Goal: Task Accomplishment & Management: Use online tool/utility

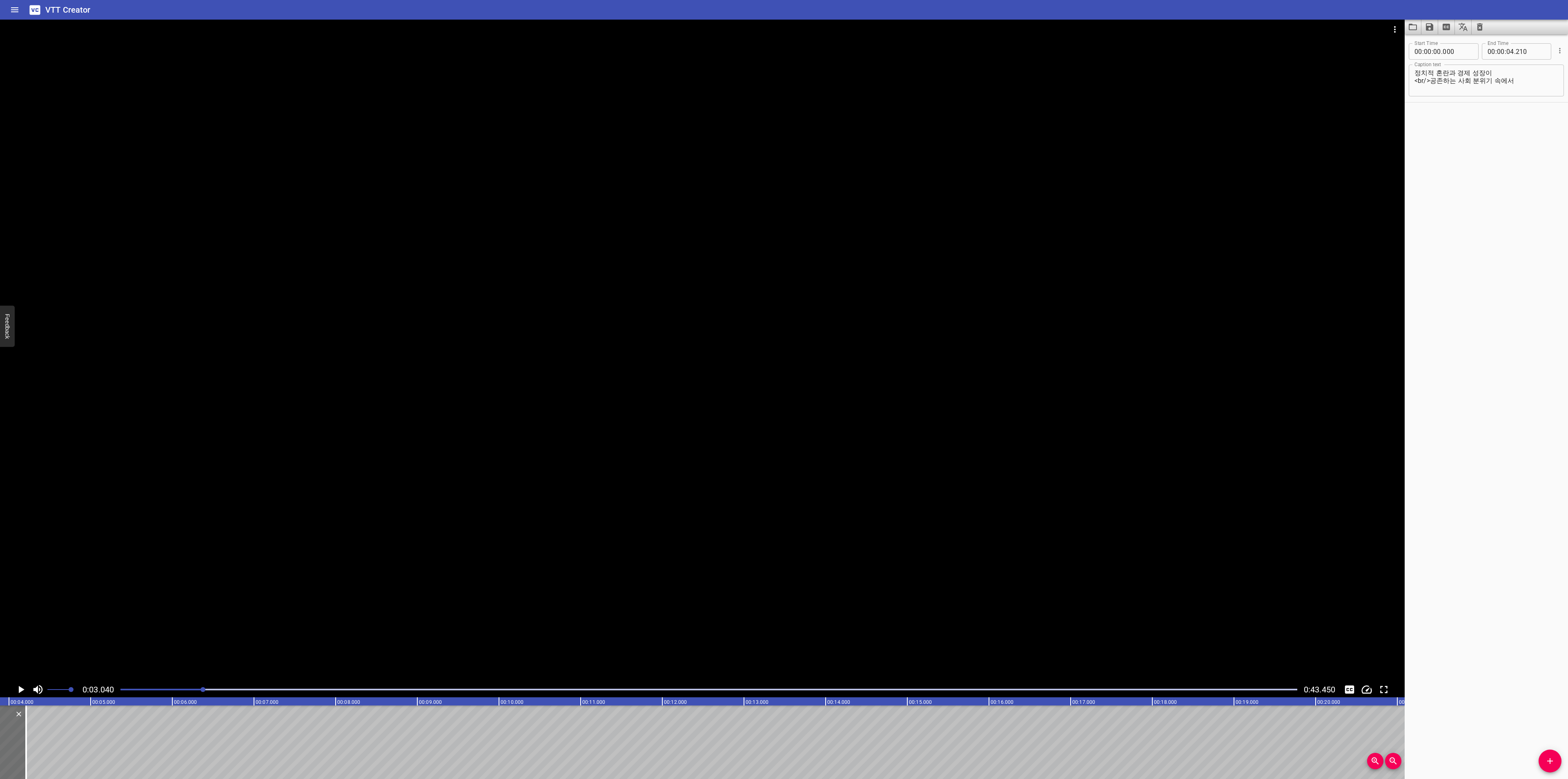
scroll to position [0, 310]
click at [1547, 757] on icon "Add Cue" at bounding box center [1550, 761] width 10 height 10
drag, startPoint x: 27, startPoint y: 754, endPoint x: 128, endPoint y: 746, distance: 101.3
click at [128, 746] on div at bounding box center [120, 742] width 163 height 74
type input "04"
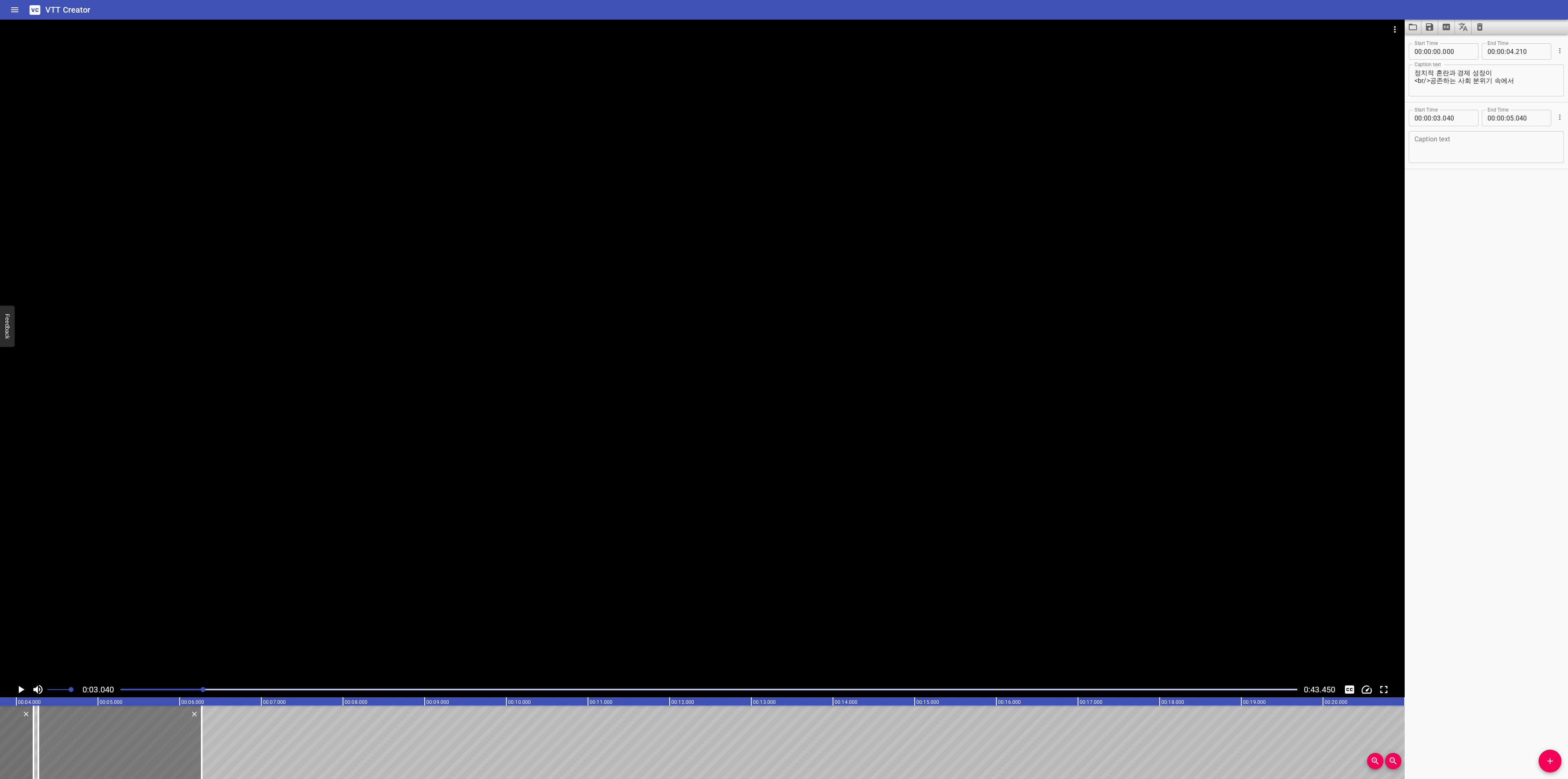
type input "270"
type input "06"
type input "270"
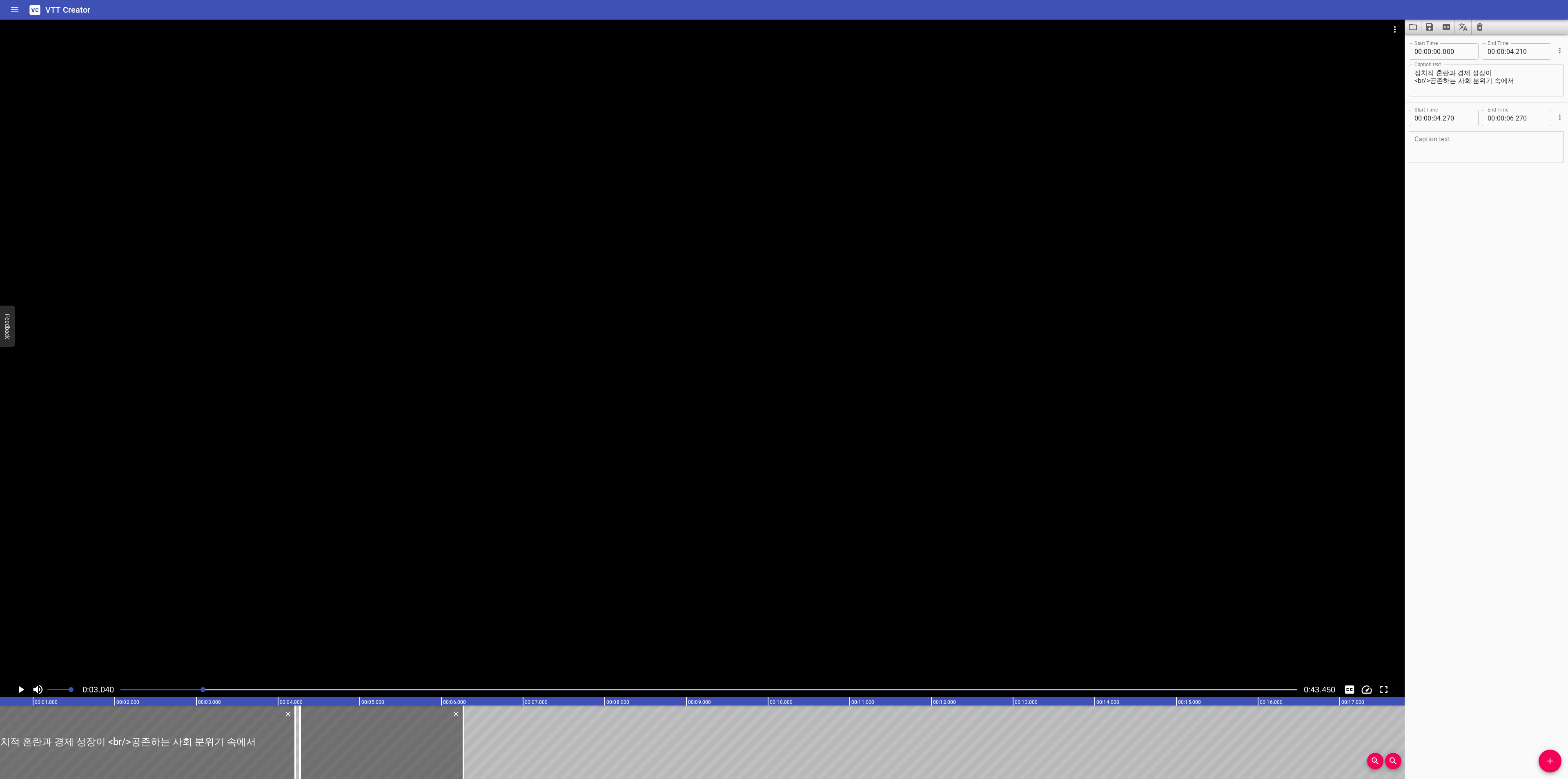
scroll to position [0, 0]
drag, startPoint x: 341, startPoint y: 739, endPoint x: 347, endPoint y: 747, distance: 10.0
type input "275"
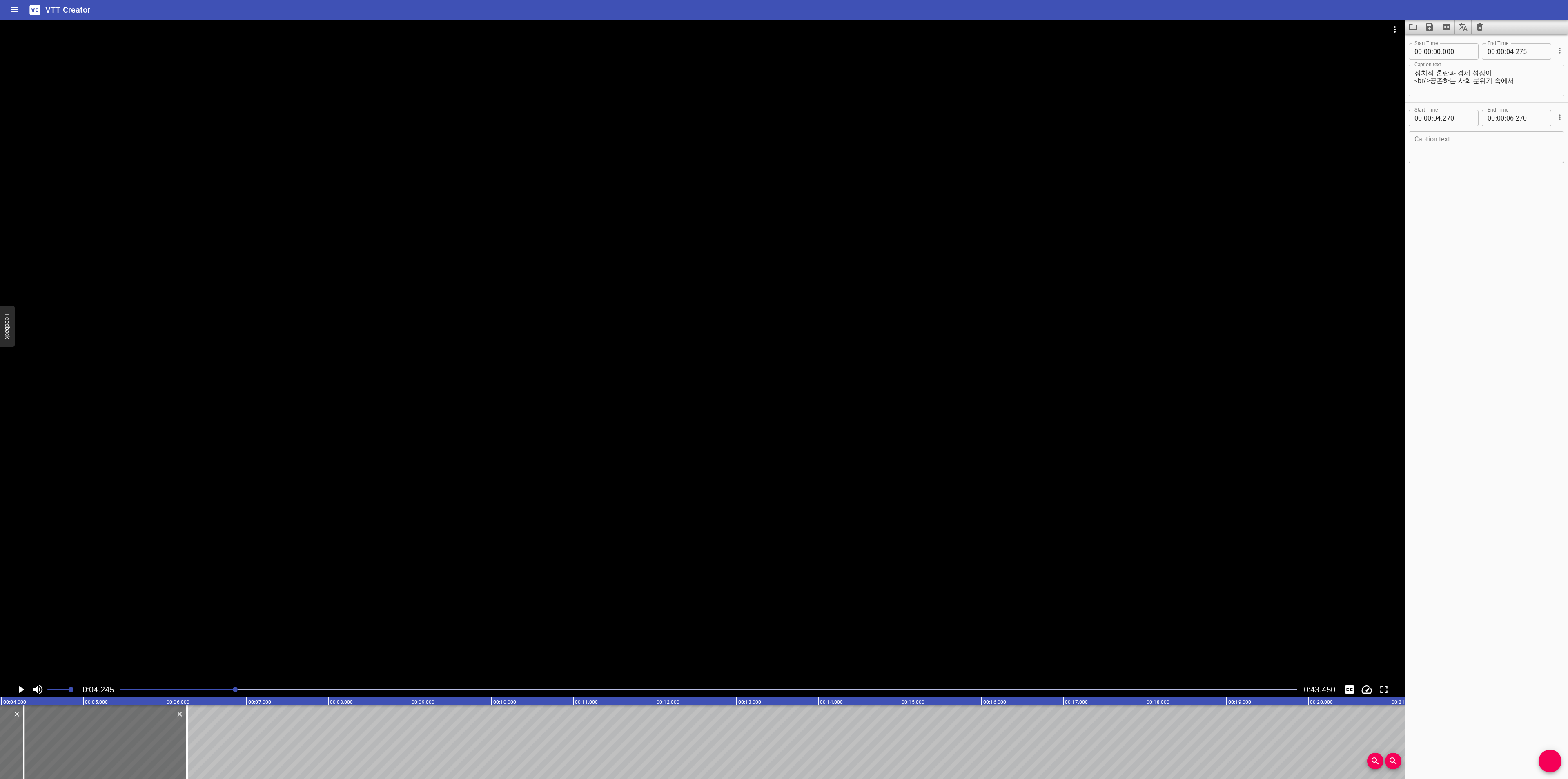
scroll to position [0, 347]
click at [1499, 144] on textarea at bounding box center [1486, 147] width 144 height 23
paste textarea "1980년대 한국만화는 전성기를 맞이하게 됩니다"
click at [1500, 139] on textarea "1980년대 한국만화는 전성기를 맞이하게 됩니다" at bounding box center [1486, 147] width 144 height 23
type textarea "1980년대 한국만화는 <br/>전성기를 맞이하게 됩니다"
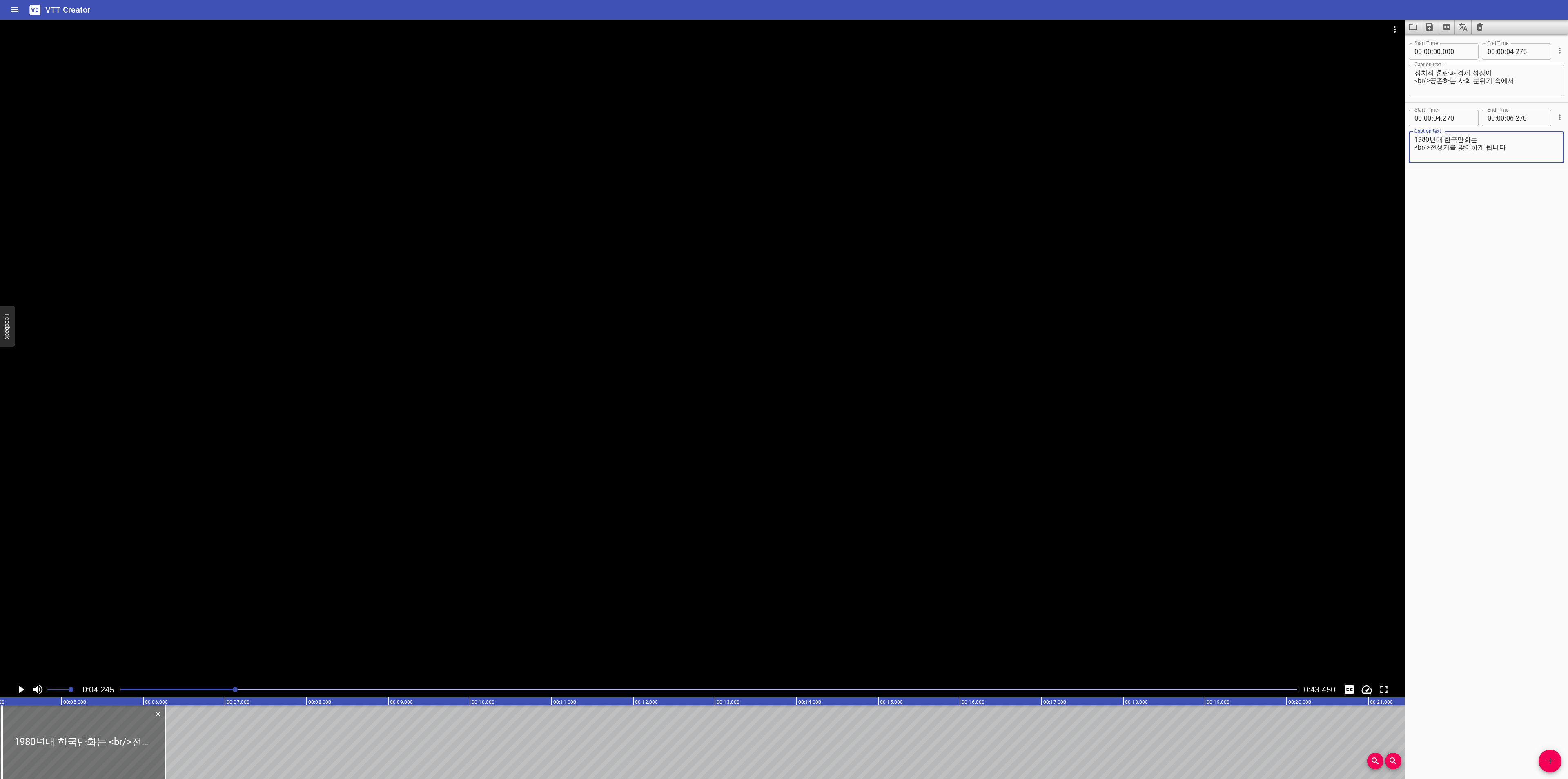
click at [1513, 407] on div "Start Time 00 : 00 : 00 . 000 Start Time End Time 00 : 00 : 04 . 275 End Time C…" at bounding box center [1486, 406] width 163 height 745
drag, startPoint x: 163, startPoint y: 741, endPoint x: 352, endPoint y: 737, distance: 189.0
click at [352, 737] on div at bounding box center [355, 742] width 8 height 74
type input "08"
type input "595"
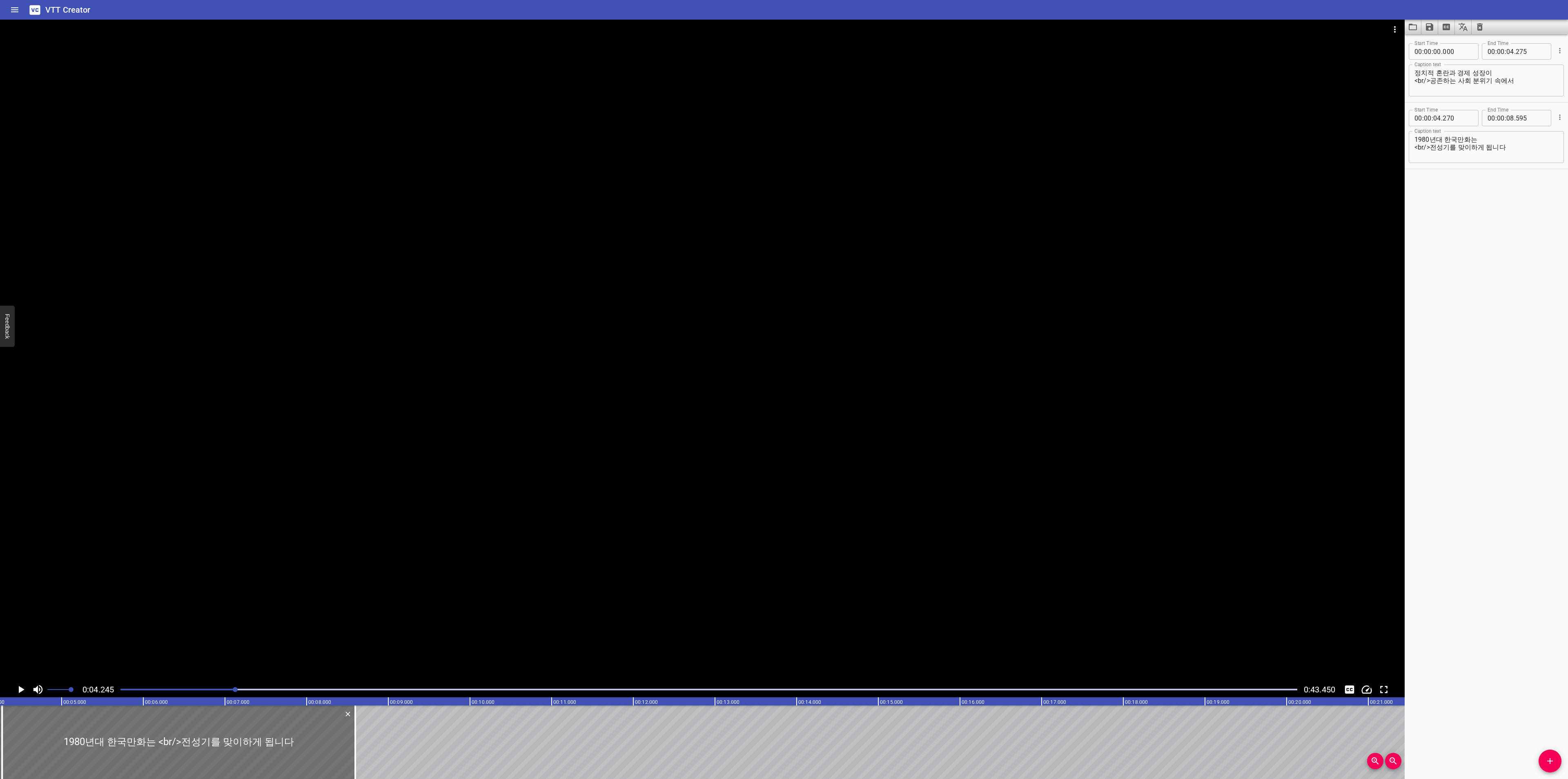
click at [24, 691] on icon "Play/Pause" at bounding box center [21, 689] width 12 height 12
click at [17, 691] on icon "Play/Pause" at bounding box center [21, 689] width 12 height 12
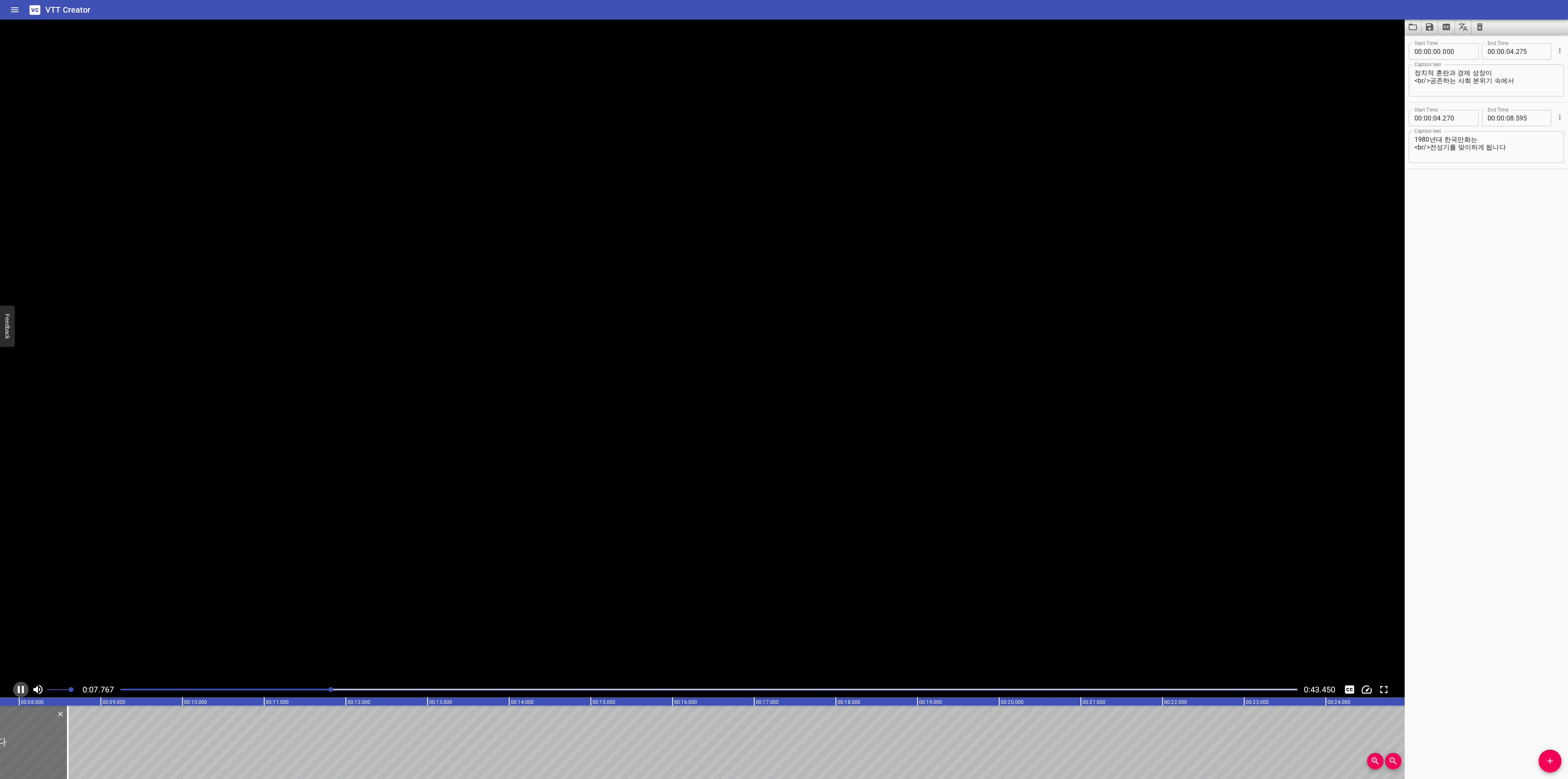
click at [17, 691] on icon "Play/Pause" at bounding box center [21, 689] width 12 height 12
click at [1542, 761] on span "Add Cue" at bounding box center [1550, 761] width 23 height 10
drag, startPoint x: 63, startPoint y: 736, endPoint x: 92, endPoint y: 737, distance: 29.0
click at [92, 737] on div at bounding box center [128, 742] width 163 height 74
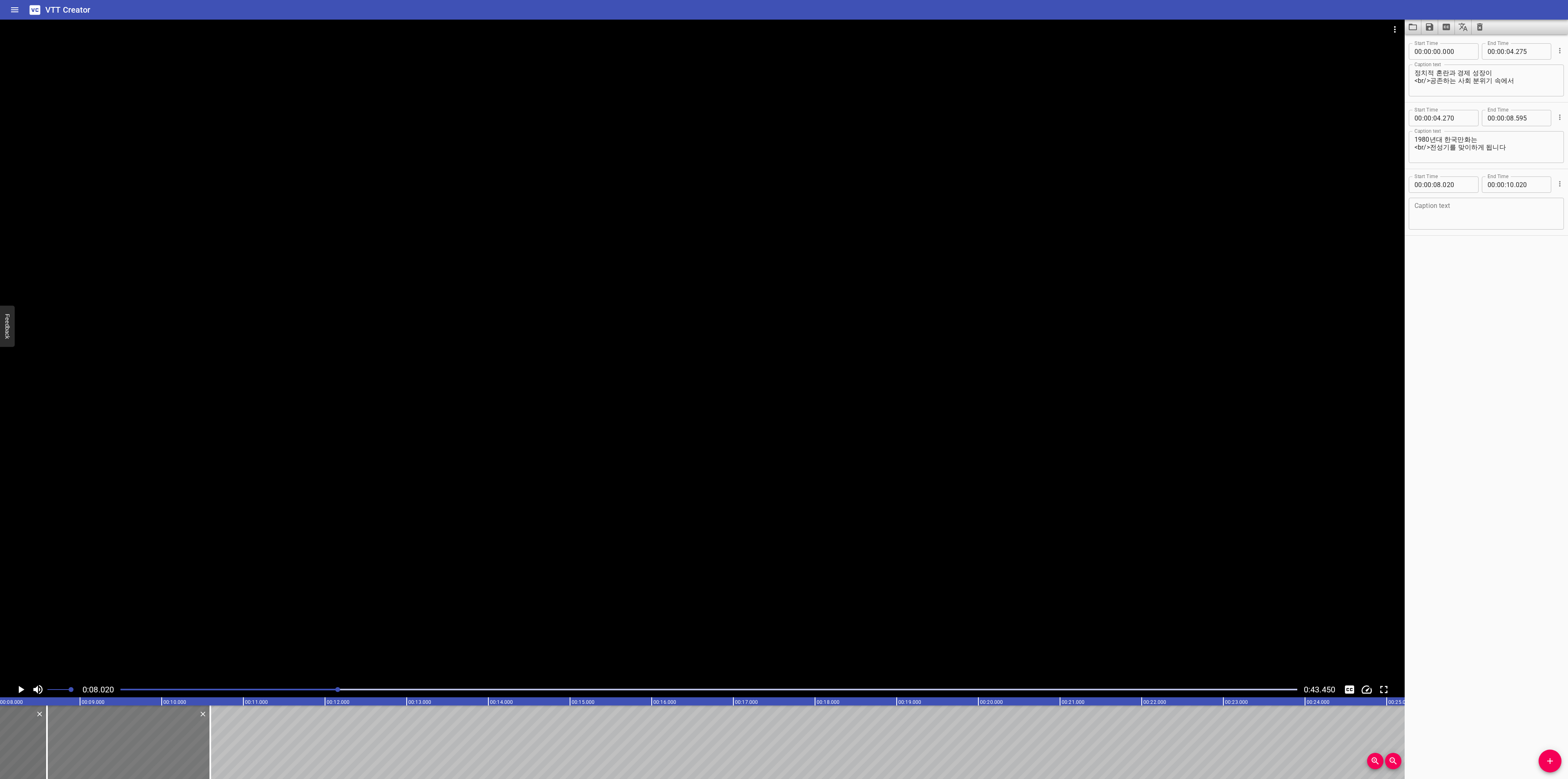
type input "595"
click at [1432, 224] on textarea at bounding box center [1486, 214] width 144 height 23
paste textarea "이 시기 여성 작가들은"
click at [1410, 205] on div "이 시기 여성 작가들은 Caption text" at bounding box center [1486, 214] width 155 height 32
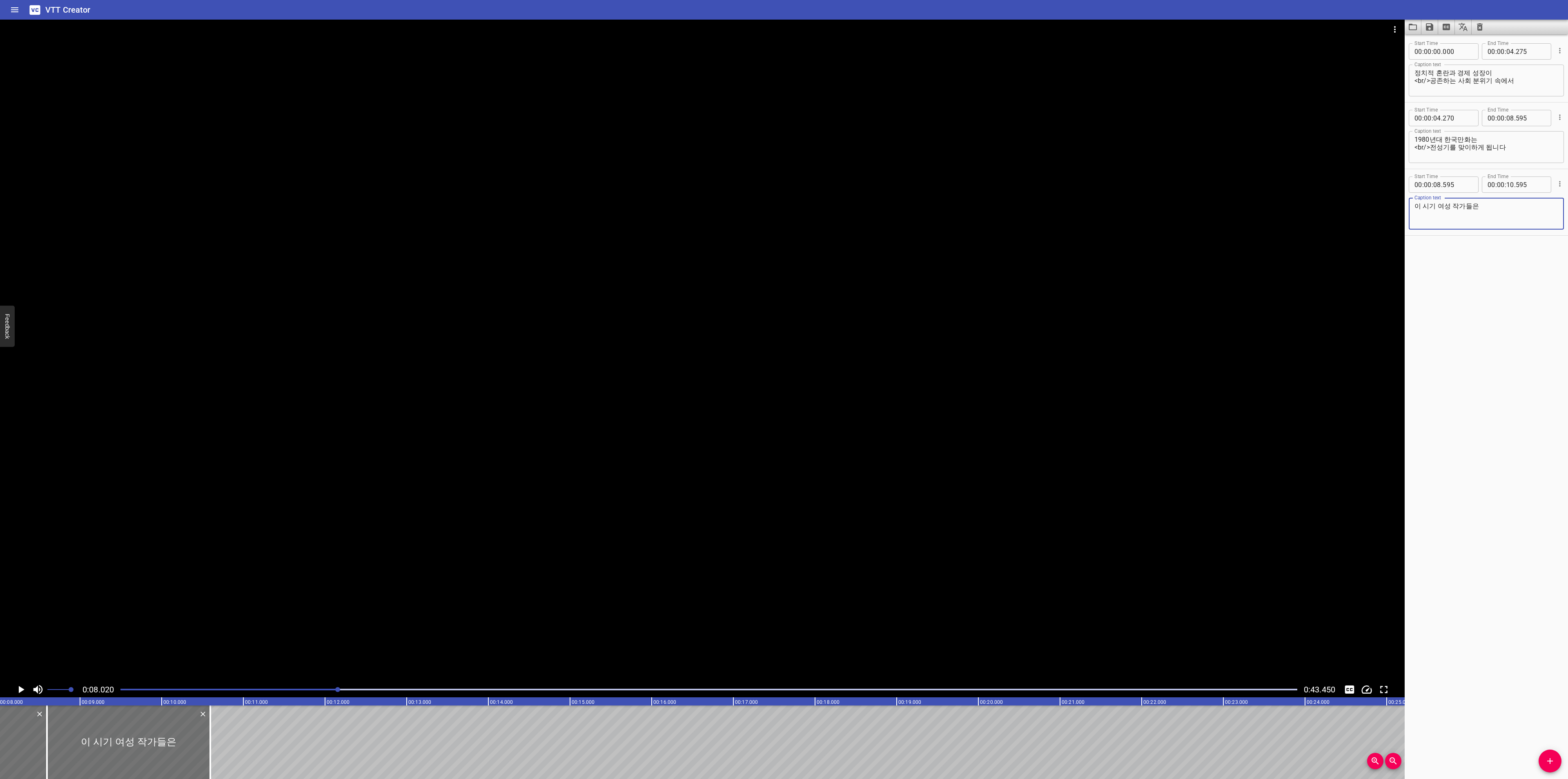
drag, startPoint x: 1417, startPoint y: 206, endPoint x: 1437, endPoint y: 208, distance: 20.1
click at [1416, 204] on textarea "이 시기 여성 작가들은" at bounding box center [1486, 214] width 144 height 23
click at [1387, 28] on button "Video Options" at bounding box center [1395, 29] width 19 height 19
click at [1386, 28] on li "Select New Video File..." at bounding box center [1425, 30] width 81 height 15
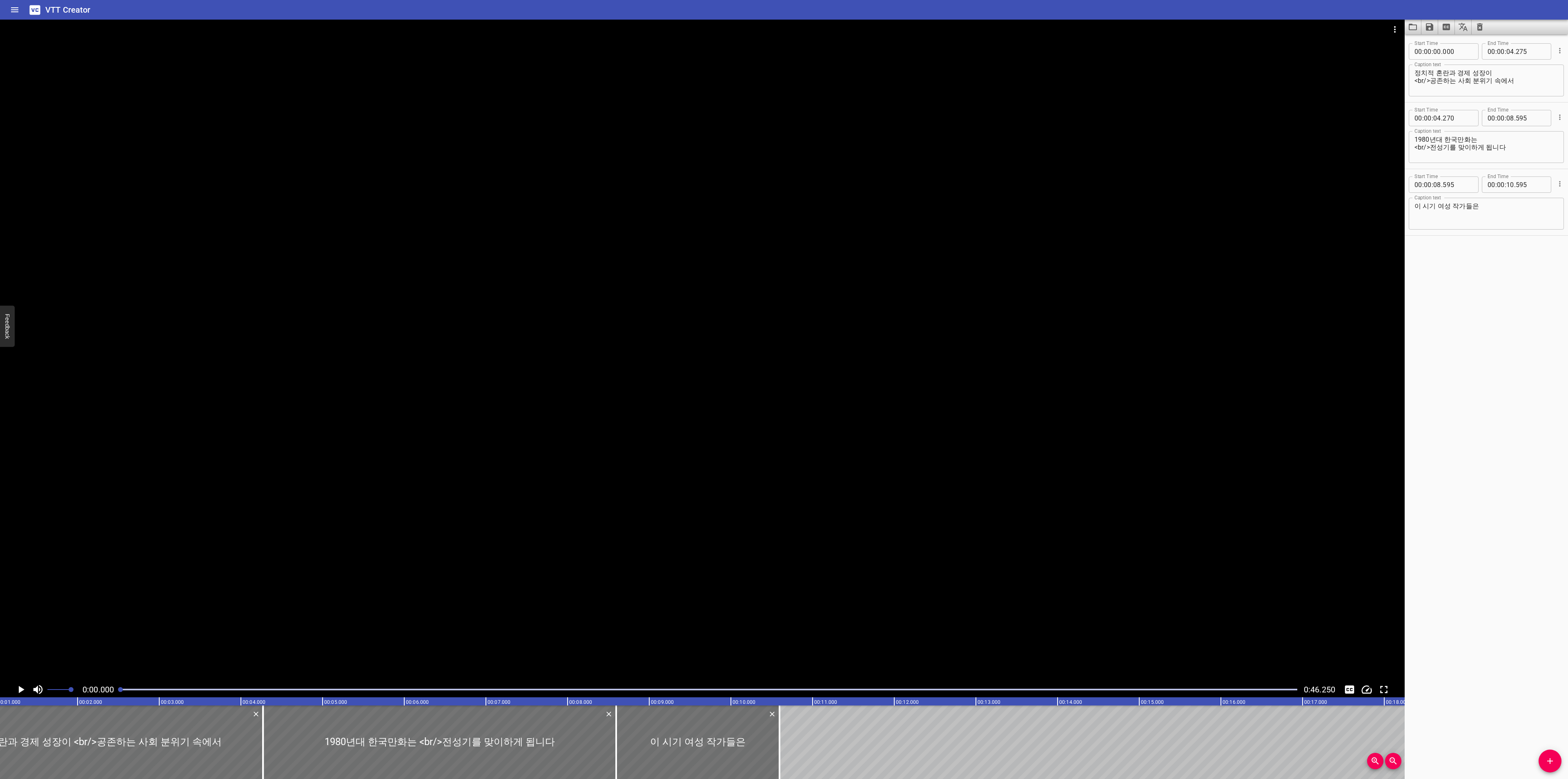
scroll to position [0, 0]
click at [18, 692] on icon "Play/Pause" at bounding box center [21, 689] width 12 height 12
click at [18, 692] on icon "Play/Pause" at bounding box center [21, 689] width 6 height 7
click at [1348, 687] on icon "Toggle captions" at bounding box center [1349, 689] width 9 height 8
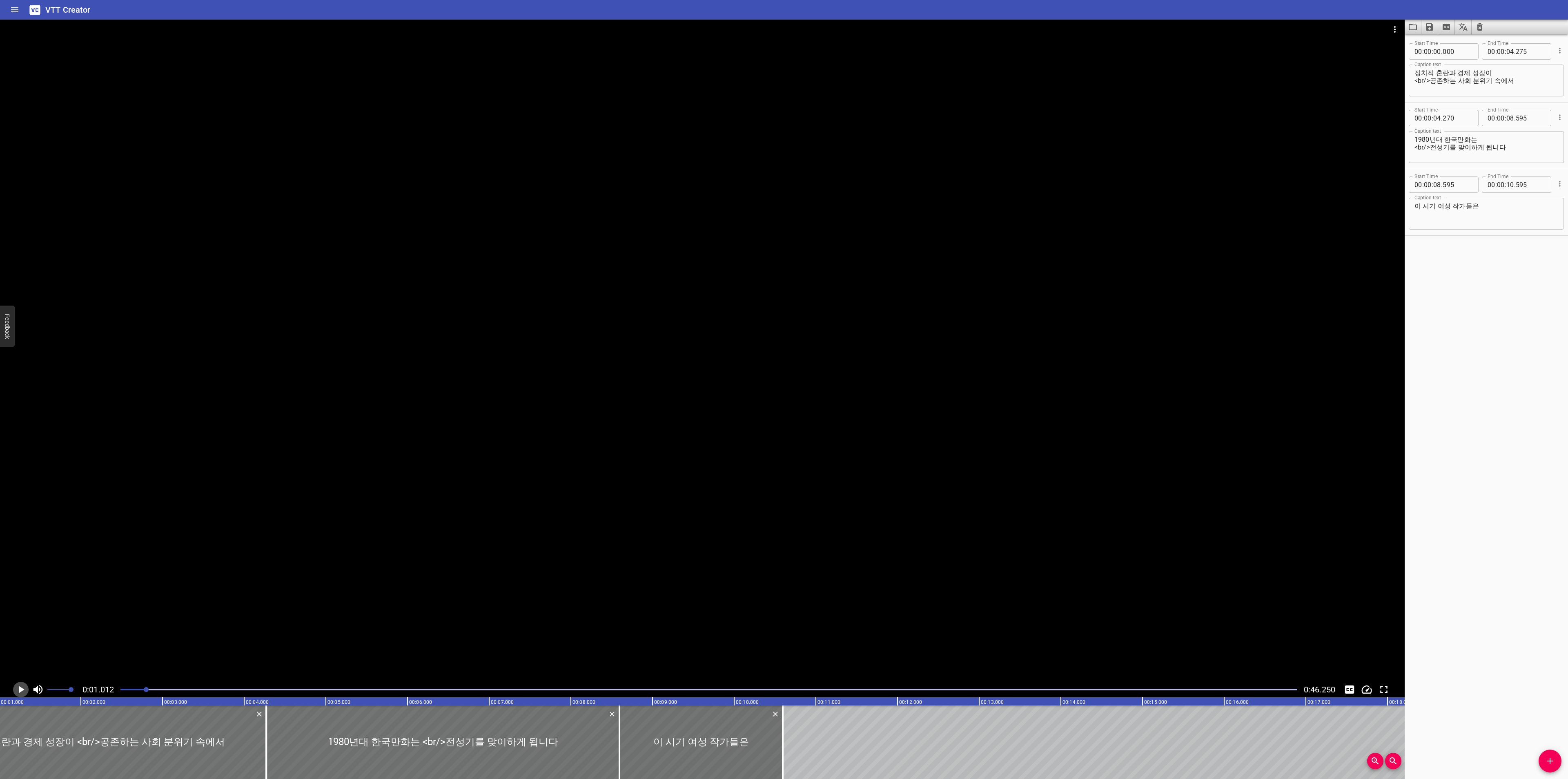
click at [18, 683] on icon "Play/Pause" at bounding box center [21, 689] width 12 height 12
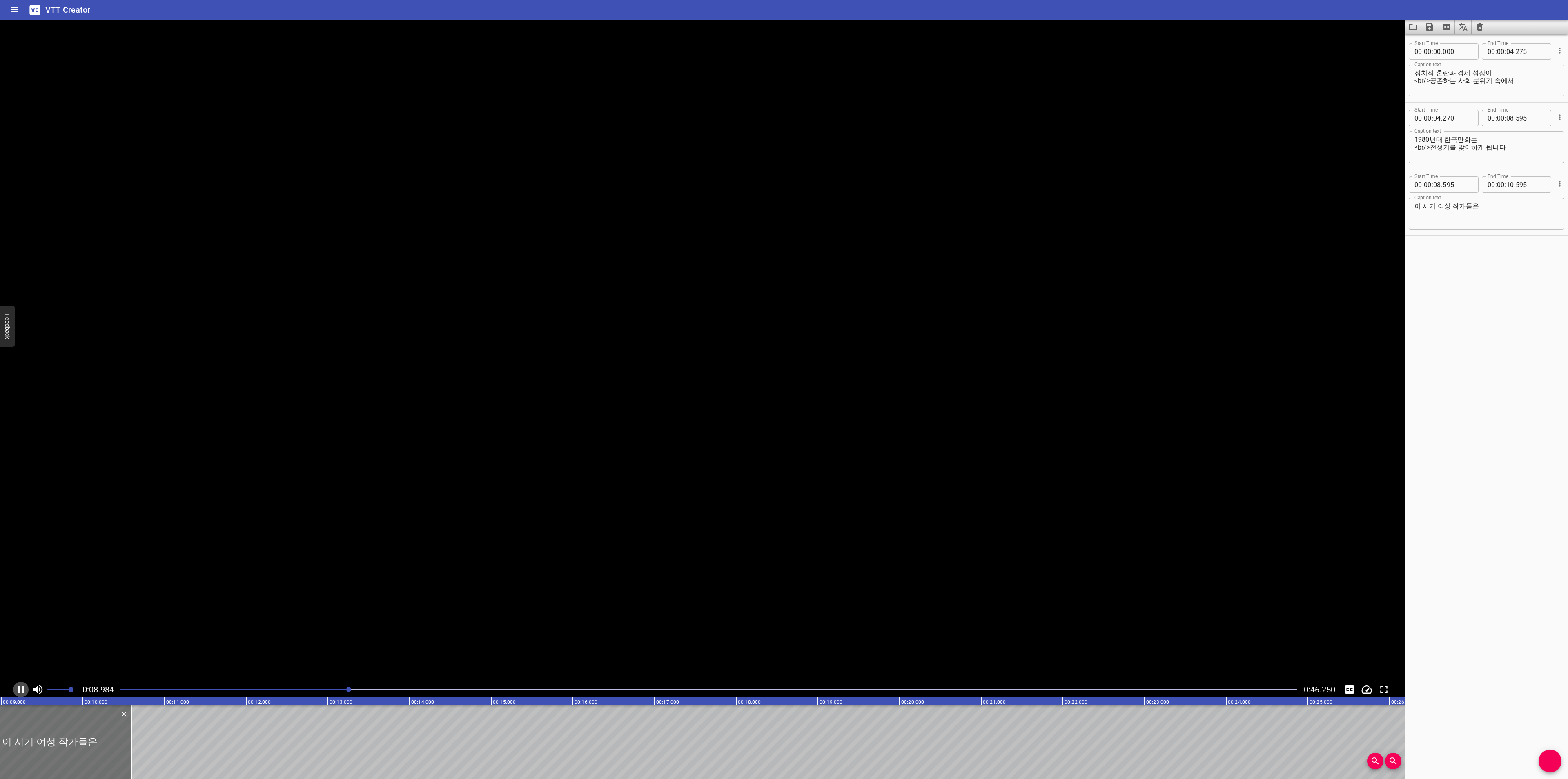
click at [18, 683] on icon "Play/Pause" at bounding box center [21, 689] width 12 height 12
click at [1455, 220] on textarea "이 시기 여성 작가들은" at bounding box center [1486, 214] width 144 height 23
click at [1528, 206] on textarea "이 시기 여성 작가들은" at bounding box center [1486, 214] width 144 height 23
paste textarea "운명에 맞서 싸우는"
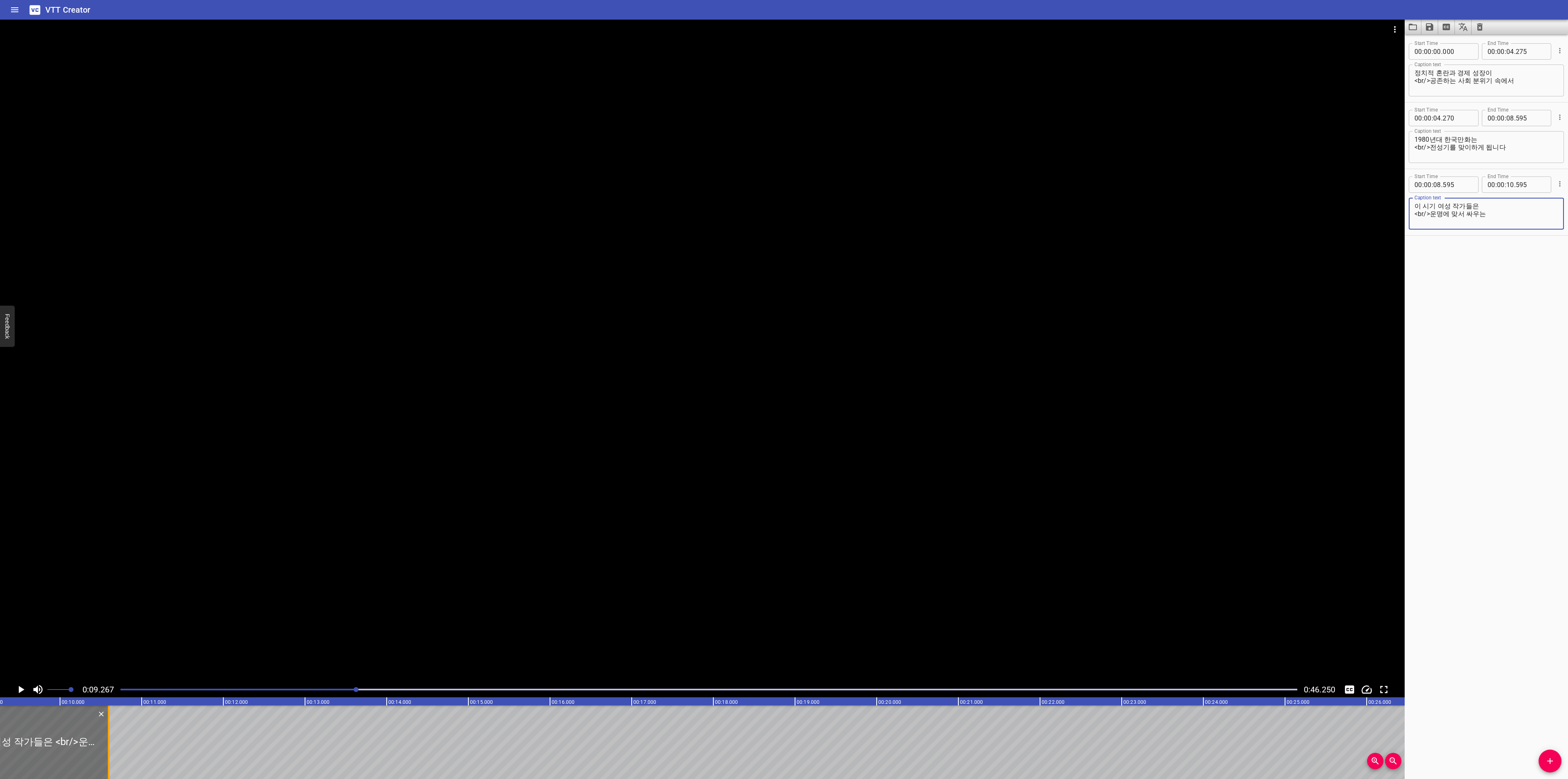
type textarea "이 시기 여성 작가들은 <br/>운명에 맞서 싸우는"
drag, startPoint x: 111, startPoint y: 742, endPoint x: 191, endPoint y: 742, distance: 80.0
click at [191, 742] on div at bounding box center [188, 742] width 8 height 74
type input "11"
type input "575"
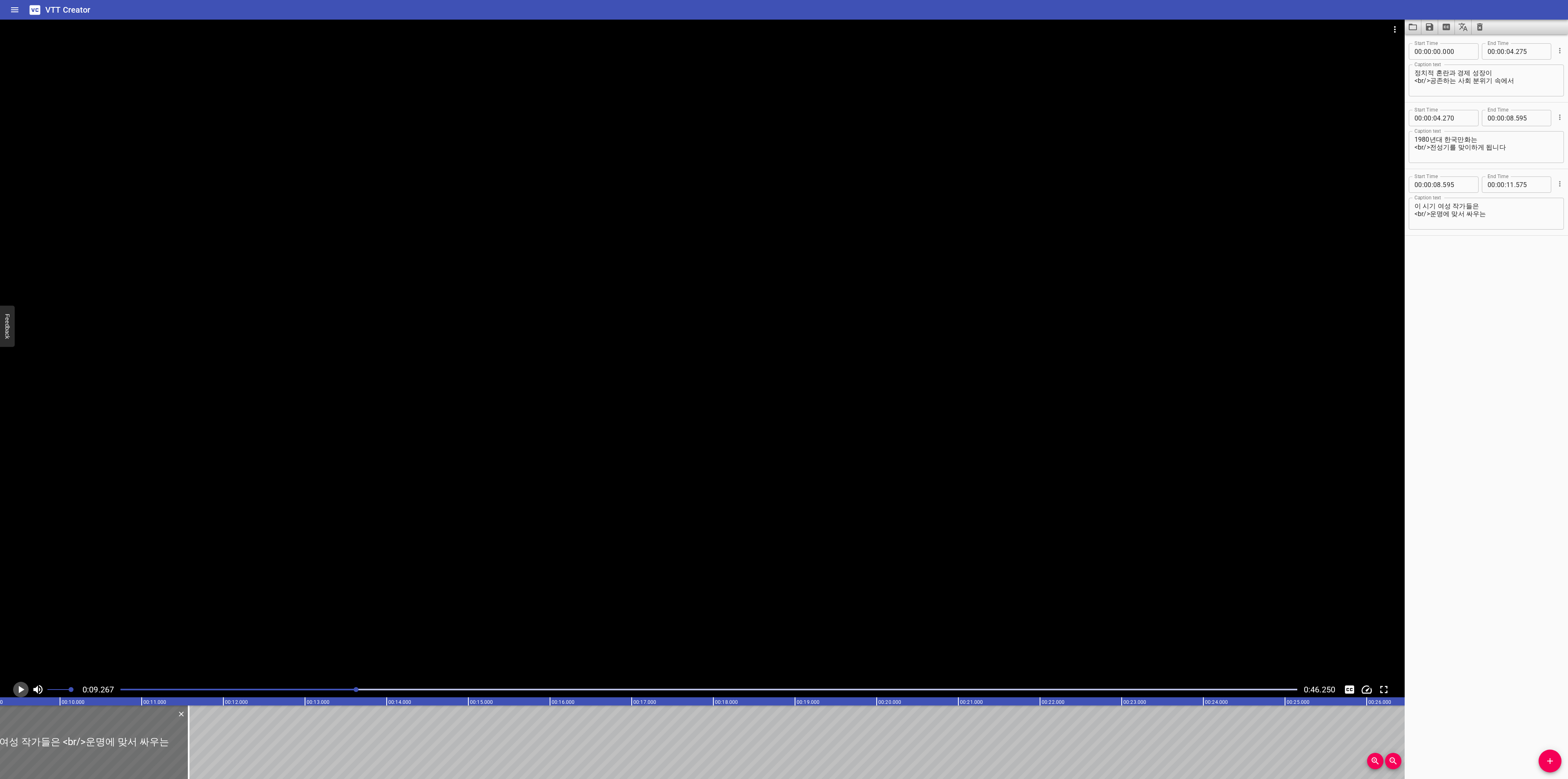
click at [22, 691] on icon "Play/Pause" at bounding box center [21, 689] width 5 height 7
click at [22, 691] on icon "Play/Pause" at bounding box center [21, 689] width 12 height 12
click at [1344, 682] on div at bounding box center [1349, 689] width 15 height 15
click at [1351, 686] on icon "Toggle captions" at bounding box center [1349, 689] width 9 height 8
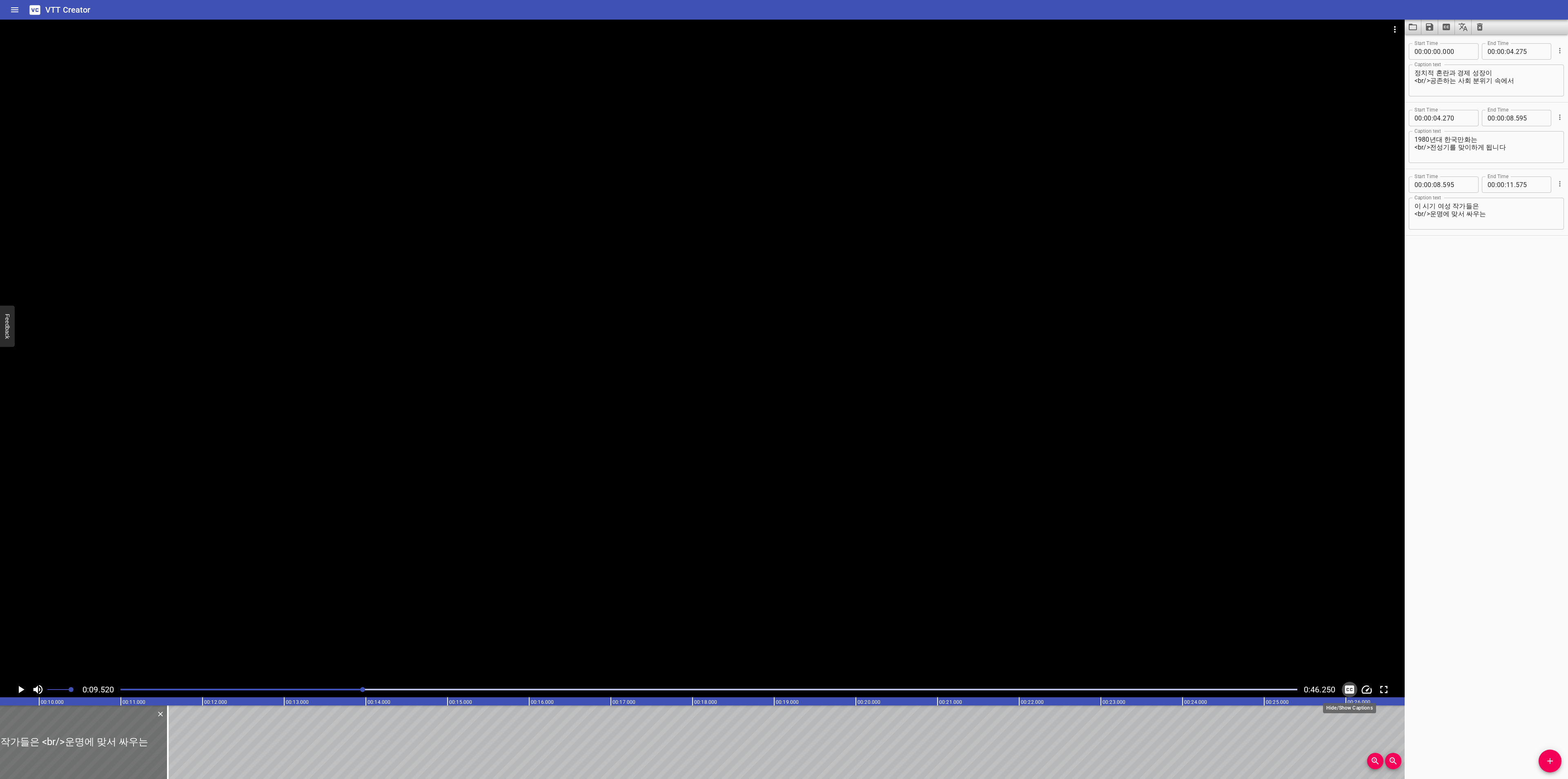
click at [1349, 689] on icon "Toggle captions" at bounding box center [1349, 689] width 9 height 8
click at [23, 693] on icon "Play/Pause" at bounding box center [21, 689] width 12 height 12
click at [23, 693] on icon "Play/Pause" at bounding box center [21, 689] width 6 height 7
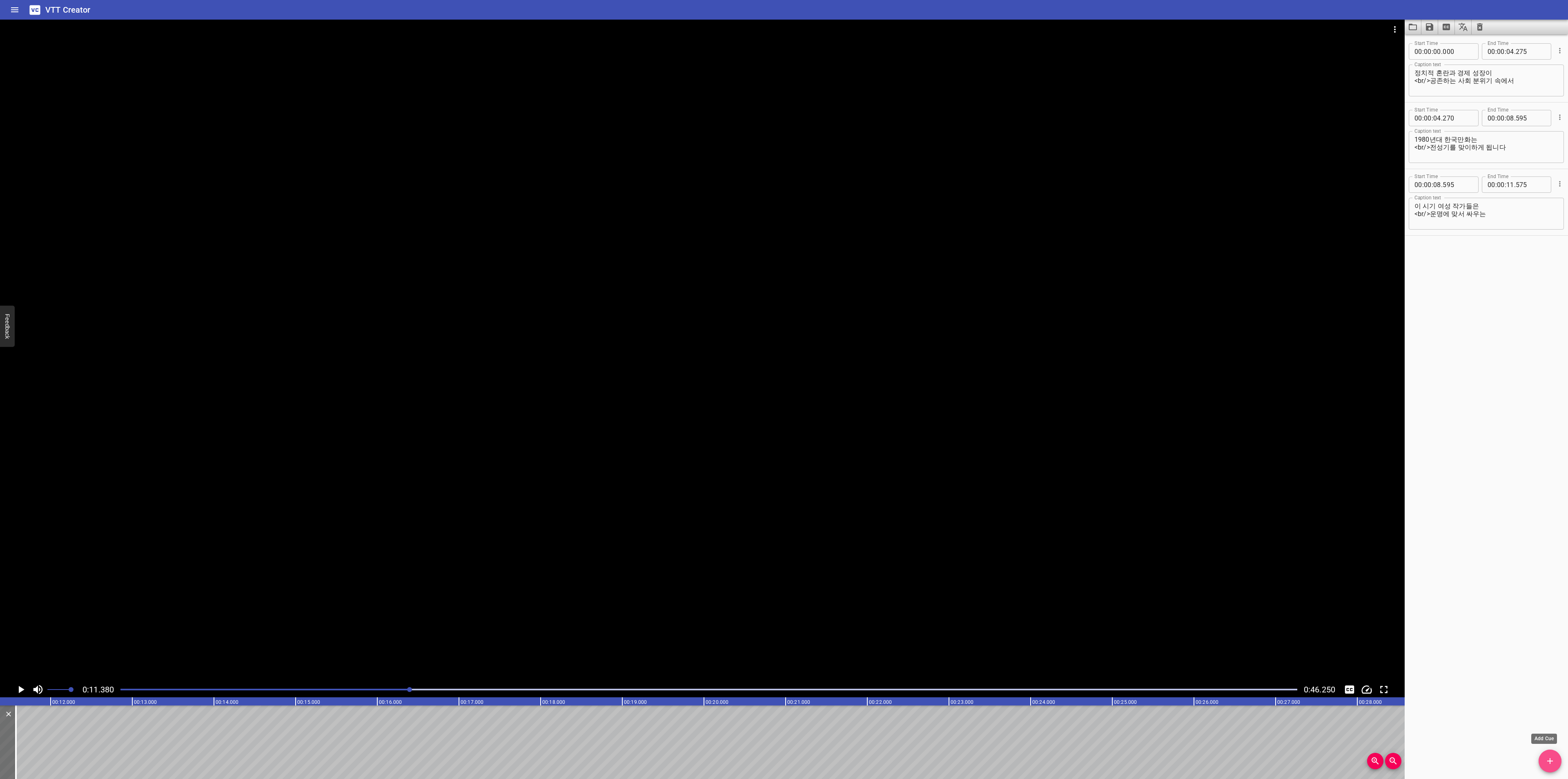
click at [1545, 763] on icon "Add Cue" at bounding box center [1550, 761] width 10 height 10
drag, startPoint x: 62, startPoint y: 746, endPoint x: 77, endPoint y: 748, distance: 15.1
click at [77, 748] on div at bounding box center [97, 742] width 163 height 74
type input "575"
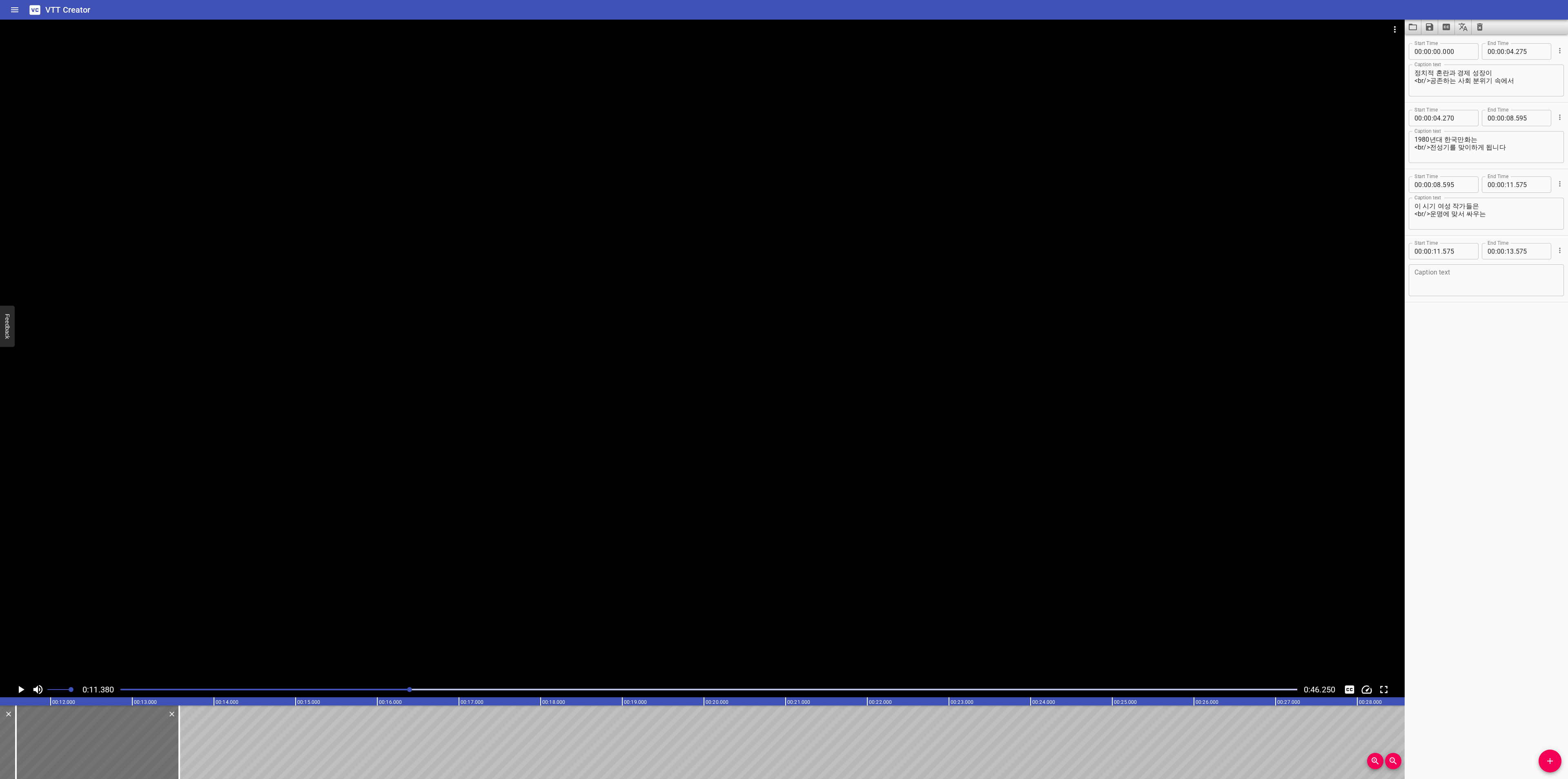
click at [1481, 212] on textarea "이 시기 여성 작가들은 <br/>운명에 맞서 싸우는" at bounding box center [1486, 214] width 144 height 23
paste textarea "주체적인 여성의 이야기를 담은"
drag, startPoint x: 1442, startPoint y: 222, endPoint x: 1411, endPoint y: 214, distance: 32.0
click at [1411, 214] on div "이 시기 여성 작가들은 <br/>운명에 맞서 싸우는 주체적인 여성의 이야기를 담은 Caption text" at bounding box center [1486, 214] width 155 height 32
type textarea "이 시기 여성 작가들은"
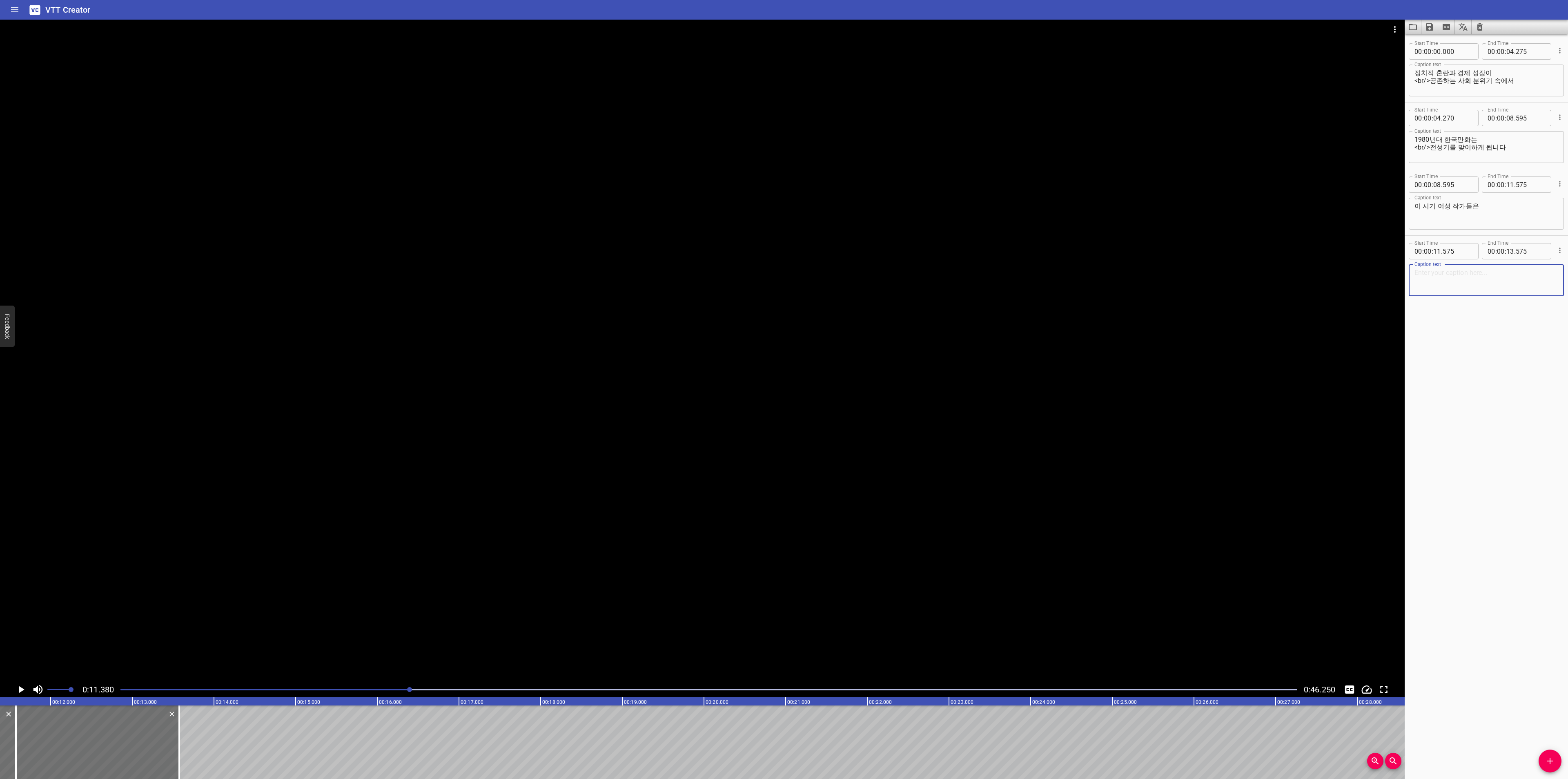
click at [1457, 272] on textarea at bounding box center [1486, 280] width 144 height 23
paste textarea "<br/>운명에 맞서 싸우는 주체적인 여성의 이야기를 담은"
drag, startPoint x: 1430, startPoint y: 271, endPoint x: 1396, endPoint y: 272, distance: 34.0
click at [1398, 271] on main "0:11.380 0:46.250 00:00.000 00:01.000 00:02.000 00:03.000 00:04.000 00:05.000 0…" at bounding box center [784, 399] width 1568 height 760
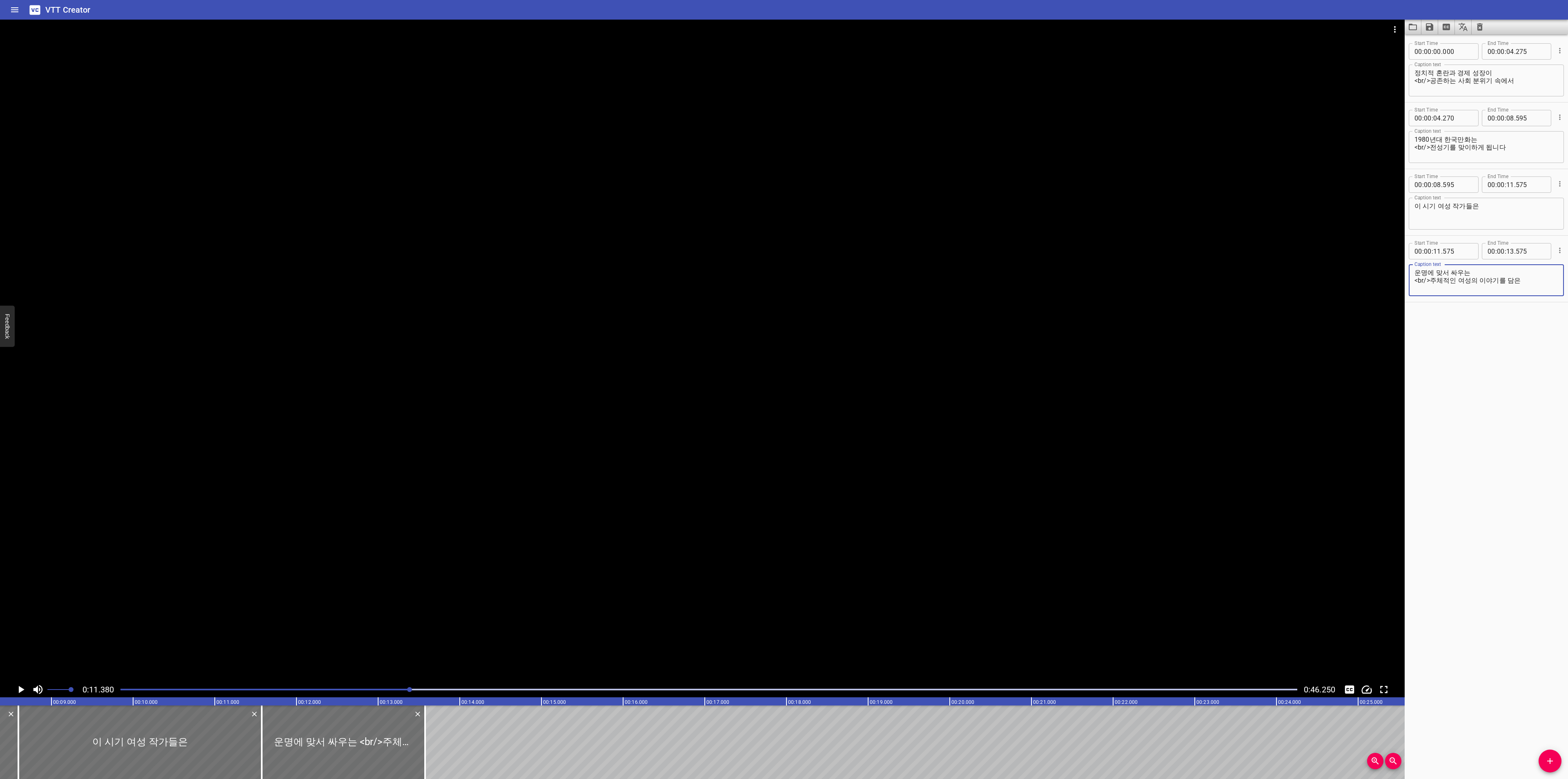
scroll to position [0, 669]
type textarea "운명에 맞서 싸우는 <br/>주체적인 여성의 이야기를 담은"
drag, startPoint x: 273, startPoint y: 745, endPoint x: 284, endPoint y: 745, distance: 11.0
click at [284, 745] on div at bounding box center [282, 742] width 8 height 74
type input "700"
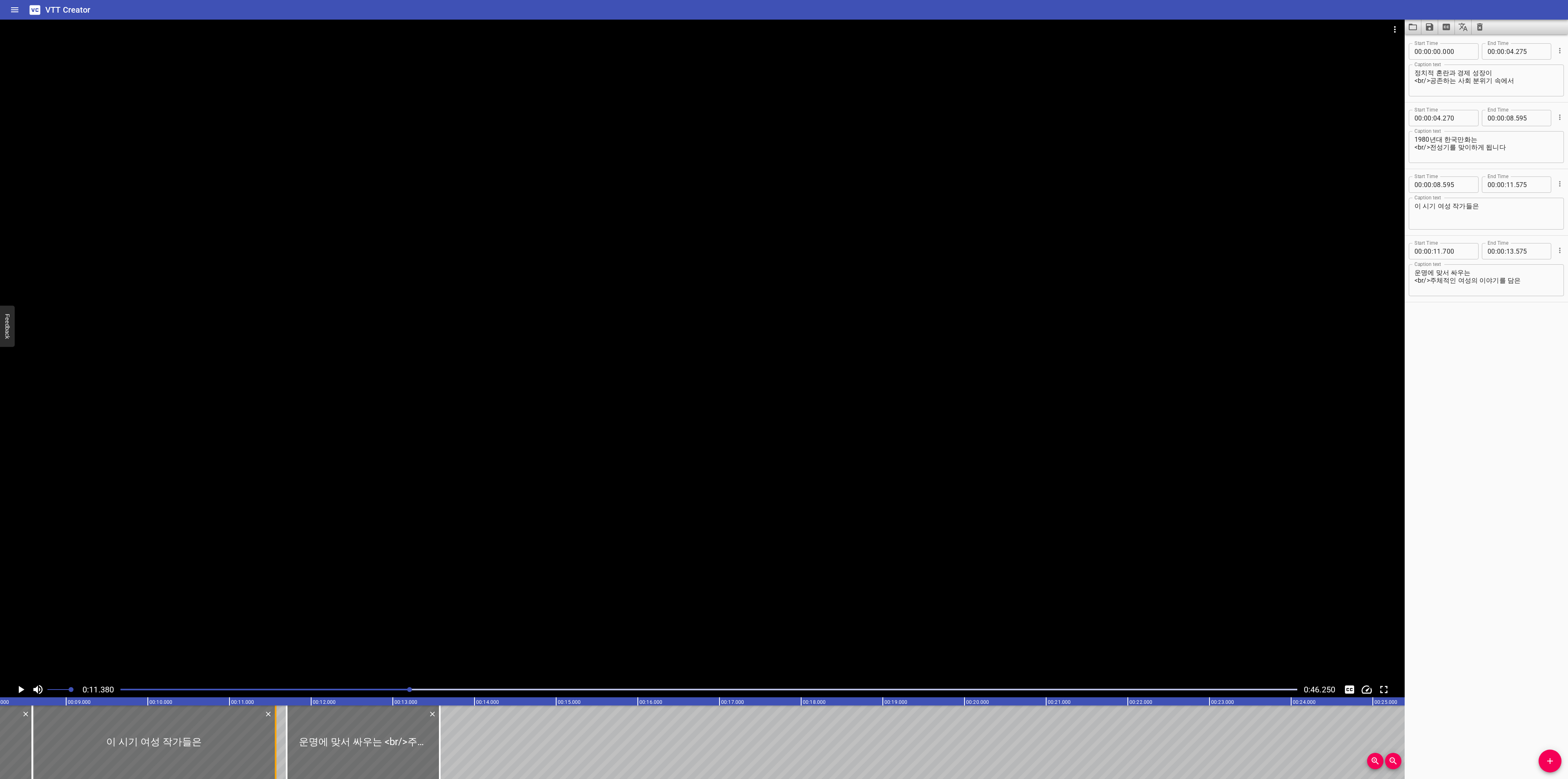
click at [270, 750] on div at bounding box center [154, 742] width 243 height 74
type input "585"
type input "565"
drag, startPoint x: 274, startPoint y: 743, endPoint x: 169, endPoint y: 744, distance: 105.0
click at [169, 744] on div at bounding box center [170, 742] width 8 height 74
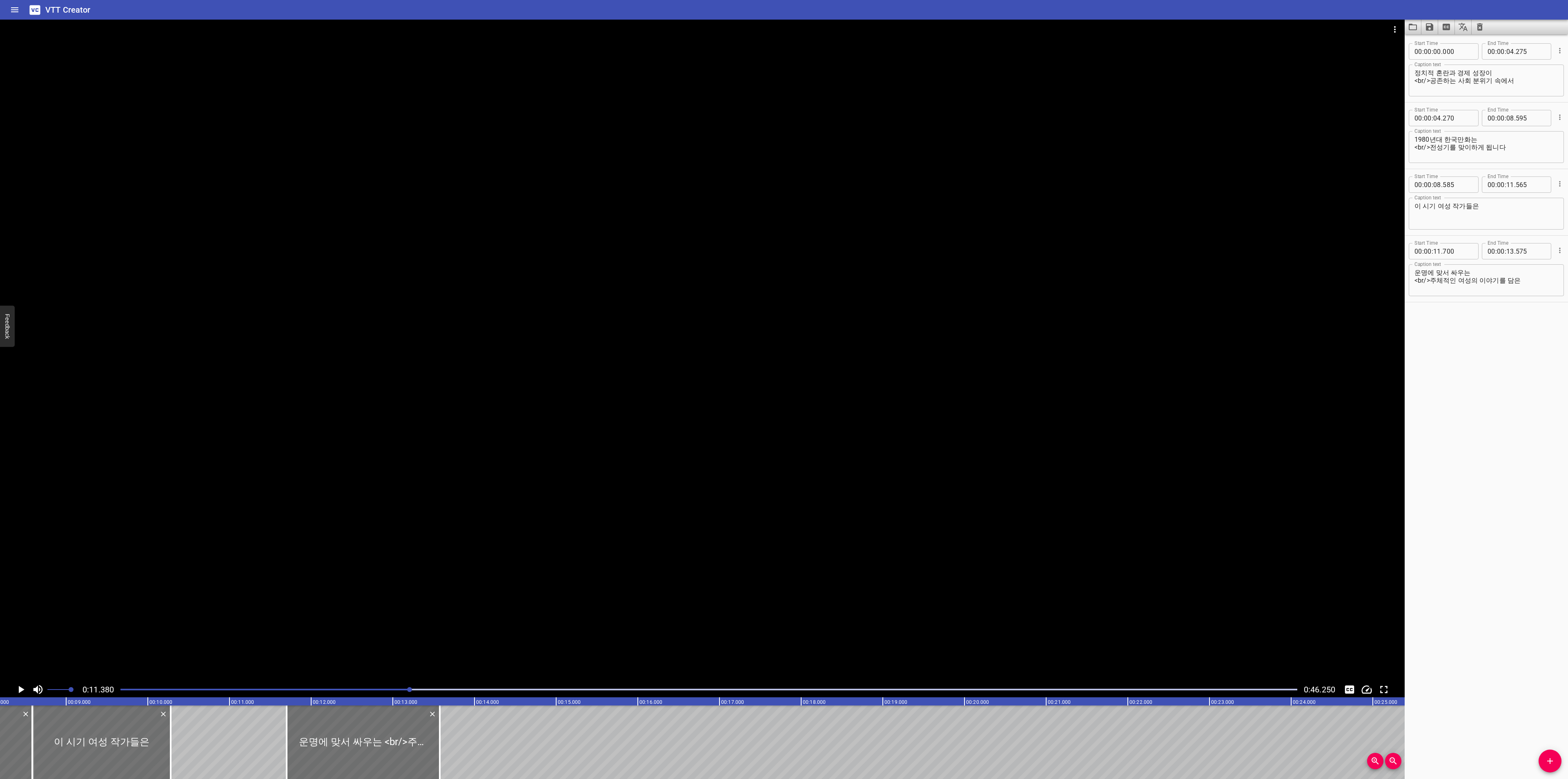
type input "10"
type input "280"
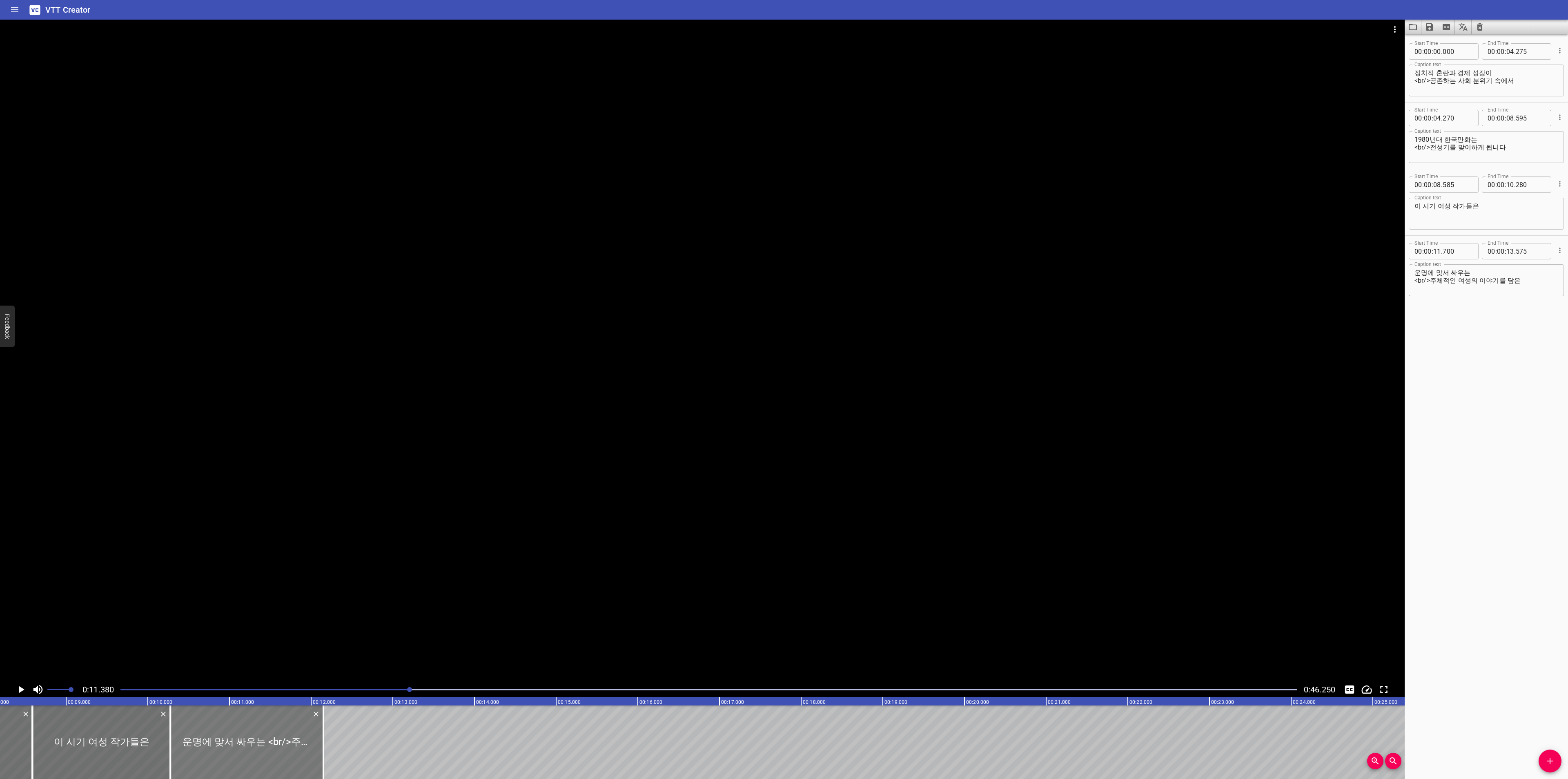
drag, startPoint x: 377, startPoint y: 748, endPoint x: 265, endPoint y: 746, distance: 112.0
click at [265, 746] on div at bounding box center [247, 742] width 153 height 74
type input "10"
type input "275"
type input "12"
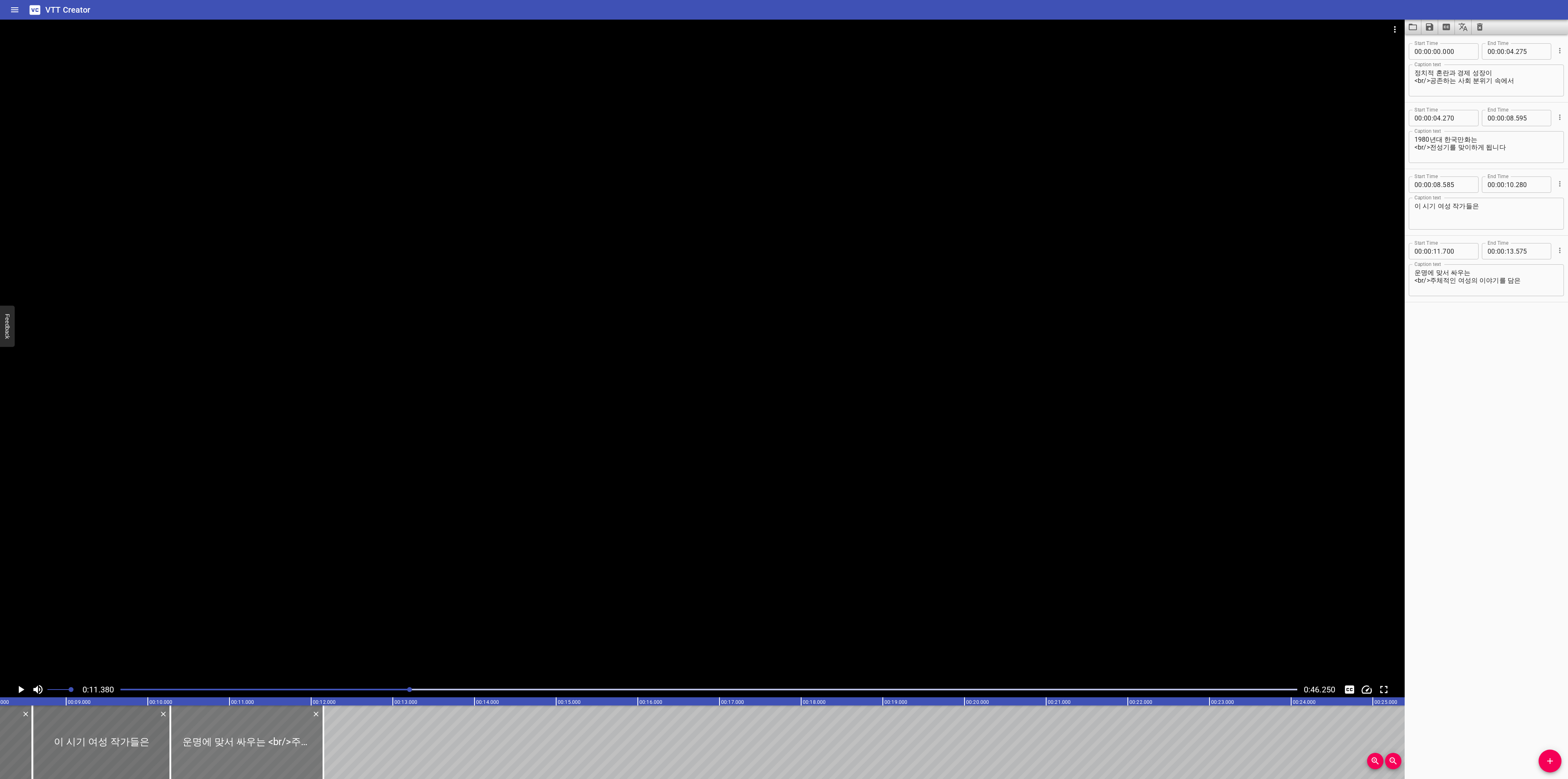
type input "150"
drag, startPoint x: 323, startPoint y: 735, endPoint x: 422, endPoint y: 731, distance: 99.1
click at [422, 731] on div at bounding box center [422, 742] width 2 height 74
type input "13"
type input "365"
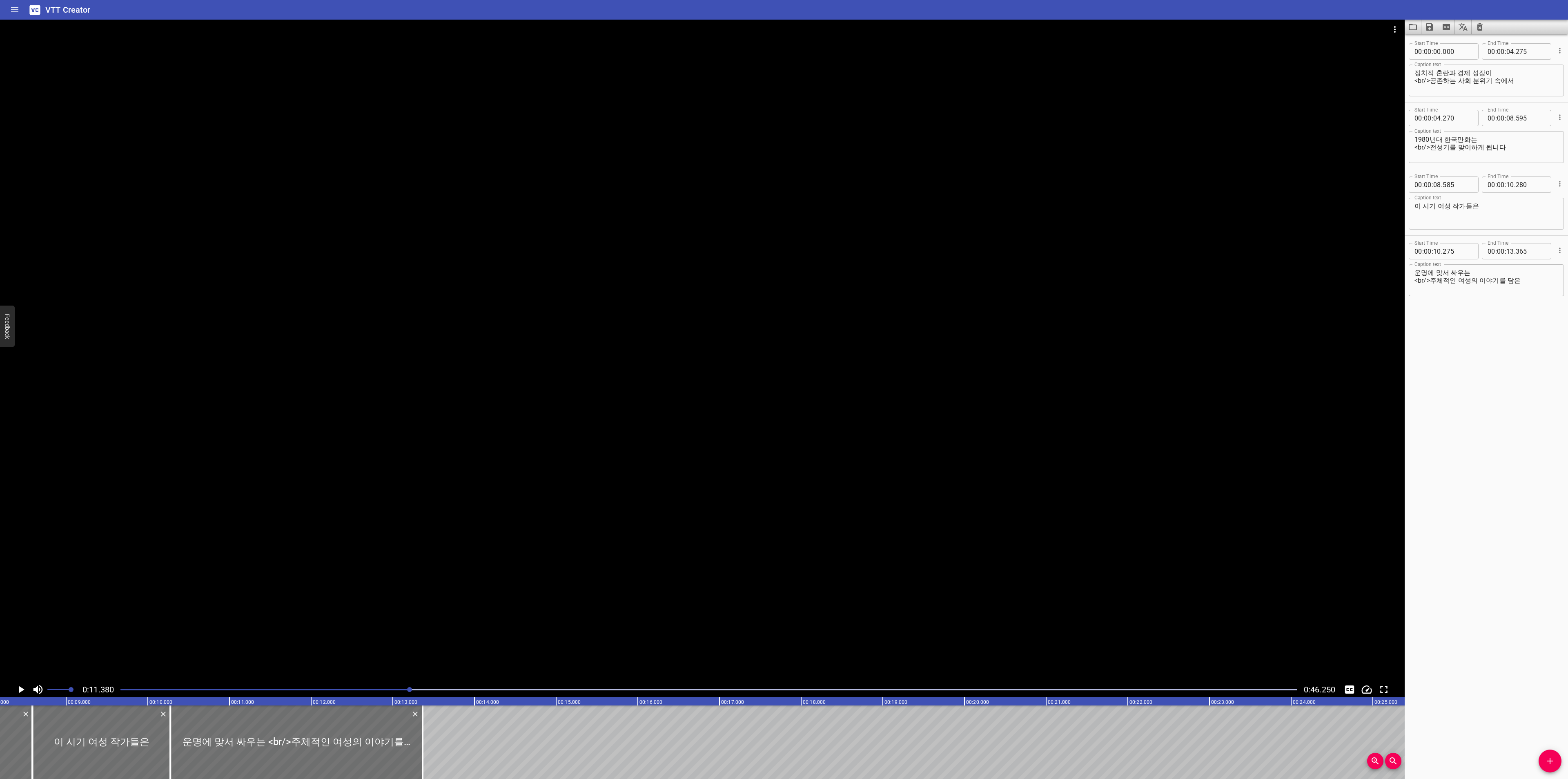
click at [23, 694] on icon "Play/Pause" at bounding box center [21, 689] width 12 height 12
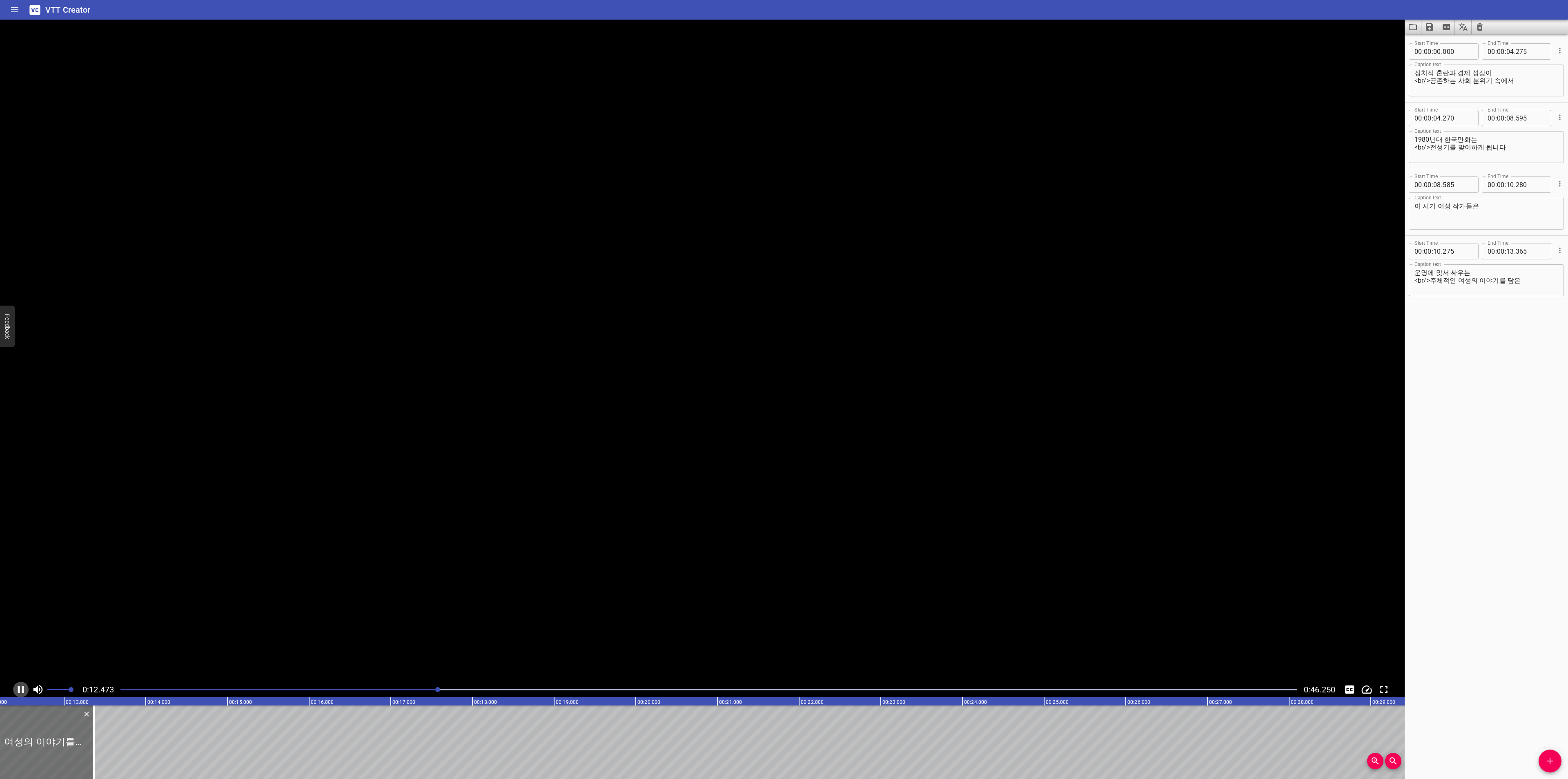
click at [23, 694] on icon "Play/Pause" at bounding box center [21, 689] width 12 height 12
click at [1551, 756] on icon "Add Cue" at bounding box center [1550, 761] width 10 height 10
drag, startPoint x: 93, startPoint y: 742, endPoint x: 141, endPoint y: 742, distance: 48.0
click at [141, 742] on div at bounding box center [154, 742] width 163 height 74
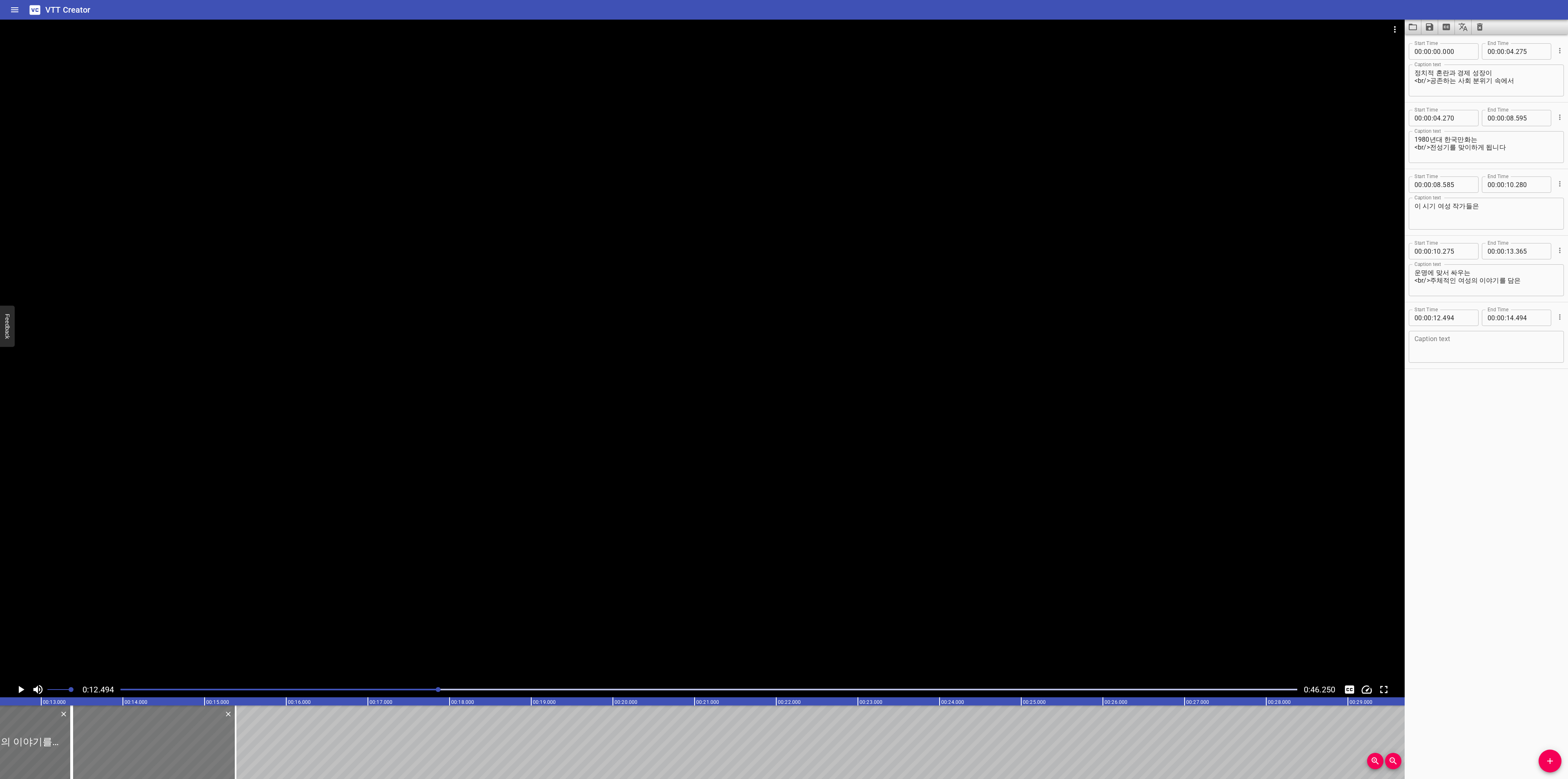
type input "13"
type input "379"
type input "15"
type input "379"
drag, startPoint x: 237, startPoint y: 744, endPoint x: 320, endPoint y: 744, distance: 83.0
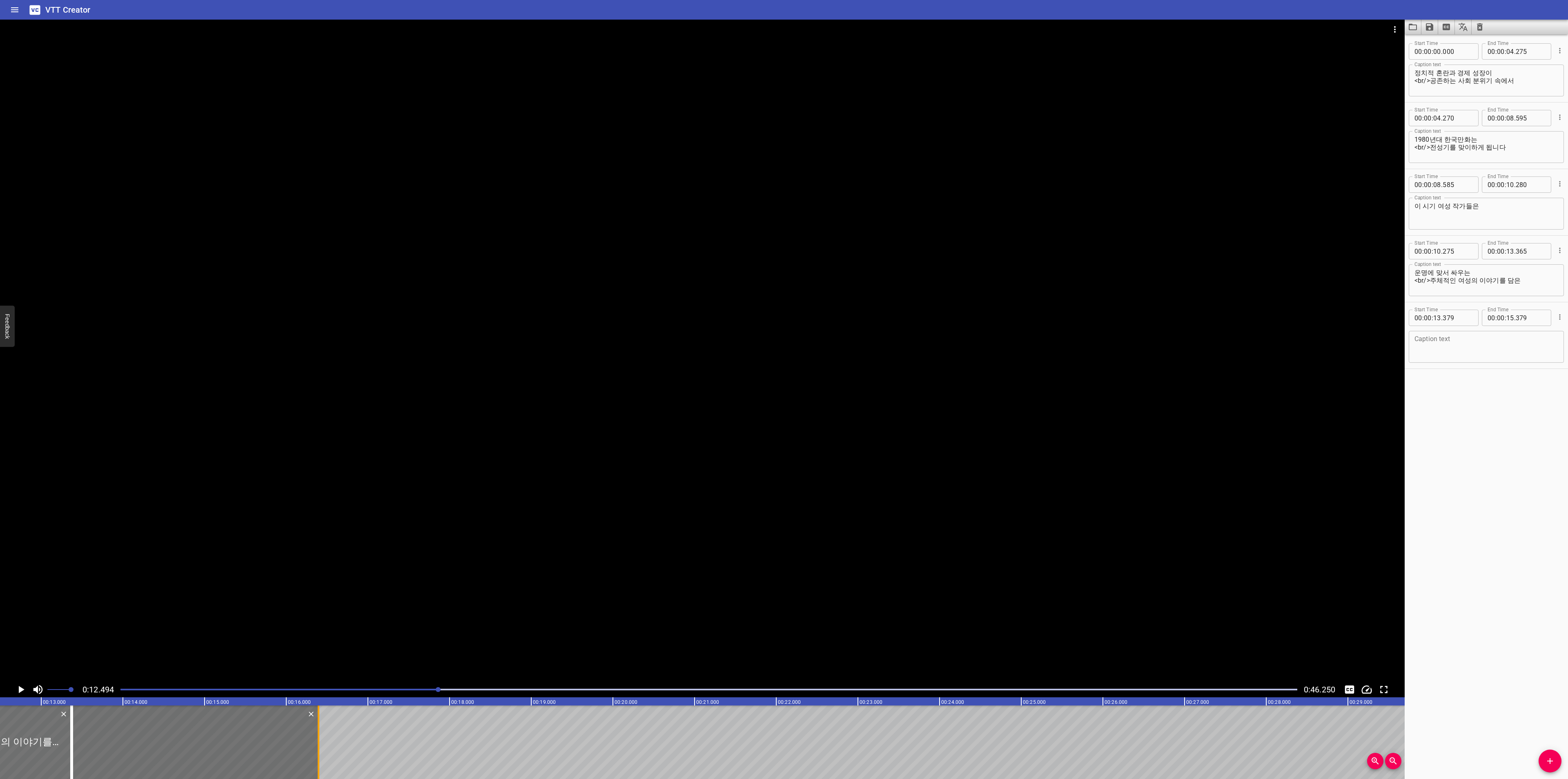
click at [320, 744] on div at bounding box center [318, 742] width 8 height 74
type input "16"
type input "394"
click at [1477, 350] on textarea at bounding box center [1486, 347] width 144 height 23
paste textarea "다양한 장편 서사 만화를 선보였는데요"
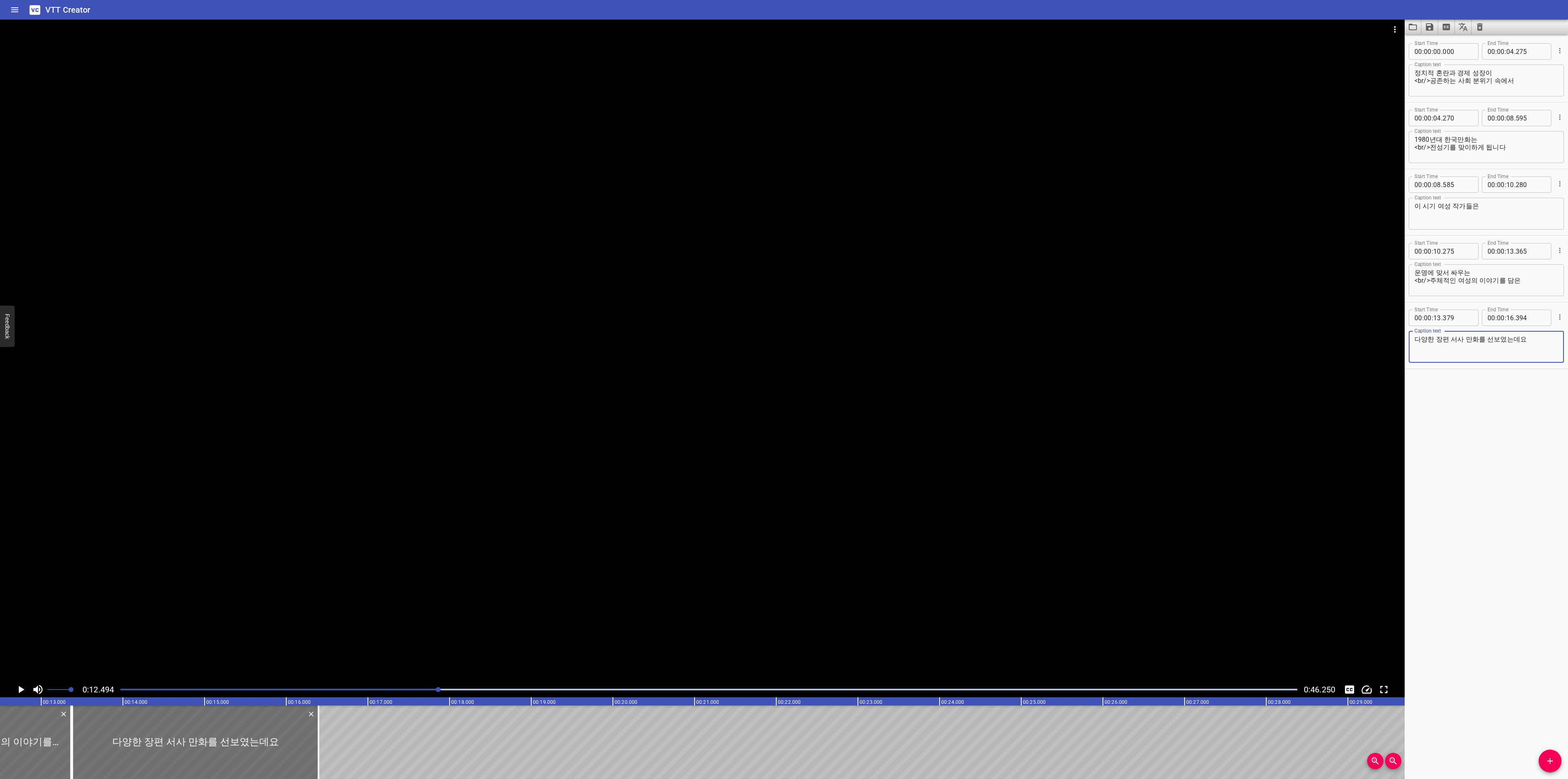
drag, startPoint x: 1419, startPoint y: 339, endPoint x: 1391, endPoint y: 345, distance: 28.6
click at [1391, 345] on main "0:12.494 0:46.250 00:00.000 00:01.000 00:02.000 00:03.000 00:04.000 00:05.000 0…" at bounding box center [784, 399] width 1568 height 760
click at [1443, 594] on div "Start Time 00 : 00 : 00 . 000 Start Time End Time 00 : 00 : 04 . 275 End Time C…" at bounding box center [1486, 406] width 163 height 745
click at [21, 690] on icon "Play/Pause" at bounding box center [21, 689] width 5 height 7
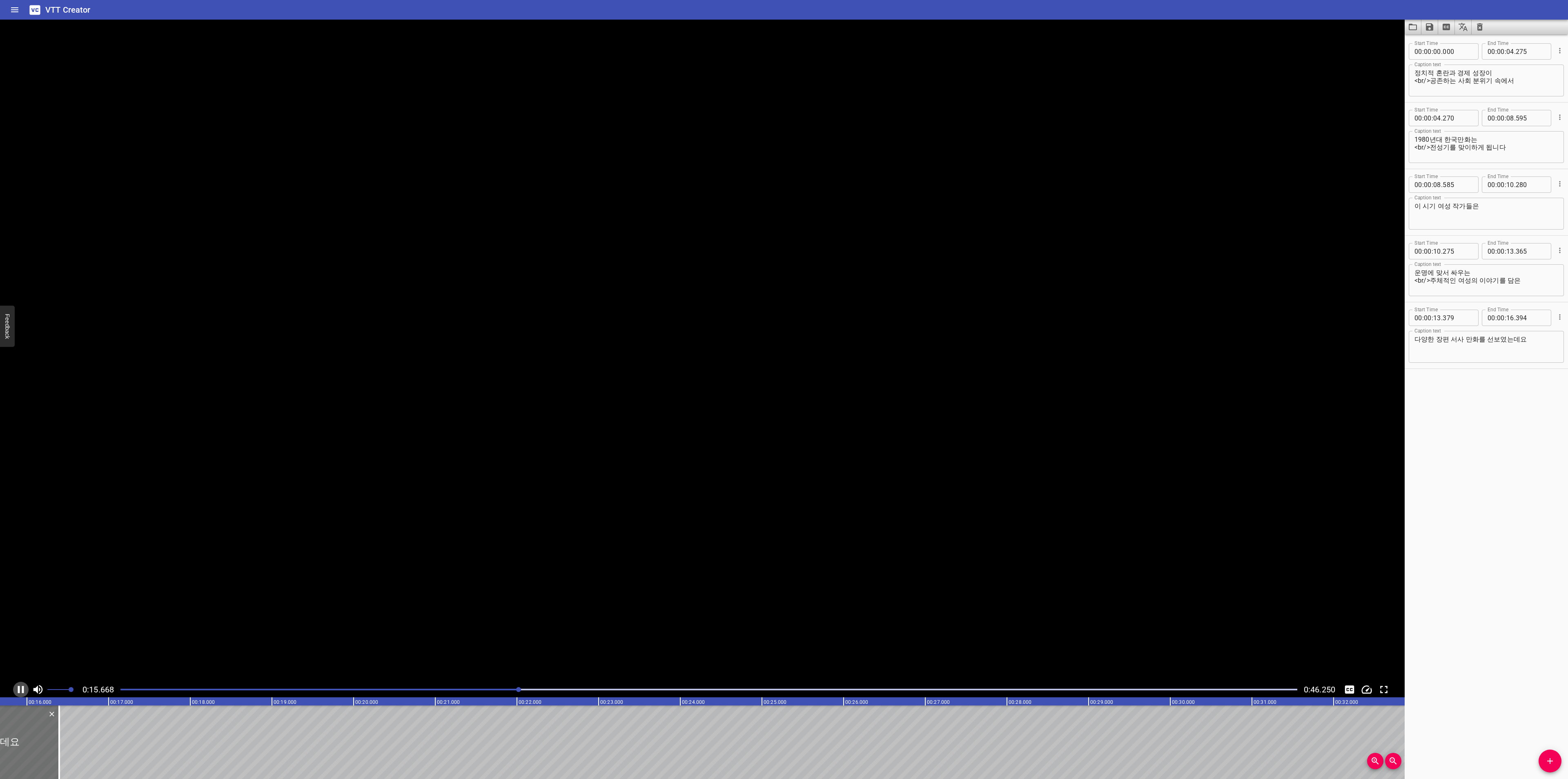
click at [21, 690] on icon "Play/Pause" at bounding box center [21, 689] width 12 height 12
click at [1478, 339] on textarea "다양한 장편 서사 만화를 선보였는데요" at bounding box center [1486, 347] width 144 height 23
type textarea "다양한 장편 서사 만화를 <br/>선보였는데요"
click at [1550, 765] on icon "Add Cue" at bounding box center [1550, 761] width 10 height 10
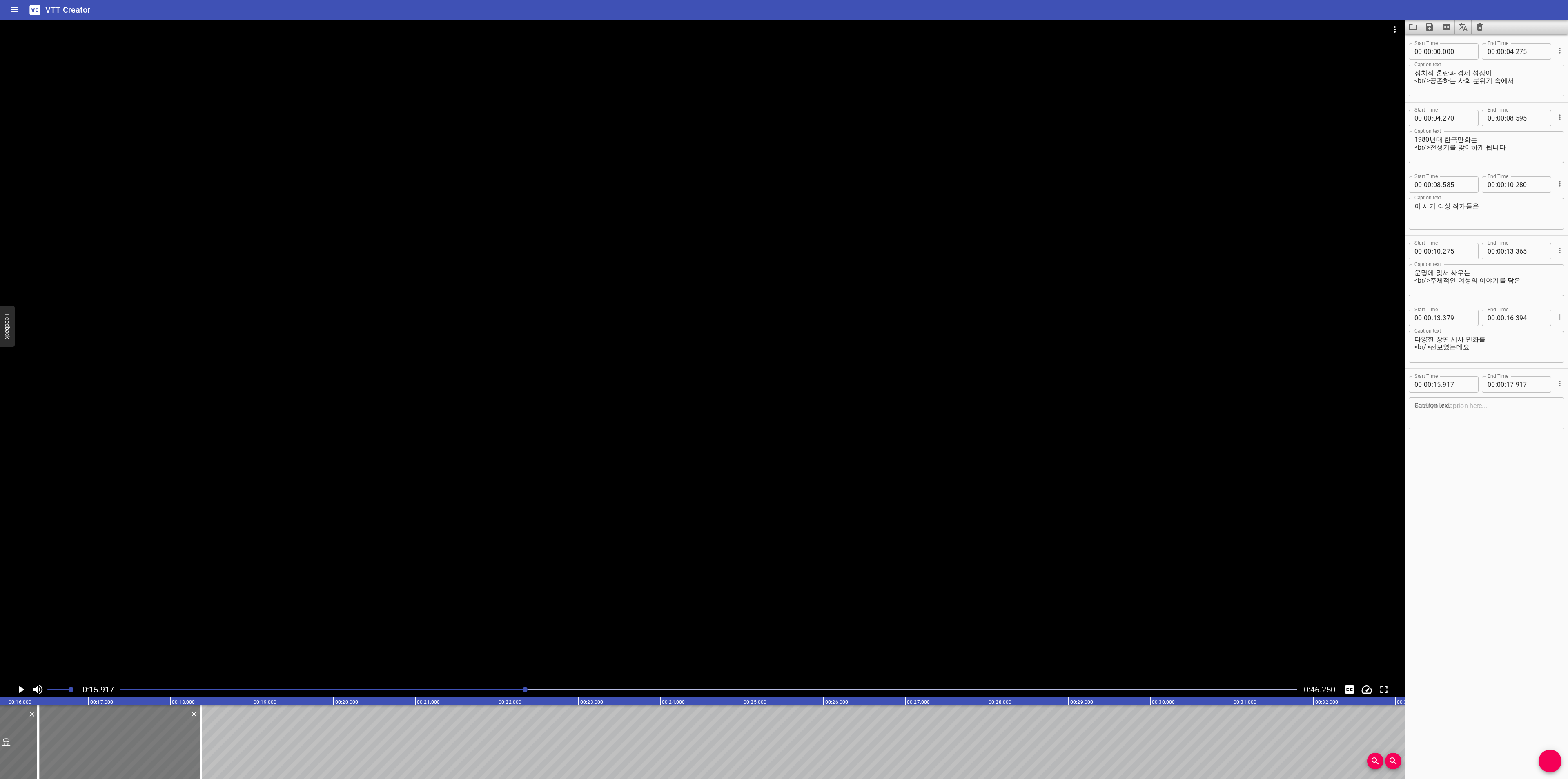
drag, startPoint x: 33, startPoint y: 738, endPoint x: 66, endPoint y: 736, distance: 33.1
click at [66, 736] on div at bounding box center [119, 742] width 163 height 74
type input "16"
type input "382"
type input "18"
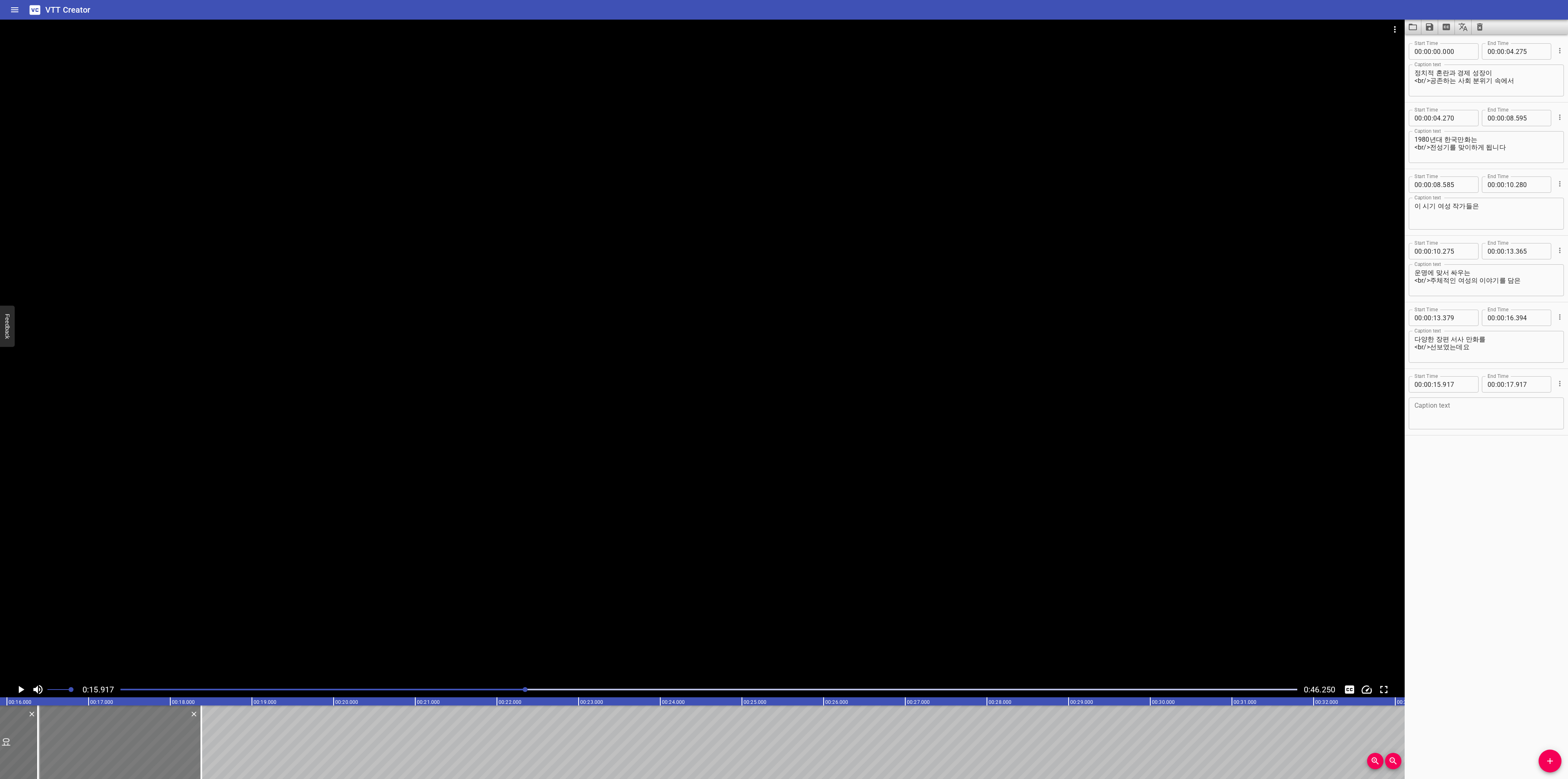
type input "382"
drag, startPoint x: 200, startPoint y: 738, endPoint x: 268, endPoint y: 737, distance: 68.0
click at [268, 737] on div at bounding box center [269, 742] width 2 height 74
type input "19"
type input "217"
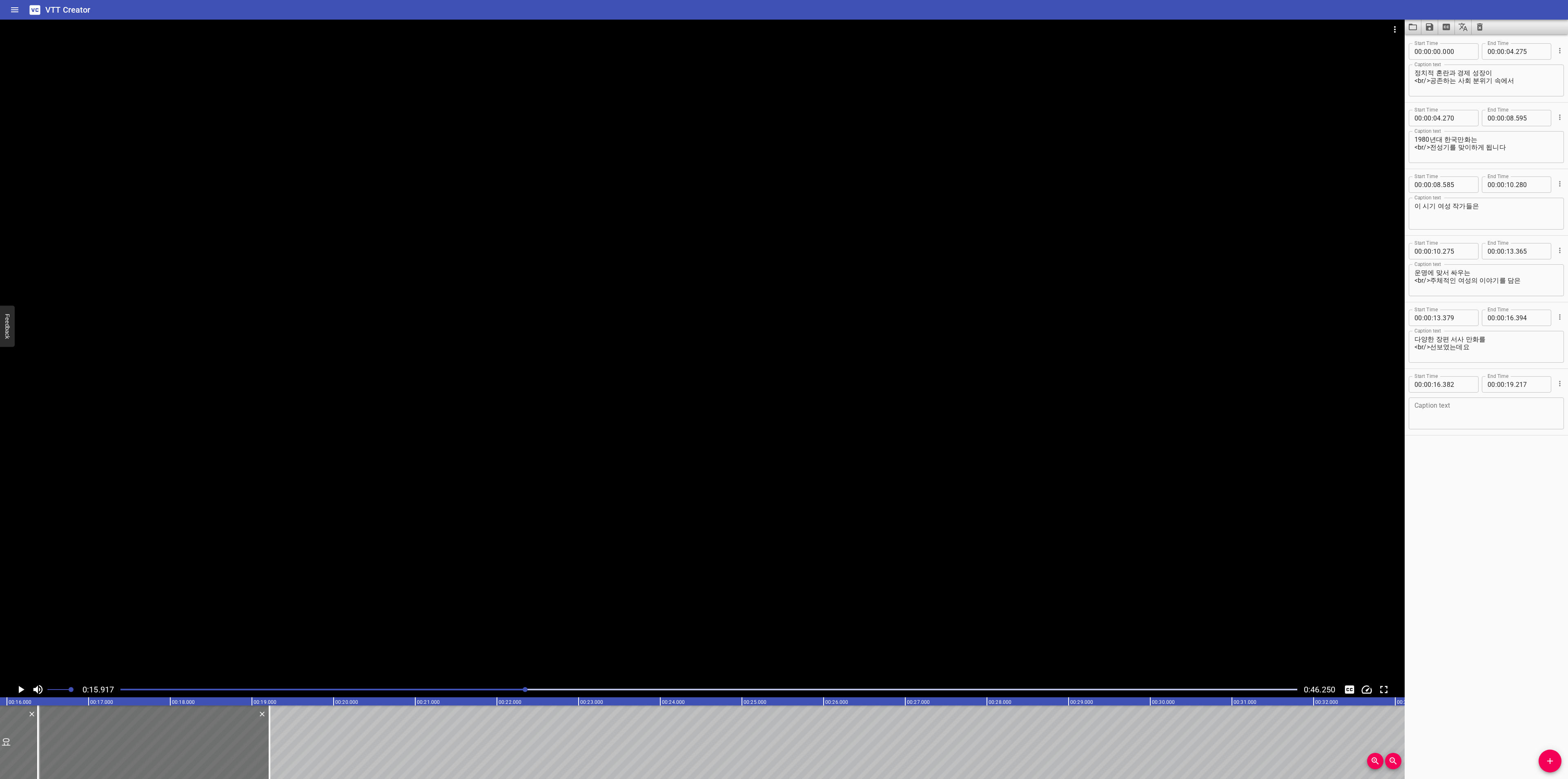
click at [1503, 422] on textarea at bounding box center [1486, 414] width 144 height 23
paste textarea "[PERSON_NAME] 작가님의 <북해의 별>,"
click at [1423, 407] on textarea "[PERSON_NAME] 작가님의 <북해의 별>," at bounding box center [1486, 414] width 144 height 23
click at [1465, 407] on textarea "[PERSON_NAME] 작가님의 <북해의 별>," at bounding box center [1486, 414] width 144 height 23
paste textarea "&lt;"
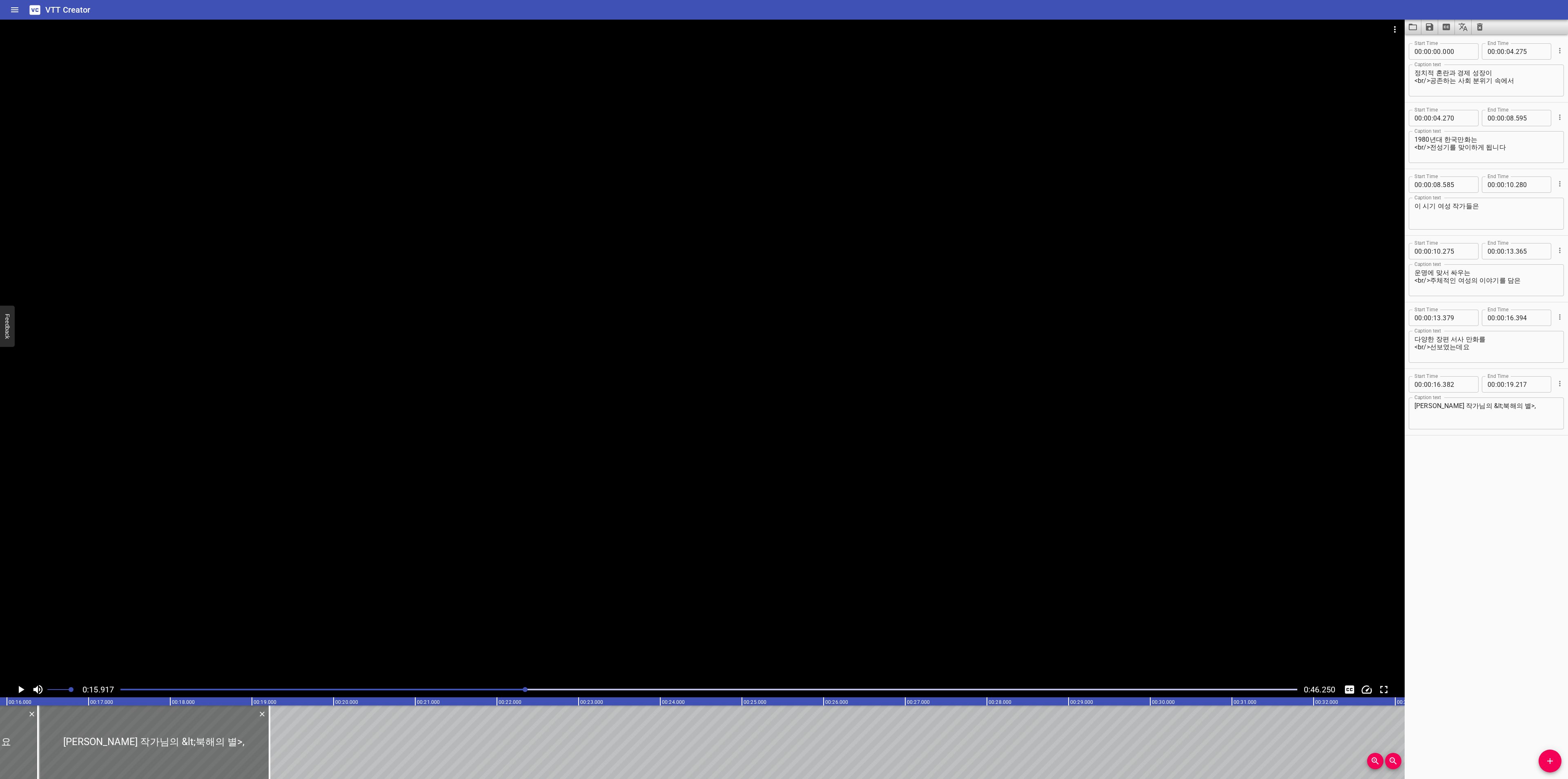
click at [1498, 401] on div "[PERSON_NAME] 작가님의 &lt;북해의 별>, Caption text" at bounding box center [1486, 414] width 155 height 32
click at [1500, 406] on textarea "[PERSON_NAME] 작가님의 &lt;북해의 별>," at bounding box center [1486, 414] width 144 height 23
paste textarea "&gt;"
click at [449, 692] on div at bounding box center [709, 689] width 1186 height 12
click at [17, 690] on icon "Play/Pause" at bounding box center [21, 689] width 12 height 12
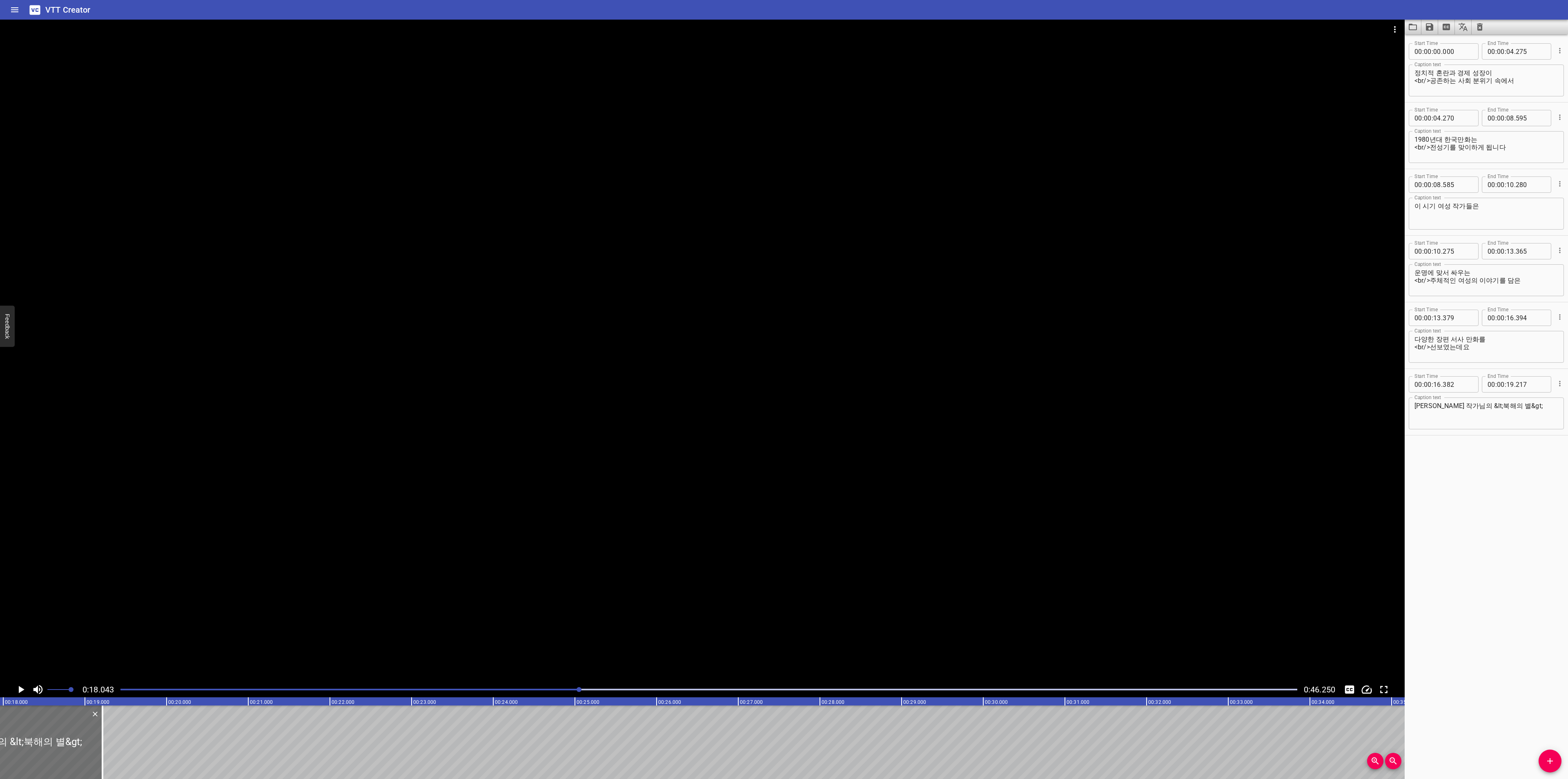
scroll to position [0, 1474]
click at [1533, 415] on textarea "[PERSON_NAME] 작가님의 &lt;북해의 별&gt;" at bounding box center [1486, 414] width 144 height 23
type textarea "[PERSON_NAME] 작가님의 &lt;북해의 별&gt;,"
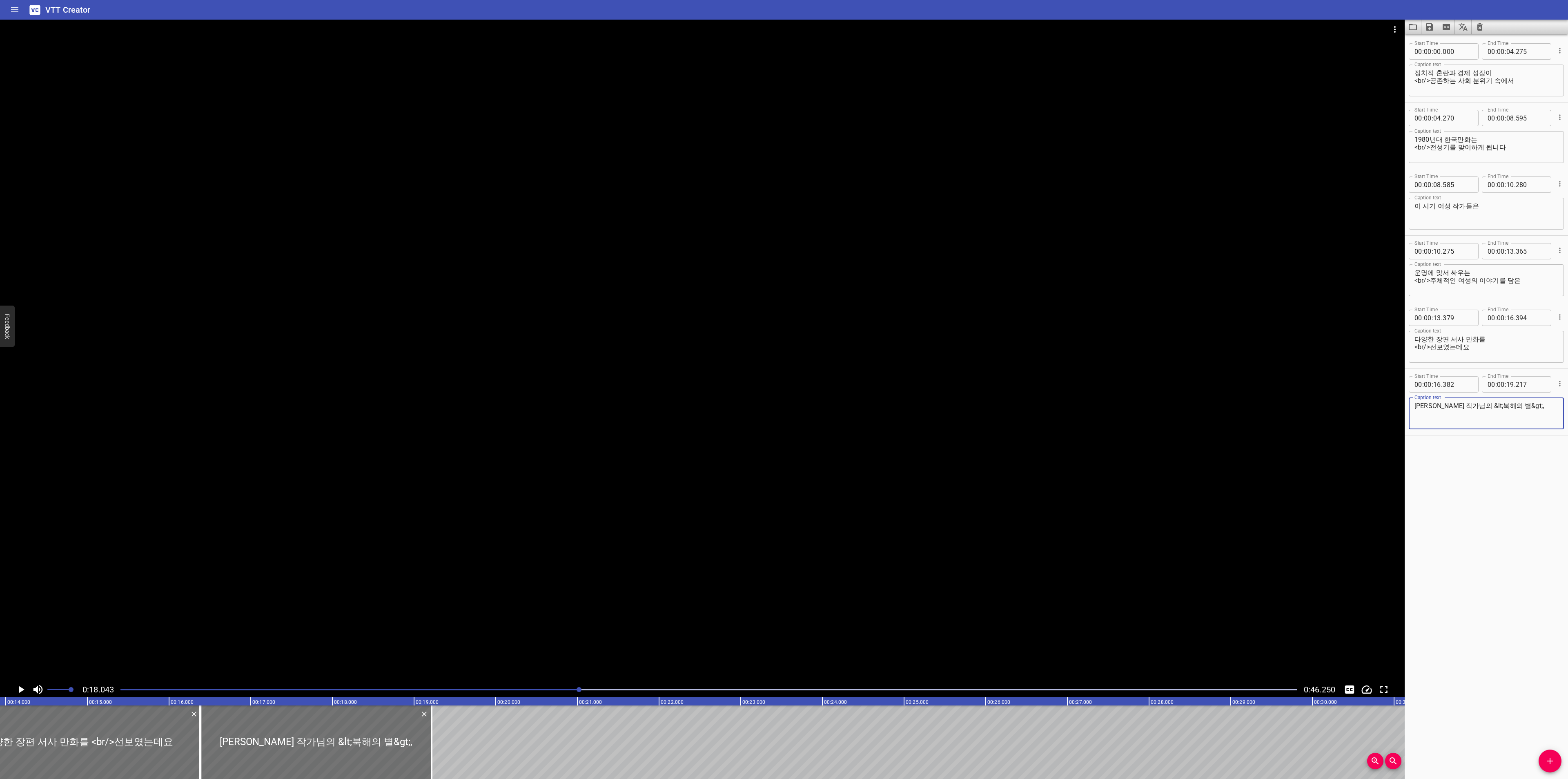
scroll to position [0, 1144]
click at [1557, 758] on span "Add Cue" at bounding box center [1550, 761] width 23 height 10
drag, startPoint x: 375, startPoint y: 738, endPoint x: 472, endPoint y: 741, distance: 97.0
click at [472, 741] on div at bounding box center [508, 742] width 163 height 74
type input "19"
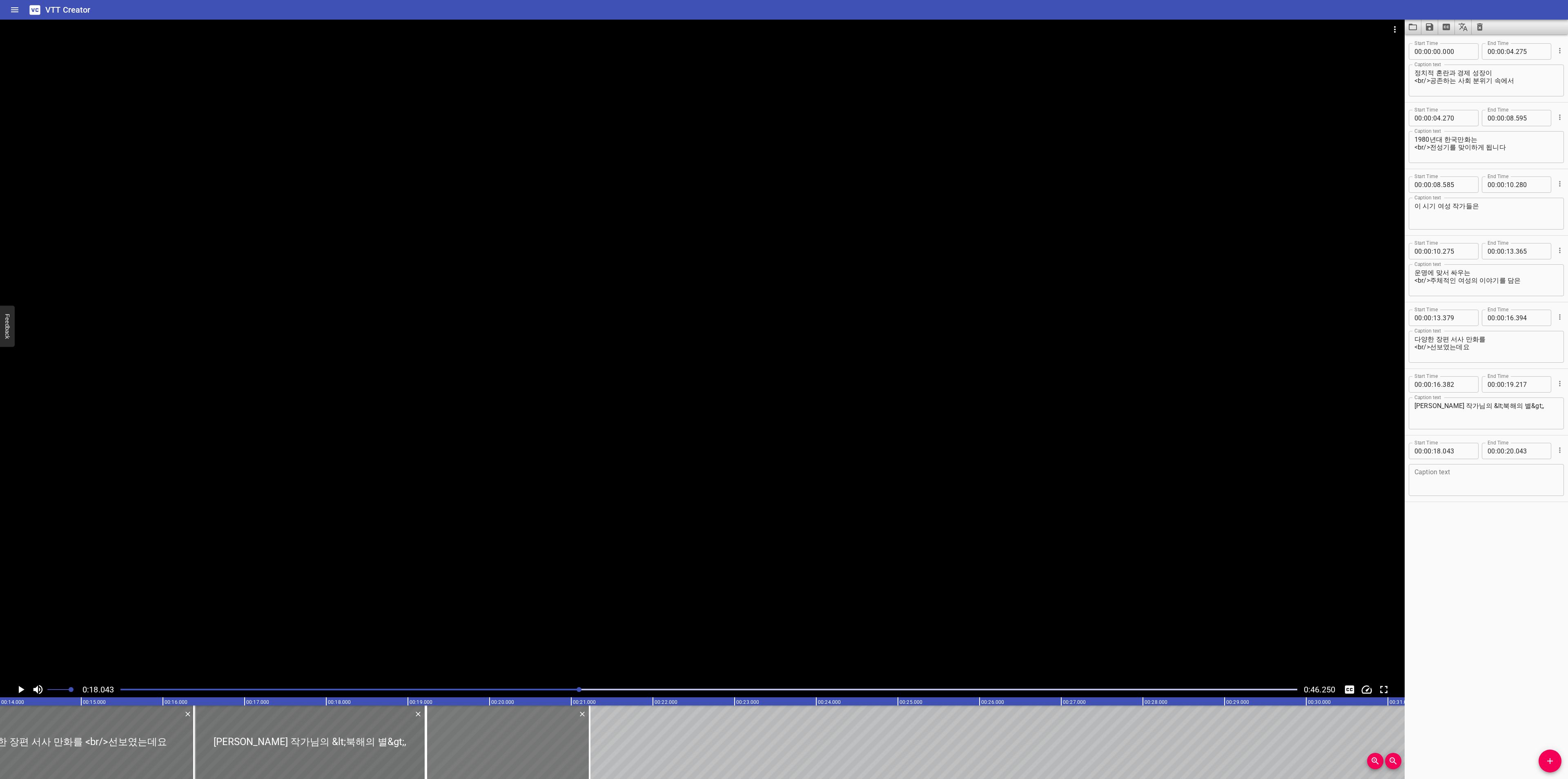
type input "223"
type input "21"
drag, startPoint x: 592, startPoint y: 747, endPoint x: 645, endPoint y: 746, distance: 53.0
click at [645, 746] on div at bounding box center [643, 742] width 8 height 74
type input "878"
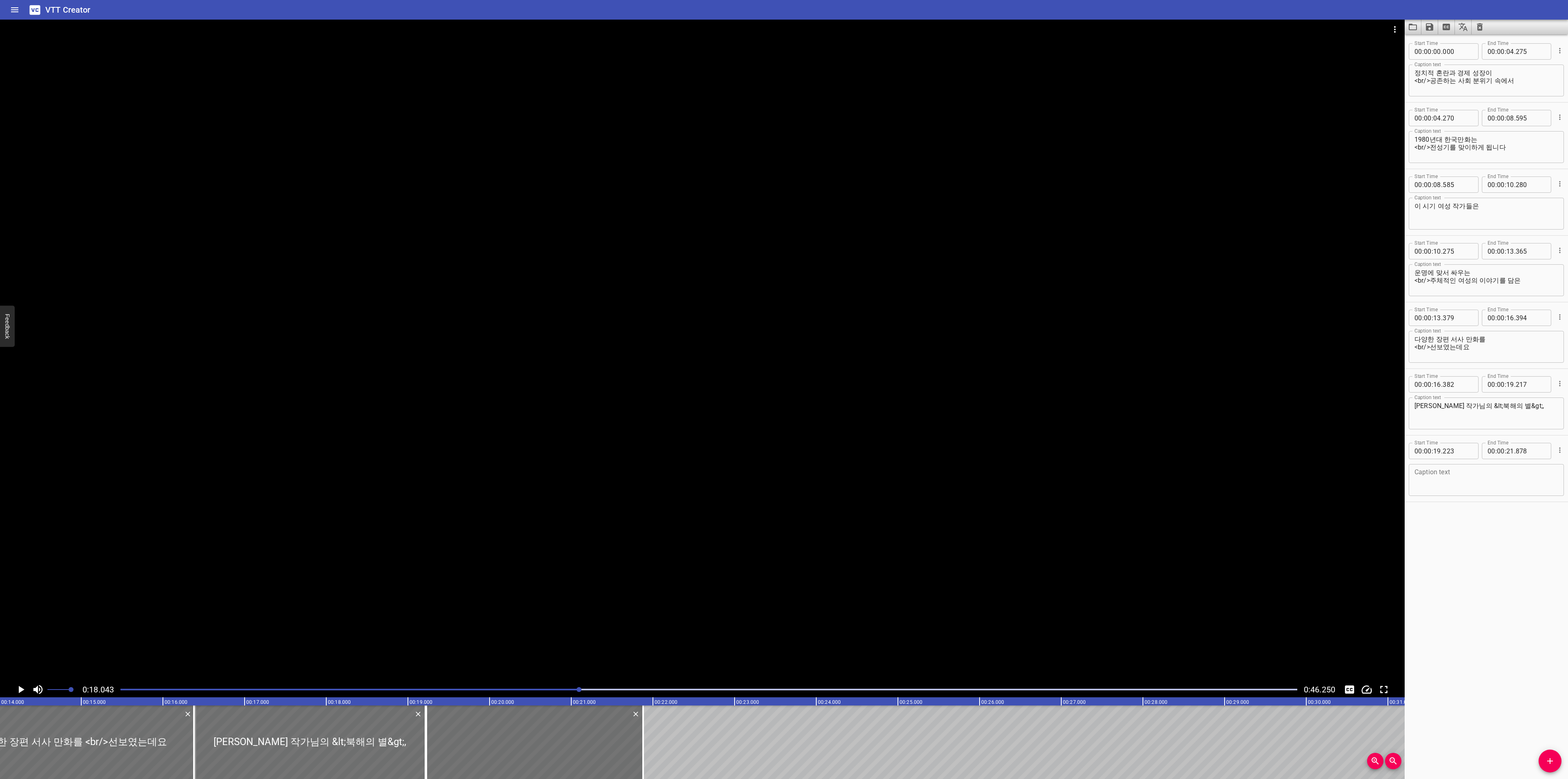
click at [1431, 487] on textarea at bounding box center [1486, 480] width 144 height 23
paste textarea "[PERSON_NAME] 작가님의 <별빛 속에>,"
drag, startPoint x: 1460, startPoint y: 411, endPoint x: 1541, endPoint y: 406, distance: 81.2
click at [1541, 406] on textarea "[PERSON_NAME] 작가님의 &lt;북해의 별&gt;," at bounding box center [1486, 414] width 144 height 23
click at [1498, 408] on textarea "[PERSON_NAME] 작가님의 &lt;북해의 별&gt;," at bounding box center [1486, 414] width 144 height 23
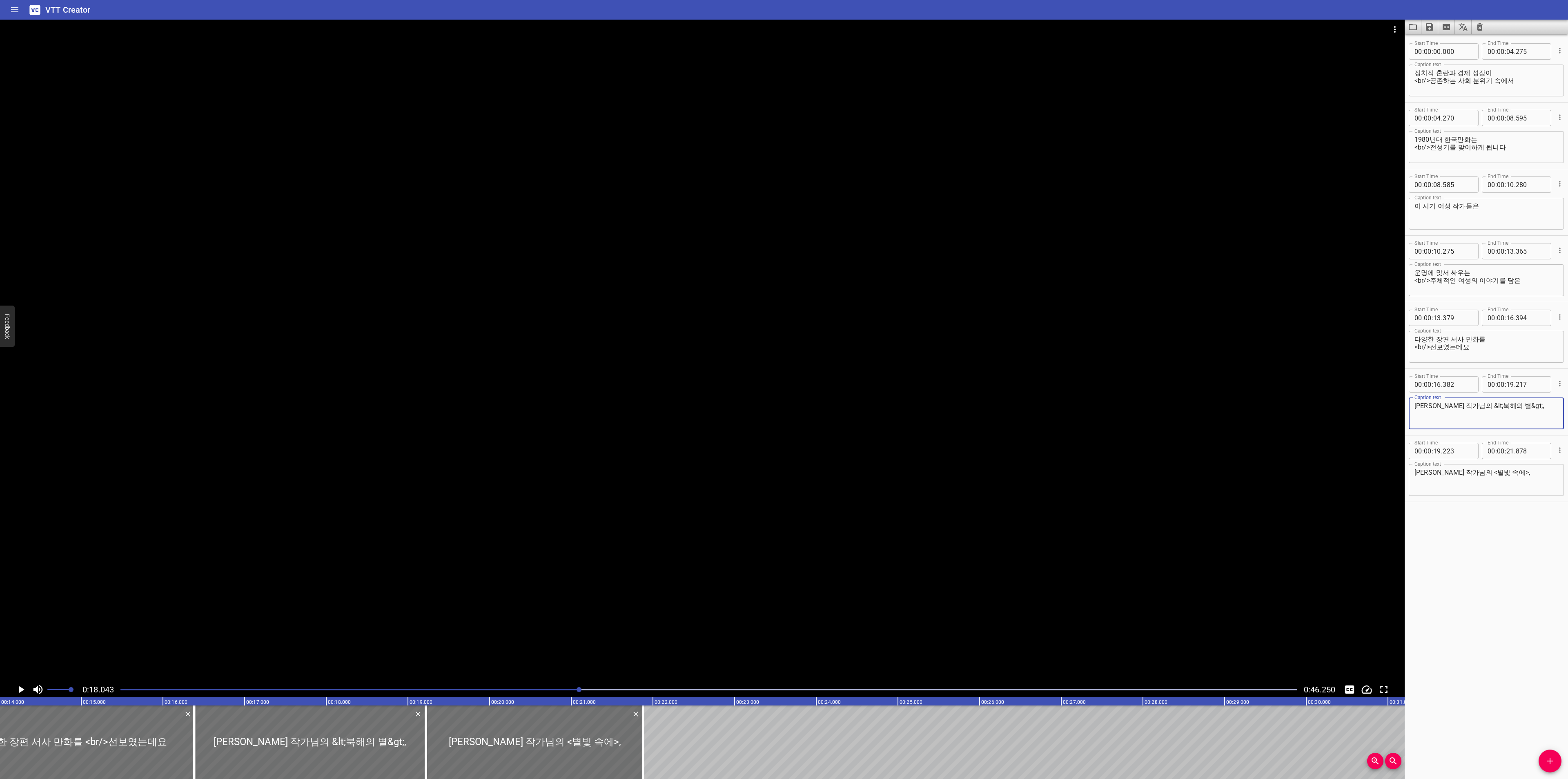
drag, startPoint x: 1461, startPoint y: 407, endPoint x: 1521, endPoint y: 404, distance: 60.1
click at [1521, 404] on textarea "[PERSON_NAME] 작가님의 &lt;북해의 별&gt;," at bounding box center [1486, 414] width 144 height 23
drag, startPoint x: 1462, startPoint y: 473, endPoint x: 1540, endPoint y: 464, distance: 78.5
click at [1540, 464] on div "[PERSON_NAME] 작가님의 <별빛 속에>, Caption text" at bounding box center [1486, 480] width 155 height 32
paste textarea "&lt;북해의 별&gt;,"
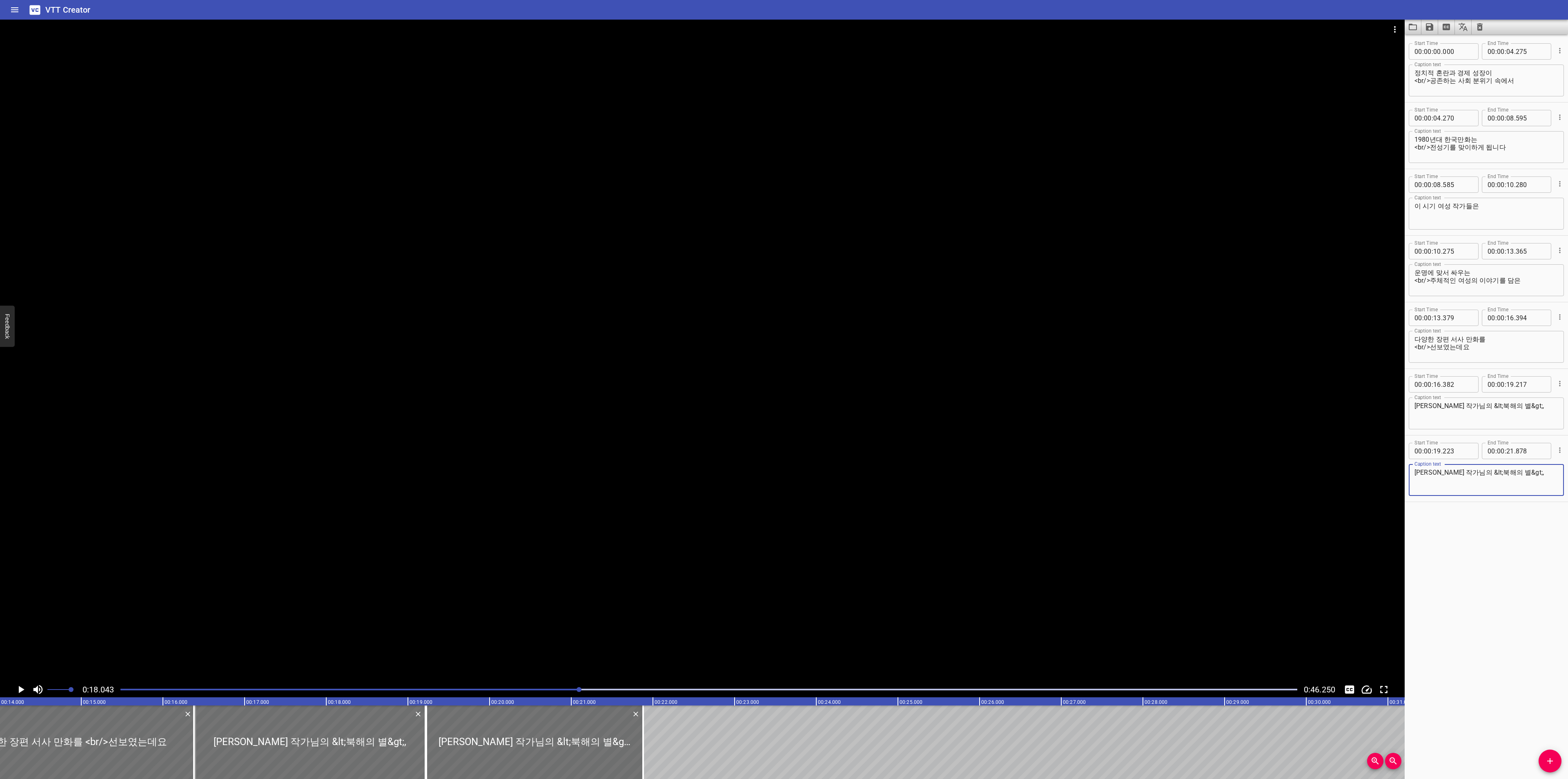
click at [1491, 475] on textarea "[PERSON_NAME] 작가님의 &lt;북해의 별&gt;," at bounding box center [1486, 480] width 144 height 23
type textarea "[PERSON_NAME] 작가님의 &lt;별빛 속에&gt;,"
click at [15, 688] on icon "Play/Pause" at bounding box center [21, 689] width 12 height 12
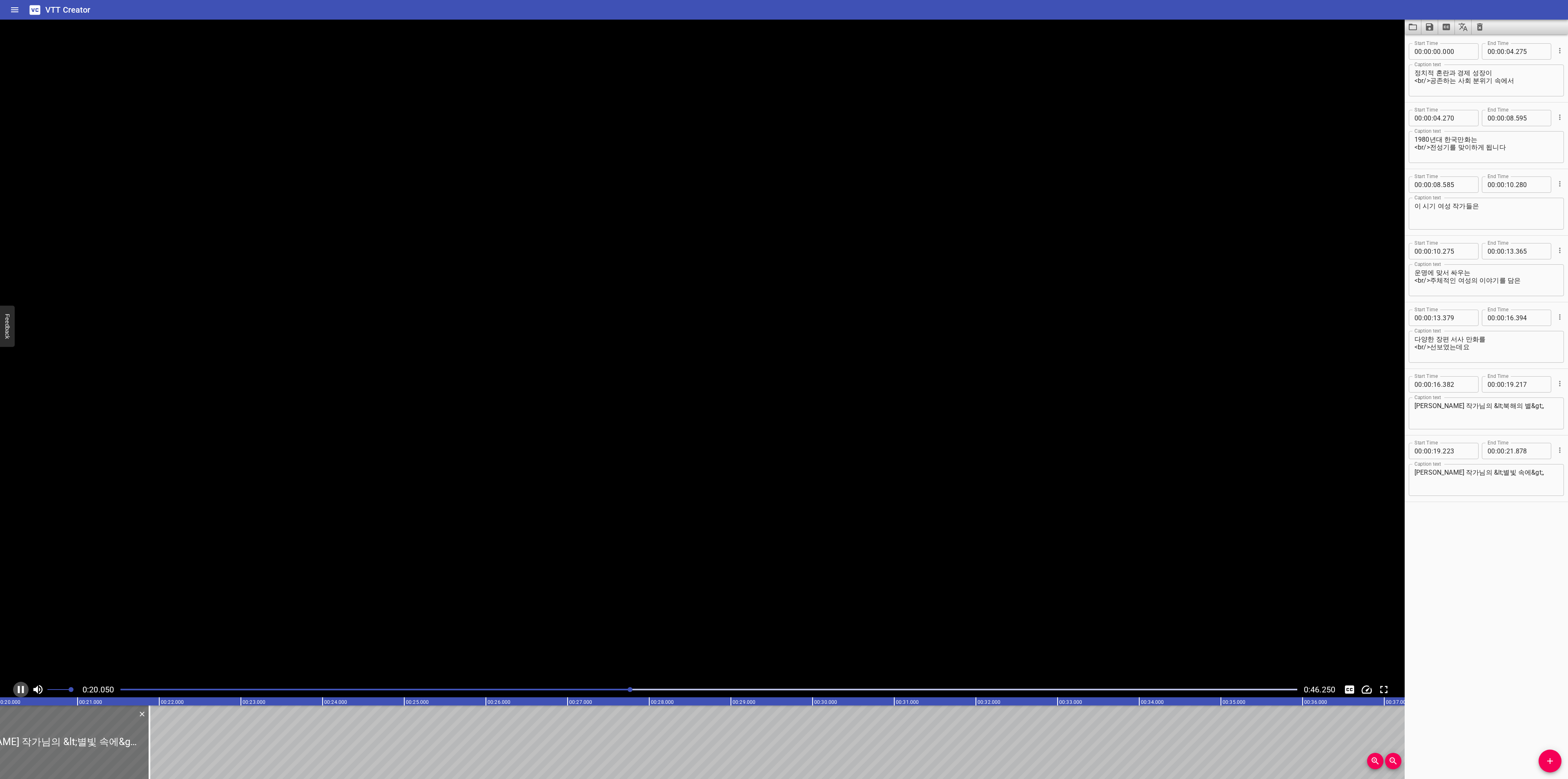
click at [15, 688] on icon "Play/Pause" at bounding box center [21, 689] width 12 height 12
click at [1526, 471] on textarea "[PERSON_NAME] 작가님의 &lt;별빛 속에&gt;," at bounding box center [1486, 480] width 144 height 23
click at [1531, 411] on textarea "[PERSON_NAME] 작가님의 &lt;북해의 별&gt;," at bounding box center [1486, 414] width 144 height 23
click at [1549, 756] on icon "Add Cue" at bounding box center [1550, 761] width 10 height 10
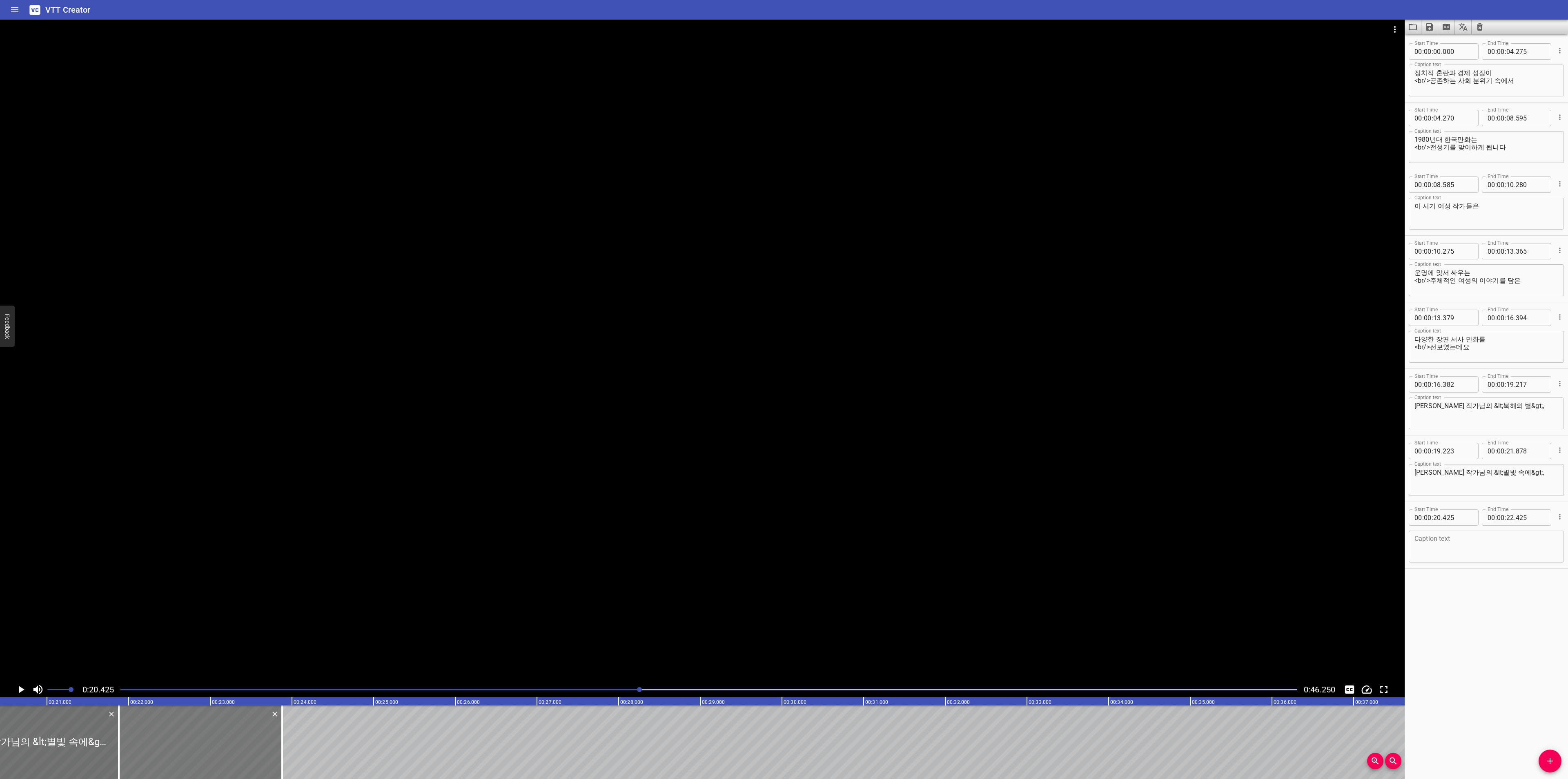
drag, startPoint x: 65, startPoint y: 743, endPoint x: 184, endPoint y: 736, distance: 119.2
click at [184, 736] on div at bounding box center [200, 742] width 163 height 74
type input "21"
type input "880"
type input "23"
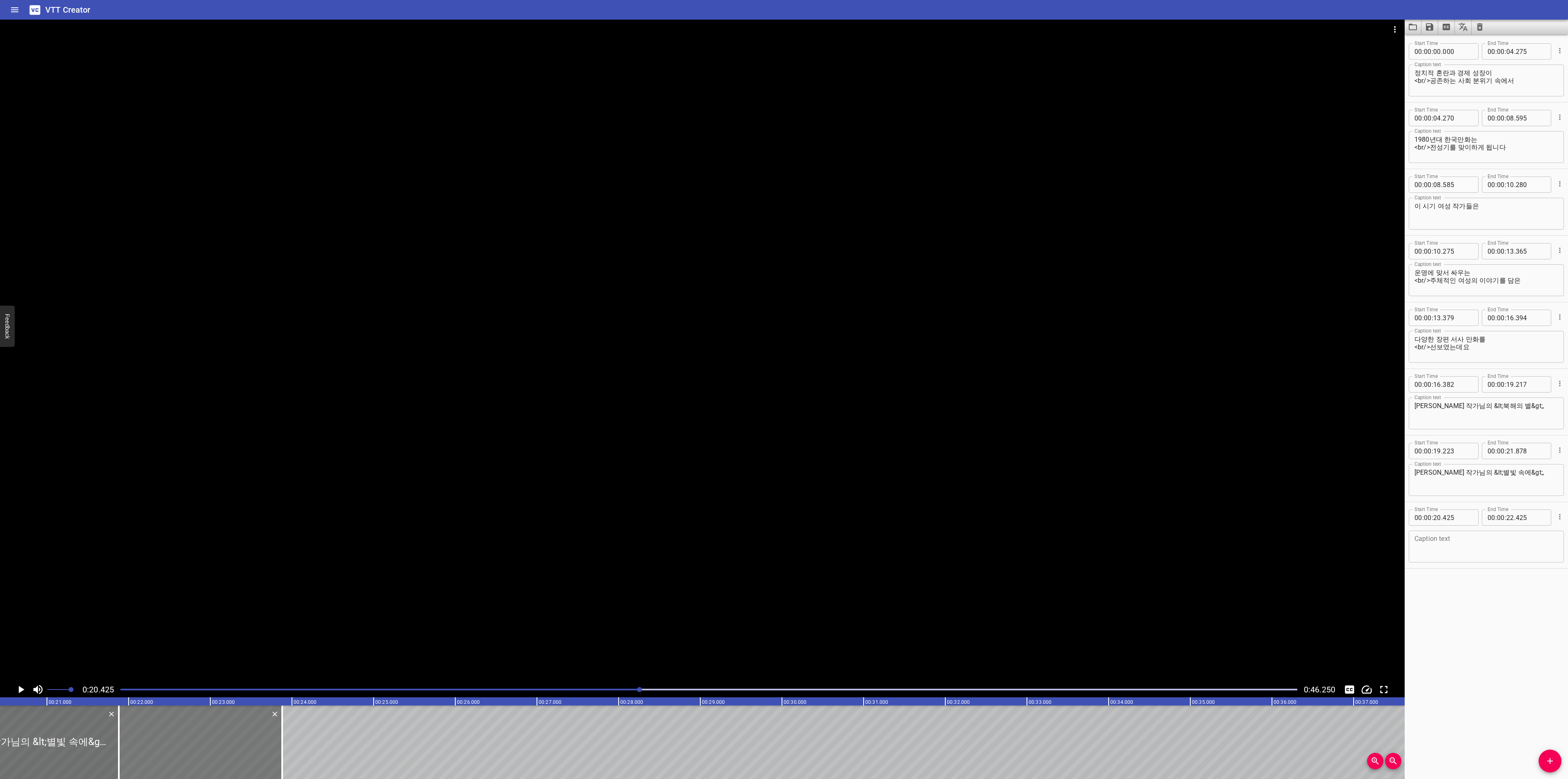
type input "880"
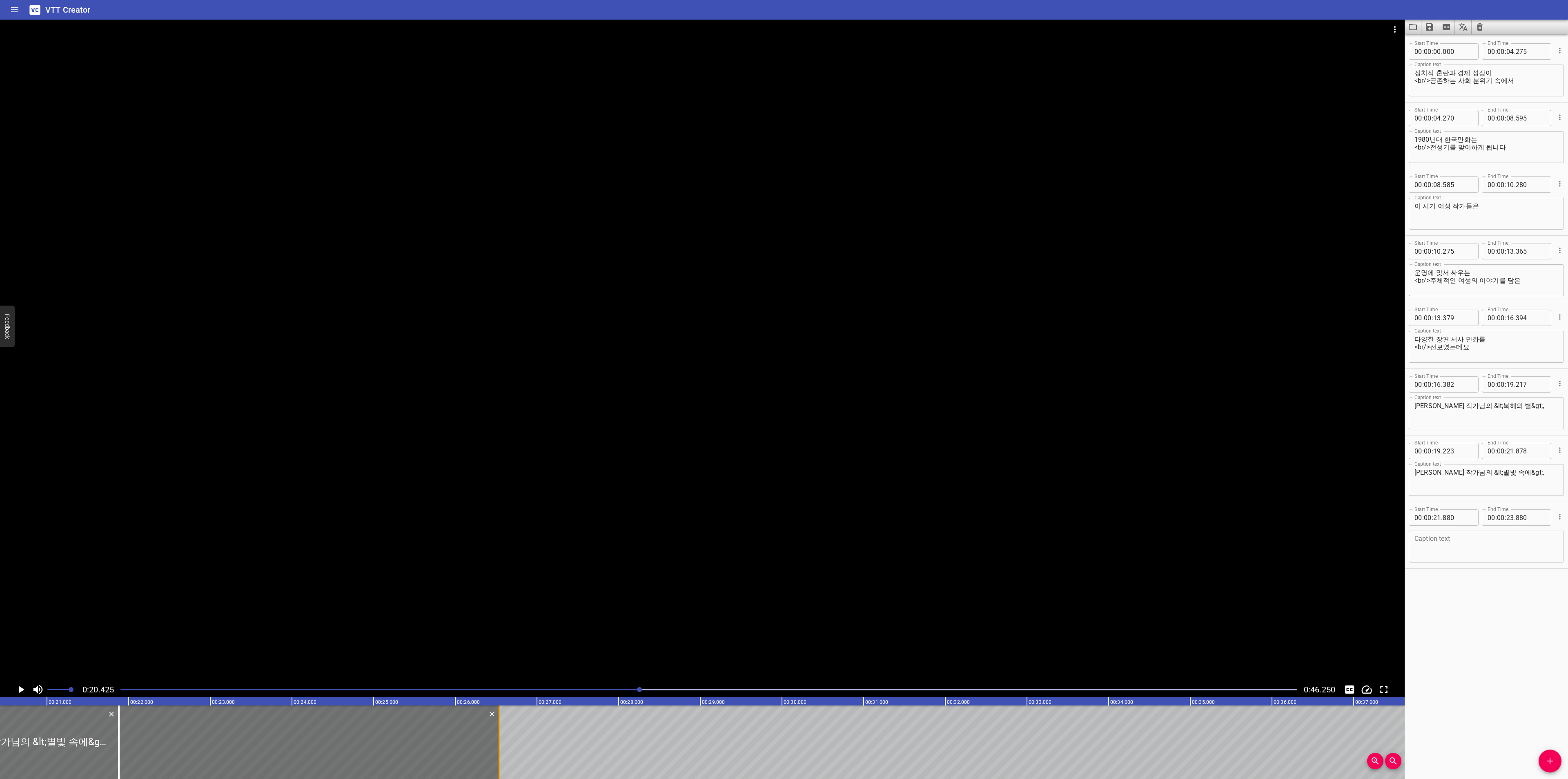
drag, startPoint x: 280, startPoint y: 736, endPoint x: 497, endPoint y: 735, distance: 217.0
click at [497, 735] on div at bounding box center [499, 742] width 8 height 74
type input "26"
type input "540"
click at [1491, 540] on textarea at bounding box center [1486, 547] width 144 height 23
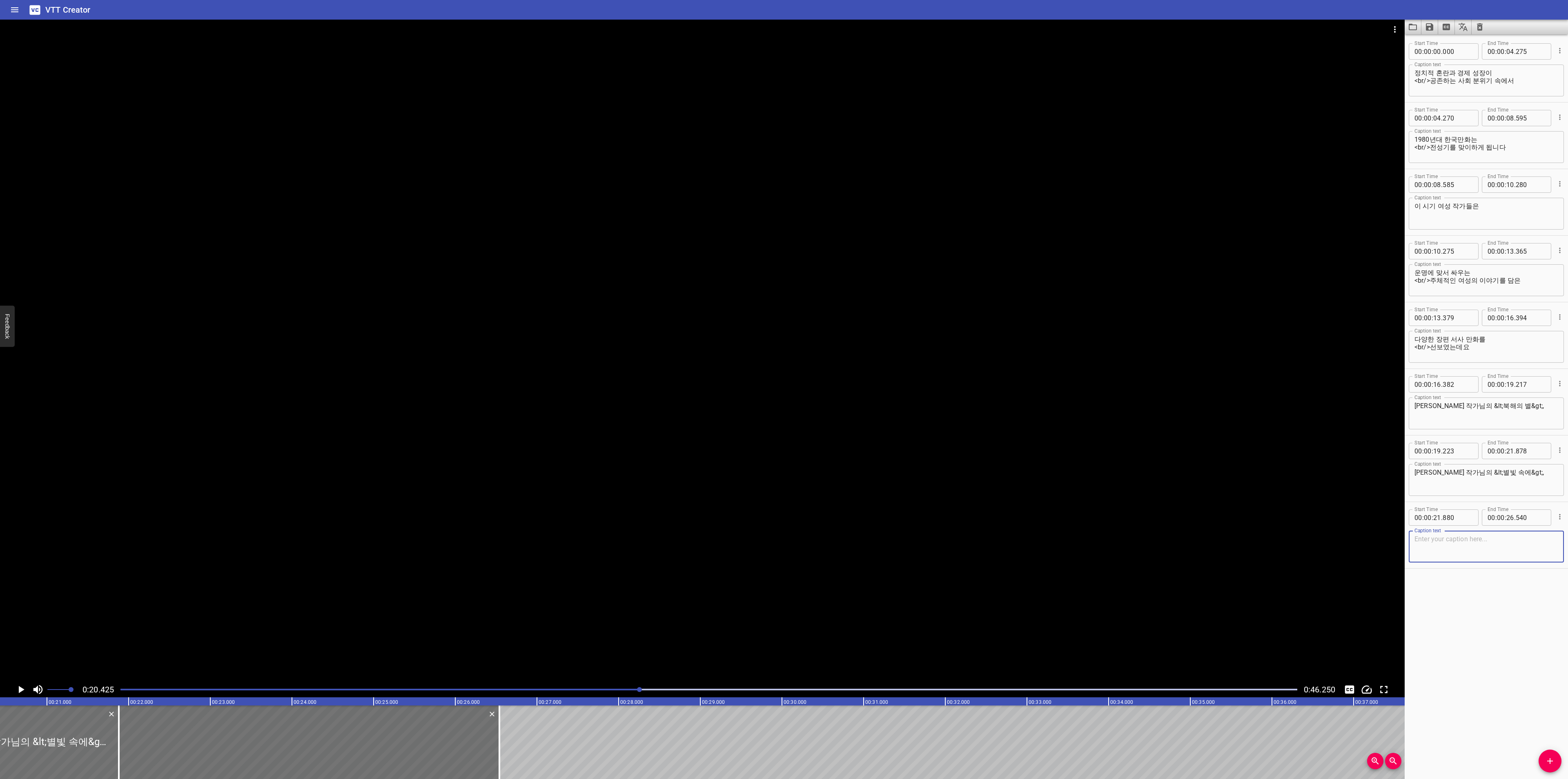
paste textarea "황미나 작가님의 <이오니아의 푸른 별>이 대표적인 작품입니다."
drag, startPoint x: 1458, startPoint y: 473, endPoint x: 1533, endPoint y: 471, distance: 75.0
click at [1533, 471] on textarea "[PERSON_NAME] 작가님의 &lt;별빛 속에&gt;," at bounding box center [1486, 480] width 144 height 23
click at [1461, 473] on textarea "[PERSON_NAME] 작가님의 &lt;별빛 속에&gt;," at bounding box center [1486, 480] width 144 height 23
drag, startPoint x: 1461, startPoint y: 473, endPoint x: 1471, endPoint y: 473, distance: 10.0
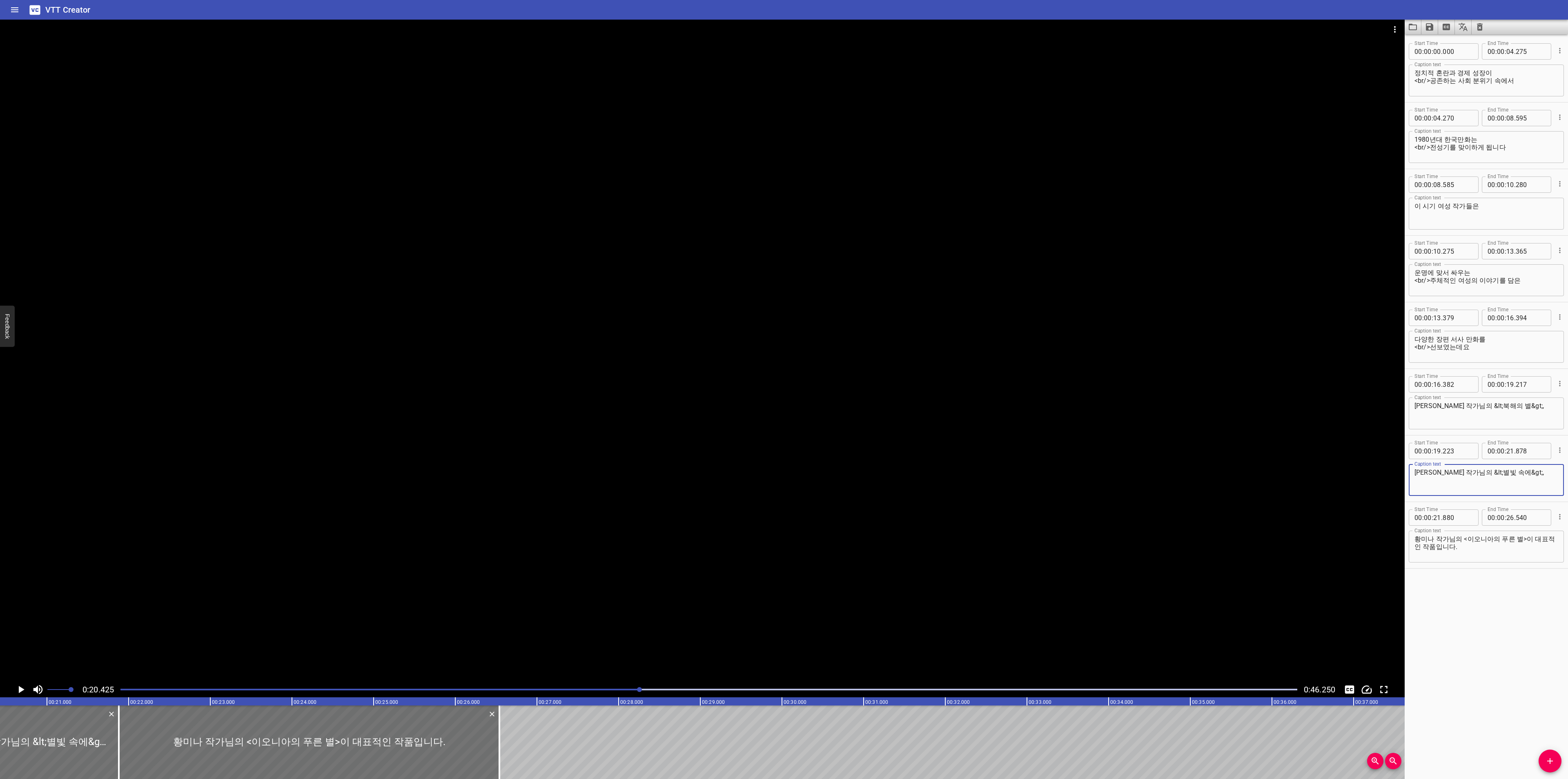
click at [1471, 473] on textarea "[PERSON_NAME] 작가님의 &lt;별빛 속에&gt;," at bounding box center [1486, 480] width 144 height 23
click at [1465, 538] on textarea "황미나 작가님의 <이오니아의 푸른 별>이 대표적인 작품입니다." at bounding box center [1486, 547] width 144 height 23
paste textarea "&lt;"
drag, startPoint x: 1497, startPoint y: 474, endPoint x: 1515, endPoint y: 473, distance: 18.0
click at [1515, 473] on textarea "[PERSON_NAME] 작가님의 &lt;별빛 속에&gt;," at bounding box center [1486, 480] width 144 height 23
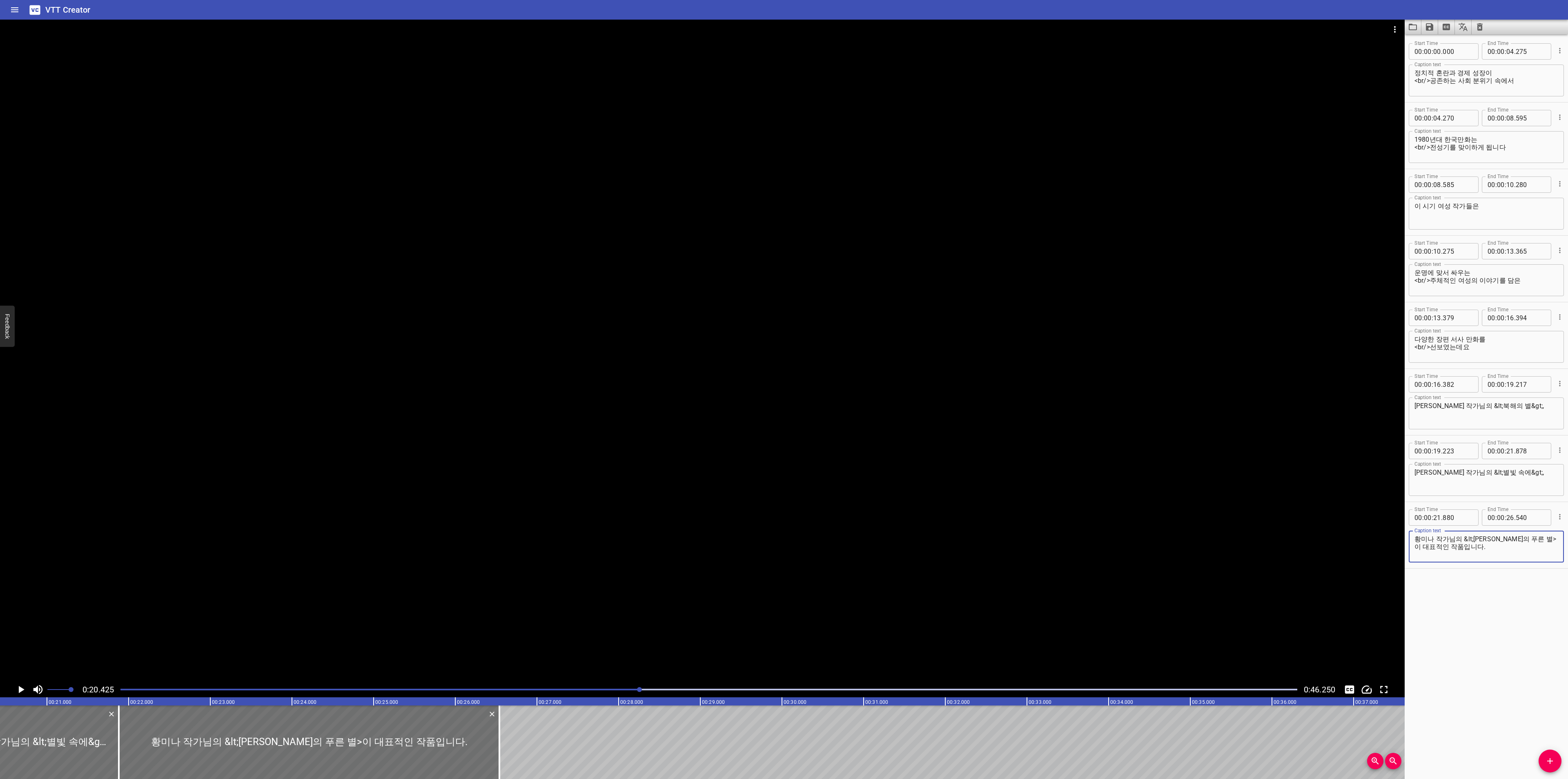
click at [1525, 537] on textarea "황미나 작가님의 &lt;[PERSON_NAME]의 푸른 별>이 대표적인 작품입니다." at bounding box center [1486, 547] width 144 height 23
paste textarea "&gt;,"
type textarea "황미나 작가님의 &lt;[PERSON_NAME]의 푸른 별&gt;이 <br>대표적인 작품입니다"
click at [18, 682] on button "Play/Pause" at bounding box center [20, 689] width 15 height 15
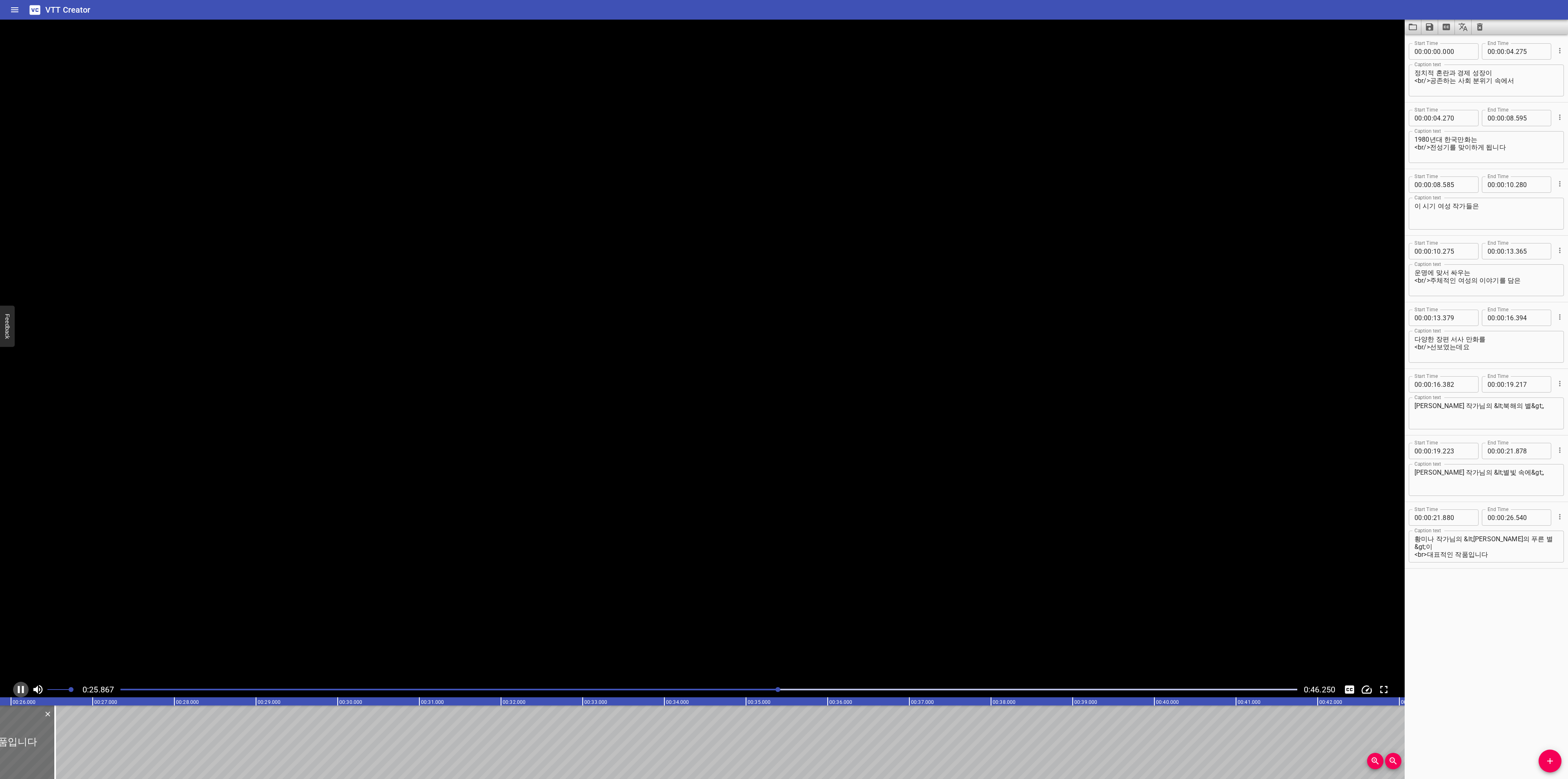
click at [18, 682] on button "Play/Pause" at bounding box center [20, 689] width 15 height 15
click at [1553, 753] on button "Add Cue" at bounding box center [1550, 761] width 23 height 23
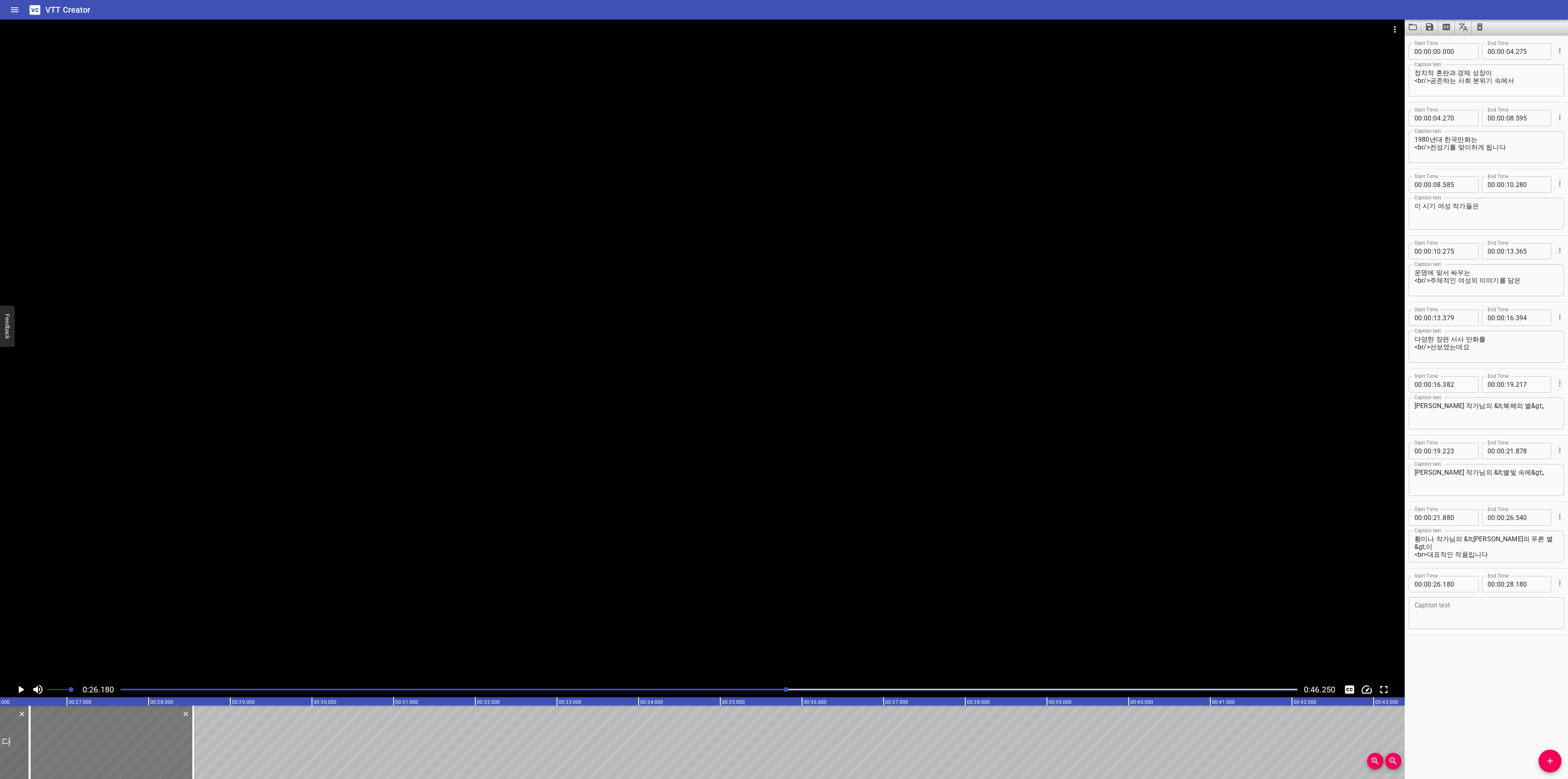
drag, startPoint x: 61, startPoint y: 727, endPoint x: 91, endPoint y: 725, distance: 30.1
click at [91, 725] on div at bounding box center [111, 742] width 163 height 74
type input "545"
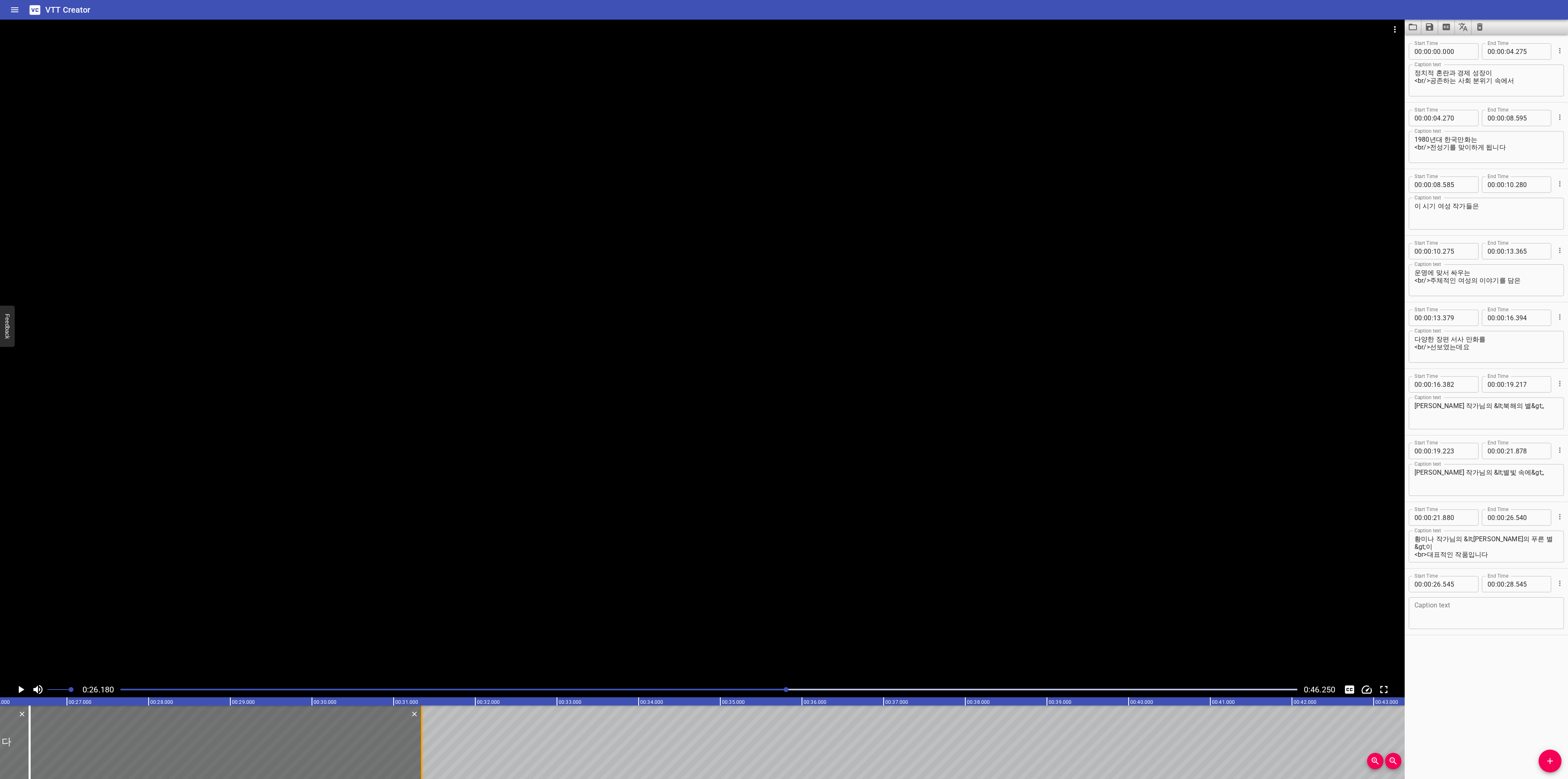
drag, startPoint x: 192, startPoint y: 744, endPoint x: 421, endPoint y: 750, distance: 229.1
click at [421, 750] on div at bounding box center [421, 742] width 8 height 74
type input "31"
type input "345"
click at [1472, 607] on textarea at bounding box center [1486, 613] width 144 height 23
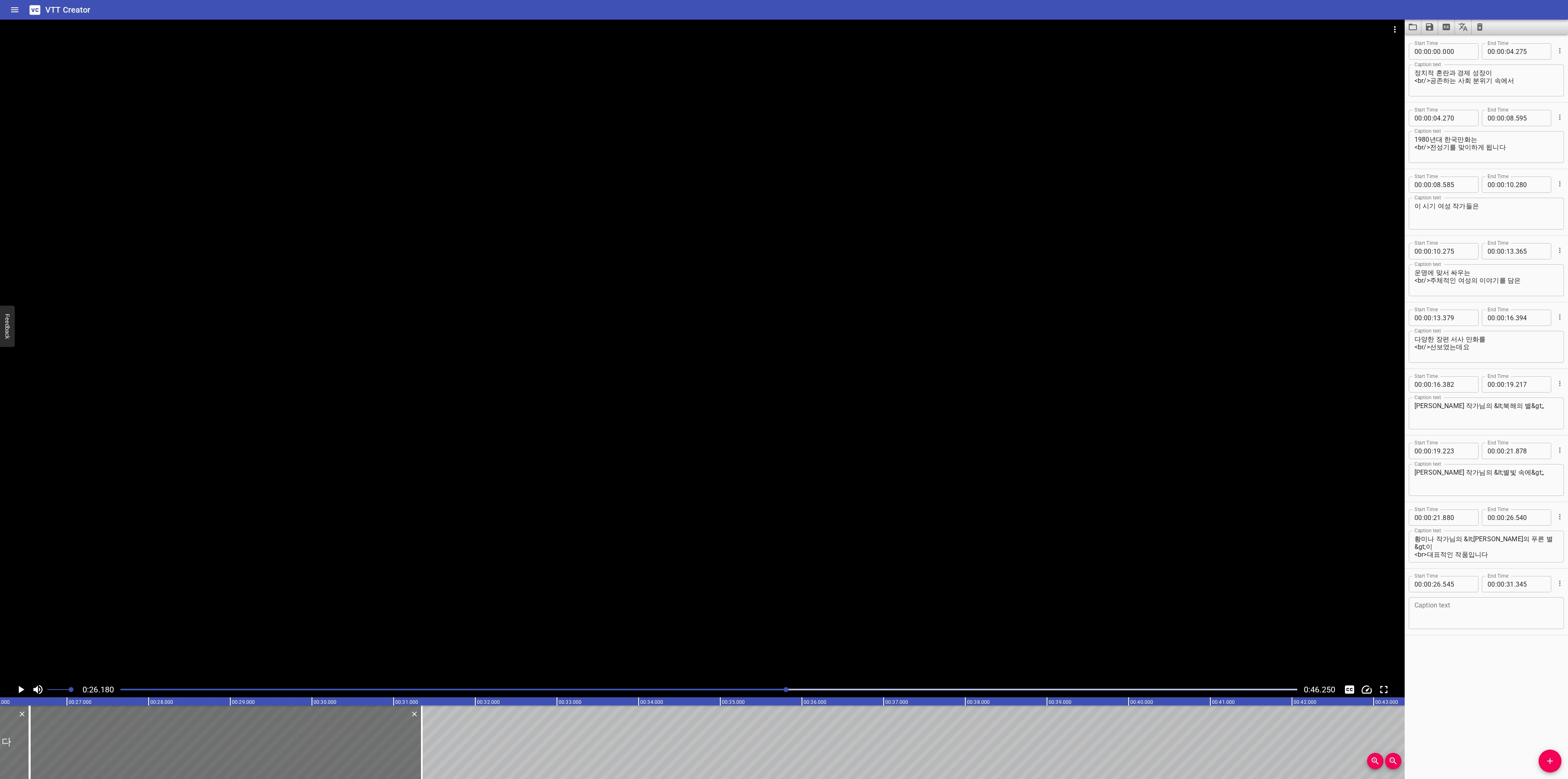
paste textarea "또한 만화를 원작으로 한 여러 편의 애니메이션이 제작되었는데요"
click at [1485, 603] on textarea "또한 만화를 원작으로 한 여러 편의 애니메이션이 제작되었는데요" at bounding box center [1486, 613] width 144 height 23
type textarea "또한 만화를 원작으로 한 <br/>여러 편의 애니메이션이 제작되었는데요"
click at [21, 685] on icon "Play/Pause" at bounding box center [21, 689] width 12 height 12
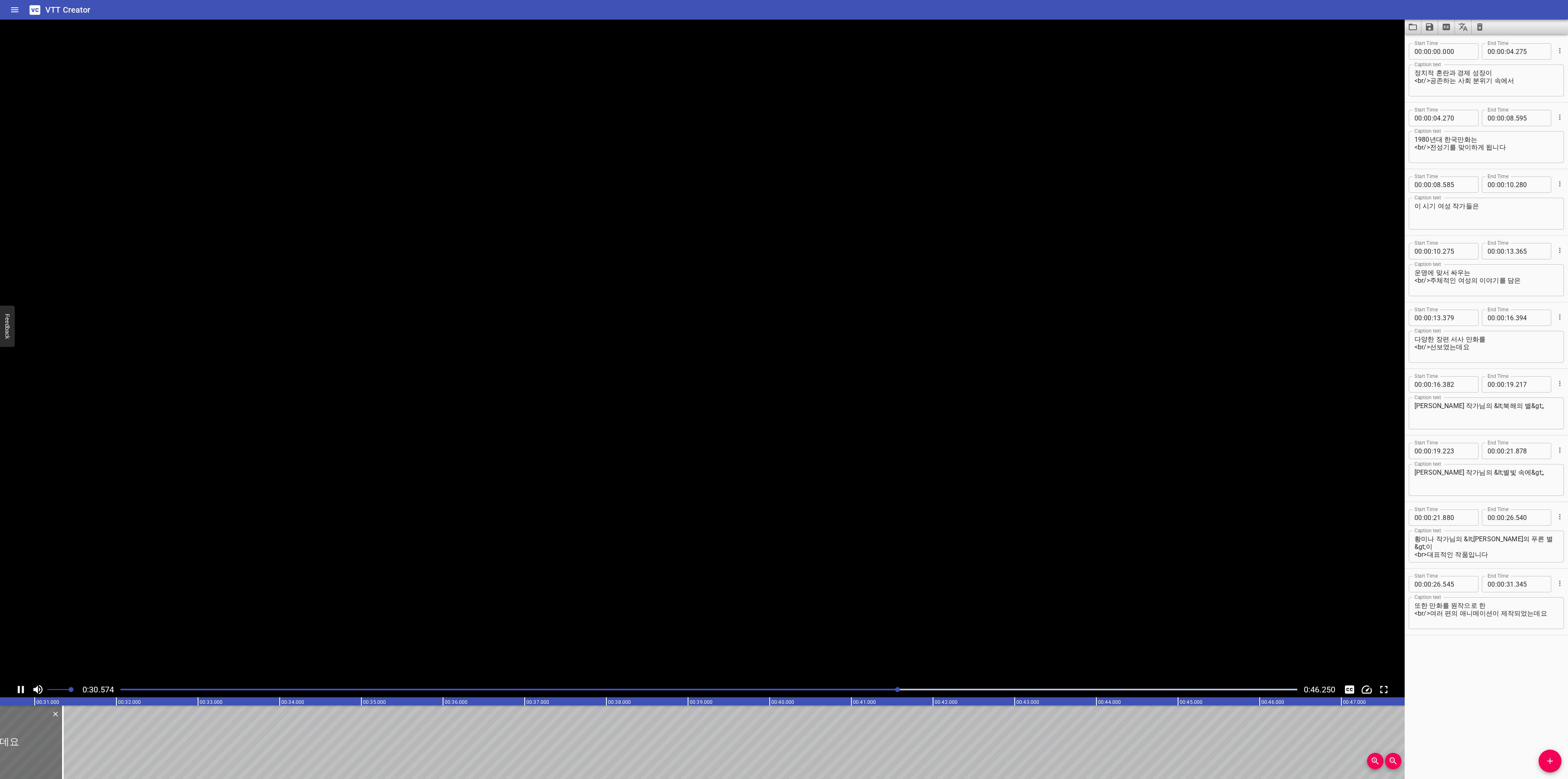
click at [21, 685] on icon "Play/Pause" at bounding box center [21, 689] width 12 height 12
click at [1541, 764] on span "Add Cue" at bounding box center [1550, 761] width 23 height 10
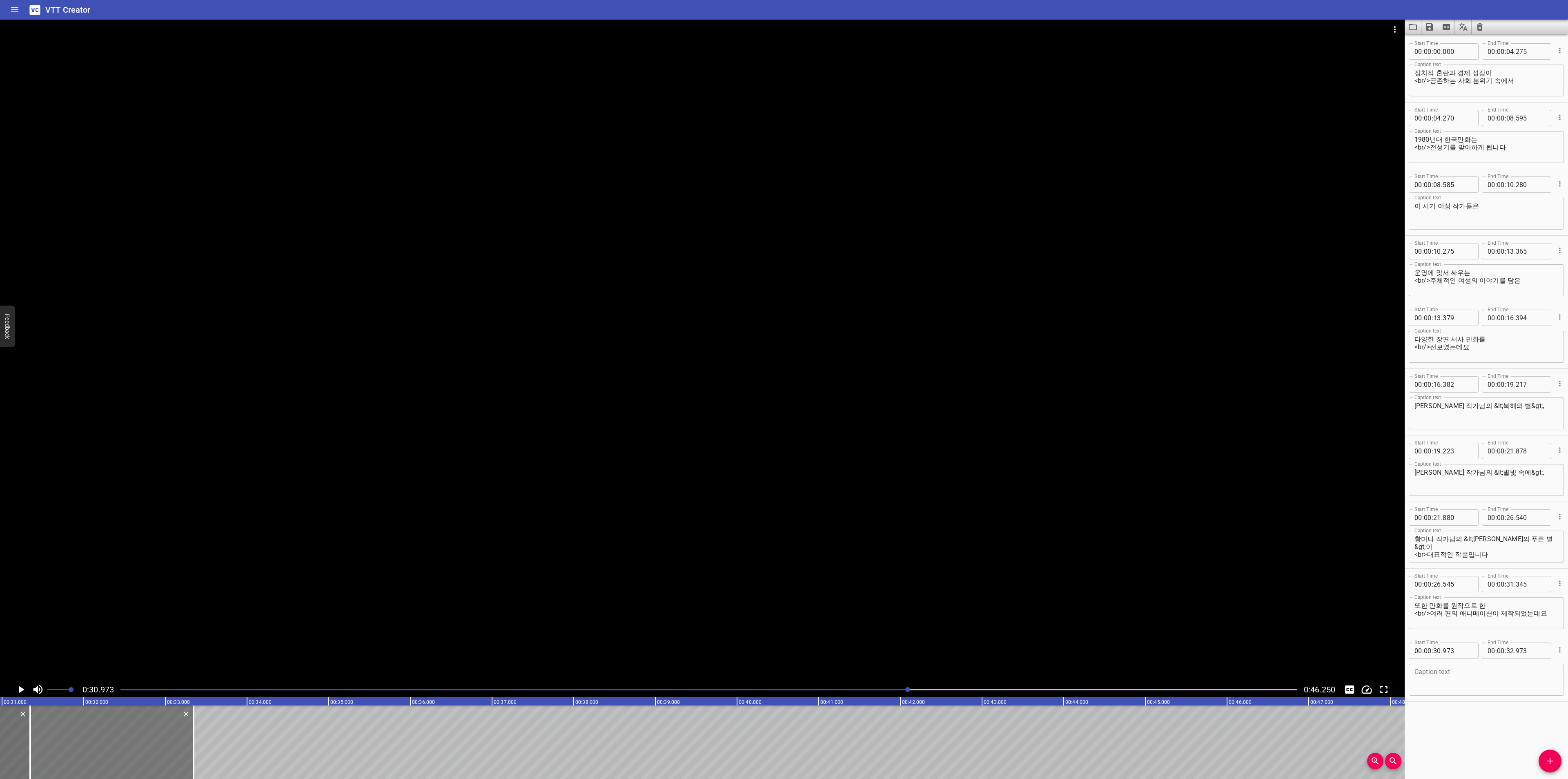
drag, startPoint x: 96, startPoint y: 741, endPoint x: 127, endPoint y: 739, distance: 31.1
click at [127, 739] on div at bounding box center [112, 742] width 163 height 74
type input "31"
type input "343"
type input "33"
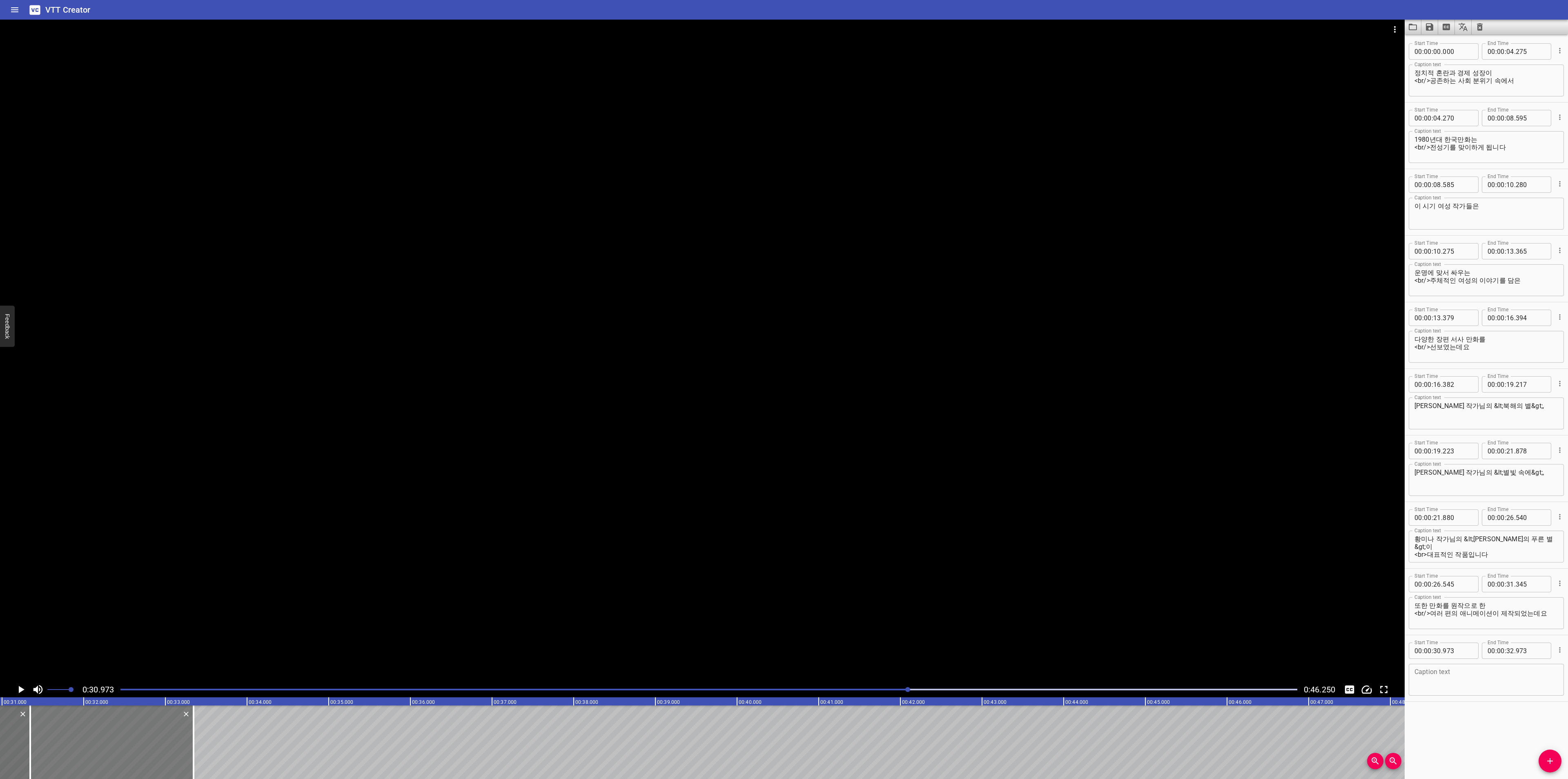
type input "343"
drag, startPoint x: 190, startPoint y: 736, endPoint x: 301, endPoint y: 740, distance: 111.1
click at [301, 740] on div at bounding box center [303, 742] width 8 height 74
type input "34"
type input "693"
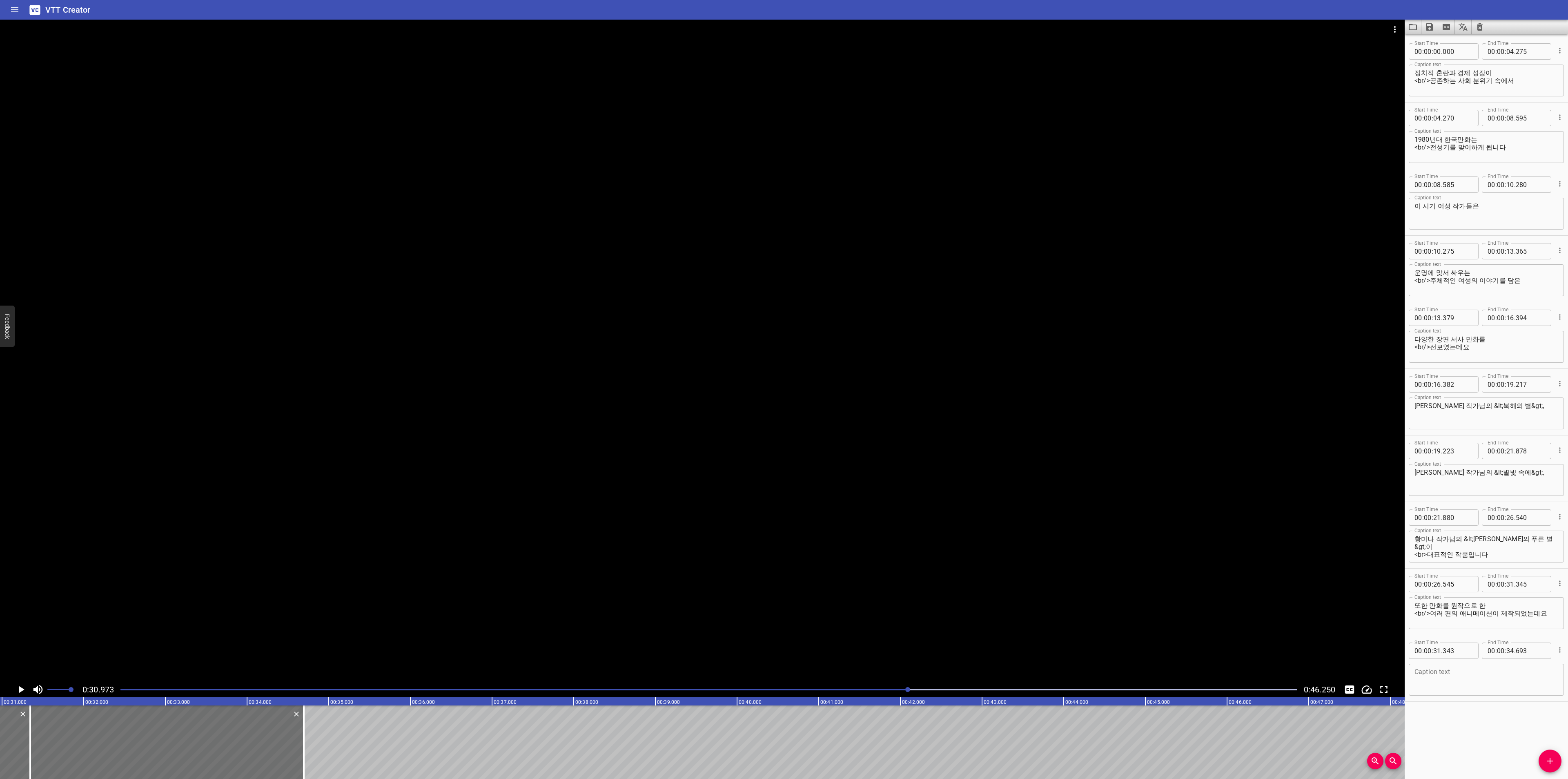
click at [1442, 681] on textarea at bounding box center [1486, 680] width 144 height 23
paste textarea "[PERSON_NAME] 작가님의 <아기공룡 둘리>,"
click at [1415, 674] on textarea "[PERSON_NAME] 작가님의 <아기공룡 둘리>," at bounding box center [1486, 680] width 144 height 23
drag, startPoint x: 1462, startPoint y: 476, endPoint x: 1528, endPoint y: 476, distance: 66.0
click at [1528, 476] on textarea "[PERSON_NAME] 작가님의 &lt;별빛 속에&gt;," at bounding box center [1486, 480] width 144 height 23
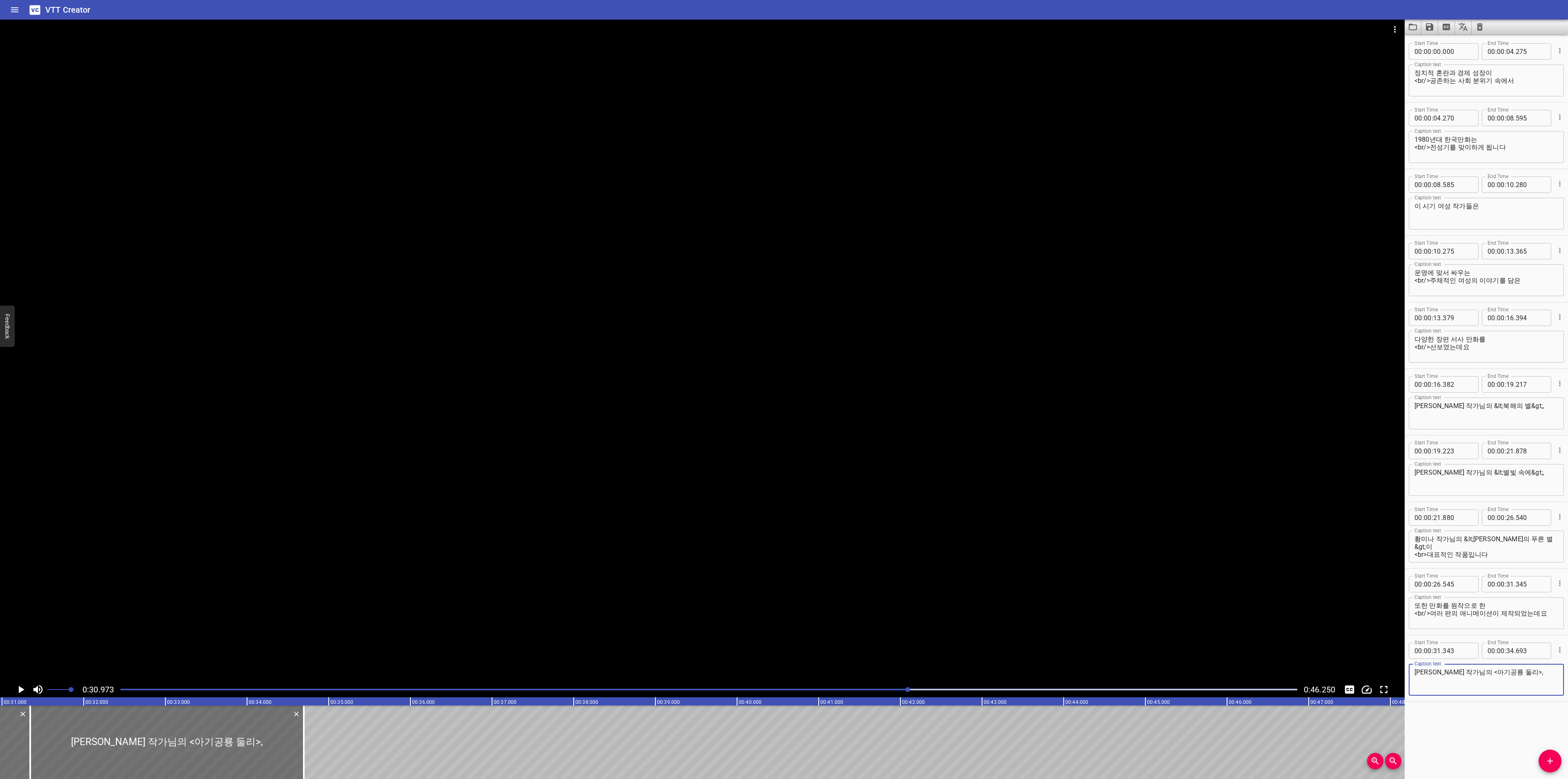
drag, startPoint x: 1460, startPoint y: 677, endPoint x: 1524, endPoint y: 674, distance: 64.1
click at [1524, 674] on textarea "[PERSON_NAME] 작가님의 <아기공룡 둘리>," at bounding box center [1486, 680] width 144 height 23
paste textarea "&lt;별빛 속에&gt;"
click at [1497, 675] on textarea "[PERSON_NAME] 작가님의 &lt;별빛 속에&gt;," at bounding box center [1486, 680] width 144 height 23
type textarea "[PERSON_NAME] 작가님의 &lt;아기공룡 둘리&gt;,"
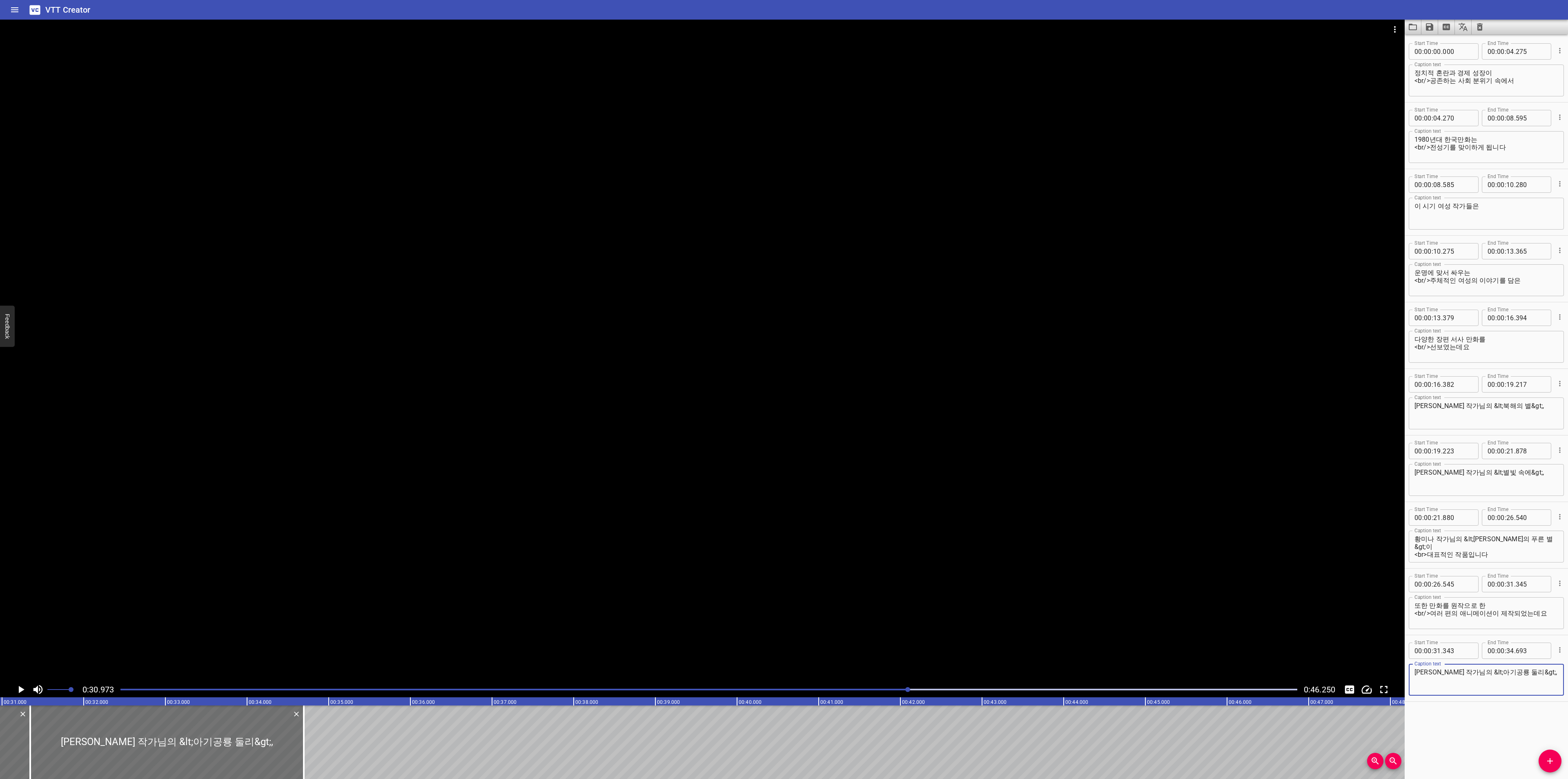
click at [21, 688] on icon "Play/Pause" at bounding box center [21, 689] width 5 height 7
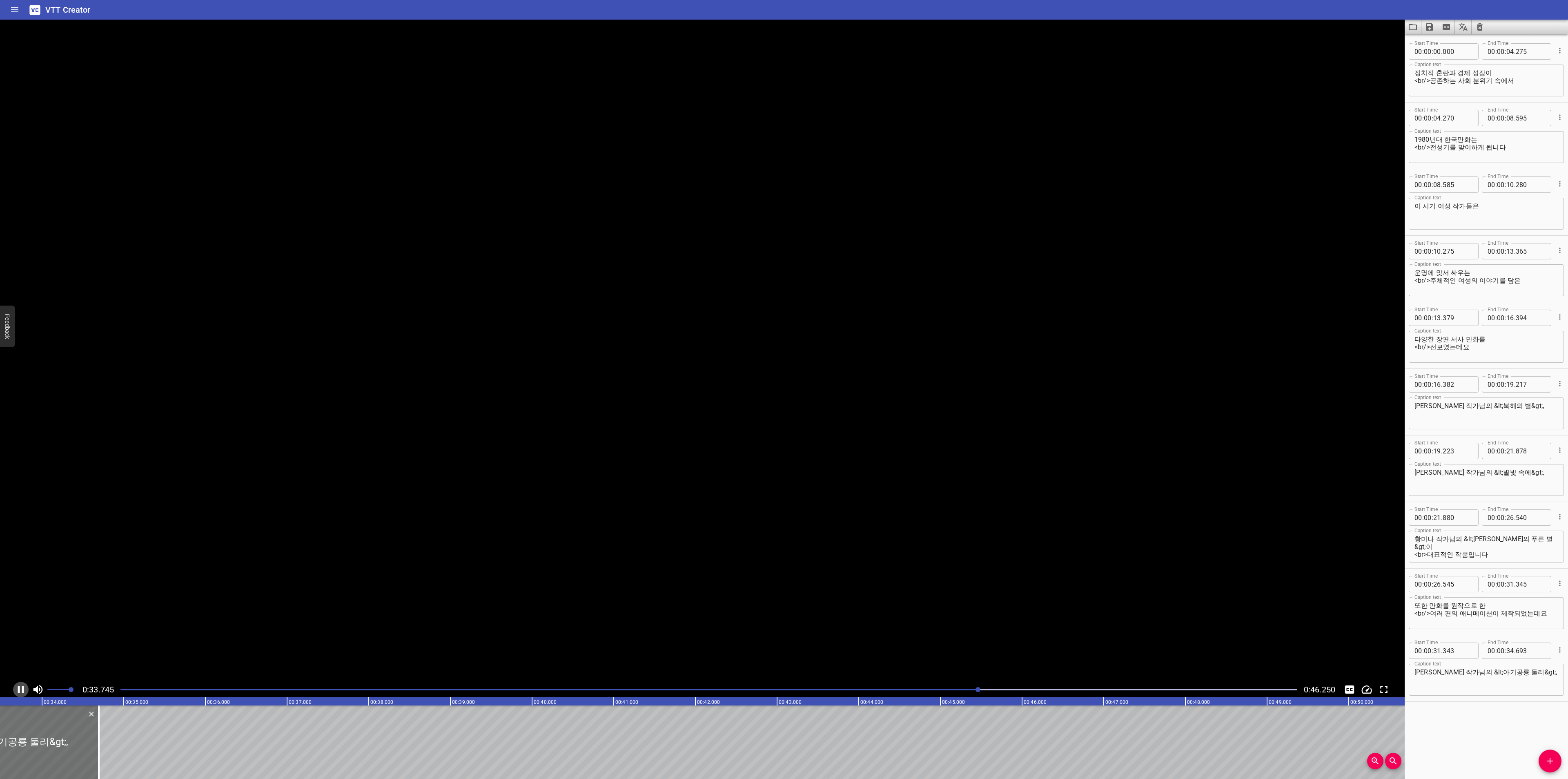
click at [21, 688] on icon "Play/Pause" at bounding box center [21, 689] width 12 height 12
click at [19, 688] on icon "Play/Pause" at bounding box center [21, 689] width 5 height 7
click at [19, 688] on icon "Play/Pause" at bounding box center [21, 689] width 6 height 7
click at [1553, 763] on icon "Add Cue" at bounding box center [1550, 761] width 10 height 10
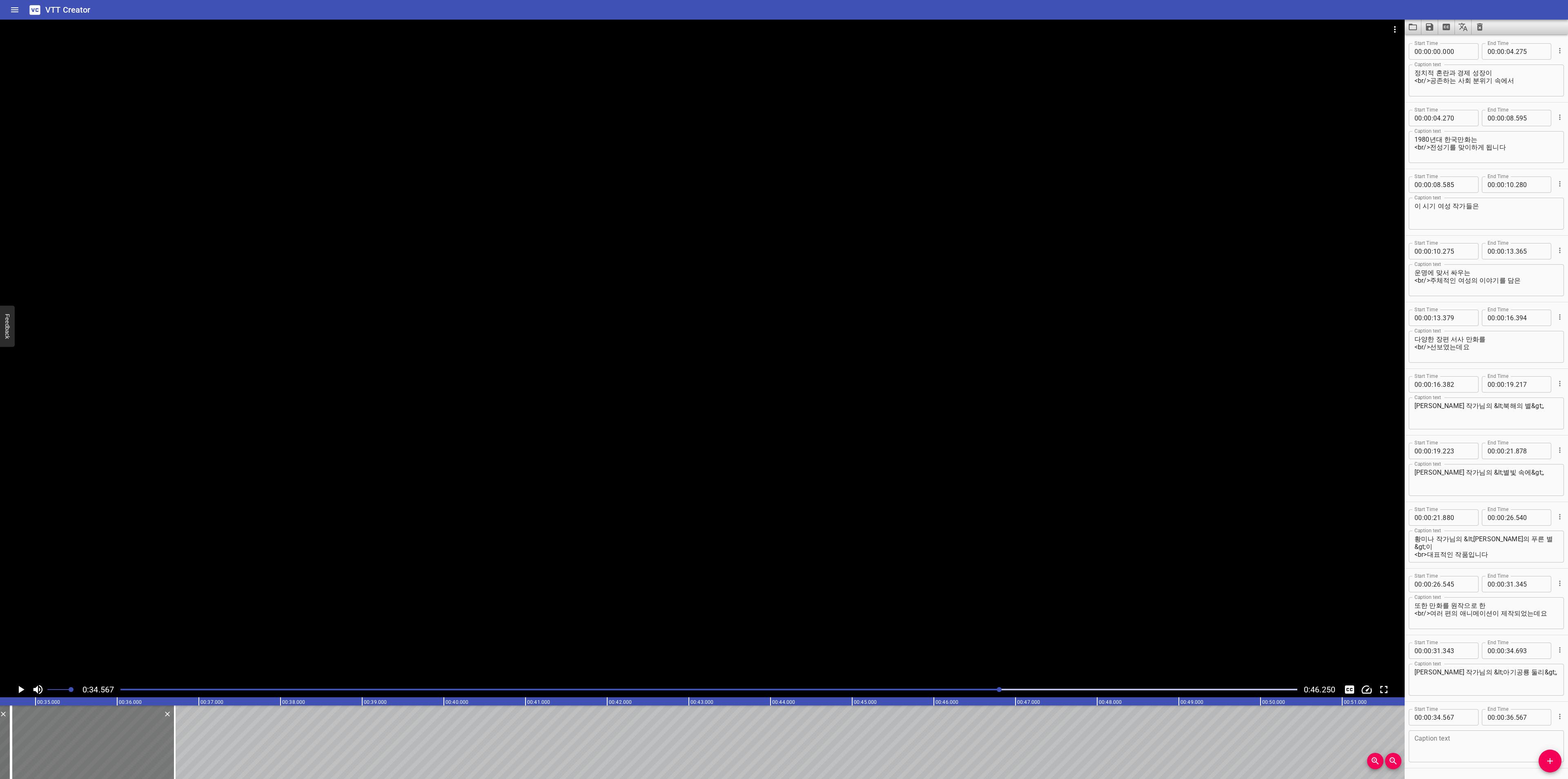
drag, startPoint x: 95, startPoint y: 738, endPoint x: 105, endPoint y: 737, distance: 10.0
click at [105, 737] on div at bounding box center [93, 742] width 163 height 74
type input "707"
drag, startPoint x: 186, startPoint y: 737, endPoint x: 276, endPoint y: 742, distance: 90.1
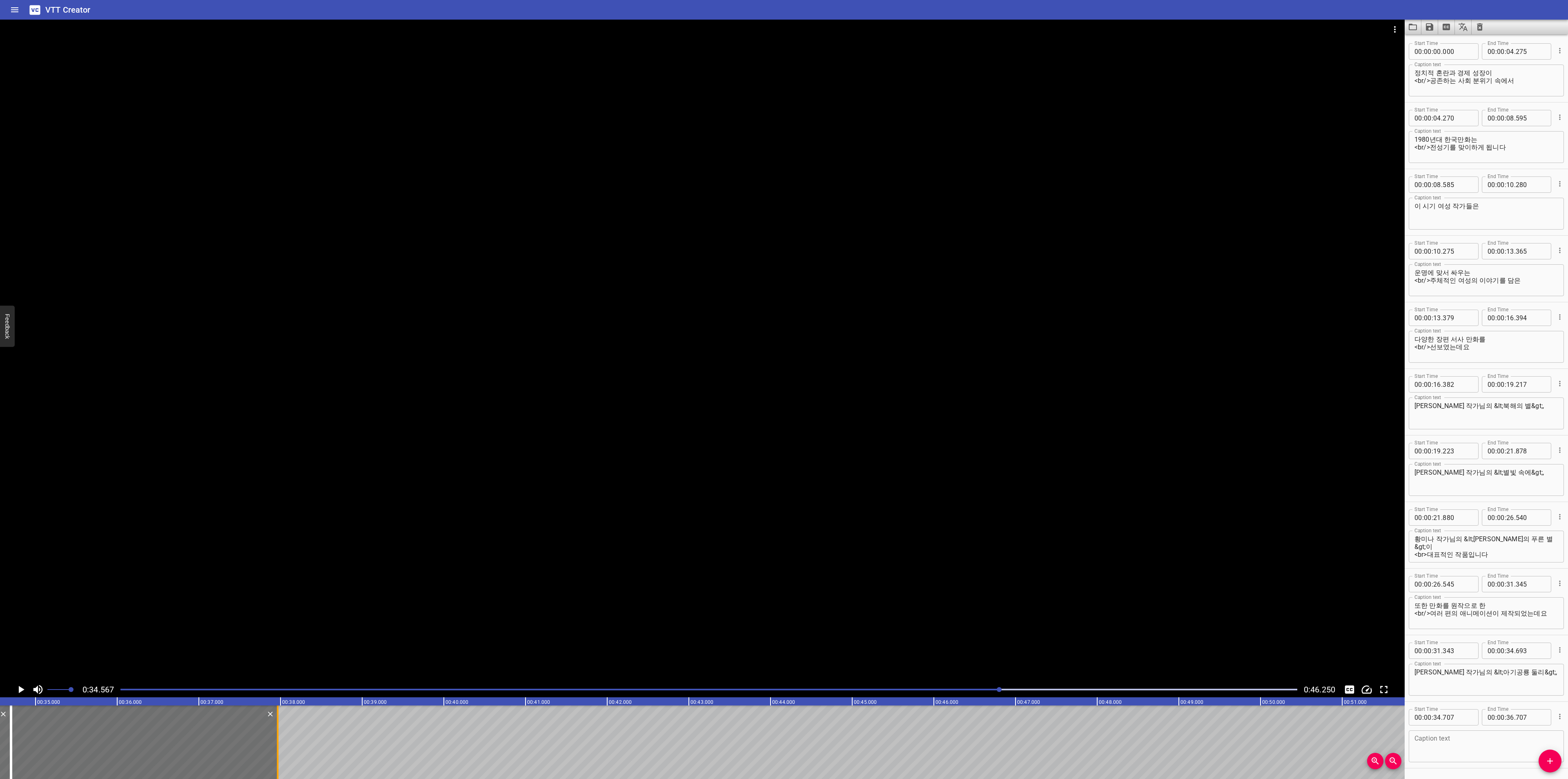
click at [276, 742] on div at bounding box center [277, 742] width 8 height 74
type input "37"
type input "967"
click at [1462, 745] on textarea at bounding box center [1486, 747] width 144 height 23
paste textarea "[PERSON_NAME] 작가님의 <공포의 외인구단>,"
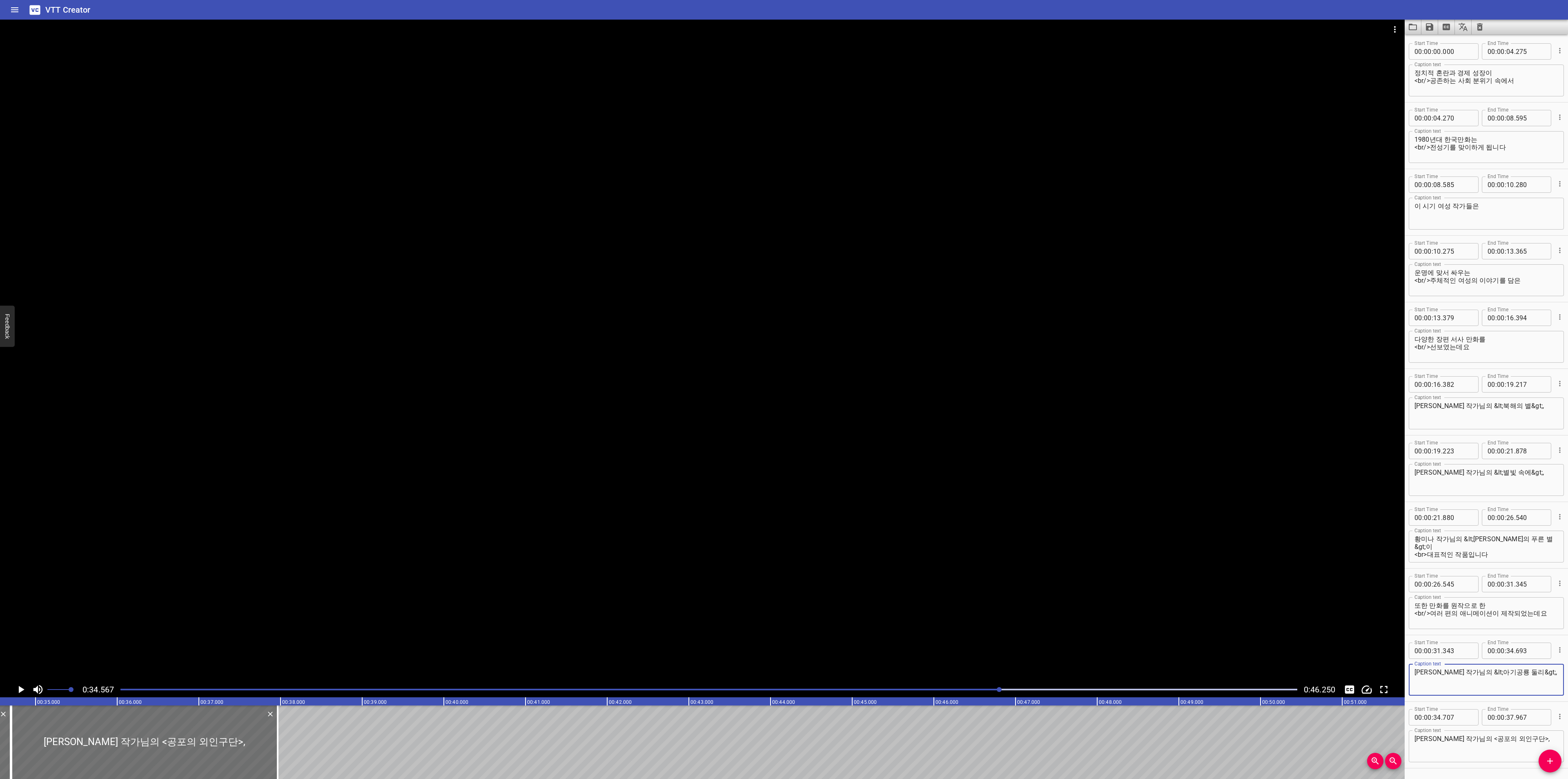
drag, startPoint x: 1462, startPoint y: 674, endPoint x: 1550, endPoint y: 666, distance: 88.4
click at [1550, 666] on div "[PERSON_NAME] 작가님의 &lt;아기공룡 둘리&gt;, Caption text" at bounding box center [1486, 680] width 155 height 32
drag, startPoint x: 1461, startPoint y: 738, endPoint x: 1546, endPoint y: 734, distance: 85.1
click at [1546, 734] on div "[PERSON_NAME] 작가님의 <공포의 외인구단>, Caption text" at bounding box center [1486, 746] width 155 height 32
paste textarea "&lt;아기공룡 둘리&gt;"
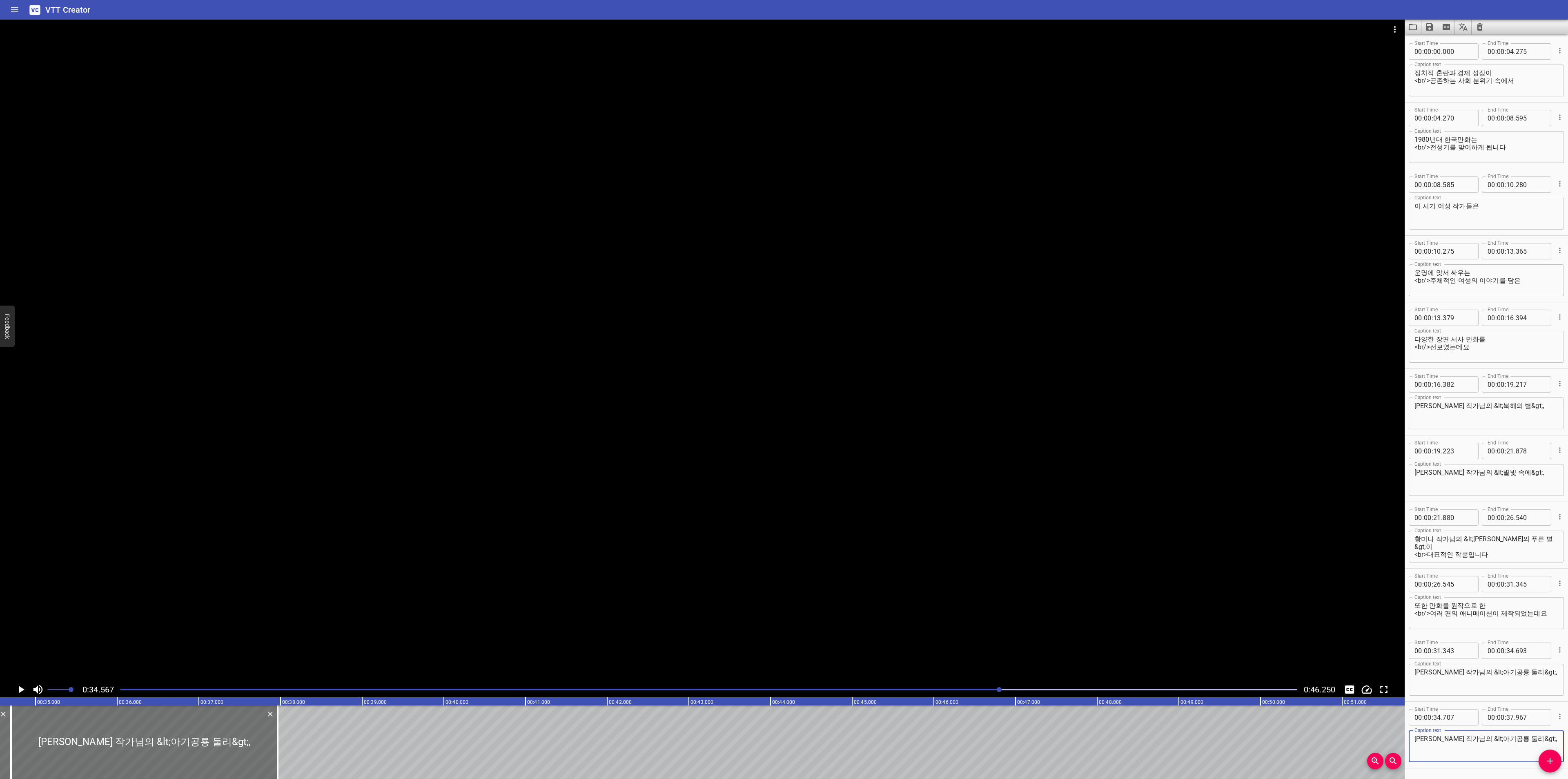
click at [1505, 741] on textarea "[PERSON_NAME] 작가님의 &lt;아기공룡 둘리&gt;," at bounding box center [1486, 747] width 144 height 23
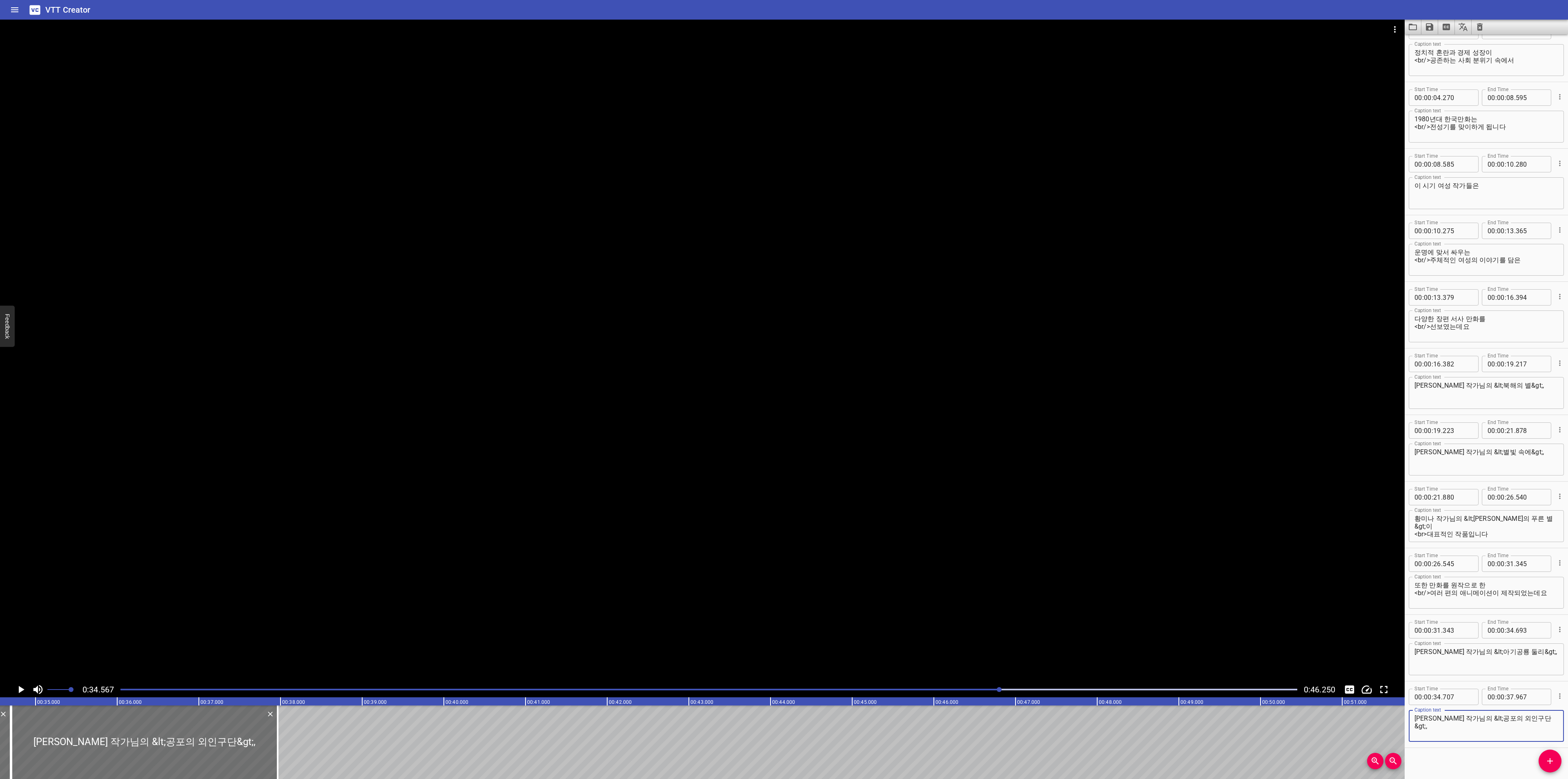
scroll to position [26, 0]
type textarea "[PERSON_NAME] 작가님의 &lt;공포의 외인구단&gt;,"
click at [1546, 759] on icon "Add Cue" at bounding box center [1550, 761] width 10 height 10
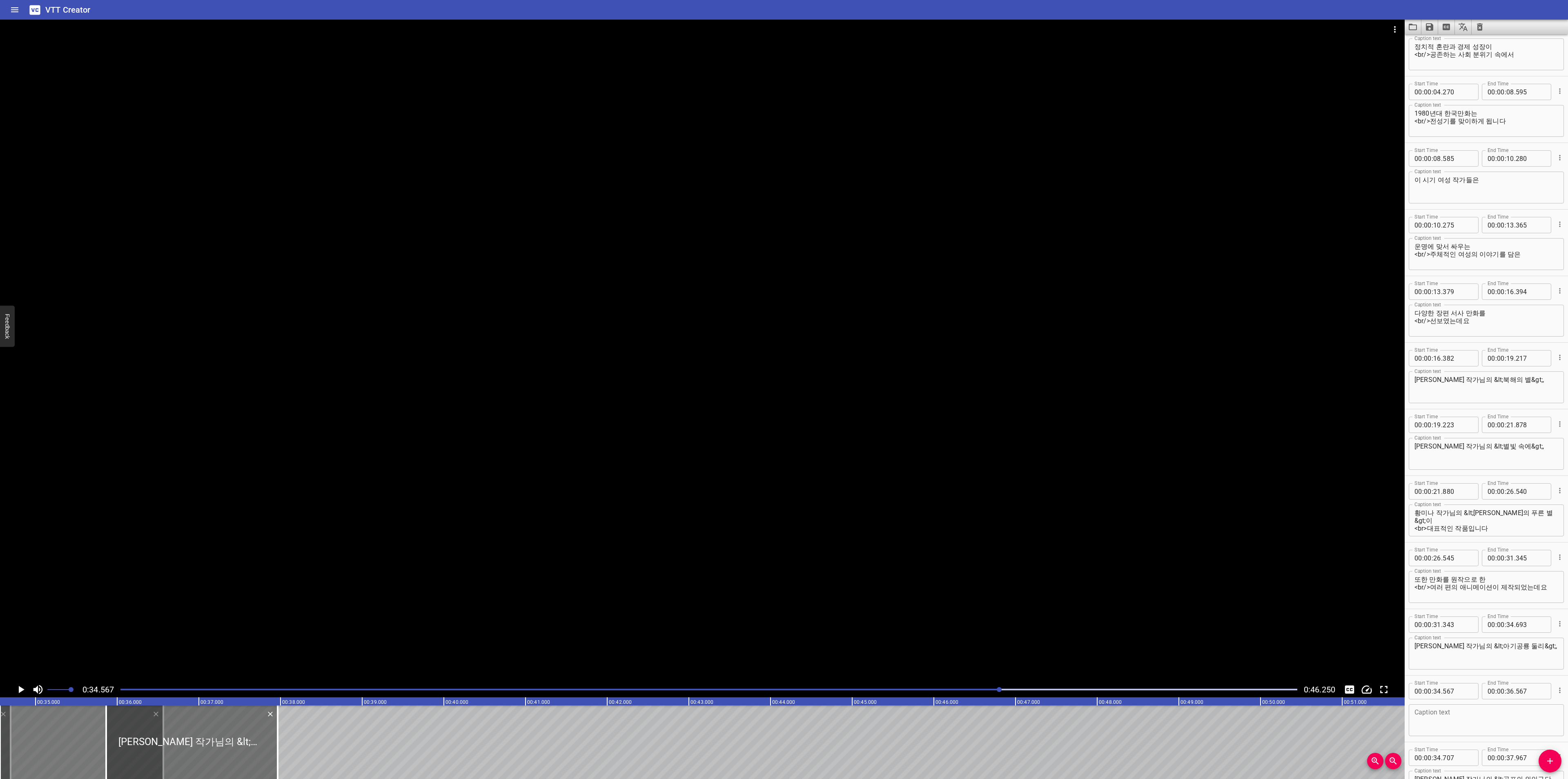
drag, startPoint x: 10, startPoint y: 752, endPoint x: 105, endPoint y: 748, distance: 95.1
click at [105, 748] on div at bounding box center [106, 742] width 8 height 74
type input "35"
type input "867"
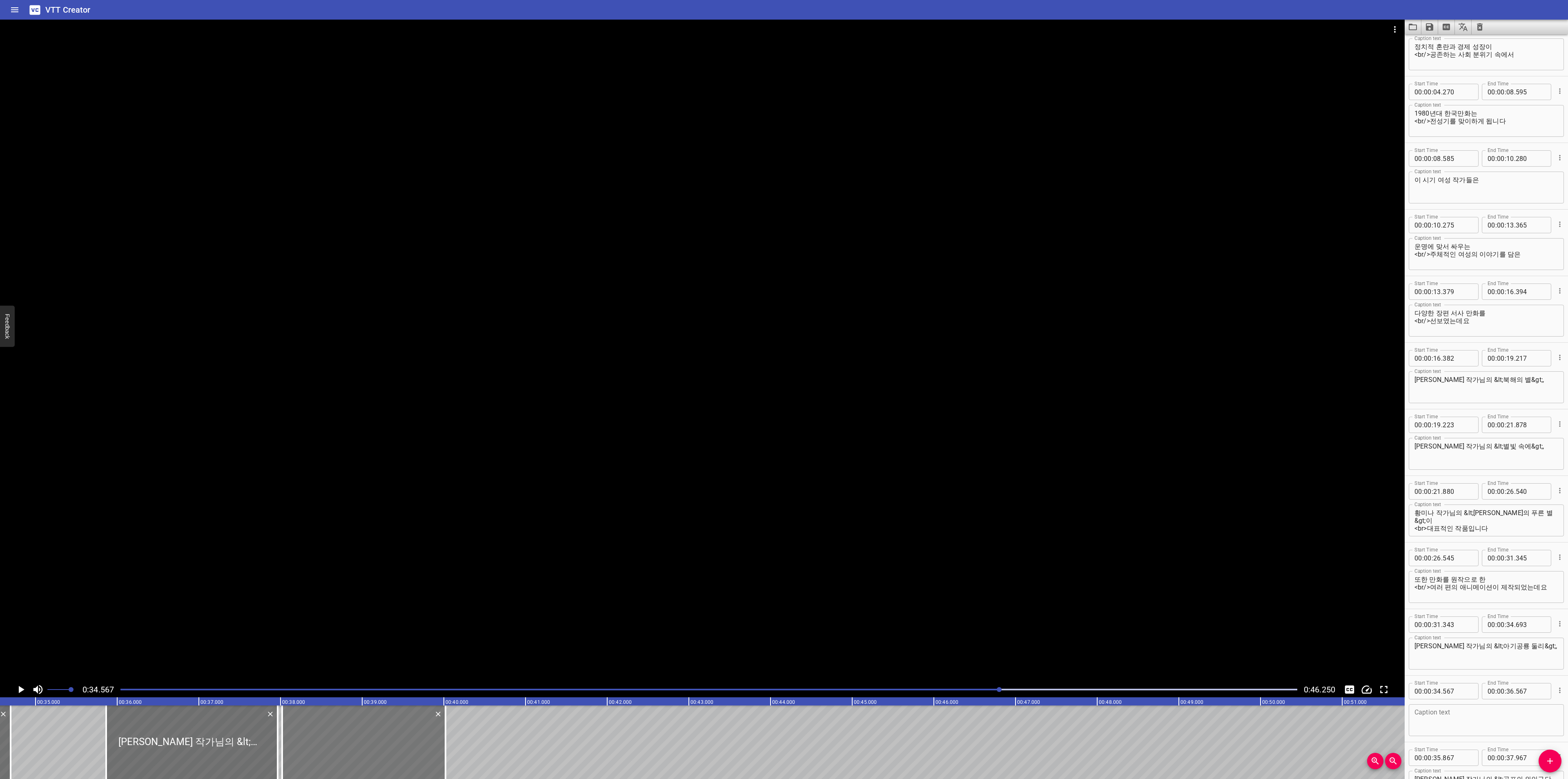
drag, startPoint x: 58, startPoint y: 747, endPoint x: 346, endPoint y: 729, distance: 288.6
type input "38"
type input "102"
type input "40"
type input "102"
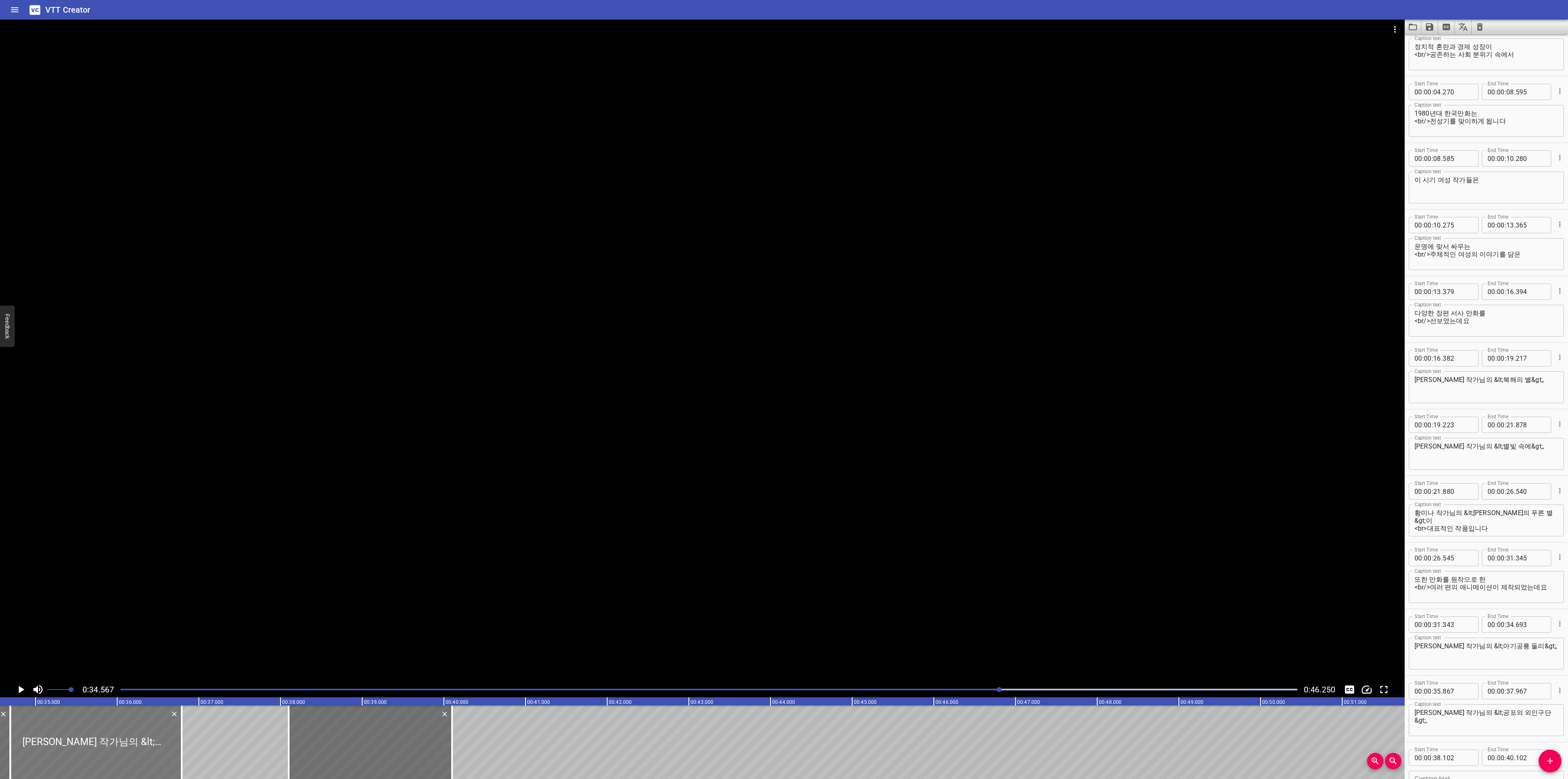
drag, startPoint x: 195, startPoint y: 744, endPoint x: 113, endPoint y: 747, distance: 82.1
click at [113, 747] on div at bounding box center [96, 742] width 172 height 74
type input "34"
type input "692"
type input "36"
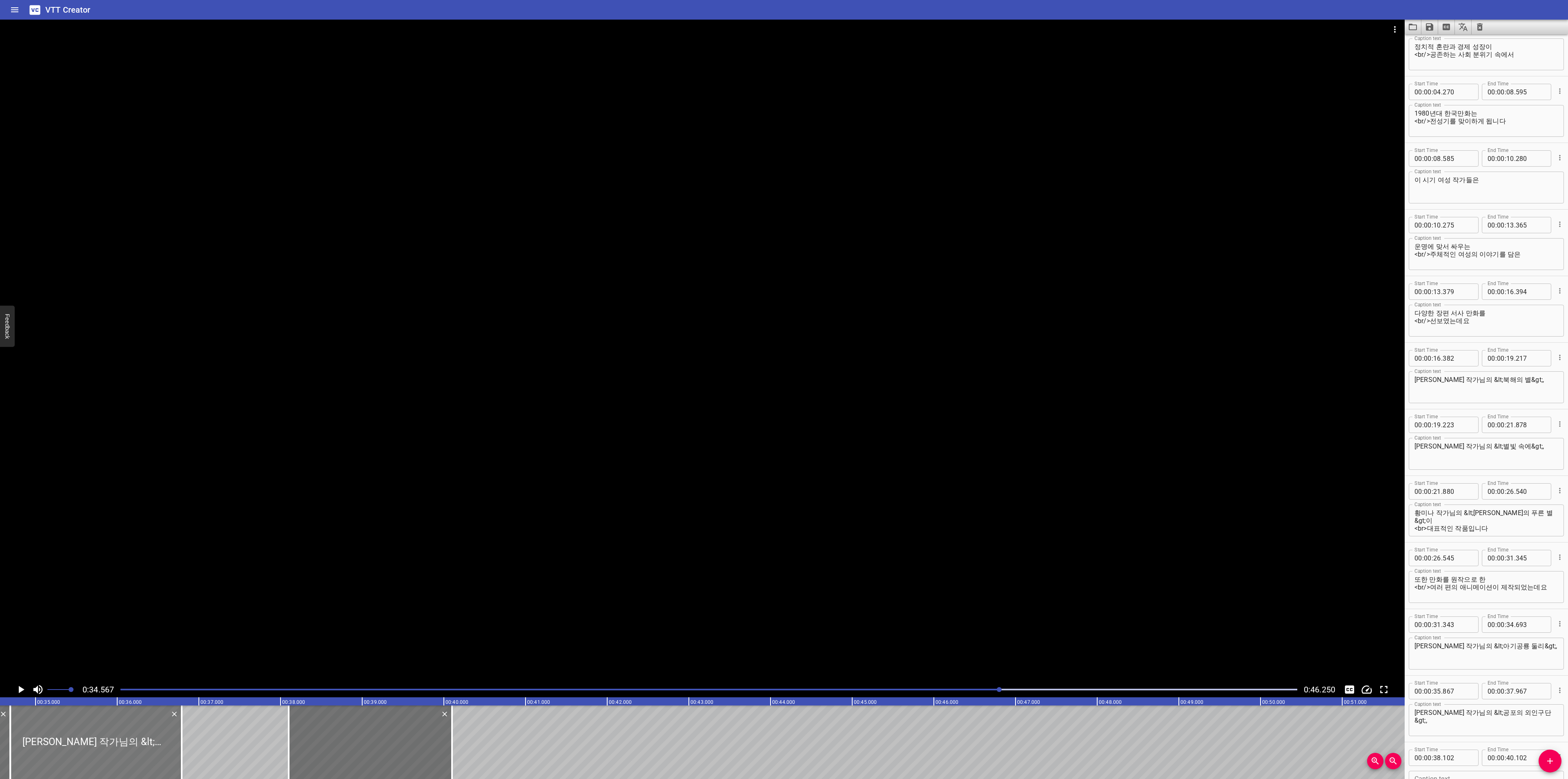
type input "792"
drag, startPoint x: 178, startPoint y: 742, endPoint x: 273, endPoint y: 740, distance: 95.0
click at [273, 740] on div at bounding box center [277, 742] width 8 height 74
type input "37"
type input "967"
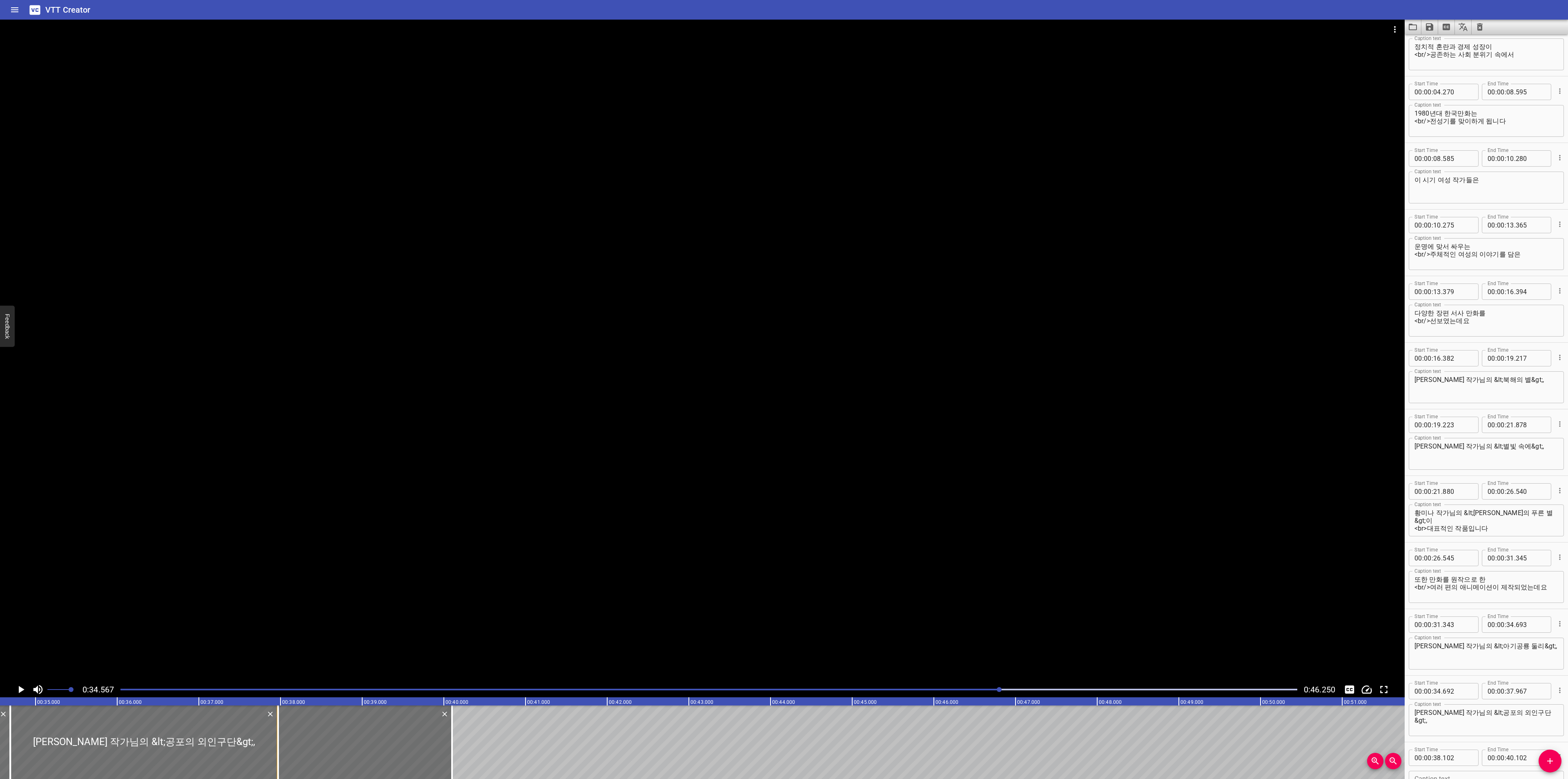
drag, startPoint x: 286, startPoint y: 739, endPoint x: 275, endPoint y: 739, distance: 11.0
click at [275, 739] on div at bounding box center [278, 742] width 8 height 74
type input "37"
type input "972"
drag, startPoint x: 450, startPoint y: 725, endPoint x: 508, endPoint y: 722, distance: 58.1
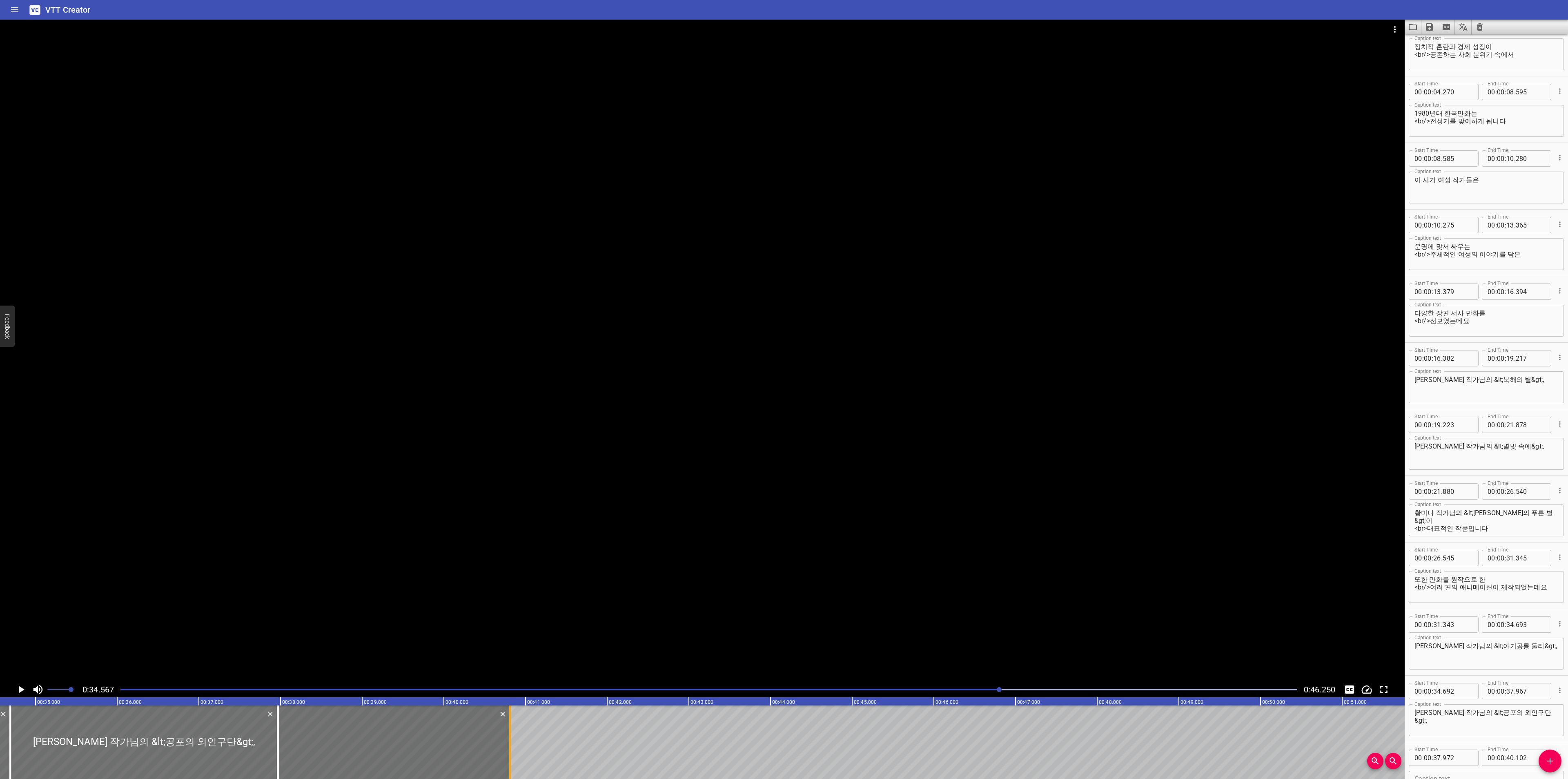
click at [508, 722] on div at bounding box center [509, 742] width 8 height 74
type input "812"
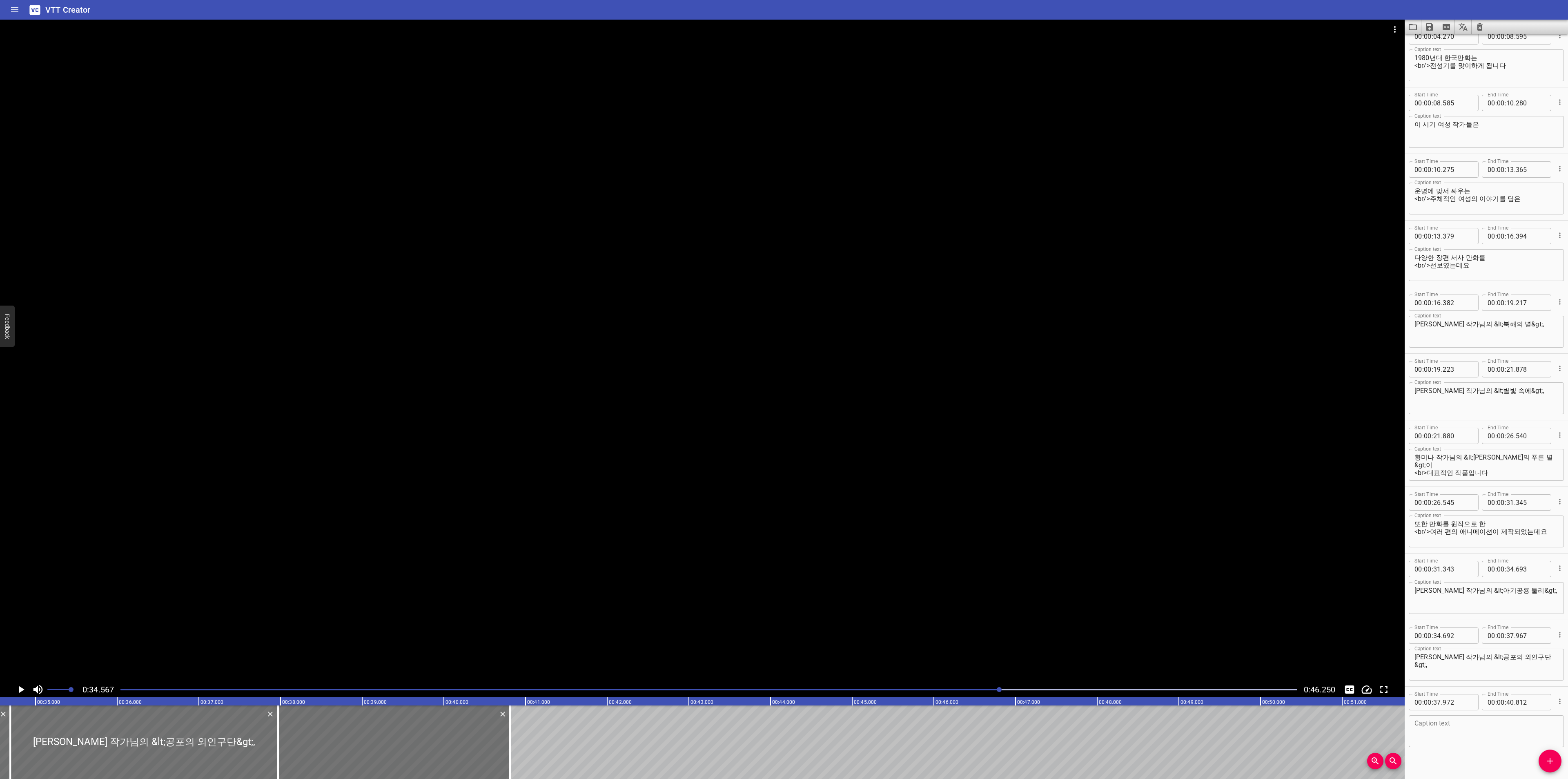
scroll to position [93, 0]
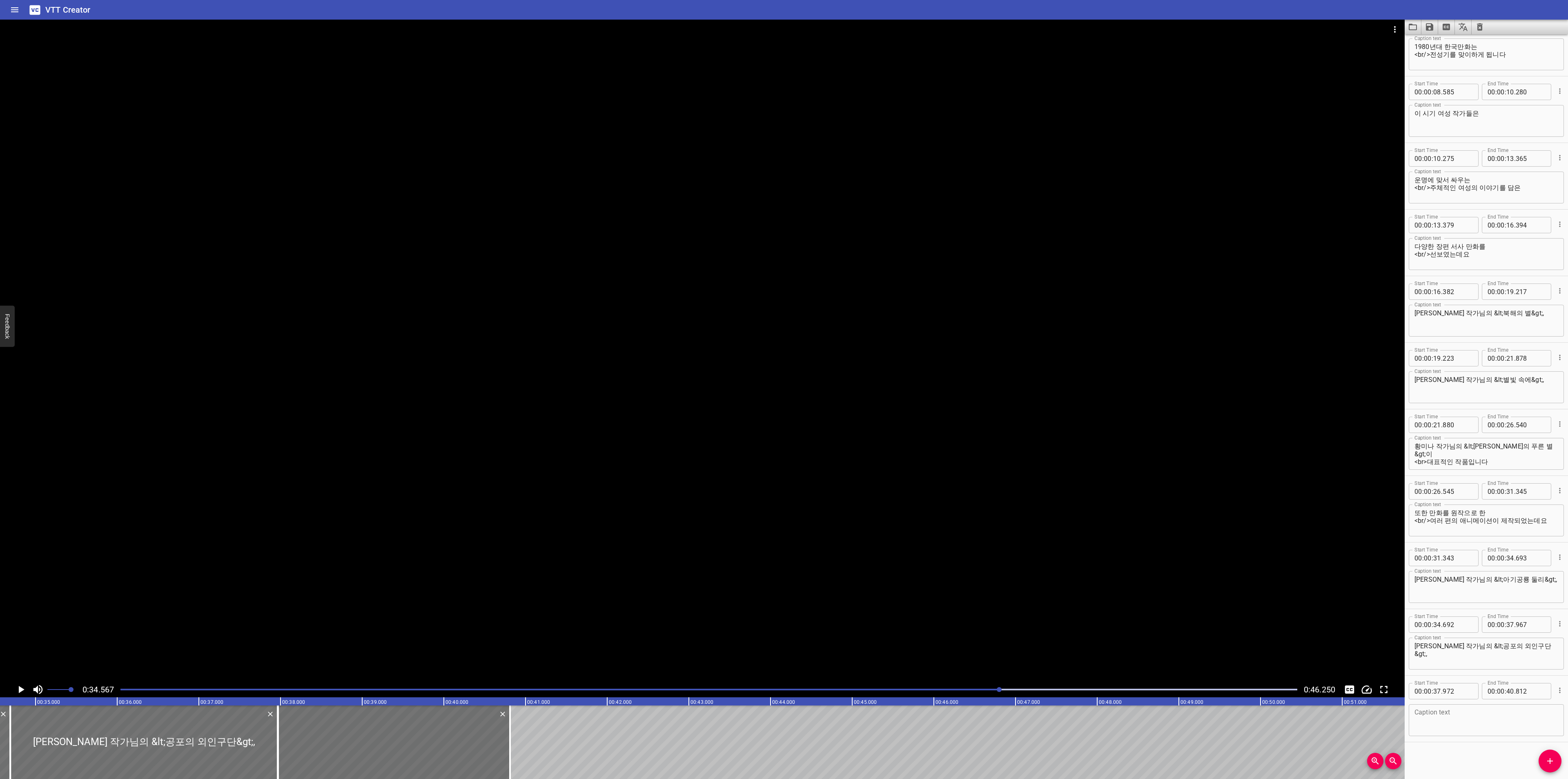
click at [1474, 716] on textarea at bounding box center [1486, 721] width 144 height 23
paste textarea "이진주 작가님의 <달려라 하니>,"
drag, startPoint x: 1461, startPoint y: 645, endPoint x: 1641, endPoint y: 645, distance: 180.0
click at [1567, 645] on html "VTT Creator Caption Editor Batch Transcribe Login Sign Up Privacy Contact 0:34.…" at bounding box center [784, 389] width 1568 height 779
drag, startPoint x: 1462, startPoint y: 716, endPoint x: 1518, endPoint y: 716, distance: 56.0
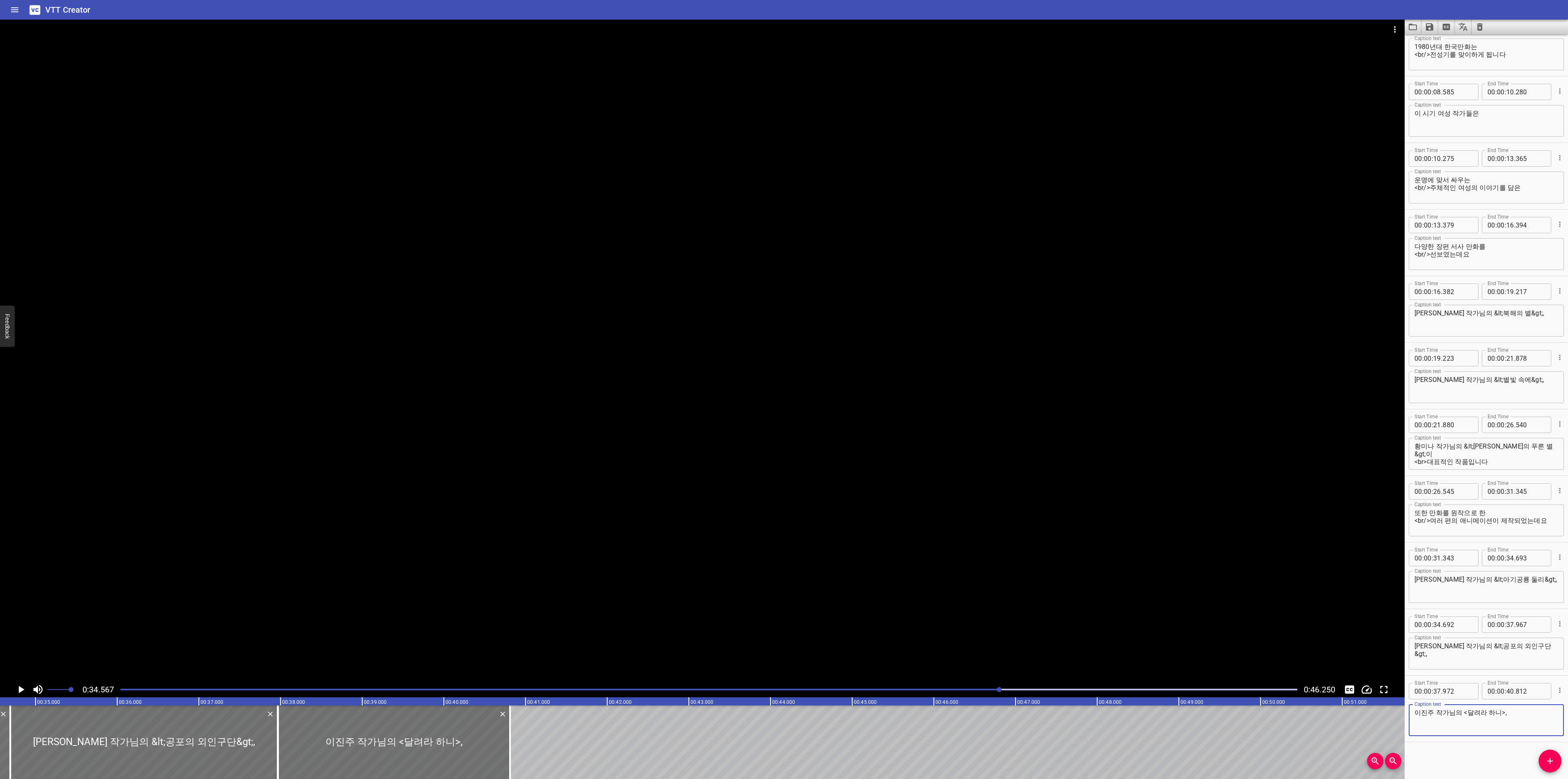
click at [1518, 716] on textarea "이진주 작가님의 <달려라 하니>," at bounding box center [1486, 721] width 144 height 23
paste textarea "&lt;공포의 외인구단&gt;,"
click at [1514, 716] on textarea "[PERSON_NAME] 작가님의 &lt;공포의 외인구단&gt;," at bounding box center [1486, 721] width 144 height 23
type textarea "[PERSON_NAME] 작가님의 &lt;달려라 하니&gt;,"
click at [22, 688] on icon "Play/Pause" at bounding box center [21, 689] width 5 height 7
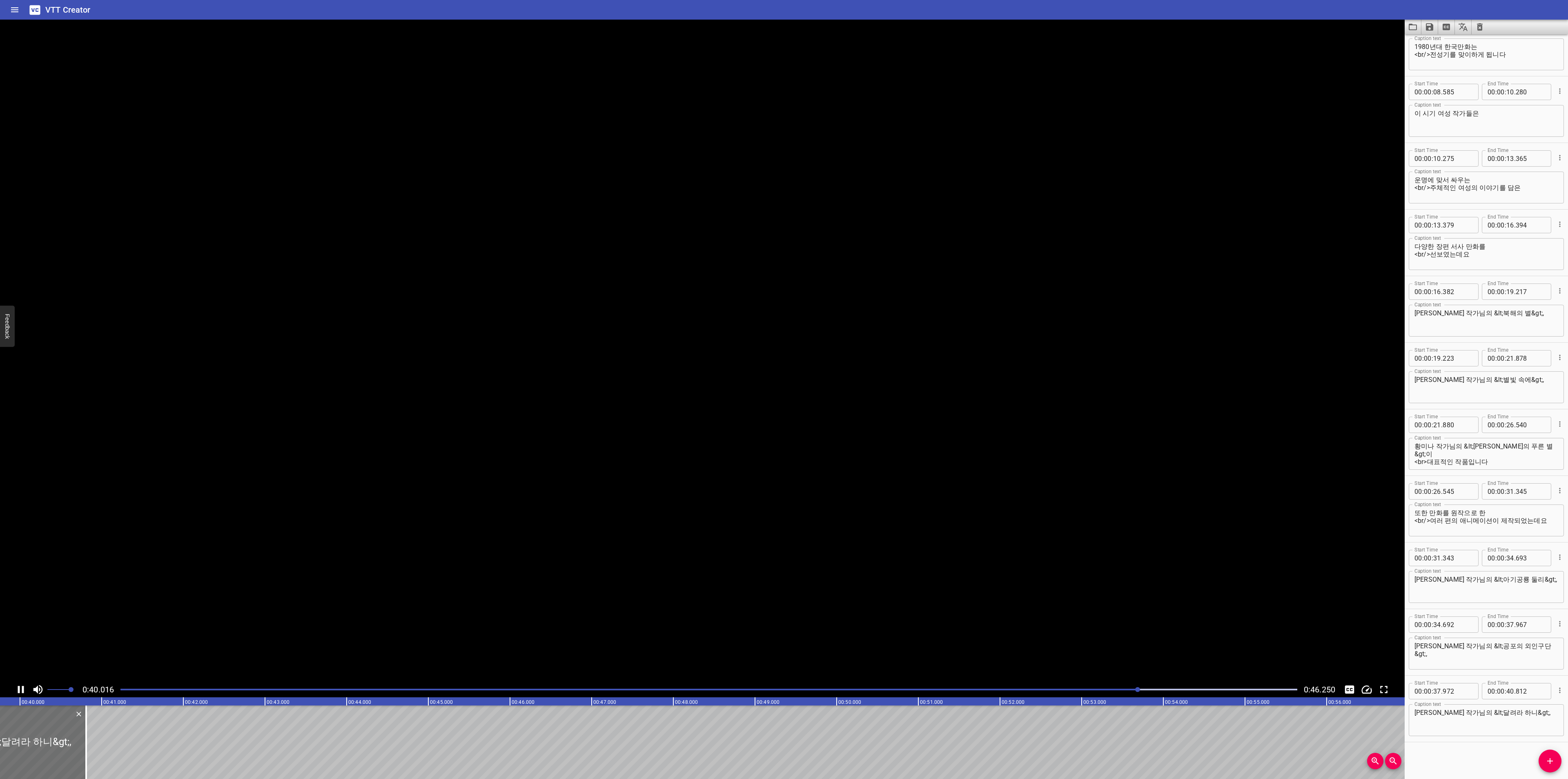
click at [22, 688] on icon "Play/Pause" at bounding box center [21, 689] width 12 height 12
click at [1547, 759] on icon "Add Cue" at bounding box center [1550, 761] width 10 height 10
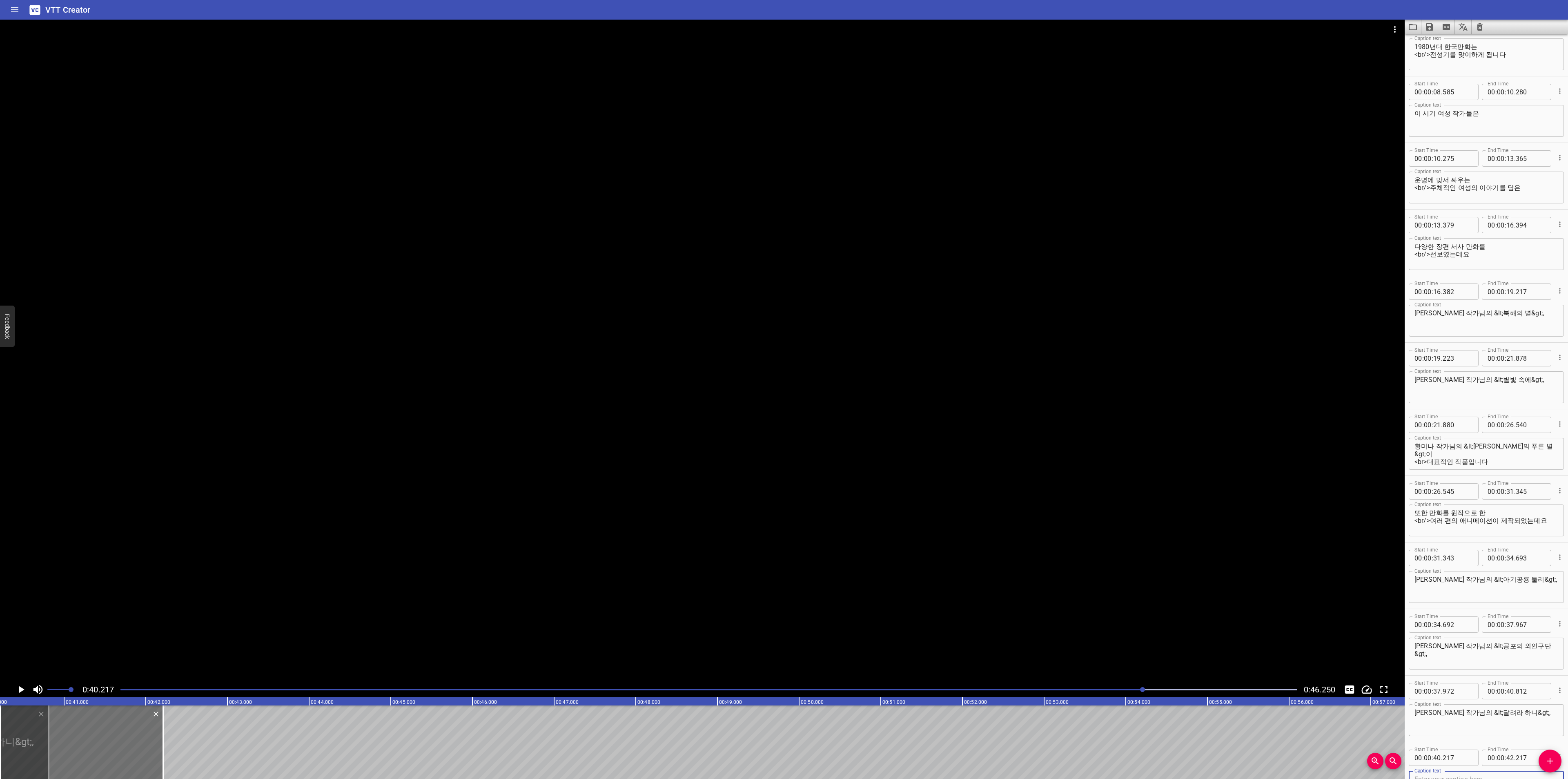
scroll to position [97, 0]
drag, startPoint x: 83, startPoint y: 751, endPoint x: 128, endPoint y: 748, distance: 45.1
click at [128, 748] on div at bounding box center [130, 742] width 163 height 74
type input "812"
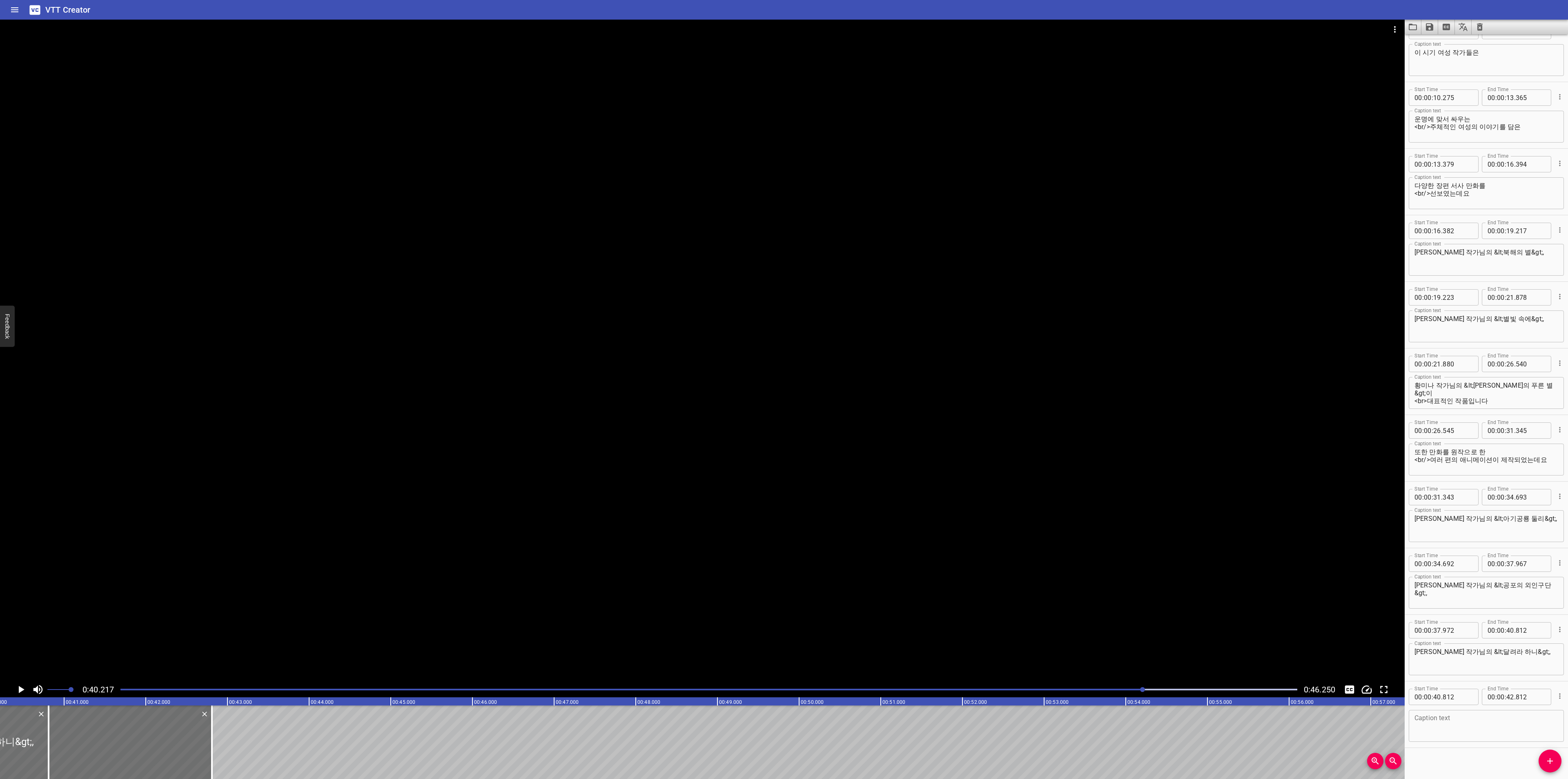
scroll to position [160, 0]
click at [1473, 719] on textarea at bounding box center [1486, 721] width 144 height 23
paste textarea "[PERSON_NAME] 작가님의 <요정핑크> 같은 작품들은 지금까지도 큰 사랑을 받고 있답니다."
click at [1528, 707] on div "[PERSON_NAME] 작가님의 <요정핑크> 같은 작품들은 지금까지도 큰 사랑을 받고 있답니다. Caption text" at bounding box center [1486, 721] width 155 height 32
drag, startPoint x: 1461, startPoint y: 647, endPoint x: 1470, endPoint y: 647, distance: 9.0
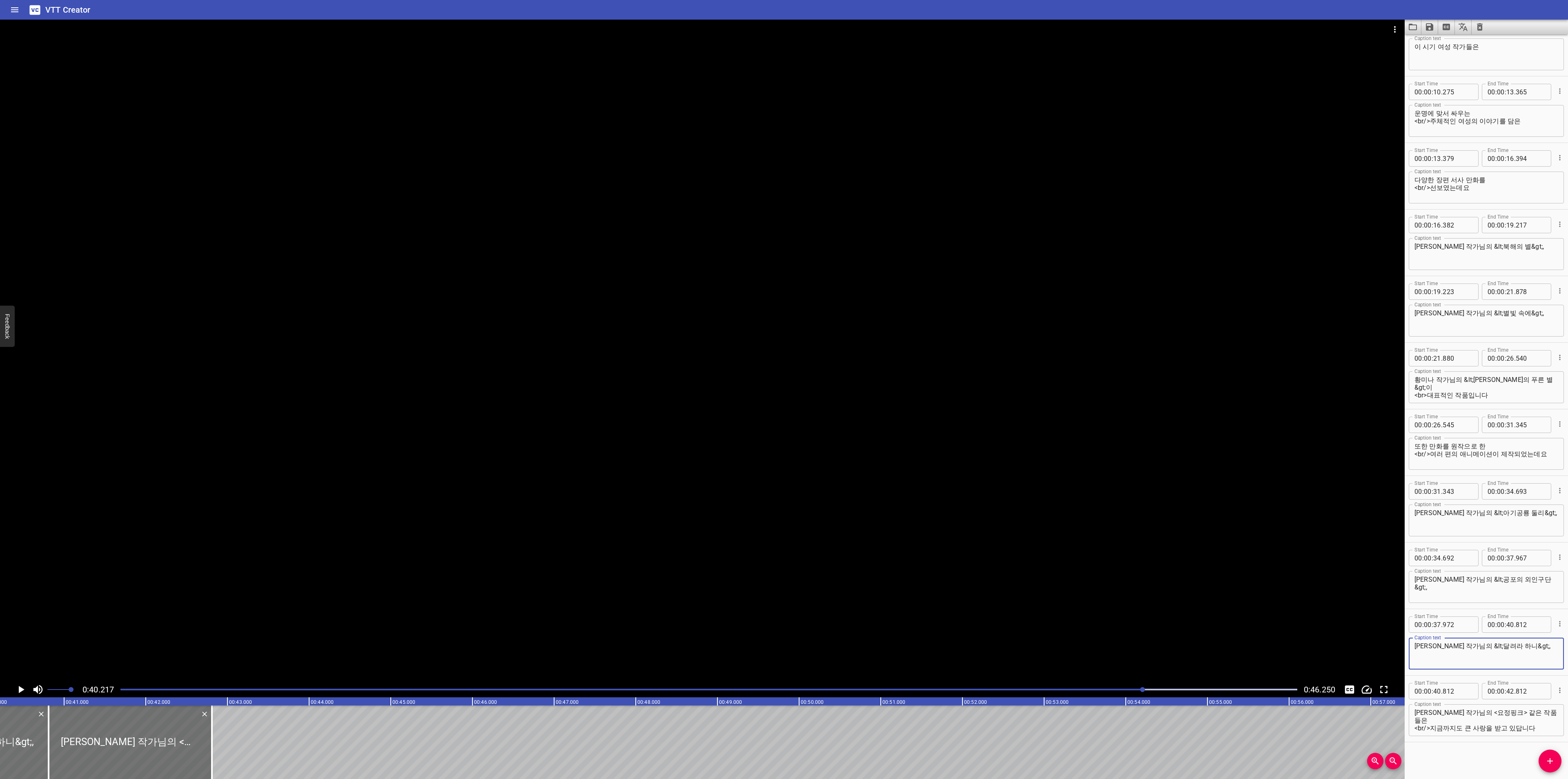
click at [1470, 647] on textarea "[PERSON_NAME] 작가님의 &lt;달려라 하니&gt;," at bounding box center [1486, 654] width 144 height 23
click at [1461, 711] on textarea "[PERSON_NAME] 작가님의 <요정핑크> 같은 작품들은 <br/>지금까지도 큰 사랑을 받고 있답니다" at bounding box center [1486, 721] width 144 height 23
paste textarea "&lt;"
drag, startPoint x: 1503, startPoint y: 650, endPoint x: 1530, endPoint y: 649, distance: 27.0
click at [1530, 649] on textarea "[PERSON_NAME] 작가님의 &lt;달려라 하니&gt;," at bounding box center [1486, 654] width 144 height 23
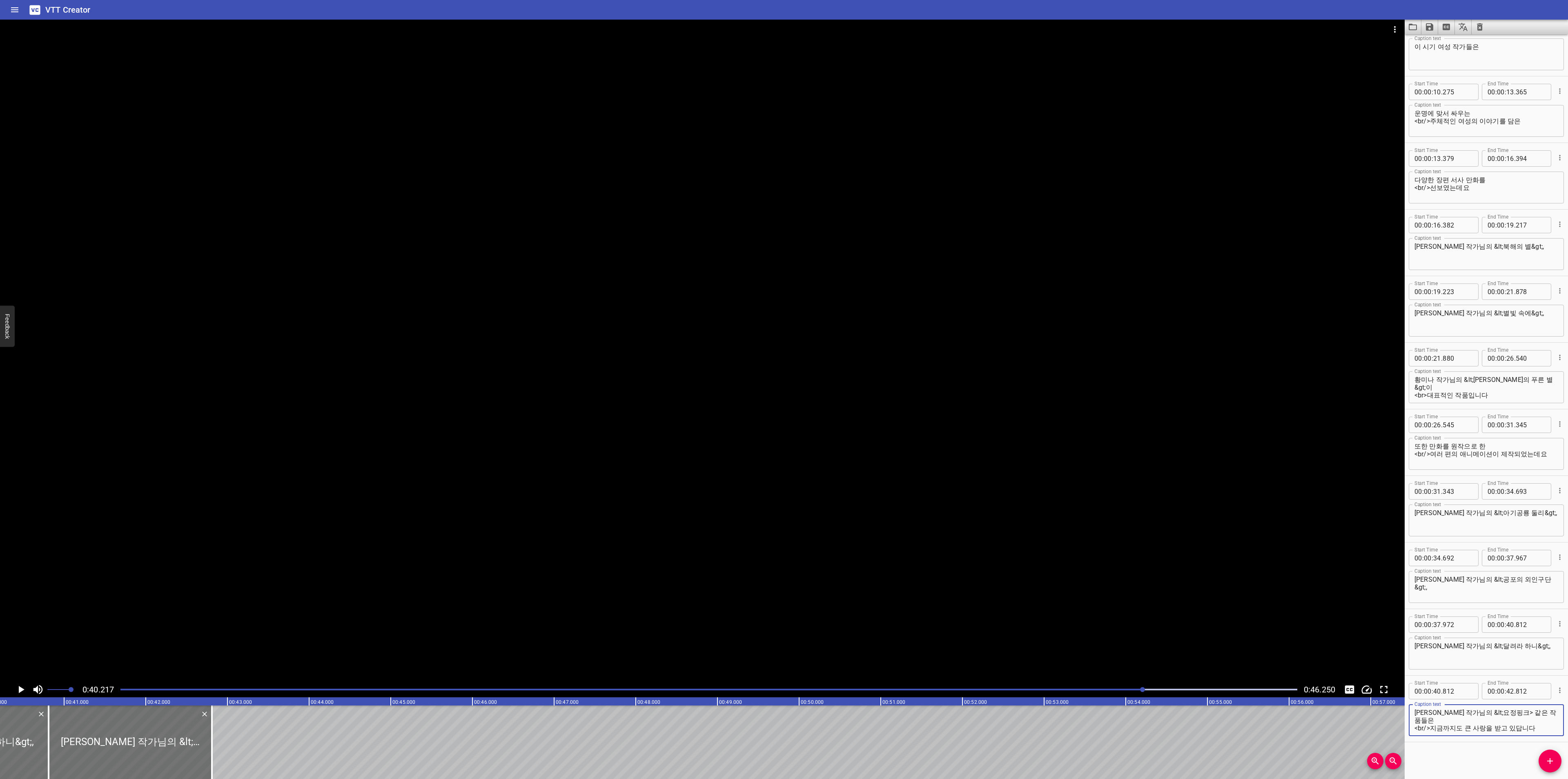
click at [1497, 712] on textarea "[PERSON_NAME] 작가님의 &lt;요정핑크> 같은 작품들은 <br/>지금까지도 큰 사랑을 받고 있답니다" at bounding box center [1486, 721] width 144 height 23
paste textarea "&gt;,"
type textarea "[PERSON_NAME] 작가님의 &lt;요정핑크&gt; 같은 작품들은 <br/>지금까지도 큰 사랑을 받고 있답니다"
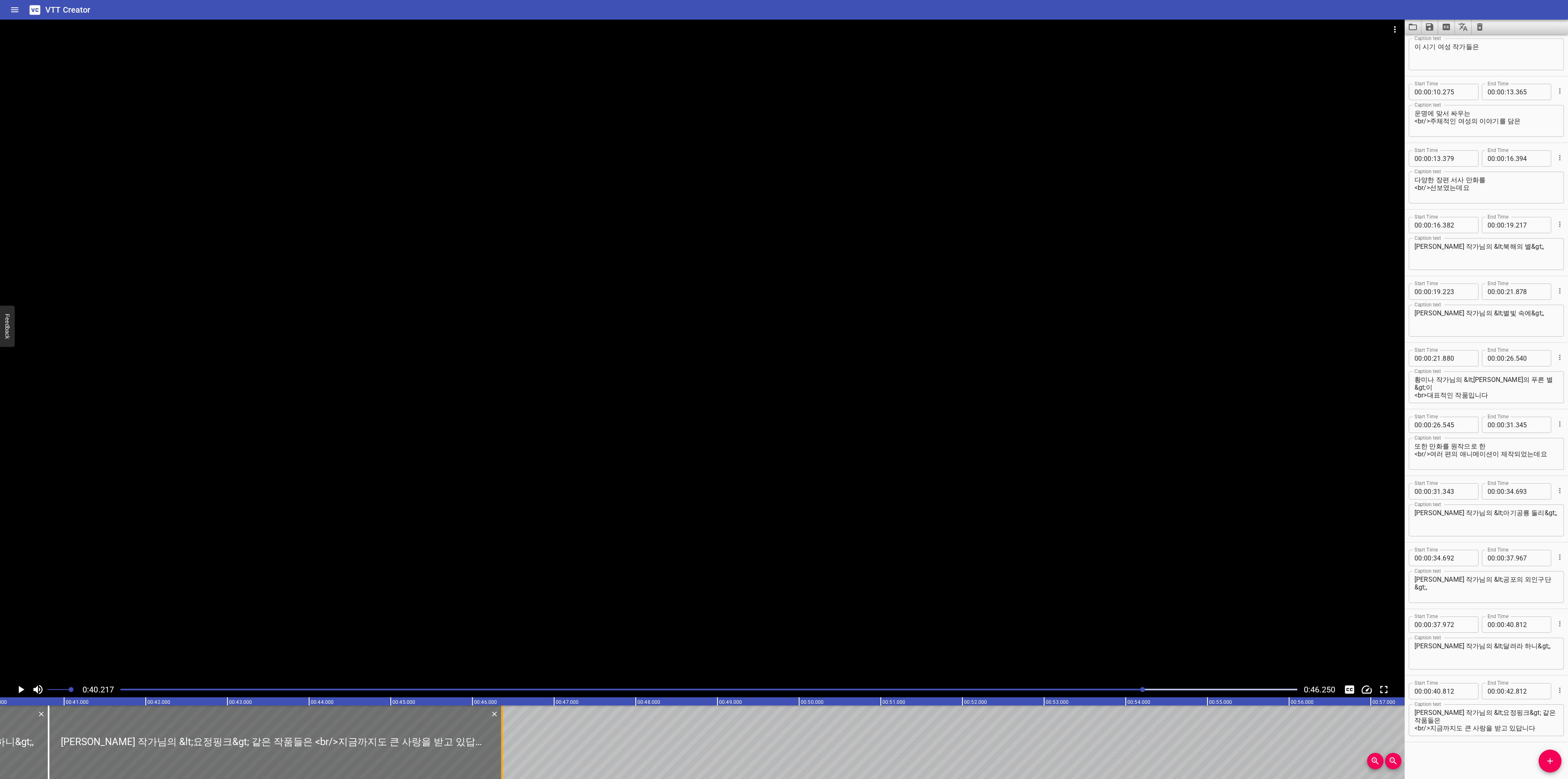
drag, startPoint x: 209, startPoint y: 750, endPoint x: 499, endPoint y: 744, distance: 290.1
click at [499, 744] on div at bounding box center [502, 742] width 8 height 74
type input "46"
type input "362"
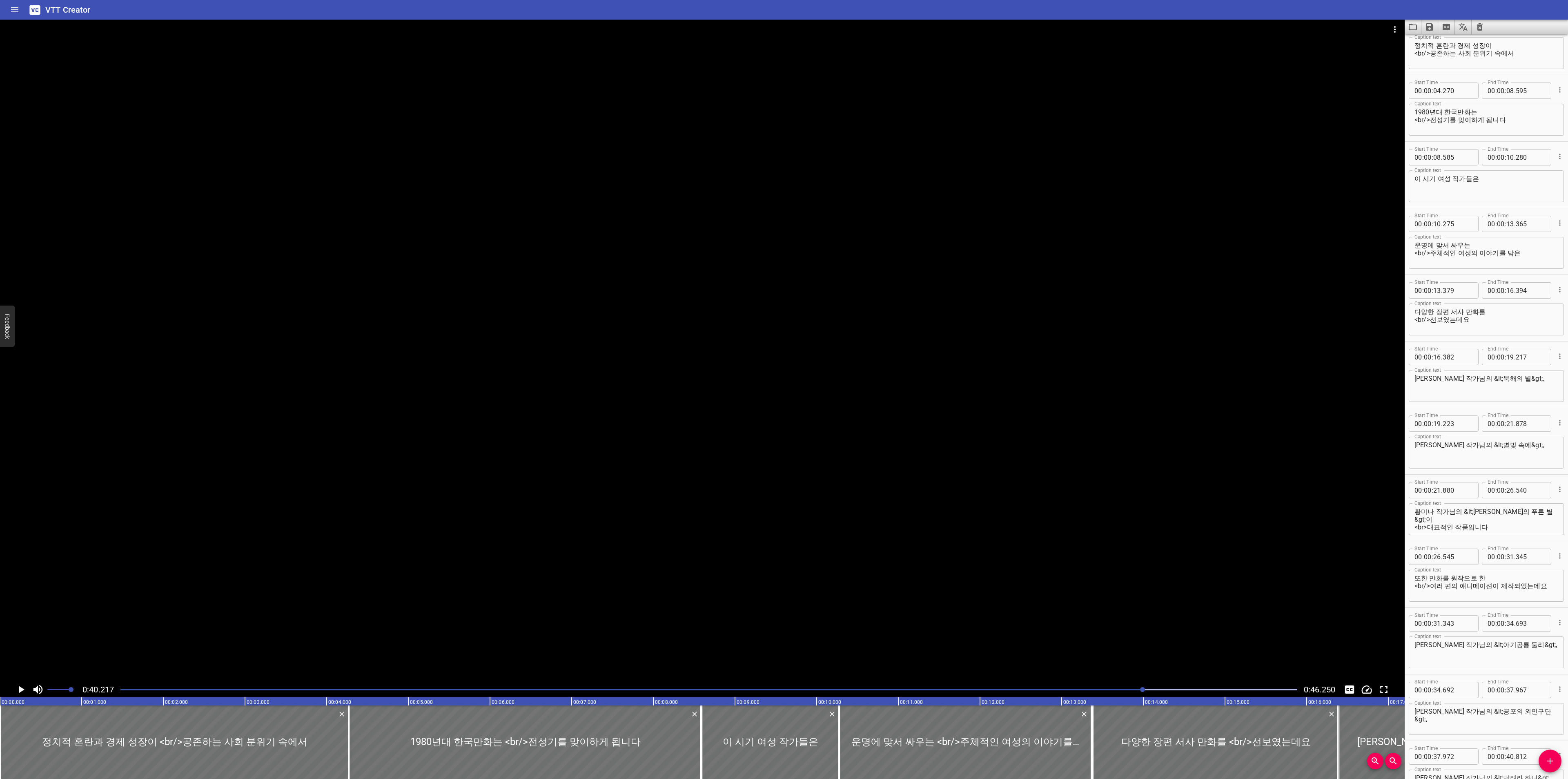
scroll to position [0, 0]
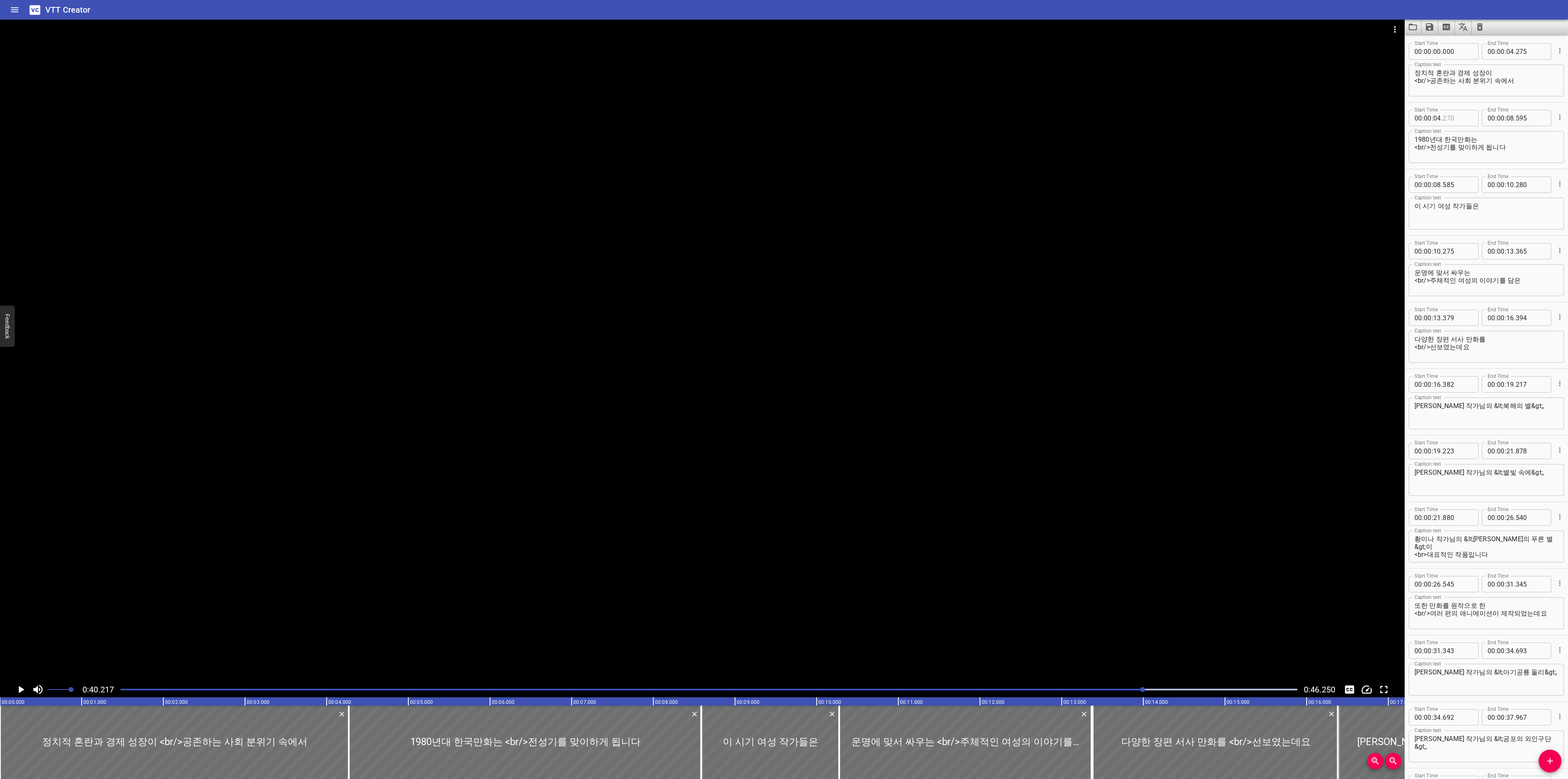
click at [1457, 119] on input "number" at bounding box center [1457, 118] width 30 height 16
type input "275"
click at [1465, 180] on input "number" at bounding box center [1457, 185] width 30 height 16
type input "595"
click at [1455, 255] on input "number" at bounding box center [1457, 251] width 30 height 16
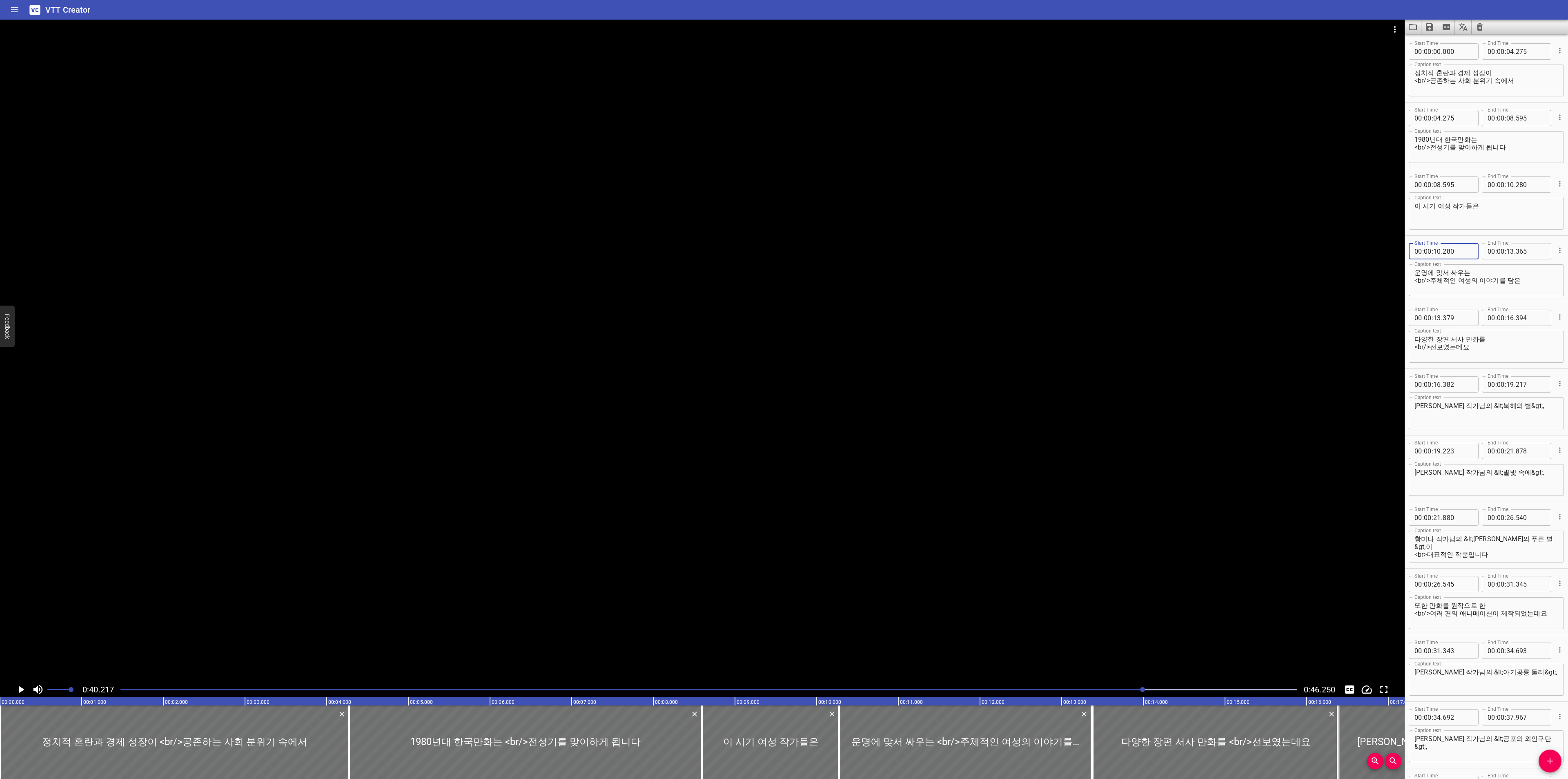
type input "280"
click at [1461, 320] on input "number" at bounding box center [1457, 317] width 30 height 16
type input "365"
click at [1453, 384] on input "number" at bounding box center [1457, 384] width 30 height 16
type input "394"
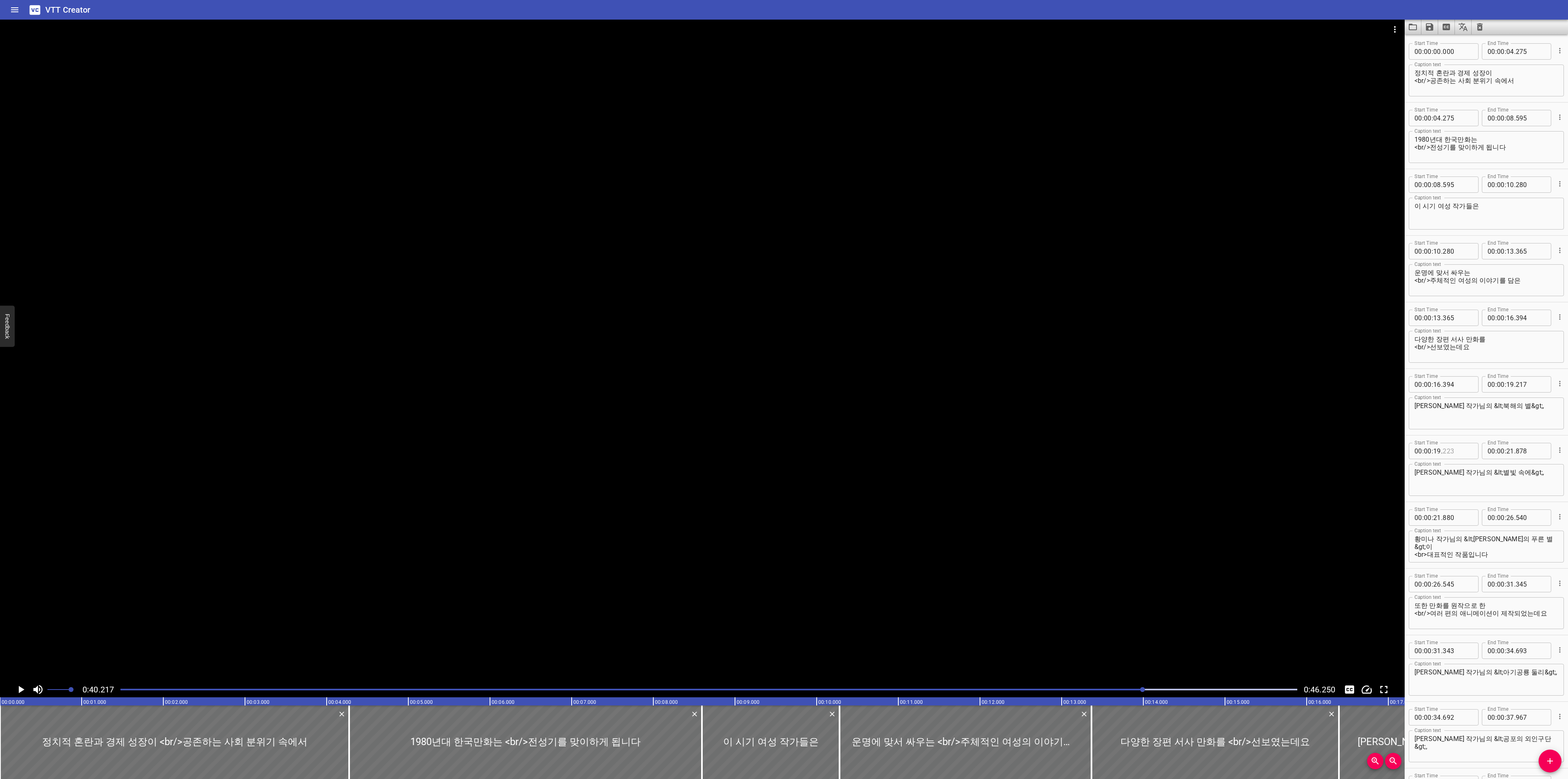
click at [1449, 448] on input "number" at bounding box center [1457, 451] width 30 height 16
type input "217"
click at [1451, 518] on input "number" at bounding box center [1457, 518] width 30 height 16
type input "878"
click at [1447, 582] on input "number" at bounding box center [1457, 584] width 30 height 16
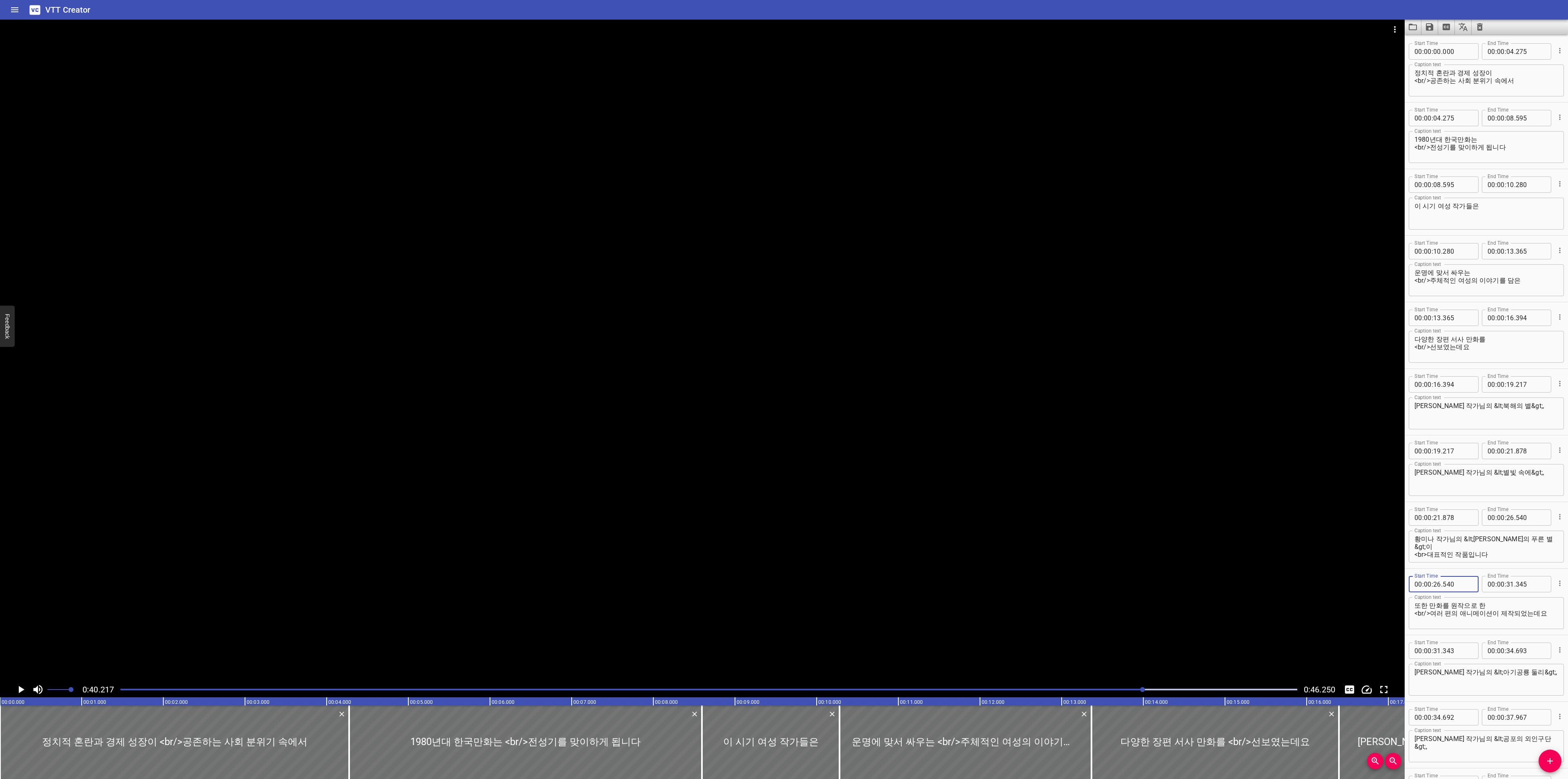
type input "540"
click at [1452, 652] on input "number" at bounding box center [1457, 650] width 30 height 16
type input "345"
click at [1466, 655] on input "number" at bounding box center [1457, 656] width 30 height 16
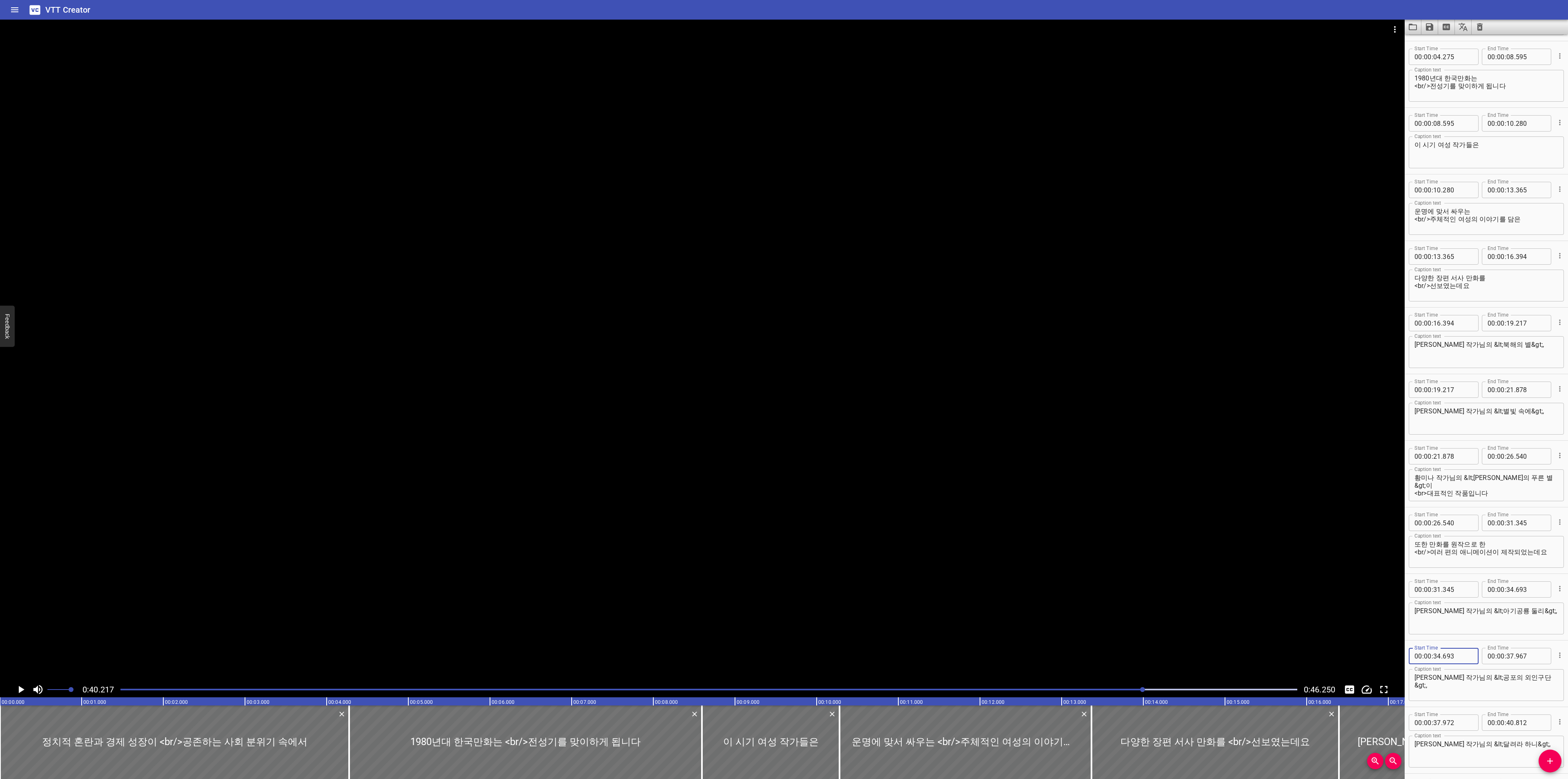
type input "693"
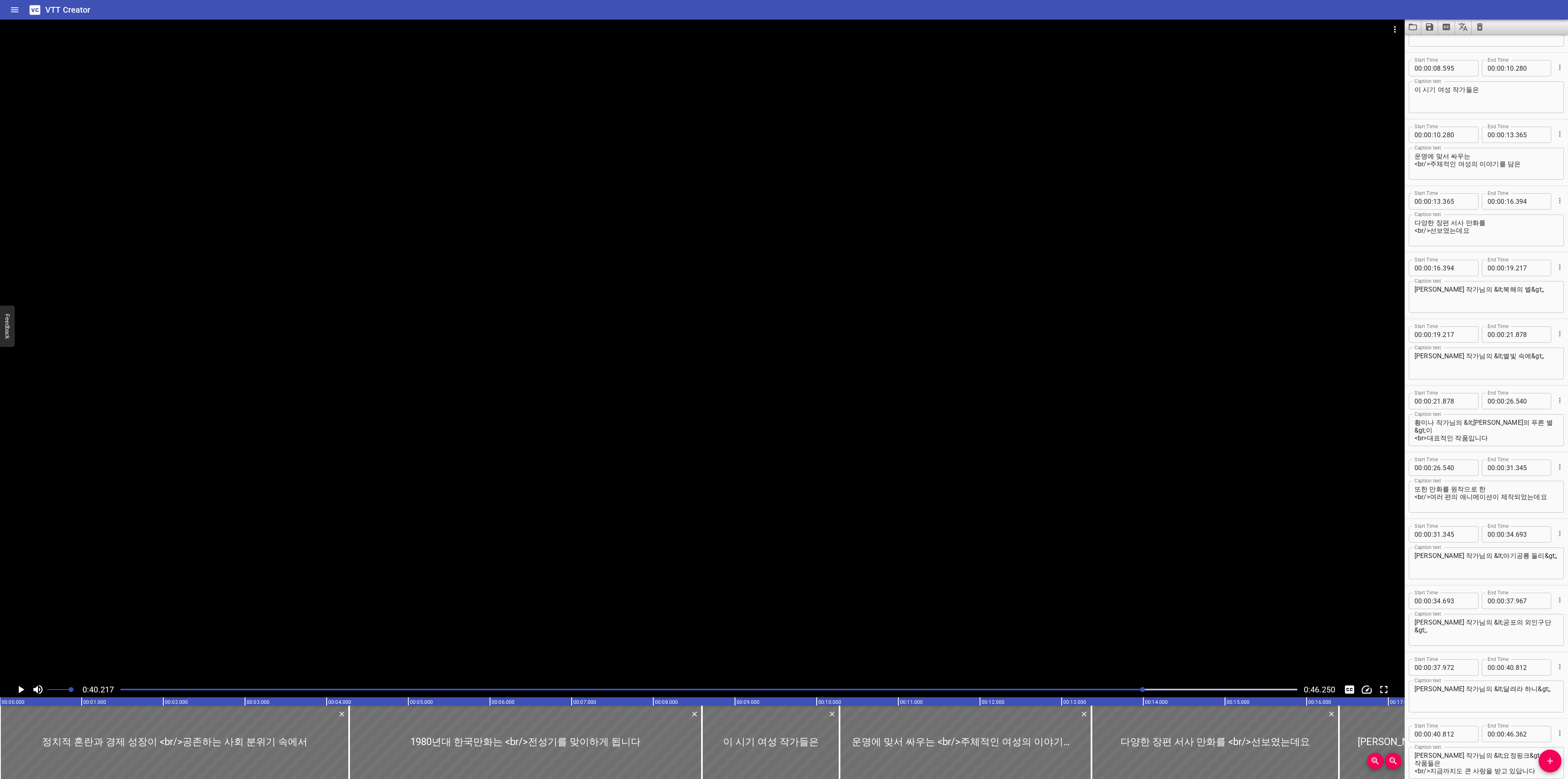
scroll to position [122, 0]
click at [1456, 657] on input "number" at bounding box center [1457, 661] width 30 height 16
type input "967"
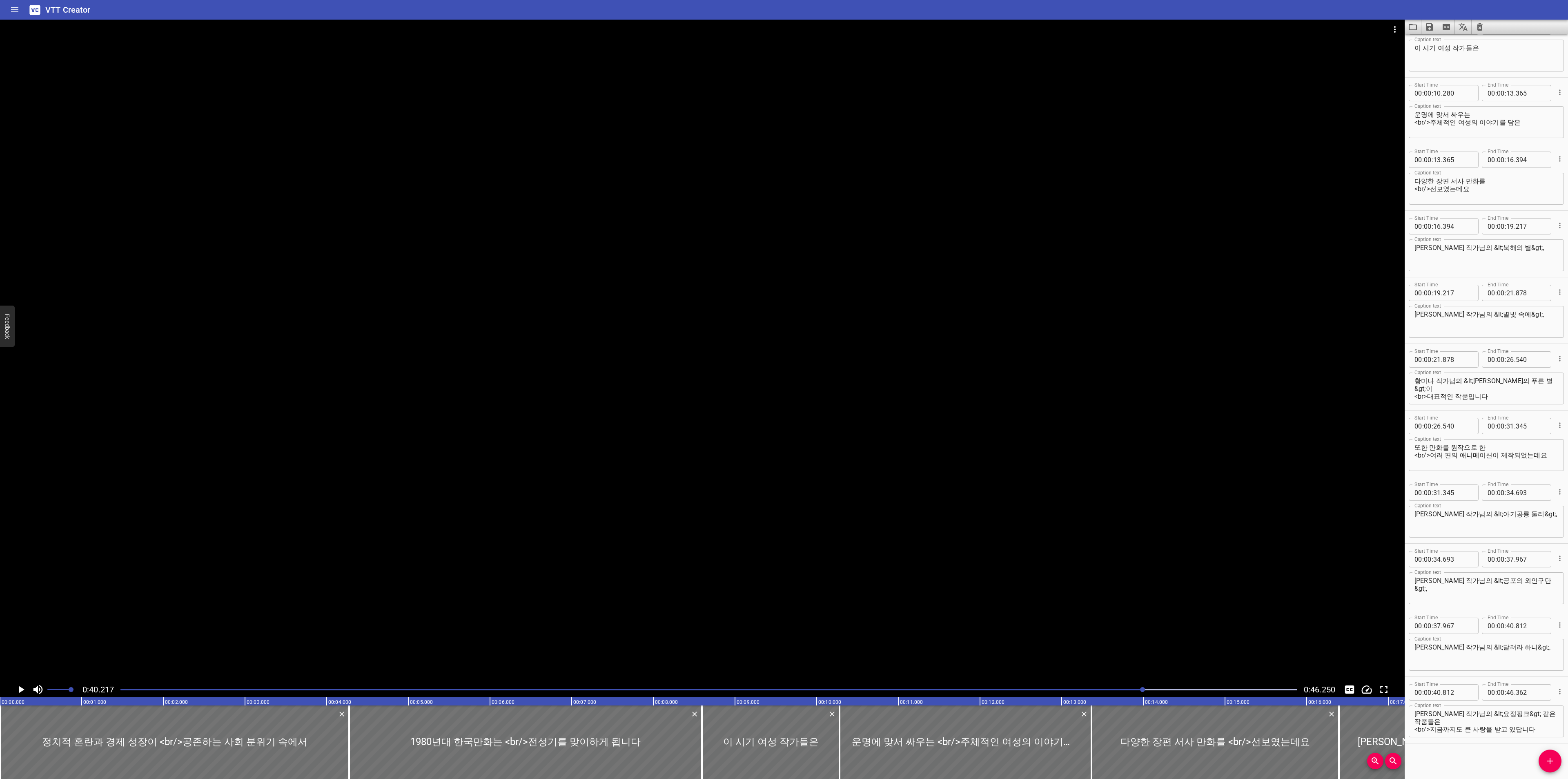
scroll to position [160, 0]
click at [1533, 695] on input "number" at bounding box center [1530, 691] width 30 height 16
type input "250"
click at [21, 692] on icon "Play/Pause" at bounding box center [21, 689] width 5 height 7
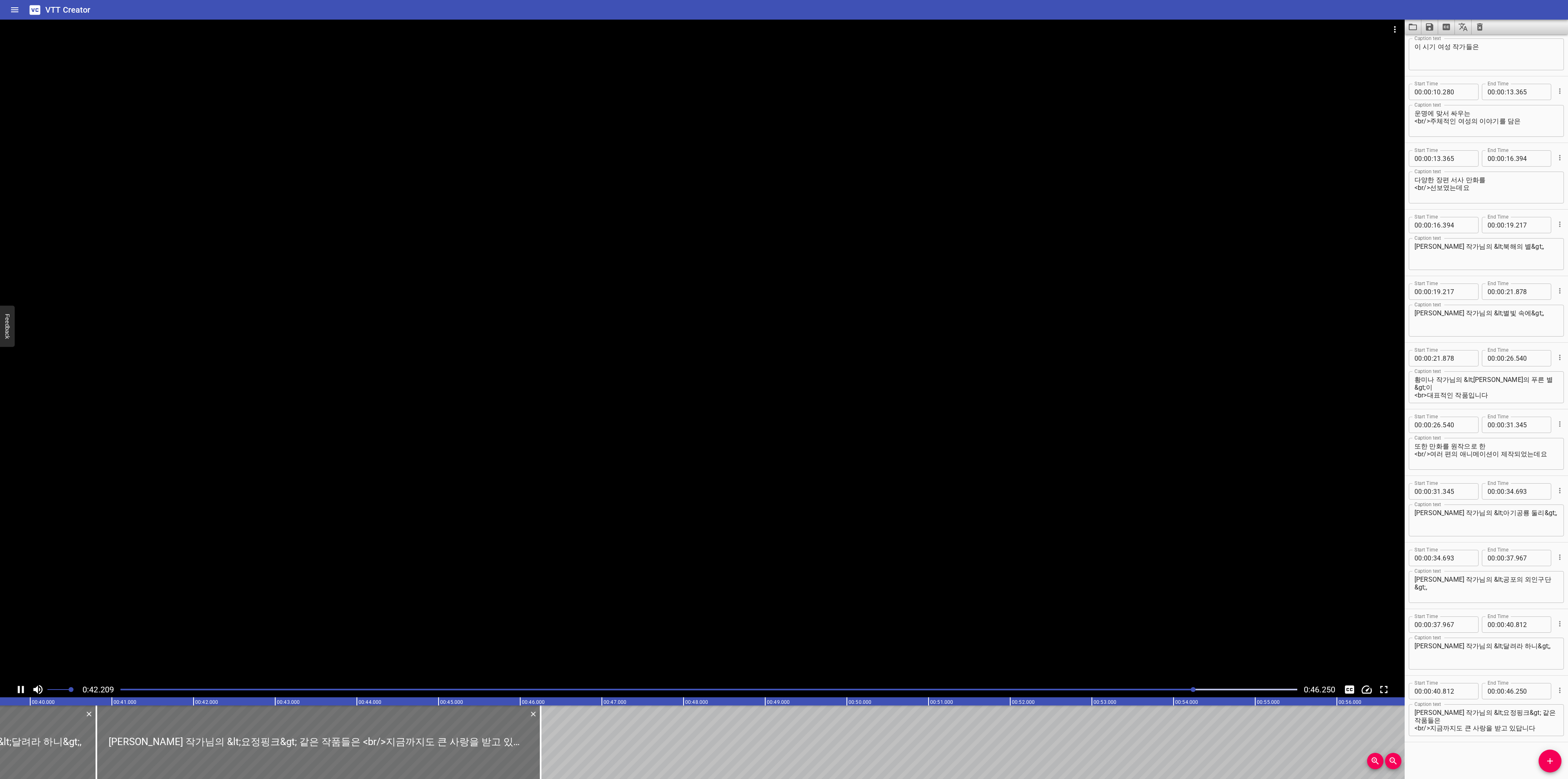
click at [128, 689] on div "Play progress" at bounding box center [606, 689] width 1177 height 2
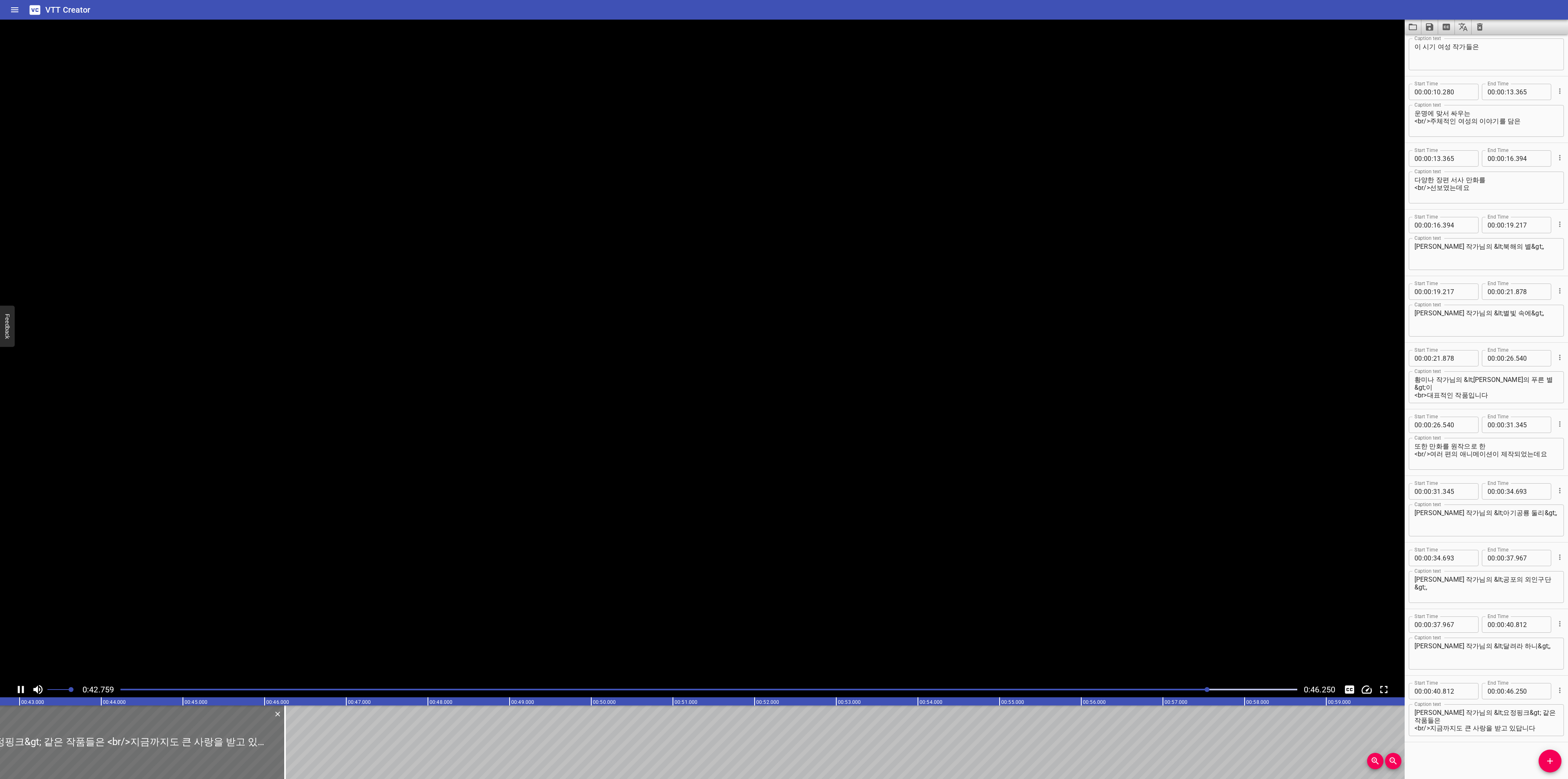
scroll to position [0, 3495]
click at [950, 686] on div at bounding box center [709, 689] width 1186 height 12
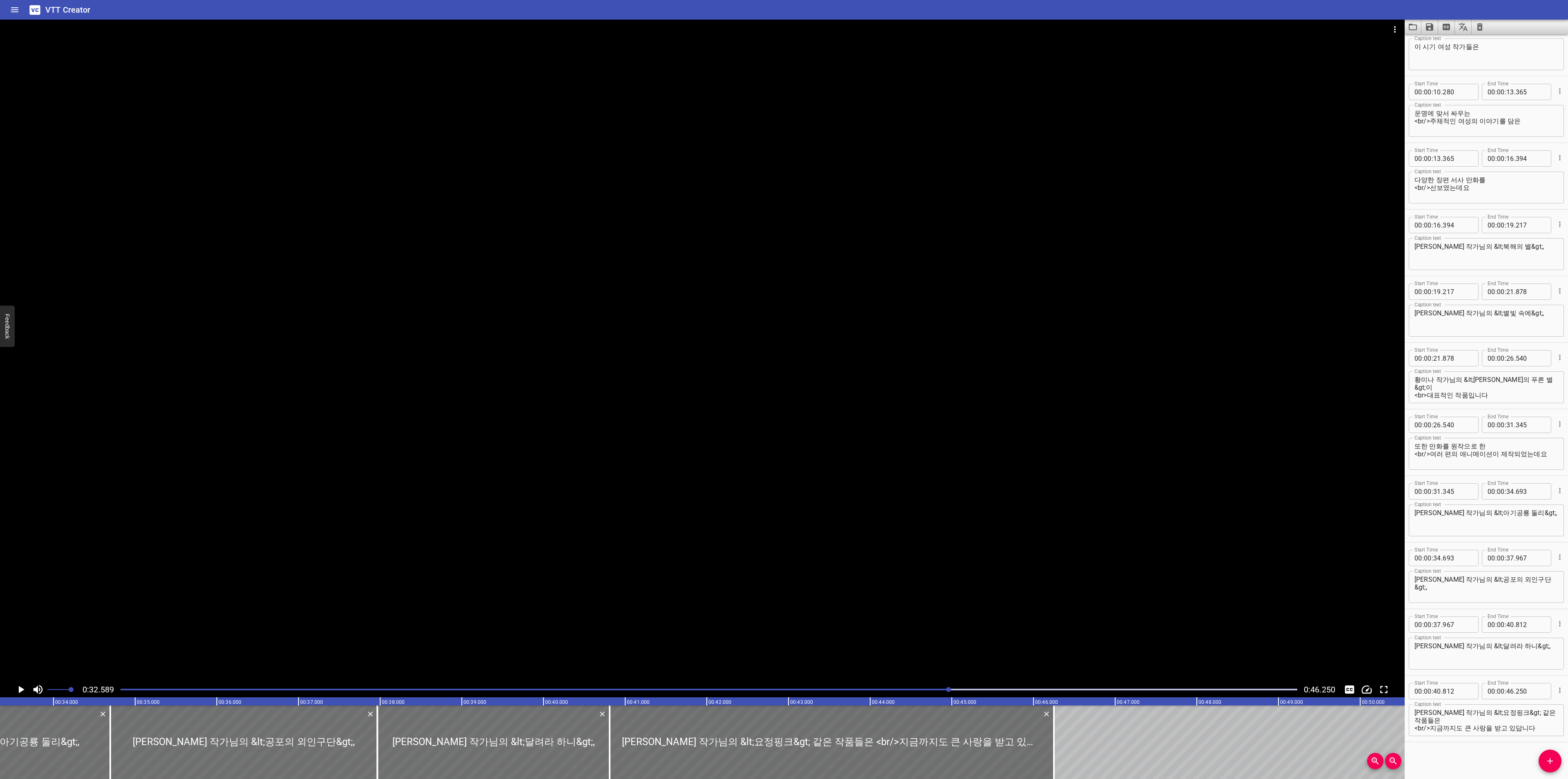
scroll to position [0, 2661]
click at [813, 682] on div "0:32.589 0:46.250" at bounding box center [702, 689] width 1405 height 15
click at [1429, 24] on icon "Save captions to file" at bounding box center [1430, 27] width 7 height 7
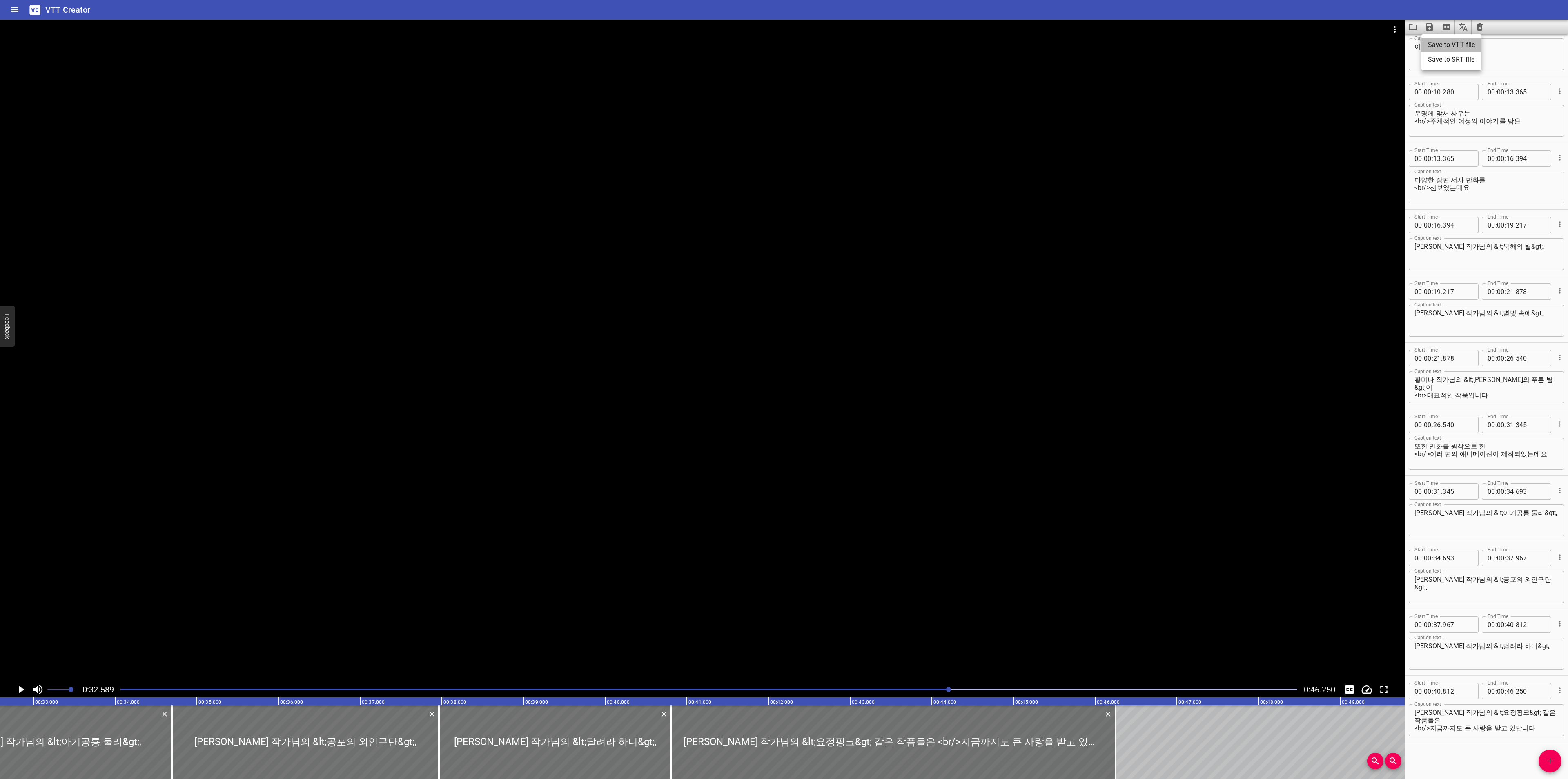
click at [1443, 47] on li "Save to VTT file" at bounding box center [1451, 45] width 60 height 15
click at [1482, 27] on icon "Clear captions" at bounding box center [1479, 27] width 5 height 7
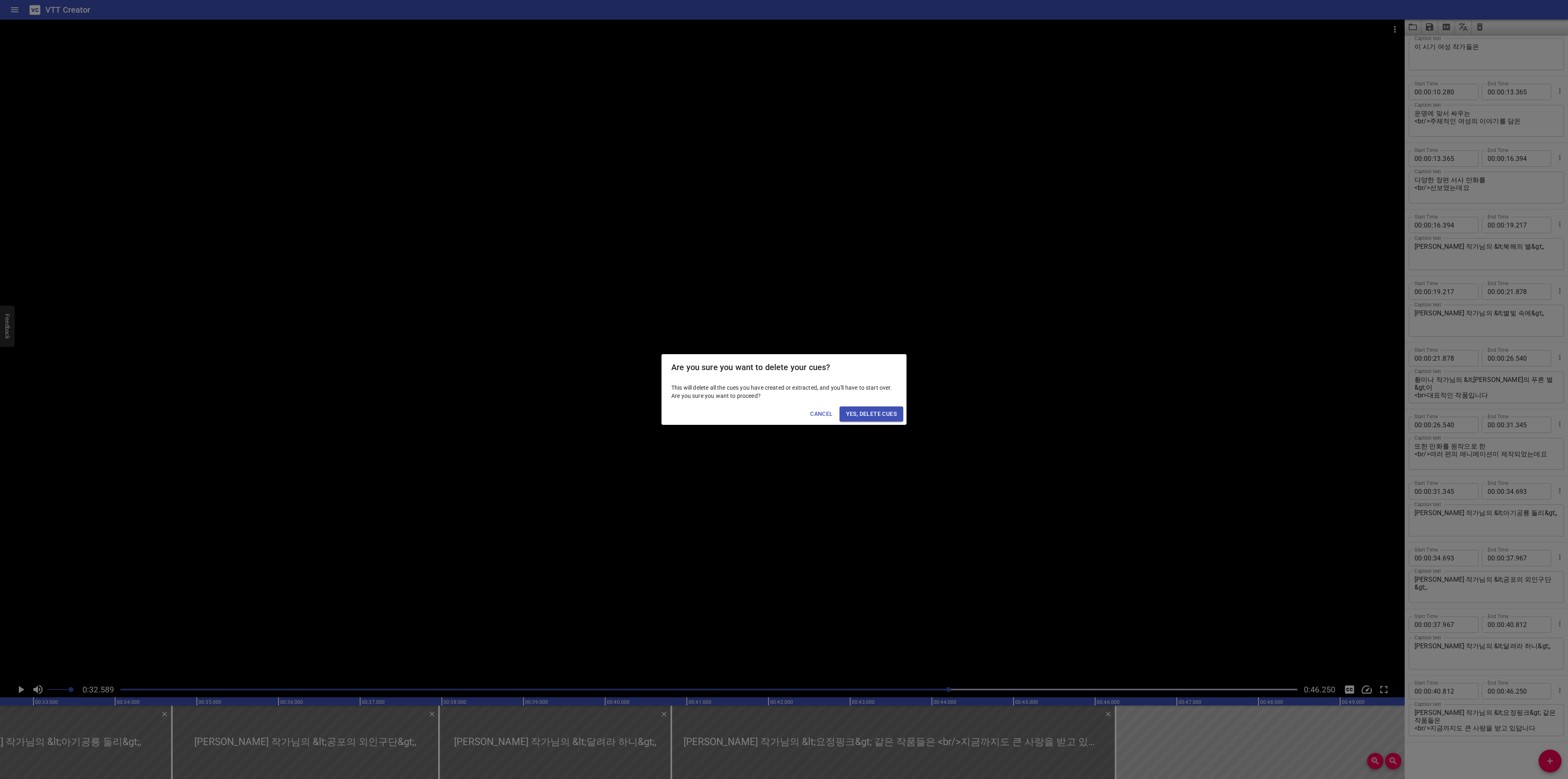
click at [865, 411] on span "Yes, Delete Cues" at bounding box center [871, 414] width 51 height 10
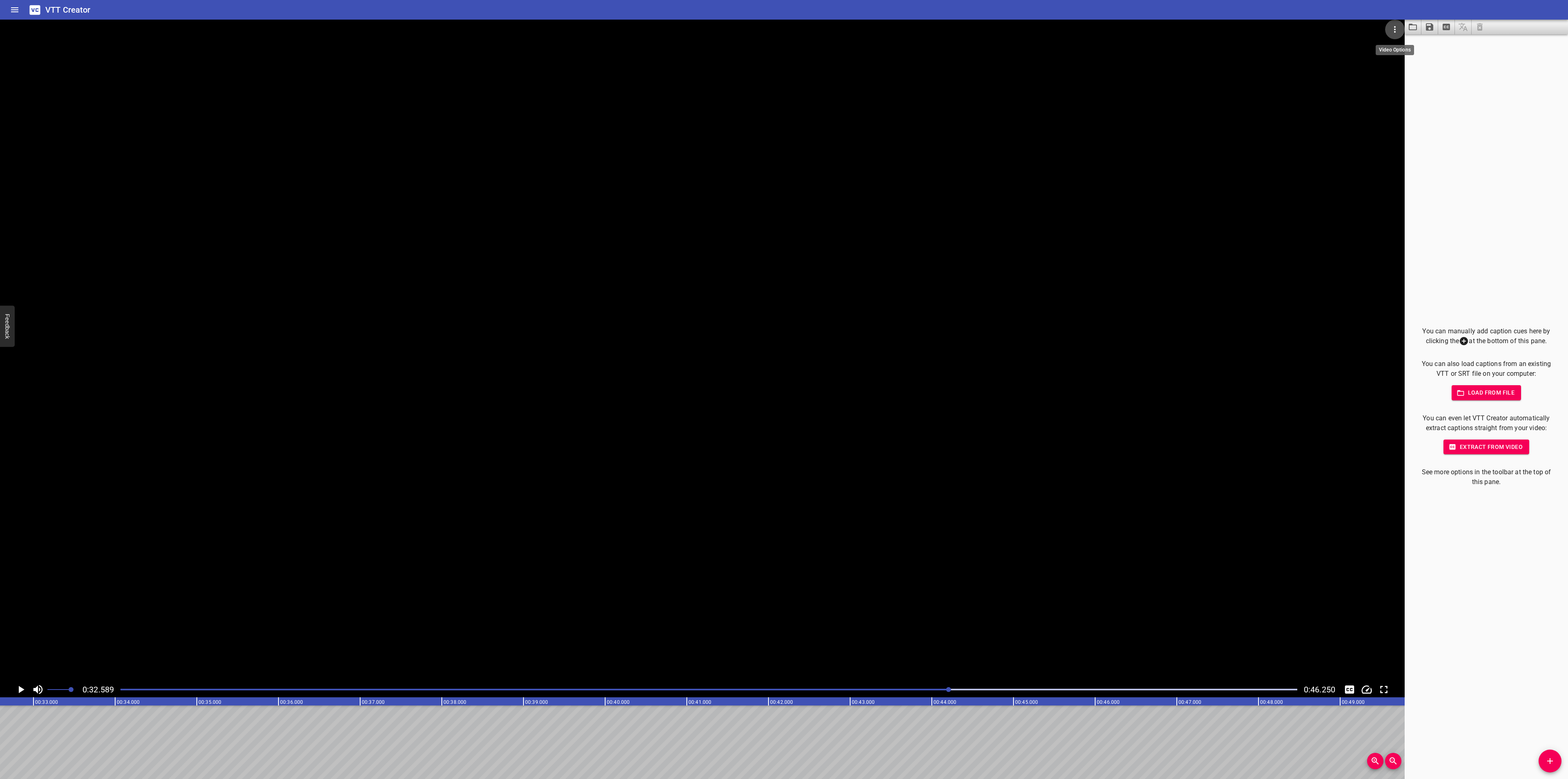
click at [1398, 30] on icon "Video Options" at bounding box center [1395, 29] width 10 height 10
click at [1391, 30] on li "Select New Video File..." at bounding box center [1425, 30] width 81 height 15
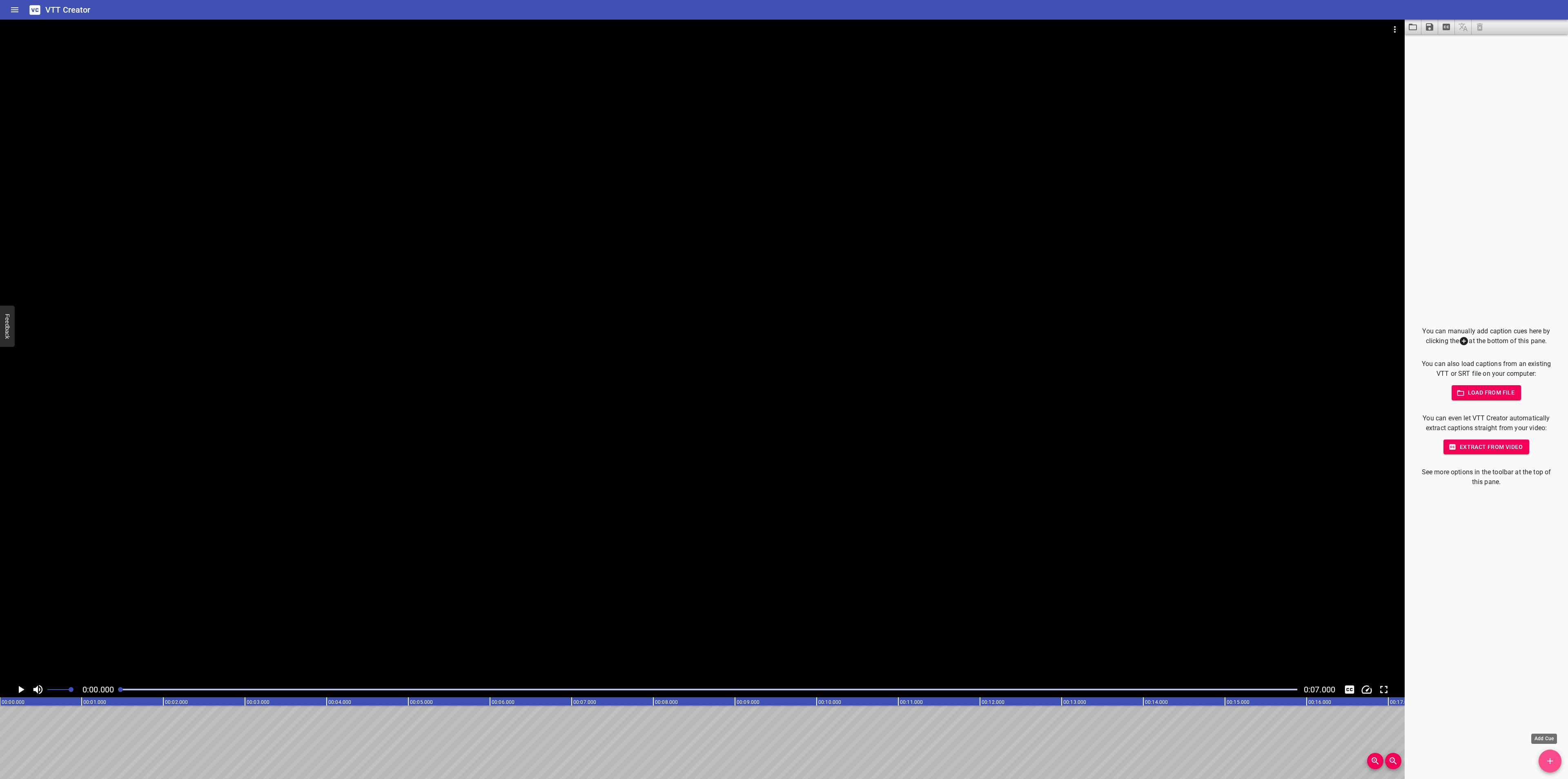
click at [1559, 756] on span "Add Cue" at bounding box center [1550, 761] width 23 height 10
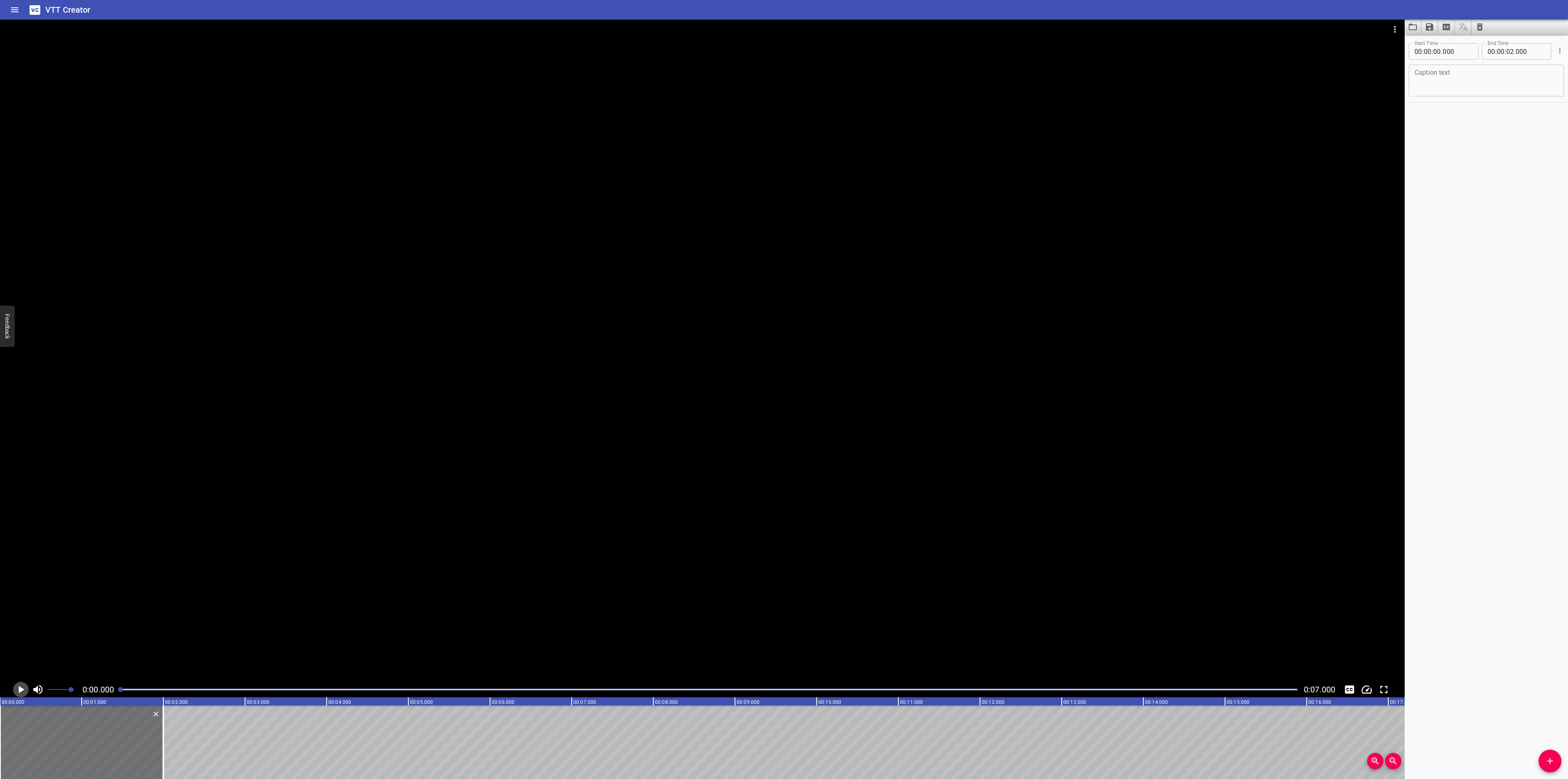
click at [24, 691] on icon "Play/Pause" at bounding box center [21, 689] width 12 height 12
click at [24, 691] on icon "Play/Pause" at bounding box center [21, 689] width 6 height 7
click at [1478, 70] on textarea at bounding box center [1486, 80] width 144 height 23
paste textarea "책장을 넘길 때[PERSON_NAME]이 가득했던"
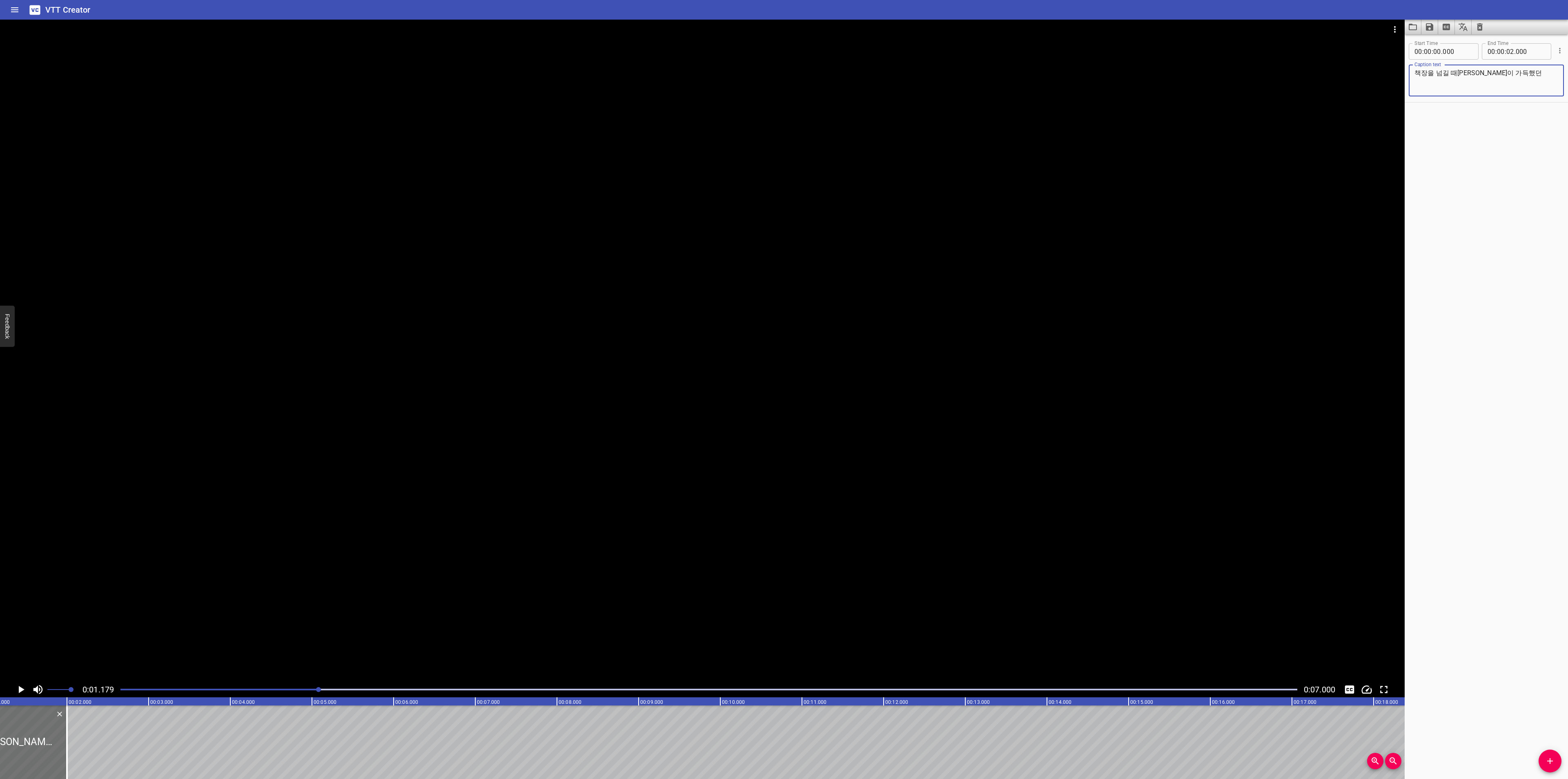
click at [1415, 74] on textarea "책장을 넘길 때[PERSON_NAME]이 가득했던" at bounding box center [1486, 80] width 144 height 23
click at [1506, 74] on textarea "책장을 넘길 때[PERSON_NAME] <br>설레임이 가득했던" at bounding box center [1486, 80] width 144 height 23
click at [1506, 77] on textarea "책장을 넘길 때[PERSON_NAME] <br>설레임이 가득했던" at bounding box center [1486, 80] width 144 height 23
click at [1399, 32] on icon "Video Options" at bounding box center [1395, 29] width 10 height 10
click at [1409, 27] on li "Select New Video File..." at bounding box center [1425, 30] width 81 height 15
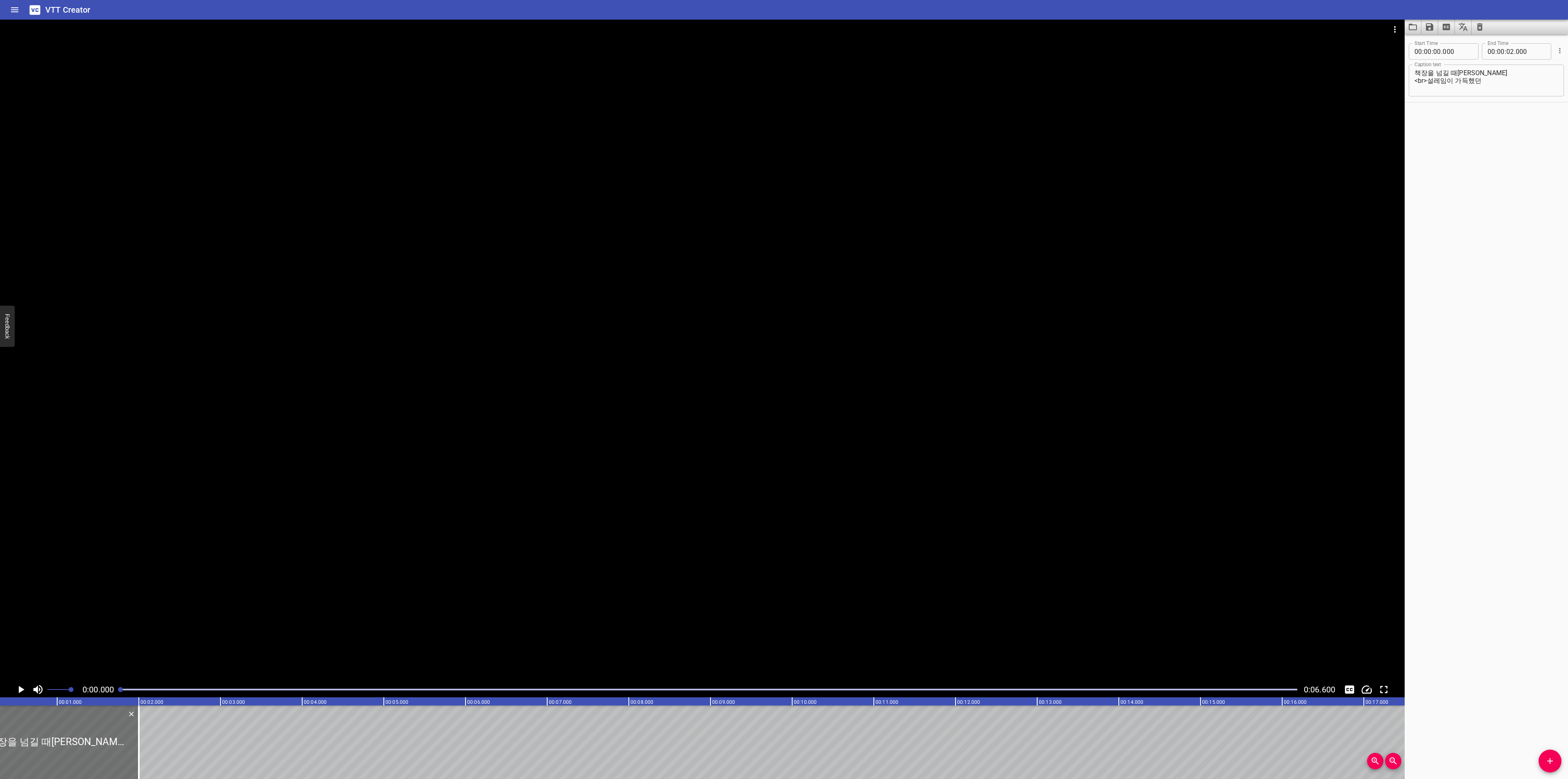
scroll to position [0, 0]
click at [1449, 82] on textarea "책장을 넘길 때[PERSON_NAME] <br>설레임이 가득했던" at bounding box center [1486, 80] width 144 height 23
type textarea "책장을 넘길 때[PERSON_NAME]이 가득했던"
drag, startPoint x: 163, startPoint y: 741, endPoint x: 236, endPoint y: 744, distance: 73.1
click at [236, 744] on div at bounding box center [236, 742] width 2 height 74
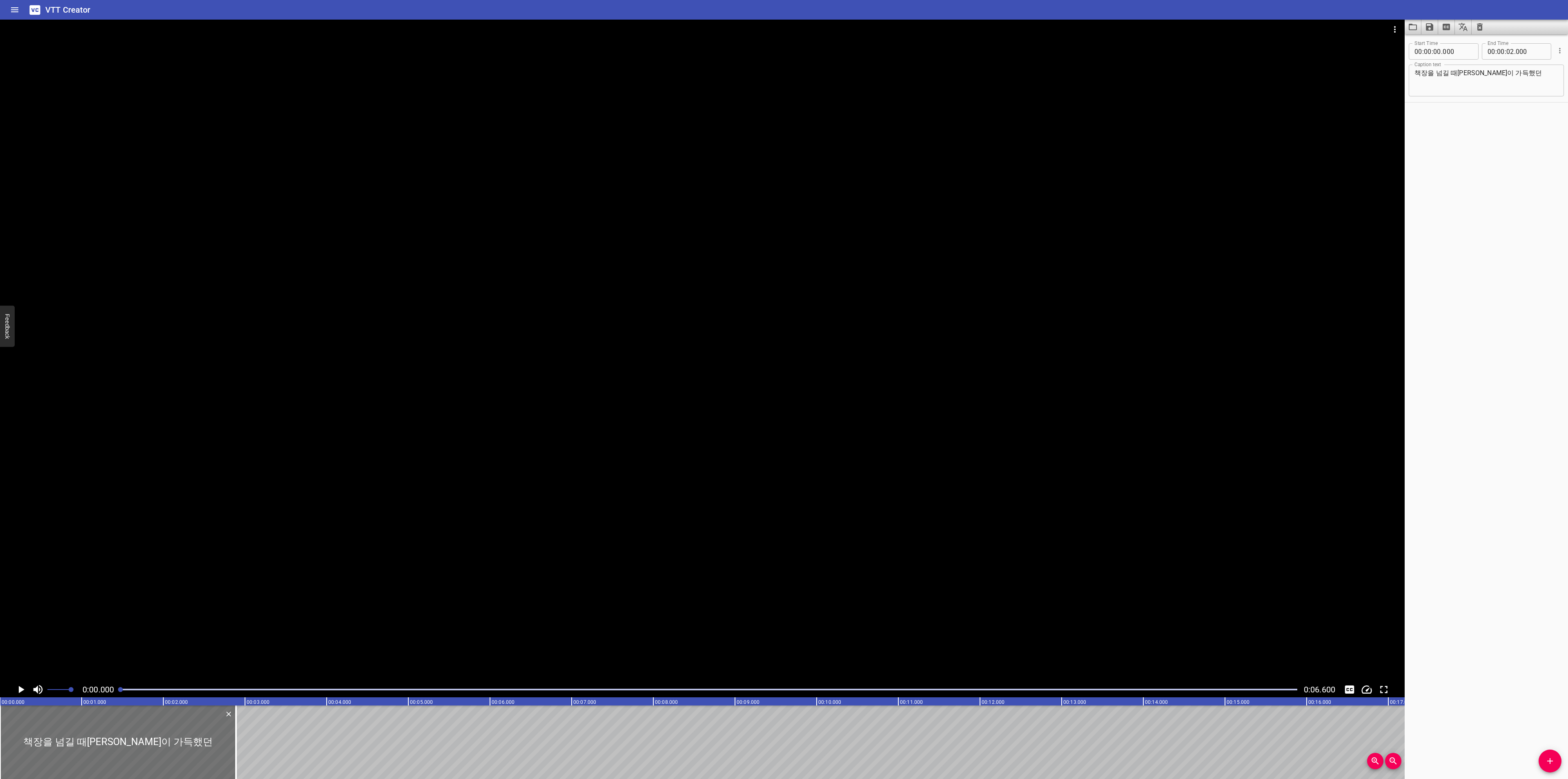
type input "890"
click at [1547, 767] on button "Add Cue" at bounding box center [1550, 761] width 23 height 23
drag, startPoint x: 37, startPoint y: 742, endPoint x: 263, endPoint y: 733, distance: 226.2
click at [263, 733] on div at bounding box center [318, 742] width 163 height 74
type input "02"
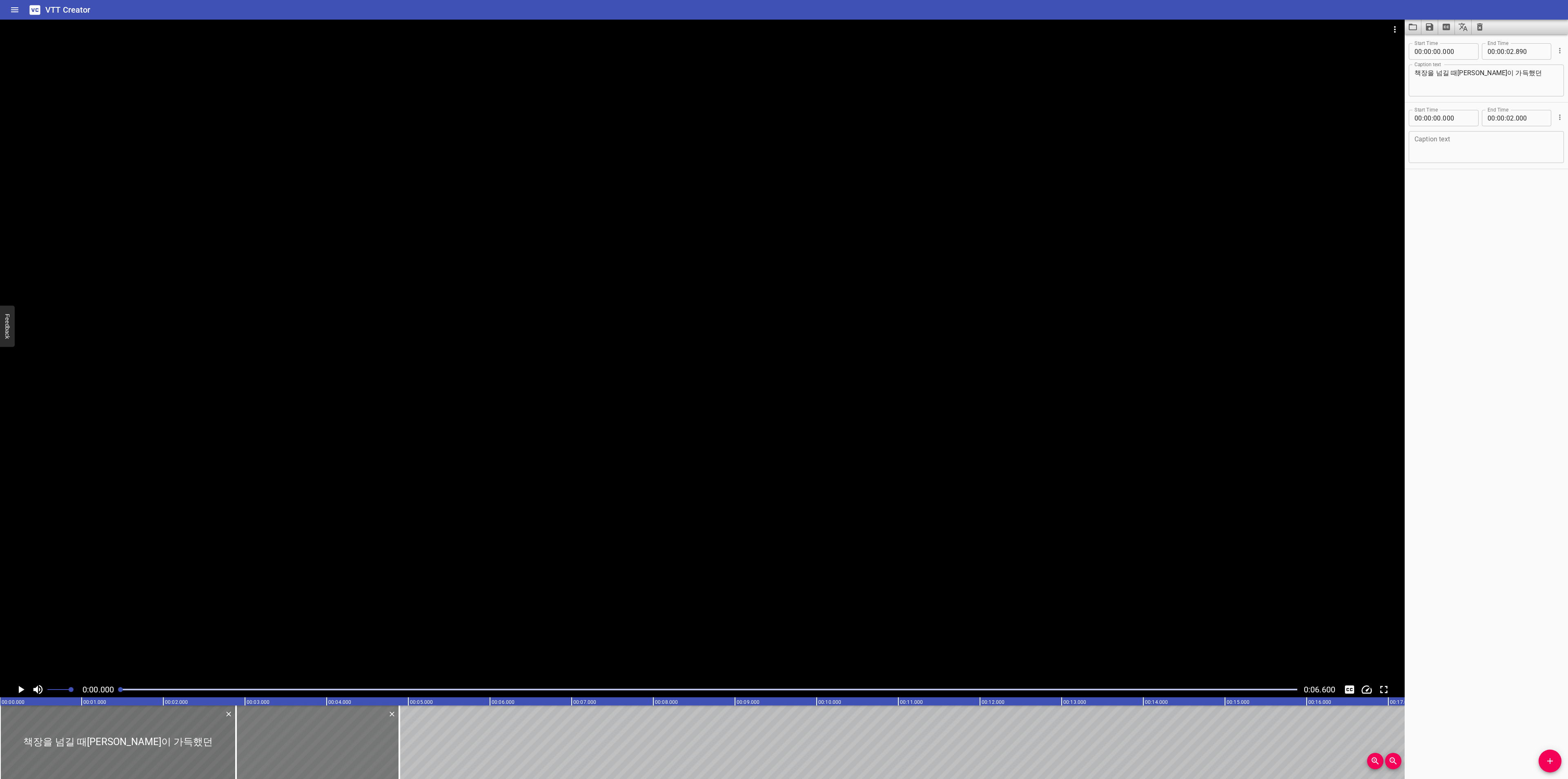
type input "890"
type input "04"
type input "890"
drag, startPoint x: 402, startPoint y: 744, endPoint x: 542, endPoint y: 740, distance: 140.1
click at [542, 740] on div at bounding box center [539, 742] width 8 height 74
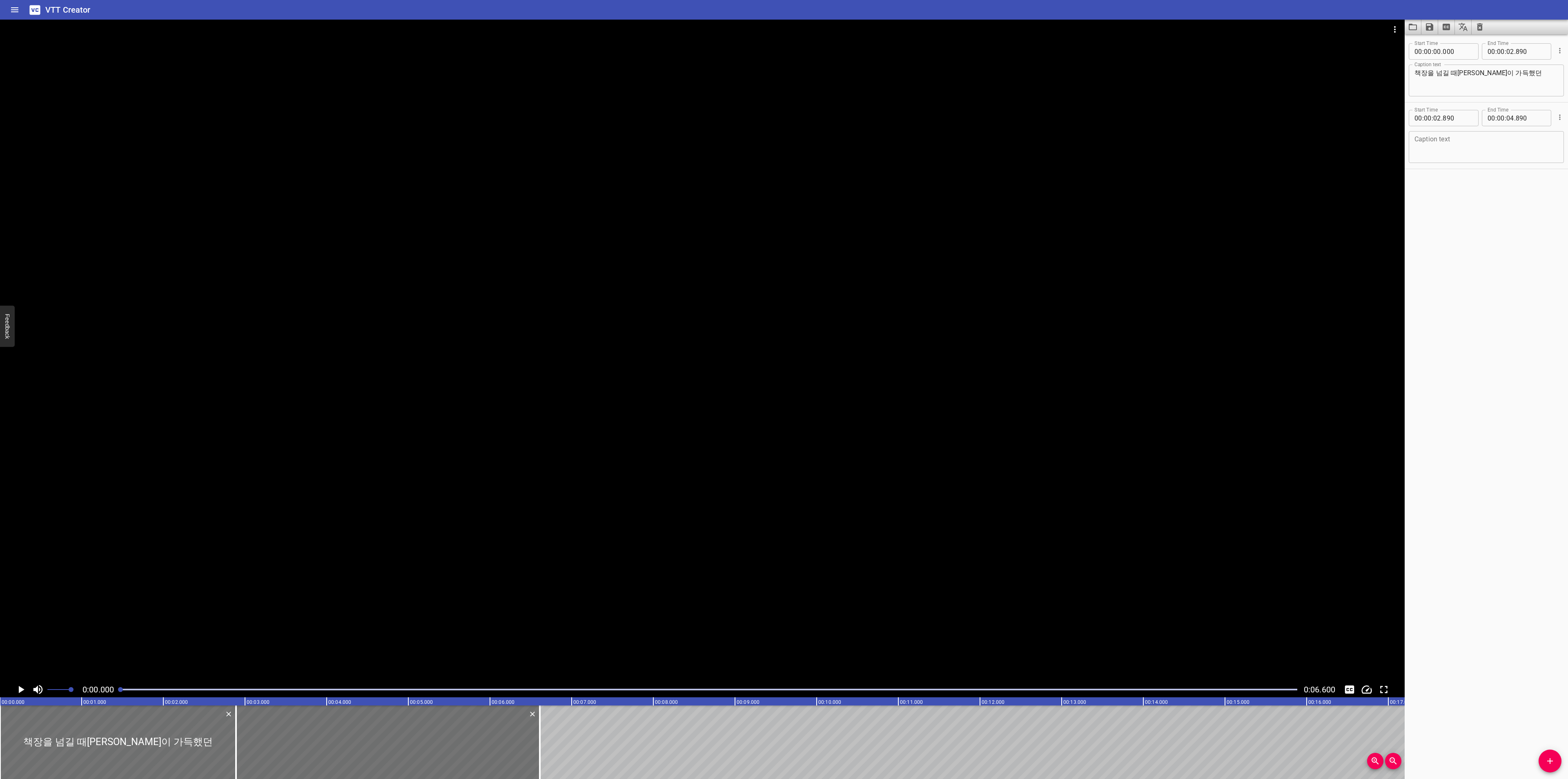
type input "06"
type input "610"
click at [1462, 150] on textarea at bounding box center [1486, 147] width 144 height 23
paste textarea "1990년대 만화 잡지의 시대가 여러분 앞에 펼쳐집니다."
click at [1418, 138] on textarea "1990년대 만화 잡지의 시대가 여러분 앞에 펼쳐집니다." at bounding box center [1486, 147] width 144 height 23
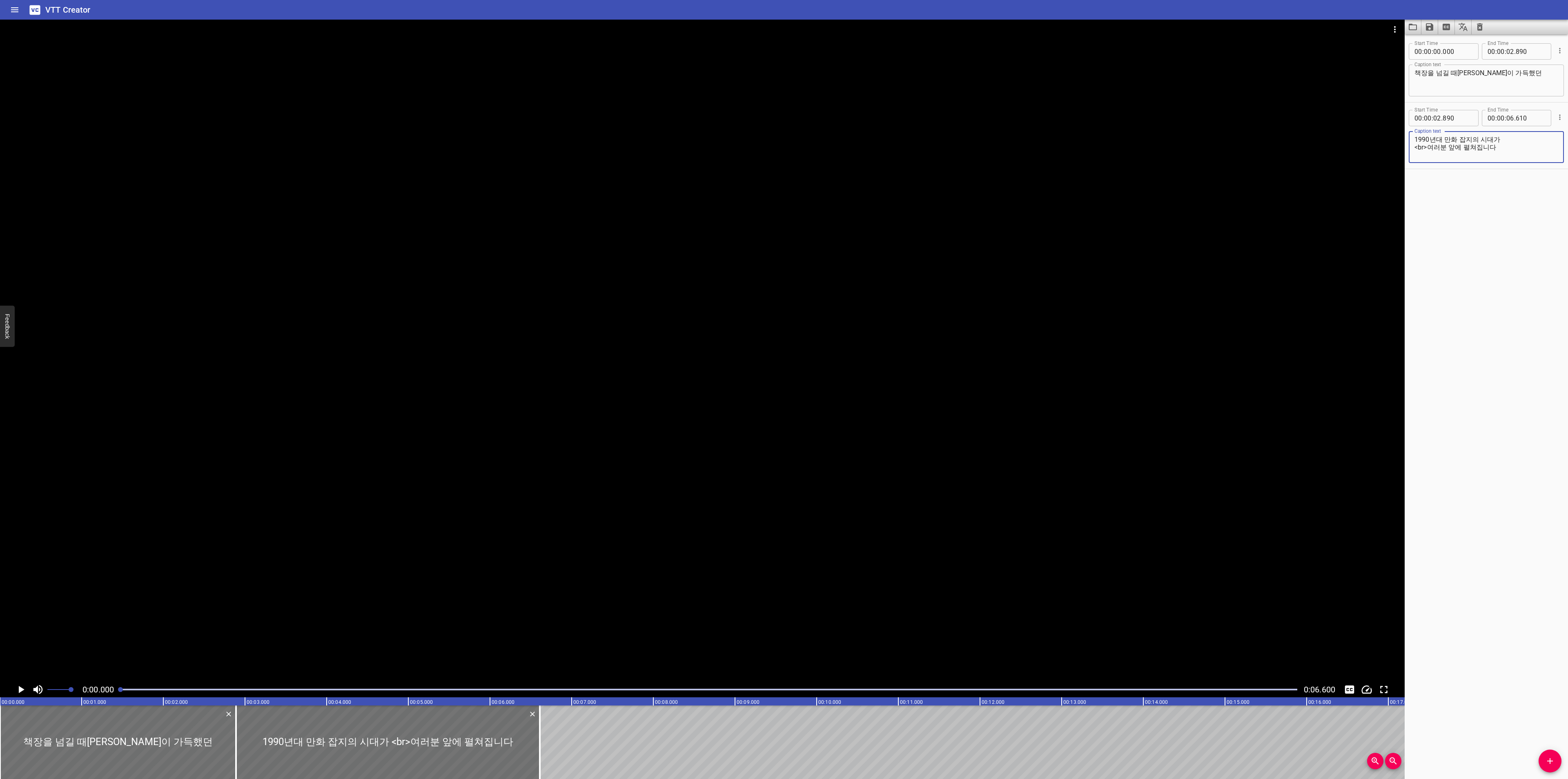
click at [1503, 137] on textarea "1990년대 만화 잡지의 시대가 <br>여러분 앞에 펼쳐집니다" at bounding box center [1486, 147] width 144 height 23
click at [1504, 144] on textarea "1990년대 만화 잡지의 시대가 <br>여러분 앞에 펼쳐집니다" at bounding box center [1486, 147] width 144 height 23
type textarea "1990년대 만화 잡지의 시대가 <br>여러분 앞에 펼쳐집니다"
click at [19, 684] on icon "Play/Pause" at bounding box center [21, 689] width 12 height 12
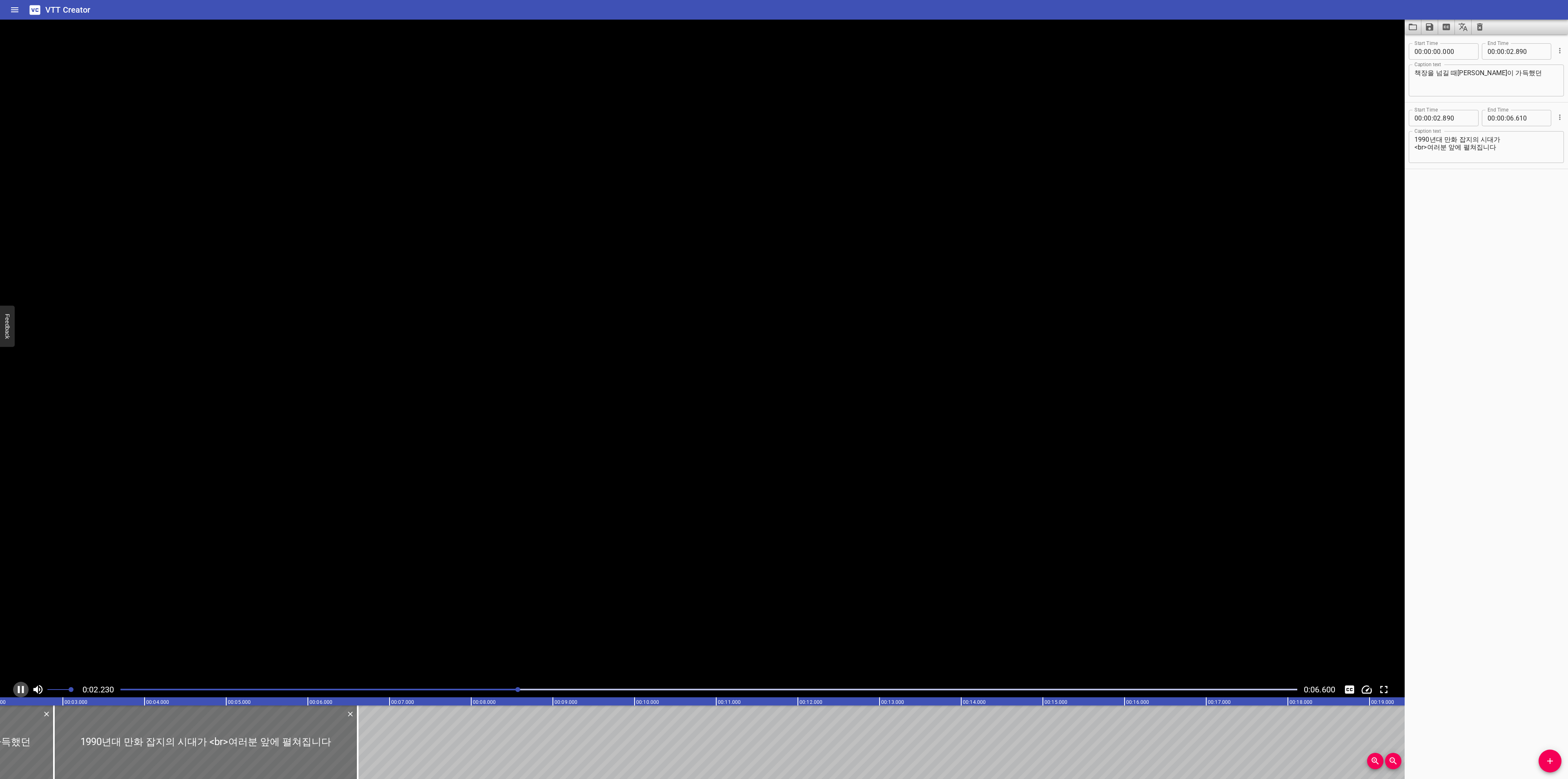
click at [19, 684] on icon "Play/Pause" at bounding box center [21, 689] width 12 height 12
click at [1346, 692] on icon "Toggle captions" at bounding box center [1349, 689] width 9 height 8
click at [22, 685] on icon "Play/Pause" at bounding box center [21, 689] width 12 height 12
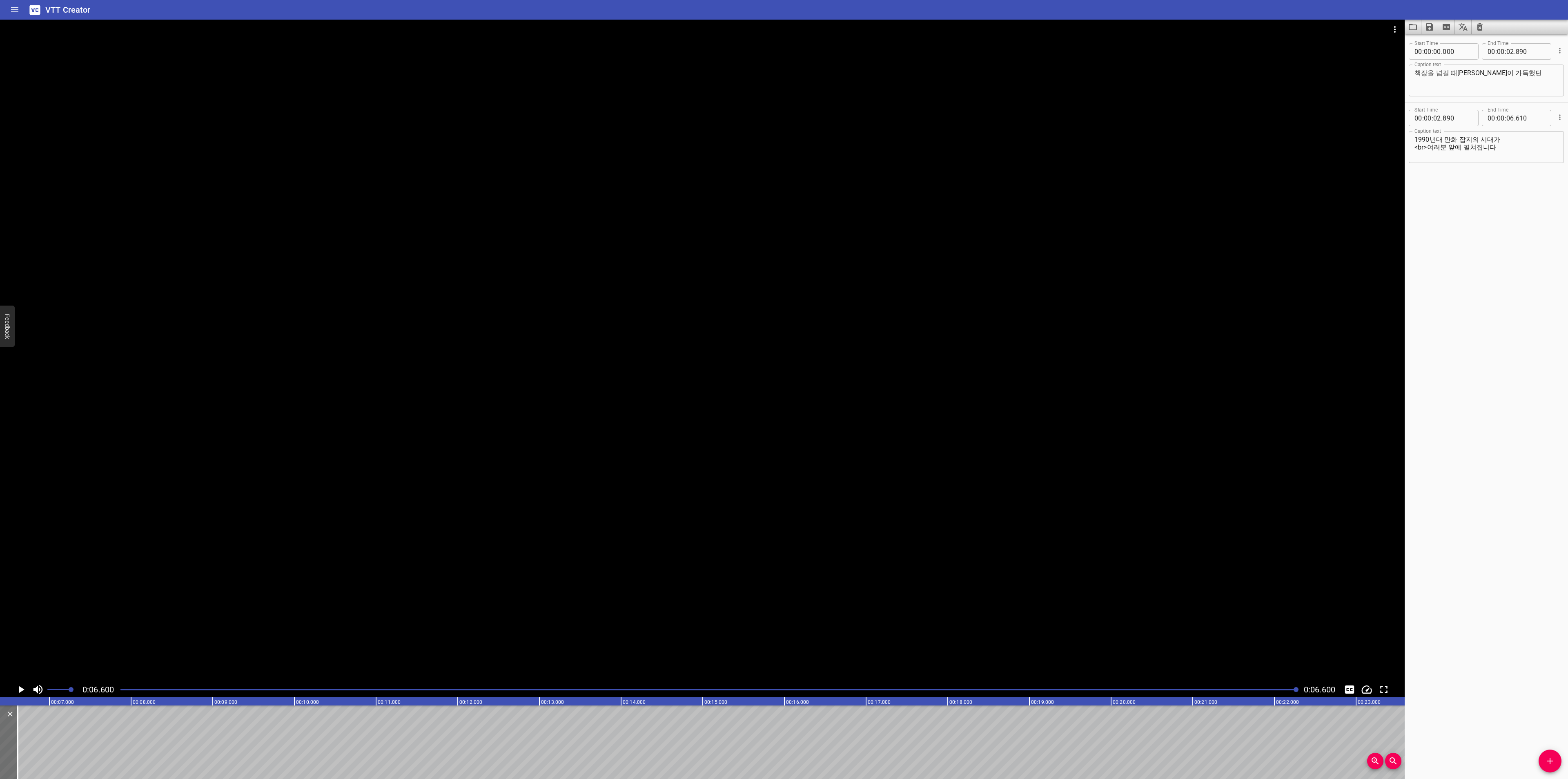
scroll to position [0, 539]
click at [1429, 24] on icon "Save captions to file" at bounding box center [1430, 27] width 10 height 10
click at [1438, 45] on li "Save to VTT file" at bounding box center [1451, 45] width 60 height 15
click at [1396, 23] on button "Video Options" at bounding box center [1395, 29] width 19 height 19
click at [1483, 243] on div at bounding box center [784, 389] width 1568 height 779
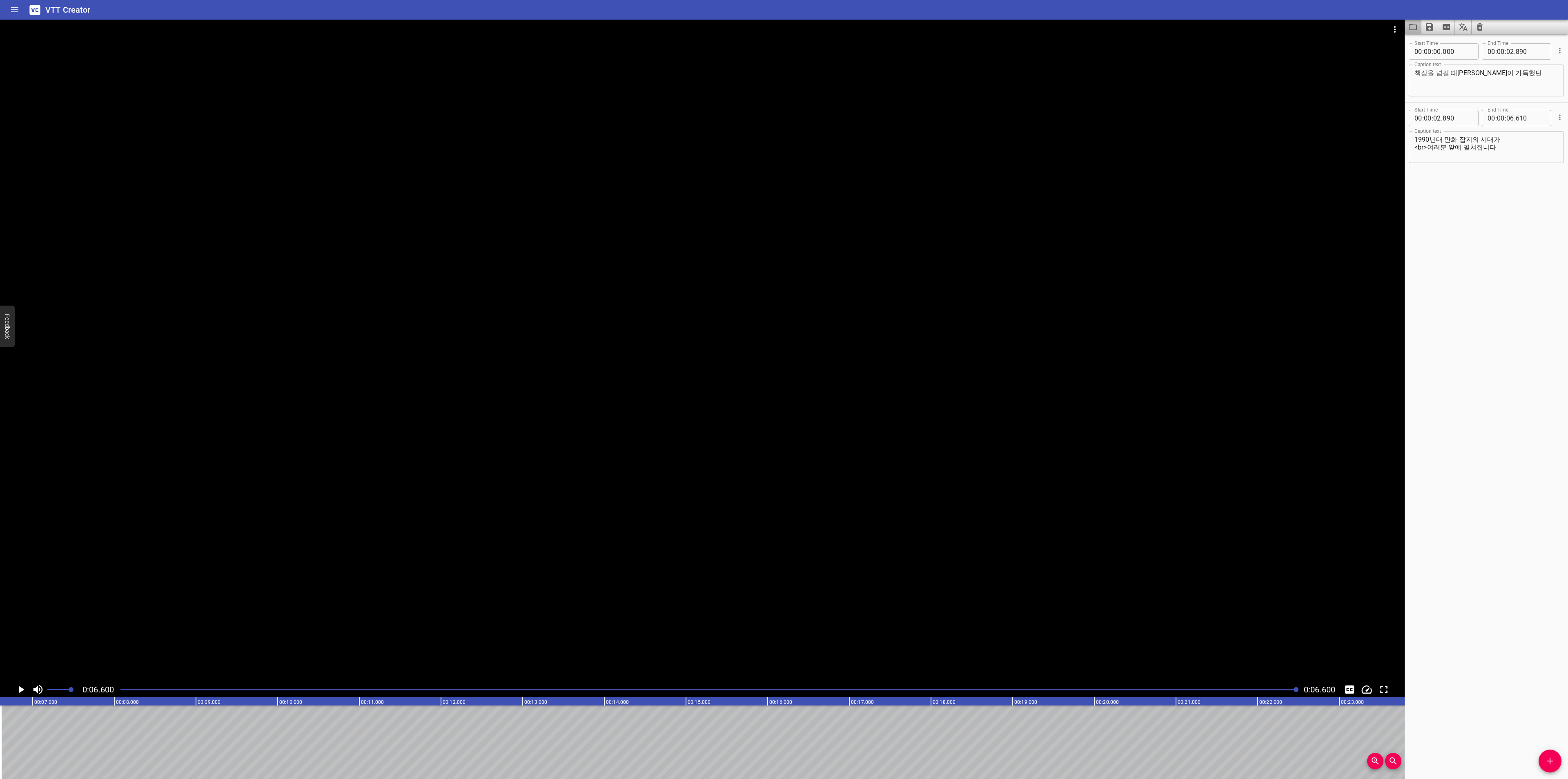
click at [1419, 27] on button "Load captions from file" at bounding box center [1413, 27] width 17 height 15
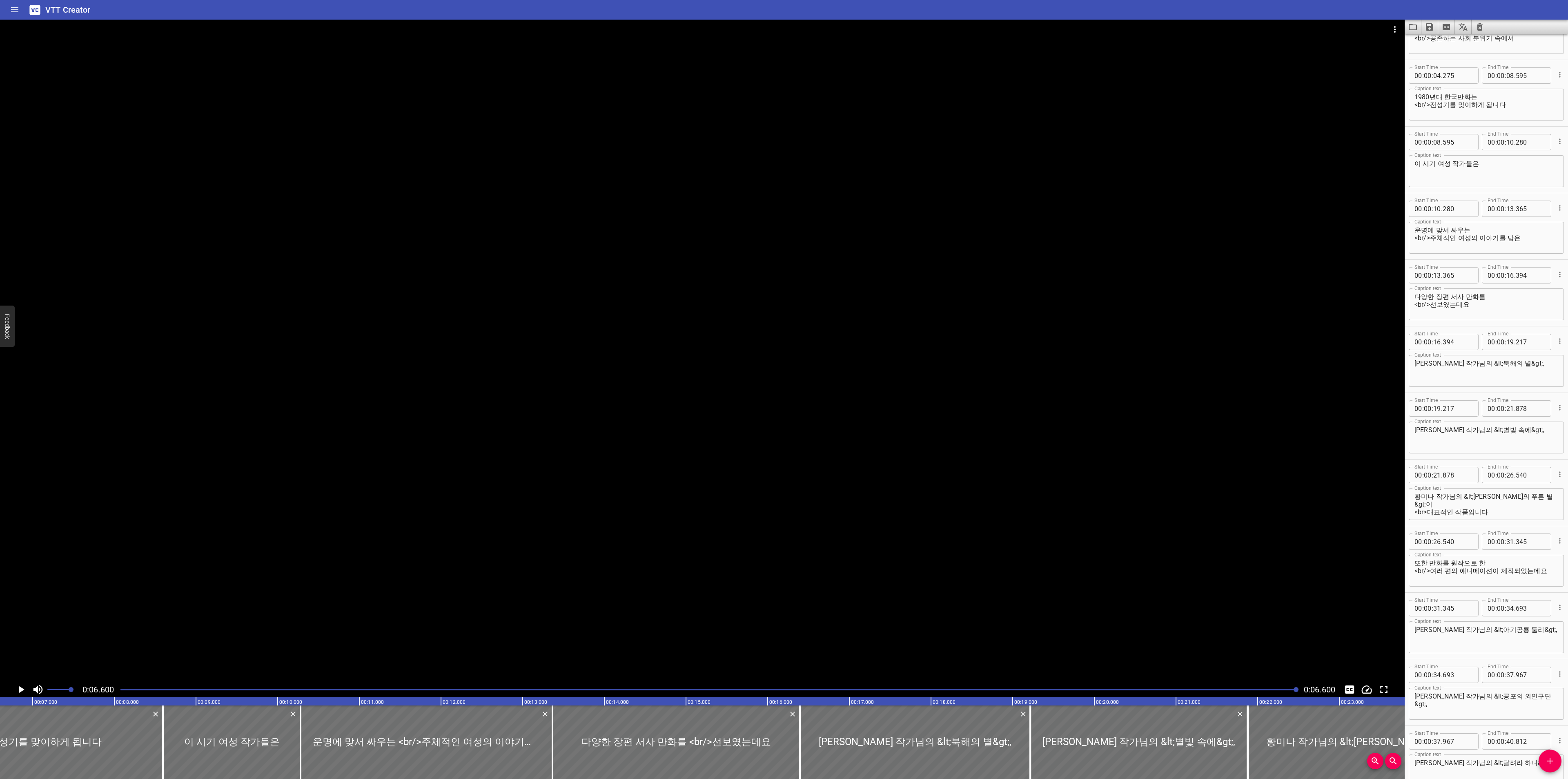
scroll to position [0, 0]
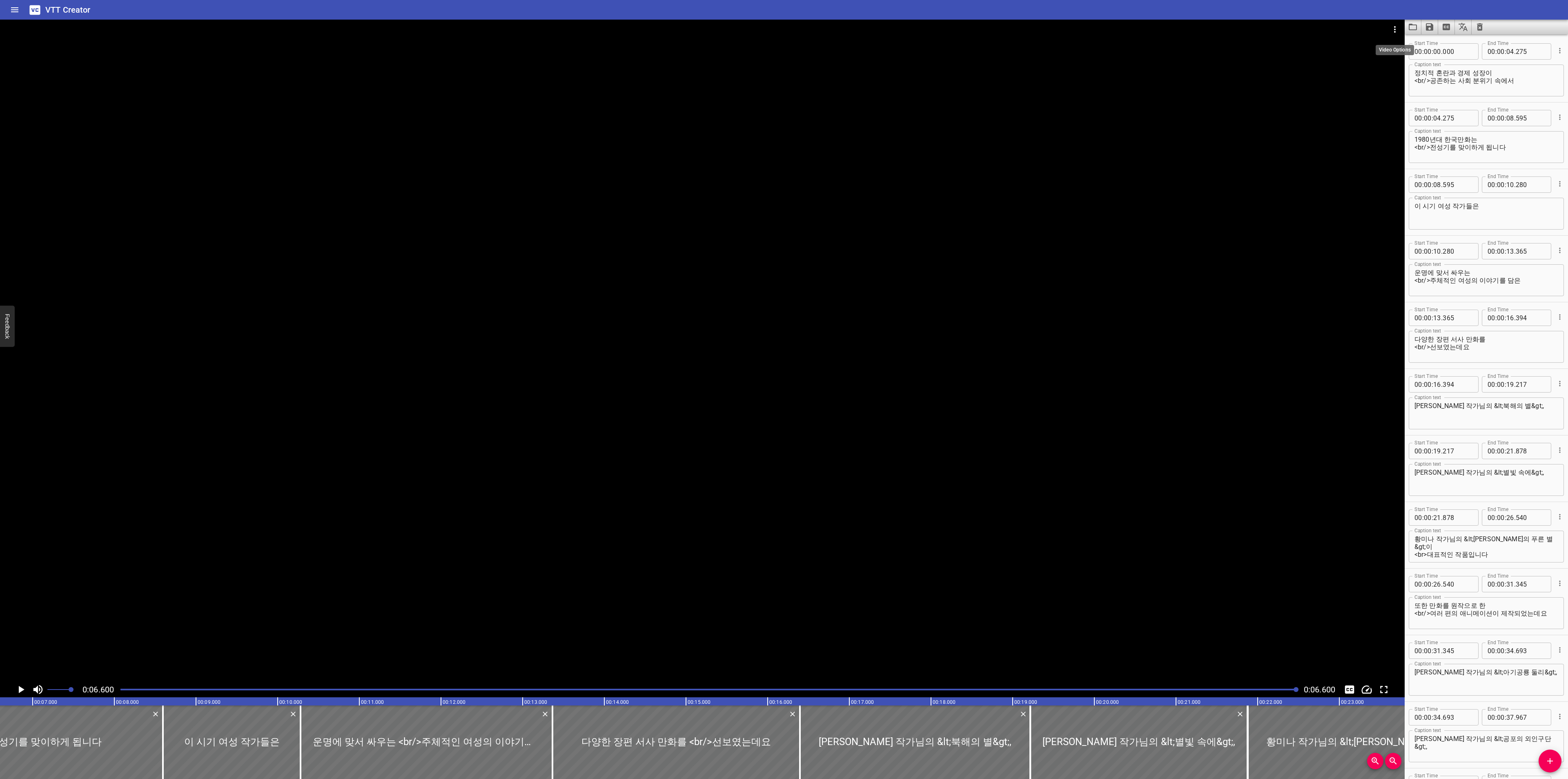
click at [1395, 28] on icon "Video Options" at bounding box center [1395, 29] width 10 height 10
click at [1396, 28] on li "Select New Video File..." at bounding box center [1425, 30] width 81 height 15
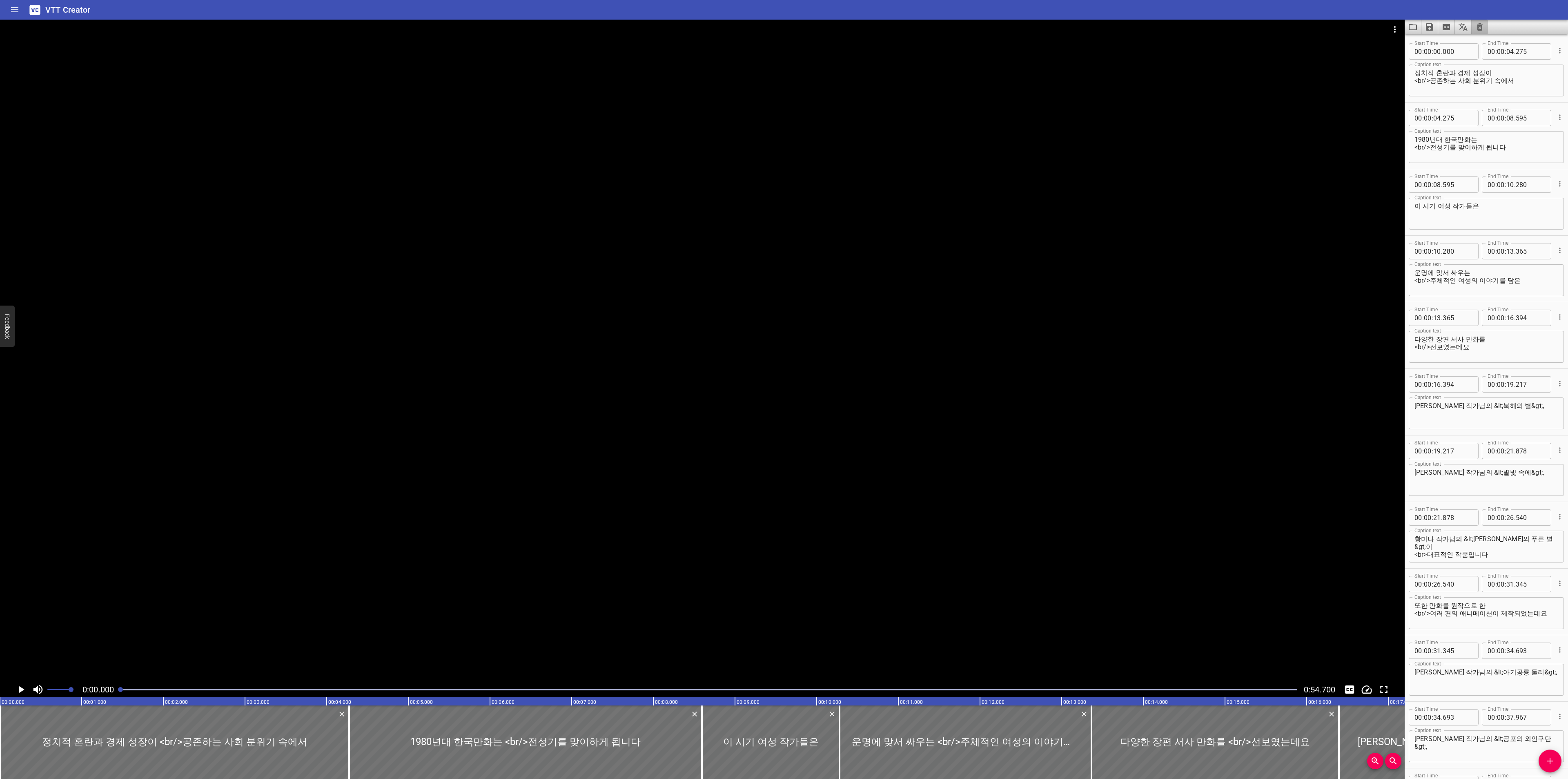
click at [1480, 28] on icon "Clear captions" at bounding box center [1479, 27] width 5 height 7
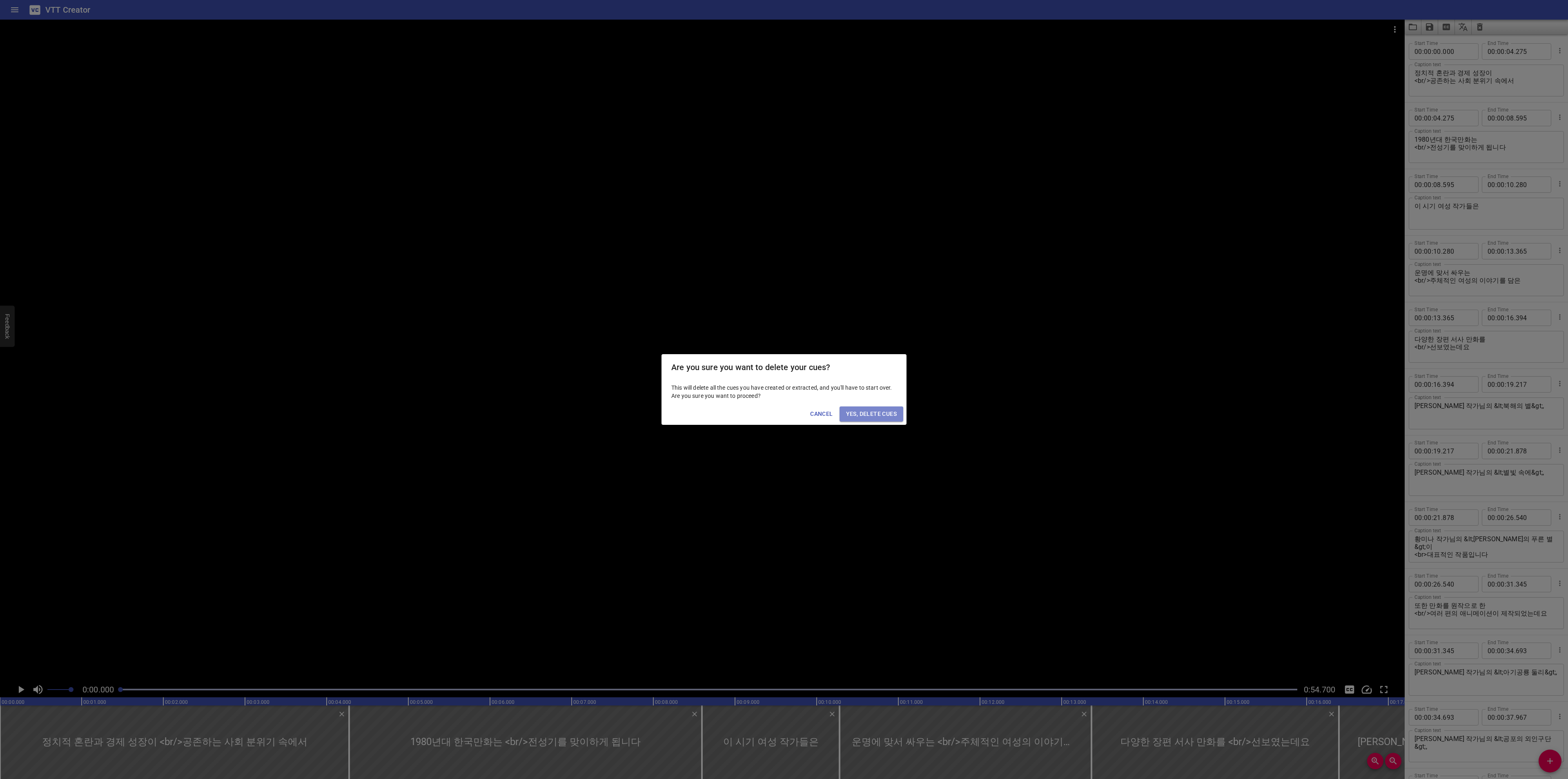
click at [880, 414] on span "Yes, Delete Cues" at bounding box center [871, 414] width 51 height 10
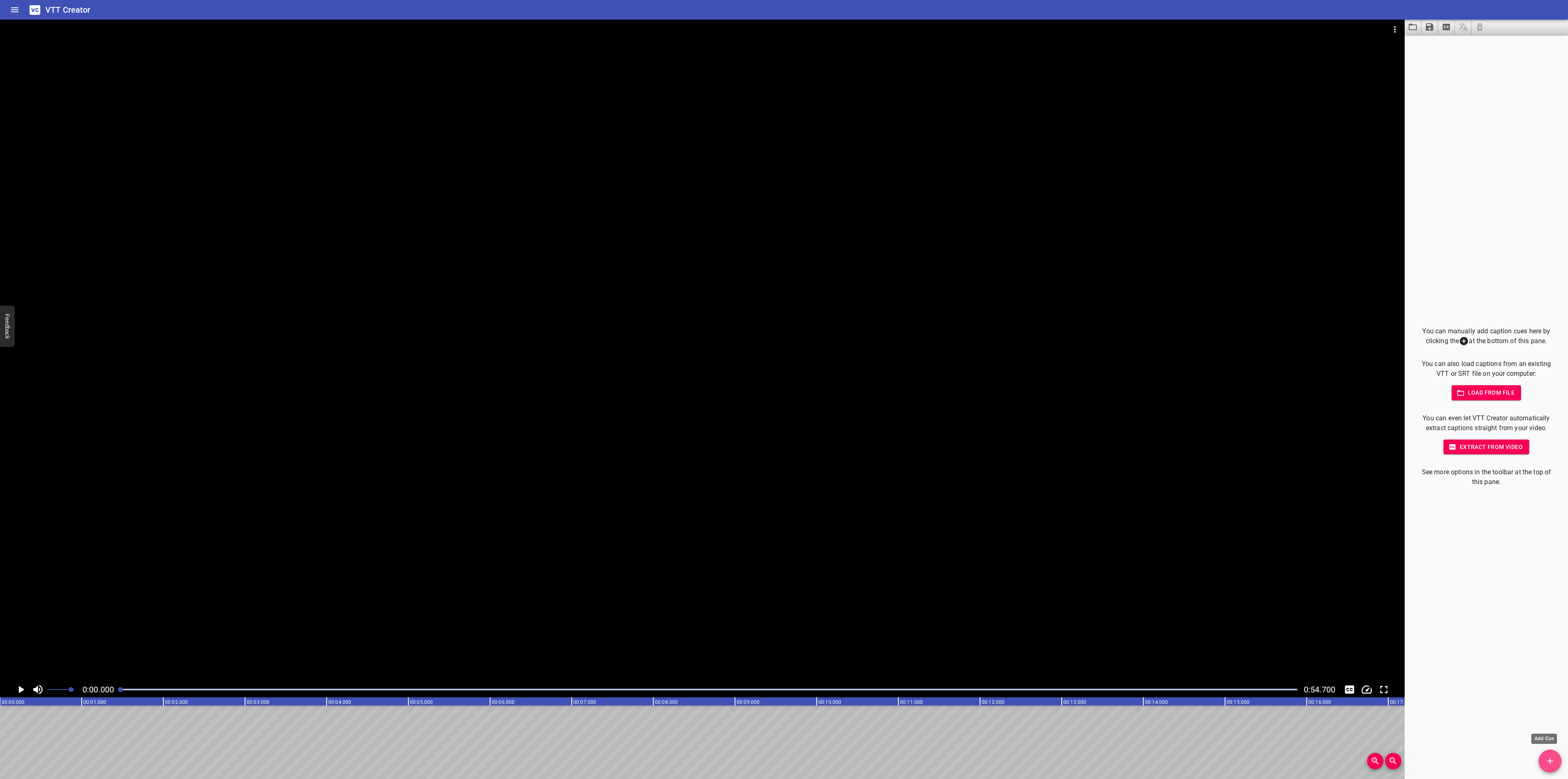
click at [1550, 761] on icon "Add Cue" at bounding box center [1550, 761] width 5 height 5
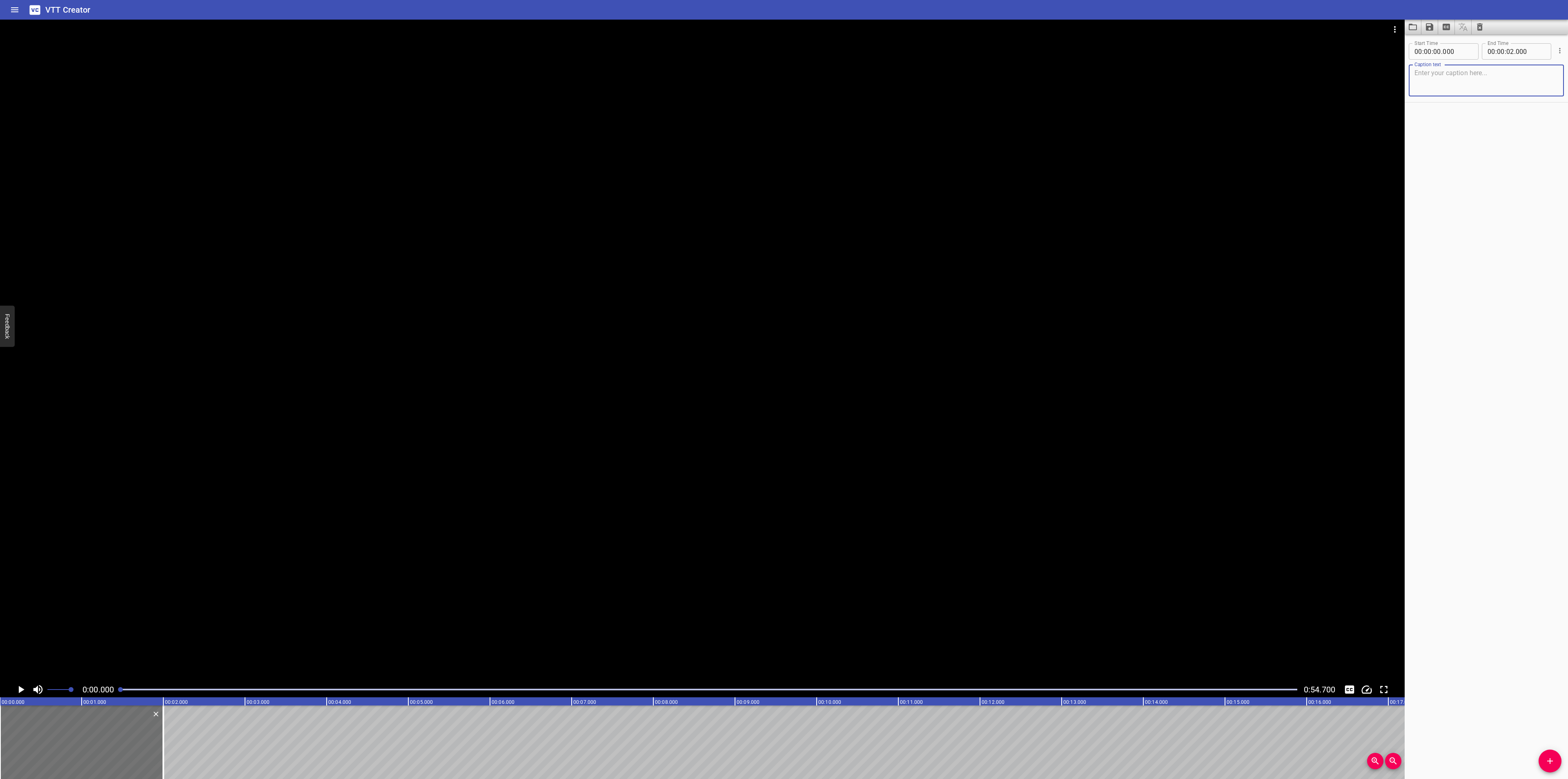
click at [1454, 71] on textarea at bounding box center [1486, 80] width 144 height 23
click at [1418, 71] on textarea "1990년대에는 대형·전문 만화잡지의 시대가 펼쳐집니다." at bounding box center [1486, 80] width 144 height 23
type textarea "1990년대에는 <br/>대형·전문 만화잡지의 시대가 펼쳐집니다."
drag, startPoint x: 153, startPoint y: 745, endPoint x: 97, endPoint y: 743, distance: 56.0
click at [97, 743] on div at bounding box center [82, 742] width 163 height 74
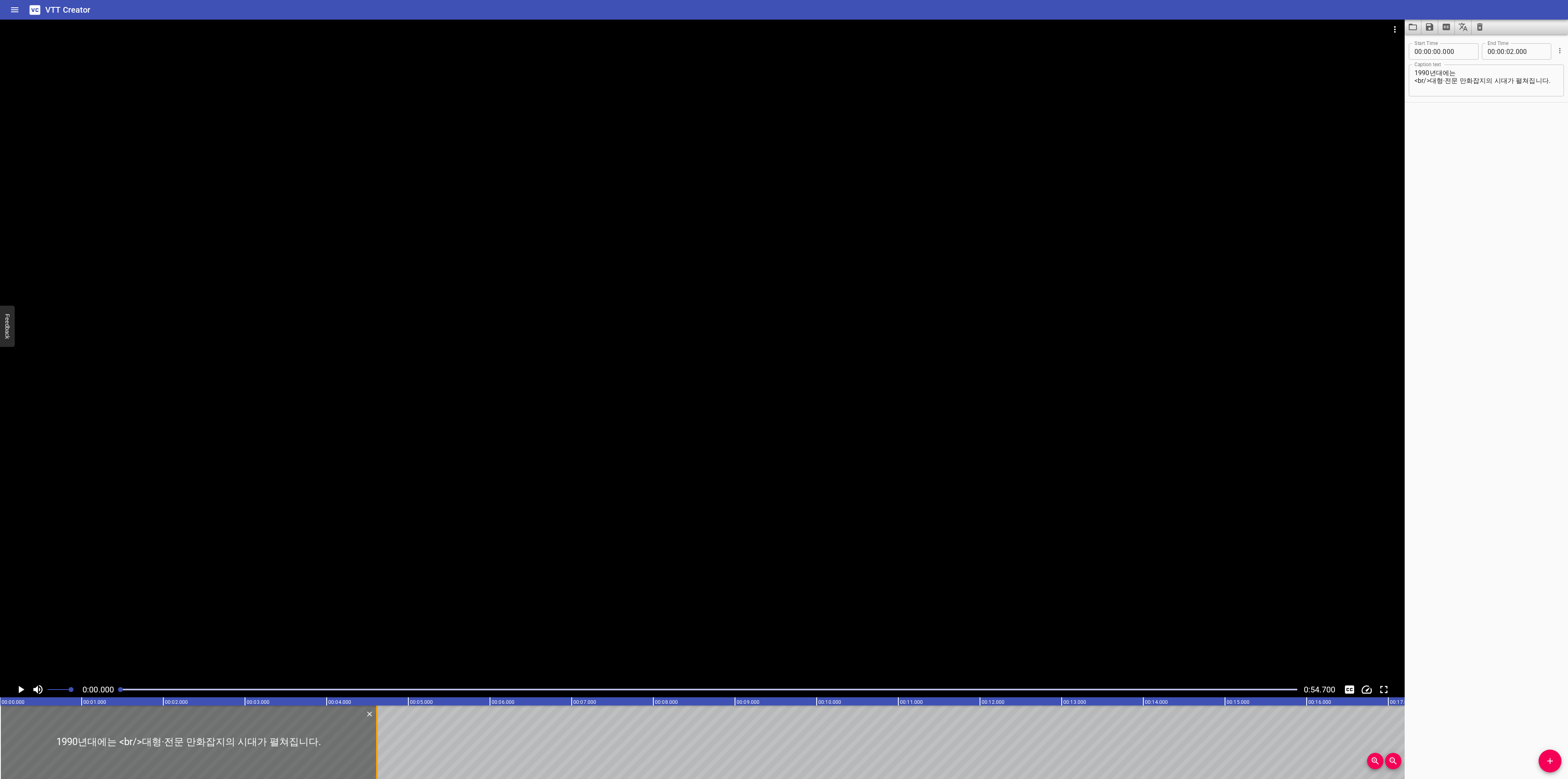
drag, startPoint x: 164, startPoint y: 734, endPoint x: 378, endPoint y: 731, distance: 214.0
click at [378, 731] on div at bounding box center [376, 742] width 8 height 74
type input "04"
type input "615"
click at [17, 685] on icon "Play/Pause" at bounding box center [21, 689] width 12 height 12
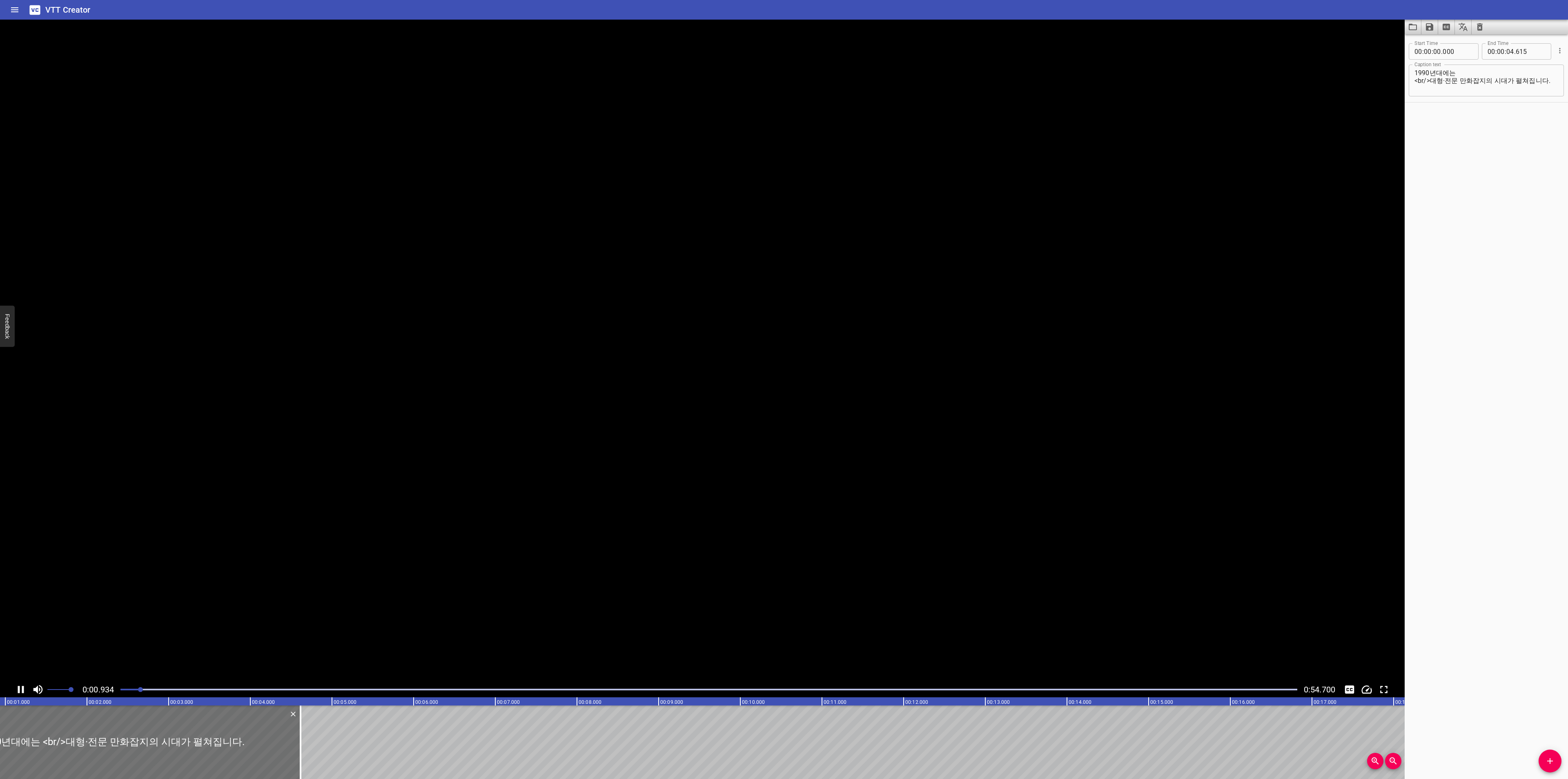
click at [17, 685] on icon "Play/Pause" at bounding box center [21, 689] width 12 height 12
click at [1348, 686] on icon "Toggle captions" at bounding box center [1349, 689] width 9 height 8
click at [1542, 756] on span "Add Cue" at bounding box center [1550, 761] width 23 height 10
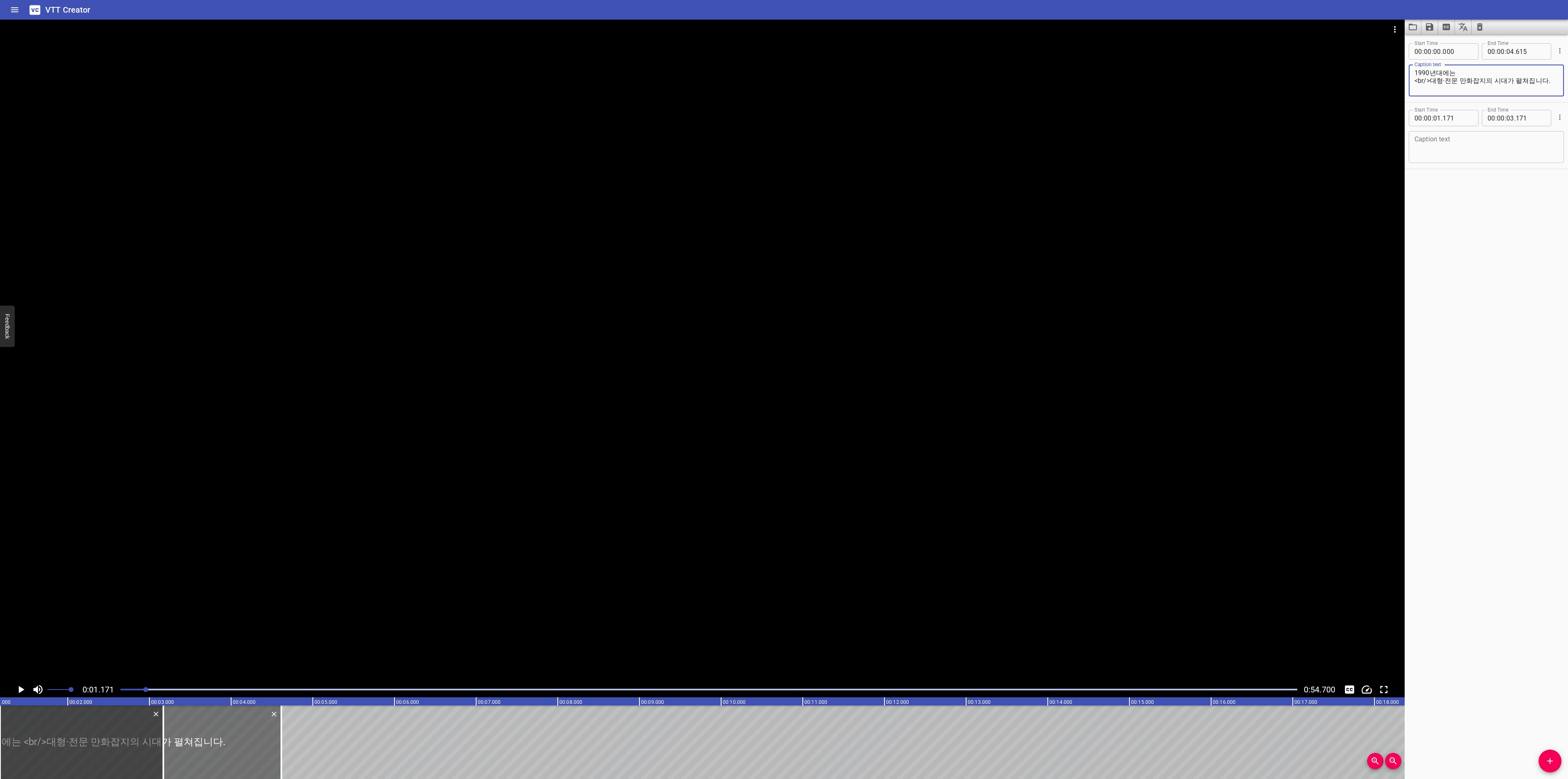
click at [1531, 80] on textarea "1990년대에는 <br/>대형·전문 만화잡지의 시대가 펼쳐집니다." at bounding box center [1486, 80] width 144 height 23
type textarea "1990년대에는 <br/>대형·전문 만화잡지의 시대가 펼쳐집니다"
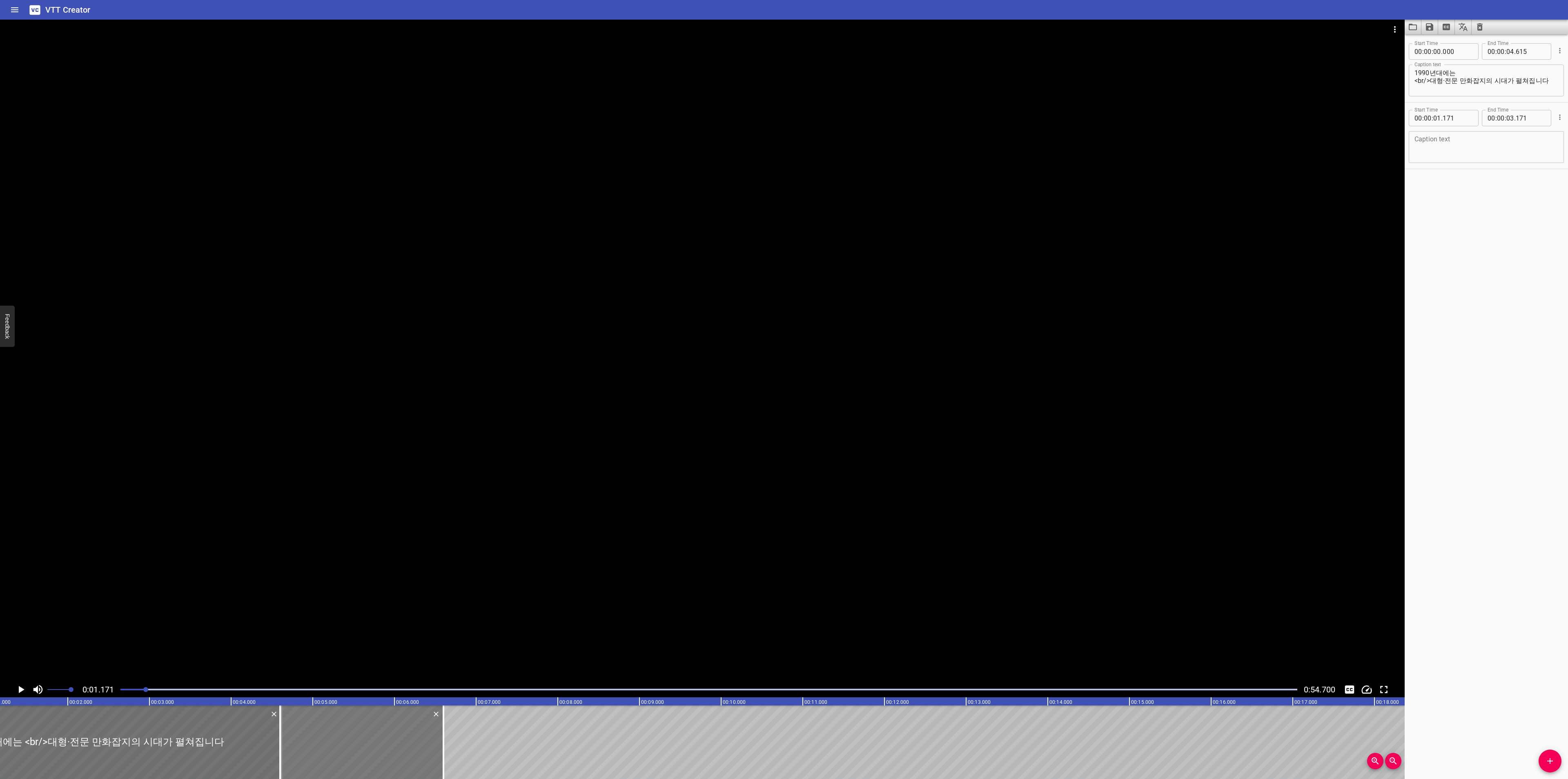
drag, startPoint x: 111, startPoint y: 752, endPoint x: 391, endPoint y: 726, distance: 281.2
click at [391, 726] on div at bounding box center [362, 742] width 163 height 74
type input "04"
type input "601"
type input "06"
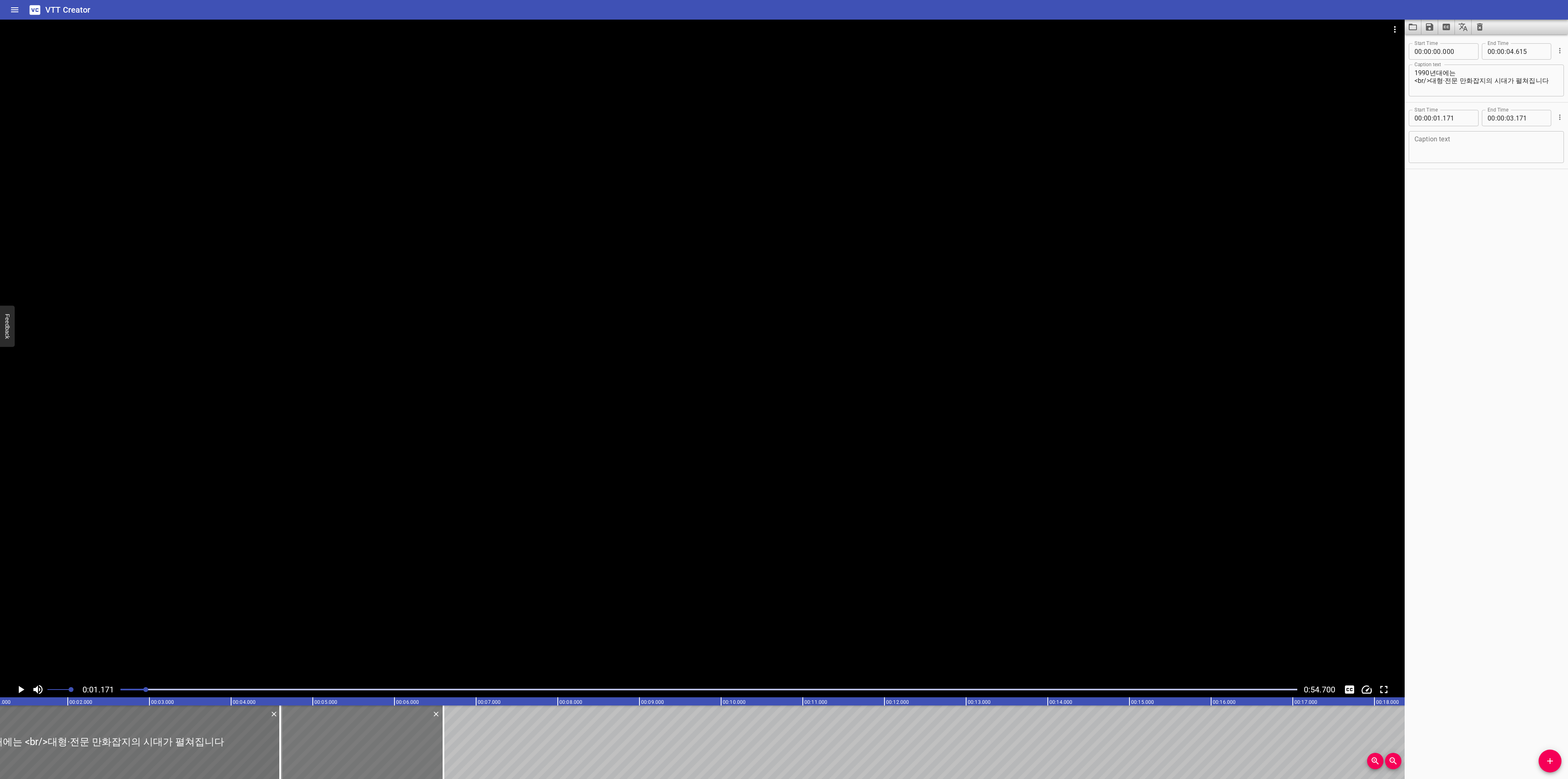
type input "601"
click at [373, 736] on div at bounding box center [363, 742] width 163 height 74
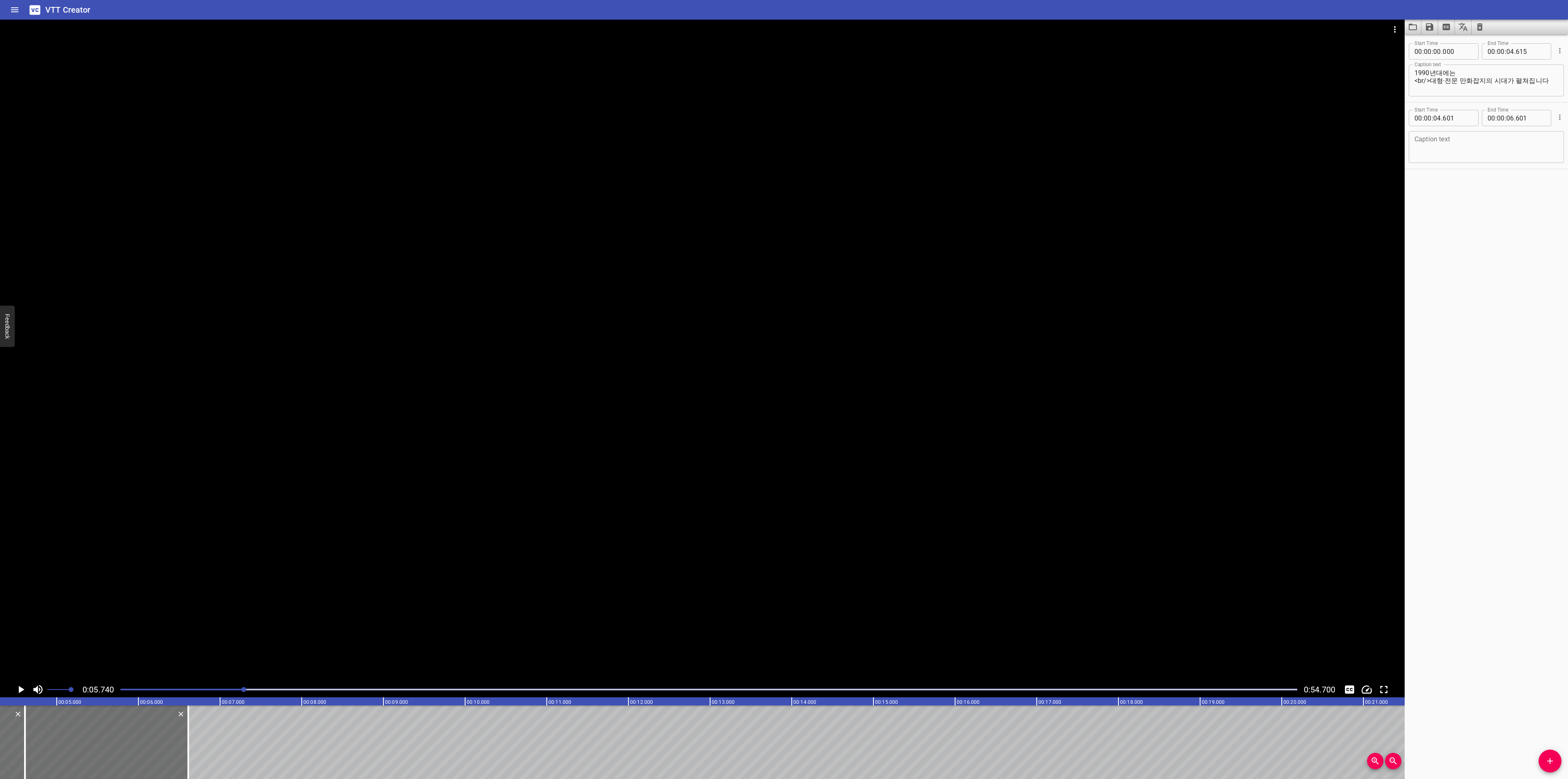
scroll to position [0, 335]
click at [1517, 142] on textarea at bounding box center [1486, 147] width 144 height 23
paste textarea "<소년챔프>, <아이큐점프> 등의 대형 만화잡지를 통해"
click at [1504, 138] on textarea "<소년챔프>, <아이큐점프> 등의 대형 만화잡지를 통해" at bounding box center [1486, 147] width 144 height 23
drag, startPoint x: 1421, startPoint y: 139, endPoint x: 1412, endPoint y: 139, distance: 9.0
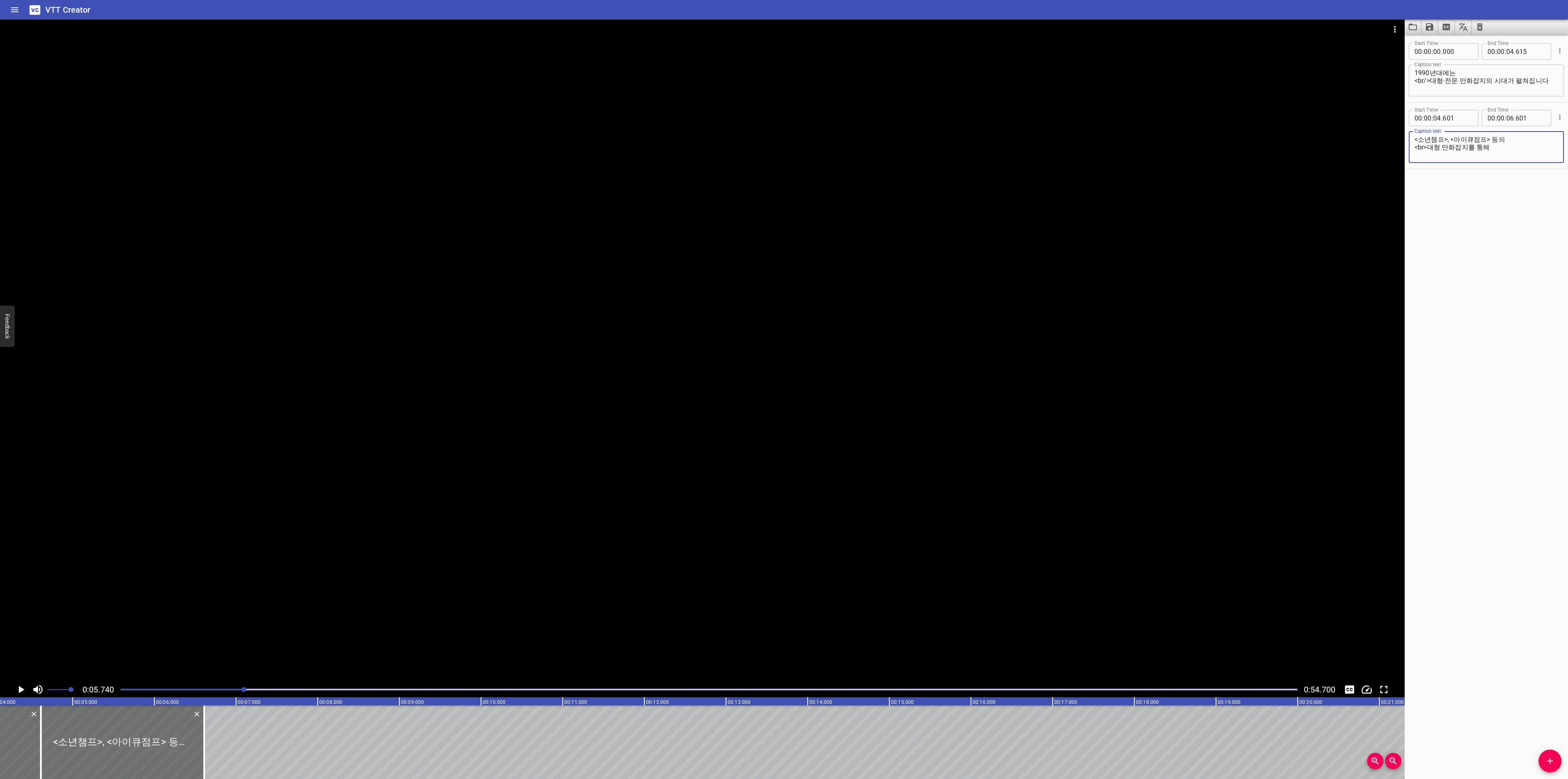
click at [1412, 139] on div "<소년챔프>, <아이큐점프> 등의 <br>대형 만화잡지를 통해 Caption text" at bounding box center [1486, 147] width 155 height 32
paste textarea "&lt;"
click at [1455, 139] on textarea "&lt;소년챔프>, <아이큐점프> 등의 <br>대형 만화잡지를 통해" at bounding box center [1486, 147] width 144 height 23
paste textarea "&lt;"
click at [1451, 138] on textarea "&lt;소년챔프>, &lt;아이큐점프> 등의 <br>대형 만화잡지를 통해" at bounding box center [1486, 147] width 144 height 23
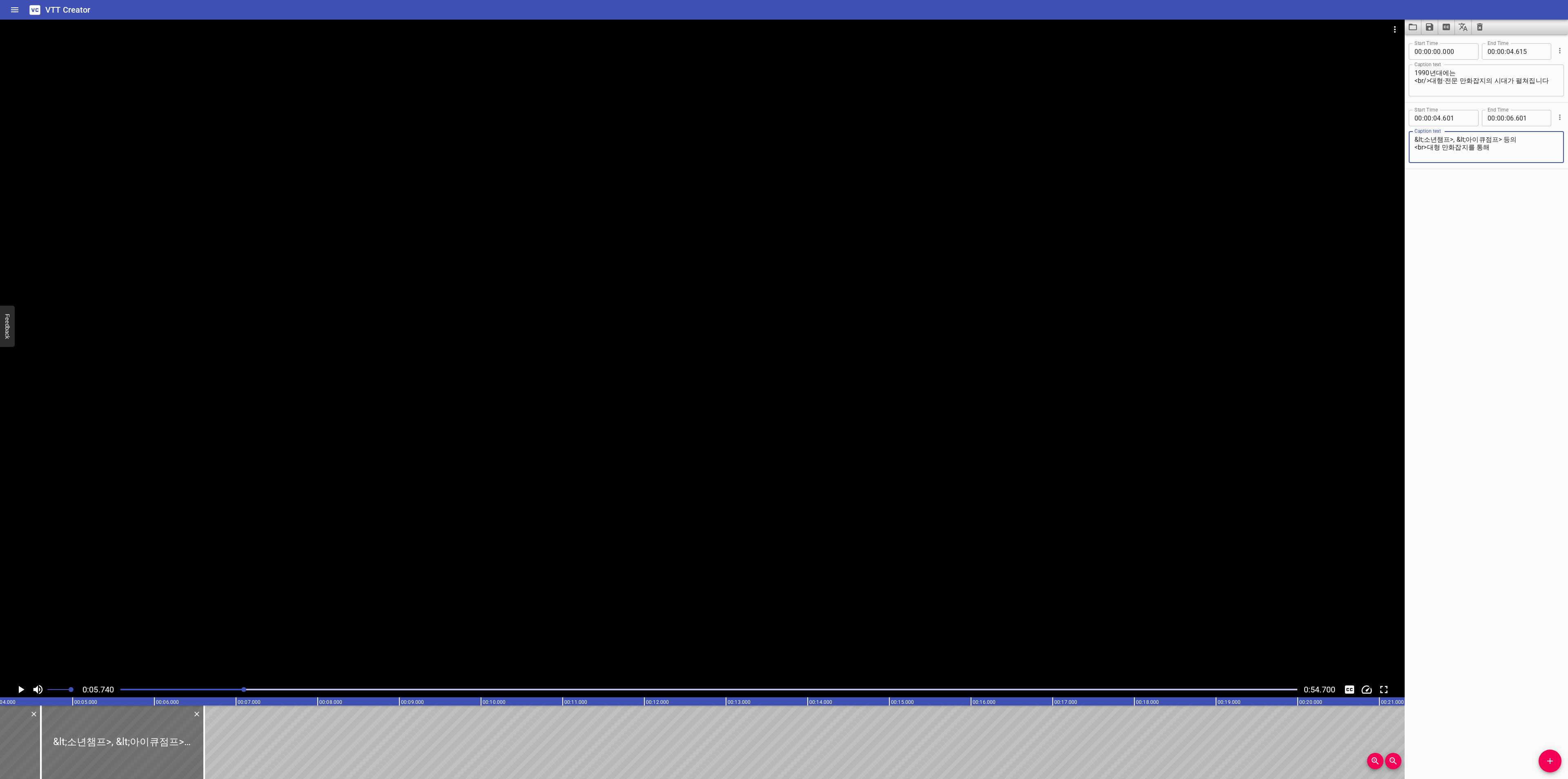
paste textarea "&gt;"
drag, startPoint x: 1457, startPoint y: 146, endPoint x: 1461, endPoint y: 145, distance: 4.1
click at [1461, 145] on textarea "&lt;소년챔프&gt; , &lt;아이큐점프> 등의 <br>대형 만화잡지를 통해" at bounding box center [1486, 147] width 144 height 23
paste textarea
click at [1460, 147] on textarea "&lt;소년챔프&gt; , &lt;아이큐점프> 등의 <br>대형 만화잡지를 통해" at bounding box center [1486, 147] width 144 height 23
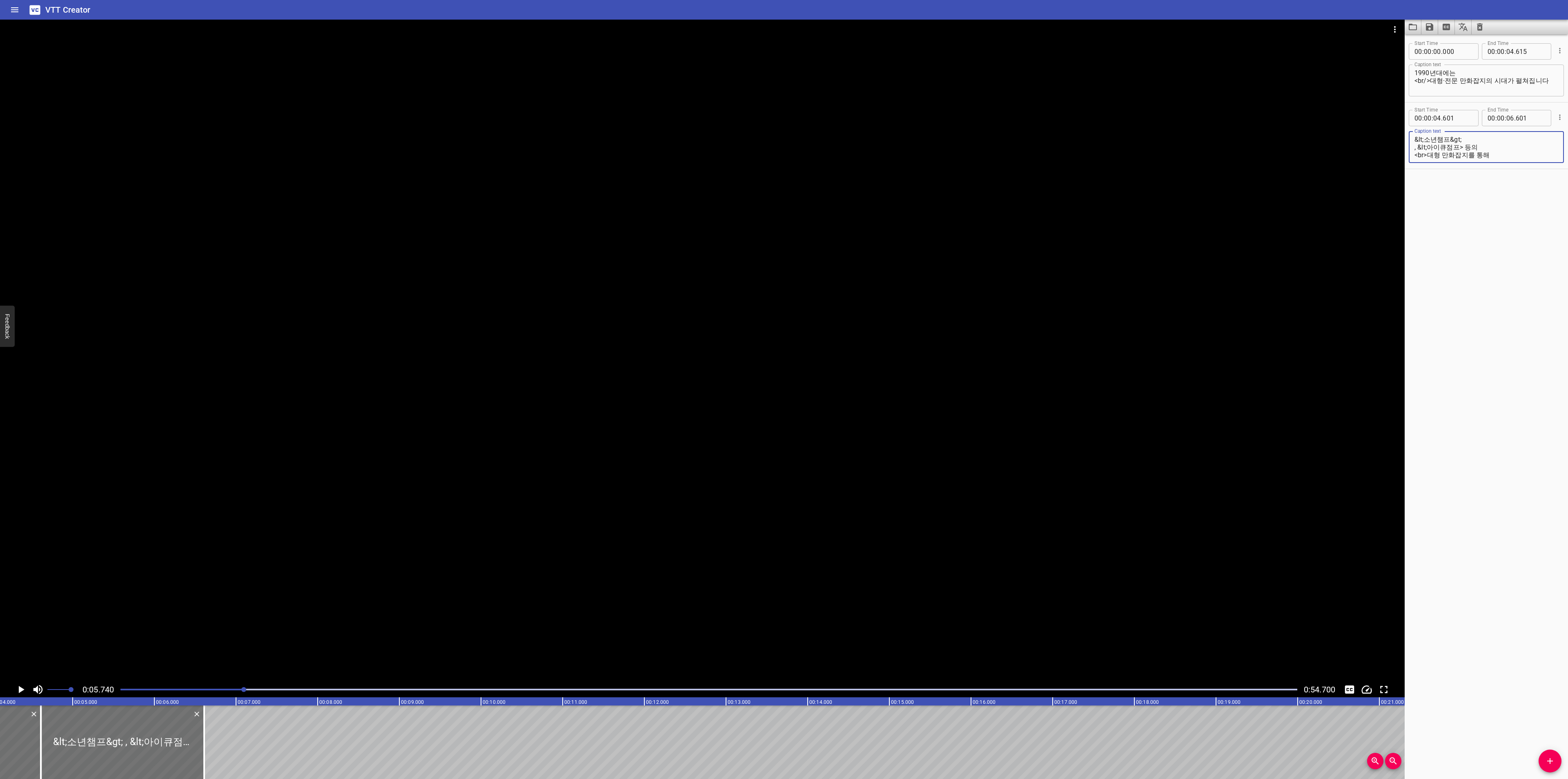
paste textarea "&gt;"
click at [1461, 147] on textarea "&lt;소년챔프&gt; , &lt;아이큐점프 &gt; 등의 <br>대형 만화잡지를 통해" at bounding box center [1486, 147] width 144 height 23
type textarea "&lt;소년챔프&gt;, &lt;아이큐점프&gt; 등의 <br>대형 만화잡지를 통해"
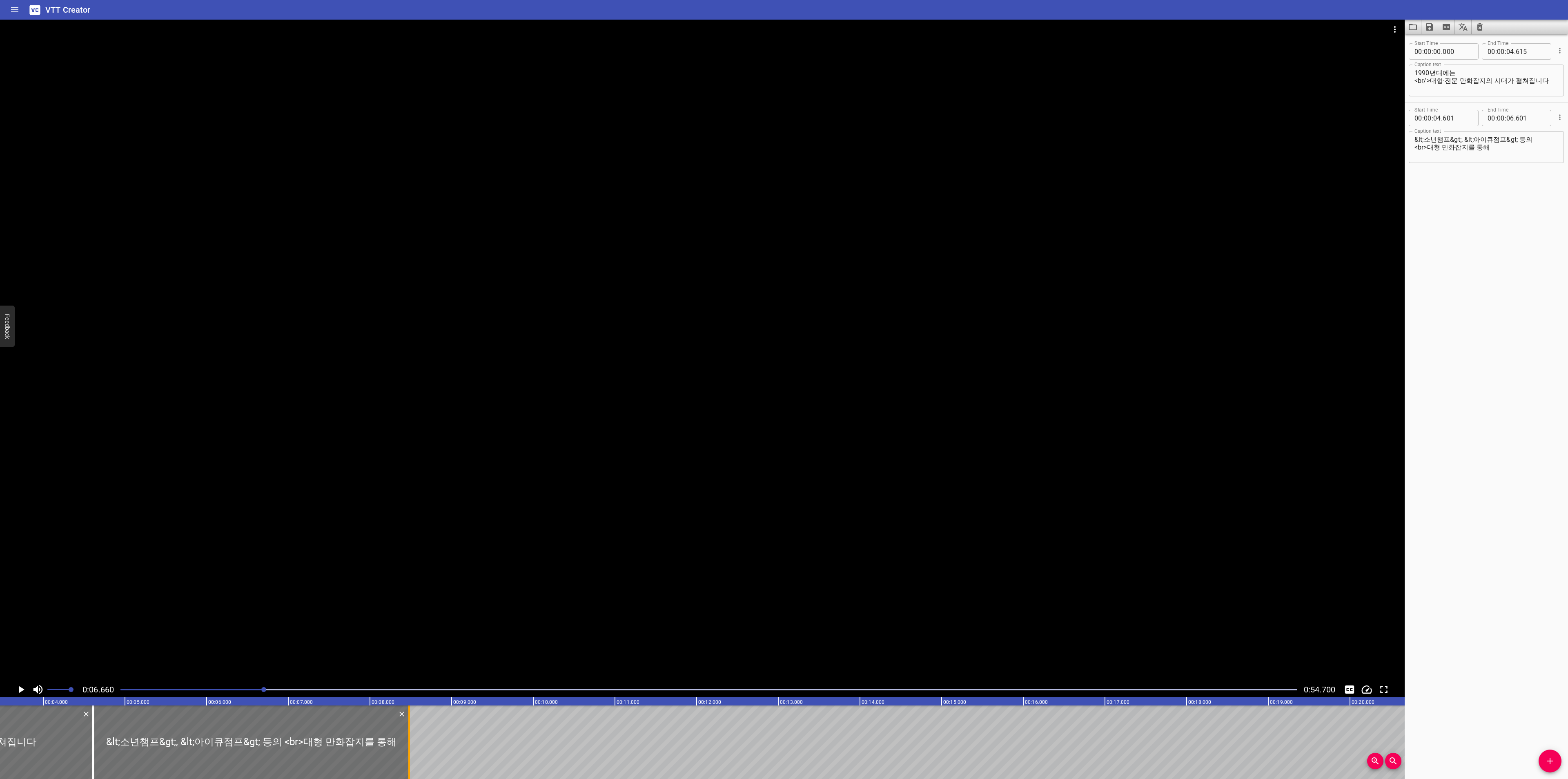
drag, startPoint x: 253, startPoint y: 736, endPoint x: 405, endPoint y: 736, distance: 152.0
click at [405, 736] on div at bounding box center [408, 742] width 8 height 74
type input "08"
type input "471"
click at [17, 685] on icon "Play/Pause" at bounding box center [21, 689] width 12 height 12
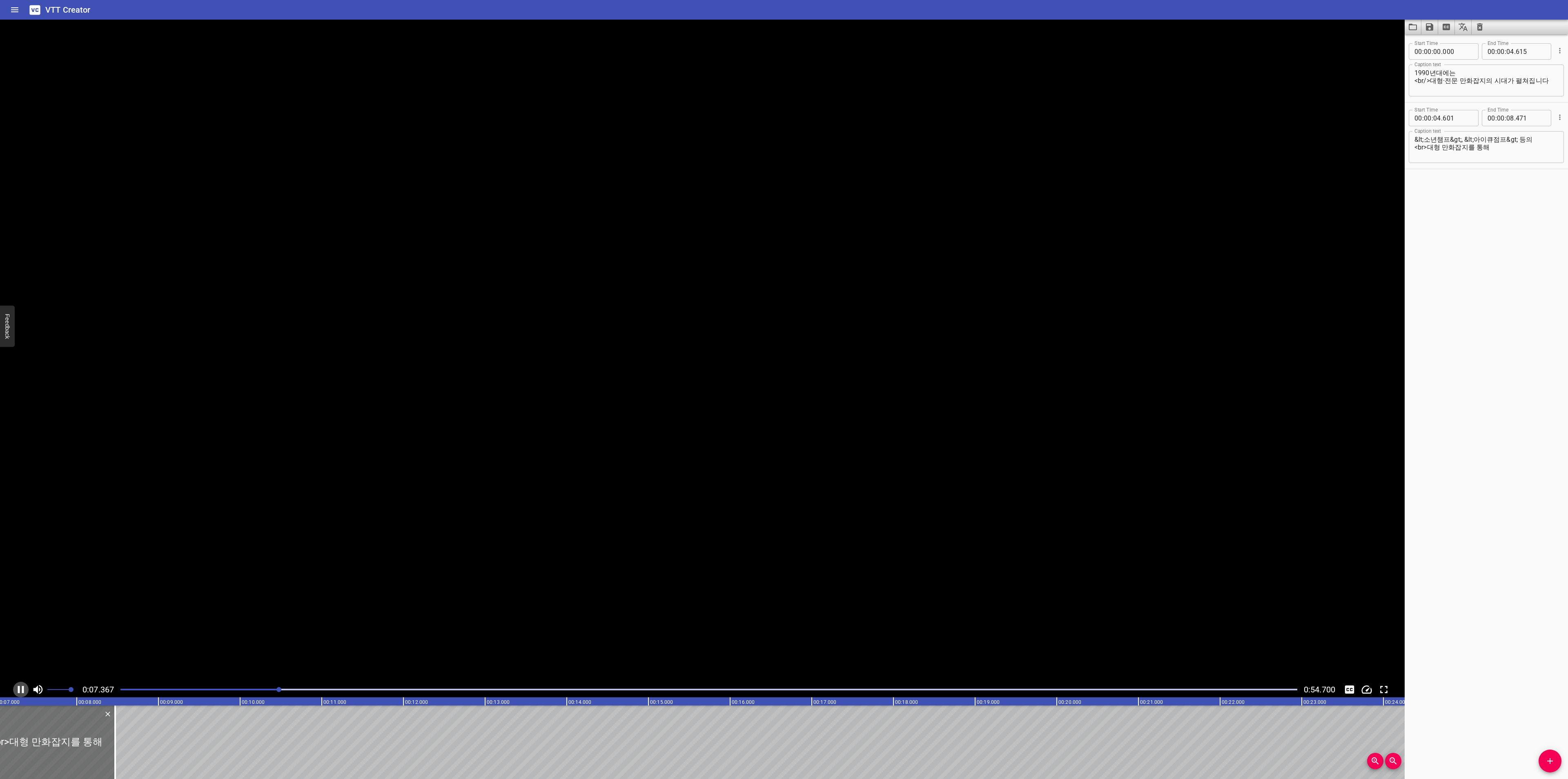
click at [17, 685] on icon "Play/Pause" at bounding box center [21, 689] width 12 height 12
click at [243, 688] on div at bounding box center [709, 689] width 1186 height 12
click at [201, 688] on div at bounding box center [709, 689] width 1186 height 12
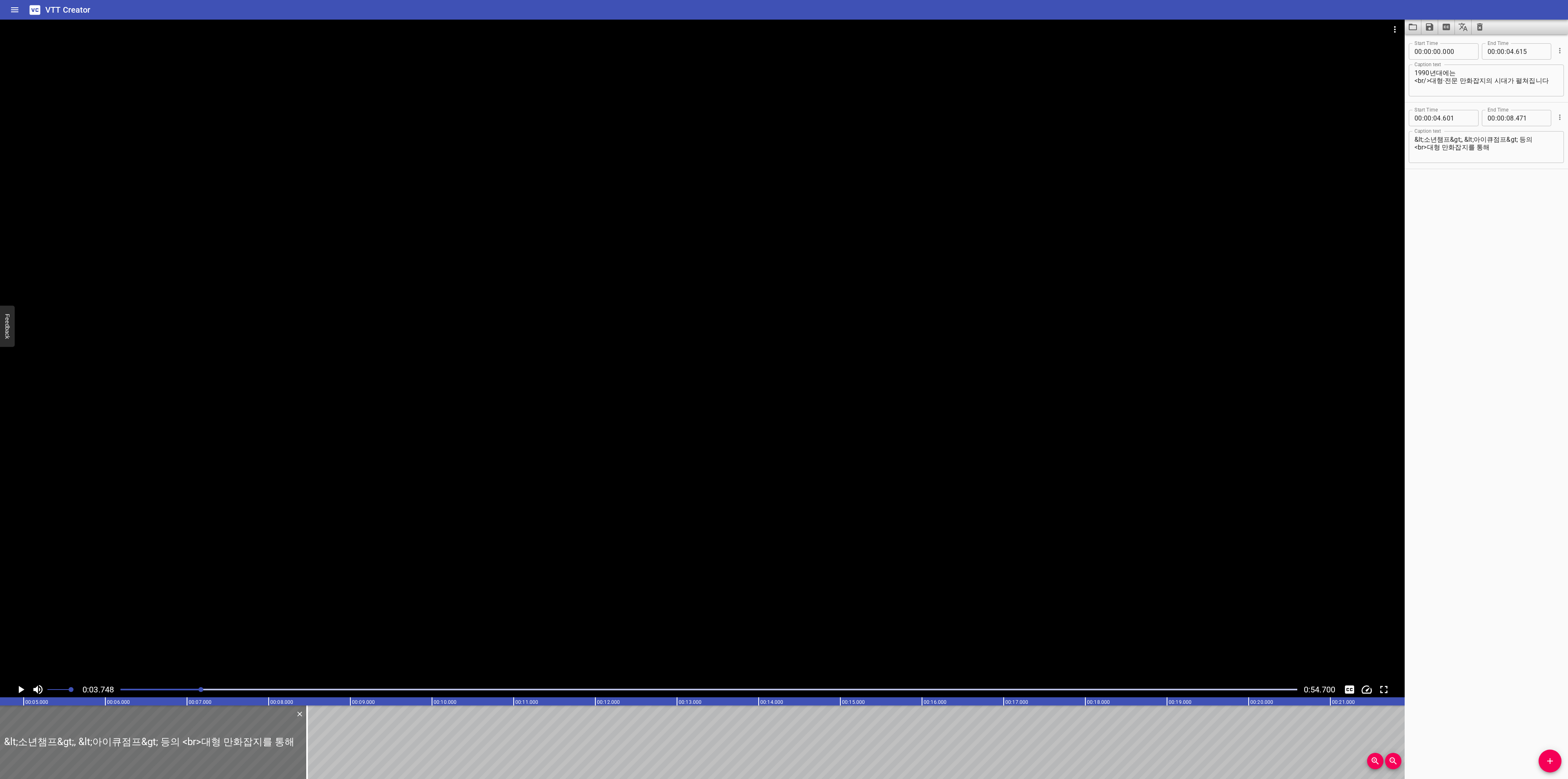
scroll to position [0, 306]
click at [21, 688] on icon "Play/Pause" at bounding box center [21, 689] width 5 height 7
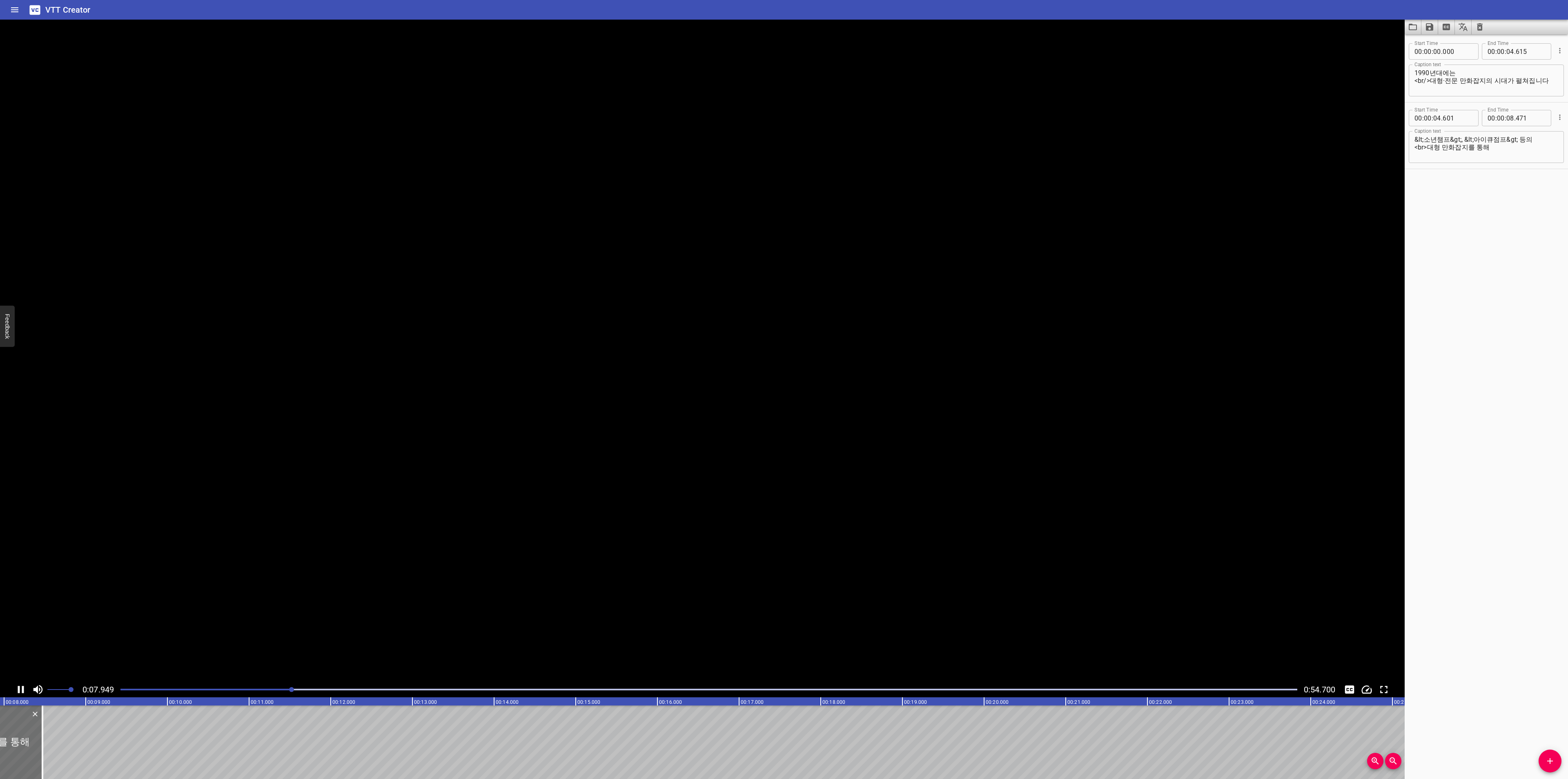
click at [21, 688] on icon "Play/Pause" at bounding box center [21, 689] width 12 height 12
click at [1401, 29] on button "Video Options" at bounding box center [1395, 29] width 19 height 19
click at [1396, 30] on li "Select New Video File..." at bounding box center [1425, 30] width 81 height 15
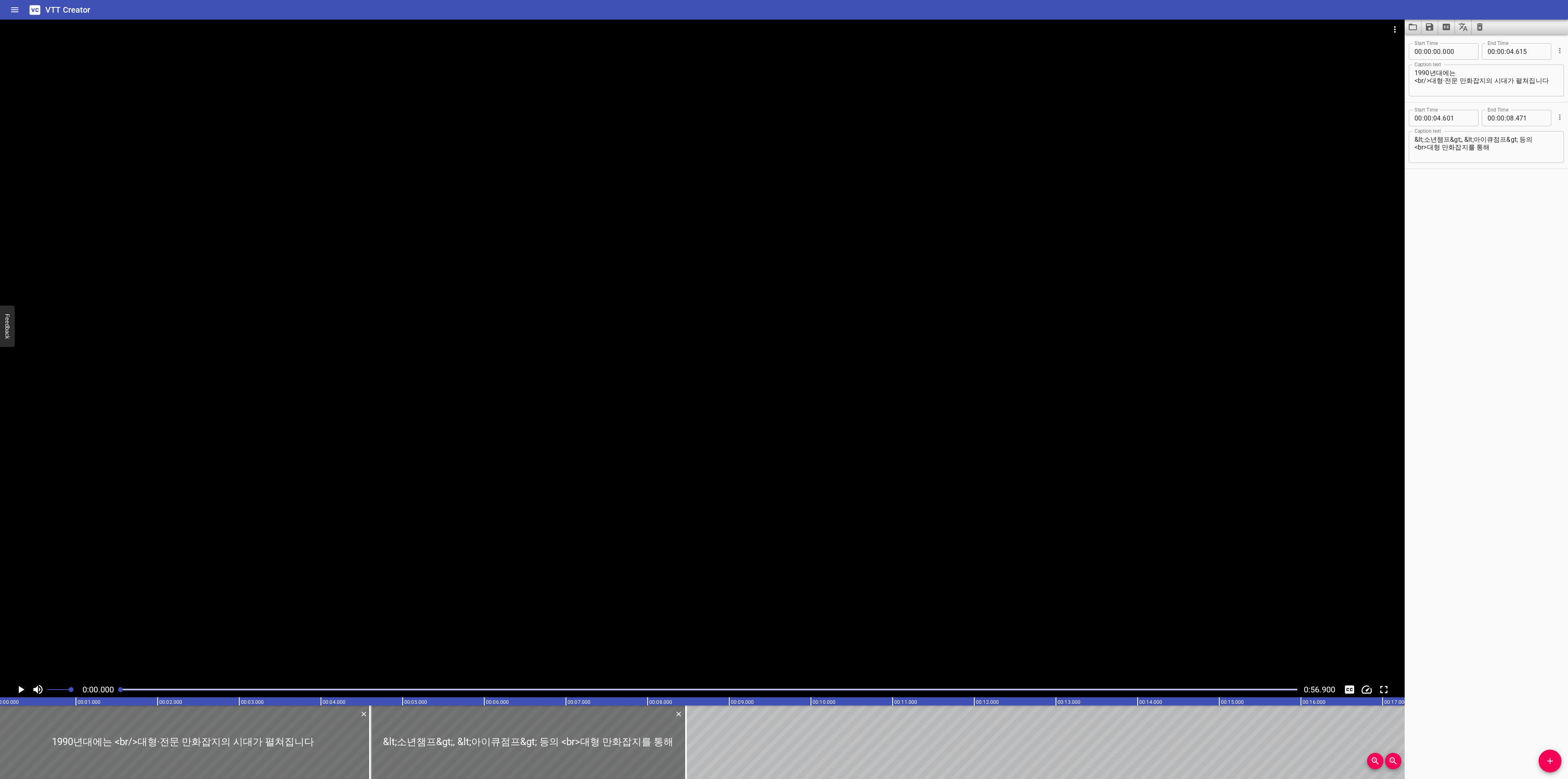
scroll to position [0, 0]
click at [18, 688] on icon "Play/Pause" at bounding box center [21, 689] width 12 height 12
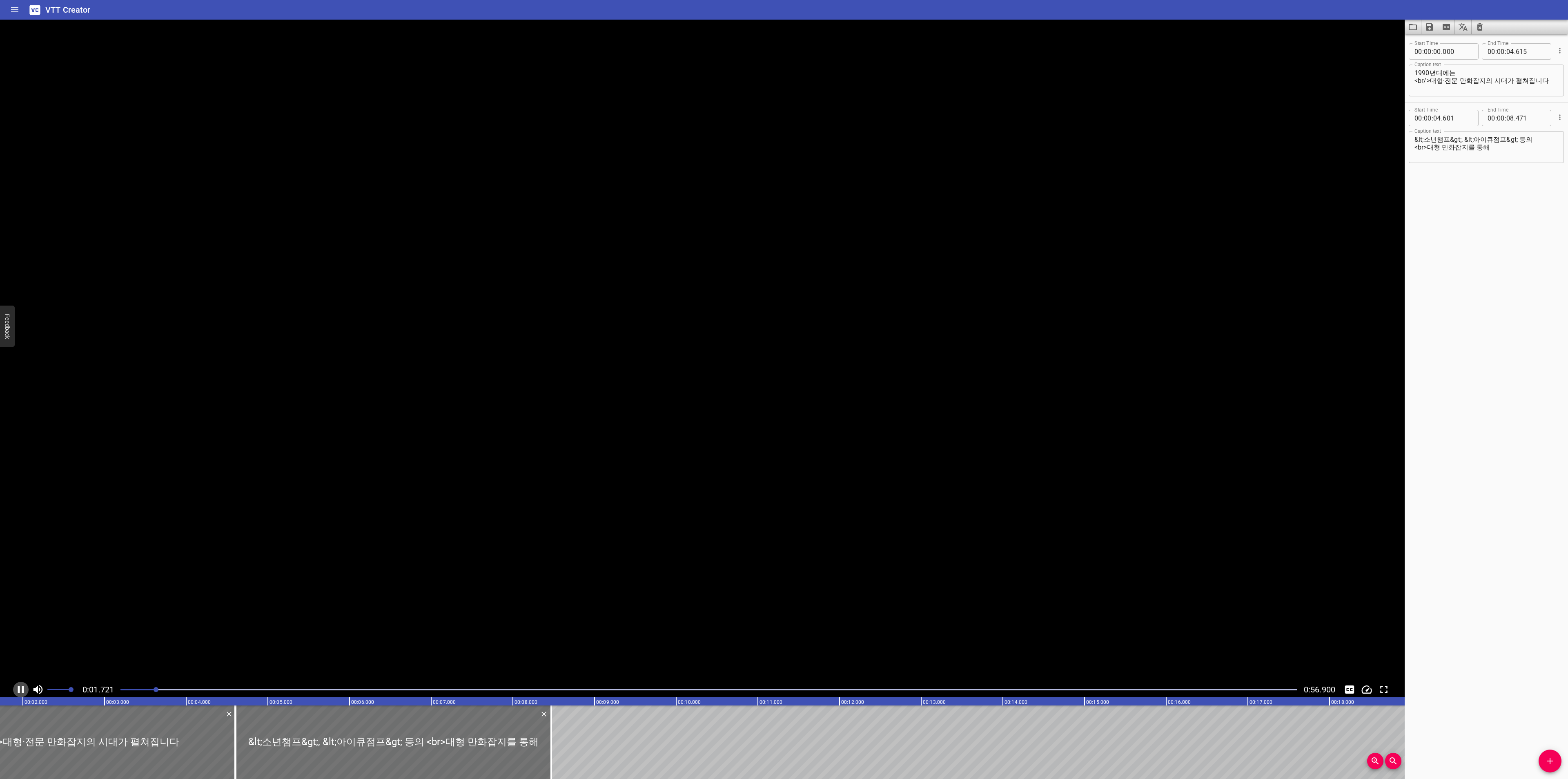
click at [18, 688] on icon "Play/Pause" at bounding box center [21, 689] width 12 height 12
click at [1349, 689] on icon "Toggle captions" at bounding box center [1349, 689] width 9 height 8
click at [21, 688] on icon "Play/Pause" at bounding box center [21, 689] width 5 height 7
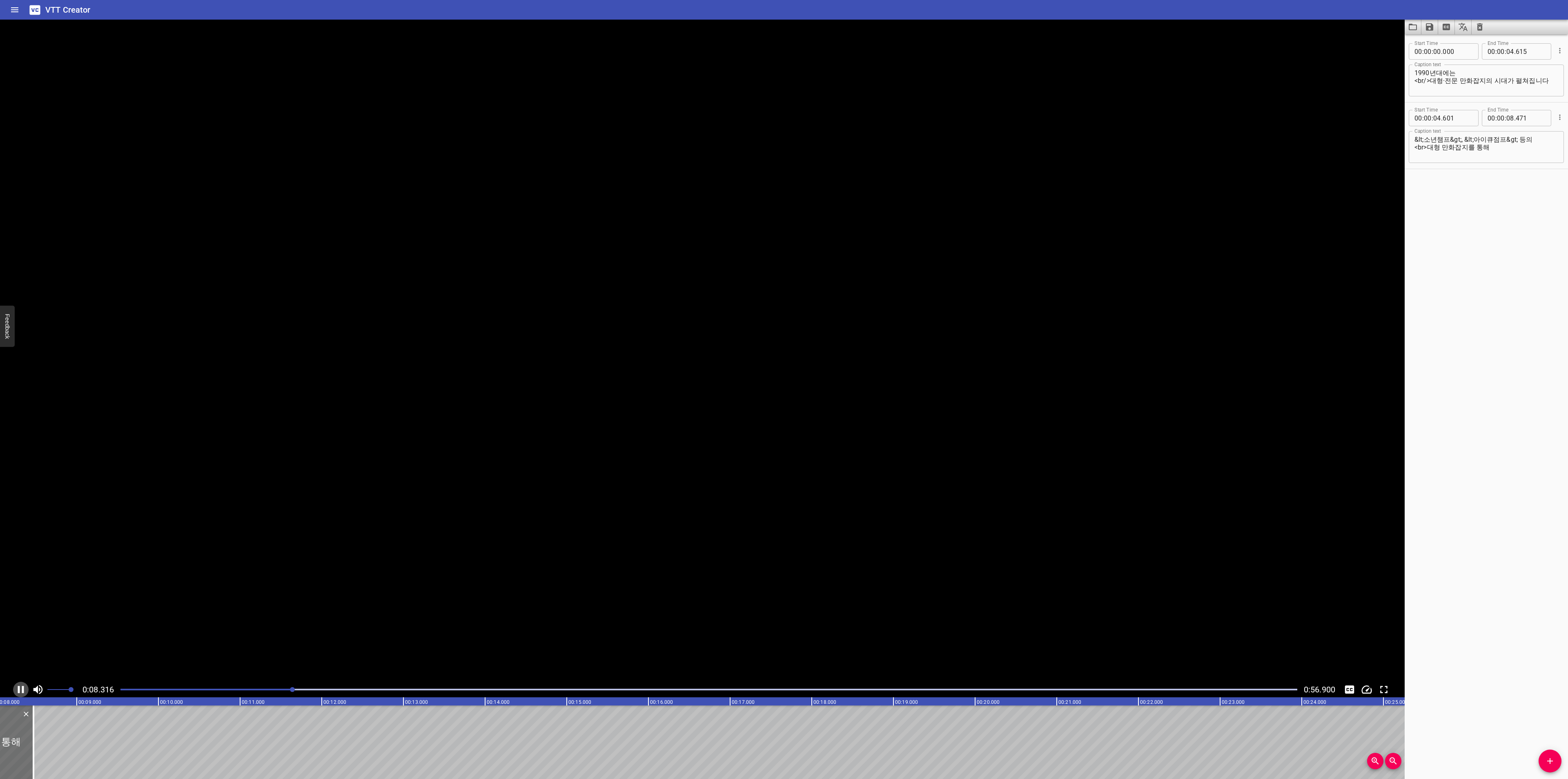
click at [21, 688] on icon "Play/Pause" at bounding box center [21, 689] width 12 height 12
click at [1545, 757] on icon "Add Cue" at bounding box center [1550, 761] width 10 height 10
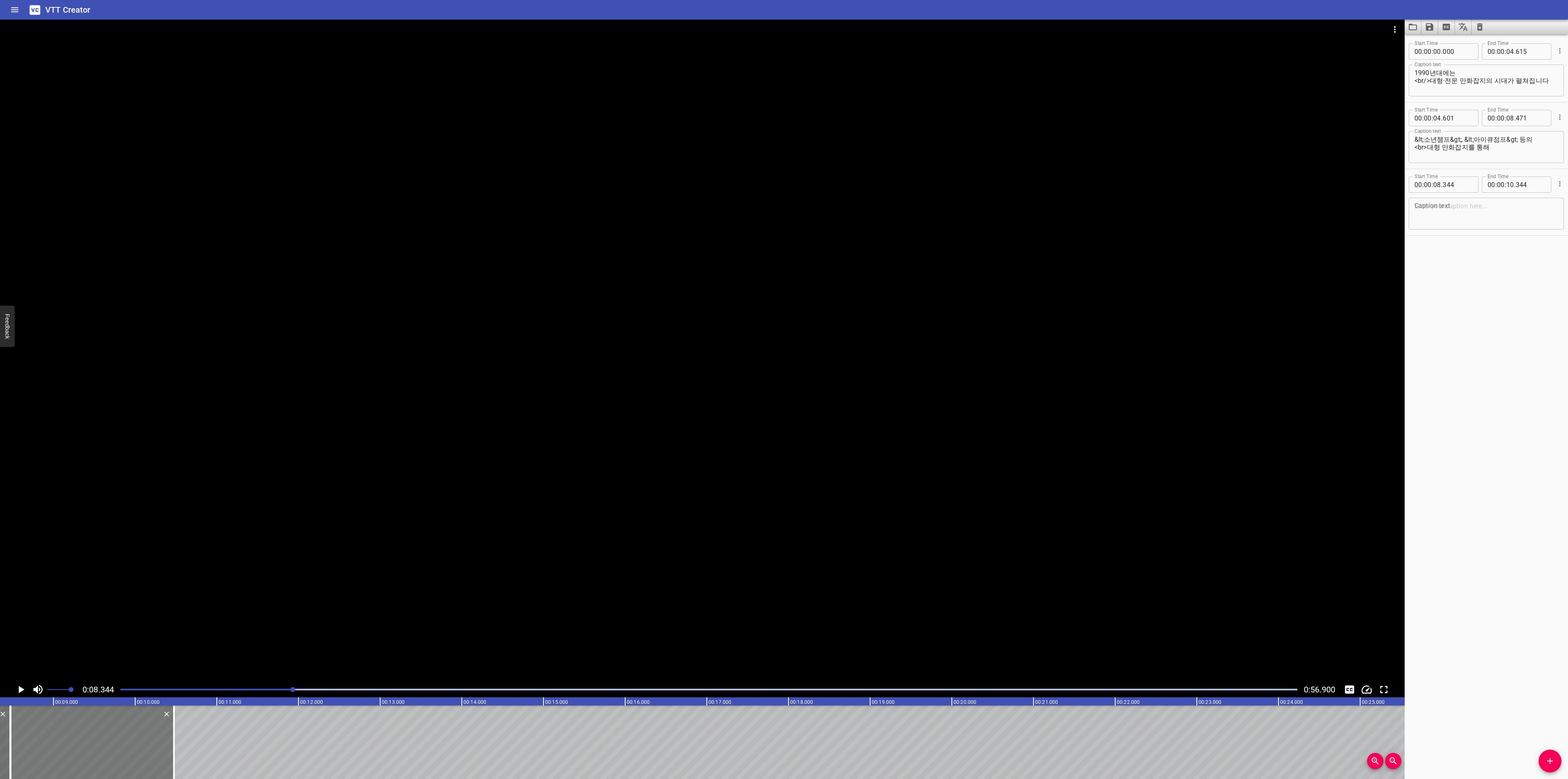
drag, startPoint x: 24, startPoint y: 729, endPoint x: 34, endPoint y: 729, distance: 10.0
click at [34, 729] on div at bounding box center [92, 742] width 163 height 74
type input "474"
click at [1490, 218] on textarea at bounding box center [1486, 214] width 144 height 23
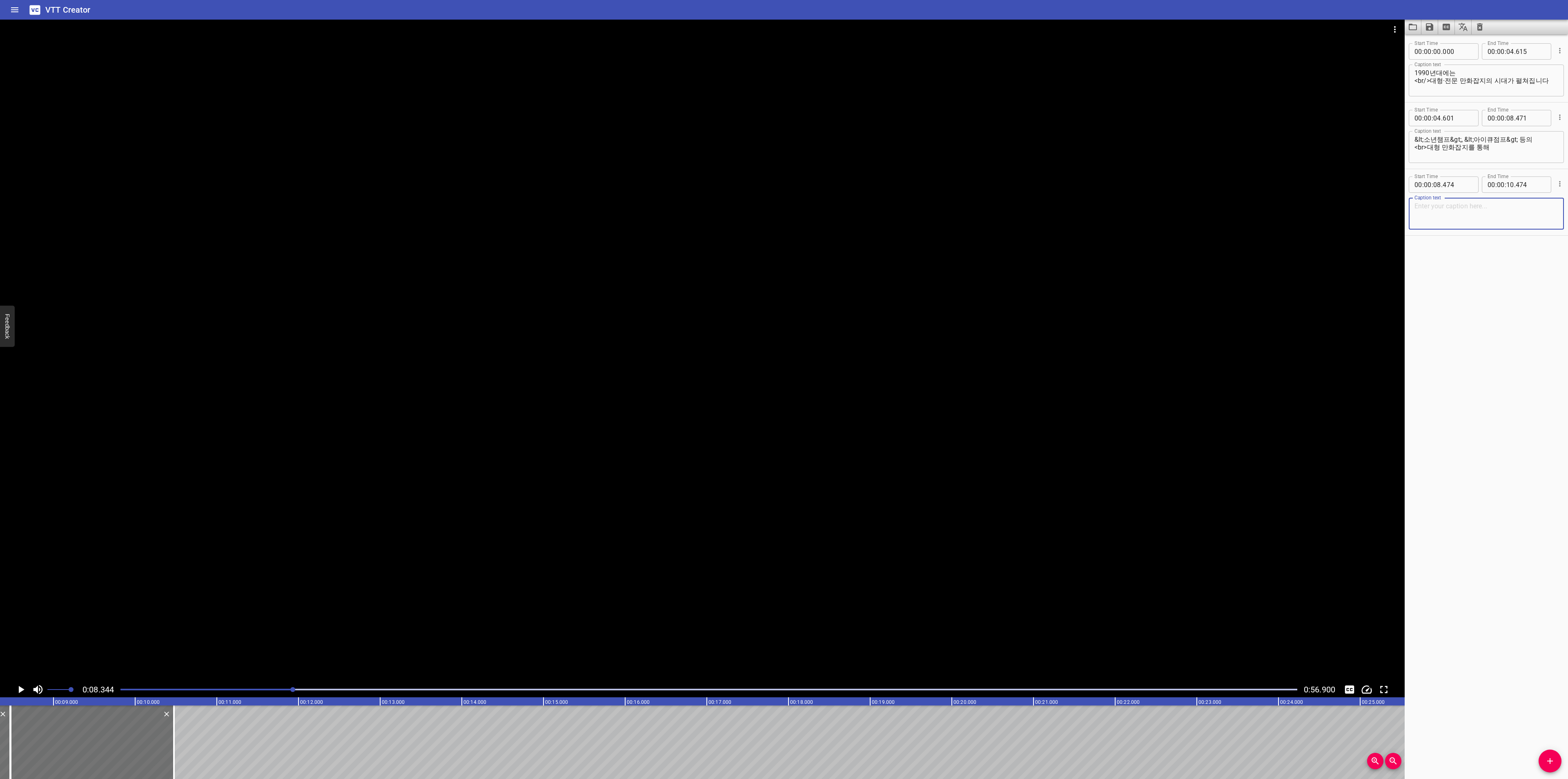
paste textarea "[PERSON_NAME] 작가님의 <힙합>,"
click at [1412, 204] on div "[PERSON_NAME] 작가님의 <힙합>, Caption text" at bounding box center [1486, 214] width 155 height 32
click at [1420, 210] on textarea "[PERSON_NAME] 작가님의 <힙합>," at bounding box center [1486, 214] width 144 height 23
drag, startPoint x: 1463, startPoint y: 139, endPoint x: 1514, endPoint y: 140, distance: 51.0
click at [1514, 140] on textarea "&lt;소년챔프&gt;, &lt;아이큐점프&gt; 등의 <br>대형 만화잡지를 통해" at bounding box center [1486, 147] width 144 height 23
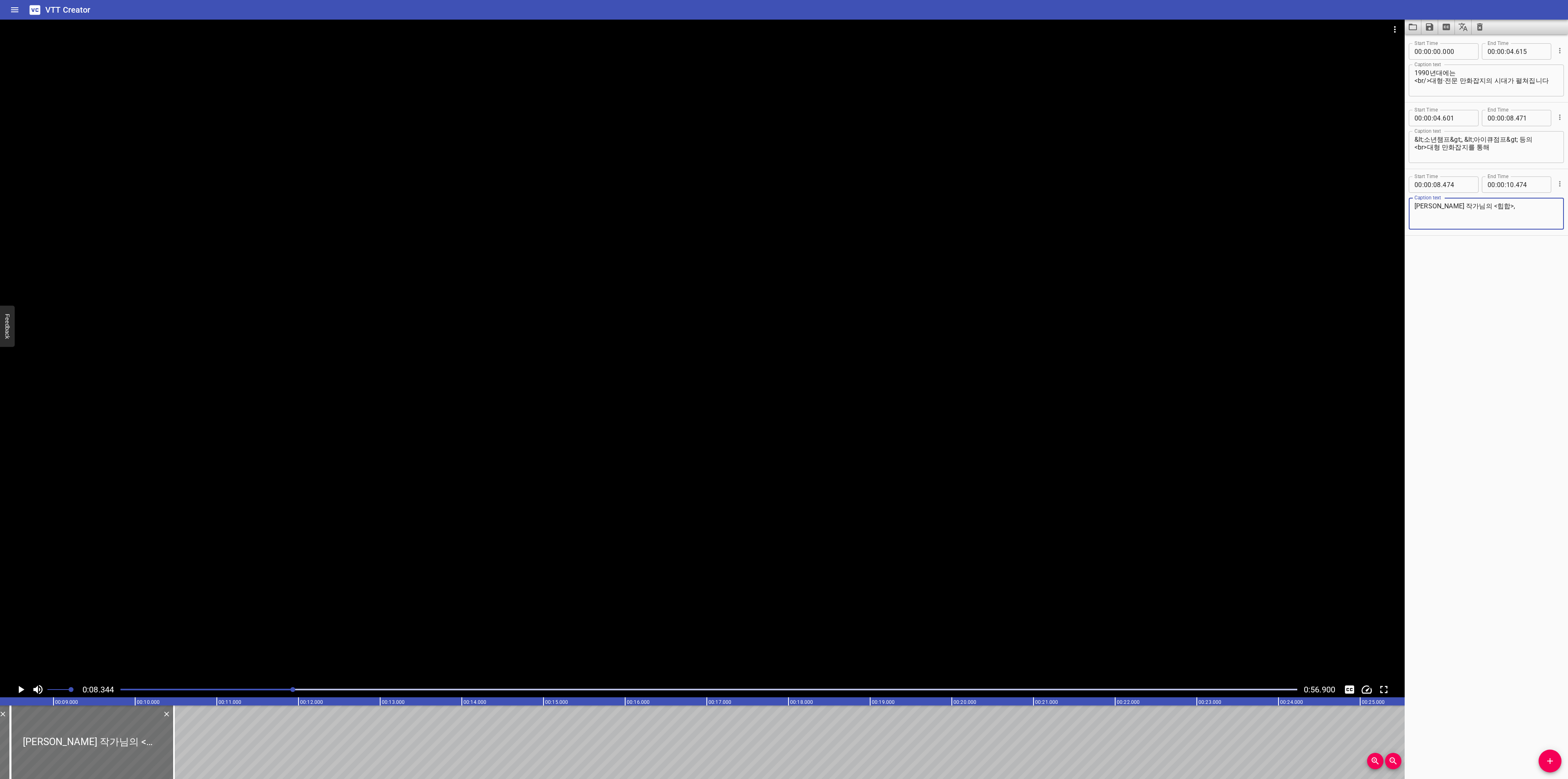
drag, startPoint x: 1460, startPoint y: 206, endPoint x: 1482, endPoint y: 206, distance: 22.0
click at [1482, 206] on textarea "[PERSON_NAME] 작가님의 <힙합>," at bounding box center [1486, 214] width 144 height 23
paste textarea "&lt;아이큐점프&gt;"
click at [1500, 205] on textarea "[PERSON_NAME] 작가님의 &lt;아이큐점프&gt;" at bounding box center [1486, 214] width 144 height 23
type textarea "[PERSON_NAME] 작가님의 &lt;힙합&gt;,"
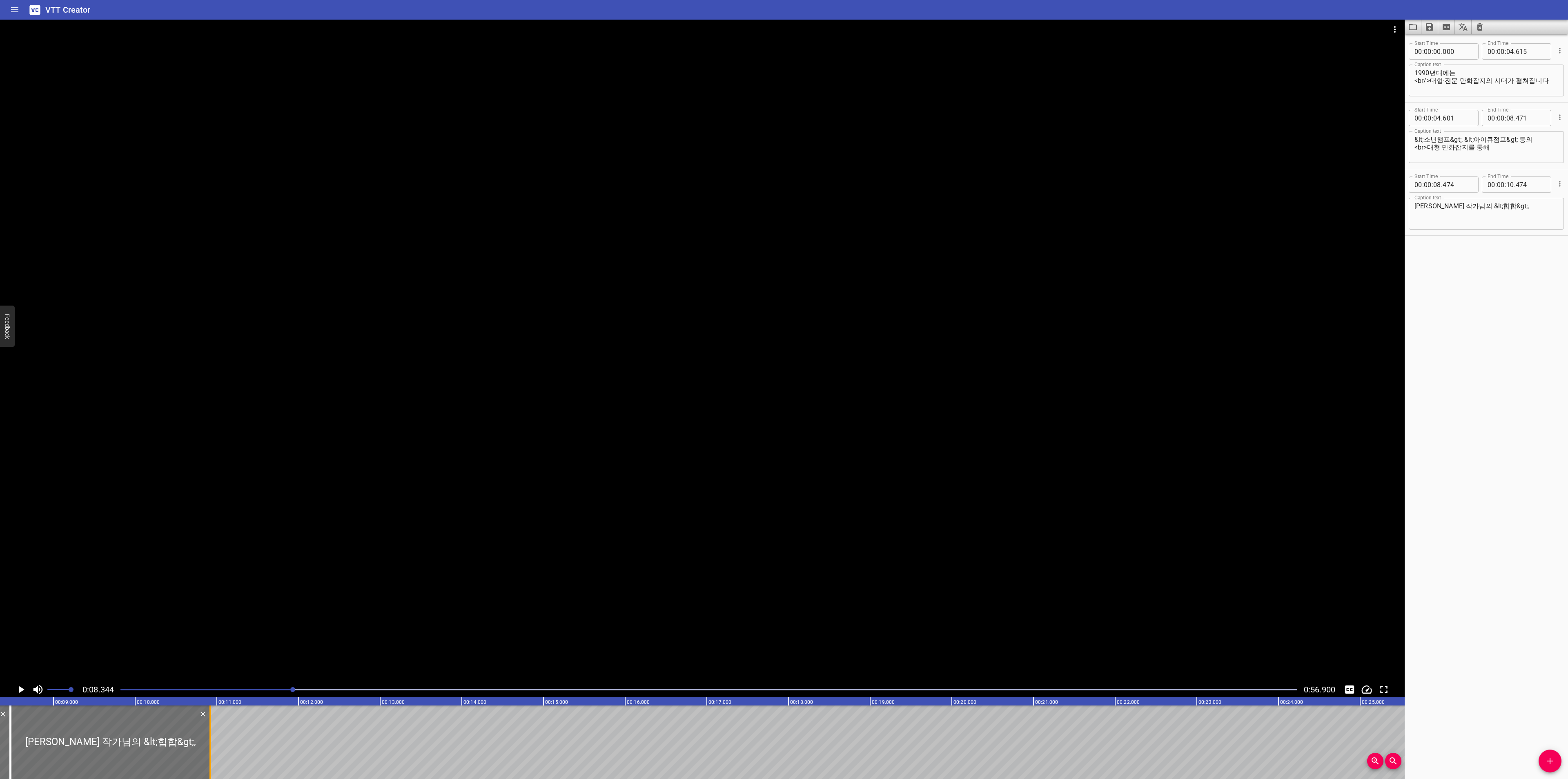
drag, startPoint x: 172, startPoint y: 733, endPoint x: 208, endPoint y: 733, distance: 36.0
click at [208, 733] on div at bounding box center [210, 742] width 8 height 74
type input "919"
click at [19, 685] on icon "Play/Pause" at bounding box center [21, 689] width 12 height 12
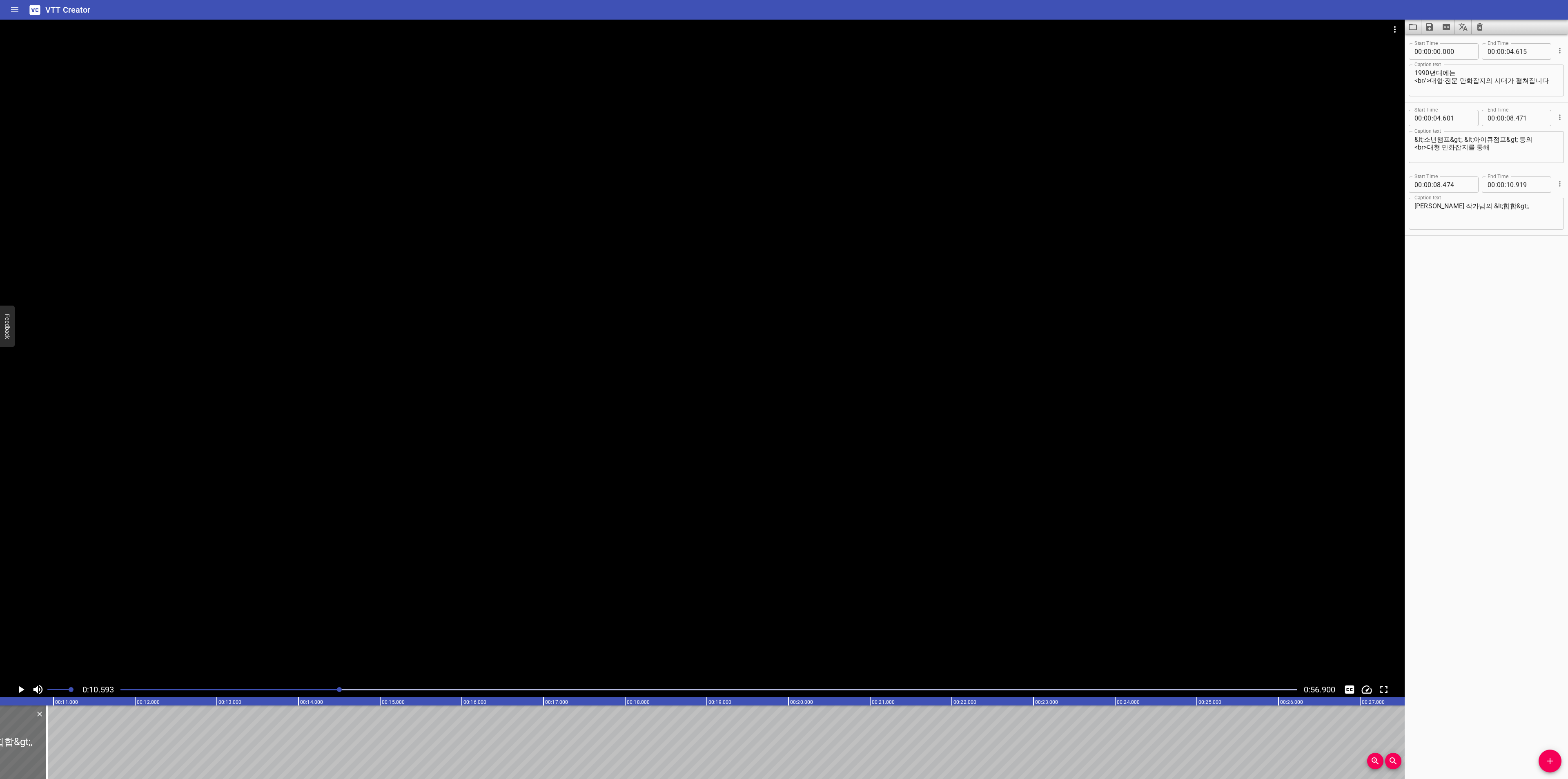
scroll to position [0, 865]
click at [1548, 759] on icon "Add Cue" at bounding box center [1550, 761] width 10 height 10
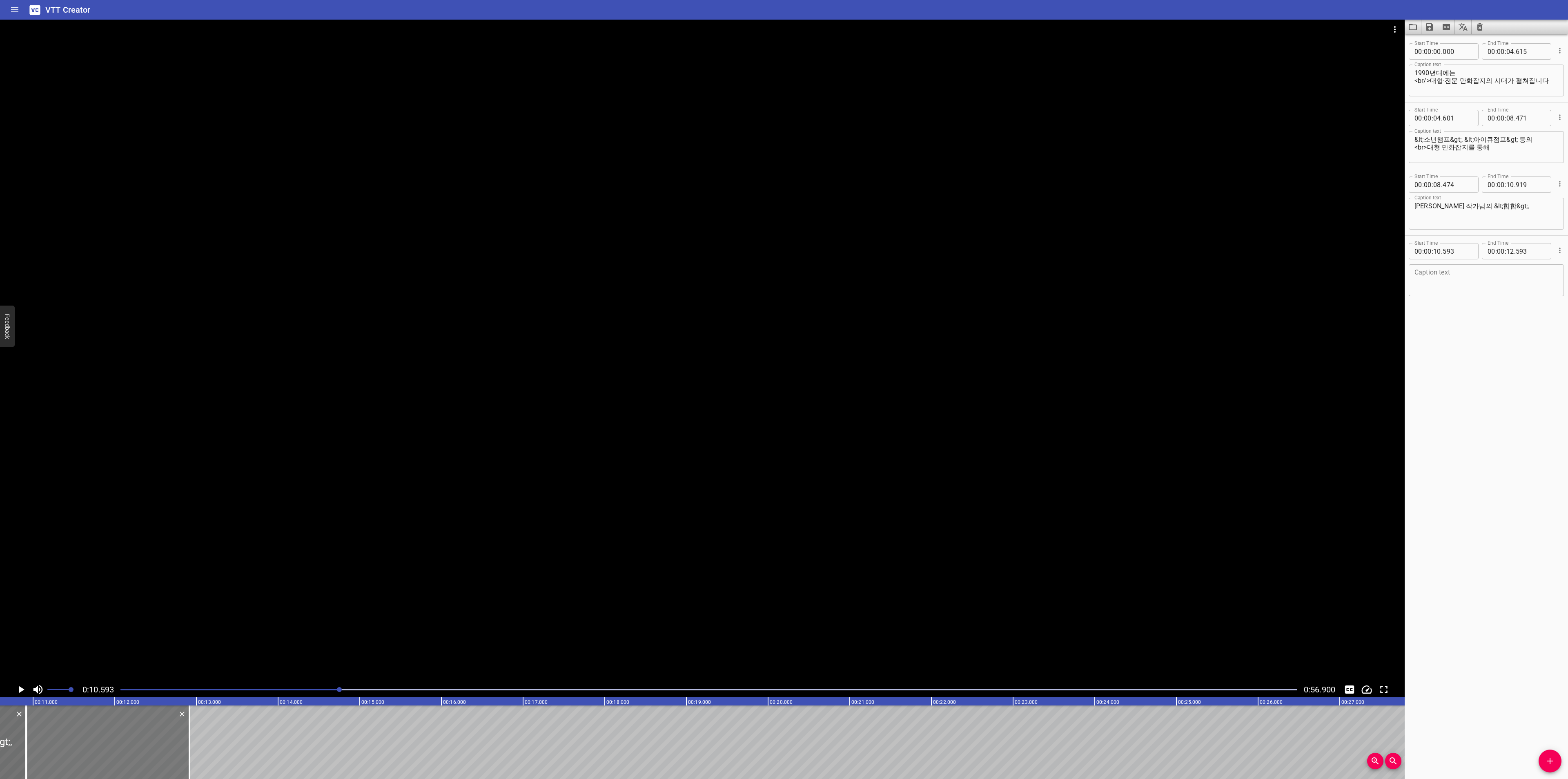
drag, startPoint x: 99, startPoint y: 745, endPoint x: 116, endPoint y: 744, distance: 17.0
click at [116, 744] on div at bounding box center [108, 742] width 163 height 74
type input "913"
drag, startPoint x: 187, startPoint y: 744, endPoint x: 215, endPoint y: 744, distance: 28.0
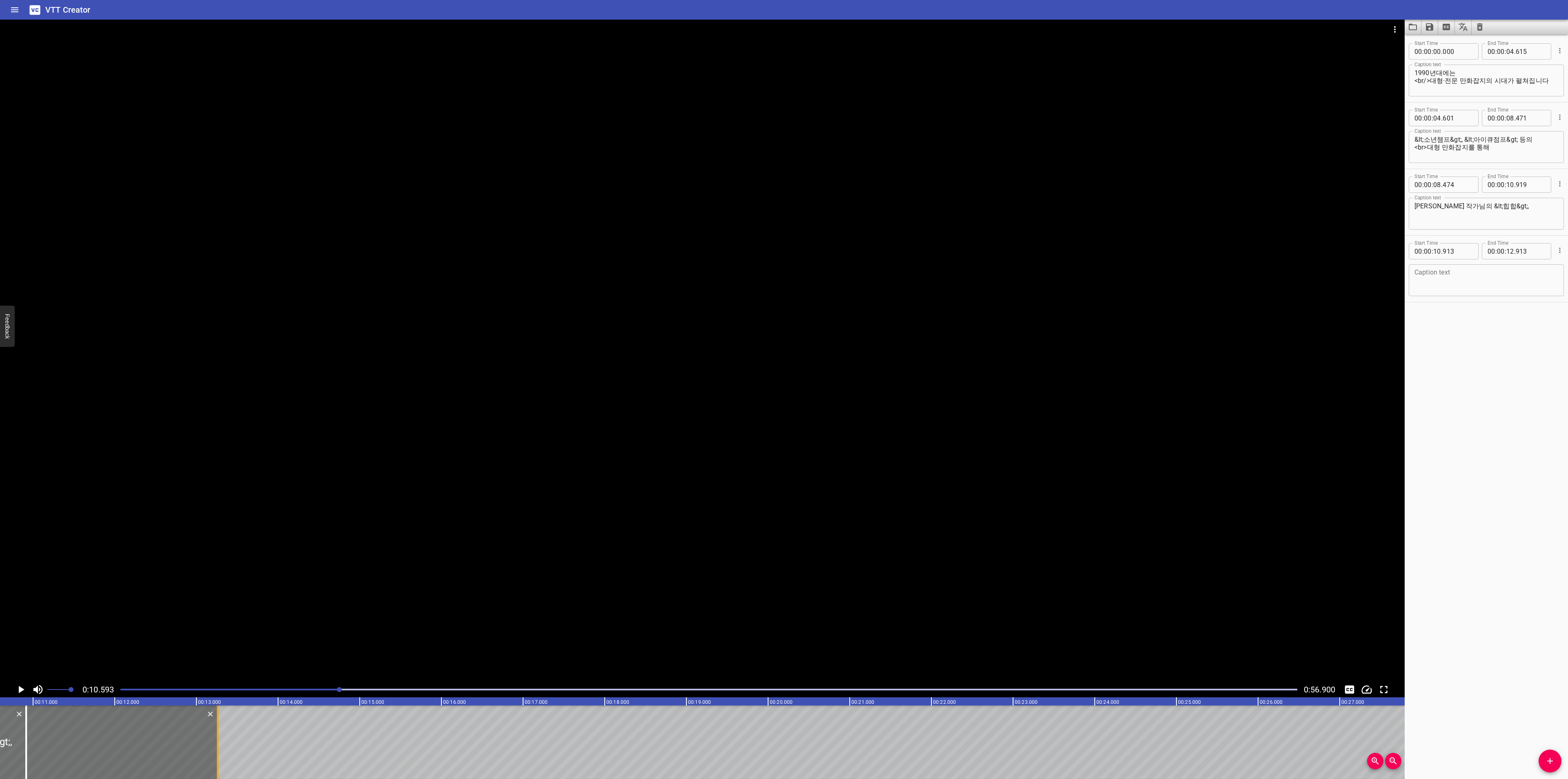
click at [215, 744] on div at bounding box center [217, 742] width 8 height 74
type input "13"
type input "258"
click at [1474, 277] on textarea at bounding box center [1486, 280] width 144 height 23
paste textarea "이충호 작가님의 <까꿍>,"
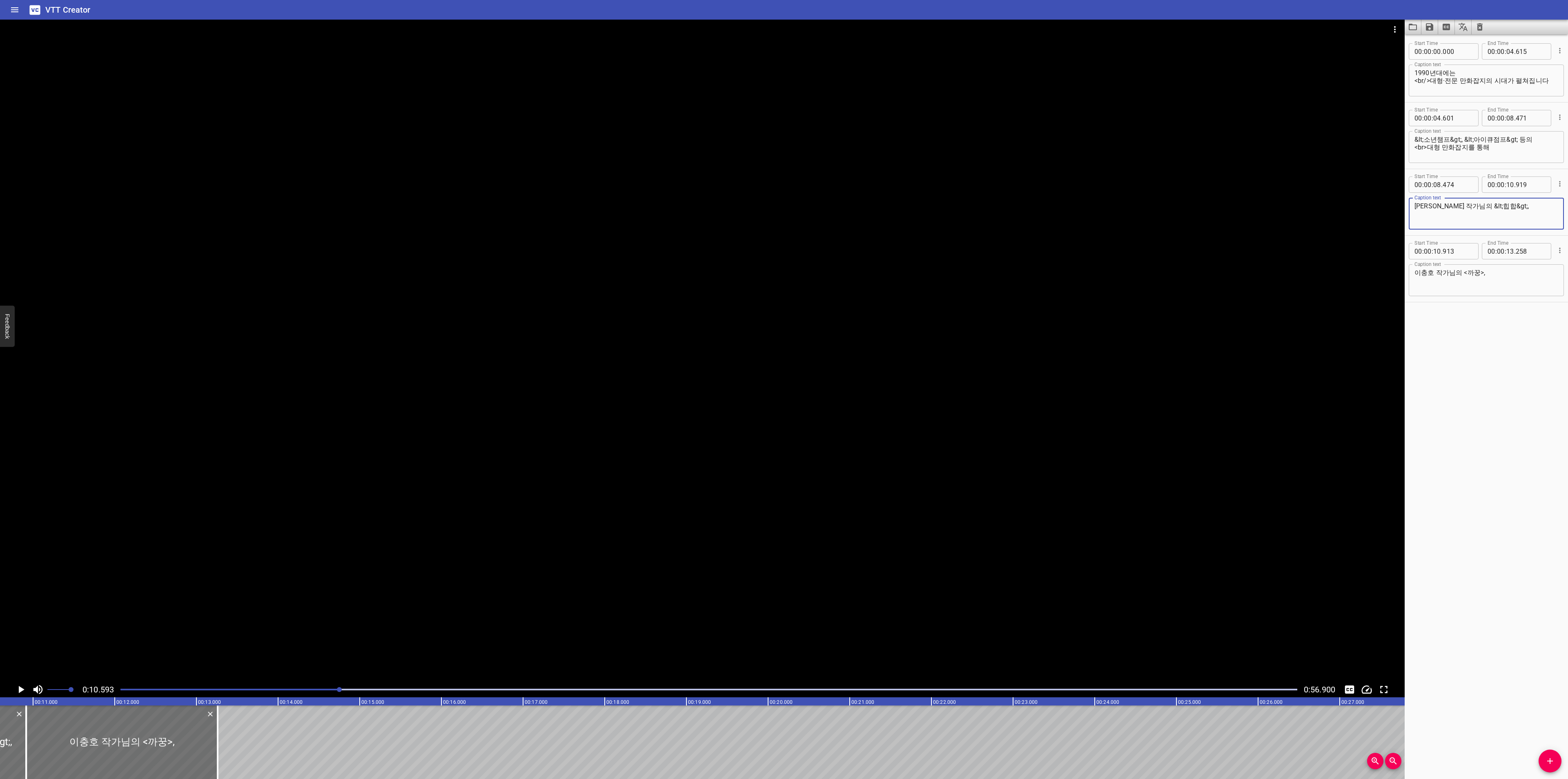
drag, startPoint x: 1463, startPoint y: 213, endPoint x: 1500, endPoint y: 213, distance: 37.0
click at [1500, 213] on textarea "[PERSON_NAME] 작가님의 &lt;힙합&gt;," at bounding box center [1486, 214] width 144 height 23
drag, startPoint x: 1466, startPoint y: 205, endPoint x: 1513, endPoint y: 205, distance: 47.0
click at [1513, 205] on textarea "[PERSON_NAME] 작가님의 &lt;힙합&gt;," at bounding box center [1486, 214] width 144 height 23
drag, startPoint x: 1461, startPoint y: 270, endPoint x: 1489, endPoint y: 270, distance: 28.0
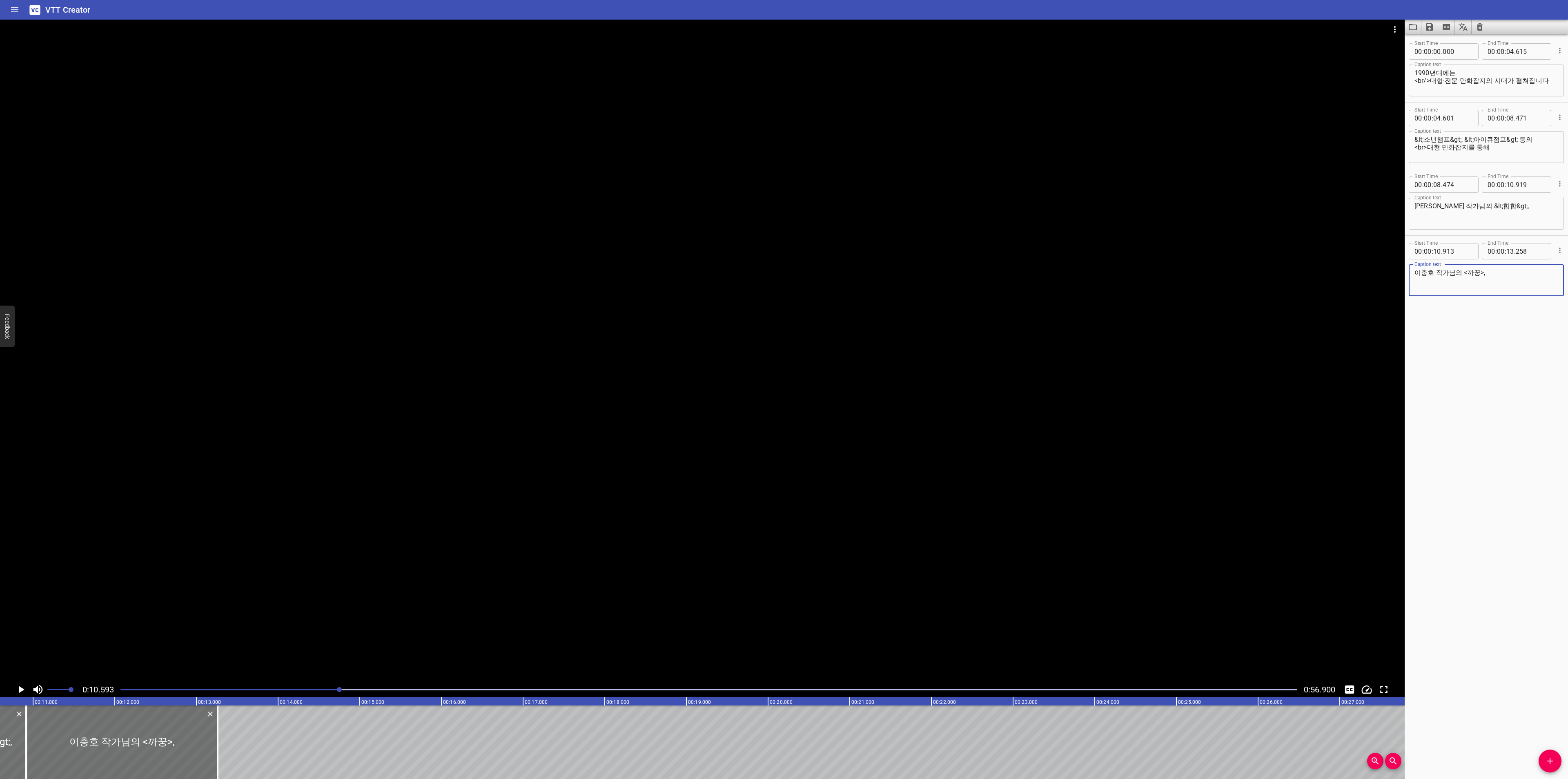
click at [1489, 270] on textarea "이충호 작가님의 <까꿍>," at bounding box center [1486, 280] width 144 height 23
paste textarea "&lt;힙합&gt;"
click at [1475, 271] on textarea "[PERSON_NAME] 작가님의 &lt;힙합&gt;," at bounding box center [1486, 280] width 144 height 23
type textarea "[PERSON_NAME] 작가님의 &lt;까꿍&gt;,"
click at [21, 685] on icon "Play/Pause" at bounding box center [21, 689] width 12 height 12
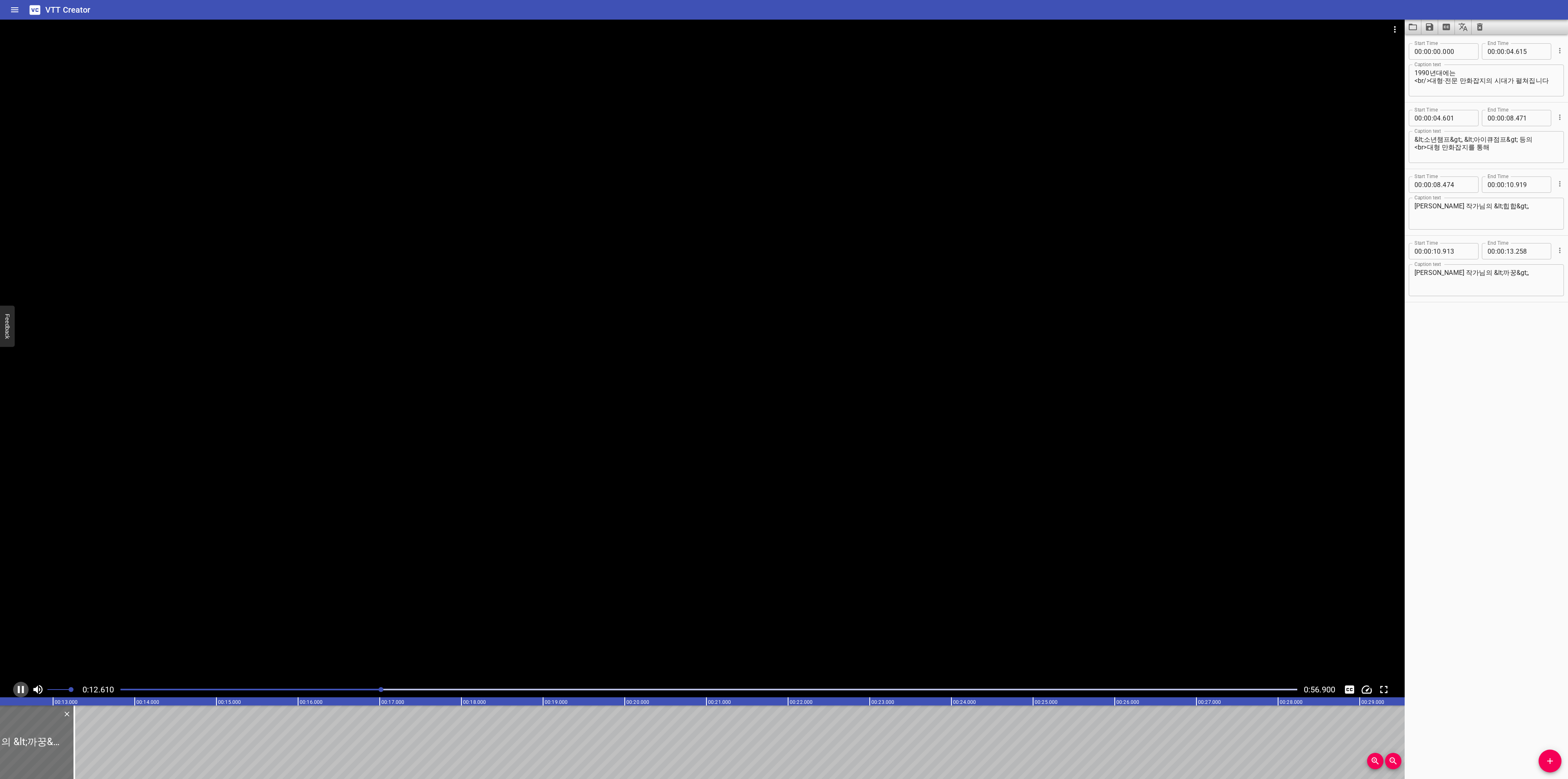
click at [20, 685] on icon "Play/Pause" at bounding box center [21, 689] width 12 height 12
click at [1544, 760] on span "Add Cue" at bounding box center [1550, 761] width 23 height 10
drag, startPoint x: 49, startPoint y: 733, endPoint x: 93, endPoint y: 739, distance: 44.4
click at [93, 739] on div at bounding box center [125, 742] width 163 height 74
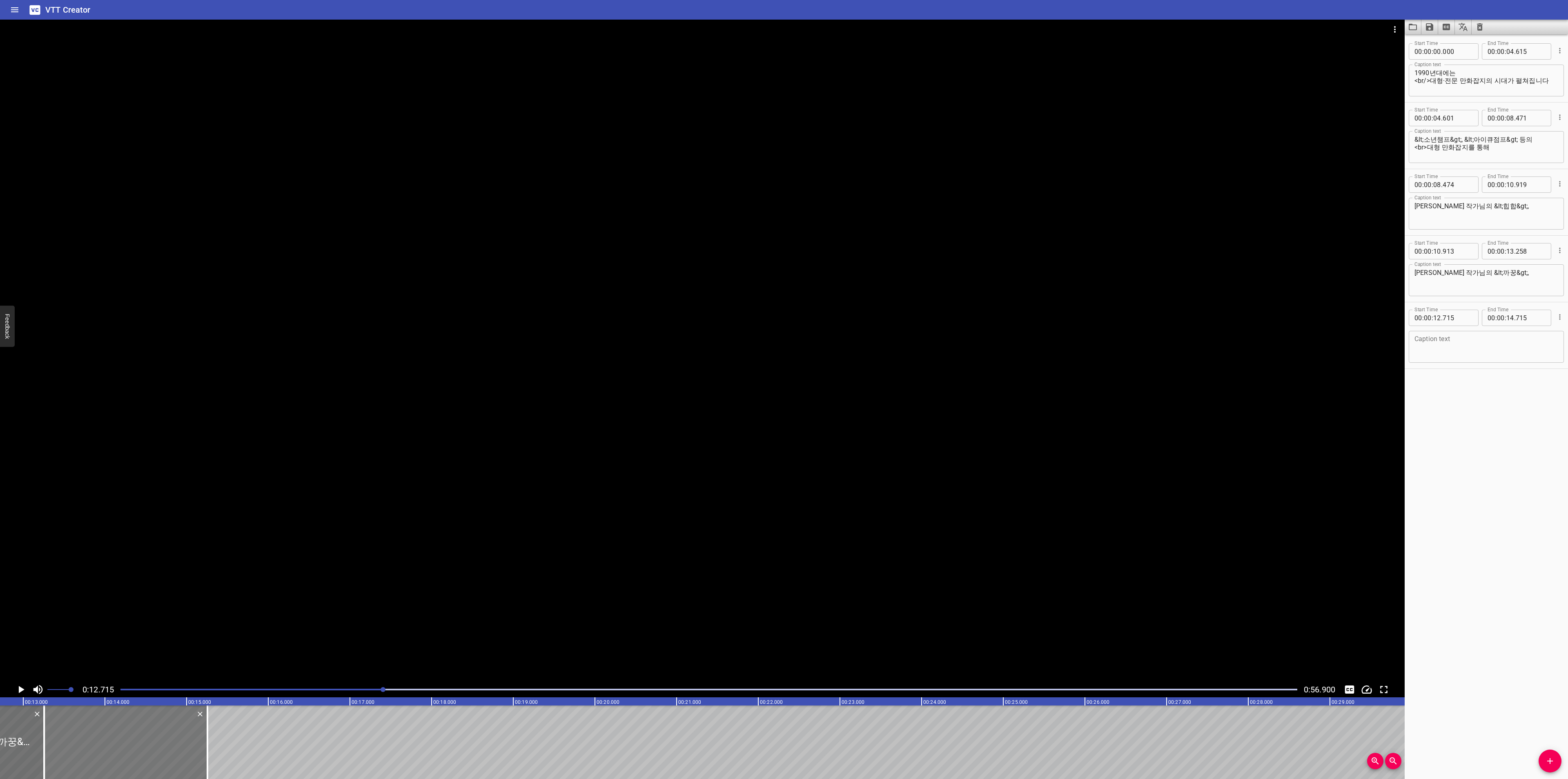
type input "13"
type input "255"
type input "15"
type input "255"
click at [1493, 347] on textarea at bounding box center [1486, 347] width 144 height 23
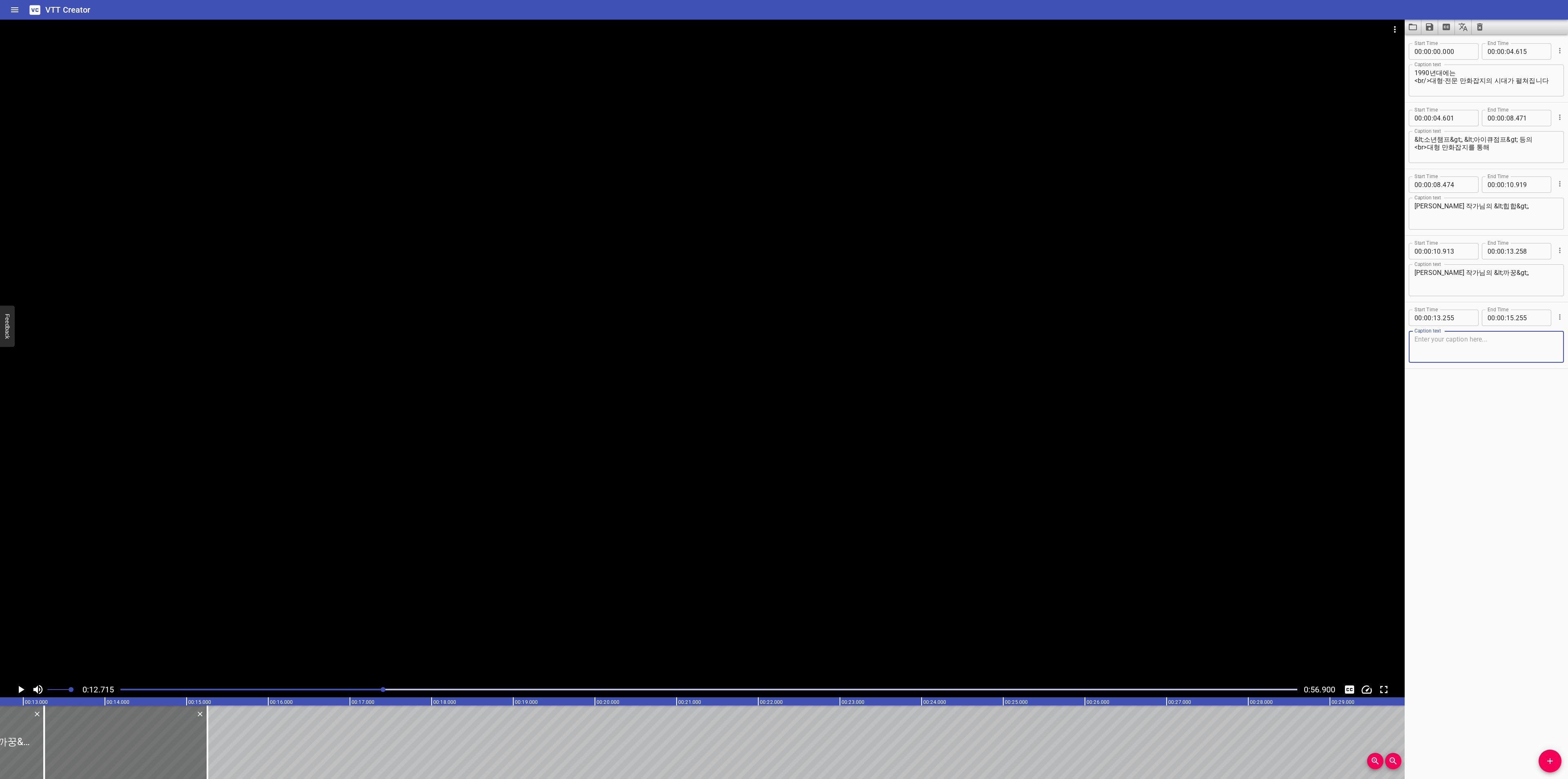
paste textarea "[PERSON_NAME] 작가님의 <열혈강호> 등"
drag, startPoint x: 1461, startPoint y: 272, endPoint x: 1507, endPoint y: 271, distance: 46.0
click at [1507, 271] on textarea "[PERSON_NAME] 작가님의 &lt;까꿍&gt;," at bounding box center [1486, 280] width 144 height 23
drag, startPoint x: 1461, startPoint y: 344, endPoint x: 1490, endPoint y: 340, distance: 29.3
click at [1490, 340] on textarea "[PERSON_NAME] 작가님의 <열혈강호> 등" at bounding box center [1486, 347] width 144 height 23
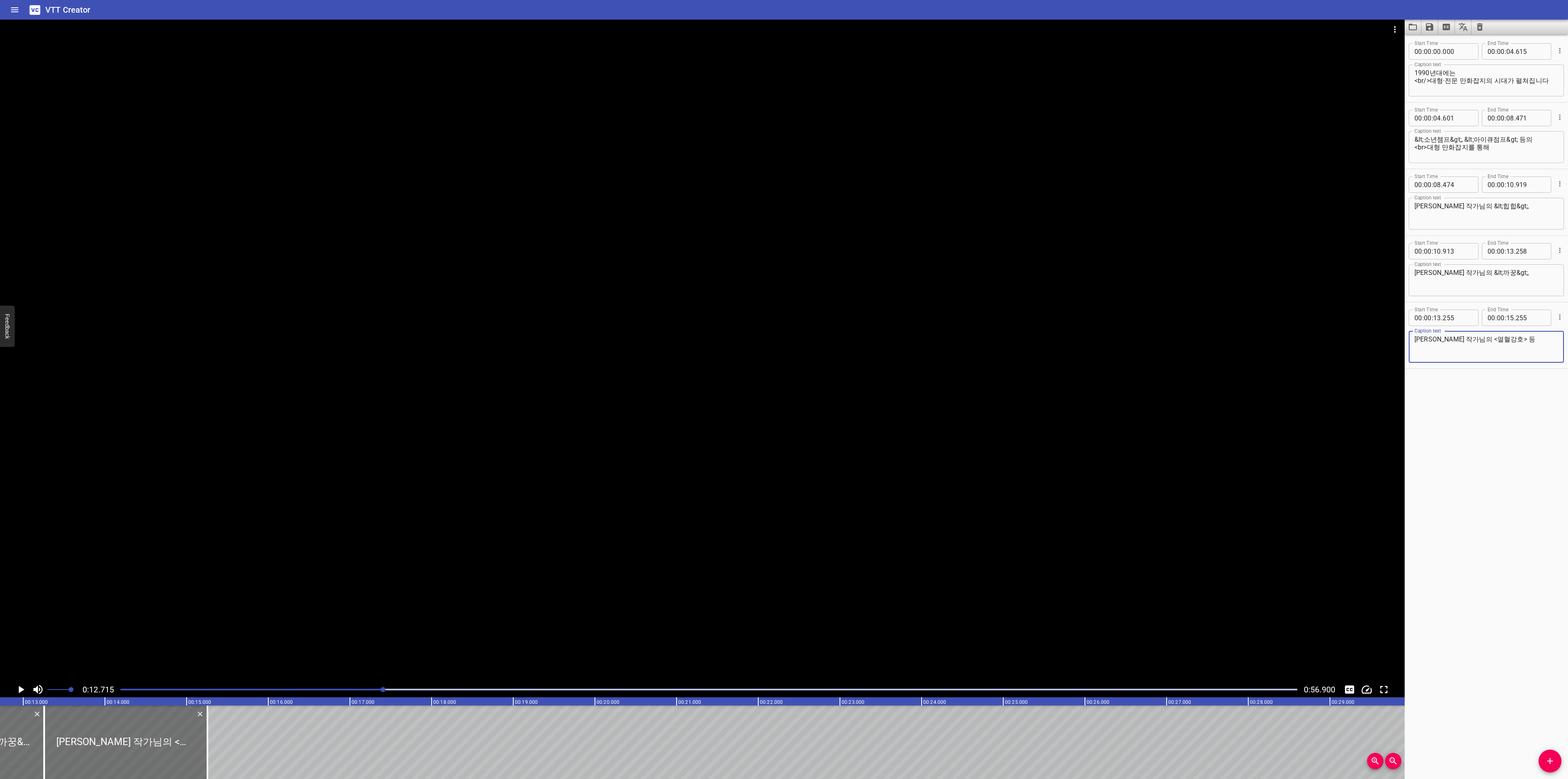
paste textarea "&lt;까꿍&gt;,"
click at [1486, 340] on textarea "[PERSON_NAME] 작가님의 &lt;까꿍&gt;, 등" at bounding box center [1486, 347] width 144 height 23
click at [1510, 342] on textarea "[PERSON_NAME] 작가님의 &lt;열혈강호&gt;, 등" at bounding box center [1486, 347] width 144 height 23
type textarea "[PERSON_NAME] 작가님의 &lt;열혈강호&gt; 등"
drag, startPoint x: 210, startPoint y: 753, endPoint x: 232, endPoint y: 752, distance: 22.0
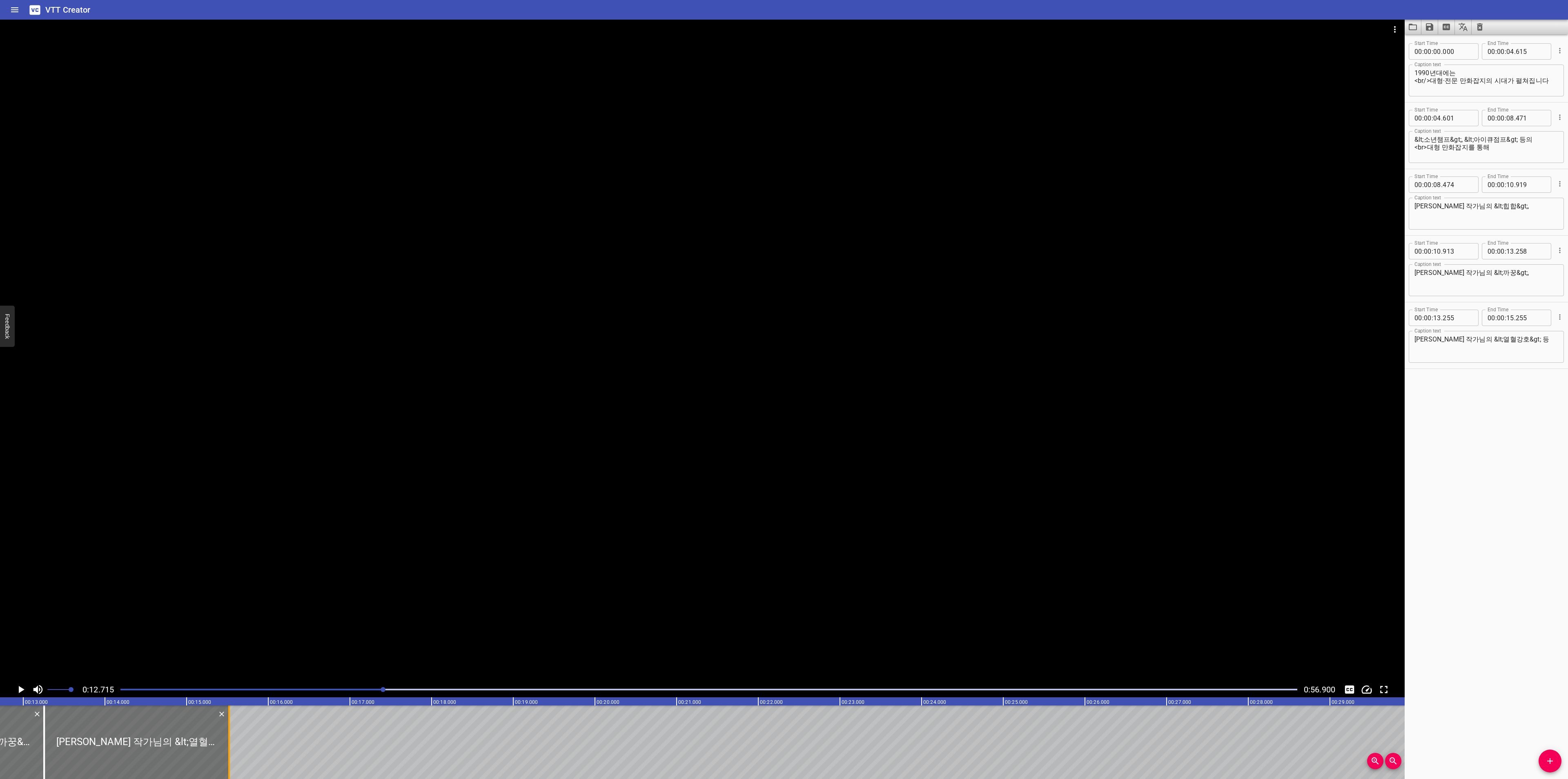
click at [232, 752] on div at bounding box center [229, 742] width 8 height 74
type input "520"
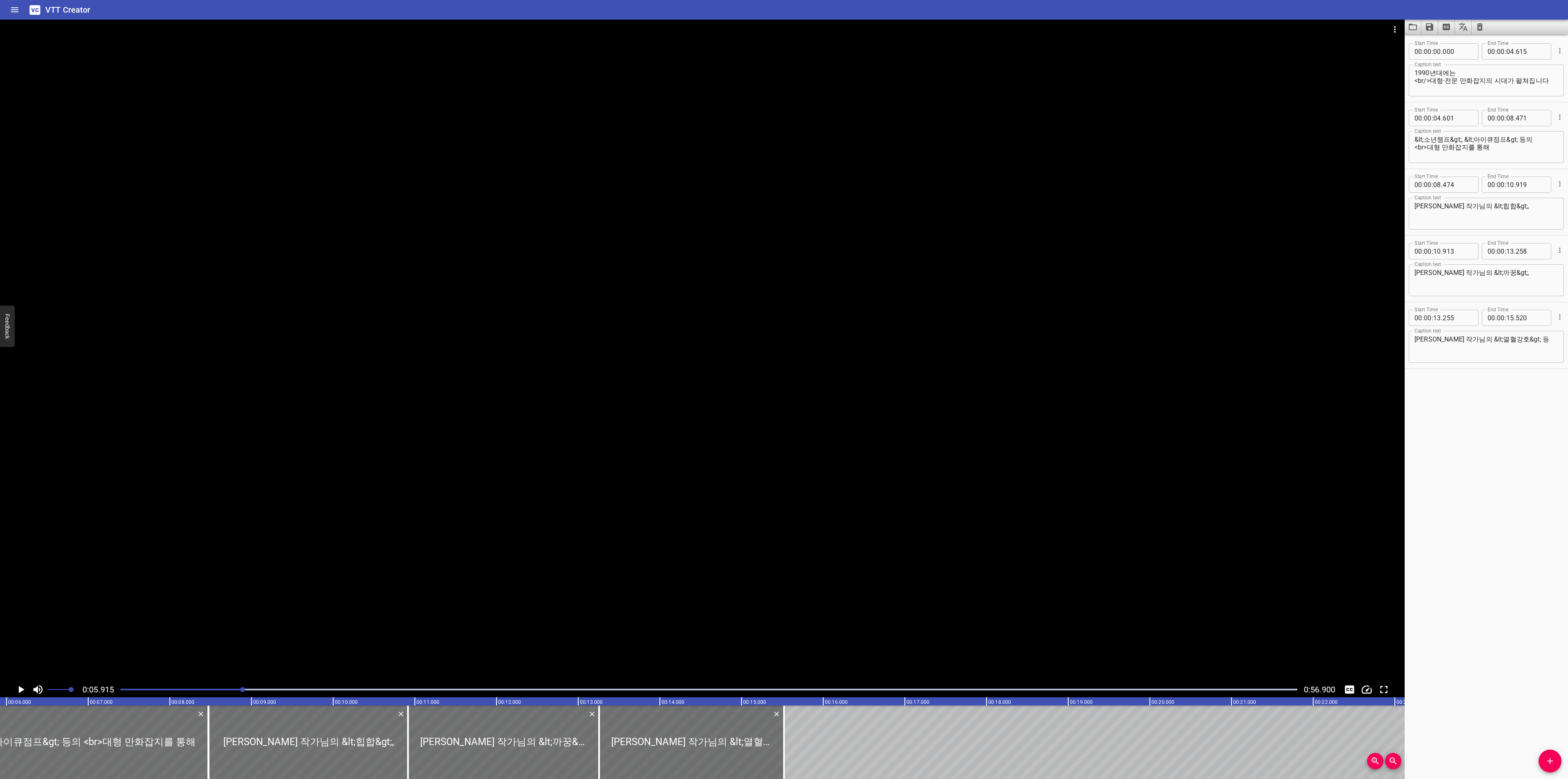
scroll to position [0, 483]
click at [25, 689] on icon "Play/Pause" at bounding box center [21, 689] width 12 height 12
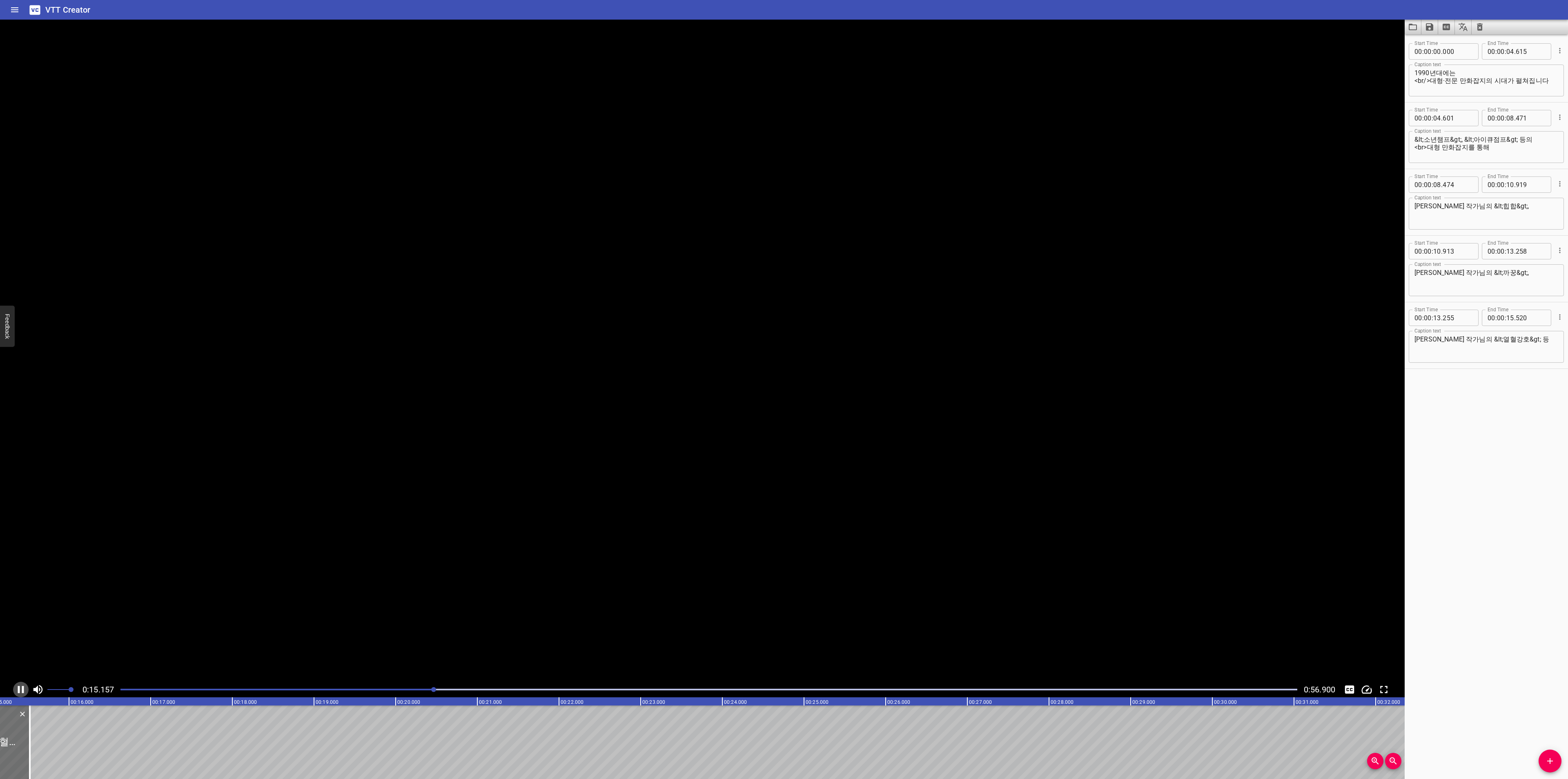
click at [24, 685] on icon "Play/Pause" at bounding box center [21, 689] width 12 height 12
click at [1539, 756] on span "Add Cue" at bounding box center [1550, 761] width 23 height 10
drag, startPoint x: 73, startPoint y: 746, endPoint x: 82, endPoint y: 744, distance: 9.2
click at [82, 744] on div at bounding box center [90, 742] width 163 height 74
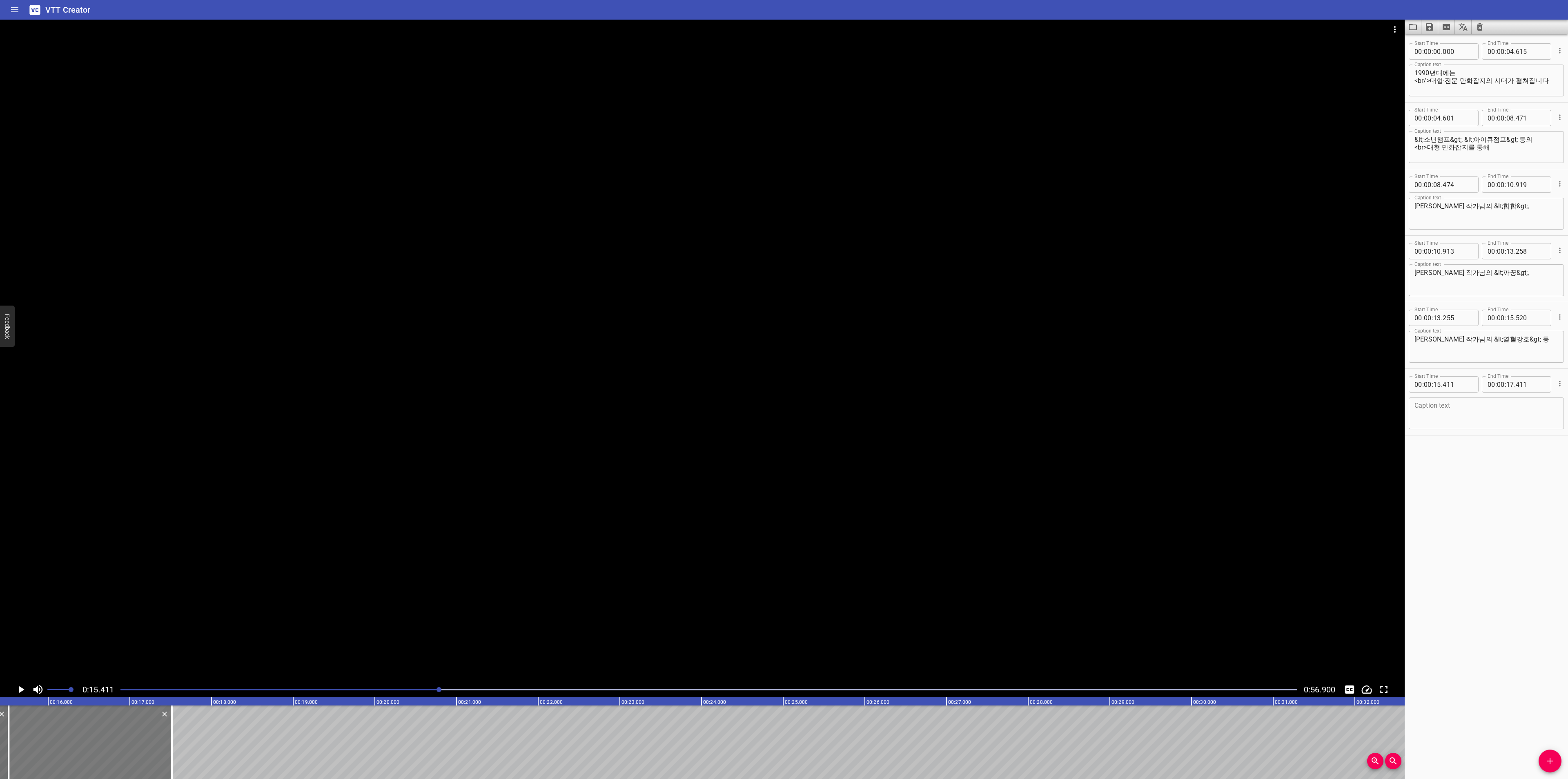
type input "516"
drag, startPoint x: 174, startPoint y: 739, endPoint x: 318, endPoint y: 738, distance: 144.0
click at [318, 738] on div at bounding box center [316, 742] width 8 height 74
type input "19"
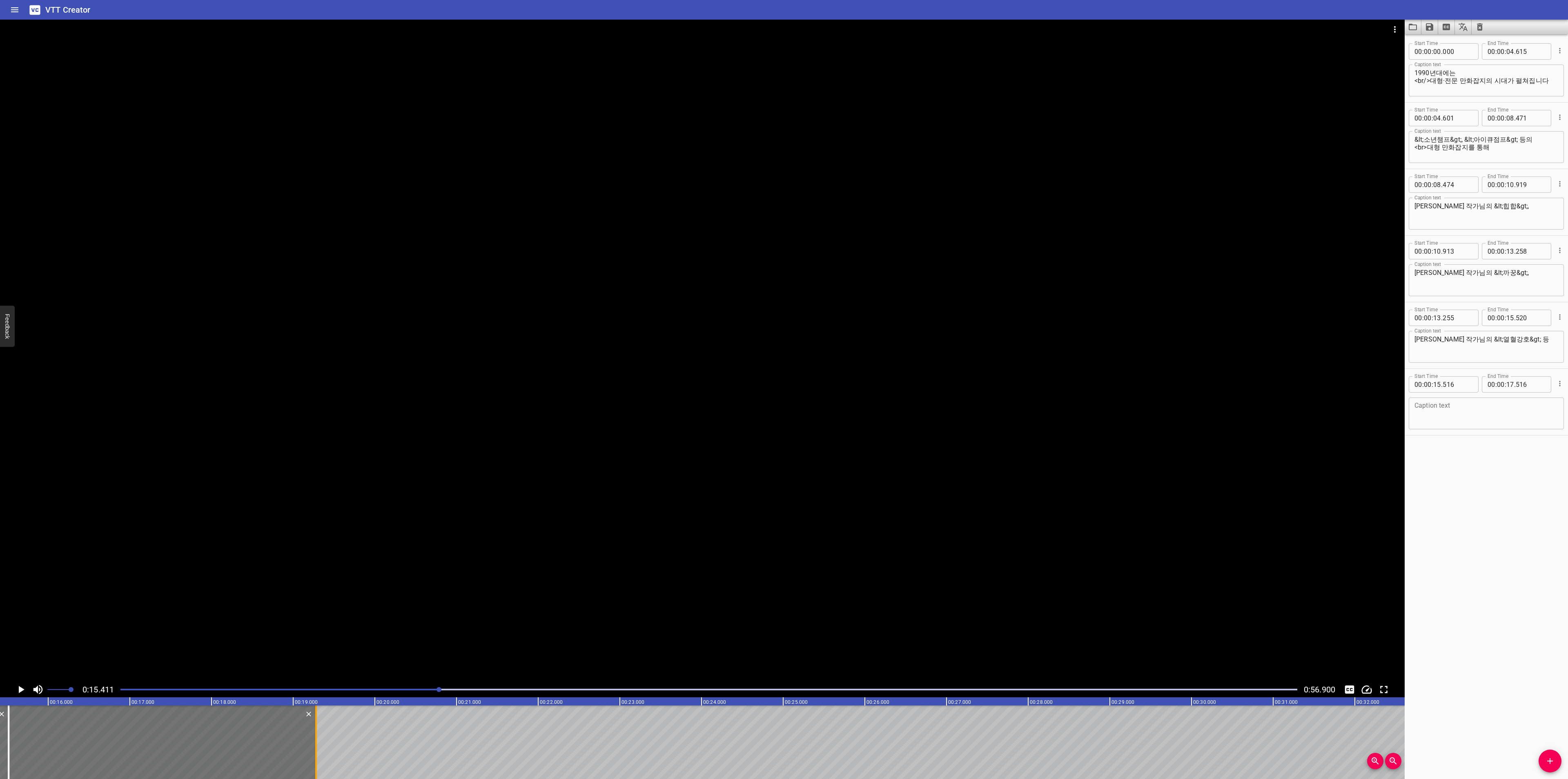
type input "281"
click at [1441, 411] on textarea at bounding box center [1486, 414] width 144 height 23
paste textarea "한국 만화를 대표하는 작품들이 쏟아져 나오기도 했지요."
click at [1499, 403] on textarea "한국 만화를 대표하는 작품들이 쏟아져 나오기도 했지요." at bounding box center [1486, 414] width 144 height 23
type textarea "한국 만화를 대표하는 작품들이 <br>쏟아져 나오기도 했지요"
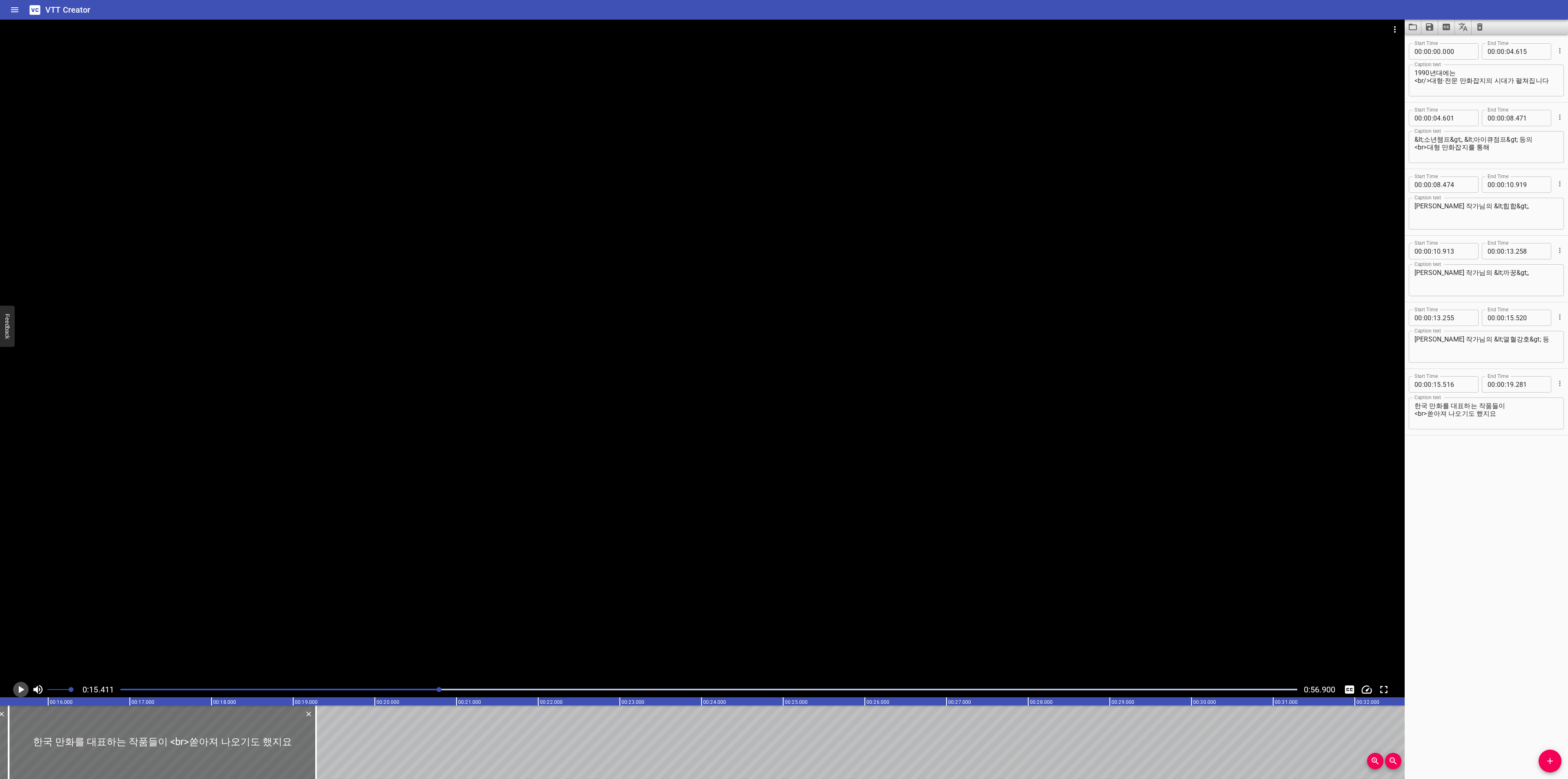
click at [23, 688] on icon "Play/Pause" at bounding box center [21, 689] width 12 height 12
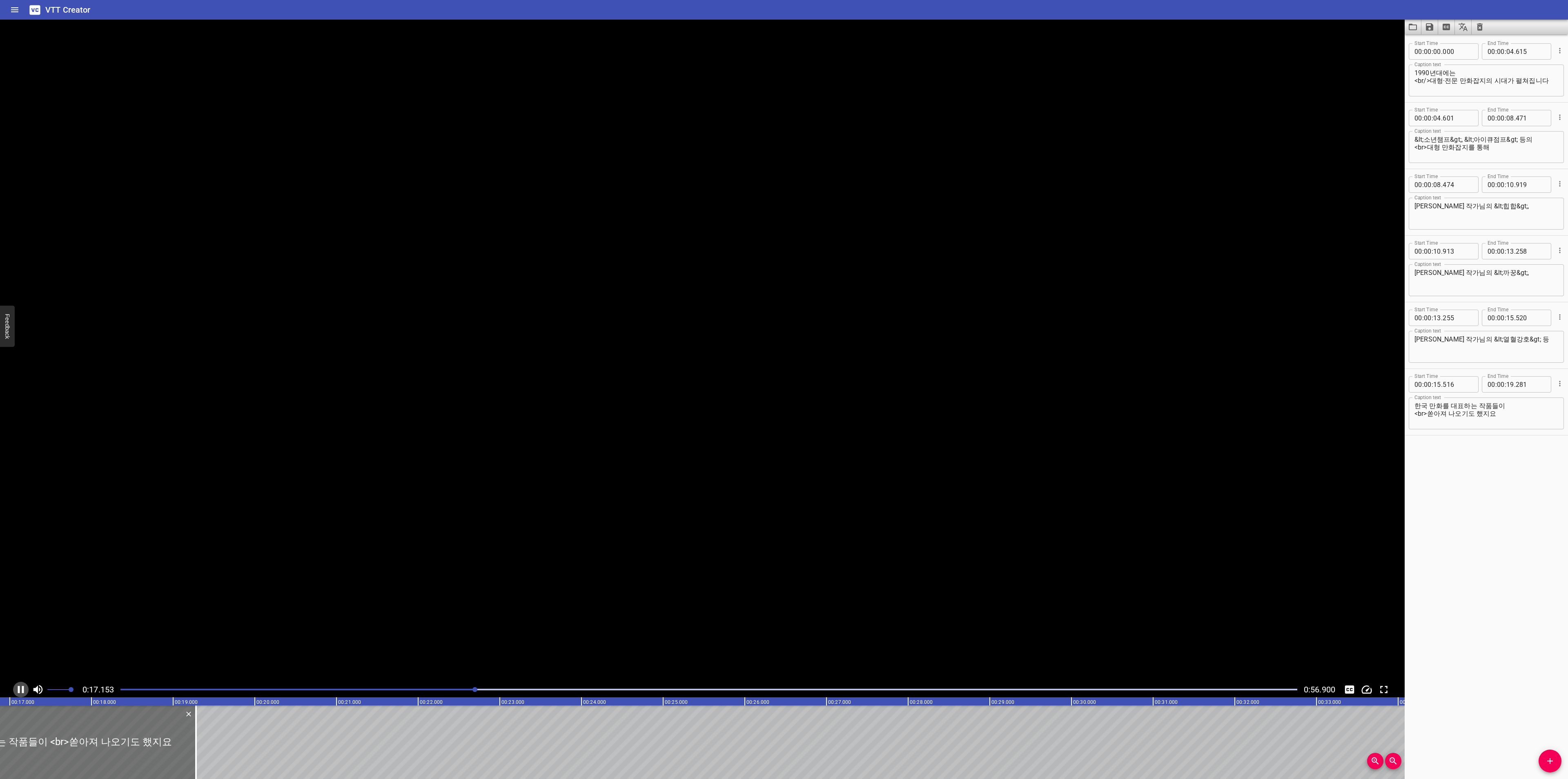
click at [23, 688] on icon "Play/Pause" at bounding box center [21, 689] width 6 height 7
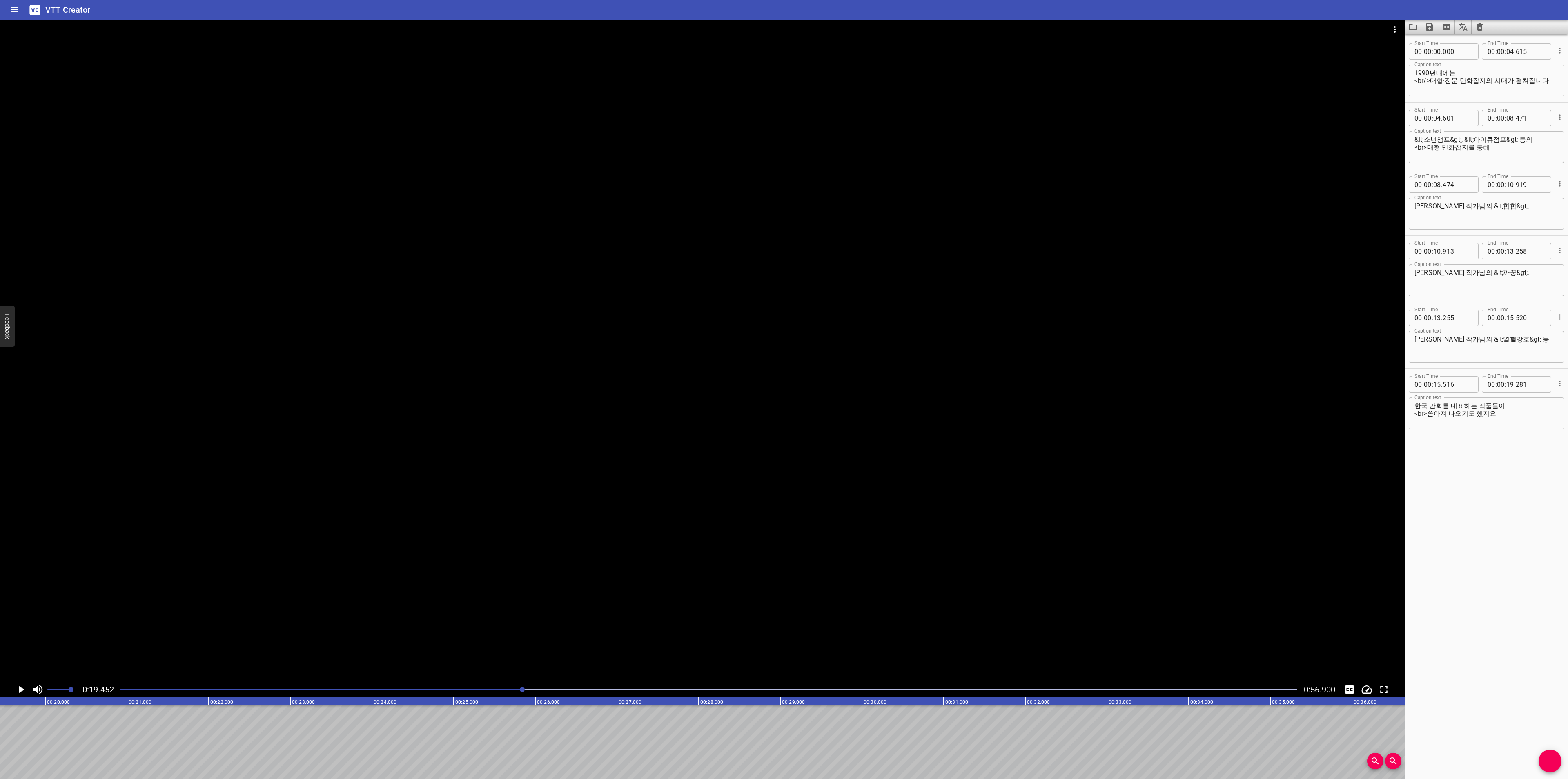
scroll to position [0, 1589]
click at [452, 693] on div at bounding box center [709, 689] width 1186 height 12
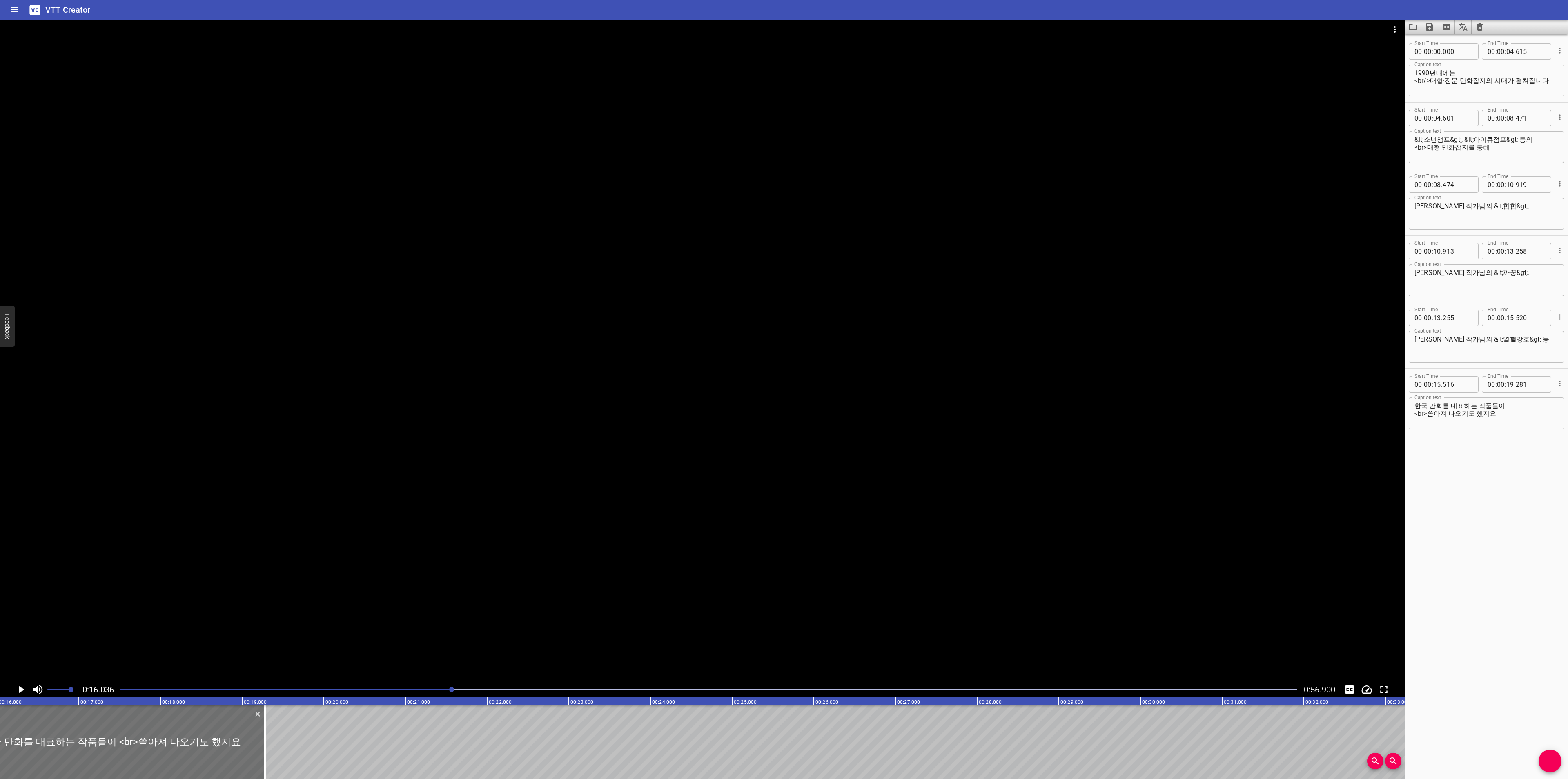
click at [401, 693] on div at bounding box center [709, 689] width 1186 height 12
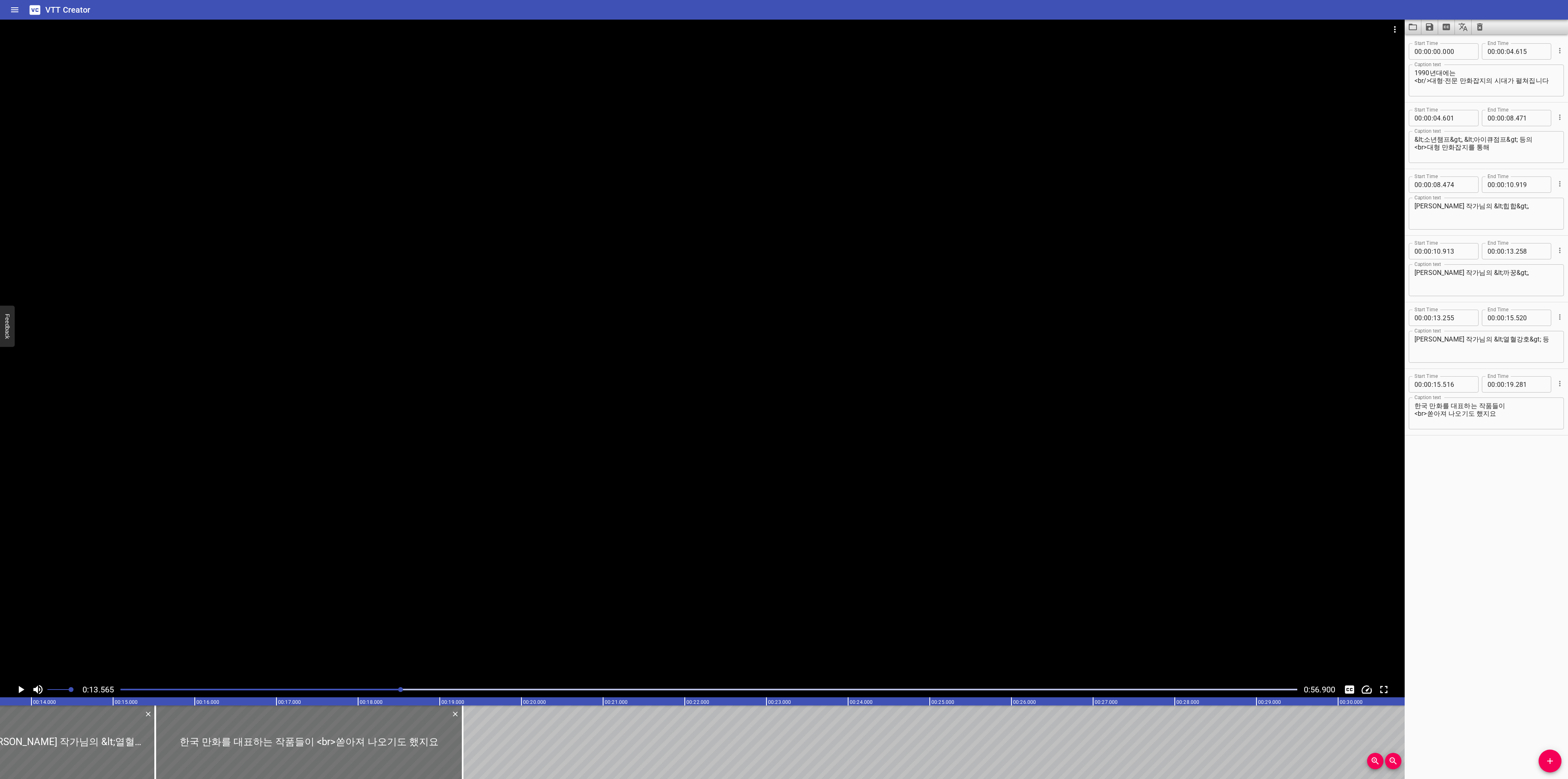
scroll to position [0, 1108]
click at [20, 690] on icon "Play/Pause" at bounding box center [21, 689] width 5 height 7
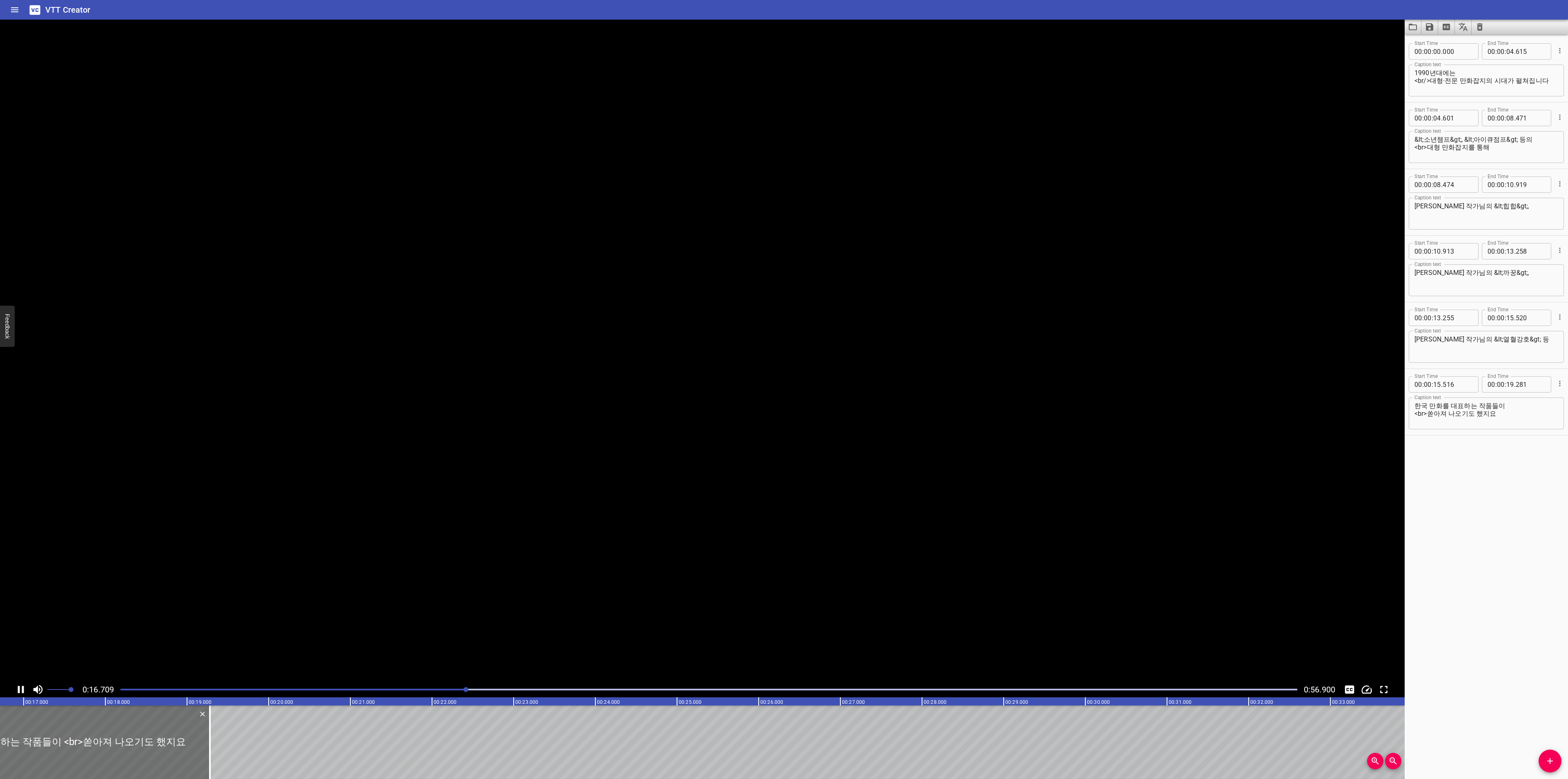
click at [20, 689] on icon "Play/Pause" at bounding box center [21, 689] width 12 height 12
click at [445, 688] on div at bounding box center [709, 689] width 1186 height 12
click at [27, 685] on icon "Play/Pause" at bounding box center [21, 689] width 12 height 12
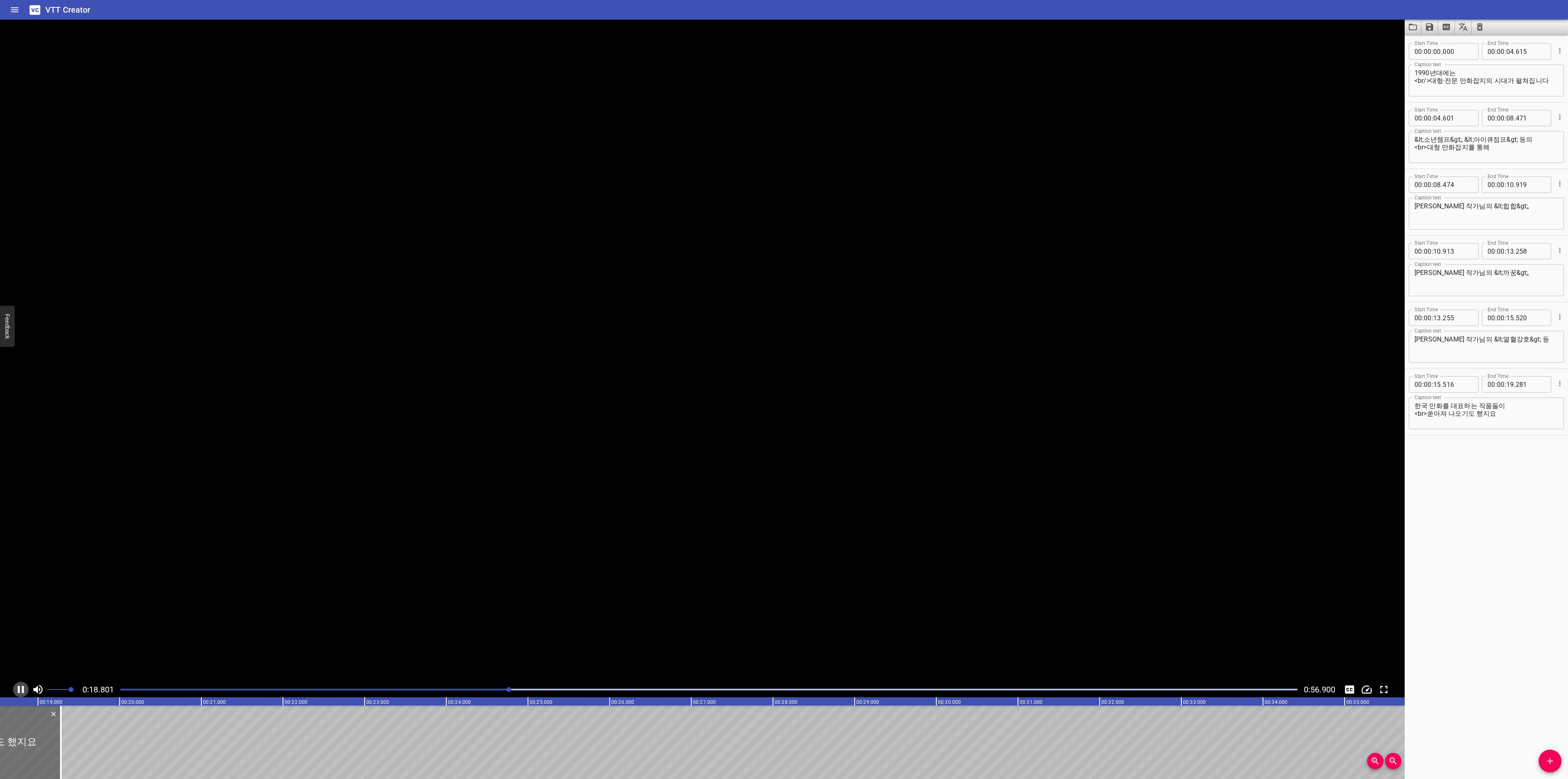
click at [27, 685] on icon "Play/Pause" at bounding box center [21, 689] width 12 height 12
click at [1553, 763] on icon "Add Cue" at bounding box center [1550, 761] width 10 height 10
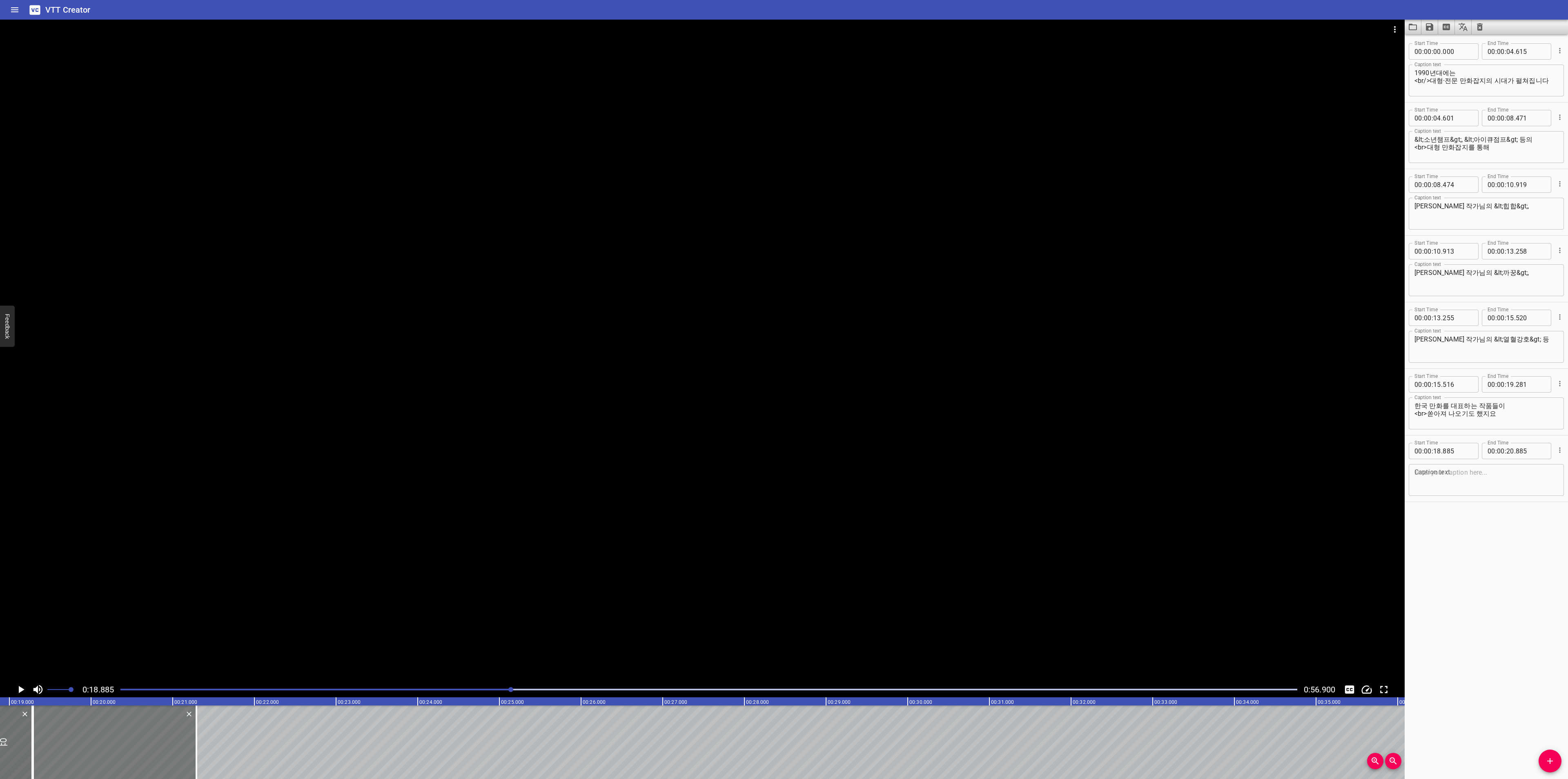
drag, startPoint x: 79, startPoint y: 738, endPoint x: 112, endPoint y: 728, distance: 34.5
click at [112, 728] on div at bounding box center [114, 742] width 163 height 74
type input "19"
type input "290"
type input "21"
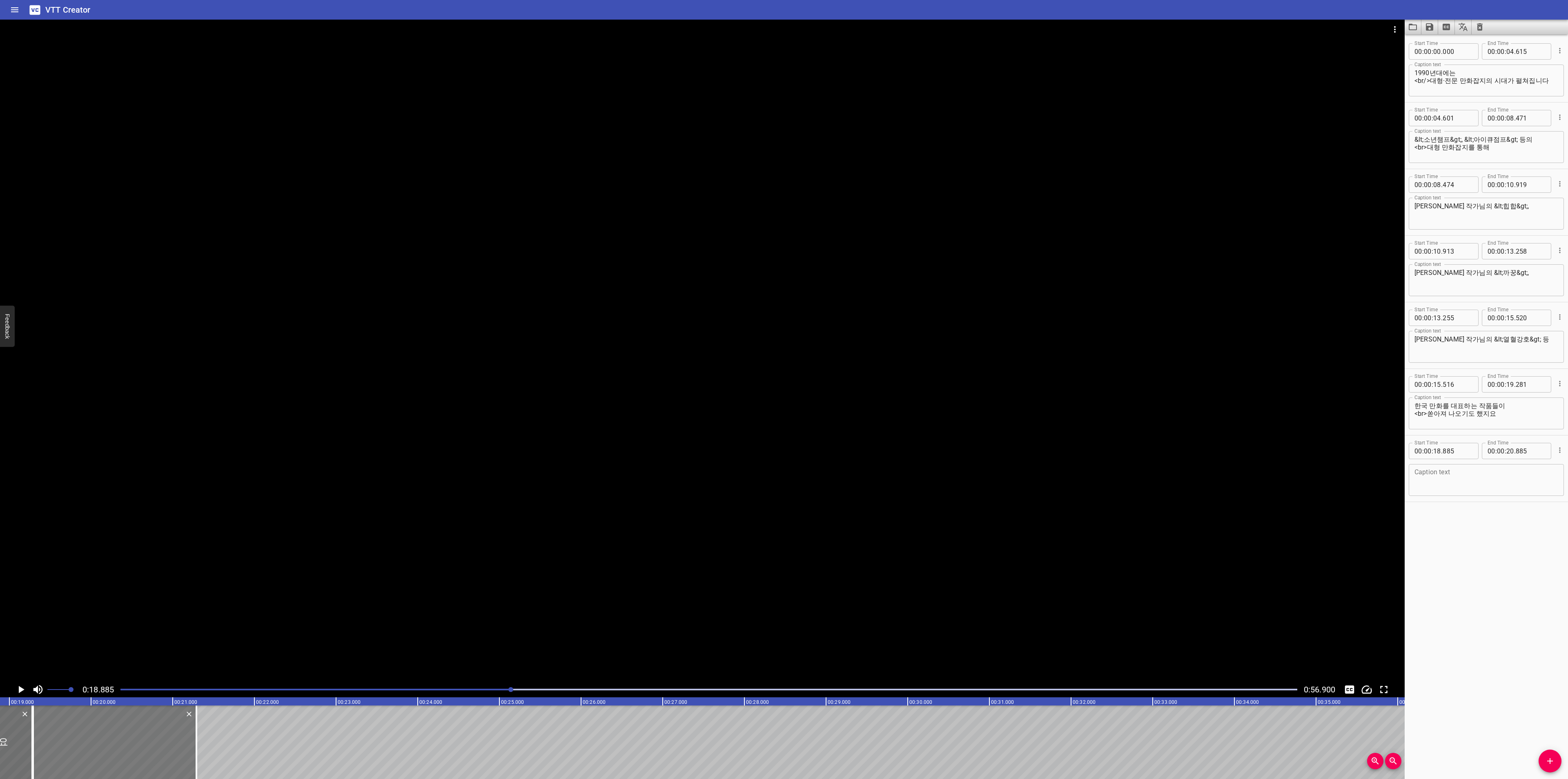
type input "290"
click at [1466, 462] on div "Caption text Caption text" at bounding box center [1486, 479] width 155 height 37
click at [1467, 466] on div "Caption text" at bounding box center [1486, 480] width 155 height 32
paste textarea "더불어 순정 만화는 1990년대 최고의 인기를 누렸습니다."
click at [1420, 473] on textarea "더불어 순정 만화는 1990년대 최고의 인기를 누렸습니다." at bounding box center [1486, 480] width 144 height 23
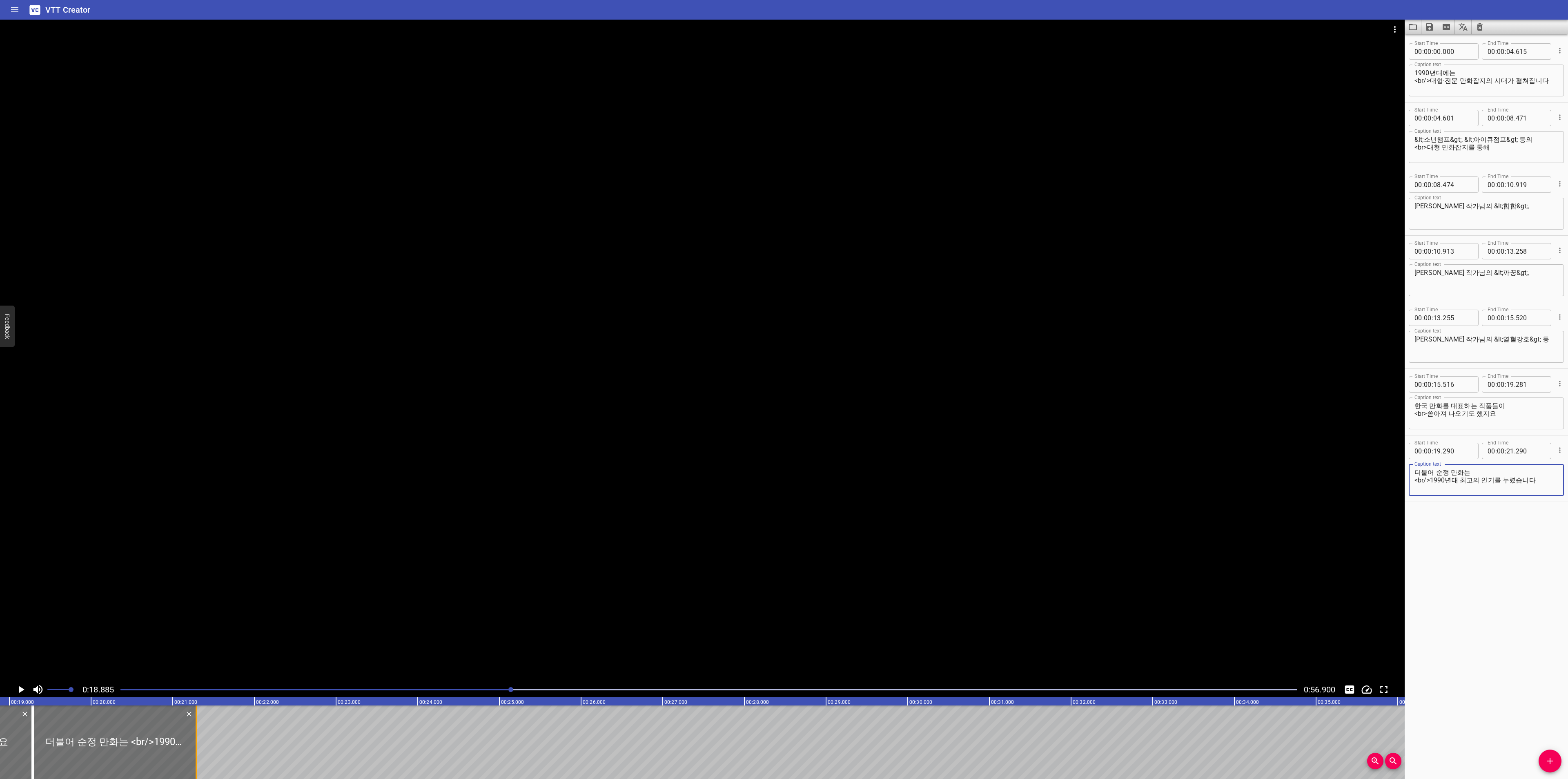
type textarea "더불어 순정 만화는 <br/>1990년대 최고의 인기를 누렸습니다"
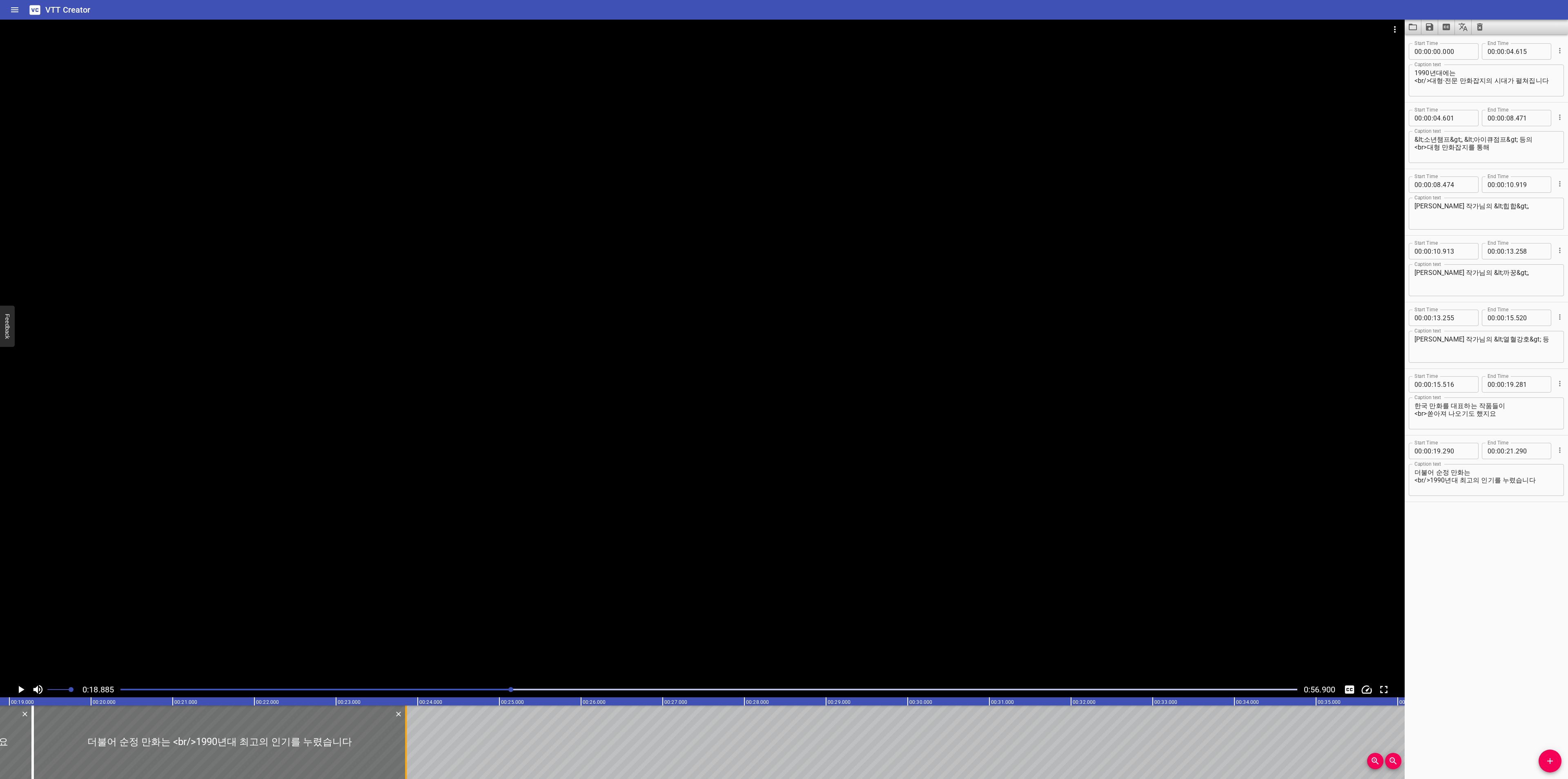
drag, startPoint x: 194, startPoint y: 741, endPoint x: 404, endPoint y: 741, distance: 210.0
click at [404, 741] on div at bounding box center [405, 742] width 8 height 74
type input "23"
type input "855"
click at [18, 688] on icon "Play/Pause" at bounding box center [21, 689] width 12 height 12
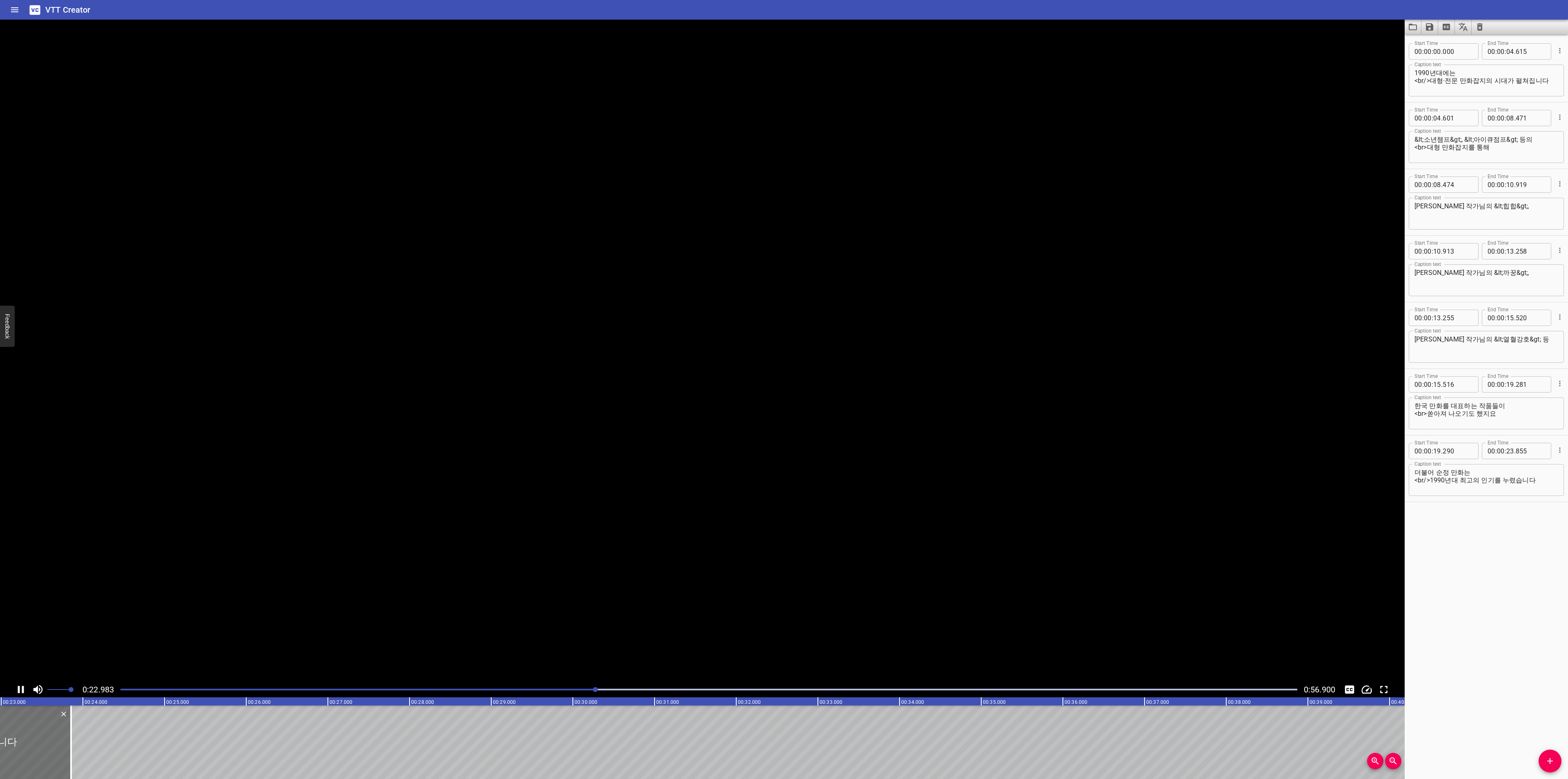
click at [18, 688] on icon "Play/Pause" at bounding box center [21, 689] width 6 height 7
click at [1547, 755] on button "Add Cue" at bounding box center [1550, 761] width 23 height 23
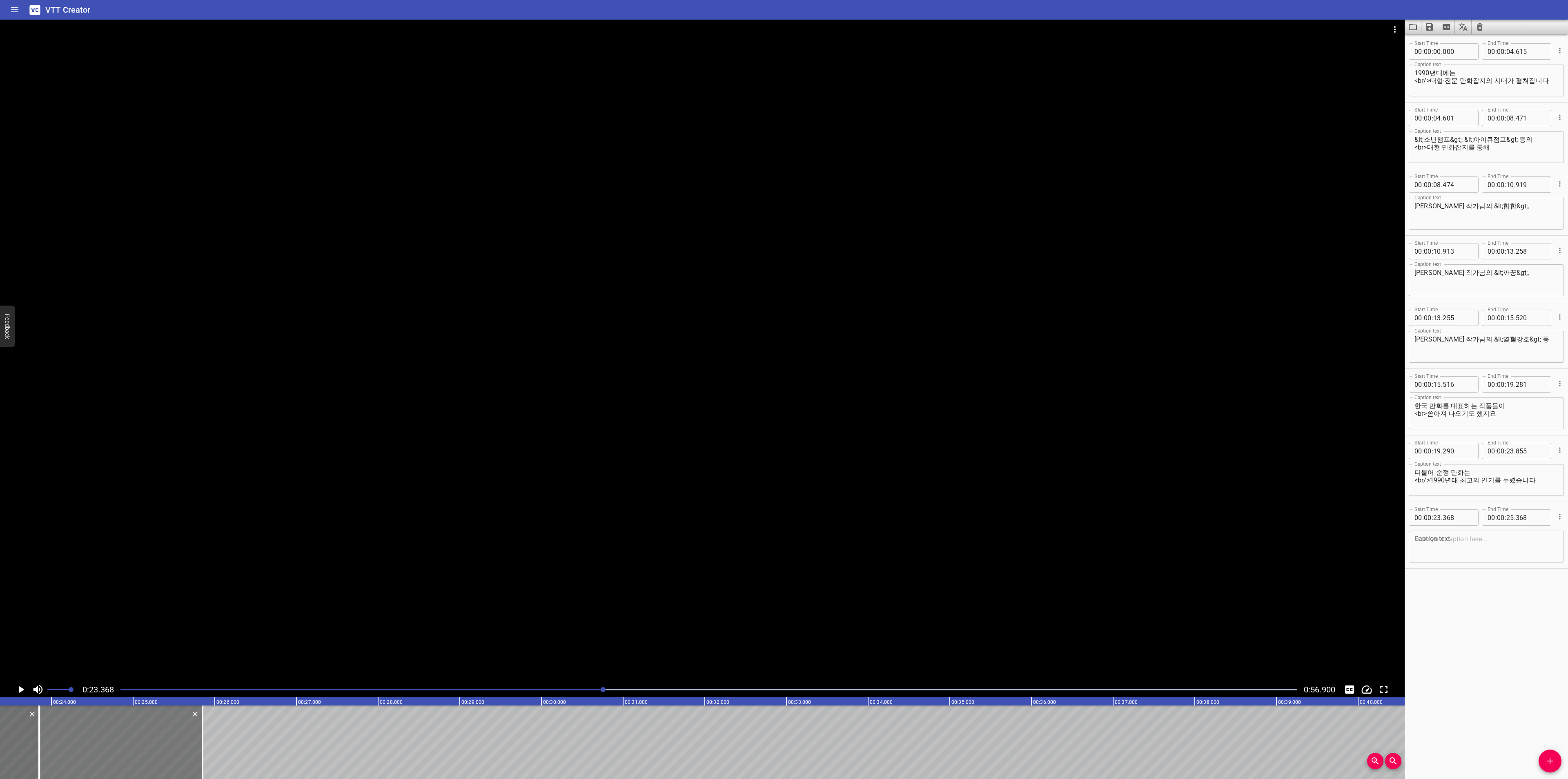
drag, startPoint x: 95, startPoint y: 742, endPoint x: 133, endPoint y: 741, distance: 38.0
click at [133, 741] on div at bounding box center [121, 742] width 163 height 74
type input "848"
click at [1413, 29] on icon "Load captions from file" at bounding box center [1413, 27] width 10 height 10
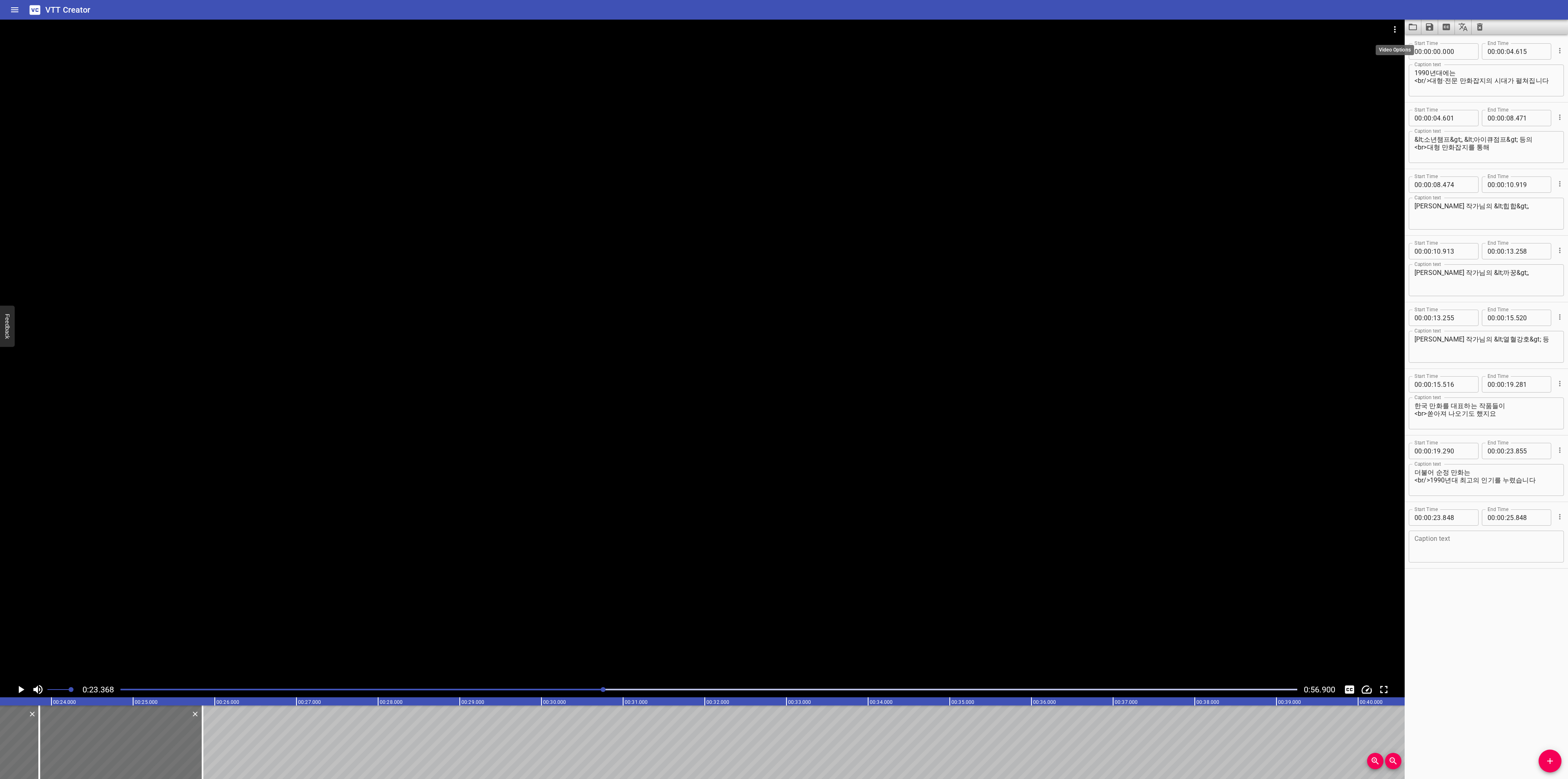
click at [1395, 23] on button "Video Options" at bounding box center [1395, 29] width 19 height 19
click at [1396, 28] on li "Select New Video File..." at bounding box center [1425, 30] width 81 height 15
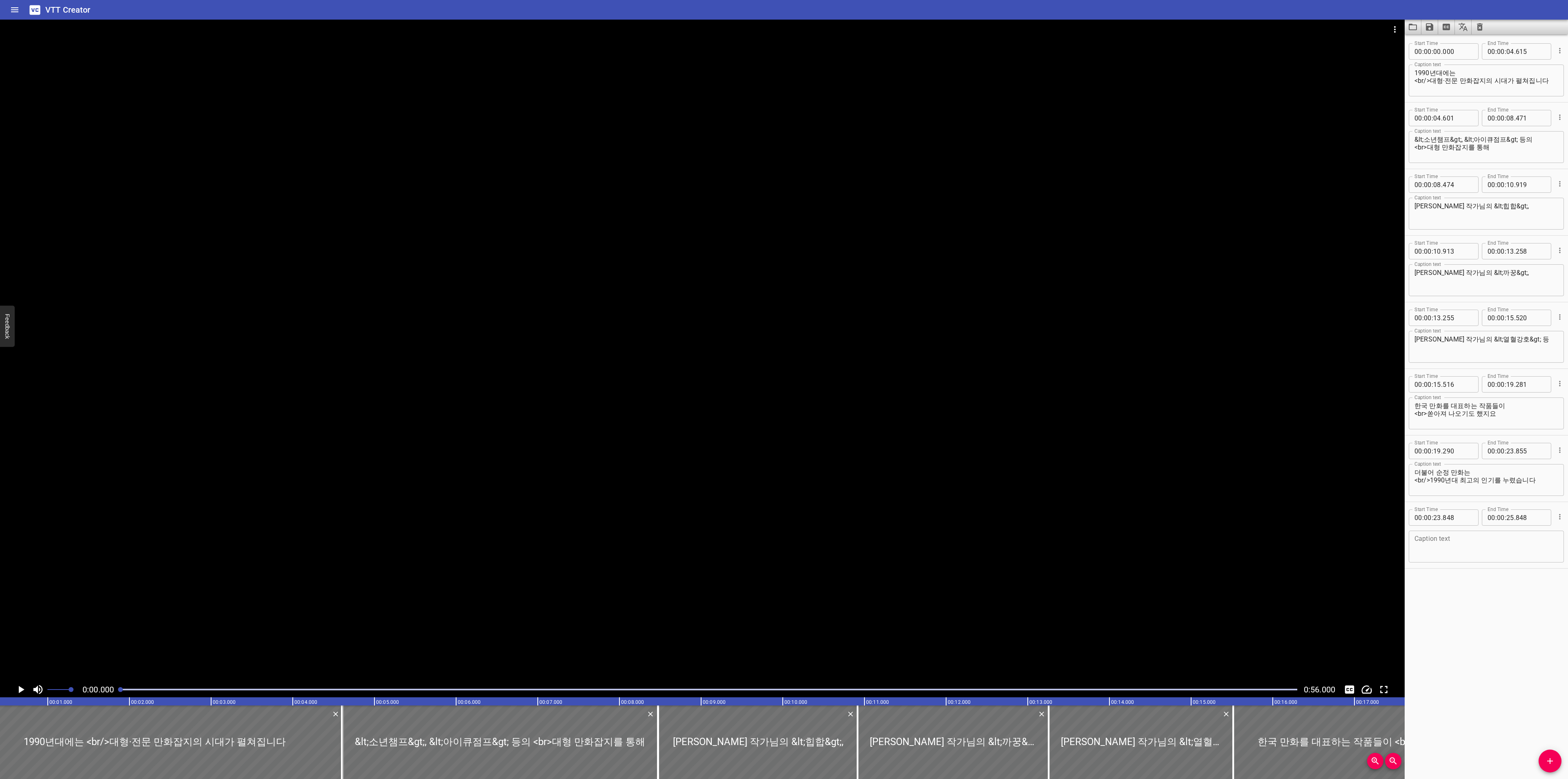
scroll to position [0, 0]
click at [17, 689] on icon "Play/Pause" at bounding box center [21, 689] width 12 height 12
click at [1354, 689] on icon "Toggle captions" at bounding box center [1349, 689] width 12 height 12
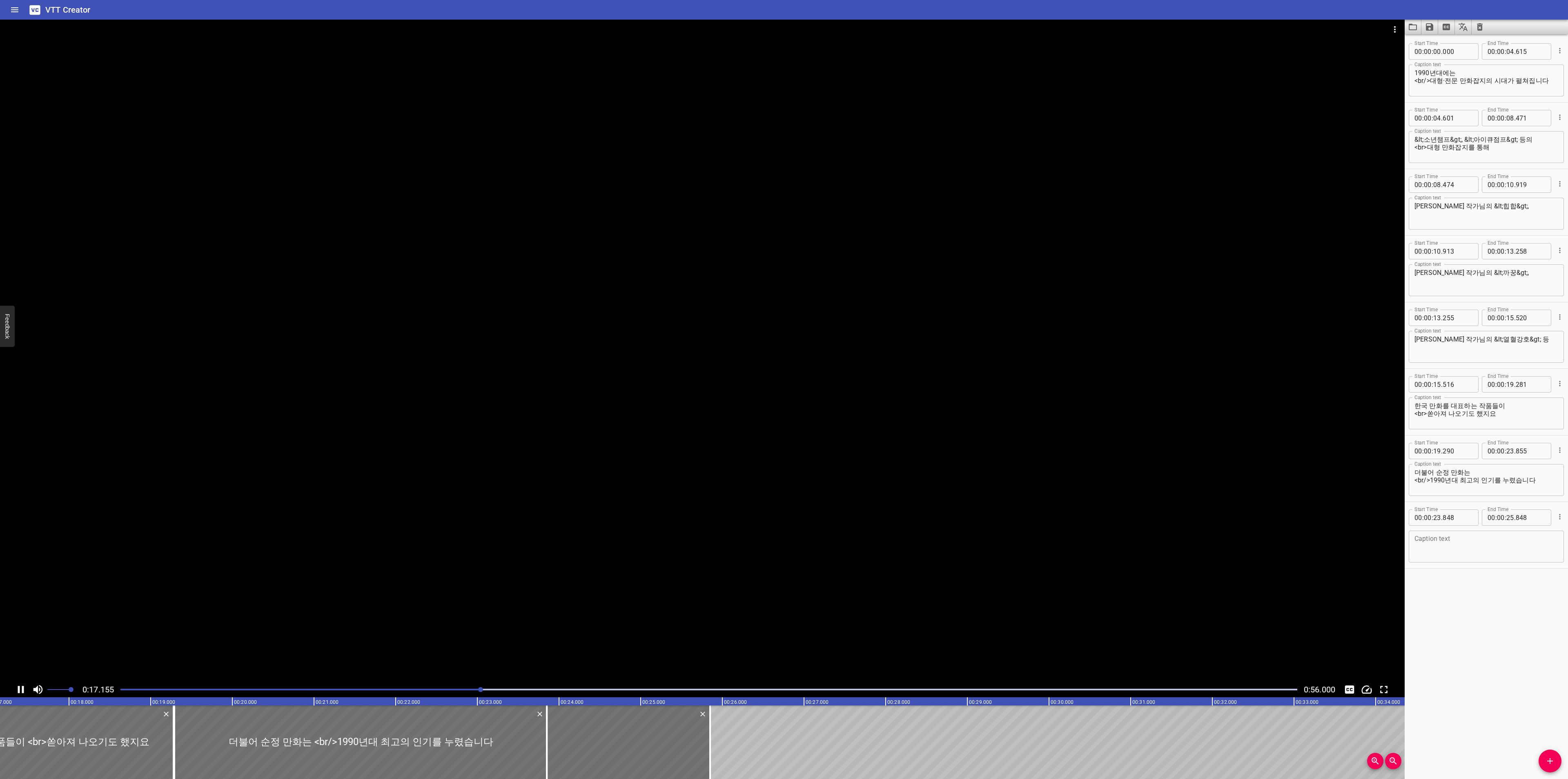
click at [127, 691] on div at bounding box center [709, 689] width 1186 height 12
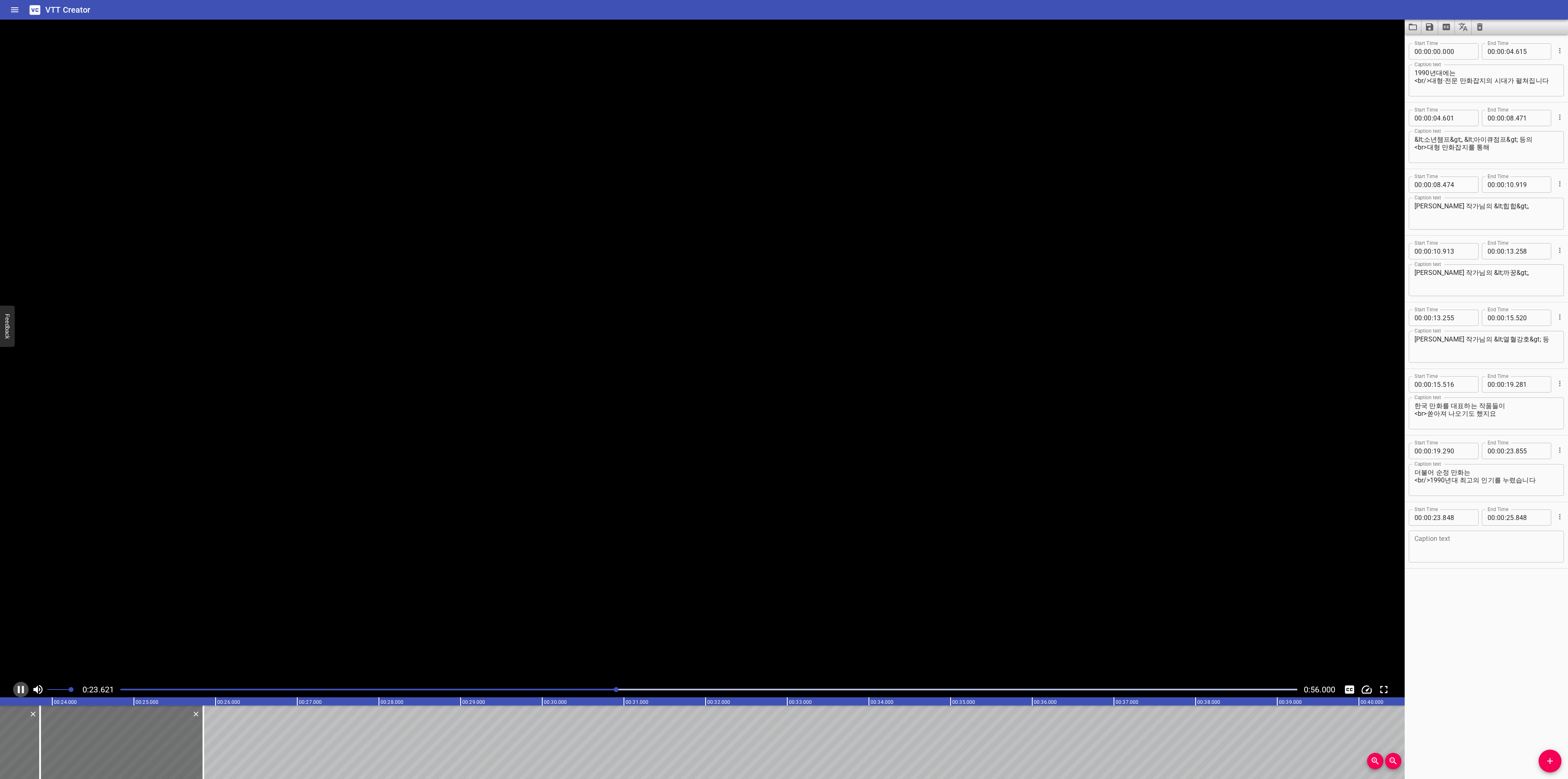
click at [18, 687] on icon "Play/Pause" at bounding box center [21, 689] width 6 height 7
click at [1466, 534] on div "Caption text" at bounding box center [1486, 546] width 155 height 32
click at [1466, 545] on textarea at bounding box center [1486, 547] width 144 height 23
paste textarea "<윙크>, <댕기>, <르네상스> 등 순정 만화 전문 잡지가 유행했는데요"
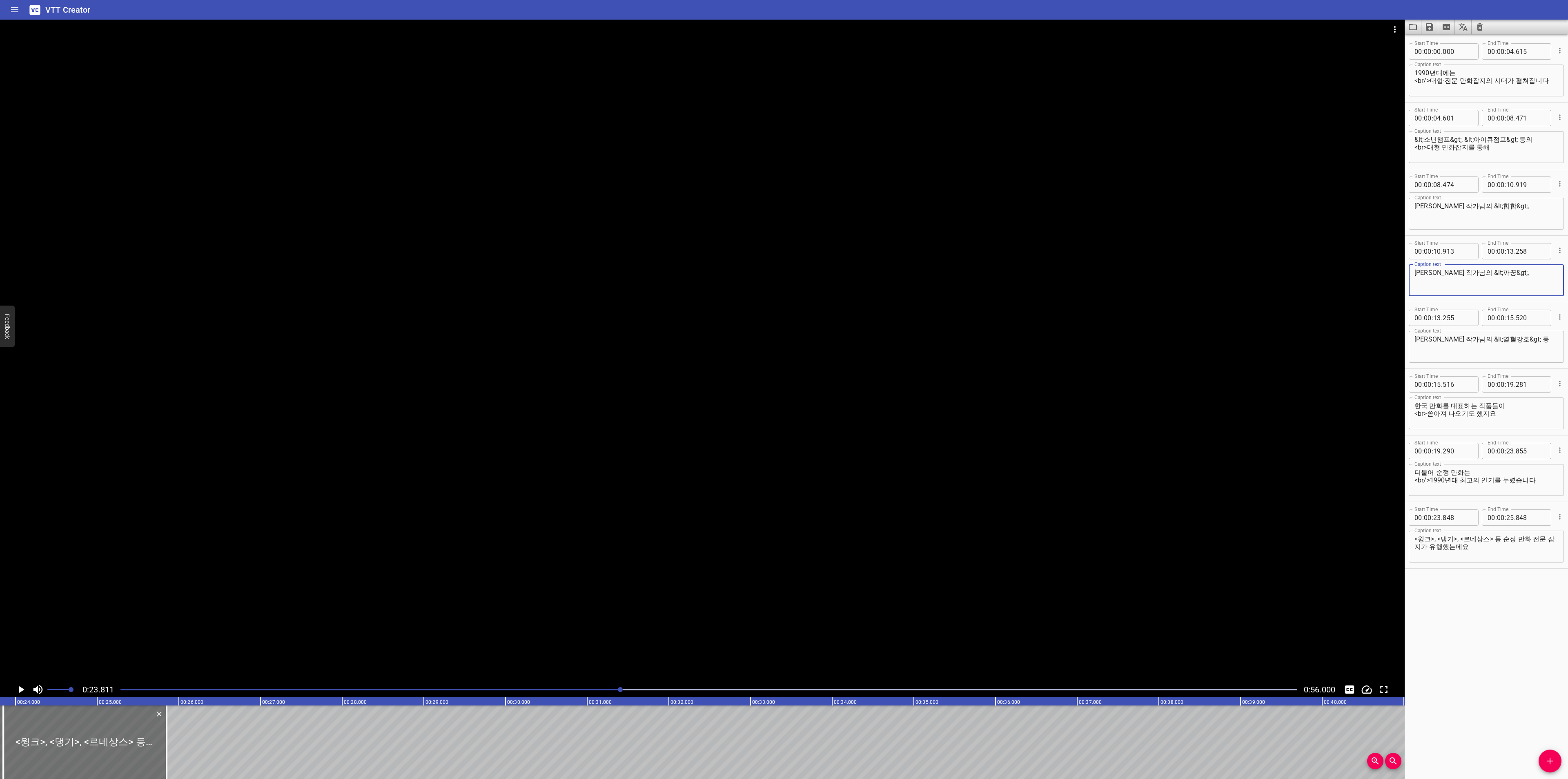
drag, startPoint x: 1462, startPoint y: 272, endPoint x: 1524, endPoint y: 273, distance: 62.0
click at [1524, 273] on textarea "[PERSON_NAME] 작가님의 &lt;까꿍&gt;," at bounding box center [1486, 280] width 144 height 23
drag, startPoint x: 1457, startPoint y: 538, endPoint x: 1383, endPoint y: 540, distance: 74.0
click at [1383, 540] on main "0:23.811 0:56.000 00:00.000 00:01.000 00:02.000 00:03.000 00:04.000 00:05.000 0…" at bounding box center [784, 399] width 1568 height 760
paste textarea "&lt;까꿍&gt;"
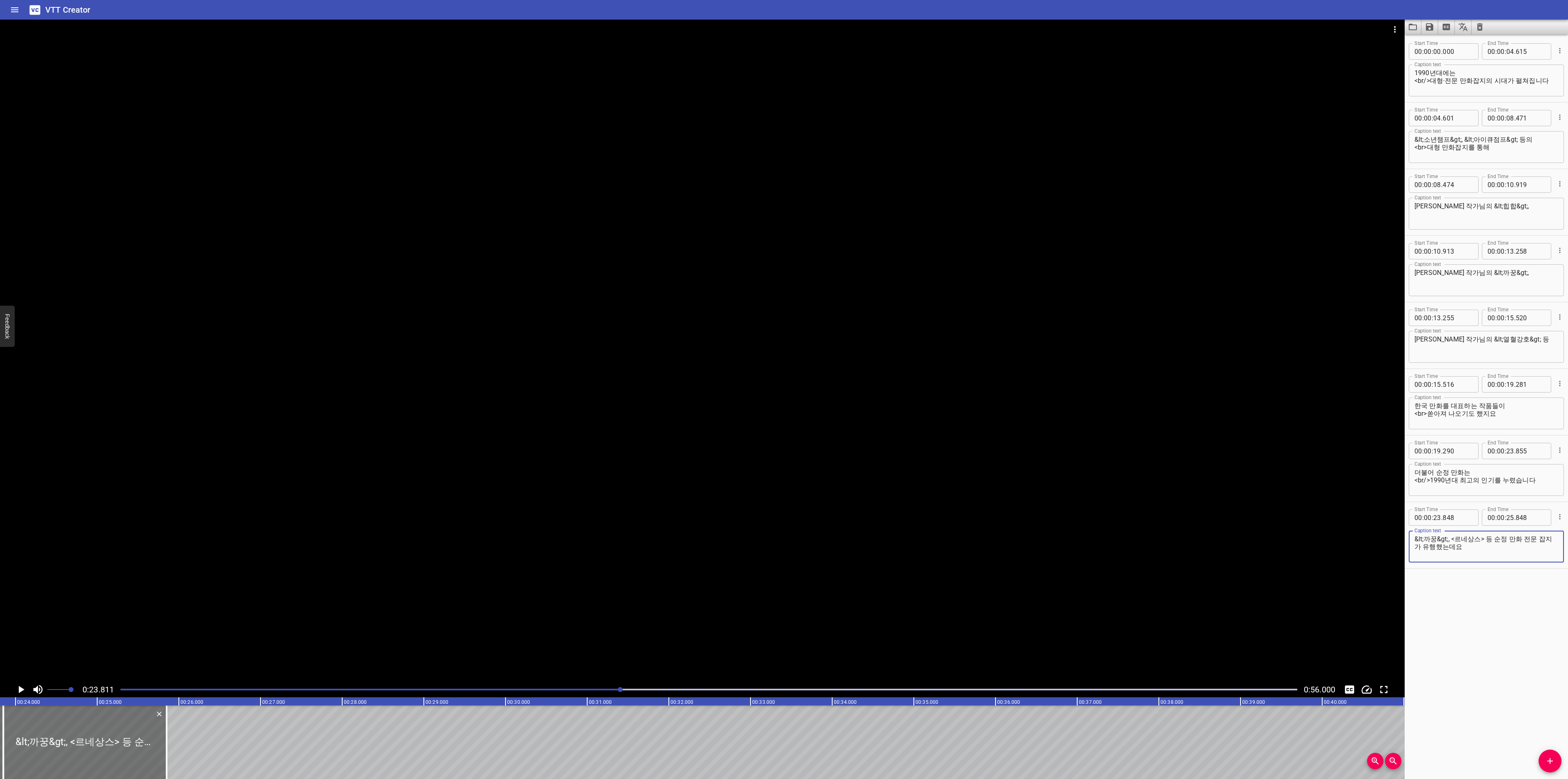
click at [1429, 540] on textarea "&lt;까꿍&gt;, <르네상스> 등 순정 만화 전문 잡지가 유행했는데요" at bounding box center [1486, 547] width 144 height 23
paste textarea "&lt;까꿍&gt;,"
type textarea "&lt;윙크&gt;, &lt;댕기&gt;, &lt;르네상스&gt; 등 <br/>순정 만화 전문 잡지가 유행했는데요"
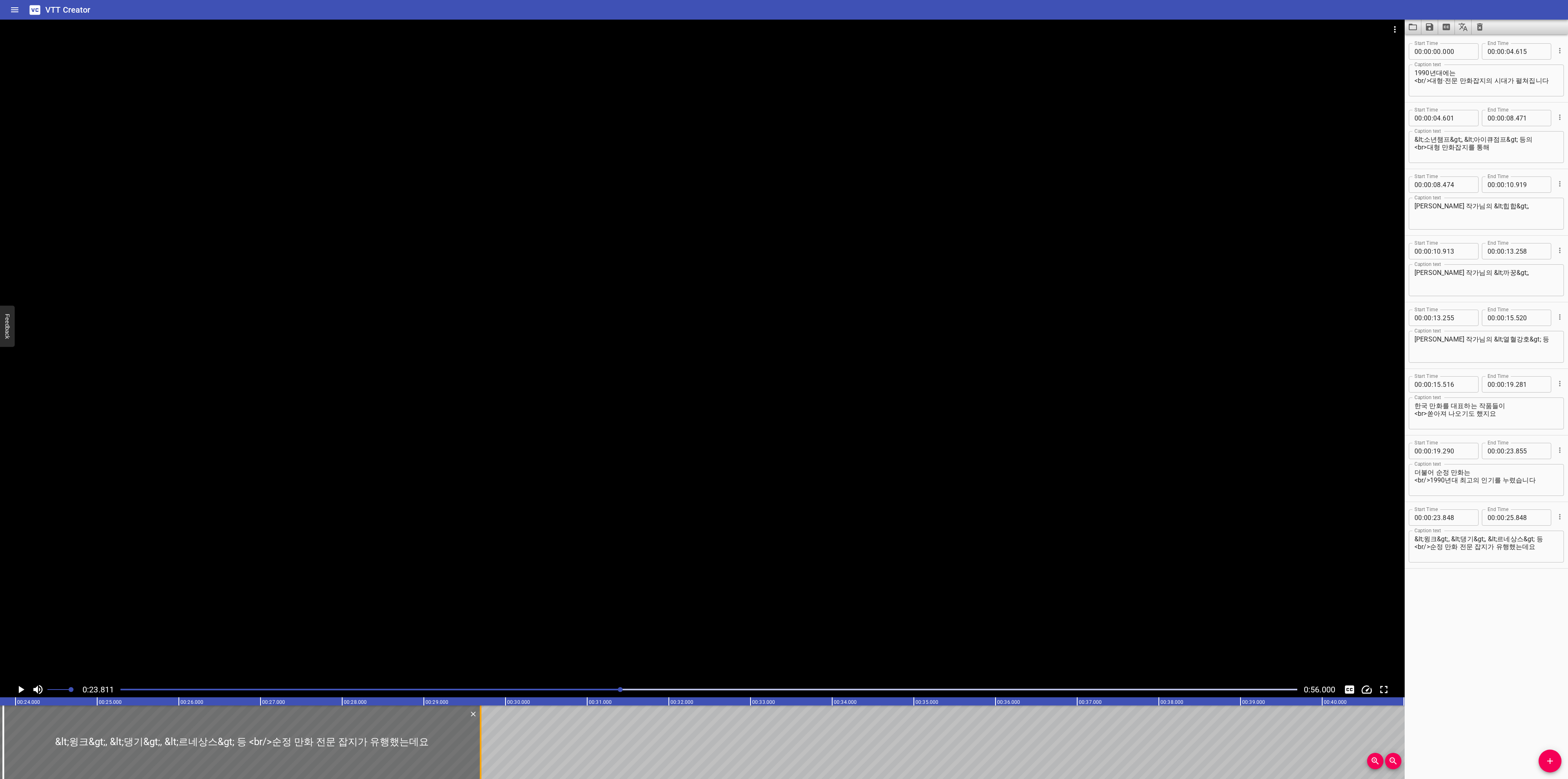
drag, startPoint x: 166, startPoint y: 744, endPoint x: 480, endPoint y: 746, distance: 314.0
click at [480, 746] on div at bounding box center [480, 742] width 2 height 74
type input "29"
type input "693"
click at [528, 687] on div at bounding box center [709, 689] width 1186 height 12
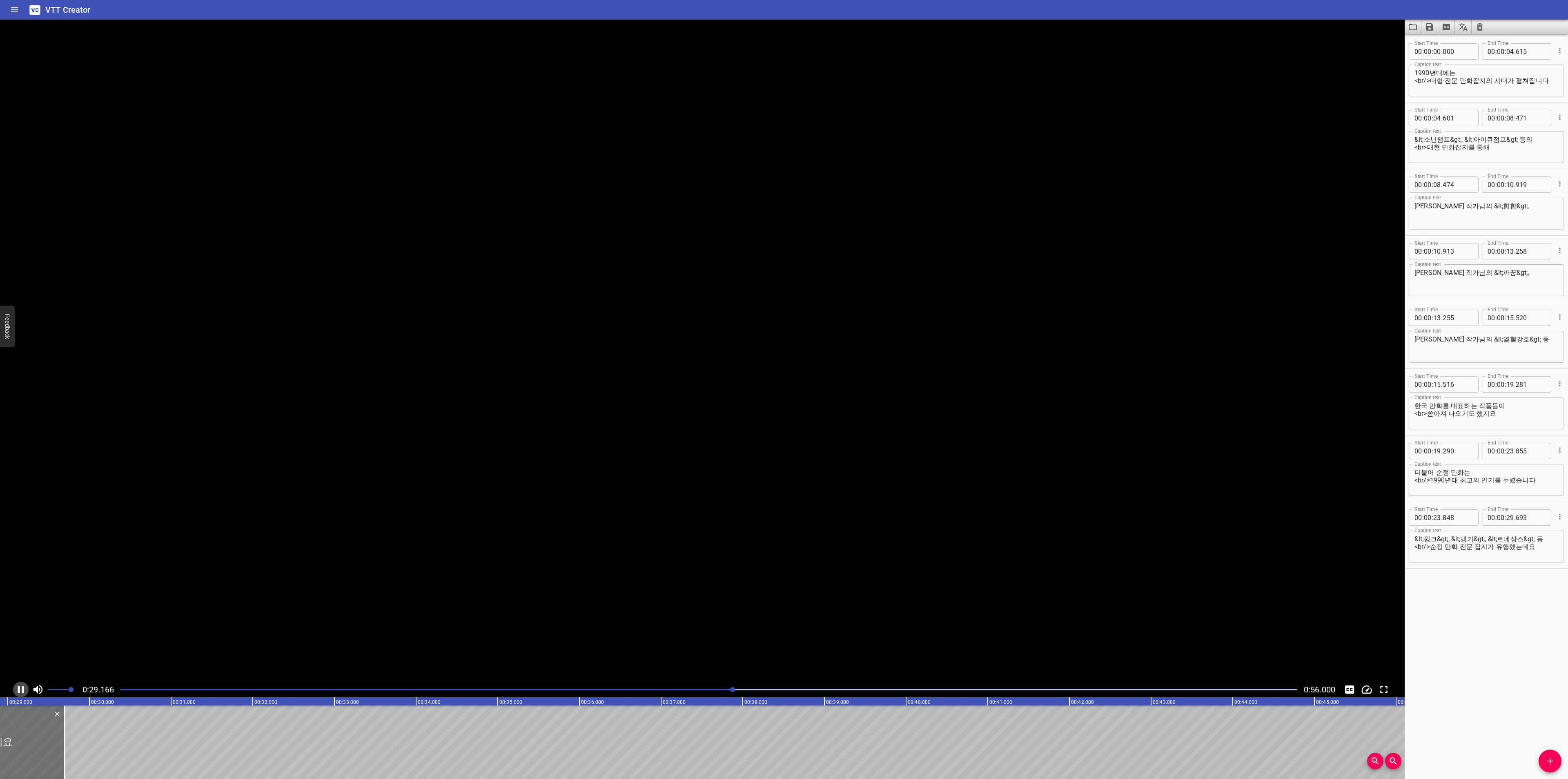
click at [18, 691] on icon "Play/Pause" at bounding box center [21, 689] width 12 height 12
click at [1547, 758] on icon "Add Cue" at bounding box center [1550, 761] width 10 height 10
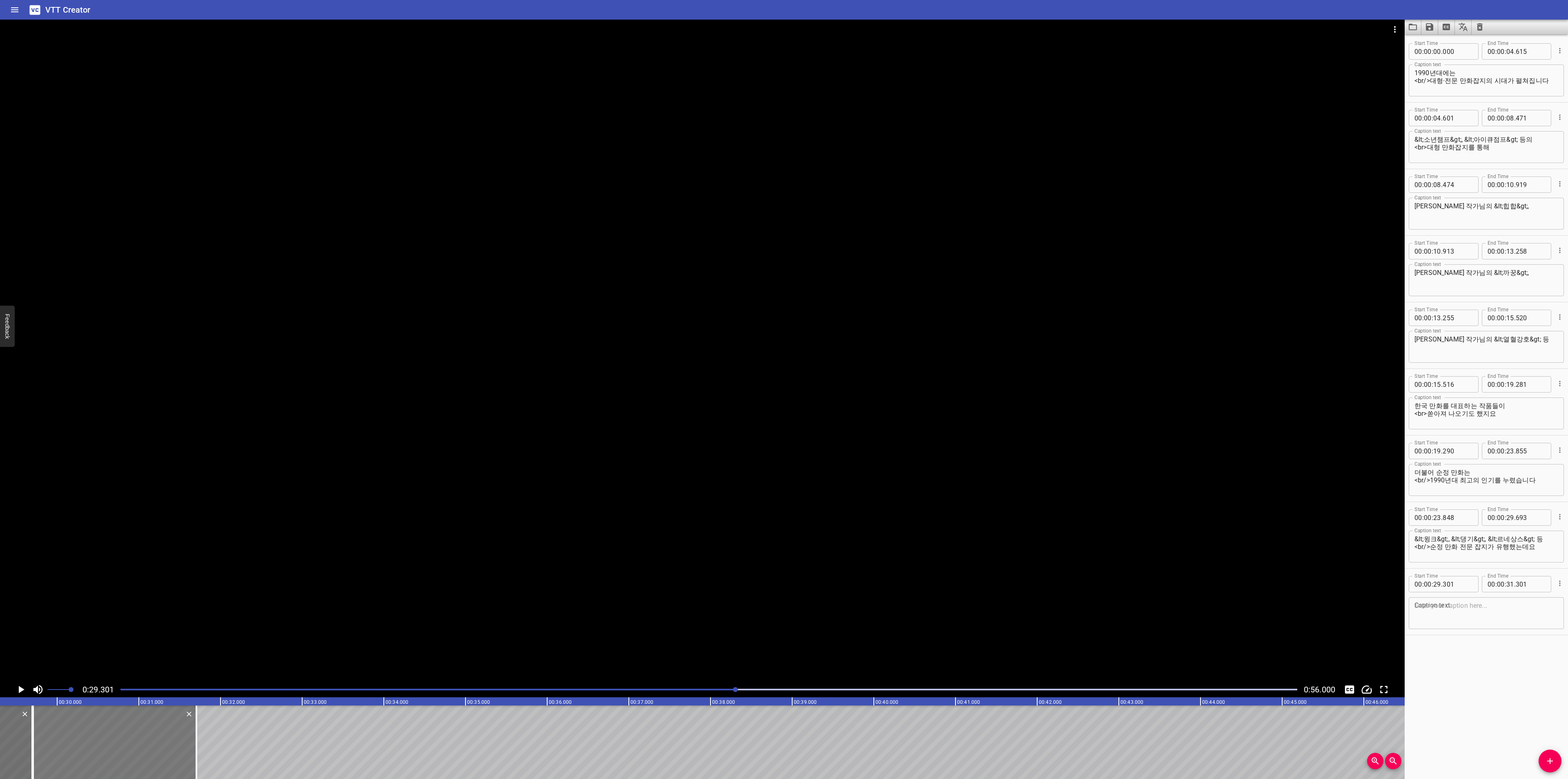
drag, startPoint x: 88, startPoint y: 747, endPoint x: 120, endPoint y: 738, distance: 33.2
click at [120, 738] on div at bounding box center [114, 742] width 163 height 74
type input "706"
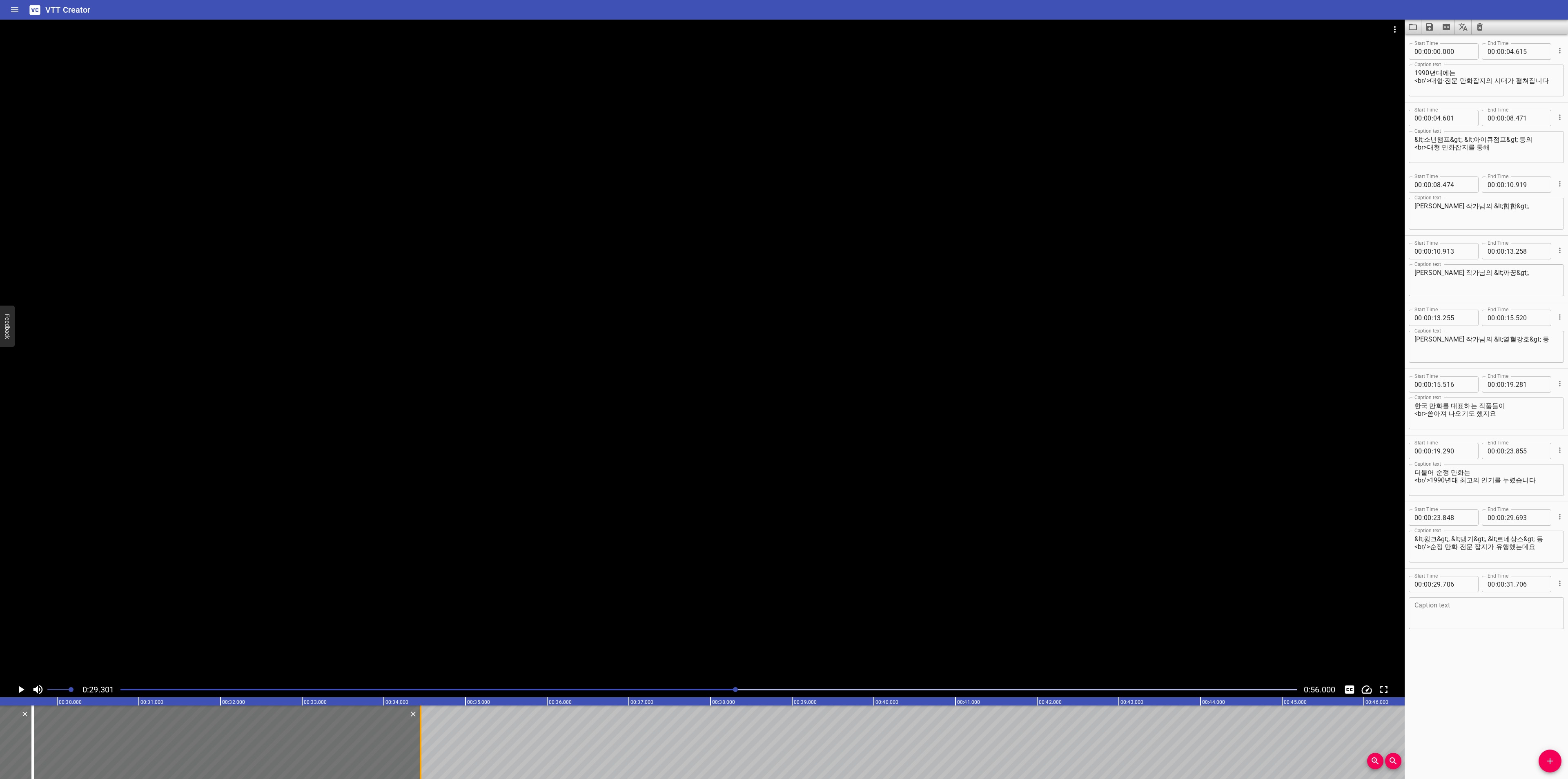
drag, startPoint x: 198, startPoint y: 733, endPoint x: 422, endPoint y: 731, distance: 224.0
click at [422, 731] on div at bounding box center [420, 742] width 8 height 74
type input "34"
type input "451"
click at [1493, 608] on textarea at bounding box center [1486, 613] width 144 height 23
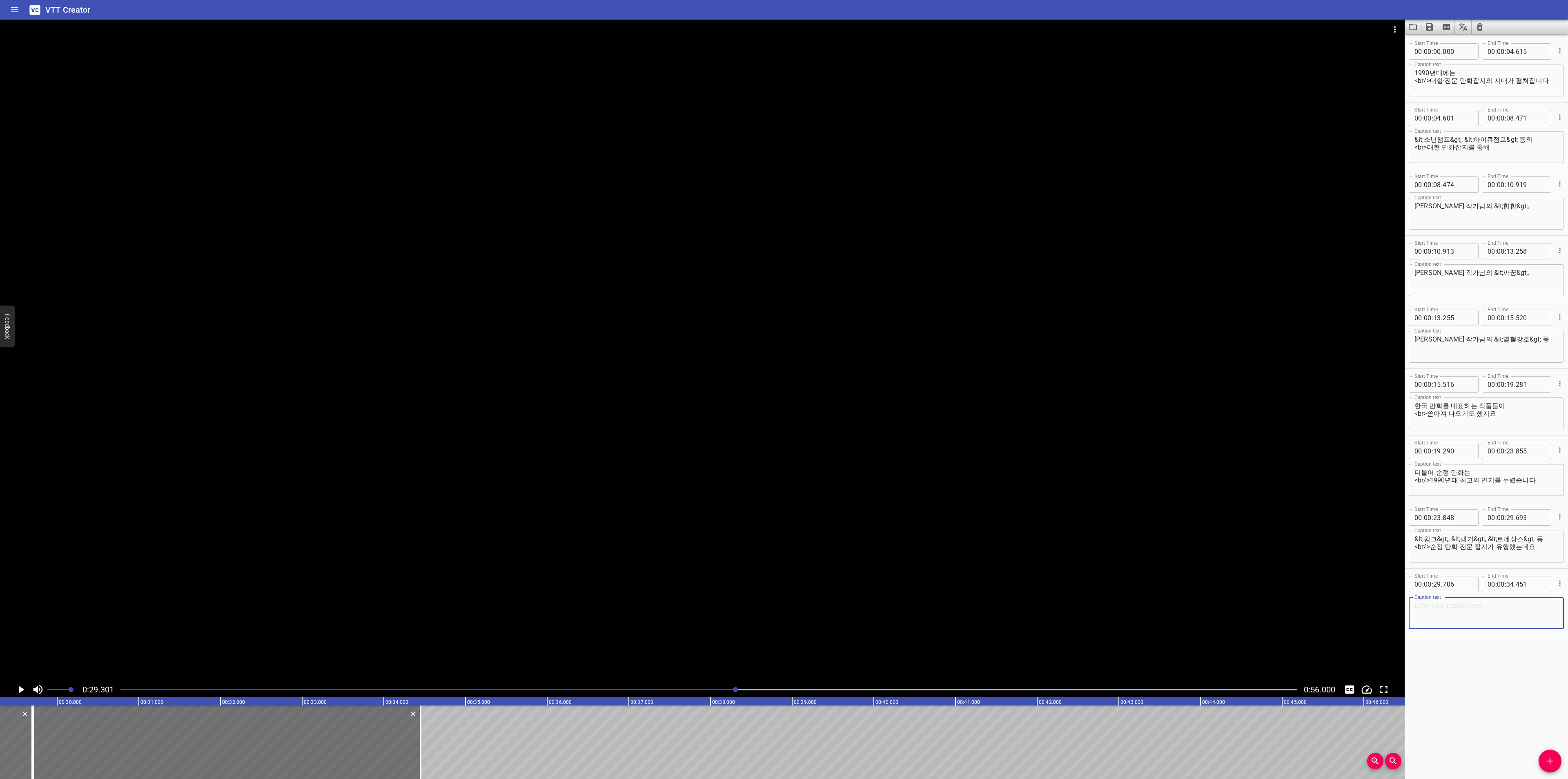
paste textarea "지금처럼 AI가 대신 그림을 그려주는 시대에는 상상이 되지 않지만"
click at [1541, 604] on textarea "지금처럼 AI가 대신 그림을 그려주는 시대에는 상상이 되지 않지만" at bounding box center [1486, 613] width 144 height 23
type textarea "지금처럼 AI가 대신 그림을 그려주는 시대에는 <br/>상상이 되지 않지만"
click at [23, 686] on icon "Play/Pause" at bounding box center [21, 689] width 12 height 12
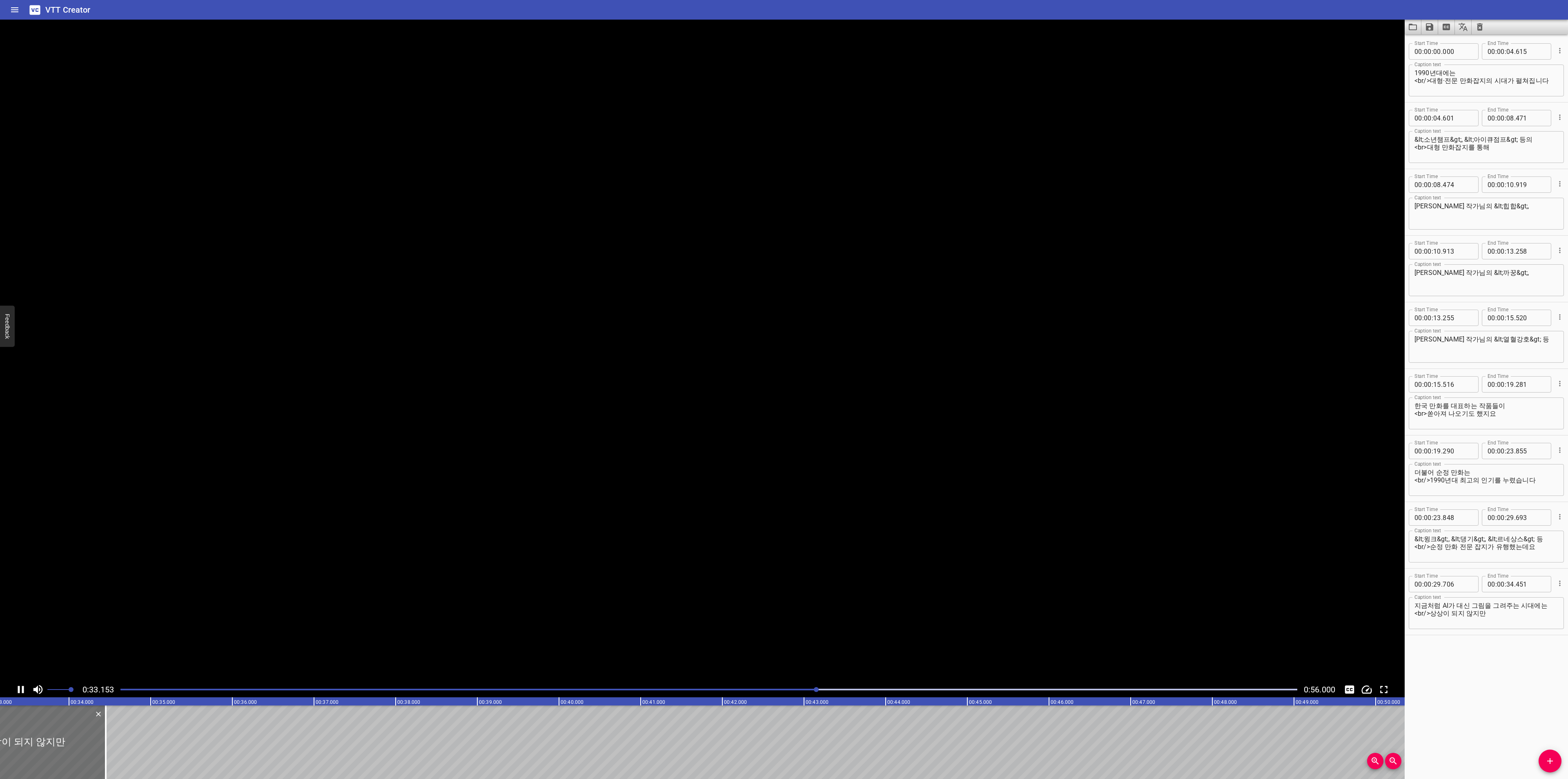
click at [23, 686] on icon "Play/Pause" at bounding box center [21, 689] width 6 height 7
click at [1468, 609] on textarea "지금처럼 AI가 대신 그림을 그려주는 시대에는 <br/>상상이 되지 않지만" at bounding box center [1486, 613] width 144 height 23
click at [1494, 616] on textarea "지금처럼 AI가 대신 그림을 그려주는 시대에는 <br/>상상이 되지 않지만" at bounding box center [1486, 613] width 144 height 23
click at [1549, 763] on icon "Add Cue" at bounding box center [1550, 761] width 10 height 10
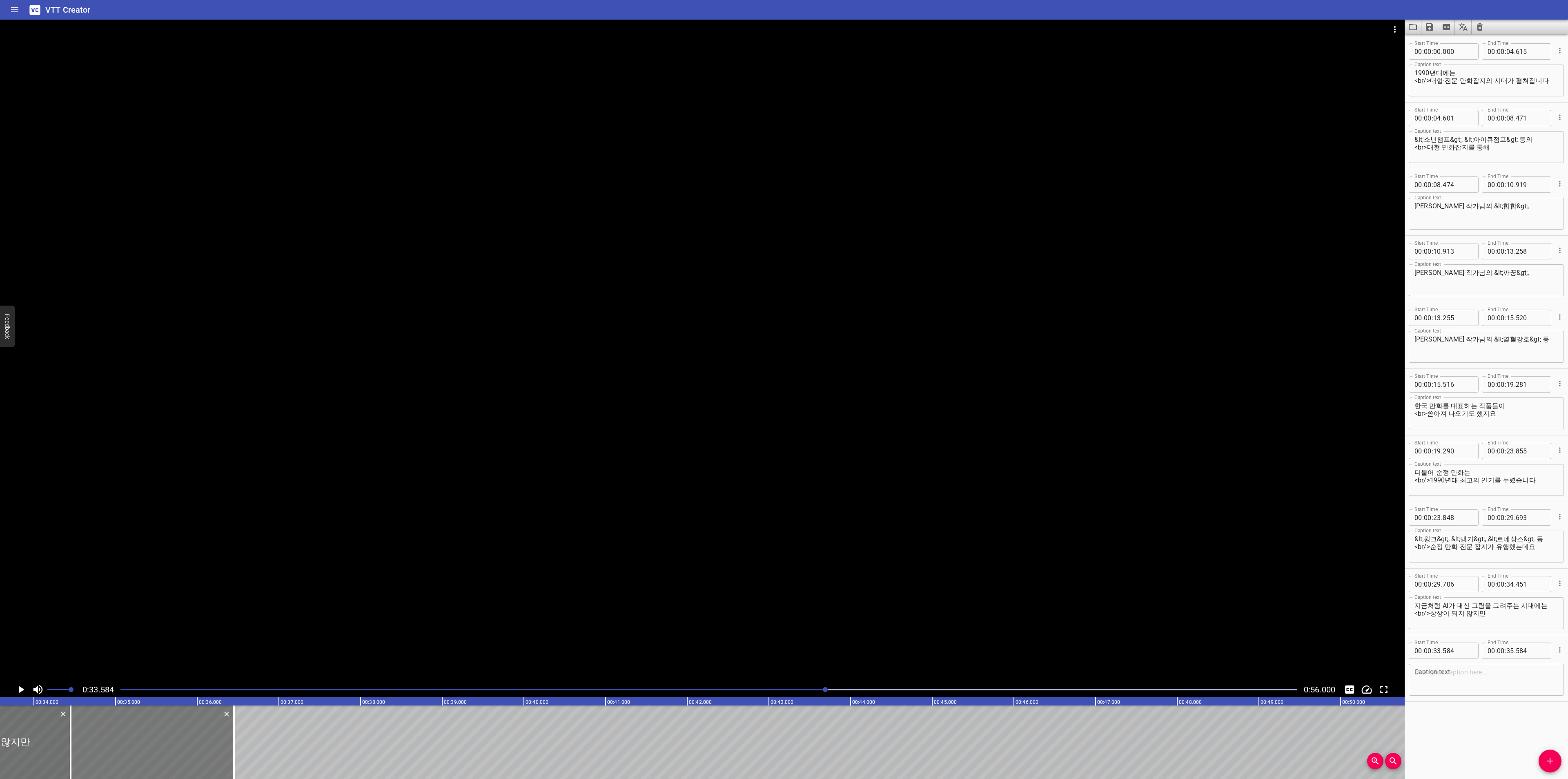
drag, startPoint x: 53, startPoint y: 732, endPoint x: 124, endPoint y: 728, distance: 71.1
click at [124, 728] on div at bounding box center [152, 742] width 163 height 74
type input "34"
type input "449"
type input "36"
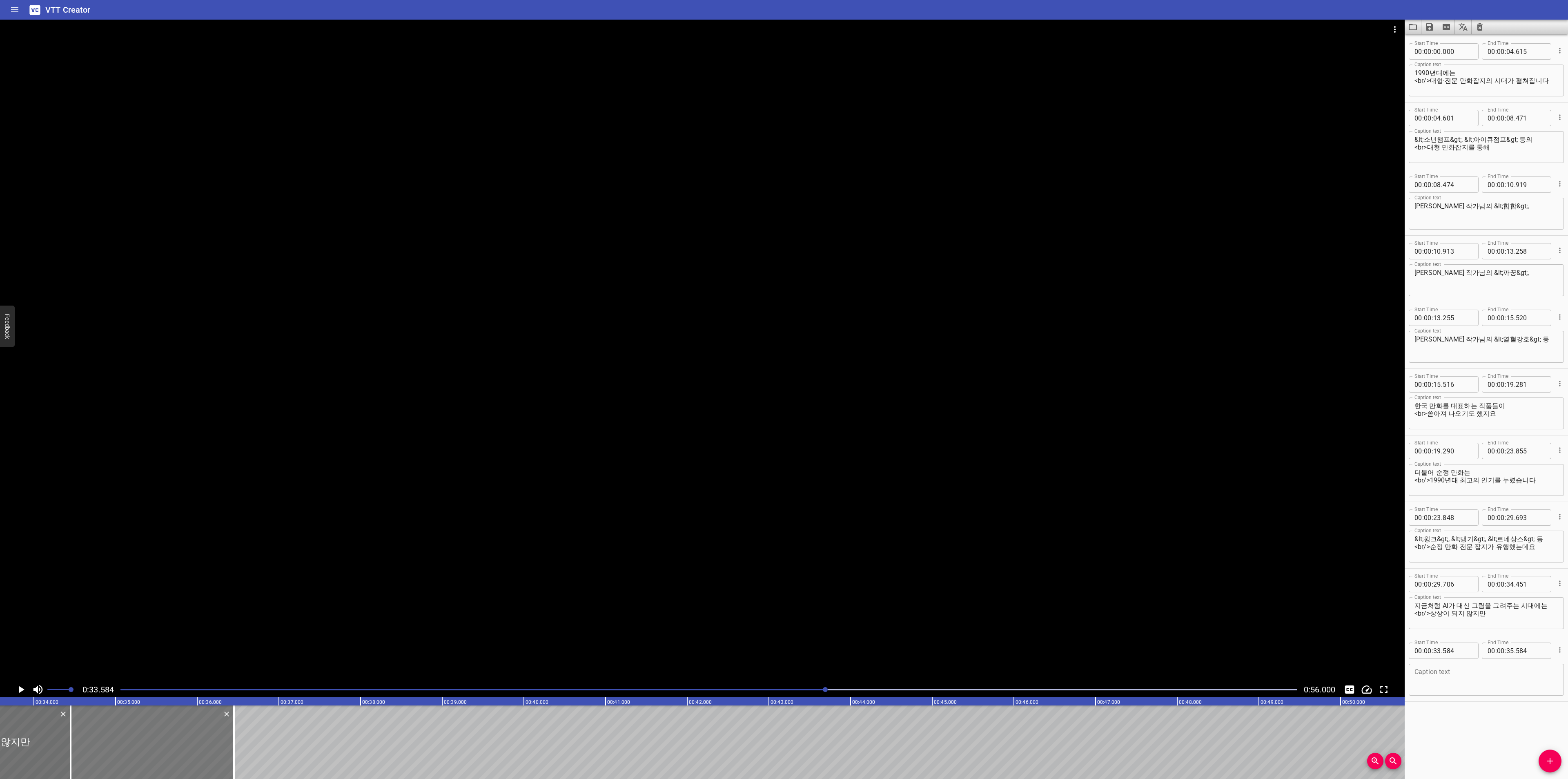
type input "449"
click at [1447, 677] on textarea at bounding box center [1486, 680] width 144 height 23
paste textarea "당시에는 모든 작가님들이"
click at [1413, 671] on div "당시에는 모든 작가님들이 Caption text" at bounding box center [1486, 680] width 155 height 32
click at [1419, 674] on textarea "당시에는 모든 작가님들이" at bounding box center [1486, 680] width 144 height 23
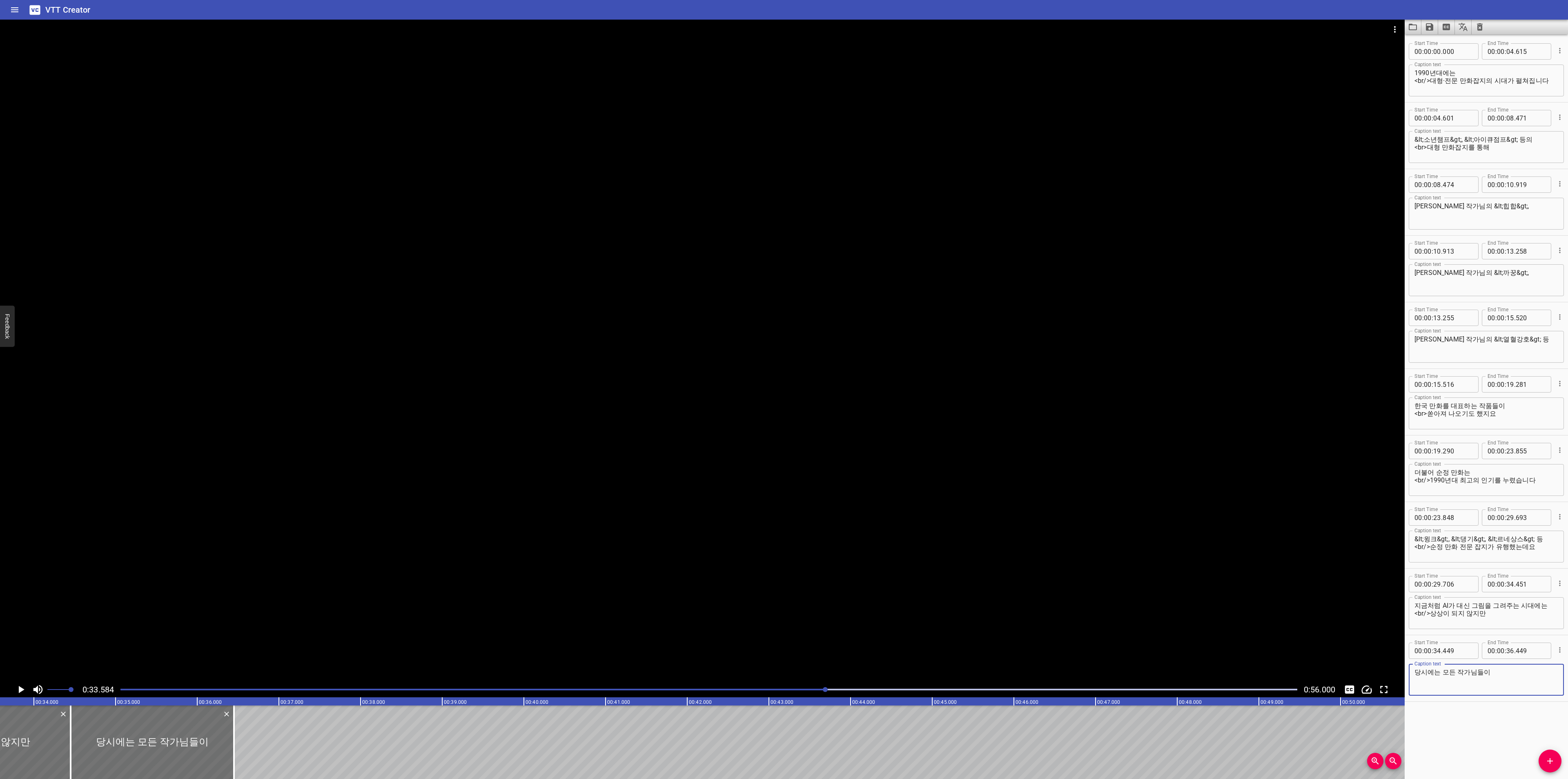
type textarea "당시에는 모든 작가님들이"
drag, startPoint x: 233, startPoint y: 742, endPoint x: 217, endPoint y: 744, distance: 16.1
click at [217, 744] on div at bounding box center [218, 742] width 8 height 74
type input "259"
click at [1502, 674] on textarea "당시에는 모든 작가님들이" at bounding box center [1486, 680] width 144 height 23
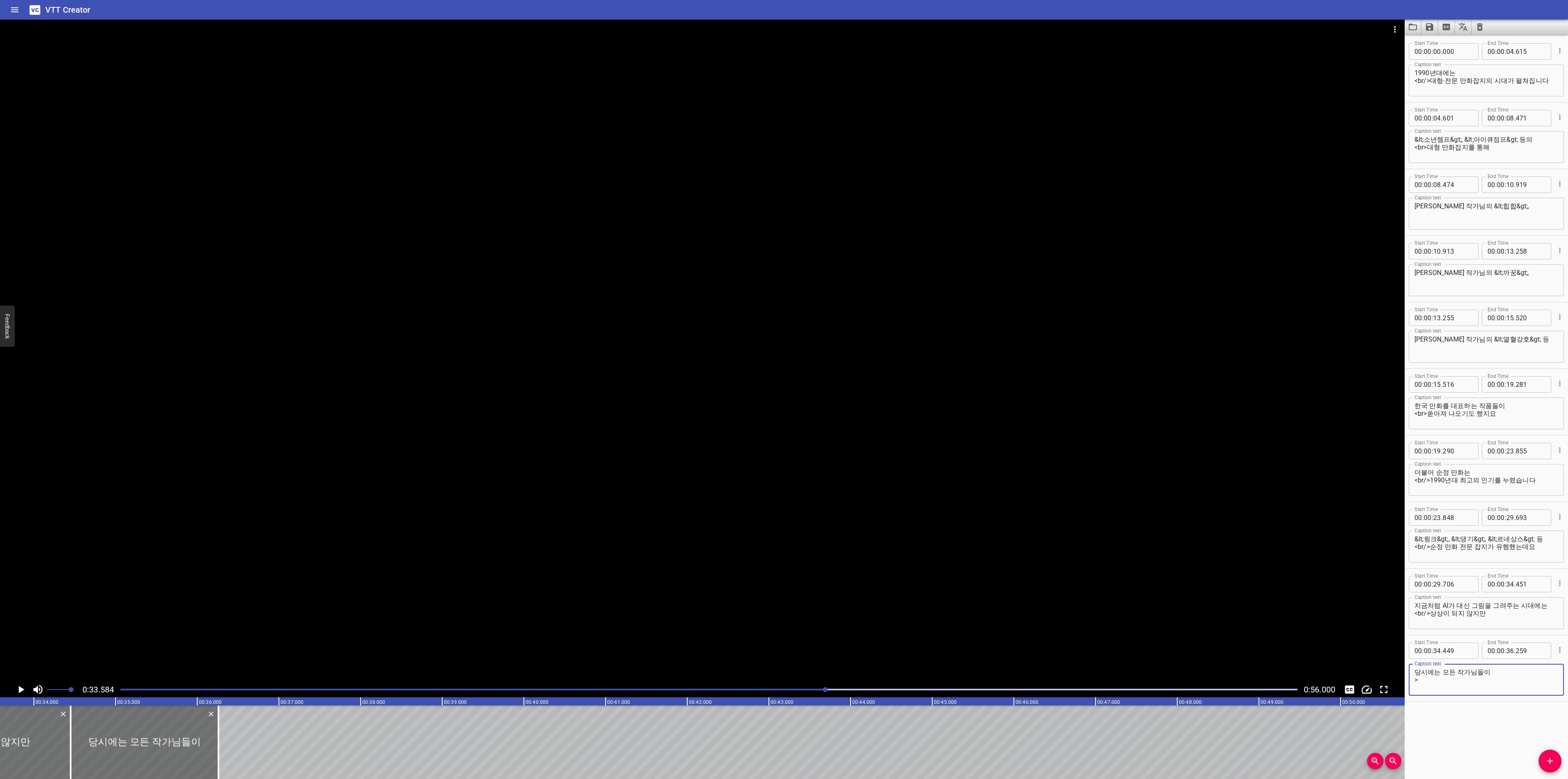
paste textarea "작은 레이스 하나까지도 모두 손으로 그렸답니다"
type textarea "당시에는 모든 작가님들이 <br/>작은 레이스 하나까지도 모두 손으로 그렸답니다"
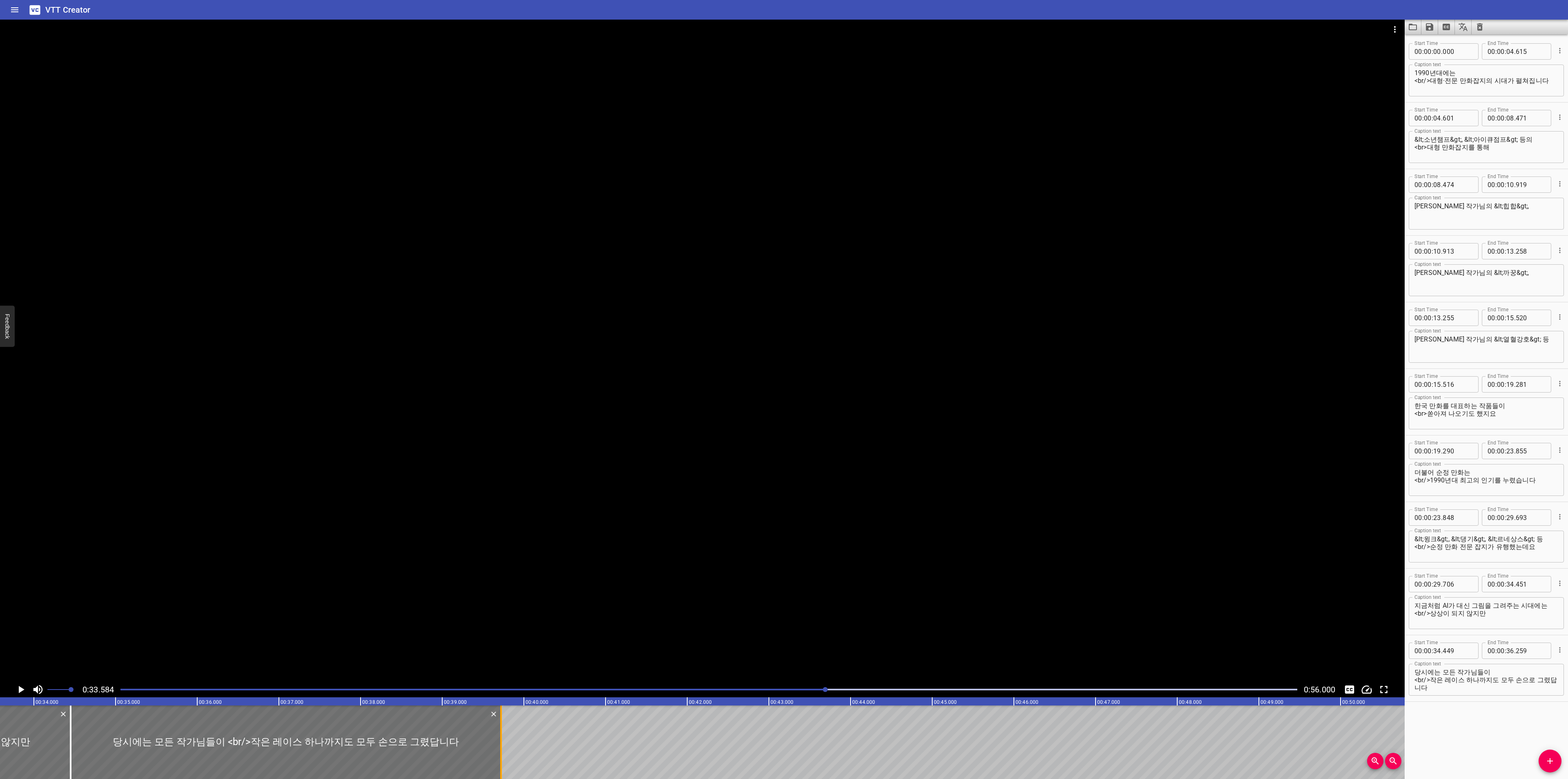
drag, startPoint x: 221, startPoint y: 740, endPoint x: 503, endPoint y: 740, distance: 282.0
click at [503, 740] on div at bounding box center [500, 742] width 8 height 74
type input "39"
click at [713, 686] on div at bounding box center [709, 689] width 1186 height 12
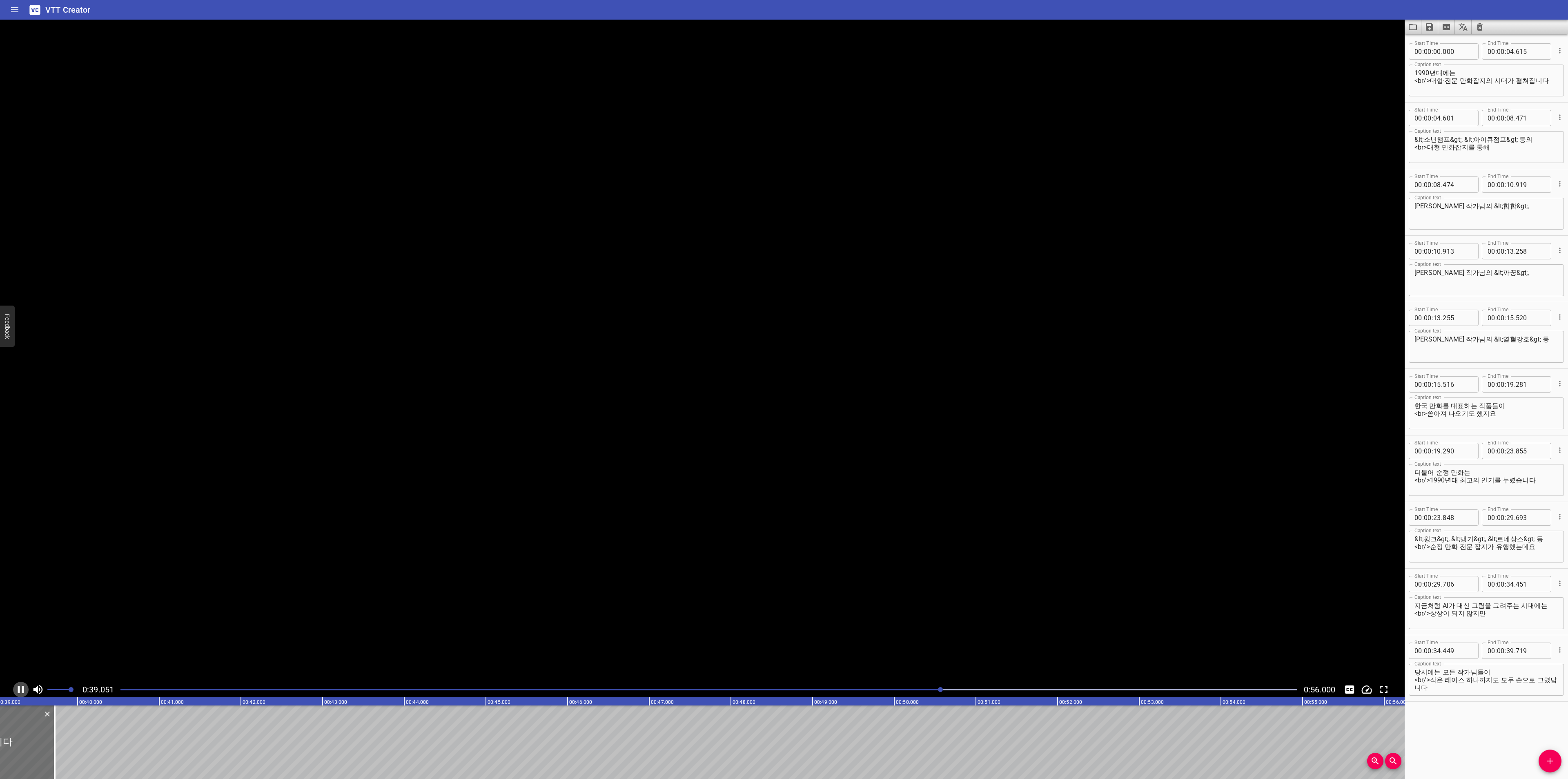
click at [21, 686] on icon "Play/Pause" at bounding box center [21, 689] width 12 height 12
click at [32, 754] on div at bounding box center [32, 742] width 2 height 74
type input "674"
click at [1553, 767] on button "Add Cue" at bounding box center [1550, 761] width 23 height 23
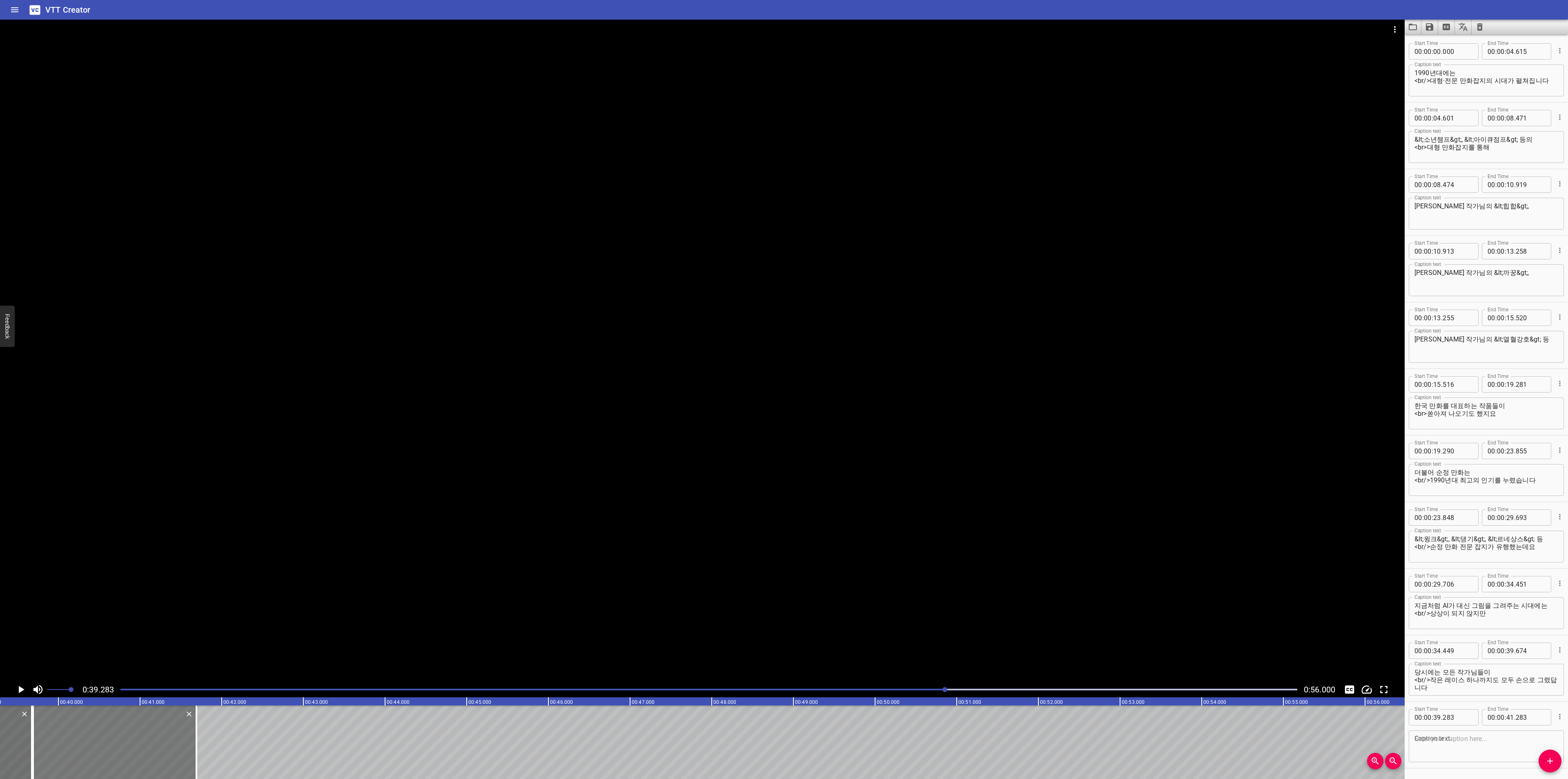
drag, startPoint x: 32, startPoint y: 722, endPoint x: 65, endPoint y: 727, distance: 33.4
click at [65, 727] on div at bounding box center [114, 742] width 163 height 74
type input "688"
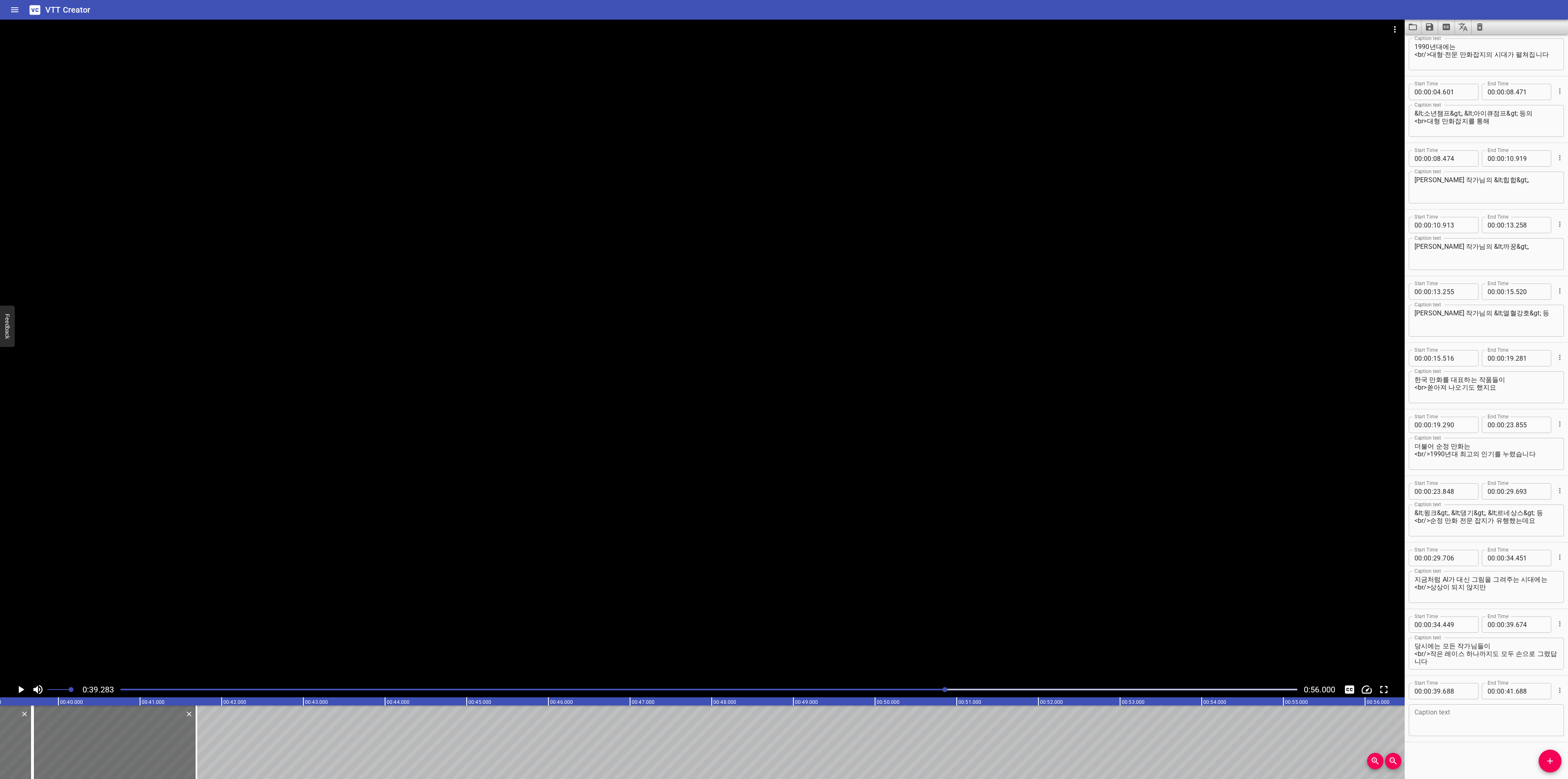
click at [1452, 718] on textarea at bounding box center [1486, 721] width 144 height 23
paste textarea "이 곳에서는 게임으로도 유명한 [PERSON_NAME] 작가님의 <바람의 나라>,"
click at [1423, 712] on textarea "이 곳에서는 게임으로도 유명한 [PERSON_NAME] 작가님의 <바람의 나라>," at bounding box center [1486, 721] width 144 height 23
drag, startPoint x: 1447, startPoint y: 514, endPoint x: 1404, endPoint y: 513, distance: 43.0
click at [1404, 513] on main "0:39.283 0:56.000 00:00.000 00:01.000 00:02.000 00:03.000 00:04.000 00:05.000 0…" at bounding box center [784, 399] width 1568 height 760
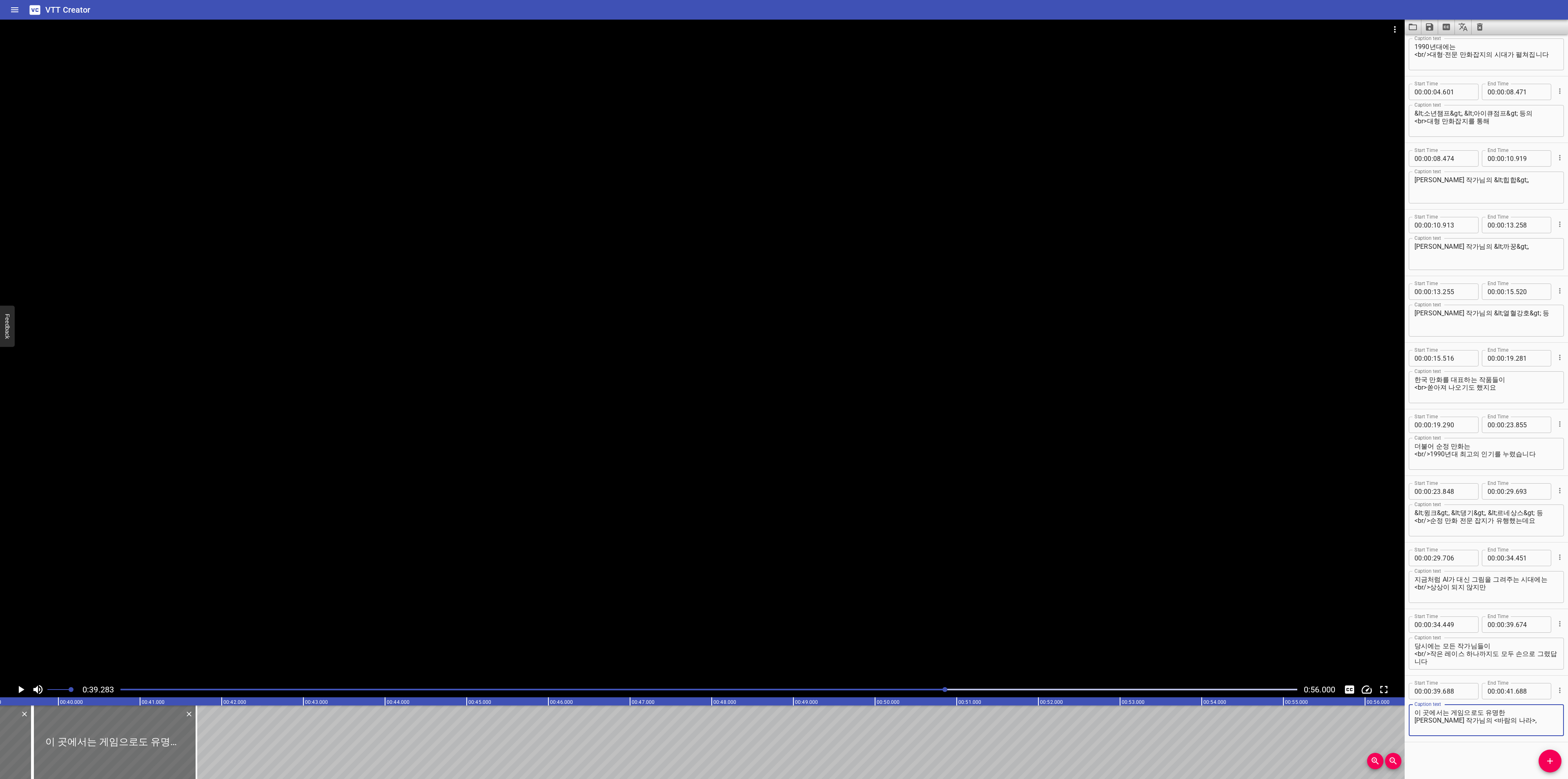
drag, startPoint x: 1454, startPoint y: 721, endPoint x: 1530, endPoint y: 725, distance: 76.1
click at [1530, 725] on textarea "이 곳에서는 게임으로도 유명한 [PERSON_NAME] 작가님의 <바람의 나라>," at bounding box center [1486, 721] width 144 height 23
paste textarea "&lt;윙크&gt;"
click at [1476, 720] on textarea "이 곳에서는 게임으로도 유명한 [PERSON_NAME] 작가님의 &lt;윙크&gt;" at bounding box center [1486, 721] width 144 height 23
type textarea "이 곳에서는 게임으로도 유명한 [PERSON_NAME] 작가님의 &lt;바람의 나라&gt;"
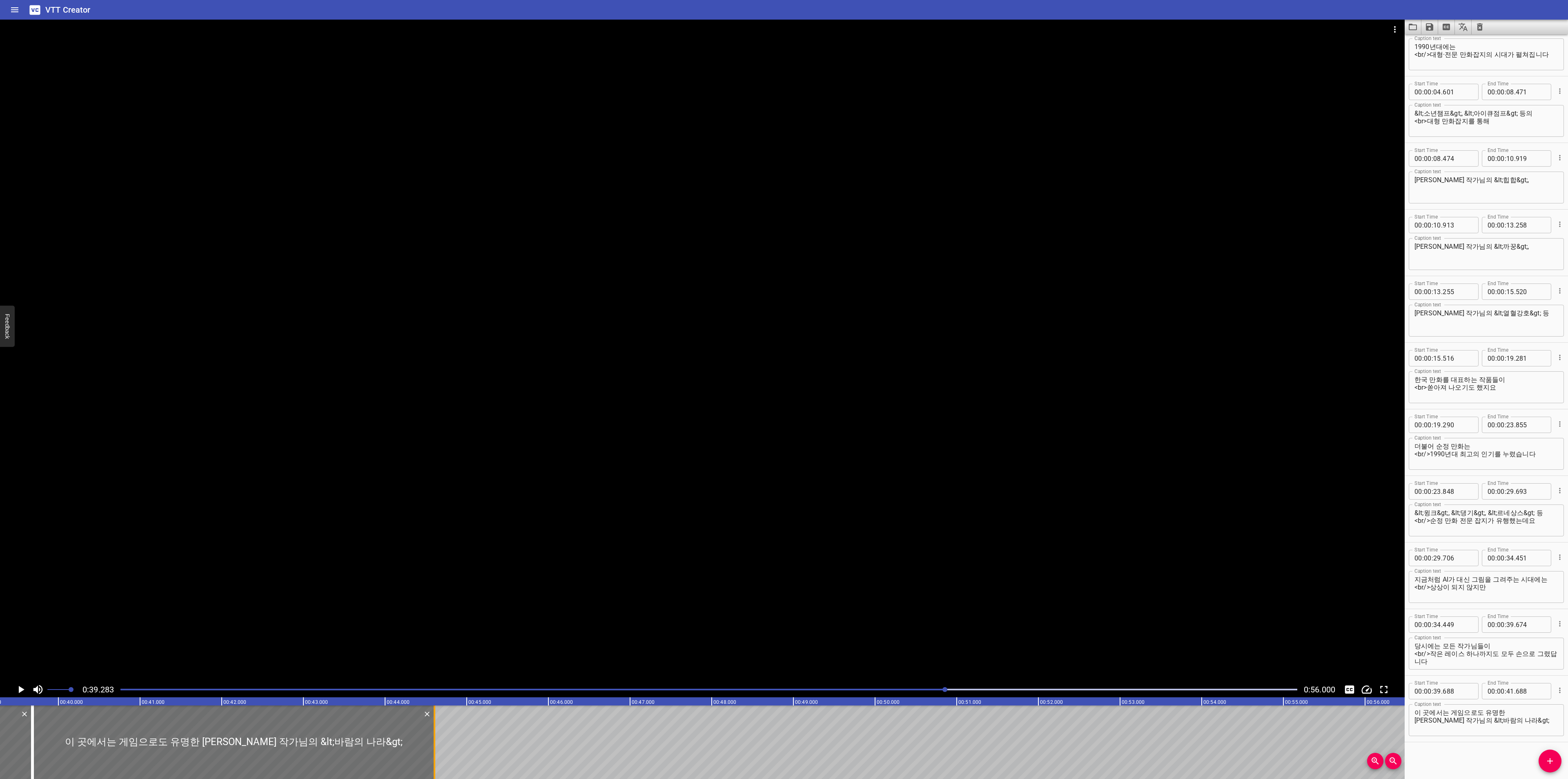
drag, startPoint x: 197, startPoint y: 739, endPoint x: 435, endPoint y: 736, distance: 238.0
click at [435, 736] on div at bounding box center [434, 742] width 2 height 74
type input "44"
type input "603"
click at [22, 688] on icon "Play/Pause" at bounding box center [21, 689] width 12 height 12
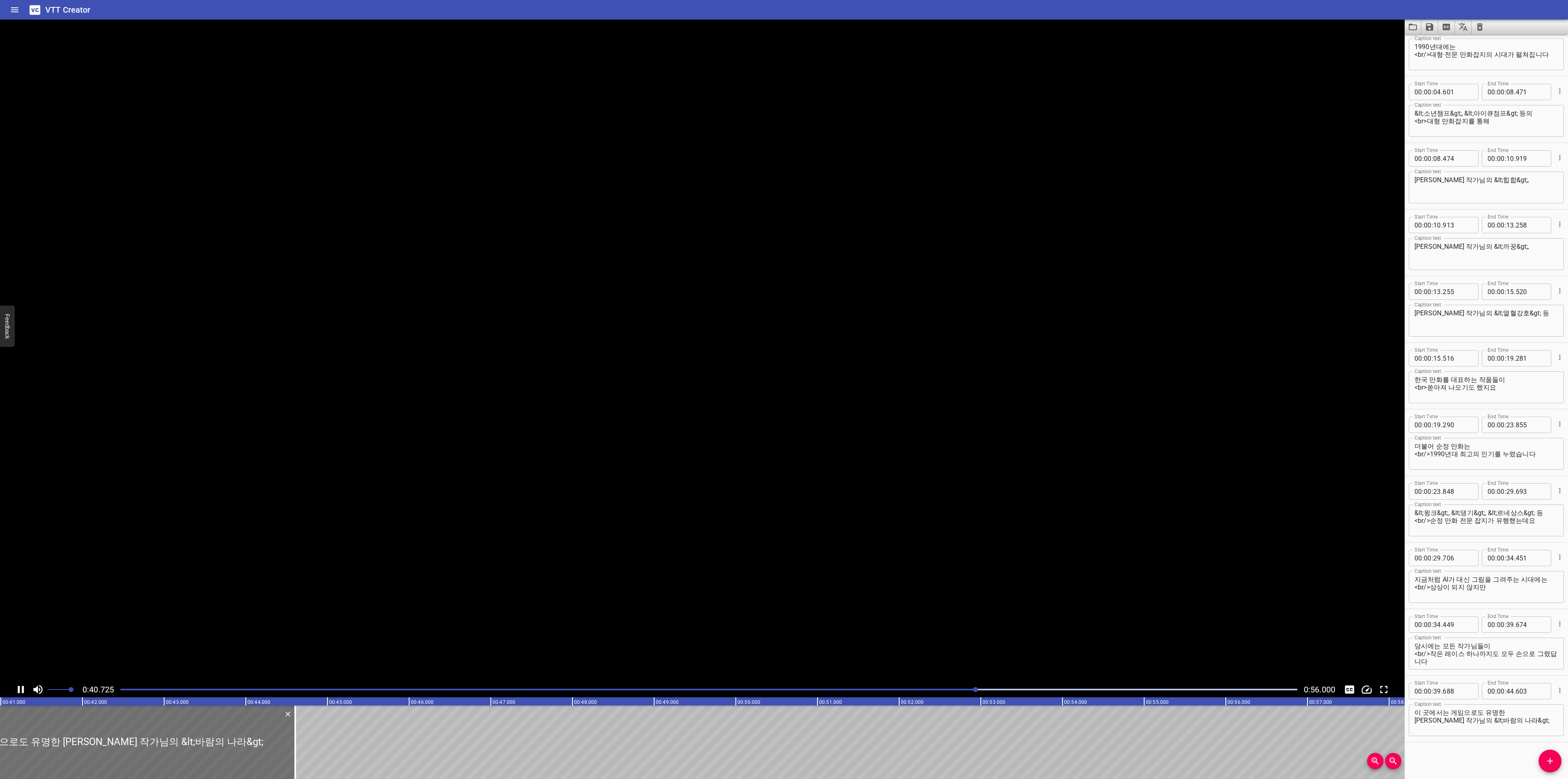
click at [22, 688] on icon "Play/Pause" at bounding box center [21, 689] width 6 height 7
click at [1527, 729] on textarea "이 곳에서는 게임으로도 유명한 [PERSON_NAME] 작가님의 &lt;바람의 나라&gt;" at bounding box center [1486, 721] width 144 height 23
click at [1513, 713] on textarea "이 곳에서는 게임으로도 유명한 [PERSON_NAME] 작가님의 &lt;바람의 나라&gt;," at bounding box center [1486, 721] width 144 height 23
type textarea "이 곳에서는 게임으로도 유명한 [PERSON_NAME] 작가님의 &lt;바람의 나라&gt;,"
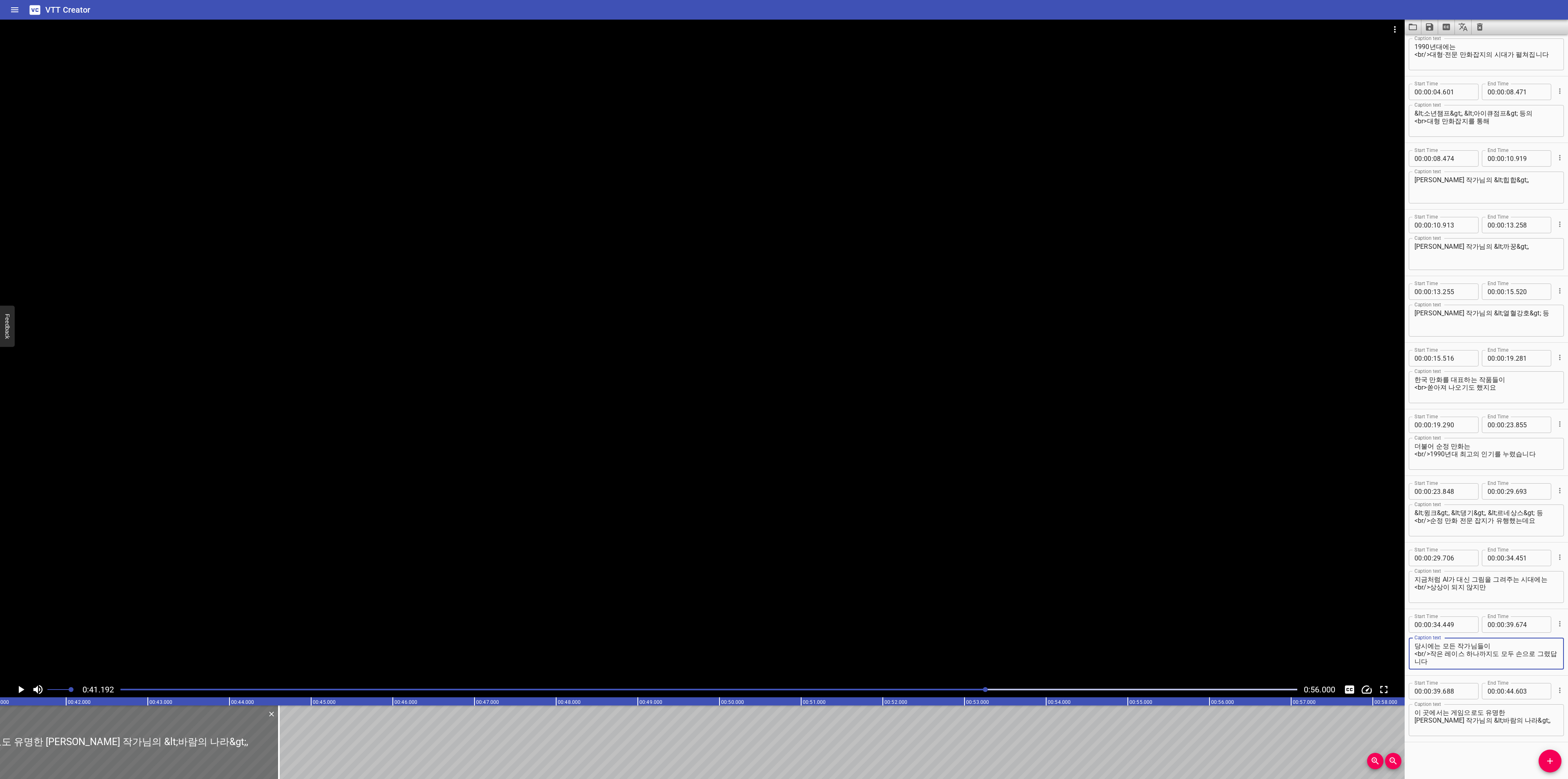
click at [1458, 663] on textarea "당시에는 모든 작가님들이 <br/>작은 레이스 하나까지도 모두 손으로 그렸답니다" at bounding box center [1486, 654] width 144 height 23
click at [1496, 647] on textarea "당시에는 모든 작가님들이 <br/>작은 레이스 하나까지도 모두 손으로 그렸답니다" at bounding box center [1486, 654] width 144 height 23
click at [15, 691] on icon "Play/Pause" at bounding box center [21, 689] width 12 height 12
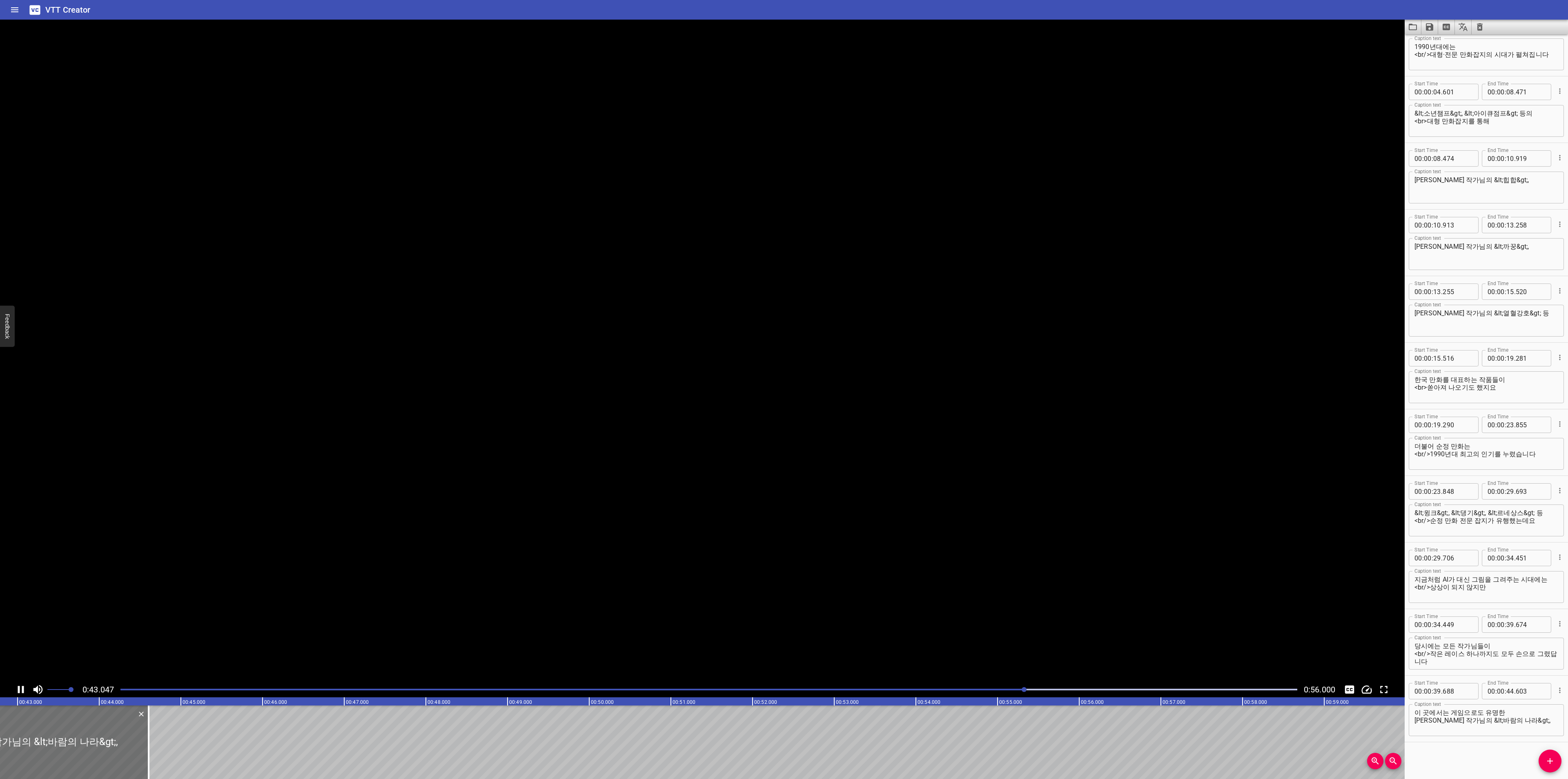
scroll to position [0, 3495]
click at [15, 691] on icon "Play/Pause" at bounding box center [21, 689] width 12 height 12
click at [1555, 768] on button "Add Cue" at bounding box center [1550, 761] width 23 height 23
drag, startPoint x: 197, startPoint y: 752, endPoint x: 188, endPoint y: 750, distance: 9.2
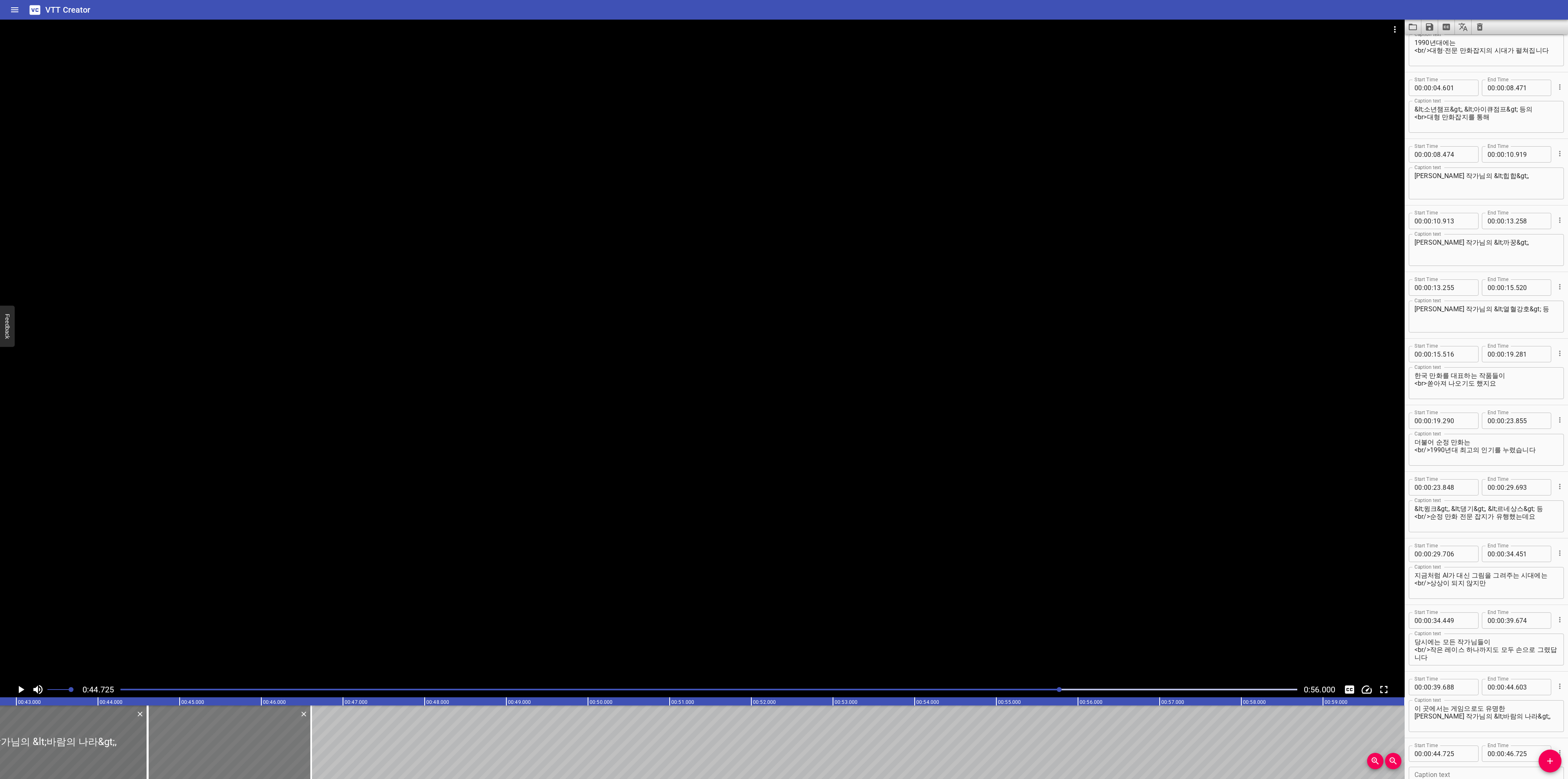
click at [188, 750] on div at bounding box center [229, 742] width 163 height 74
type input "610"
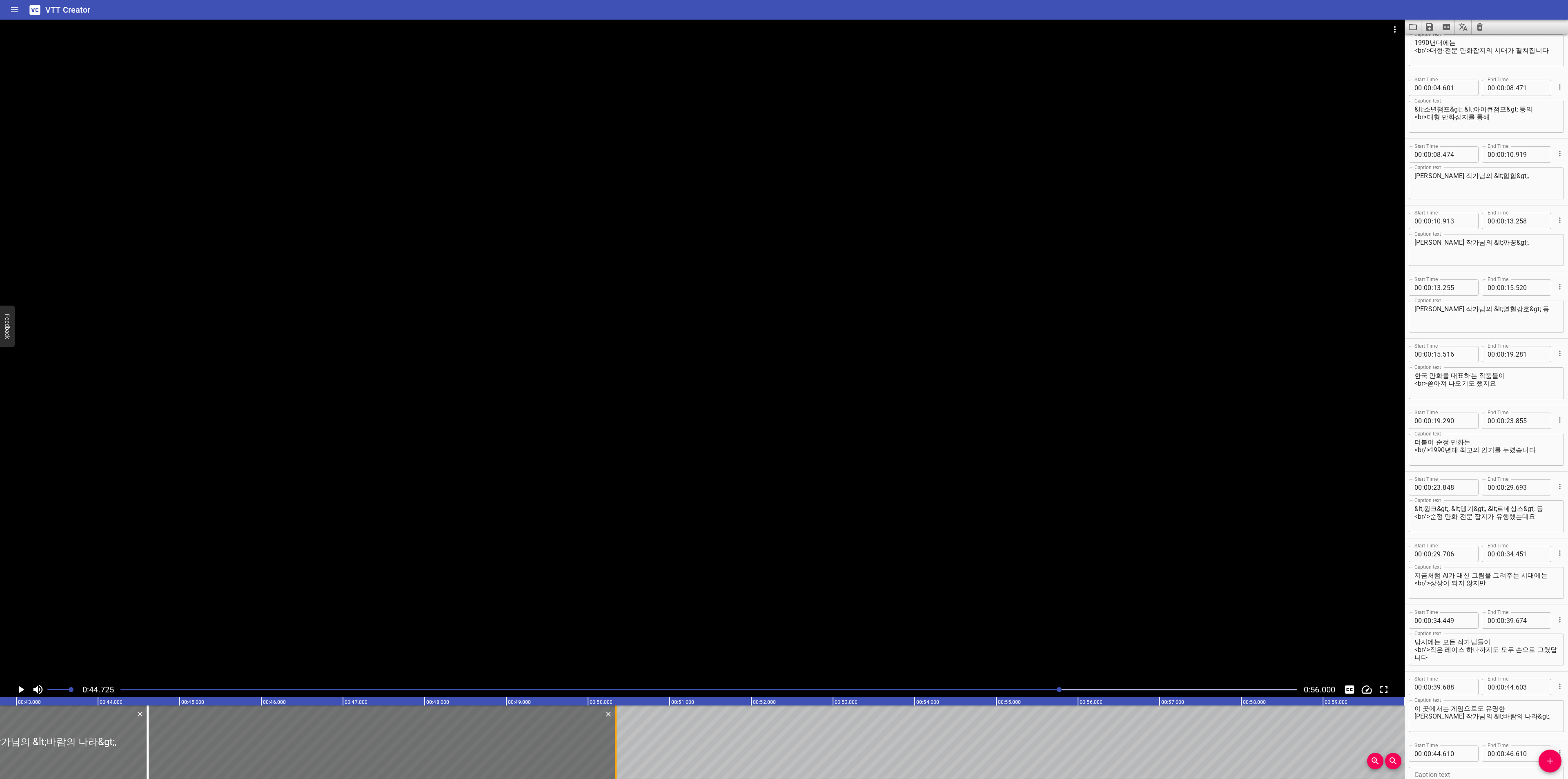
drag, startPoint x: 313, startPoint y: 742, endPoint x: 618, endPoint y: 730, distance: 305.2
click at [618, 730] on div at bounding box center [615, 742] width 8 height 74
type input "50"
type input "340"
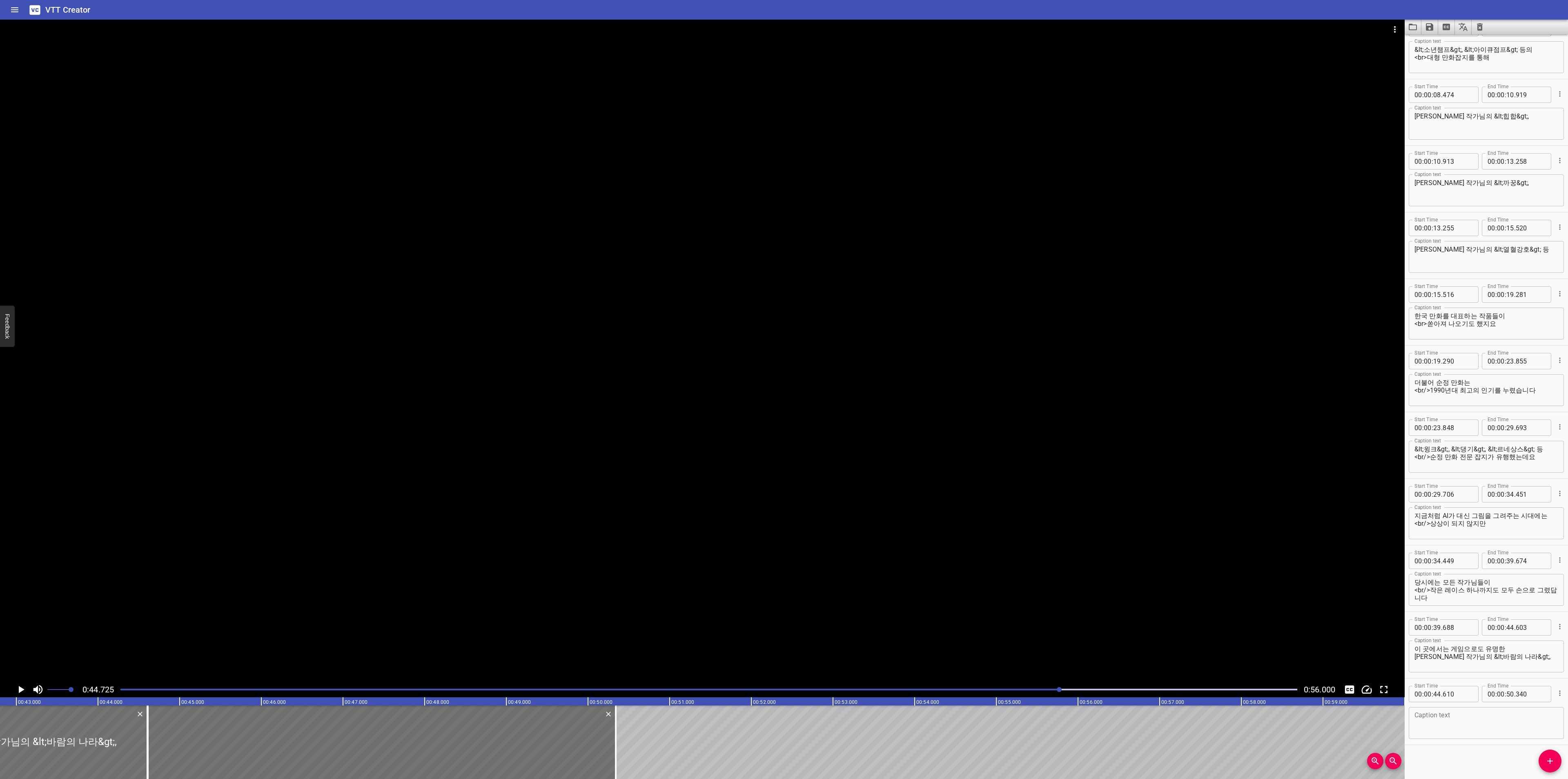
scroll to position [93, 0]
click at [1465, 717] on textarea at bounding box center [1486, 721] width 144 height 23
paste textarea "드라마화되어 현재 K-콘텐츠 붐의 원조가 된 원수연 작가님의 <풀하우스>,"
click at [1531, 712] on textarea "드라마화되어 현재 K-콘텐츠 붐의 원조가 된 원수연 작가님의 <풀하우스>," at bounding box center [1486, 721] width 144 height 23
drag, startPoint x: 1458, startPoint y: 656, endPoint x: 1530, endPoint y: 659, distance: 72.1
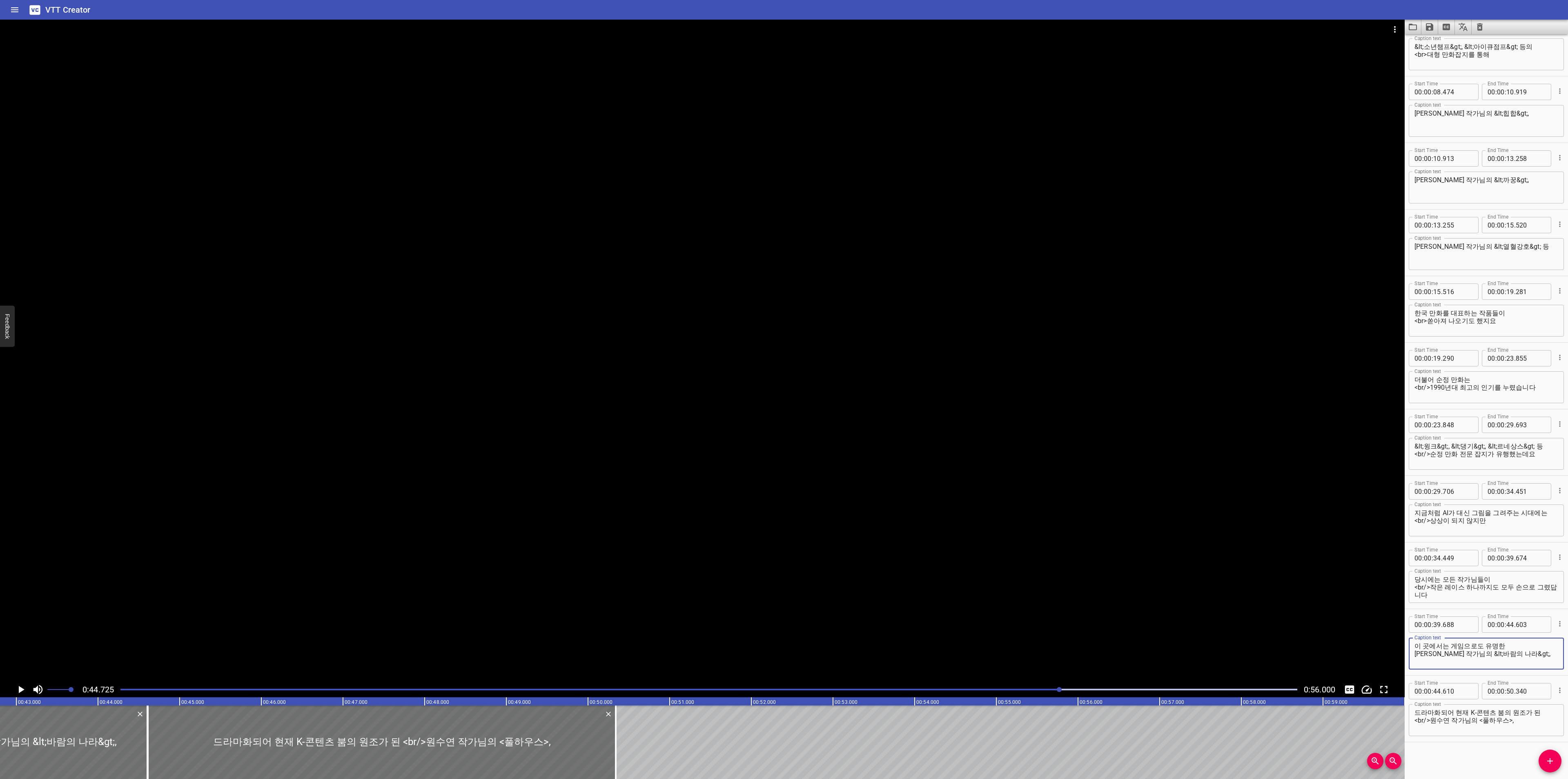
click at [1530, 659] on textarea "이 곳에서는 게임으로도 유명한 [PERSON_NAME] 작가님의 &lt;바람의 나라&gt;," at bounding box center [1486, 654] width 144 height 23
drag, startPoint x: 1454, startPoint y: 654, endPoint x: 1551, endPoint y: 655, distance: 97.0
click at [1551, 655] on div "이 곳에서는 게임으로도 유명한 [PERSON_NAME] 작가님의 &lt;바람의 나라&gt;, Caption text" at bounding box center [1486, 654] width 155 height 32
drag, startPoint x: 1476, startPoint y: 721, endPoint x: 1524, endPoint y: 721, distance: 48.0
click at [1524, 721] on textarea "드라마화되어 현재 K-콘텐츠 붐의 원조가 된 <br/>원수연 작가님의 <풀하우스>," at bounding box center [1486, 721] width 144 height 23
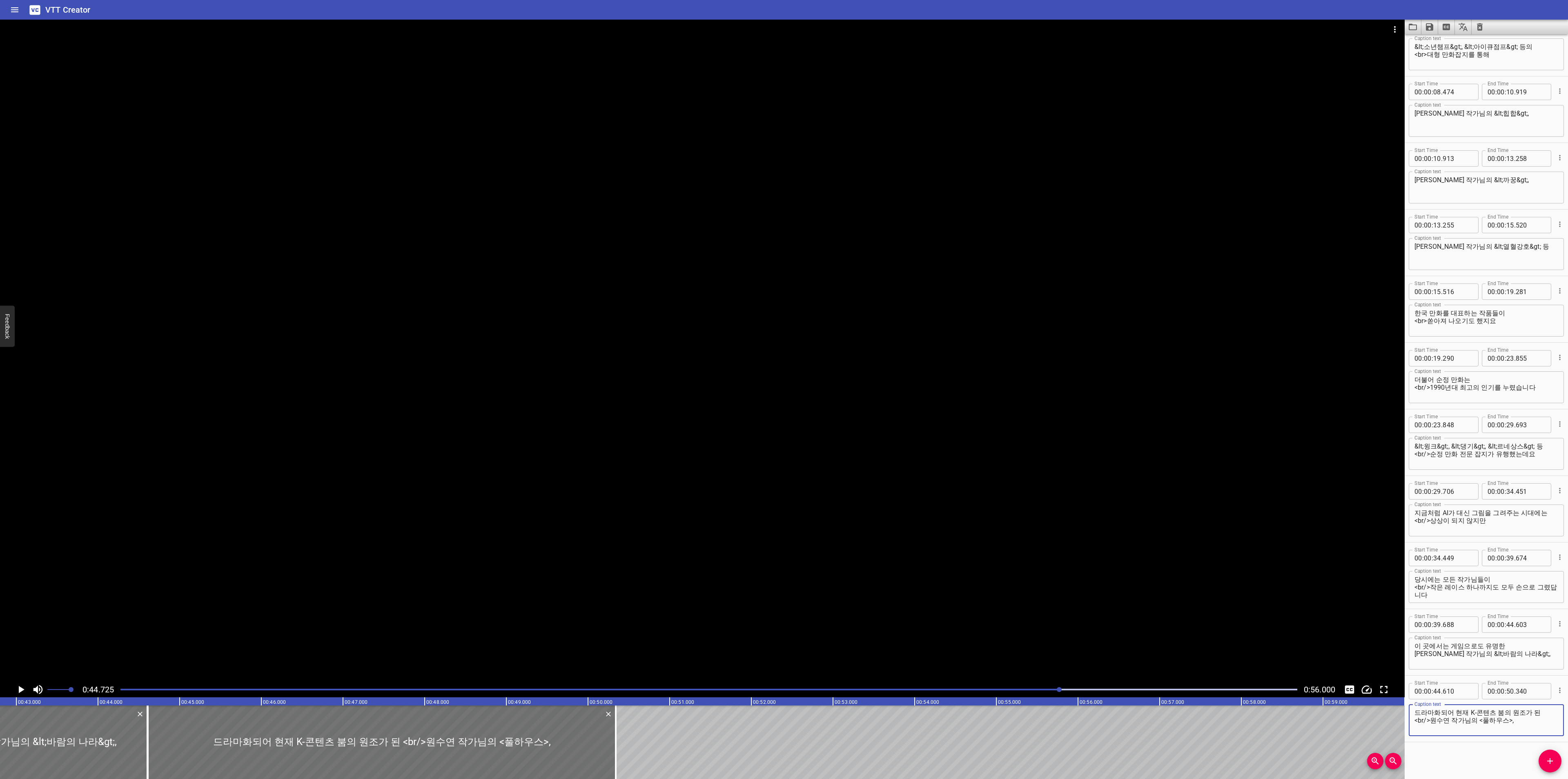
paste textarea "&lt;바람의 나라&gt;"
click at [1511, 721] on textarea "드라마화되어 현재 K-콘텐츠 붐의 원조가 된 <br/>원수연 작가님의 &lt;바람의 나라&gt;," at bounding box center [1486, 721] width 144 height 23
type textarea "드라마화되어 현재 K-콘텐츠 붐의 원조가 된 <br/>원수연 작가님의 &lt;풀하우스&gt;,"
click at [1552, 760] on icon "Add Cue" at bounding box center [1550, 761] width 10 height 10
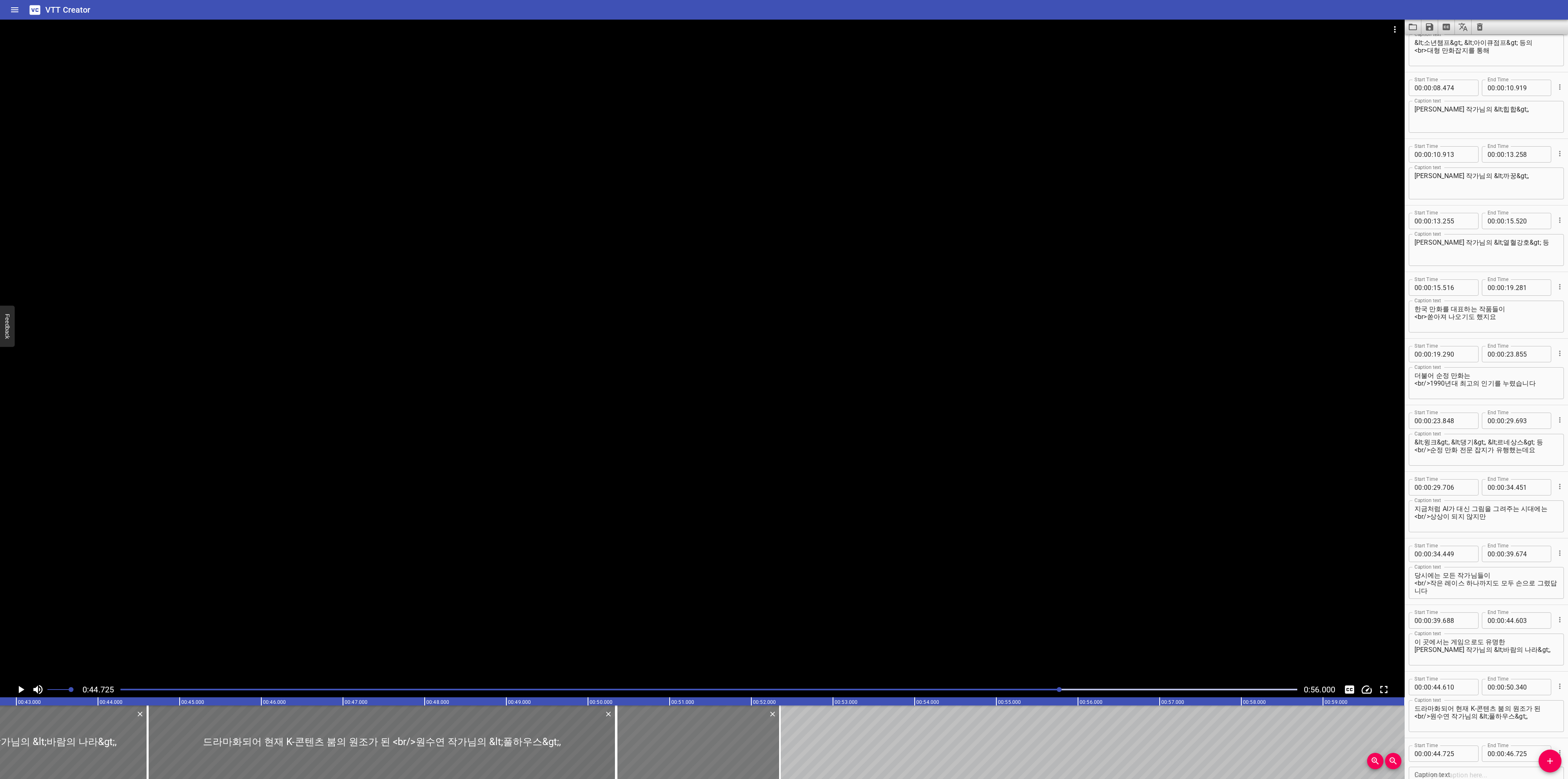
drag, startPoint x: 182, startPoint y: 738, endPoint x: 642, endPoint y: 737, distance: 460.0
click at [642, 737] on div at bounding box center [698, 742] width 163 height 74
type input "50"
type input "350"
type input "52"
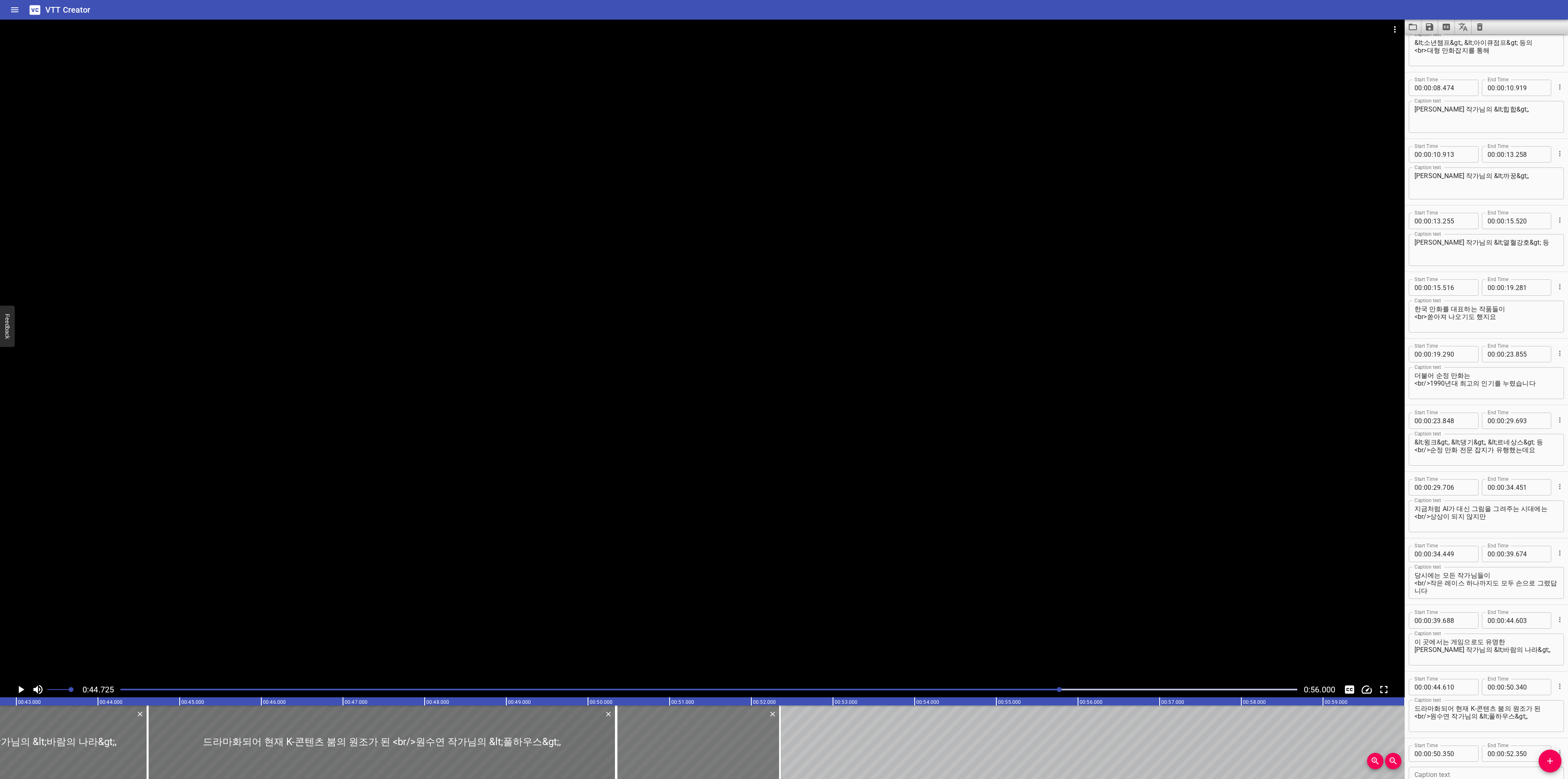
type input "350"
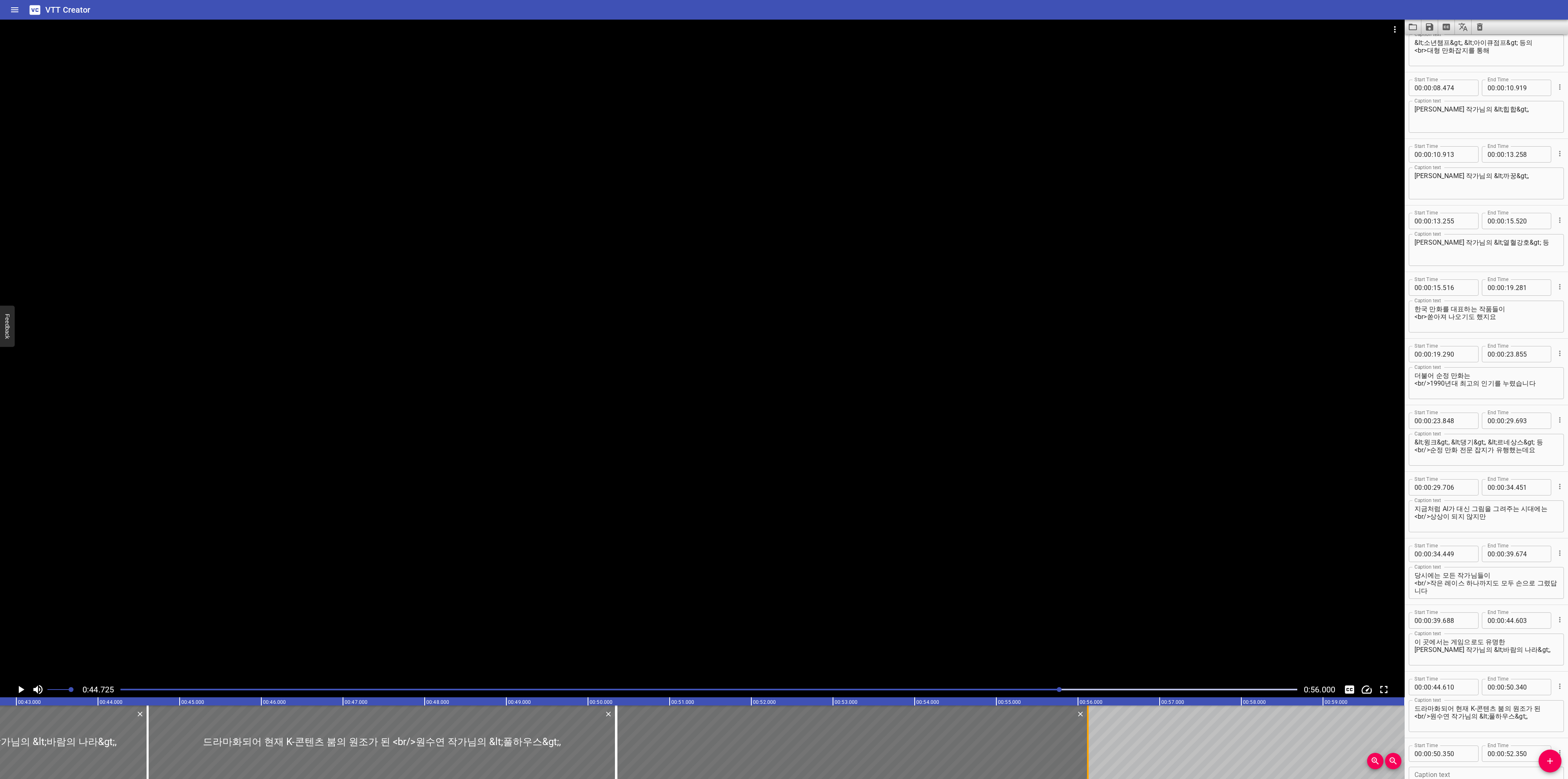
drag, startPoint x: 780, startPoint y: 730, endPoint x: 1088, endPoint y: 730, distance: 308.0
click at [1088, 730] on div at bounding box center [1088, 742] width 2 height 74
type input "56"
type input "120"
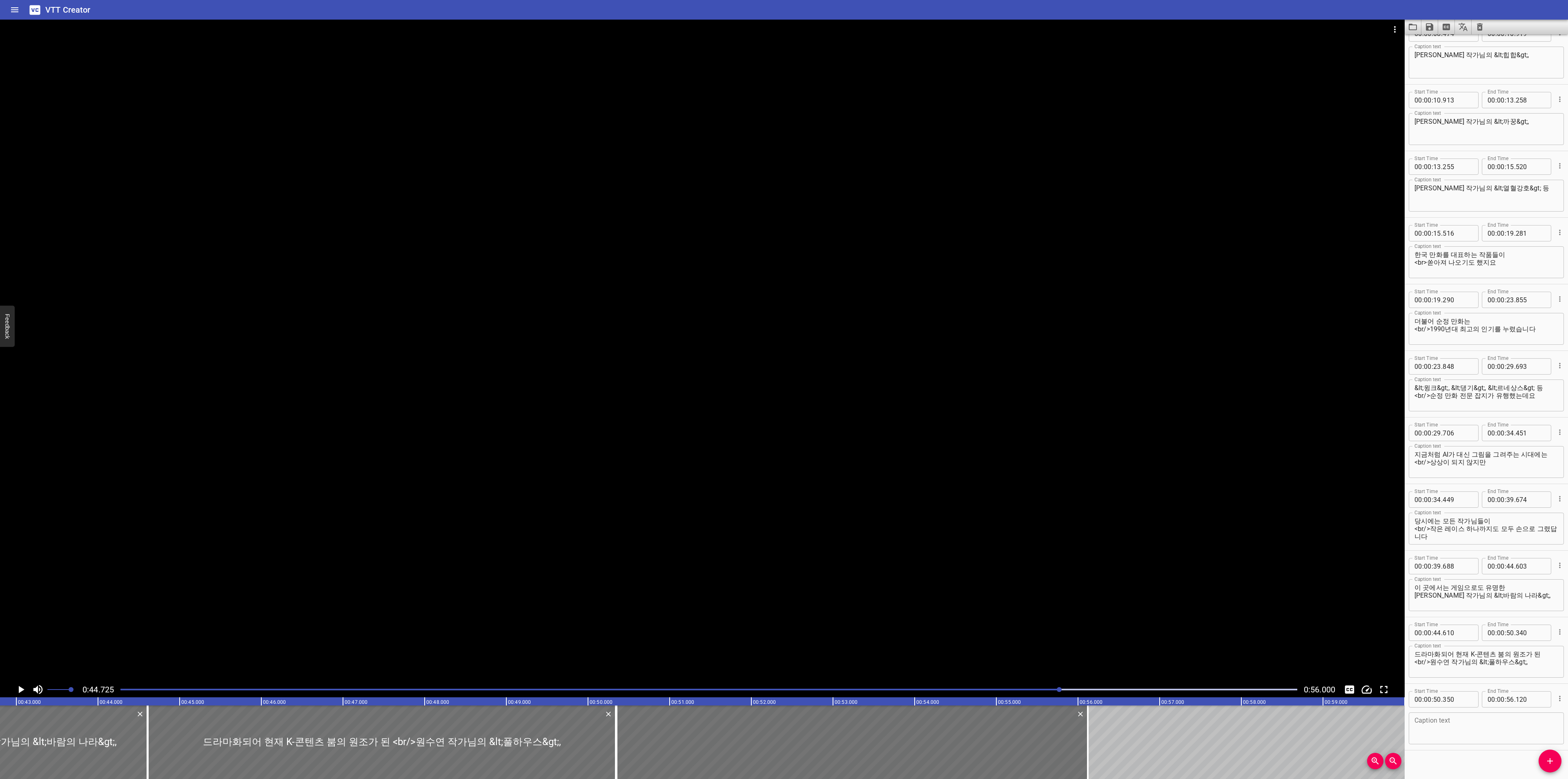
scroll to position [160, 0]
click at [1487, 719] on textarea at bounding box center [1486, 721] width 144 height 23
paste textarea "네이버 웹툰에서 연재된 한승원 작가님의 <프린세스> 원화를 만나보실 수 있습니다."
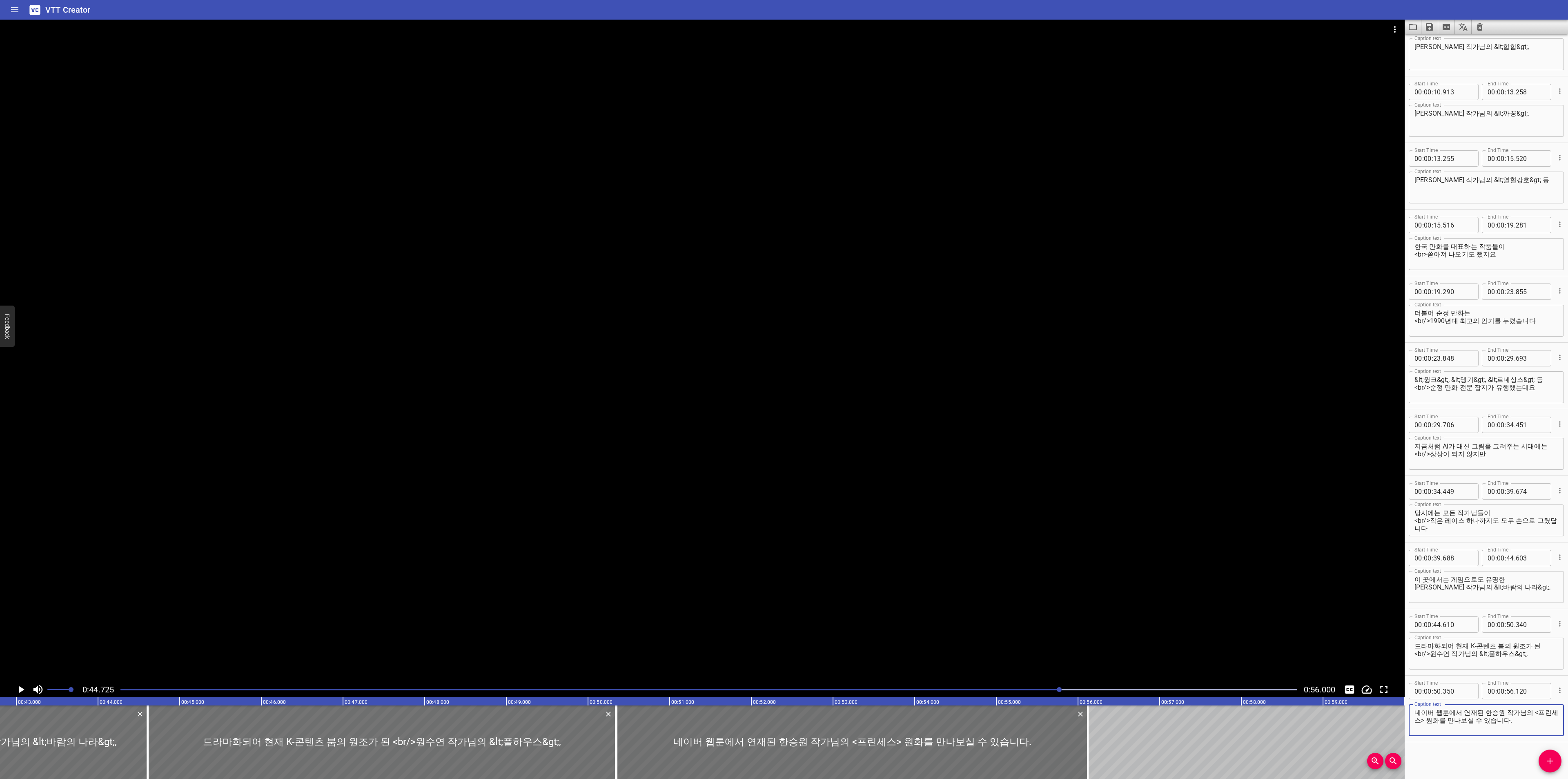
click at [1527, 713] on textarea "네이버 웹툰에서 연재된 한승원 작가님의 <프린세스> 원화를 만나보실 수 있습니다." at bounding box center [1486, 721] width 144 height 23
drag, startPoint x: 1475, startPoint y: 651, endPoint x: 1562, endPoint y: 657, distance: 87.2
click at [1562, 657] on div "Start Time 00 : 00 : 00 . 000 Start Time End Time 00 : 00 : 04 . 615 End Time C…" at bounding box center [1486, 406] width 163 height 745
drag, startPoint x: 1429, startPoint y: 723, endPoint x: 1457, endPoint y: 723, distance: 28.0
click at [1457, 723] on textarea "네이버 웹툰에서 연재된 한승원 작가님의 <br><프린세스> 원화를 만나보실 수 있습니다." at bounding box center [1486, 721] width 144 height 23
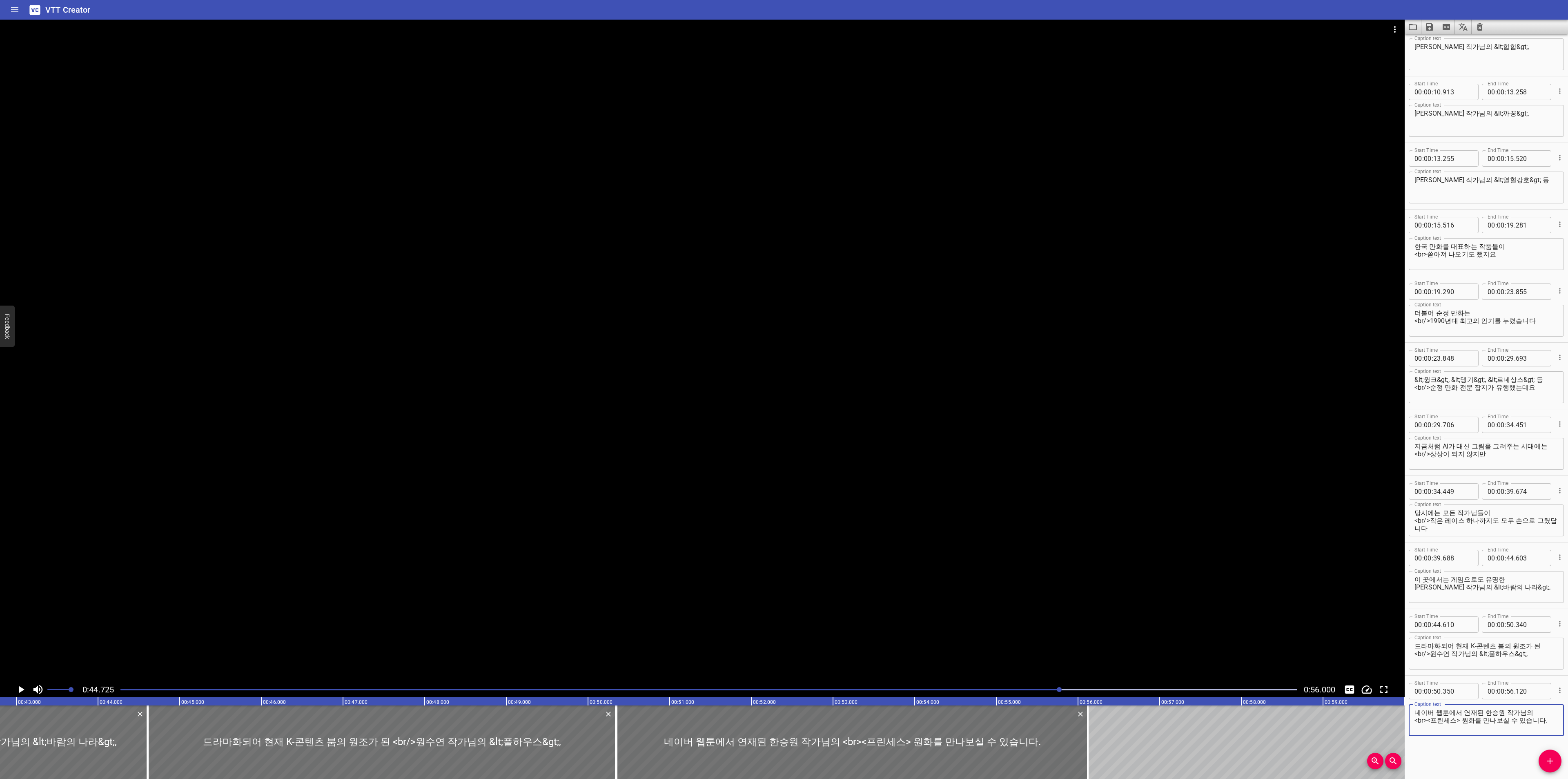
drag, startPoint x: 1458, startPoint y: 721, endPoint x: 1429, endPoint y: 722, distance: 29.0
click at [1429, 722] on textarea "네이버 웹툰에서 연재된 한승원 작가님의 <br><프린세스> 원화를 만나보실 수 있습니다." at bounding box center [1486, 721] width 144 height 23
paste textarea "&lt;풀하우스&gt;,"
click at [1457, 719] on textarea "네이버 웹툰에서 연재된 한승원 작가님의 <br>&lt;풀하우스&gt;, 원화를 만나보실 수 있습니다." at bounding box center [1486, 721] width 144 height 23
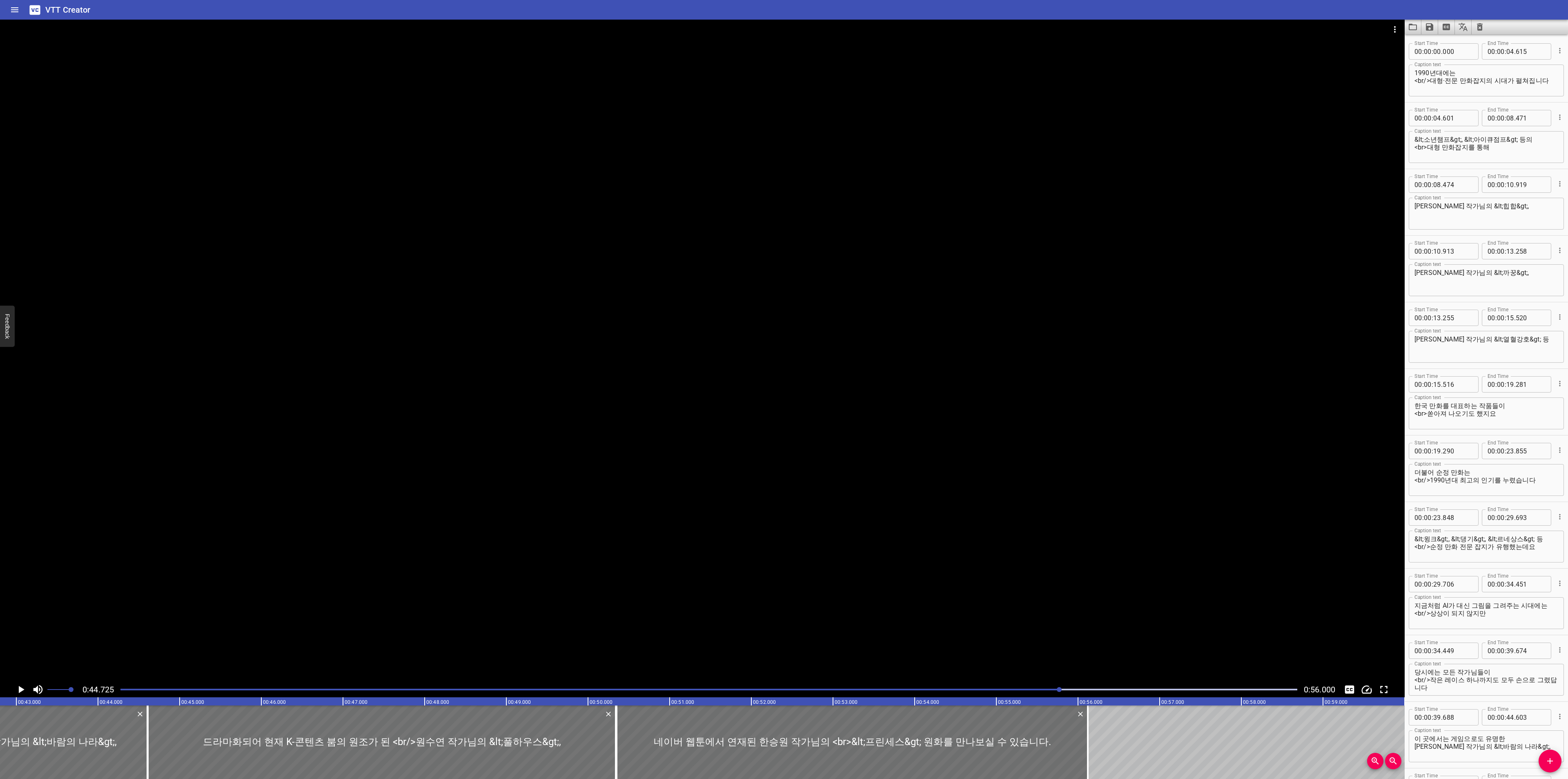
type textarea "네이버 웹툰에서 연재된 한승원 작가님의 <br>&lt;프린세스&gt; 원화를 만나보실 수 있습니다."
click at [1452, 117] on input "number" at bounding box center [1457, 118] width 30 height 16
type input "615"
click at [1463, 183] on input "number" at bounding box center [1457, 185] width 30 height 16
type input "471"
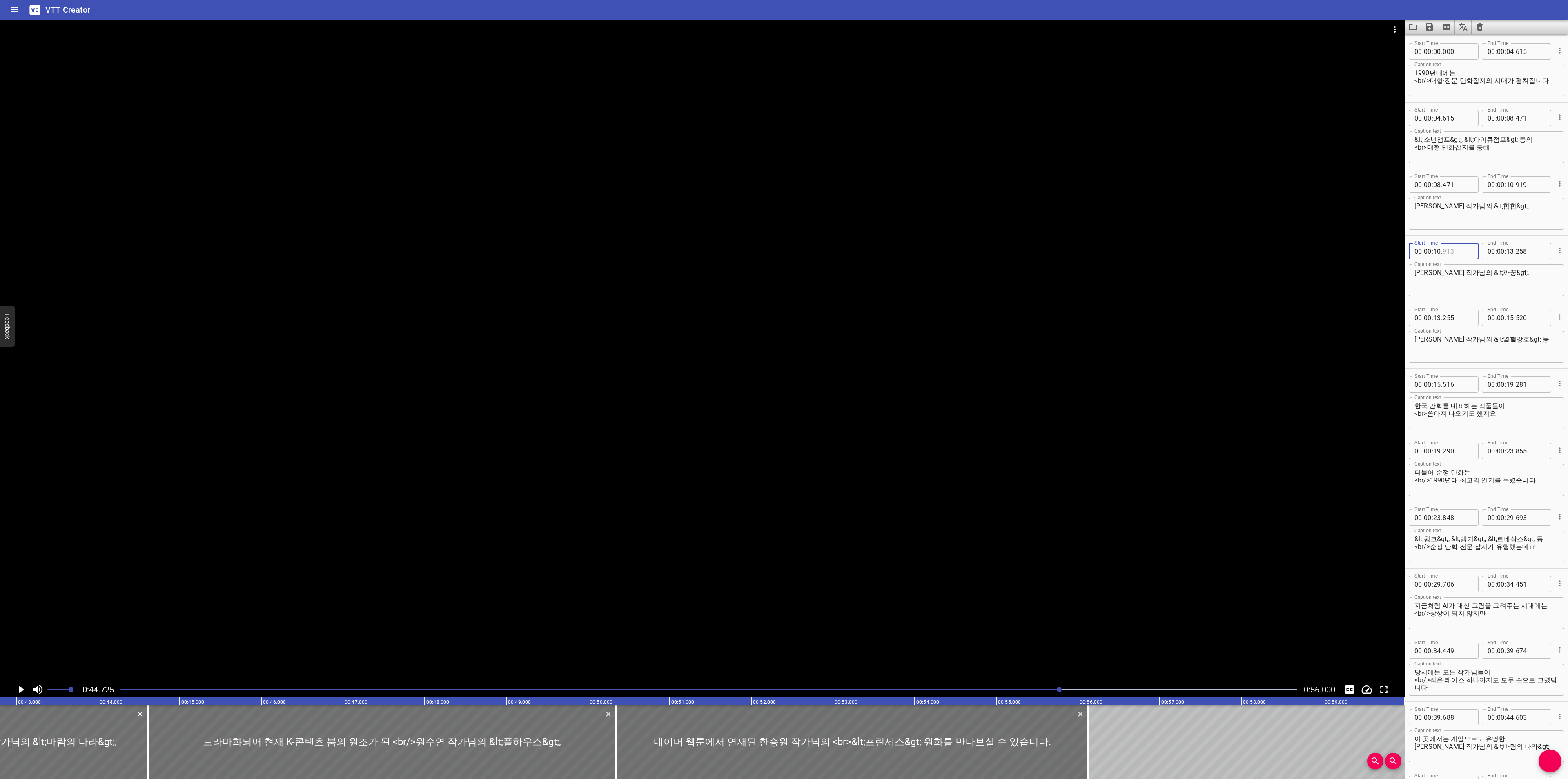
click at [1455, 245] on input "number" at bounding box center [1457, 251] width 30 height 16
type input "919"
click at [1454, 314] on input "number" at bounding box center [1457, 317] width 30 height 16
type input "258"
click at [1452, 393] on div "Start Time 00 : 00 : 15 . 516 Start Time End Time 00 : 00 : 19 . 281 End Time" at bounding box center [1486, 383] width 155 height 21
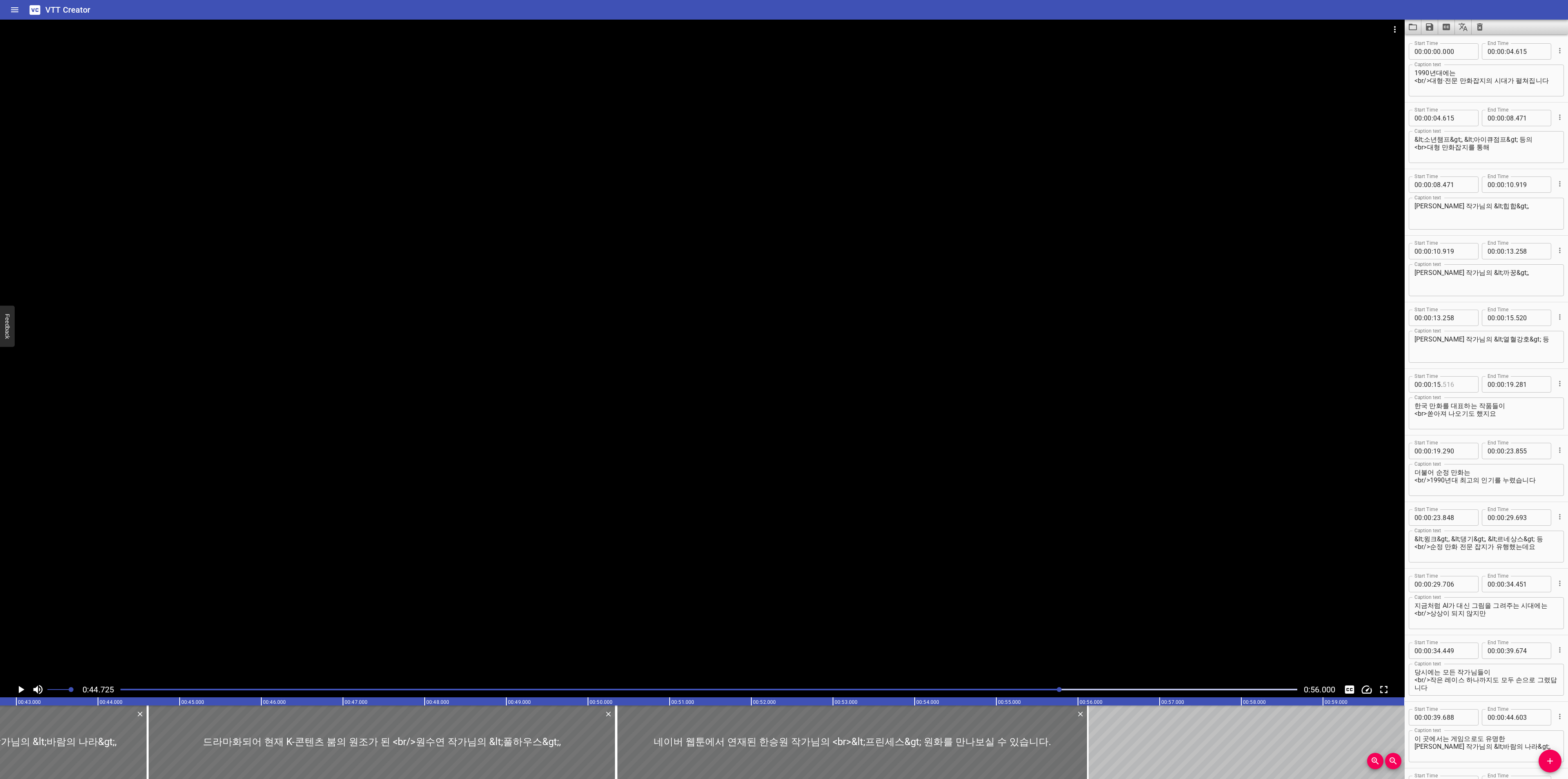
click at [1458, 380] on input "number" at bounding box center [1457, 384] width 30 height 16
type input "520"
click at [1454, 453] on input "number" at bounding box center [1457, 451] width 30 height 16
type input "281"
click at [1453, 512] on input "number" at bounding box center [1457, 518] width 30 height 16
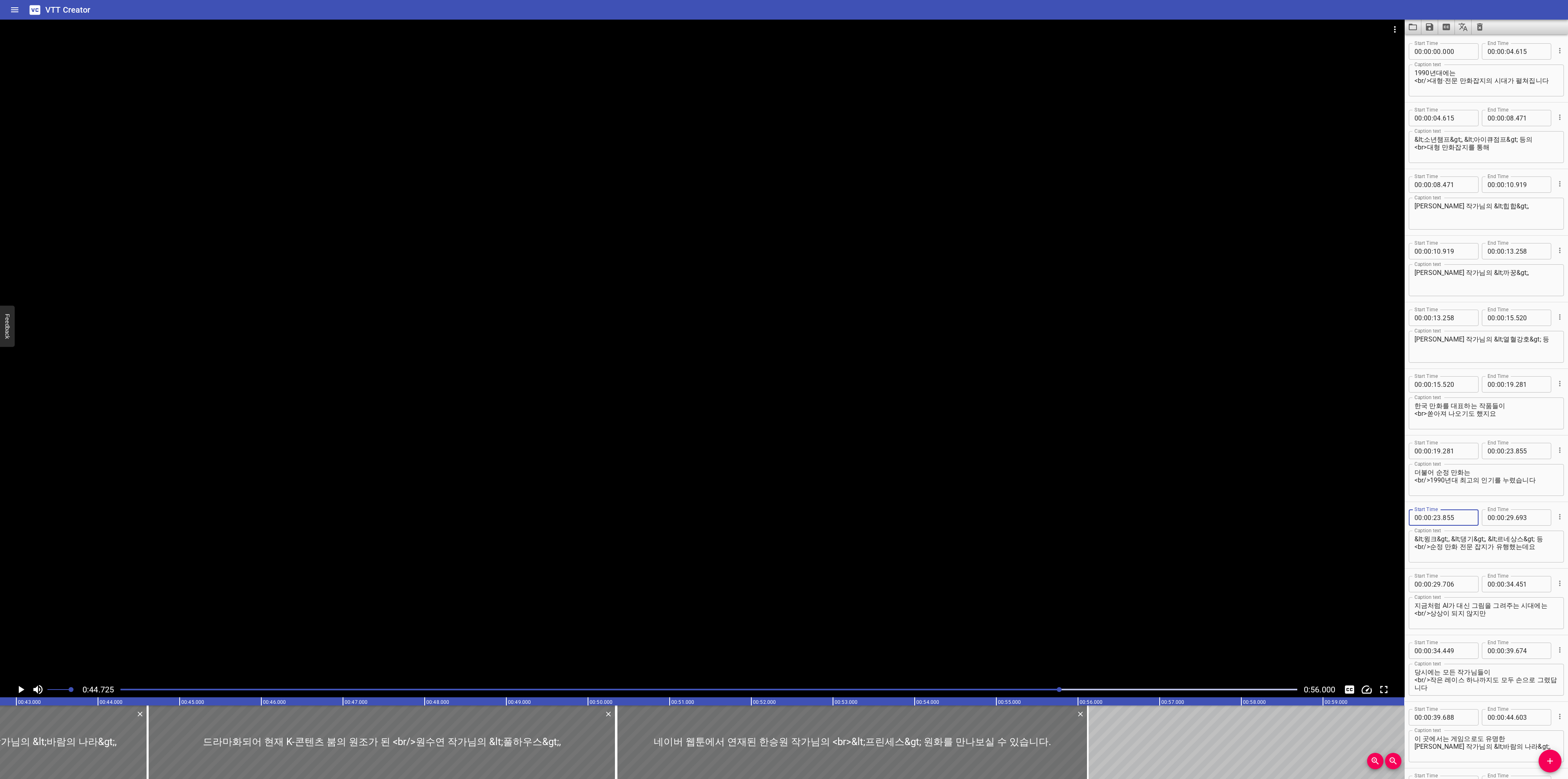
type input "855"
click at [1461, 585] on input "number" at bounding box center [1457, 584] width 30 height 16
type input "693"
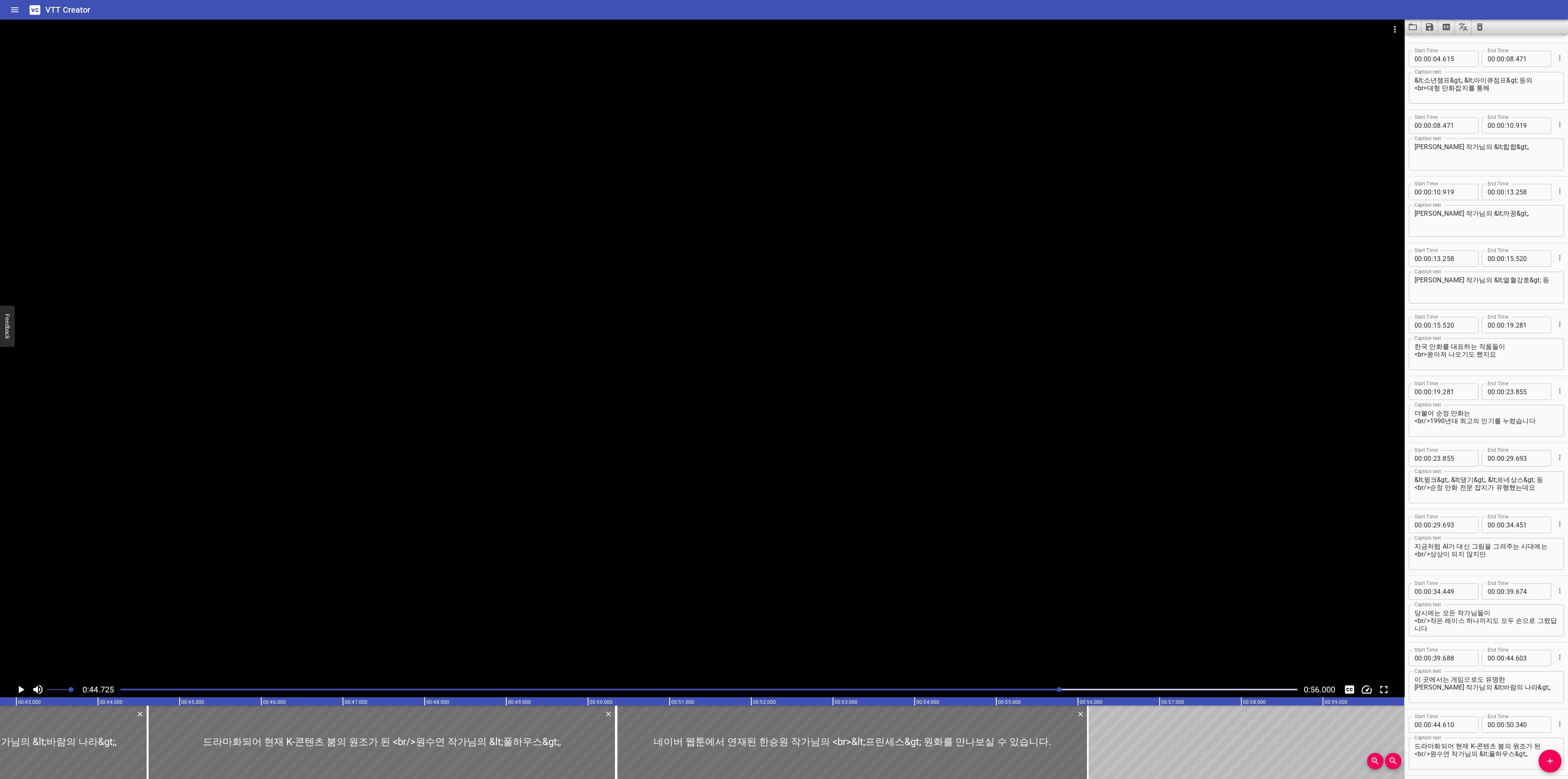
scroll to position [62, 0]
click at [1451, 593] on input "number" at bounding box center [1457, 590] width 30 height 16
type input "451"
click at [1464, 587] on input "number" at bounding box center [1457, 594] width 30 height 16
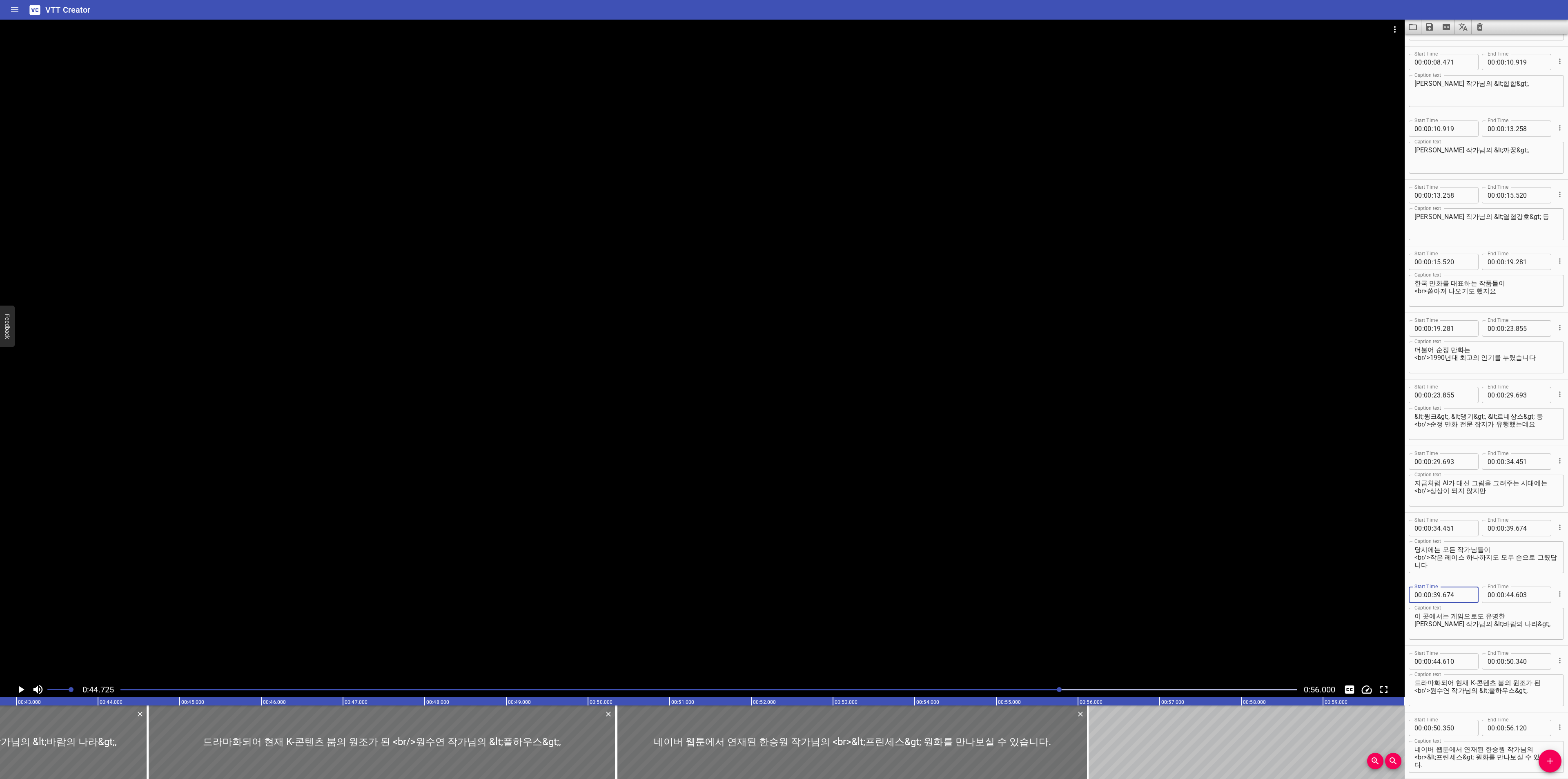
type input "674"
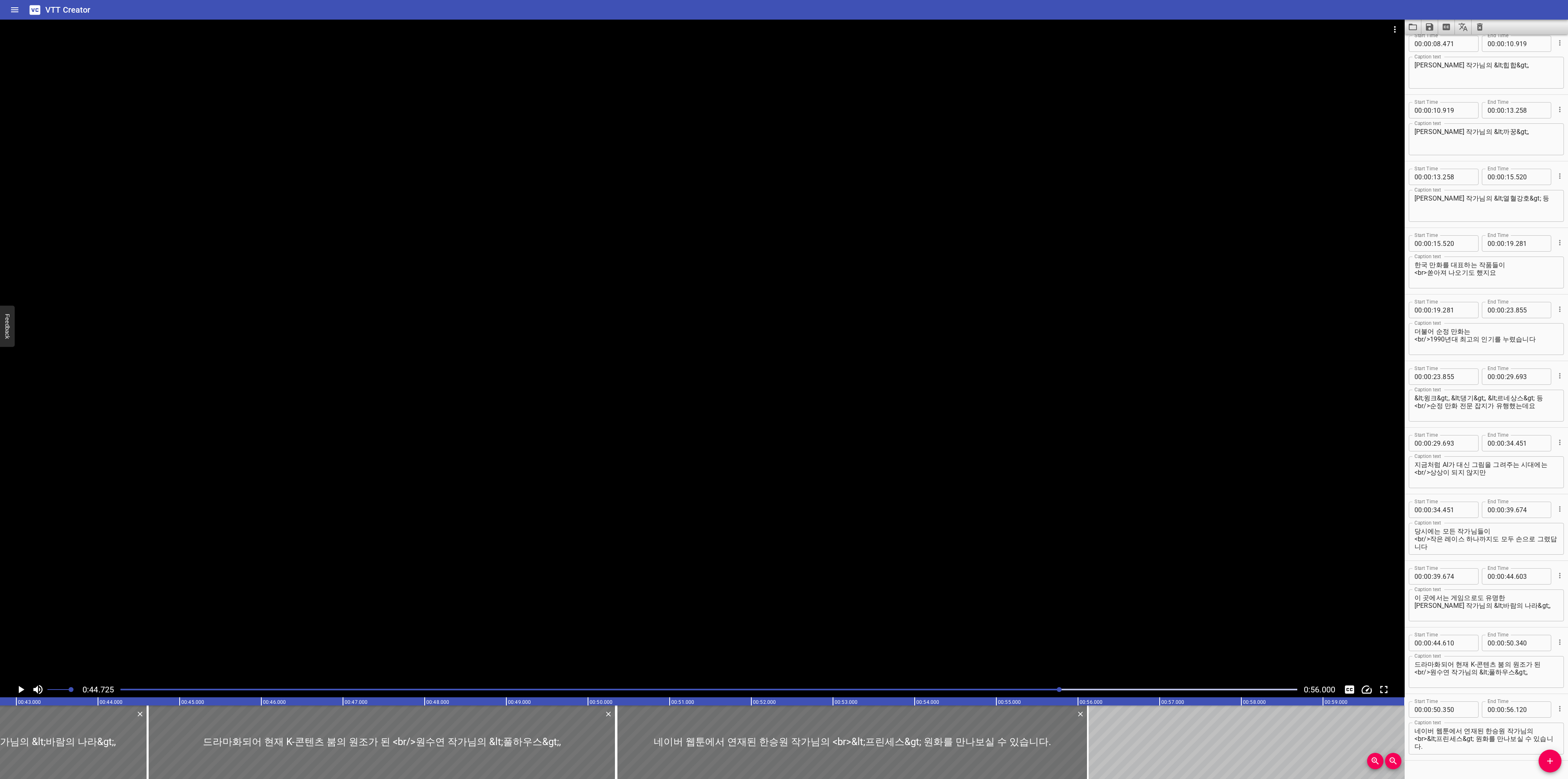
scroll to position [160, 0]
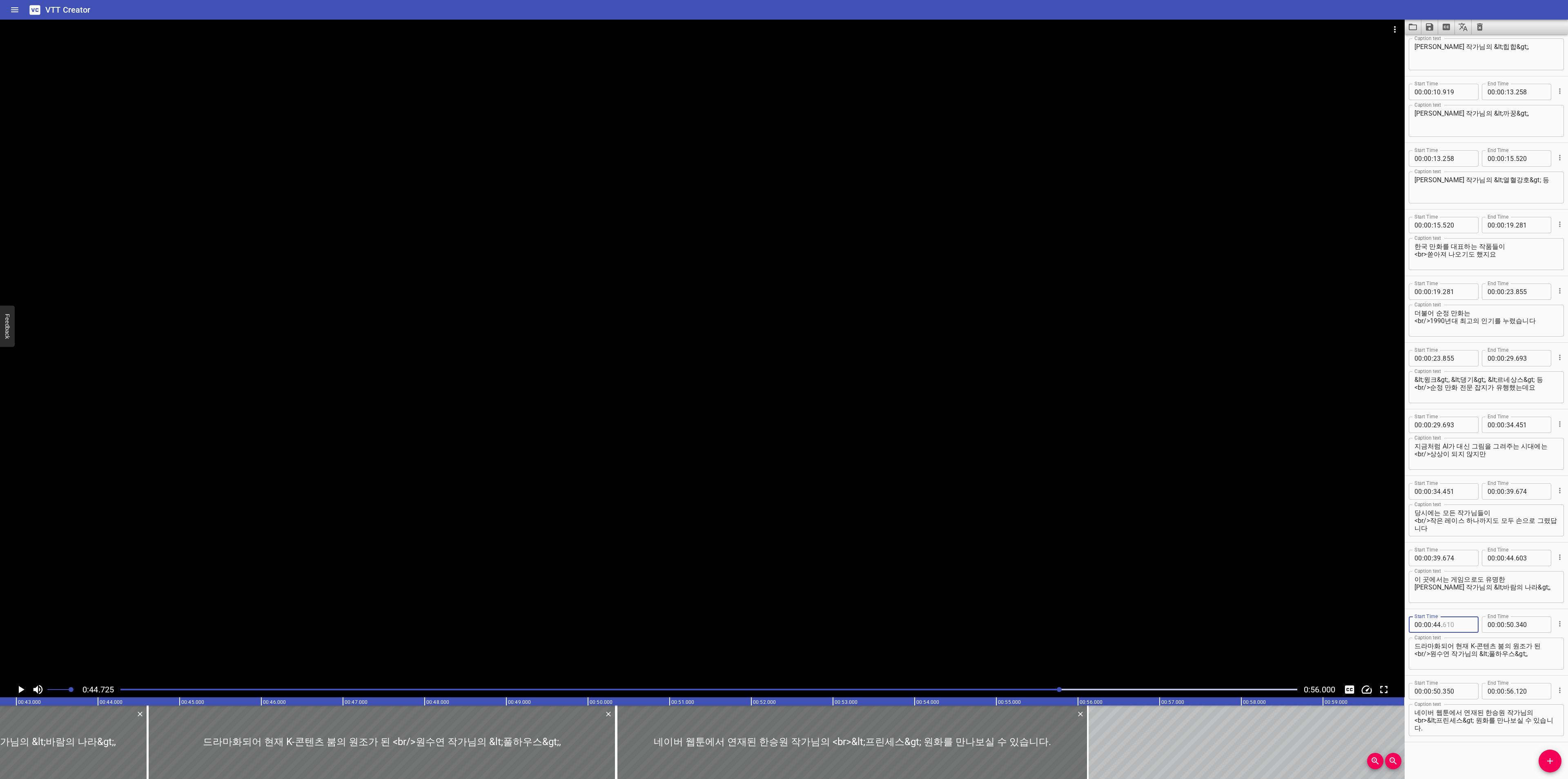
click at [1451, 622] on input "number" at bounding box center [1457, 624] width 30 height 16
type input "603"
click at [1452, 695] on input "number" at bounding box center [1457, 691] width 30 height 16
type input "340"
click at [1531, 691] on input "number" at bounding box center [1530, 691] width 30 height 16
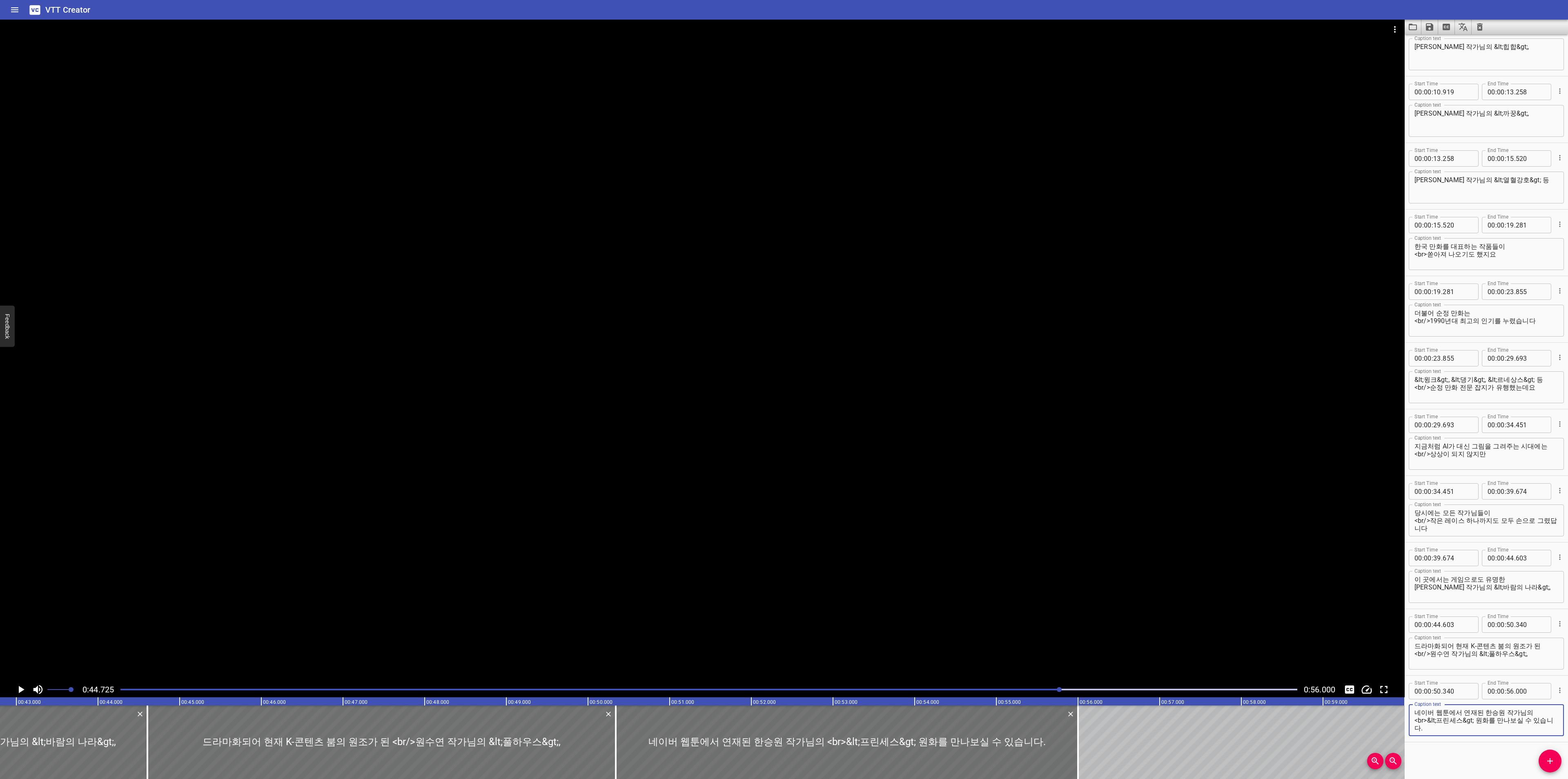
click at [1500, 729] on textarea "네이버 웹툰에서 연재된 한승원 작가님의 <br>&lt;프린세스&gt; 원화를 만나보실 수 있습니다." at bounding box center [1486, 721] width 144 height 23
click at [1500, 531] on textarea "당시에는 모든 작가님들이 <br/>작은 레이스 하나까지도 모두 손으로 그렸답니다" at bounding box center [1486, 521] width 144 height 23
click at [1508, 513] on textarea "당시에는 모든 작가님들이 <br/>작은 레이스 하나까지도 모두 손으로 그렸답니다" at bounding box center [1486, 521] width 144 height 23
click at [1528, 583] on textarea "이 곳에서는 게임으로도 유명한 [PERSON_NAME] 작가님의 &lt;바람의 나라&gt;," at bounding box center [1486, 587] width 144 height 23
click at [1529, 589] on textarea "이 곳에서는 게임으로도 유명한 [PERSON_NAME] 작가님의 &lt;바람의 나라&gt;," at bounding box center [1486, 587] width 144 height 23
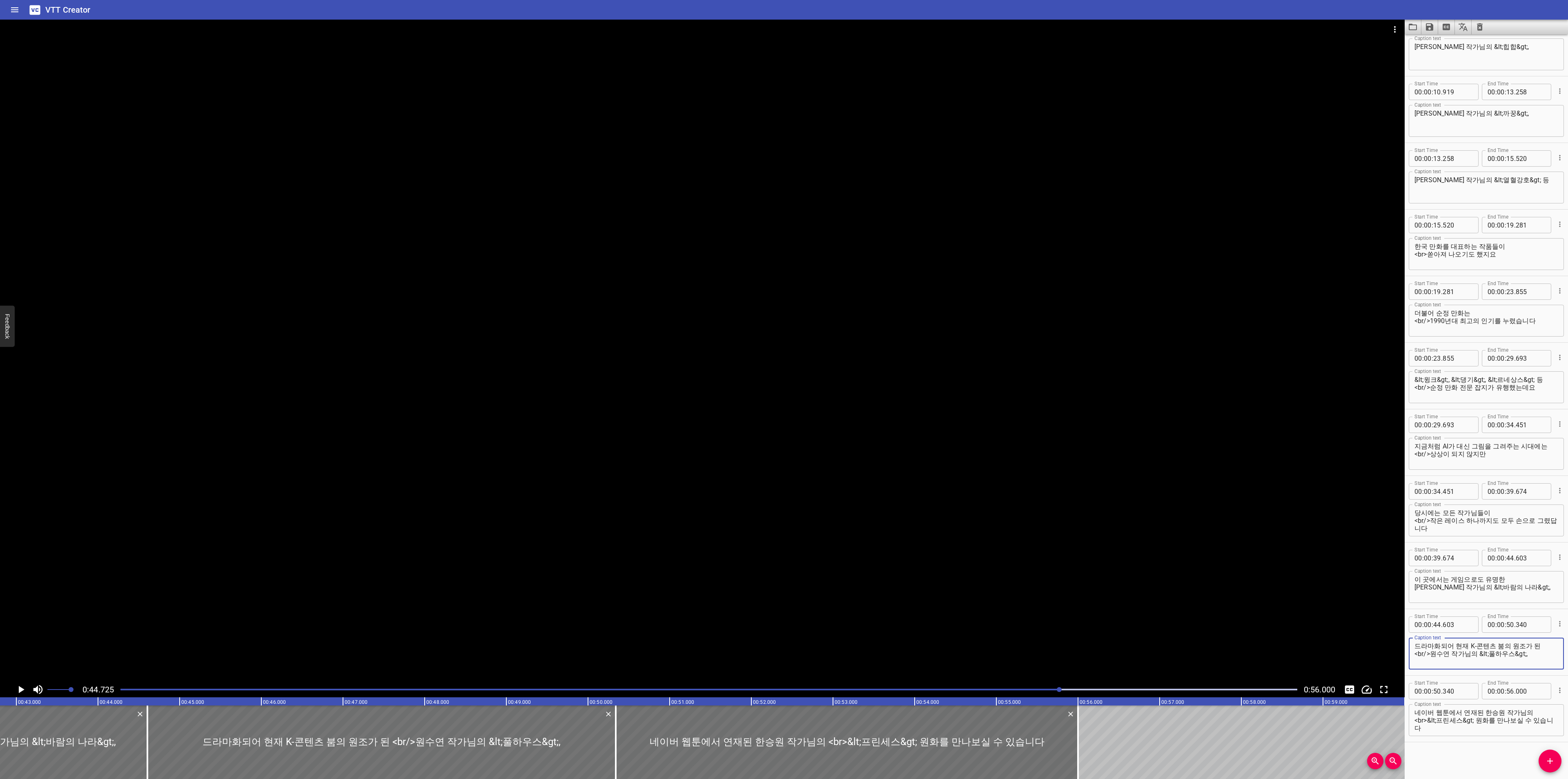
click at [1542, 647] on textarea "드라마화되어 현재 K-콘텐츠 붐의 원조가 된 <br/>원수연 작가님의 &lt;풀하우스&gt;," at bounding box center [1486, 654] width 144 height 23
click at [1539, 654] on textarea "드라마화되어 현재 K-콘텐츠 붐의 원조가 된 <br/>원수연 작가님의 &lt;풀하우스&gt;," at bounding box center [1486, 654] width 144 height 23
click at [1541, 714] on textarea "네이버 웹툰에서 연재된 한승원 작가님의 <br>&lt;프린세스&gt; 원화를 만나보실 수 있습니다" at bounding box center [1486, 721] width 144 height 23
click at [1535, 728] on textarea "네이버 웹툰에서 연재된 한승원 작가님의 <br>&lt;프린세스&gt; 원화를 만나보실 수 있습니다" at bounding box center [1486, 721] width 144 height 23
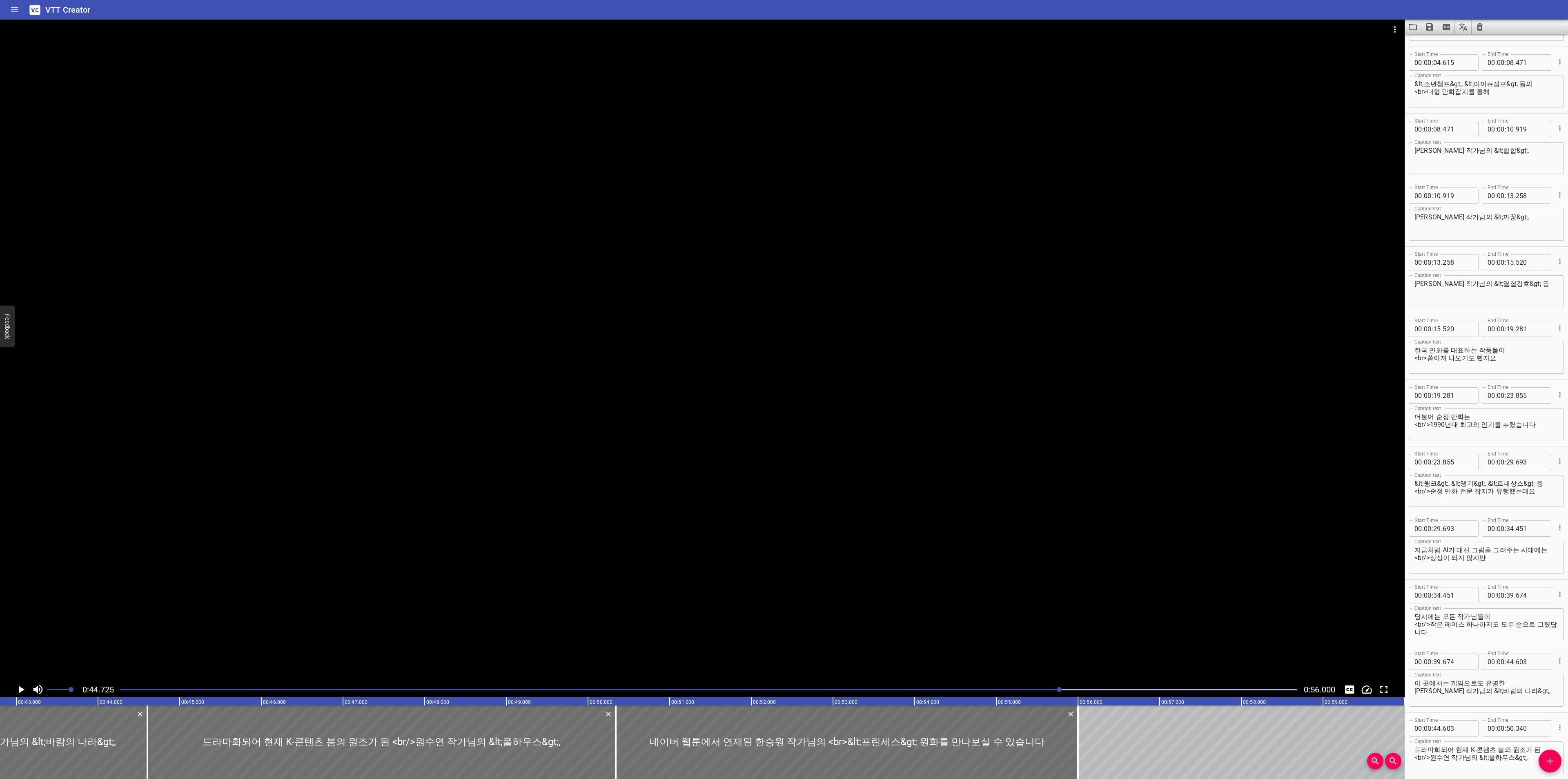
scroll to position [0, 0]
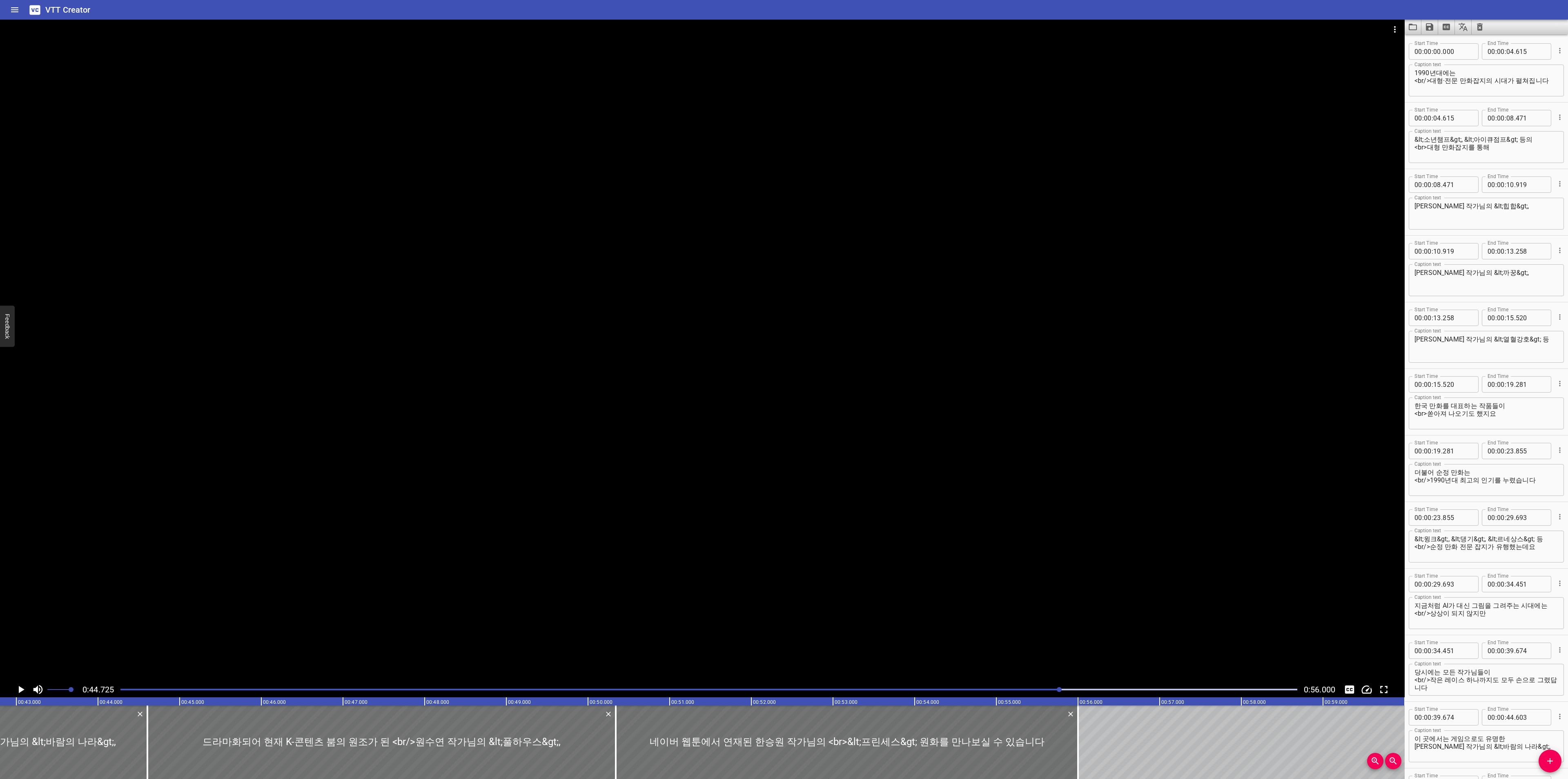
click at [1483, 75] on textarea "1990년대에는 <br/>대형·전문 만화잡지의 시대가 펼쳐집니다" at bounding box center [1486, 80] width 144 height 23
click at [1541, 85] on textarea "1990년대에는 <br/>대형·전문 만화잡지의 시대가 펼쳐집니다" at bounding box center [1486, 80] width 144 height 23
click at [1528, 142] on textarea "&lt;소년챔프&gt;, &lt;아이큐점프&gt; 등의 <br>대형 만화잡지를 통해" at bounding box center [1486, 147] width 144 height 23
click at [1519, 147] on textarea "&lt;소년챔프&gt;, &lt;아이큐점프&gt; 등의 <br>대형 만화잡지를 통해" at bounding box center [1486, 147] width 144 height 23
click at [1507, 214] on textarea "[PERSON_NAME] 작가님의 &lt;힙합&gt;," at bounding box center [1486, 214] width 144 height 23
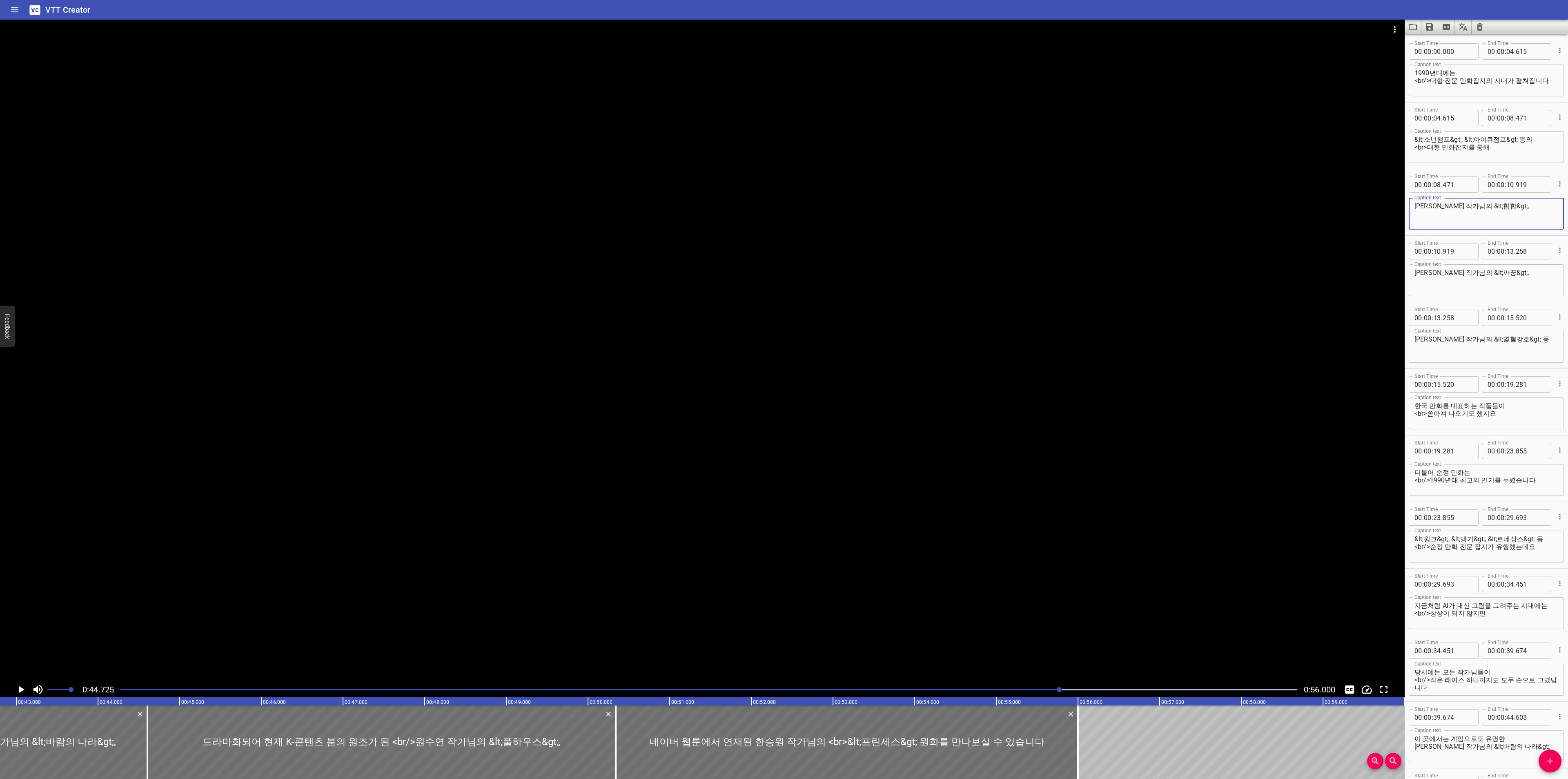
click at [1530, 267] on div "[PERSON_NAME] 작가님의 &lt;까꿍&gt;, Caption text" at bounding box center [1486, 280] width 155 height 32
click at [1524, 272] on textarea "[PERSON_NAME] 작가님의 &lt;까꿍&gt;," at bounding box center [1486, 280] width 144 height 23
click at [1534, 336] on textarea "[PERSON_NAME] 작가님의 &lt;열혈강호&gt; 등" at bounding box center [1486, 347] width 144 height 23
click at [1513, 402] on textarea "한국 만화를 대표하는 작품들이 <br>쏟아져 나오기도 했지요" at bounding box center [1486, 414] width 144 height 23
click at [1509, 408] on textarea "한국 만화를 대표하는 작품들이 <br>쏟아져 나오기도 했지요" at bounding box center [1486, 414] width 144 height 23
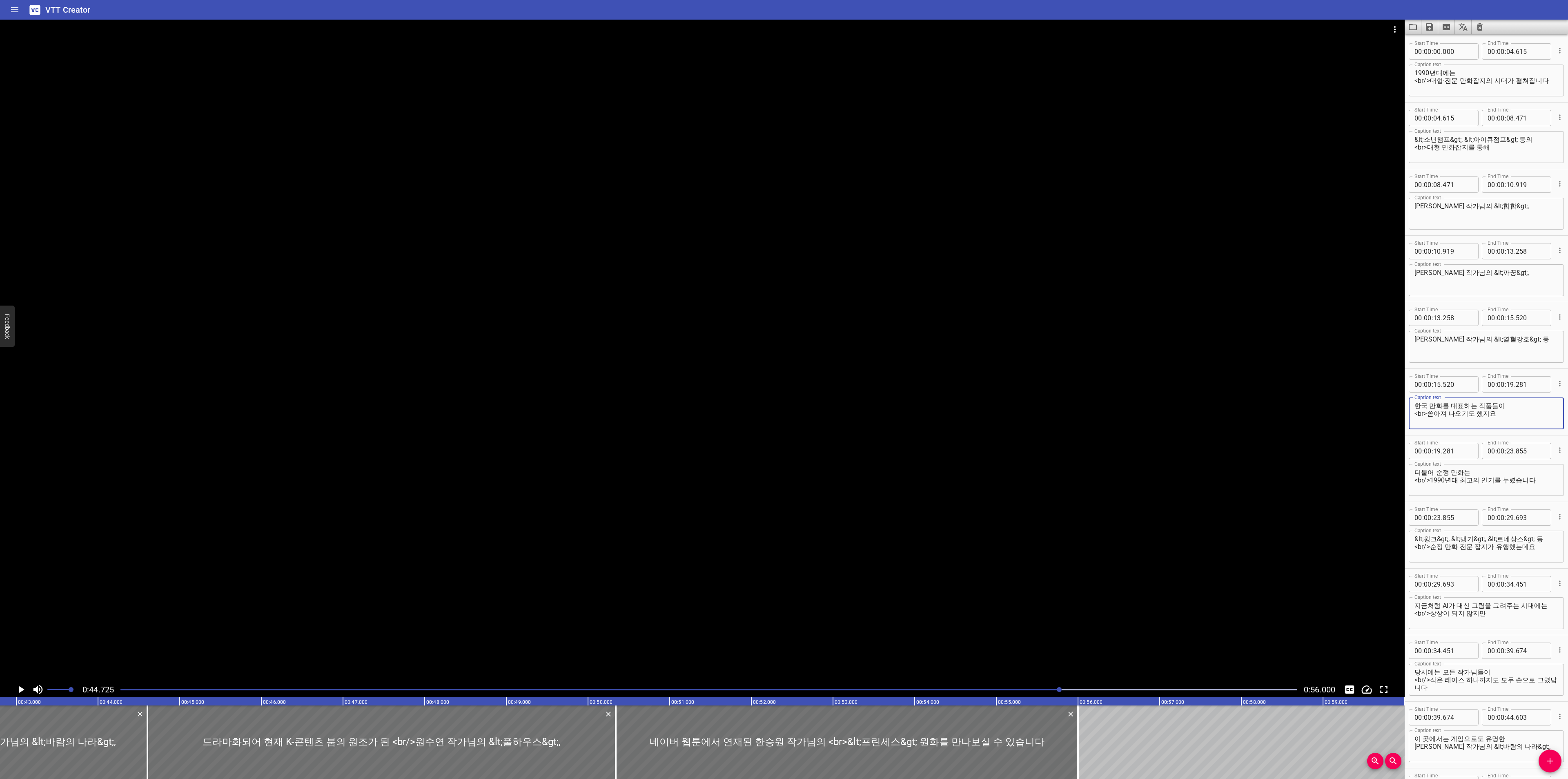
click at [1508, 411] on textarea "한국 만화를 대표하는 작품들이 <br>쏟아져 나오기도 했지요" at bounding box center [1486, 414] width 144 height 23
click at [1522, 467] on div "더불어 순정 만화는 <br/>1990년대 최고의 인기를 누렸습니다 Caption text" at bounding box center [1486, 480] width 155 height 32
click at [1525, 478] on textarea "더불어 순정 만화는 <br/>1990년대 최고의 인기를 누렸습니다" at bounding box center [1486, 480] width 144 height 23
click at [1533, 471] on textarea "더불어 순정 만화는 <br/>1990년대 최고의 인기를 누렸습니다" at bounding box center [1486, 480] width 144 height 23
drag, startPoint x: 1541, startPoint y: 537, endPoint x: 1561, endPoint y: 555, distance: 26.9
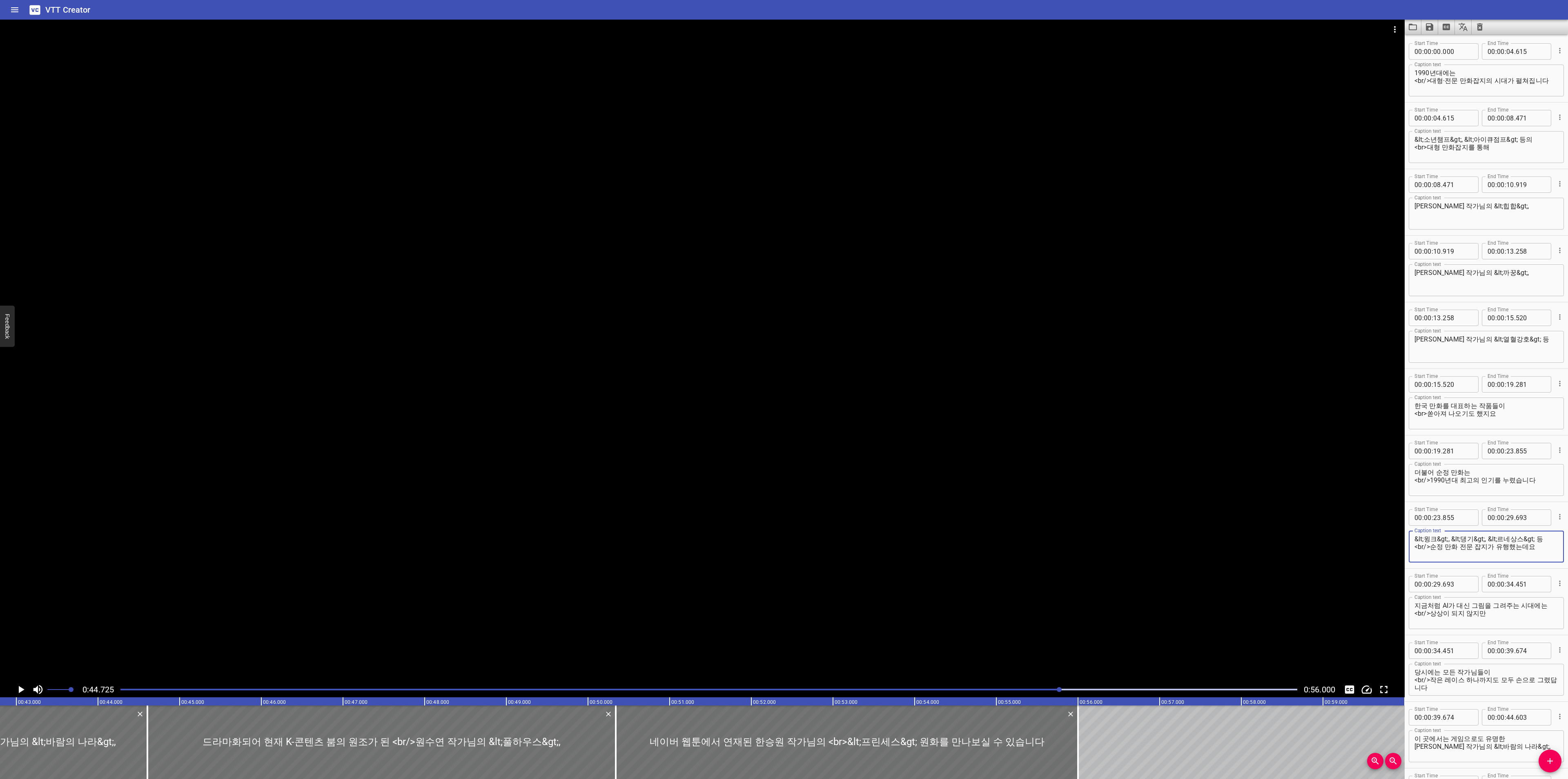
click at [1541, 537] on textarea "&lt;윙크&gt;, &lt;댕기&gt;, &lt;르네상스&gt; 등 <br/>순정 만화 전문 잡지가 유행했는데요" at bounding box center [1486, 547] width 144 height 23
drag, startPoint x: 1540, startPoint y: 549, endPoint x: 1539, endPoint y: 553, distance: 4.1
click at [1540, 548] on textarea "&lt;윙크&gt;, &lt;댕기&gt;, &lt;르네상스&gt; 등 <br/>순정 만화 전문 잡지가 유행했는데요" at bounding box center [1486, 547] width 144 height 23
click at [1542, 613] on textarea "지금처럼 AI가 대신 그림을 그려주는 시대에는 <br/>상상이 되지 않지만" at bounding box center [1486, 613] width 144 height 23
click at [1542, 605] on textarea "지금처럼 AI가 대신 그림을 그려주는 시대에는 <br/>상상이 되지 않지만" at bounding box center [1486, 613] width 144 height 23
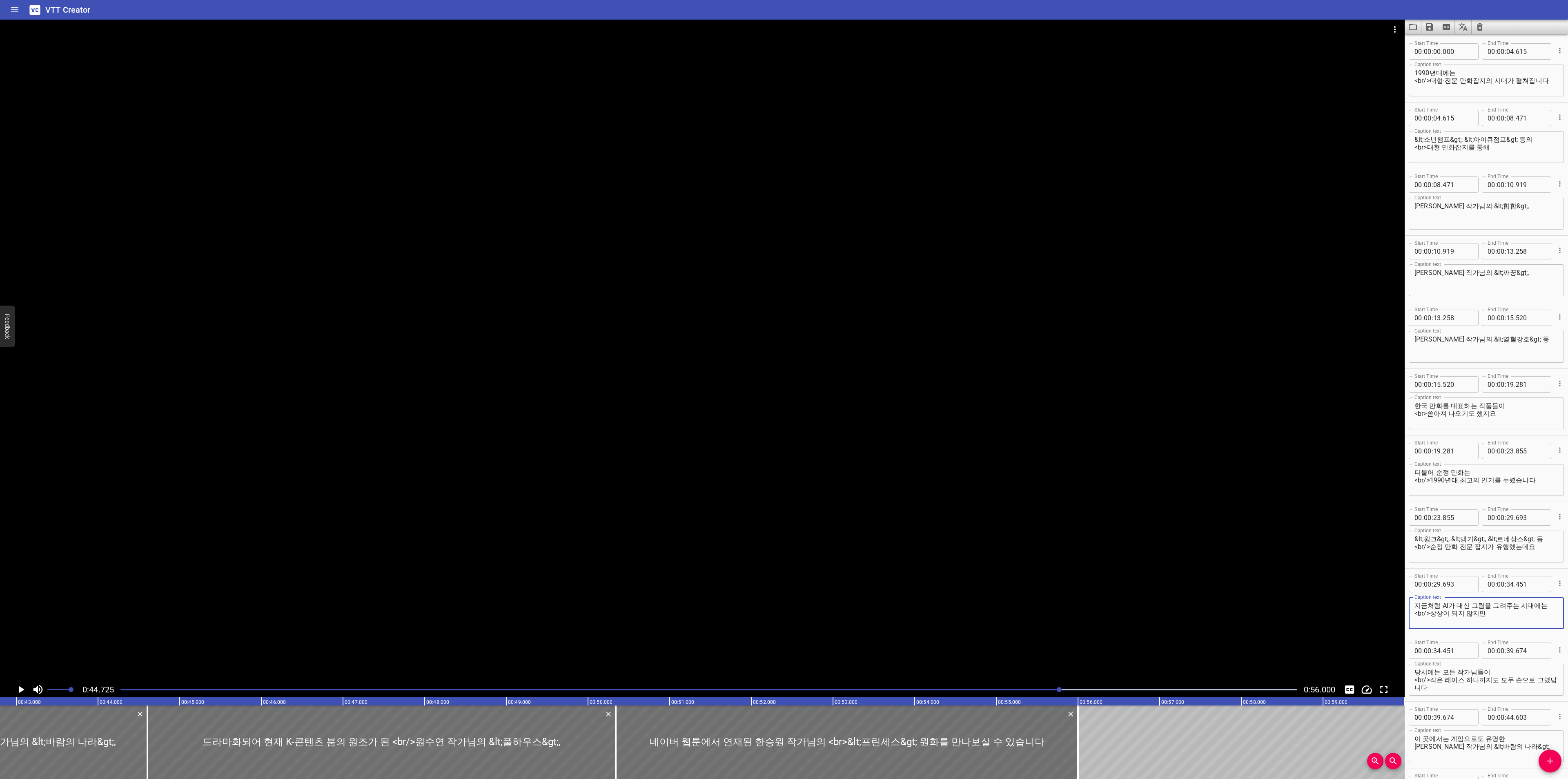
click at [1533, 666] on div "당시에는 모든 작가님들이 <br/>작은 레이스 하나까지도 모두 손으로 그렸답니다 Caption text" at bounding box center [1486, 680] width 155 height 32
click at [1533, 674] on textarea "당시에는 모든 작가님들이 <br/>작은 레이스 하나까지도 모두 손으로 그렸답니다" at bounding box center [1486, 680] width 144 height 23
click at [1530, 683] on textarea "당시에는 모든 작가님들이 <br/>작은 레이스 하나까지도 모두 손으로 그렸답니다" at bounding box center [1486, 680] width 144 height 23
click at [1529, 685] on textarea "당시에는 모든 작가님들이 <br/>작은 레이스 하나까지도 모두 손으로 그렸답니다" at bounding box center [1486, 680] width 144 height 23
click at [143, 692] on div at bounding box center [709, 689] width 1186 height 12
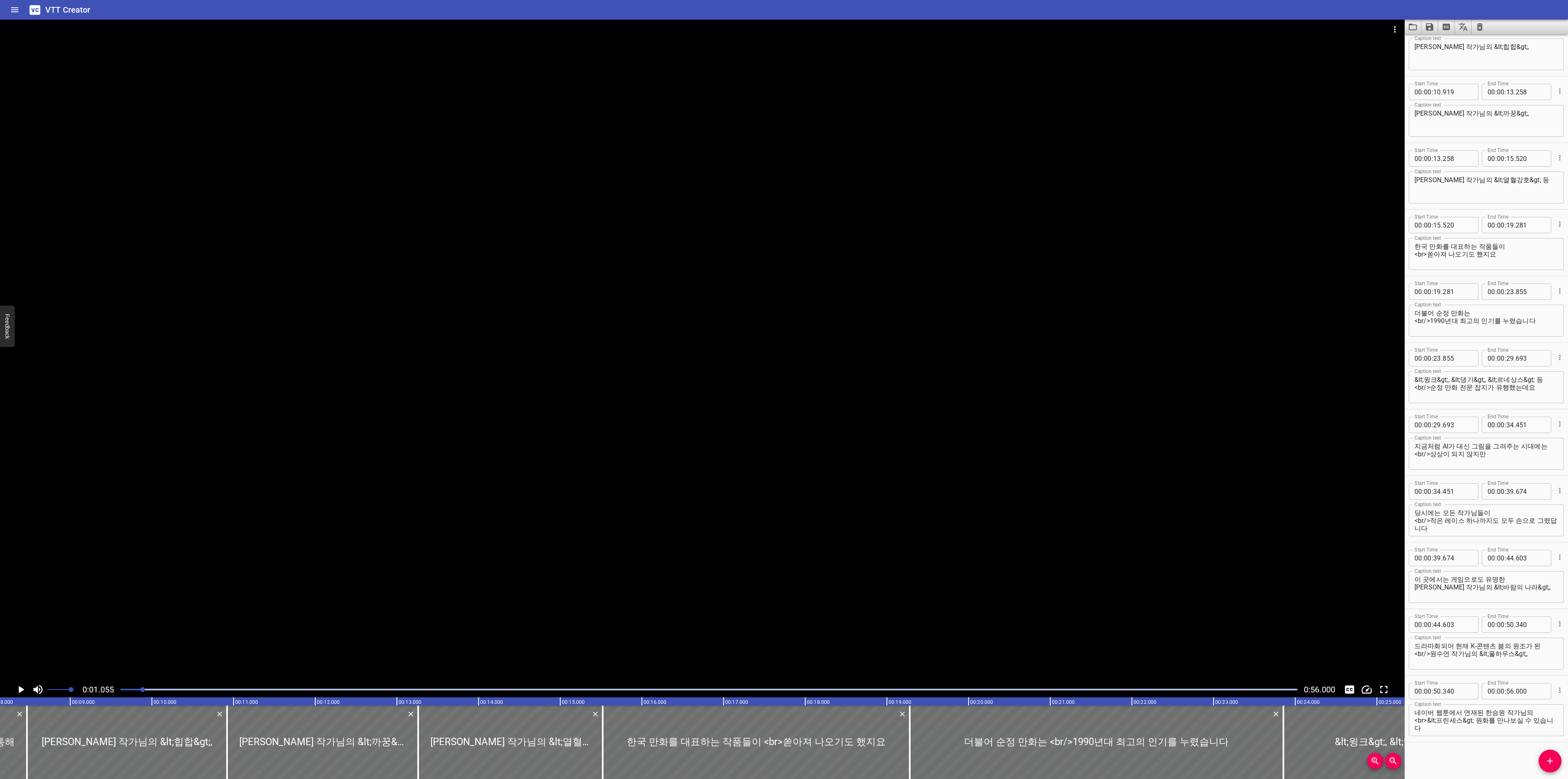
scroll to position [0, 86]
drag, startPoint x: 145, startPoint y: 689, endPoint x: 107, endPoint y: 694, distance: 38.3
click at [107, 694] on div "0:01.055 0:56.000" at bounding box center [702, 689] width 1405 height 15
click at [125, 688] on div at bounding box center [709, 689] width 1186 height 12
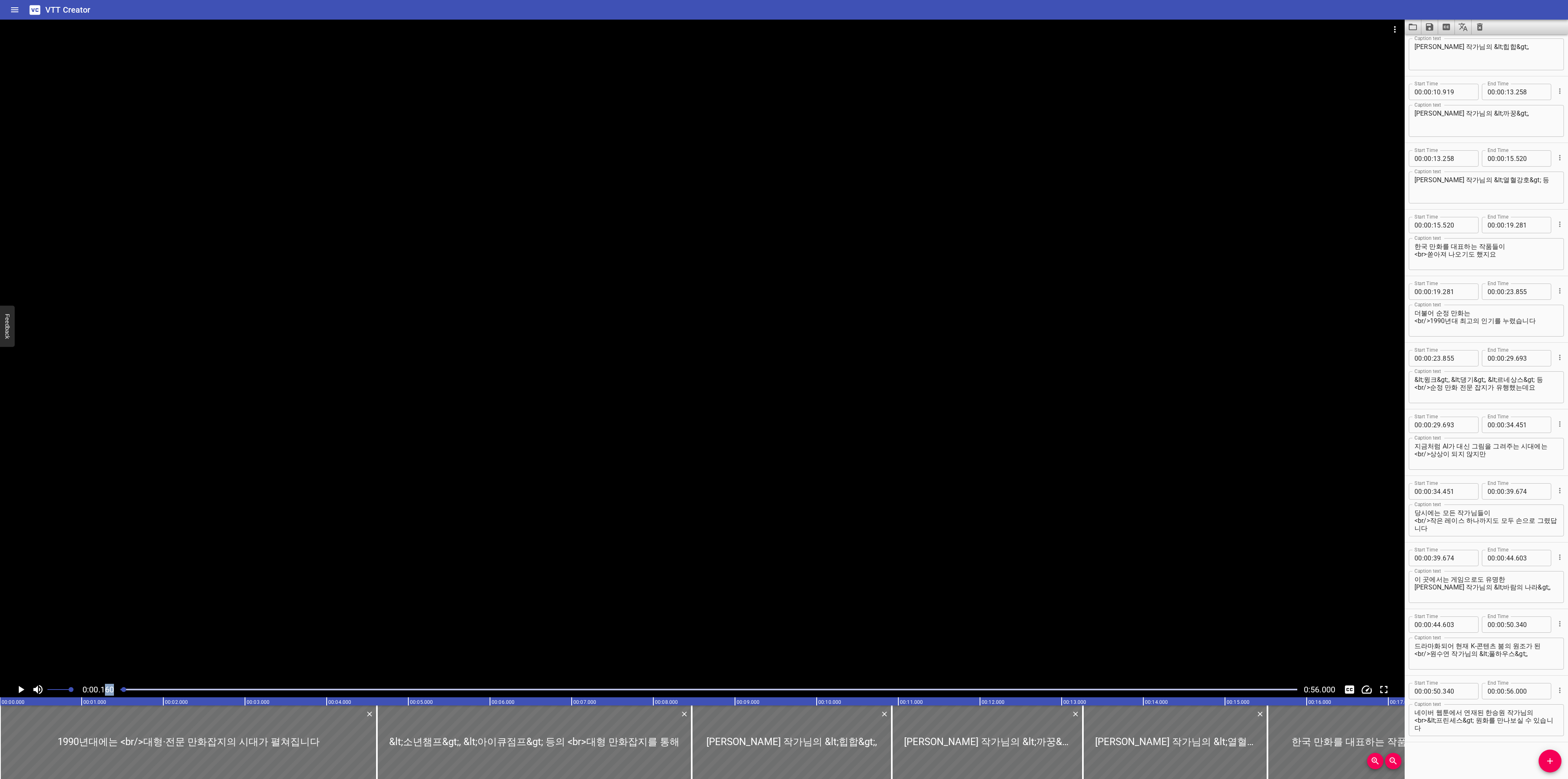
drag, startPoint x: 125, startPoint y: 688, endPoint x: 105, endPoint y: 690, distance: 20.1
click at [105, 690] on div "0:00.160 0:56.000" at bounding box center [702, 689] width 1405 height 15
click at [21, 691] on icon "Play/Pause" at bounding box center [21, 689] width 5 height 7
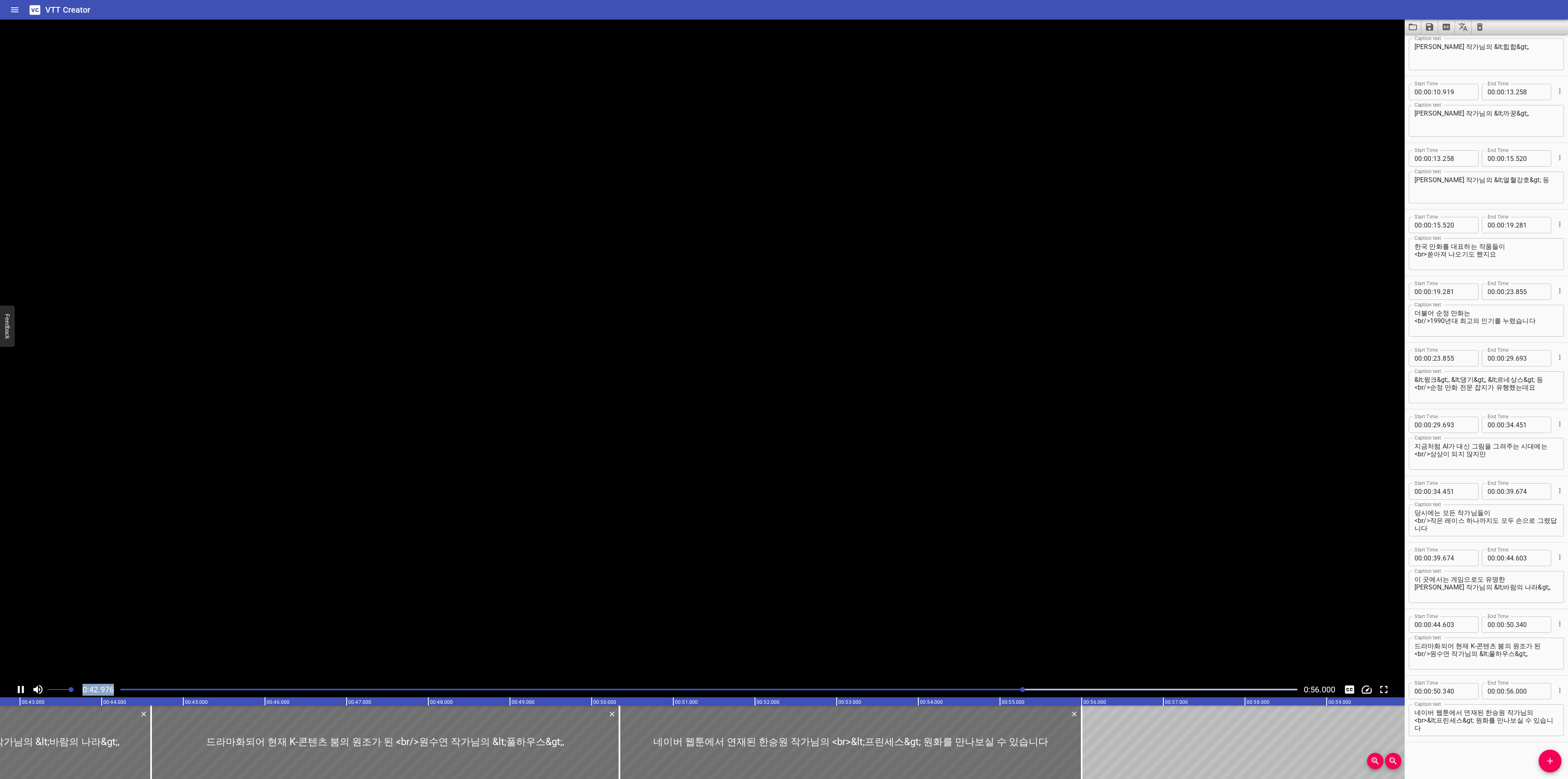
scroll to position [0, 3495]
click at [1536, 724] on textarea "네이버 웹툰에서 연재된 한승원 작가님의 <br>&lt;프린세스&gt; 원화를 만나보실 수 있습니다" at bounding box center [1486, 721] width 144 height 23
click at [1396, 27] on icon "Video Options" at bounding box center [1395, 29] width 10 height 10
click at [1400, 30] on li "Select New Video File..." at bounding box center [1425, 30] width 81 height 15
click at [1527, 63] on div at bounding box center [784, 389] width 1568 height 779
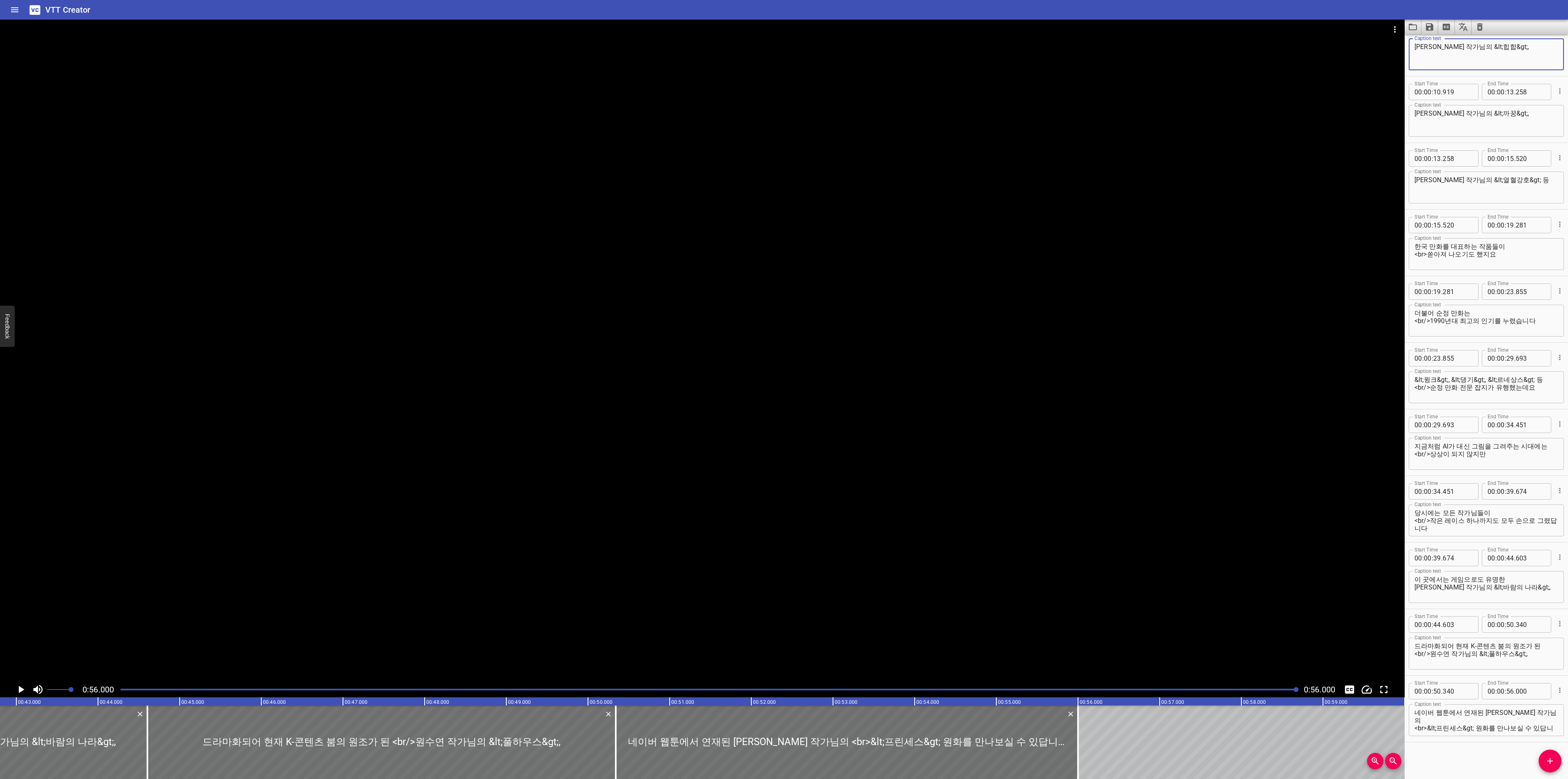
click at [1474, 48] on textarea "[PERSON_NAME] 작가님의 &lt;힙합&gt;," at bounding box center [1486, 54] width 144 height 23
click at [1432, 25] on icon "Save captions to file" at bounding box center [1430, 27] width 7 height 7
click at [1432, 41] on li "Save to VTT file" at bounding box center [1451, 45] width 60 height 15
click at [1393, 24] on icon "Video Options" at bounding box center [1395, 29] width 10 height 10
click at [1393, 26] on li "Select New Video File..." at bounding box center [1425, 30] width 81 height 15
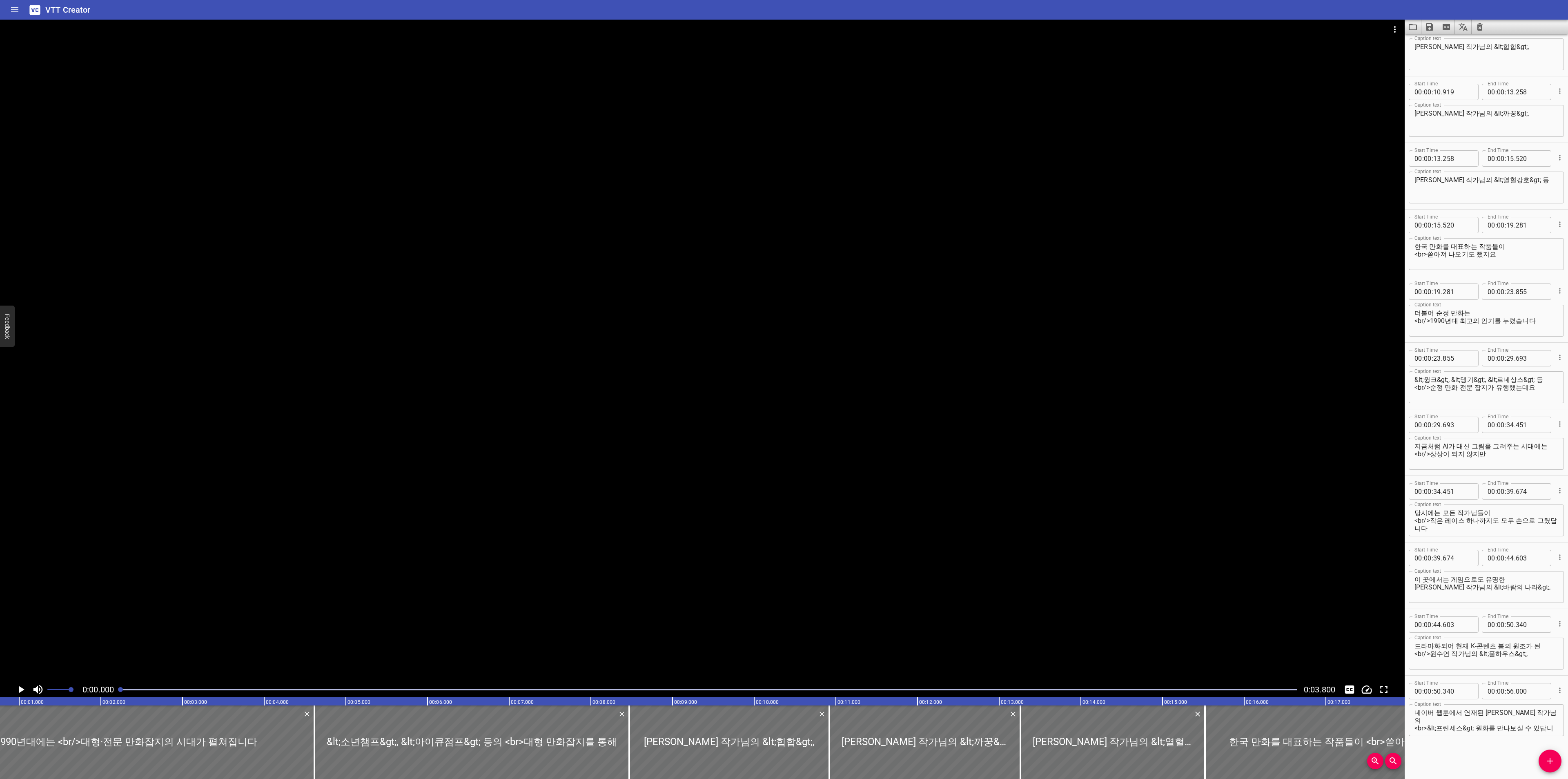
scroll to position [0, 0]
click at [1483, 27] on icon "Clear captions" at bounding box center [1480, 27] width 10 height 10
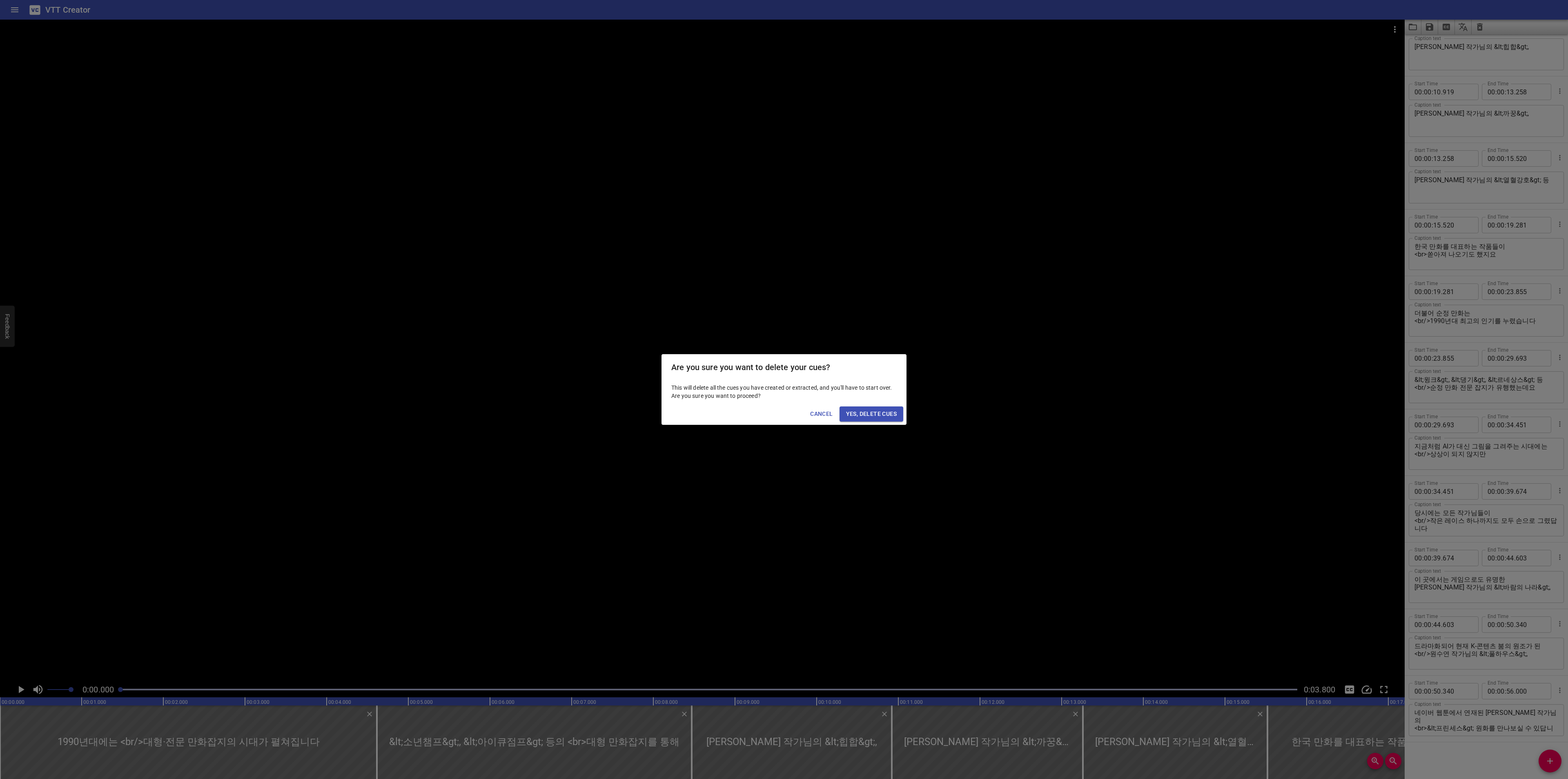
click at [864, 417] on span "Yes, Delete Cues" at bounding box center [871, 414] width 51 height 10
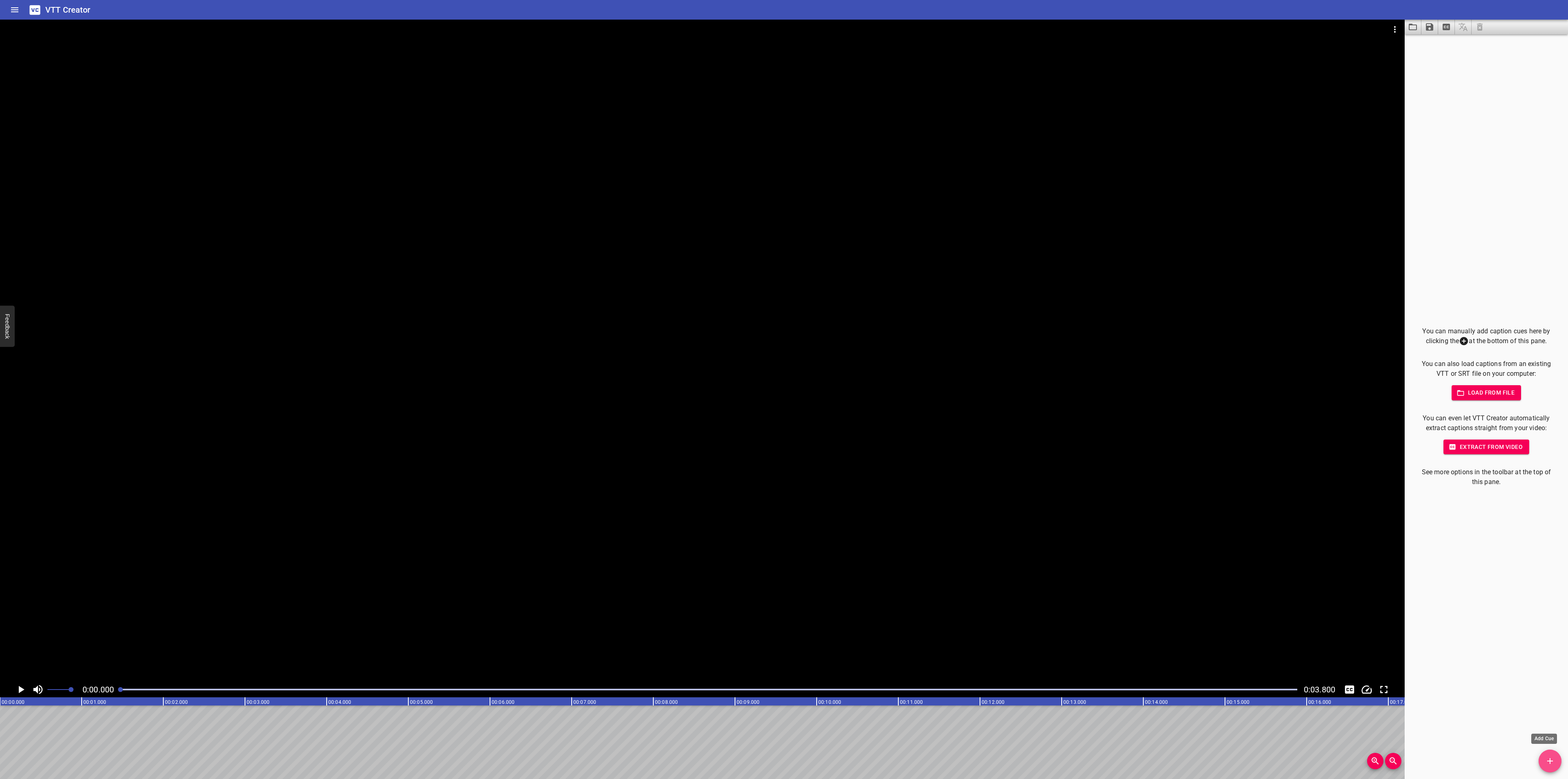
click at [1549, 763] on icon "Add Cue" at bounding box center [1550, 761] width 10 height 10
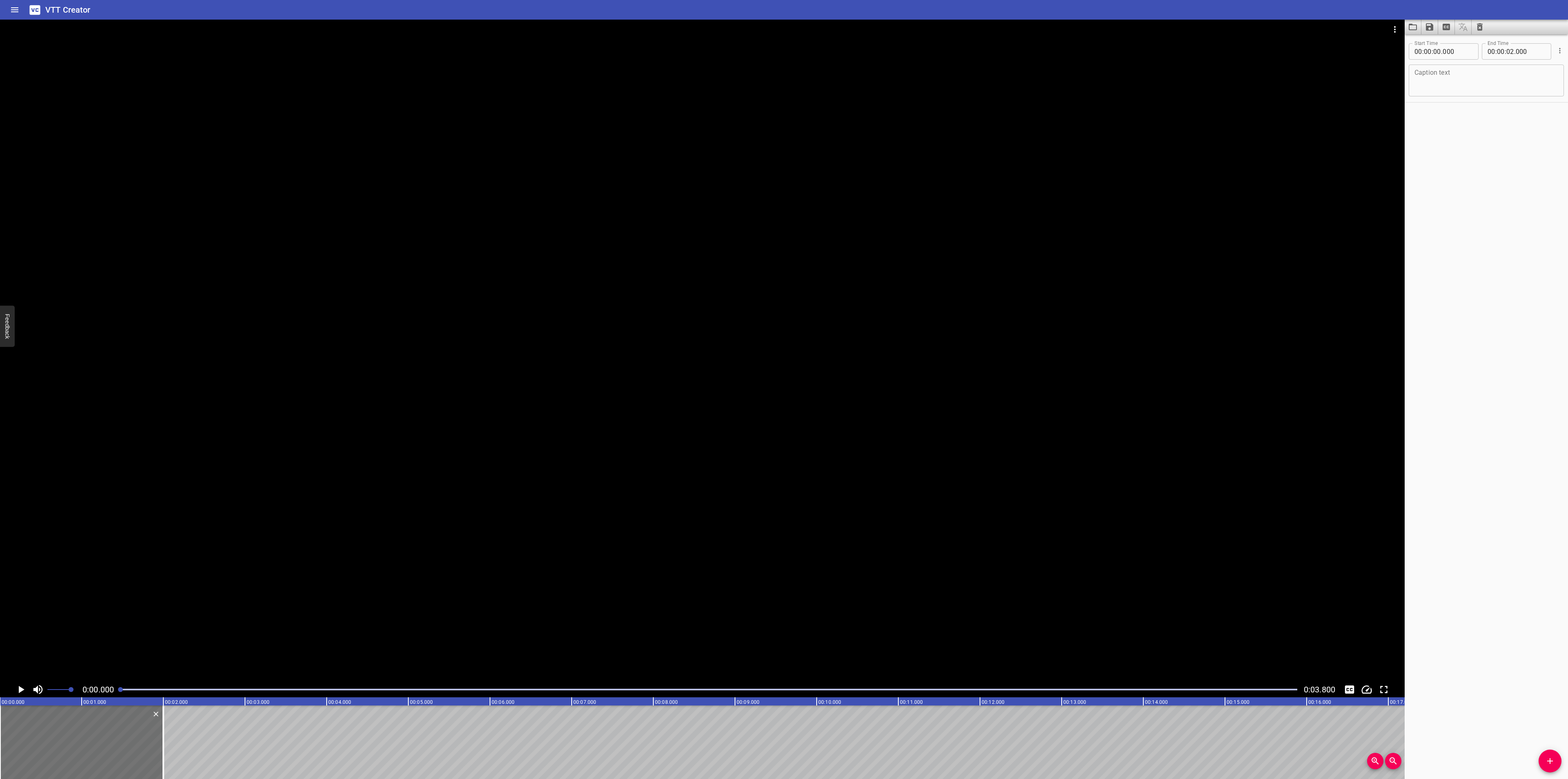
click at [1430, 70] on textarea at bounding box center [1486, 80] width 144 height 23
paste textarea "한국 만화의 미래, 웹툰의 이야기를 만나볼까요?"
click at [1467, 74] on textarea "한국 만화의 미래, 웹툰의 이야기를 만나볼까요?" at bounding box center [1486, 80] width 144 height 23
drag, startPoint x: 161, startPoint y: 725, endPoint x: 313, endPoint y: 725, distance: 152.0
click at [313, 725] on div at bounding box center [315, 742] width 8 height 74
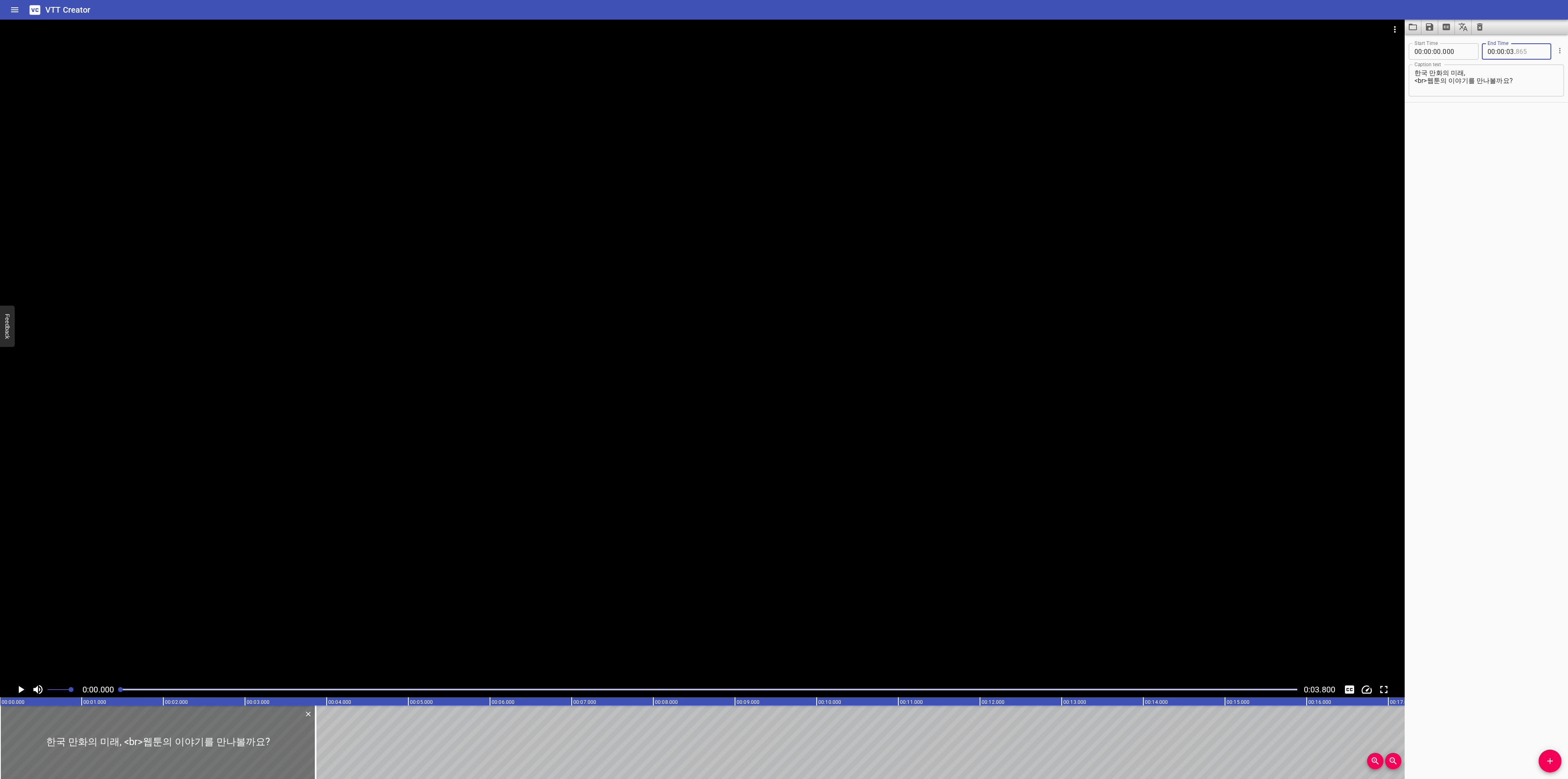
click at [1516, 48] on input "number" at bounding box center [1530, 51] width 30 height 16
click at [1349, 691] on icon "Toggle captions" at bounding box center [1349, 689] width 9 height 8
click at [1350, 686] on icon "Toggle captions" at bounding box center [1349, 689] width 9 height 8
click at [17, 688] on icon "Play/Pause" at bounding box center [21, 689] width 12 height 12
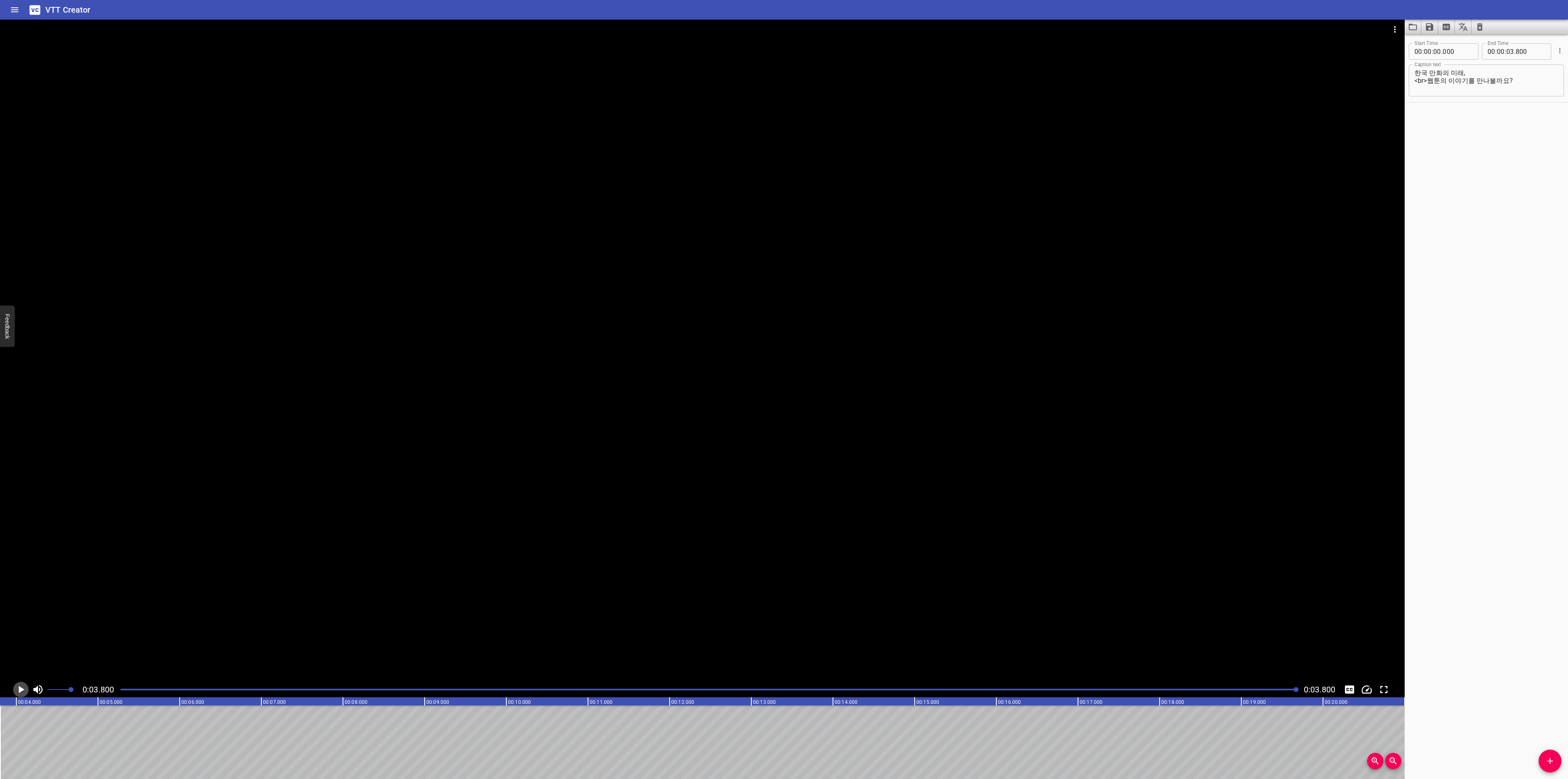
click at [17, 688] on icon "Play/Pause" at bounding box center [21, 689] width 12 height 12
click at [17, 683] on button "Play/Pause" at bounding box center [20, 689] width 15 height 15
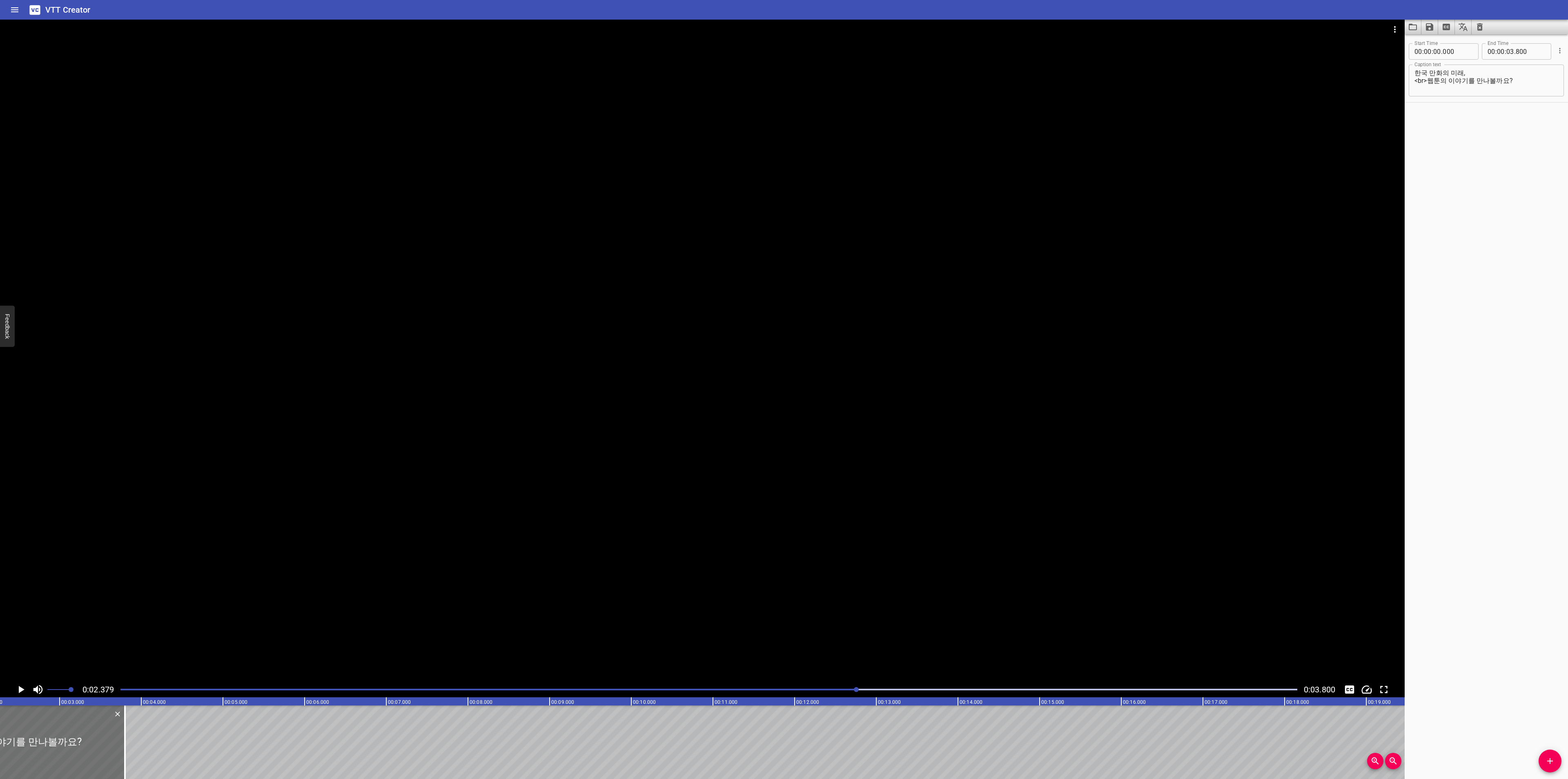
scroll to position [0, 194]
click at [1427, 27] on icon "Save captions to file" at bounding box center [1430, 27] width 7 height 7
click at [1430, 46] on li "Save to VTT file" at bounding box center [1451, 45] width 60 height 15
click at [300, 712] on icon "Delete" at bounding box center [303, 714] width 8 height 8
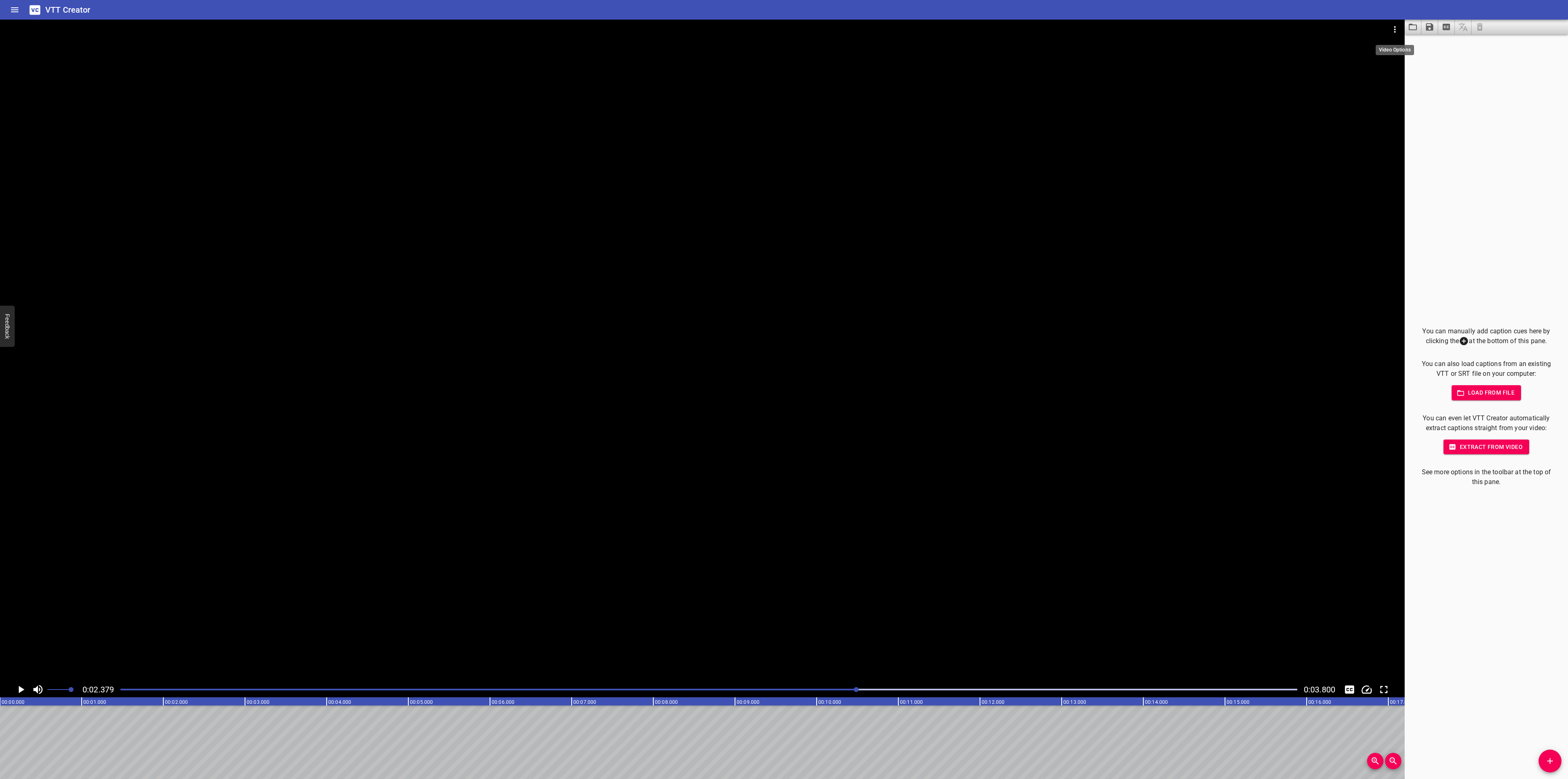
click at [1396, 28] on icon "Video Options" at bounding box center [1395, 29] width 10 height 10
click at [1387, 34] on li "Select New Video File..." at bounding box center [1425, 30] width 81 height 15
click at [1543, 753] on button "Add Cue" at bounding box center [1550, 761] width 23 height 23
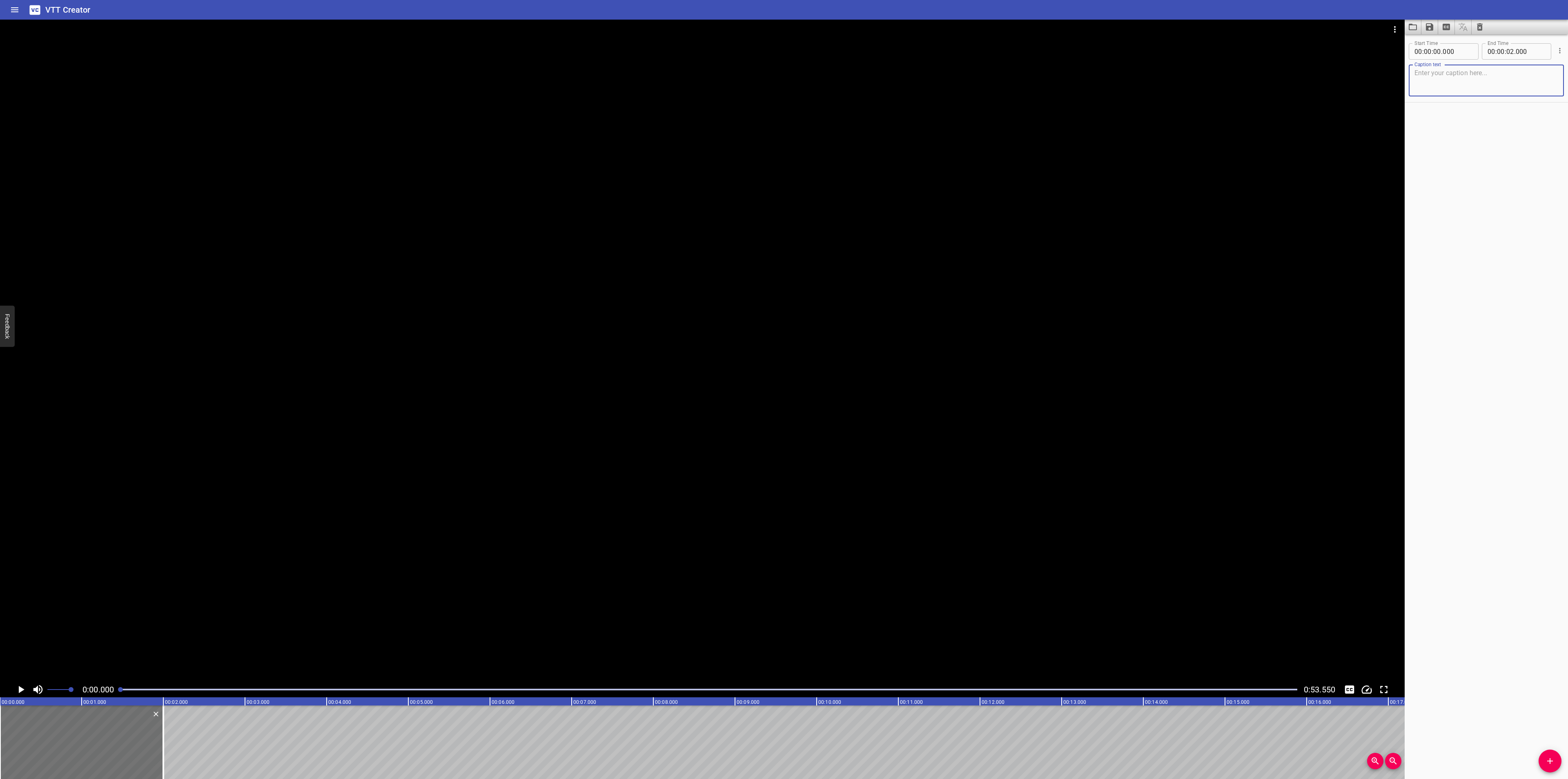
click at [1459, 80] on textarea at bounding box center [1486, 80] width 144 height 23
paste textarea "종이 만화를 기반으로 이어져 온 만화의 역사는,"
click at [1416, 74] on textarea "종이 만화를 기반으로 이어져 온 만화의 역사는," at bounding box center [1486, 80] width 144 height 23
drag, startPoint x: 162, startPoint y: 741, endPoint x: 259, endPoint y: 741, distance: 97.0
click at [259, 741] on div at bounding box center [261, 742] width 8 height 74
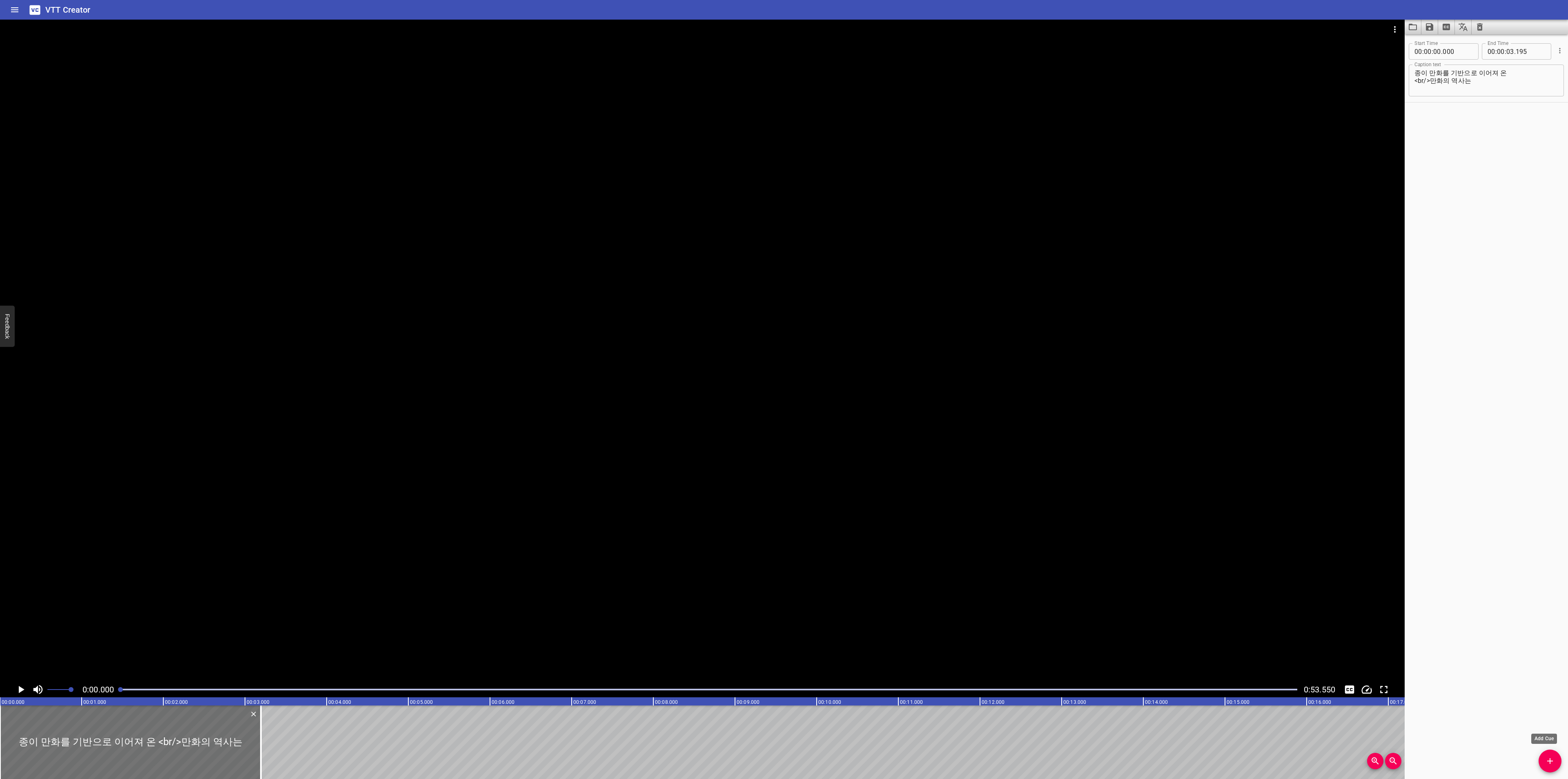
click at [1549, 760] on icon "Add Cue" at bounding box center [1550, 761] width 10 height 10
drag, startPoint x: 93, startPoint y: 760, endPoint x: 354, endPoint y: 752, distance: 261.1
click at [354, 752] on div at bounding box center [343, 742] width 163 height 74
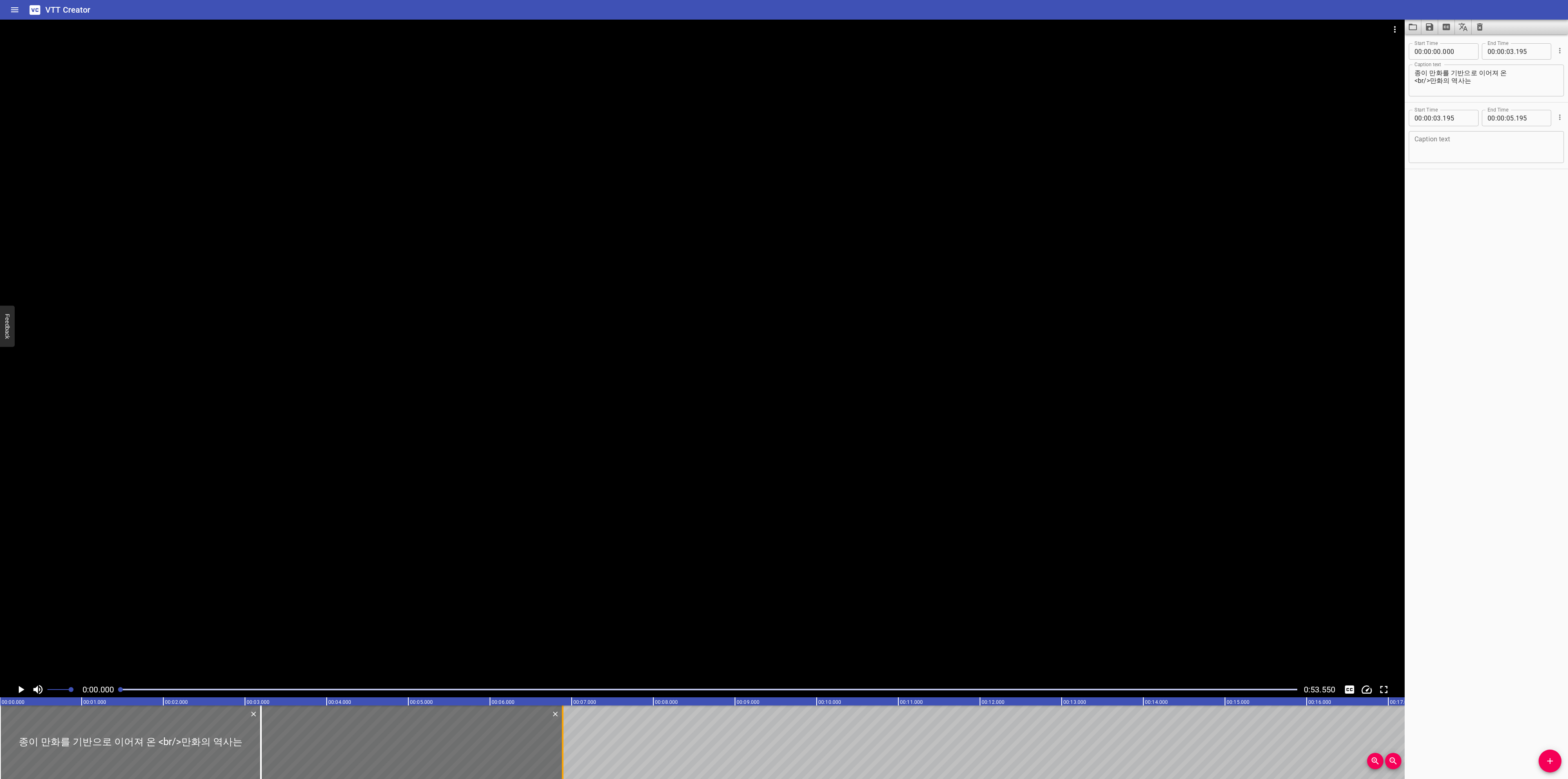
drag, startPoint x: 422, startPoint y: 731, endPoint x: 561, endPoint y: 719, distance: 139.5
click at [561, 719] on div at bounding box center [562, 742] width 8 height 74
click at [1463, 143] on textarea at bounding box center [1486, 147] width 144 height 23
paste textarea "오늘날 웹툰이라는 새로운 형식으로 진화하고 있지요"
click at [1471, 141] on textarea "오늘날 웹툰이라는 새로운 형식으로 진화하고 있지요" at bounding box center [1486, 147] width 144 height 23
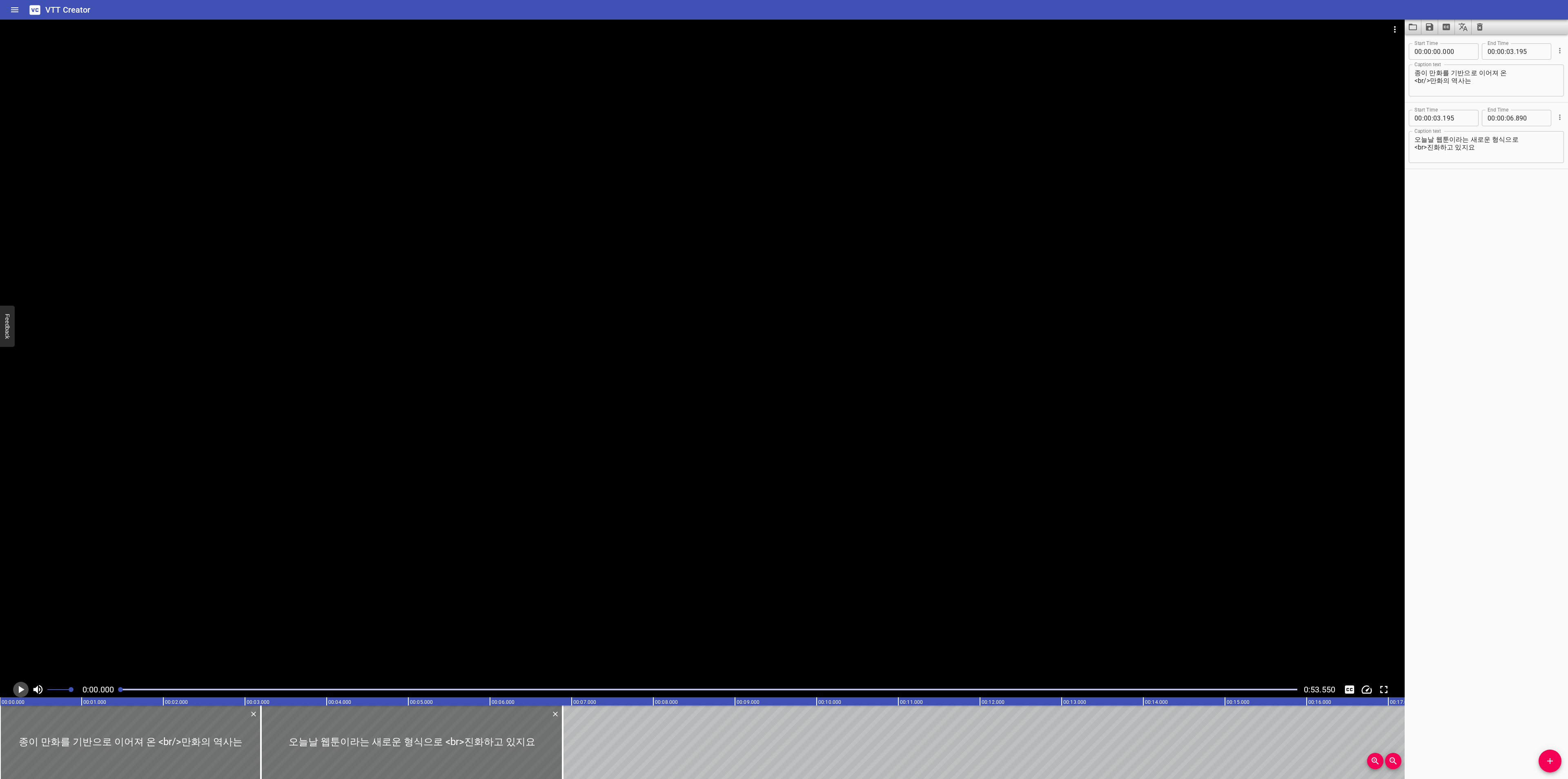
click at [17, 685] on icon "Play/Pause" at bounding box center [21, 689] width 12 height 12
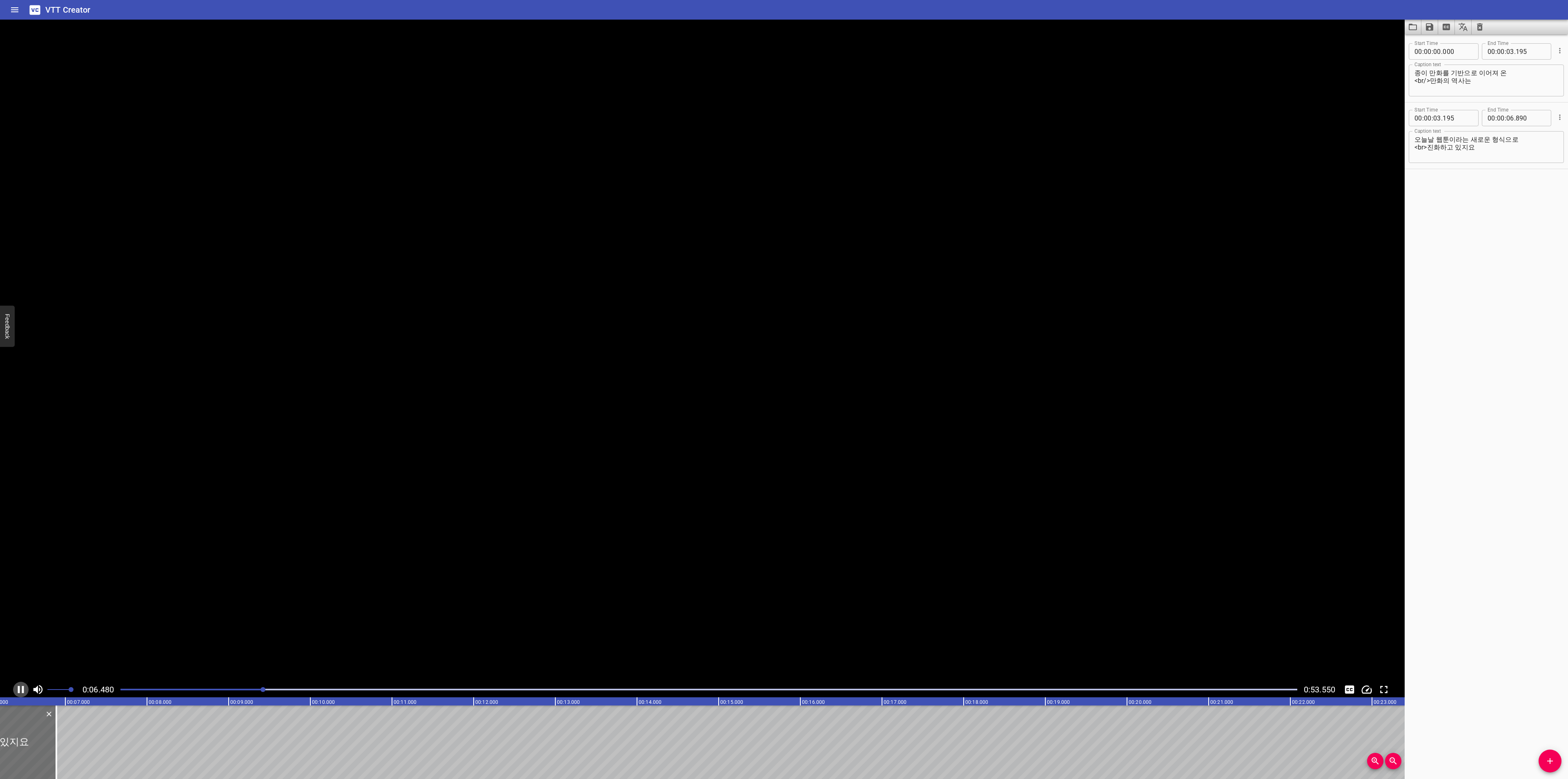
click at [17, 685] on icon "Play/Pause" at bounding box center [21, 689] width 12 height 12
drag, startPoint x: 1556, startPoint y: 766, endPoint x: 1541, endPoint y: 770, distance: 15.5
click at [1556, 766] on button "Add Cue" at bounding box center [1550, 761] width 23 height 23
click at [113, 750] on div at bounding box center [114, 742] width 163 height 74
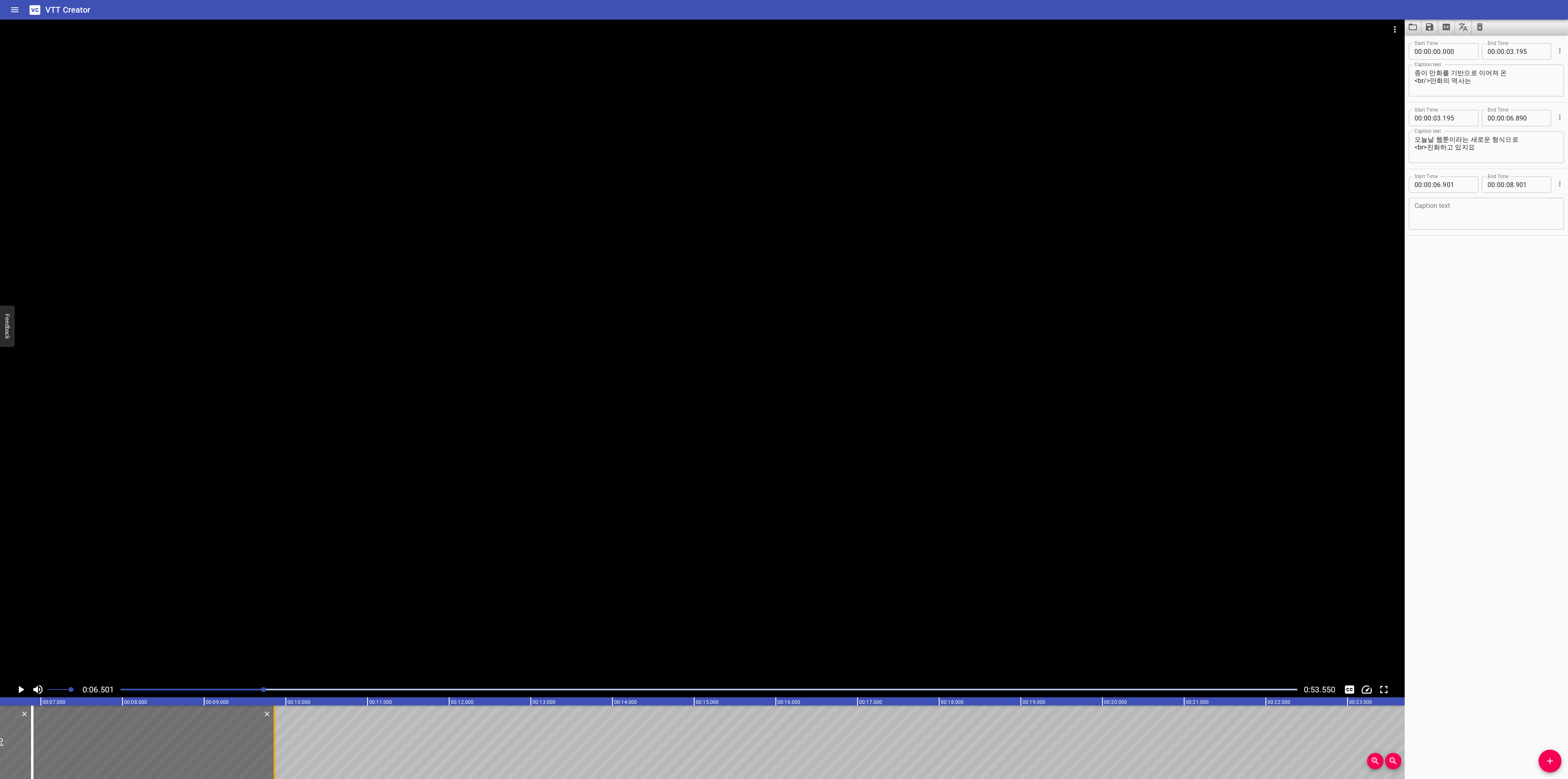
drag, startPoint x: 196, startPoint y: 750, endPoint x: 275, endPoint y: 750, distance: 79.0
click at [275, 750] on div at bounding box center [274, 742] width 2 height 74
click at [1456, 210] on textarea at bounding box center [1486, 214] width 144 height 23
paste textarea "웹툰은 종이 만화와 같은 듯 다르답니다"
click at [21, 688] on icon "Play/Pause" at bounding box center [21, 689] width 5 height 7
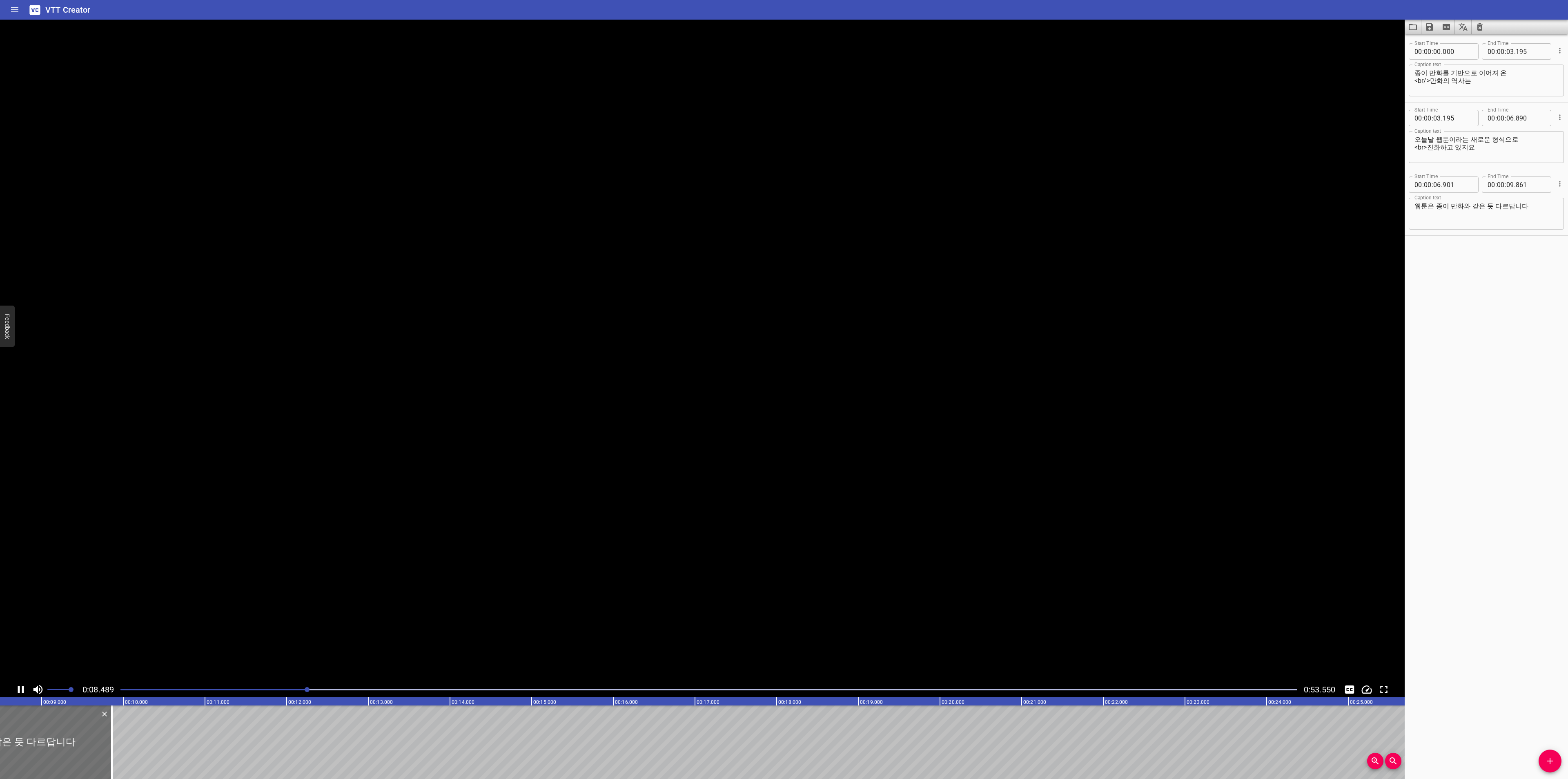
click at [21, 688] on icon "Play/Pause" at bounding box center [21, 689] width 12 height 12
click at [1558, 760] on span "Add Cue" at bounding box center [1550, 761] width 23 height 10
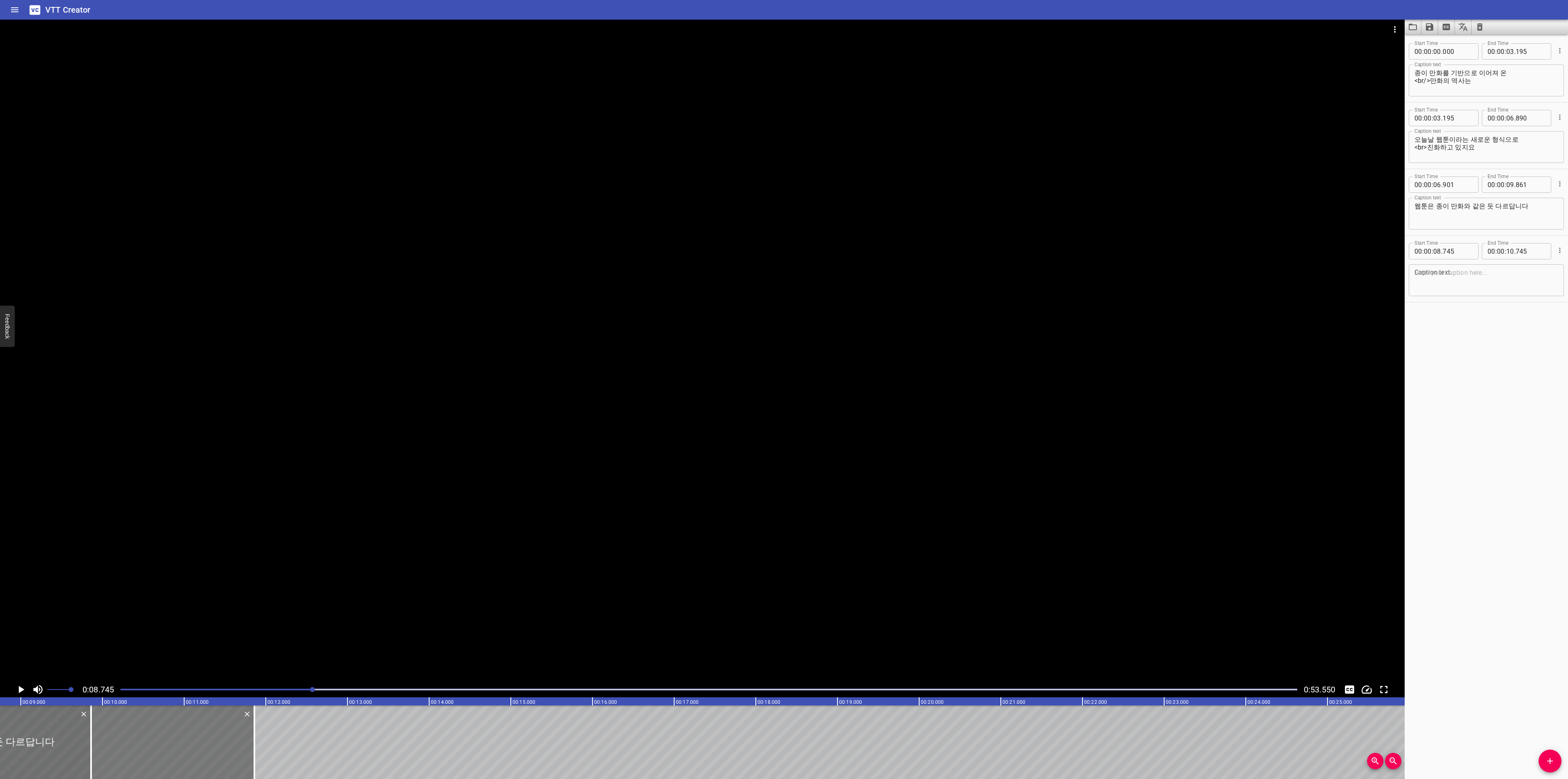
drag, startPoint x: 102, startPoint y: 743, endPoint x: 192, endPoint y: 739, distance: 90.1
click at [192, 739] on div at bounding box center [173, 742] width 163 height 74
click at [1465, 284] on textarea at bounding box center [1486, 280] width 144 height 23
paste textarea "같은 만화지만 읽는 방식이 다르기 때문[PERSON_NAME]"
click at [1419, 277] on textarea "같은 만화지만 읽는 방식이 다르기 때문[PERSON_NAME]" at bounding box center [1486, 280] width 144 height 23
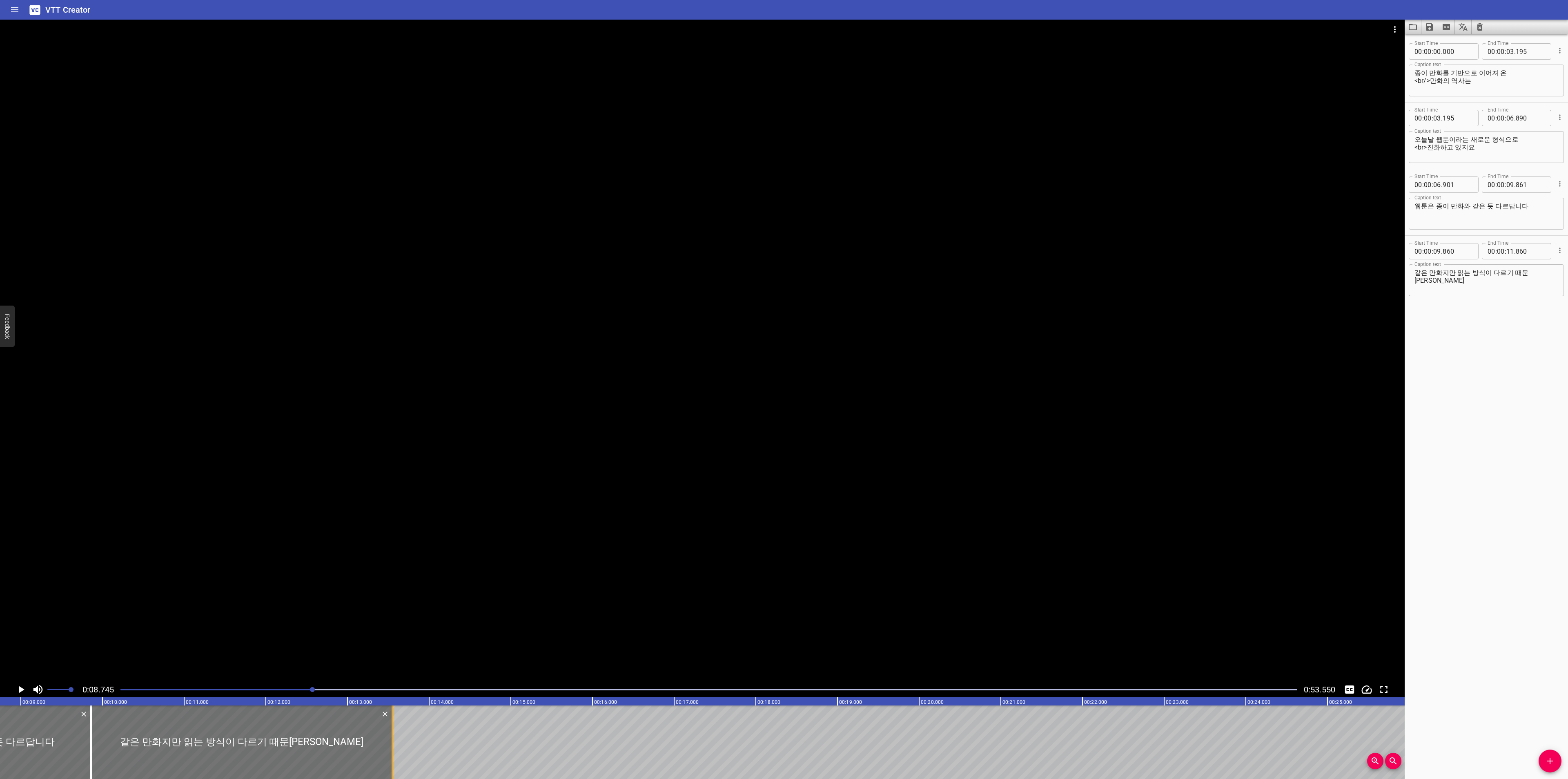
drag, startPoint x: 255, startPoint y: 750, endPoint x: 393, endPoint y: 750, distance: 138.0
click at [393, 750] on div at bounding box center [392, 742] width 2 height 74
click at [23, 685] on icon "Play/Pause" at bounding box center [21, 689] width 12 height 12
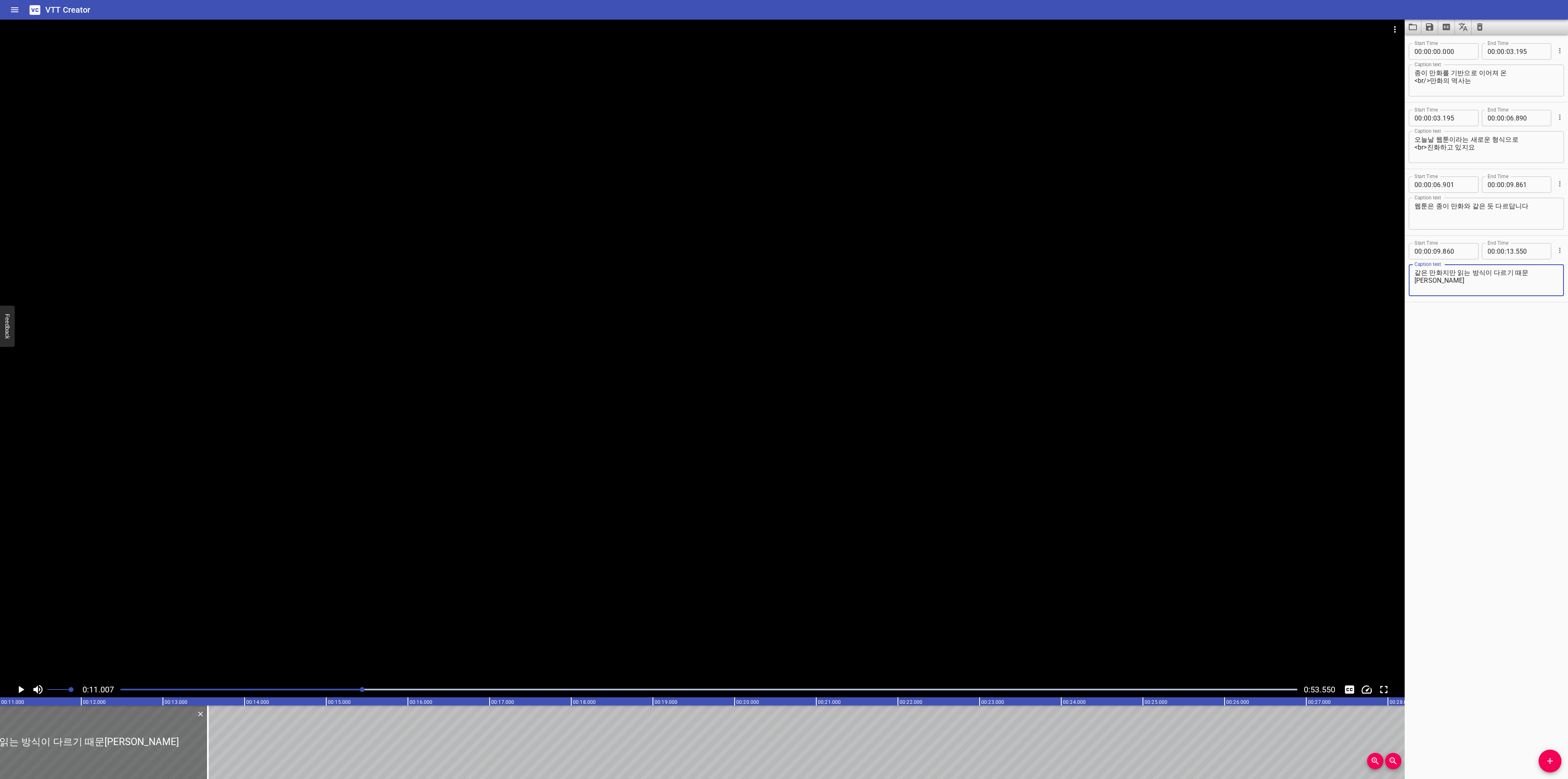
click at [1462, 271] on textarea "같은 만화지만 읽는 방식이 다르기 때문[PERSON_NAME]" at bounding box center [1486, 280] width 144 height 23
click at [18, 694] on icon "Play/Pause" at bounding box center [21, 689] width 12 height 12
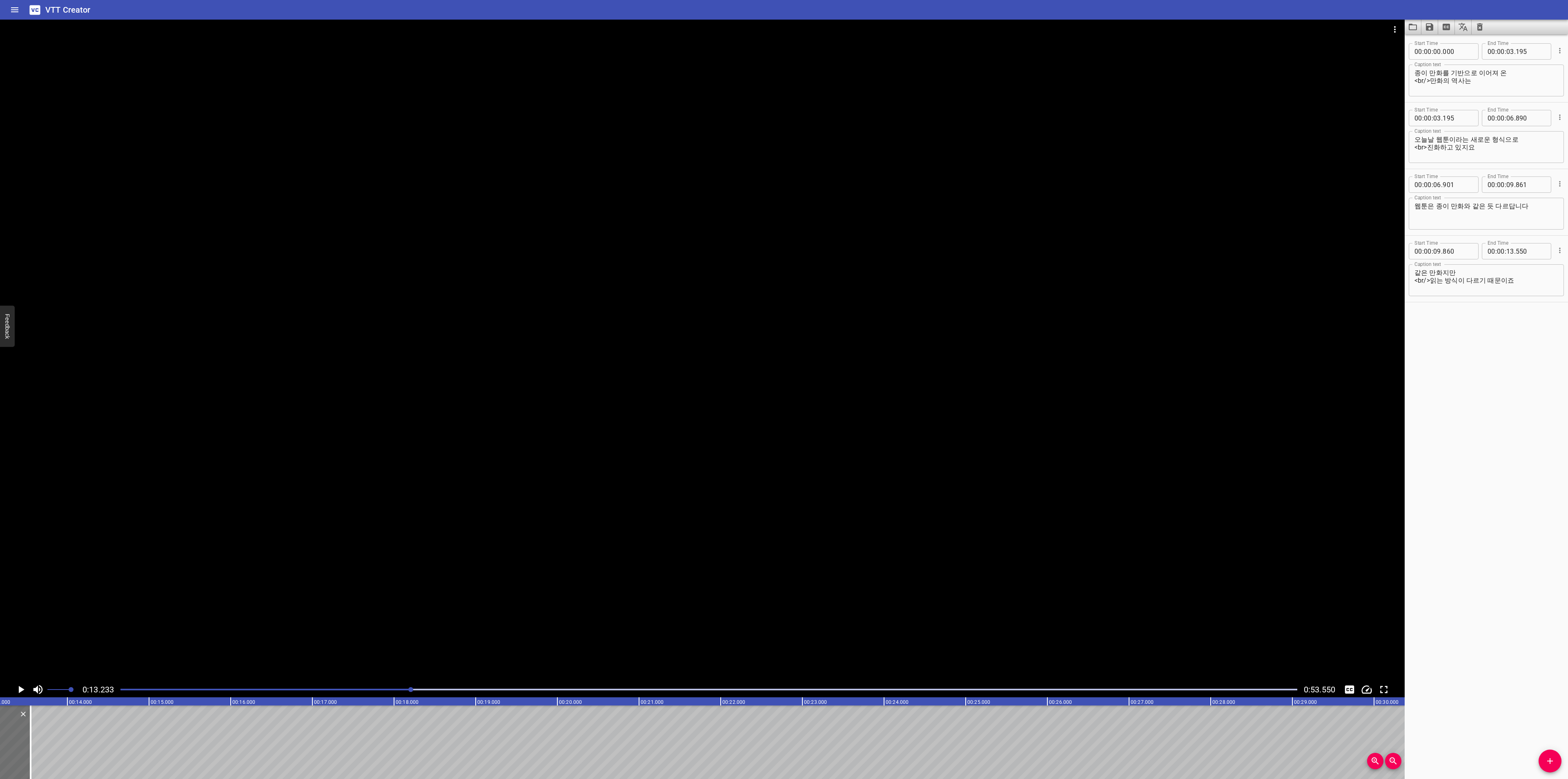
scroll to position [0, 1081]
click at [1551, 753] on button "Add Cue" at bounding box center [1550, 761] width 23 height 23
drag, startPoint x: 70, startPoint y: 747, endPoint x: 96, endPoint y: 748, distance: 26.0
click at [96, 748] on div at bounding box center [108, 742] width 163 height 74
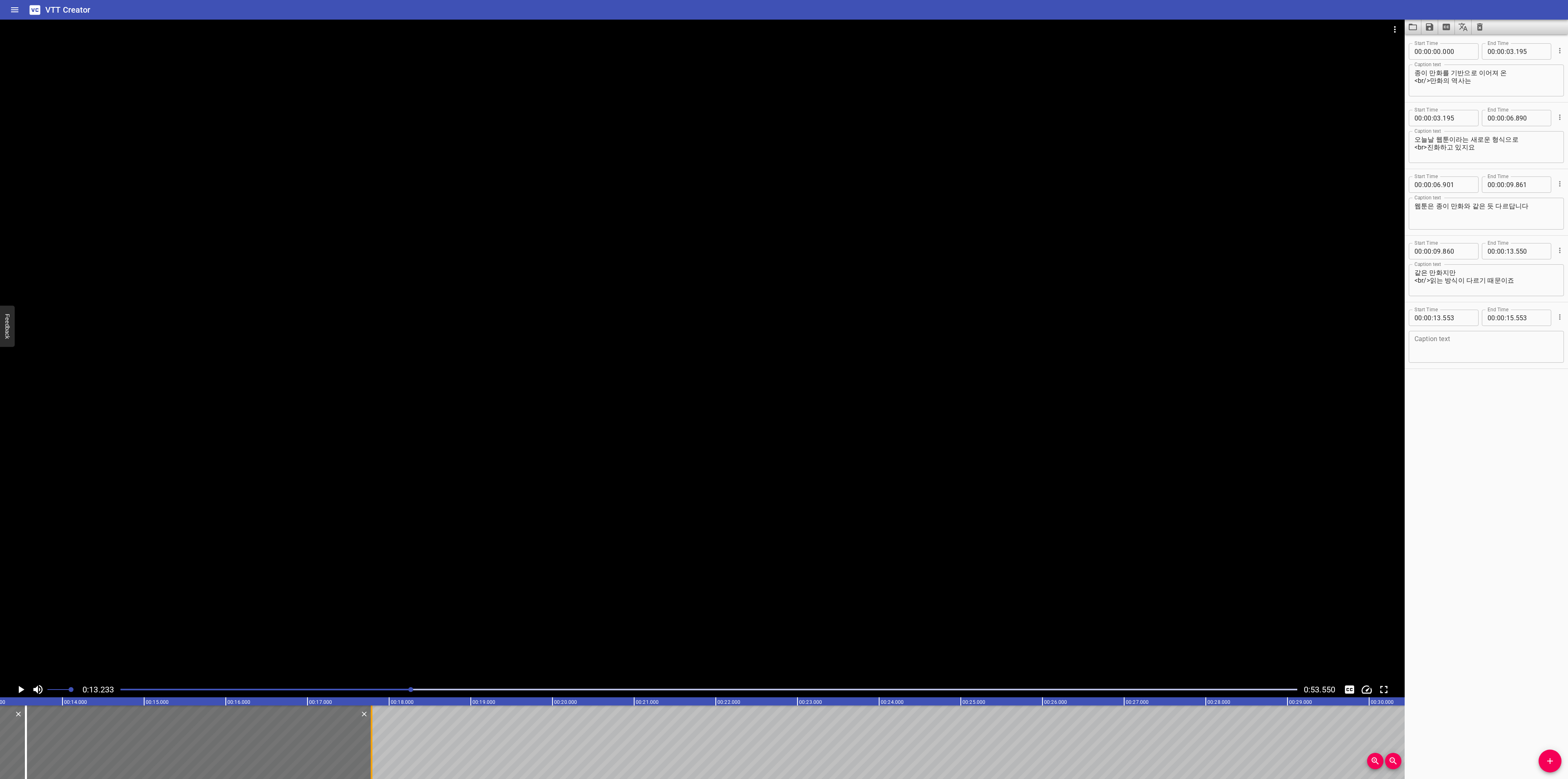
drag, startPoint x: 187, startPoint y: 738, endPoint x: 370, endPoint y: 741, distance: 183.0
click at [370, 741] on div at bounding box center [371, 742] width 8 height 74
click at [1444, 348] on textarea at bounding box center [1486, 347] width 144 height 23
paste textarea "종이 만화는 왼쪽에서 오른쪽으로 페이지를 넘기는 방식이라면"
click at [1508, 339] on textarea "종이 만화는 왼쪽에서 오른쪽으로 페이지를 넘기는 방식이라면" at bounding box center [1486, 347] width 144 height 23
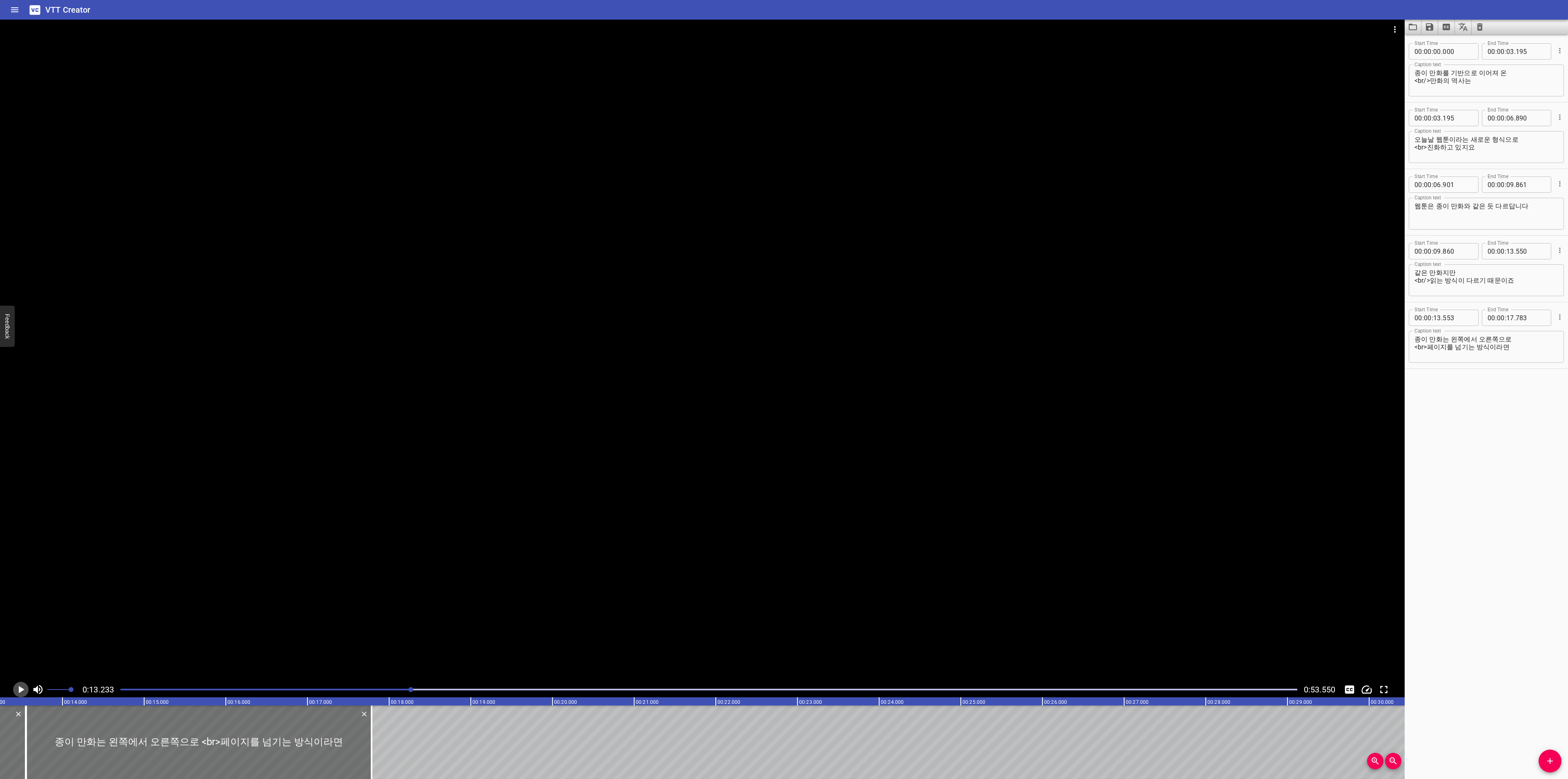
click at [18, 692] on icon "Play/Pause" at bounding box center [21, 689] width 12 height 12
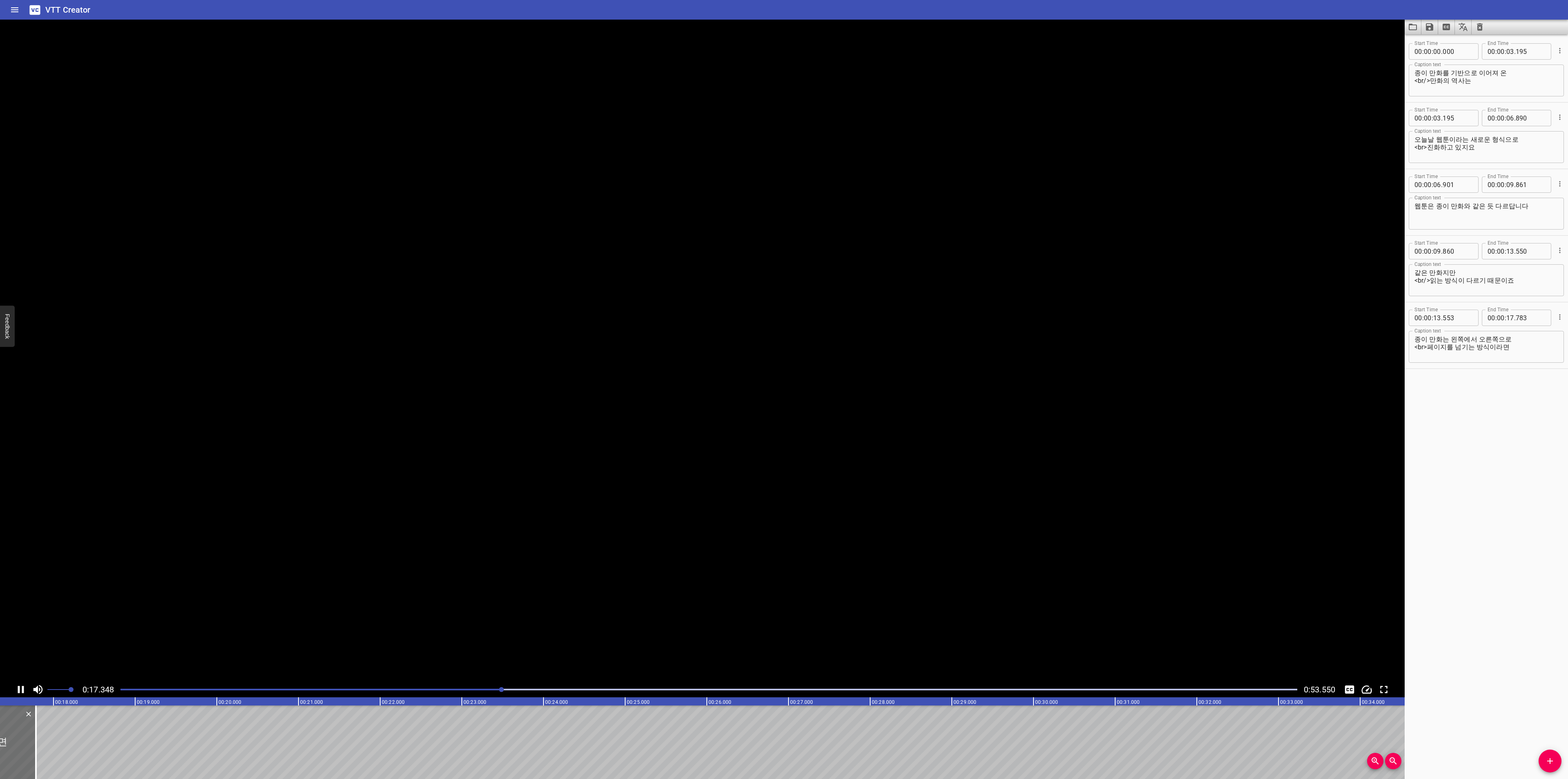
click at [18, 692] on icon "Play/Pause" at bounding box center [21, 689] width 6 height 7
click at [1550, 761] on icon "Add Cue" at bounding box center [1550, 761] width 5 height 5
drag, startPoint x: 88, startPoint y: 746, endPoint x: 100, endPoint y: 743, distance: 12.4
click at [100, 743] on div at bounding box center [94, 742] width 163 height 74
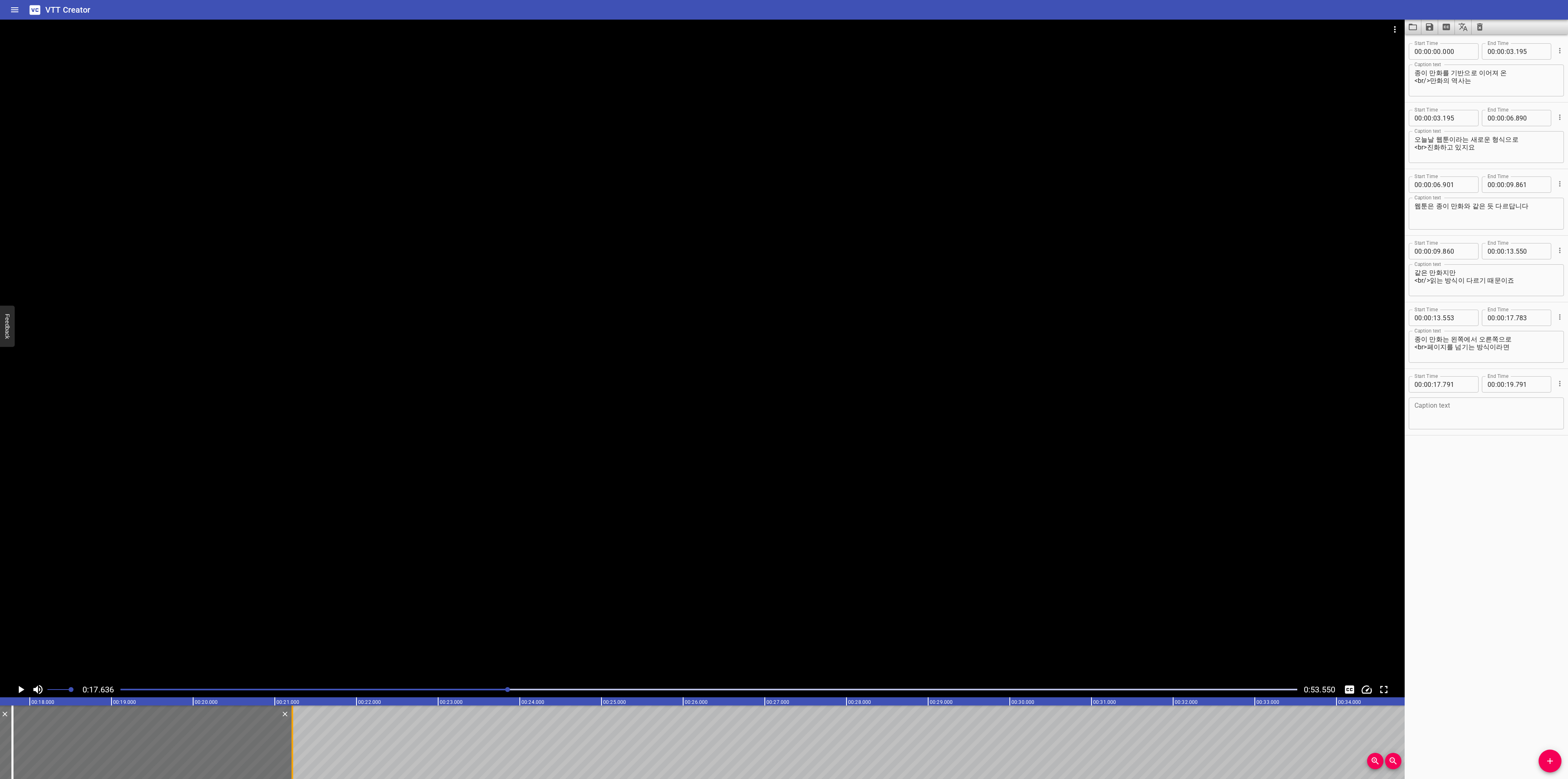
drag, startPoint x: 174, startPoint y: 738, endPoint x: 290, endPoint y: 738, distance: 116.0
click at [290, 738] on div at bounding box center [292, 742] width 8 height 74
click at [1466, 418] on textarea at bounding box center [1486, 414] width 144 height 23
paste textarea "웹툰은 화면을 위에서 아래로 스크롤하며 이어집니다"
click at [1494, 407] on textarea "웹툰은 화면을 위에서 아래로 스크롤하며 이어집니다" at bounding box center [1486, 414] width 144 height 23
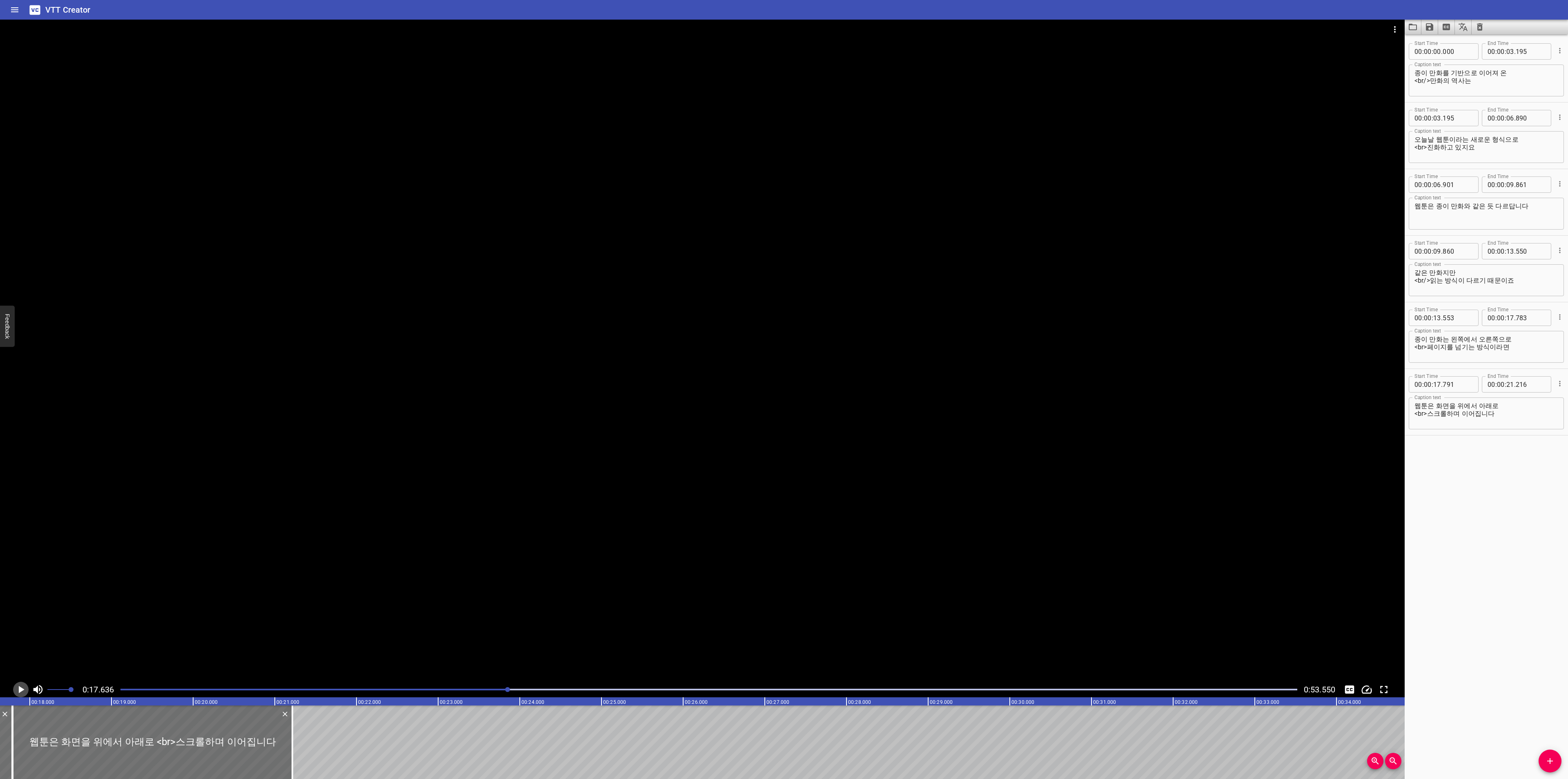
click at [17, 686] on icon "Play/Pause" at bounding box center [21, 689] width 12 height 12
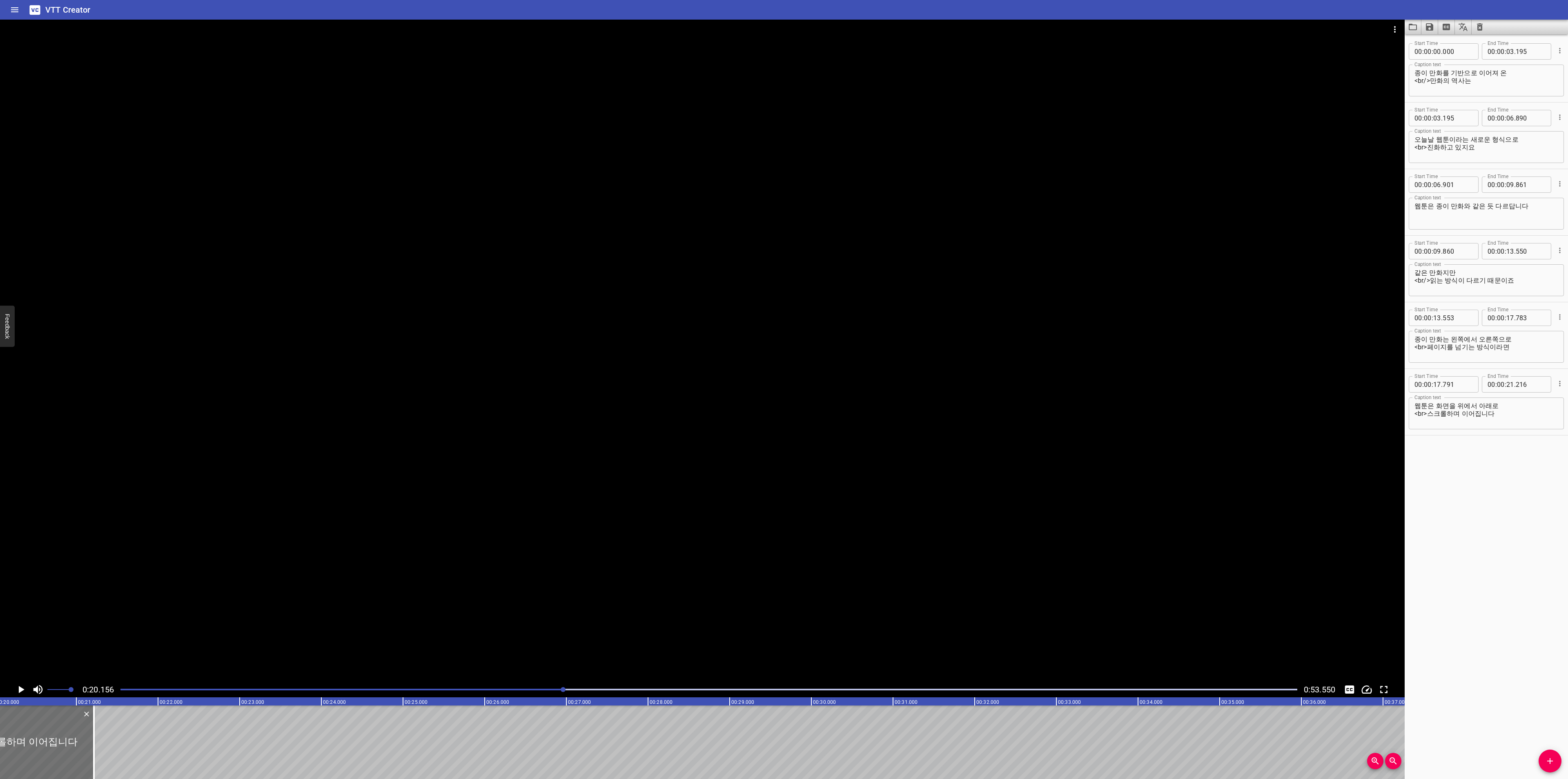
scroll to position [0, 1646]
click at [1528, 407] on textarea "웹툰은 화면을 위에서 아래로 <br>스크롤하며 이어집니다" at bounding box center [1486, 414] width 144 height 23
click at [1522, 417] on textarea "웹툰은 화면을 위에서 아래로 <br>스크롤하며 이어집니다" at bounding box center [1486, 414] width 144 height 23
click at [1536, 342] on textarea "종이 만화는 왼쪽에서 오른쪽으로 <br>페이지를 넘기는 방식이라면" at bounding box center [1486, 347] width 144 height 23
click at [1536, 342] on textarea "종이 만화는 왼쪽에서 오른쪽으로 <br>페이지를 넘기는 방식이라면" at bounding box center [1486, 347] width 144 height 23
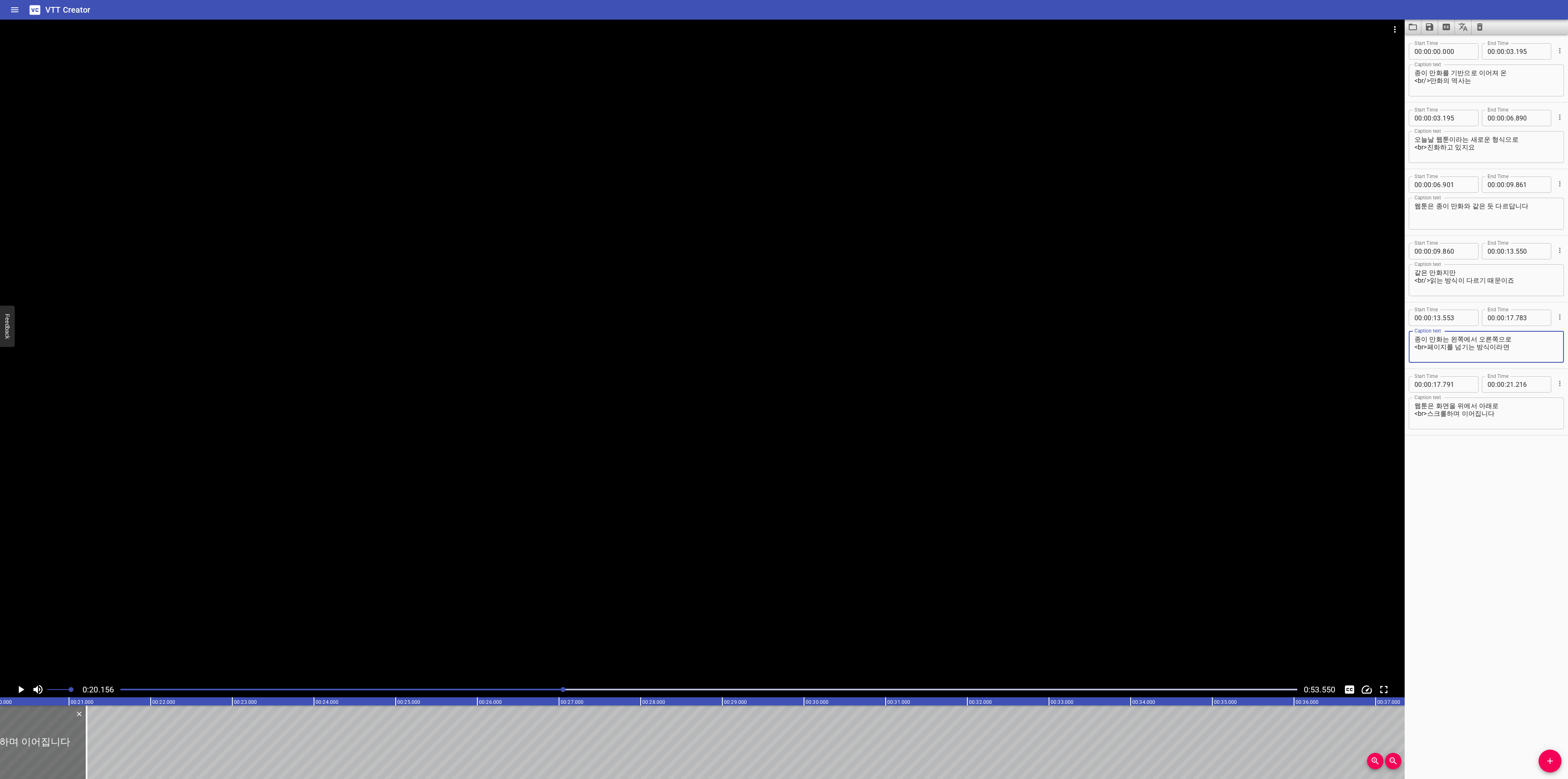
click at [1534, 344] on textarea "종이 만화는 왼쪽에서 오른쪽으로 <br>페이지를 넘기는 방식이라면" at bounding box center [1486, 347] width 144 height 23
click at [1535, 275] on textarea "같은 만화지만 <br/>읽는 방식이 다르기 때문이죠" at bounding box center [1486, 280] width 144 height 23
click at [1521, 275] on textarea "같은 만화지만 <br/>읽는 방식이 다르기 때문이죠" at bounding box center [1486, 280] width 144 height 23
click at [1521, 279] on textarea "같은 만화지만 <br/>읽는 방식이 다르기 때문이죠" at bounding box center [1486, 280] width 144 height 23
drag, startPoint x: 1515, startPoint y: 146, endPoint x: 1523, endPoint y: 140, distance: 10.0
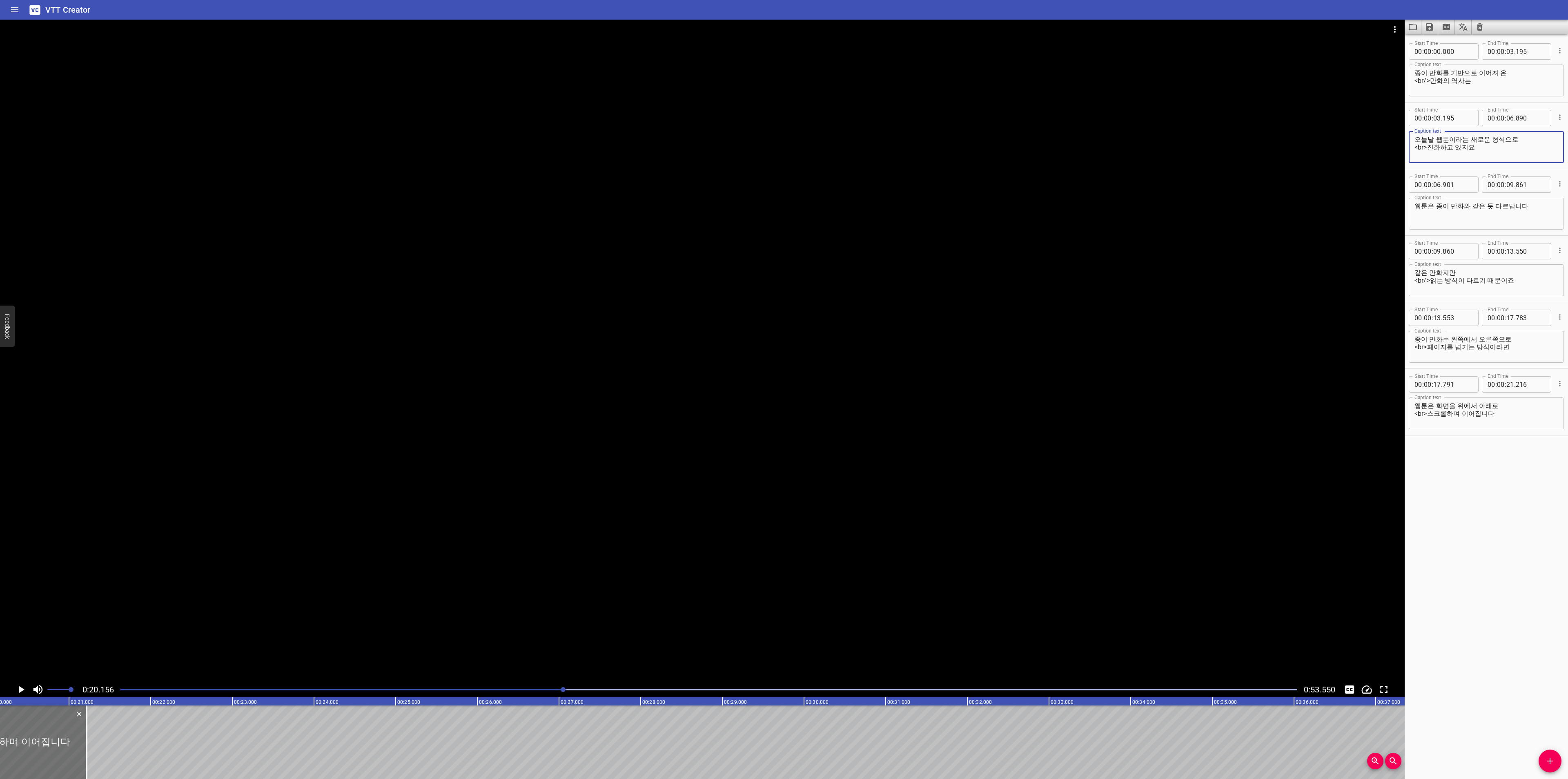
click at [1515, 146] on textarea "오늘날 웹툰이라는 새로운 형식으로 <br>진화하고 있지요" at bounding box center [1486, 147] width 144 height 23
click at [1528, 138] on textarea "오늘날 웹툰이라는 새로운 형식으로 <br>진화하고 있지요" at bounding box center [1486, 147] width 144 height 23
click at [1528, 88] on textarea "종이 만화를 기반으로 이어져 온 <br/>만화의 역사는" at bounding box center [1486, 80] width 144 height 23
click at [1531, 75] on textarea "종이 만화를 기반으로 이어져 온 <br/>만화의 역사는" at bounding box center [1486, 80] width 144 height 23
drag, startPoint x: 1546, startPoint y: 760, endPoint x: 1490, endPoint y: 761, distance: 56.0
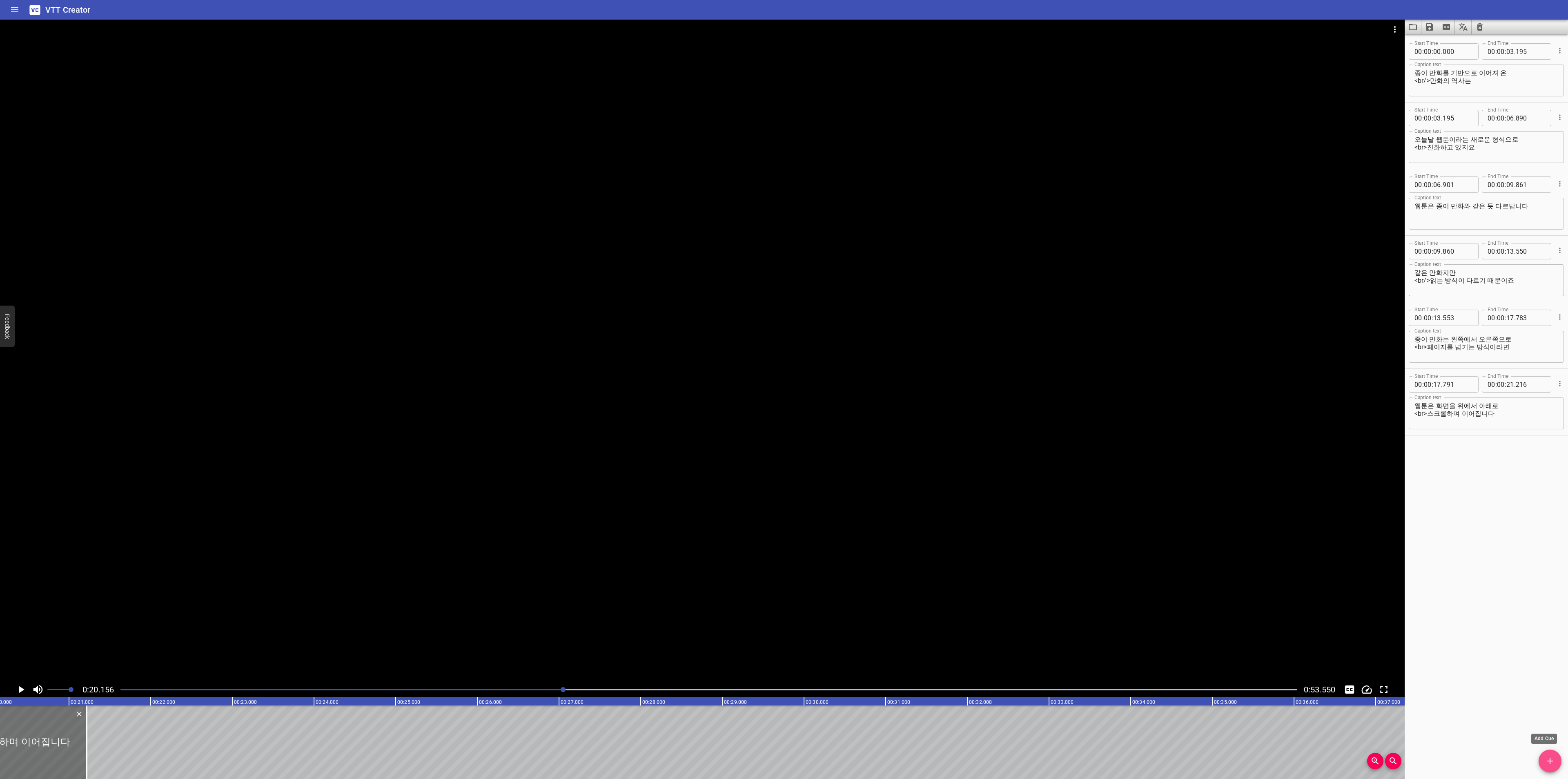
click at [1546, 761] on icon "Add Cue" at bounding box center [1550, 761] width 10 height 10
drag, startPoint x: 93, startPoint y: 754, endPoint x: 159, endPoint y: 761, distance: 66.4
click at [159, 761] on div at bounding box center [167, 742] width 163 height 74
click at [1465, 468] on div "Caption text" at bounding box center [1486, 480] width 155 height 32
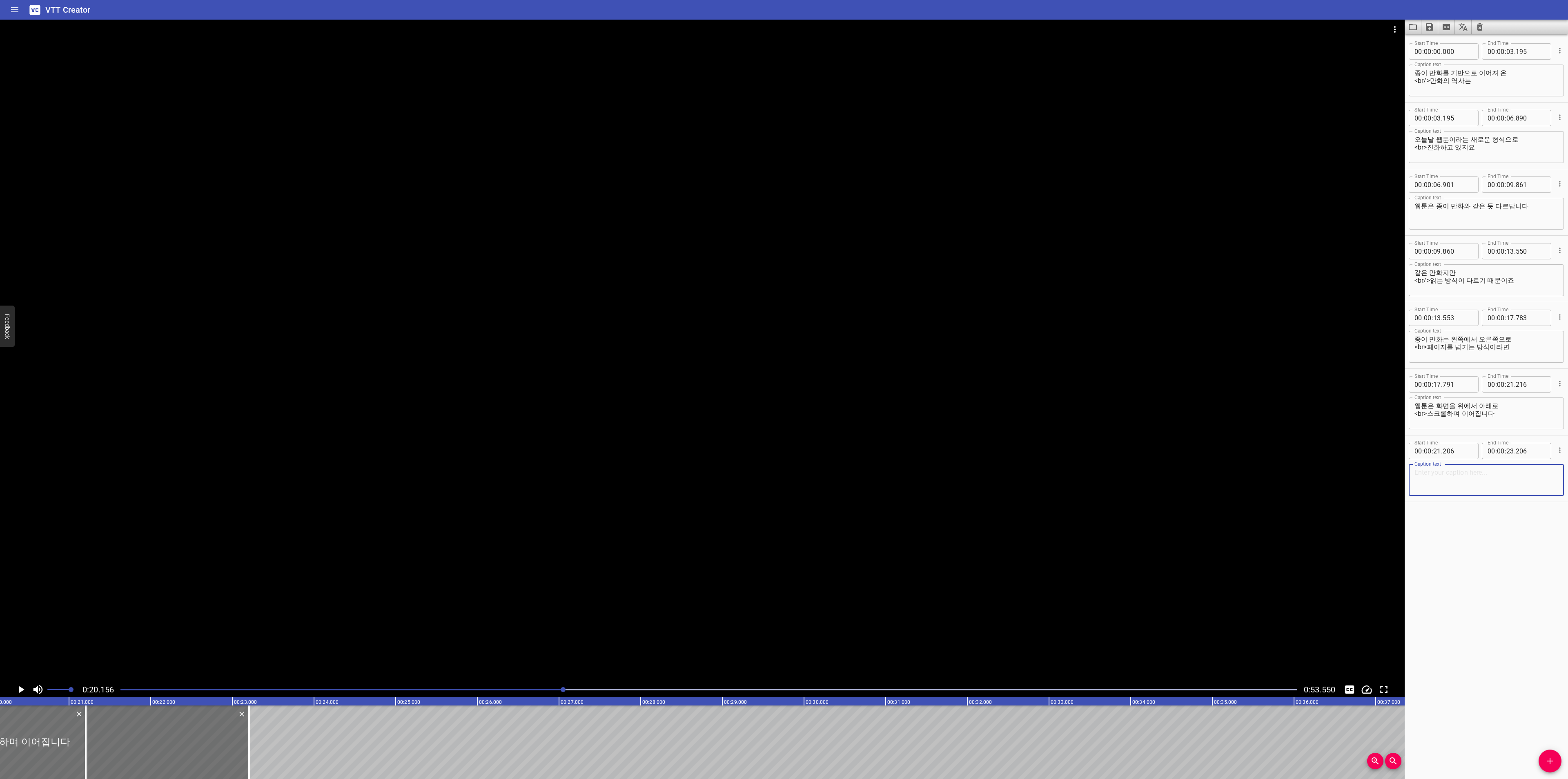
paste textarea "인터넷의 ‘스크롤’이라는 새로운 읽기 방식을 활용했지요."
click at [1485, 477] on textarea "인터넷의 ‘스크롤’이라는 새로운 읽기 방식을 활용했지요." at bounding box center [1486, 480] width 144 height 23
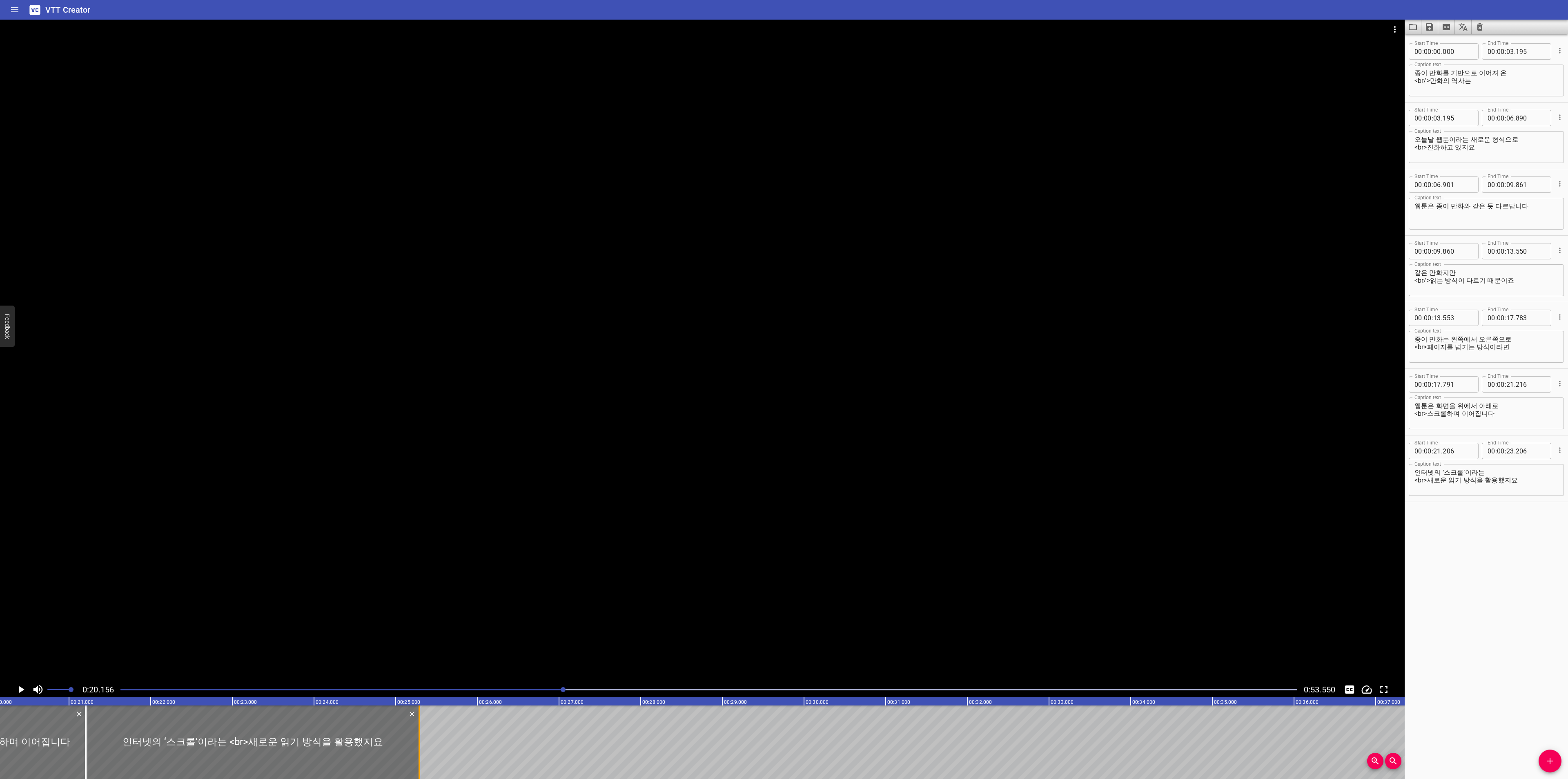
drag, startPoint x: 247, startPoint y: 747, endPoint x: 418, endPoint y: 755, distance: 171.2
click at [418, 755] on div at bounding box center [419, 742] width 8 height 74
click at [19, 689] on icon "Play/Pause" at bounding box center [21, 689] width 5 height 7
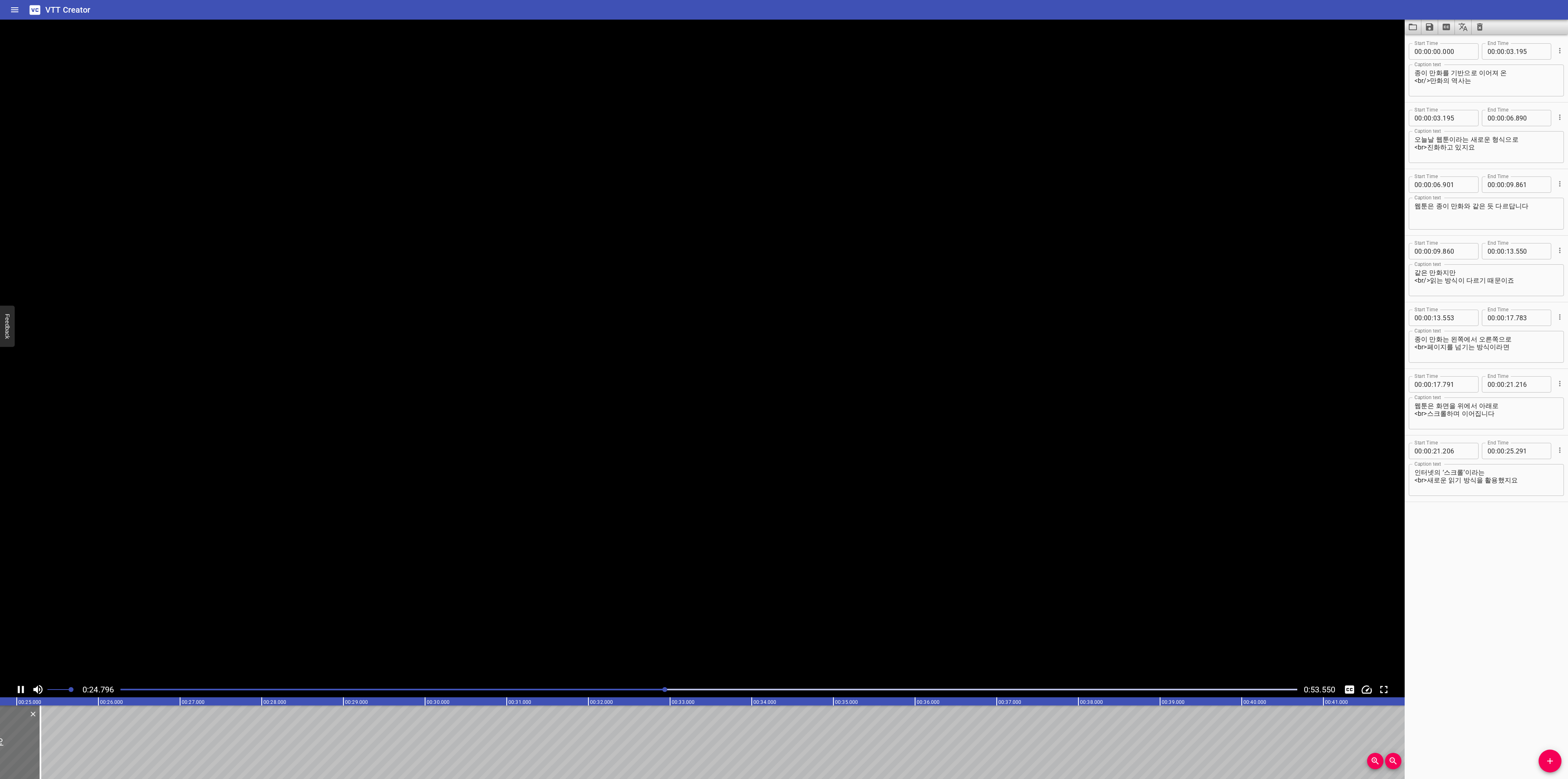
click at [18, 689] on icon "Play/Pause" at bounding box center [21, 689] width 6 height 7
click at [1542, 769] on button "Add Cue" at bounding box center [1550, 761] width 23 height 23
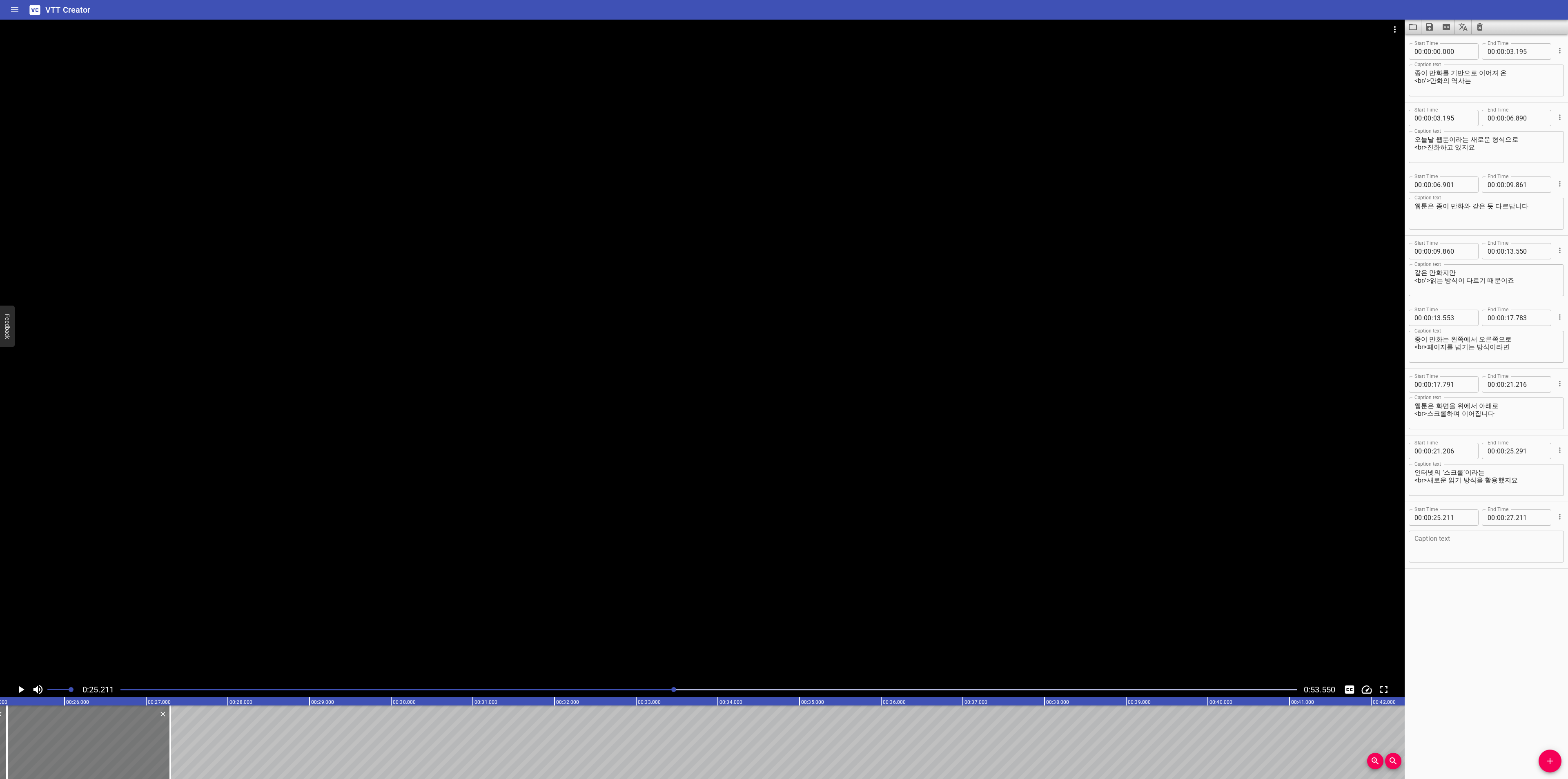
drag, startPoint x: 47, startPoint y: 729, endPoint x: 55, endPoint y: 729, distance: 8.0
click at [55, 729] on div at bounding box center [88, 742] width 163 height 74
click at [1470, 555] on textarea at bounding box center [1486, 547] width 144 height 23
paste textarea "2010년 스마트폰의 등장은 우리 웹툰을 폭발적으로 성장시켰습니다"
click at [1483, 535] on textarea "2010년 스마트폰의 등장은 우리 웹툰을 폭발적으로 성장시켰습니다" at bounding box center [1486, 547] width 144 height 23
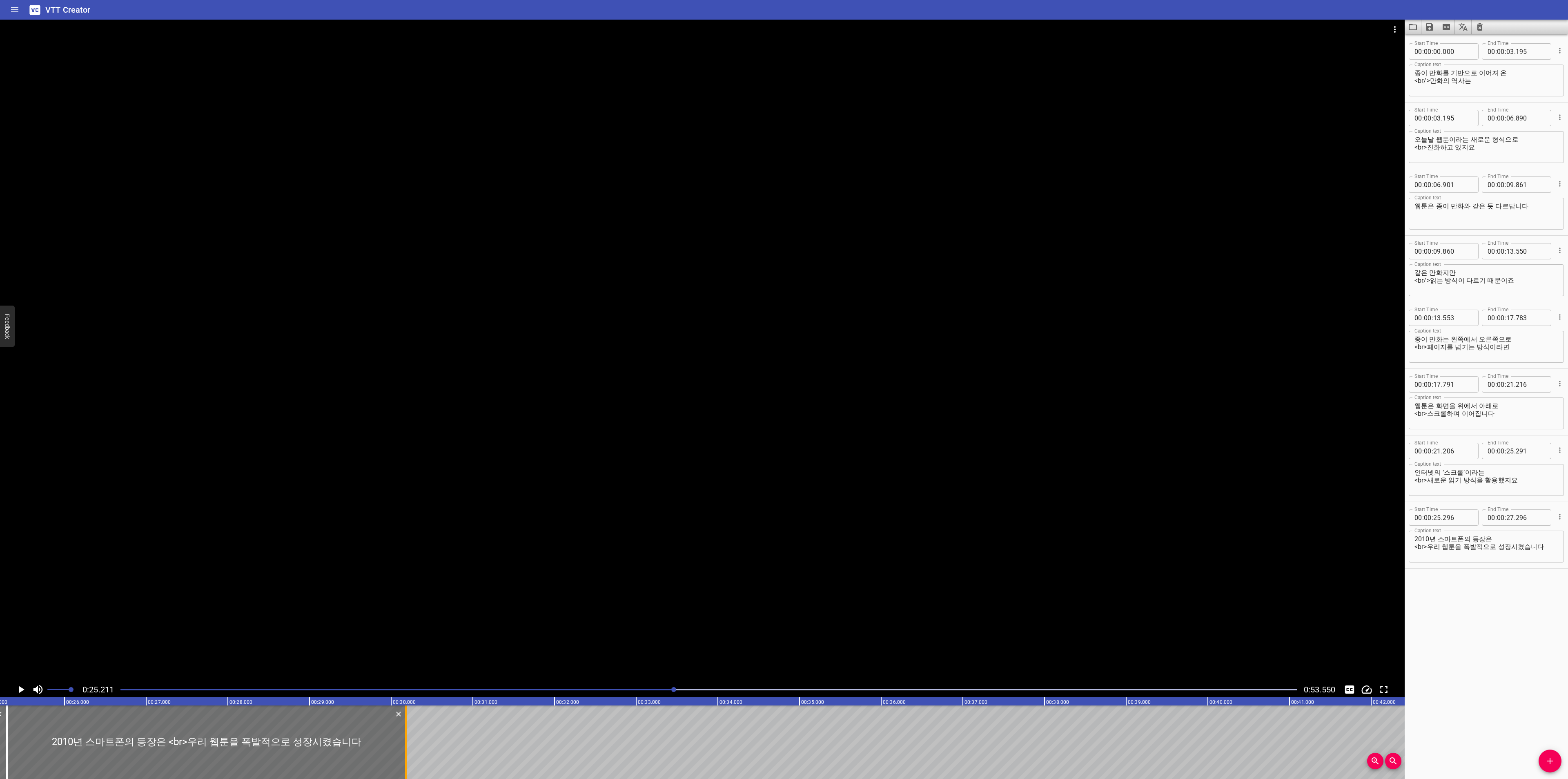
drag, startPoint x: 172, startPoint y: 746, endPoint x: 407, endPoint y: 747, distance: 235.0
click at [407, 747] on div at bounding box center [405, 742] width 8 height 74
click at [24, 688] on icon "Play/Pause" at bounding box center [21, 689] width 12 height 12
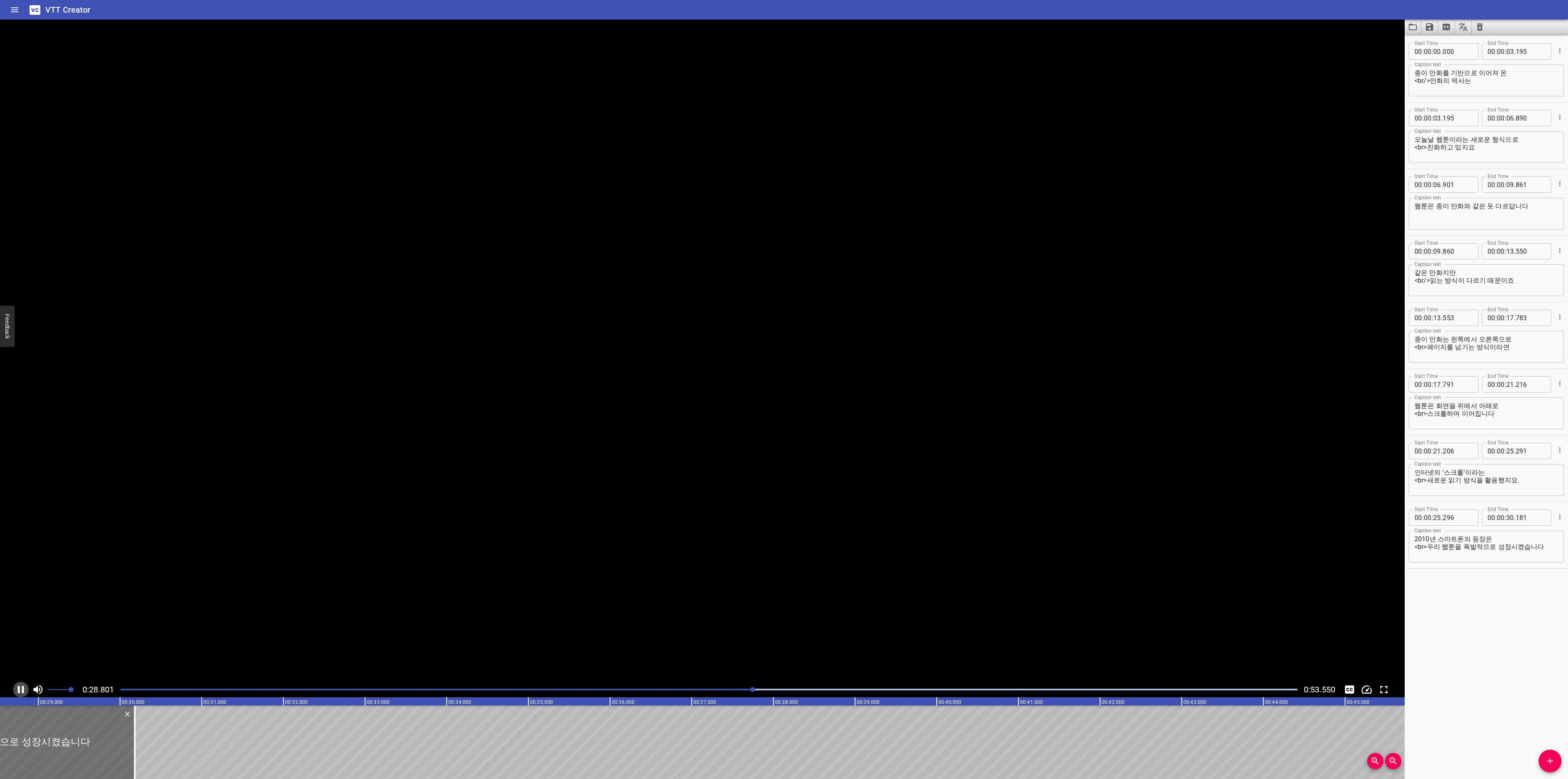
click at [24, 688] on icon "Play/Pause" at bounding box center [21, 689] width 6 height 7
click at [1510, 541] on textarea "2010년 스마트폰의 등장은 <br>우리 웹툰을 폭발적으로 성장시켰습니다" at bounding box center [1486, 547] width 144 height 23
click at [1541, 547] on textarea "2010년 스마트폰의 등장은 <br>우리 웹툰을 폭발적으로 성장시켰습니다" at bounding box center [1486, 547] width 144 height 23
click at [23, 688] on icon "Play/Pause" at bounding box center [21, 689] width 12 height 12
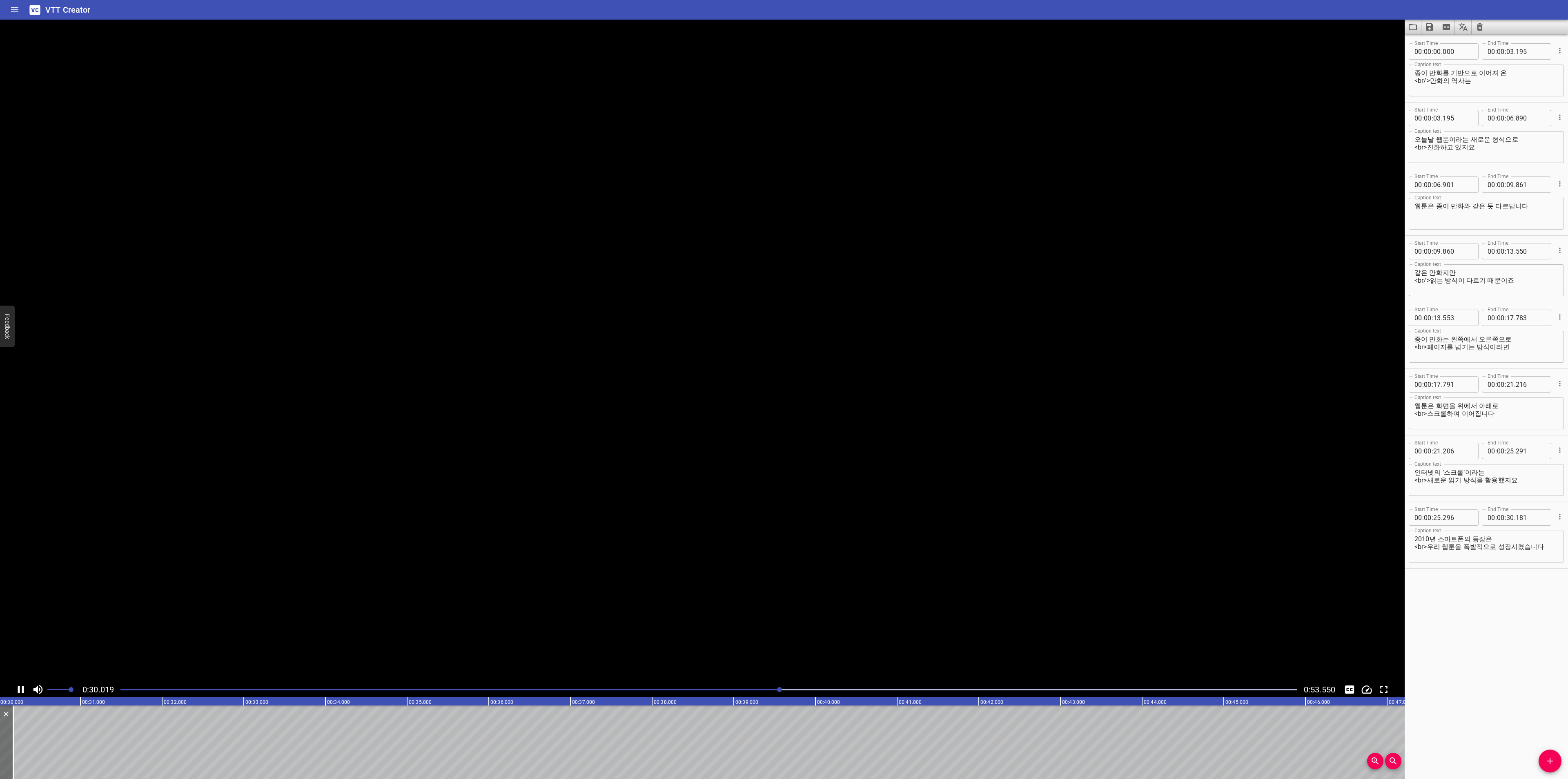
click at [23, 688] on icon "Play/Pause" at bounding box center [21, 689] width 6 height 7
click at [1545, 760] on icon "Add Cue" at bounding box center [1550, 761] width 10 height 10
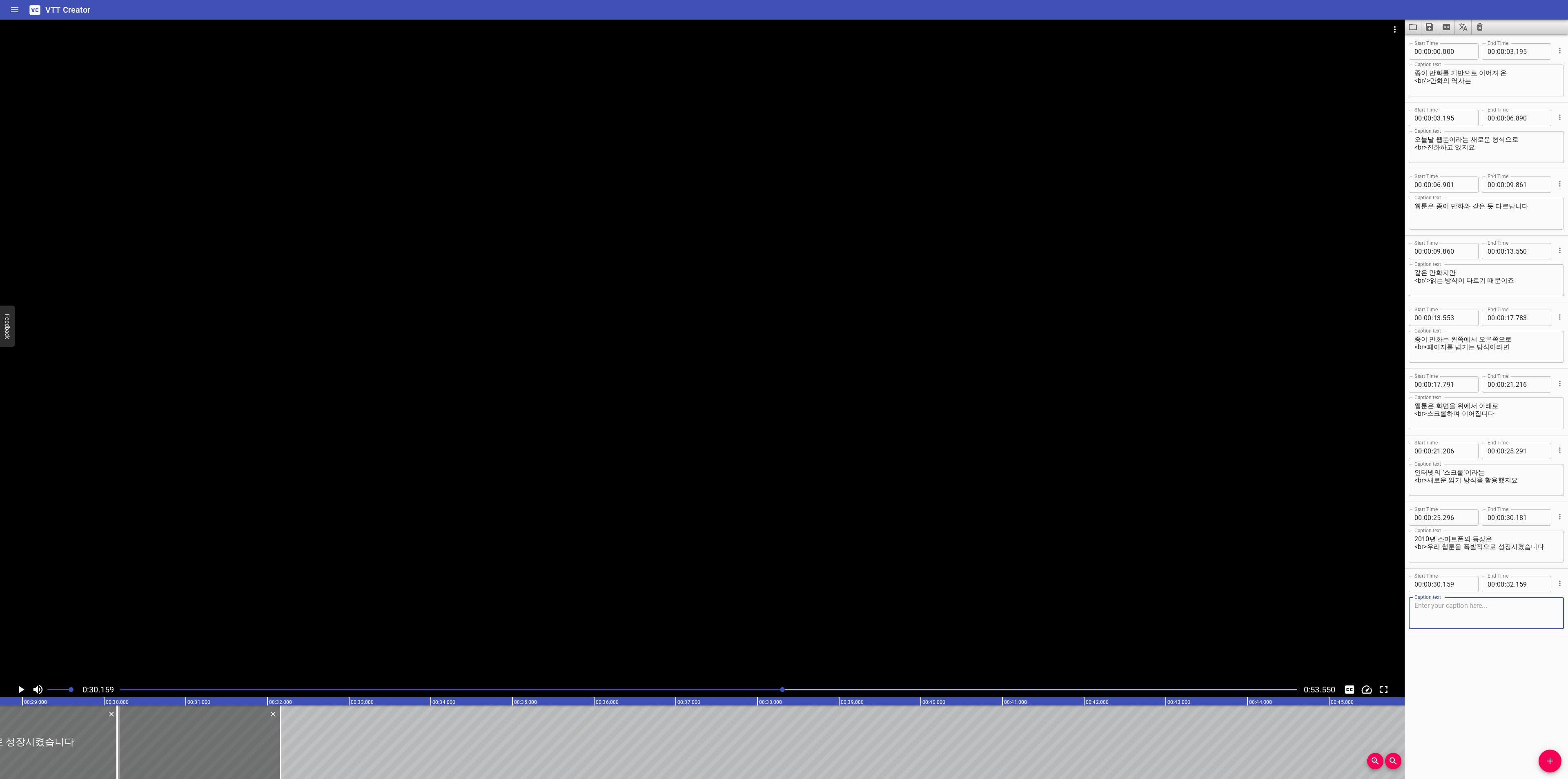
scroll to position [0, 2340]
click at [191, 747] on div at bounding box center [205, 742] width 163 height 74
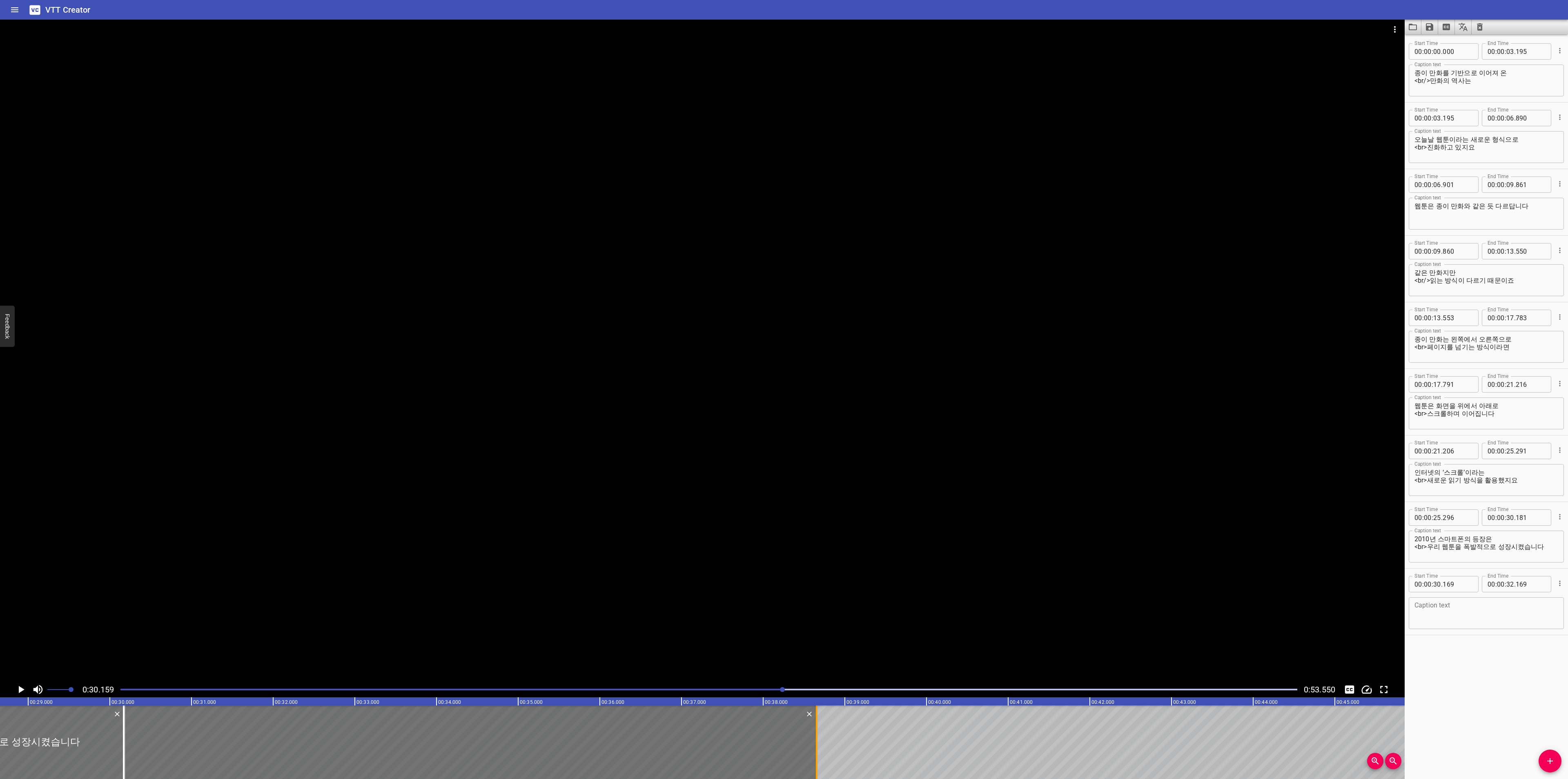
drag, startPoint x: 286, startPoint y: 741, endPoint x: 816, endPoint y: 731, distance: 530.1
click at [816, 731] on div at bounding box center [816, 742] width 2 height 74
click at [1450, 612] on textarea at bounding box center [1486, 613] width 144 height 23
paste textarea "컴퓨터가 아닌 스마트폰을 통해 언제 어디서나 웹툰을 볼 수 있게 되면서"
click at [1428, 608] on textarea "컴퓨터가 아닌 스마트폰을 통해 언제 어디서나 웹툰을 볼 수 있게 되면서" at bounding box center [1486, 613] width 144 height 23
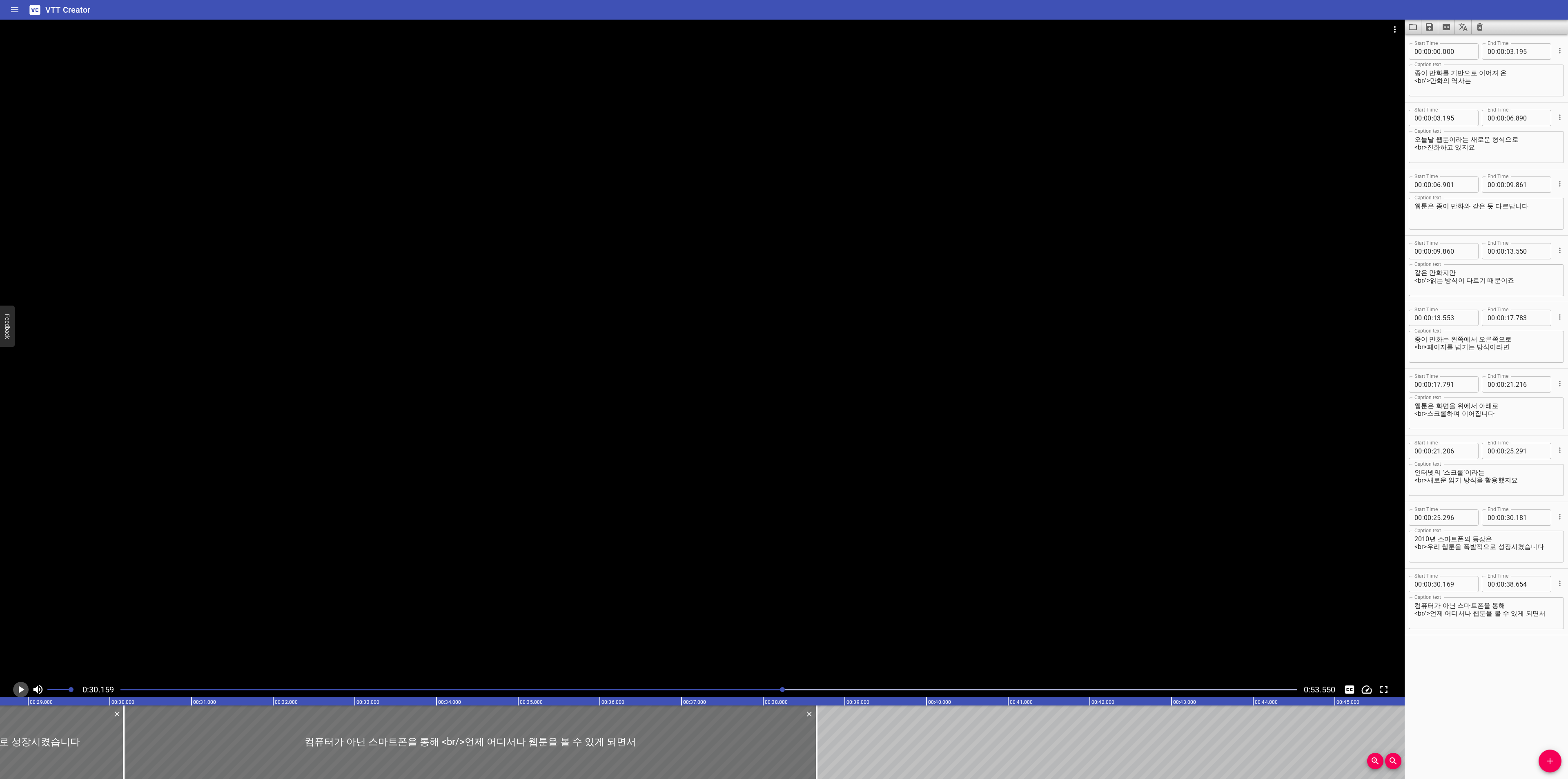
click at [15, 688] on icon "Play/Pause" at bounding box center [21, 689] width 12 height 12
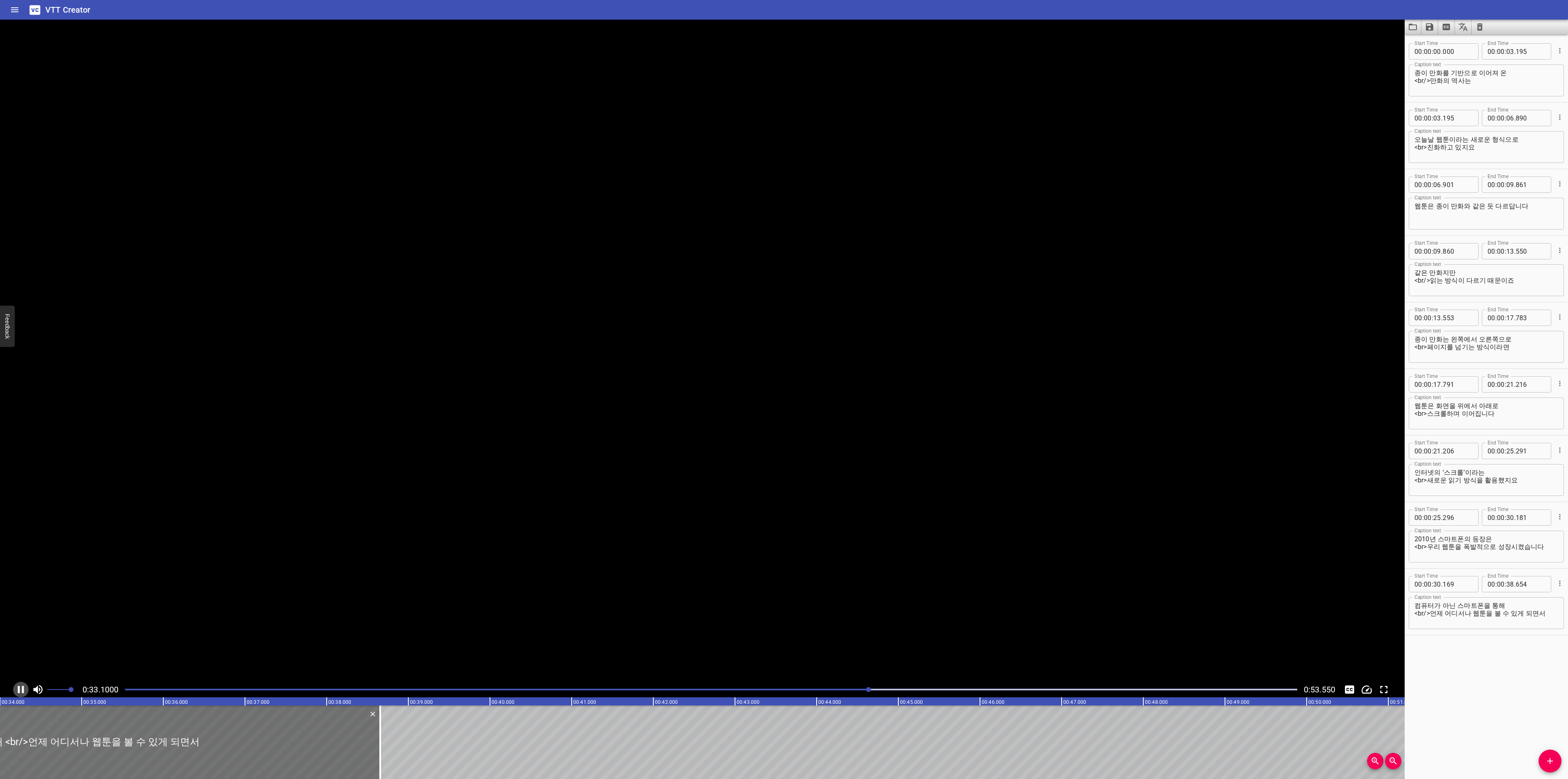
click at [15, 688] on icon "Play/Pause" at bounding box center [21, 689] width 12 height 12
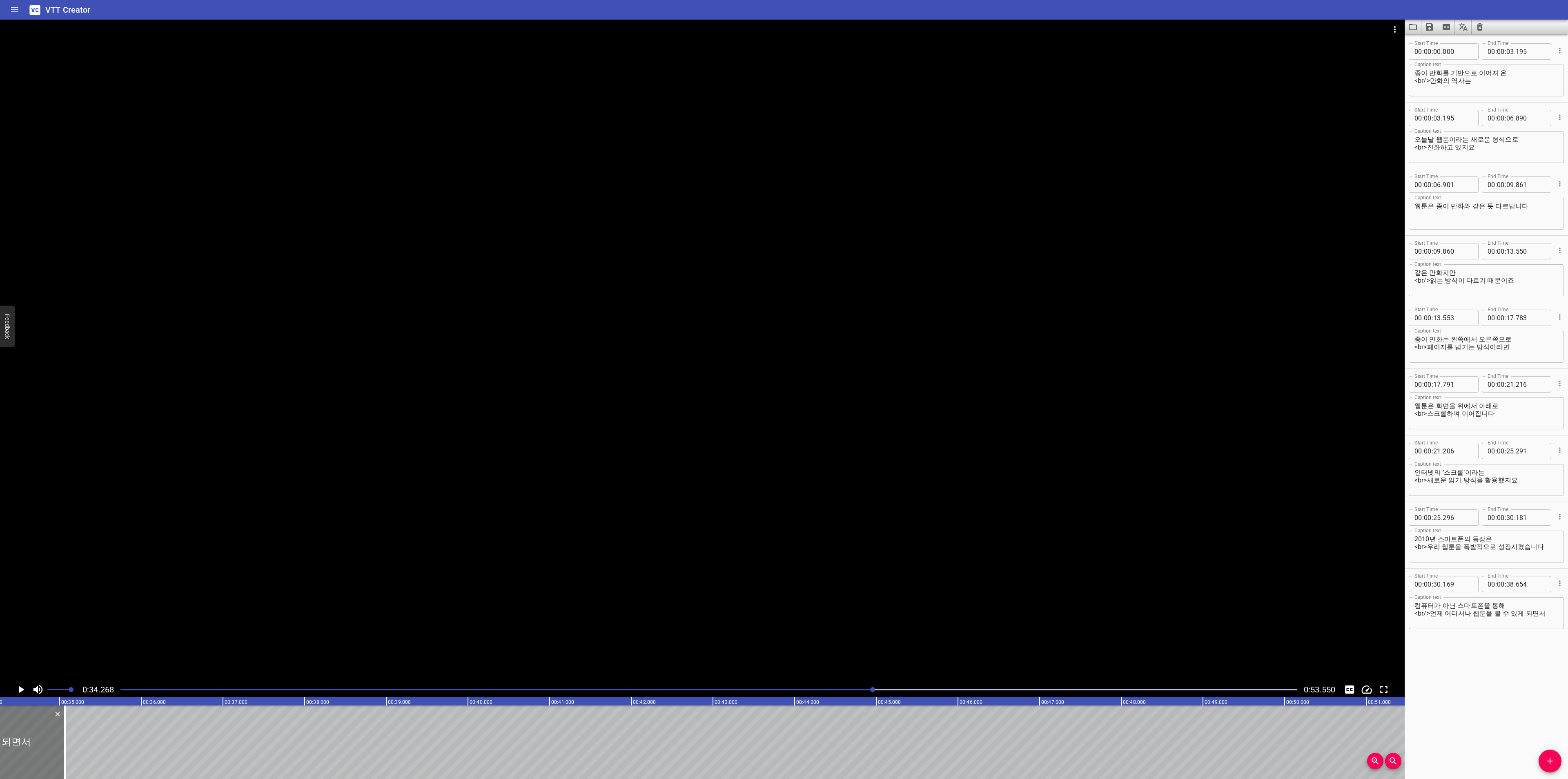
drag, startPoint x: 306, startPoint y: 751, endPoint x: 61, endPoint y: 752, distance: 245.0
click at [61, 752] on div at bounding box center [65, 742] width 8 height 74
click at [1551, 759] on icon "Add Cue" at bounding box center [1550, 761] width 10 height 10
drag, startPoint x: 72, startPoint y: 749, endPoint x: 138, endPoint y: 749, distance: 66.0
click at [138, 749] on div at bounding box center [147, 742] width 163 height 74
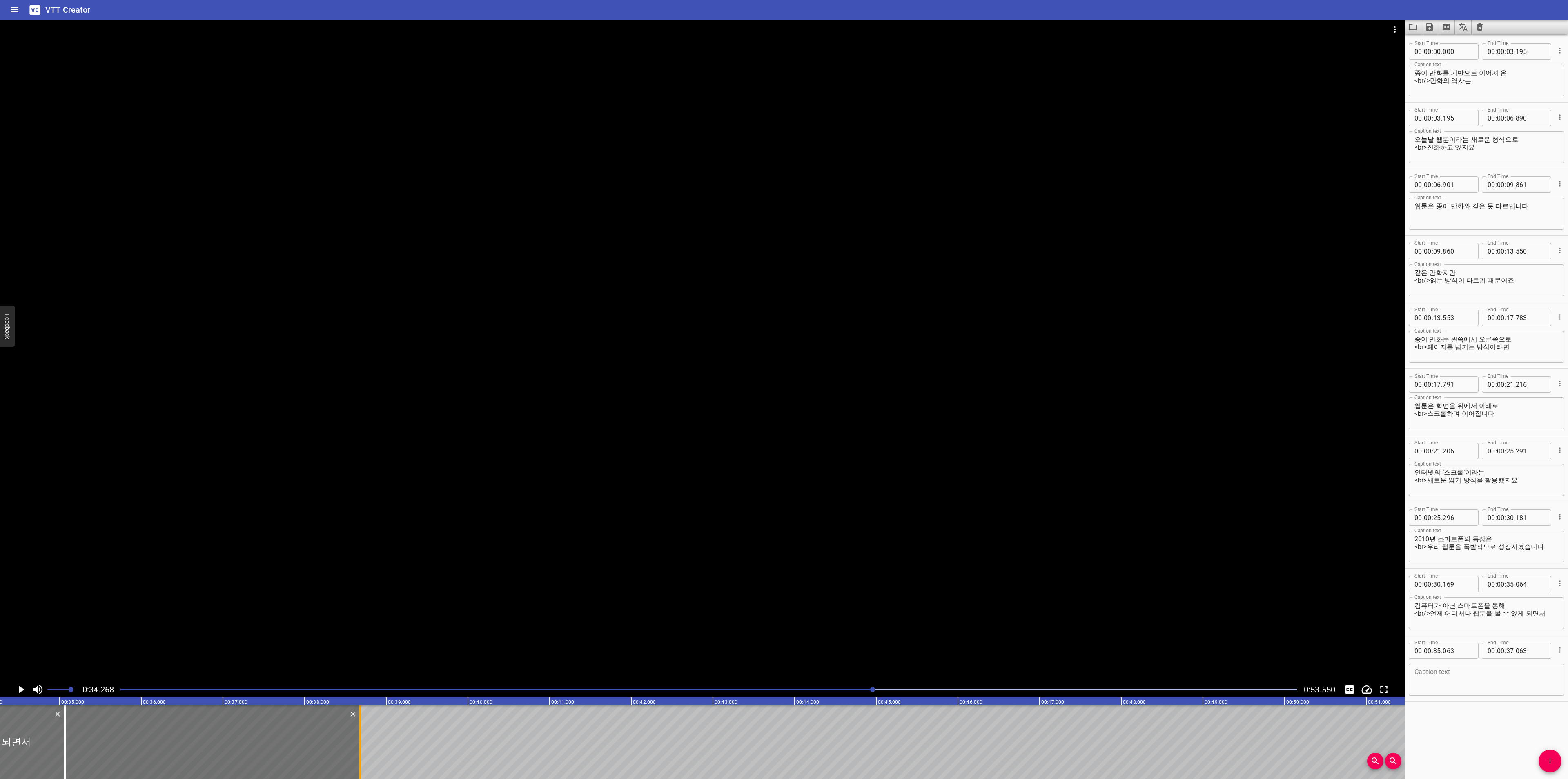
drag, startPoint x: 226, startPoint y: 739, endPoint x: 358, endPoint y: 738, distance: 132.0
click at [358, 738] on div at bounding box center [360, 742] width 8 height 74
click at [1485, 679] on textarea at bounding box center [1486, 680] width 144 height 23
paste textarea "이제 웹툰은 일상 속 문화 활동이 되었답니다."
click at [1421, 674] on textarea "이제 웹툰은 일상 속 문화 활동이 되었답니다." at bounding box center [1486, 680] width 144 height 23
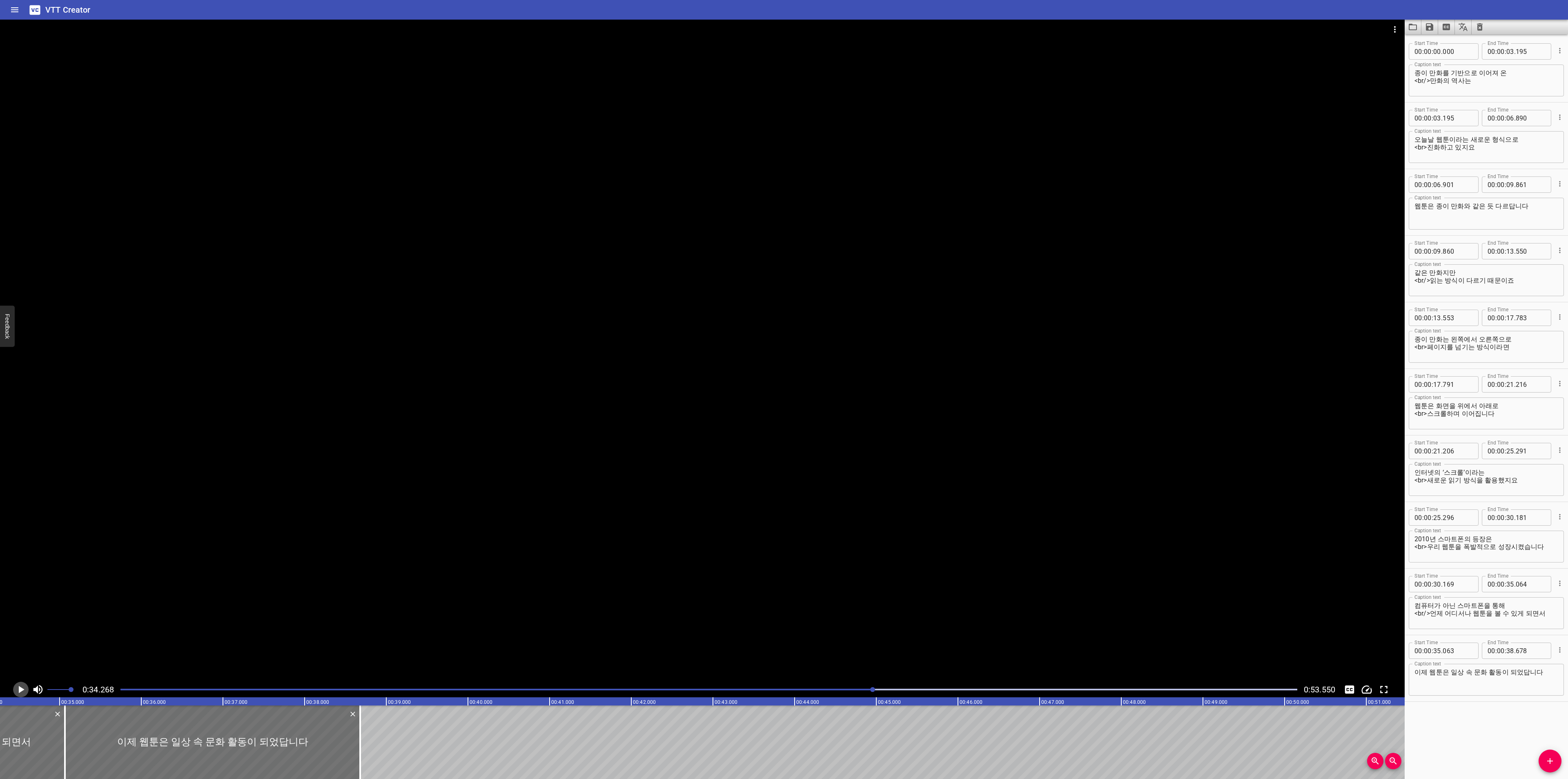
click at [15, 687] on icon "Play/Pause" at bounding box center [21, 689] width 12 height 12
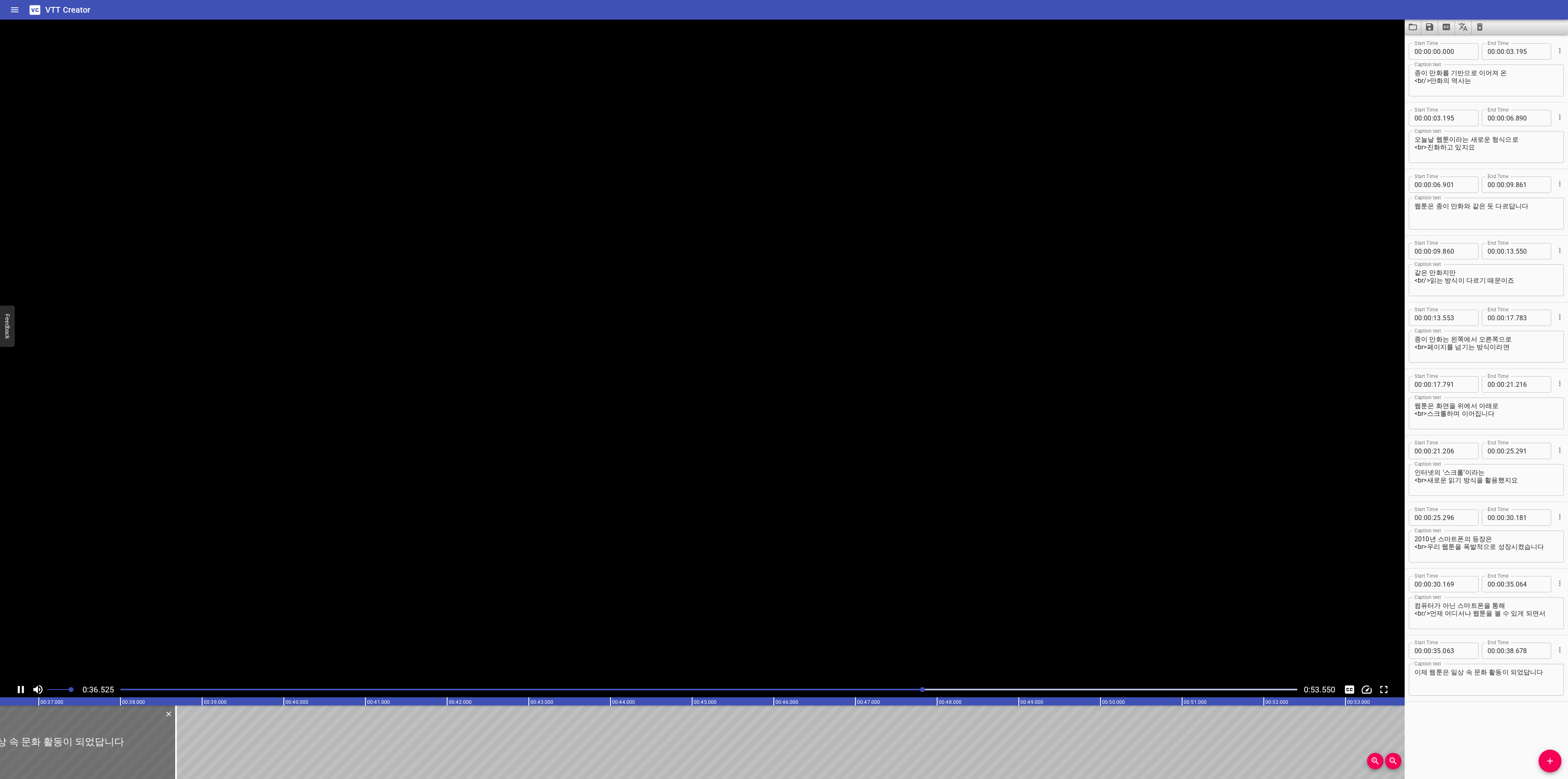
click at [15, 687] on icon "Play/Pause" at bounding box center [21, 689] width 12 height 12
click at [1449, 674] on textarea "이제 웹툰은 일상 속 문화 활동이 되었답니다" at bounding box center [1486, 680] width 144 height 23
click at [20, 689] on icon "Play/Pause" at bounding box center [21, 689] width 5 height 7
click at [20, 689] on icon "Play/Pause" at bounding box center [21, 689] width 12 height 12
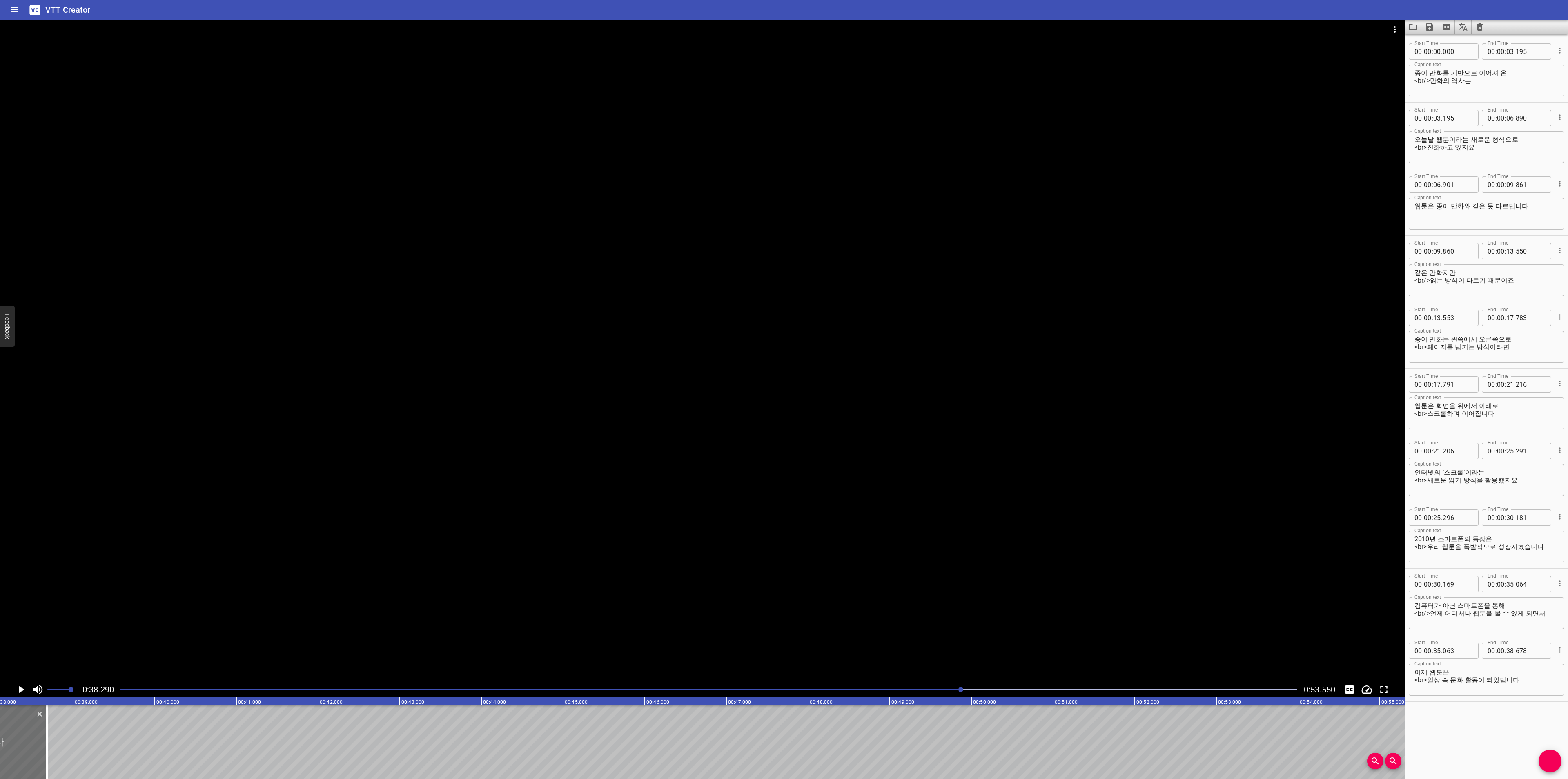
scroll to position [0, 3127]
click at [1547, 758] on icon "Add Cue" at bounding box center [1550, 761] width 10 height 10
drag, startPoint x: 82, startPoint y: 735, endPoint x: 114, endPoint y: 731, distance: 32.2
click at [114, 731] on div at bounding box center [114, 742] width 163 height 74
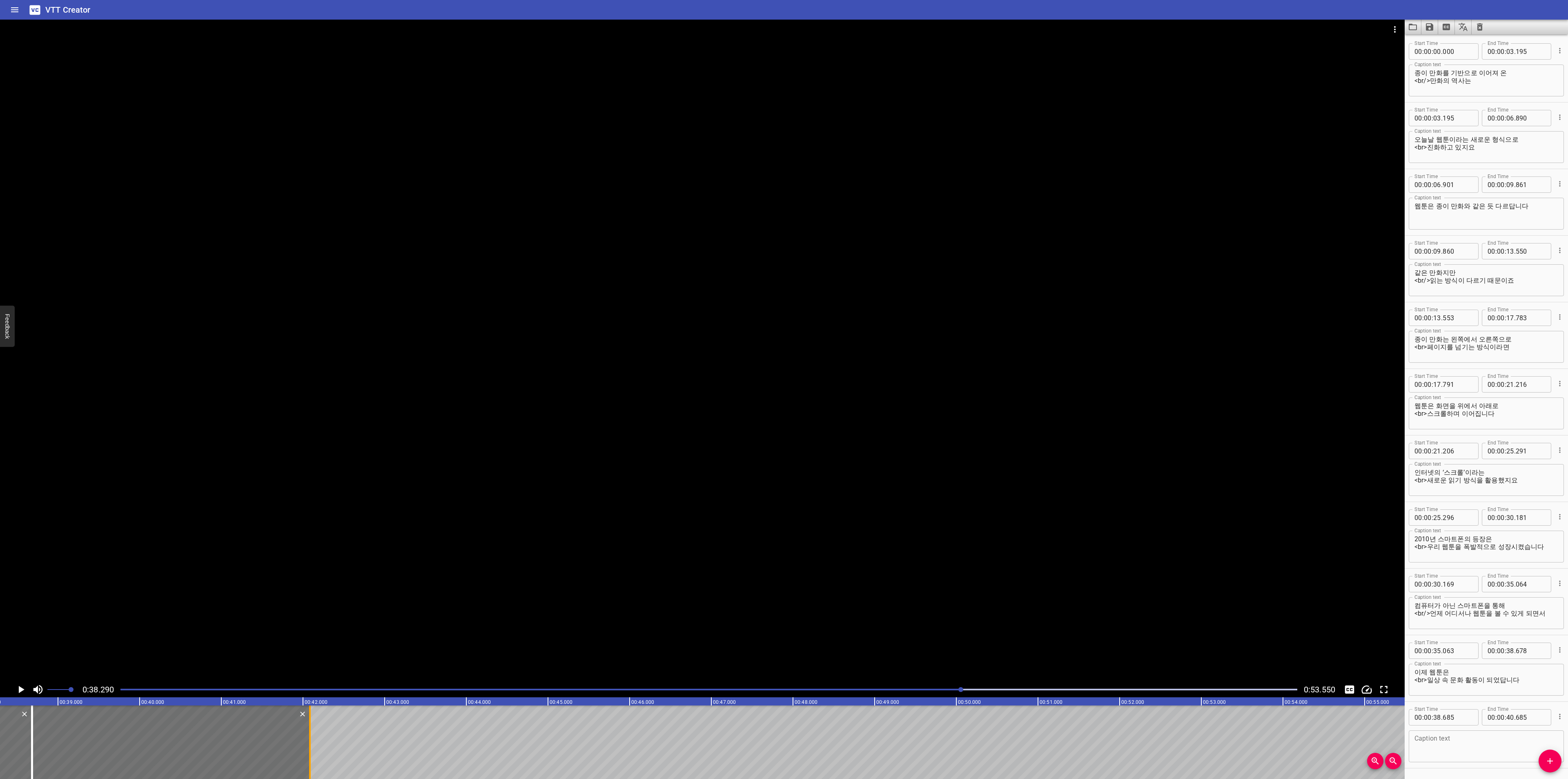
drag, startPoint x: 192, startPoint y: 734, endPoint x: 307, endPoint y: 734, distance: 115.0
click at [307, 734] on div at bounding box center [309, 742] width 8 height 74
click at [1463, 743] on textarea at bounding box center [1486, 747] width 144 height 23
paste textarea "박물관 4층에 위치한 만화 체험 전시관에서는 웹툰과 관련한 다양한 볼거리들이 준비되어 있답니다."
drag, startPoint x: 1538, startPoint y: 739, endPoint x: 1550, endPoint y: 753, distance: 18.4
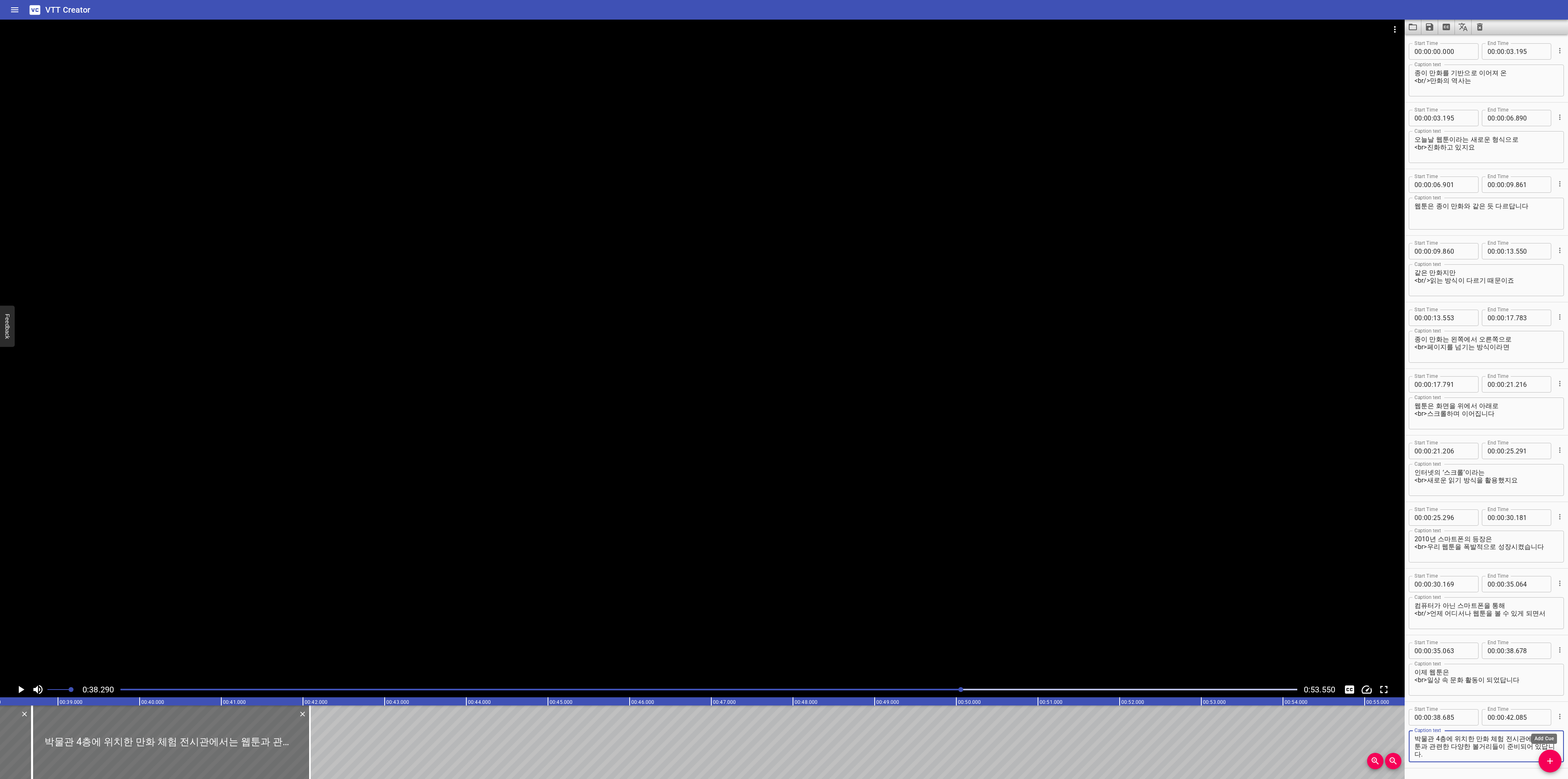
click at [1550, 753] on div "Start Time 00 : 00 : 00 . 000 Start Time End Time 00 : 00 : 03 . 195 End Time C…" at bounding box center [1486, 406] width 163 height 745
click at [1418, 740] on textarea "박물관 4층에 위치한 만화 체험 전시관에서는" at bounding box center [1486, 747] width 144 height 23
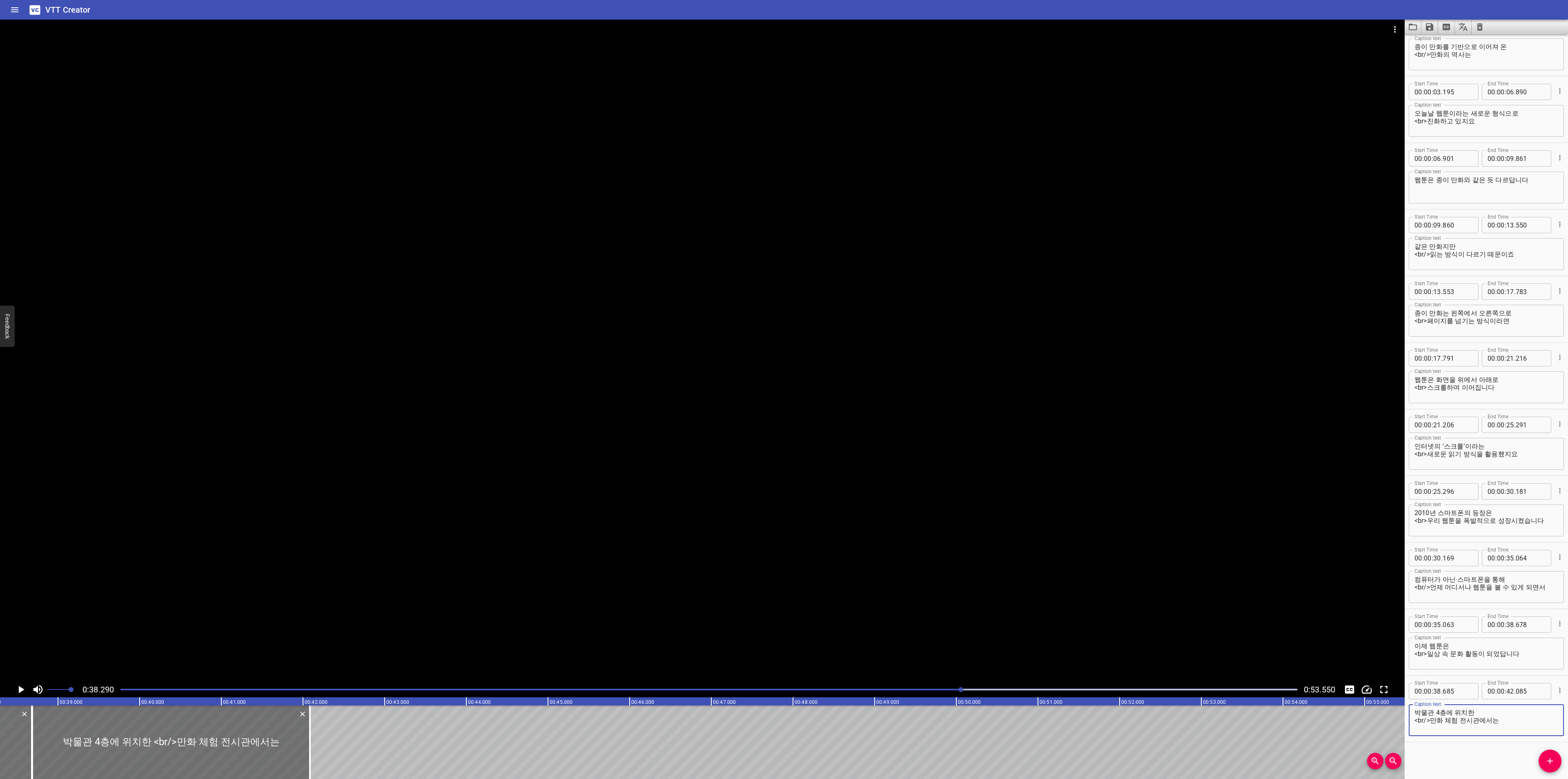
click at [1496, 715] on textarea "박물관 4층에 위치한 <br/>만화 체험 전시관에서는" at bounding box center [1486, 721] width 144 height 23
click at [1524, 719] on textarea "박물관 4층에 위치한 <br/>만화 체험 전시관에서는" at bounding box center [1486, 721] width 144 height 23
click at [1507, 711] on textarea "박물관 4층에 위치한 <br/>만화 체험 전시관에서는" at bounding box center [1486, 721] width 144 height 23
click at [306, 735] on div at bounding box center [308, 742] width 8 height 74
click at [23, 685] on icon "Play/Pause" at bounding box center [21, 689] width 12 height 12
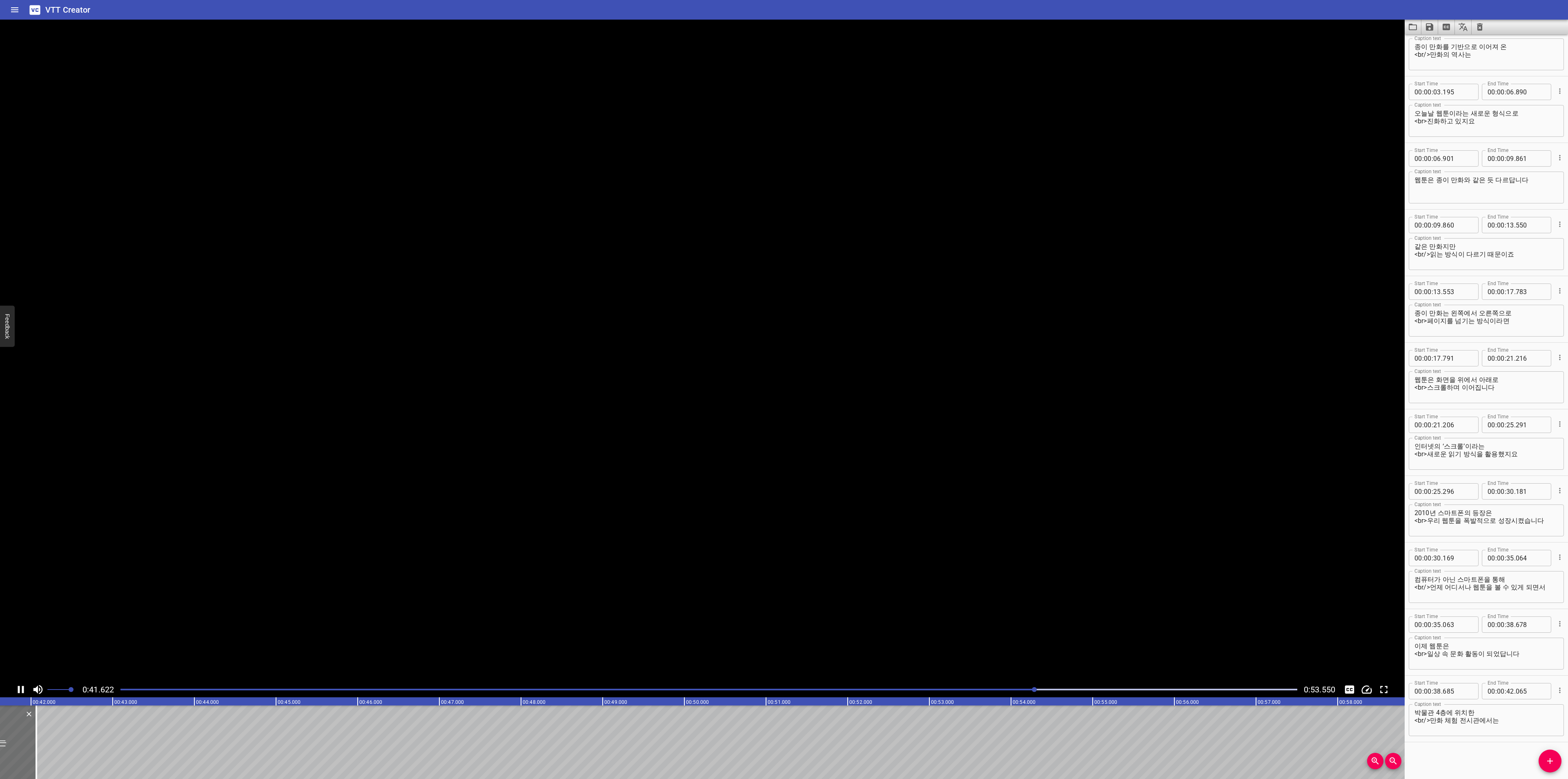
click at [23, 685] on icon "Play/Pause" at bounding box center [21, 689] width 12 height 12
click at [1542, 757] on span "Add Cue" at bounding box center [1550, 761] width 23 height 10
drag, startPoint x: 59, startPoint y: 731, endPoint x: 72, endPoint y: 731, distance: 13.0
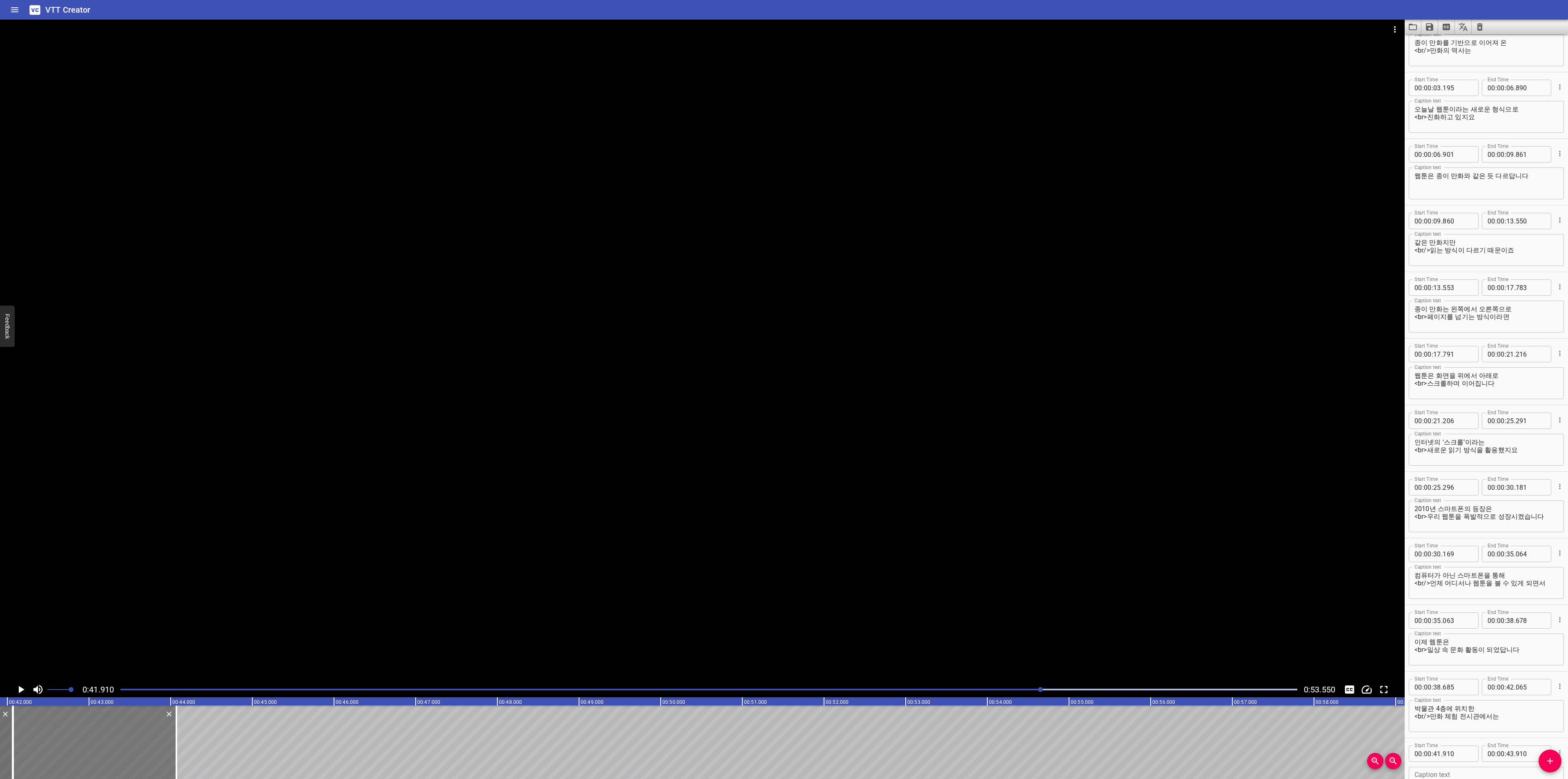
click at [72, 731] on div at bounding box center [94, 742] width 163 height 74
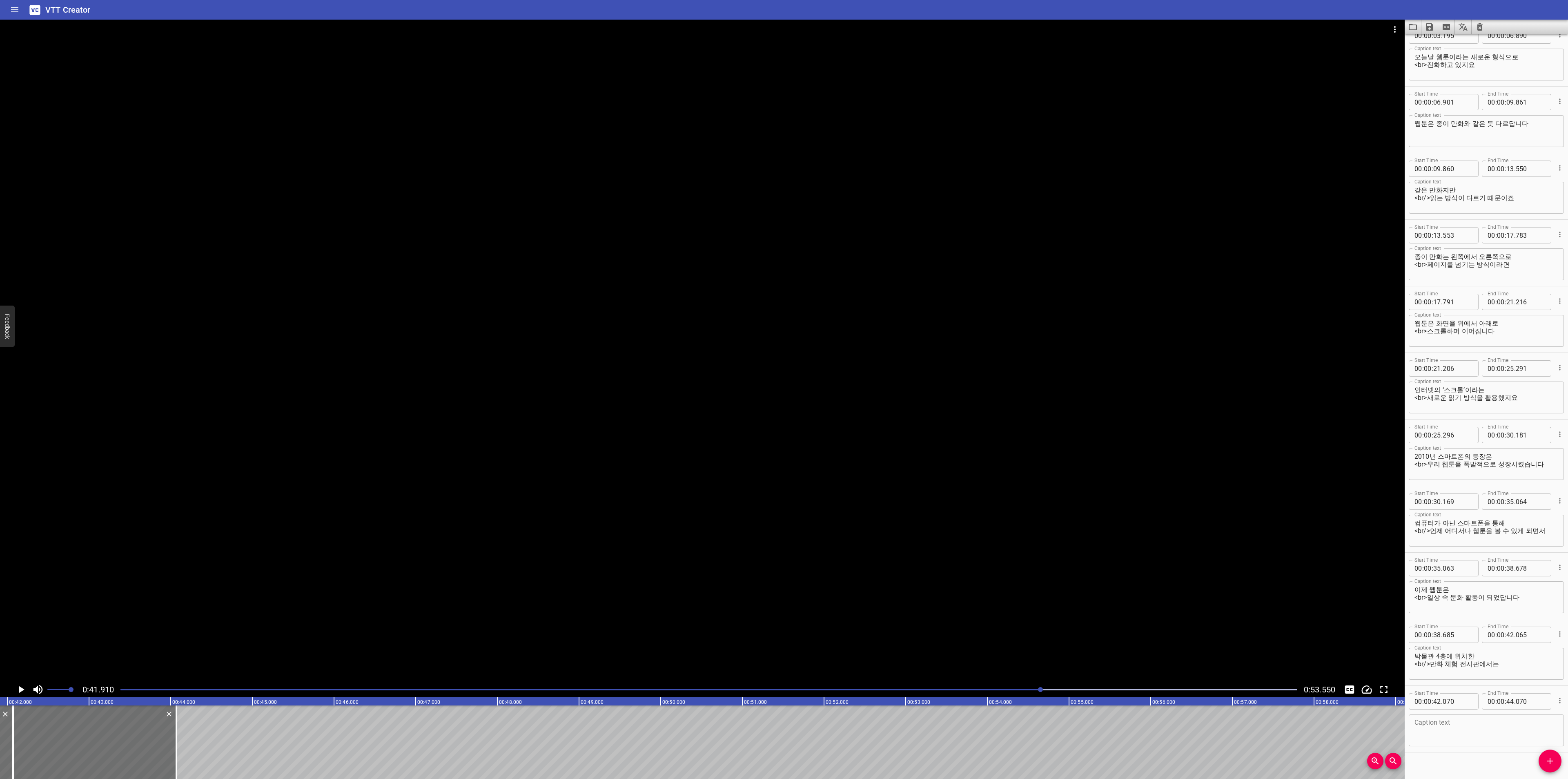
scroll to position [93, 0]
click at [1482, 718] on textarea at bounding box center [1486, 721] width 144 height 23
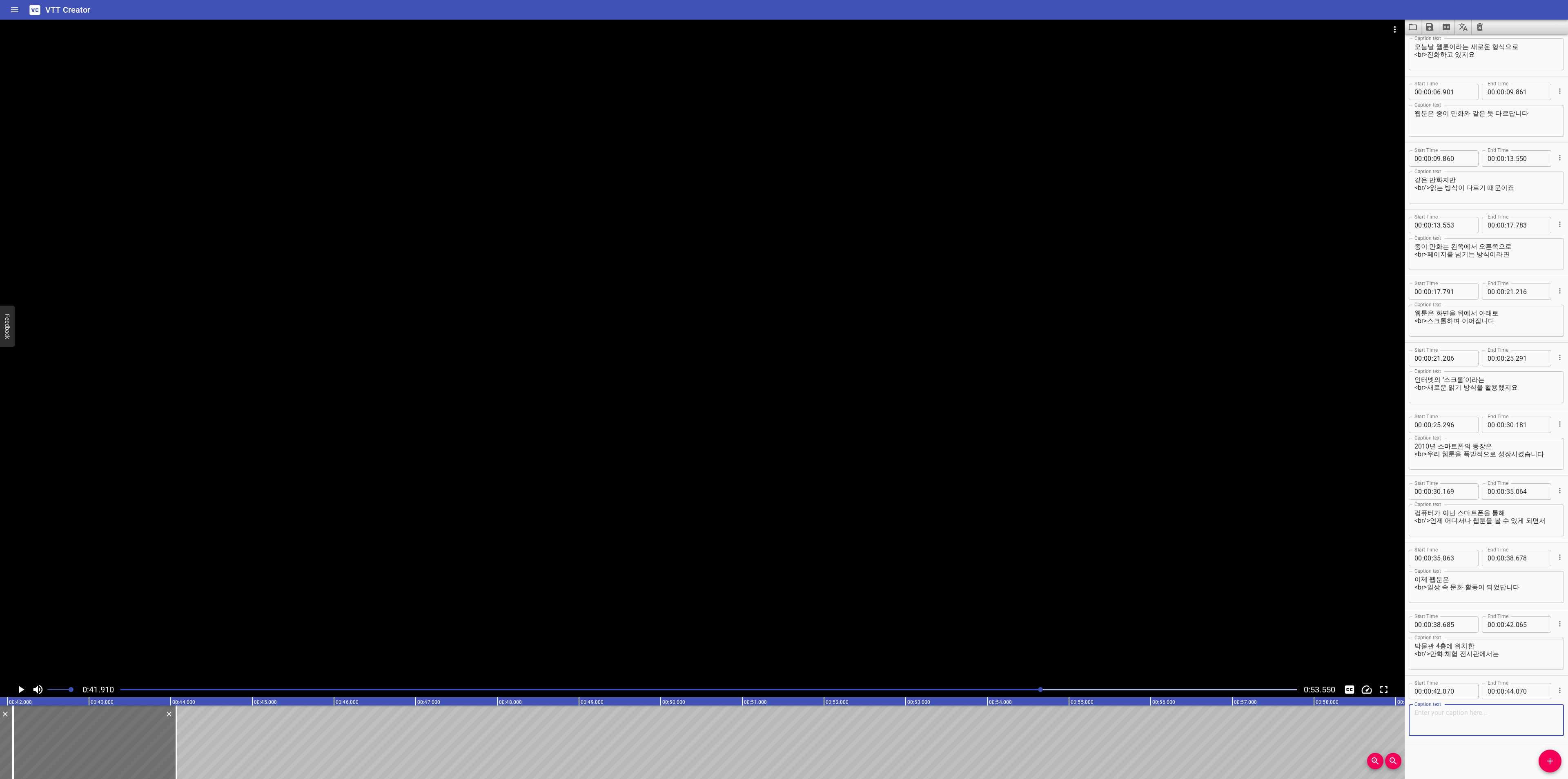
paste textarea "웹툰과 관련한 다양한 볼거리들이 준비되어 있답니다"
click at [1508, 714] on textarea "웹툰과 관련한 다양한 볼거리들이 준비되어 있답니다" at bounding box center [1486, 721] width 144 height 23
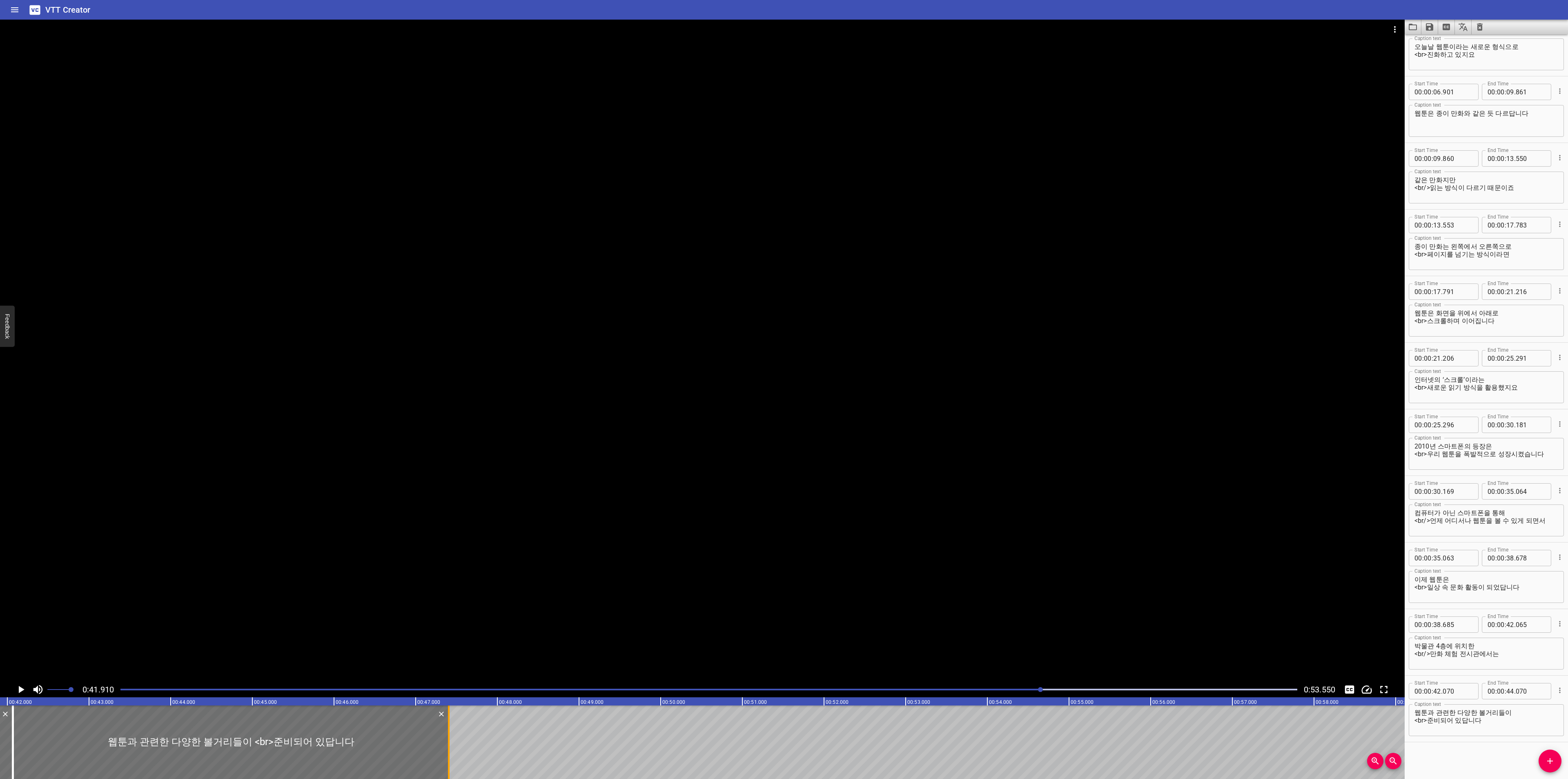
drag, startPoint x: 173, startPoint y: 729, endPoint x: 446, endPoint y: 729, distance: 273.0
click at [446, 729] on div at bounding box center [449, 742] width 8 height 74
click at [19, 686] on icon "Play/Pause" at bounding box center [21, 689] width 5 height 7
click at [19, 686] on icon "Play/Pause" at bounding box center [21, 689] width 6 height 7
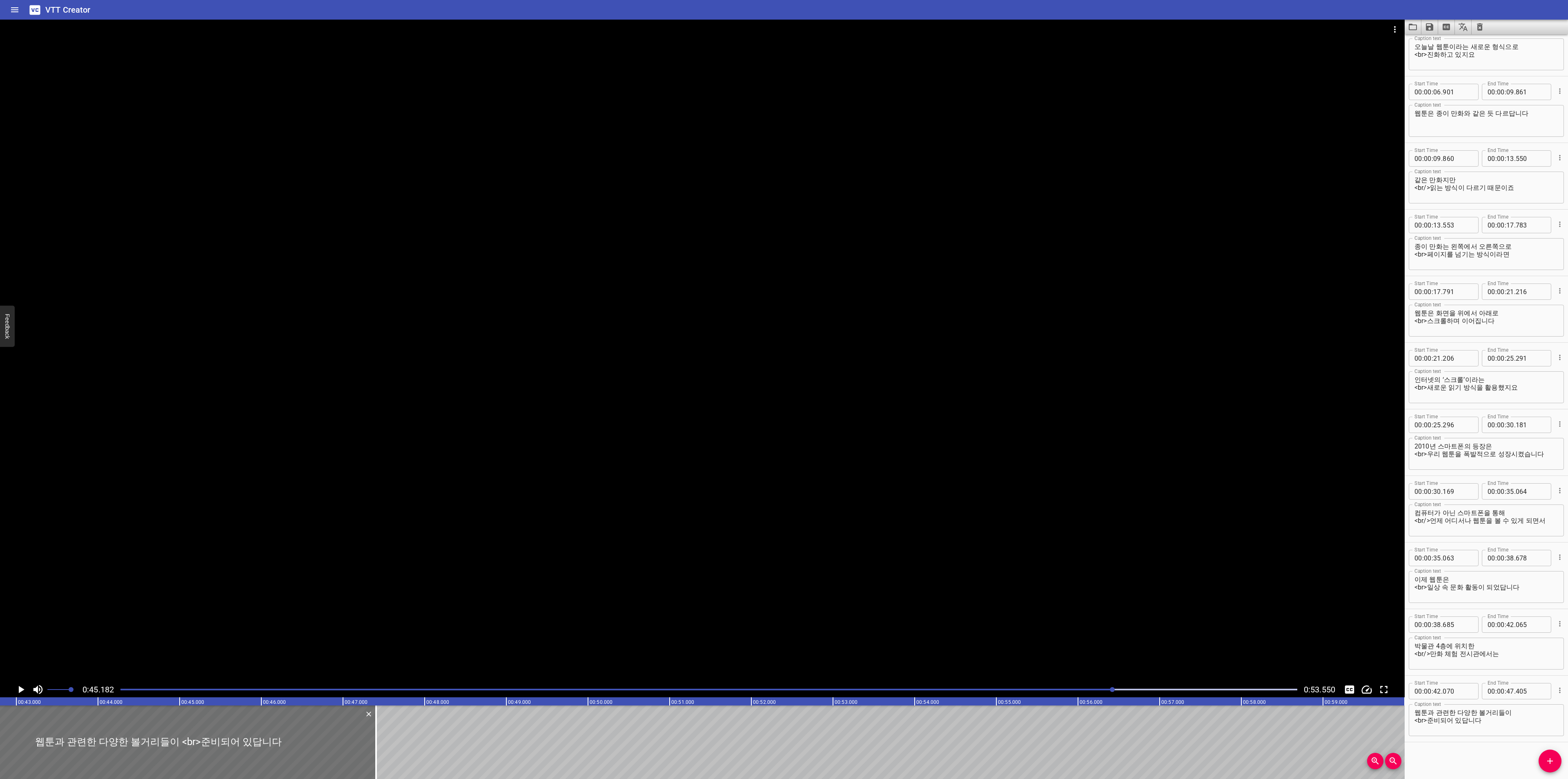
click at [1485, 723] on textarea "웹툰과 관련한 다양한 볼거리들이 <br>준비되어 있답니다" at bounding box center [1486, 721] width 144 height 23
click at [1553, 755] on button "Add Cue" at bounding box center [1550, 761] width 23 height 23
drag, startPoint x: 303, startPoint y: 742, endPoint x: 485, endPoint y: 739, distance: 182.0
click at [485, 739] on div at bounding box center [458, 742] width 163 height 74
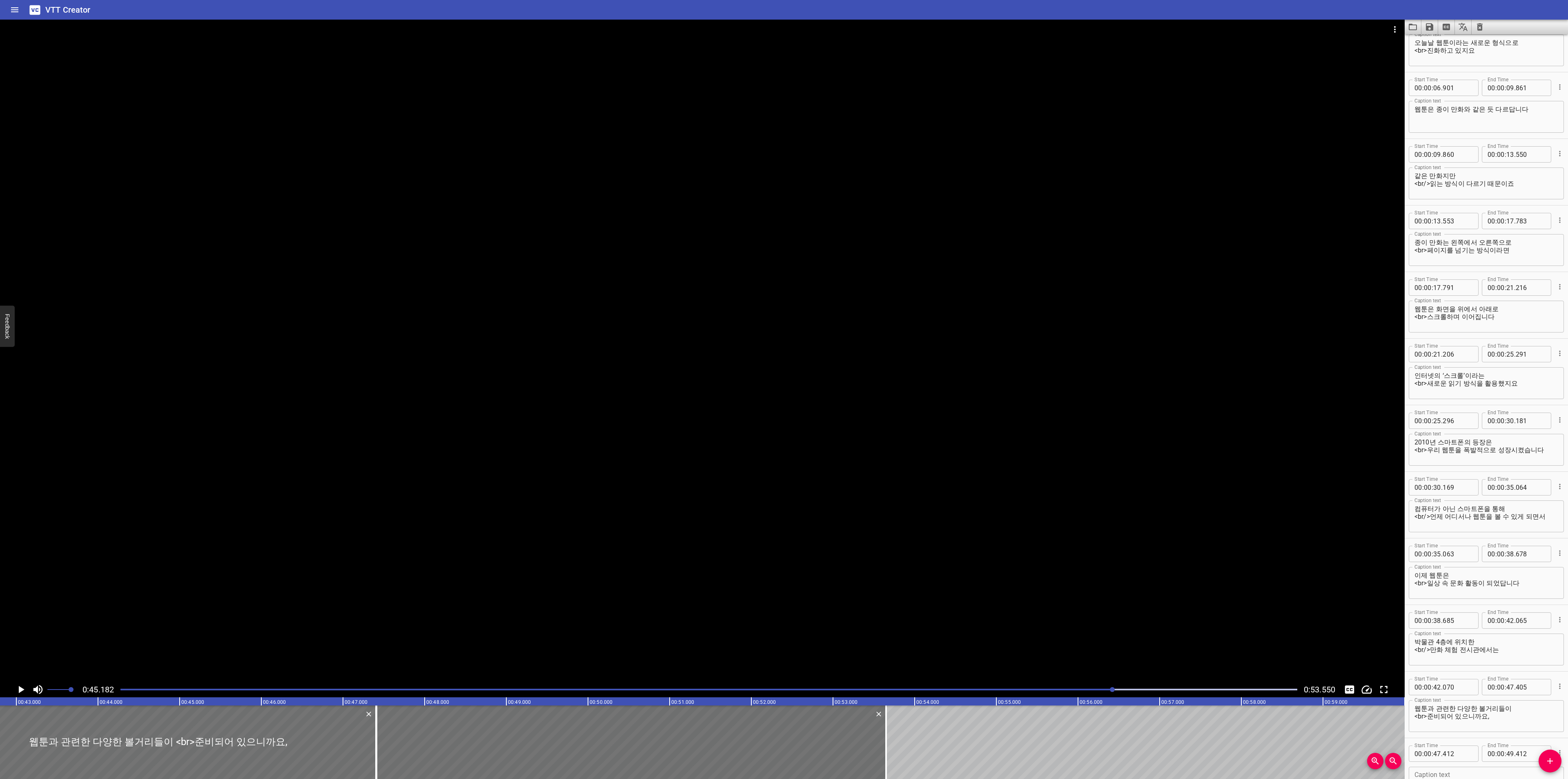
drag, startPoint x: 537, startPoint y: 729, endPoint x: 884, endPoint y: 718, distance: 347.2
click at [884, 718] on div at bounding box center [886, 742] width 8 height 74
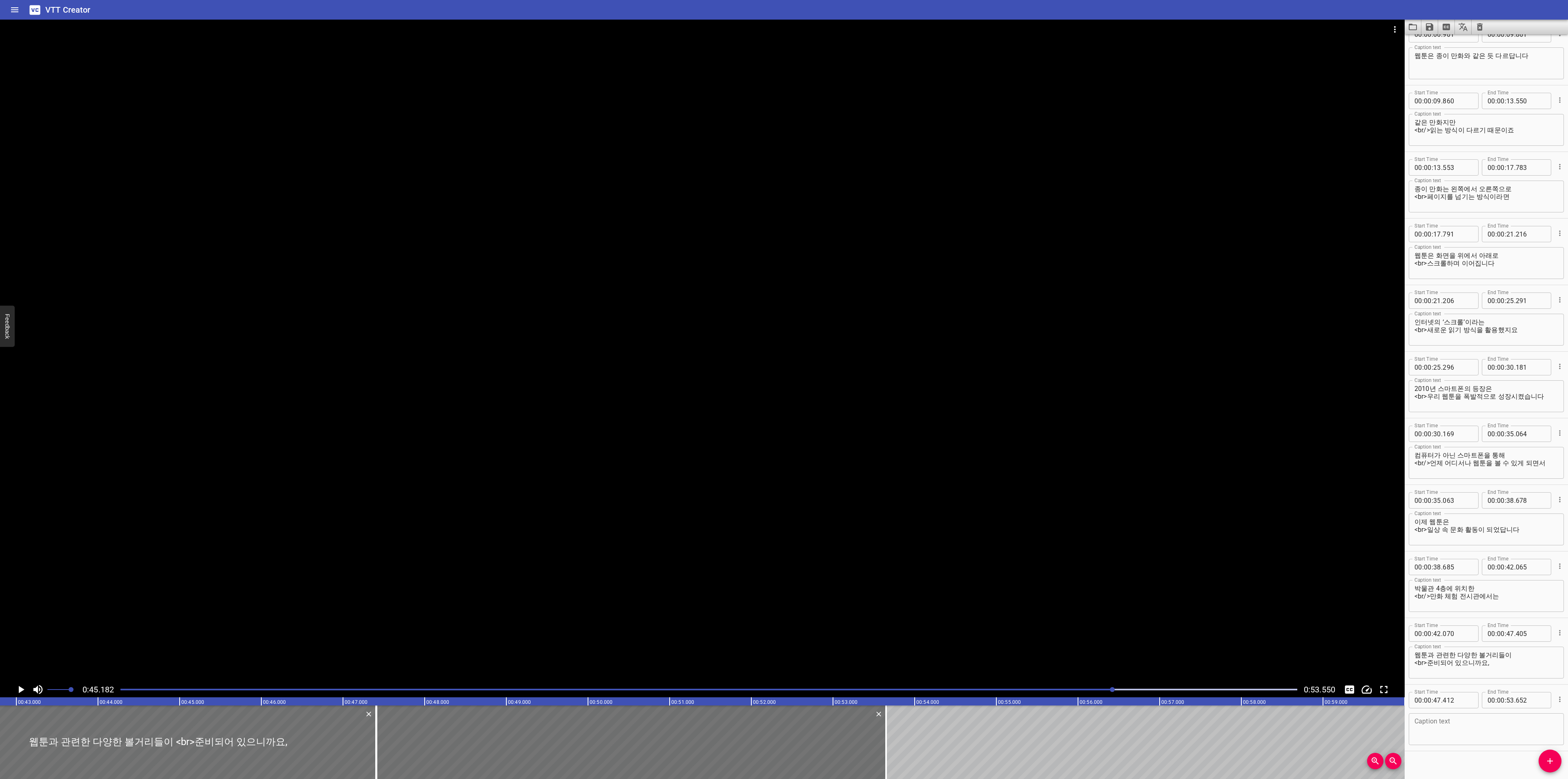
scroll to position [160, 0]
click at [1468, 715] on textarea at bounding box center [1486, 721] width 144 height 23
paste textarea "앞으로도 다채로운 기술과 상상력으로 꾸준히 발전할"
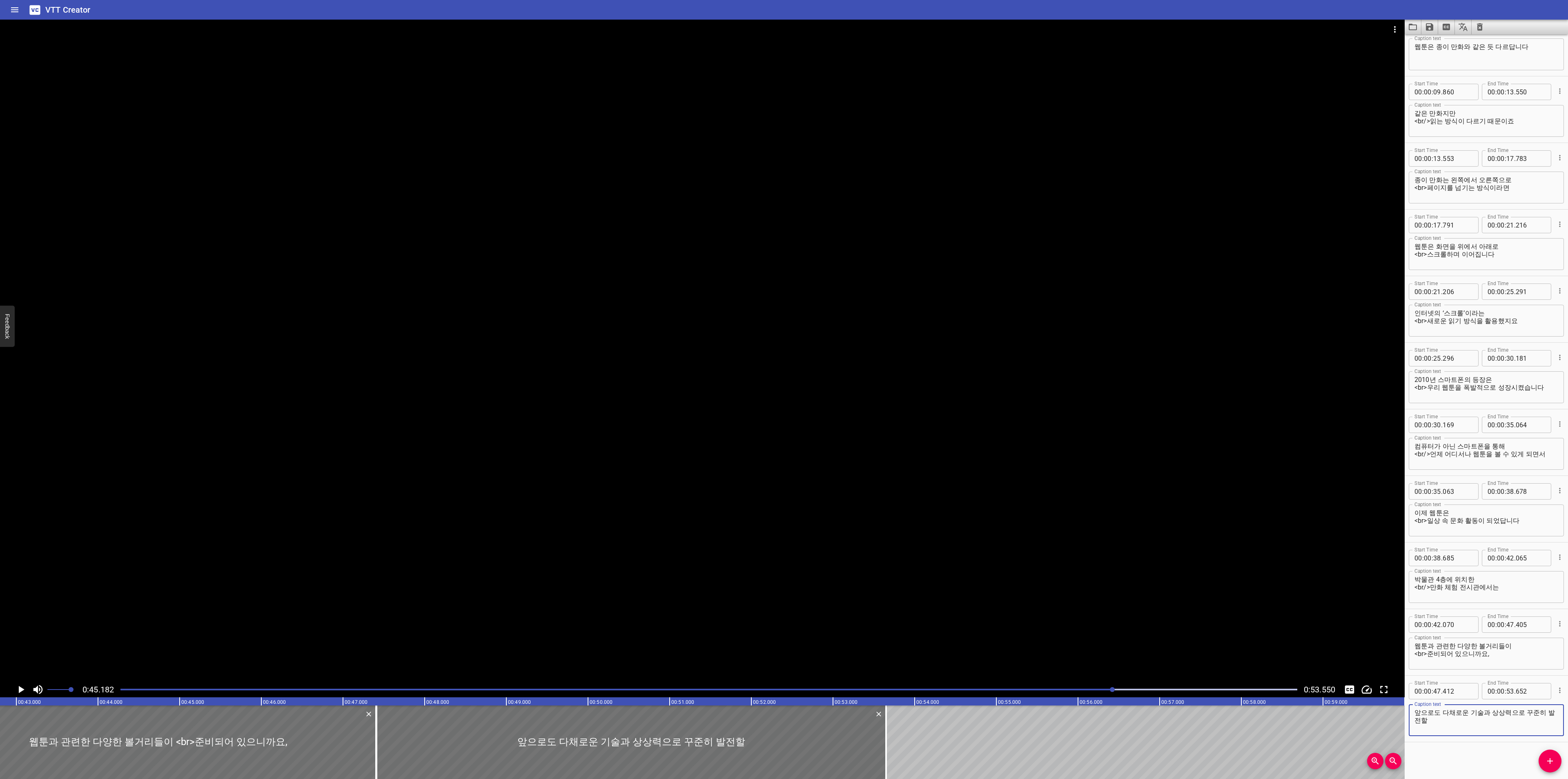
click at [1517, 716] on textarea "앞으로도 다채로운 기술과 상상력으로 꾸준히 발전할" at bounding box center [1486, 721] width 144 height 23
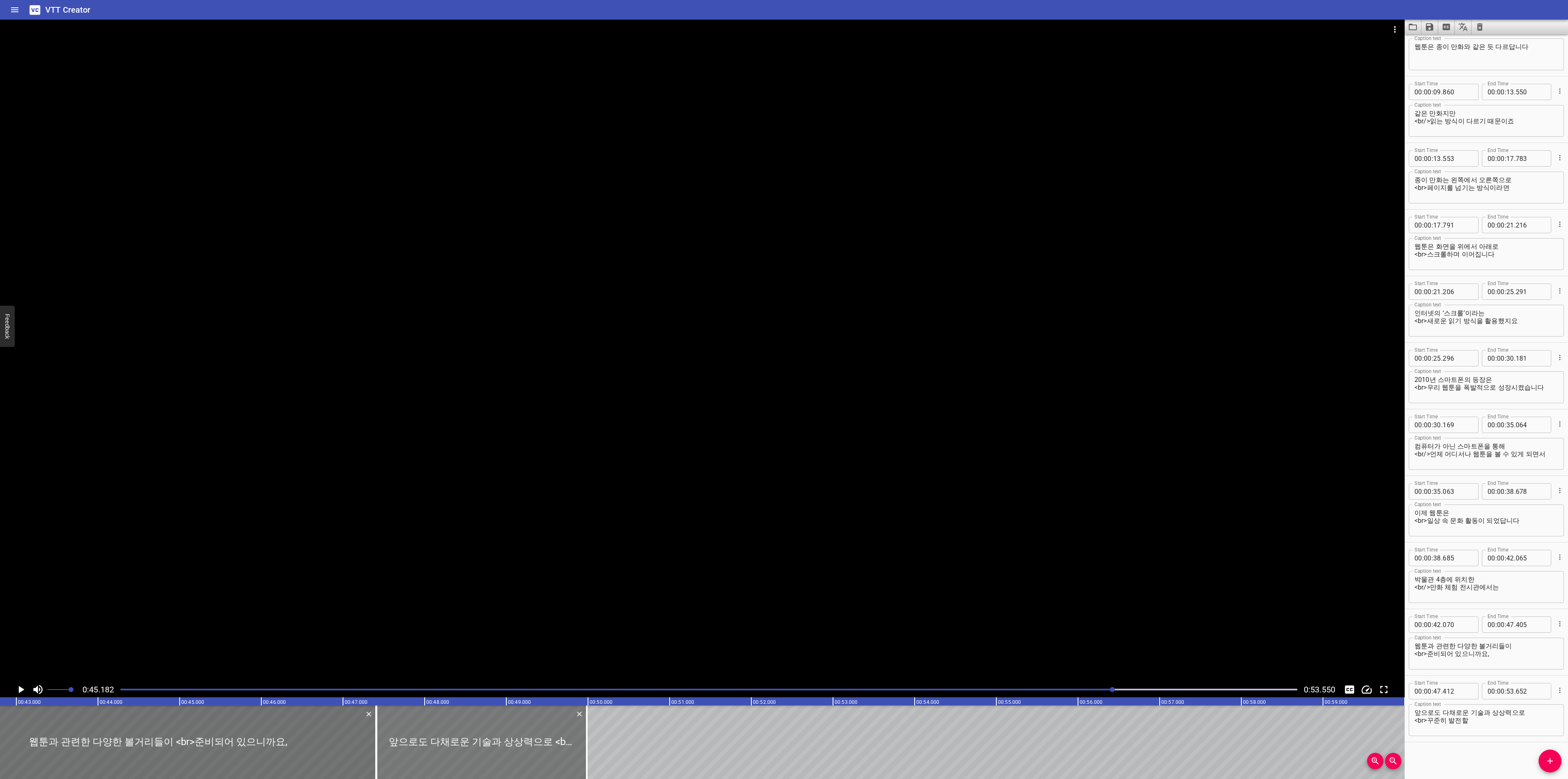
drag, startPoint x: 883, startPoint y: 742, endPoint x: 584, endPoint y: 754, distance: 299.2
click at [584, 754] on div at bounding box center [586, 742] width 8 height 74
click at [22, 691] on icon "Play/Pause" at bounding box center [21, 689] width 5 height 7
click at [22, 691] on icon "Play/Pause" at bounding box center [21, 689] width 12 height 12
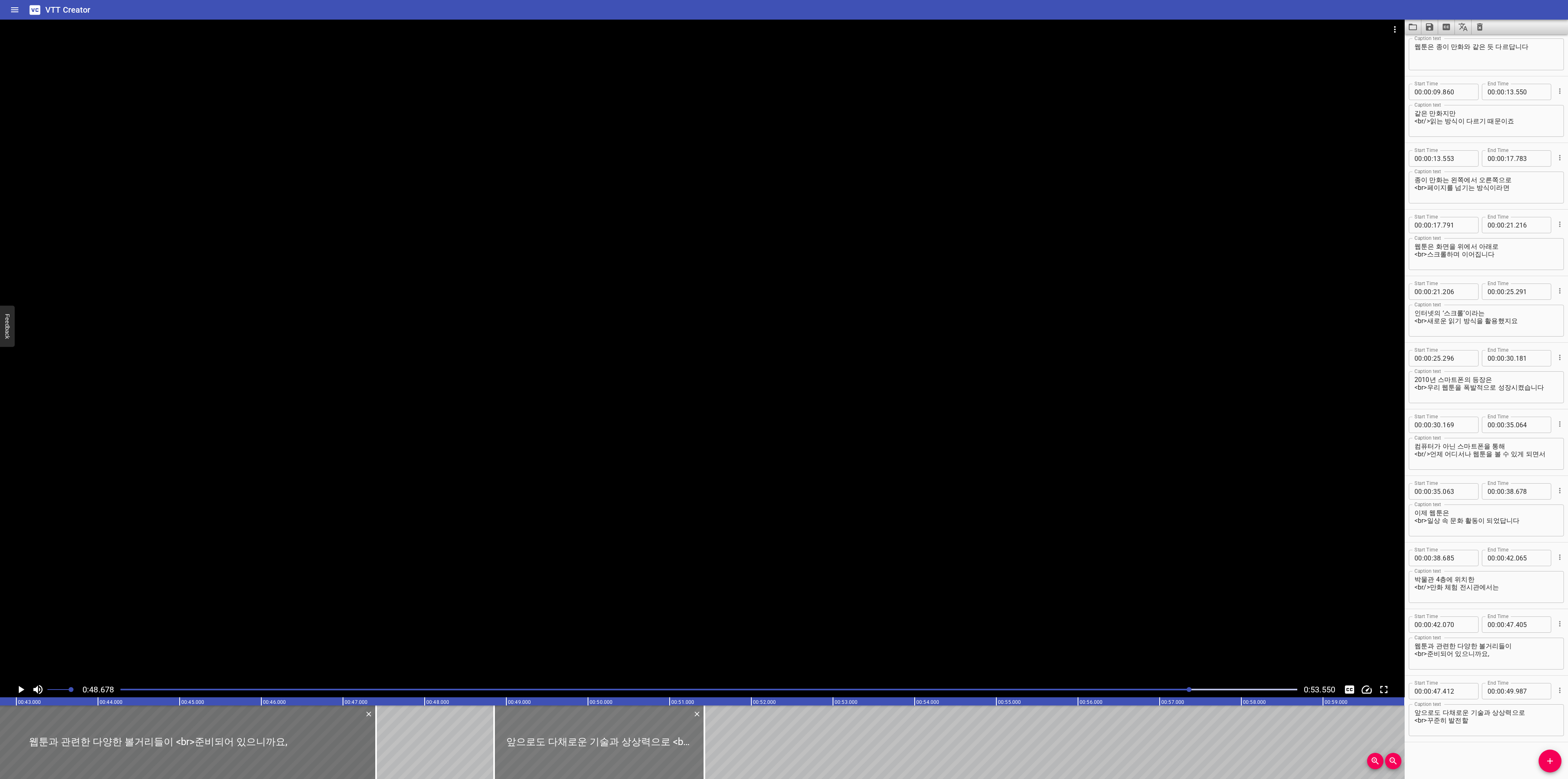
drag, startPoint x: 419, startPoint y: 739, endPoint x: 552, endPoint y: 742, distance: 133.0
click at [556, 741] on div at bounding box center [599, 742] width 210 height 74
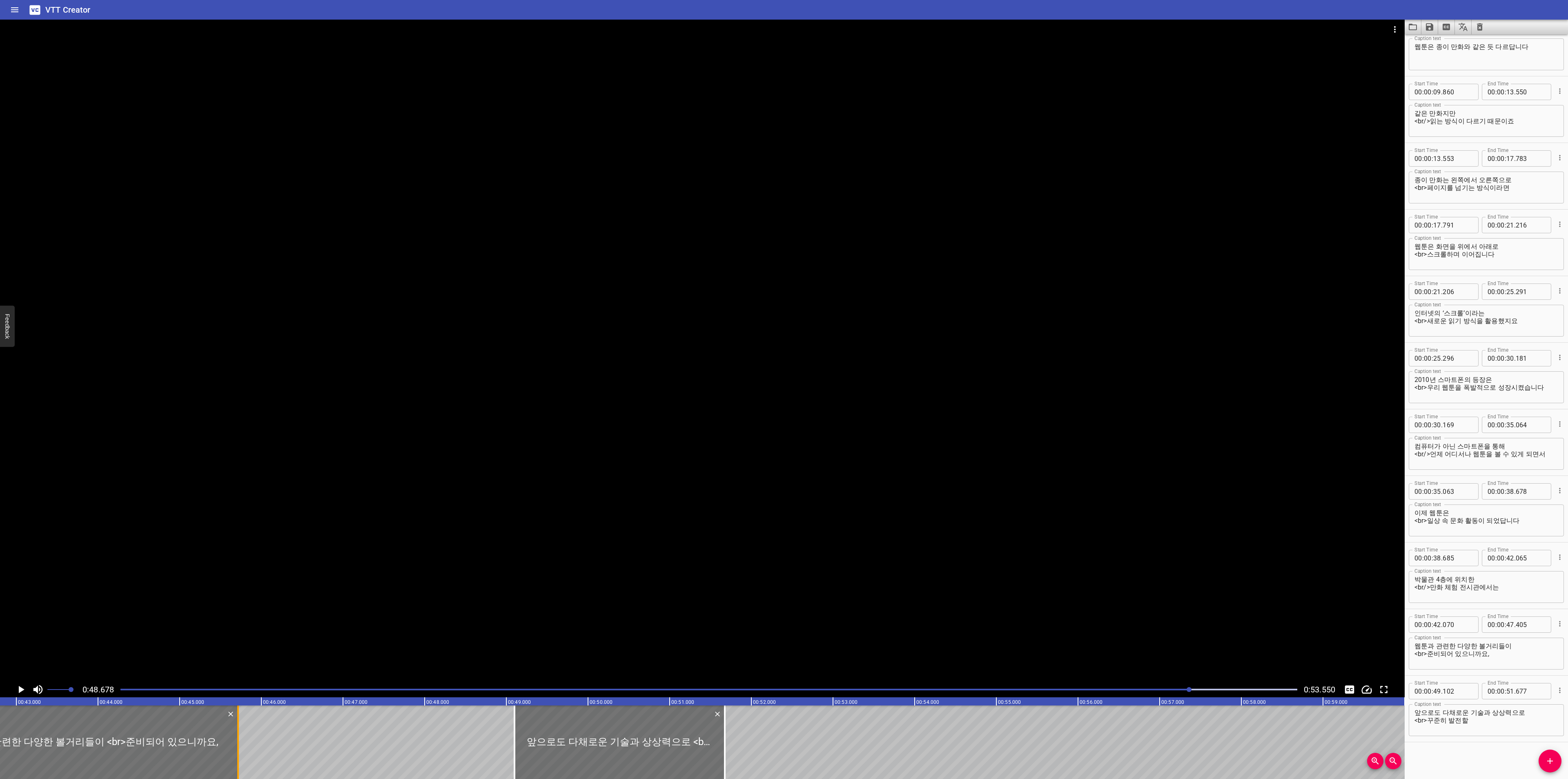
drag, startPoint x: 373, startPoint y: 750, endPoint x: 234, endPoint y: 750, distance: 139.0
click at [234, 750] on div at bounding box center [237, 742] width 8 height 74
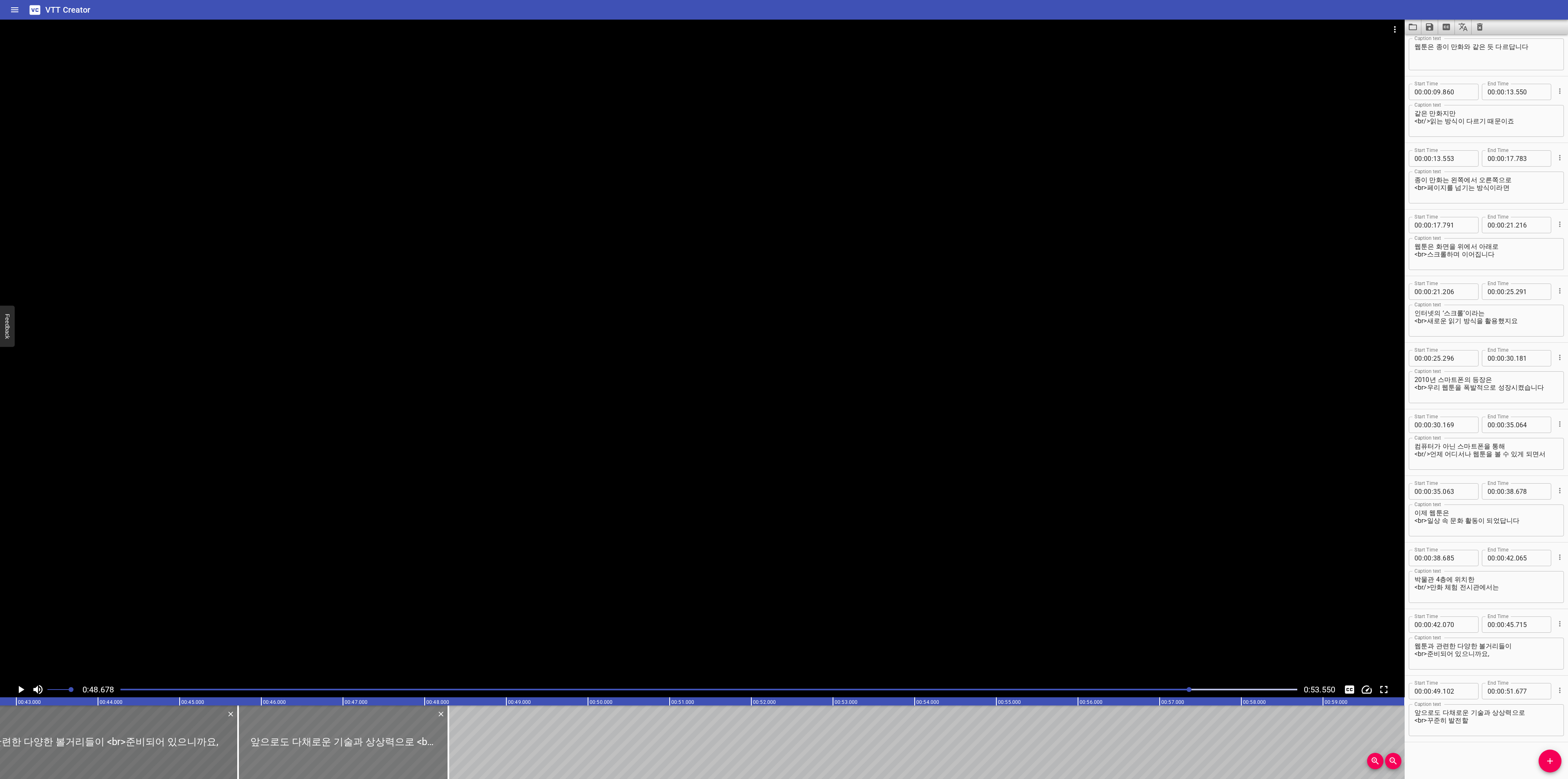
drag, startPoint x: 590, startPoint y: 740, endPoint x: 313, endPoint y: 744, distance: 277.0
click at [313, 744] on div at bounding box center [343, 742] width 210 height 74
drag, startPoint x: 447, startPoint y: 746, endPoint x: 383, endPoint y: 747, distance: 64.0
click at [383, 747] on div at bounding box center [383, 742] width 2 height 74
drag, startPoint x: 1433, startPoint y: 721, endPoint x: 1315, endPoint y: 707, distance: 118.8
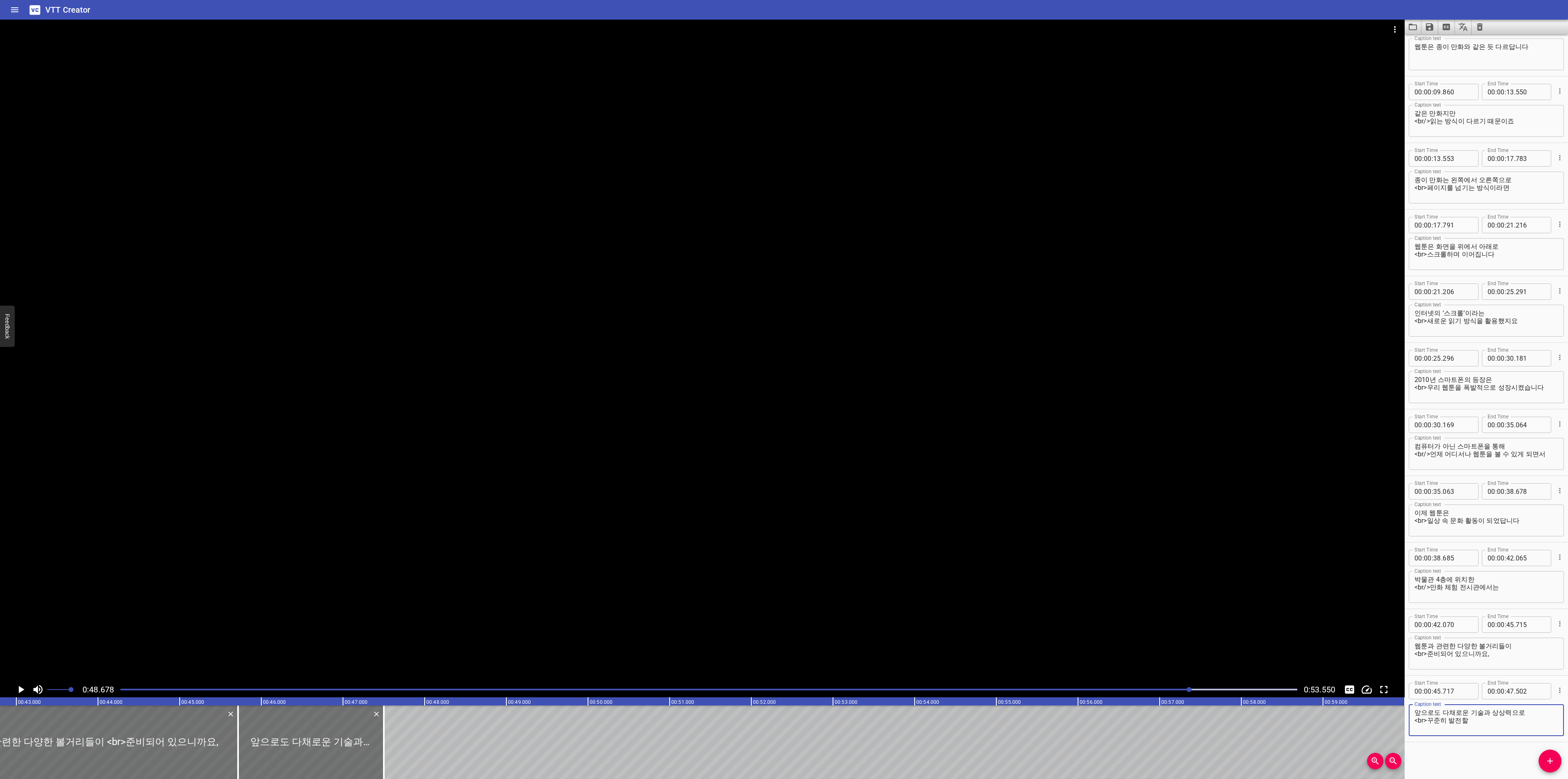
click at [1315, 707] on main "0:48.678 0:53.550 00:00.000 00:01.000 00:02.000 00:03.000 00:04.000 00:05.000 0…" at bounding box center [784, 399] width 1568 height 760
click at [378, 742] on div at bounding box center [382, 742] width 8 height 74
click at [21, 688] on icon "Play/Pause" at bounding box center [21, 689] width 5 height 7
click at [21, 688] on icon "Play/Pause" at bounding box center [21, 689] width 12 height 12
click at [1543, 763] on span "Add Cue" at bounding box center [1550, 761] width 23 height 10
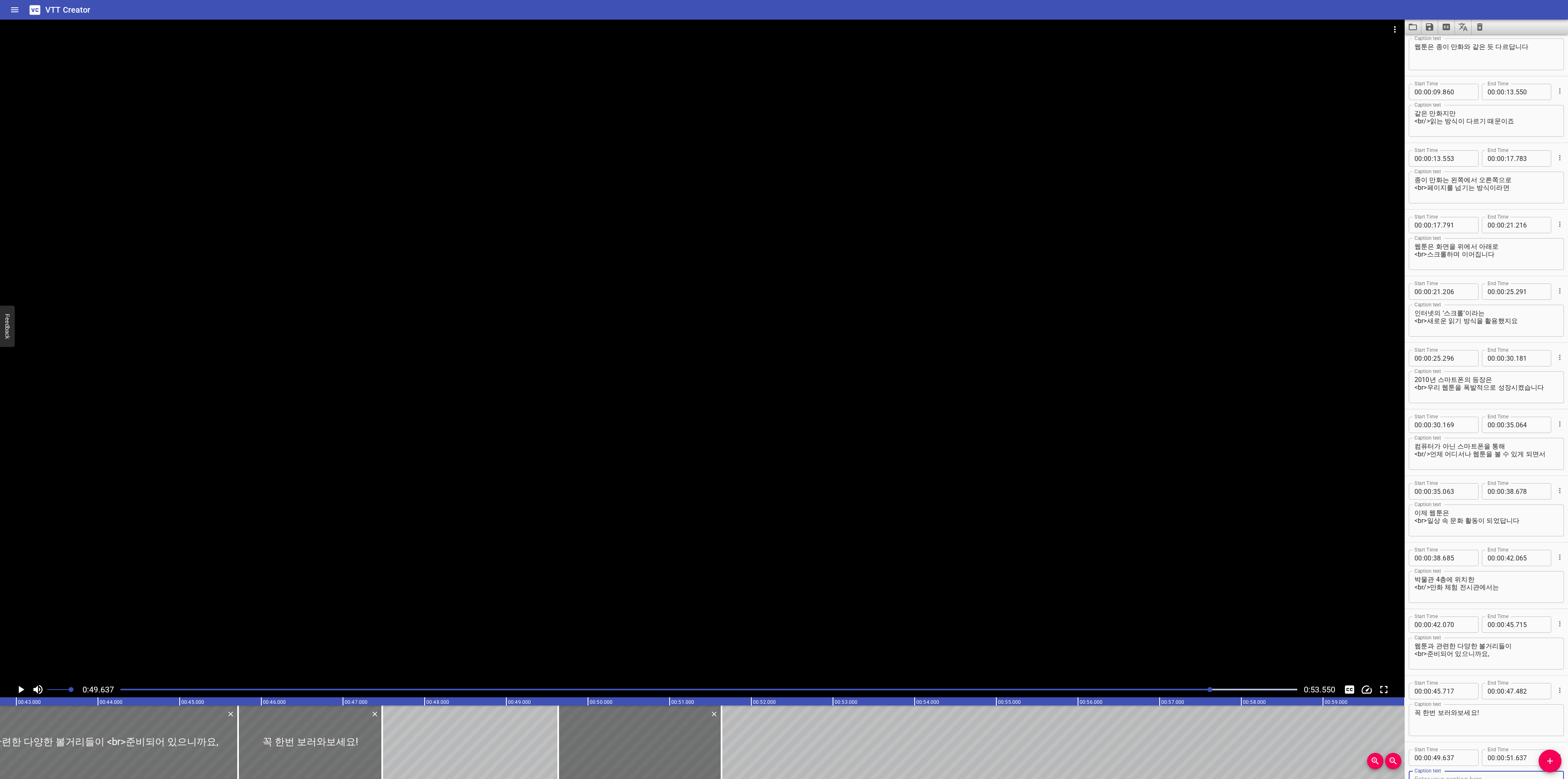
scroll to position [163, 0]
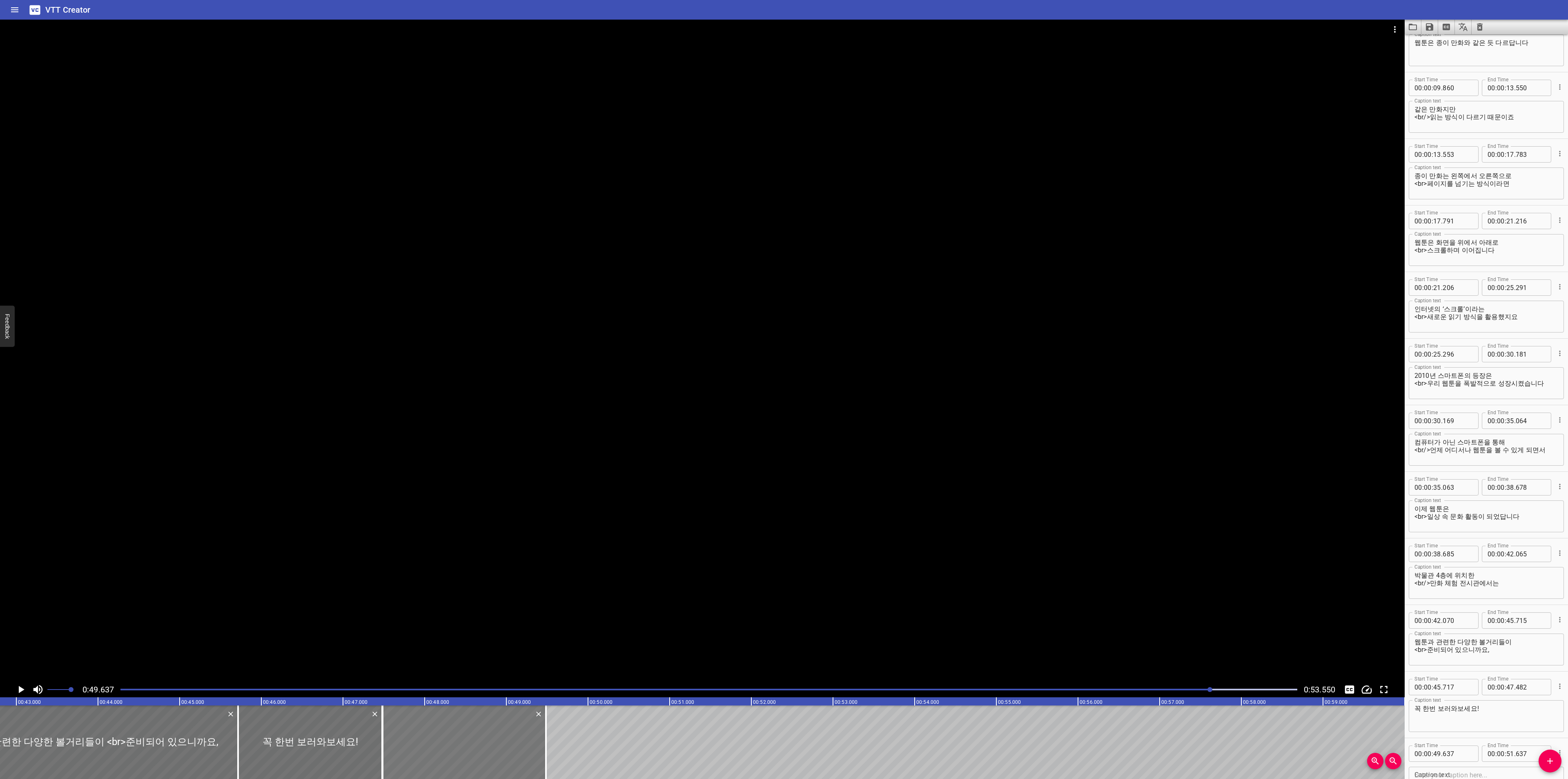
drag, startPoint x: 643, startPoint y: 739, endPoint x: 467, endPoint y: 731, distance: 176.2
click at [467, 731] on div at bounding box center [464, 742] width 163 height 74
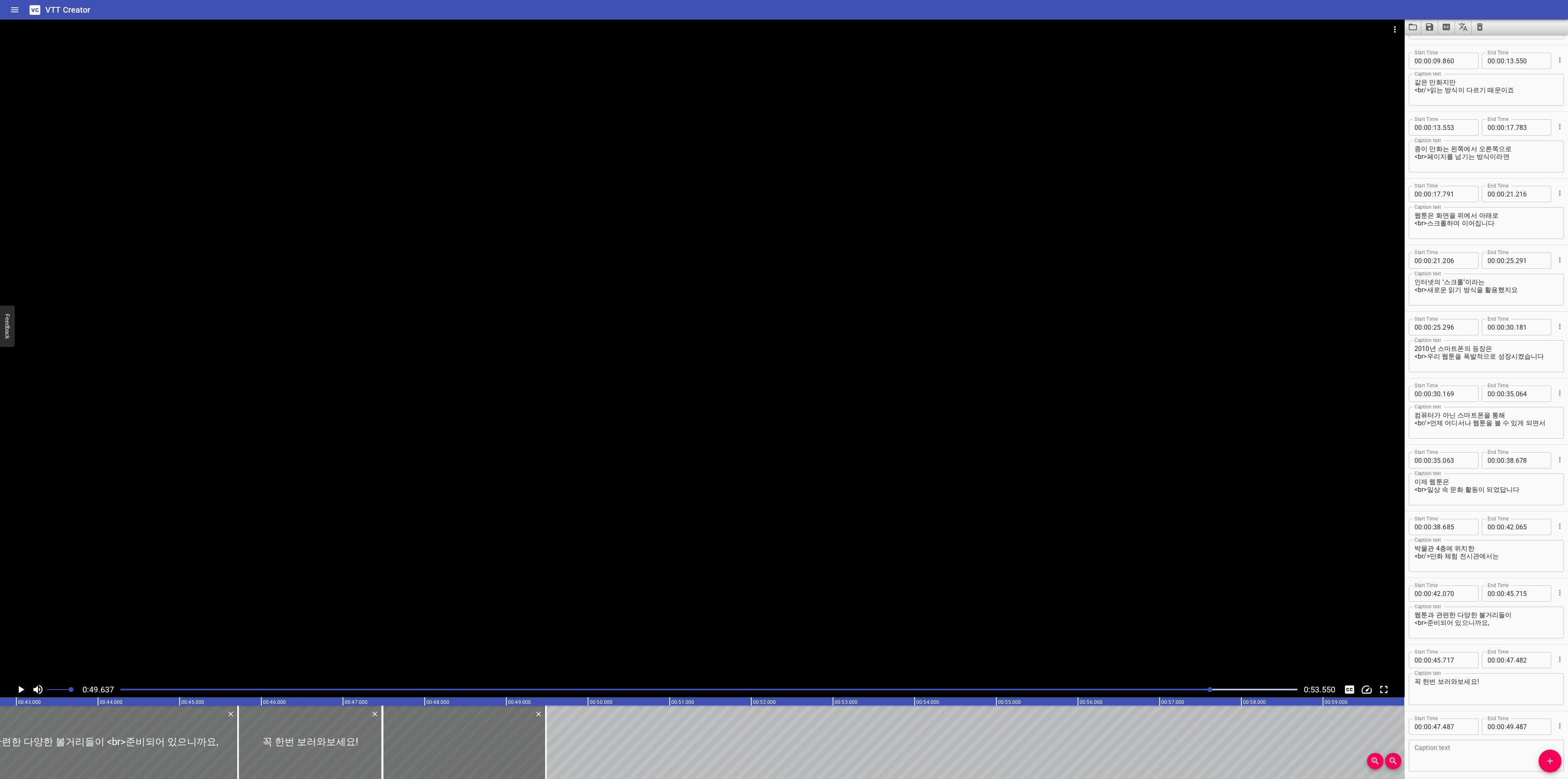
scroll to position [226, 0]
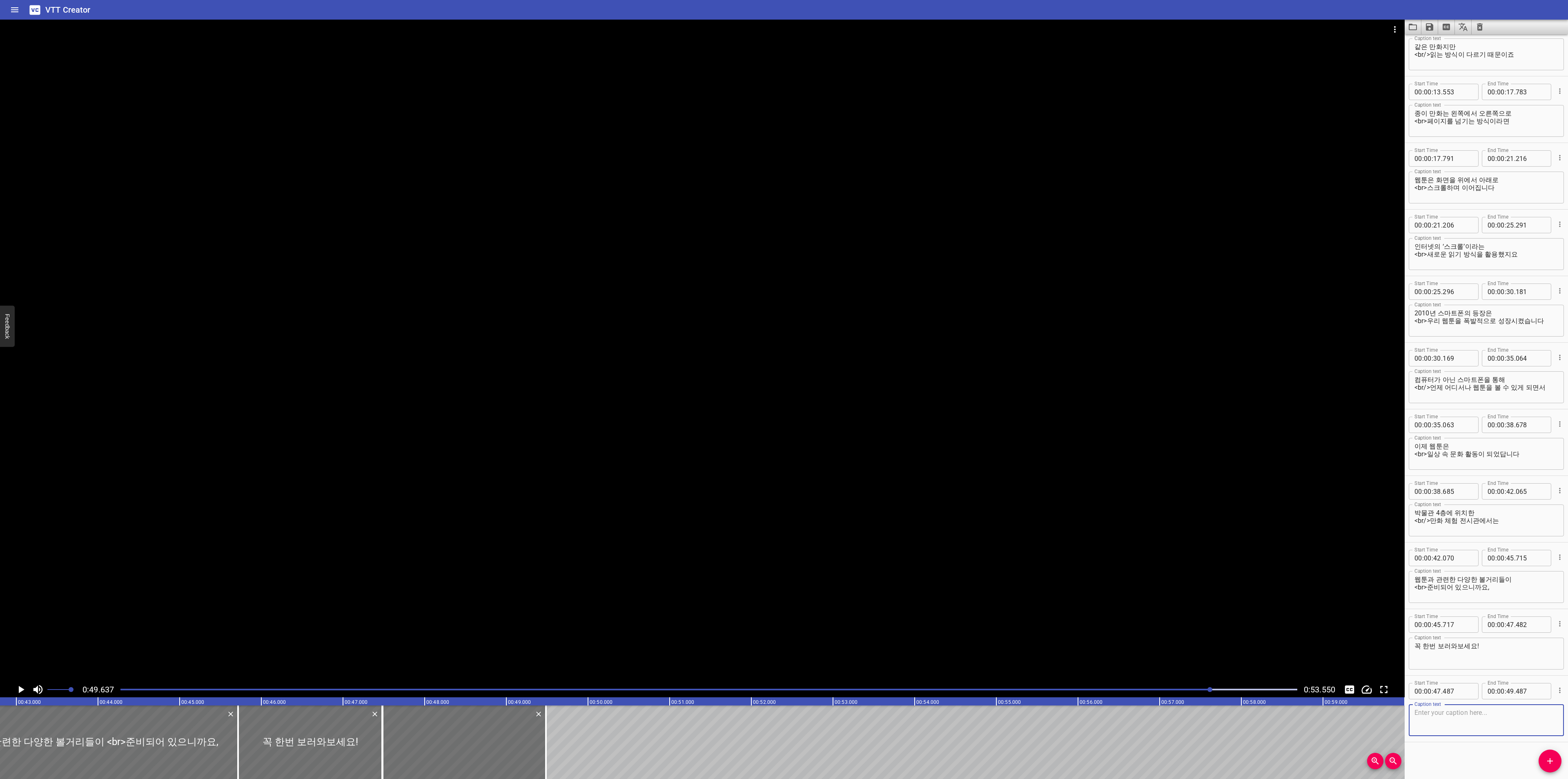
click at [1462, 716] on textarea at bounding box center [1486, 721] width 144 height 23
paste textarea "앞으로도 다채로운 기술과 상상력으로 꾸준히 발전할"
click at [1514, 710] on textarea "앞으로도 다채로운 기술과 상상력으로 꾸준히 발전할" at bounding box center [1486, 721] width 144 height 23
drag, startPoint x: 546, startPoint y: 737, endPoint x: 587, endPoint y: 737, distance: 41.0
click at [587, 737] on div at bounding box center [587, 742] width 2 height 74
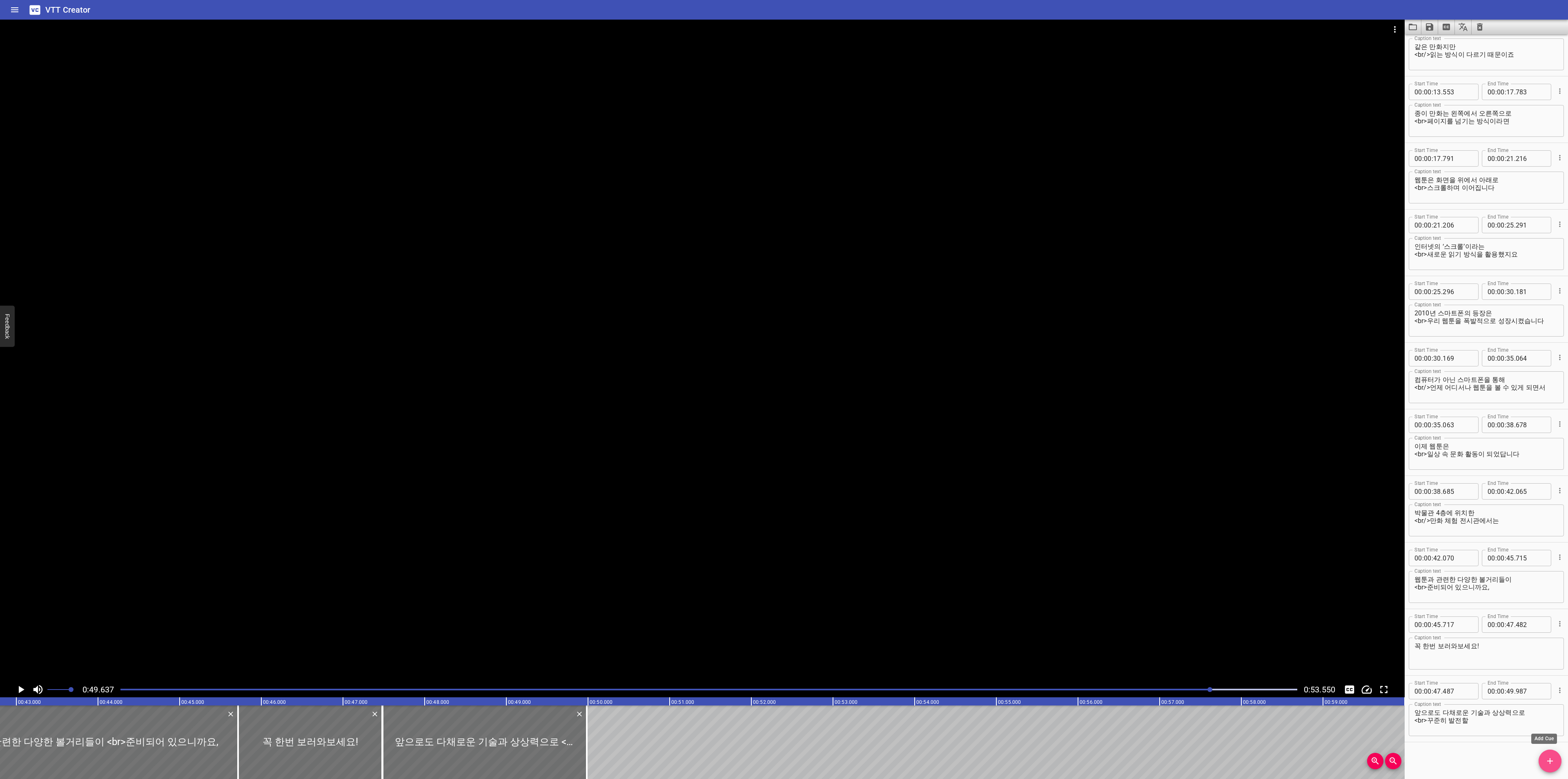
click at [1544, 758] on span "Add Cue" at bounding box center [1550, 761] width 23 height 10
drag, startPoint x: 612, startPoint y: 741, endPoint x: 637, endPoint y: 742, distance: 25.0
click at [637, 742] on div at bounding box center [668, 742] width 163 height 74
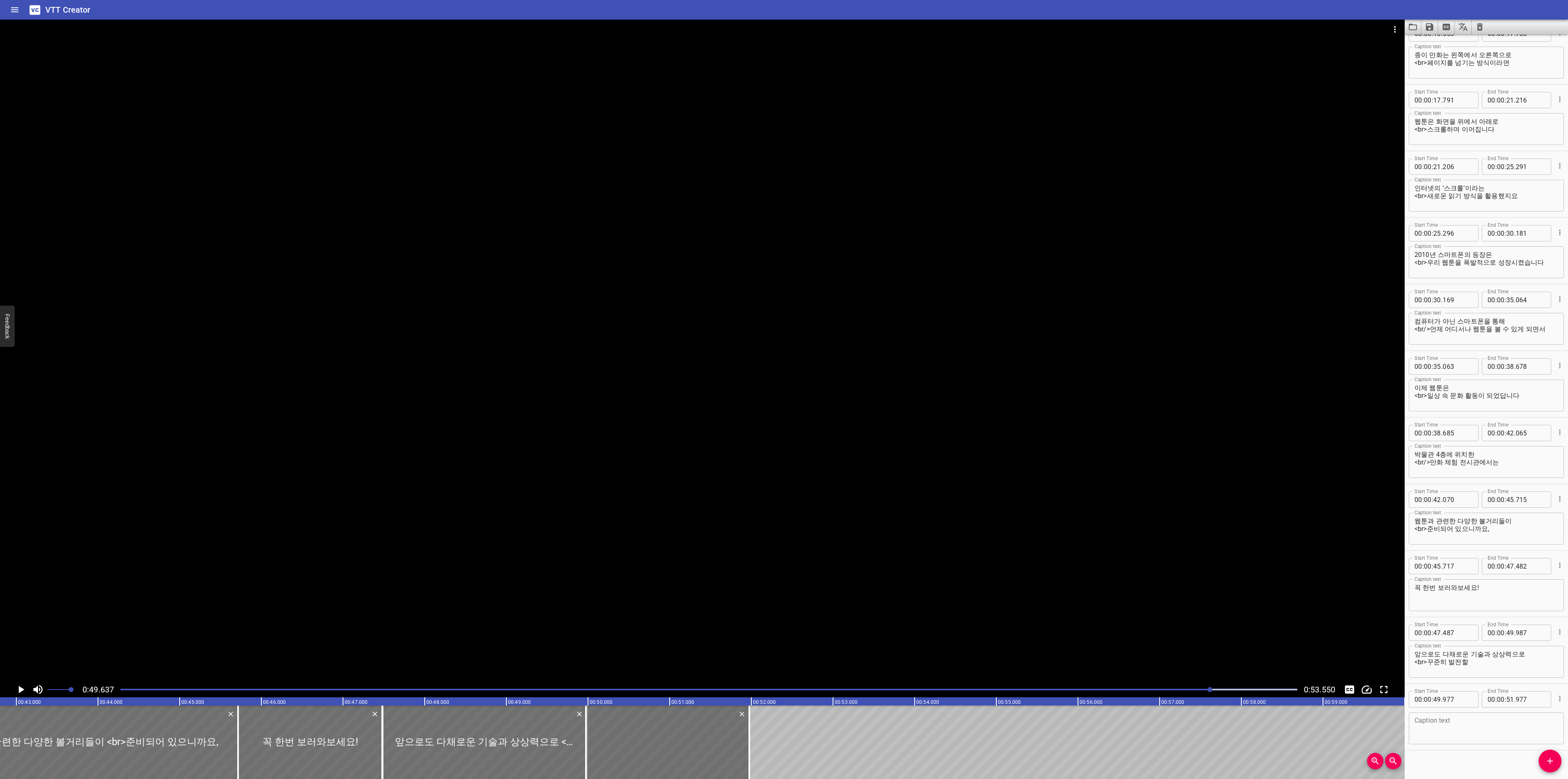
scroll to position [292, 0]
click at [1446, 716] on textarea at bounding box center [1486, 721] width 144 height 23
paste textarea "우리 한국 만화의 모습을 기대해 주세요!"
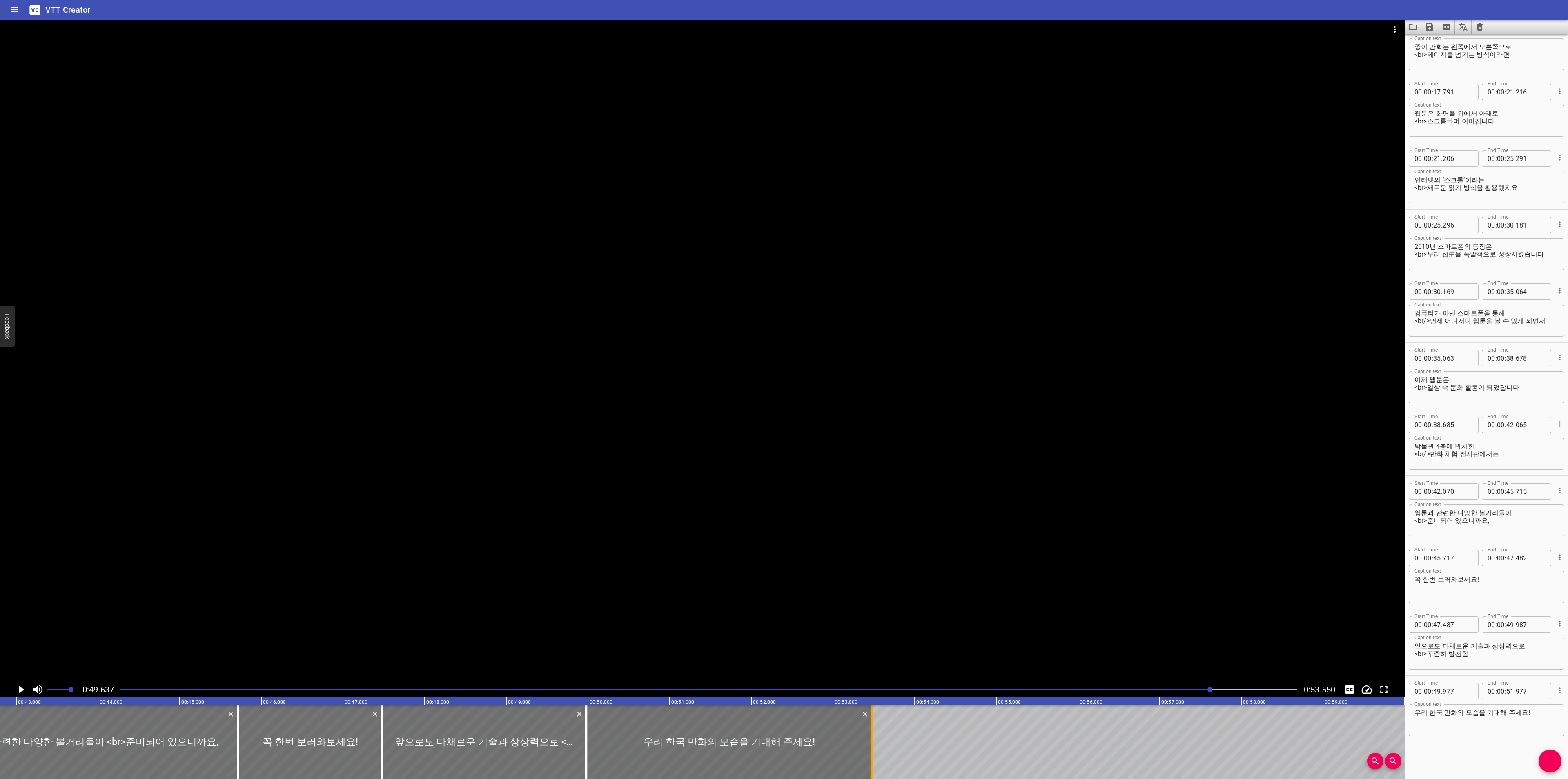
drag, startPoint x: 752, startPoint y: 735, endPoint x: 875, endPoint y: 730, distance: 123.1
click at [875, 730] on div at bounding box center [872, 742] width 8 height 74
click at [15, 686] on icon "Play/Pause" at bounding box center [21, 689] width 12 height 12
drag, startPoint x: 584, startPoint y: 734, endPoint x: 667, endPoint y: 741, distance: 83.3
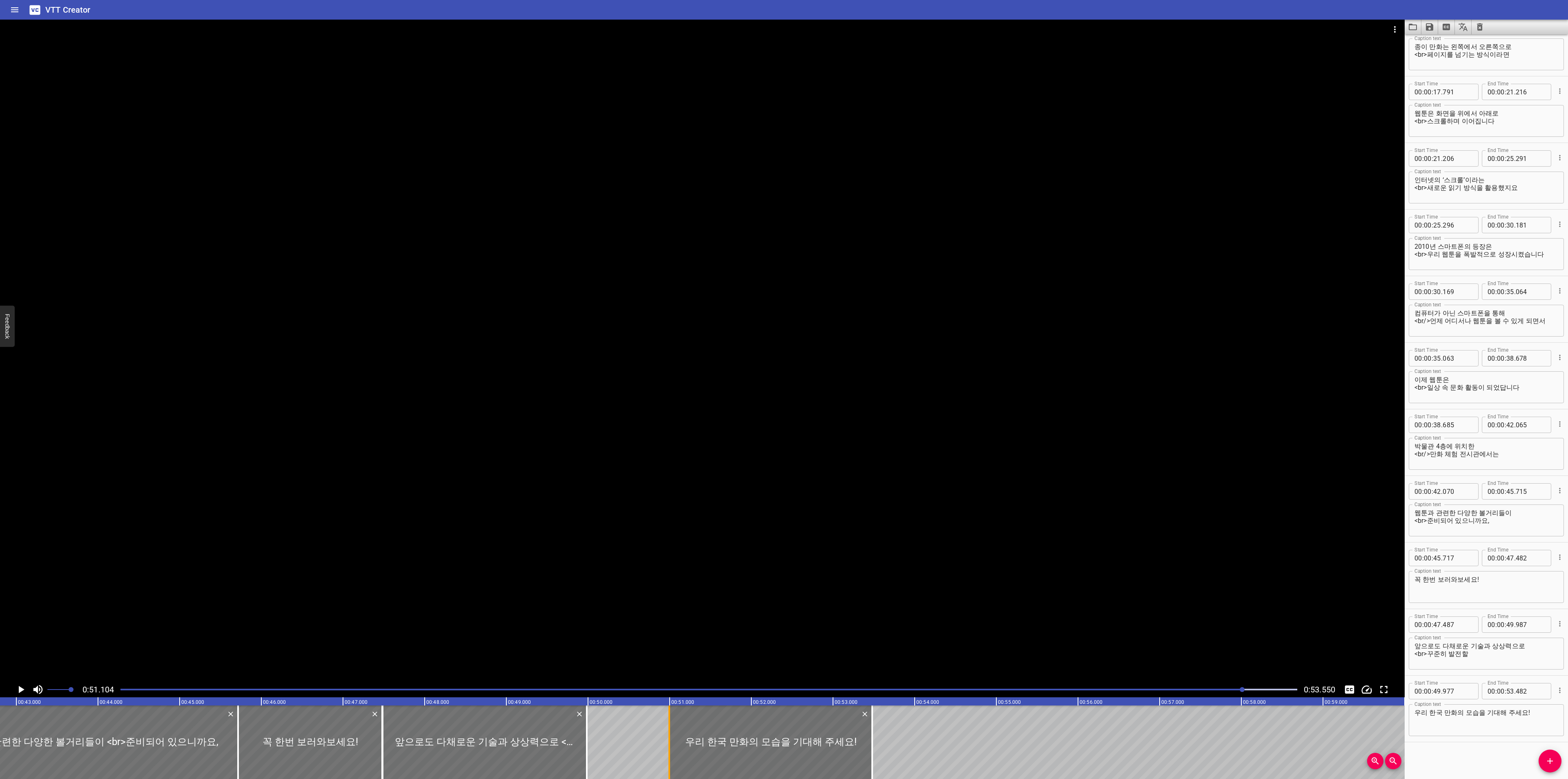
click at [667, 741] on div at bounding box center [669, 742] width 8 height 74
drag, startPoint x: 586, startPoint y: 746, endPoint x: 668, endPoint y: 744, distance: 82.0
click at [140, 686] on div at bounding box center [709, 689] width 1186 height 12
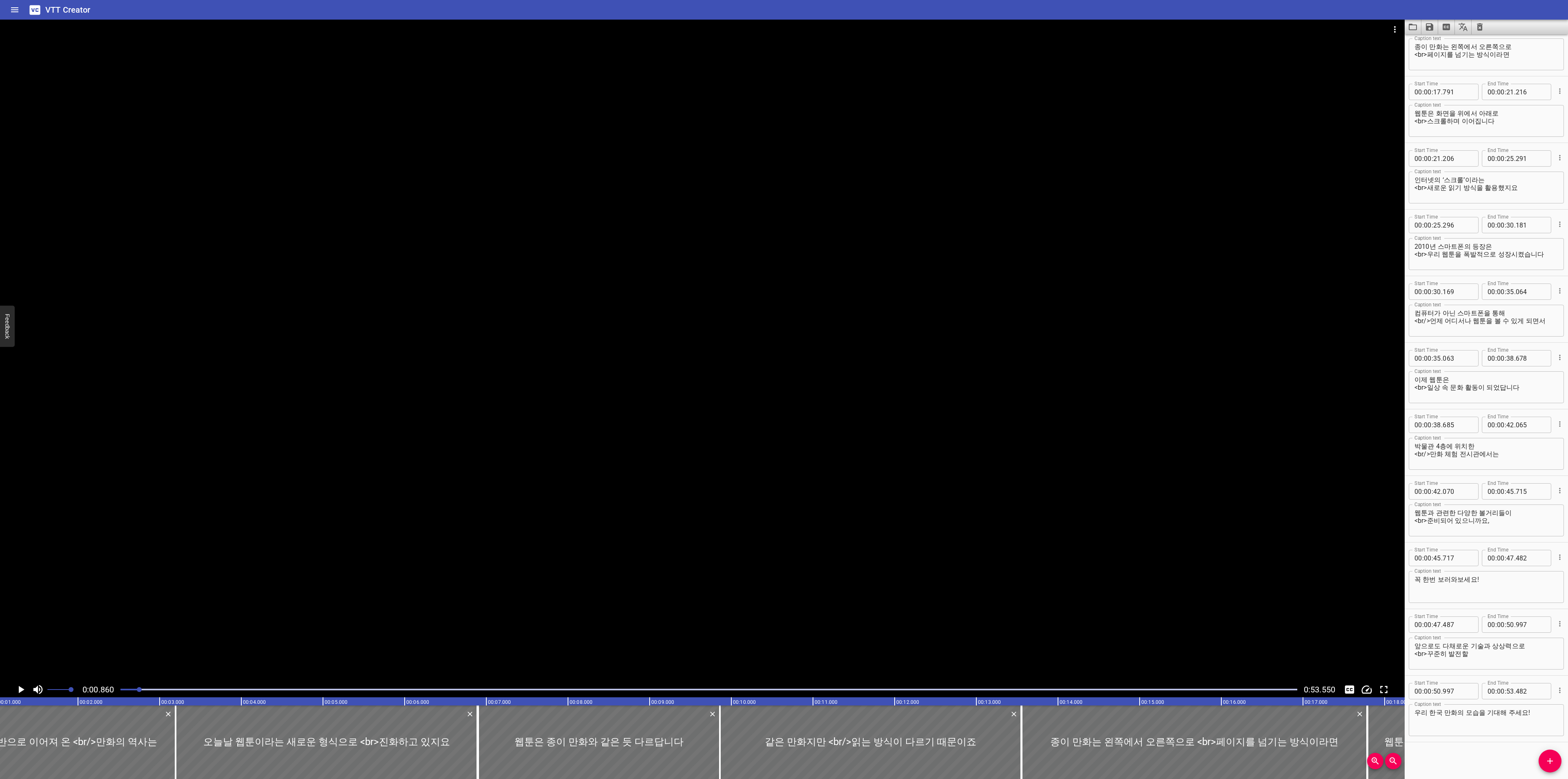
scroll to position [0, 70]
click at [17, 693] on icon "Play/Pause" at bounding box center [21, 689] width 12 height 12
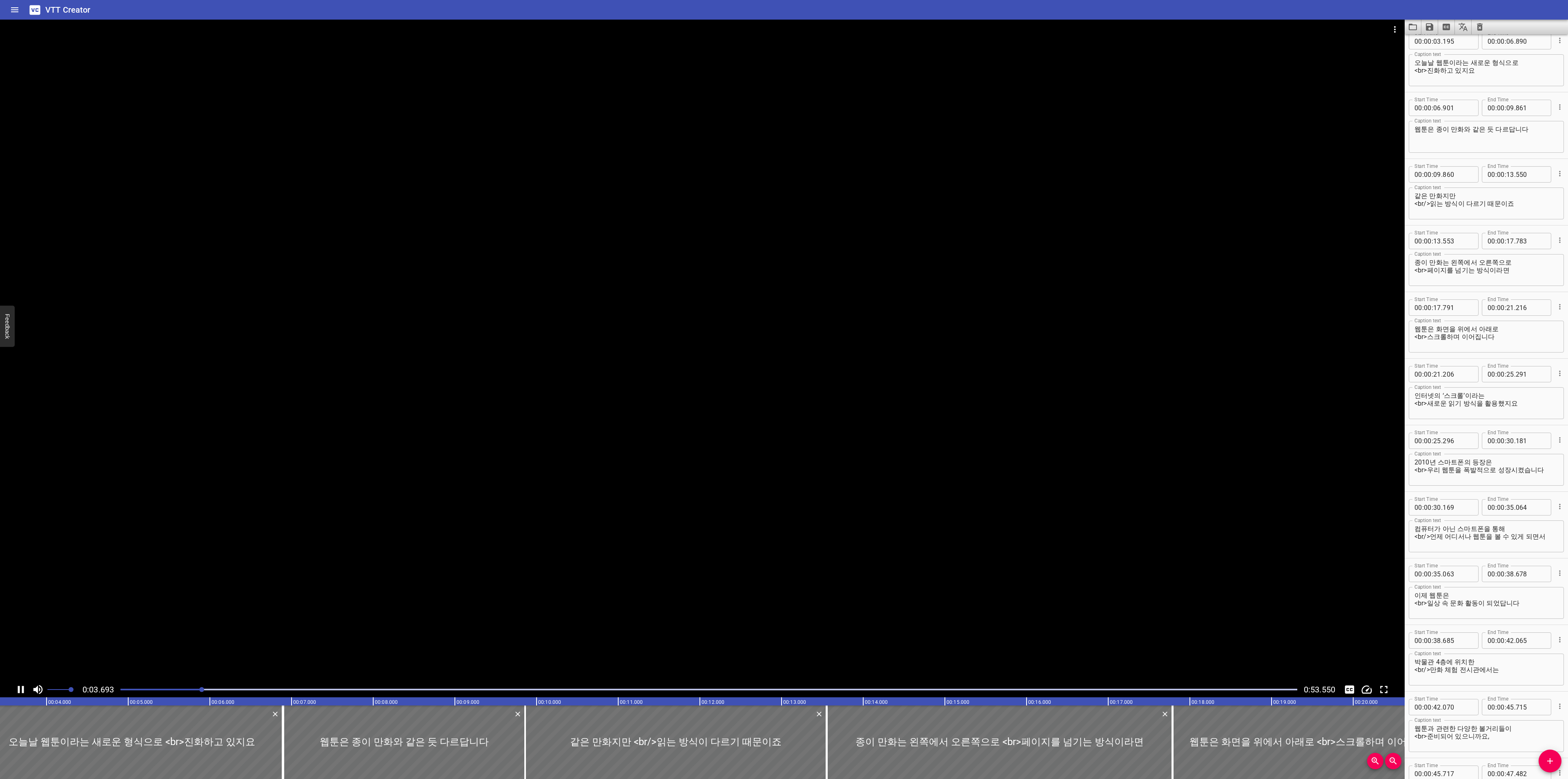
scroll to position [66, 0]
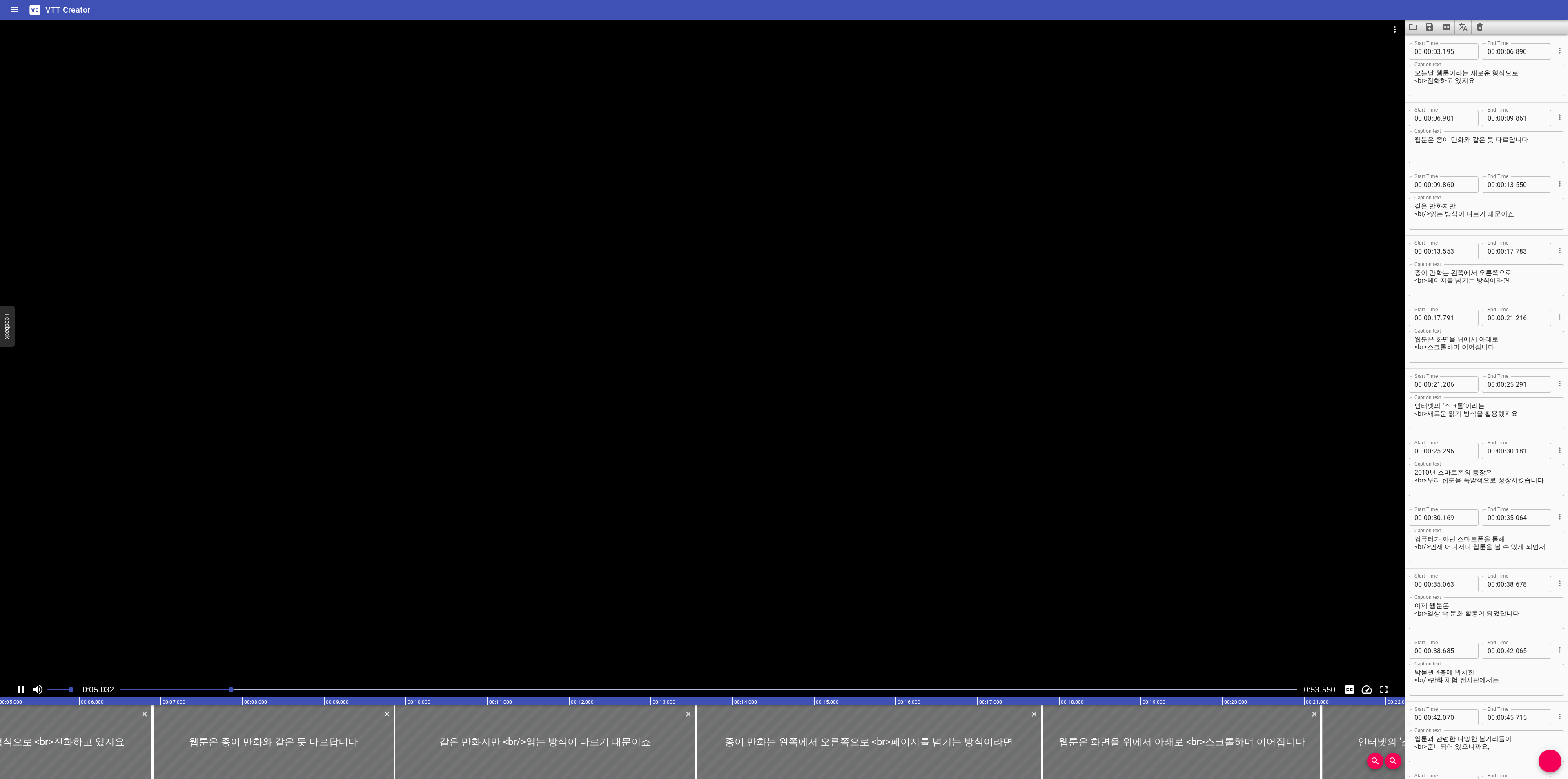
drag, startPoint x: 1489, startPoint y: 83, endPoint x: 1496, endPoint y: 79, distance: 8.1
click at [1490, 83] on textarea "오늘날 웹툰이라는 새로운 형식으로 <br>진화하고 있지요" at bounding box center [1486, 80] width 144 height 23
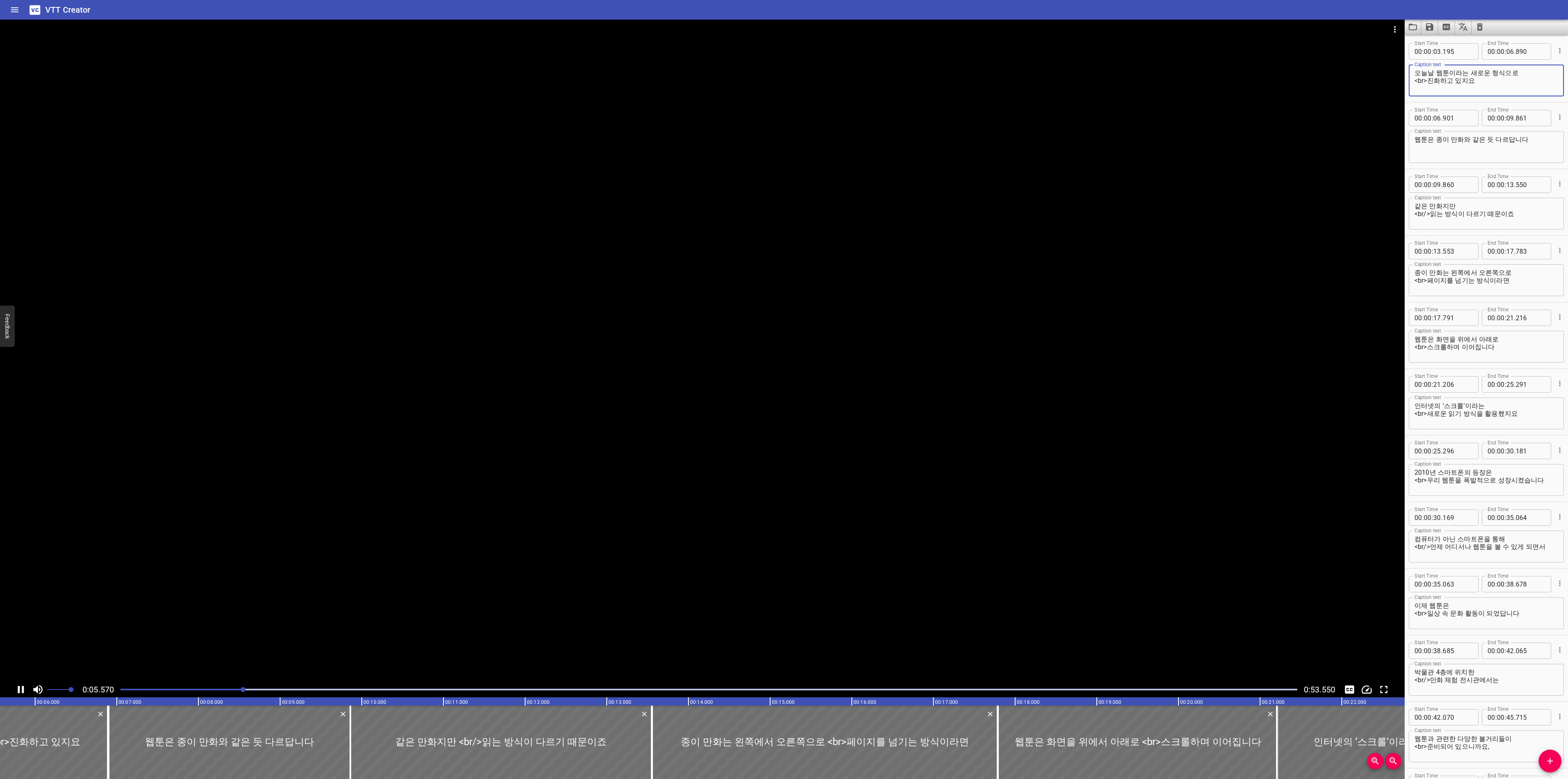
click at [1525, 74] on textarea "오늘날 웹툰이라는 새로운 형식으로 <br>진화하고 있지요" at bounding box center [1486, 80] width 144 height 23
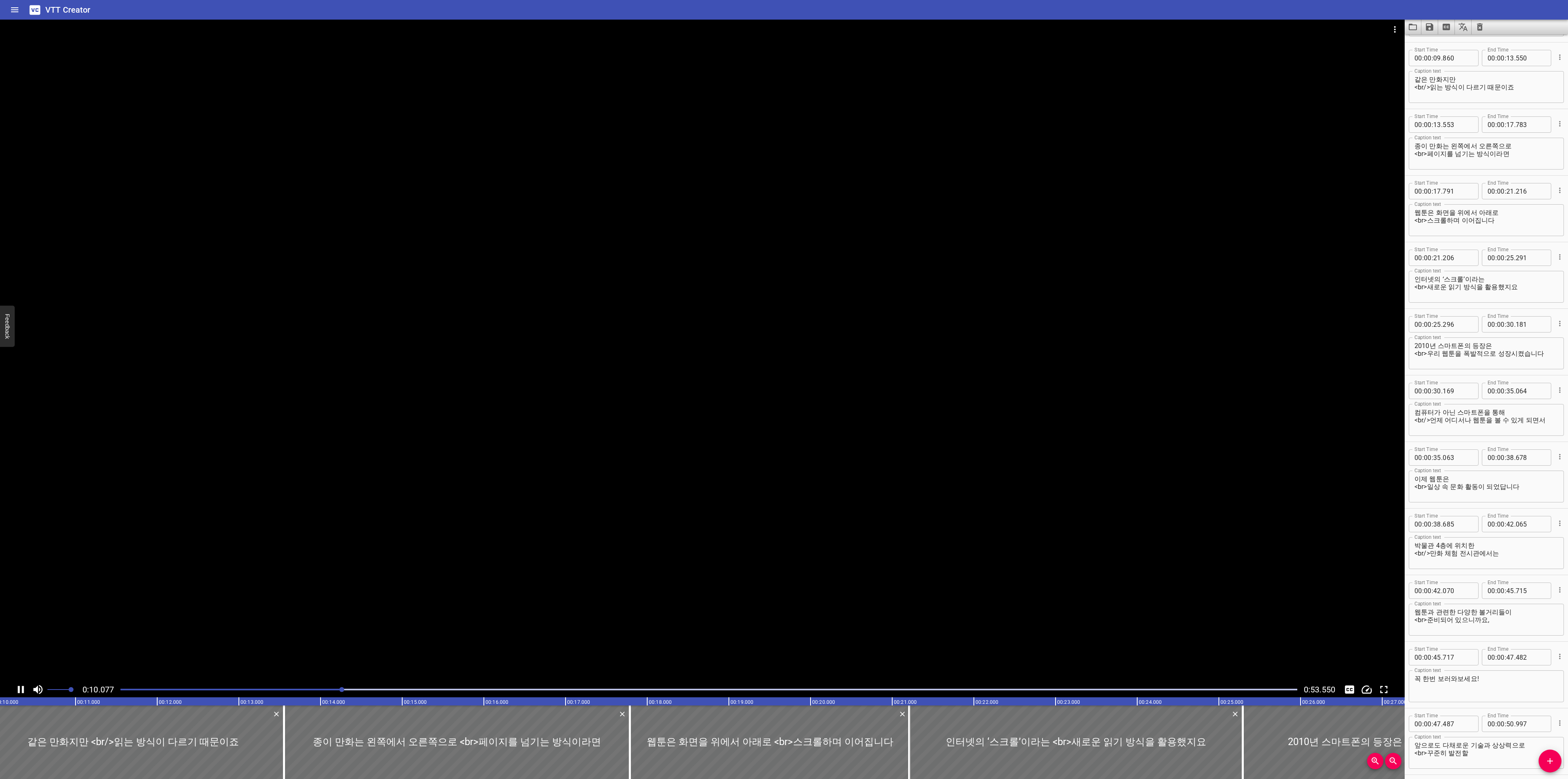
scroll to position [200, 0]
click at [225, 684] on div at bounding box center [709, 689] width 1186 height 12
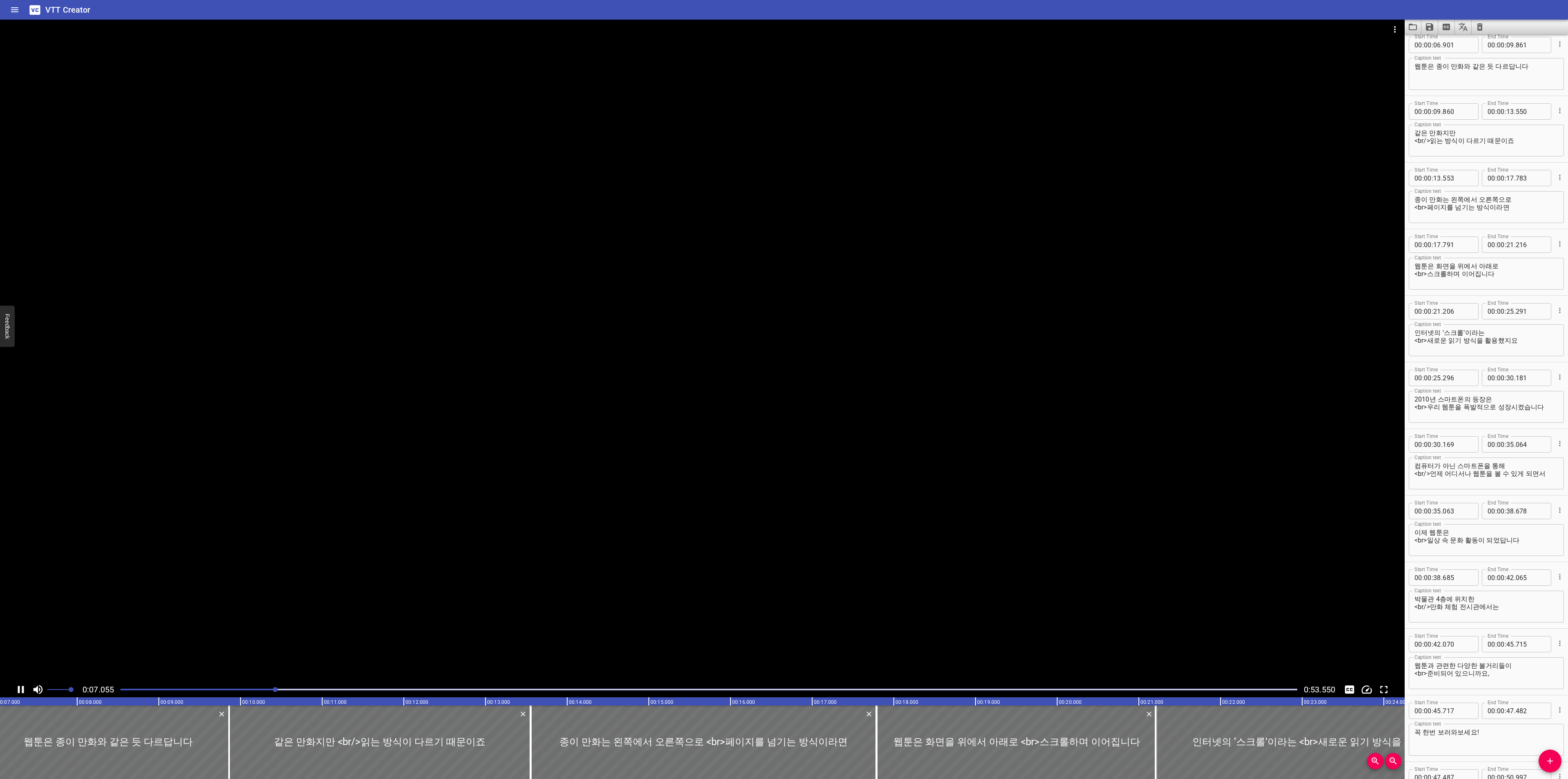
scroll to position [133, 0]
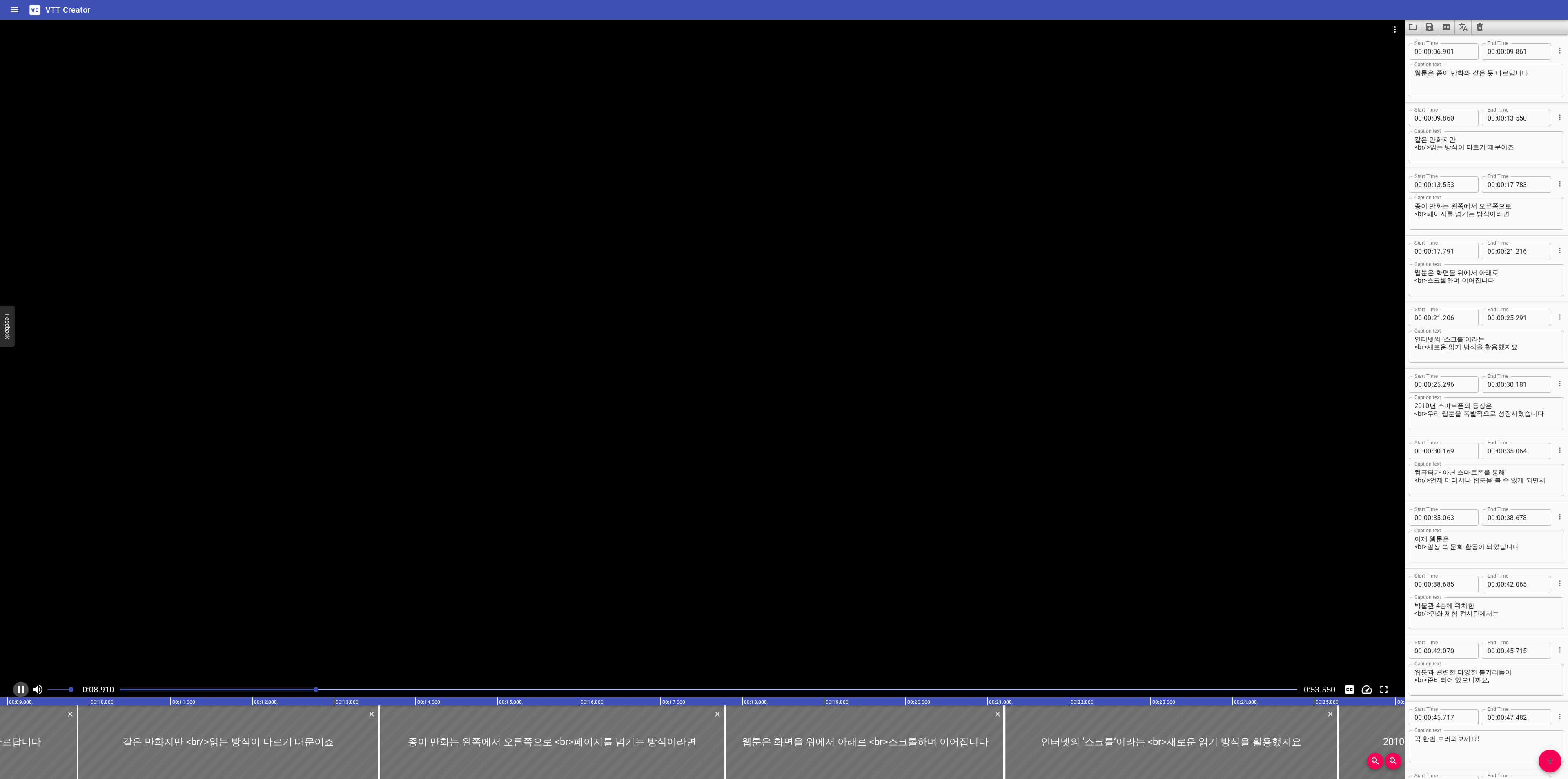
click at [17, 687] on icon "Play/Pause" at bounding box center [21, 689] width 12 height 12
click at [1395, 26] on icon "Video Options" at bounding box center [1395, 29] width 10 height 10
click at [1395, 27] on li "Select New Video File..." at bounding box center [1425, 30] width 81 height 15
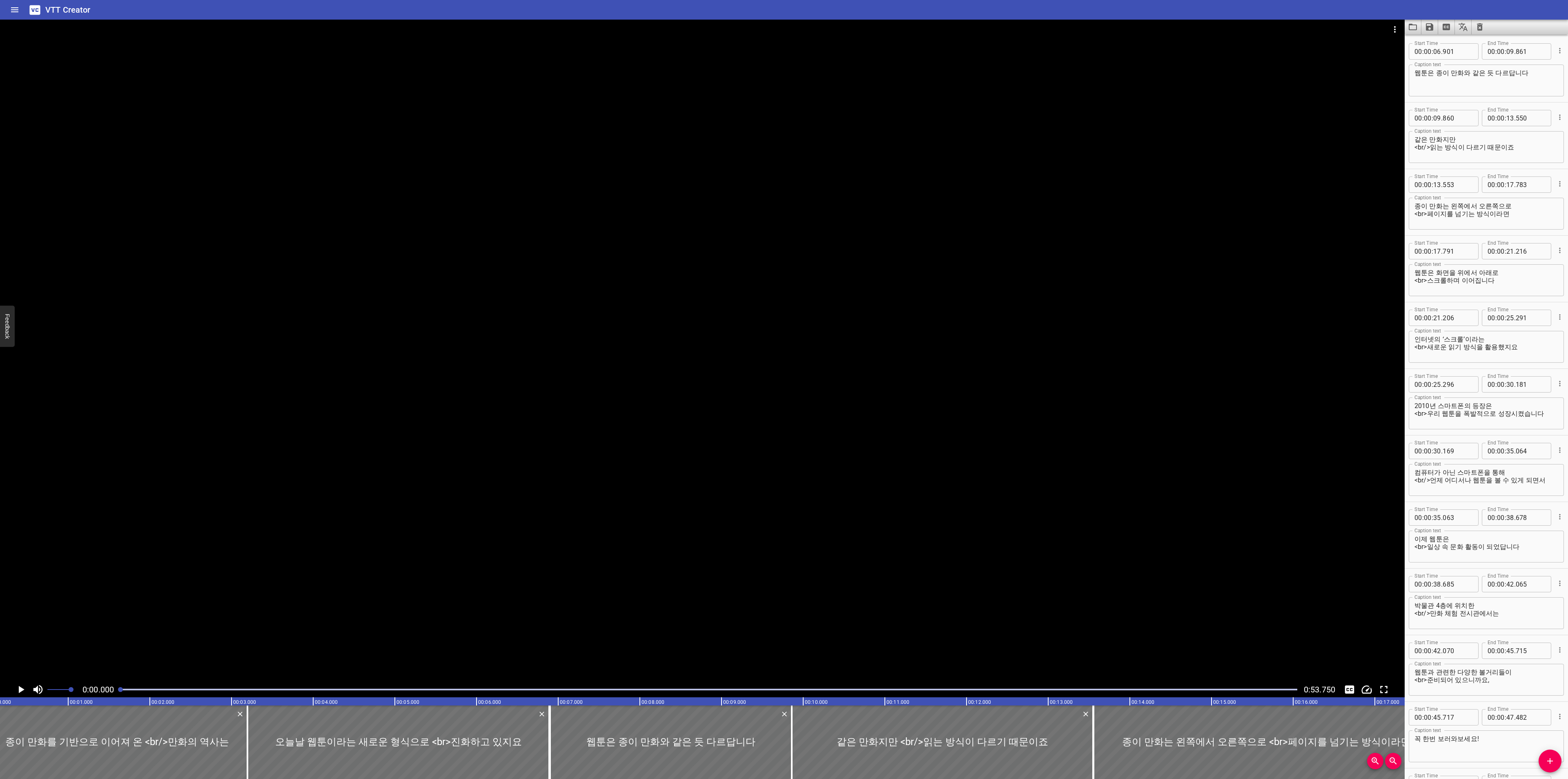
scroll to position [0, 0]
click at [17, 689] on icon "Play/Pause" at bounding box center [21, 689] width 12 height 12
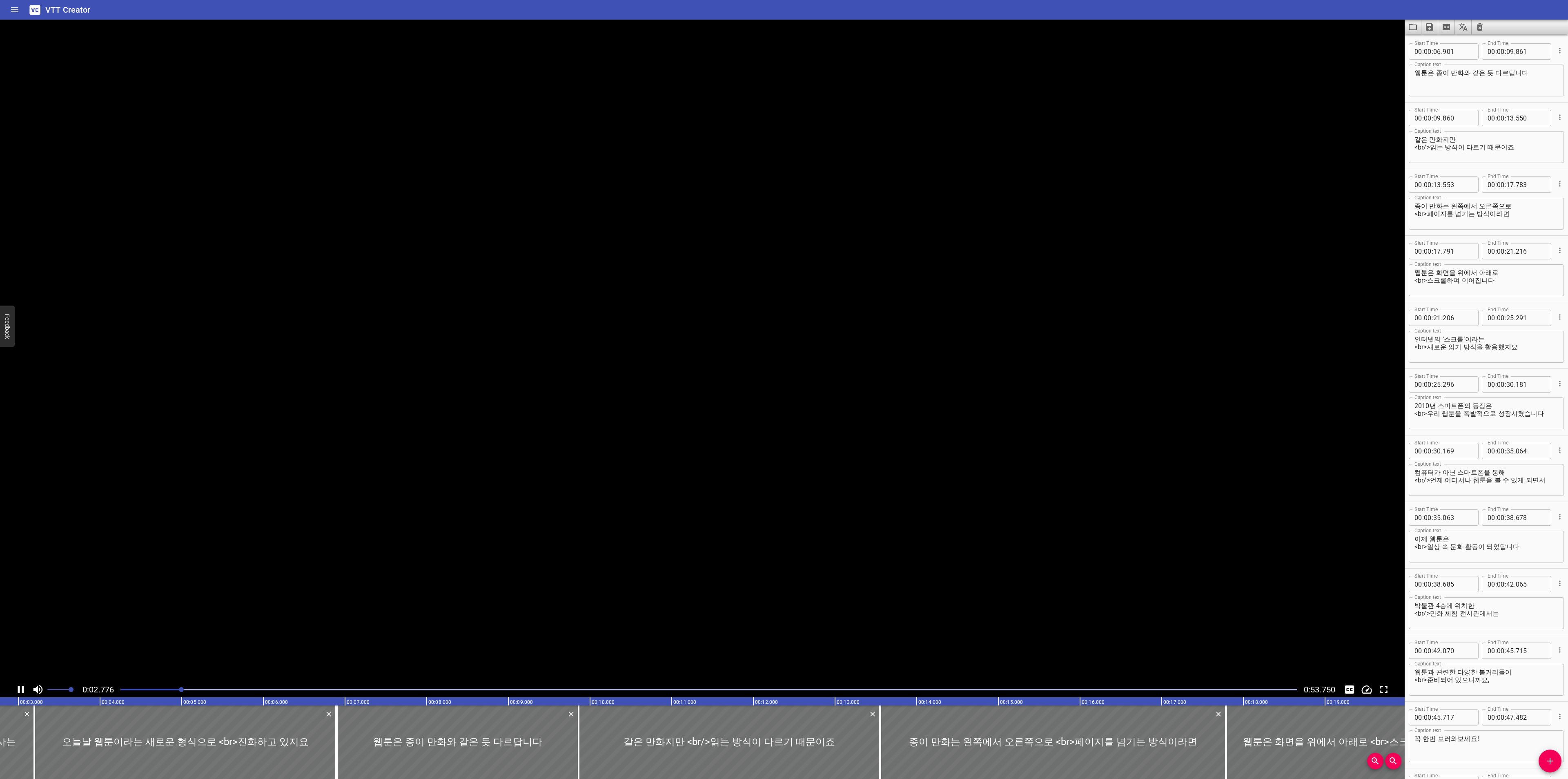
click at [17, 689] on icon "Play/Pause" at bounding box center [21, 689] width 12 height 12
click at [1345, 692] on icon "Toggle captions" at bounding box center [1349, 689] width 12 height 12
click at [23, 688] on icon "Play/Pause" at bounding box center [21, 689] width 12 height 12
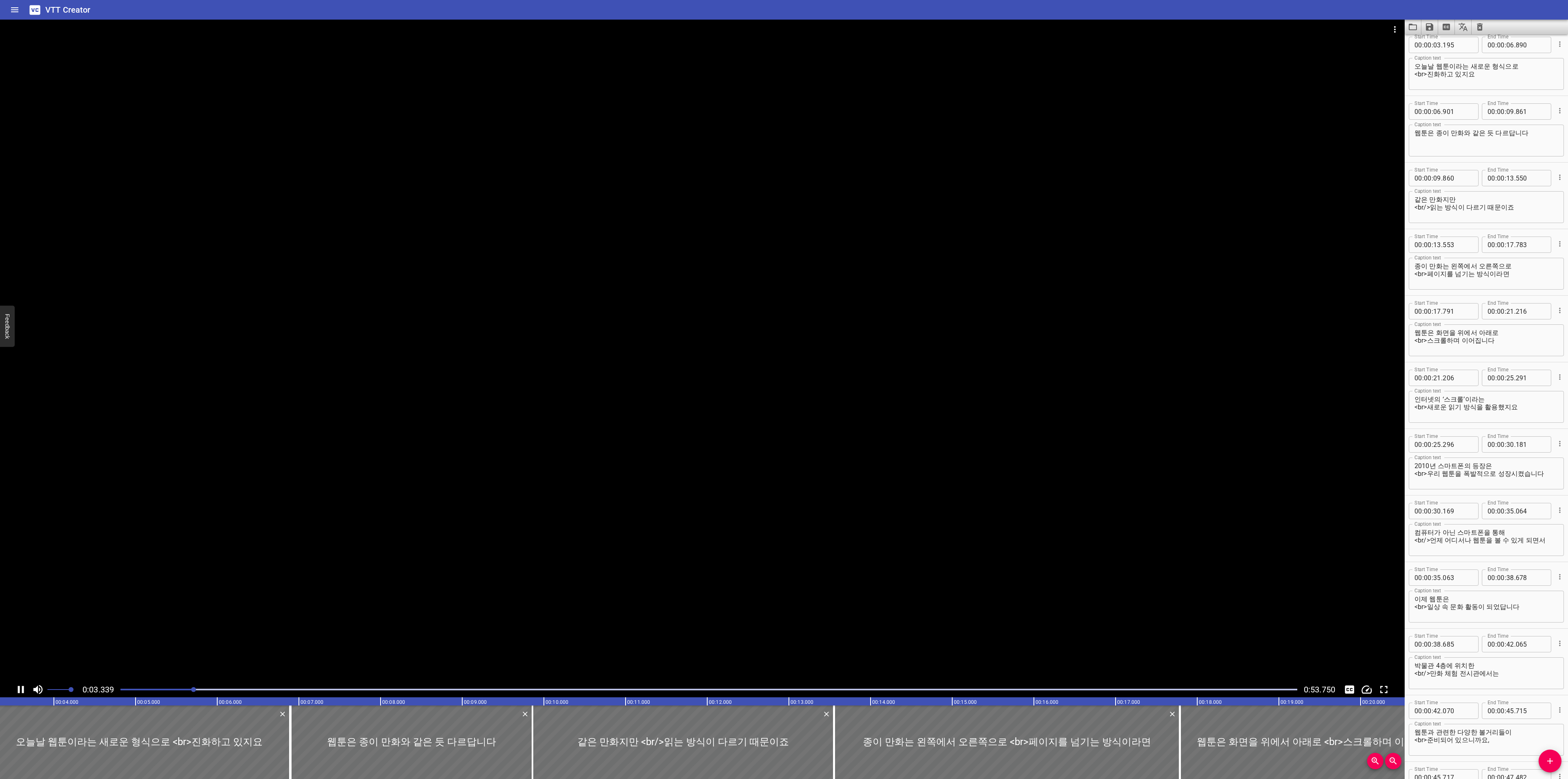
scroll to position [66, 0]
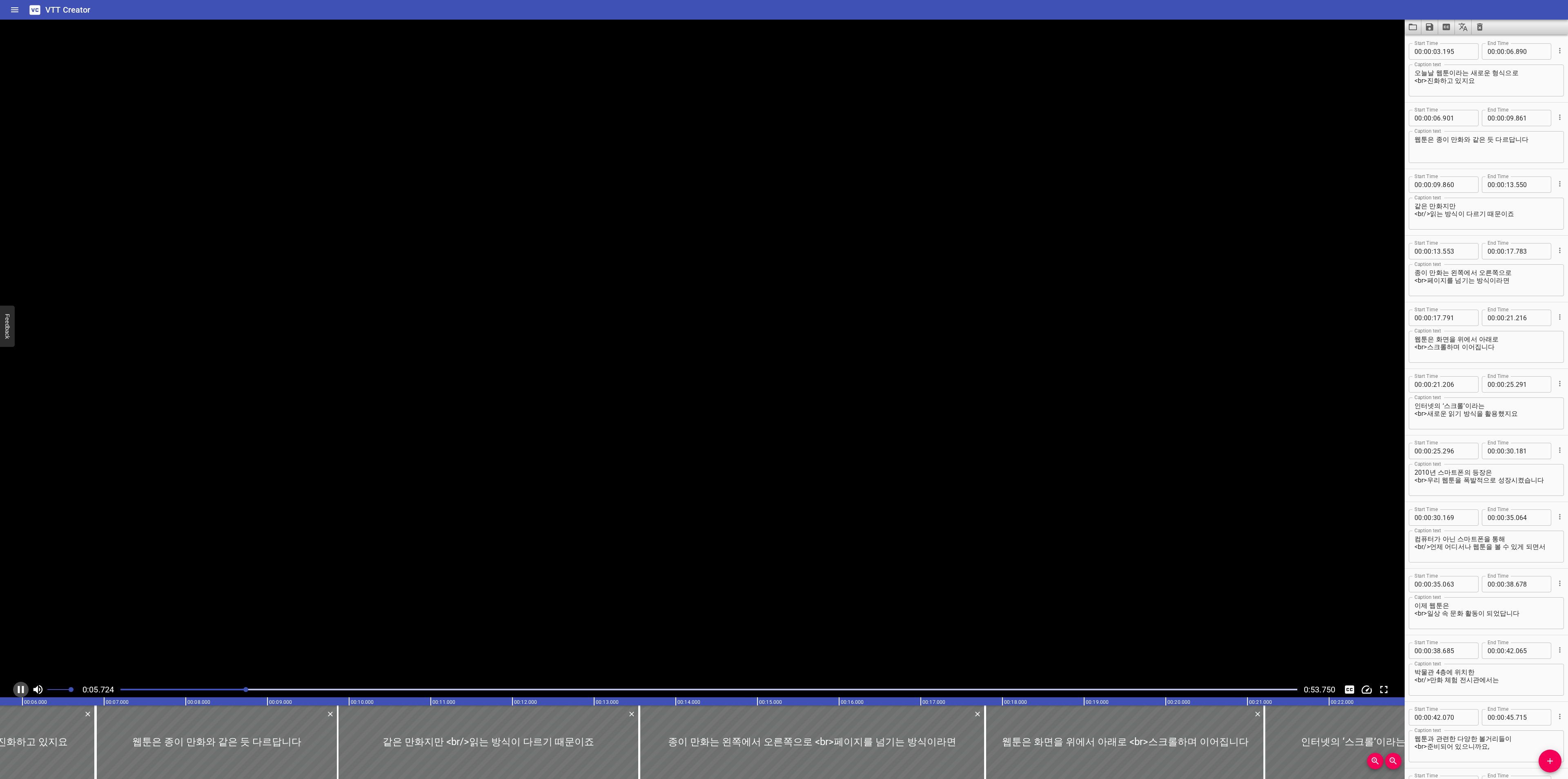
click at [23, 688] on icon "Play/Pause" at bounding box center [21, 689] width 6 height 7
click at [79, 749] on div at bounding box center [76, 742] width 8 height 74
click at [70, 747] on div at bounding box center [71, 742] width 2 height 74
drag, startPoint x: 79, startPoint y: 747, endPoint x: 72, endPoint y: 747, distance: 7.0
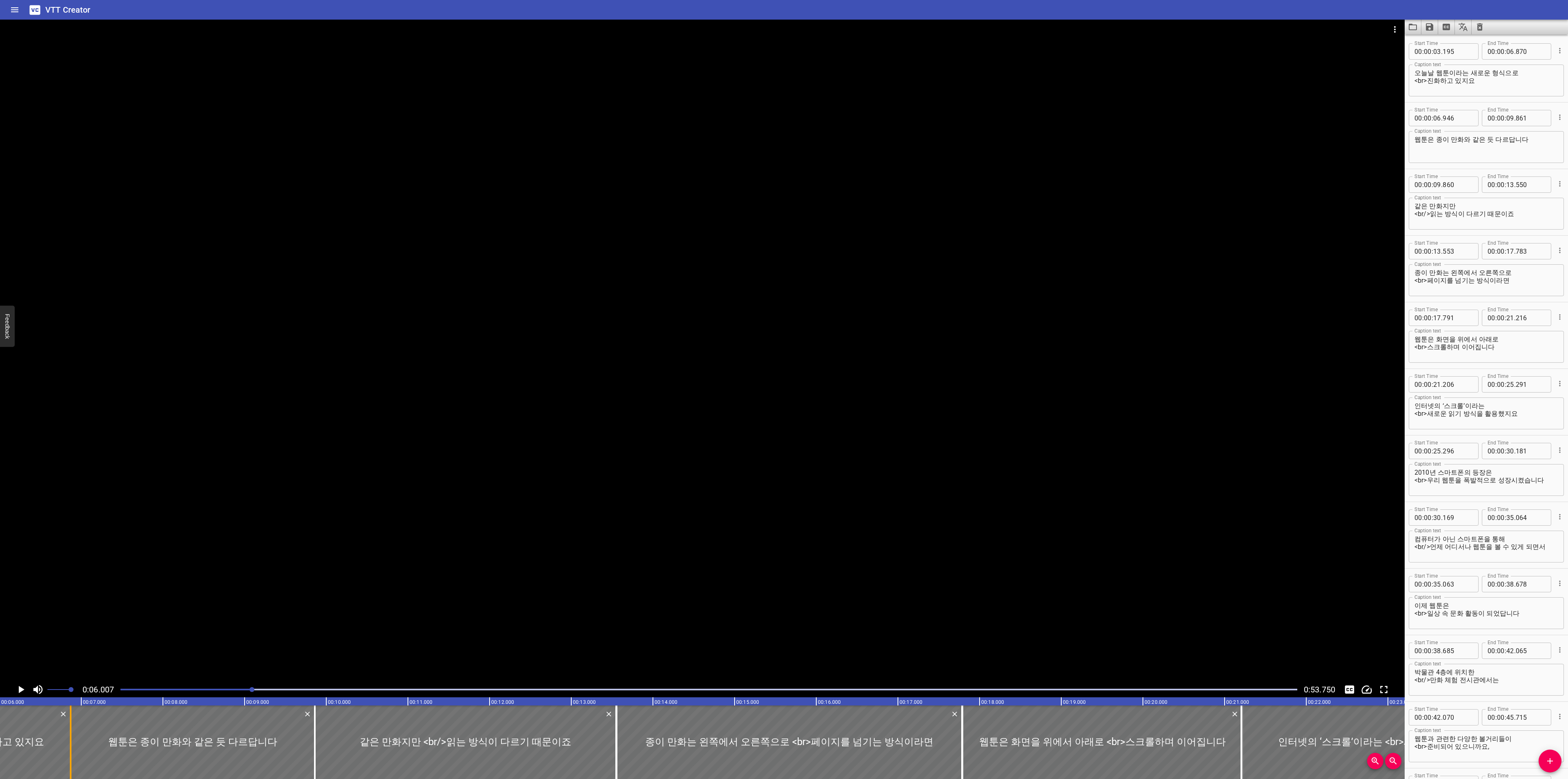
click at [72, 747] on div at bounding box center [70, 742] width 8 height 74
drag, startPoint x: 314, startPoint y: 731, endPoint x: 321, endPoint y: 731, distance: 7.0
click at [316, 731] on div at bounding box center [315, 742] width 2 height 74
drag, startPoint x: 311, startPoint y: 733, endPoint x: 303, endPoint y: 733, distance: 8.0
click at [303, 733] on div at bounding box center [306, 742] width 8 height 74
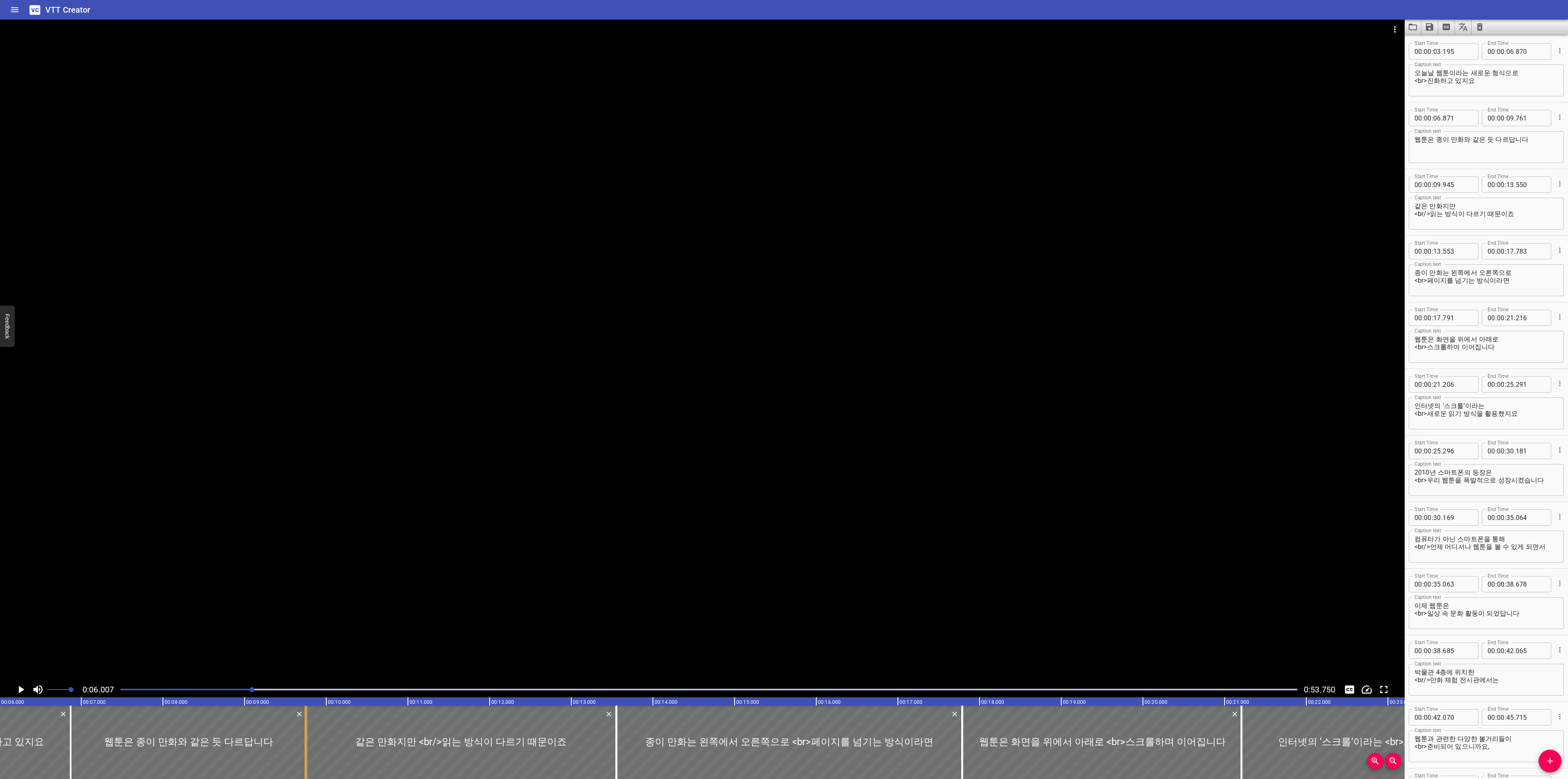
drag, startPoint x: 321, startPoint y: 723, endPoint x: 304, endPoint y: 723, distance: 17.0
click at [304, 723] on div at bounding box center [305, 742] width 2 height 74
click at [19, 689] on icon "Play/Pause" at bounding box center [21, 689] width 5 height 7
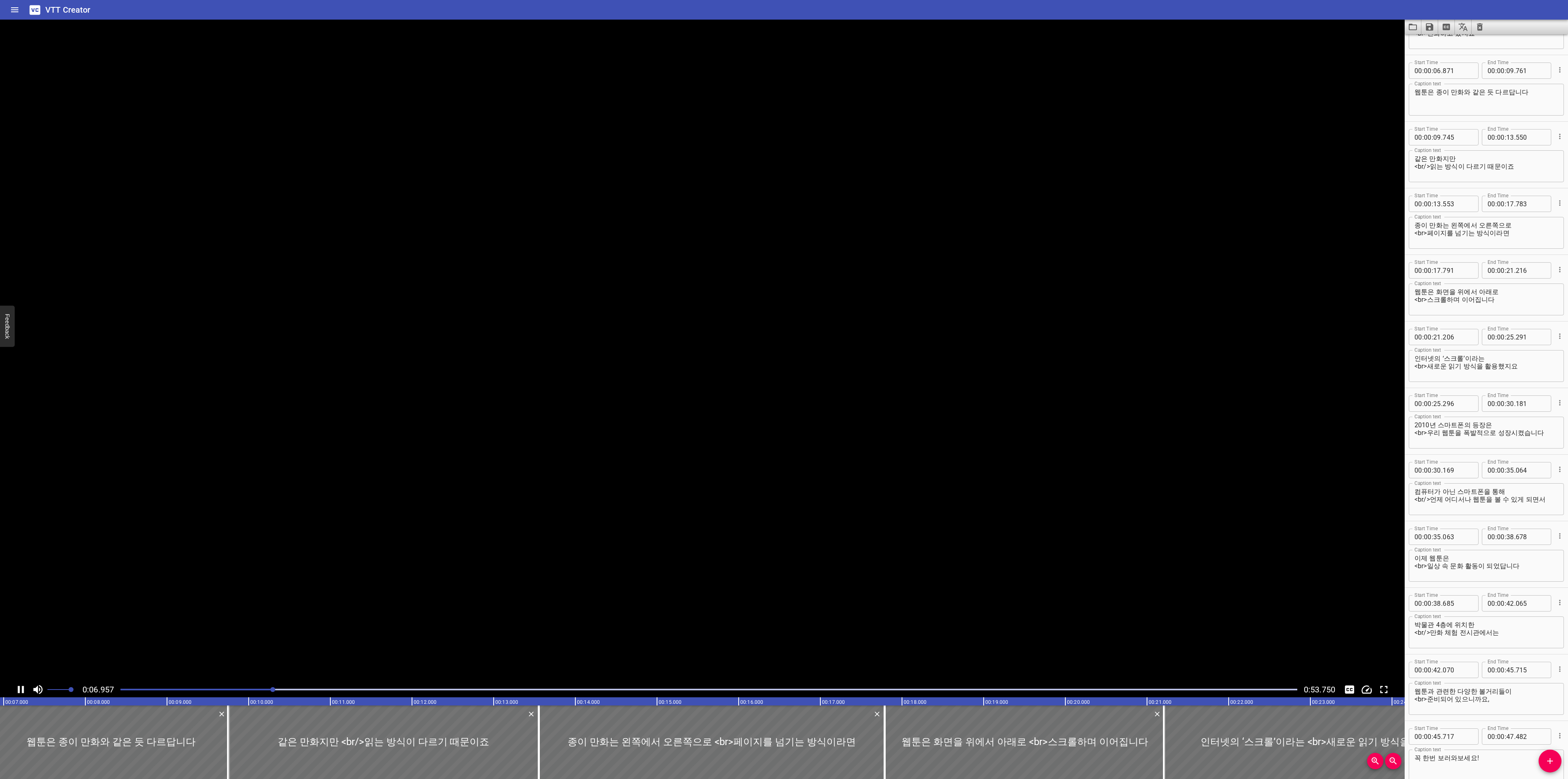
scroll to position [133, 0]
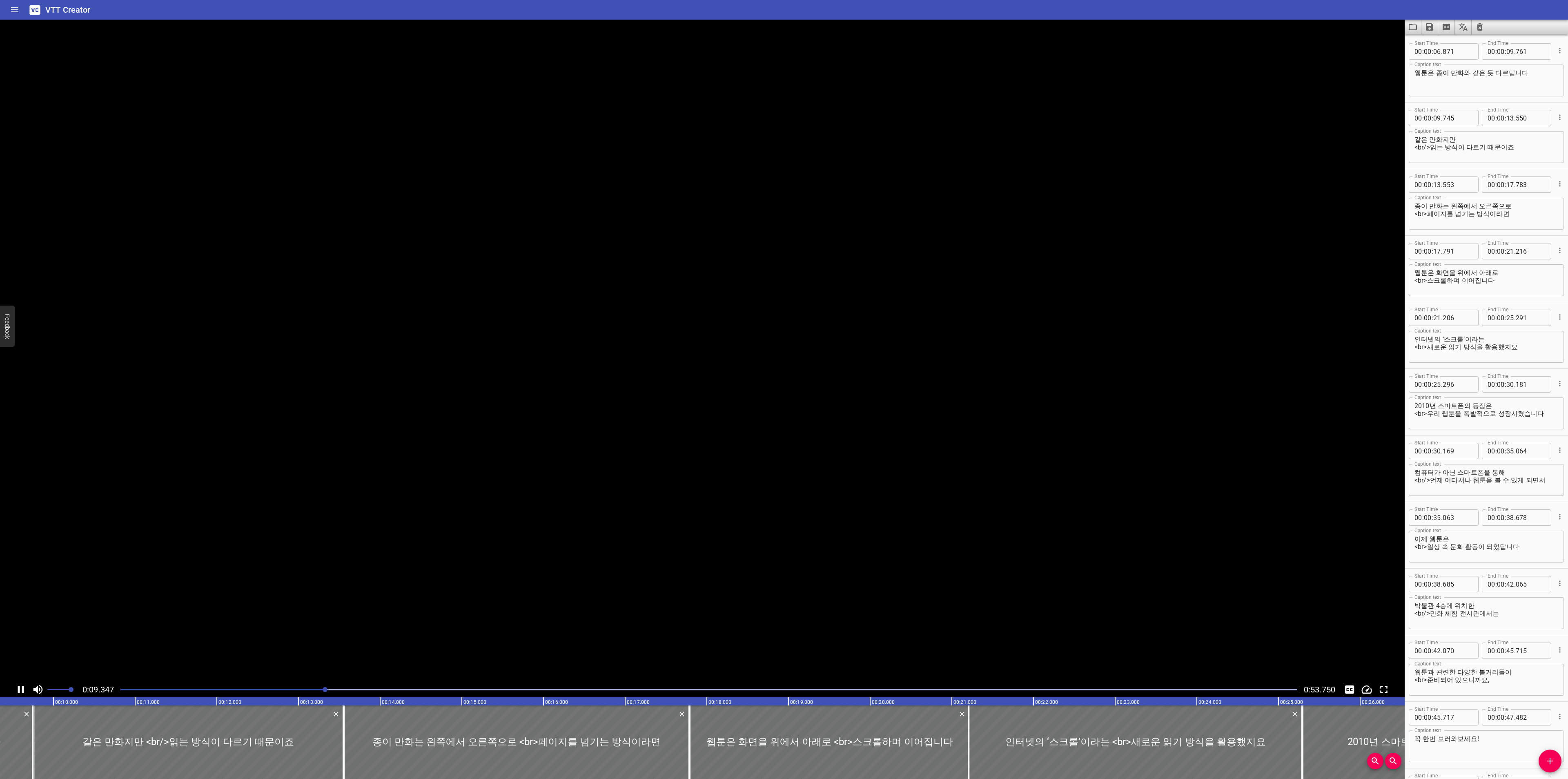
click at [19, 689] on icon "Play/Pause" at bounding box center [21, 689] width 6 height 7
drag, startPoint x: 321, startPoint y: 749, endPoint x: 330, endPoint y: 749, distance: 9.0
click at [330, 749] on div at bounding box center [327, 742] width 8 height 74
drag, startPoint x: 316, startPoint y: 750, endPoint x: 283, endPoint y: 750, distance: 33.0
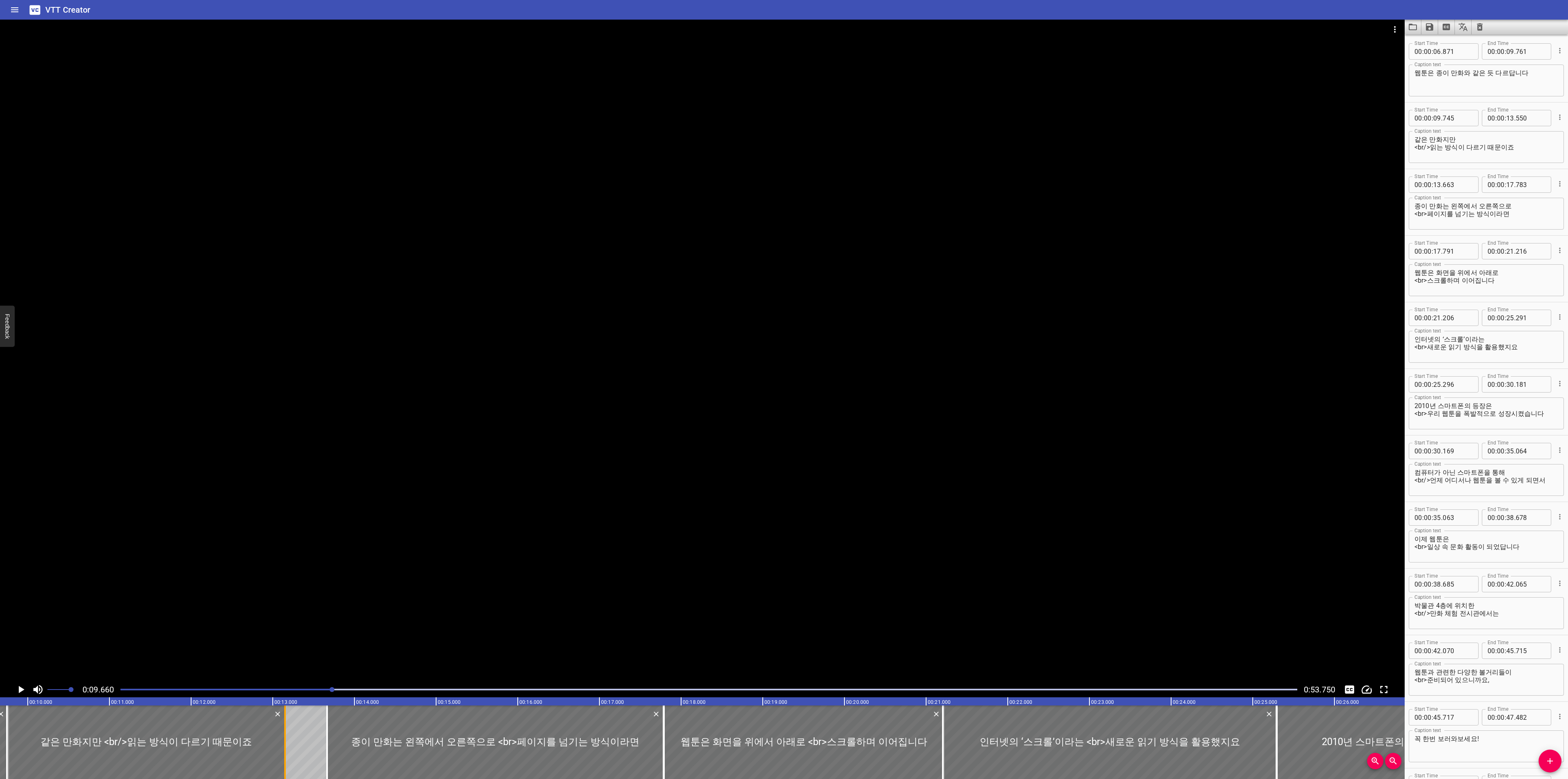
click at [283, 750] on div at bounding box center [285, 742] width 8 height 74
drag, startPoint x: 323, startPoint y: 746, endPoint x: 282, endPoint y: 753, distance: 41.6
click at [282, 753] on div at bounding box center [285, 742] width 8 height 74
click at [17, 689] on icon "Play/Pause" at bounding box center [21, 689] width 12 height 12
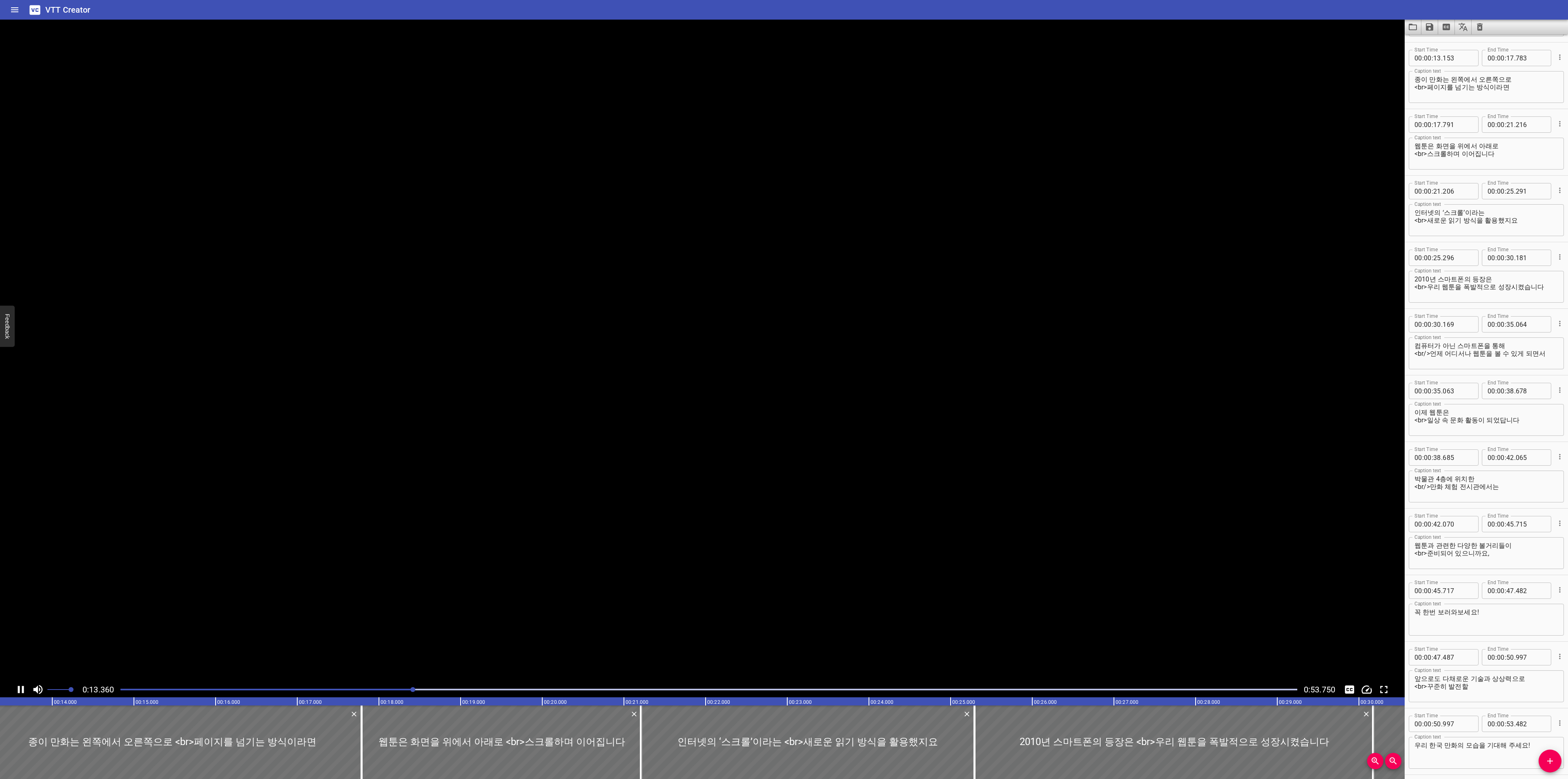
scroll to position [266, 0]
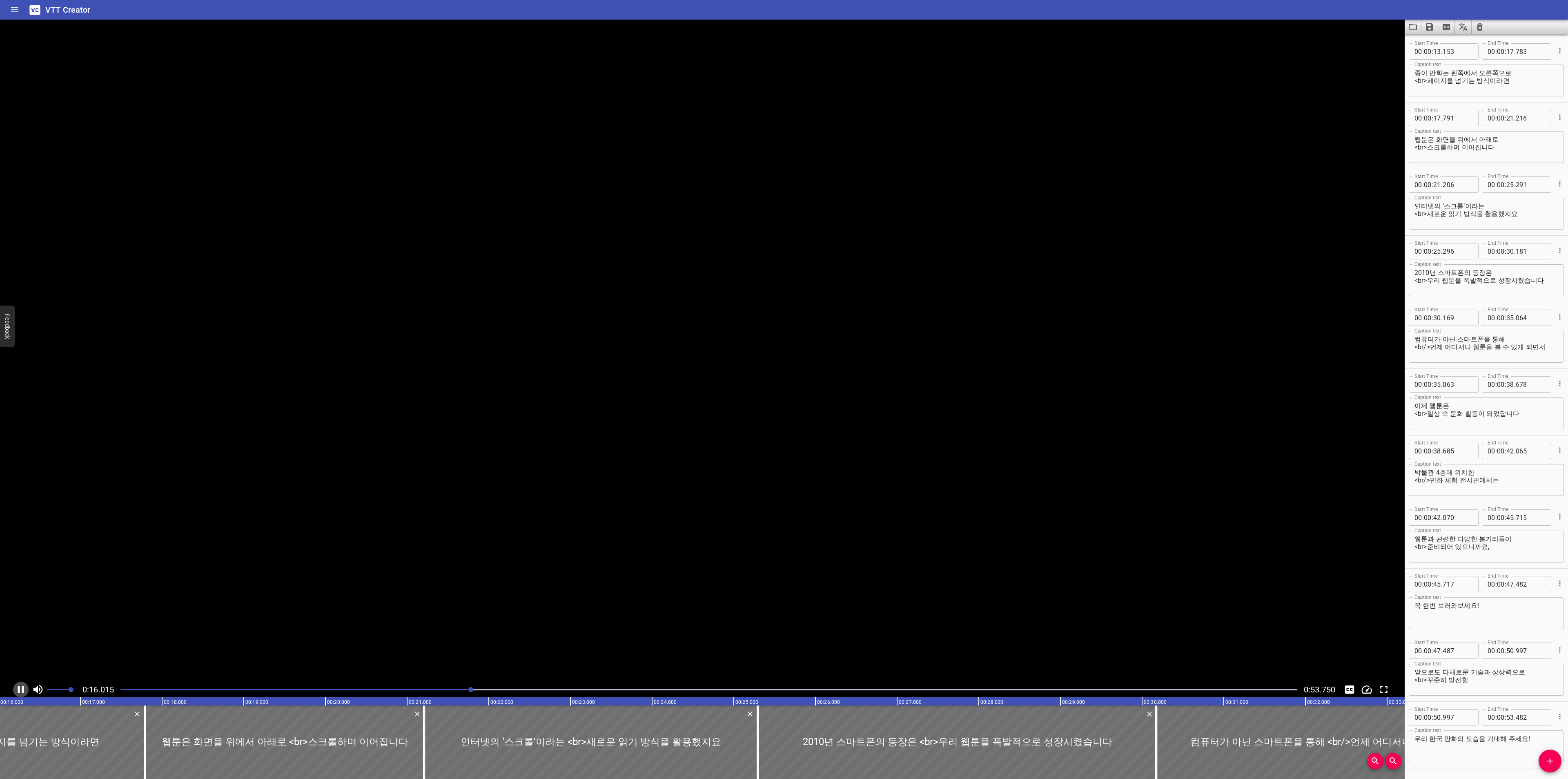
click at [17, 689] on icon "Play/Pause" at bounding box center [21, 689] width 12 height 12
drag, startPoint x: 122, startPoint y: 725, endPoint x: 143, endPoint y: 725, distance: 21.0
click at [143, 725] on div at bounding box center [145, 742] width 8 height 74
drag, startPoint x: 127, startPoint y: 736, endPoint x: 89, endPoint y: 743, distance: 38.6
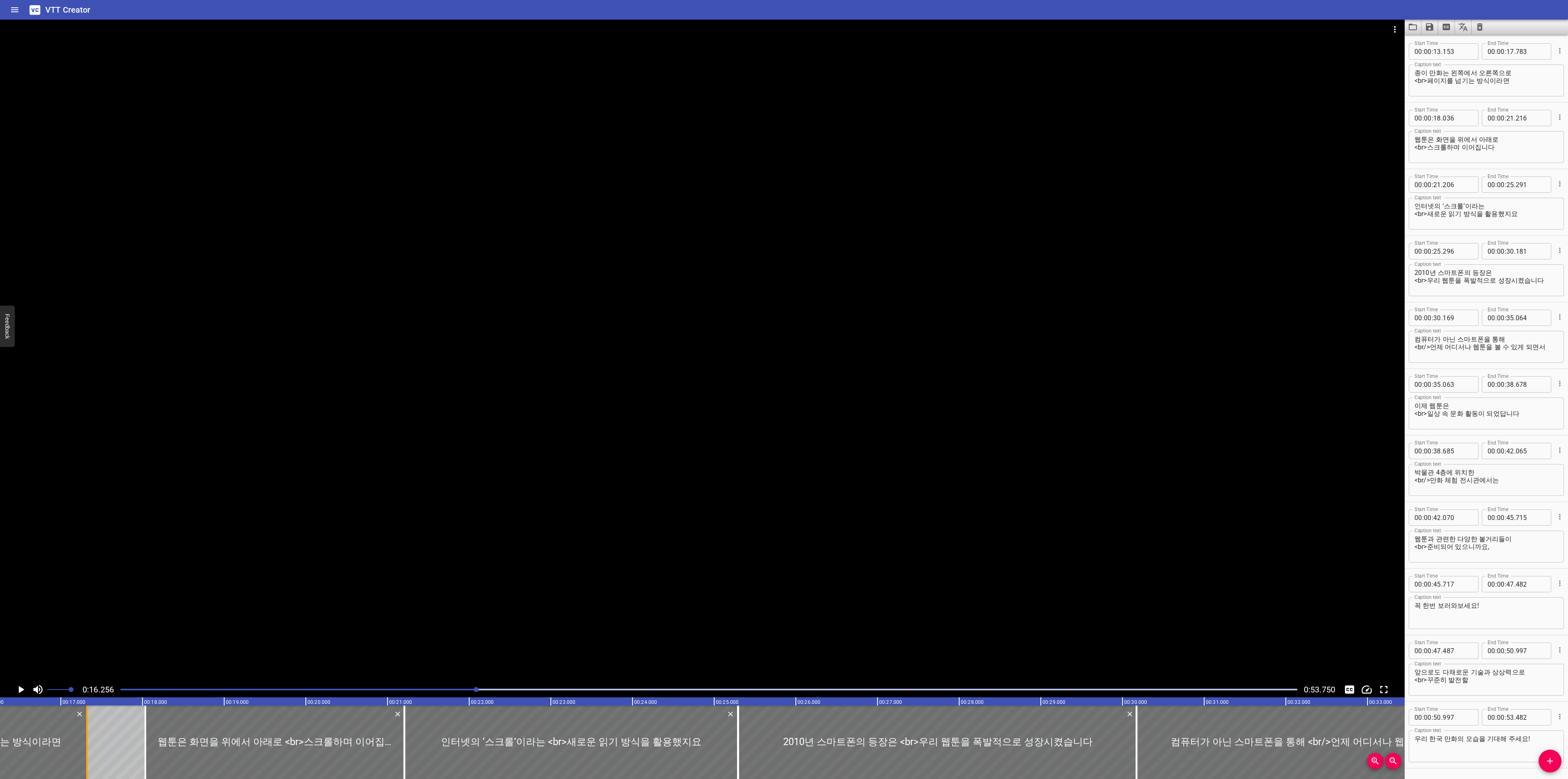
click at [89, 743] on div at bounding box center [86, 742] width 8 height 74
drag, startPoint x: 144, startPoint y: 743, endPoint x: 85, endPoint y: 743, distance: 59.0
click at [85, 743] on div at bounding box center [85, 742] width 8 height 74
click at [20, 691] on icon "Play/Pause" at bounding box center [21, 689] width 5 height 7
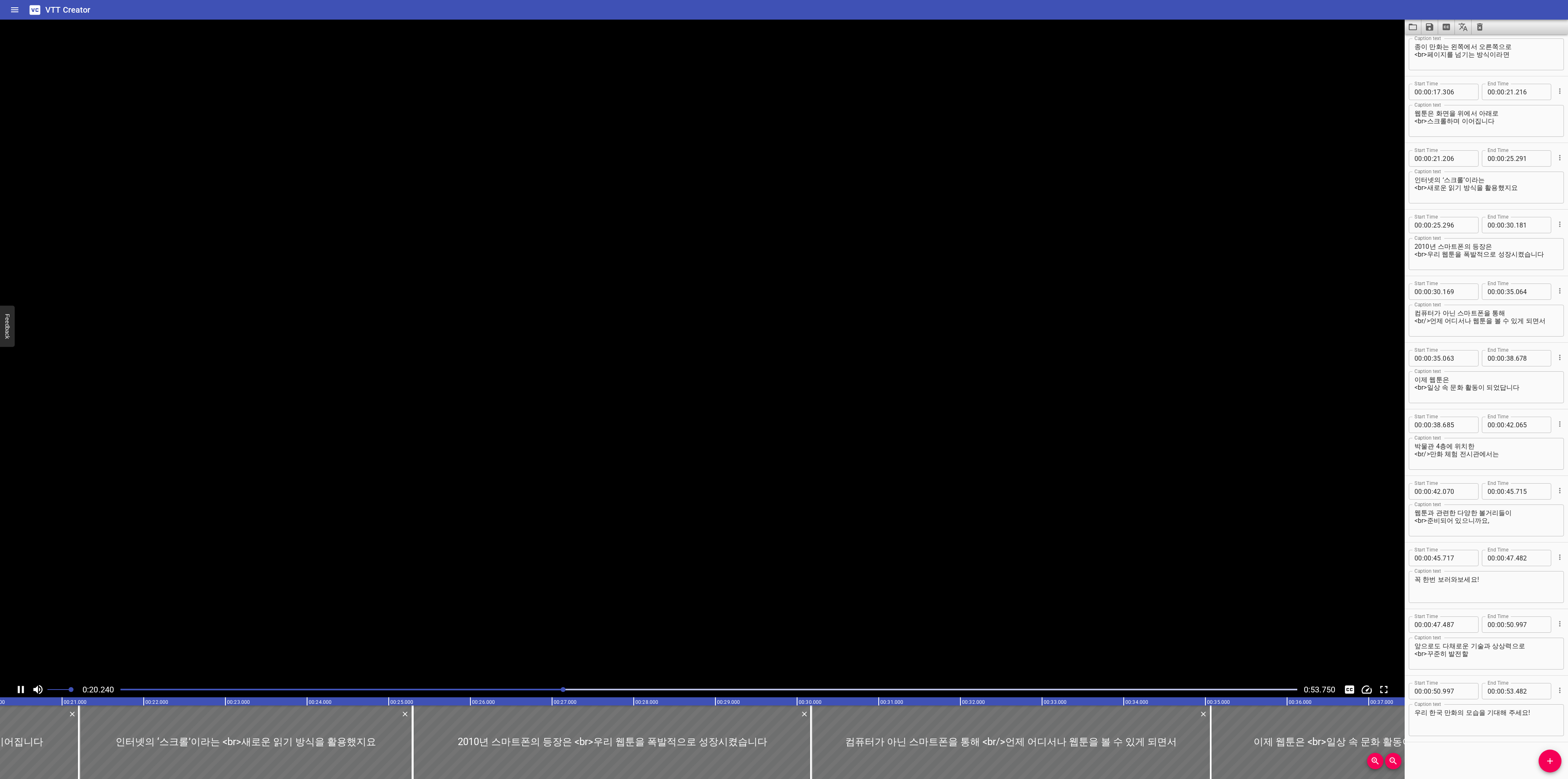
click at [20, 691] on icon "Play/Pause" at bounding box center [21, 689] width 12 height 12
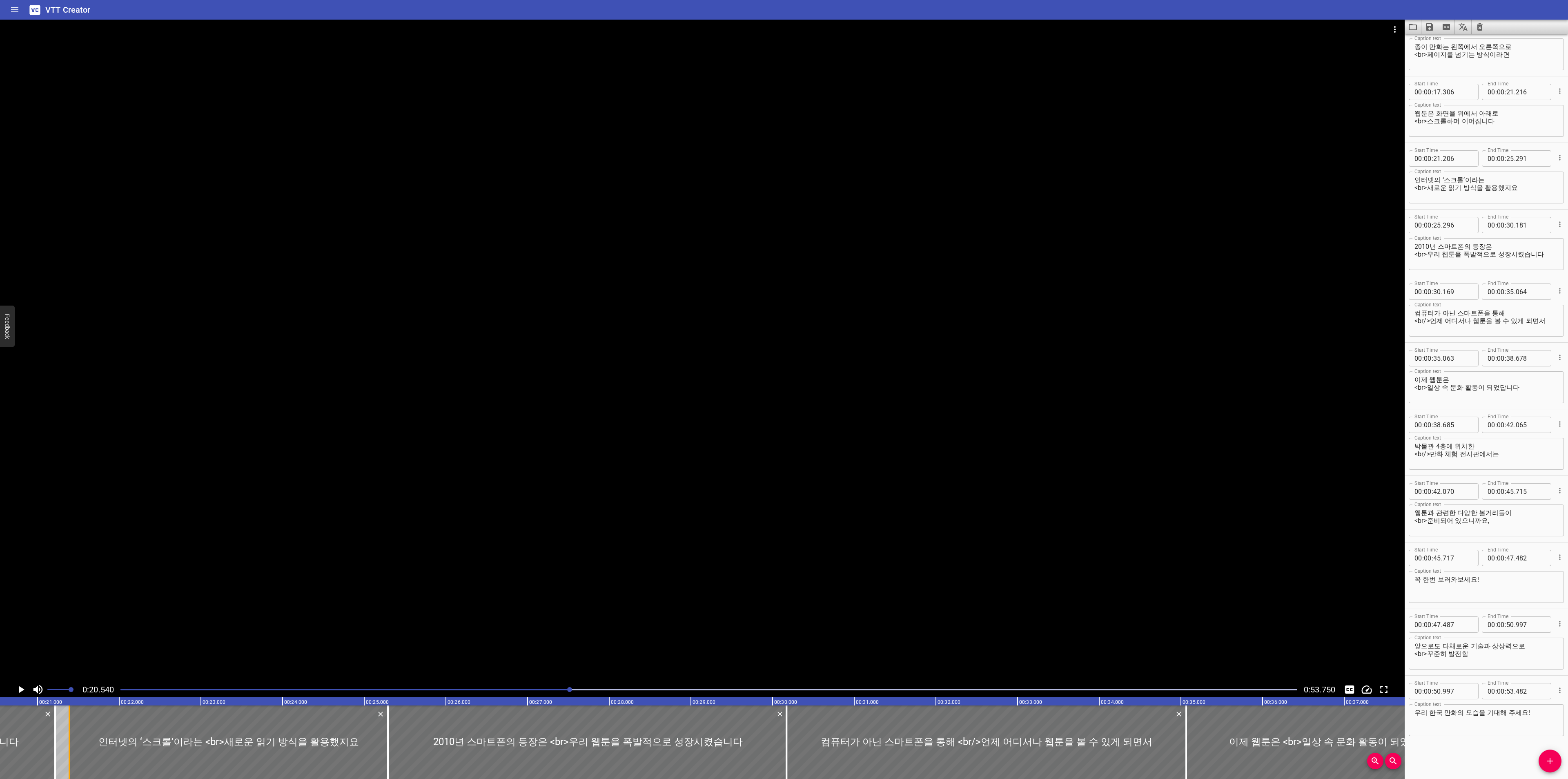
drag, startPoint x: 53, startPoint y: 741, endPoint x: 68, endPoint y: 741, distance: 15.0
click at [68, 741] on div at bounding box center [69, 742] width 8 height 74
drag, startPoint x: 56, startPoint y: 747, endPoint x: 19, endPoint y: 747, distance: 37.0
click at [19, 747] on div at bounding box center [18, 742] width 8 height 74
drag, startPoint x: 71, startPoint y: 744, endPoint x: 20, endPoint y: 744, distance: 51.0
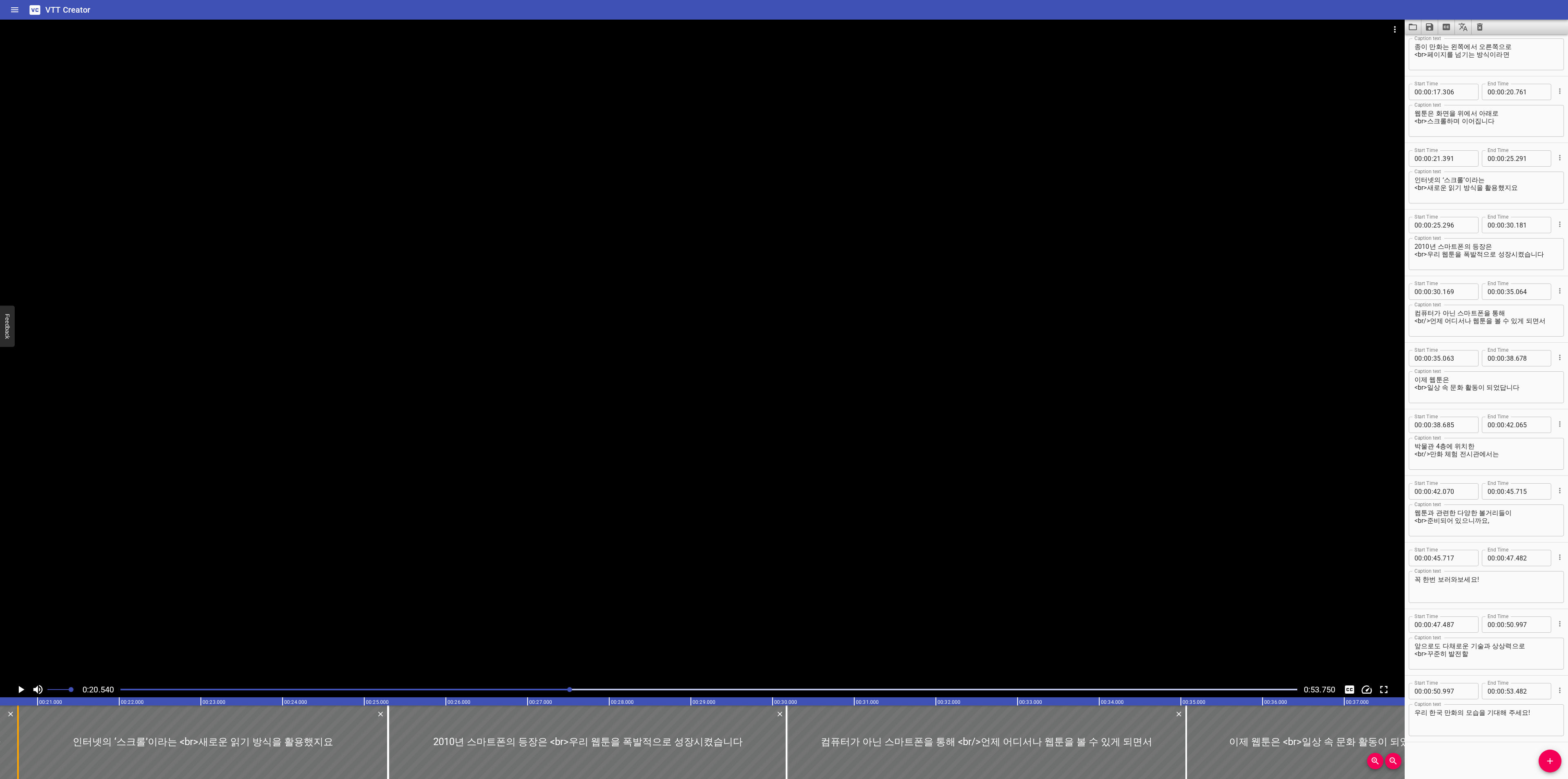
click at [20, 744] on div at bounding box center [18, 742] width 8 height 74
click at [21, 686] on icon "Play/Pause" at bounding box center [21, 689] width 12 height 12
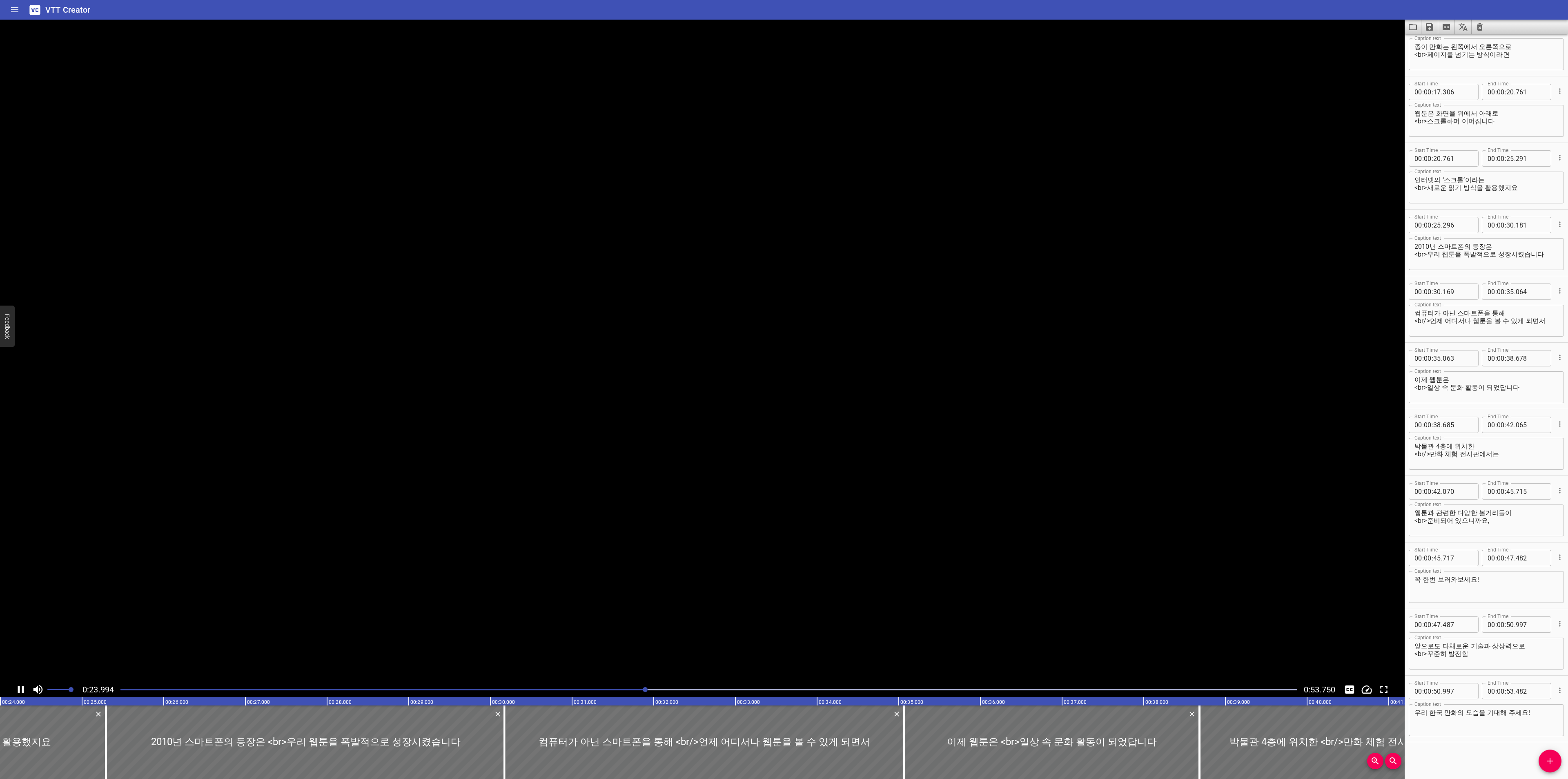
click at [21, 686] on icon "Play/Pause" at bounding box center [21, 689] width 12 height 12
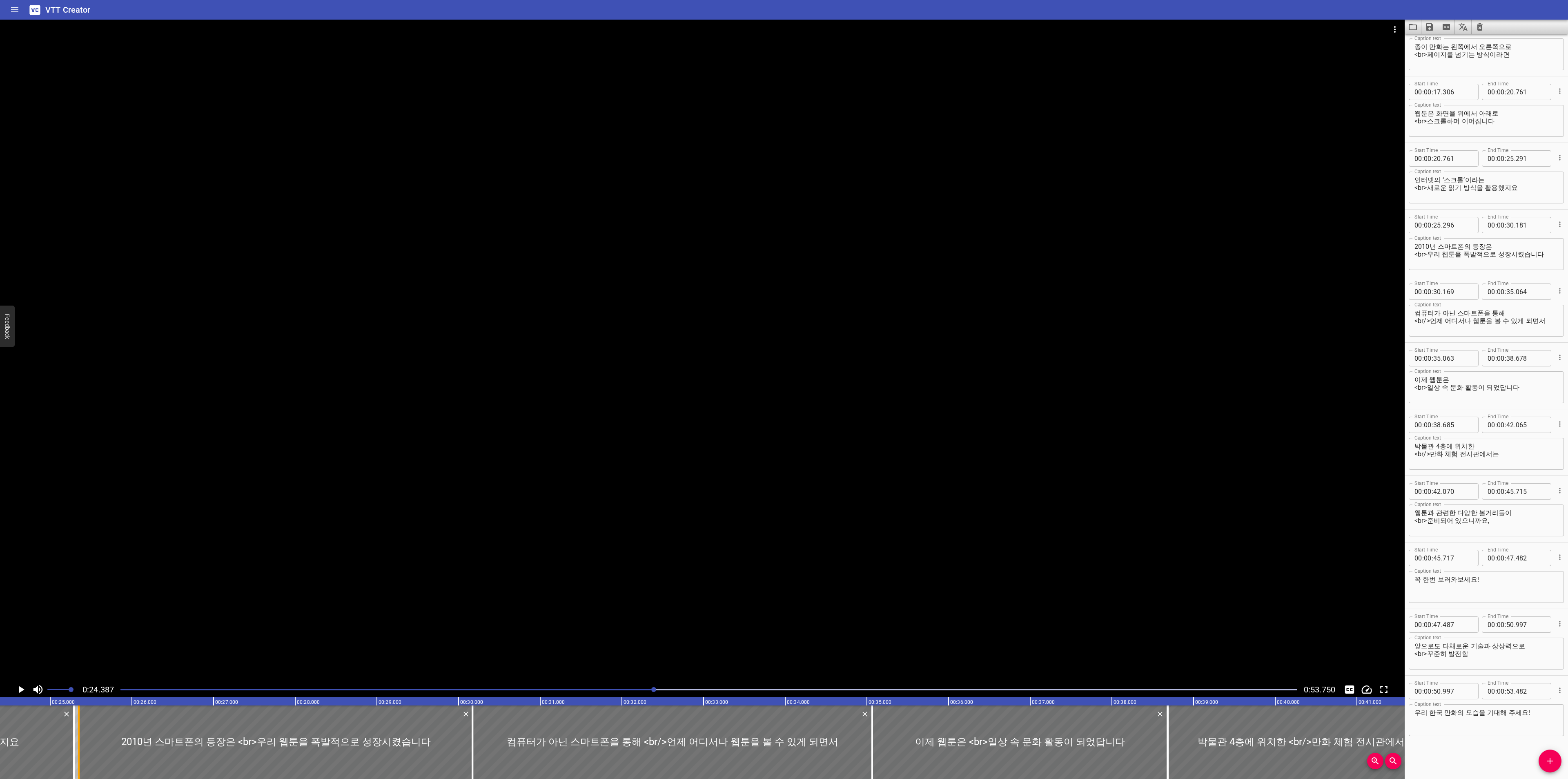
drag, startPoint x: 75, startPoint y: 742, endPoint x: 85, endPoint y: 742, distance: 10.0
click at [80, 742] on div at bounding box center [79, 742] width 2 height 74
drag, startPoint x: 77, startPoint y: 744, endPoint x: 36, endPoint y: 744, distance: 41.0
click at [36, 744] on div at bounding box center [32, 742] width 8 height 74
drag, startPoint x: 85, startPoint y: 744, endPoint x: 32, endPoint y: 745, distance: 53.0
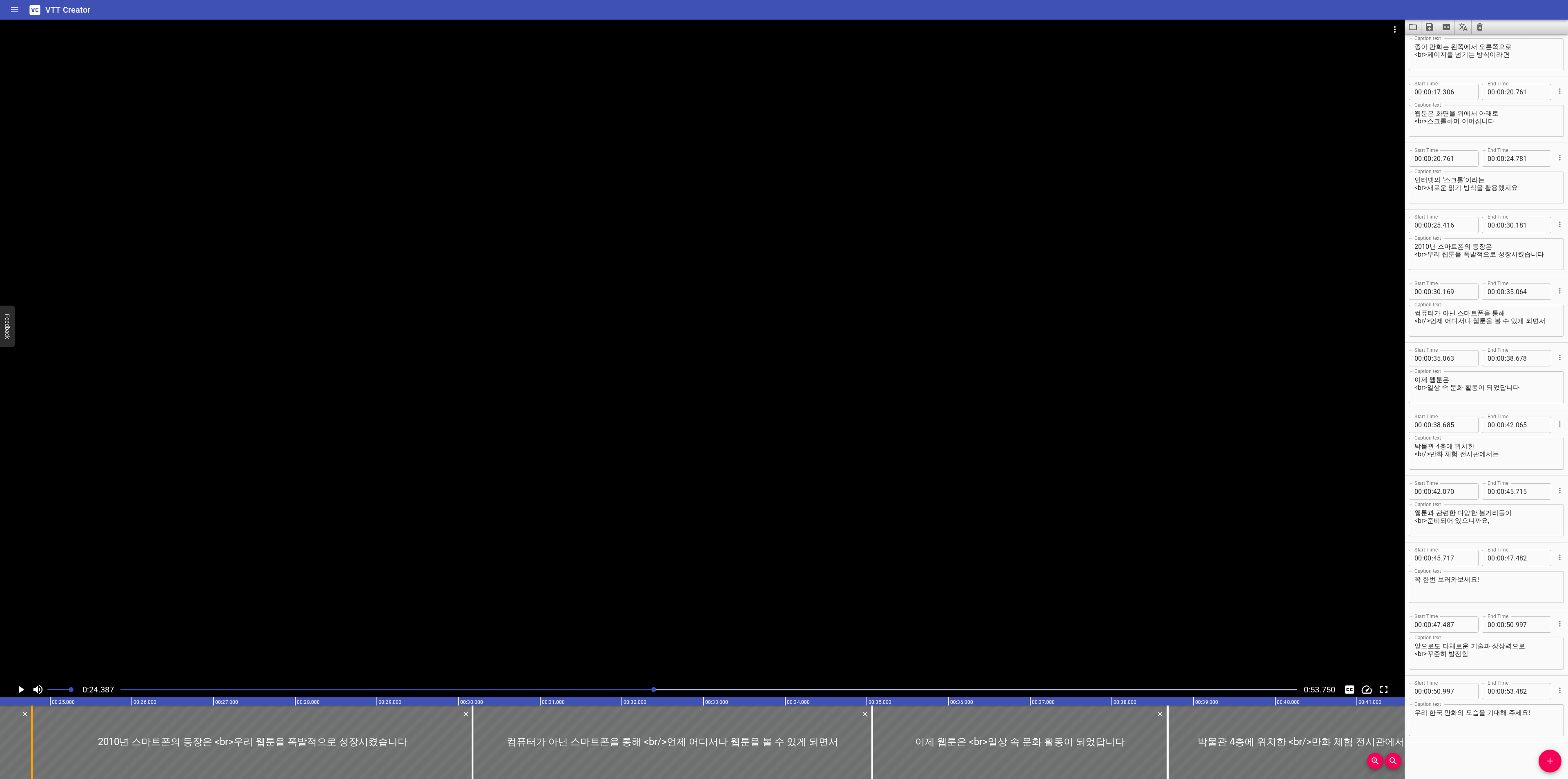
click at [32, 745] on div at bounding box center [32, 742] width 2 height 74
click at [20, 691] on icon "Play/Pause" at bounding box center [21, 689] width 5 height 7
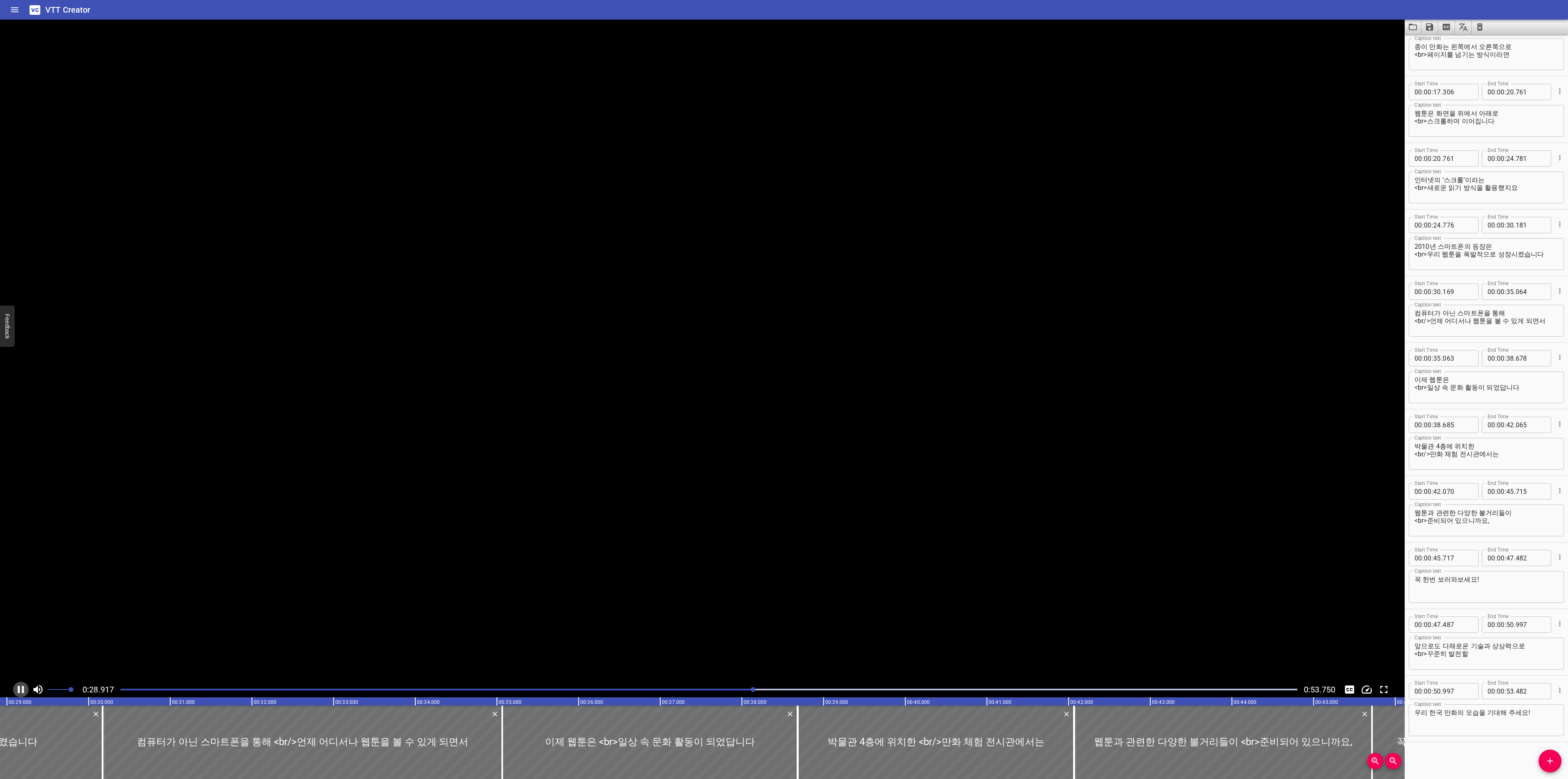
click at [20, 691] on icon "Play/Pause" at bounding box center [21, 689] width 12 height 12
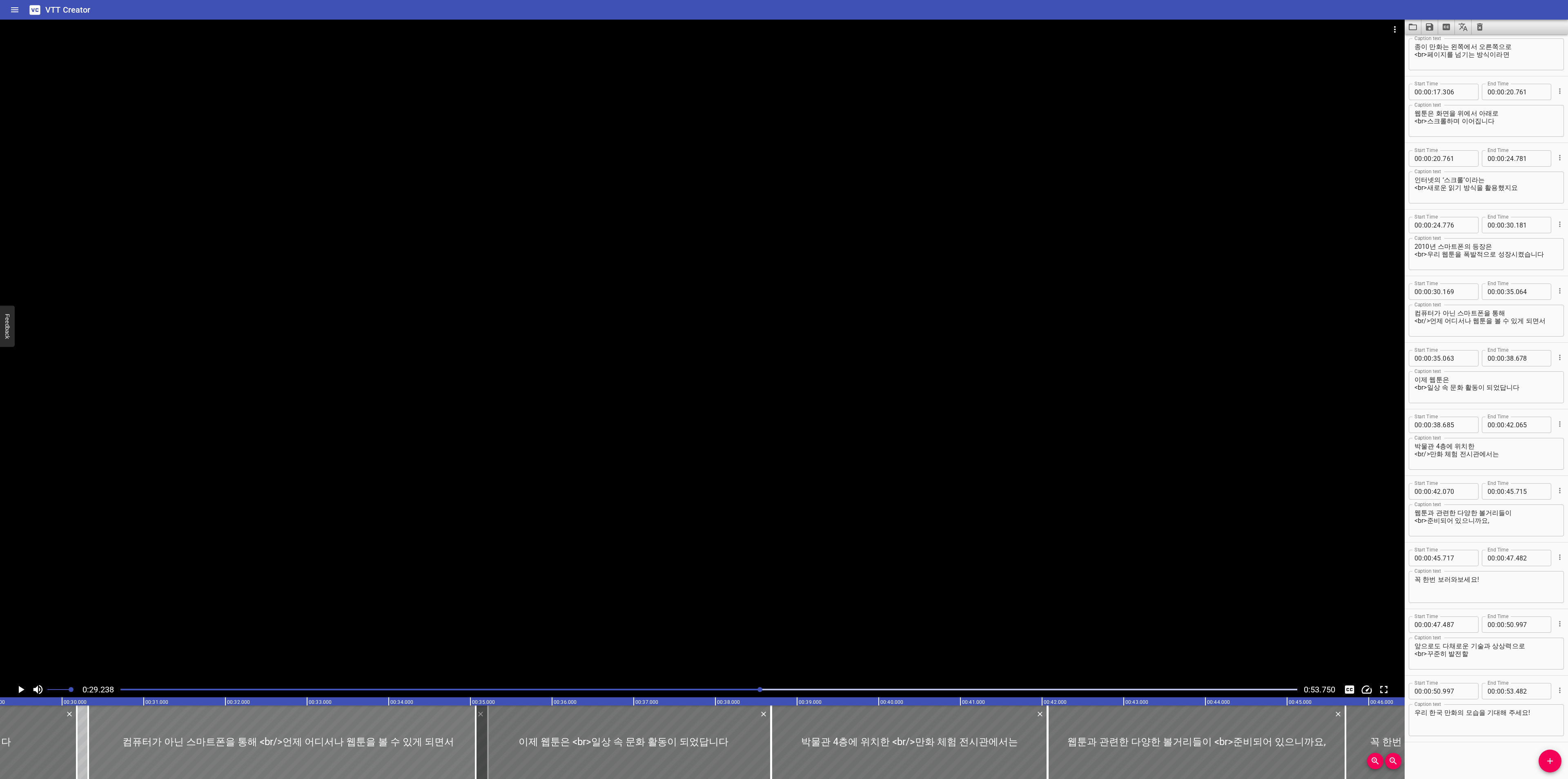
drag, startPoint x: 80, startPoint y: 749, endPoint x: 93, endPoint y: 749, distance: 13.0
click at [93, 749] on div at bounding box center [288, 742] width 400 height 74
drag, startPoint x: 80, startPoint y: 750, endPoint x: 41, endPoint y: 750, distance: 39.0
click at [41, 750] on div at bounding box center [37, 742] width 8 height 74
drag, startPoint x: 86, startPoint y: 746, endPoint x: 35, endPoint y: 746, distance: 51.0
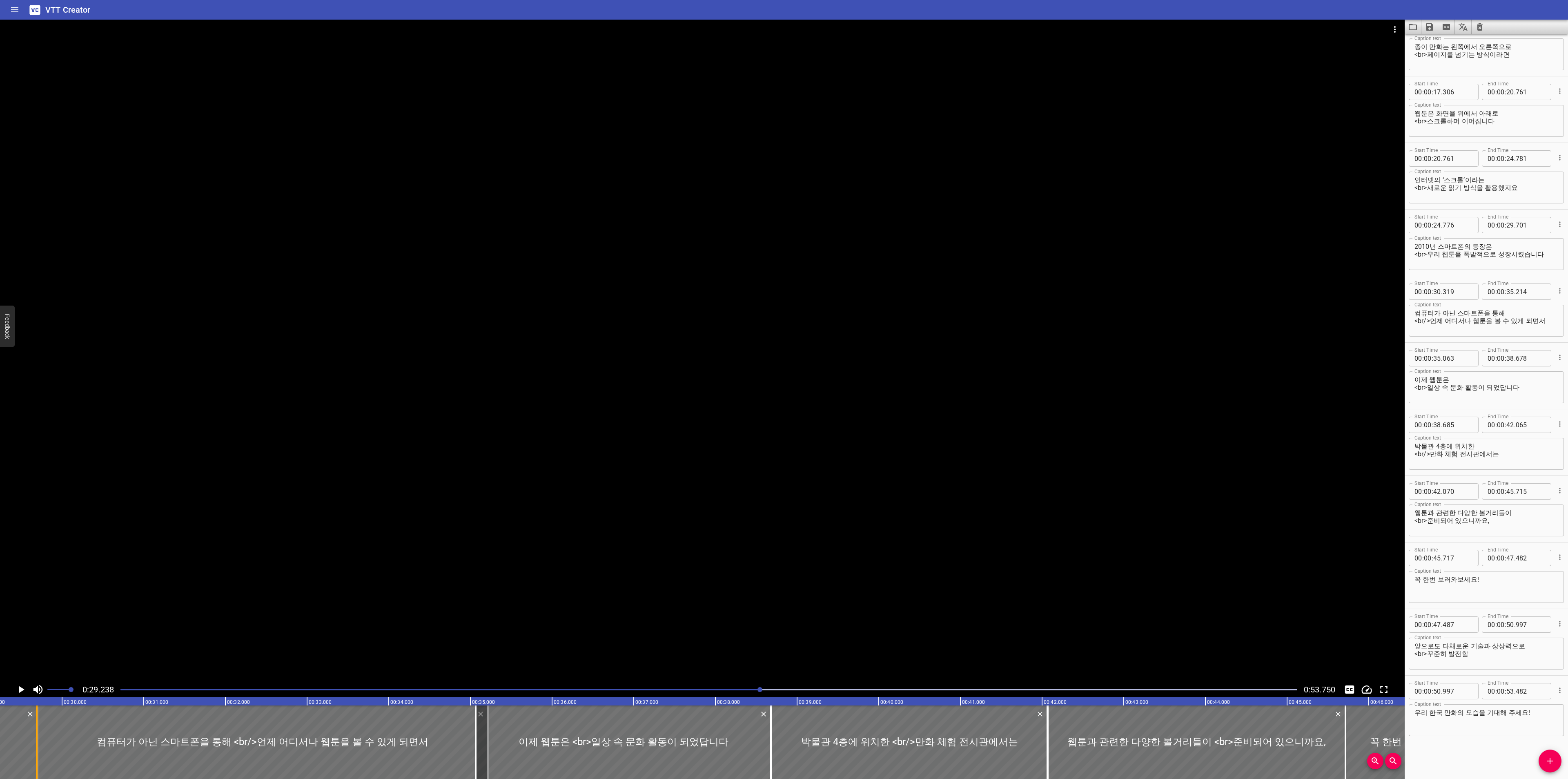
click at [35, 746] on div at bounding box center [37, 742] width 8 height 74
click at [23, 692] on icon "Play/Pause" at bounding box center [21, 689] width 12 height 12
click at [23, 691] on icon "Play/Pause" at bounding box center [21, 689] width 6 height 7
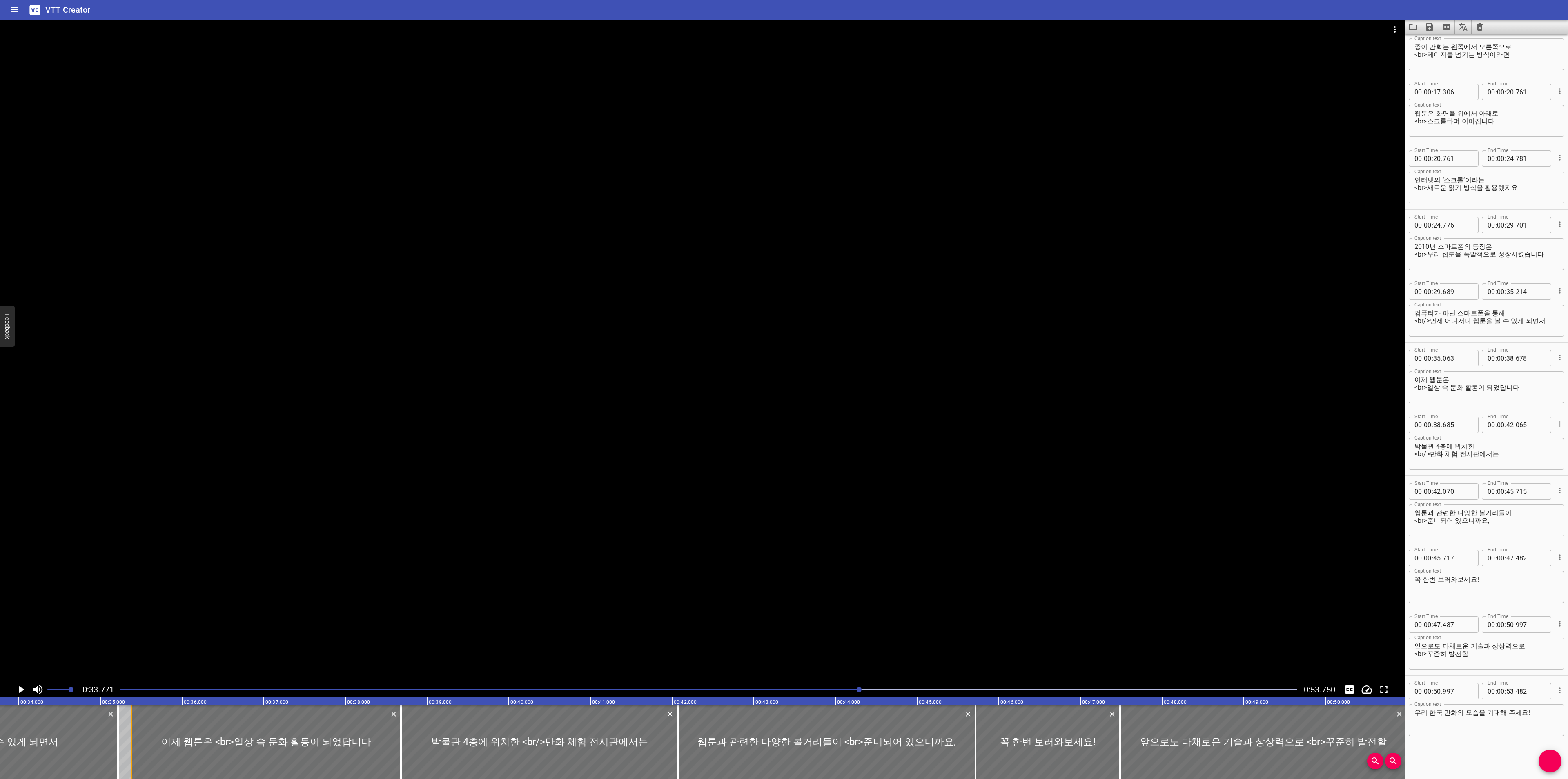
drag, startPoint x: 106, startPoint y: 742, endPoint x: 131, endPoint y: 742, distance: 25.0
click at [131, 742] on div at bounding box center [131, 742] width 2 height 74
drag, startPoint x: 115, startPoint y: 742, endPoint x: 67, endPoint y: 742, distance: 48.0
click at [67, 742] on div at bounding box center [69, 742] width 8 height 74
drag, startPoint x: 128, startPoint y: 741, endPoint x: 68, endPoint y: 741, distance: 60.0
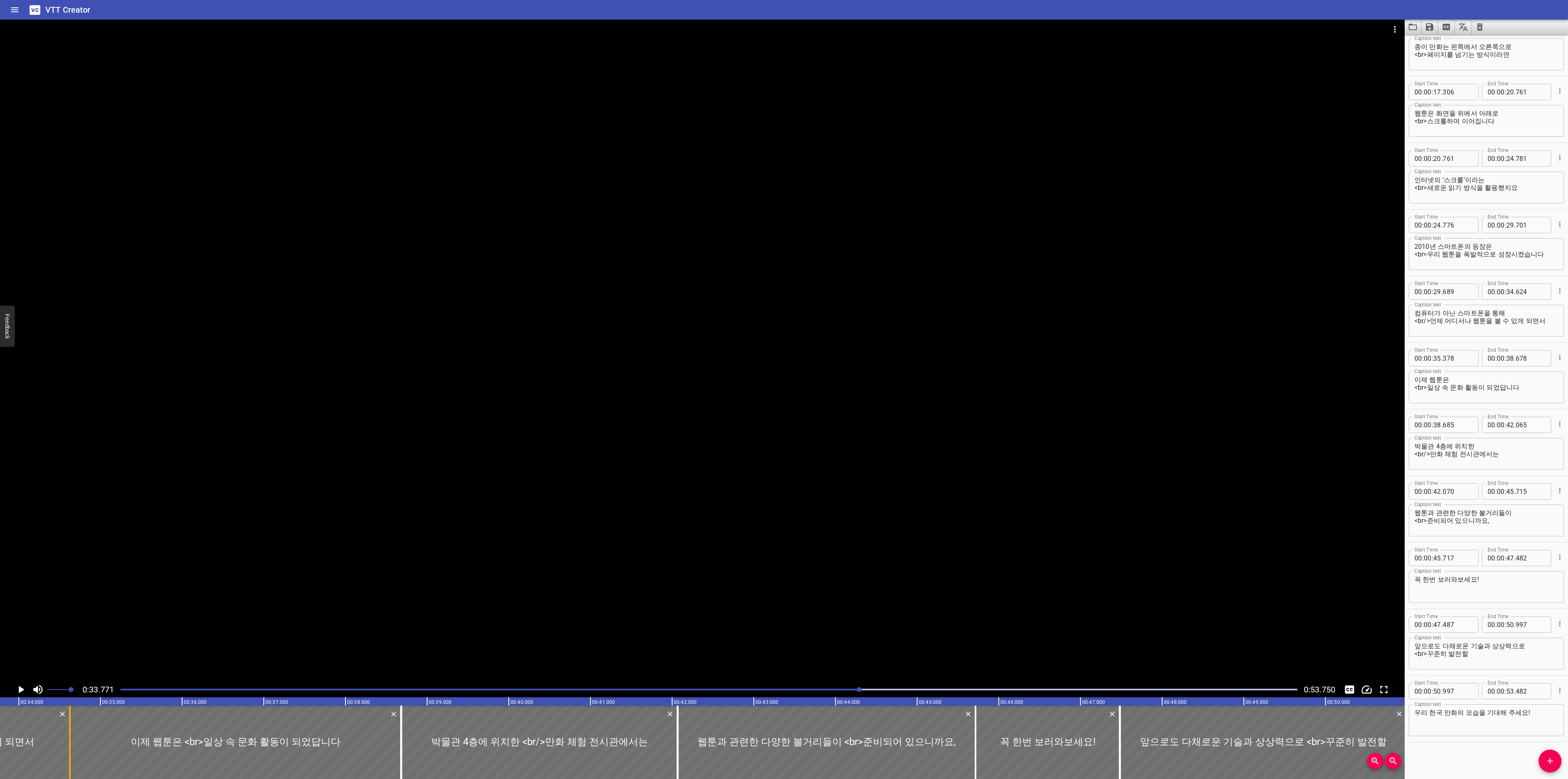
click at [68, 741] on div at bounding box center [69, 742] width 8 height 74
drag, startPoint x: 400, startPoint y: 730, endPoint x: 411, endPoint y: 730, distance: 11.0
click at [416, 730] on div at bounding box center [416, 742] width 8 height 74
drag, startPoint x: 401, startPoint y: 730, endPoint x: 364, endPoint y: 731, distance: 37.0
click at [364, 731] on div at bounding box center [364, 742] width 2 height 74
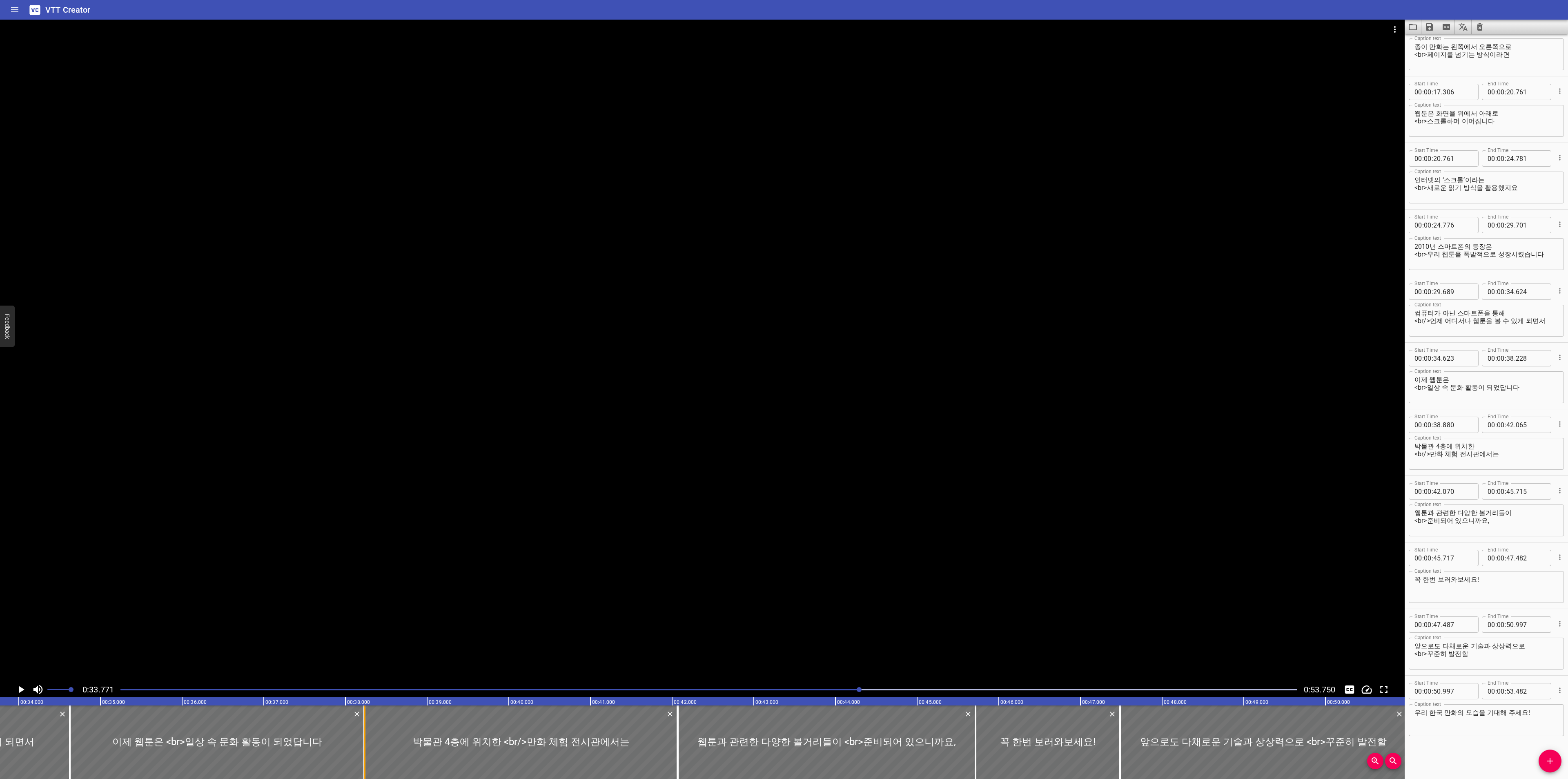
drag, startPoint x: 418, startPoint y: 727, endPoint x: 365, endPoint y: 728, distance: 53.0
click at [365, 728] on div at bounding box center [365, 742] width 2 height 74
drag, startPoint x: 675, startPoint y: 744, endPoint x: 685, endPoint y: 742, distance: 10.2
click at [685, 742] on div at bounding box center [687, 742] width 8 height 74
drag, startPoint x: 678, startPoint y: 744, endPoint x: 640, endPoint y: 746, distance: 38.1
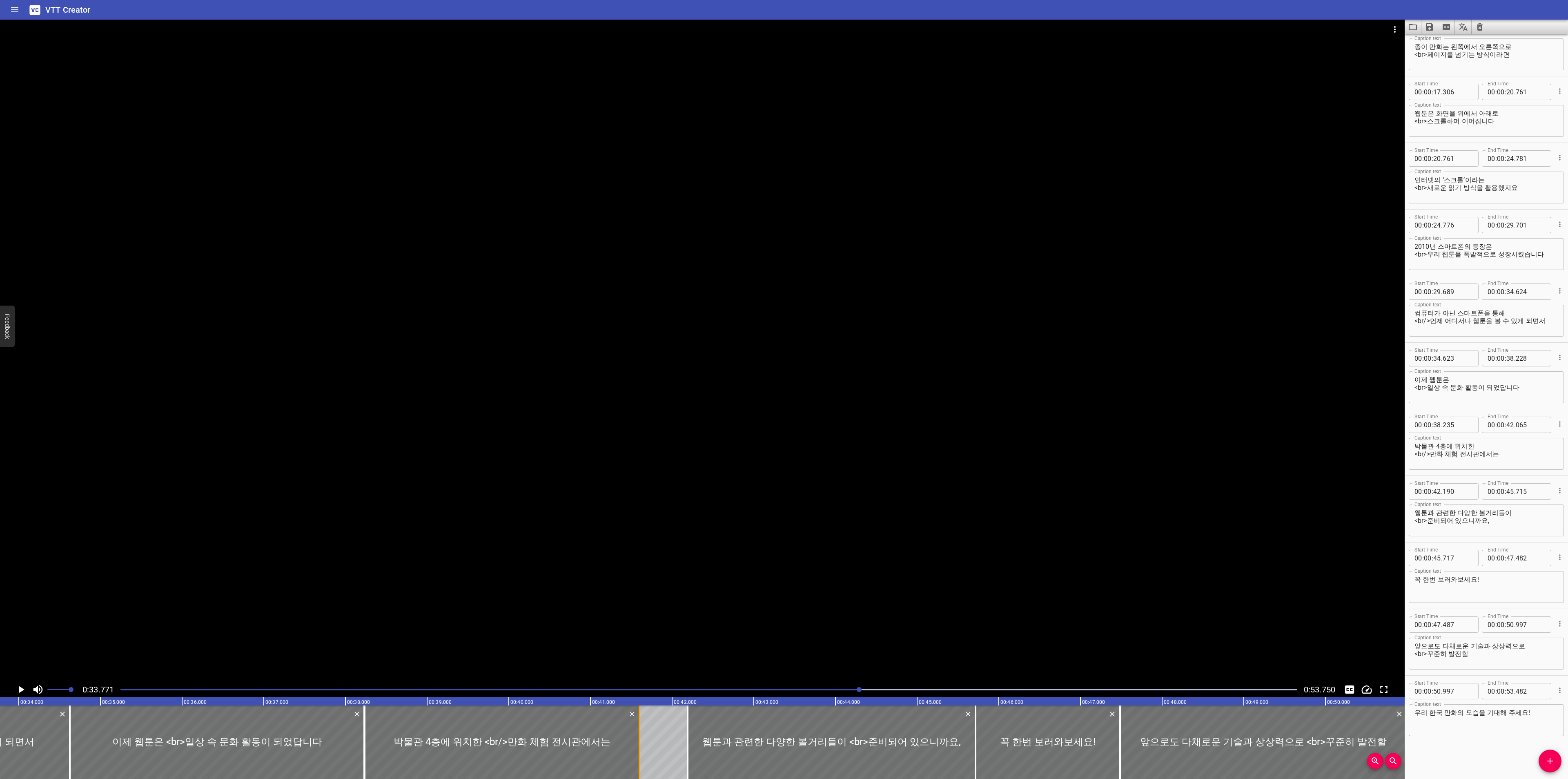
click at [640, 746] on div at bounding box center [639, 742] width 8 height 74
drag, startPoint x: 687, startPoint y: 742, endPoint x: 639, endPoint y: 745, distance: 48.1
click at [639, 745] on div at bounding box center [639, 742] width 2 height 74
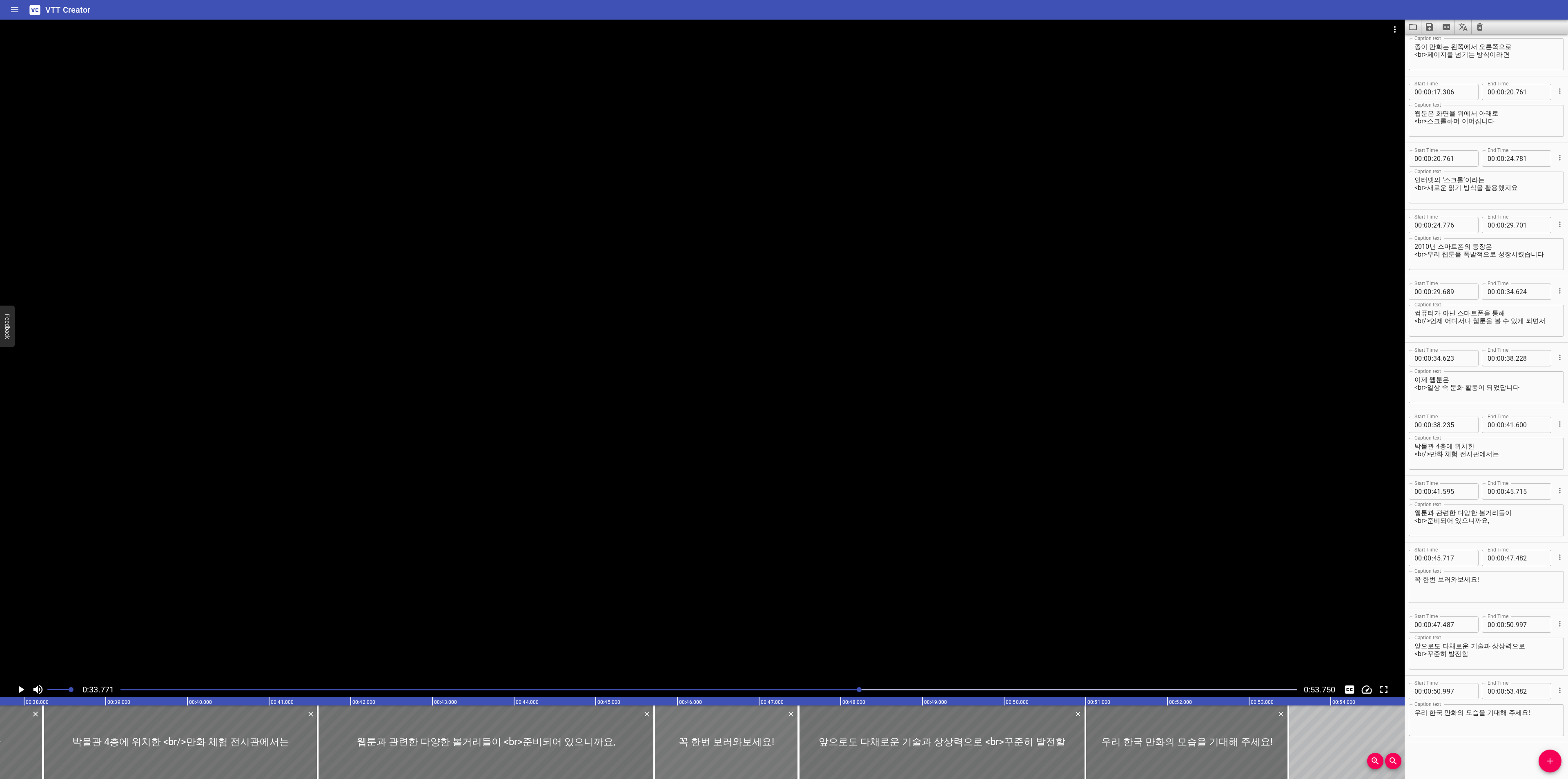
scroll to position [0, 3073]
drag, startPoint x: 657, startPoint y: 751, endPoint x: 661, endPoint y: 750, distance: 4.1
click at [661, 750] on div at bounding box center [663, 742] width 8 height 74
drag, startPoint x: 656, startPoint y: 751, endPoint x: 617, endPoint y: 750, distance: 39.0
click at [617, 750] on div at bounding box center [620, 742] width 8 height 74
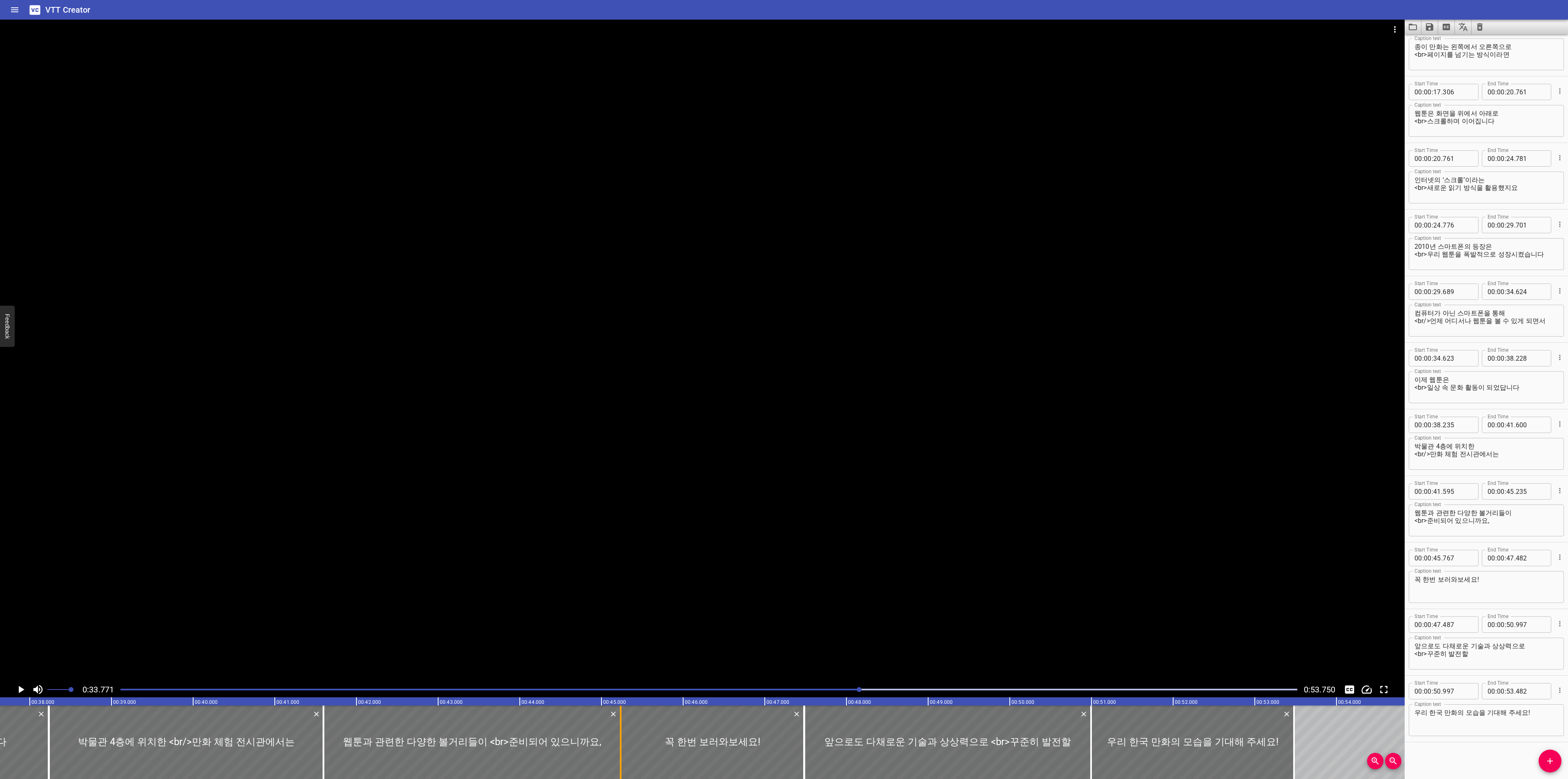
drag, startPoint x: 664, startPoint y: 740, endPoint x: 621, endPoint y: 739, distance: 43.0
click at [621, 739] on div at bounding box center [620, 742] width 2 height 74
drag, startPoint x: 801, startPoint y: 733, endPoint x: 823, endPoint y: 733, distance: 22.0
click at [823, 733] on div at bounding box center [826, 742] width 8 height 74
drag, startPoint x: 802, startPoint y: 736, endPoint x: 761, endPoint y: 736, distance: 41.0
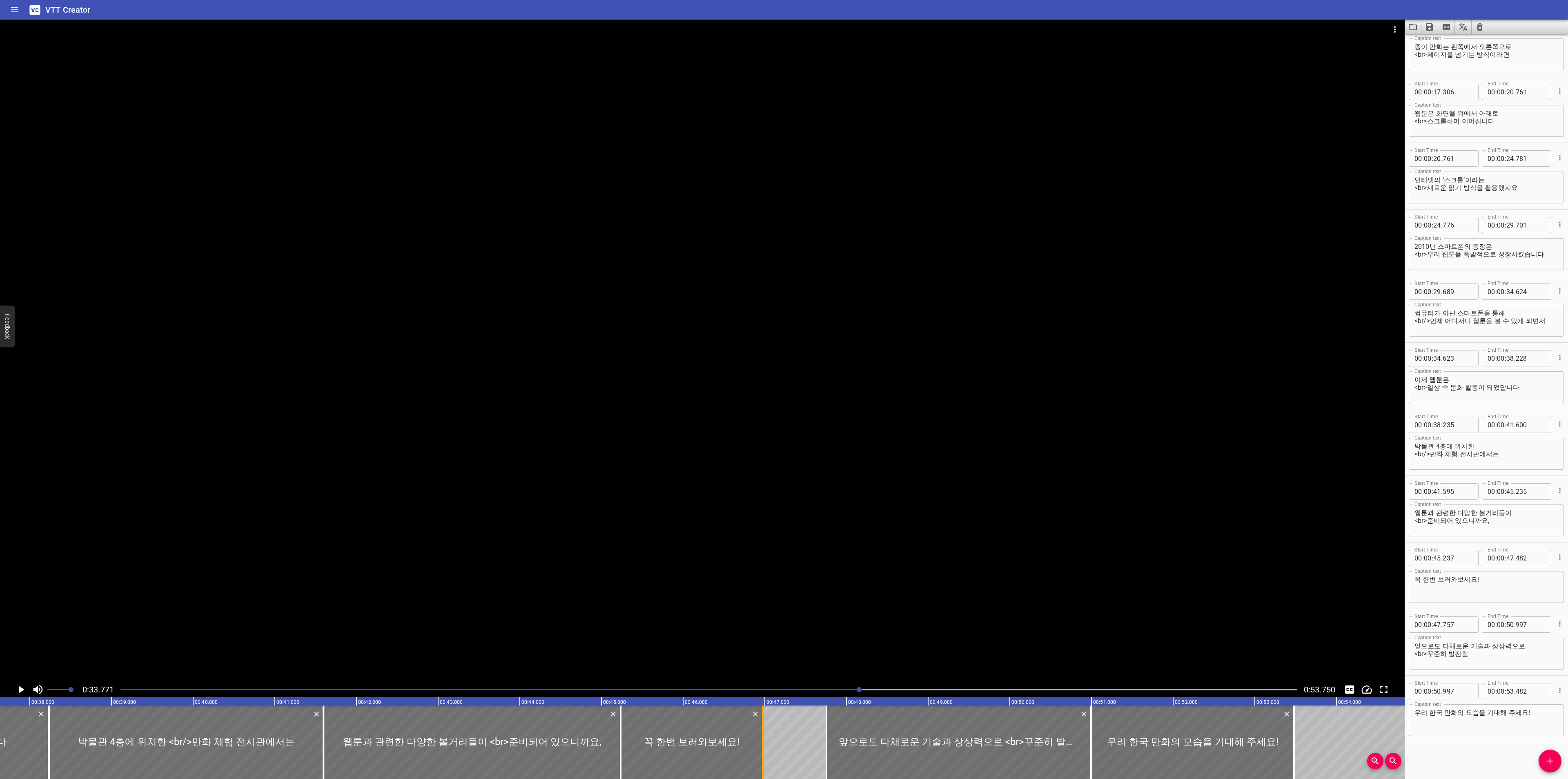
click at [761, 736] on div at bounding box center [762, 742] width 8 height 74
drag, startPoint x: 823, startPoint y: 732, endPoint x: 760, endPoint y: 736, distance: 63.1
click at [760, 736] on div at bounding box center [762, 742] width 8 height 74
drag, startPoint x: 1295, startPoint y: 760, endPoint x: 1319, endPoint y: 760, distance: 24.0
click at [1318, 760] on div at bounding box center [1317, 742] width 2 height 74
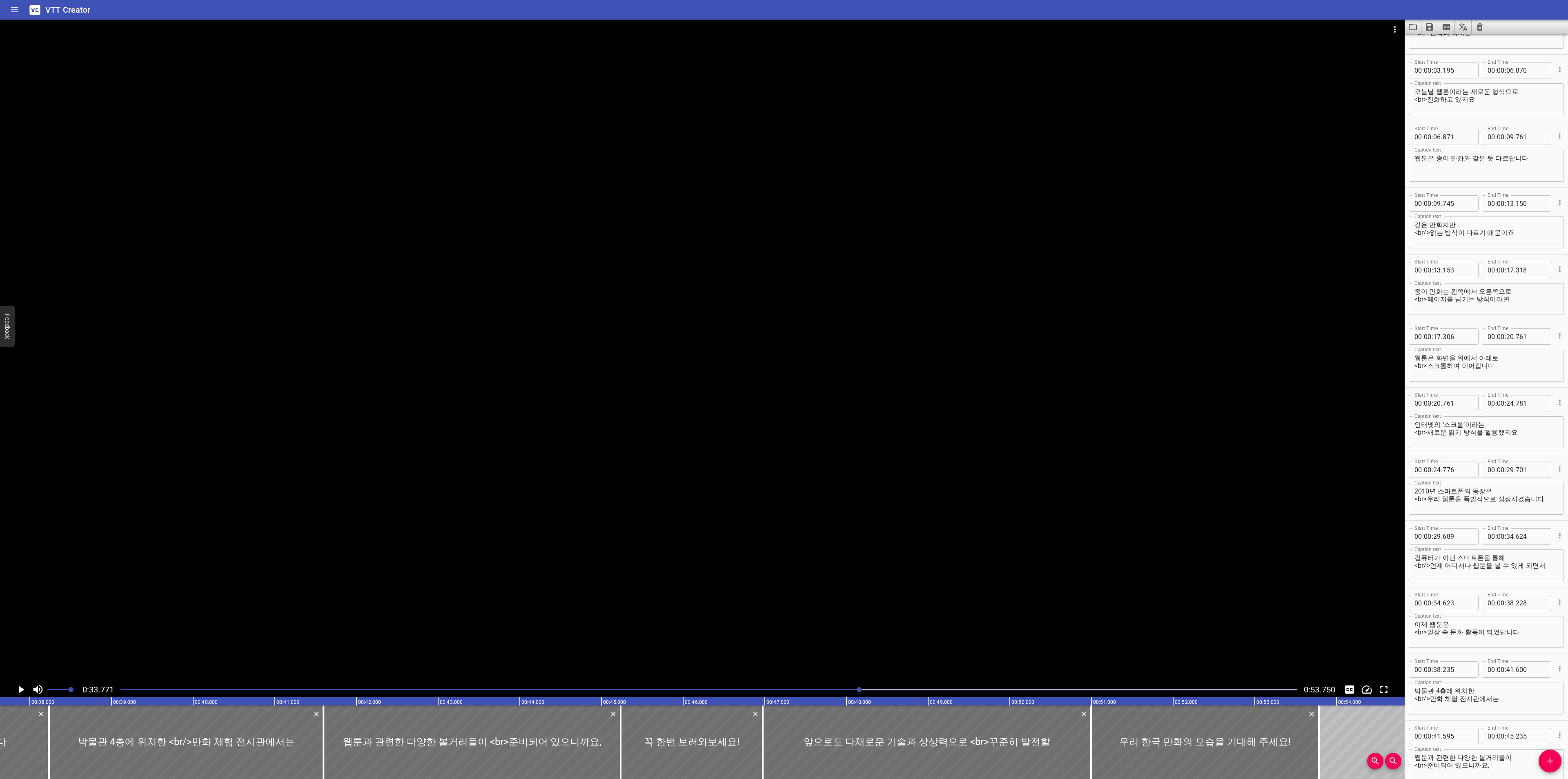
scroll to position [0, 0]
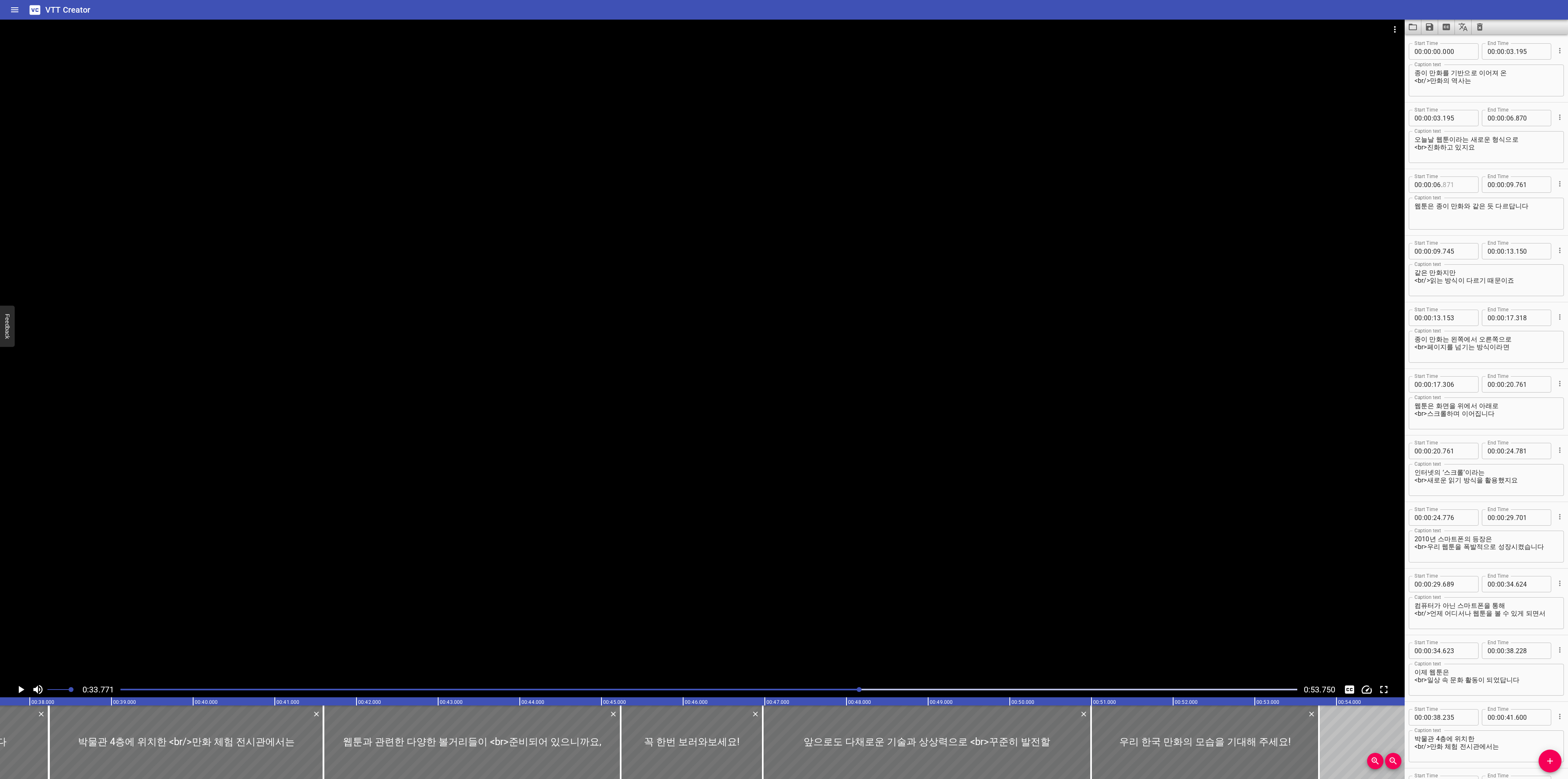
click at [1451, 179] on input "number" at bounding box center [1457, 185] width 30 height 16
click at [1449, 247] on input "number" at bounding box center [1457, 251] width 30 height 16
click at [1466, 320] on input "number" at bounding box center [1457, 317] width 30 height 16
click at [1466, 387] on input "number" at bounding box center [1457, 384] width 30 height 16
click at [1457, 526] on div "Start Time 00 : 00 : 24 . 776 Start Time End Time 00 : 00 : 29 . 701 End Time" at bounding box center [1486, 516] width 155 height 21
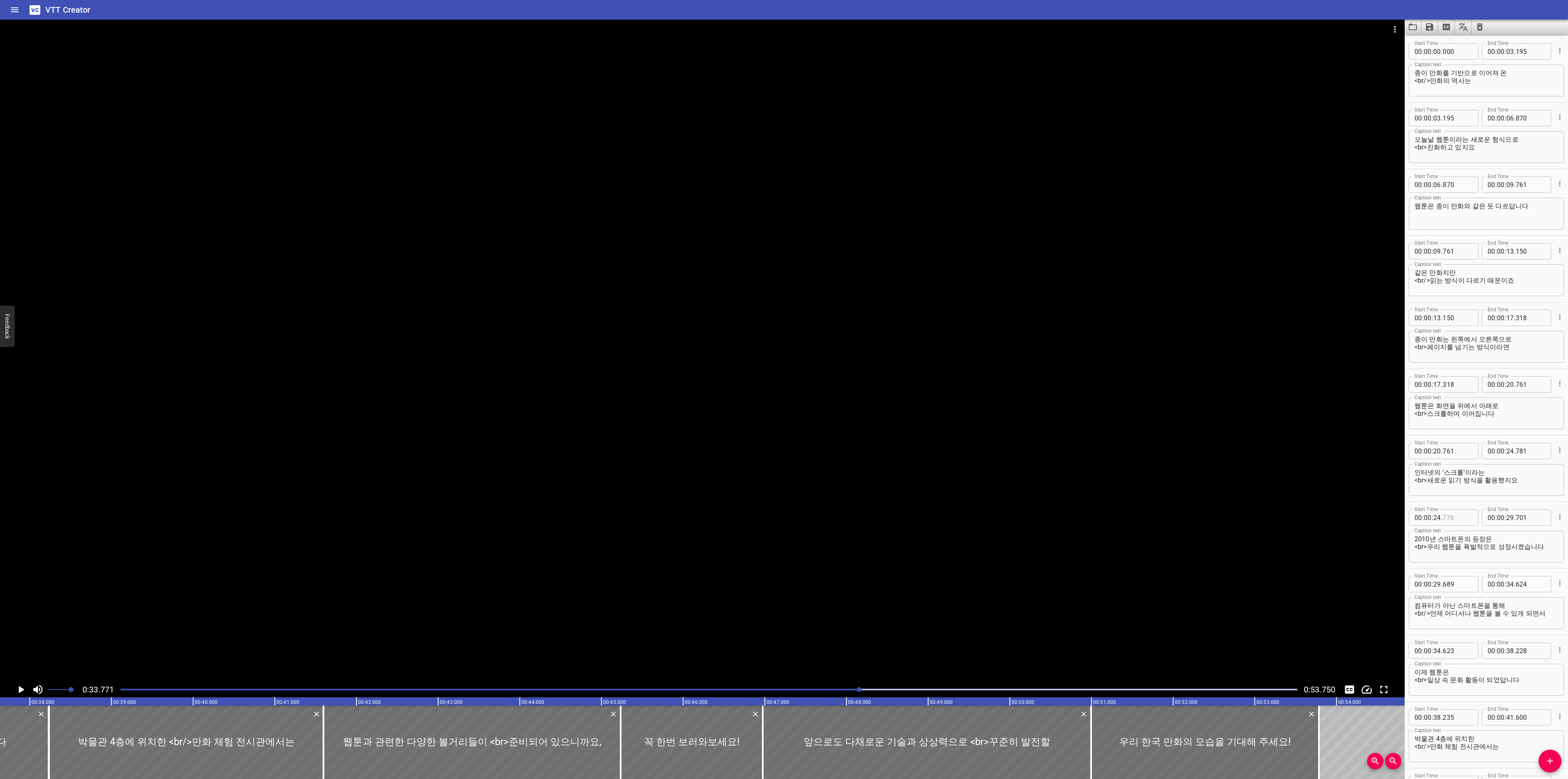
click at [1460, 516] on input "number" at bounding box center [1457, 518] width 30 height 16
click at [1471, 592] on div "00 : 00 : 29 . 689" at bounding box center [1443, 584] width 70 height 16
click at [1463, 586] on input "number" at bounding box center [1457, 584] width 30 height 16
click at [1465, 652] on input "number" at bounding box center [1457, 650] width 30 height 16
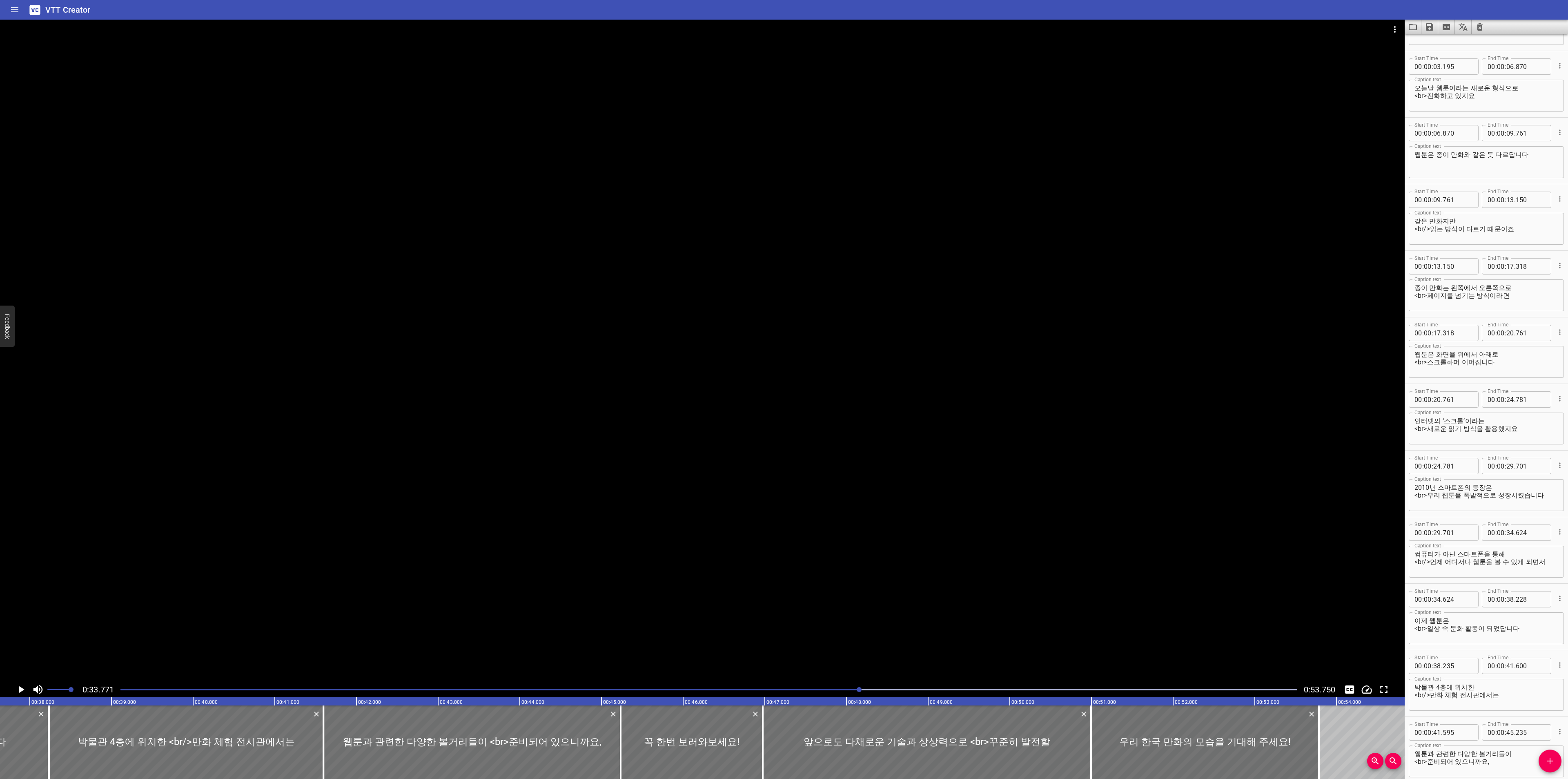
scroll to position [62, 0]
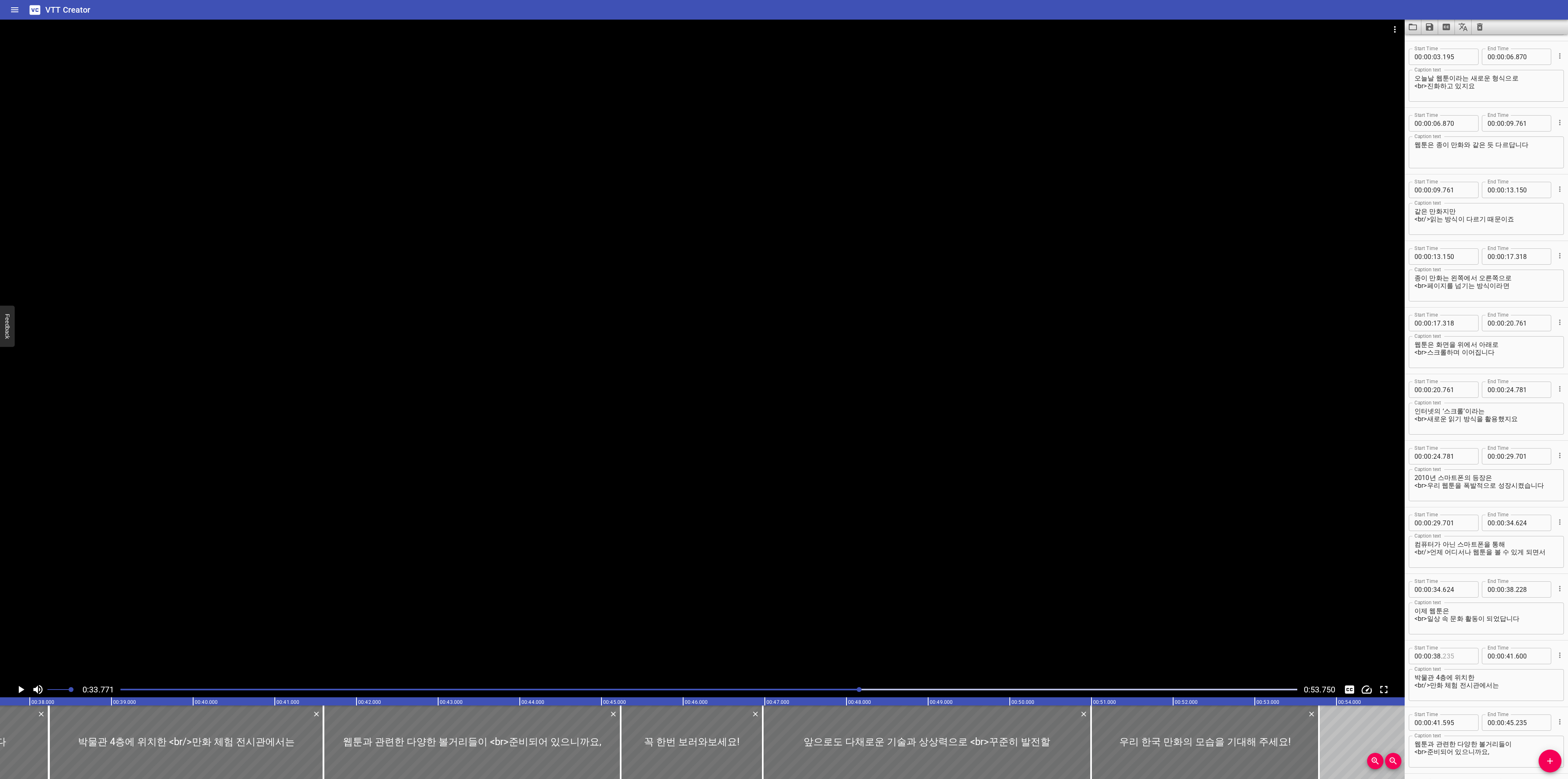
click at [1465, 657] on input "number" at bounding box center [1457, 656] width 30 height 16
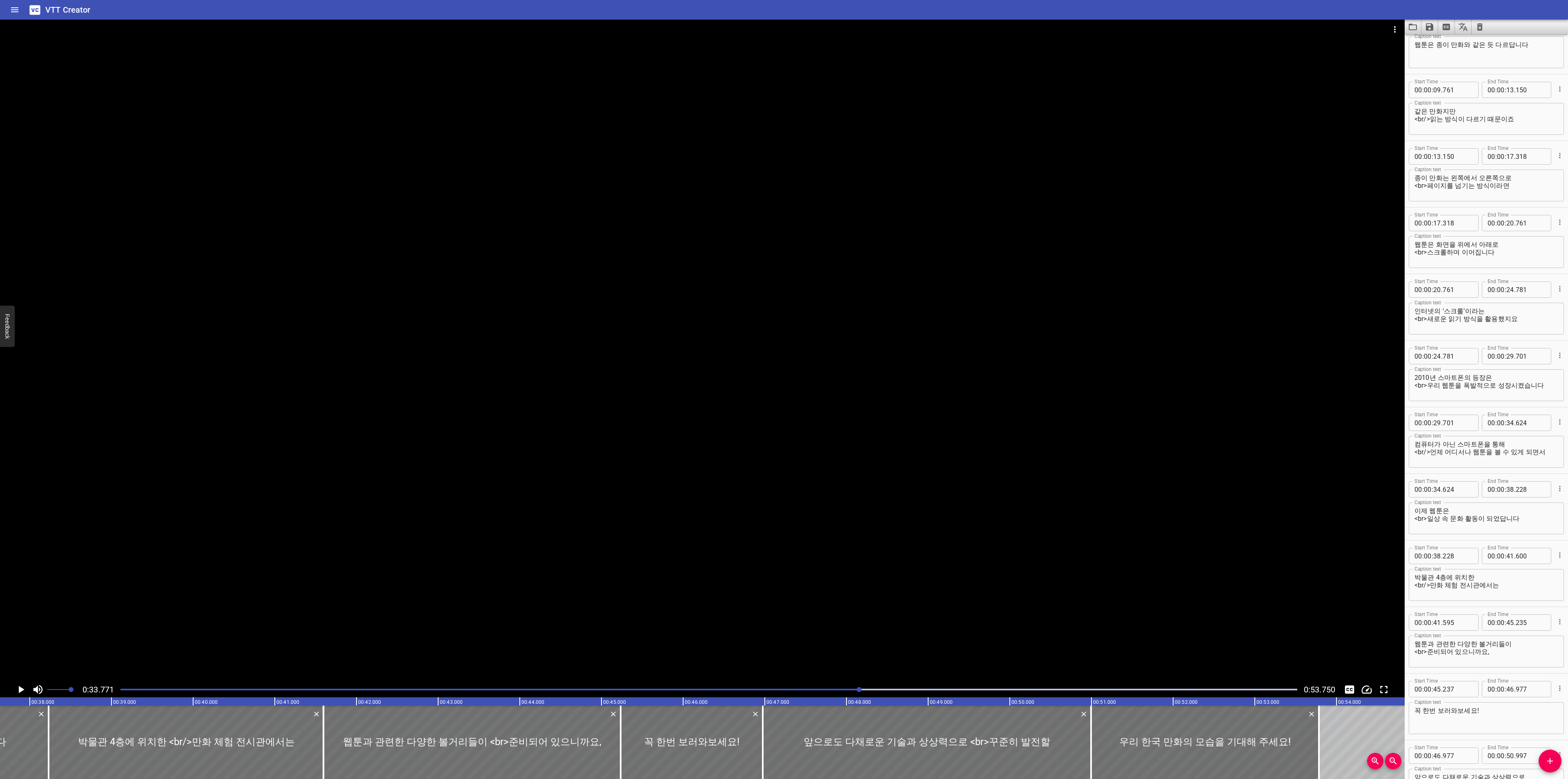
scroll to position [184, 0]
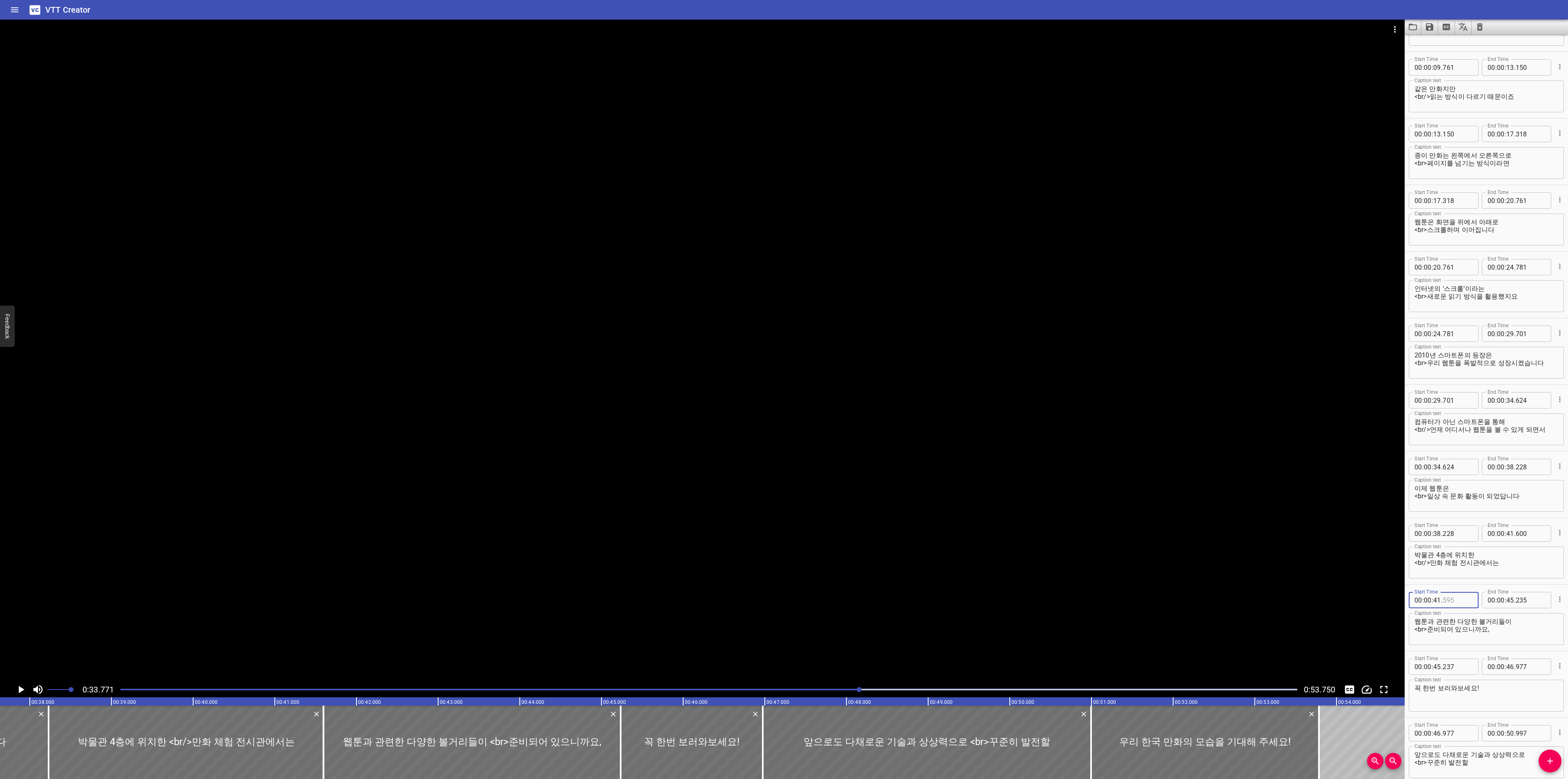
click at [1463, 600] on input "number" at bounding box center [1457, 600] width 30 height 16
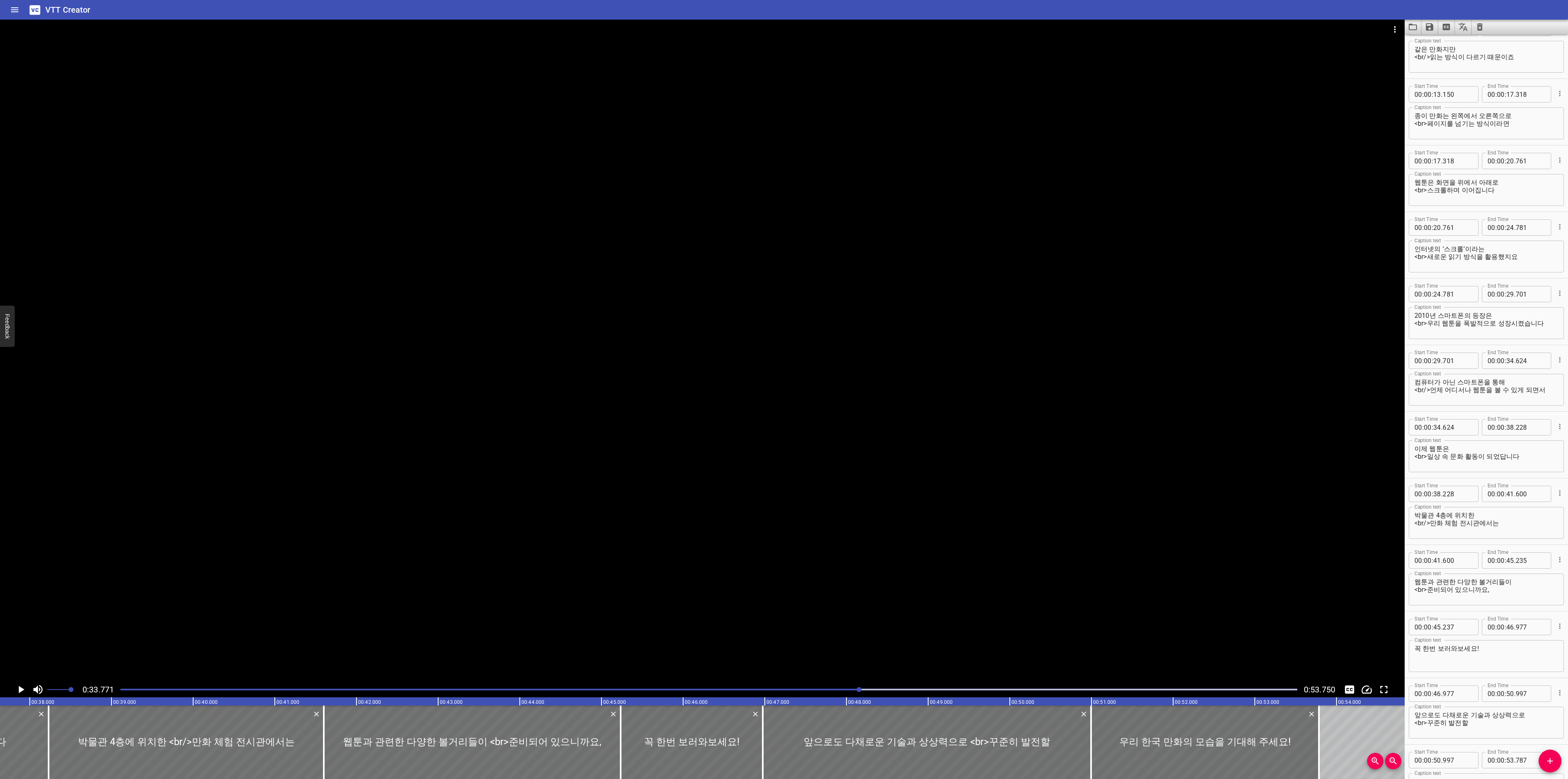
scroll to position [245, 0]
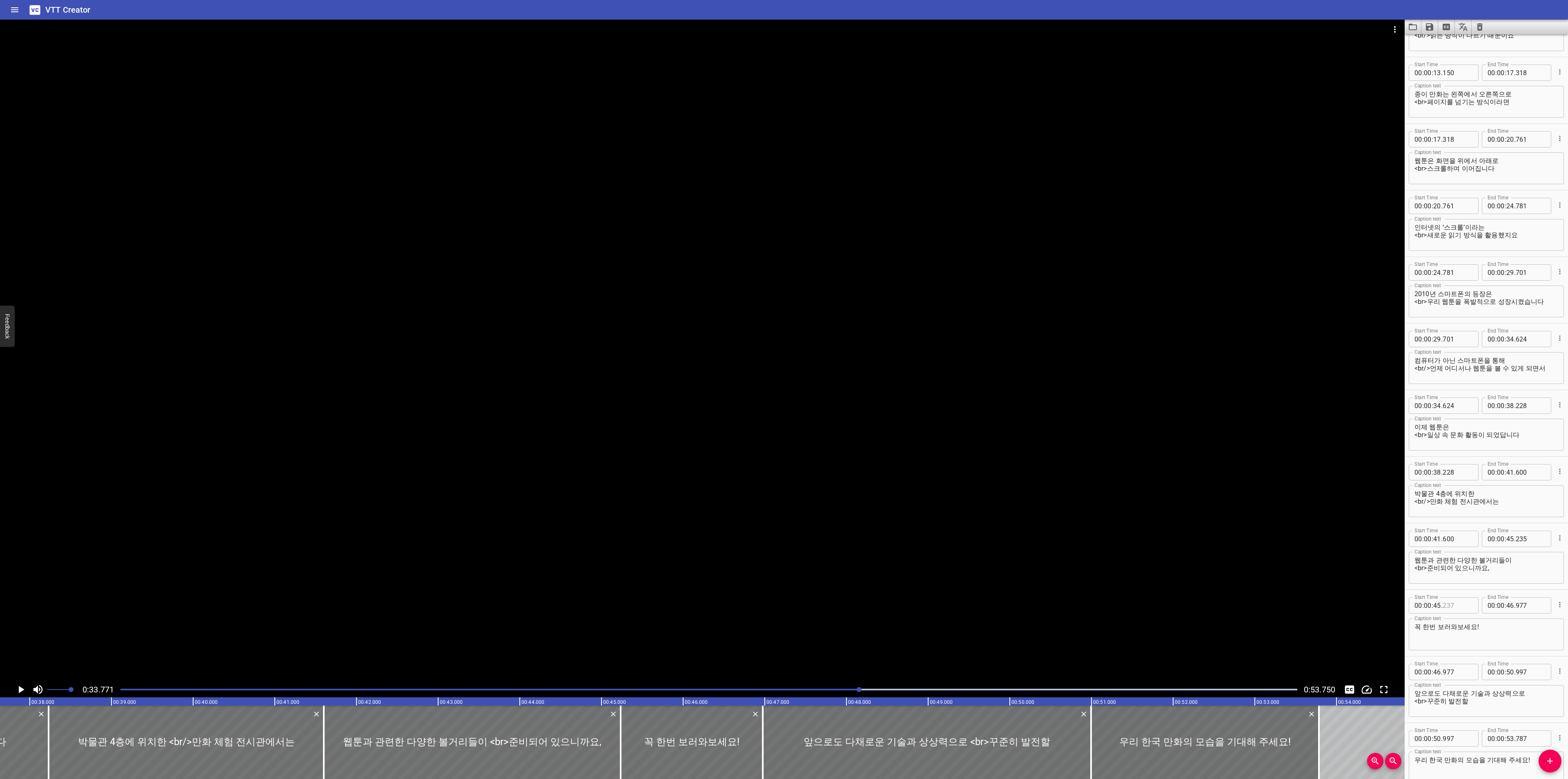
drag, startPoint x: 1453, startPoint y: 600, endPoint x: 1472, endPoint y: 596, distance: 19.4
click at [1454, 600] on input "number" at bounding box center [1457, 605] width 30 height 16
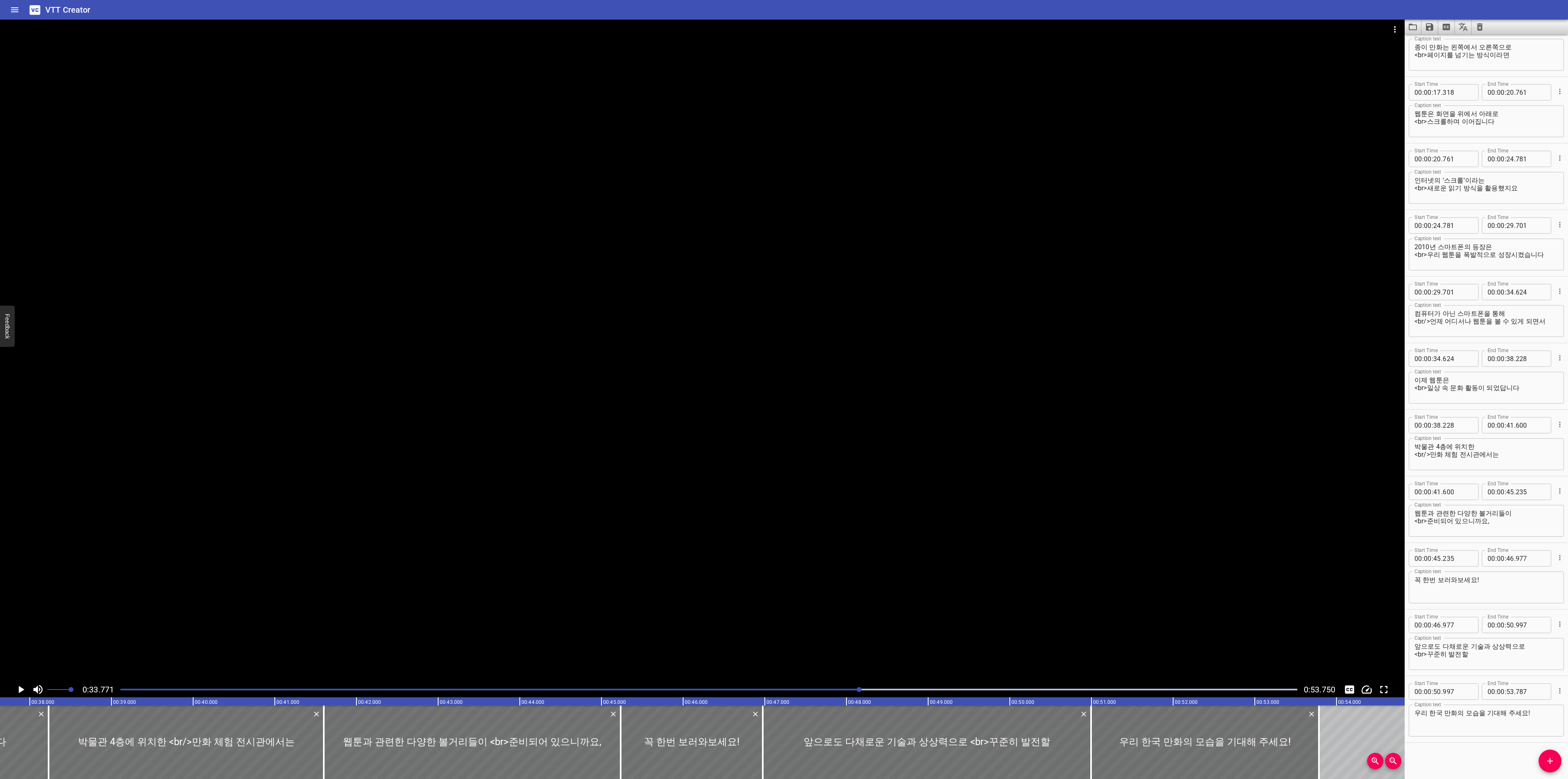
scroll to position [292, 0]
click at [1534, 695] on input "number" at bounding box center [1530, 691] width 30 height 16
click at [1426, 28] on icon "Save captions to file" at bounding box center [1430, 27] width 10 height 10
click at [1427, 40] on li "Save to VTT file" at bounding box center [1451, 45] width 60 height 15
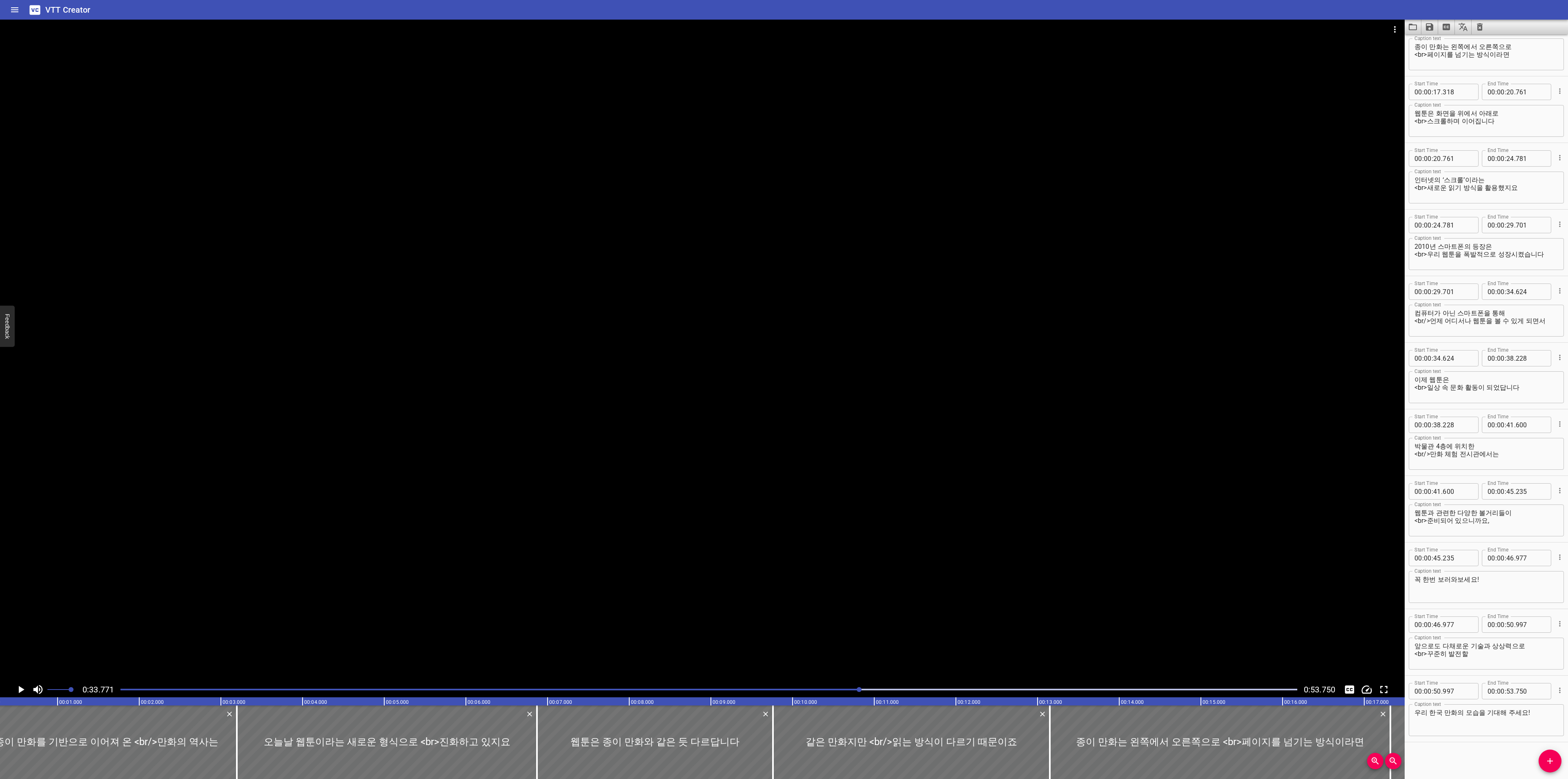
scroll to position [0, 0]
click at [1485, 24] on button "Clear captions" at bounding box center [1480, 27] width 16 height 15
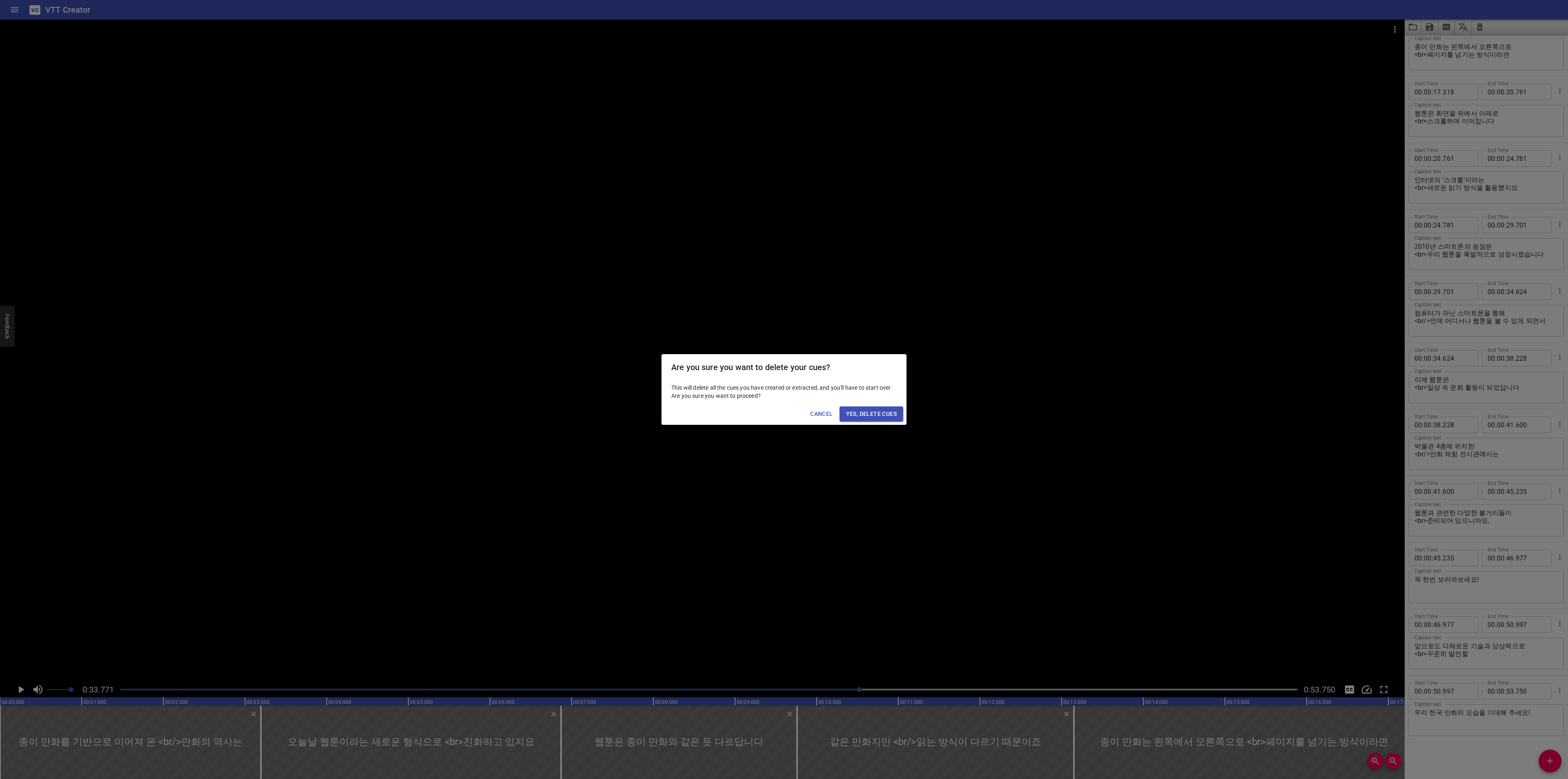
click at [879, 412] on span "Yes, Delete Cues" at bounding box center [871, 414] width 51 height 10
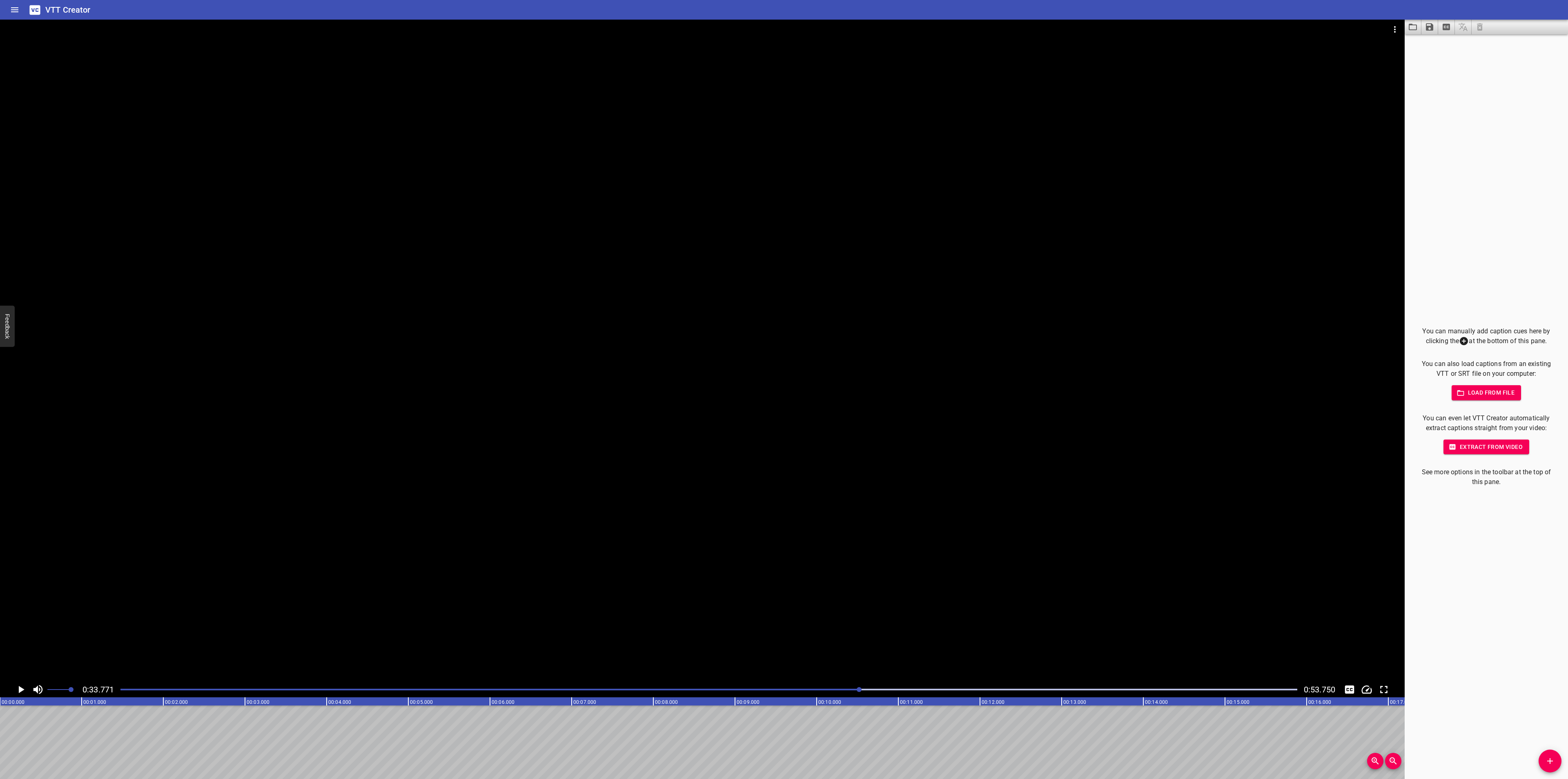
click at [1398, 29] on icon "Video Options" at bounding box center [1395, 29] width 10 height 10
click at [1409, 26] on li "Select New Video File..." at bounding box center [1425, 30] width 81 height 15
click at [1412, 29] on icon "Load captions from file" at bounding box center [1412, 27] width 8 height 7
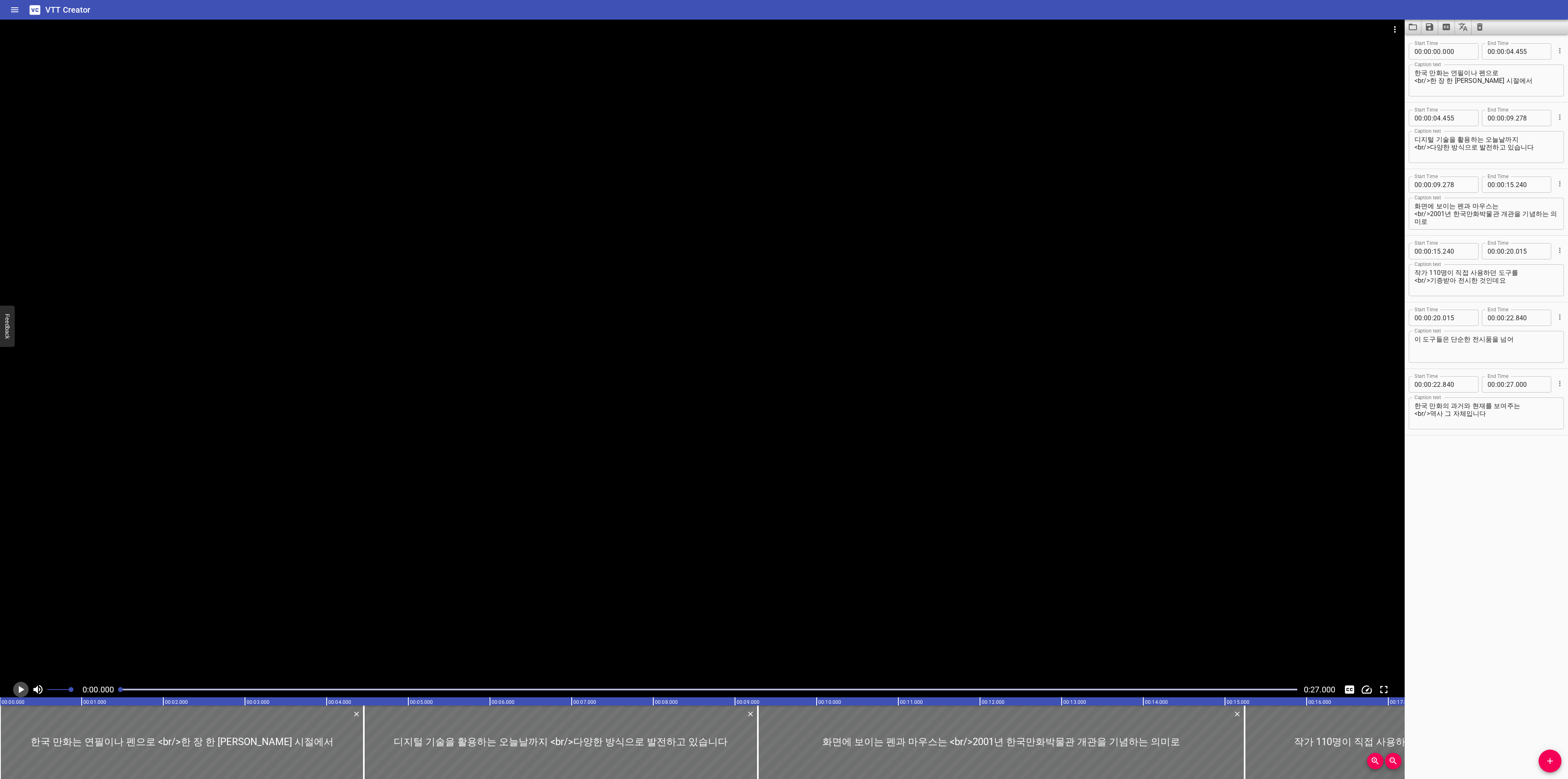
click at [19, 690] on icon "Play/Pause" at bounding box center [21, 689] width 5 height 7
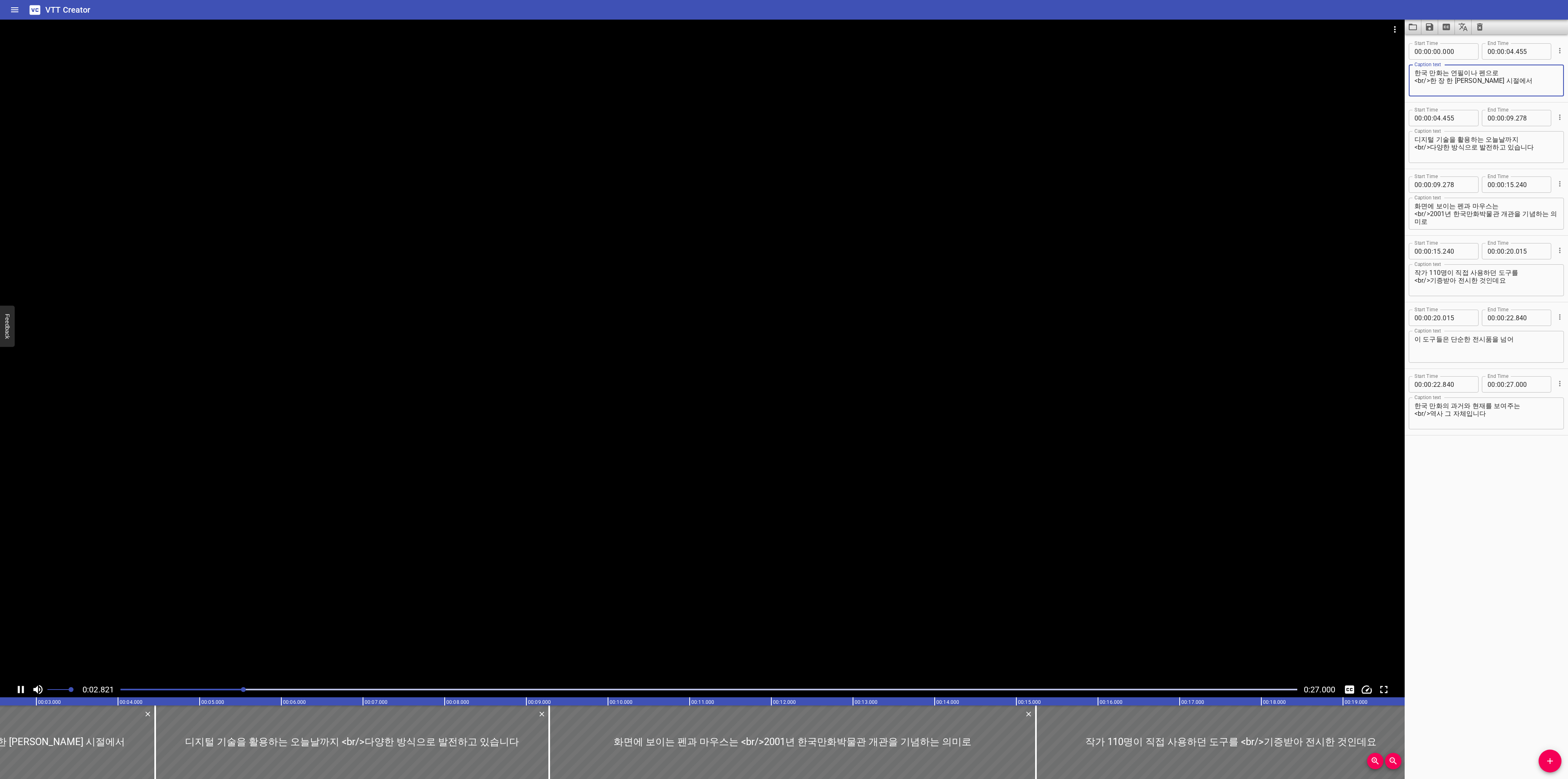
click at [1531, 81] on textarea "한국 만화는 연필이나 펜으로 <br/>한 장 한 [PERSON_NAME] 시절에서" at bounding box center [1486, 80] width 144 height 23
click at [1524, 74] on textarea "한국 만화는 연필이나 펜으로 <br/>한 장 한 [PERSON_NAME] 시절에서" at bounding box center [1486, 80] width 144 height 23
click at [1539, 143] on textarea "디지털 기술을 활용하는 오늘날까지 <br/>다양한 방식으로 발전하고 있습니다" at bounding box center [1486, 147] width 144 height 23
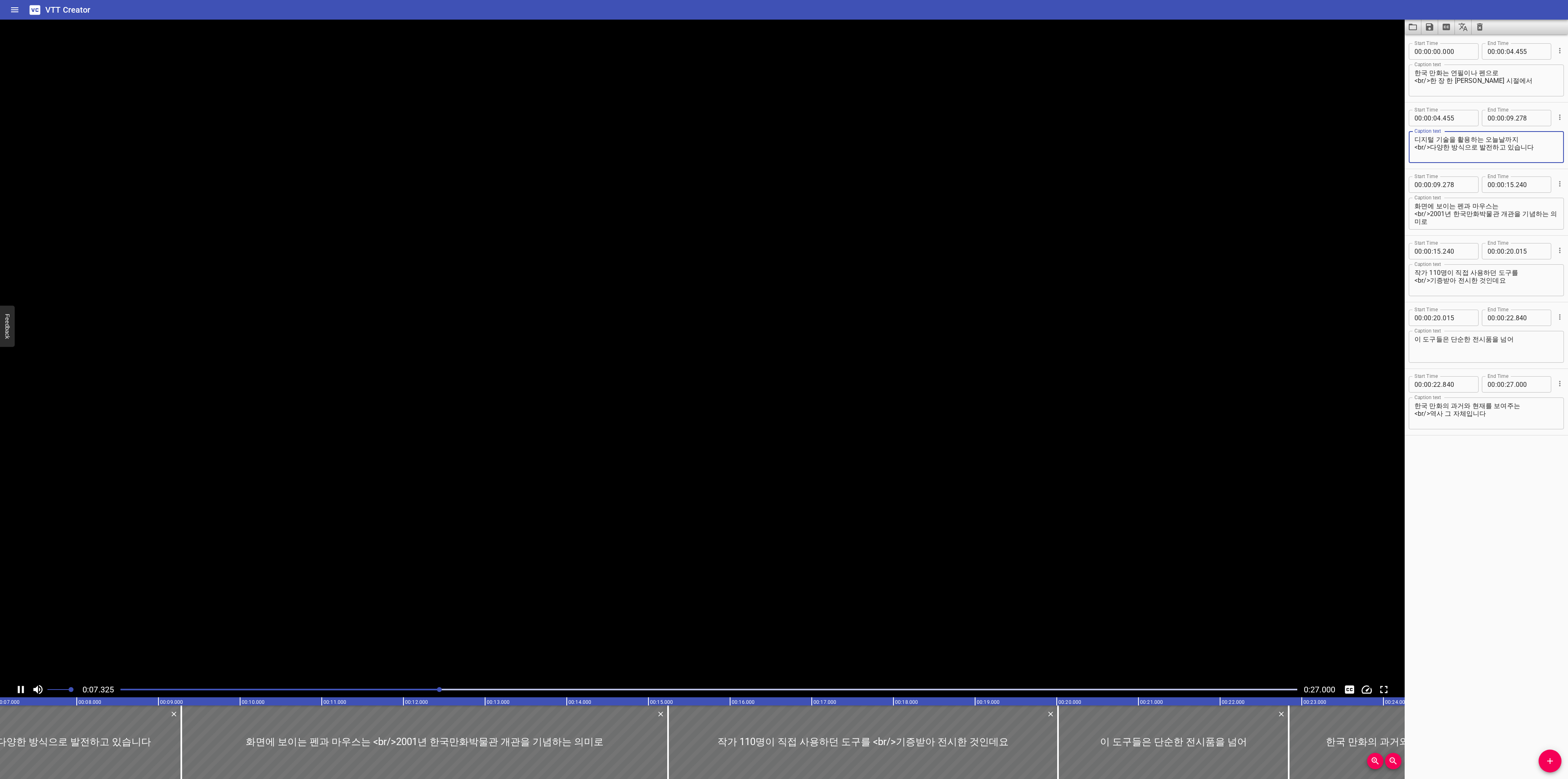
click at [1539, 147] on textarea "디지털 기술을 활용하는 오늘날까지 <br/>다양한 방식으로 발전하고 있습니다" at bounding box center [1486, 147] width 144 height 23
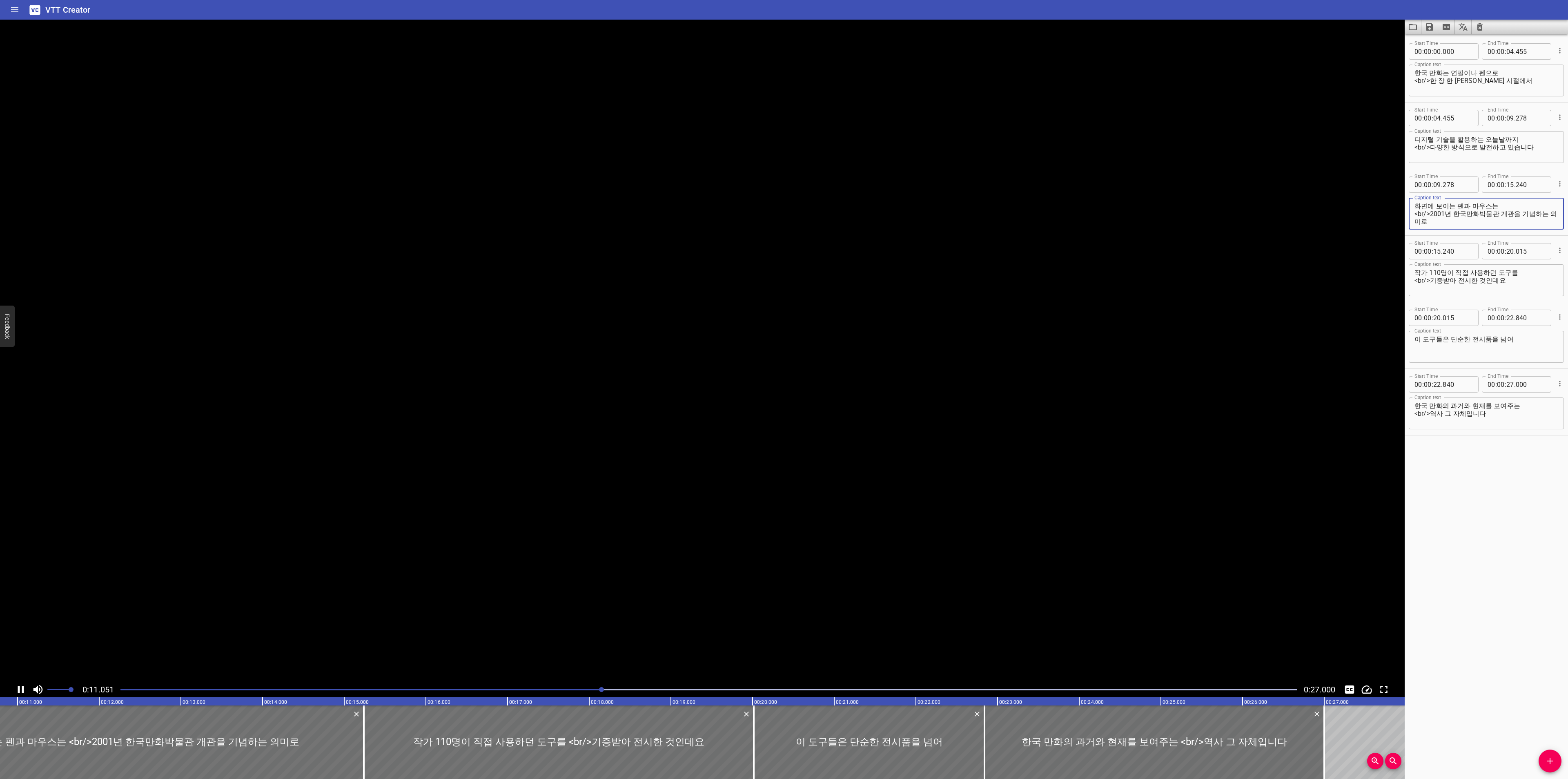
click at [1531, 210] on textarea "화면에 보이는 펜과 마우스는 <br/>2001년 한국만화박물관 개관을 기념하는 의미로" at bounding box center [1486, 214] width 144 height 23
click at [1538, 205] on textarea "화면에 보이는 펜과 마우스는 <br/>2001년 한국만화박물관 개관을 기념하는 의미로" at bounding box center [1486, 214] width 144 height 23
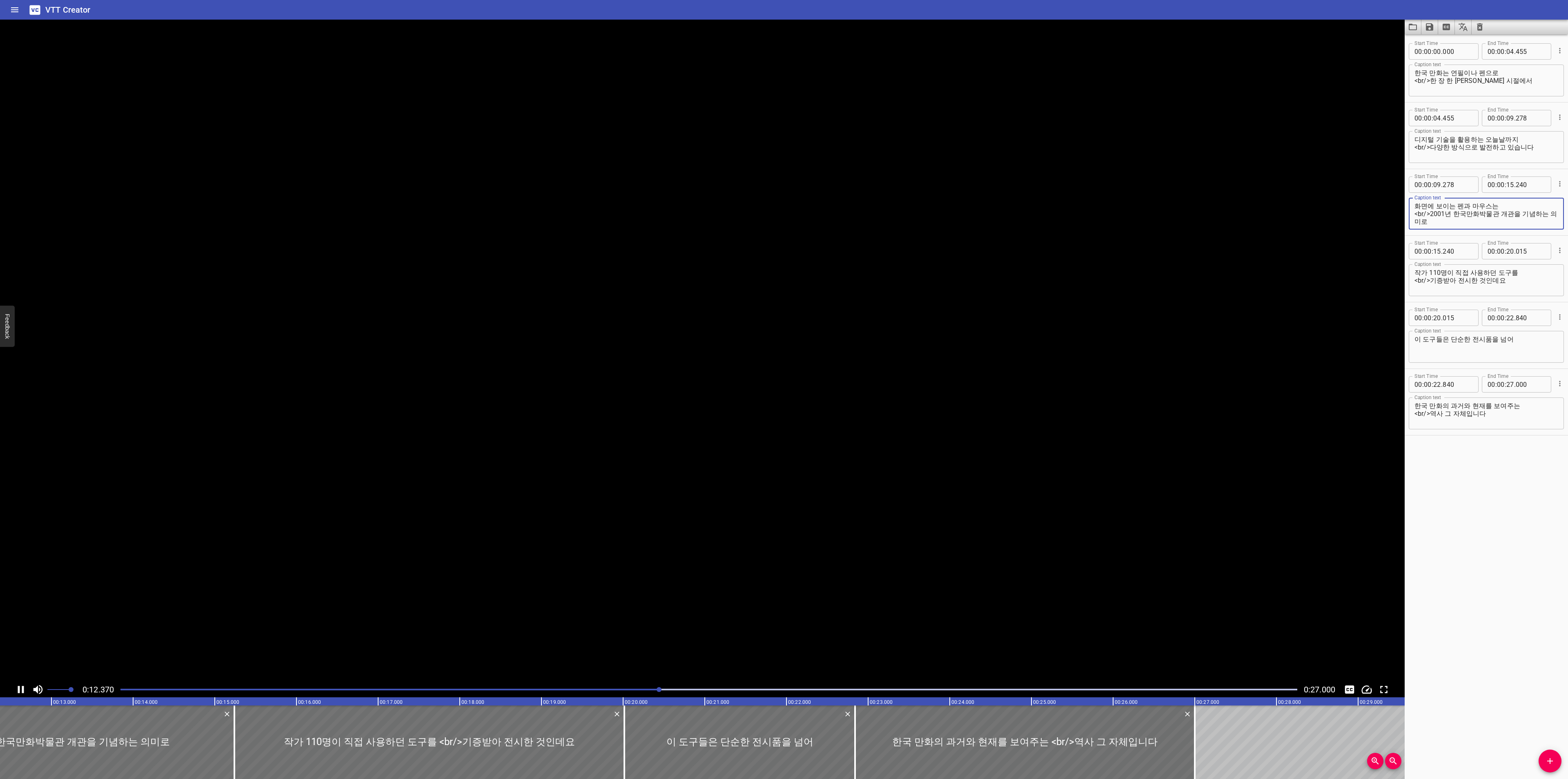
click at [1534, 220] on textarea "화면에 보이는 펜과 마우스는 <br/>2001년 한국만화박물관 개관을 기념하는 의미로" at bounding box center [1486, 214] width 144 height 23
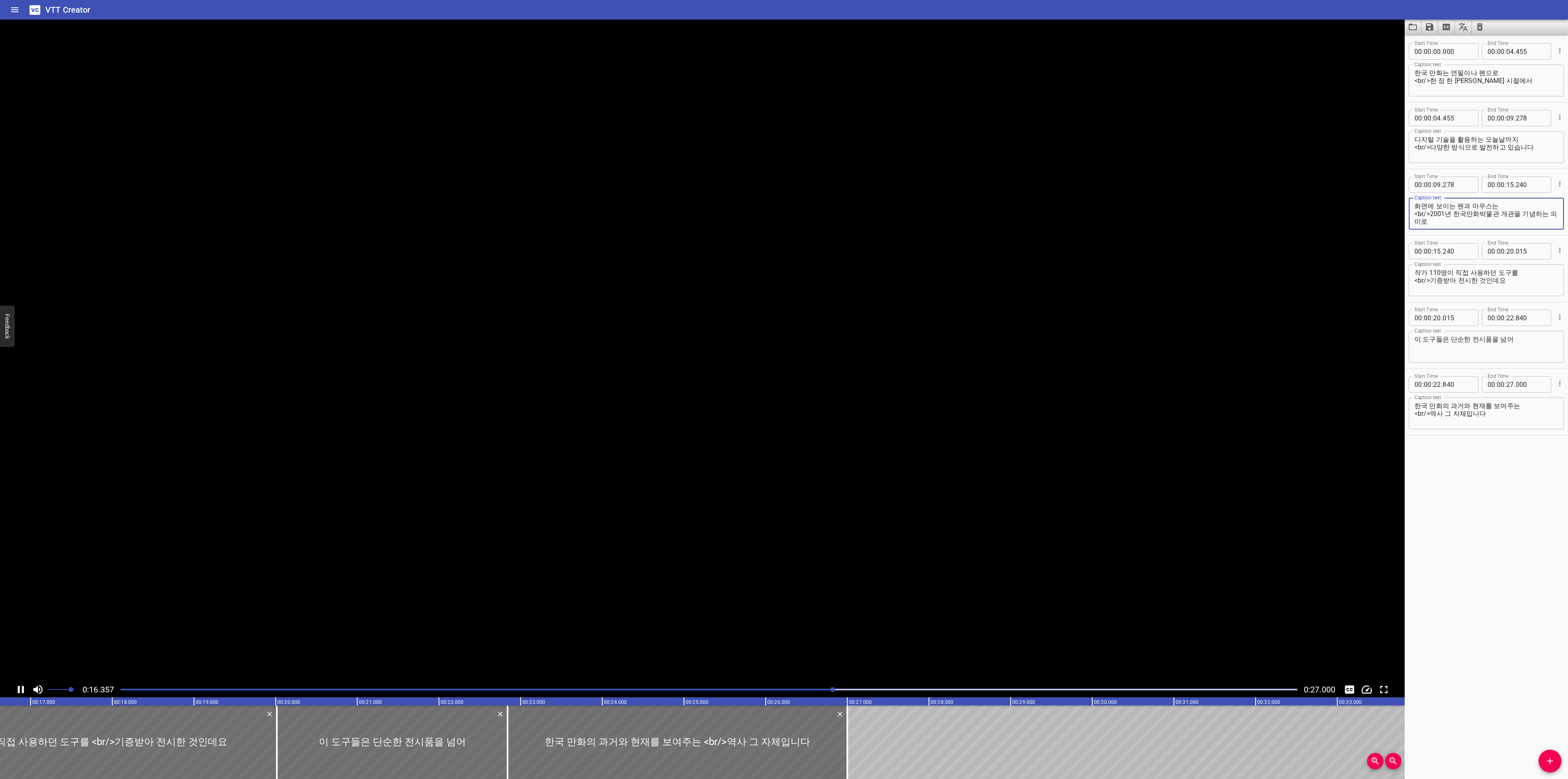
click at [1528, 277] on textarea "작가 110명이 직접 사용하던 도구를 <br/>기증받아 전시한 것인데요" at bounding box center [1486, 280] width 144 height 23
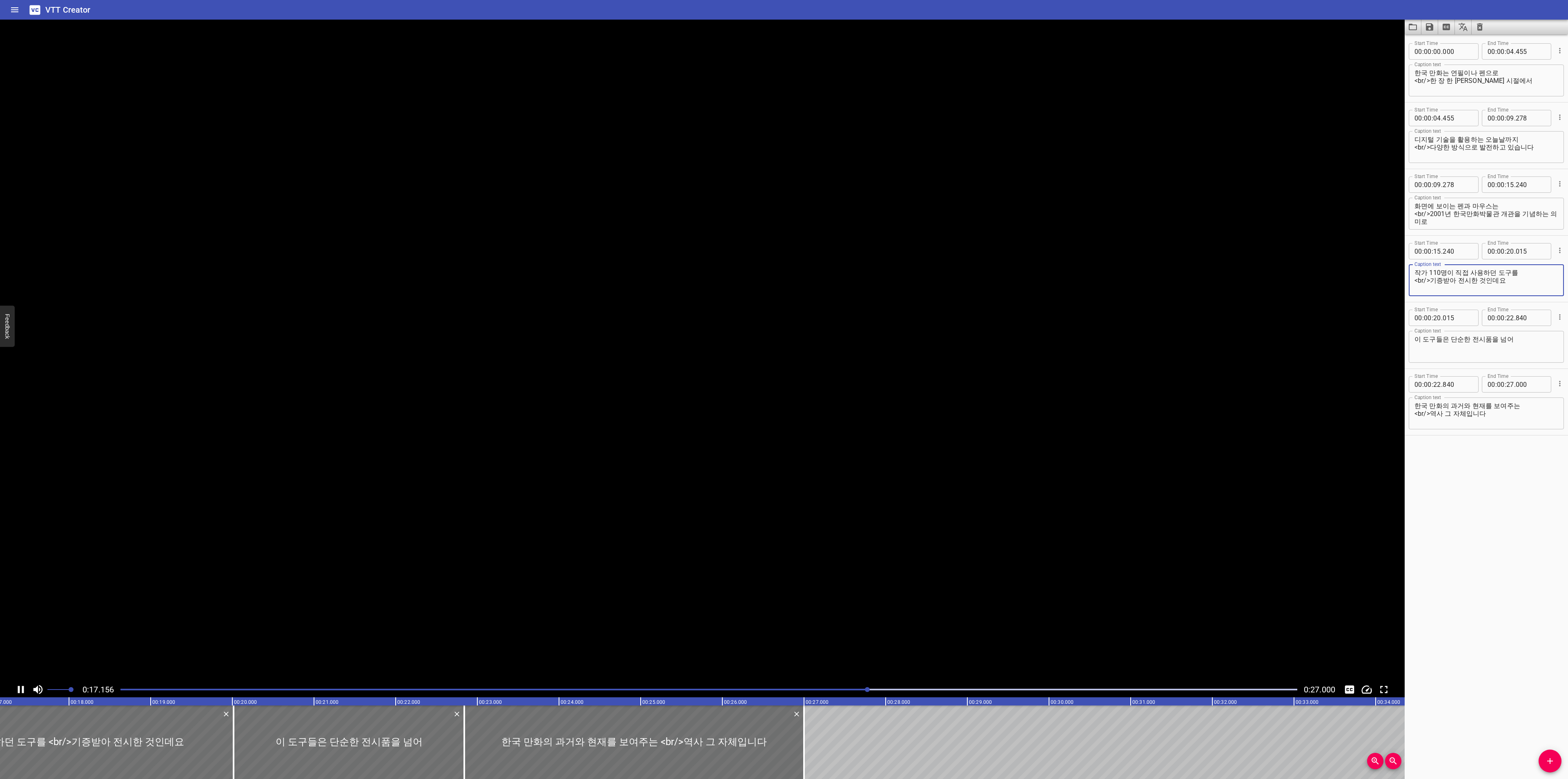
click at [1529, 269] on textarea "작가 110명이 직접 사용하던 도구를 <br/>기증받아 전시한 것인데요" at bounding box center [1486, 280] width 144 height 23
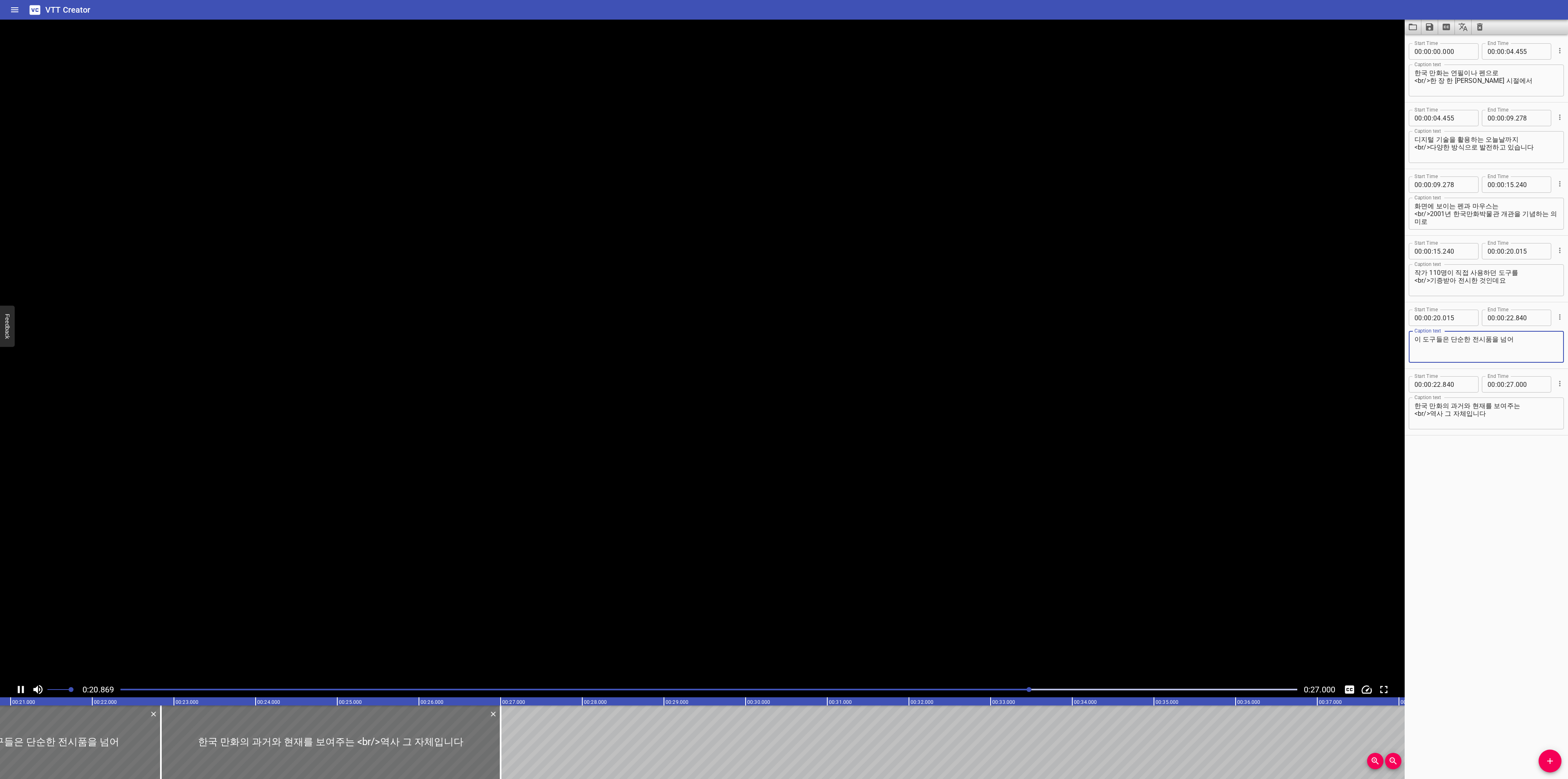
click at [1511, 338] on textarea "이 도구들은 단순한 전시품을 넘어" at bounding box center [1486, 347] width 144 height 23
click at [1524, 408] on textarea "한국 만화의 과거와 현재를 보여주는 <br/>역사 그 자체입니다" at bounding box center [1486, 414] width 144 height 23
click at [1523, 413] on textarea "한국 만화의 과거와 현재를 보여주는 <br/>역사 그 자체입니다" at bounding box center [1486, 414] width 144 height 23
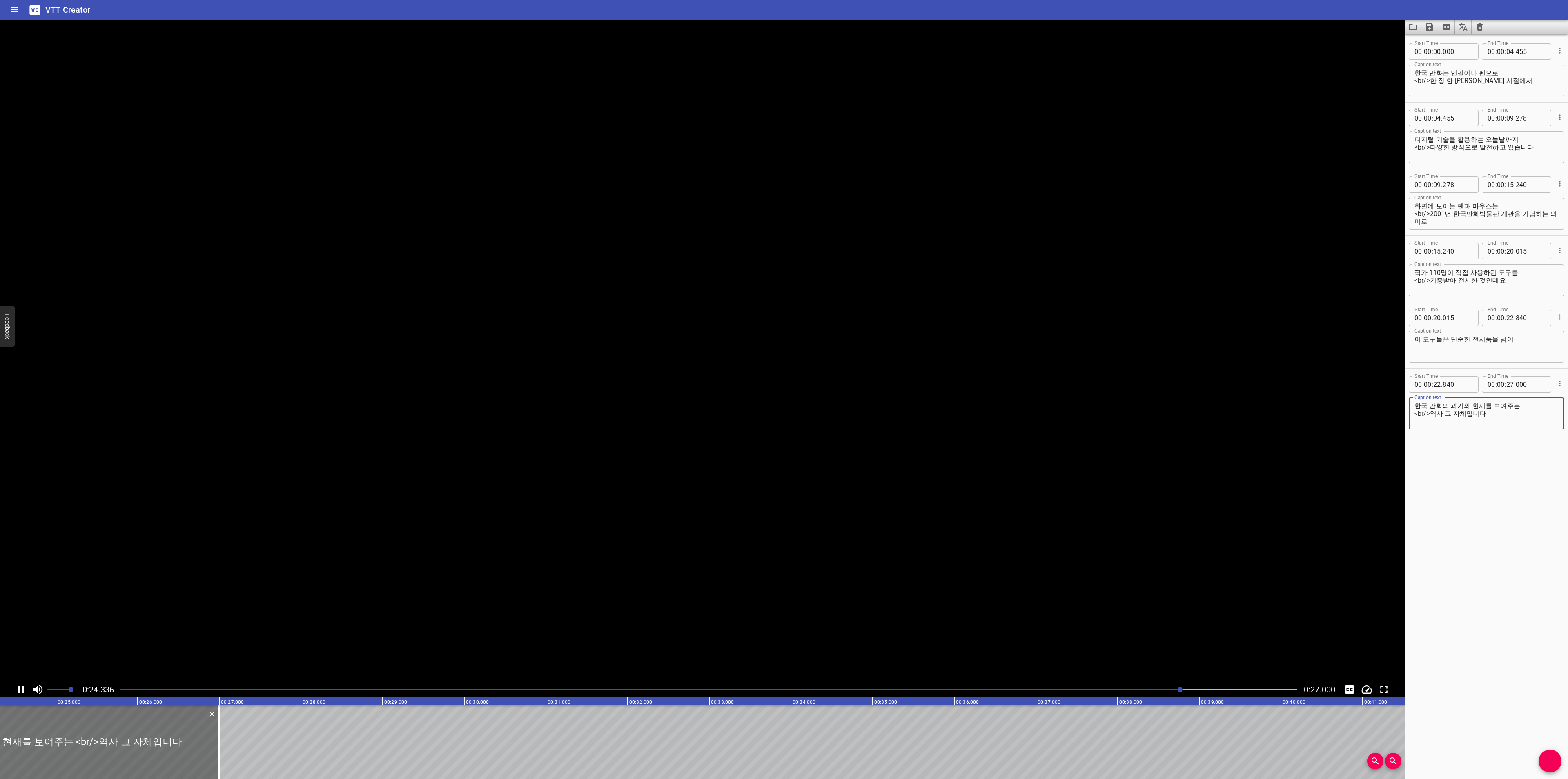
click at [1522, 416] on textarea "한국 만화의 과거와 현재를 보여주는 <br/>역사 그 자체입니다" at bounding box center [1486, 414] width 144 height 23
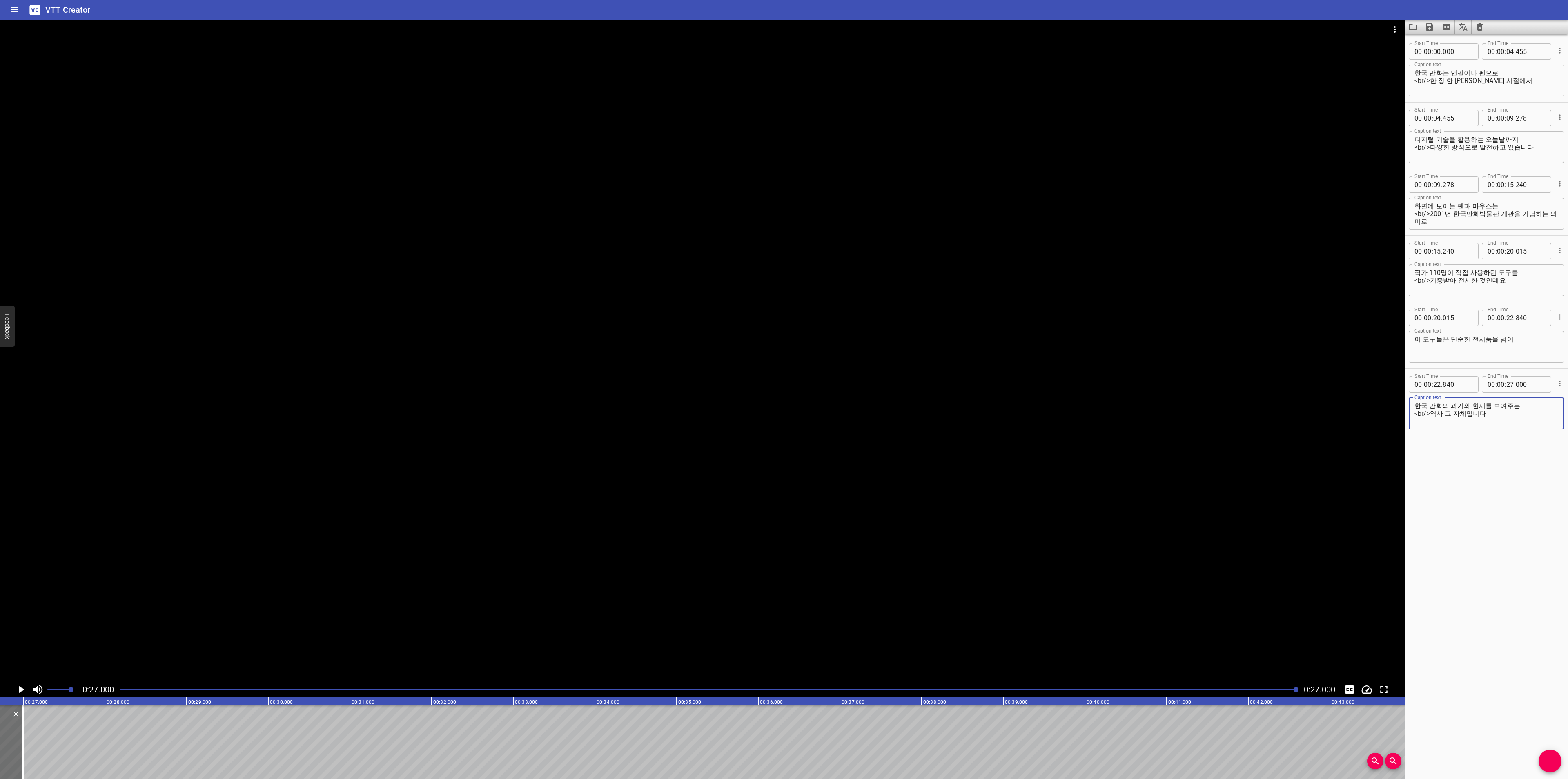
scroll to position [0, 2205]
click at [1417, 25] on icon "Load captions from file" at bounding box center [1413, 27] width 10 height 10
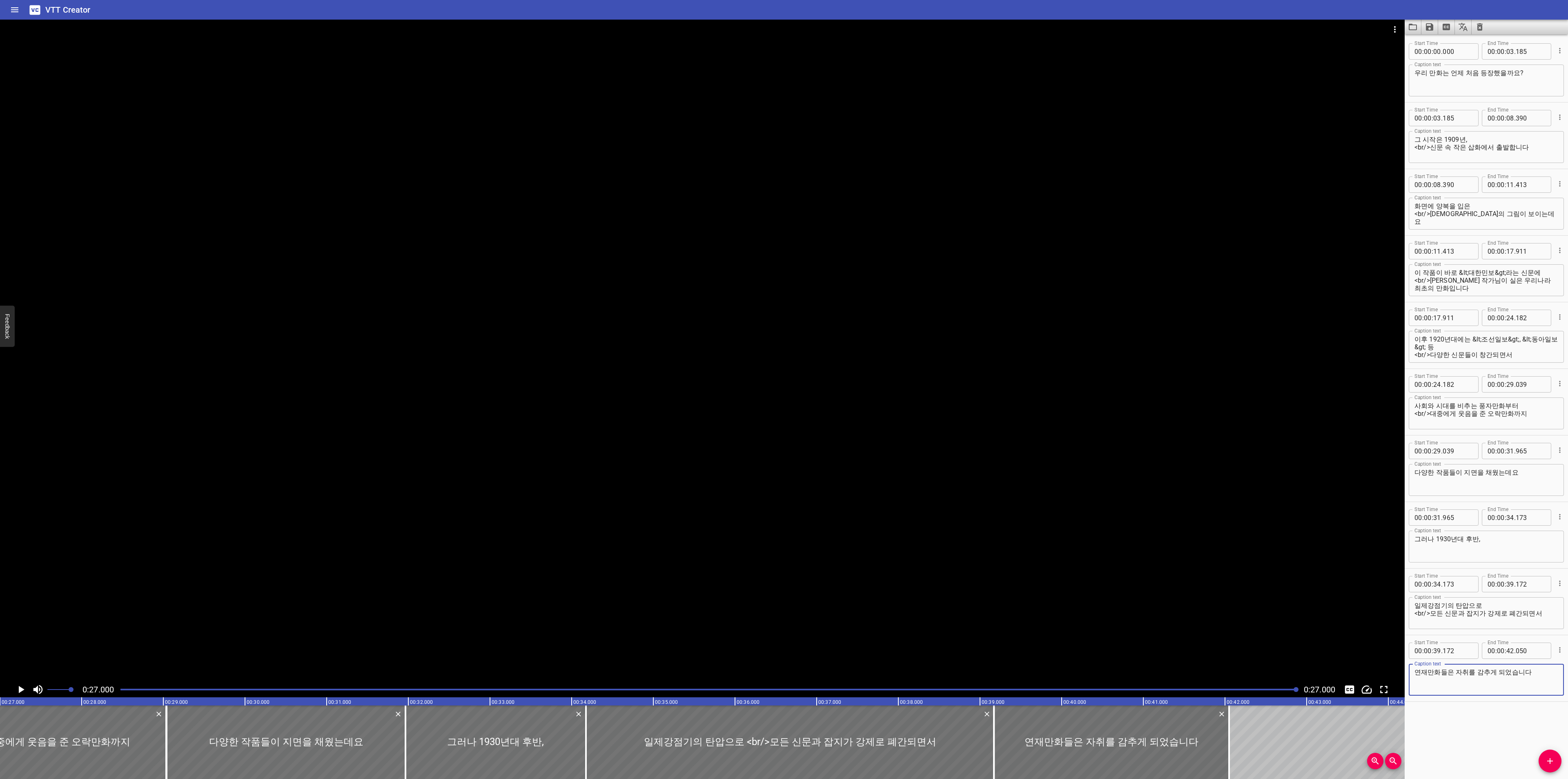
click at [1393, 25] on icon "Video Options" at bounding box center [1395, 29] width 10 height 10
click at [1393, 28] on li "Select New Video File..." at bounding box center [1425, 30] width 81 height 15
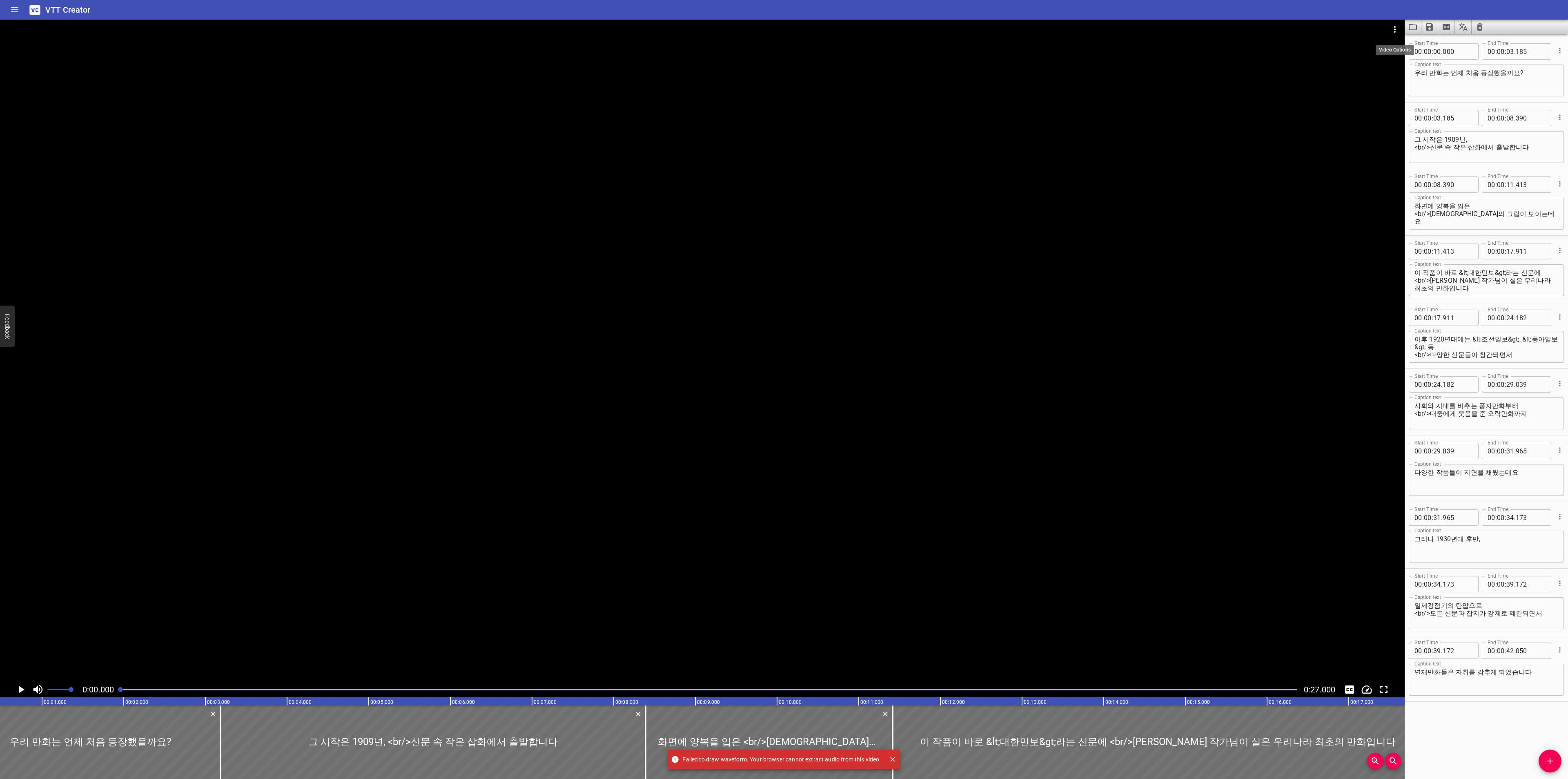
scroll to position [0, 0]
click at [890, 755] on button "Close" at bounding box center [892, 759] width 10 height 10
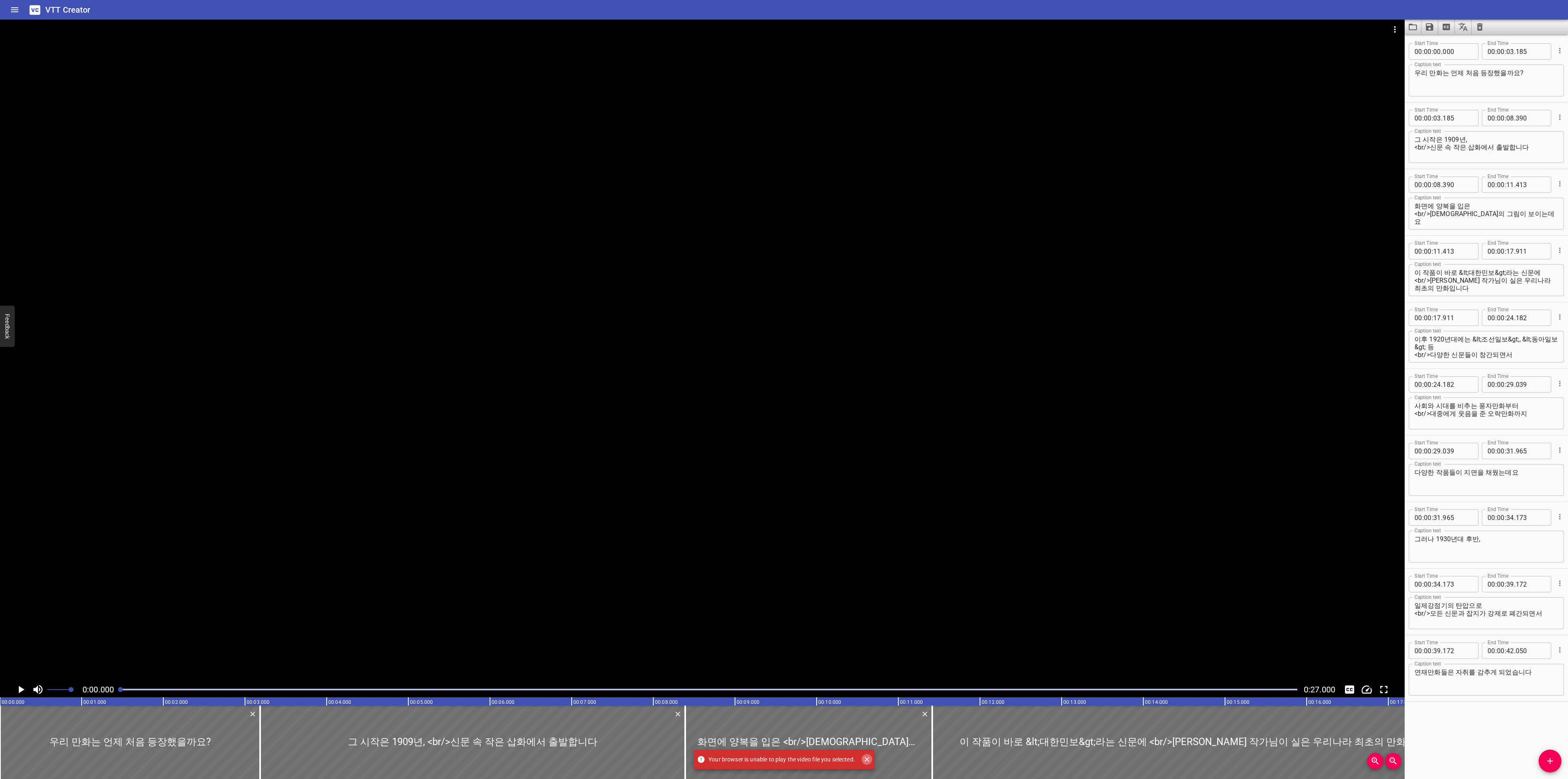
click at [867, 755] on icon "Close" at bounding box center [866, 759] width 8 height 8
click at [1398, 31] on icon "Video Options" at bounding box center [1395, 29] width 10 height 10
click at [1392, 32] on li "Select New Video File..." at bounding box center [1425, 30] width 81 height 15
click at [23, 690] on icon "Play/Pause" at bounding box center [21, 689] width 5 height 7
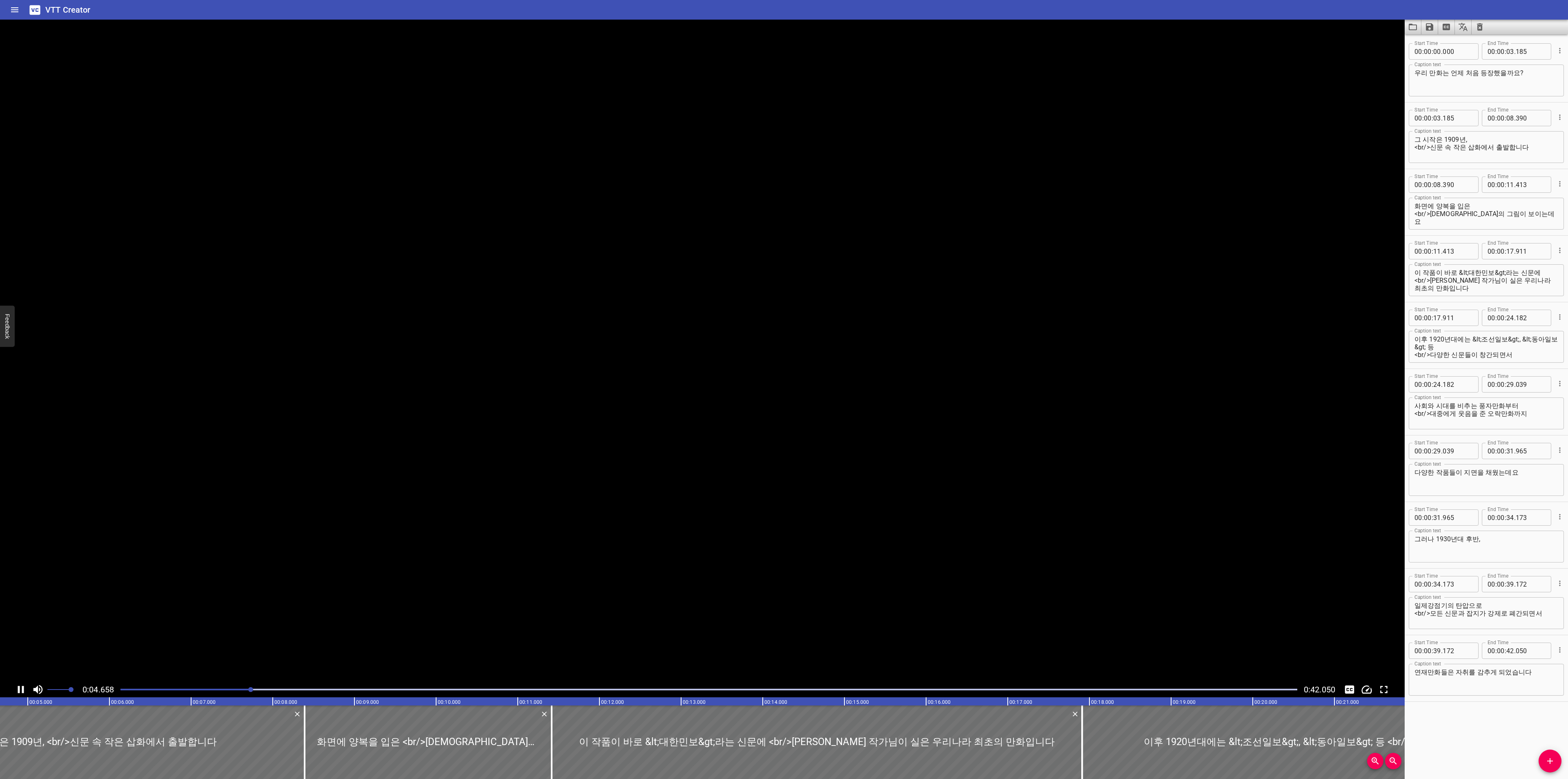
click at [22, 690] on icon "Play/Pause" at bounding box center [21, 689] width 6 height 7
click at [1353, 691] on icon "Toggle captions" at bounding box center [1349, 689] width 12 height 12
click at [22, 688] on icon "Play/Pause" at bounding box center [21, 689] width 5 height 7
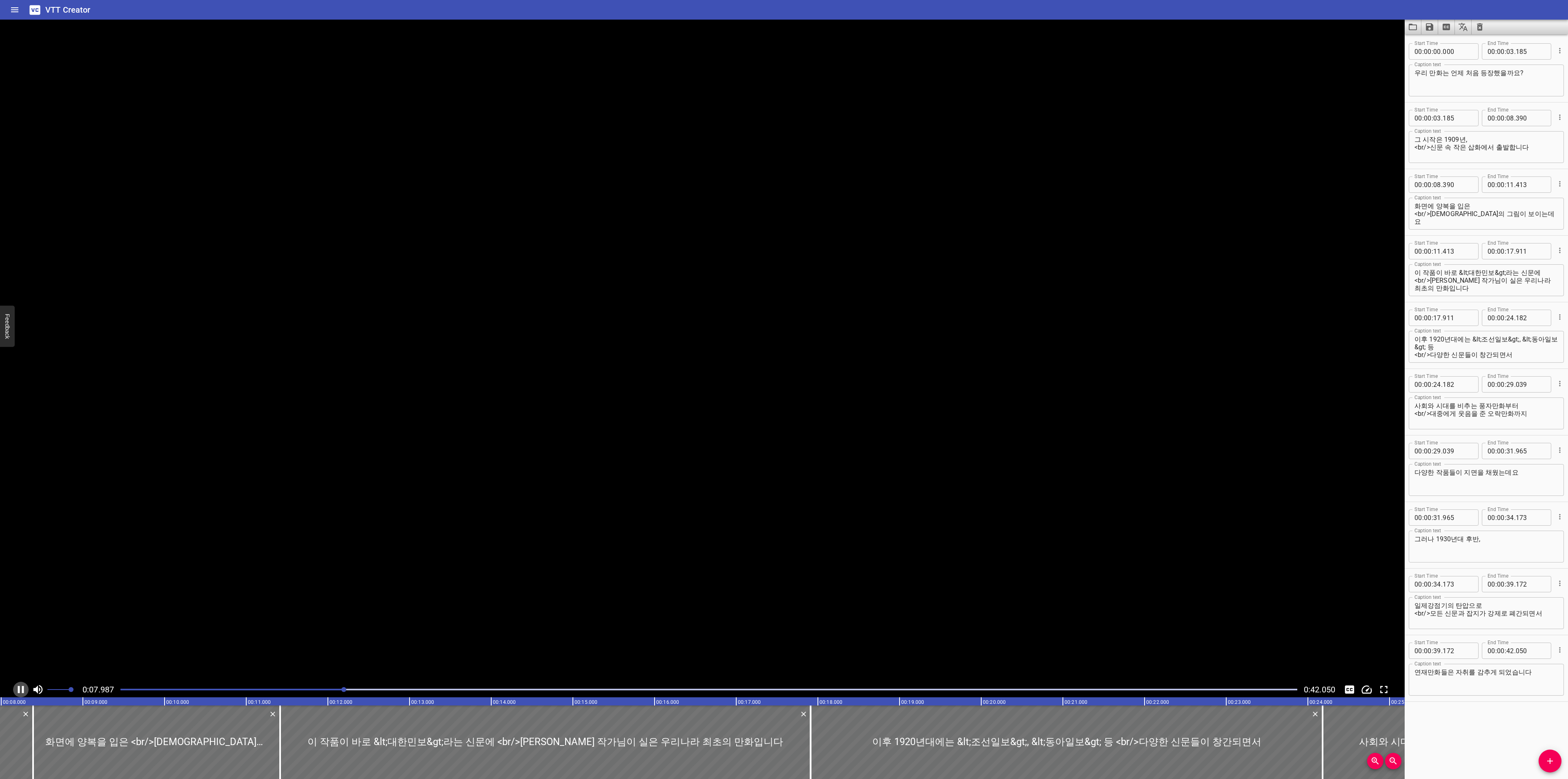
click at [22, 688] on icon "Play/Pause" at bounding box center [21, 689] width 12 height 12
drag, startPoint x: 1460, startPoint y: 186, endPoint x: 1433, endPoint y: 186, distance: 27.0
click at [1433, 186] on div "00 : 00 : 08 ." at bounding box center [1443, 185] width 70 height 16
click at [1346, 224] on div at bounding box center [702, 350] width 1405 height 662
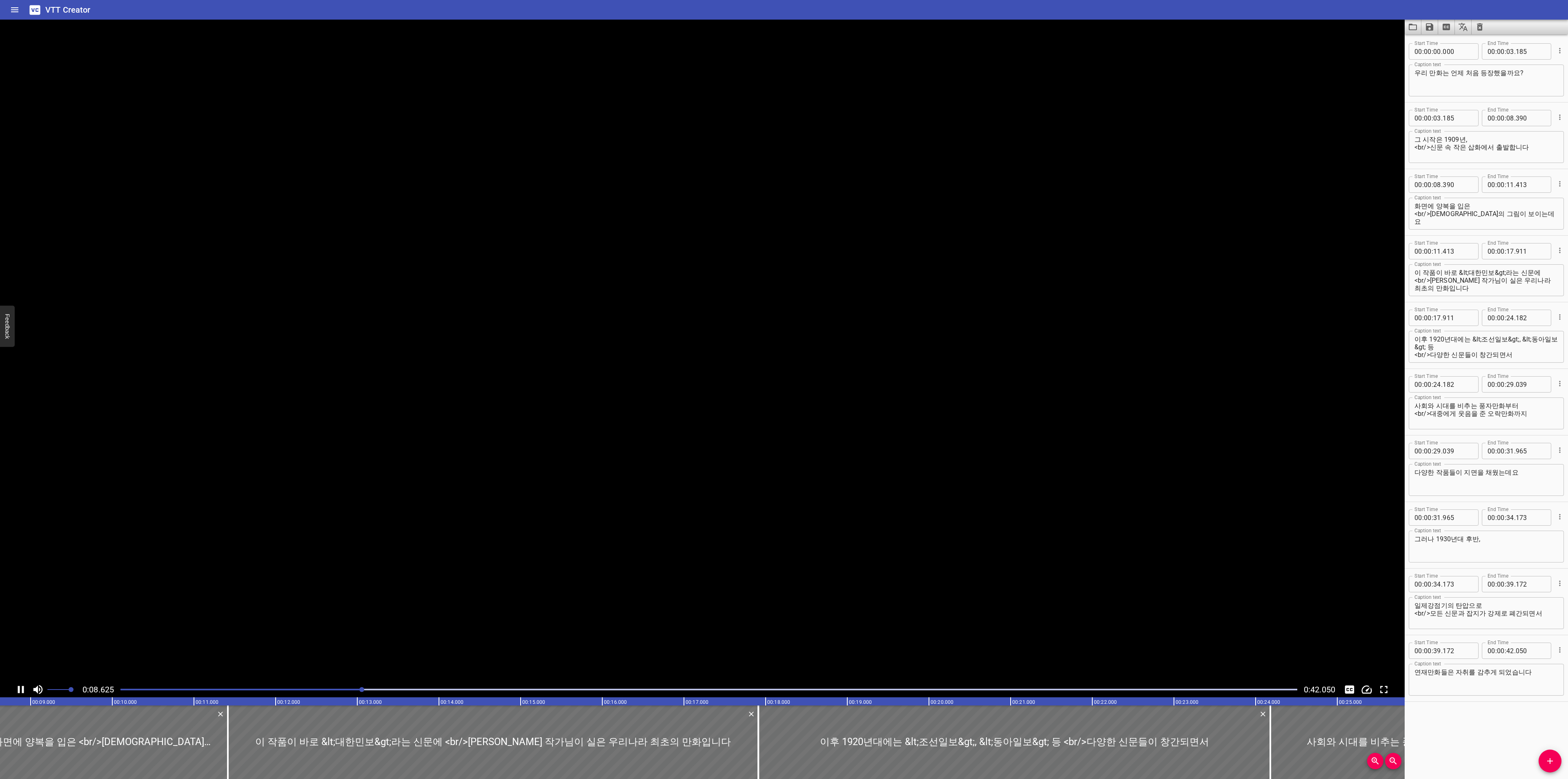
click at [1346, 224] on video at bounding box center [702, 350] width 1405 height 662
click at [323, 686] on div at bounding box center [709, 689] width 1186 height 12
click at [276, 686] on div at bounding box center [709, 689] width 1186 height 12
click at [18, 686] on icon "Play/Pause" at bounding box center [21, 689] width 6 height 7
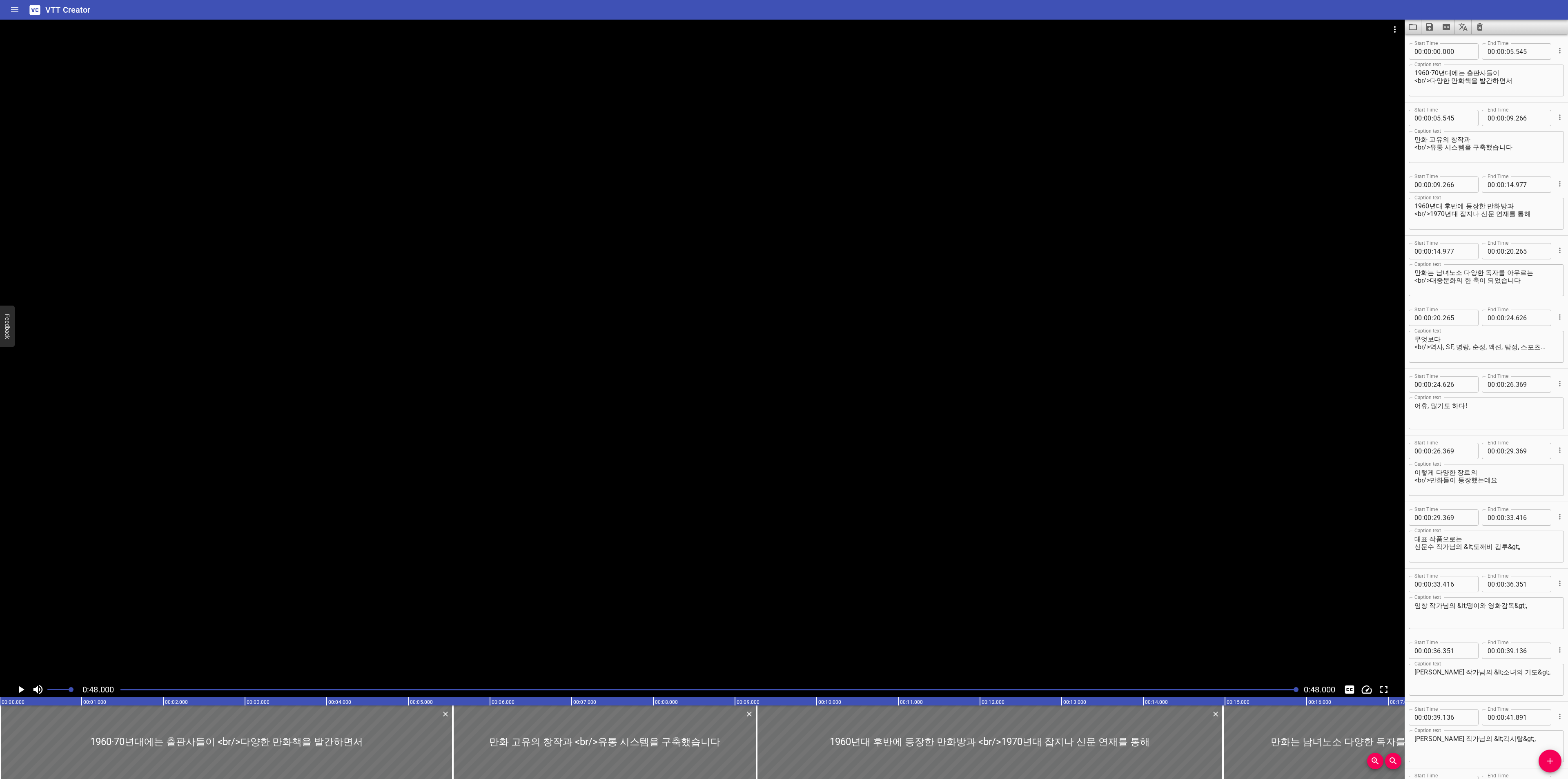
scroll to position [160, 0]
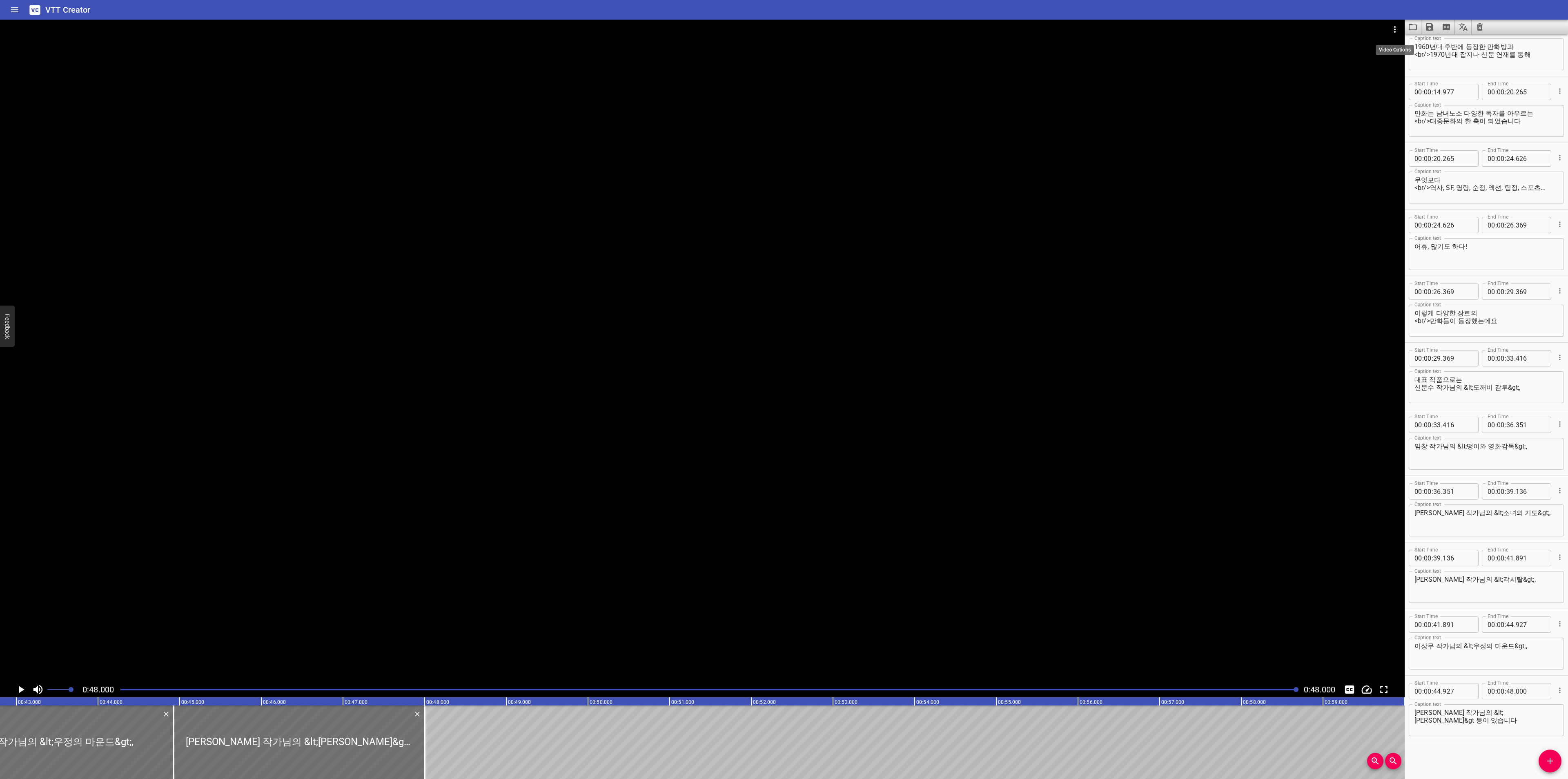
click at [1393, 30] on icon "Video Options" at bounding box center [1395, 29] width 10 height 10
click at [1391, 30] on li "Select New Video File..." at bounding box center [1425, 30] width 81 height 15
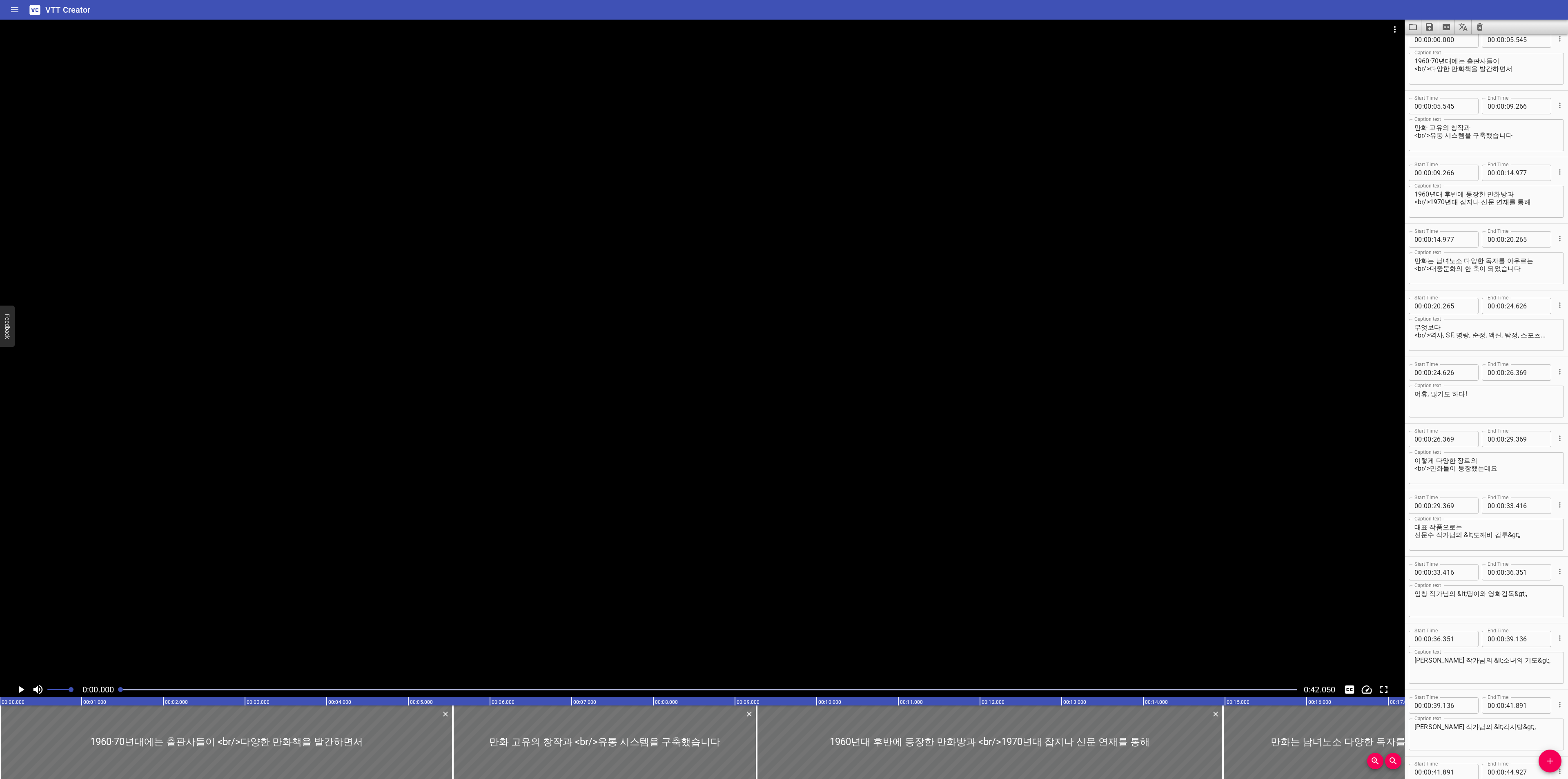
scroll to position [0, 0]
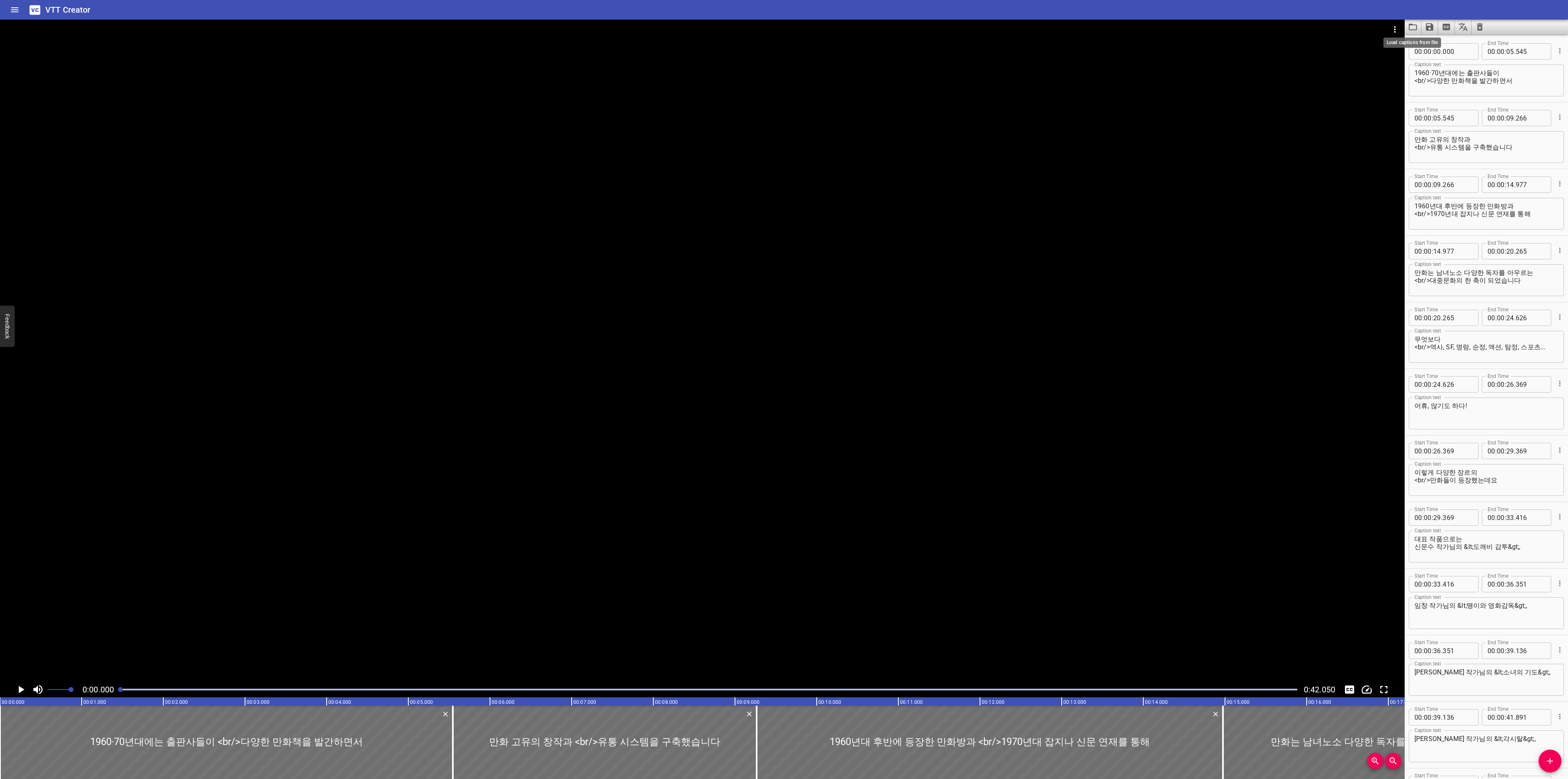
click at [1415, 27] on icon "Load captions from file" at bounding box center [1413, 27] width 10 height 10
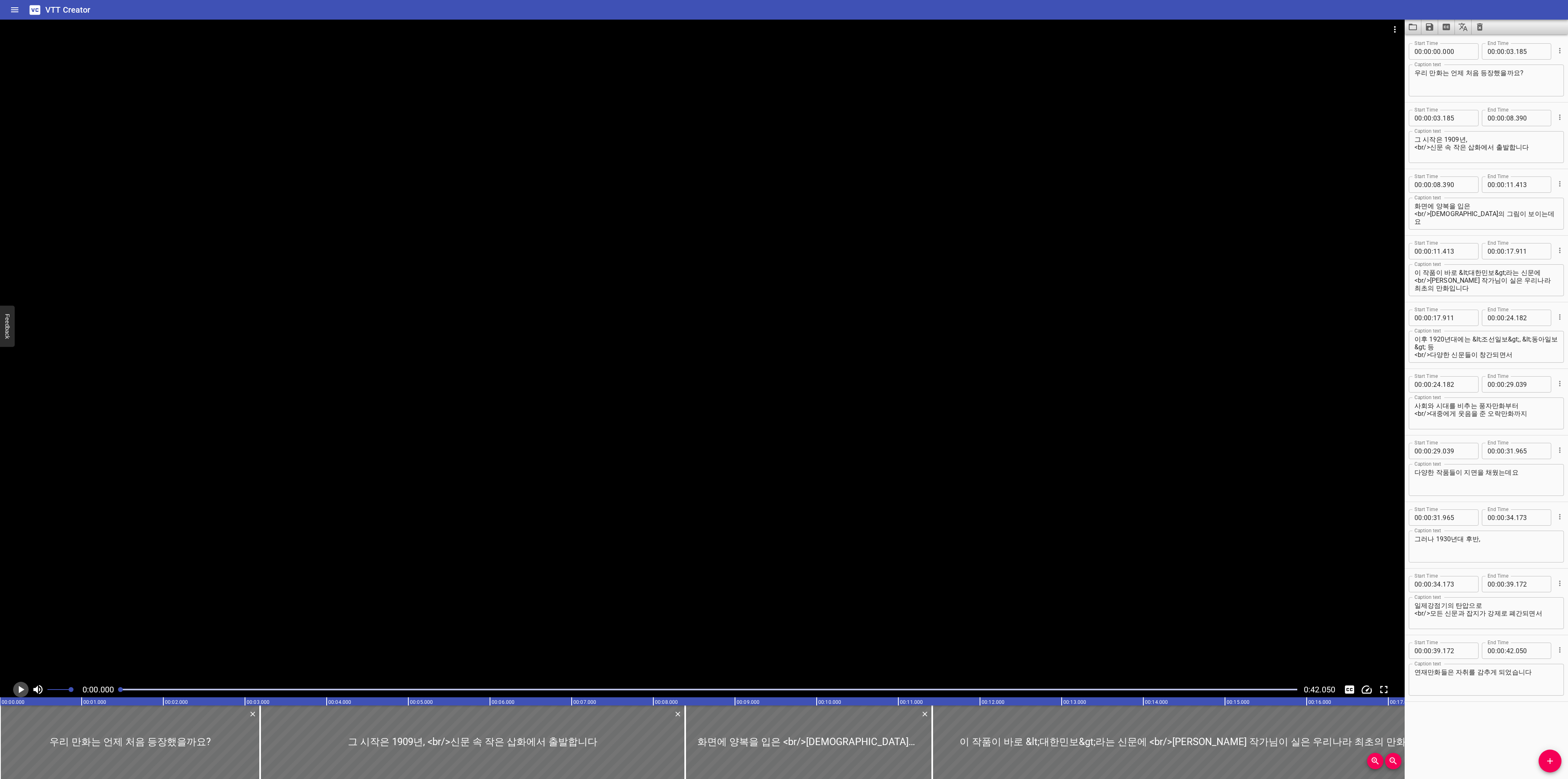
click at [23, 682] on button "Play/Pause" at bounding box center [20, 689] width 15 height 15
click at [22, 683] on button "Play/Pause" at bounding box center [20, 689] width 15 height 15
click at [1542, 152] on textarea "그 시작은 1909년, <br/>신문 속 작은 삽화에서 출발합니다" at bounding box center [1486, 147] width 144 height 23
click at [1533, 136] on textarea "그 시작은 1909년, <br/>신문 속 작은 삽화에서 출발합니다" at bounding box center [1486, 147] width 144 height 23
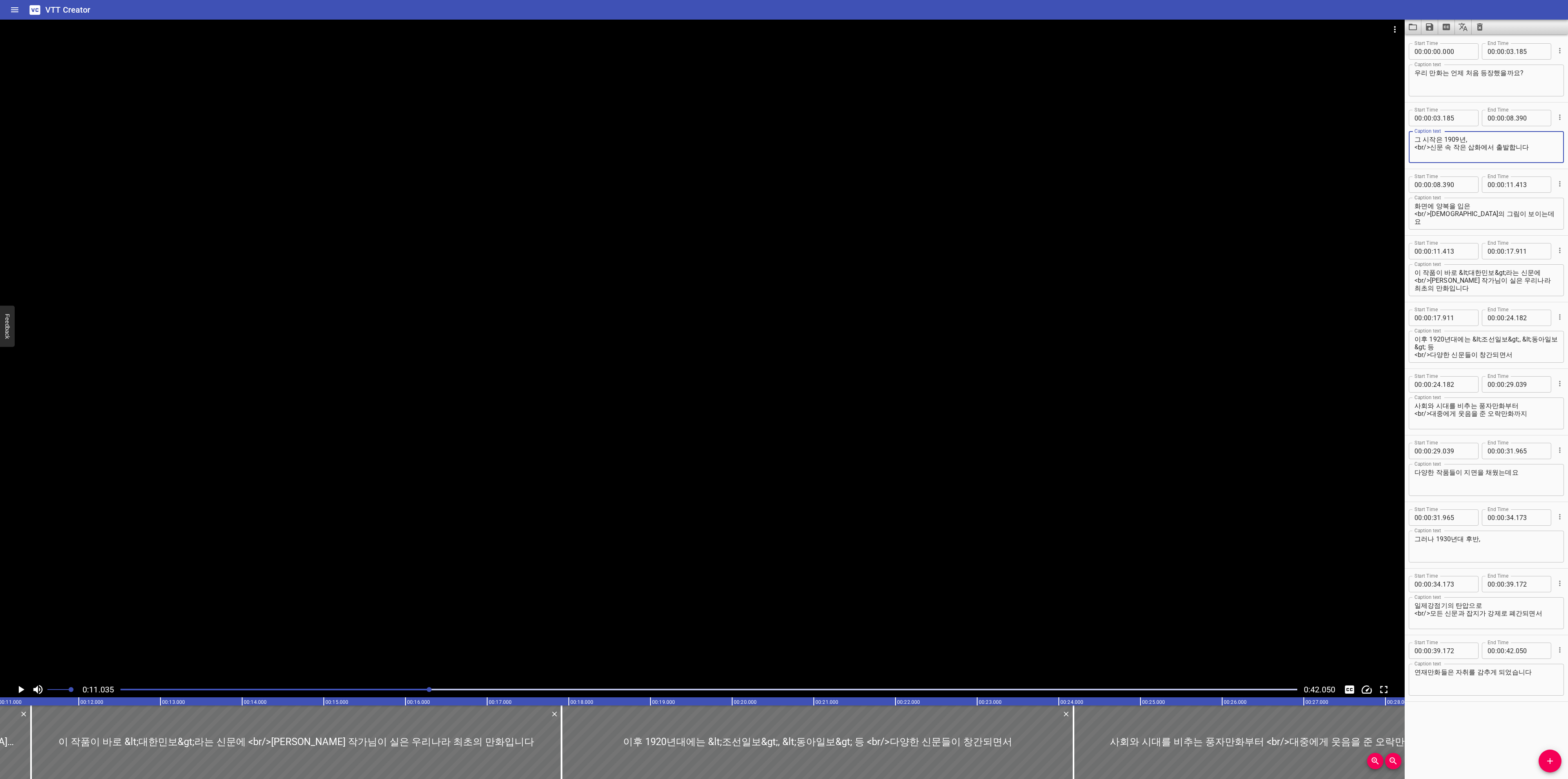
click at [1524, 199] on div "화면에 양복을 입은 <br/>신사의 그림이 보이는데요 Caption text" at bounding box center [1486, 214] width 155 height 32
click at [1523, 206] on textarea "화면에 양복을 입은 <br/>[DEMOGRAPHIC_DATA]의 그림이 보이는데요" at bounding box center [1486, 214] width 144 height 23
click at [1527, 219] on textarea "화면에 양복을 입은 <br/>[DEMOGRAPHIC_DATA]의 그림이 보이는데요" at bounding box center [1486, 214] width 144 height 23
click at [1545, 272] on textarea "이 작품이 바로 &lt;대한민보&gt;라는 신문에 <br/>[PERSON_NAME] 작가님이 실은 우리나라 최초의 만화입니다" at bounding box center [1486, 280] width 144 height 23
click at [1533, 291] on textarea "이 작품이 바로 &lt;대한민보&gt;라는 신문에 <br/>[PERSON_NAME] 작가님이 실은 우리나라 최초의 만화입니다" at bounding box center [1486, 280] width 144 height 23
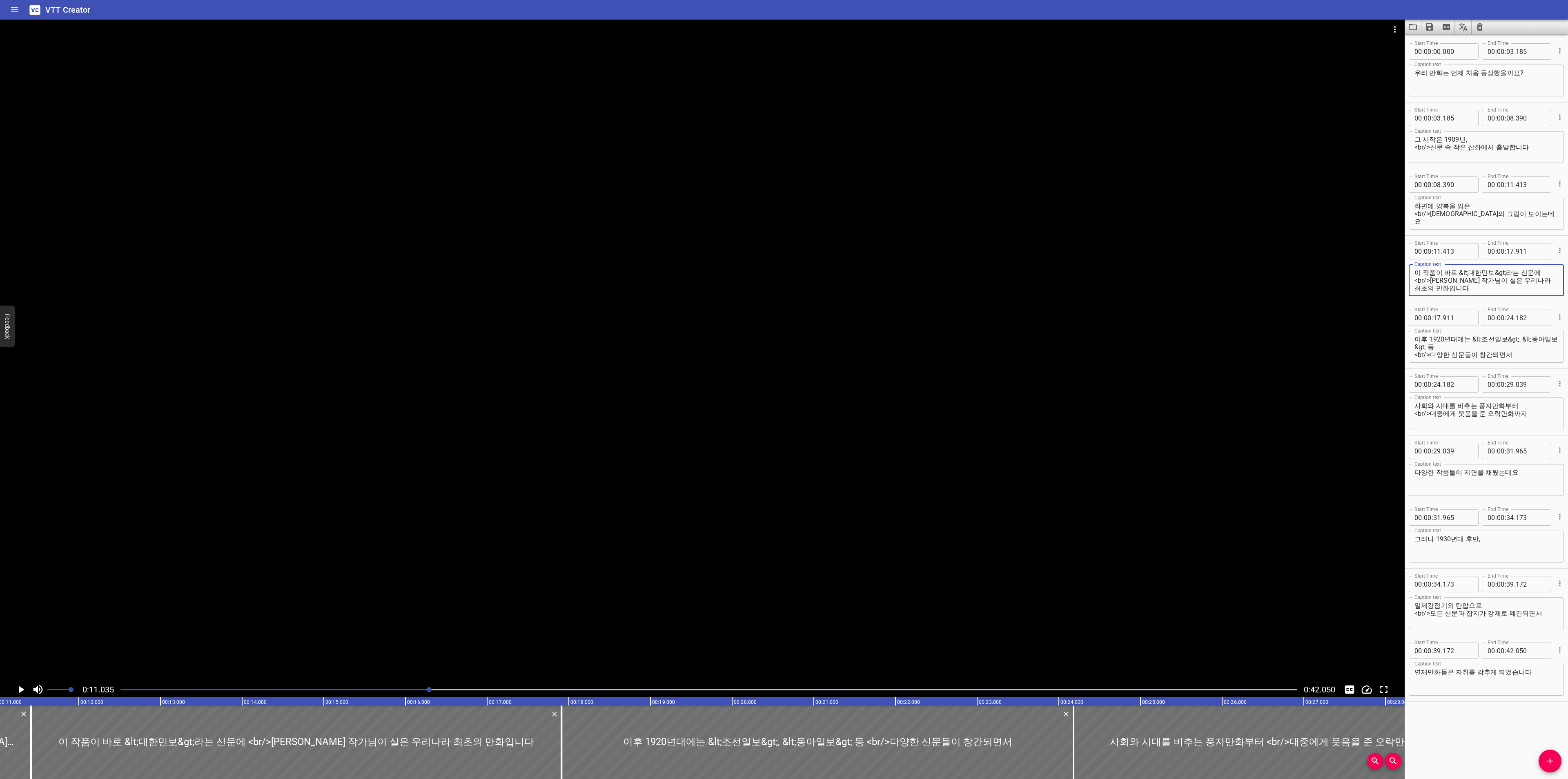
click at [1542, 272] on textarea "이 작품이 바로 &lt;대한민보&gt;라는 신문에 <br/>[PERSON_NAME] 작가님이 실은 우리나라 최초의 만화입니다" at bounding box center [1486, 280] width 144 height 23
click at [24, 691] on icon "Play/Pause" at bounding box center [21, 689] width 12 height 12
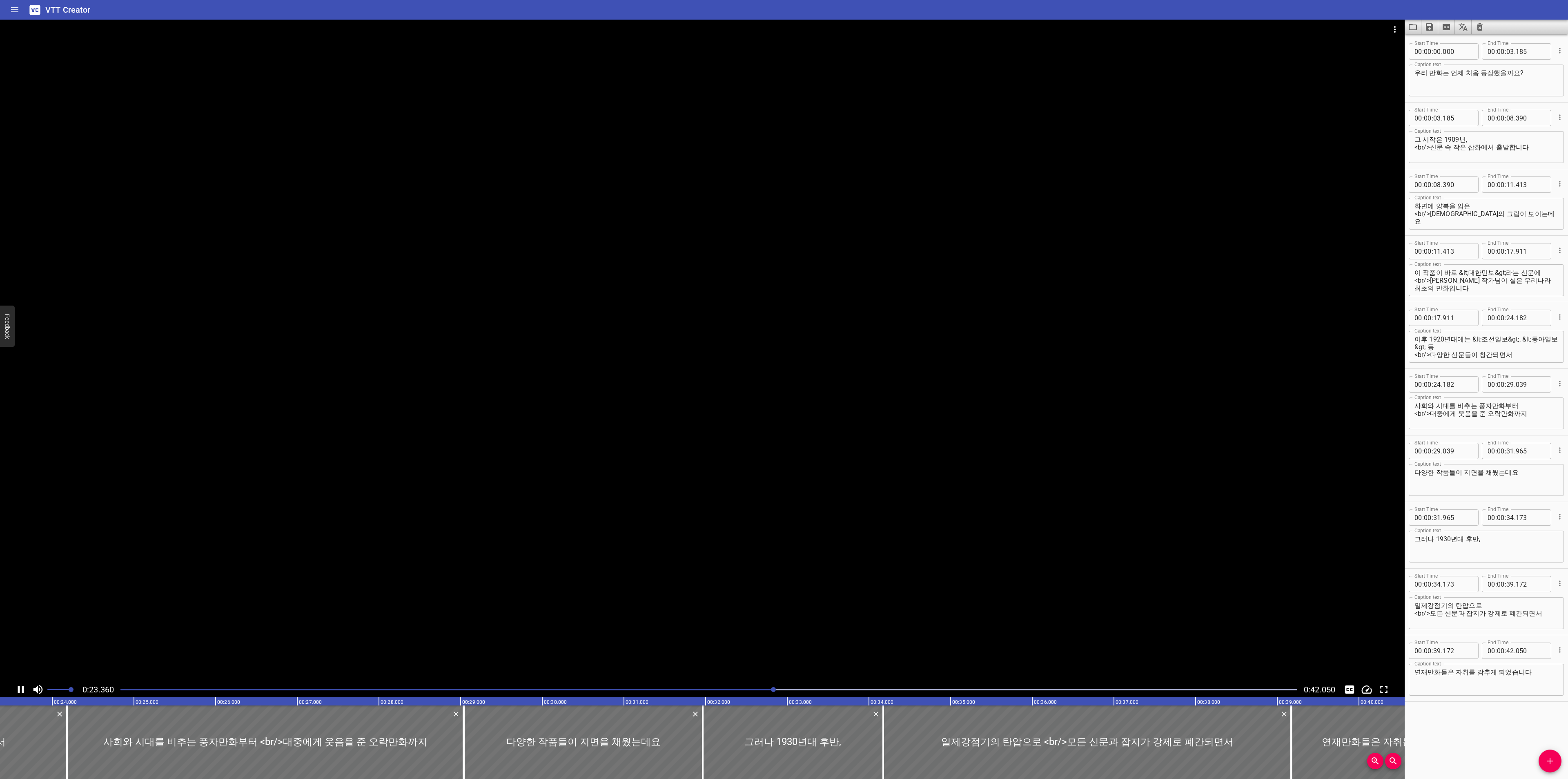
click at [23, 691] on icon "Play/Pause" at bounding box center [21, 689] width 6 height 7
click at [17, 686] on icon "Play/Pause" at bounding box center [21, 689] width 12 height 12
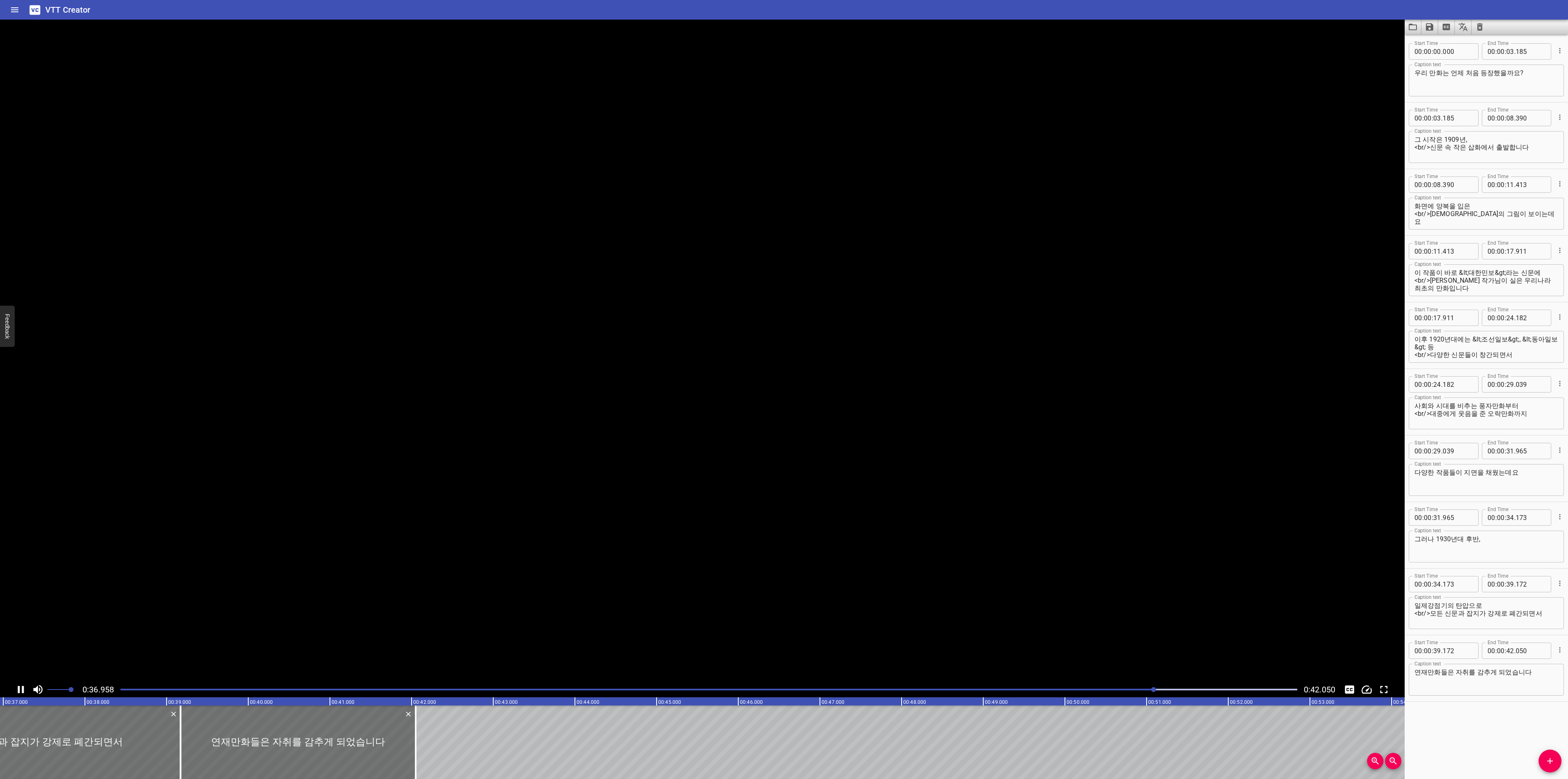
click at [17, 686] on icon "Play/Pause" at bounding box center [21, 689] width 12 height 12
click at [792, 689] on div "Play progress" at bounding box center [578, 689] width 1177 height 2
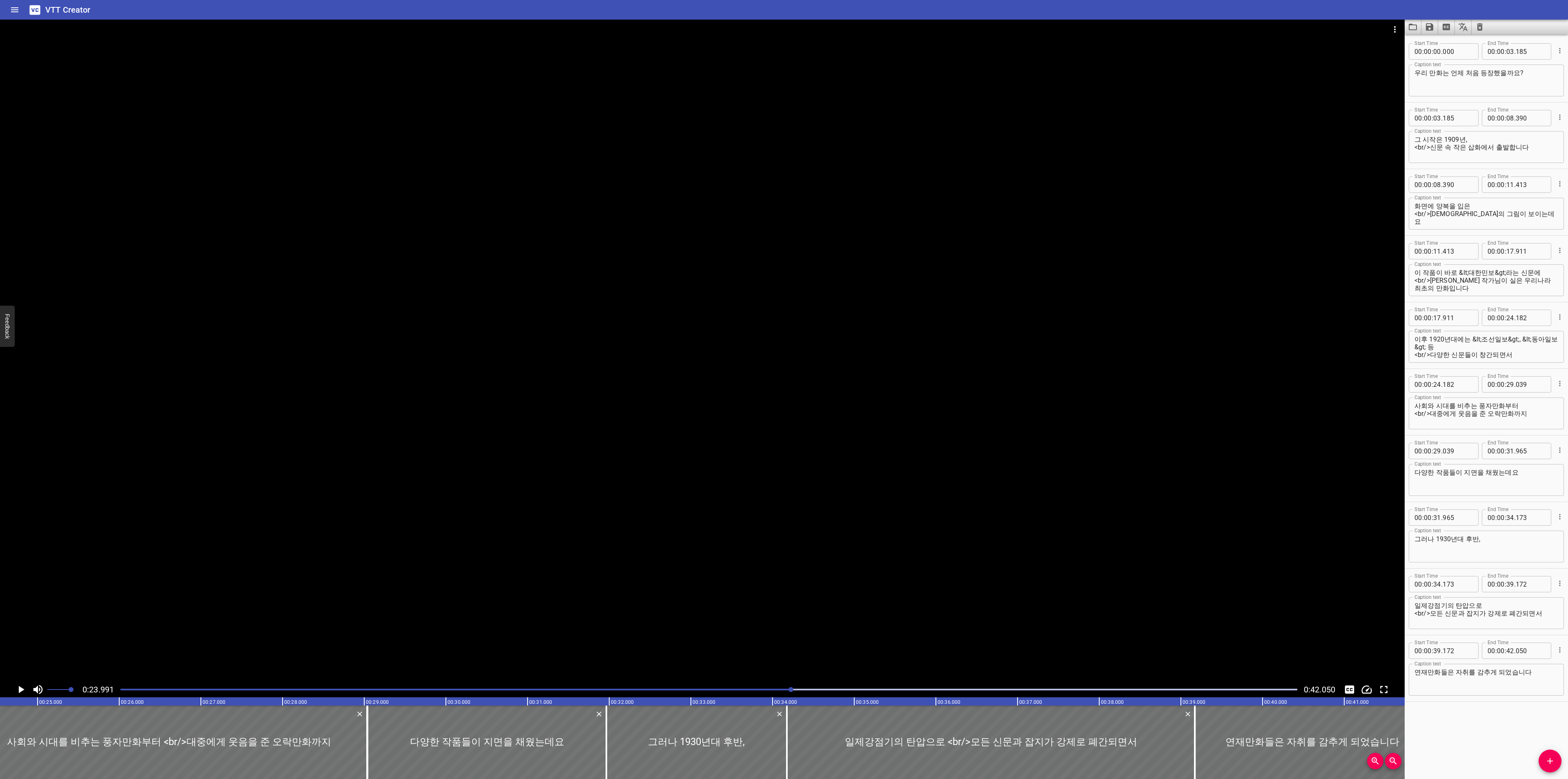
scroll to position [0, 1959]
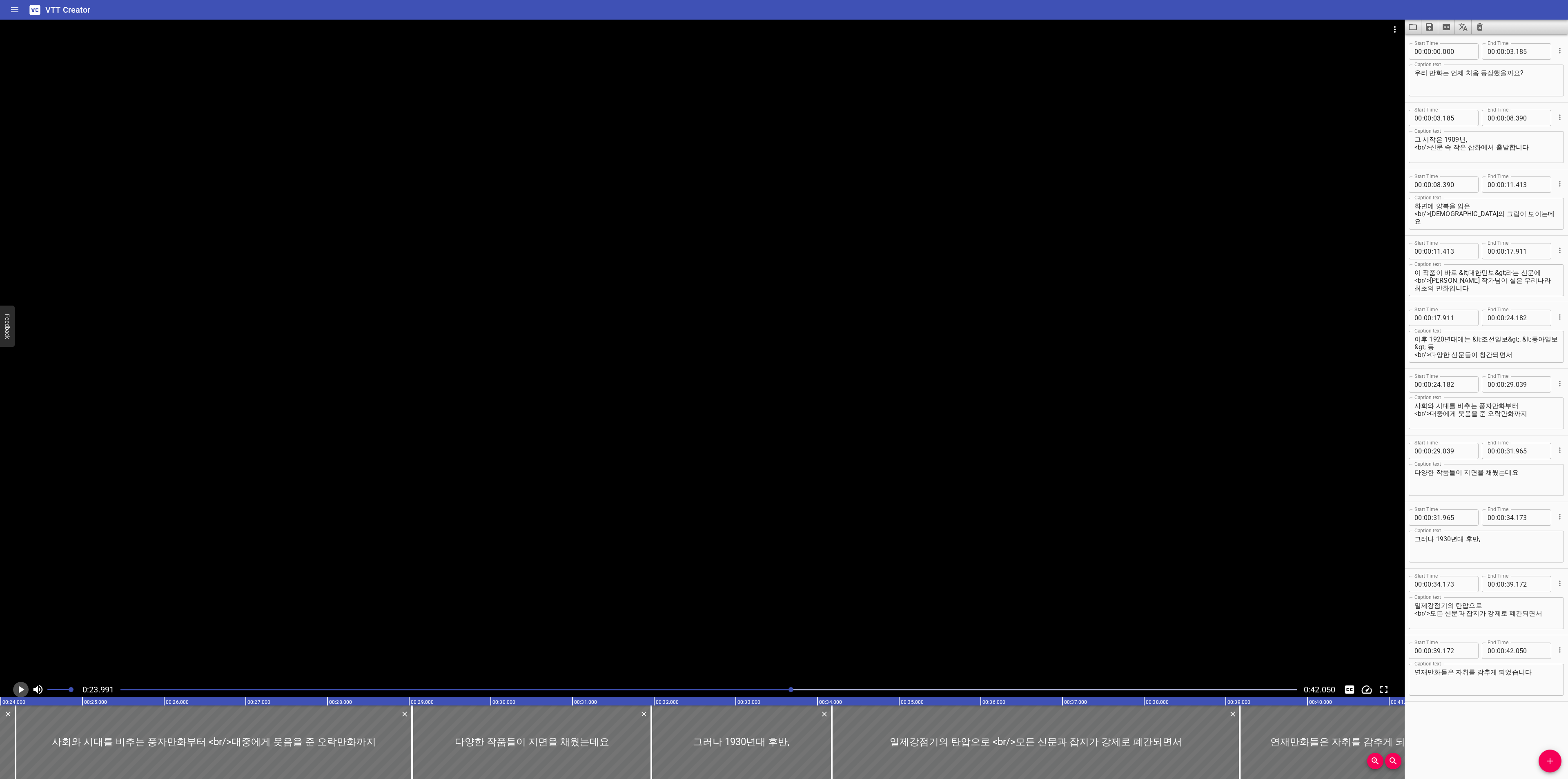
click at [18, 689] on icon "Play/Pause" at bounding box center [21, 689] width 12 height 12
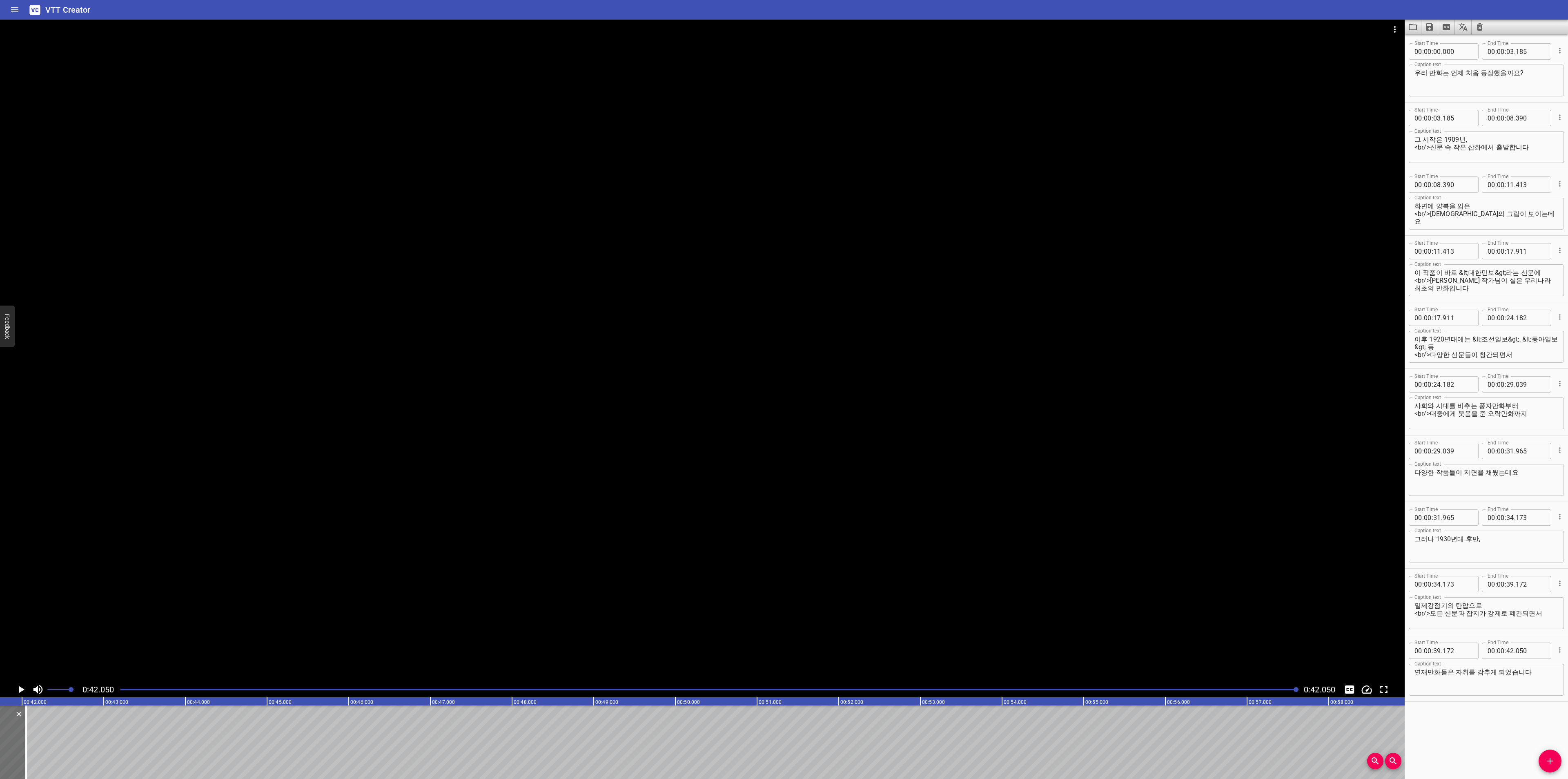
scroll to position [0, 3434]
click at [1395, 23] on button "Video Options" at bounding box center [1395, 29] width 19 height 19
click at [1396, 29] on li "Select New Video File..." at bounding box center [1425, 30] width 81 height 15
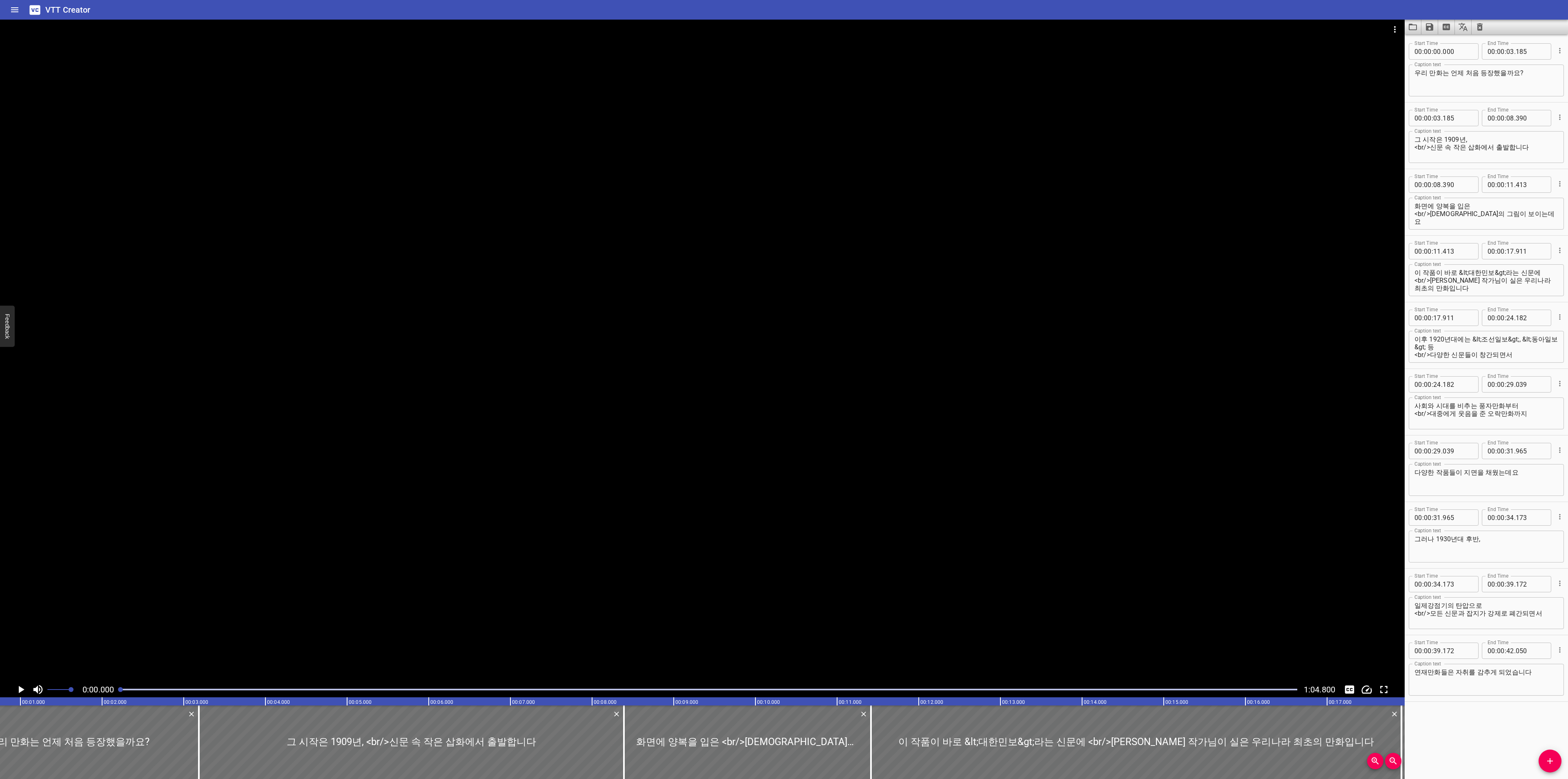
scroll to position [0, 0]
click at [1409, 26] on icon "Load captions from file" at bounding box center [1412, 27] width 8 height 7
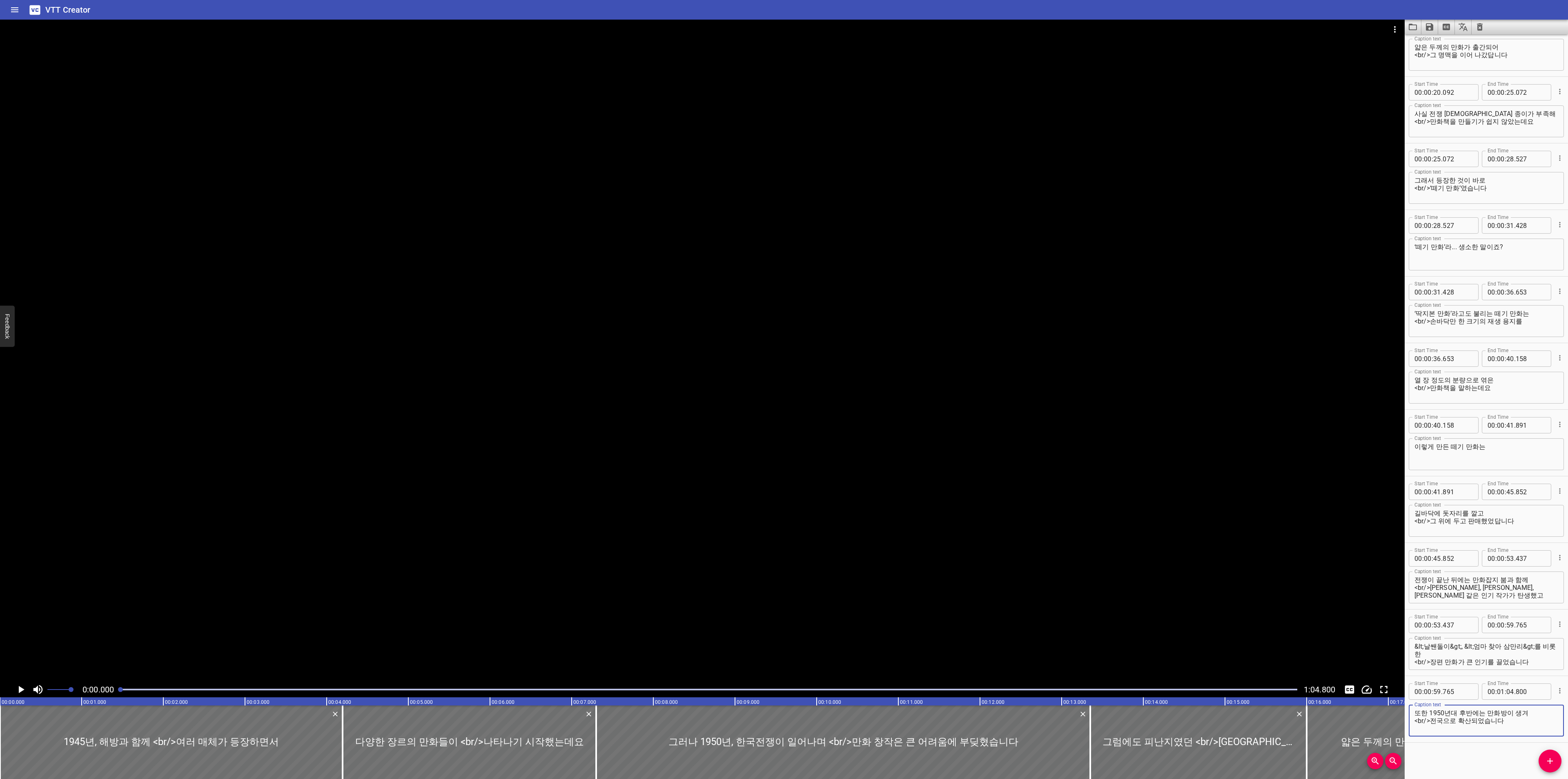
scroll to position [292, 0]
click at [14, 685] on button "Play/Pause" at bounding box center [20, 689] width 15 height 15
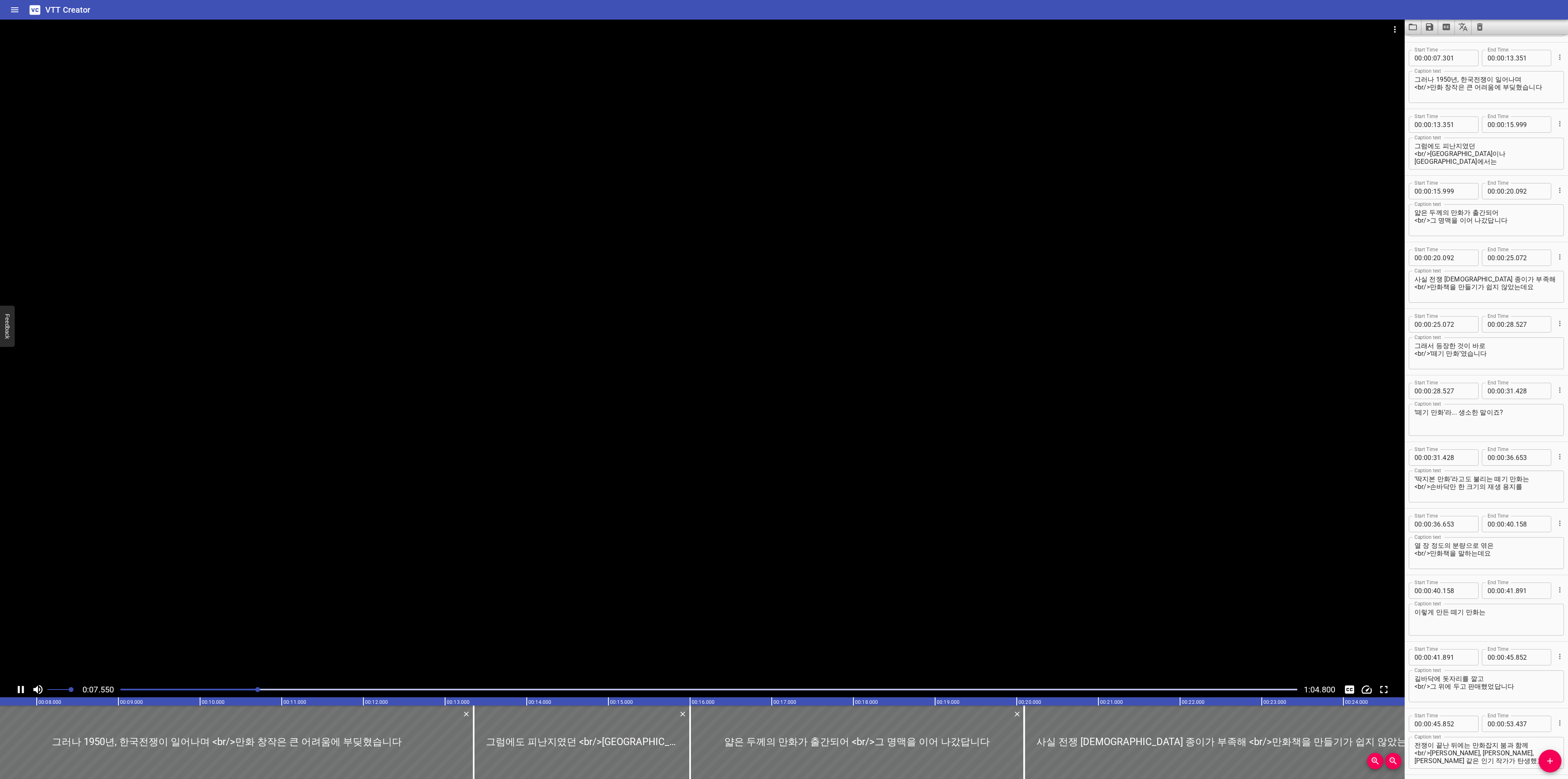
scroll to position [133, 0]
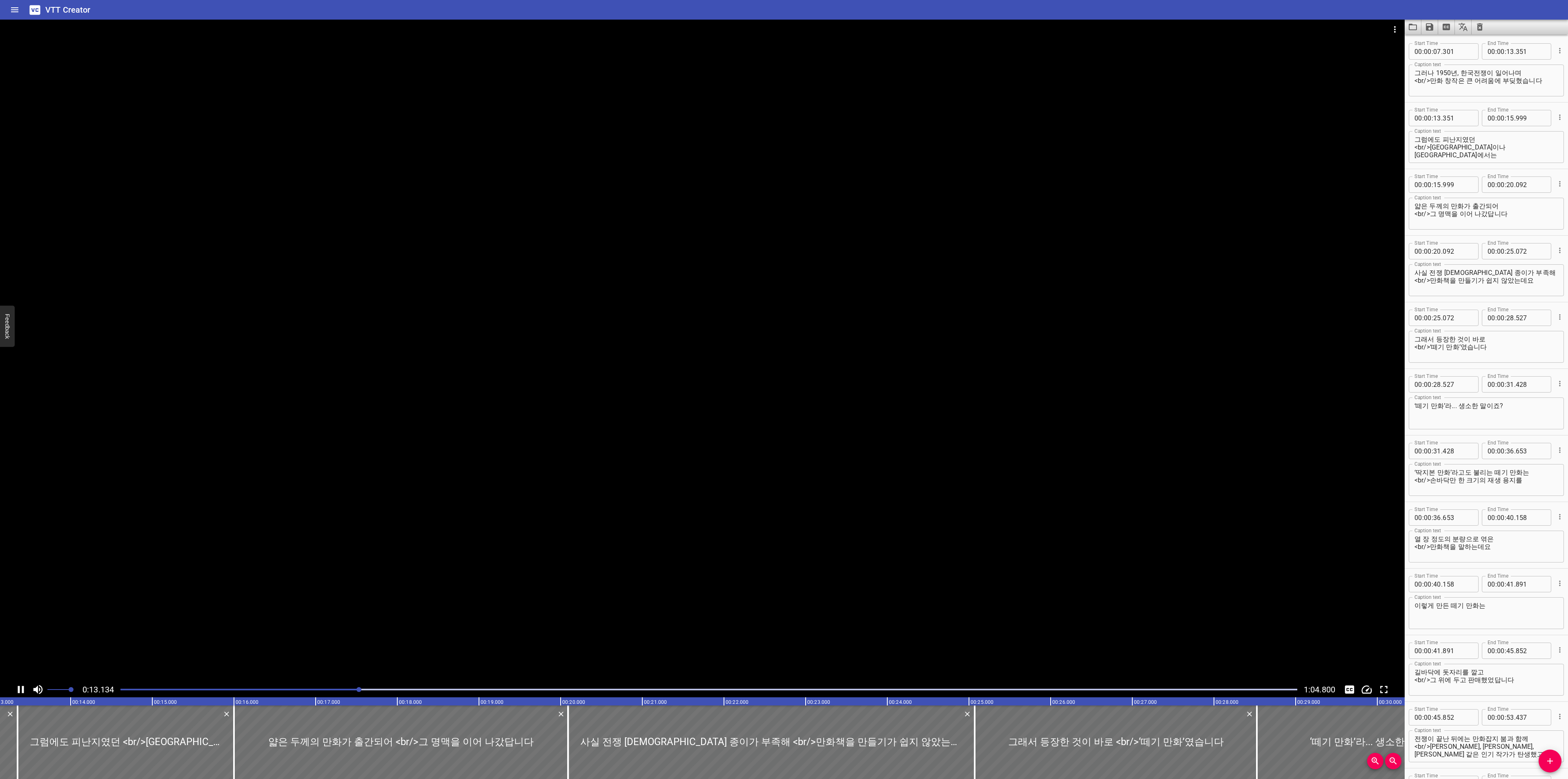
click at [1535, 81] on textarea "그러나 1950년, 한국전쟁이 일어나며 <br/>만화 창작은 큰 어려움에 부딪혔습니다" at bounding box center [1486, 80] width 144 height 23
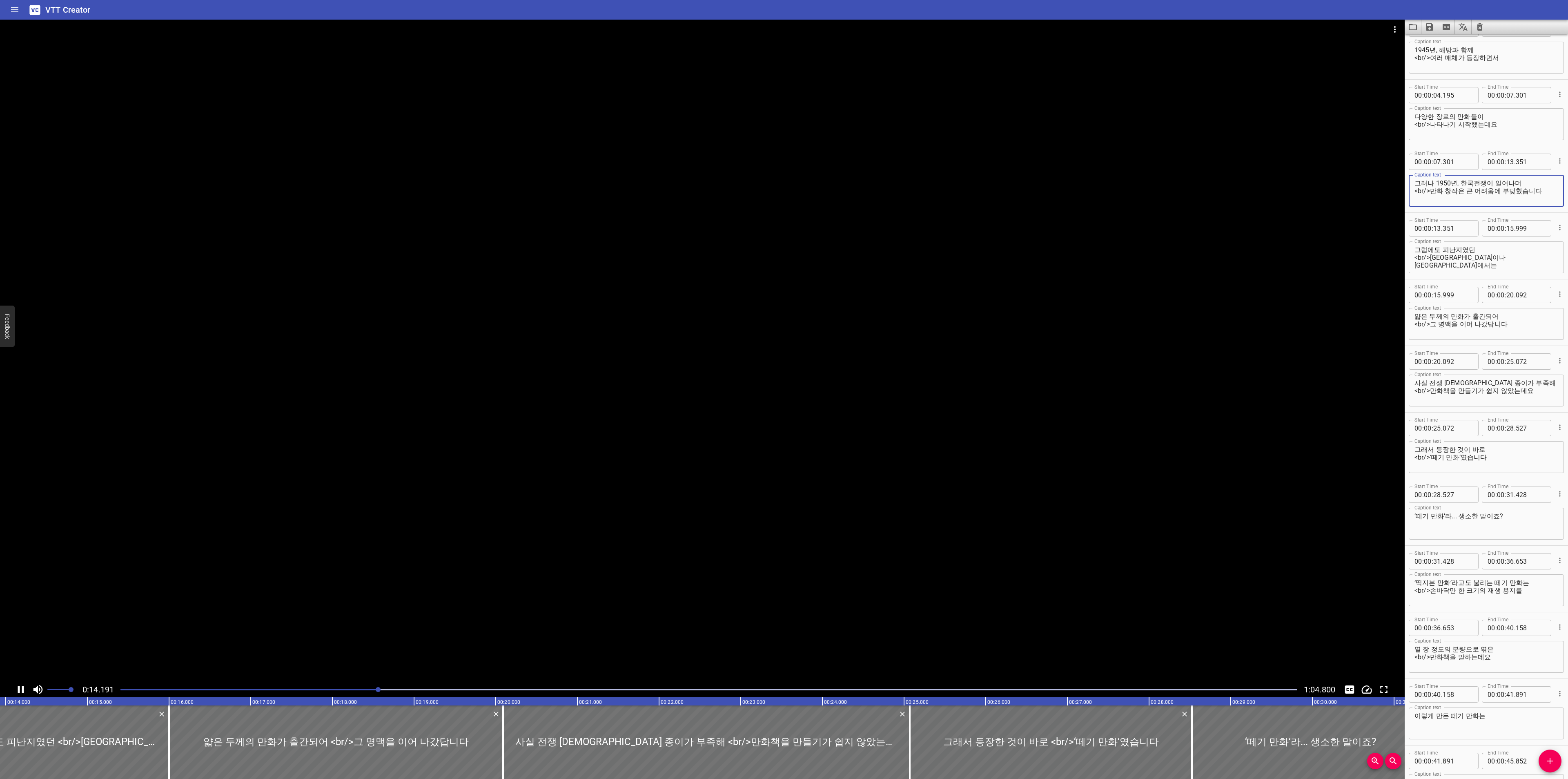
scroll to position [0, 0]
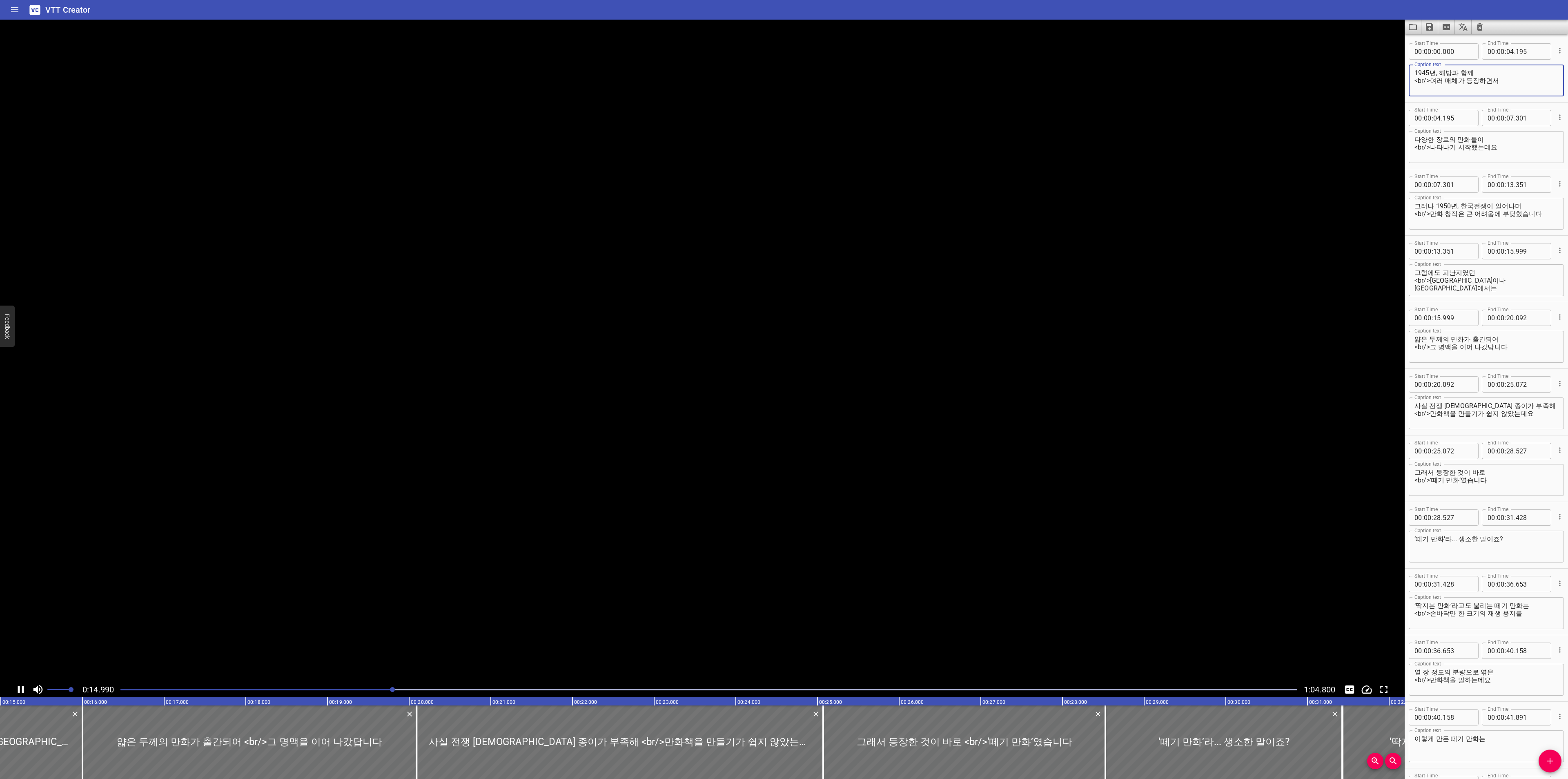
click at [1508, 74] on textarea "1945년, 해방과 함께 <br/>여러 매체가 등장하면서" at bounding box center [1486, 80] width 144 height 23
click at [1508, 80] on textarea "1945년, 해방과 함께 <br/>여러 매체가 등장하면서" at bounding box center [1486, 80] width 144 height 23
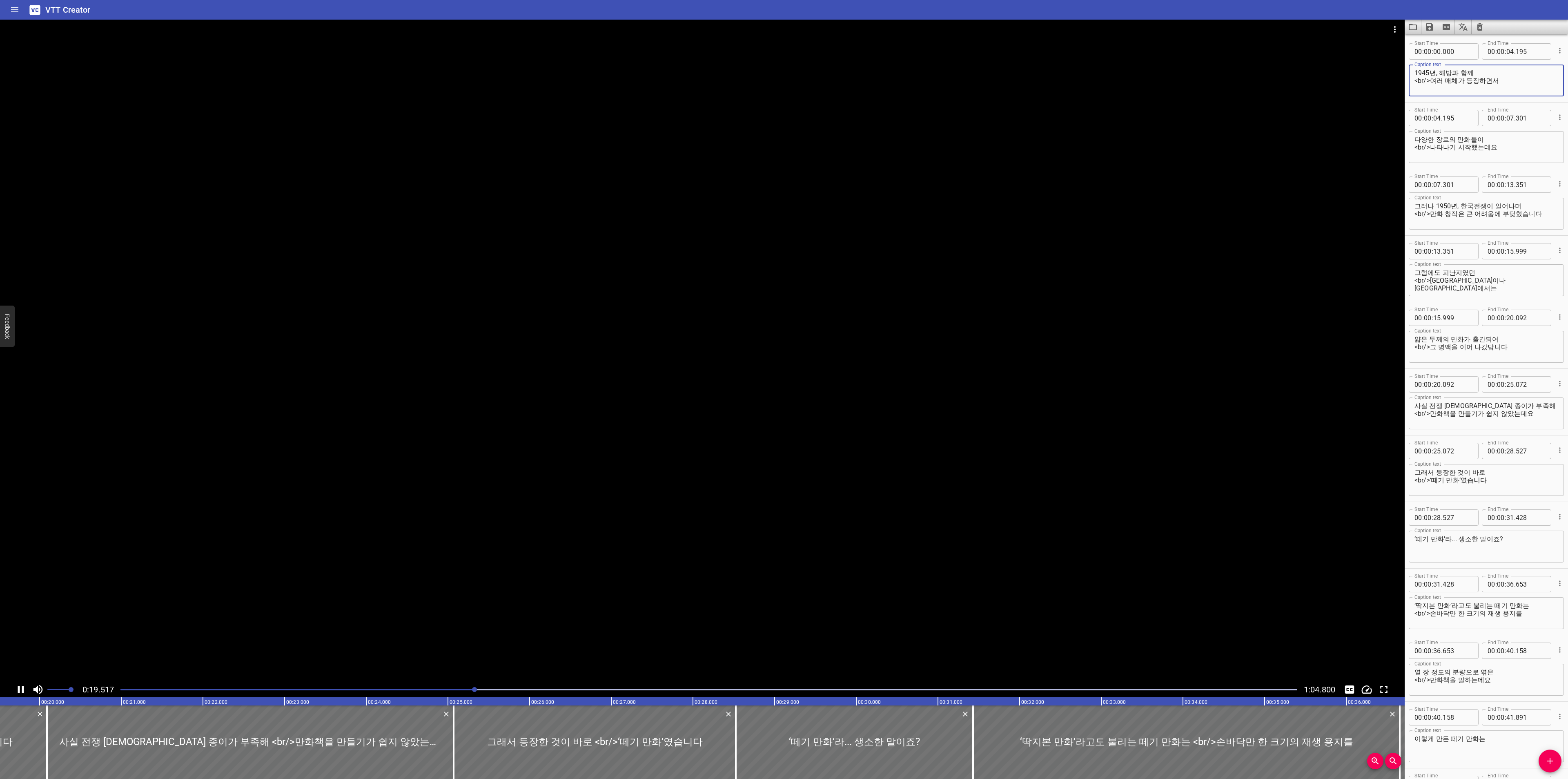
click at [130, 687] on div at bounding box center [709, 689] width 1186 height 12
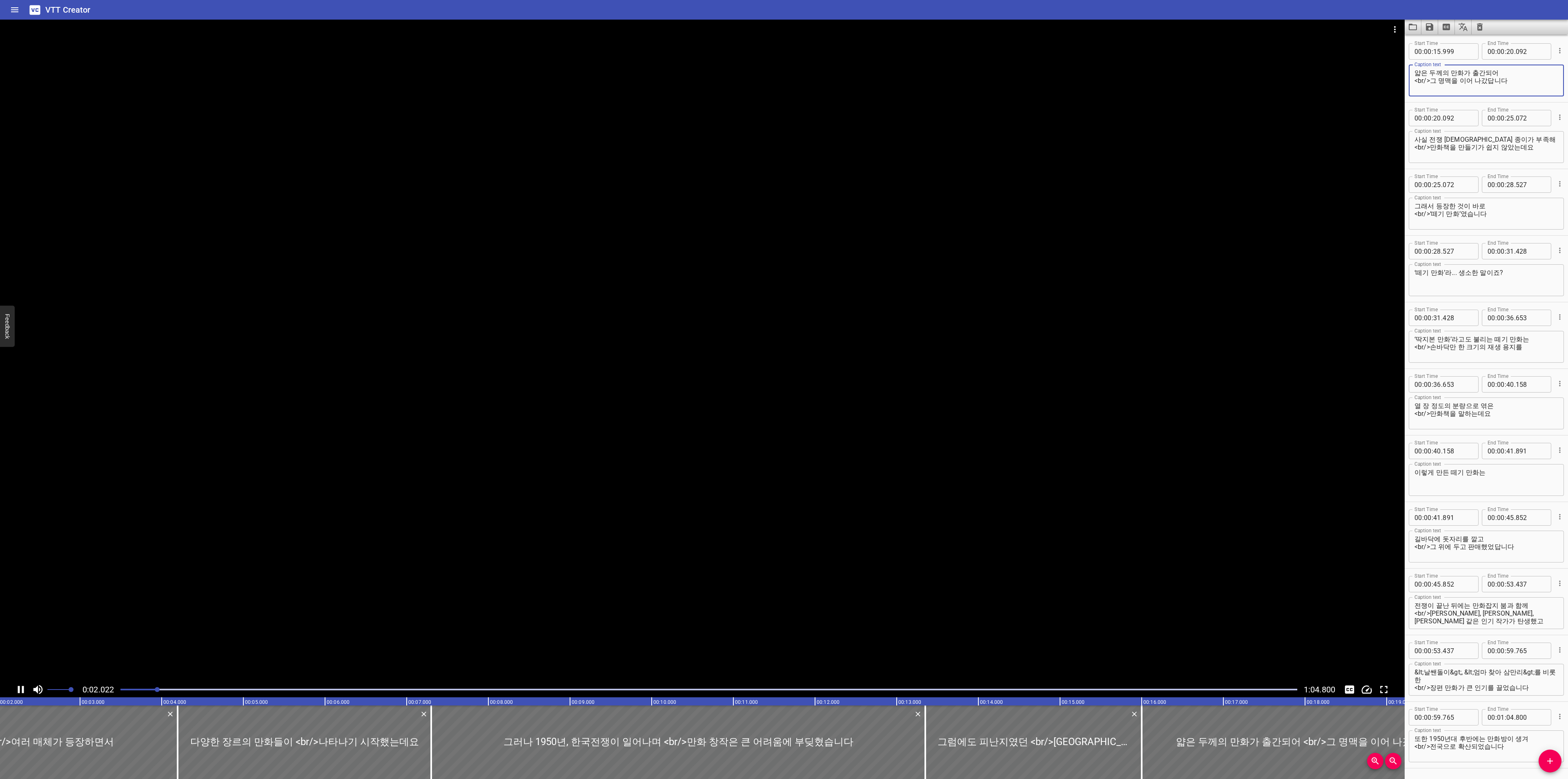
click at [1508, 72] on textarea "얇은 두께의 만화가 출간되어 <br/>그 명맥을 이어 나갔답니다" at bounding box center [1486, 80] width 144 height 23
click at [1514, 77] on textarea "얇은 두께의 만화가 출간되어 <br/>그 명맥을 이어 나갔답니다" at bounding box center [1486, 80] width 144 height 23
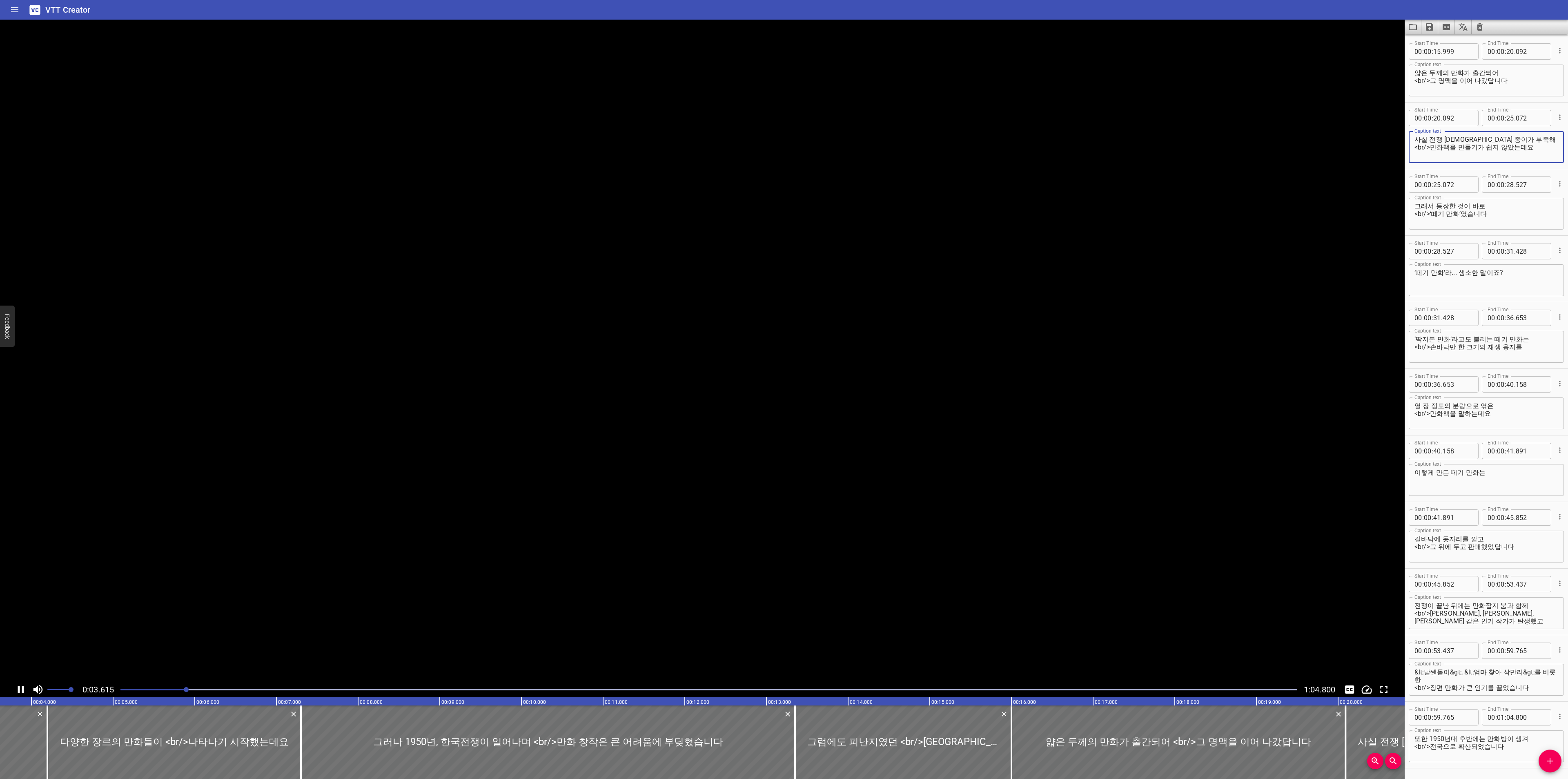
click at [1520, 136] on textarea "사실 전쟁 중에는 종이가 부족해 <br/>만화책을 만들기가 쉽지 않았는데요" at bounding box center [1486, 147] width 144 height 23
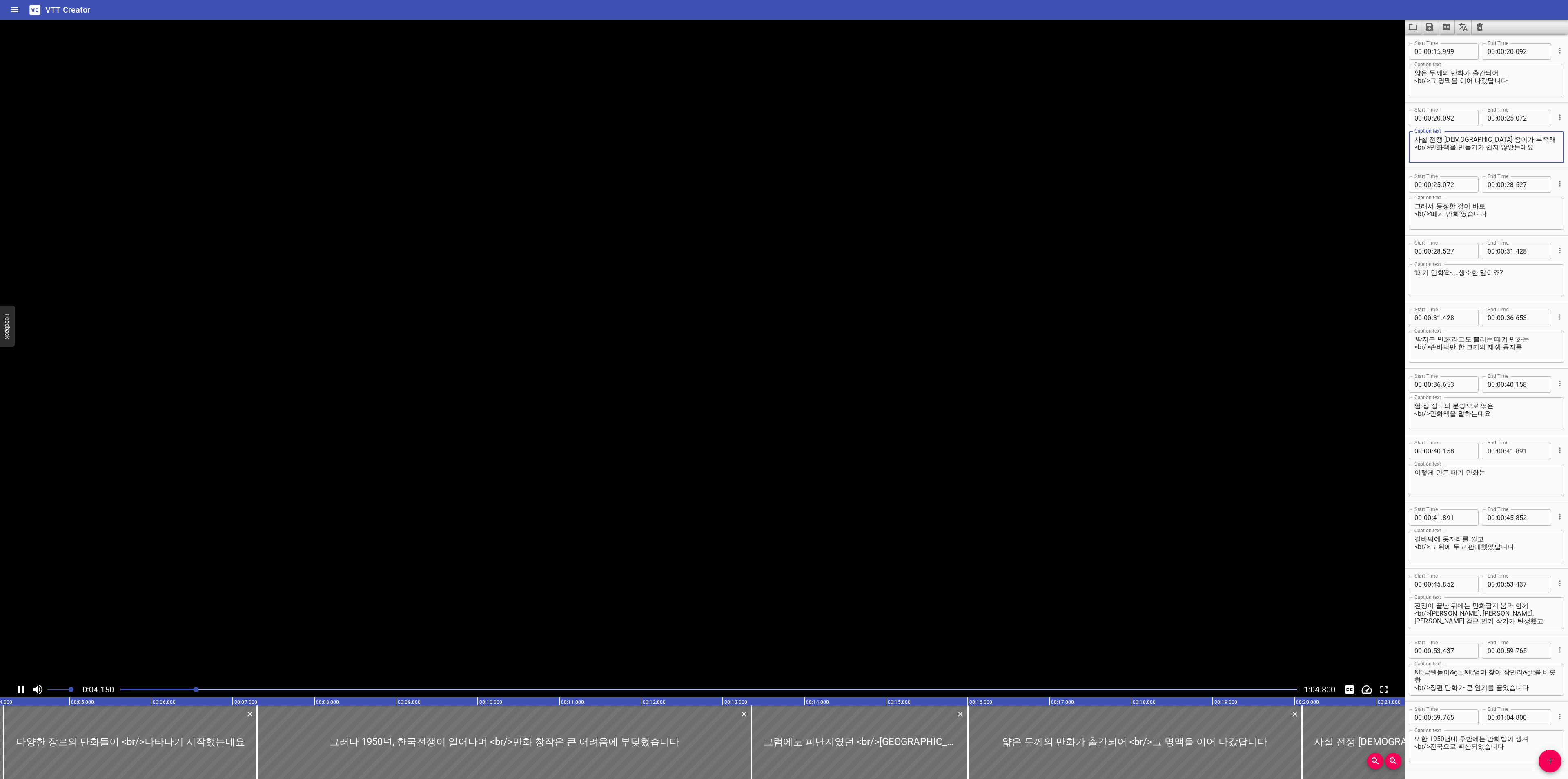
click at [1539, 151] on textarea "사실 전쟁 중에는 종이가 부족해 <br/>만화책을 만들기가 쉽지 않았는데요" at bounding box center [1486, 147] width 144 height 23
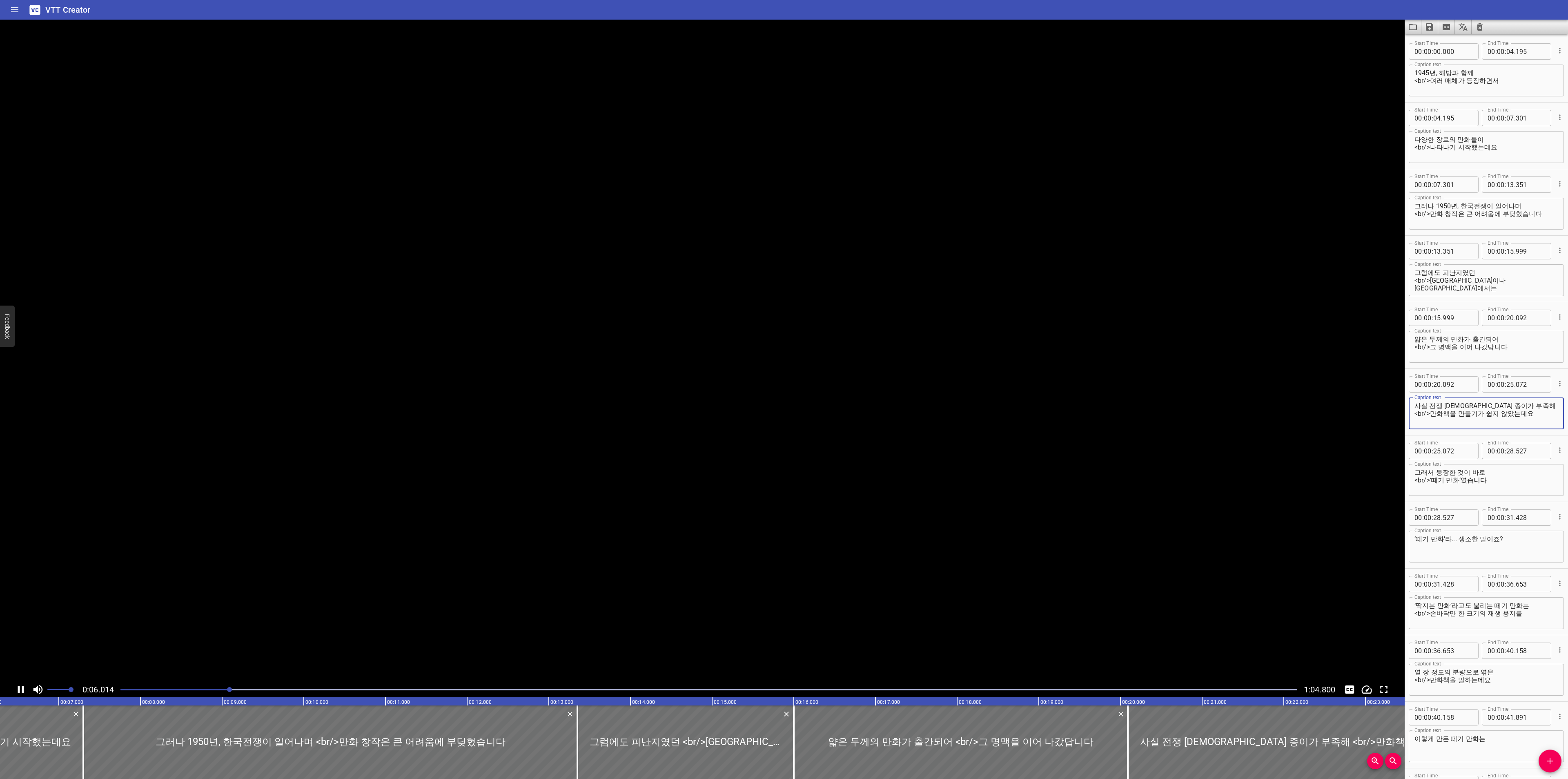
click at [1501, 143] on textarea "다양한 장르의 만화들이 <br/>나타나기 시작했는데요" at bounding box center [1486, 147] width 144 height 23
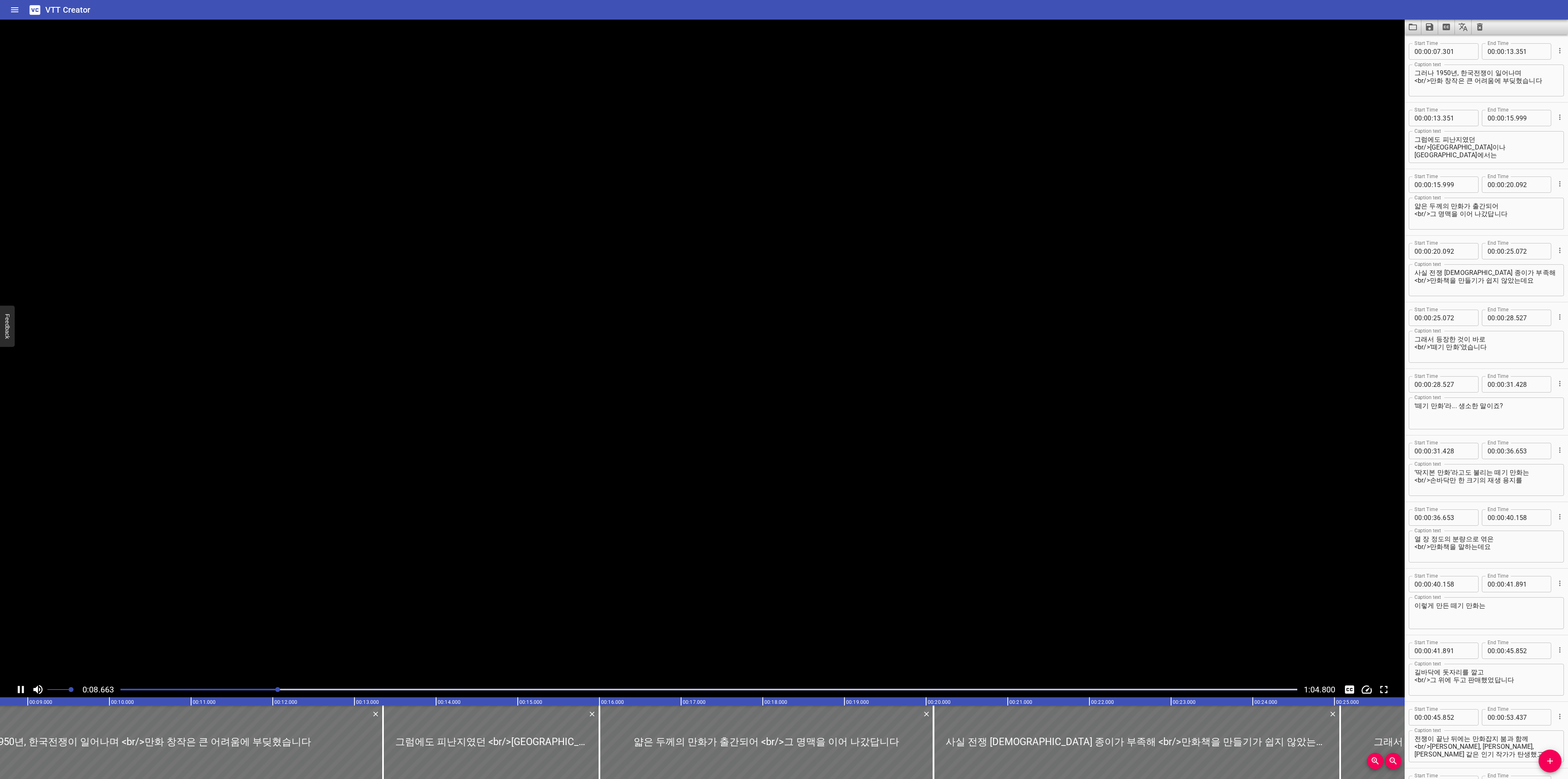
click at [1538, 70] on textarea "그러나 1950년, 한국전쟁이 일어나며 <br/>만화 창작은 큰 어려움에 부딪혔습니다" at bounding box center [1486, 80] width 144 height 23
click at [1545, 80] on textarea "그러나 1950년, 한국전쟁이 일어나며 <br/>만화 창작은 큰 어려움에 부딪혔습니다" at bounding box center [1486, 80] width 144 height 23
click at [1513, 145] on textarea "그럼에도 피난지였던 <br/>부산이나 대구에서는" at bounding box center [1486, 147] width 144 height 23
click at [1511, 143] on textarea "그럼에도 피난지였던 <br/>부산이나 대구에서는" at bounding box center [1486, 147] width 144 height 23
click at [1517, 203] on textarea "얇은 두께의 만화가 출간되어 <br/>그 명맥을 이어 나갔답니다" at bounding box center [1486, 214] width 144 height 23
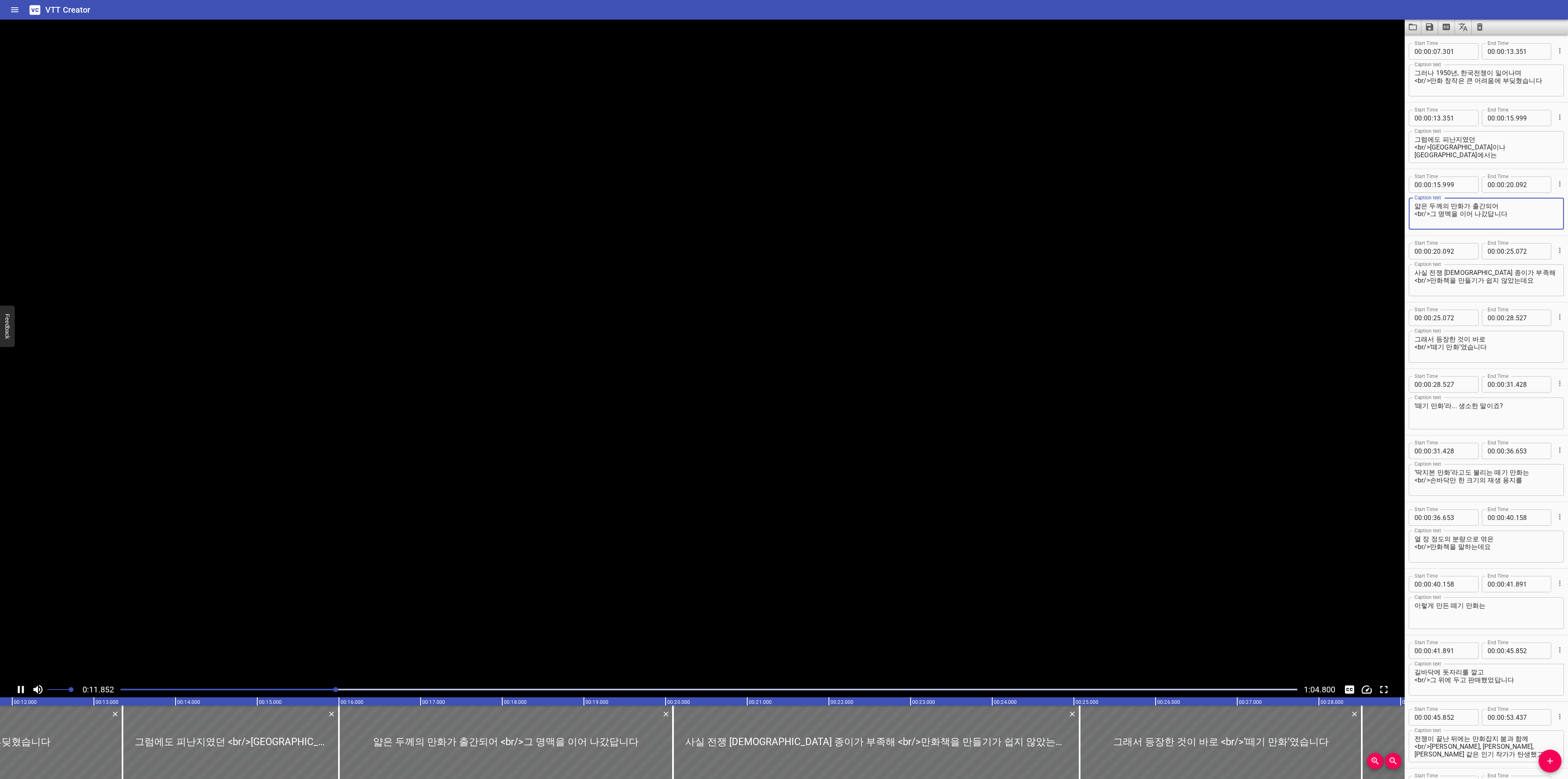
click at [1517, 208] on textarea "얇은 두께의 만화가 출간되어 <br/>그 명맥을 이어 나갔답니다" at bounding box center [1486, 214] width 144 height 23
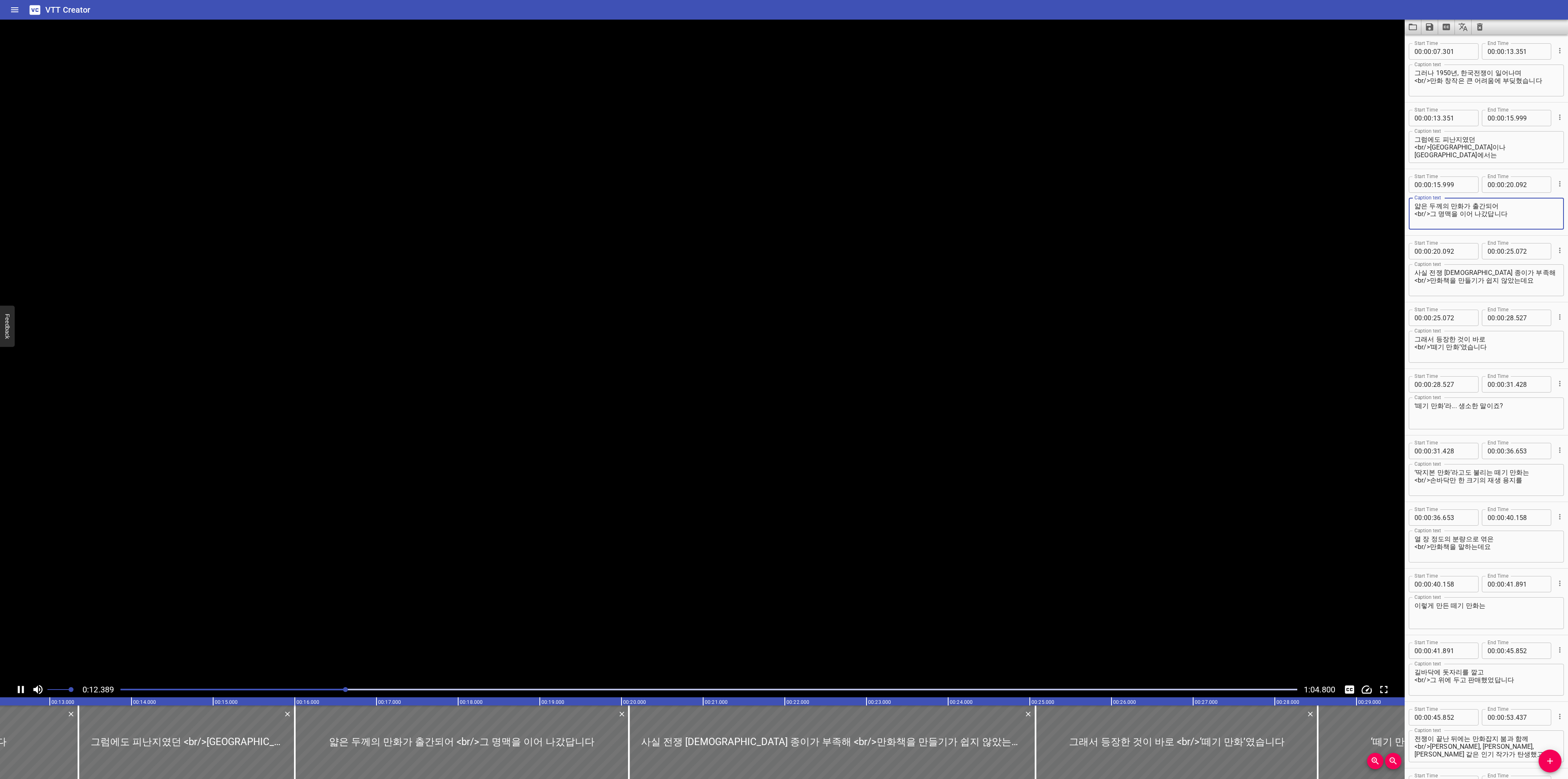
click at [1517, 213] on textarea "얇은 두께의 만화가 출간되어 <br/>그 명맥을 이어 나갔답니다" at bounding box center [1486, 214] width 144 height 23
click at [1533, 273] on textarea "사실 전쟁 중에는 종이가 부족해 <br/>만화책을 만들기가 쉽지 않았는데요" at bounding box center [1486, 280] width 144 height 23
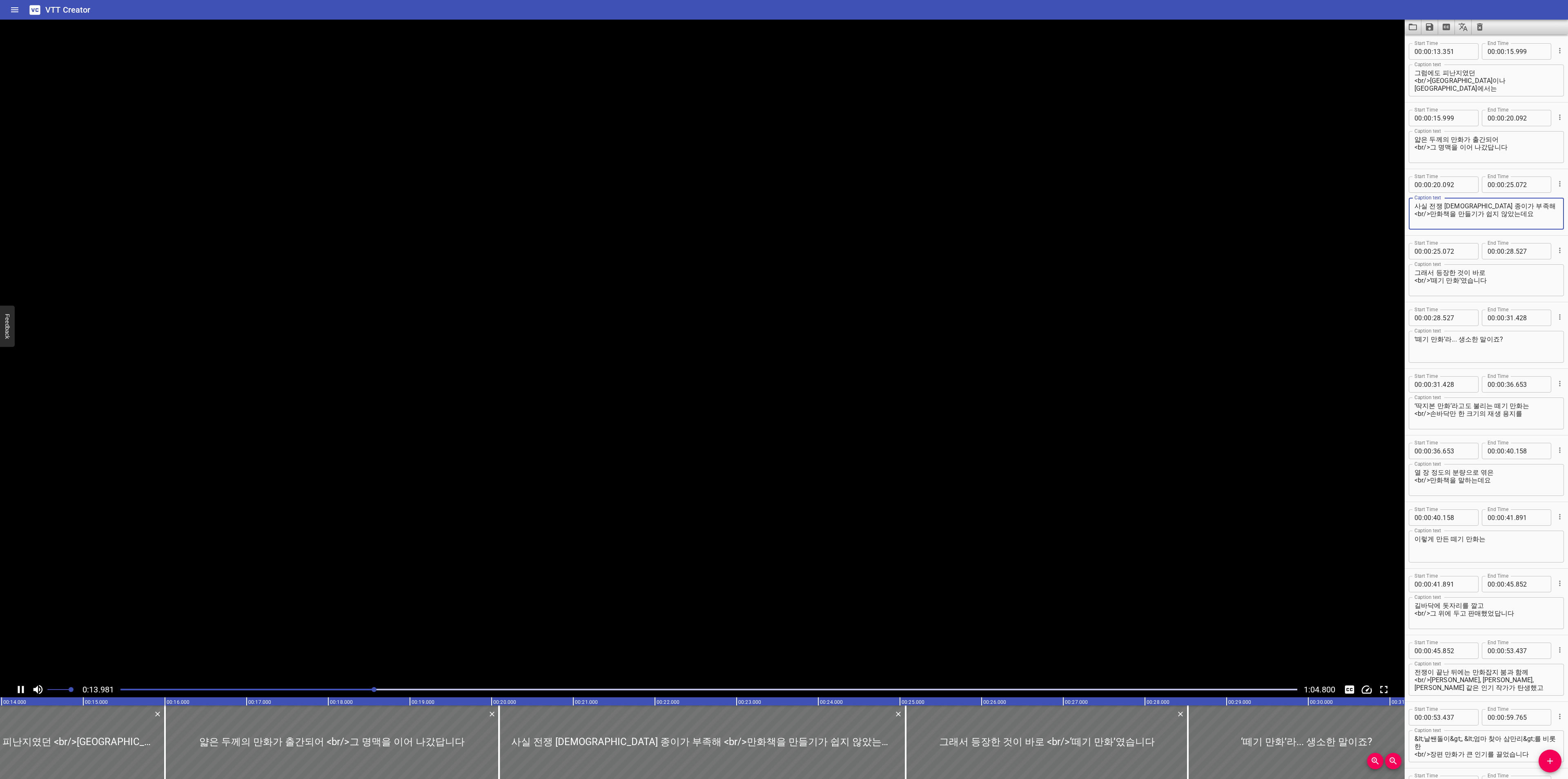
click at [1544, 213] on textarea "사실 전쟁 중에는 종이가 부족해 <br/>만화책을 만들기가 쉽지 않았는데요" at bounding box center [1486, 214] width 144 height 23
click at [1528, 266] on div "그래서 등장한 것이 바로 <br/>‘떼기 만화’였습니다 Caption text" at bounding box center [1486, 280] width 155 height 32
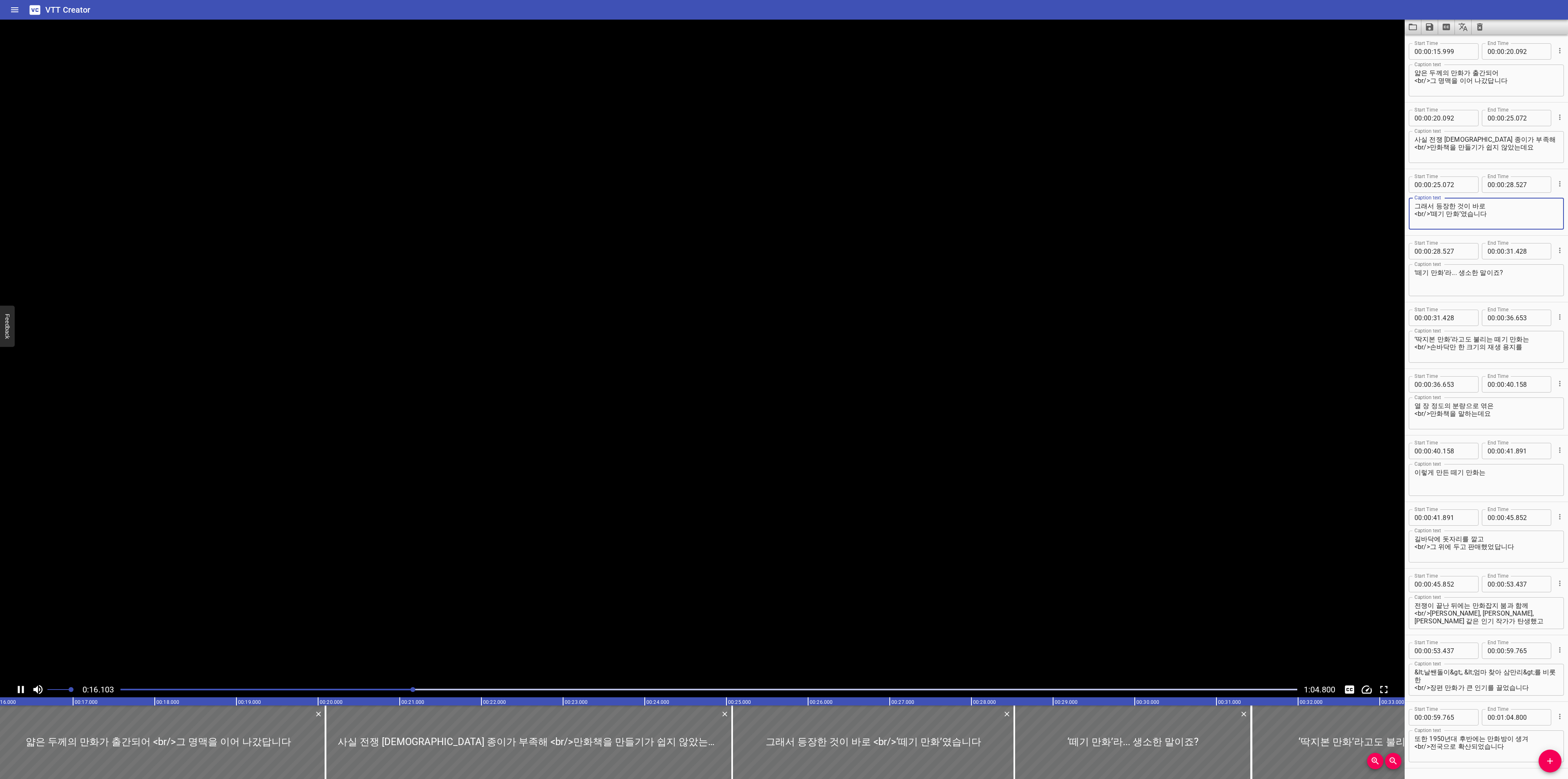
click at [1525, 270] on textarea "‘떼기 만화’라... 생소한 말이죠?" at bounding box center [1486, 280] width 144 height 23
click at [1524, 216] on textarea "그래서 등장한 것이 바로 <br/>‘떼기 만화’였습니다" at bounding box center [1486, 214] width 144 height 23
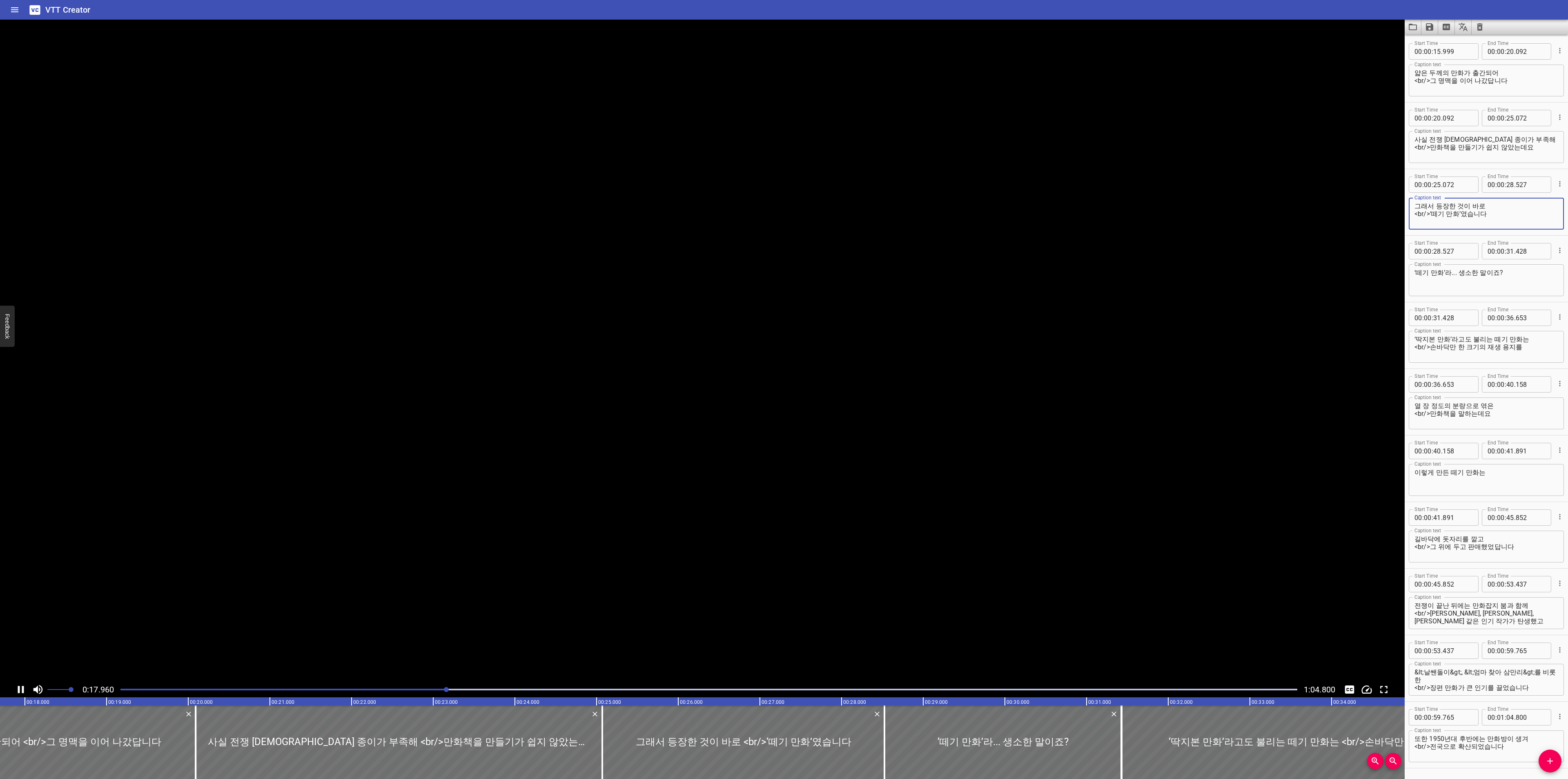
click at [1524, 208] on textarea "그래서 등장한 것이 바로 <br/>‘떼기 만화’였습니다" at bounding box center [1486, 214] width 144 height 23
click at [1513, 273] on textarea "‘떼기 만화’라... 생소한 말이죠?" at bounding box center [1486, 280] width 144 height 23
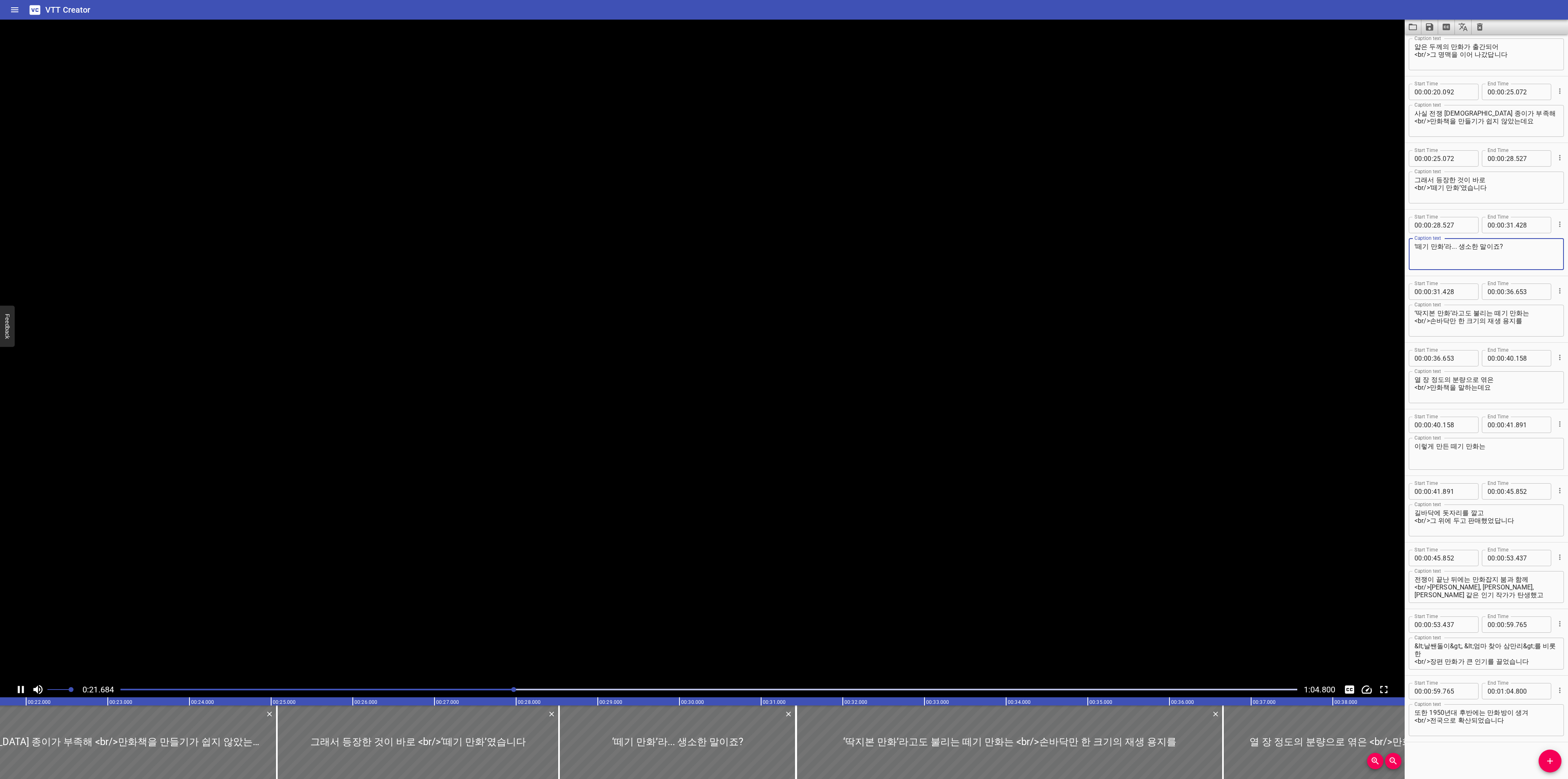
click at [1539, 308] on div "‘딱지본 만화’라고도 불리는 떼기 만화는 <br/>손바닥만 한 크기의 재생 용지를 Caption text" at bounding box center [1486, 320] width 155 height 32
click at [1538, 315] on textarea "‘딱지본 만화’라고도 불리는 떼기 만화는 <br/>손바닥만 한 크기의 재생 용지를" at bounding box center [1486, 321] width 144 height 23
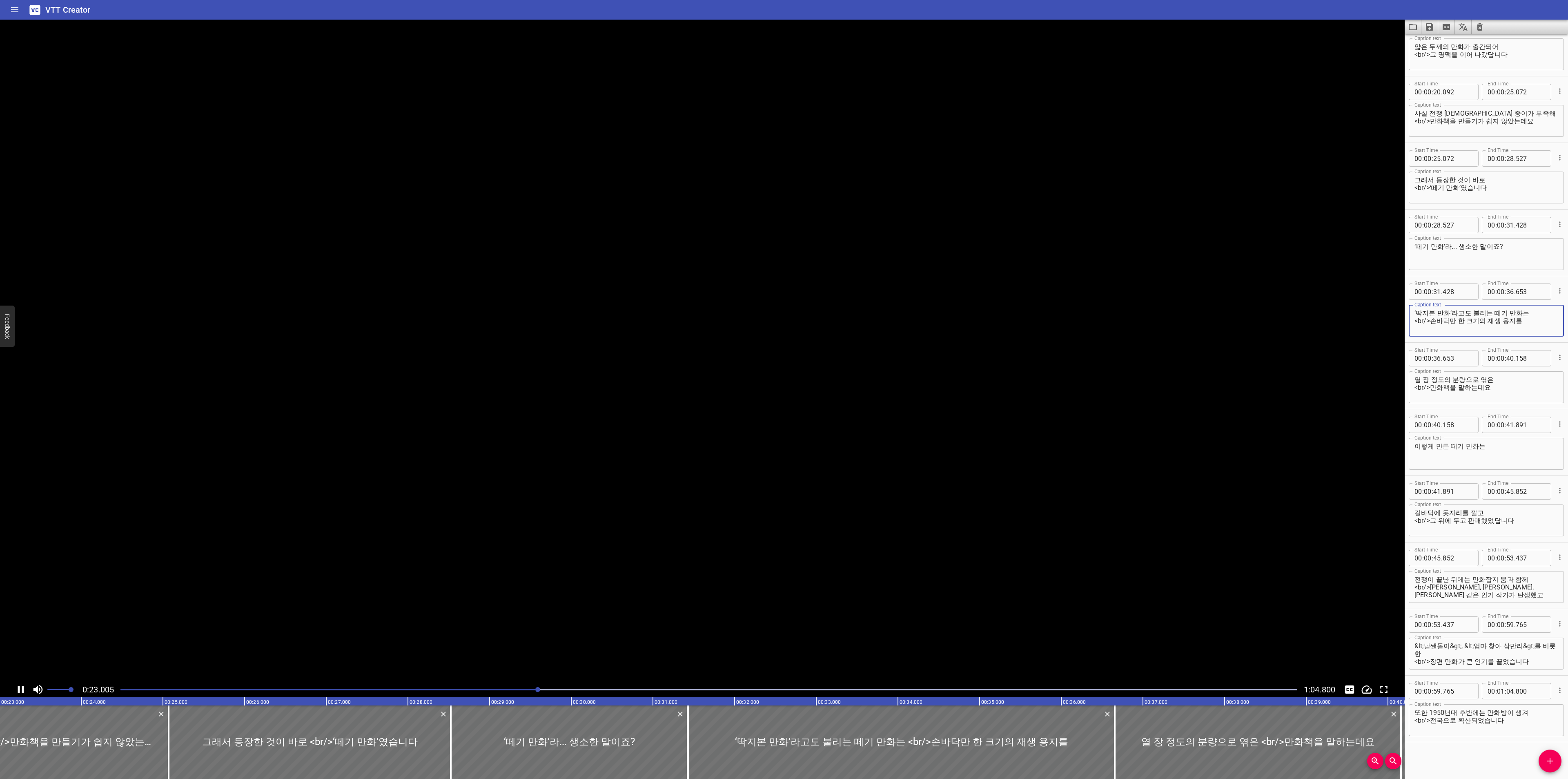
click at [1531, 324] on textarea "‘딱지본 만화’라고도 불리는 떼기 만화는 <br/>손바닥만 한 크기의 재생 용지를" at bounding box center [1486, 321] width 144 height 23
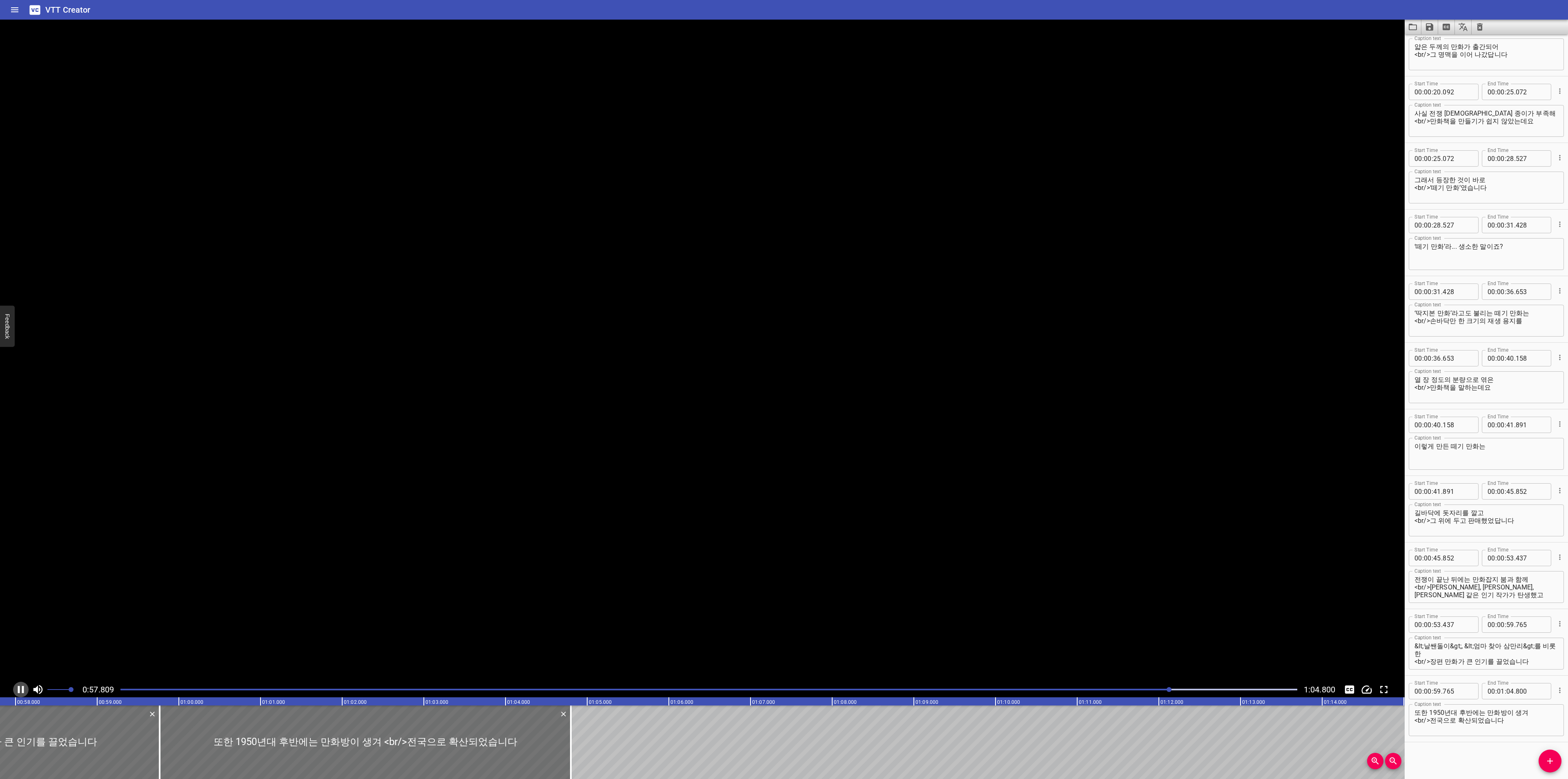
click at [21, 683] on icon "Play/Pause" at bounding box center [21, 689] width 12 height 12
click at [1393, 32] on icon "Video Options" at bounding box center [1395, 29] width 10 height 10
click at [1393, 31] on li "Select New Video File..." at bounding box center [1425, 30] width 81 height 15
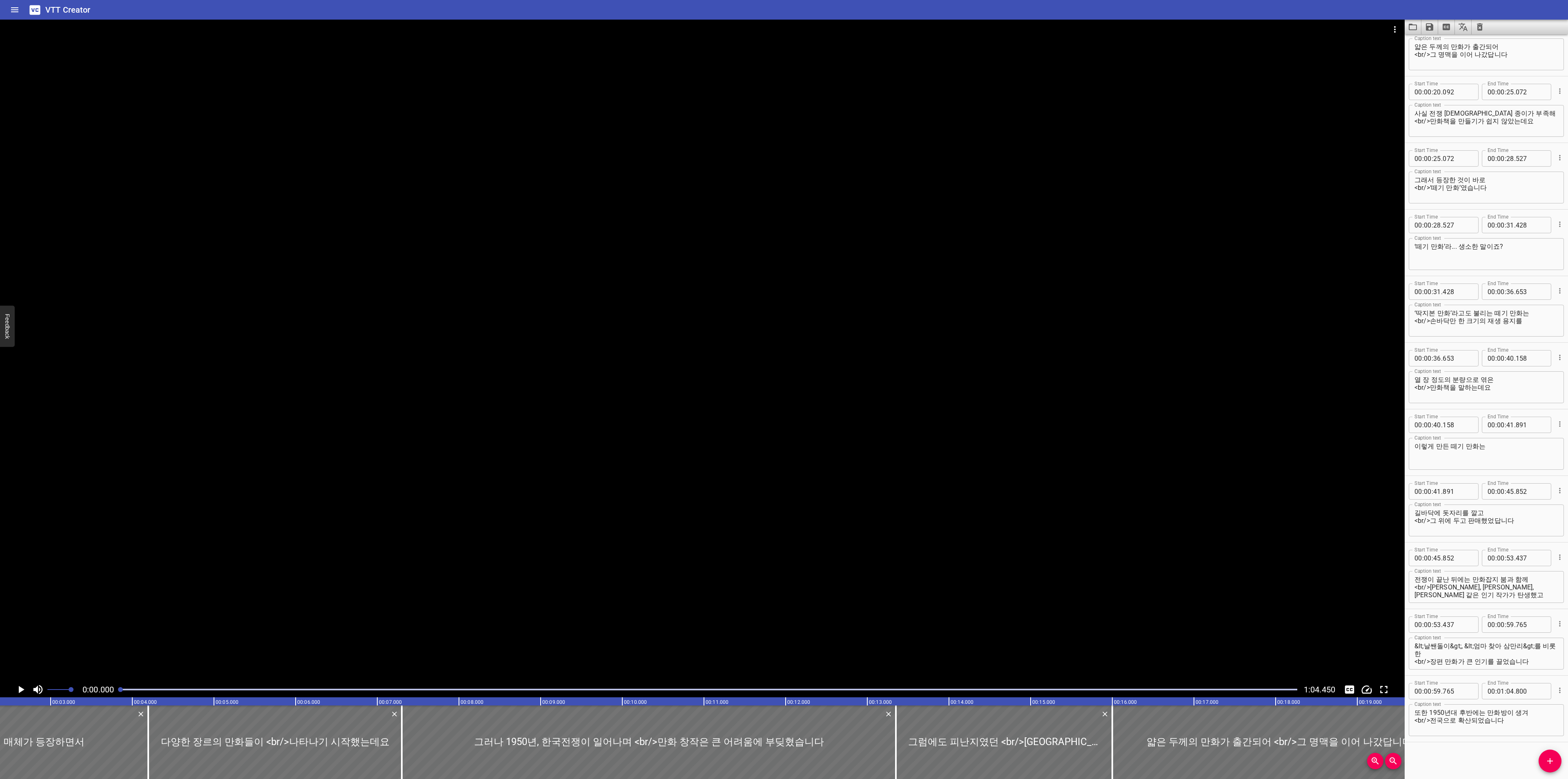
scroll to position [0, 0]
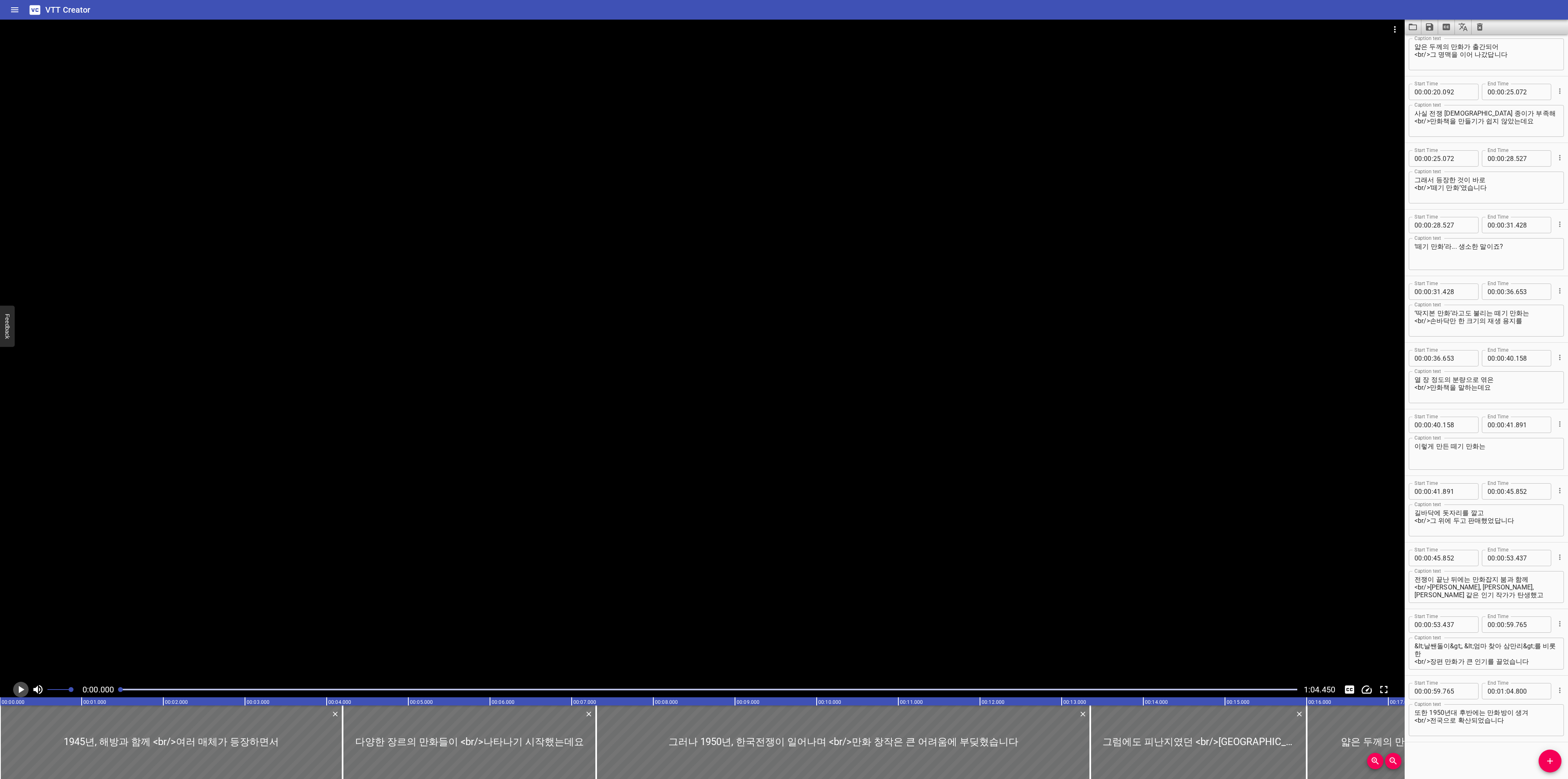
click at [27, 684] on icon "Play/Pause" at bounding box center [21, 689] width 12 height 12
click at [1348, 689] on icon "Toggle captions" at bounding box center [1349, 689] width 9 height 8
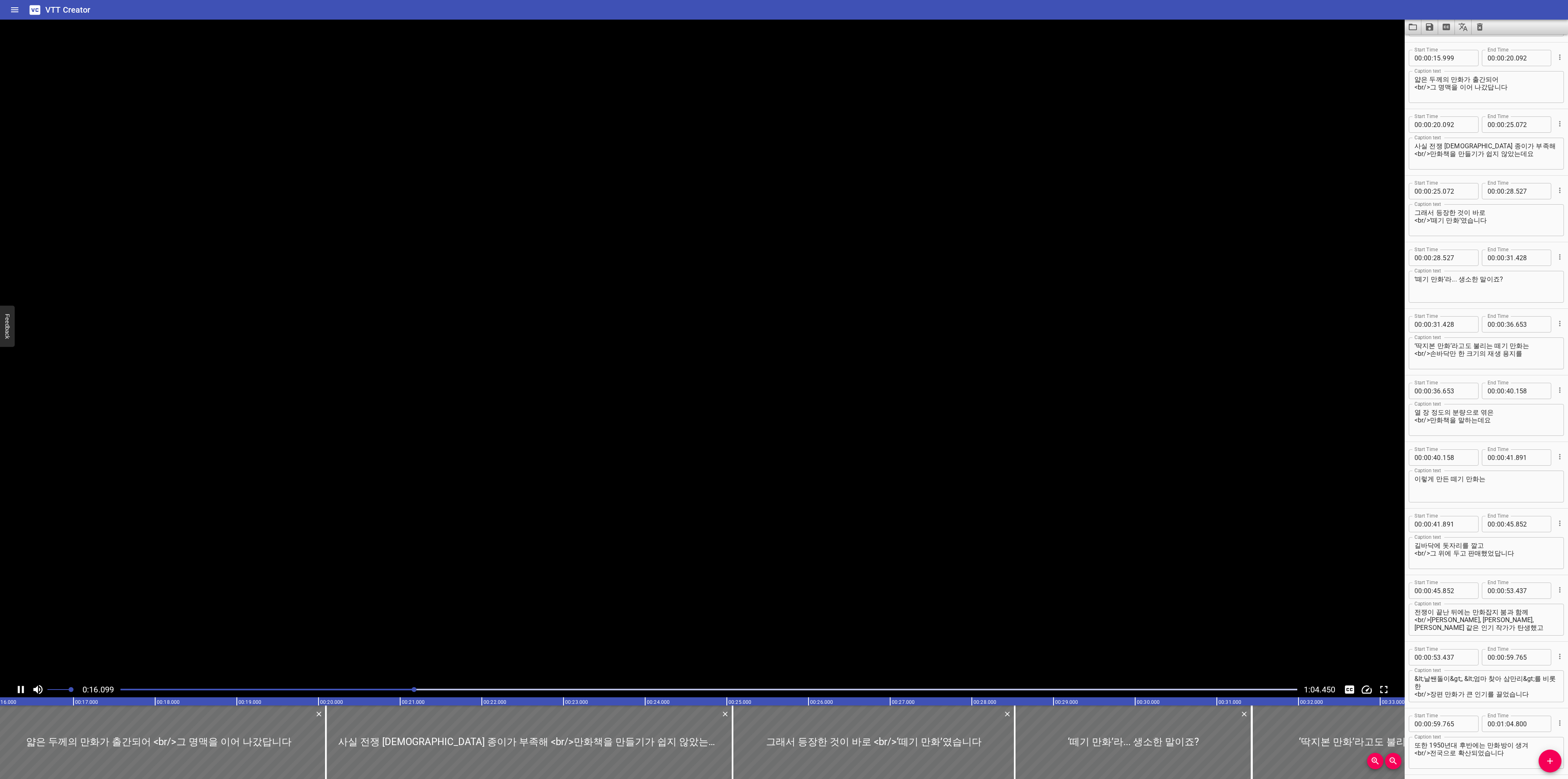
scroll to position [266, 0]
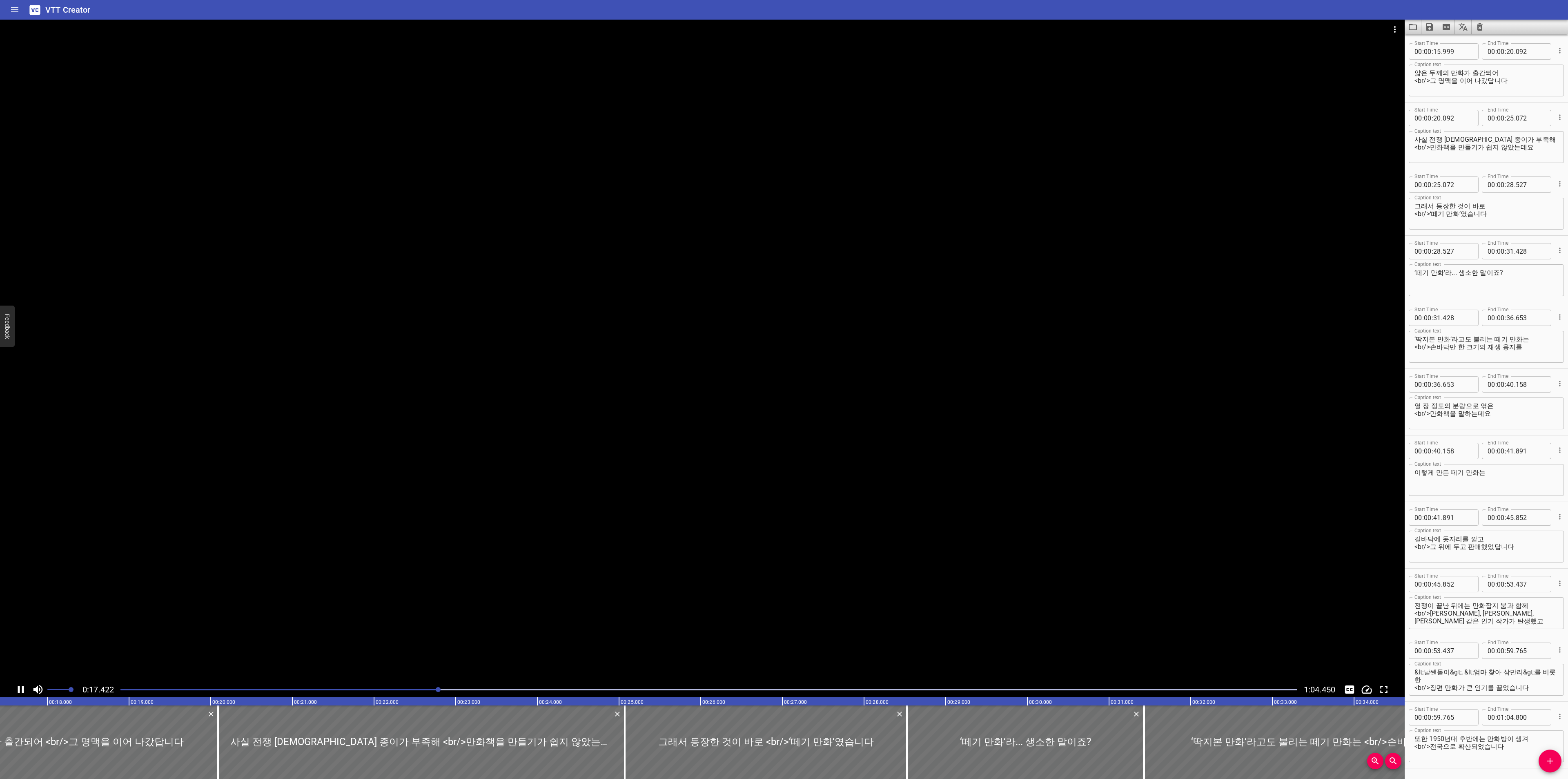
click at [19, 685] on icon "Play/Pause" at bounding box center [21, 689] width 12 height 12
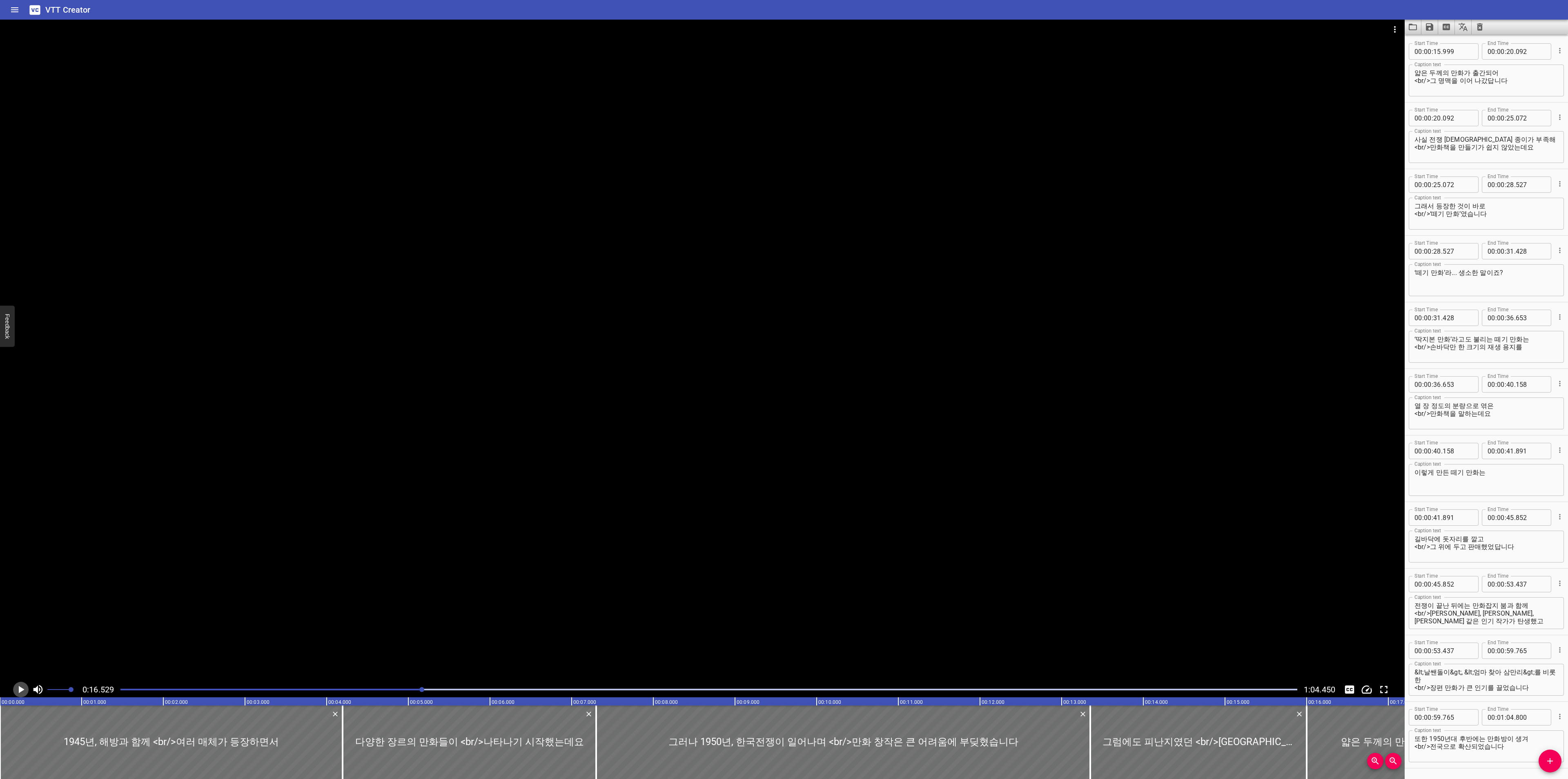
click at [22, 686] on icon "Play/Pause" at bounding box center [21, 689] width 12 height 12
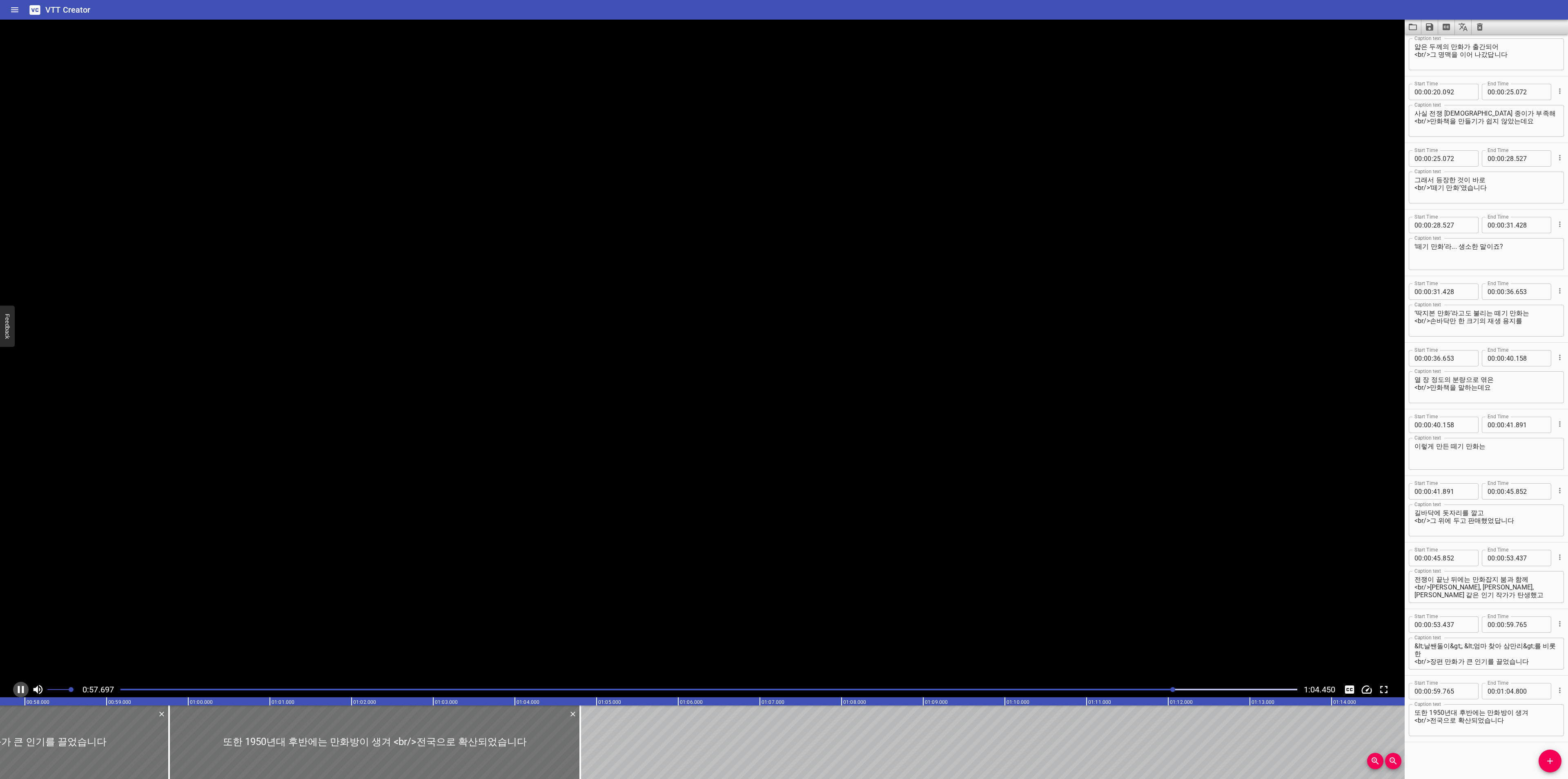
click at [22, 686] on icon "Play/Pause" at bounding box center [21, 689] width 12 height 12
drag, startPoint x: 137, startPoint y: 738, endPoint x: 161, endPoint y: 737, distance: 24.0
click at [161, 737] on div at bounding box center [160, 742] width 2 height 74
type input "01"
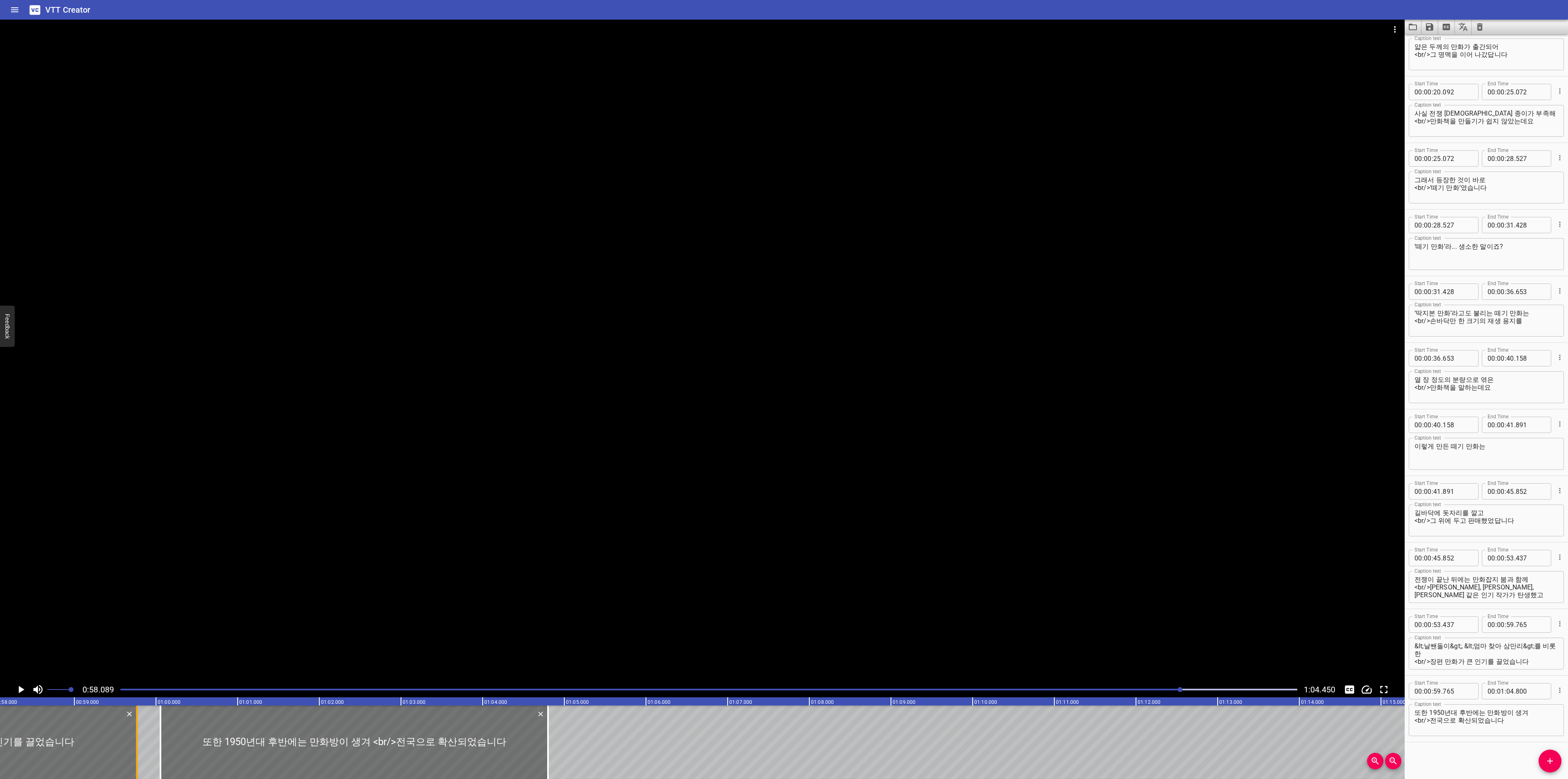
type input "00"
type input "055"
drag, startPoint x: 133, startPoint y: 741, endPoint x: 103, endPoint y: 742, distance: 30.0
click at [103, 742] on div at bounding box center [107, 742] width 8 height 74
type input "405"
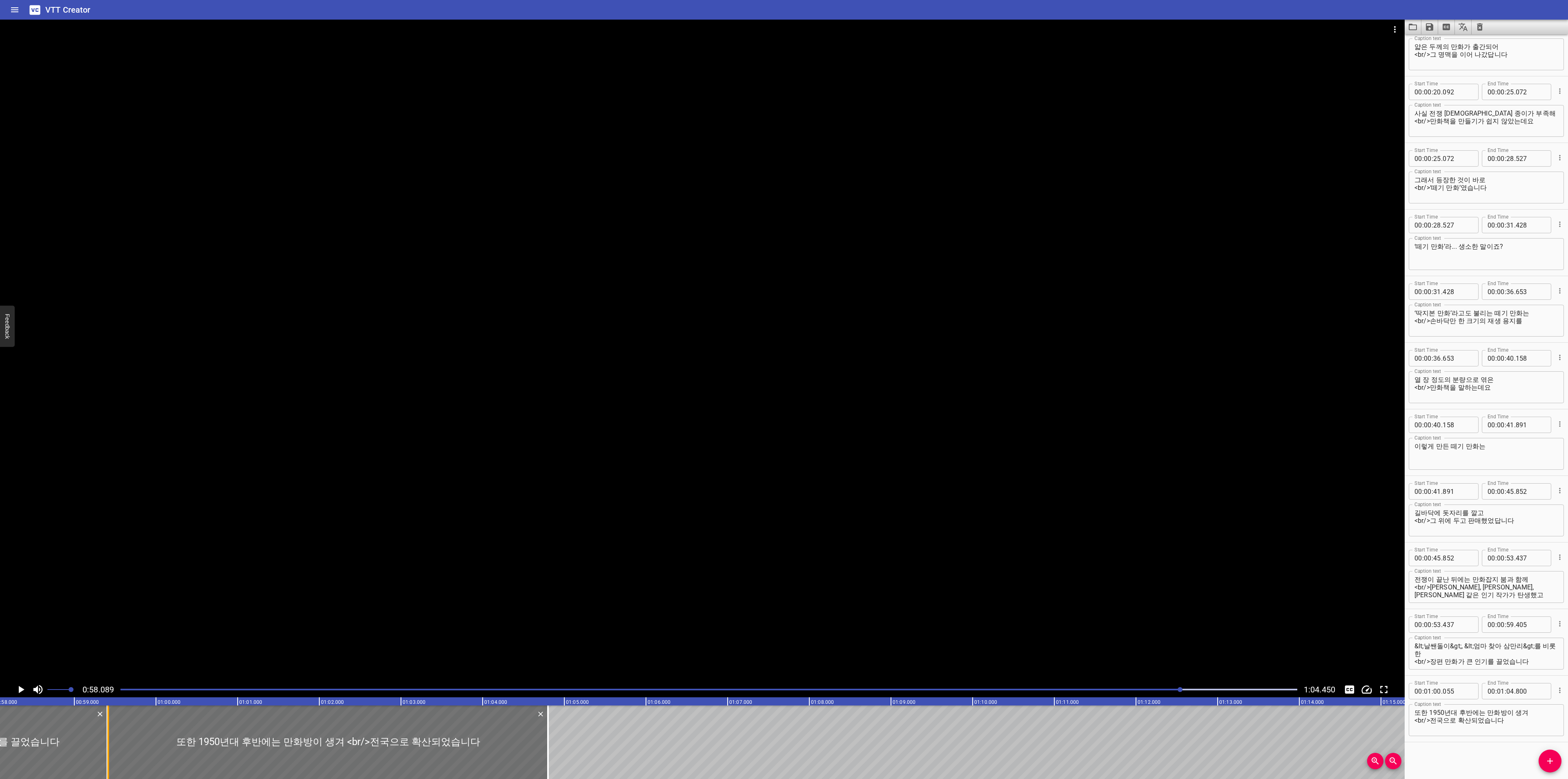
drag, startPoint x: 157, startPoint y: 738, endPoint x: 105, endPoint y: 733, distance: 52.2
click at [105, 733] on div at bounding box center [108, 742] width 8 height 74
type input "00"
type input "59"
type input "415"
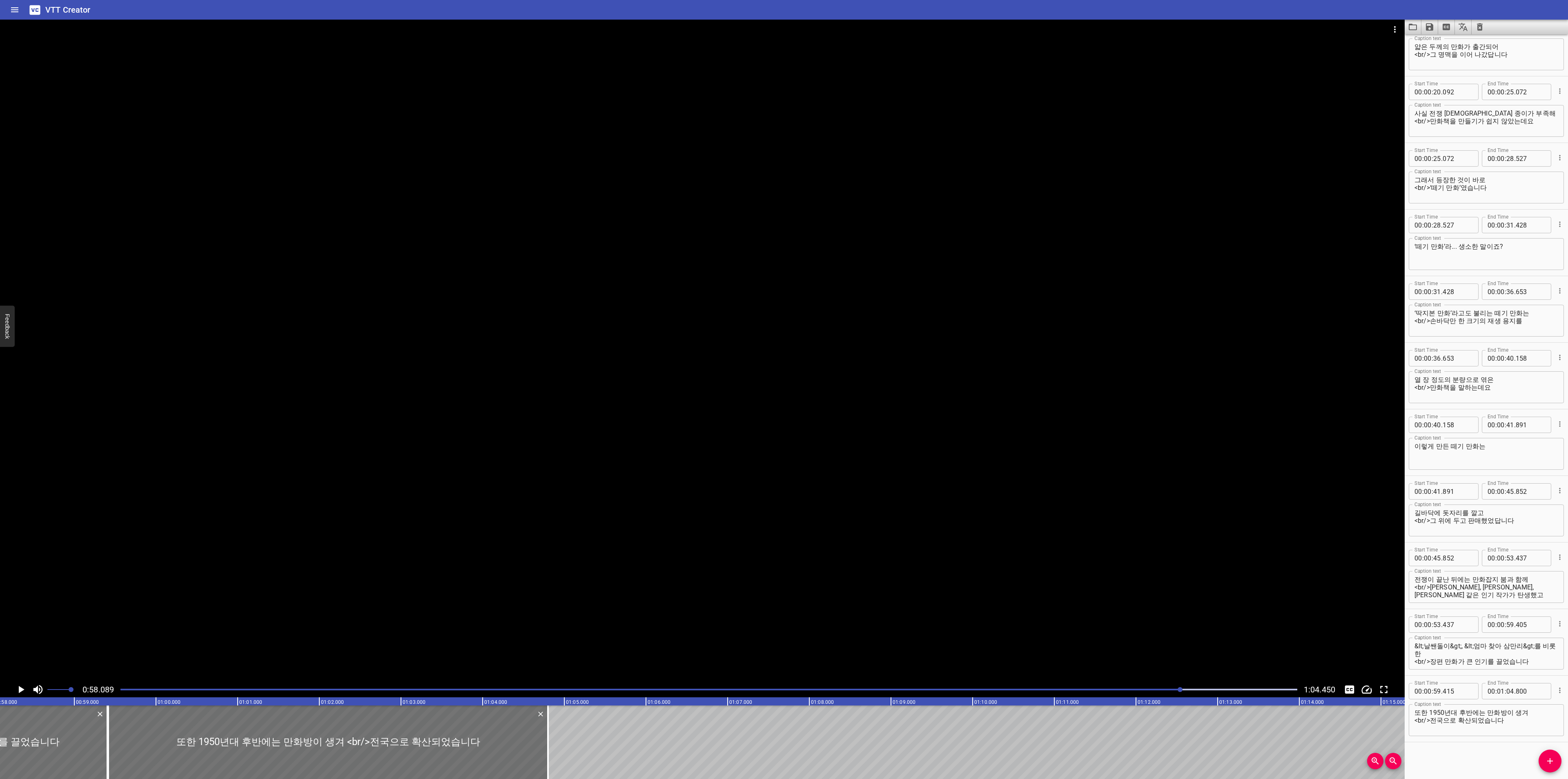
click at [23, 691] on icon "Play/Pause" at bounding box center [21, 689] width 12 height 12
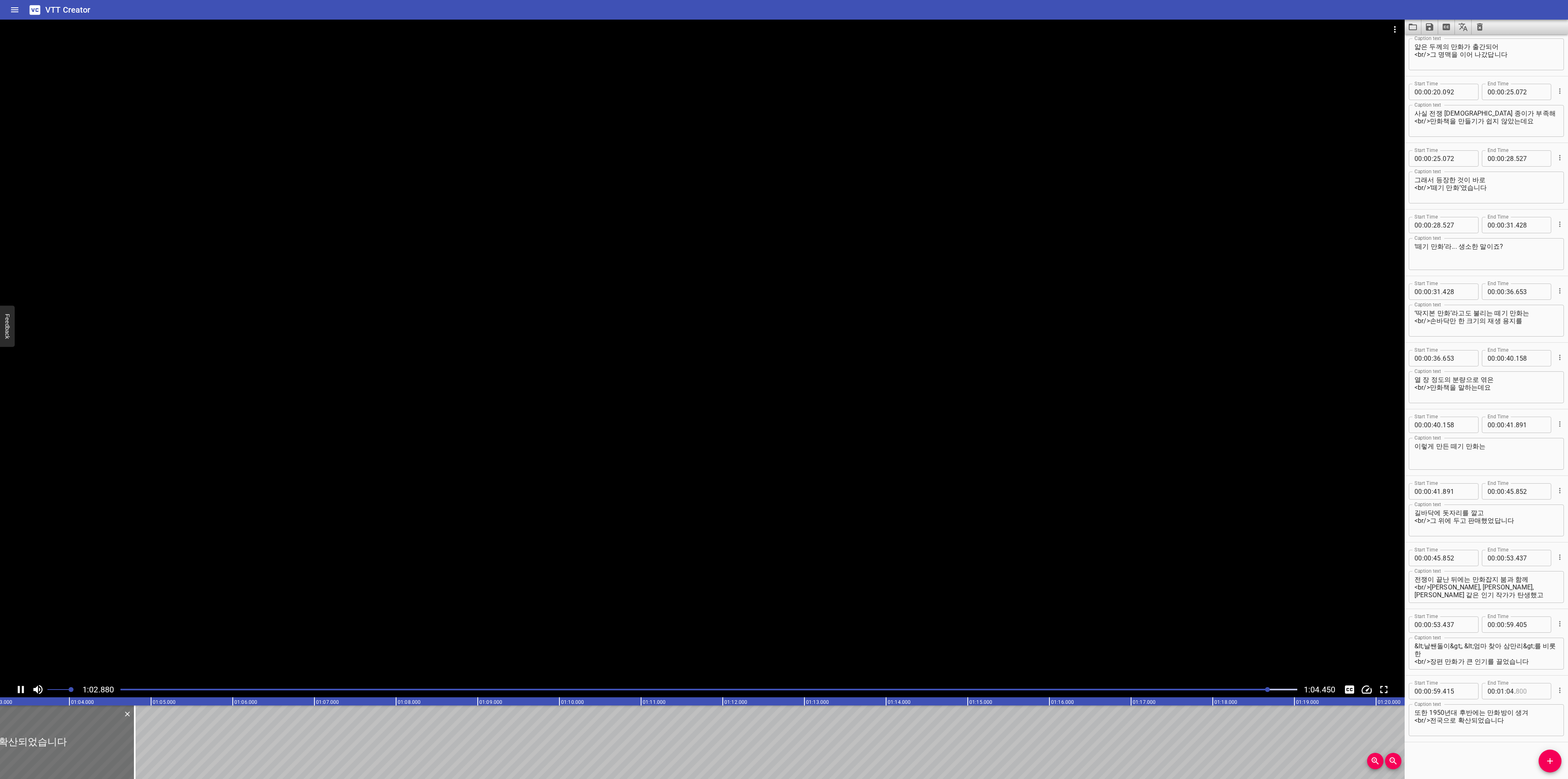
click at [1533, 691] on input "number" at bounding box center [1530, 691] width 30 height 16
type input "450"
click at [1457, 697] on input "number" at bounding box center [1457, 691] width 30 height 16
type input "405"
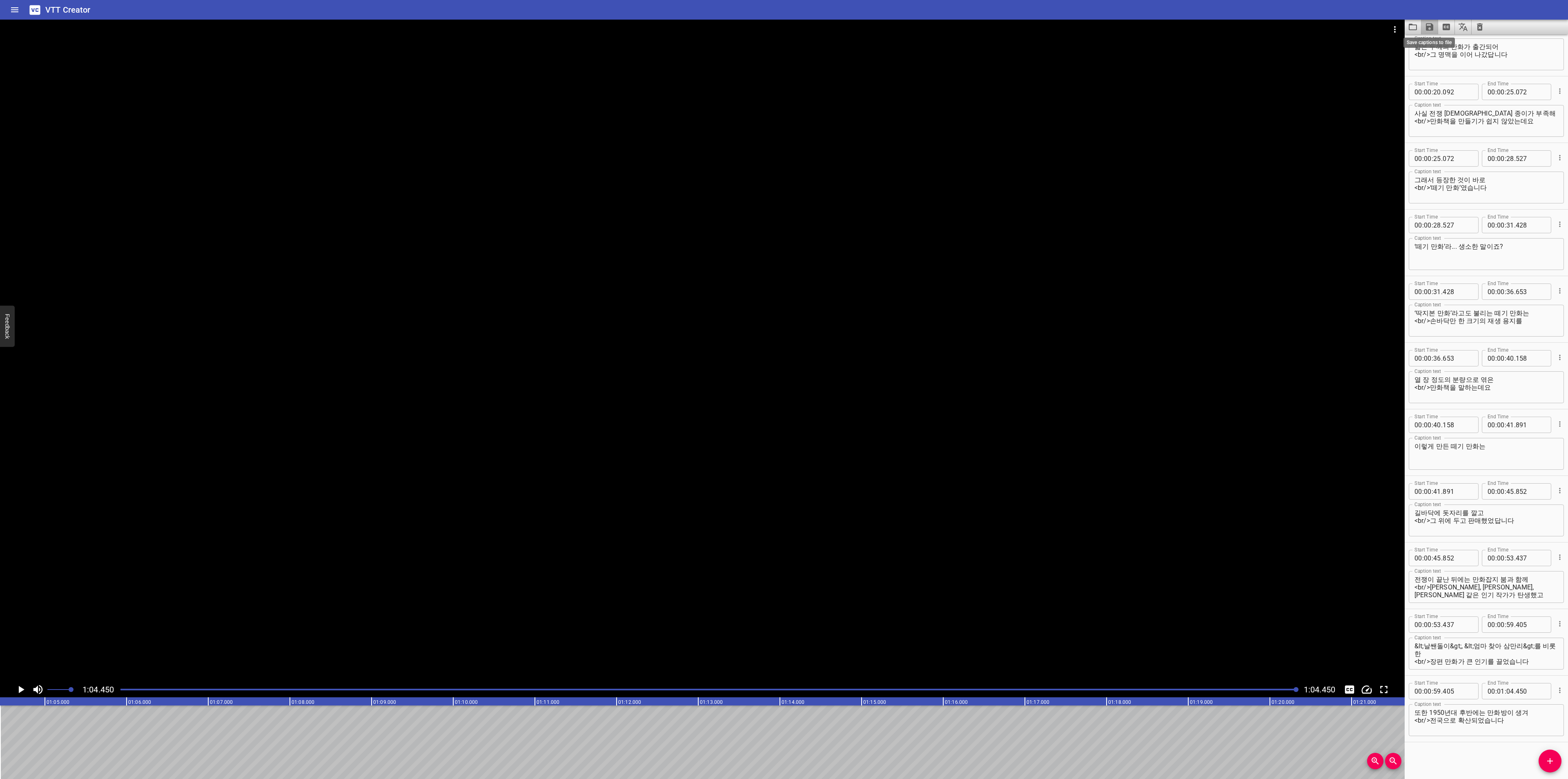
click at [1426, 24] on icon "Save captions to file" at bounding box center [1430, 27] width 10 height 10
click at [1431, 41] on li "Save to VTT file" at bounding box center [1451, 45] width 60 height 15
click at [1399, 27] on button "Video Options" at bounding box center [1395, 29] width 19 height 19
click at [1393, 34] on li "Select New Video File..." at bounding box center [1425, 30] width 81 height 15
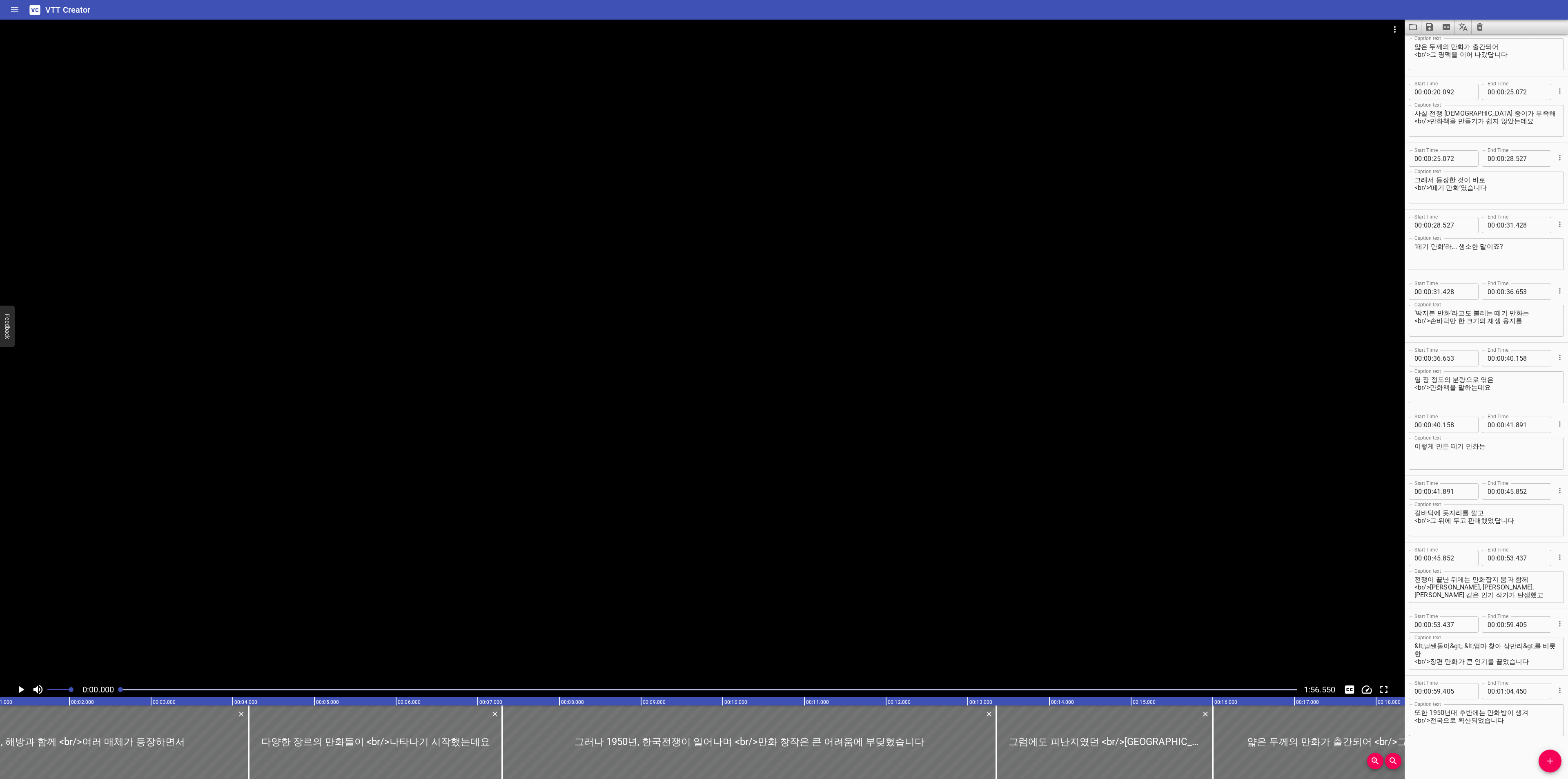
scroll to position [0, 0]
click at [1412, 24] on icon "Load captions from file" at bounding box center [1412, 27] width 8 height 7
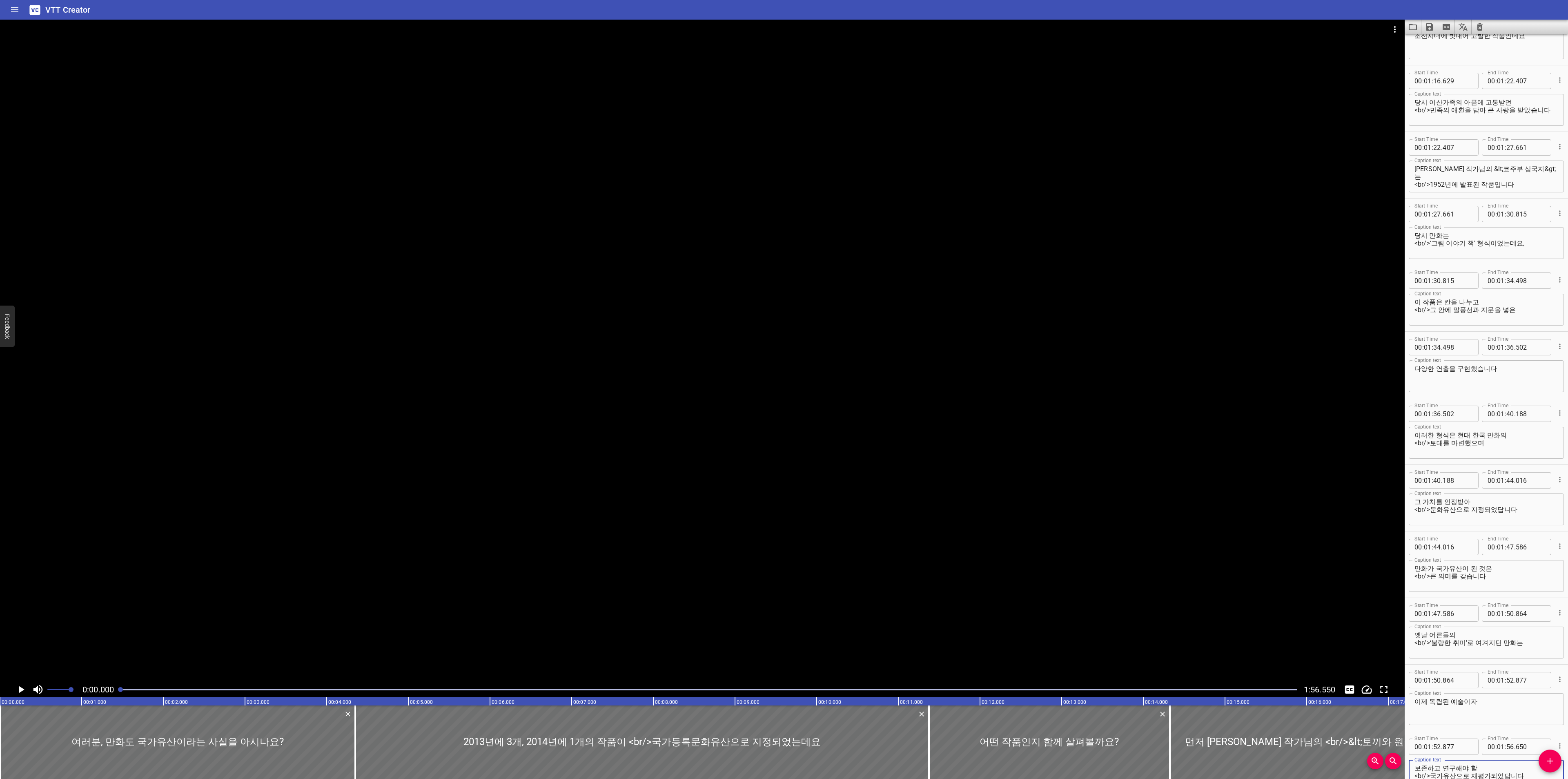
scroll to position [1358, 0]
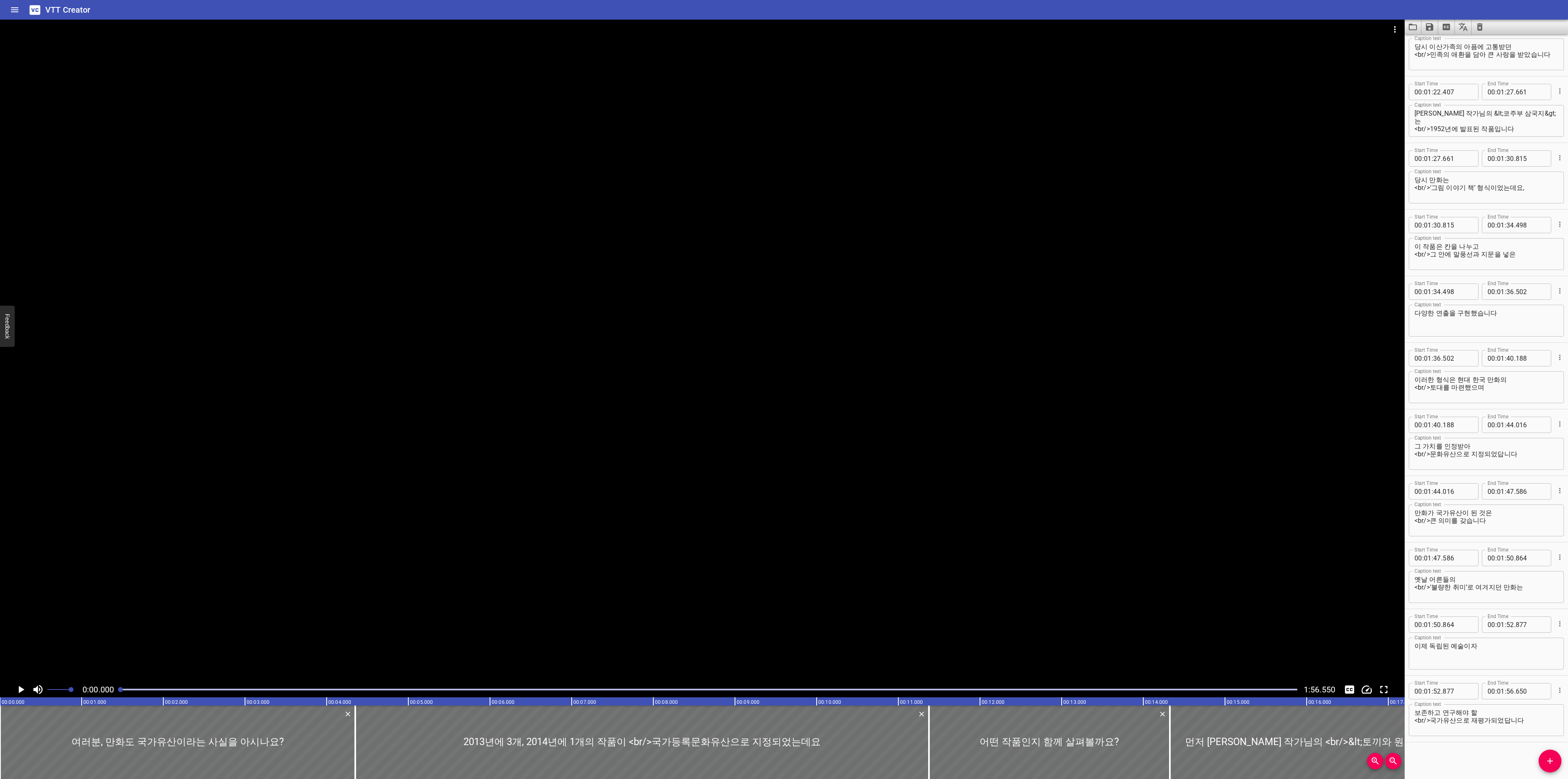
click at [13, 681] on div at bounding box center [702, 350] width 1405 height 662
click at [13, 681] on video at bounding box center [702, 350] width 1405 height 662
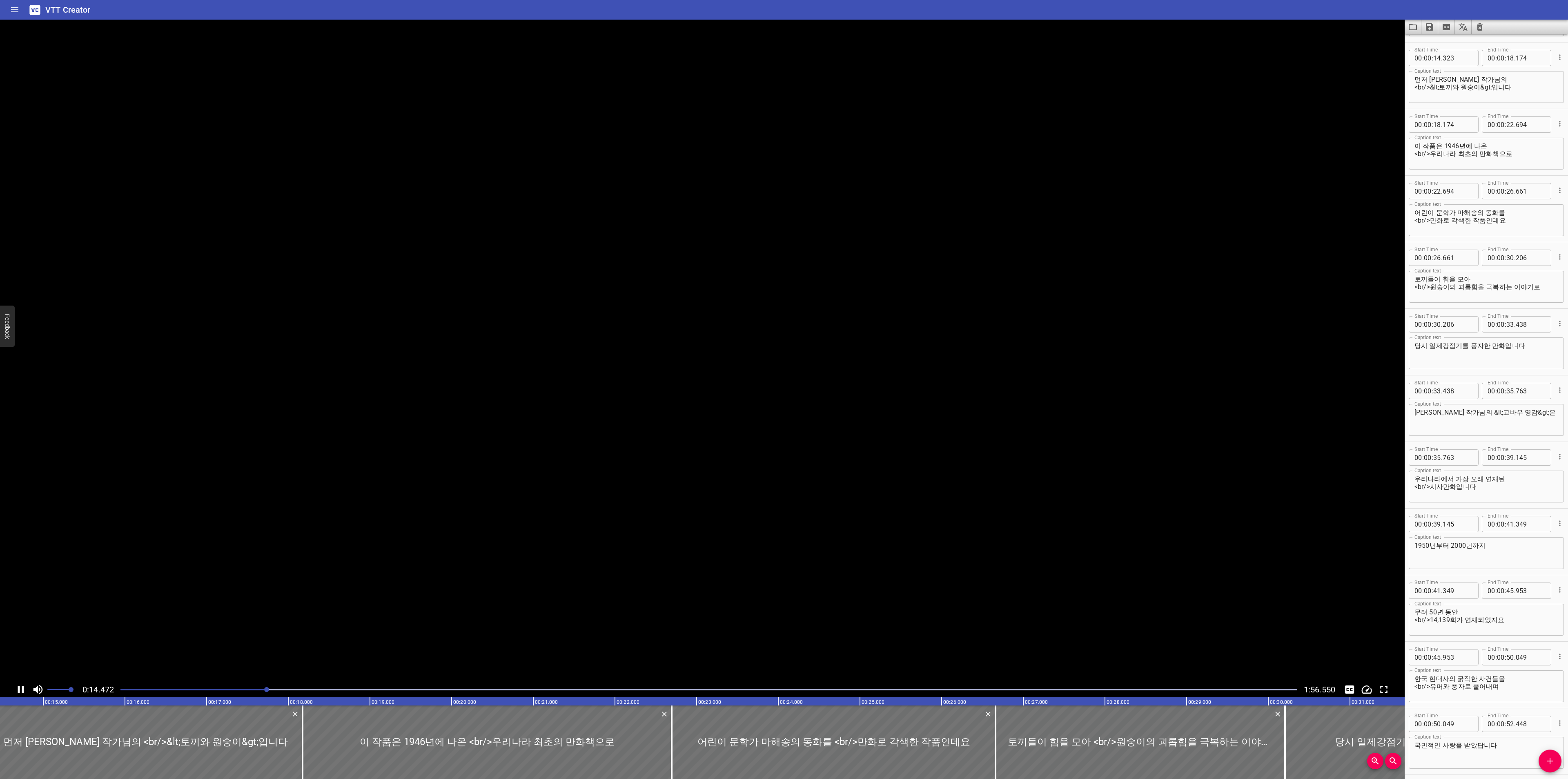
scroll to position [200, 0]
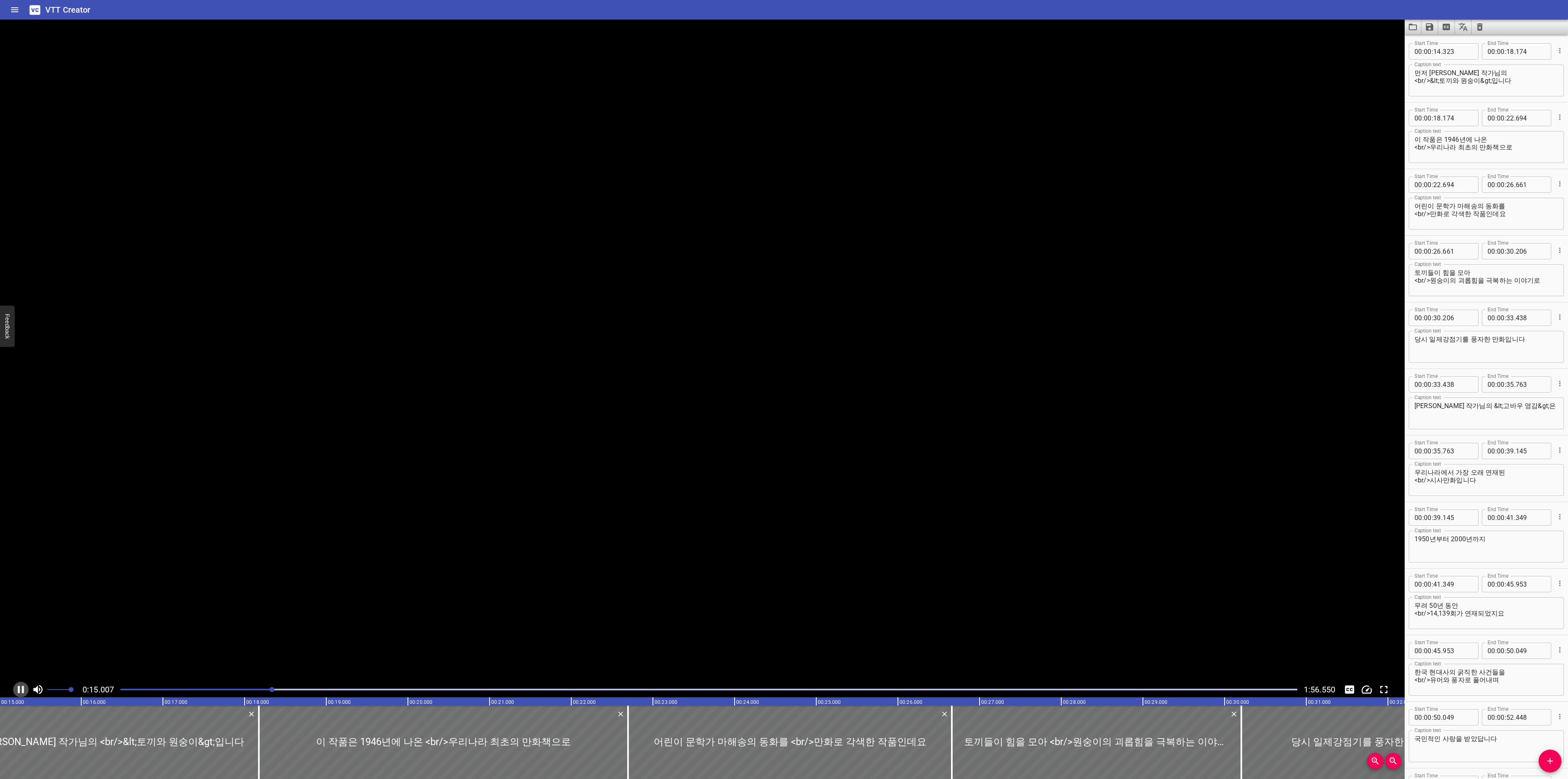
click at [15, 685] on icon "Play/Pause" at bounding box center [21, 689] width 12 height 12
click at [23, 694] on icon "Play/Pause" at bounding box center [21, 689] width 12 height 12
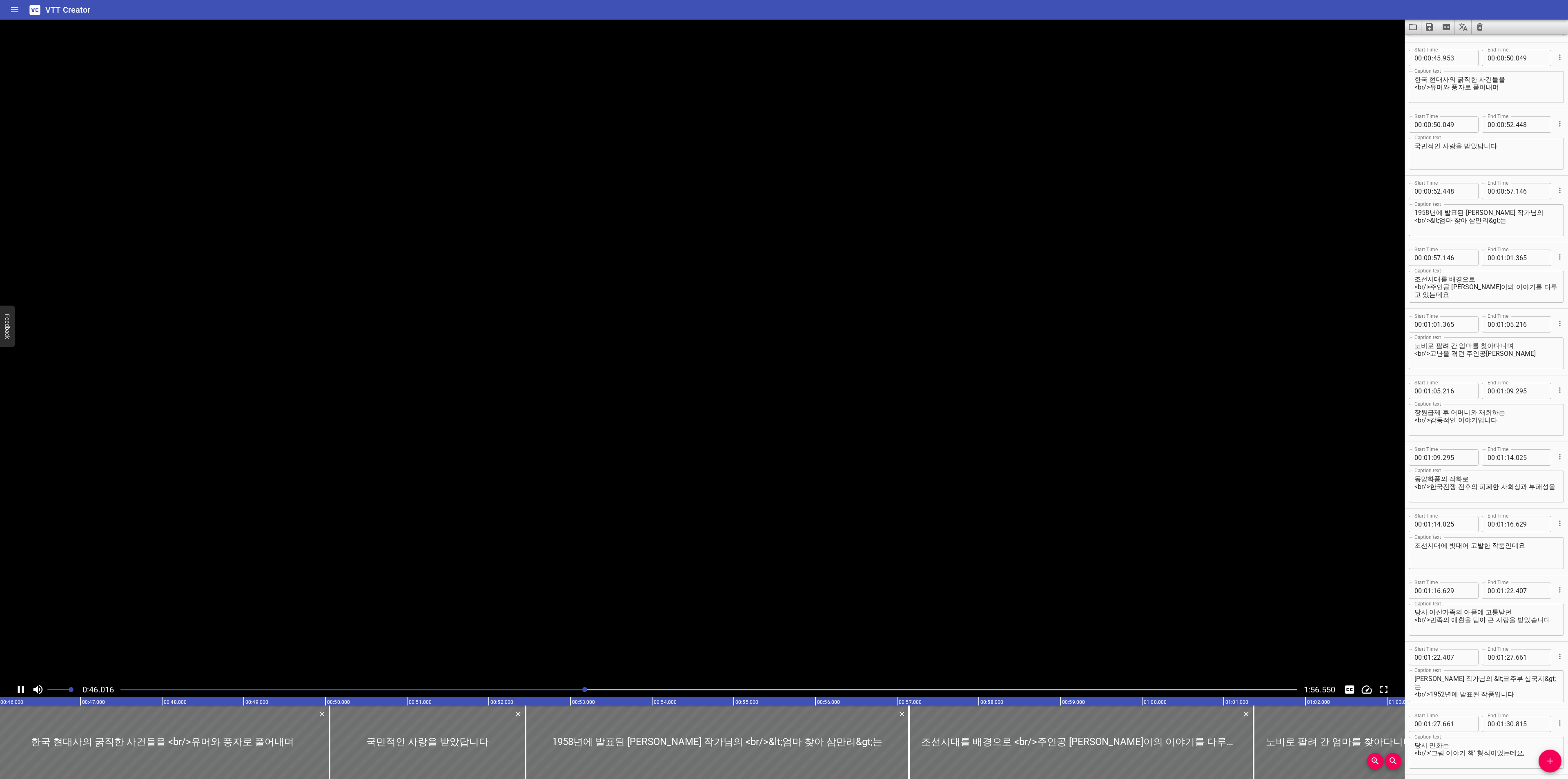
scroll to position [799, 0]
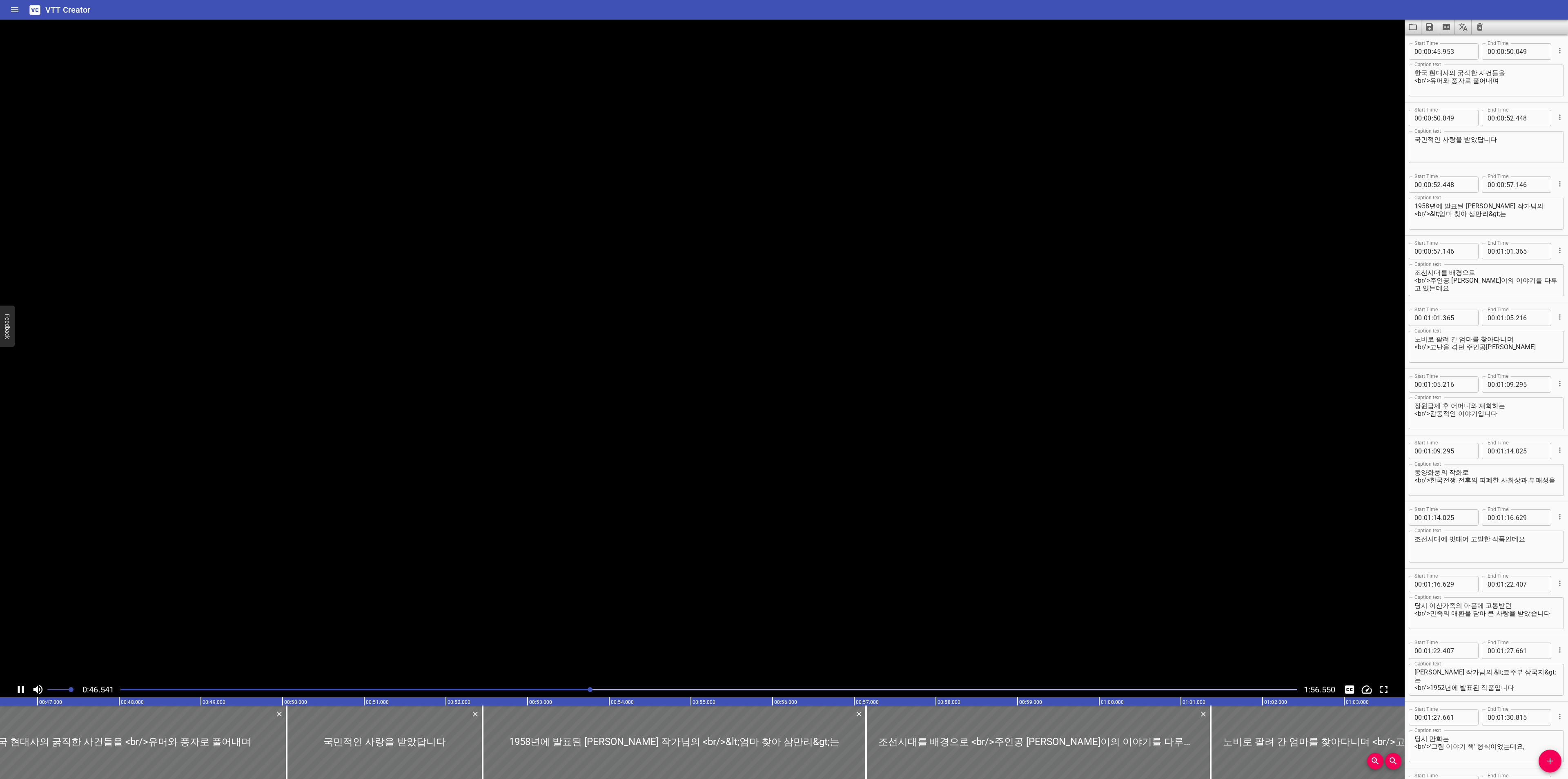
click at [18, 686] on icon "Play/Pause" at bounding box center [21, 689] width 12 height 12
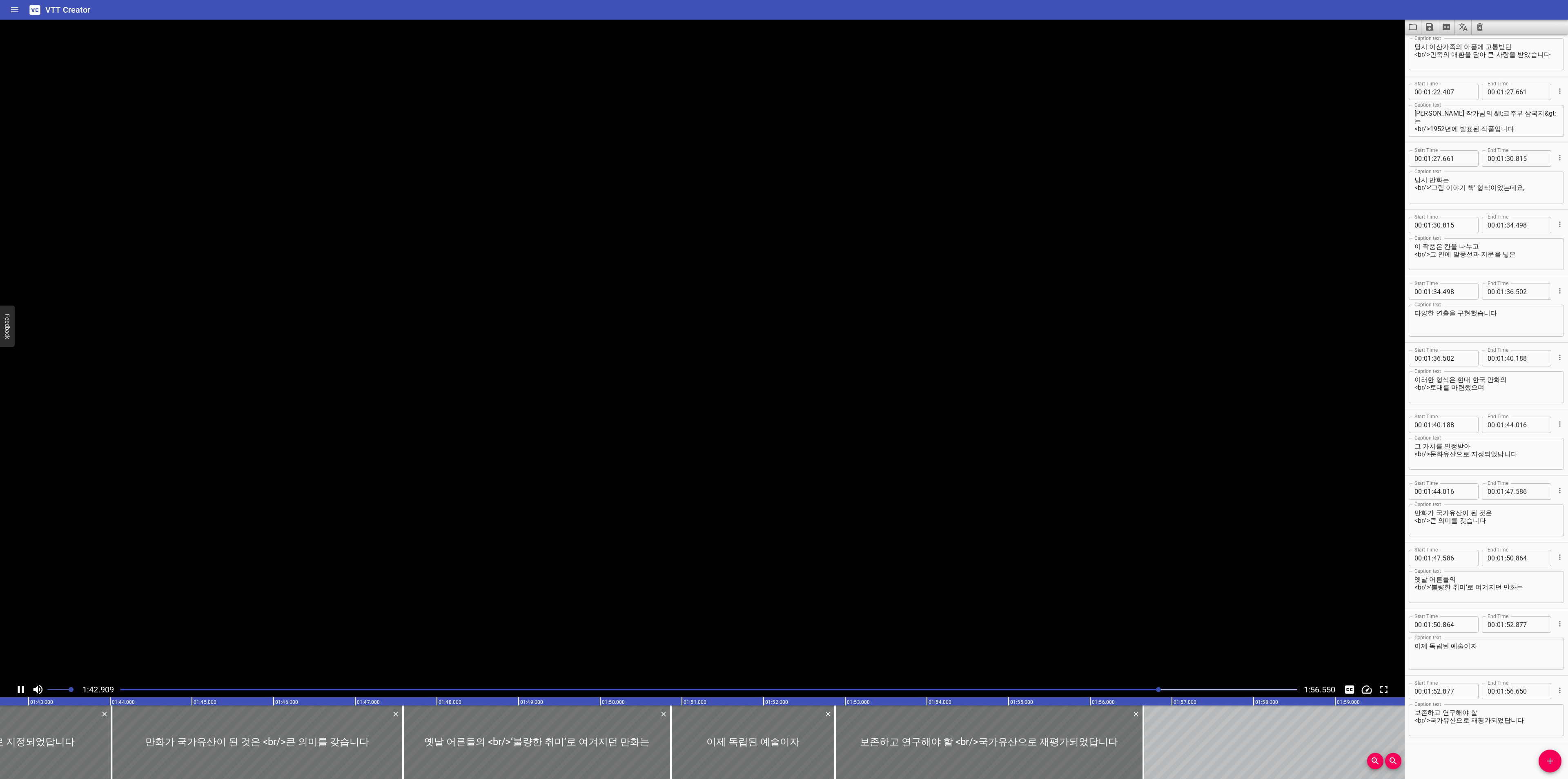
scroll to position [0, 8395]
click at [1410, 24] on icon "Load captions from file" at bounding box center [1412, 27] width 8 height 7
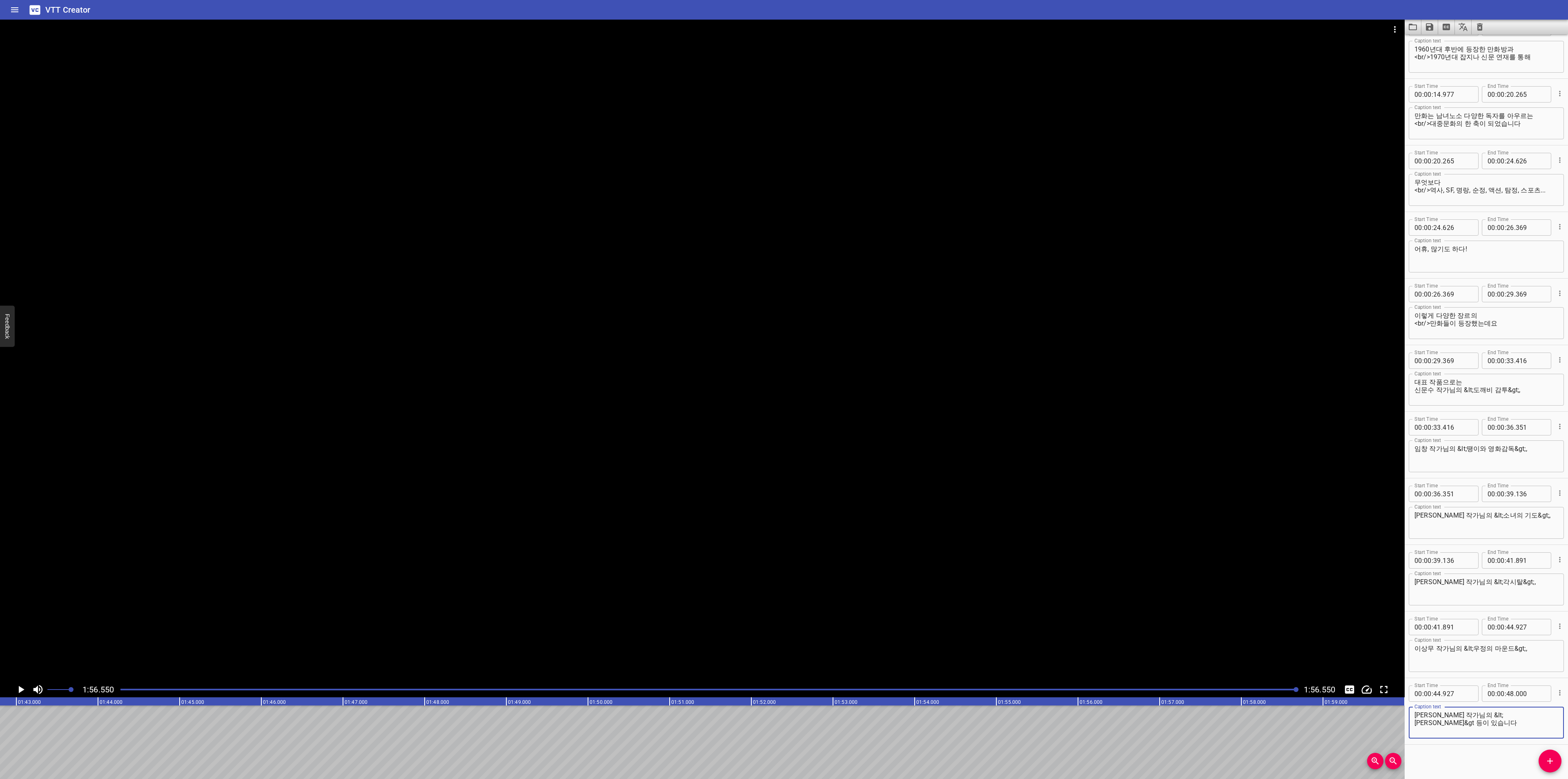
scroll to position [160, 0]
click at [1396, 24] on icon "Video Options" at bounding box center [1395, 29] width 10 height 10
click at [1388, 34] on li "Select New Video File..." at bounding box center [1425, 30] width 81 height 15
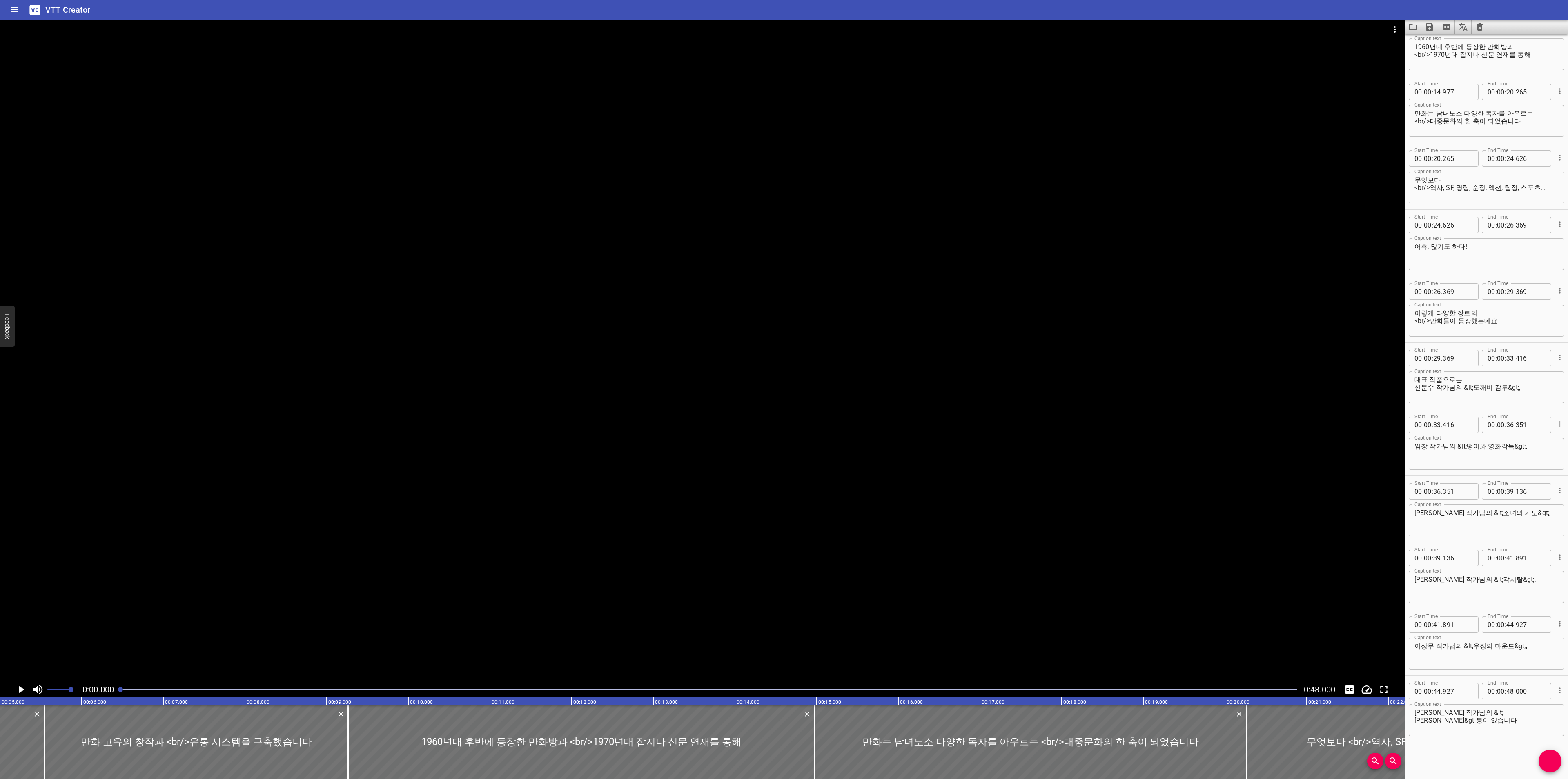
scroll to position [0, 0]
click at [14, 682] on div at bounding box center [702, 350] width 1405 height 662
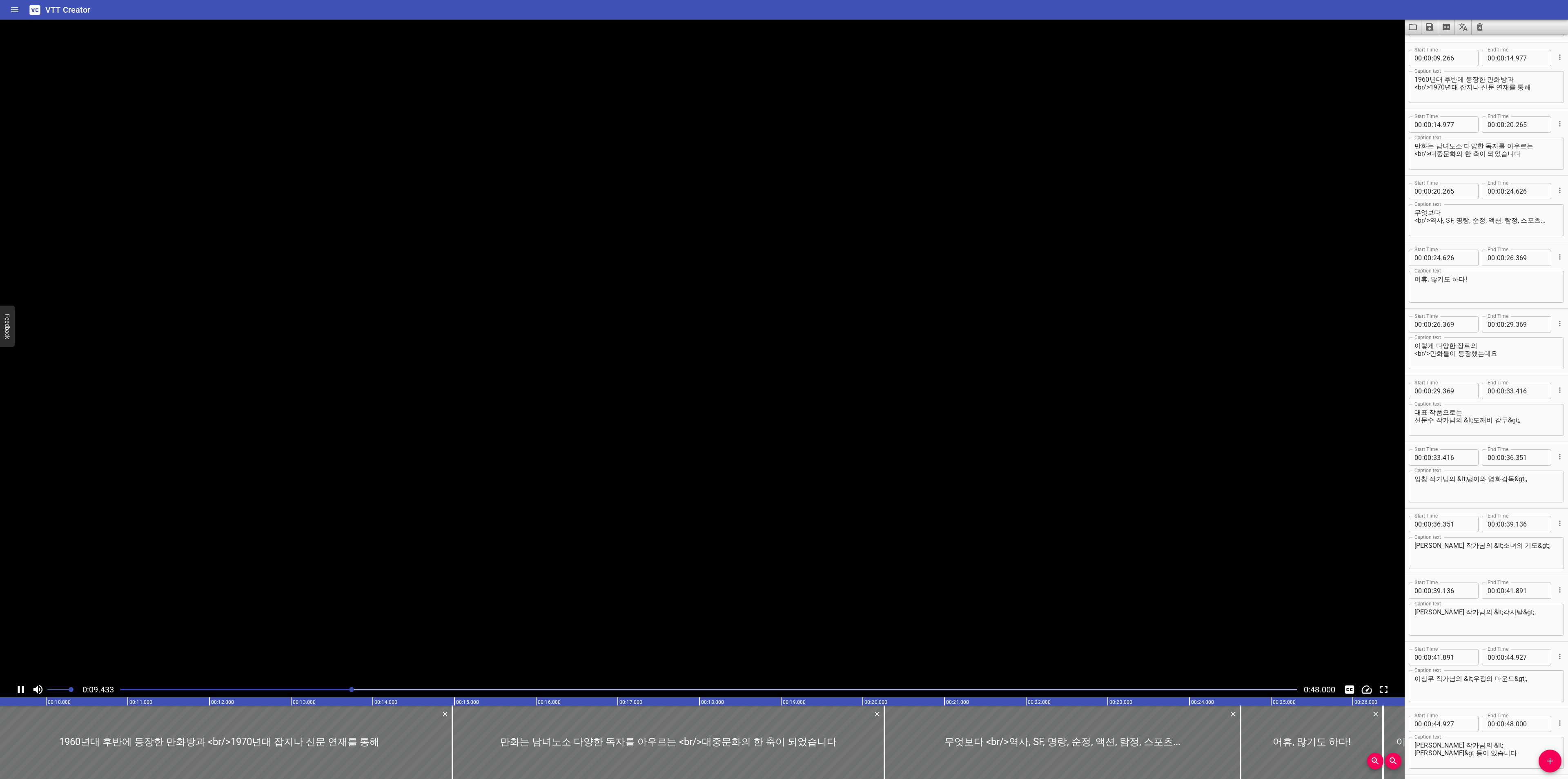
scroll to position [133, 0]
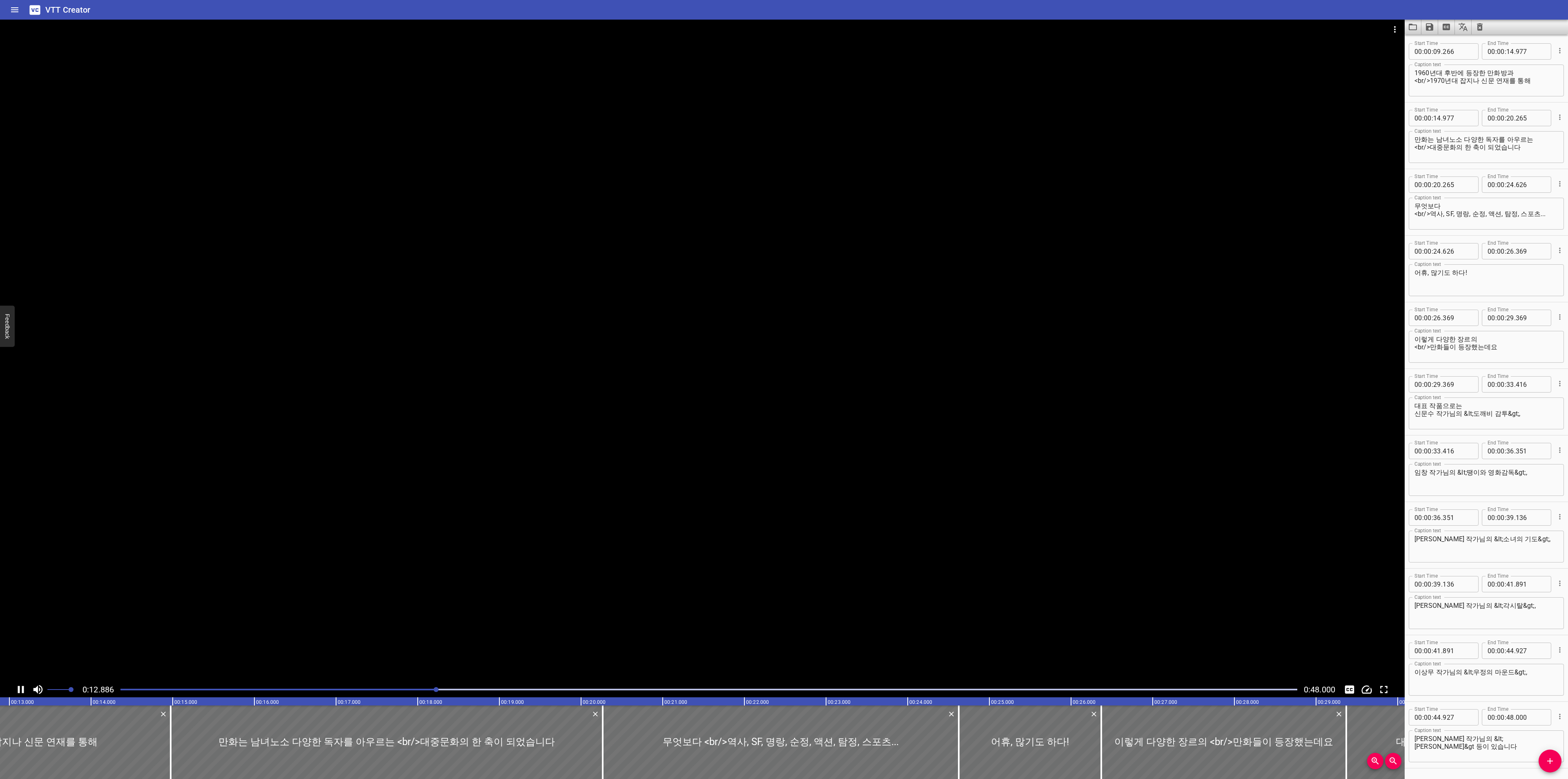
click at [1535, 89] on textarea "1960년대 후반에 등장한 만화방과 <br/>1970년대 잡지나 신문 연재를 통해" at bounding box center [1486, 80] width 144 height 23
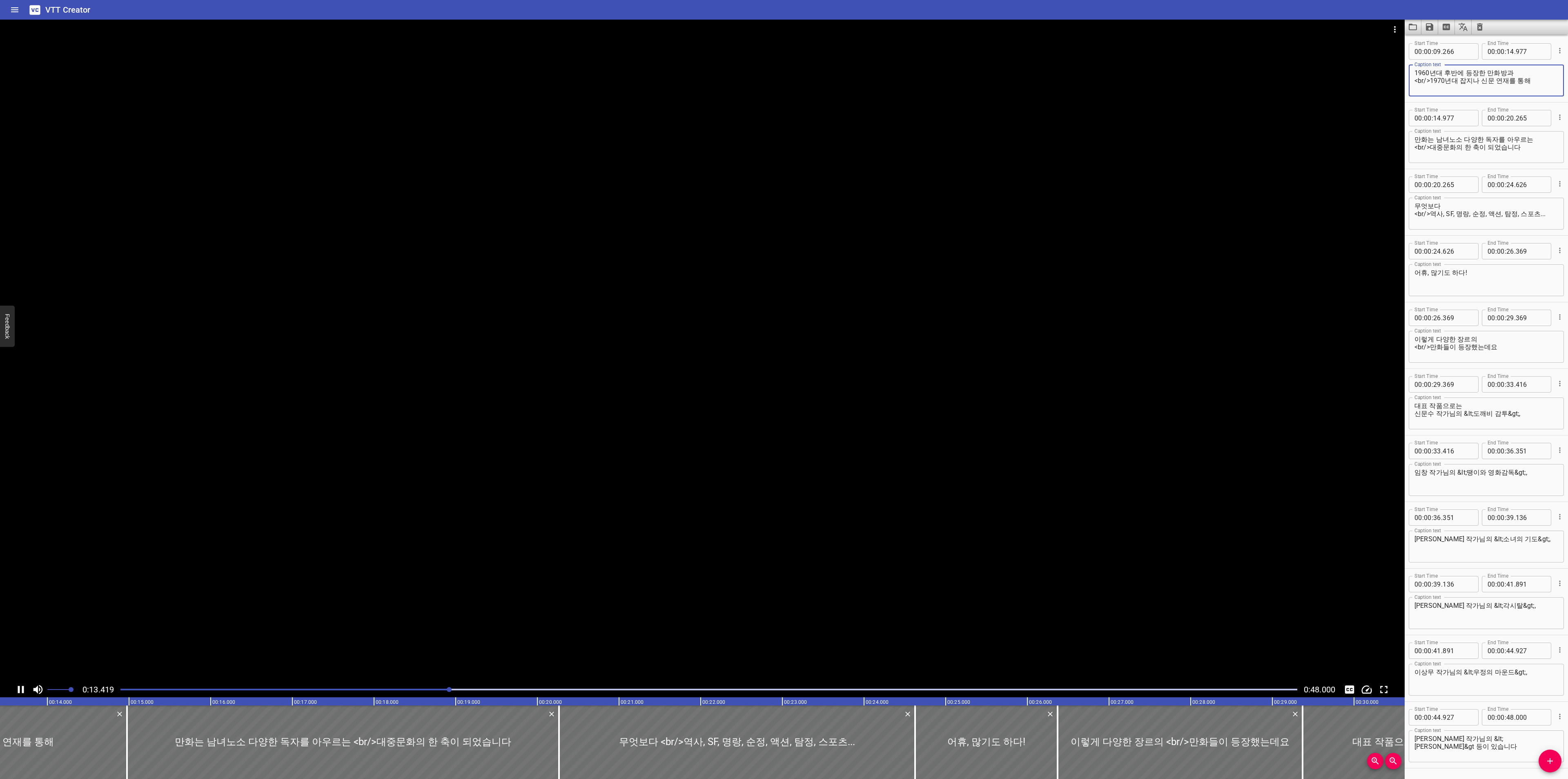
click at [1541, 70] on textarea "1960년대 후반에 등장한 만화방과 <br/>1970년대 잡지나 신문 연재를 통해" at bounding box center [1486, 80] width 144 height 23
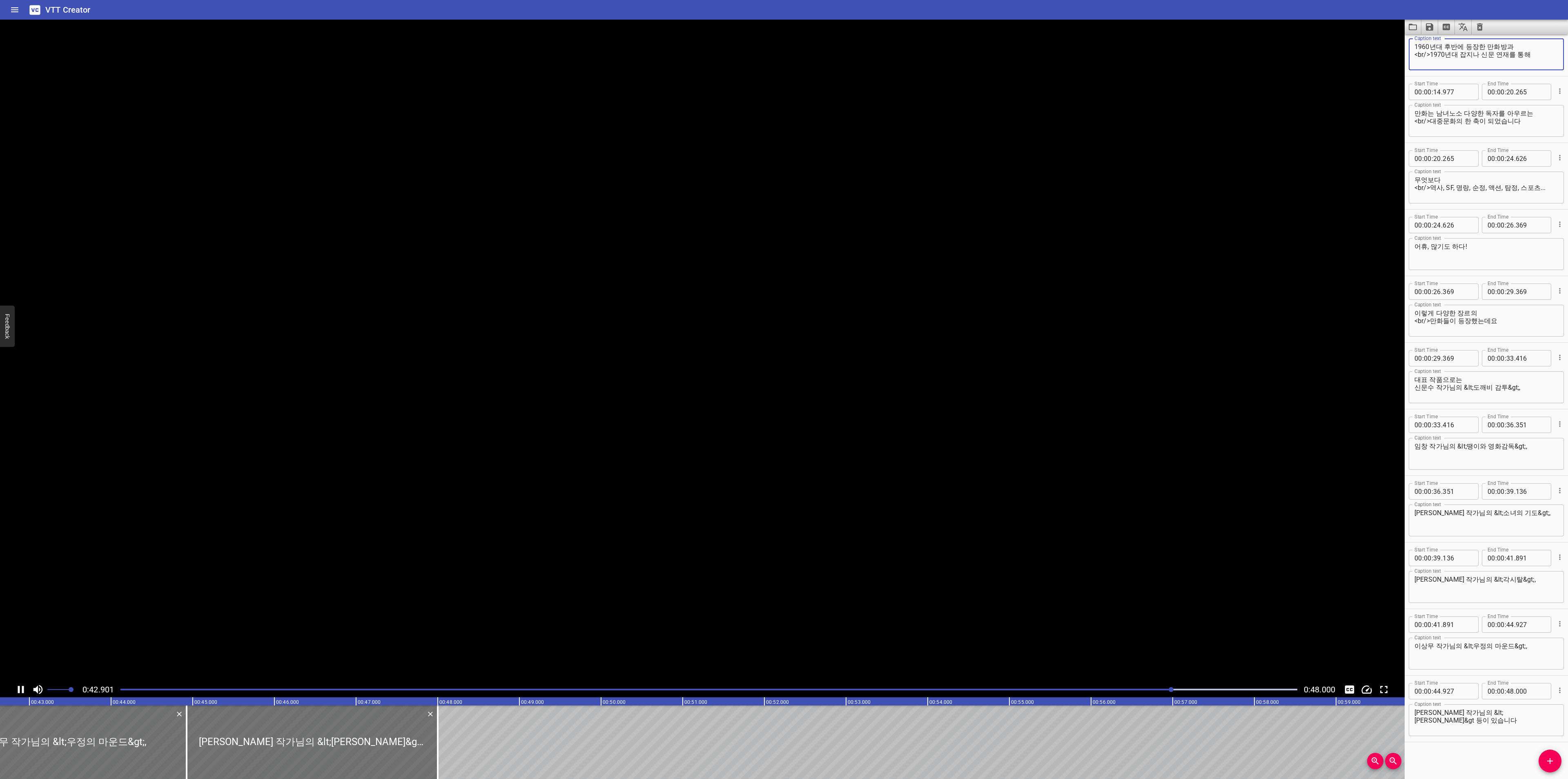
scroll to position [0, 3495]
click at [1398, 26] on icon "Video Options" at bounding box center [1395, 29] width 10 height 10
click at [1394, 30] on li "Select New Video File..." at bounding box center [1425, 30] width 81 height 15
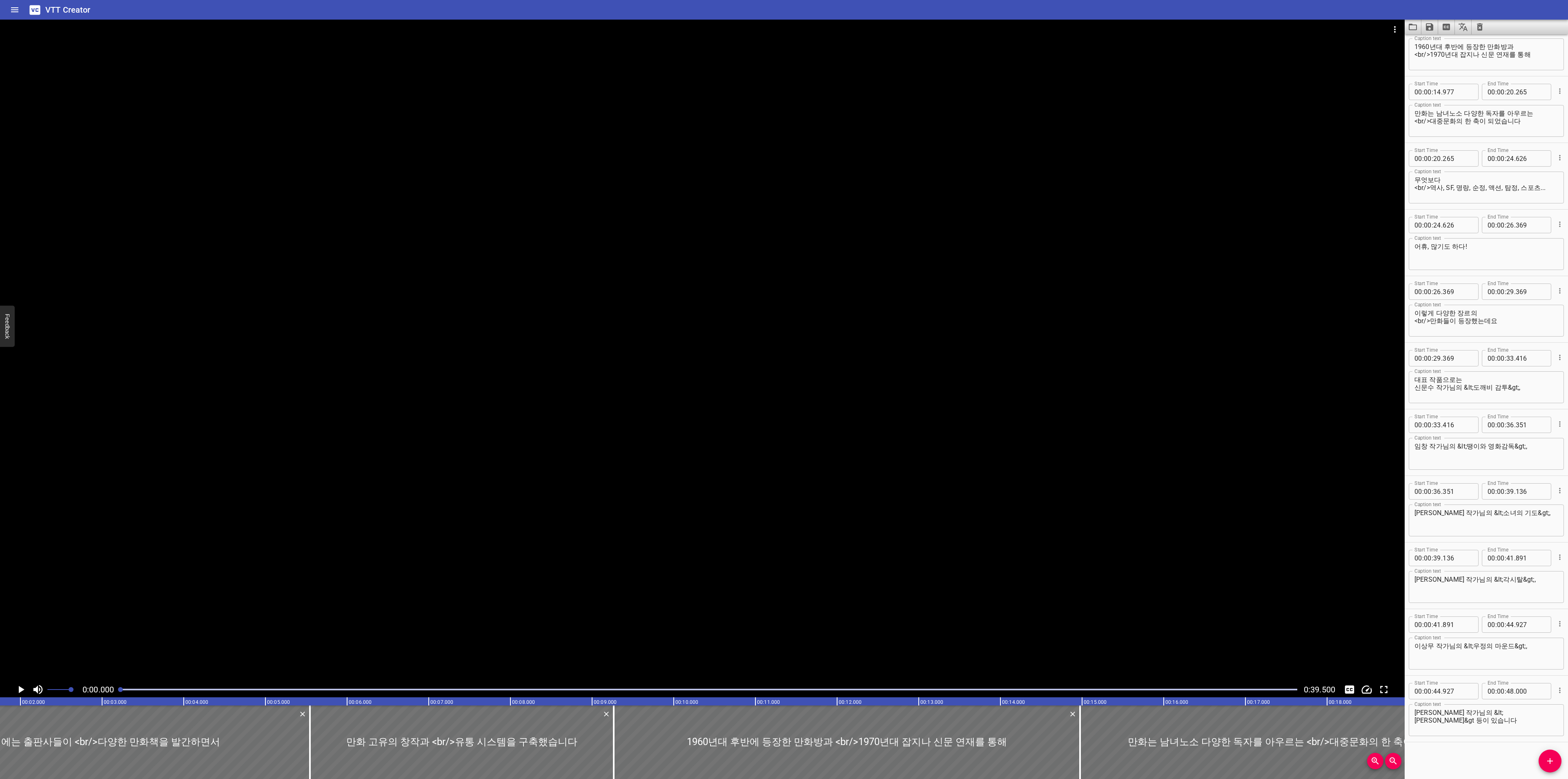
scroll to position [0, 0]
click at [1416, 19] on div "VTT Creator" at bounding box center [784, 10] width 1568 height 19
click at [1416, 27] on icon "Load captions from file" at bounding box center [1412, 27] width 8 height 7
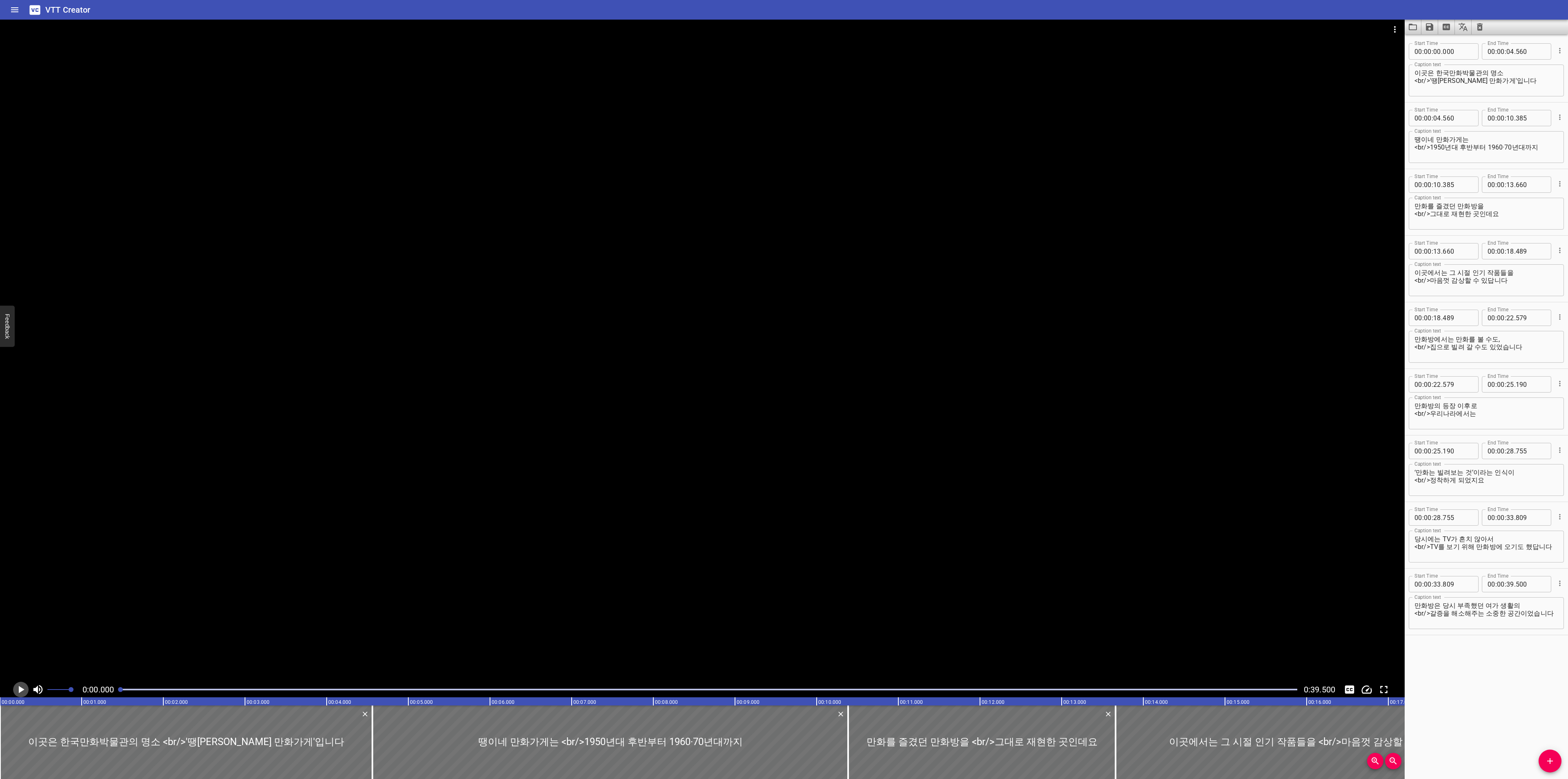
click at [20, 692] on icon "Play/Pause" at bounding box center [21, 689] width 5 height 7
click at [1351, 689] on icon "Toggle captions" at bounding box center [1349, 689] width 9 height 8
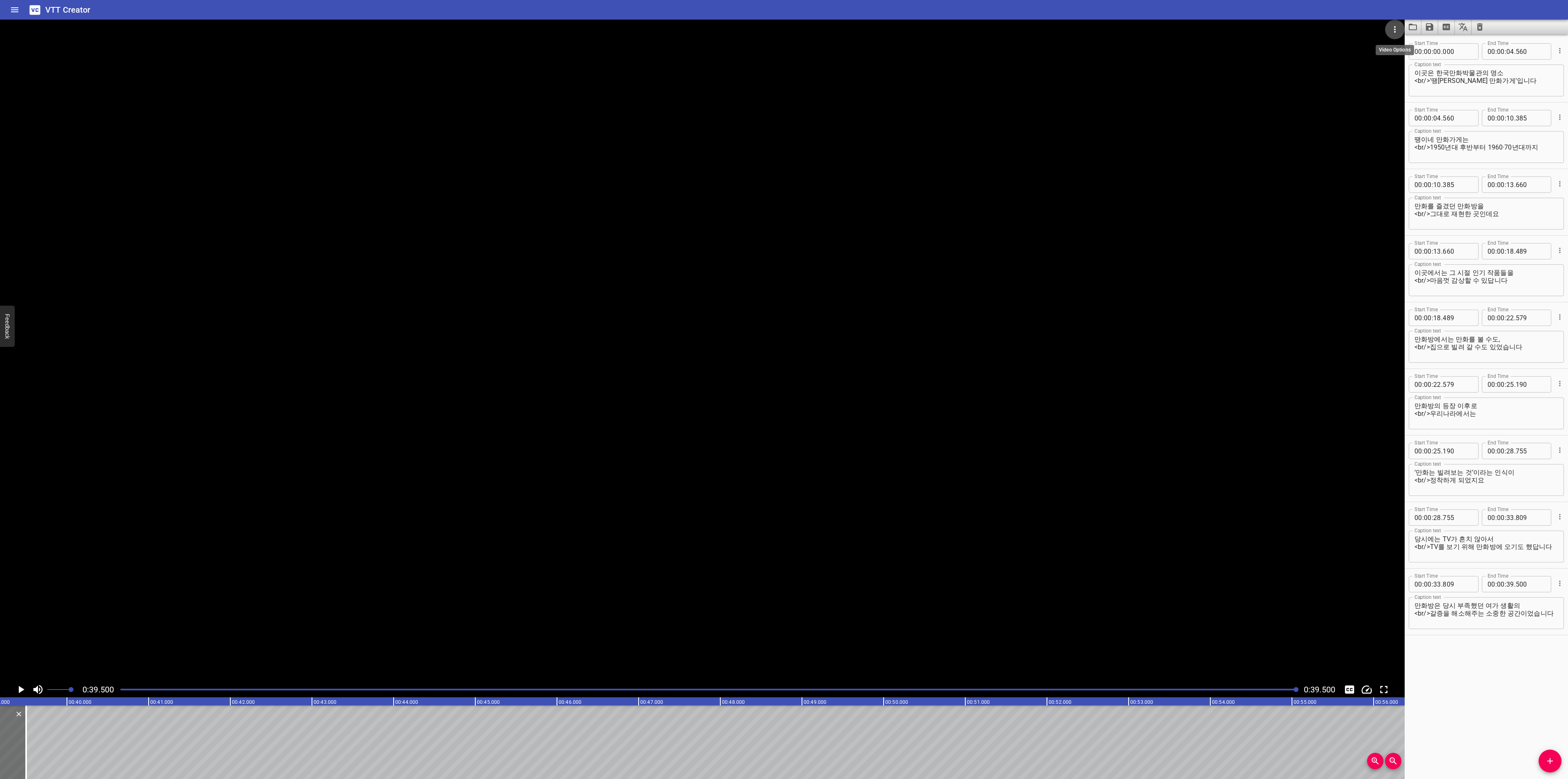
click at [1398, 23] on button "Video Options" at bounding box center [1395, 29] width 19 height 19
click at [1390, 29] on li "Select New Video File..." at bounding box center [1425, 30] width 81 height 15
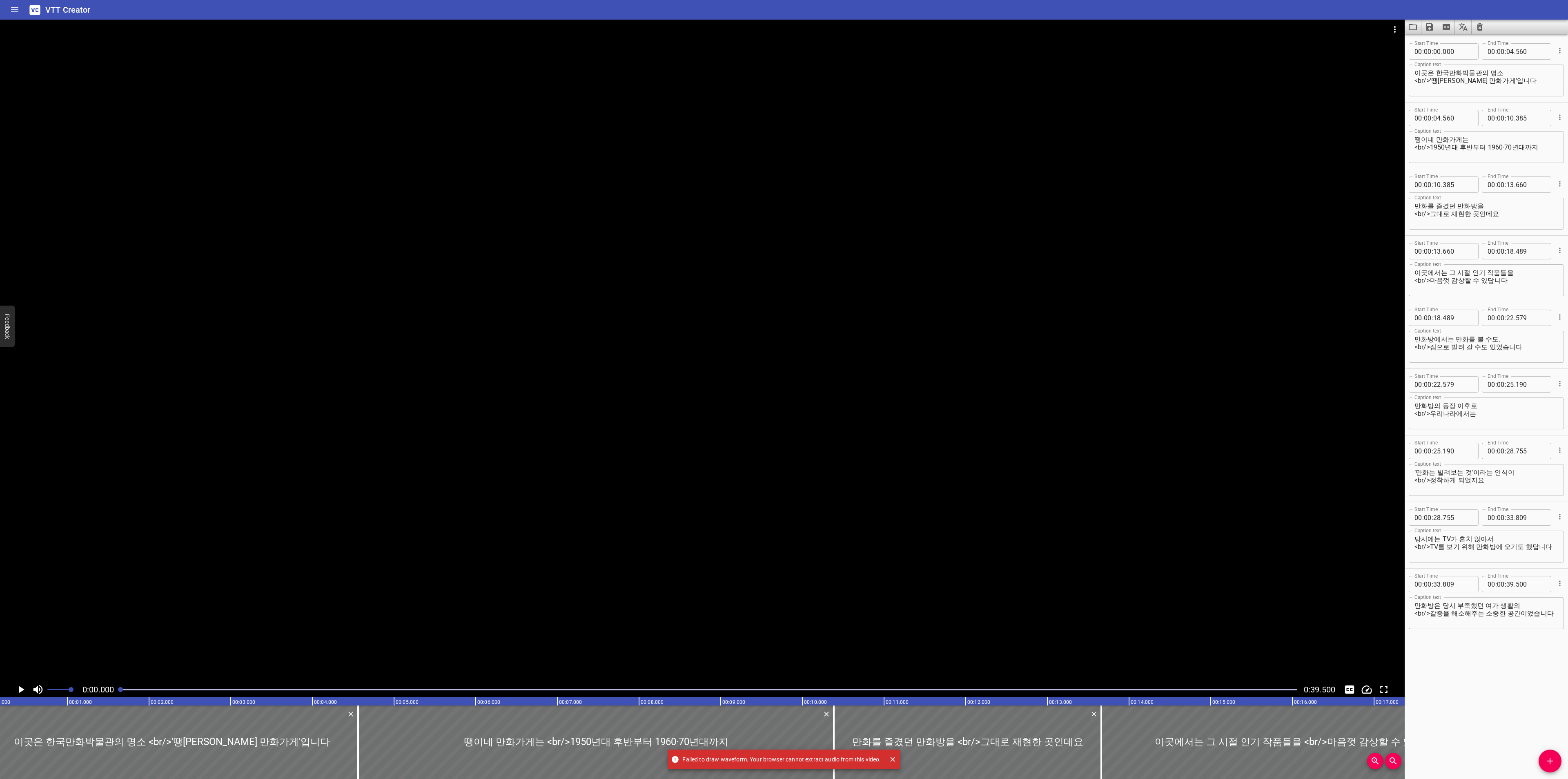
scroll to position [0, 0]
click at [1395, 29] on icon "Video Options" at bounding box center [1395, 29] width 2 height 7
click at [1393, 29] on li "Select New Video File..." at bounding box center [1425, 30] width 81 height 15
click at [1395, 25] on icon "Video Options" at bounding box center [1395, 29] width 10 height 10
click at [1386, 32] on li "Select New Video File..." at bounding box center [1425, 30] width 81 height 15
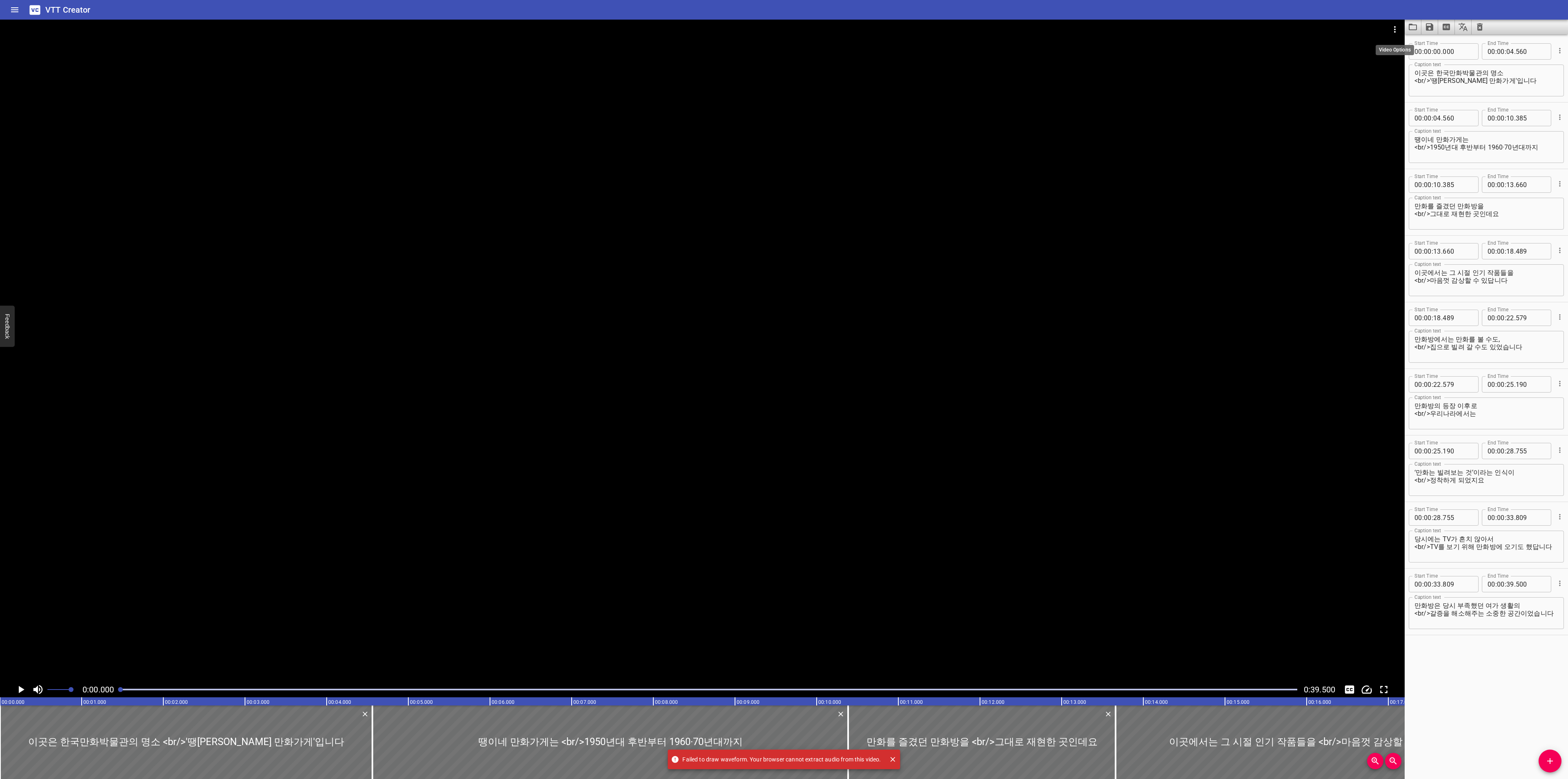
click at [1398, 27] on icon "Video Options" at bounding box center [1395, 29] width 10 height 10
click at [1416, 25] on li "Select New Video File..." at bounding box center [1425, 30] width 81 height 15
click at [1416, 27] on icon "Load captions from file" at bounding box center [1412, 27] width 8 height 7
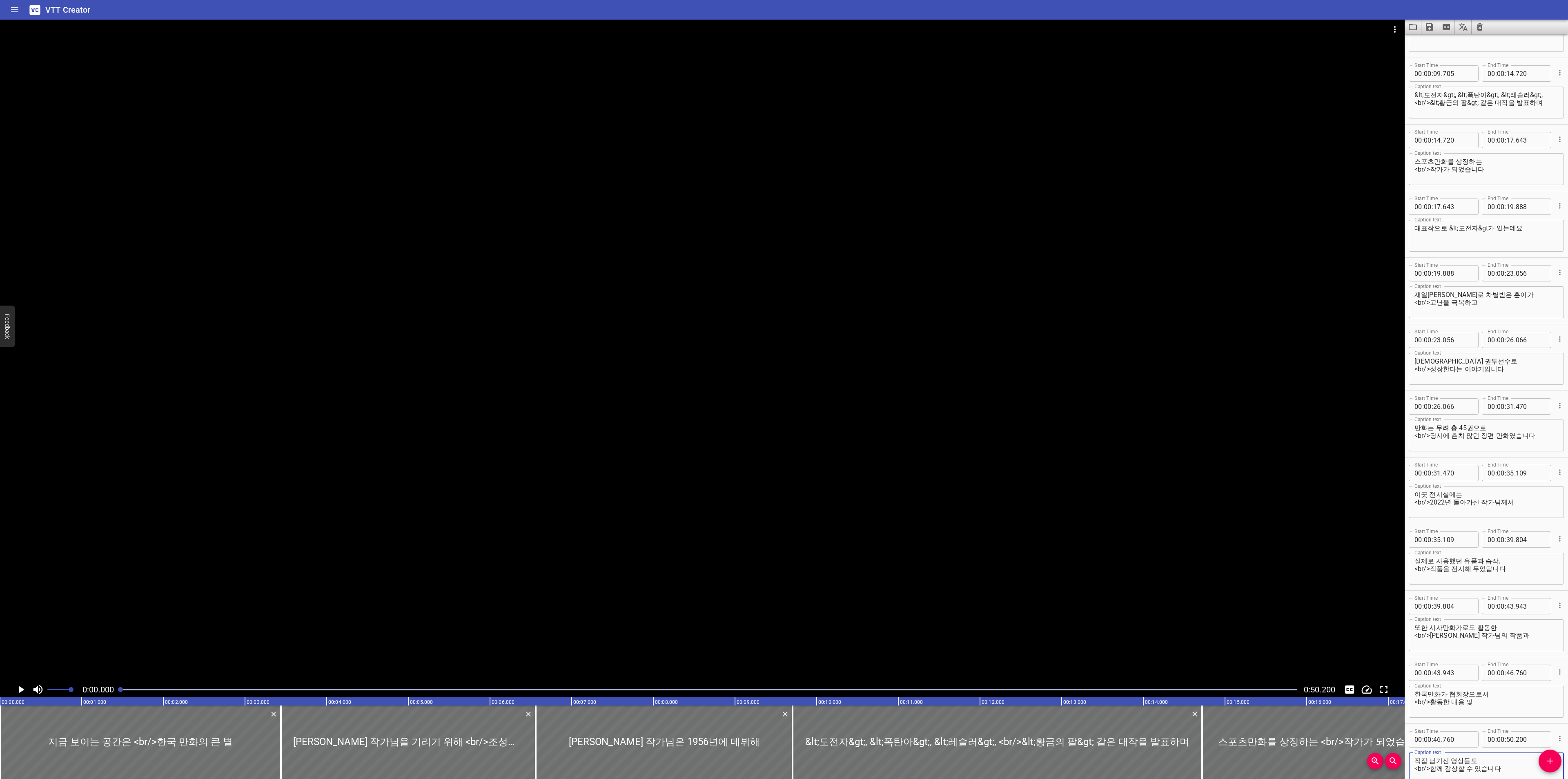
scroll to position [226, 0]
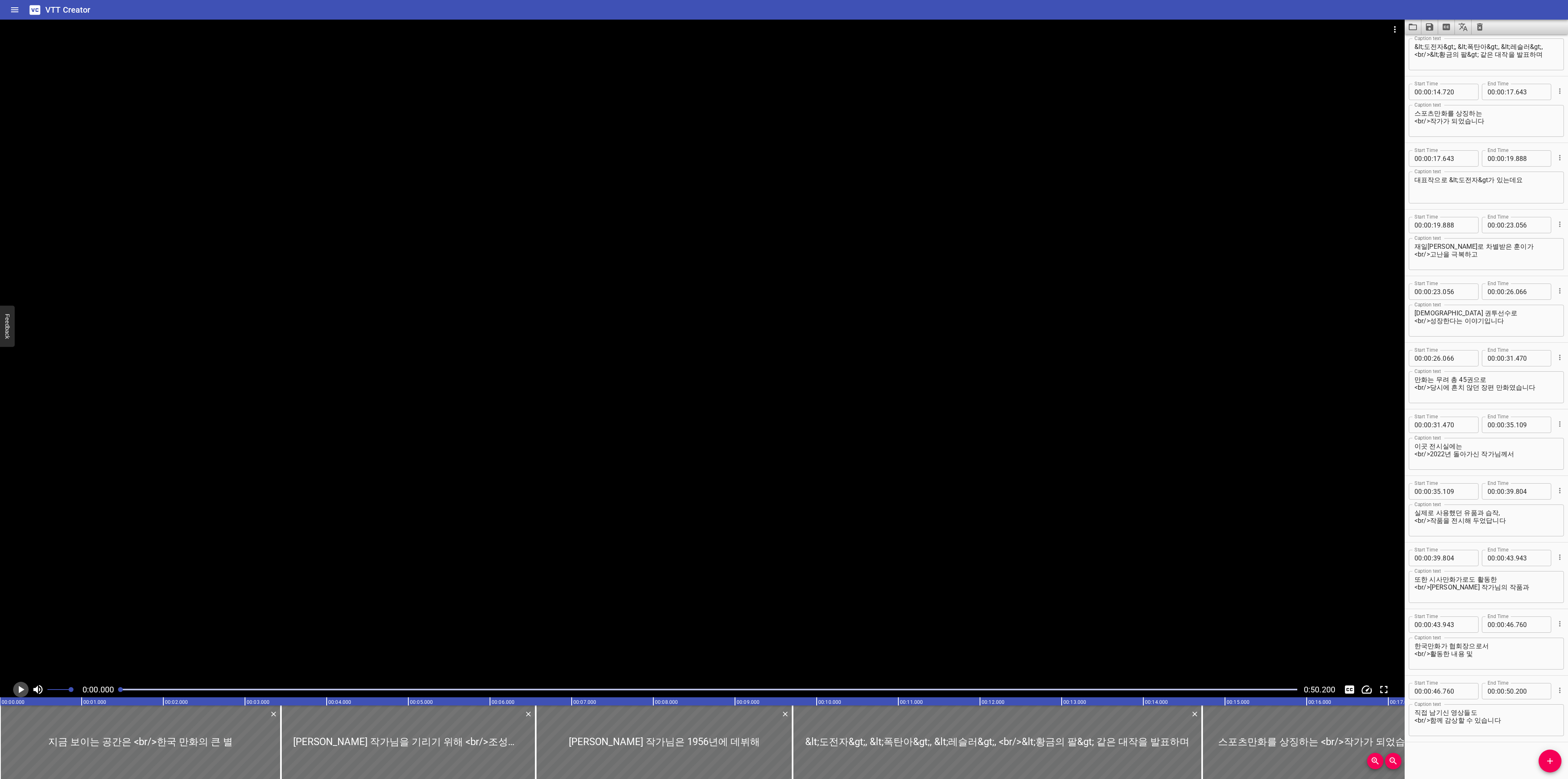
click at [19, 690] on icon "Play/Pause" at bounding box center [21, 689] width 5 height 7
click at [1349, 683] on icon "Toggle captions" at bounding box center [1349, 689] width 12 height 12
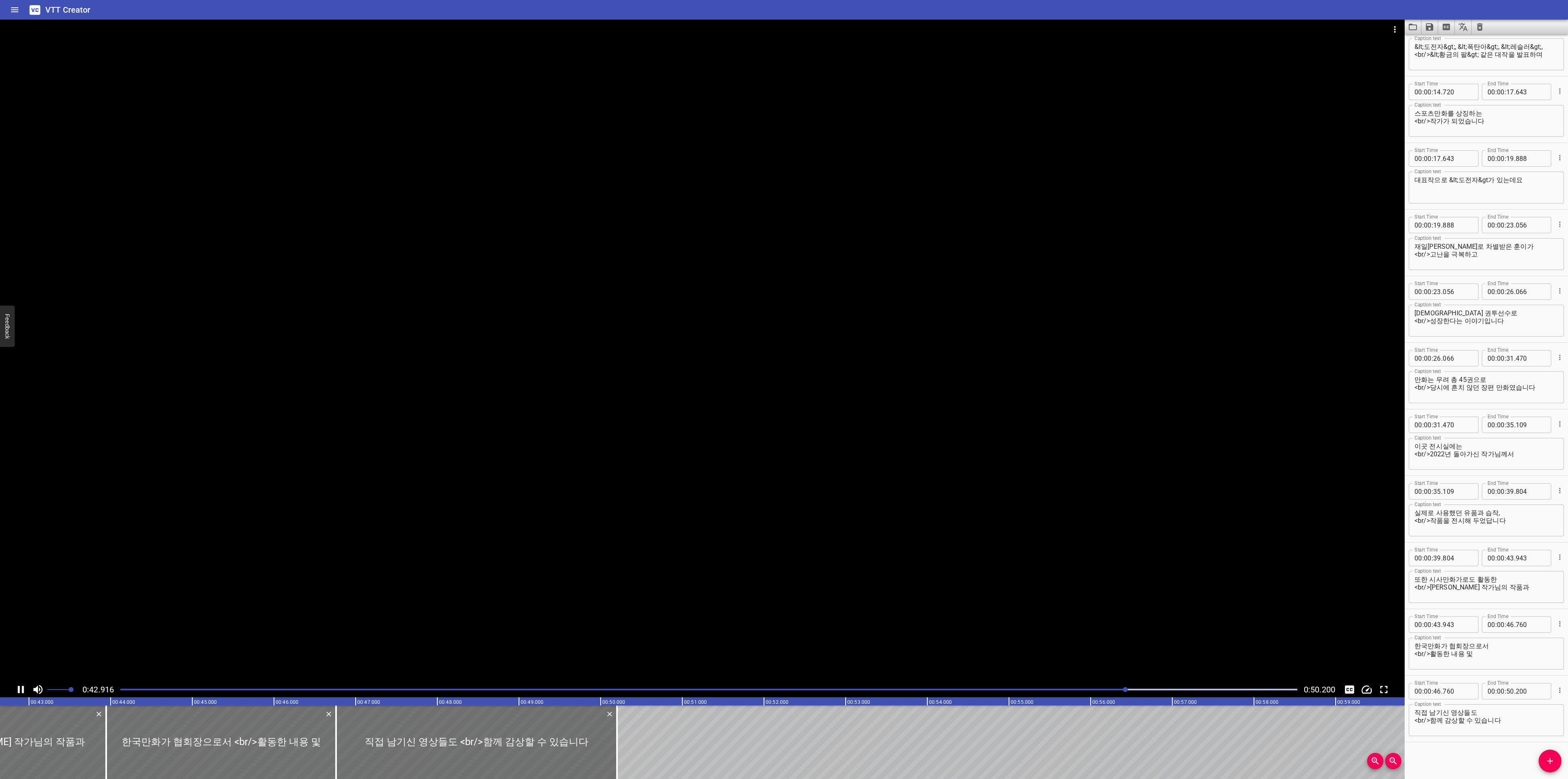
scroll to position [0, 3495]
click at [1448, 649] on textarea "한국만화가 협회장으로서 <br/>활동한 내용 및" at bounding box center [1486, 654] width 144 height 23
type textarea "한국만화가협회장으로서 <br/>활동한 내용 및"
click at [331, 688] on div at bounding box center [709, 689] width 1186 height 12
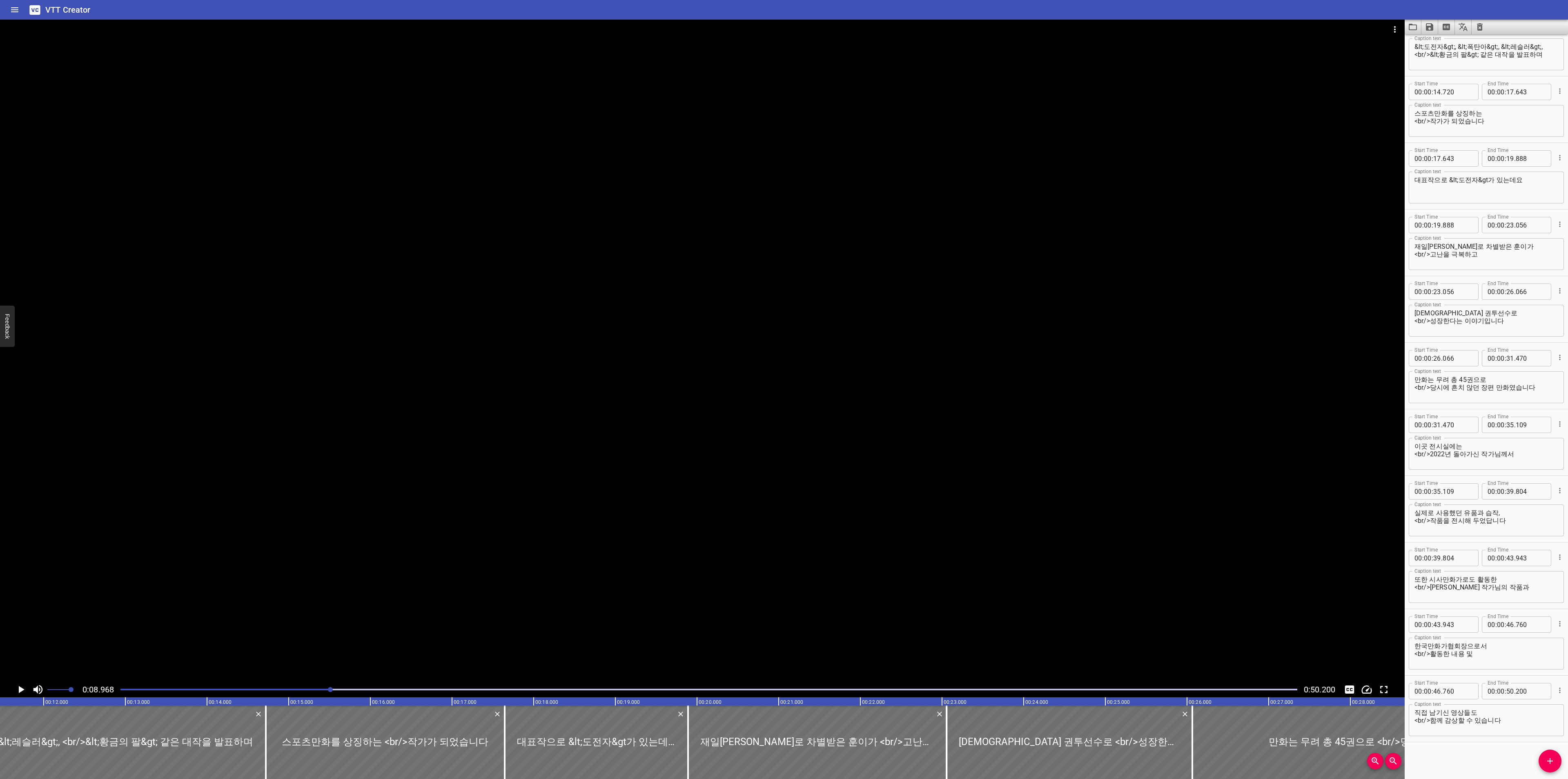
scroll to position [0, 732]
click at [520, 691] on div at bounding box center [709, 689] width 1186 height 12
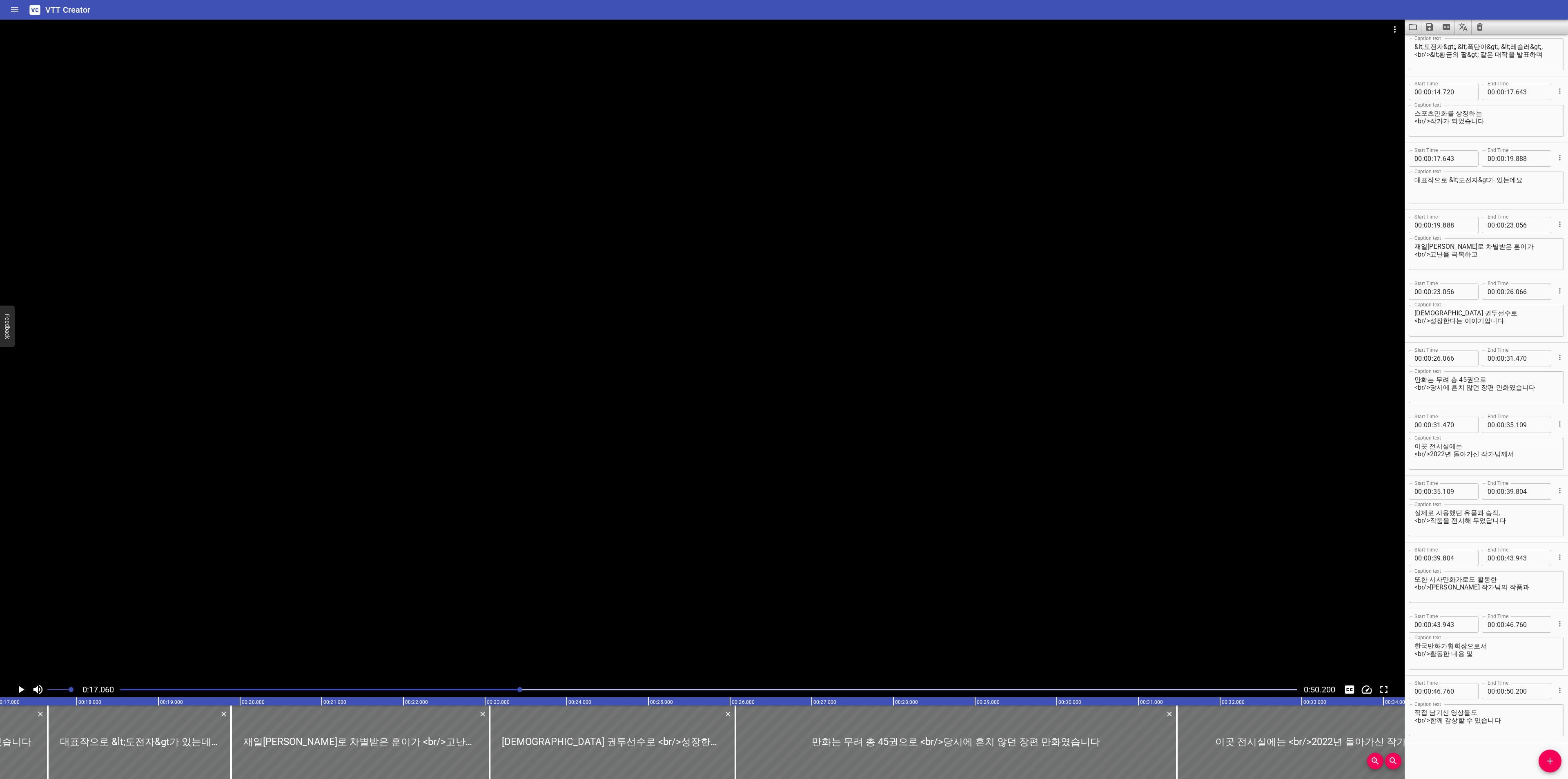
click at [600, 688] on div at bounding box center [709, 689] width 1186 height 12
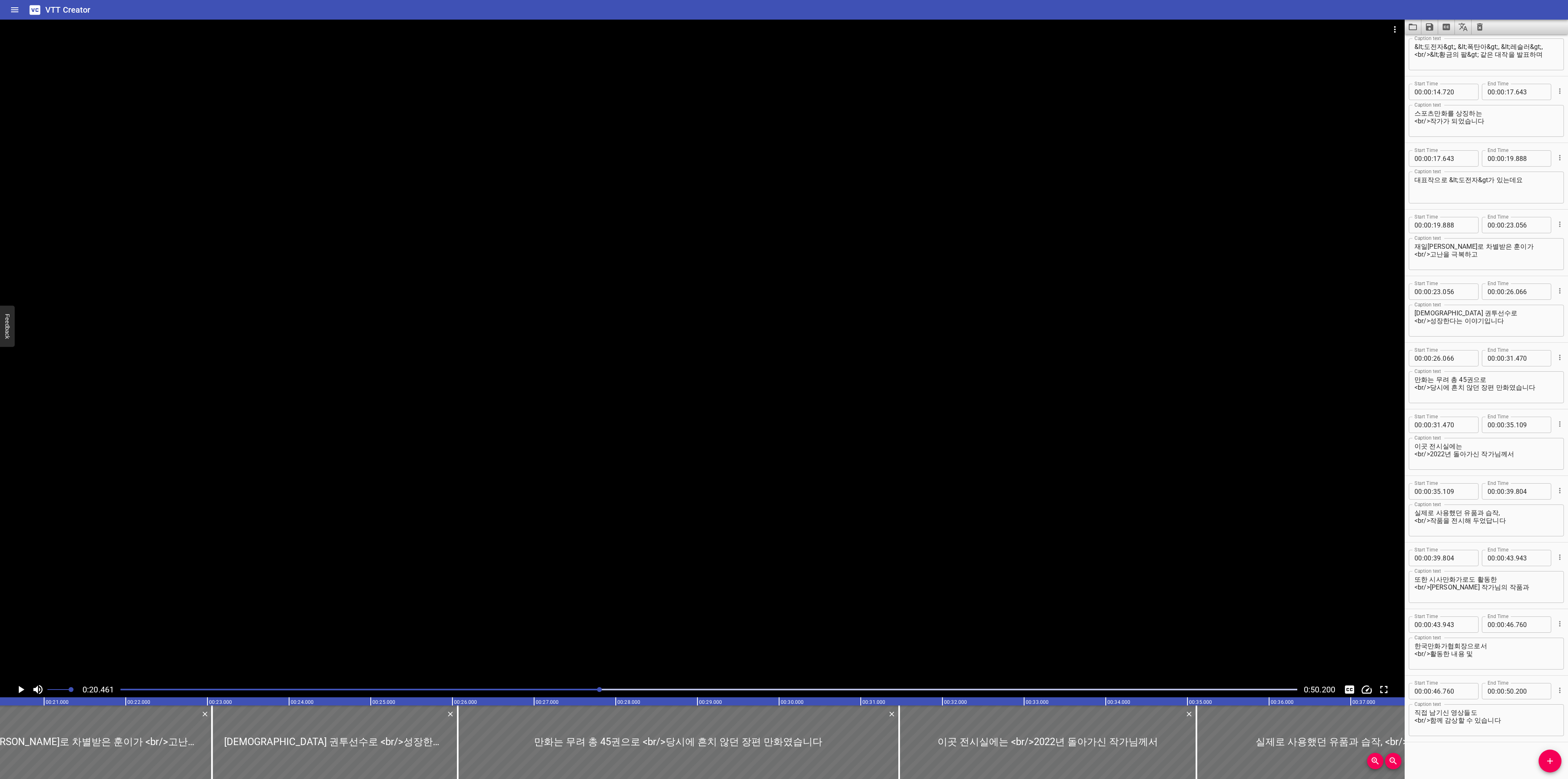
click at [685, 689] on div "Play progress" at bounding box center [709, 689] width 1177 height 2
click at [24, 691] on icon "Play/Pause" at bounding box center [21, 689] width 12 height 12
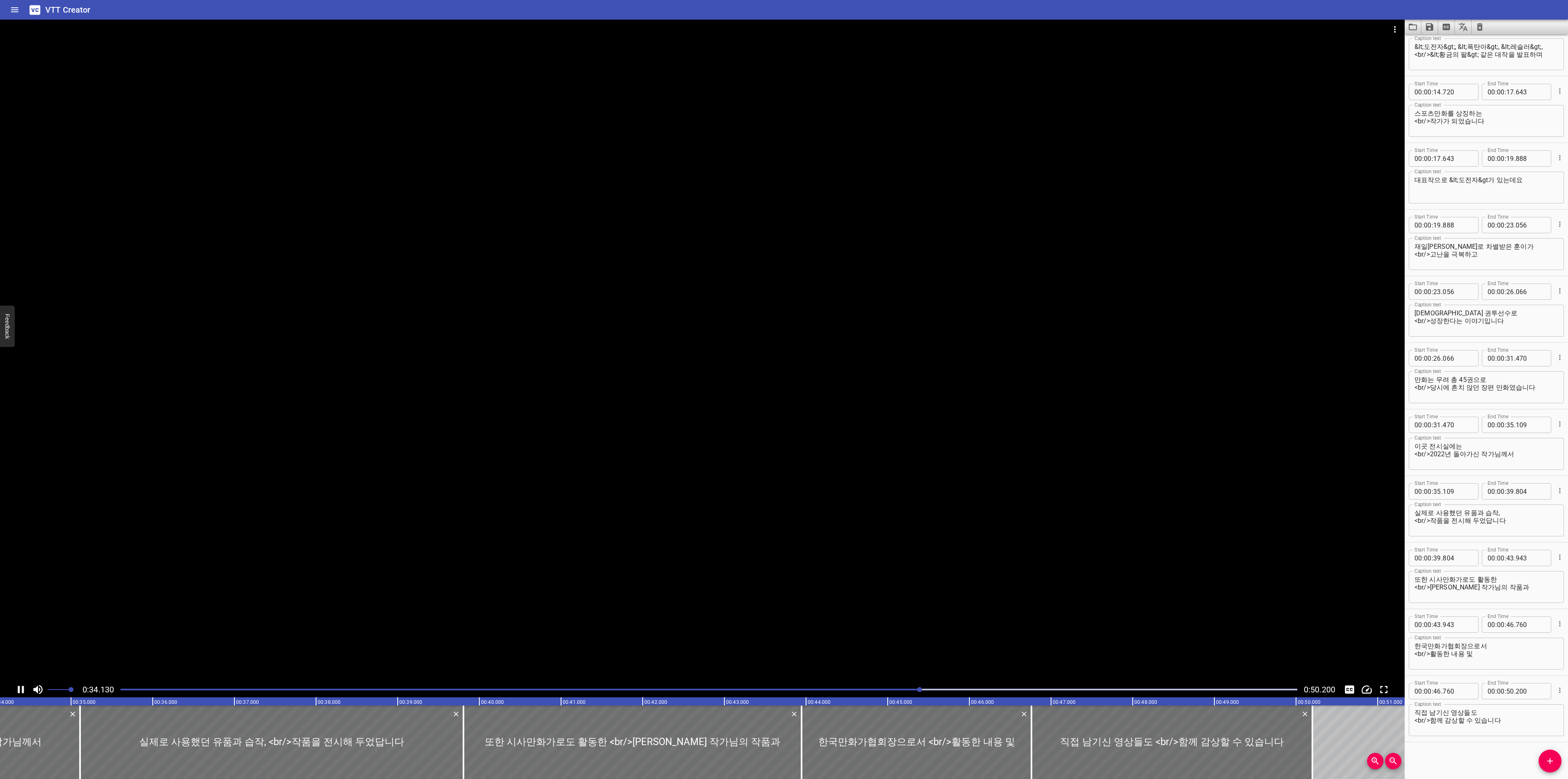
click at [427, 685] on div at bounding box center [709, 689] width 1186 height 12
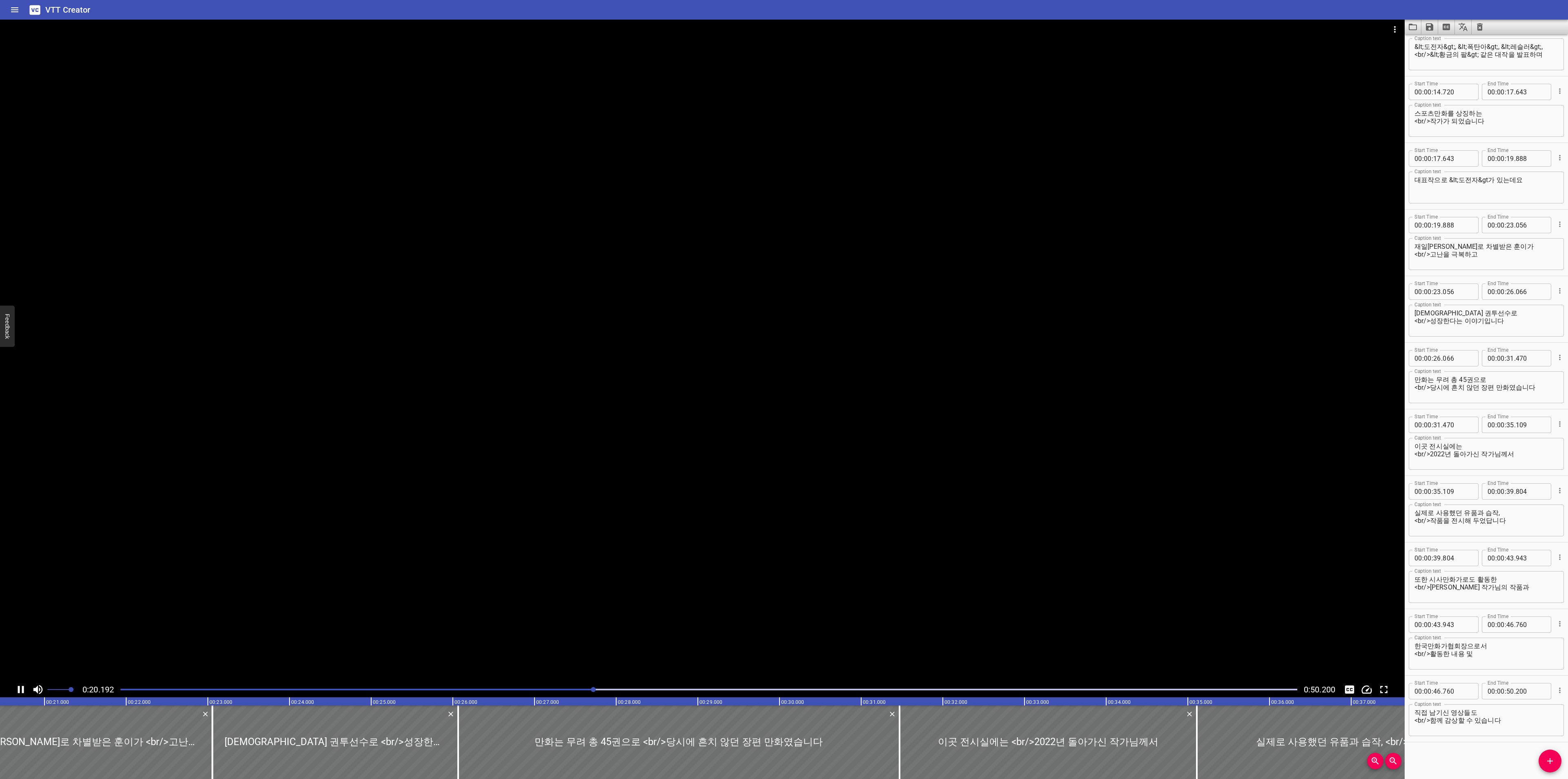
click at [1435, 113] on textarea "스포츠만화를 상징하는 <br/>작가가 되었습니다" at bounding box center [1486, 121] width 144 height 23
type textarea "스포츠 만화를 상징하는 <br/>작가가 되었습니다"
click at [1425, 26] on icon "Save captions to file" at bounding box center [1430, 27] width 10 height 10
click at [1435, 42] on li "Save to VTT file" at bounding box center [1451, 45] width 60 height 15
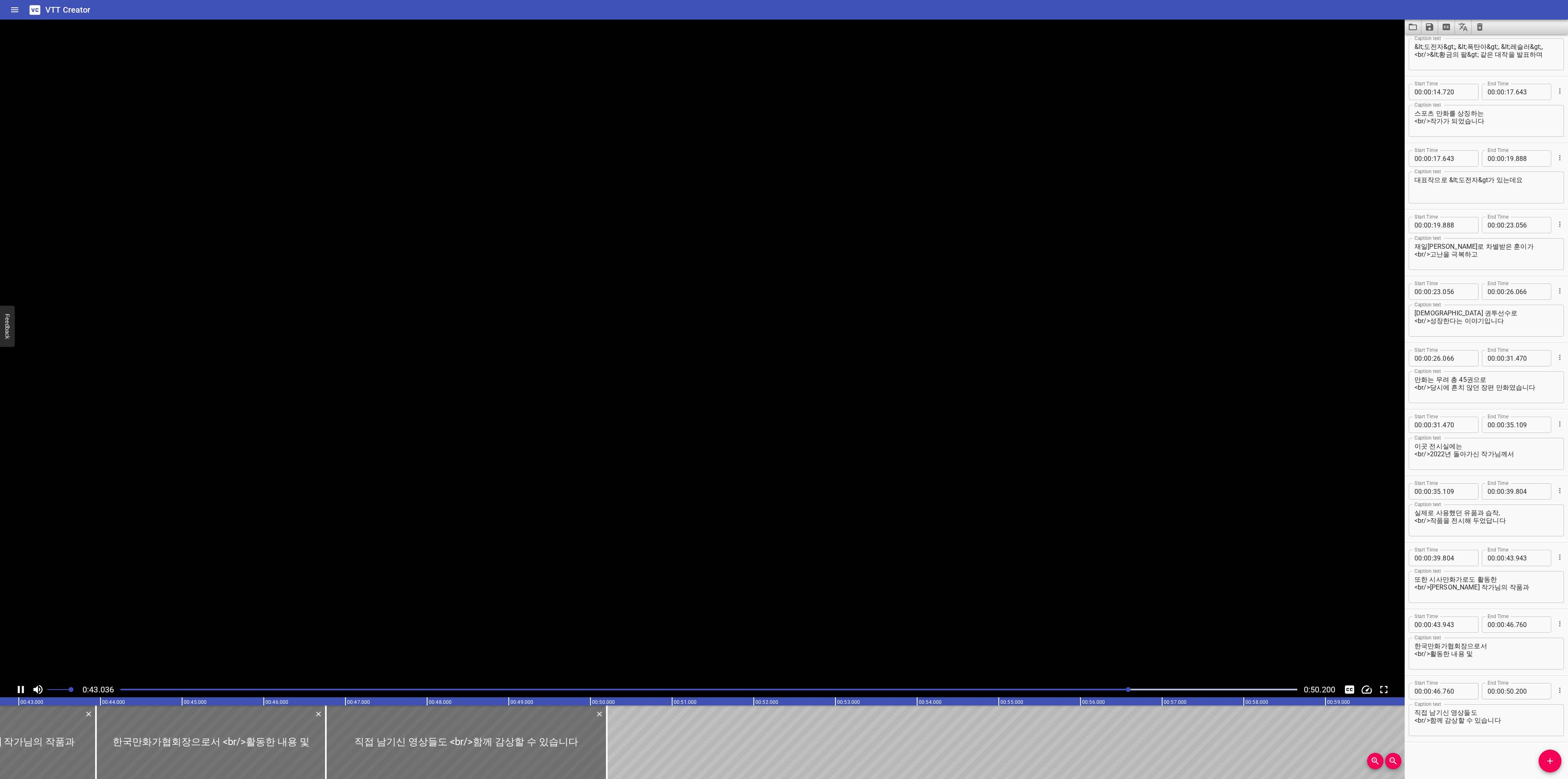
scroll to position [0, 3495]
click at [1396, 32] on icon "Video Options" at bounding box center [1395, 29] width 10 height 10
click at [1393, 32] on li "Select New Video File..." at bounding box center [1425, 30] width 81 height 15
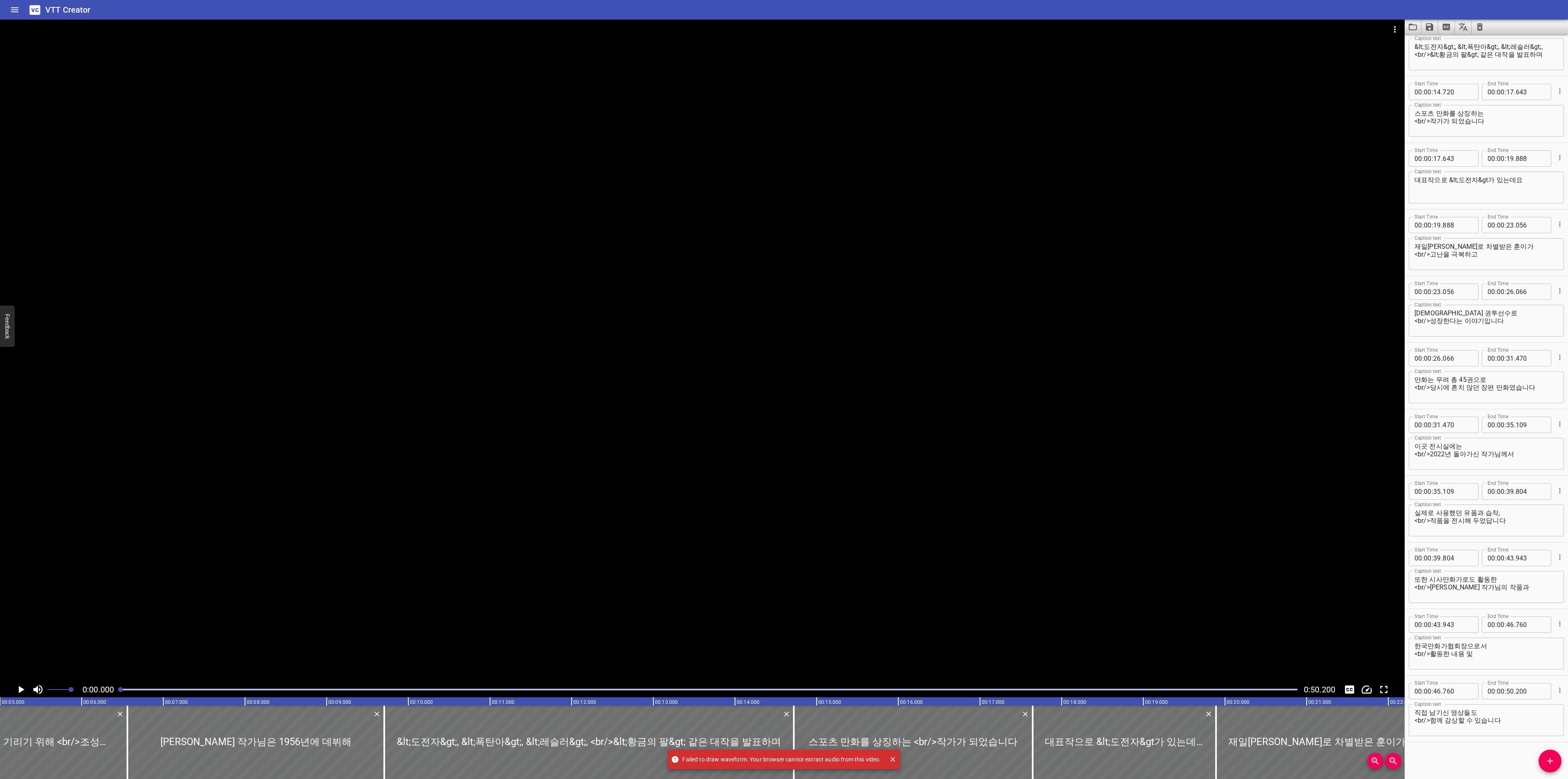
scroll to position [0, 0]
click at [1402, 30] on button "Video Options" at bounding box center [1395, 29] width 19 height 19
click at [1393, 30] on li "Select New Video File..." at bounding box center [1425, 30] width 81 height 15
click at [1414, 30] on icon "Load captions from file" at bounding box center [1413, 27] width 10 height 10
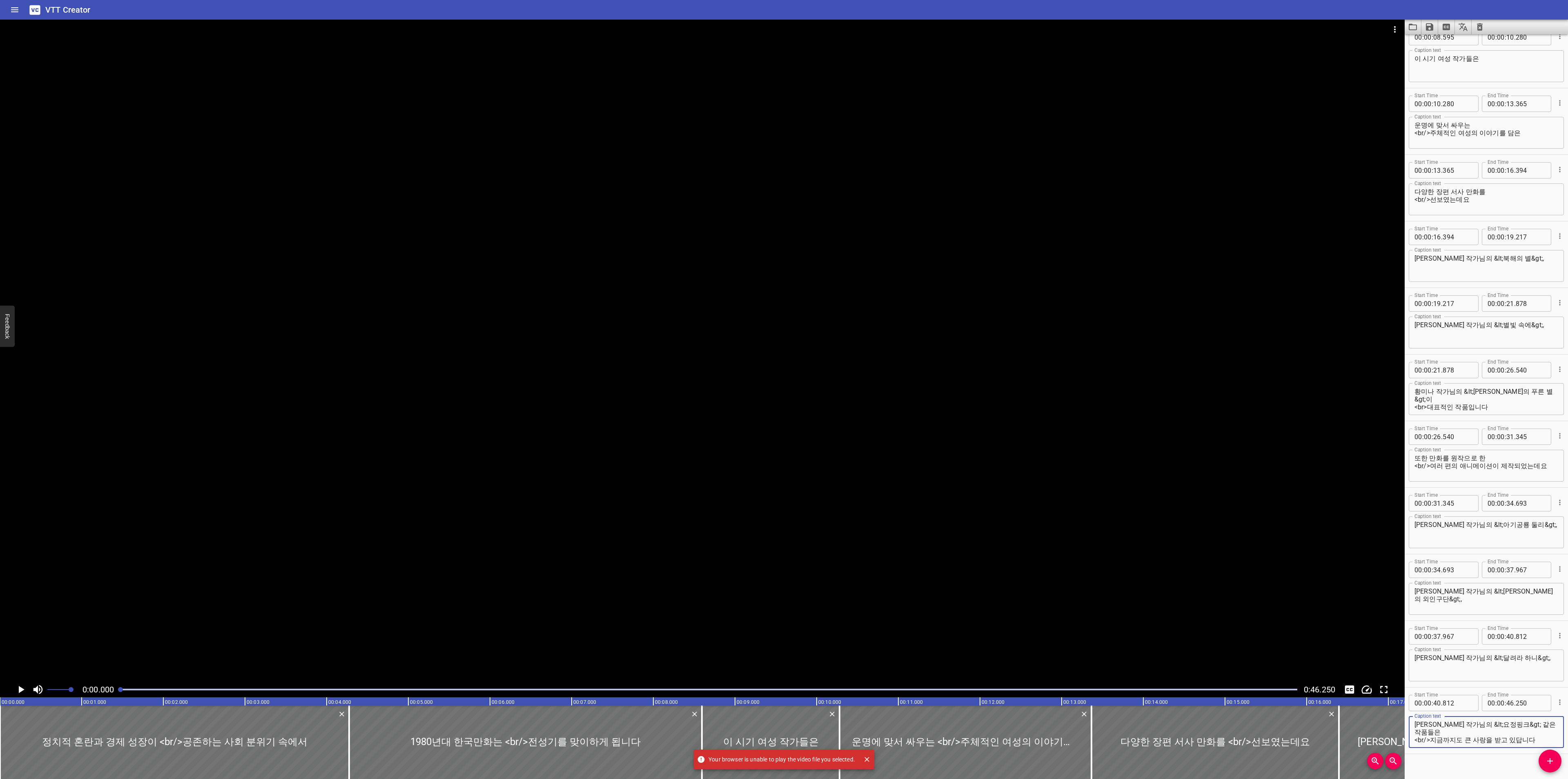
scroll to position [160, 0]
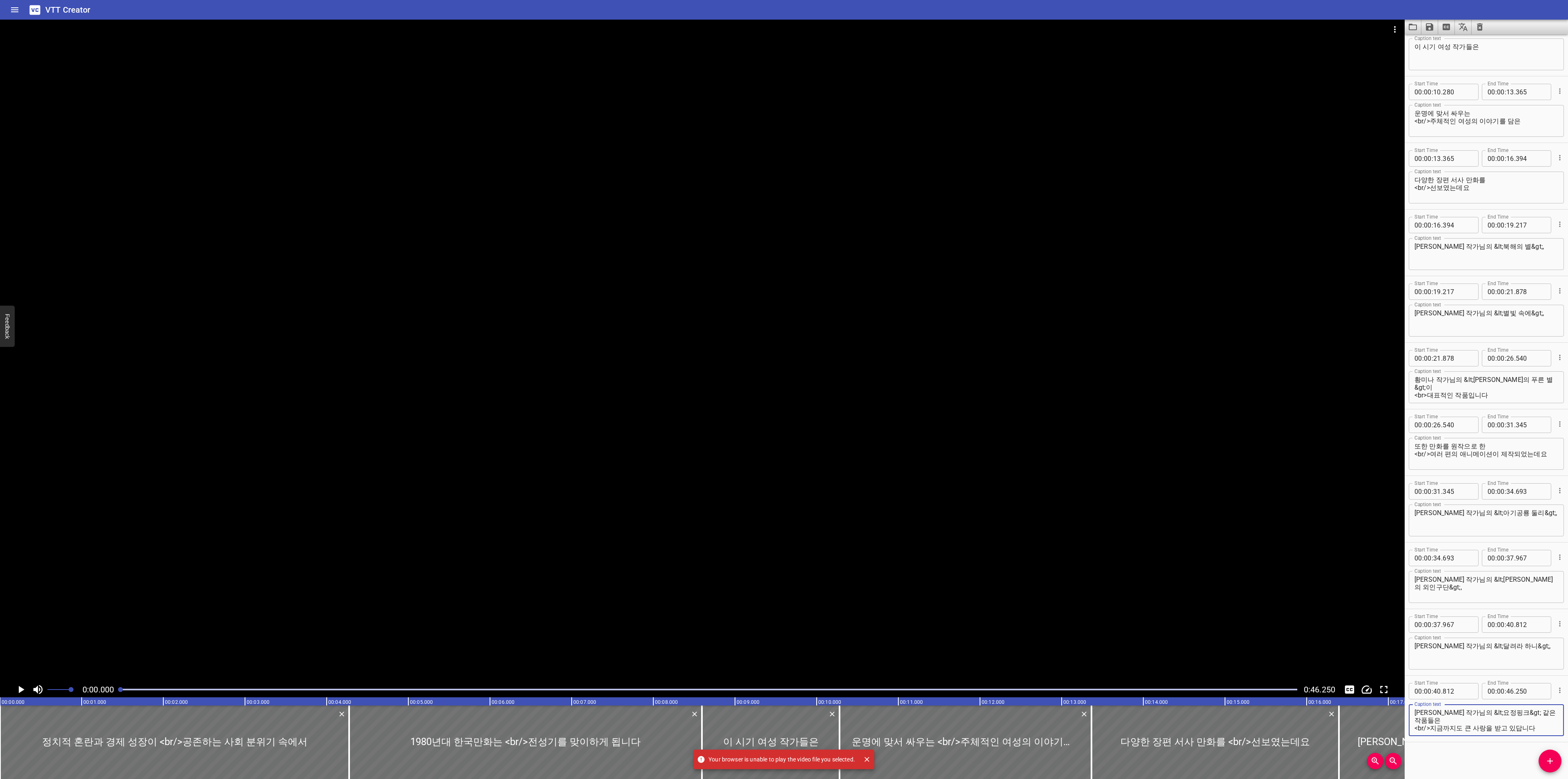
click at [18, 684] on icon "Play/Pause" at bounding box center [21, 689] width 12 height 12
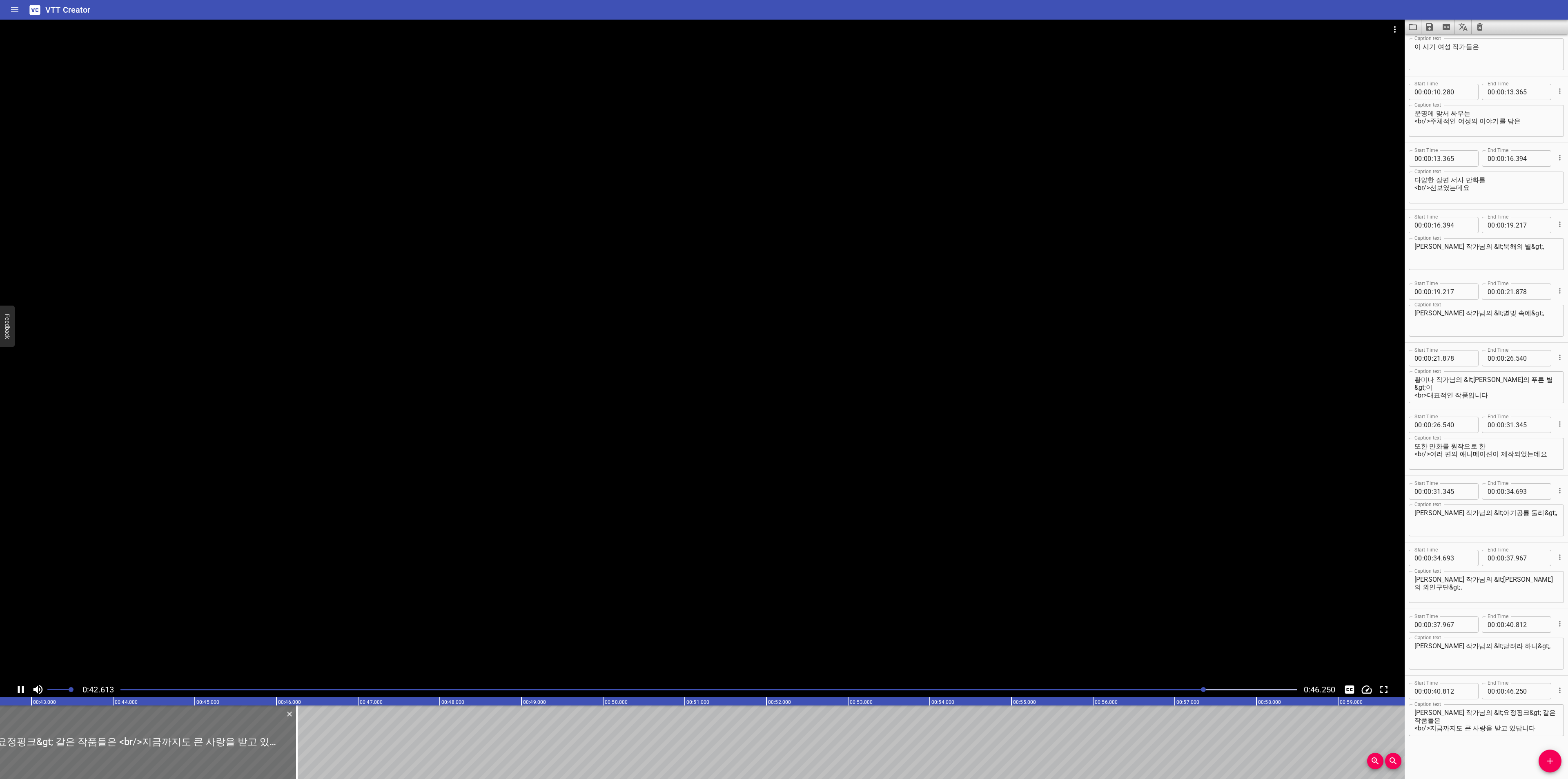
scroll to position [0, 3495]
click at [1392, 28] on icon "Video Options" at bounding box center [1395, 29] width 10 height 10
click at [1392, 28] on li "Select New Video File..." at bounding box center [1425, 30] width 81 height 15
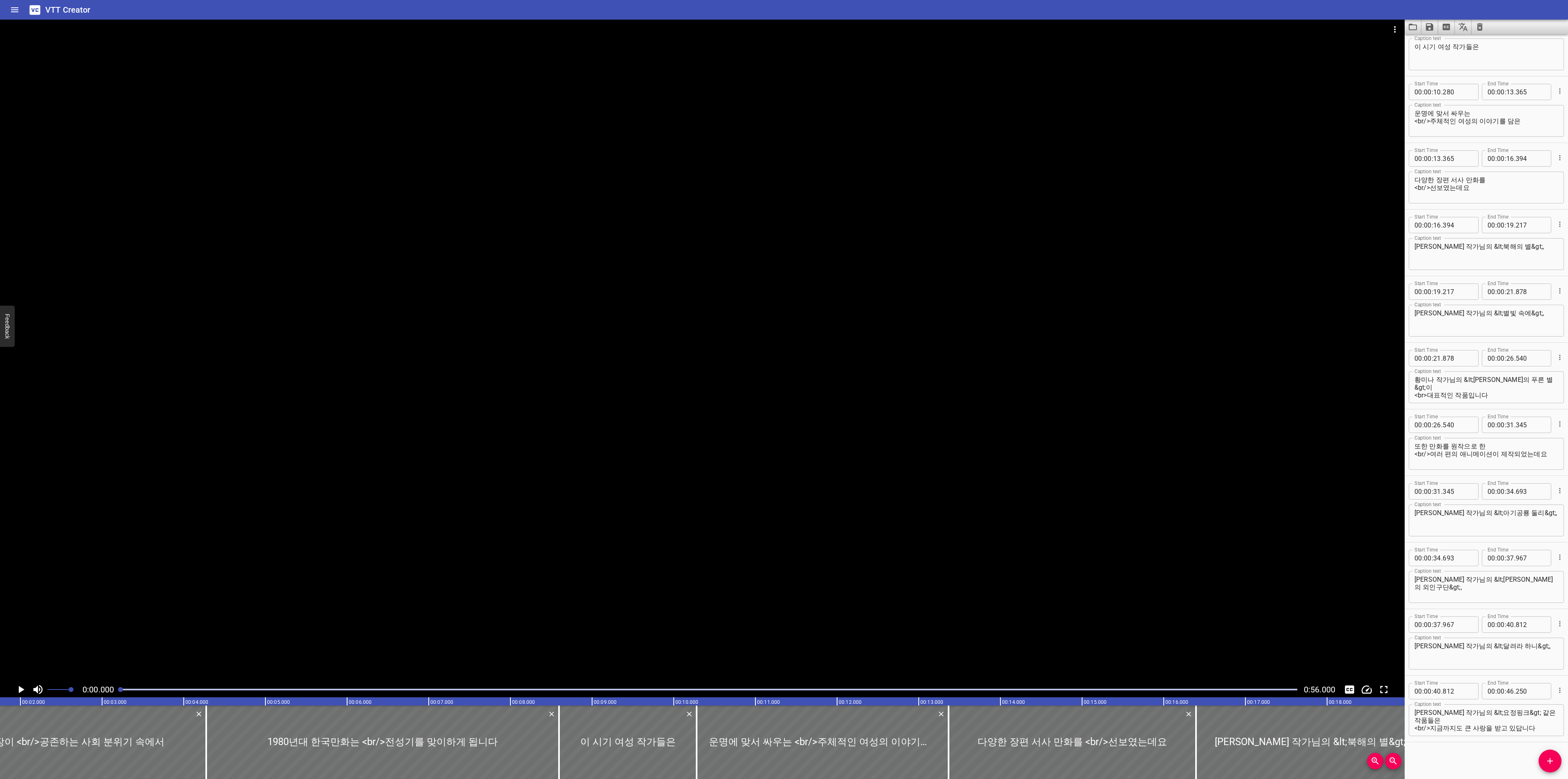
scroll to position [0, 0]
click at [1417, 30] on icon "Load captions from file" at bounding box center [1413, 27] width 10 height 10
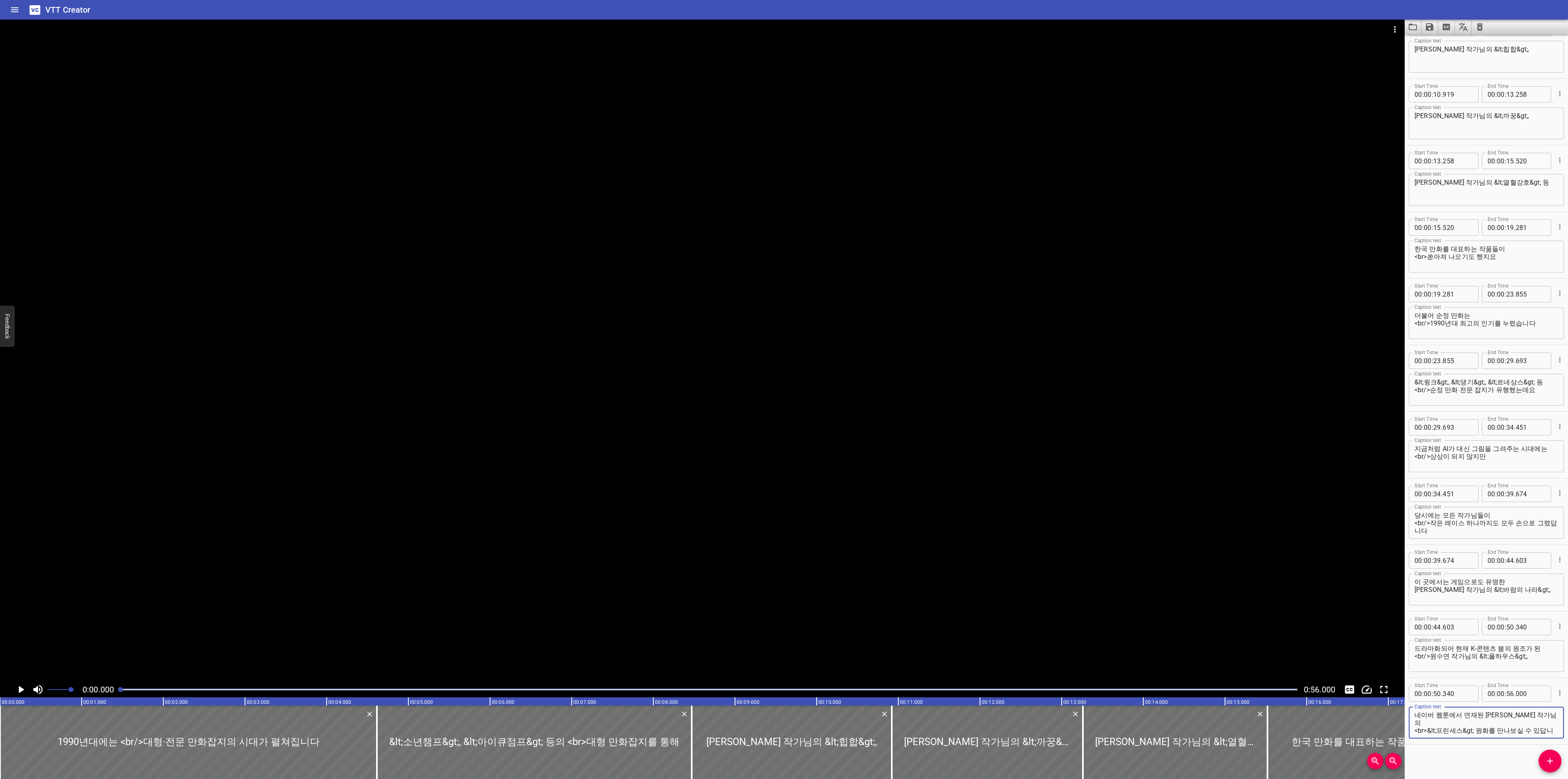
scroll to position [160, 0]
click at [21, 691] on icon "Play/Pause" at bounding box center [21, 689] width 5 height 7
click at [1351, 691] on icon "Toggle captions" at bounding box center [1349, 689] width 9 height 8
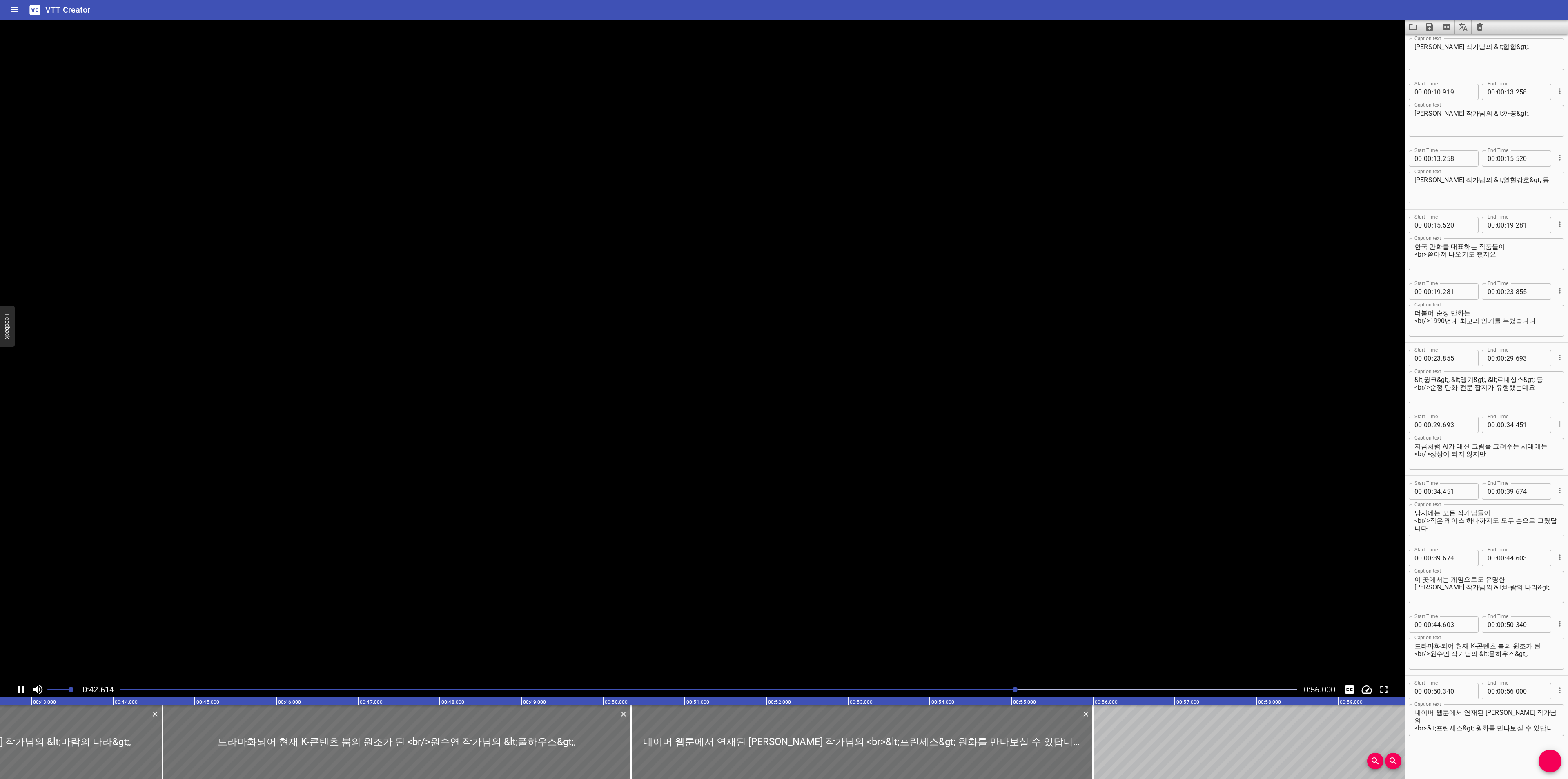
scroll to position [0, 3495]
click at [1395, 30] on icon "Video Options" at bounding box center [1395, 29] width 2 height 7
click at [1400, 29] on li "Select New Video File..." at bounding box center [1425, 30] width 81 height 15
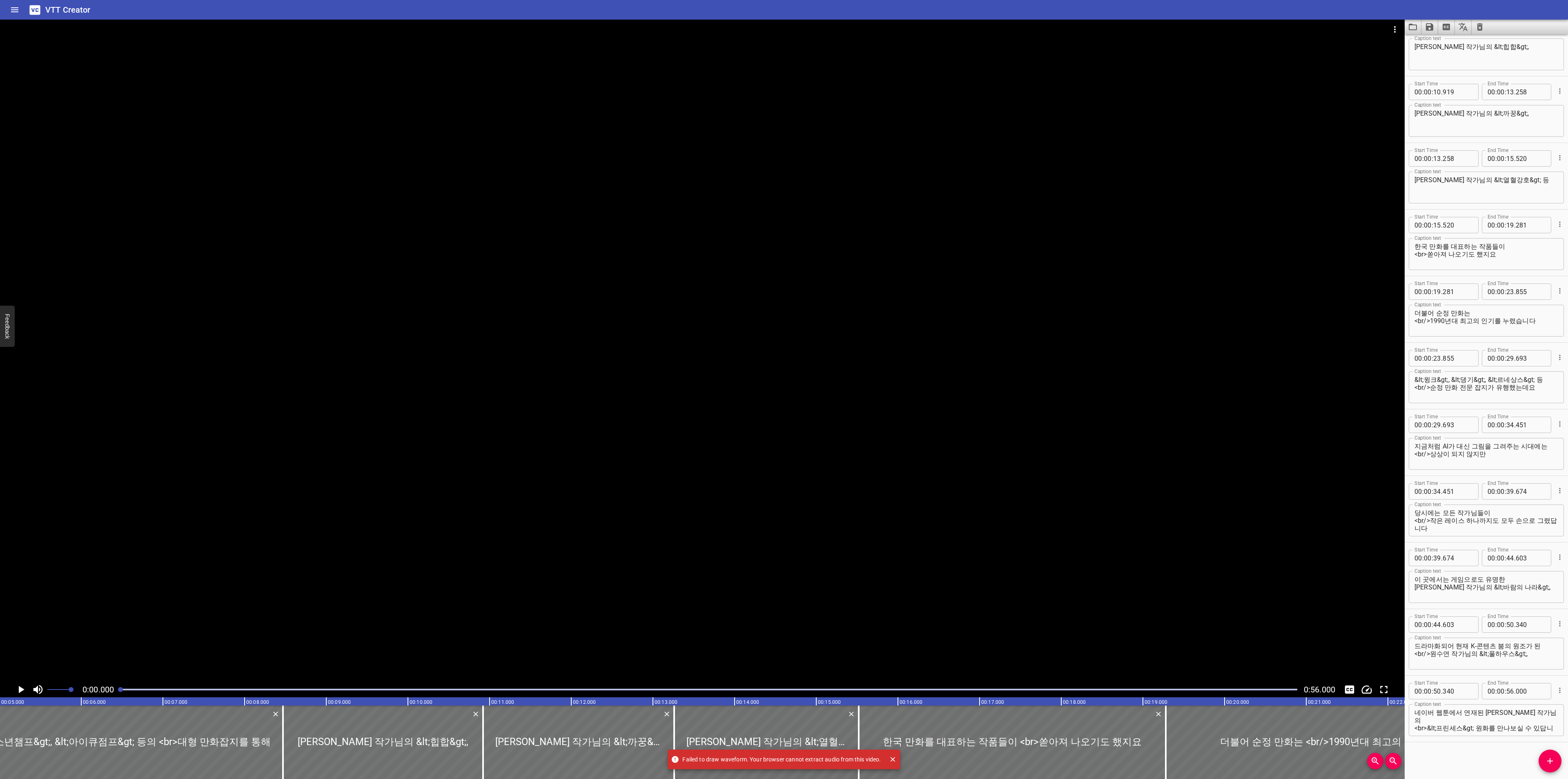
scroll to position [0, 0]
click at [1392, 24] on icon "Video Options" at bounding box center [1395, 29] width 10 height 10
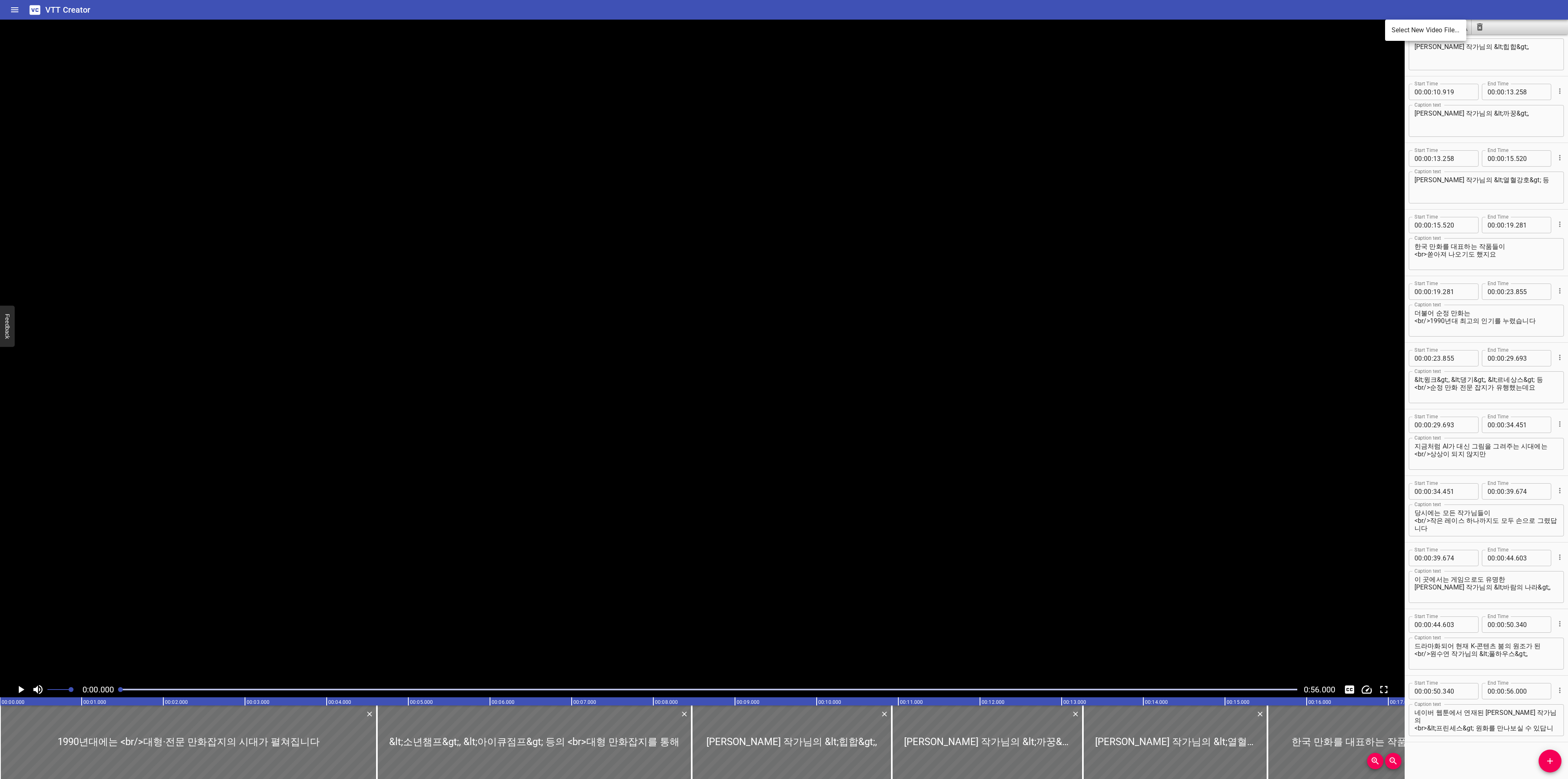
click at [1391, 28] on li "Select New Video File..." at bounding box center [1425, 30] width 81 height 15
click at [1411, 27] on icon "Load captions from file" at bounding box center [1413, 27] width 10 height 10
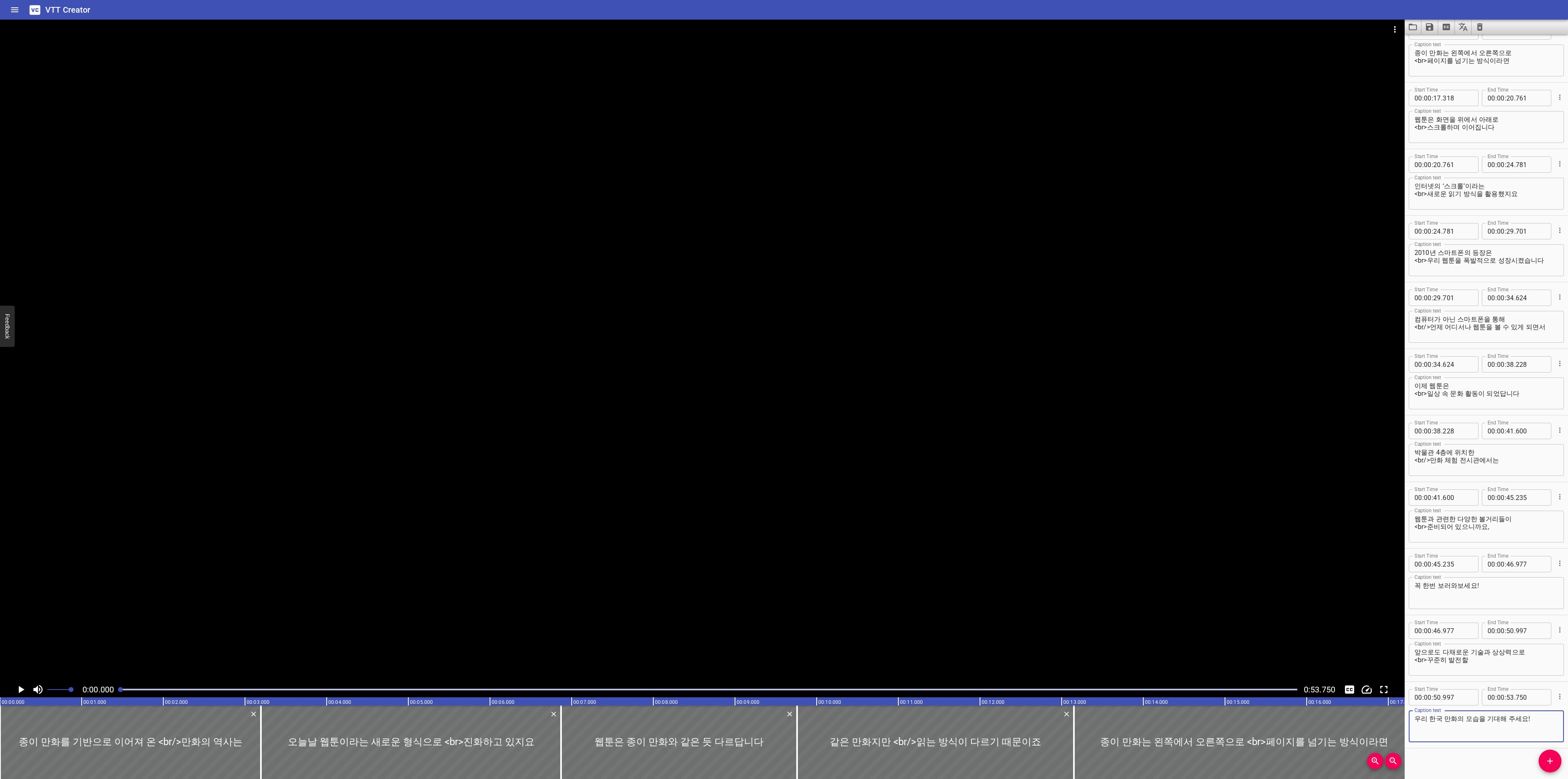
scroll to position [292, 0]
click at [19, 683] on icon "Play/Pause" at bounding box center [21, 689] width 12 height 12
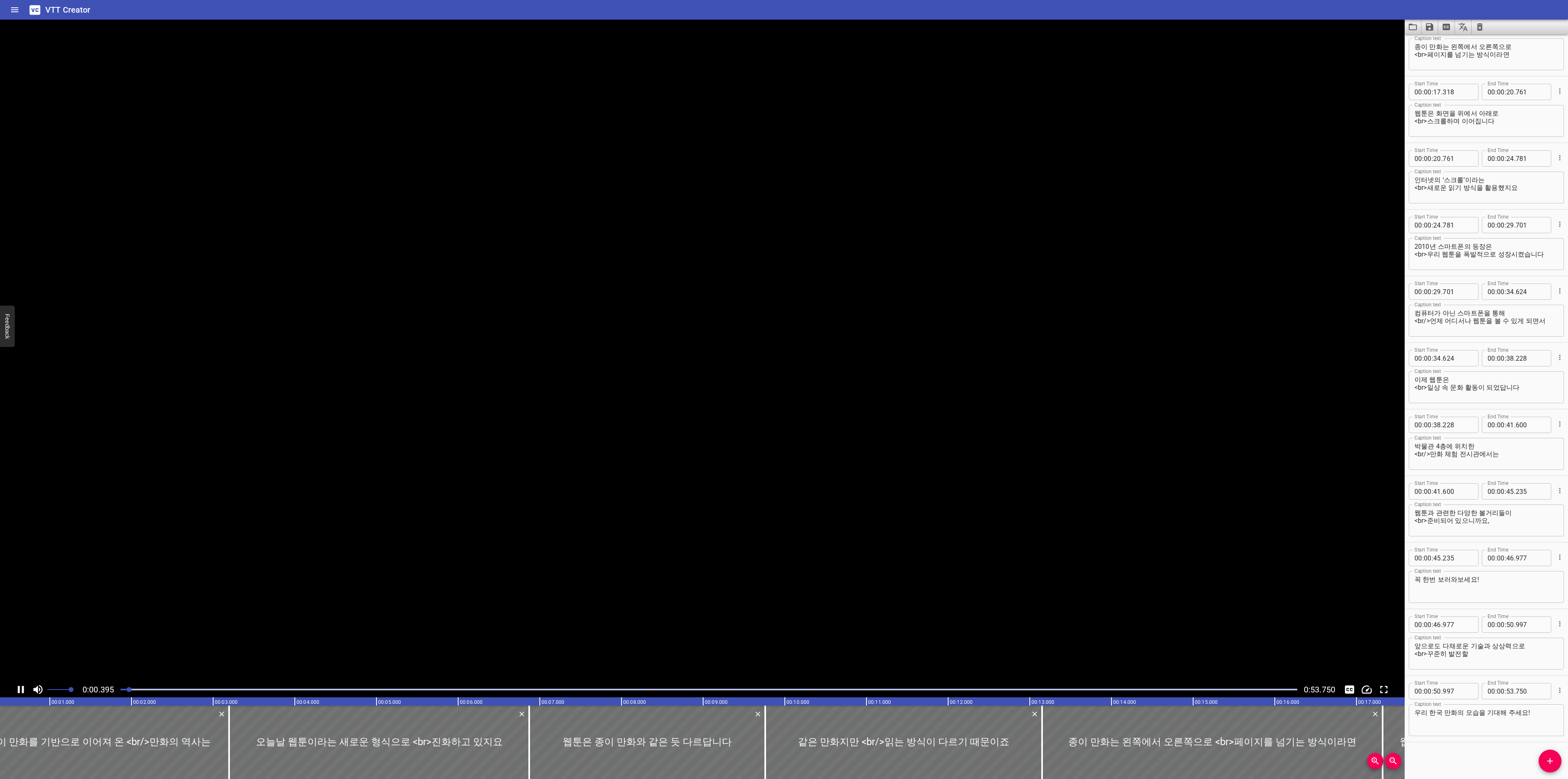
click at [19, 683] on icon "Play/Pause" at bounding box center [21, 689] width 12 height 12
click at [1351, 690] on icon "Toggle captions" at bounding box center [1349, 689] width 9 height 8
click at [1343, 685] on icon "Toggle captions" at bounding box center [1349, 689] width 12 height 12
click at [16, 690] on icon "Play/Pause" at bounding box center [21, 689] width 12 height 12
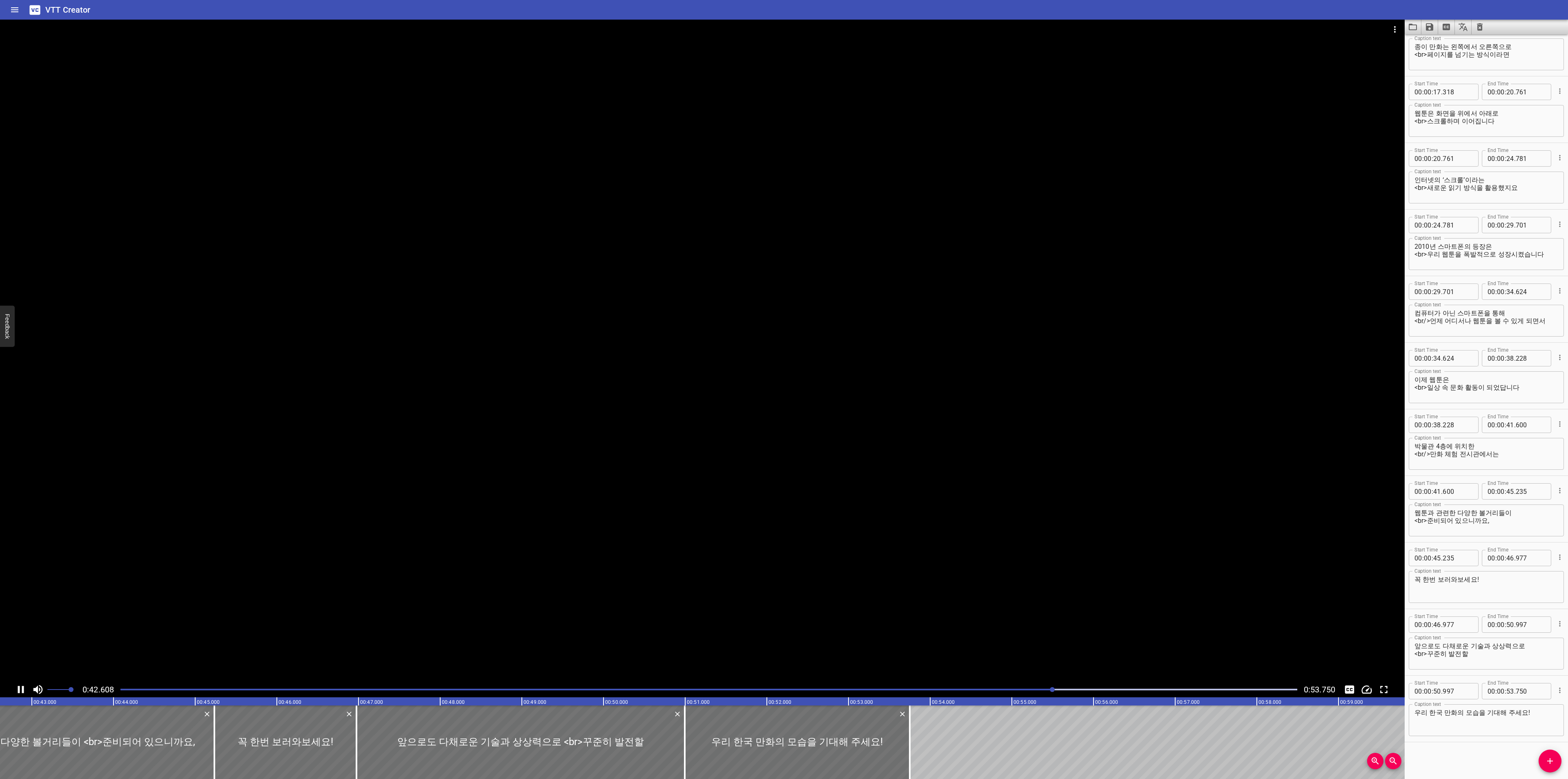
scroll to position [0, 3495]
click at [1448, 578] on textarea "꼭 한번 보러와보세요!" at bounding box center [1486, 587] width 144 height 23
drag, startPoint x: 1485, startPoint y: 579, endPoint x: 1380, endPoint y: 581, distance: 105.0
click at [1380, 581] on main "0:50.319 0:53.750 00:00.000 00:01.000 00:02.000 00:03.000 00:04.000 00:05.000 0…" at bounding box center [784, 399] width 1568 height 760
click at [1500, 522] on textarea "웹툰과 관련한 다양한 볼거리들이 <br>준비되어 있으니까요," at bounding box center [1486, 521] width 144 height 23
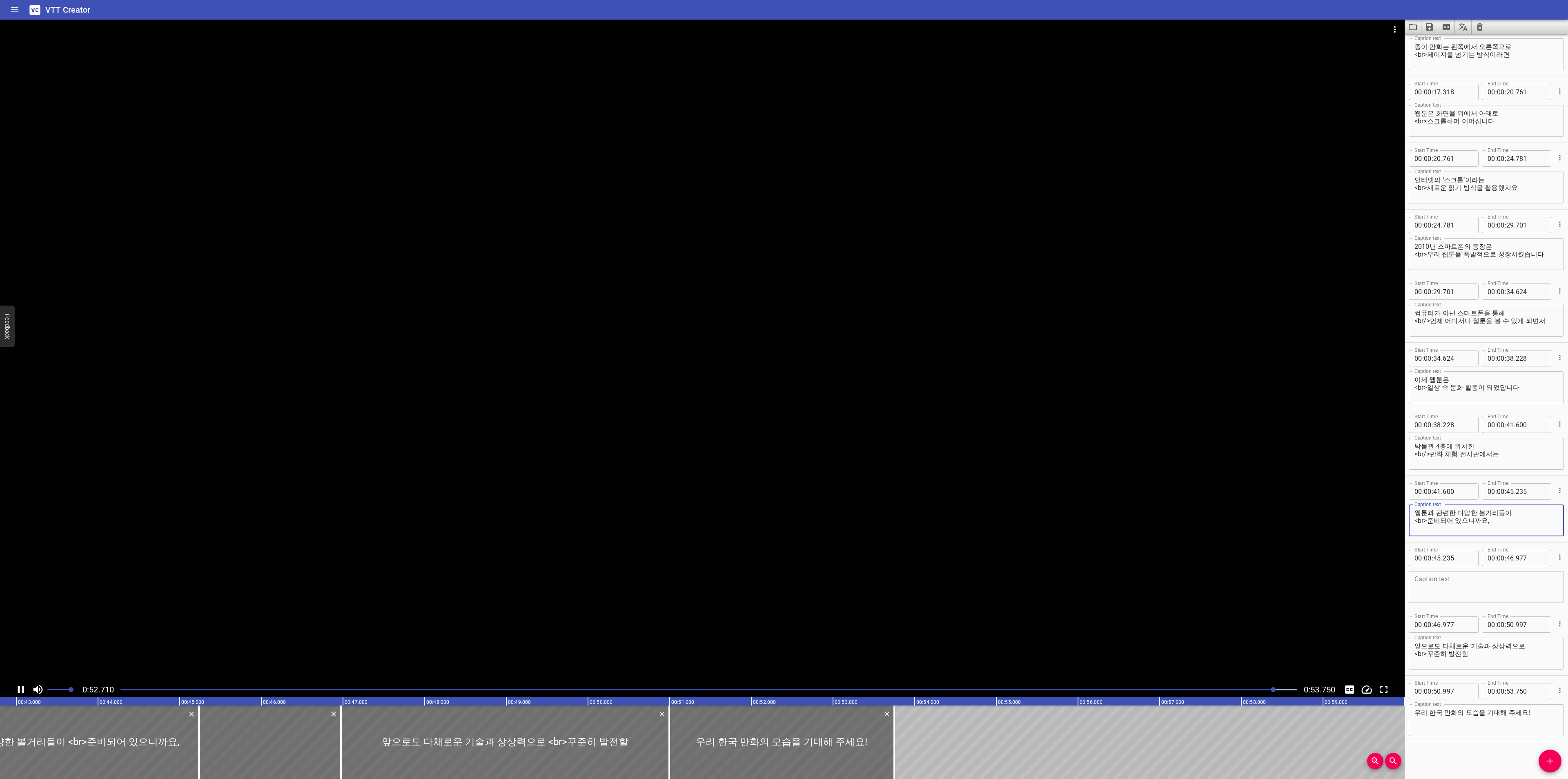
paste textarea "꼭 한번 보러와보세요!"
click at [1525, 522] on textarea "웹툰과 관련한 다양한 볼거리들이 <br>준비되어 있으니까요, 꼭 한번 보러와보세요!" at bounding box center [1486, 521] width 144 height 23
type textarea "웹툰과 관련한 다양한 볼거리들이 <br>준비되어 있으니까요, 꼭 한번 와보세요!"
click at [1556, 557] on icon "Cue Options" at bounding box center [1559, 557] width 8 height 8
click at [1546, 575] on li "Delete Cue" at bounding box center [1525, 572] width 71 height 15
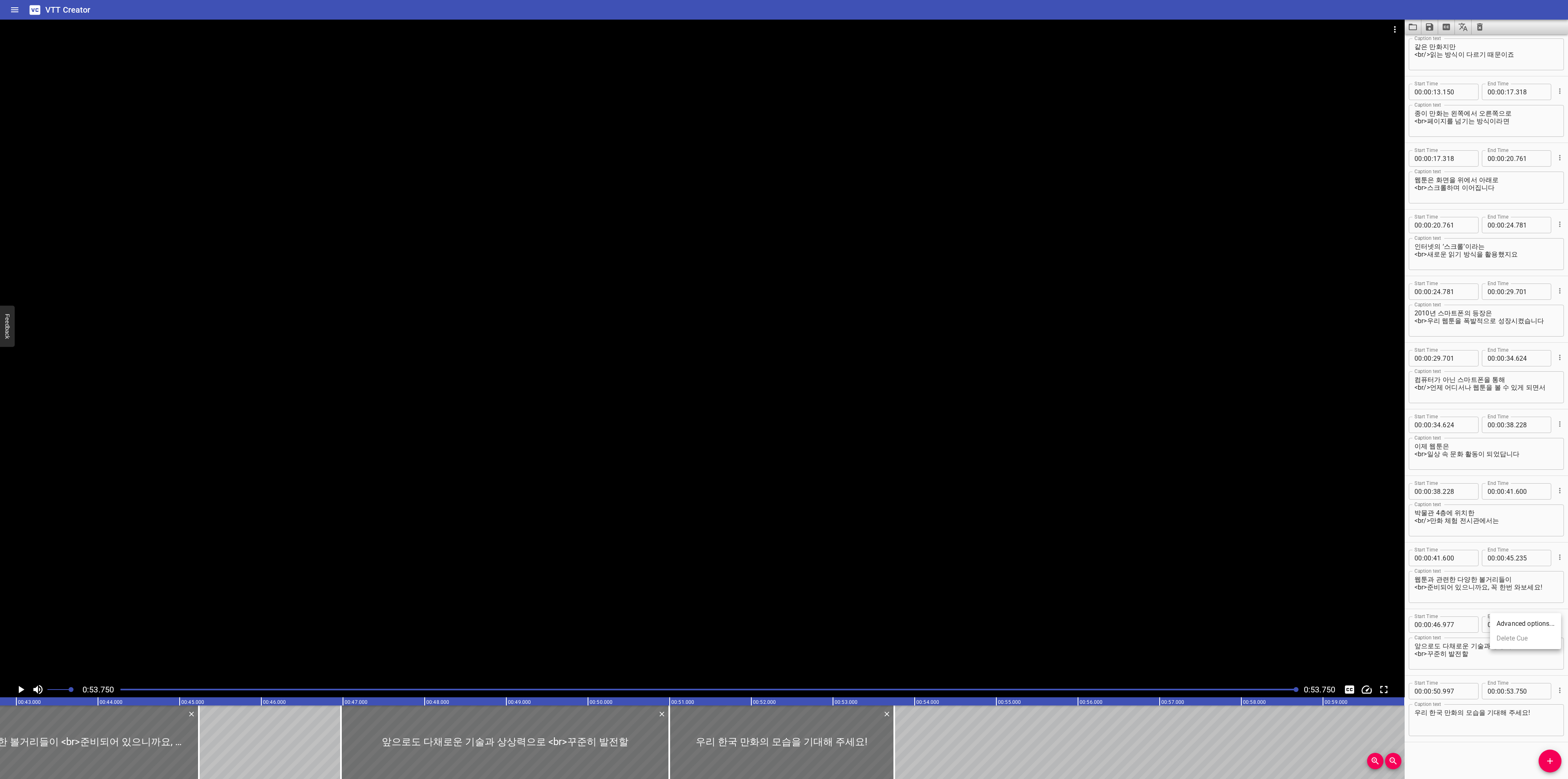
scroll to position [226, 0]
drag, startPoint x: 199, startPoint y: 746, endPoint x: 340, endPoint y: 743, distance: 141.0
type input "46"
type input "970"
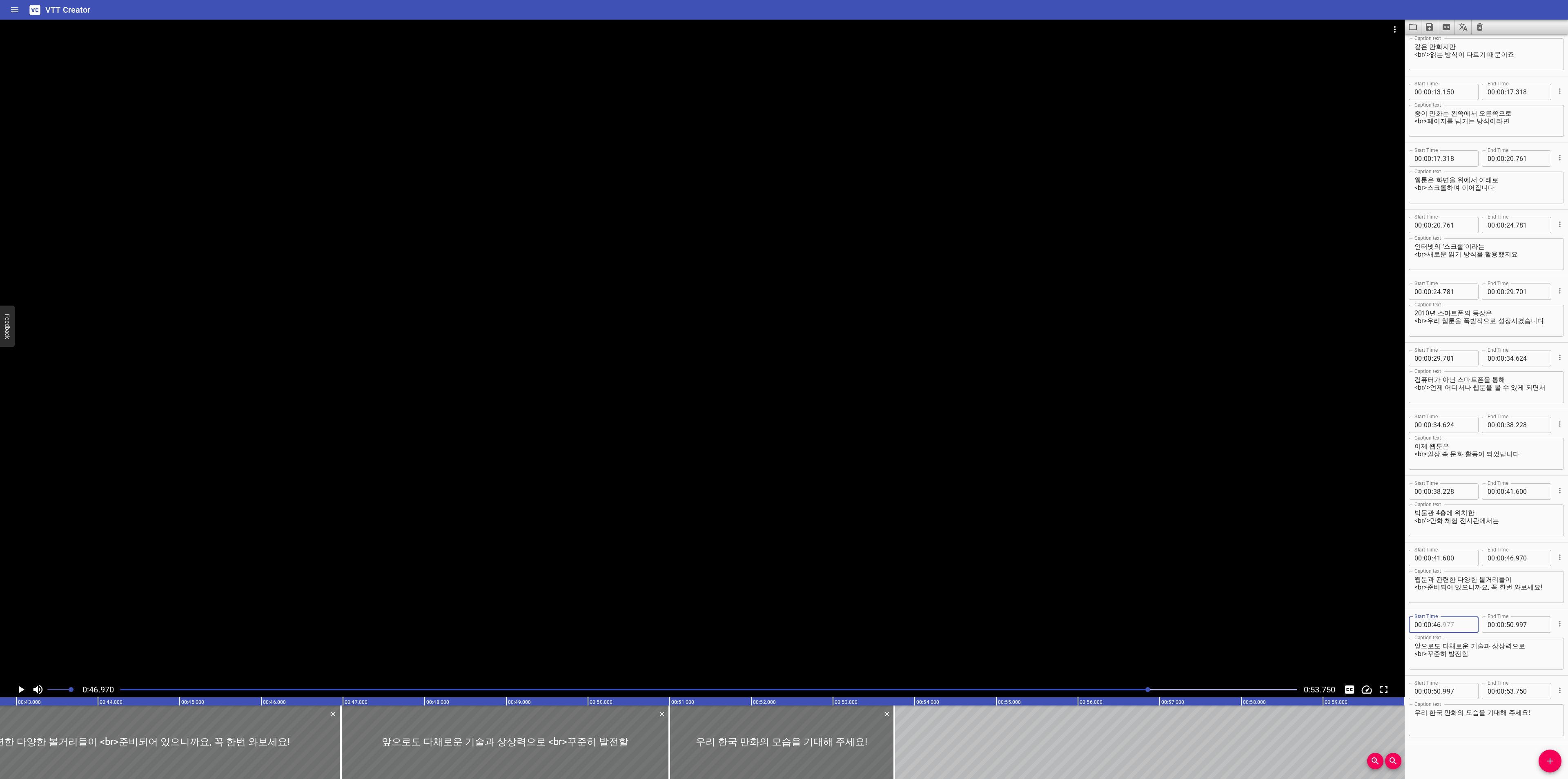
click at [1460, 625] on input "number" at bounding box center [1457, 624] width 30 height 16
type input "970"
click at [1348, 689] on icon "Toggle captions" at bounding box center [1349, 689] width 9 height 8
click at [969, 684] on div at bounding box center [709, 689] width 1186 height 12
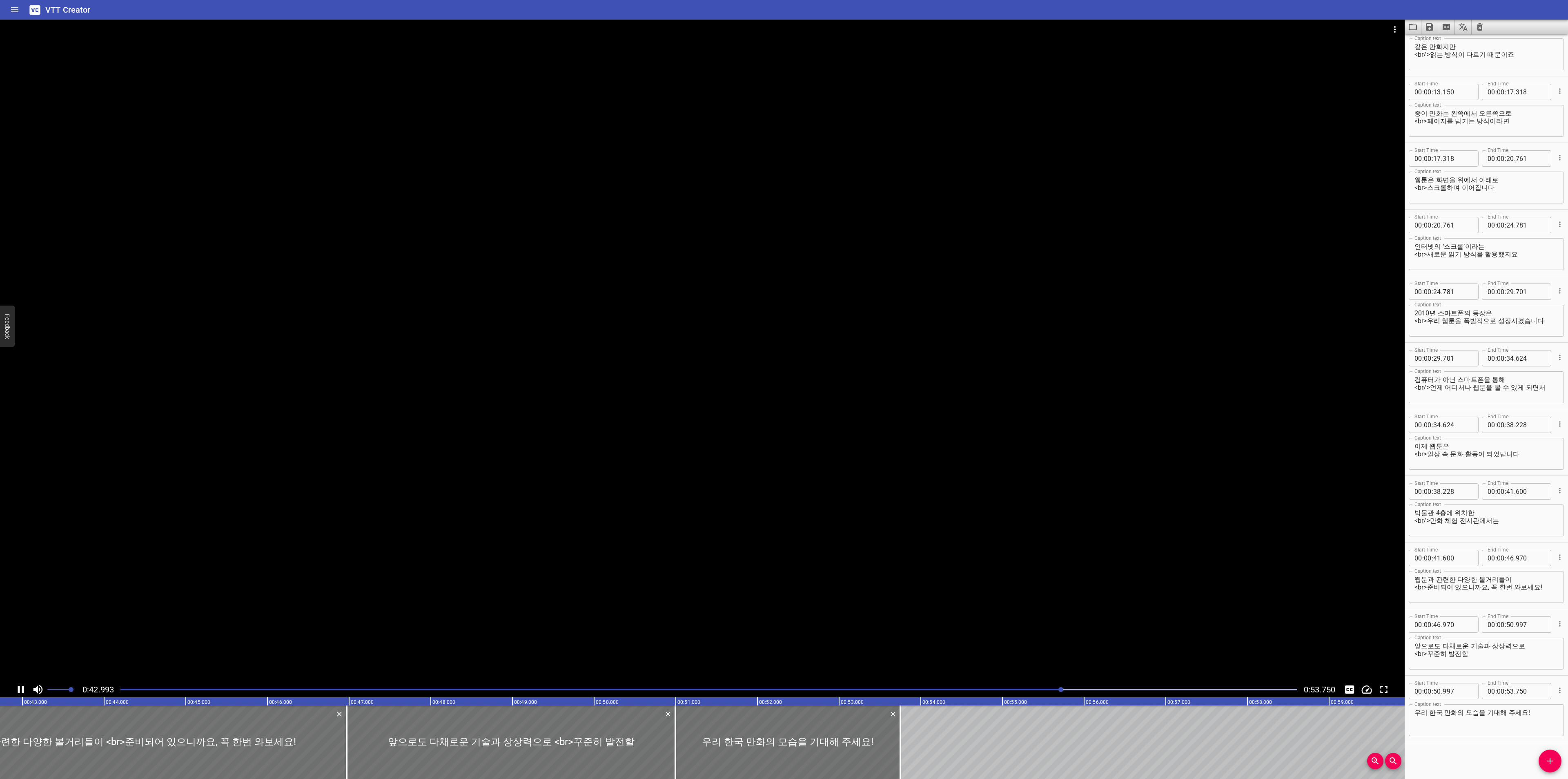
scroll to position [0, 3495]
click at [1413, 26] on icon "Load captions from file" at bounding box center [1413, 27] width 10 height 10
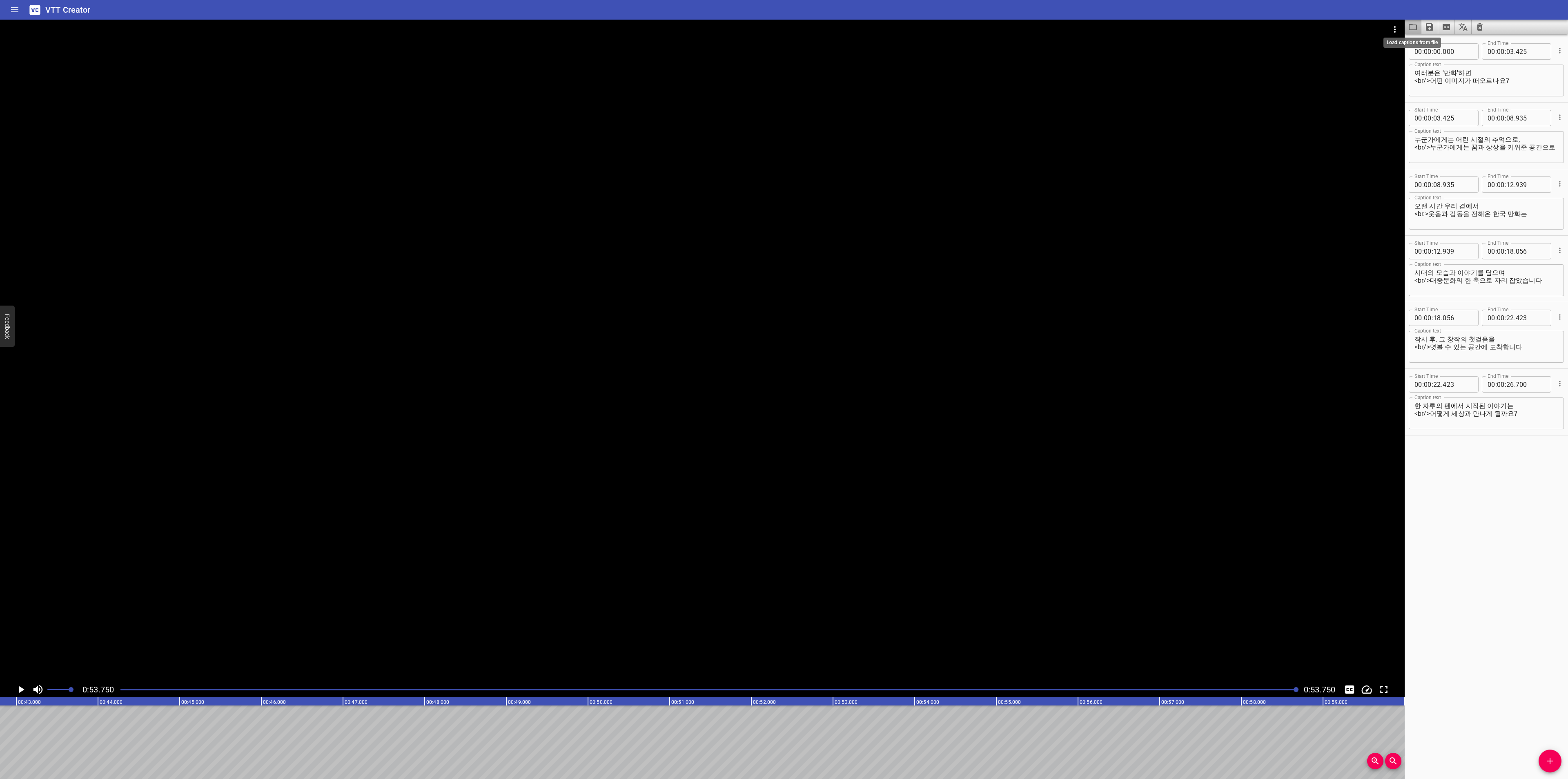
click at [1413, 27] on icon "Load captions from file" at bounding box center [1413, 27] width 10 height 10
click at [156, 688] on div at bounding box center [709, 689] width 1186 height 12
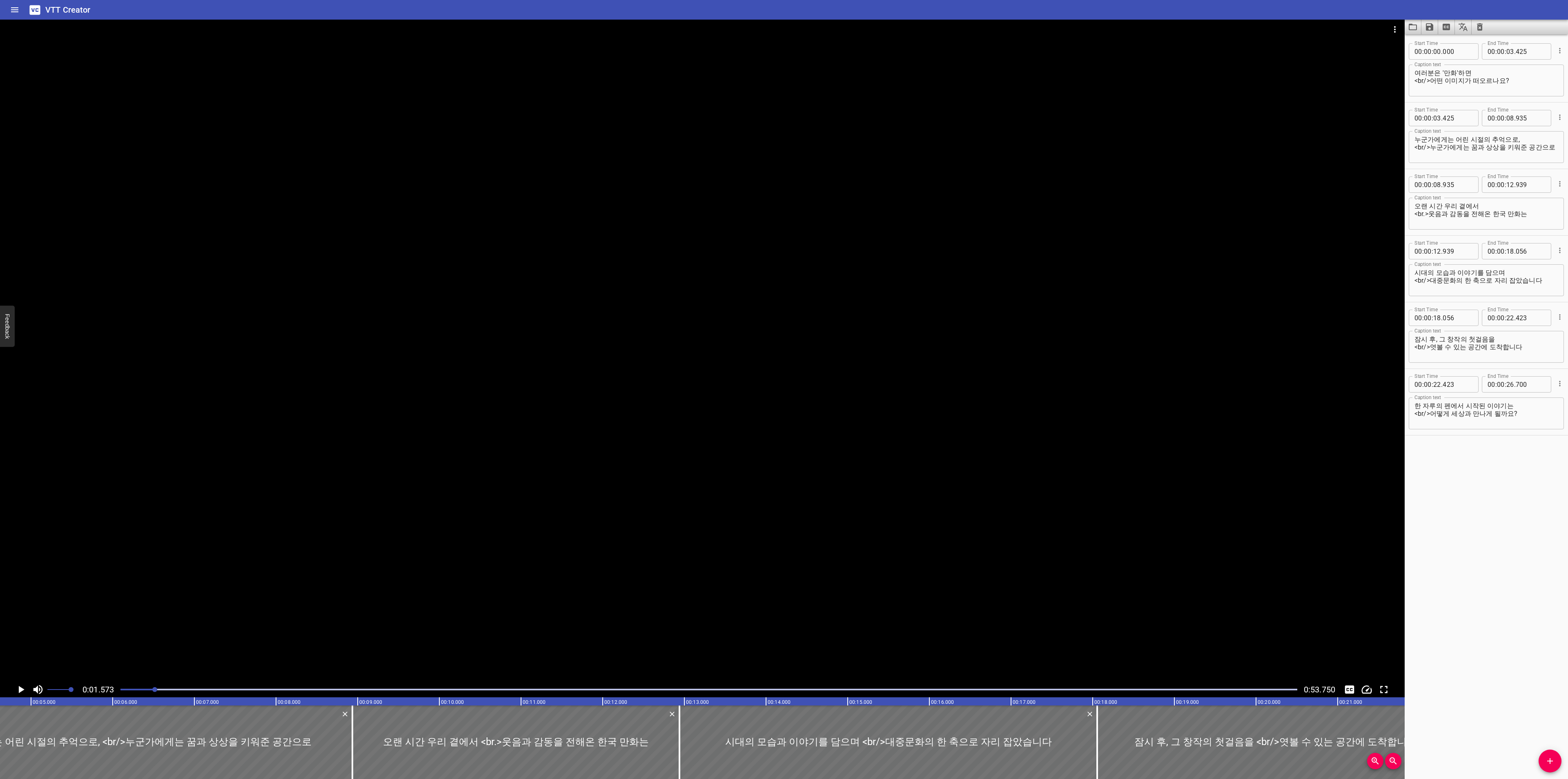
scroll to position [0, 128]
drag, startPoint x: 135, startPoint y: 688, endPoint x: 114, endPoint y: 687, distance: 21.0
click at [114, 687] on div "0:01.573 0:53.750" at bounding box center [702, 689] width 1405 height 15
click at [1396, 27] on icon "Video Options" at bounding box center [1395, 29] width 10 height 10
click at [16, 688] on div at bounding box center [784, 389] width 1568 height 779
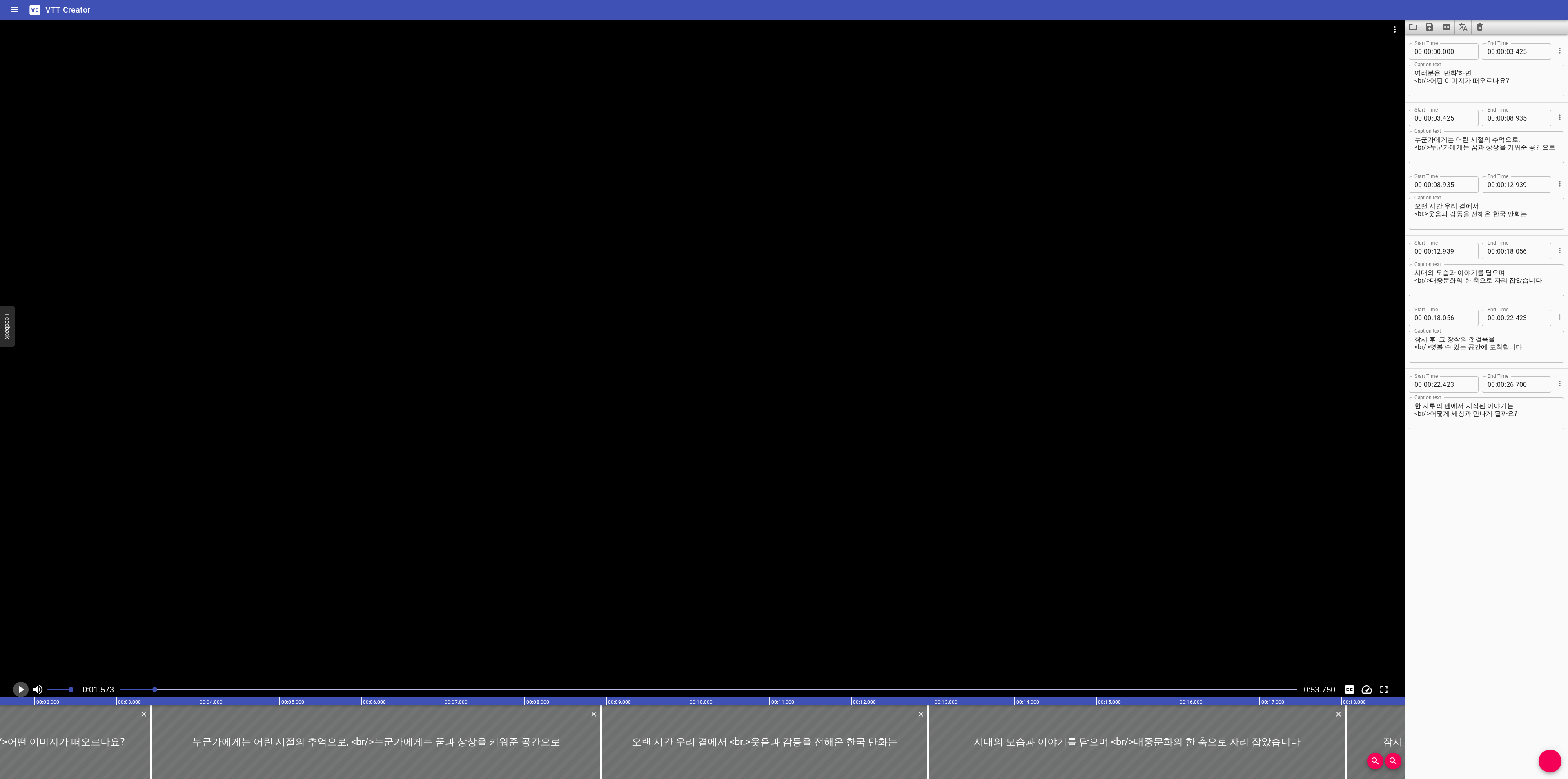
click at [19, 688] on icon "Play/Pause" at bounding box center [21, 689] width 5 height 7
click at [125, 687] on div at bounding box center [709, 689] width 1186 height 12
click at [24, 687] on icon "Play/Pause" at bounding box center [21, 689] width 12 height 12
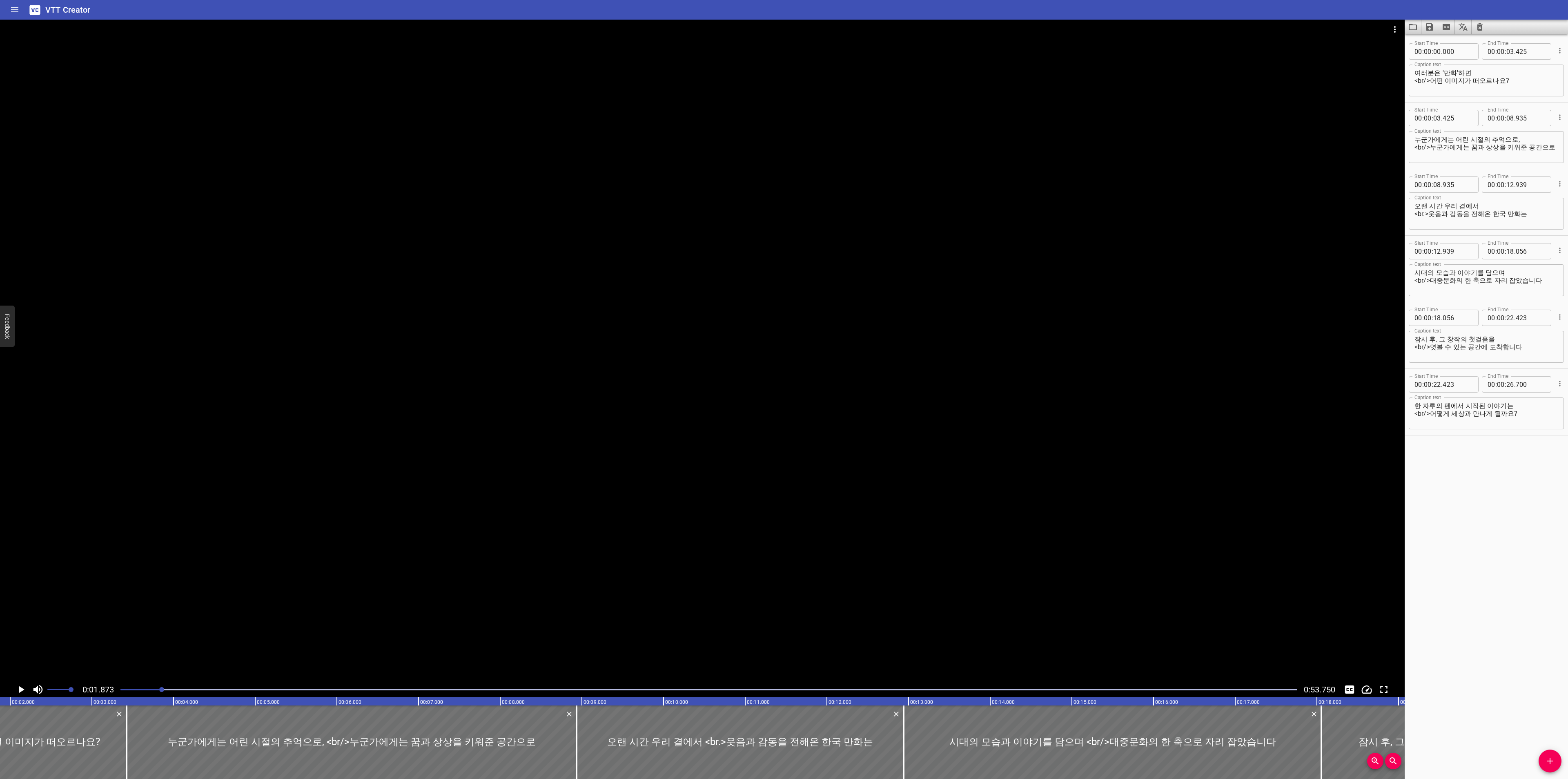
click at [1397, 27] on icon "Video Options" at bounding box center [1395, 29] width 10 height 10
click at [1389, 33] on li "Select New Video File..." at bounding box center [1425, 30] width 81 height 15
click at [19, 689] on icon "Play/Pause" at bounding box center [21, 689] width 5 height 7
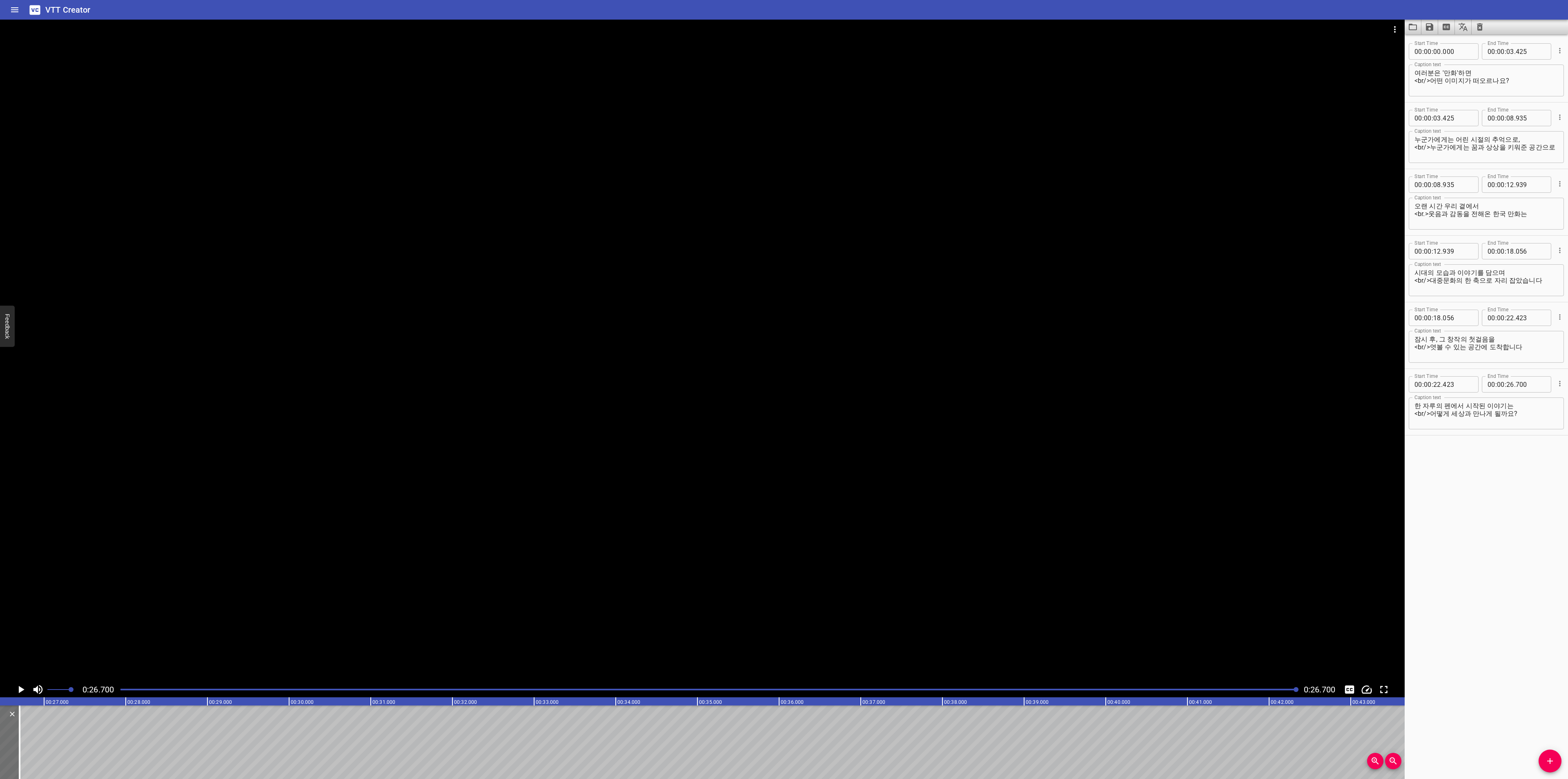
scroll to position [0, 2180]
click at [1394, 26] on icon "Video Options" at bounding box center [1395, 29] width 10 height 10
click at [1394, 28] on li "Select New Video File..." at bounding box center [1425, 30] width 81 height 15
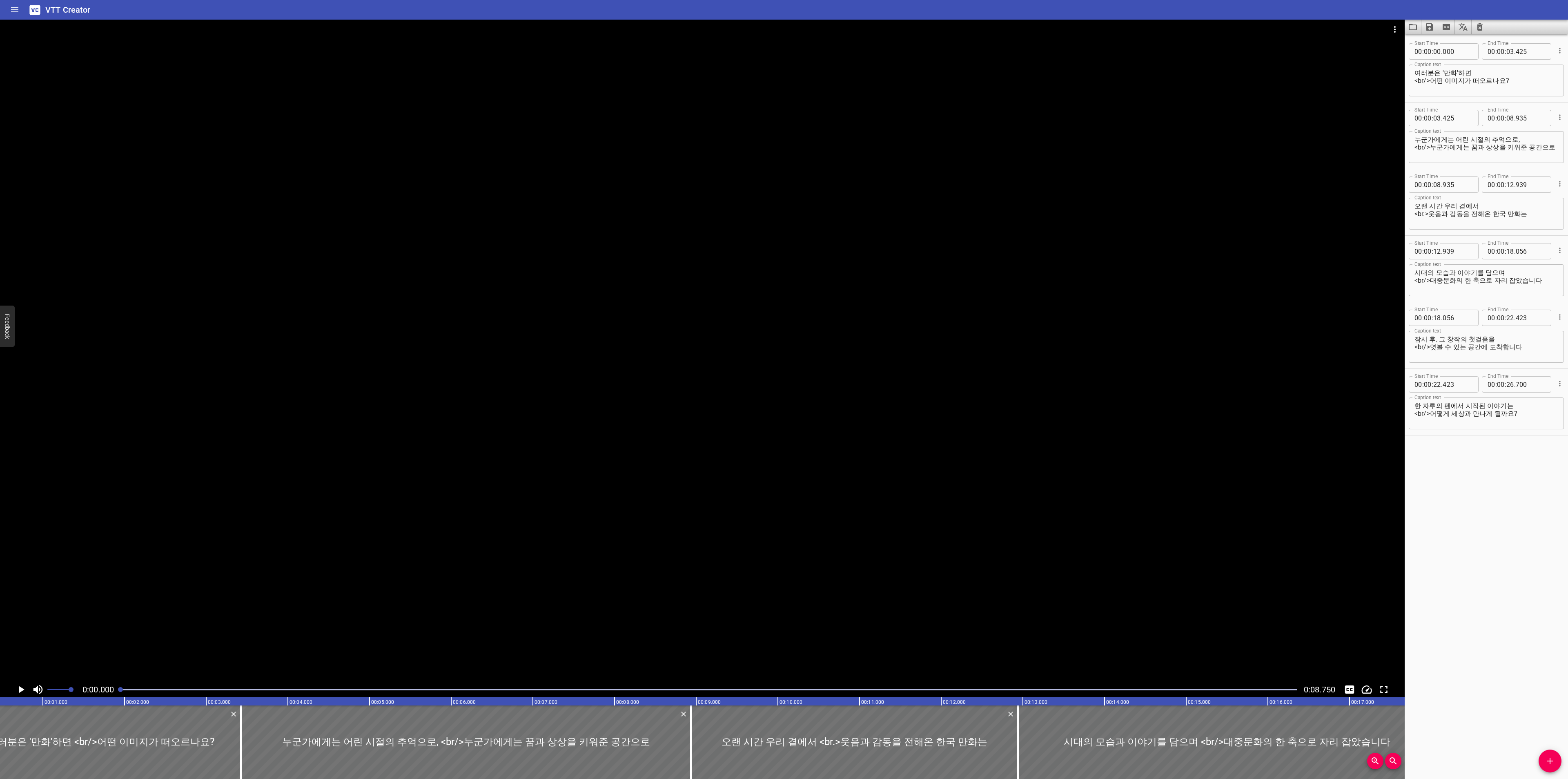
scroll to position [0, 0]
click at [1416, 24] on icon "Load captions from file" at bounding box center [1412, 27] width 8 height 7
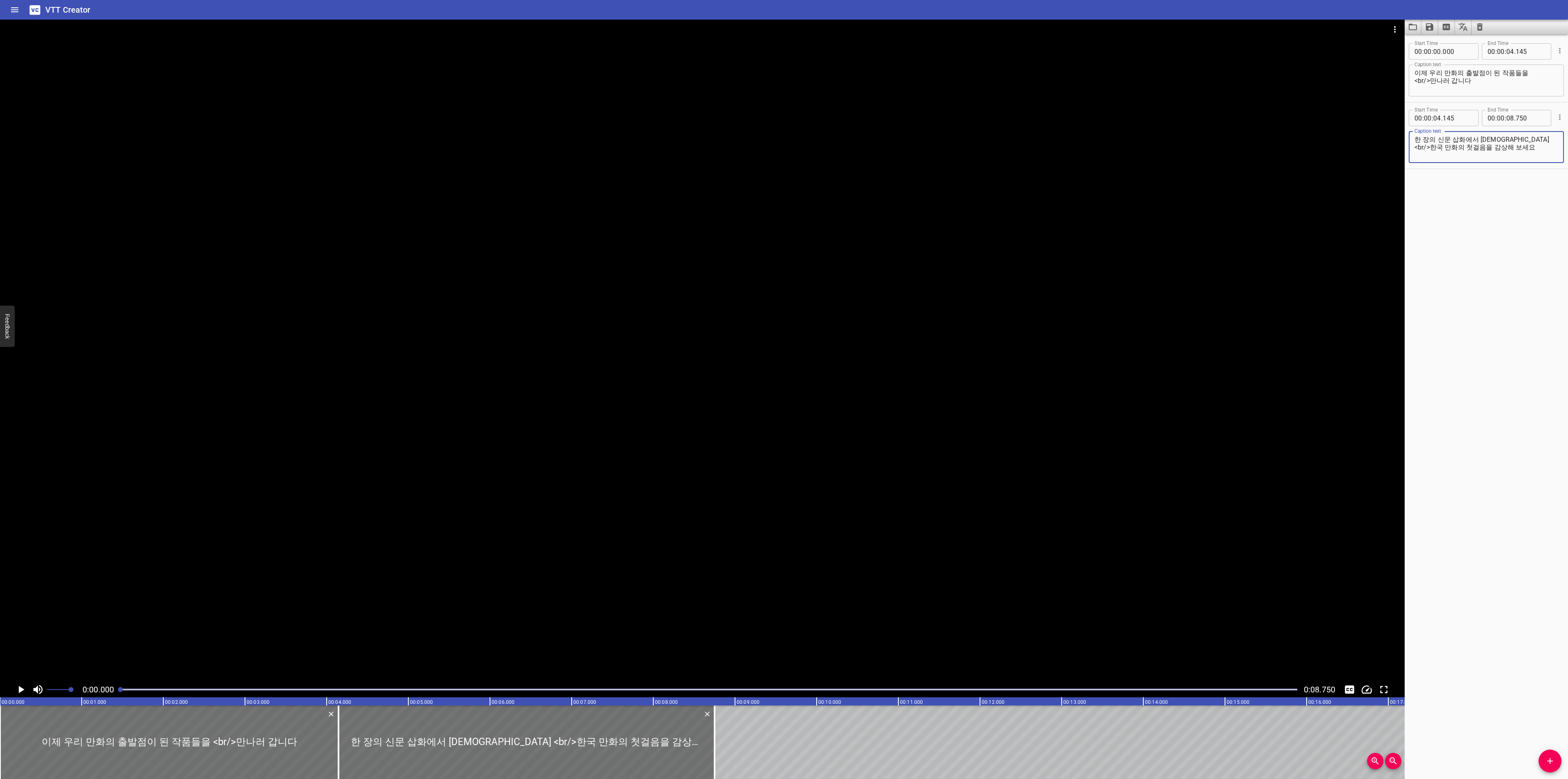
click at [19, 688] on icon "Play/Pause" at bounding box center [21, 689] width 5 height 7
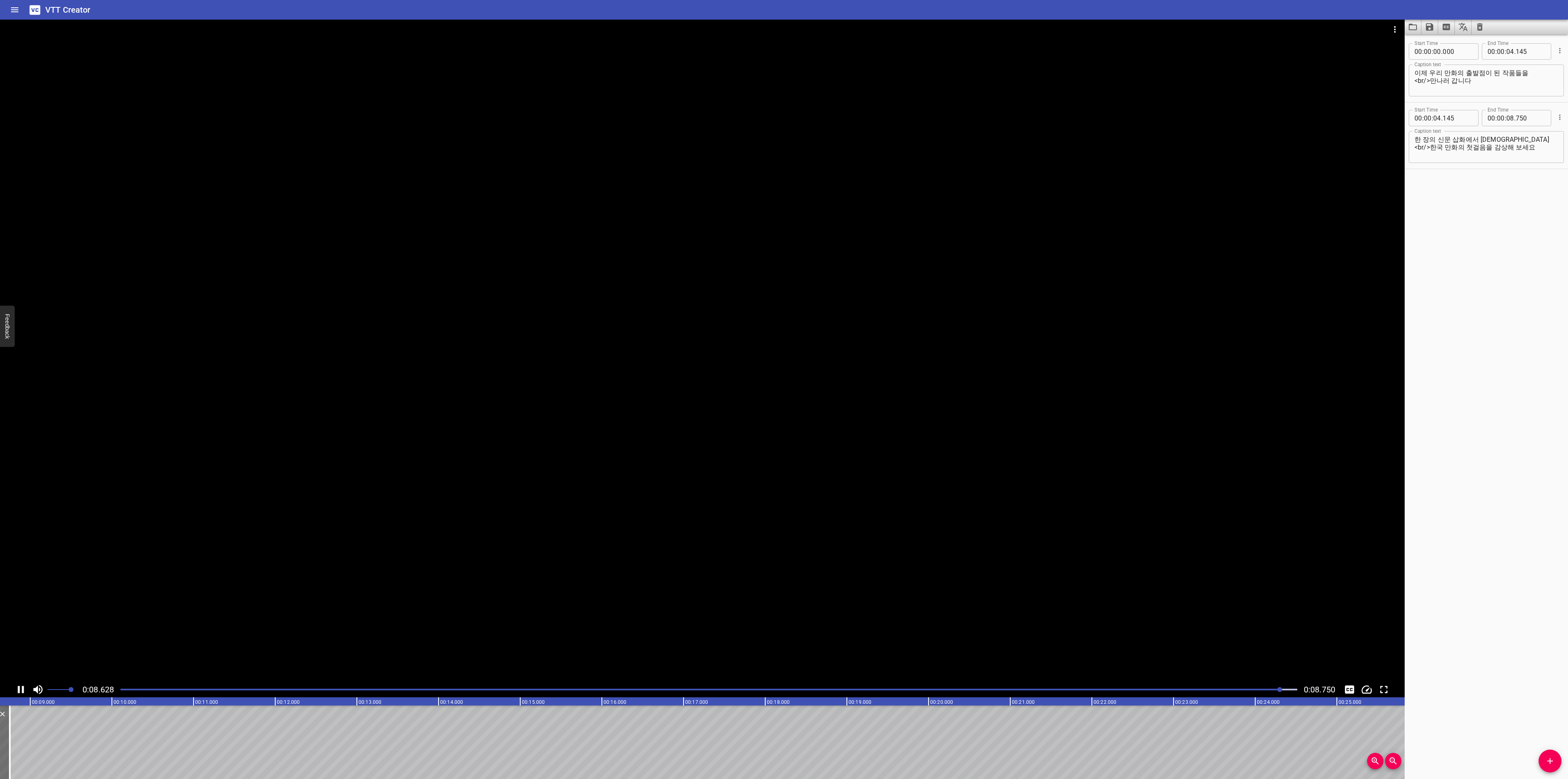
scroll to position [0, 715]
click at [1415, 28] on icon "Load captions from file" at bounding box center [1413, 27] width 10 height 10
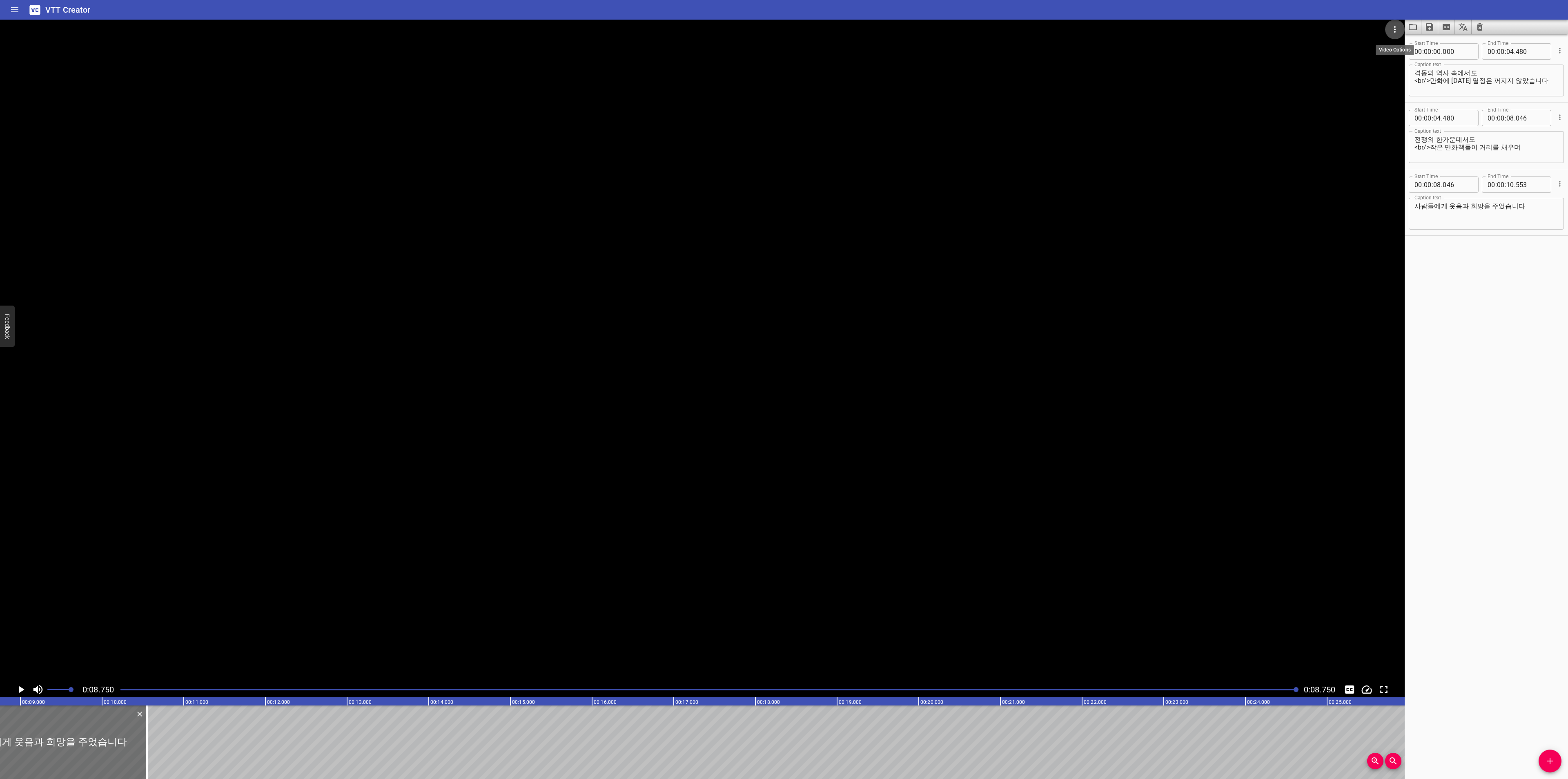
click at [1395, 21] on button "Video Options" at bounding box center [1395, 29] width 19 height 19
click at [1360, 8] on div at bounding box center [784, 389] width 1568 height 779
click at [1390, 26] on icon "Video Options" at bounding box center [1395, 29] width 10 height 10
click at [1390, 27] on li "Select New Video File..." at bounding box center [1425, 30] width 81 height 15
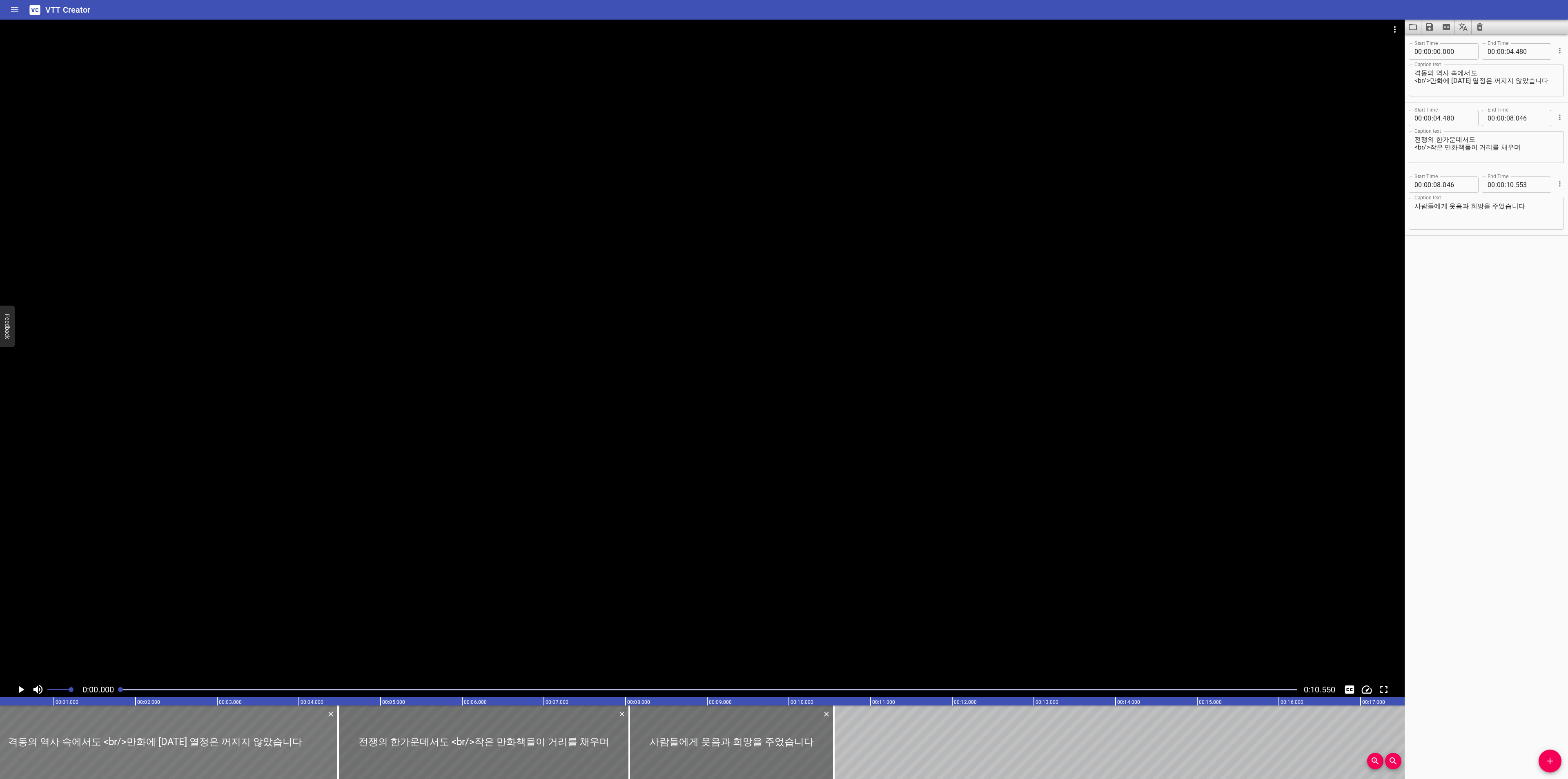
scroll to position [0, 0]
click at [21, 686] on icon "Play/Pause" at bounding box center [21, 689] width 12 height 12
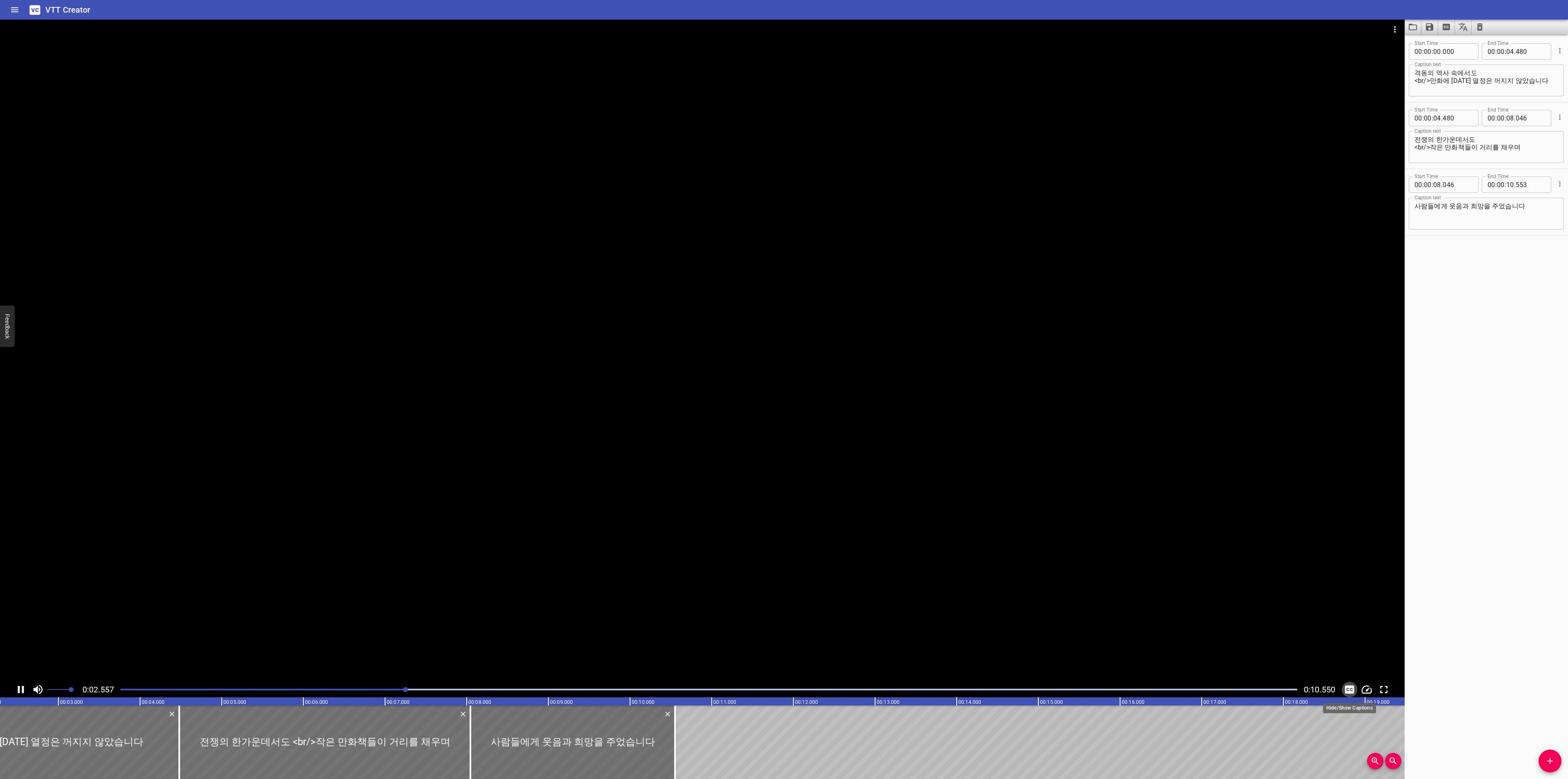
click at [1349, 692] on icon "Toggle captions" at bounding box center [1349, 689] width 9 height 8
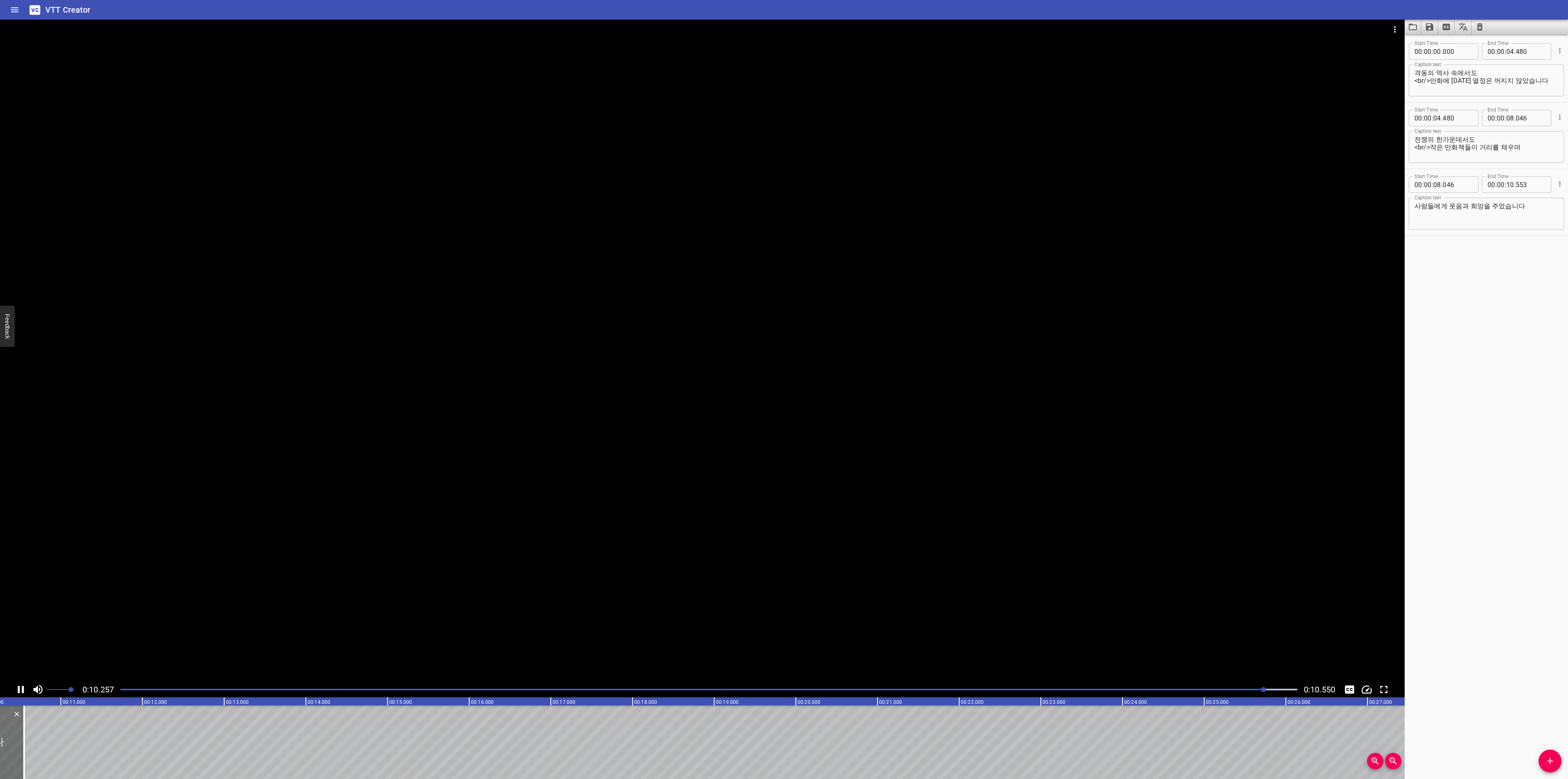
scroll to position [0, 861]
click at [1393, 27] on icon "Video Options" at bounding box center [1395, 29] width 10 height 10
click at [1391, 29] on li "Select New Video File..." at bounding box center [1425, 30] width 81 height 15
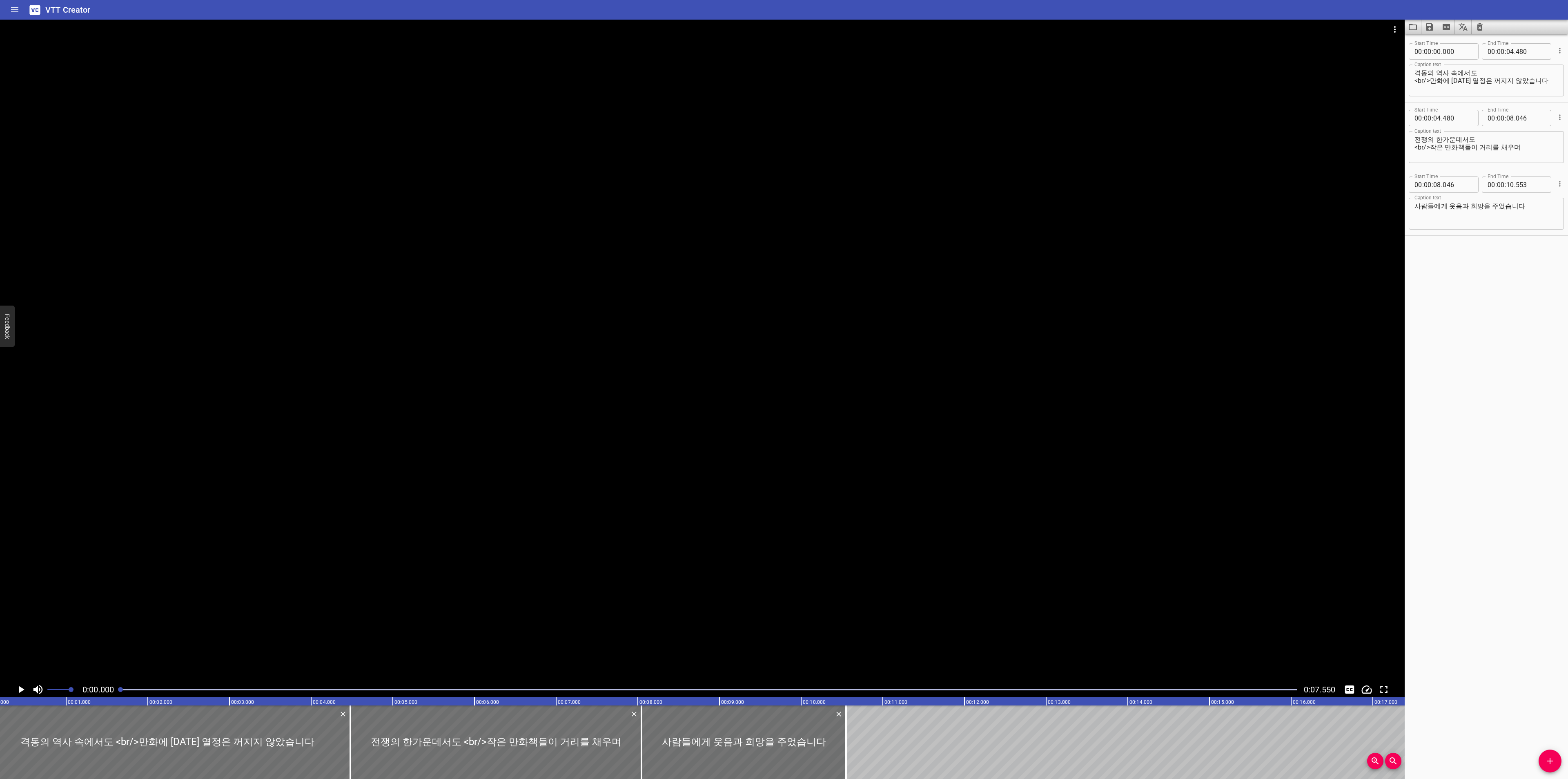
scroll to position [0, 0]
click at [1415, 21] on button "Load captions from file" at bounding box center [1413, 27] width 17 height 15
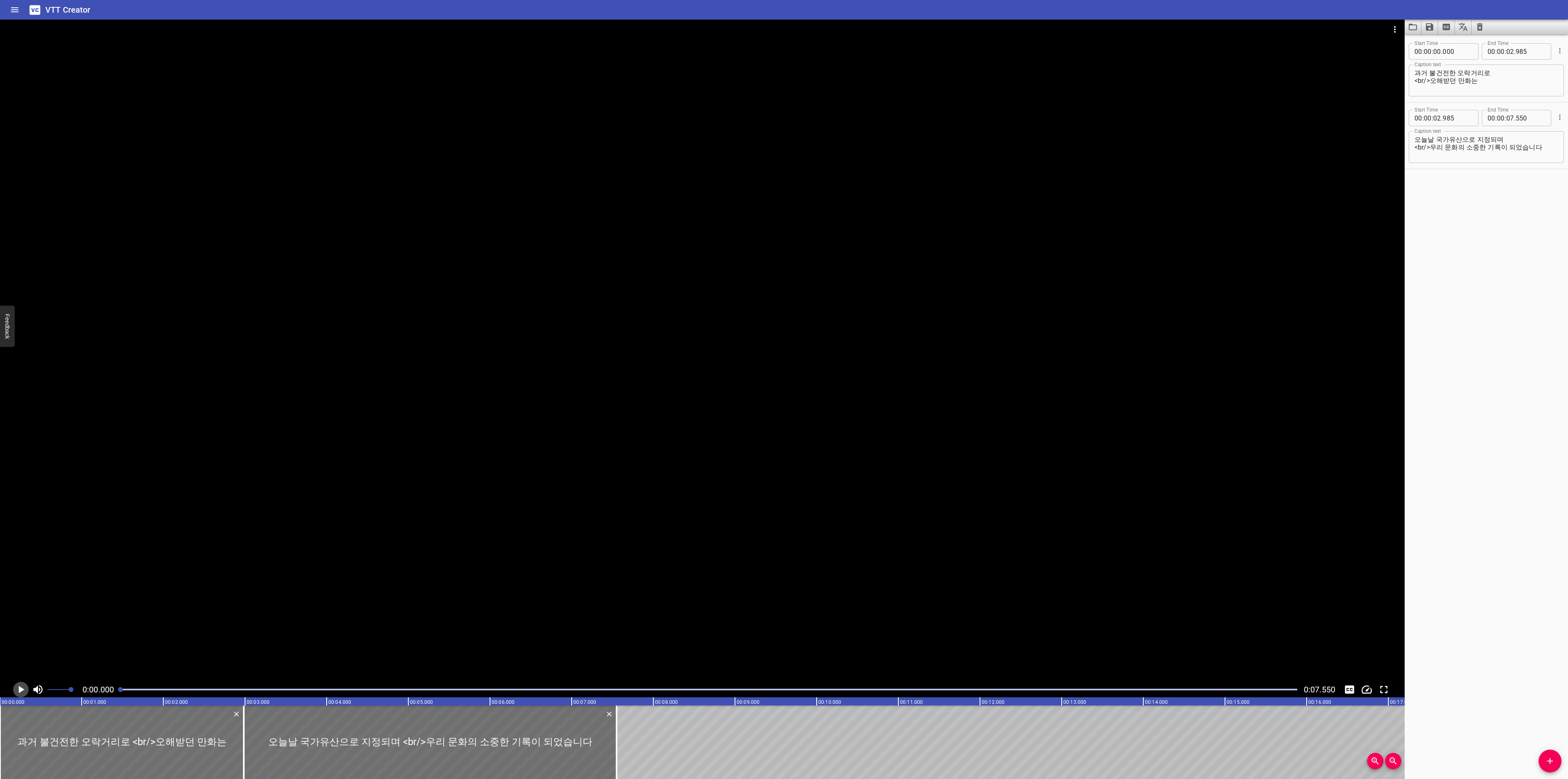
click at [24, 689] on icon "Play/Pause" at bounding box center [21, 689] width 12 height 12
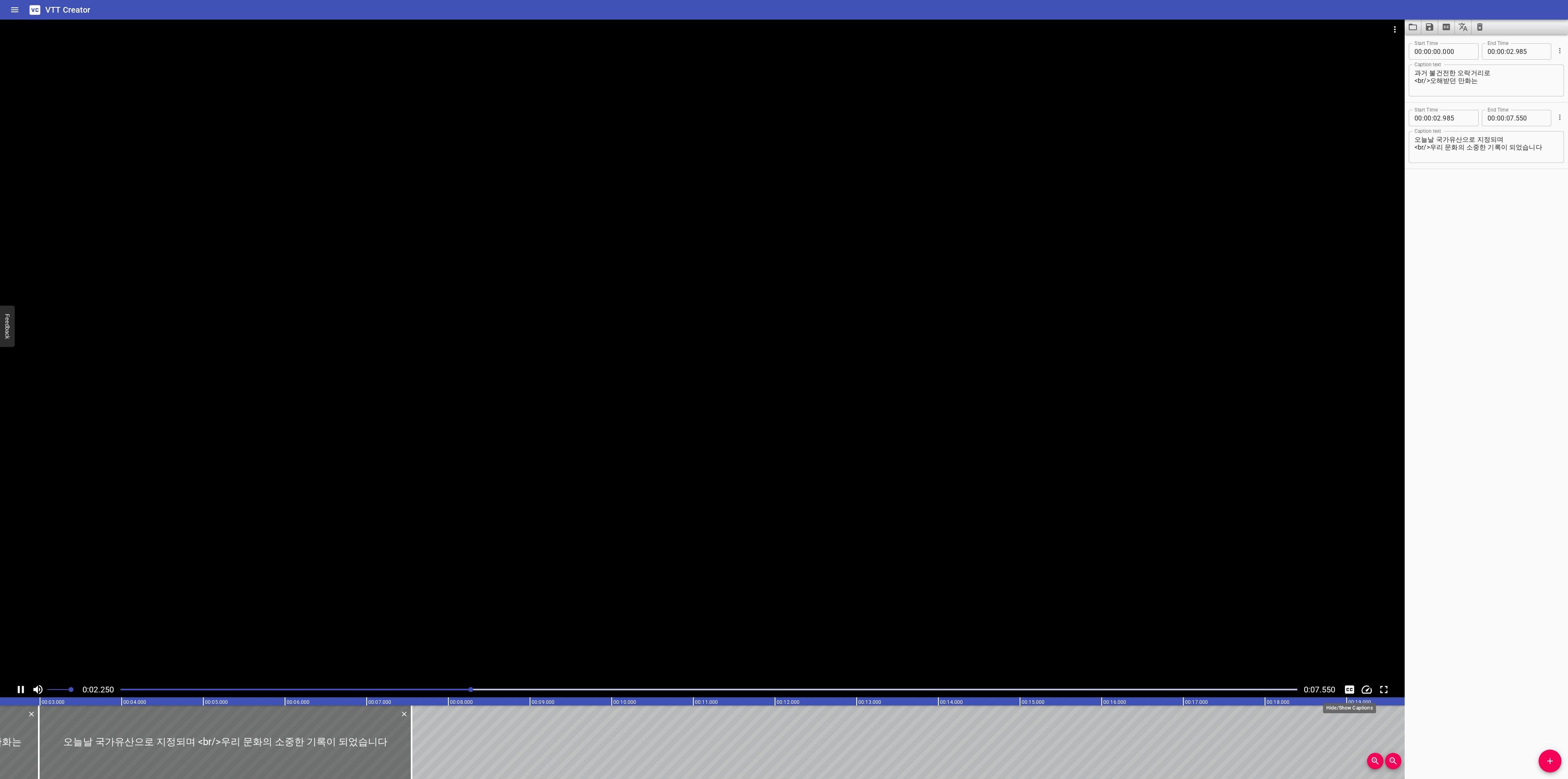
click at [1354, 688] on icon "Toggle captions" at bounding box center [1349, 689] width 12 height 12
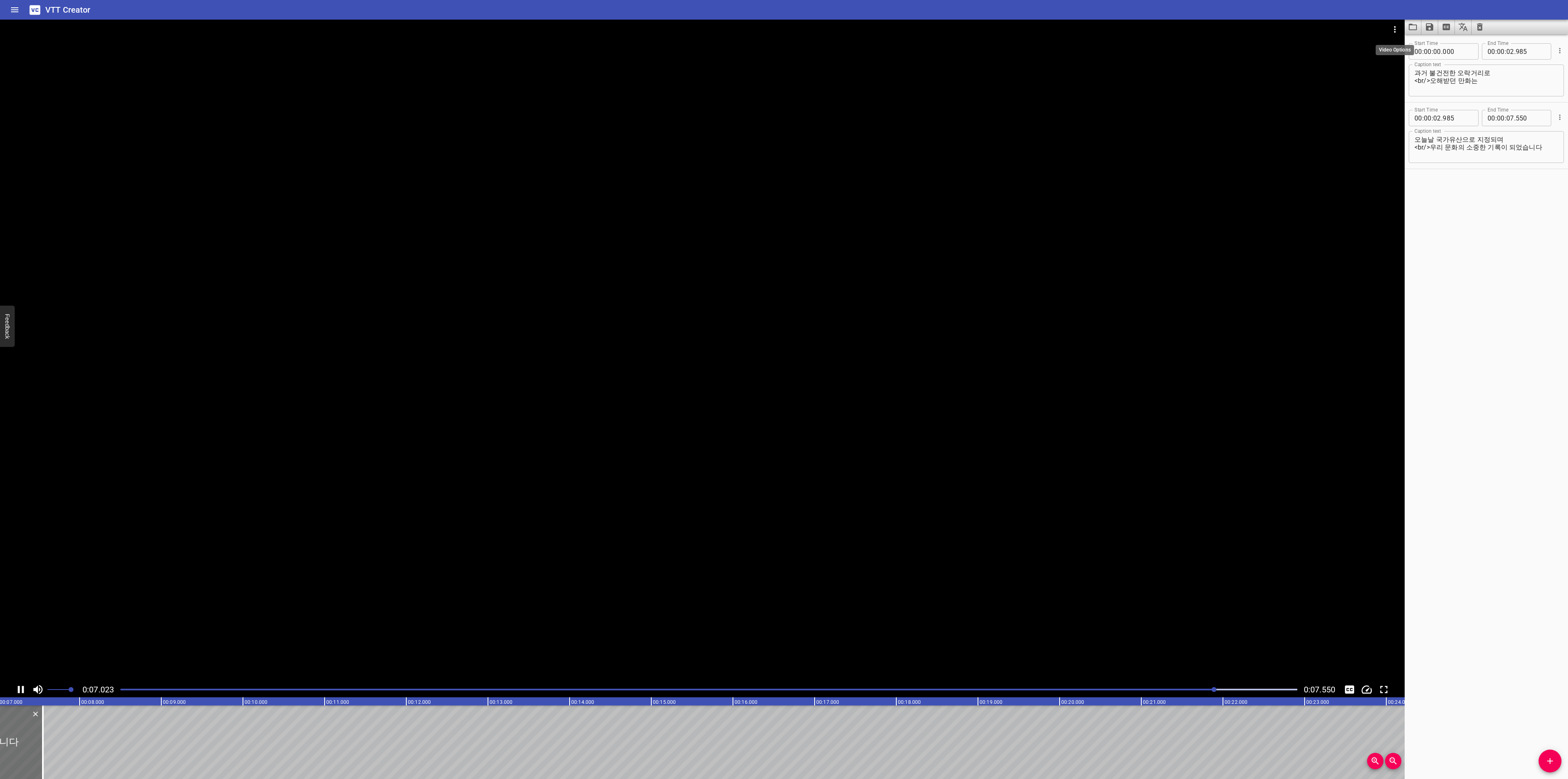
click at [1398, 29] on icon "Video Options" at bounding box center [1395, 29] width 10 height 10
click at [1403, 29] on li "Select New Video File..." at bounding box center [1425, 30] width 81 height 15
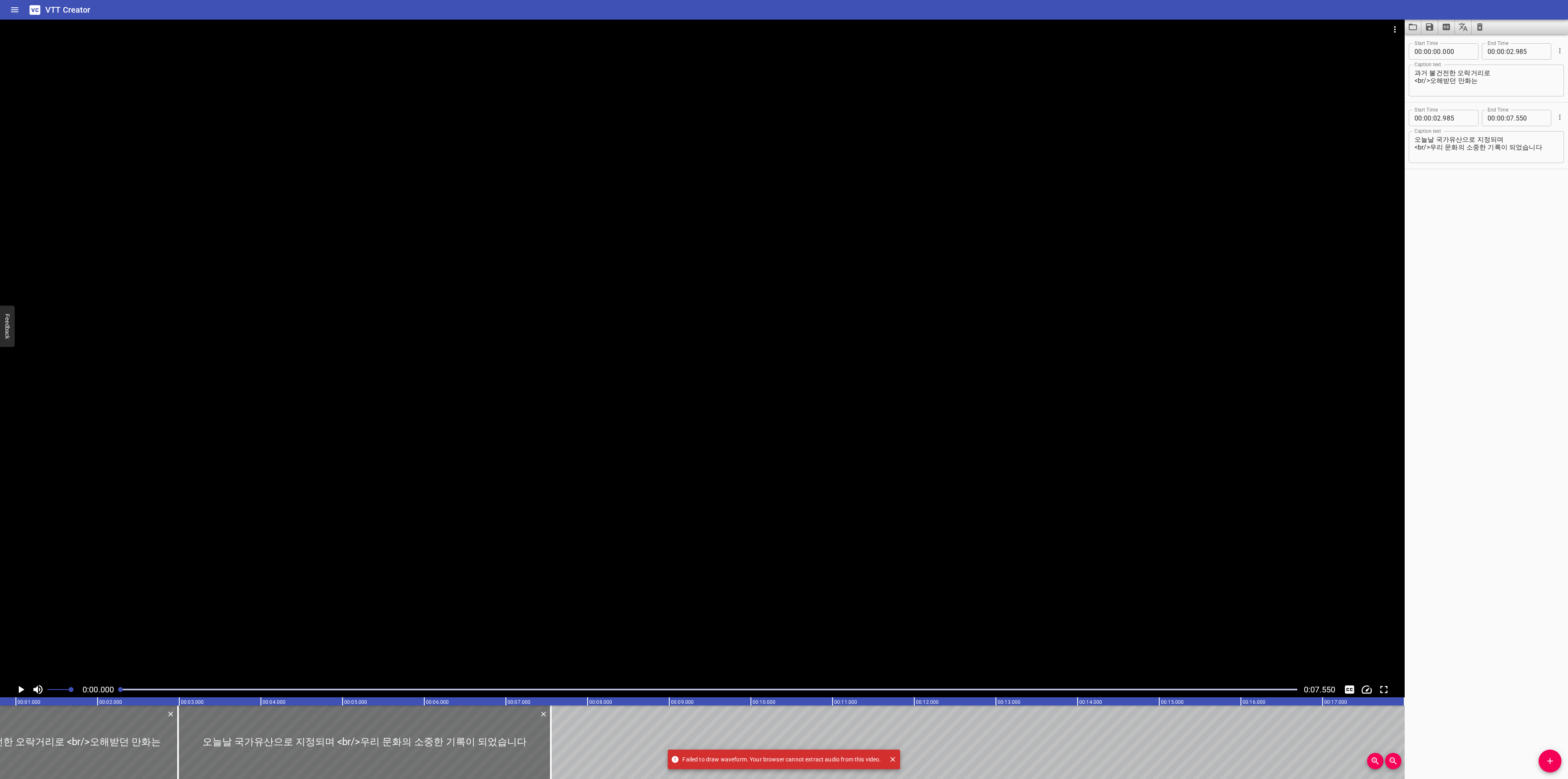
scroll to position [0, 0]
click at [1413, 23] on icon "Load captions from file" at bounding box center [1413, 27] width 10 height 10
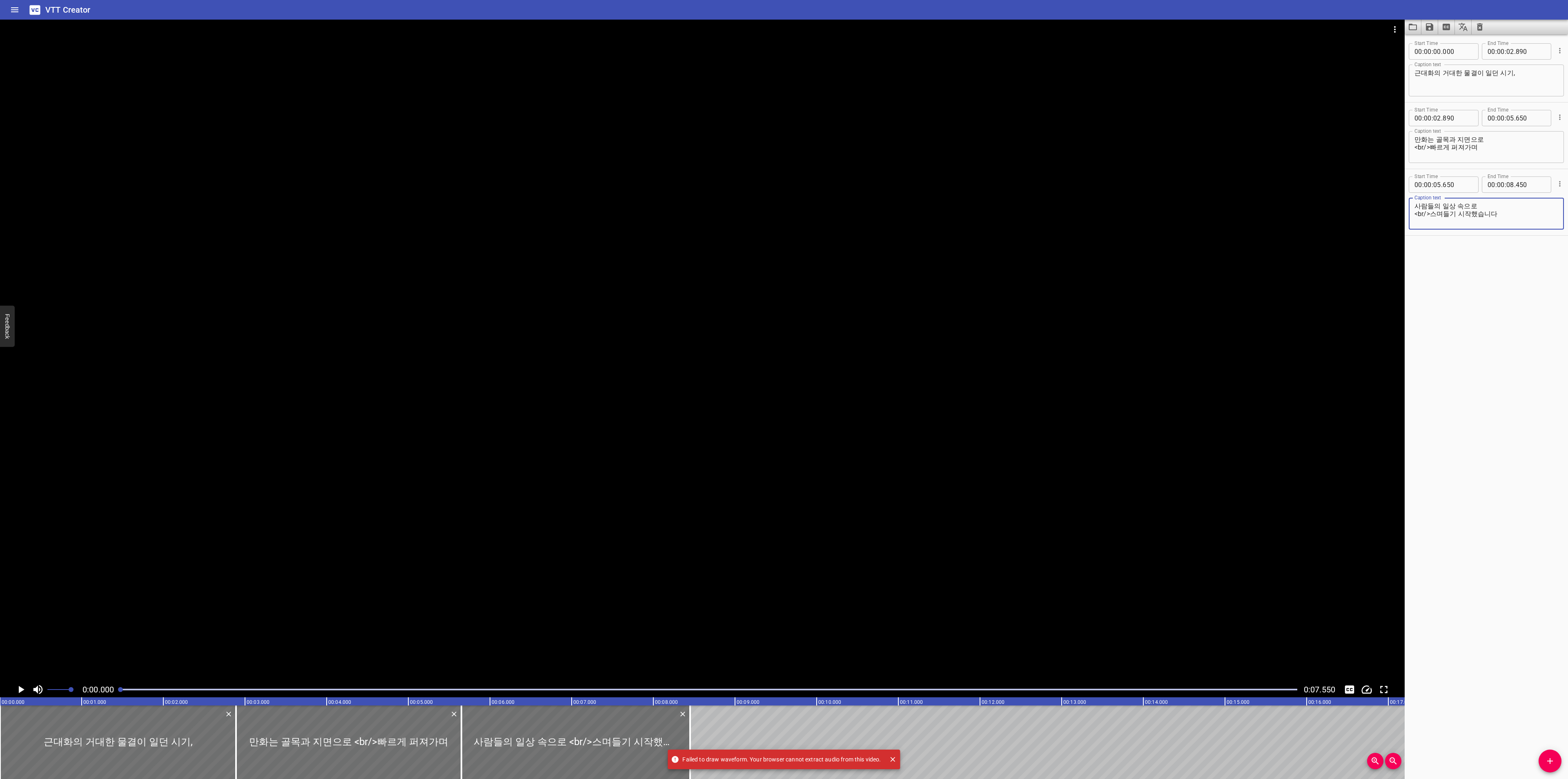
click at [1394, 22] on button "Video Options" at bounding box center [1395, 29] width 19 height 19
click at [1390, 28] on li "Select New Video File..." at bounding box center [1425, 30] width 81 height 15
click at [15, 686] on icon "Play/Pause" at bounding box center [21, 689] width 12 height 12
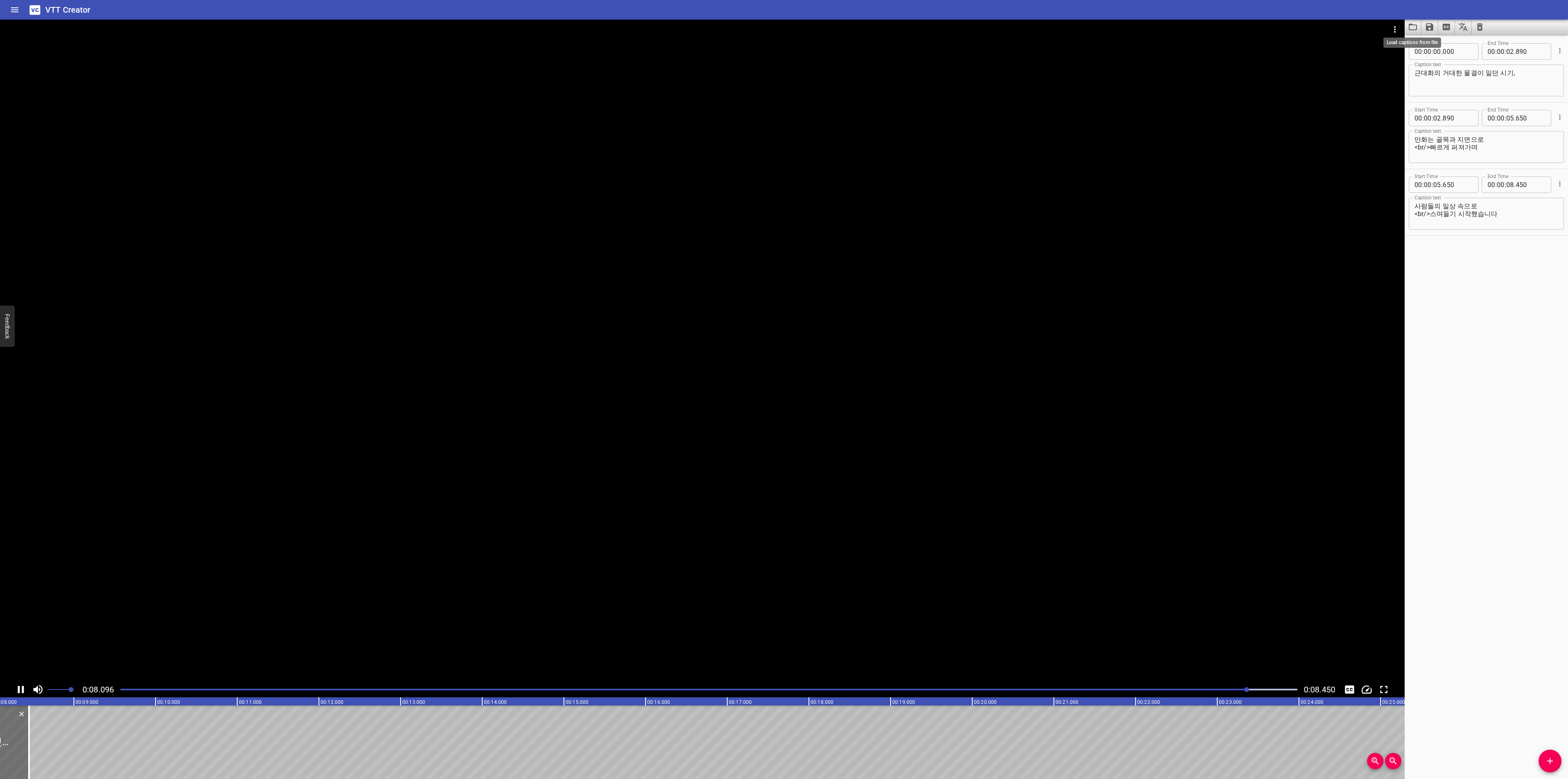
click at [1415, 27] on icon "Load captions from file" at bounding box center [1413, 27] width 10 height 10
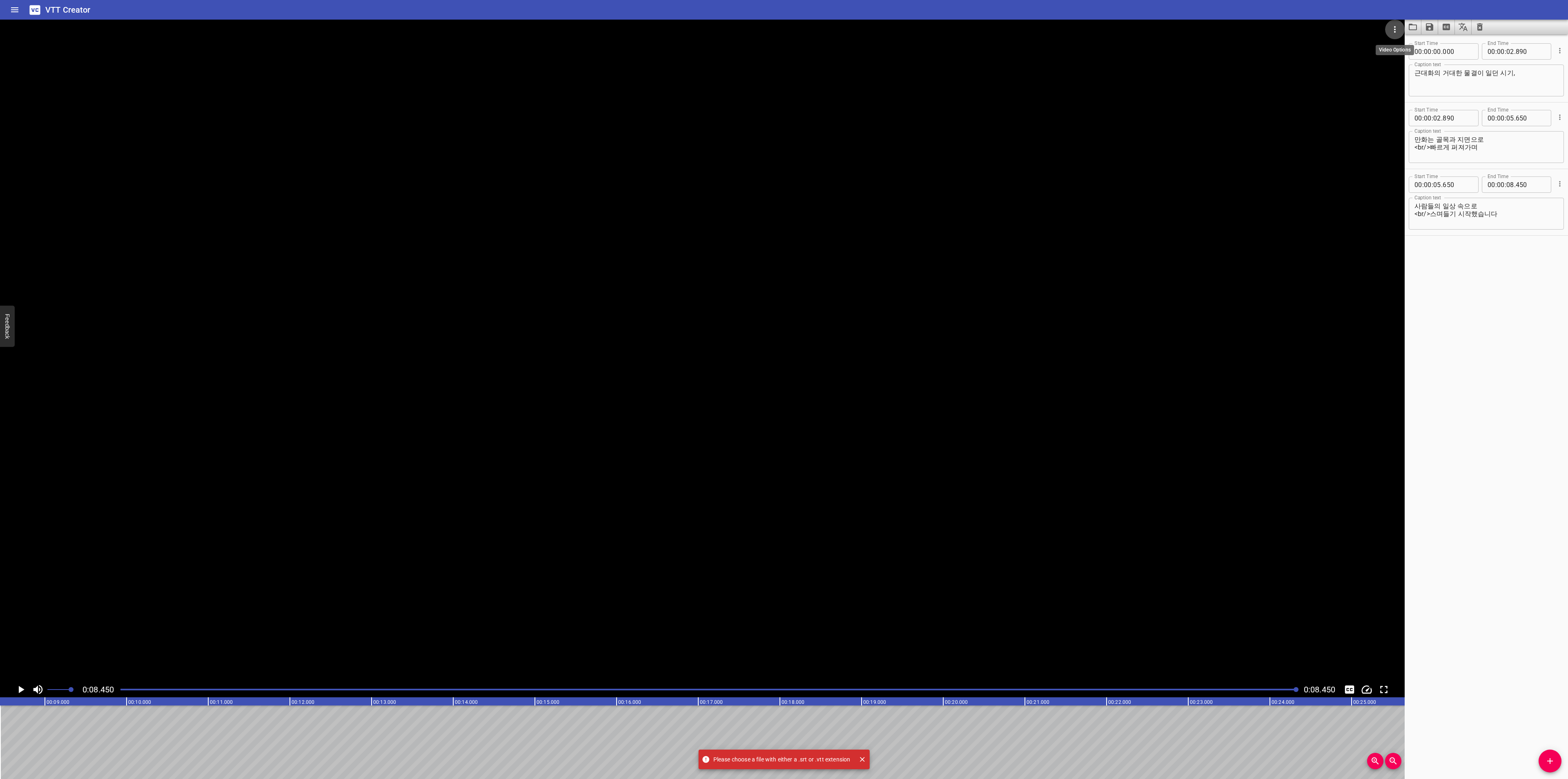
click at [1392, 30] on icon "Video Options" at bounding box center [1395, 29] width 10 height 10
click at [1400, 22] on ul "Select New Video File..." at bounding box center [1425, 30] width 81 height 21
click at [1395, 34] on li "Select New Video File..." at bounding box center [1425, 30] width 81 height 15
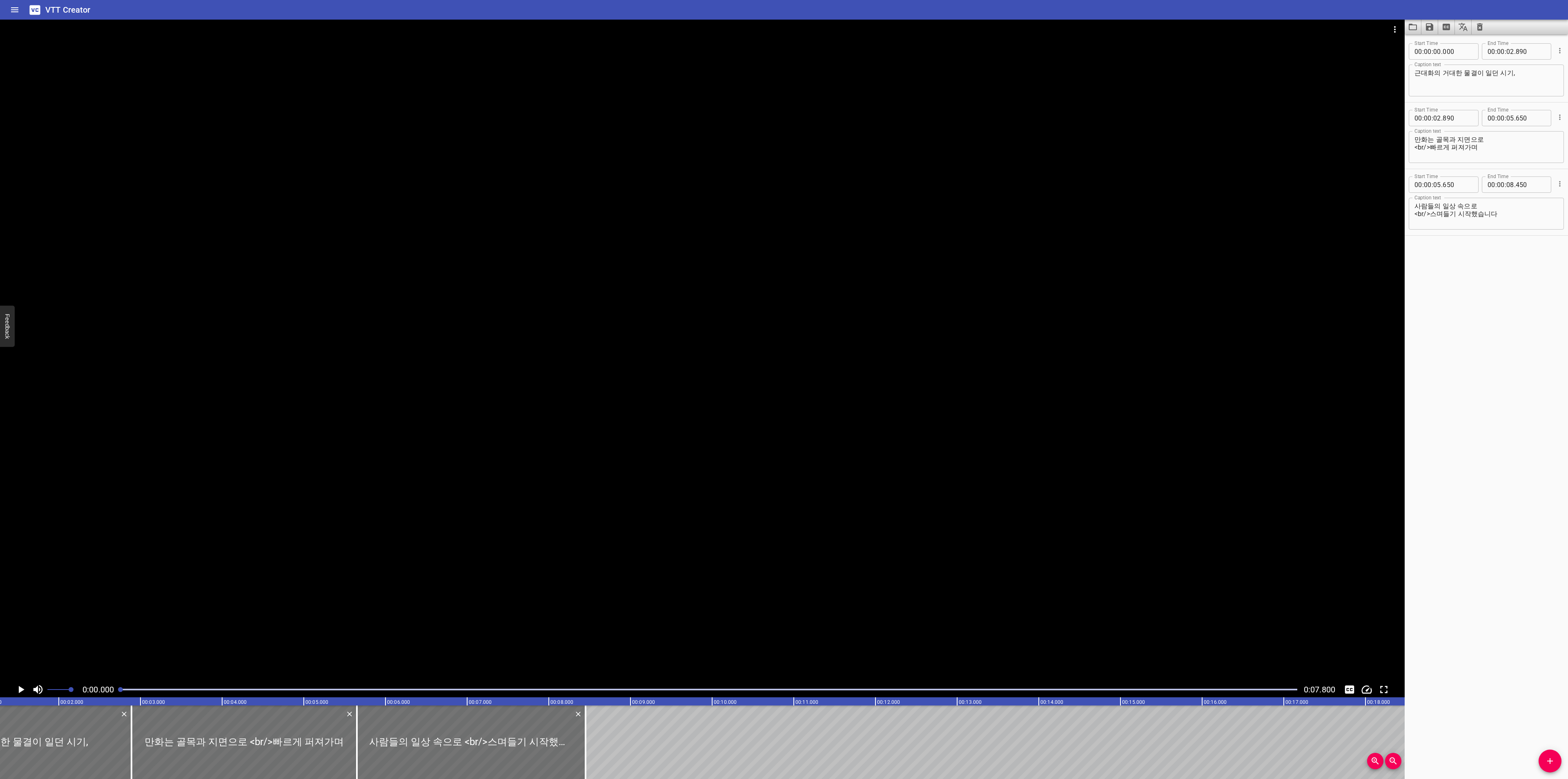
scroll to position [0, 0]
click at [1407, 28] on button "Load captions from file" at bounding box center [1413, 27] width 17 height 15
click at [18, 689] on icon "Play/Pause" at bounding box center [21, 689] width 12 height 12
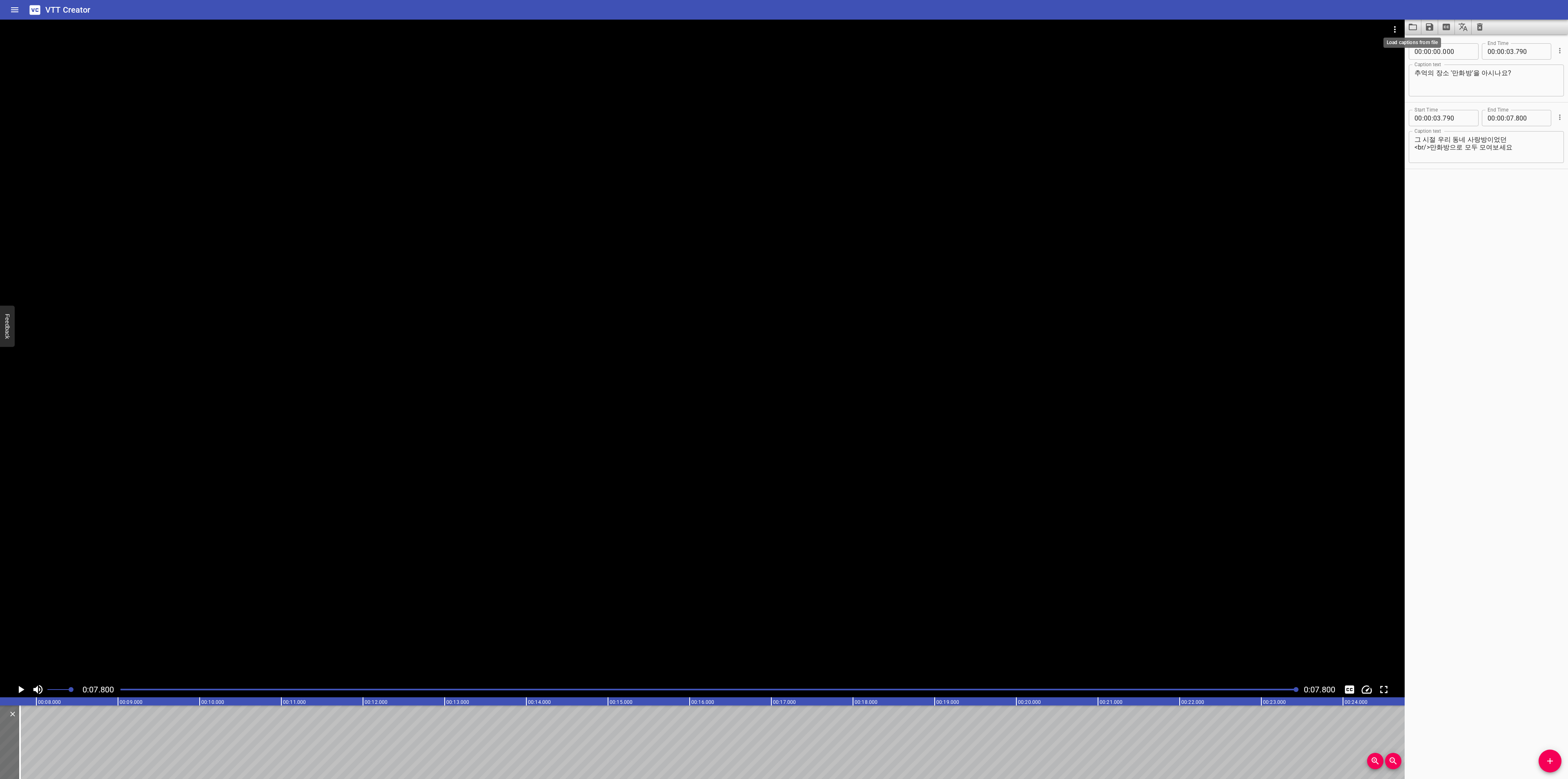
scroll to position [0, 637]
click at [1415, 27] on icon "Load captions from file" at bounding box center [1413, 27] width 10 height 10
click at [1415, 30] on icon "Load captions from file" at bounding box center [1413, 27] width 10 height 10
click at [1393, 27] on icon "Video Options" at bounding box center [1395, 29] width 10 height 10
click at [1392, 23] on li "Select New Video File..." at bounding box center [1425, 30] width 81 height 15
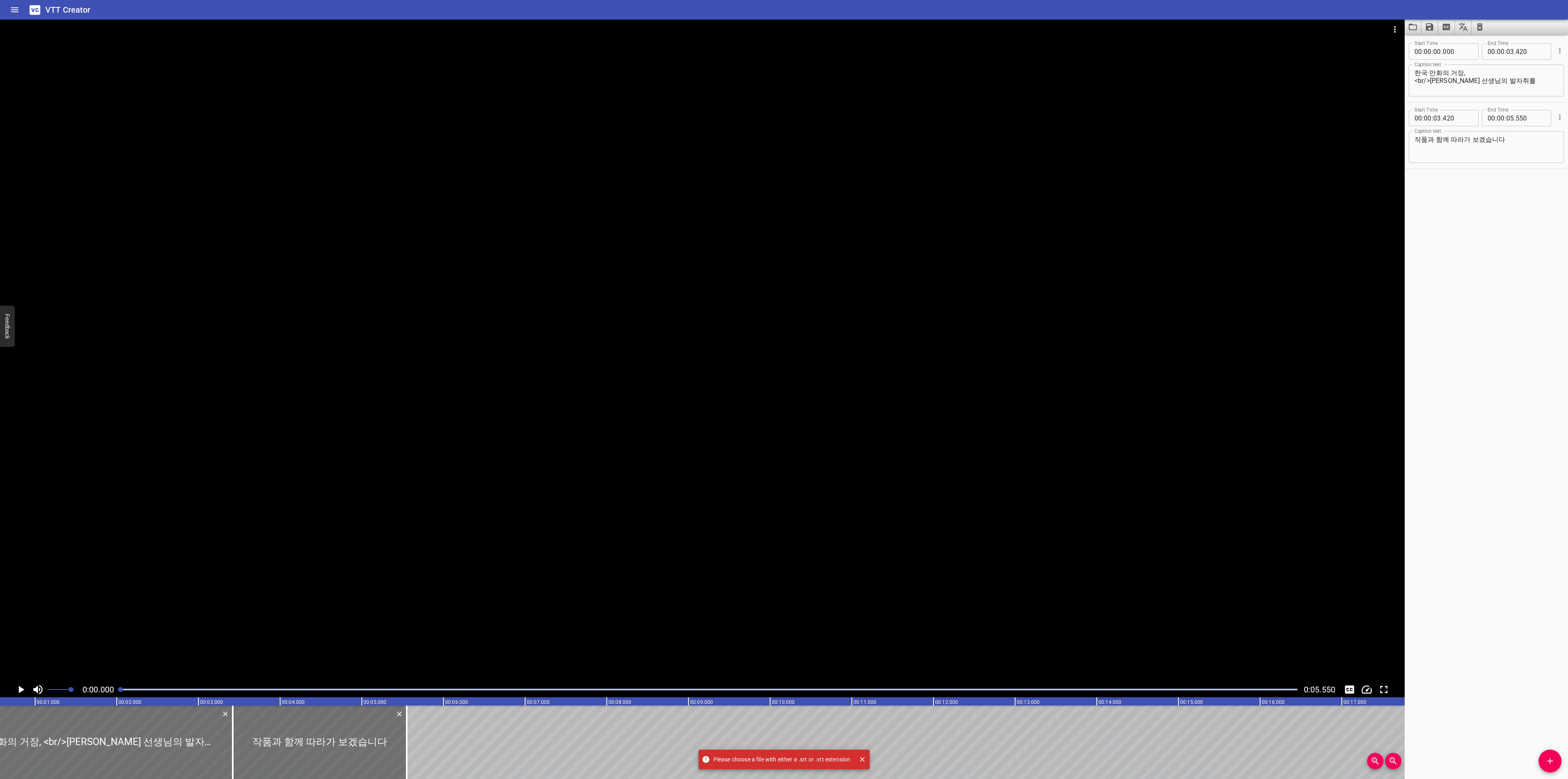
scroll to position [0, 0]
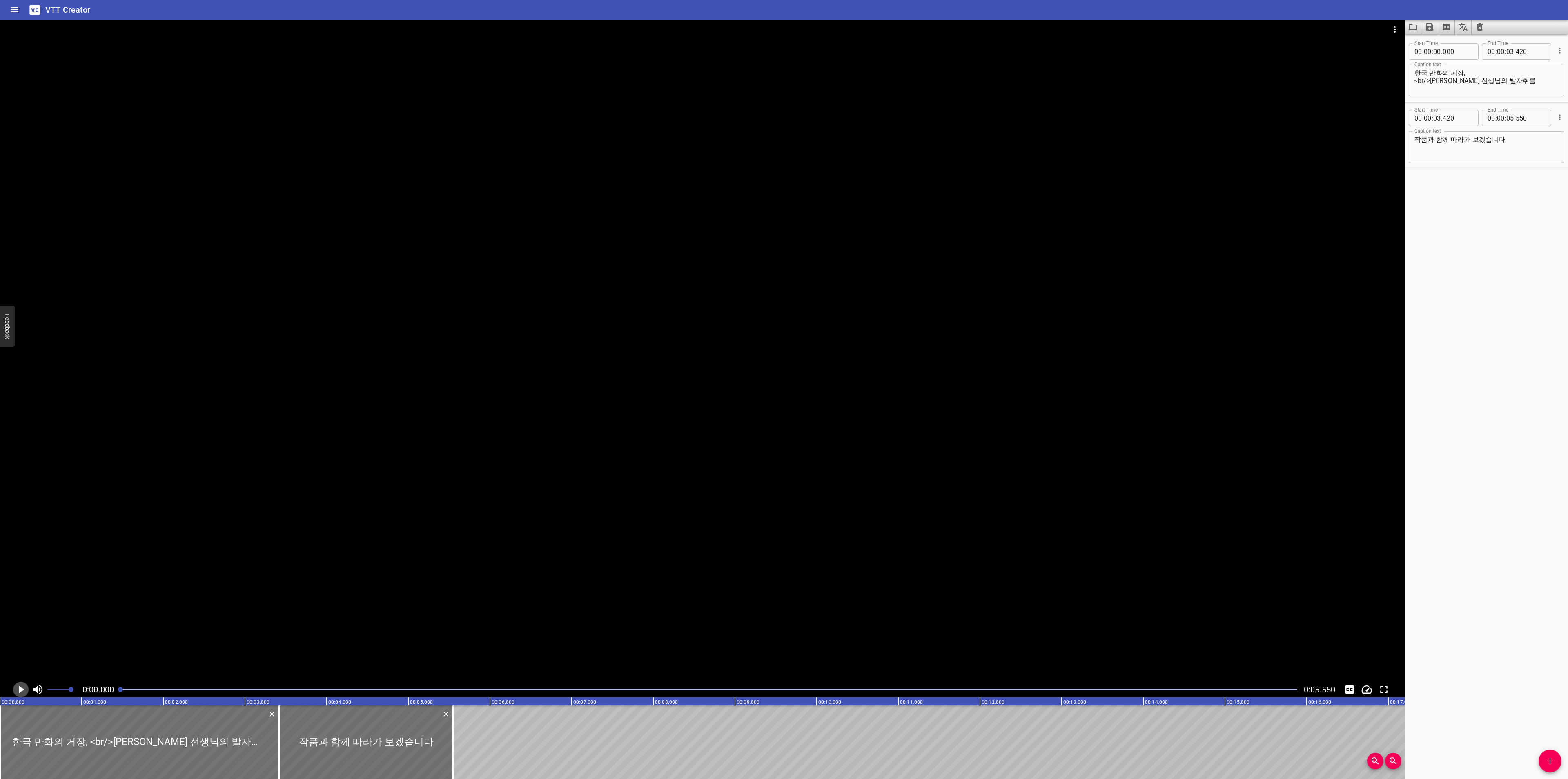
click at [17, 683] on icon "Play/Pause" at bounding box center [21, 689] width 12 height 12
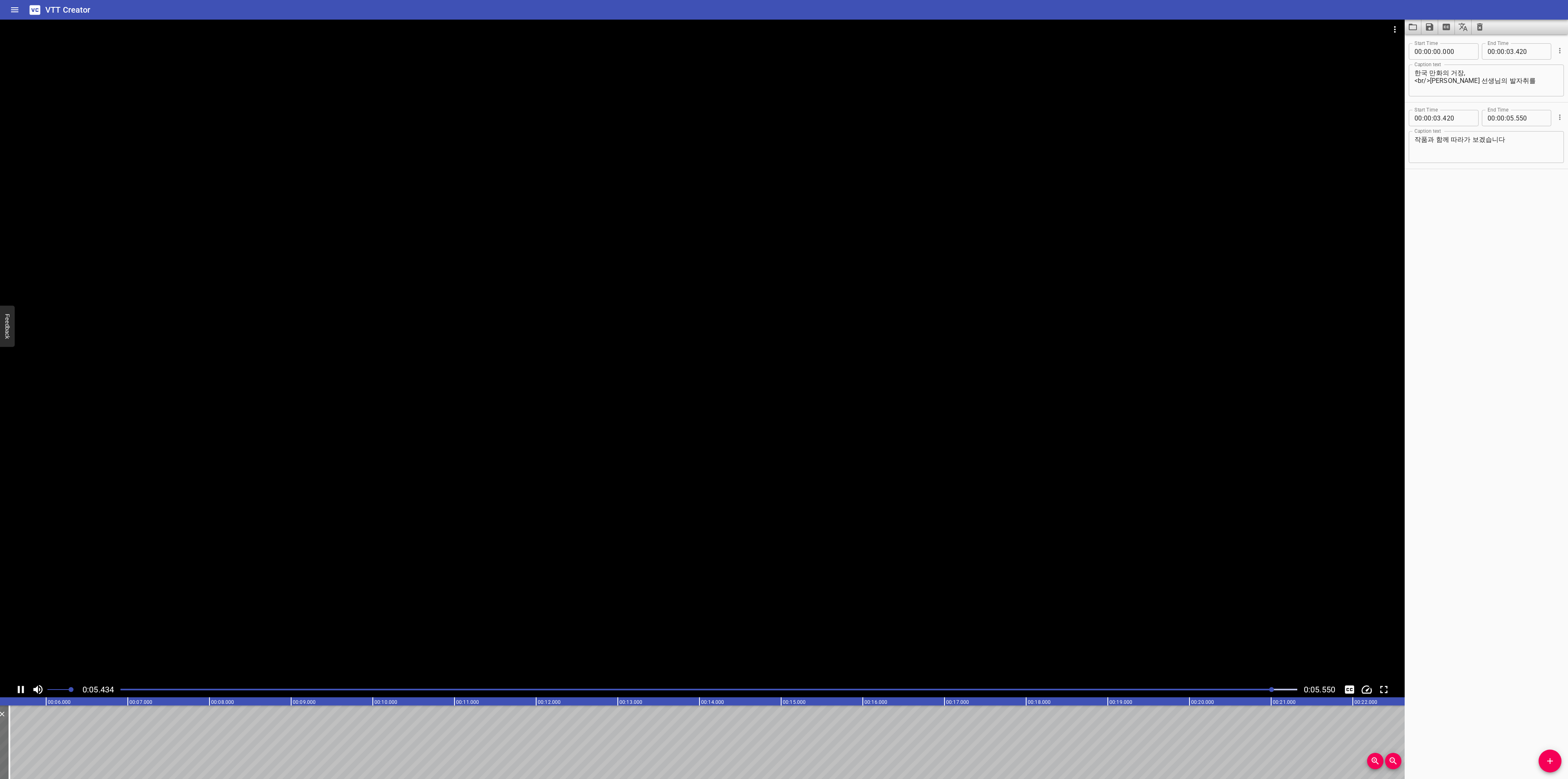
scroll to position [0, 453]
click at [1396, 29] on icon "Video Options" at bounding box center [1395, 29] width 10 height 10
click at [1398, 30] on li "Select New Video File..." at bounding box center [1425, 30] width 81 height 15
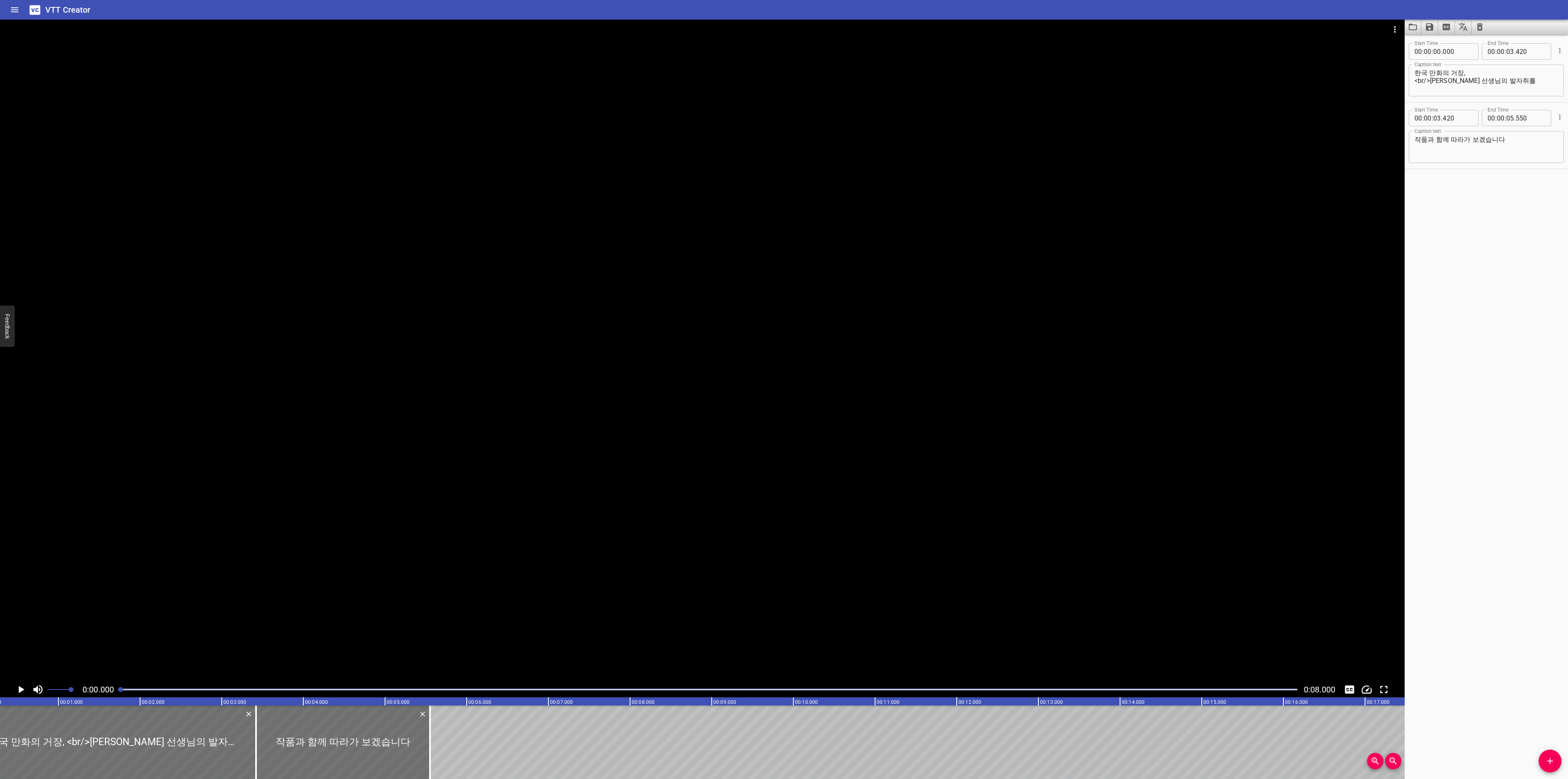
scroll to position [0, 0]
click at [1418, 32] on button "Load captions from file" at bounding box center [1413, 27] width 17 height 15
click at [1415, 25] on icon "Load captions from file" at bounding box center [1412, 27] width 8 height 7
click at [1410, 28] on icon "Load captions from file" at bounding box center [1413, 27] width 10 height 10
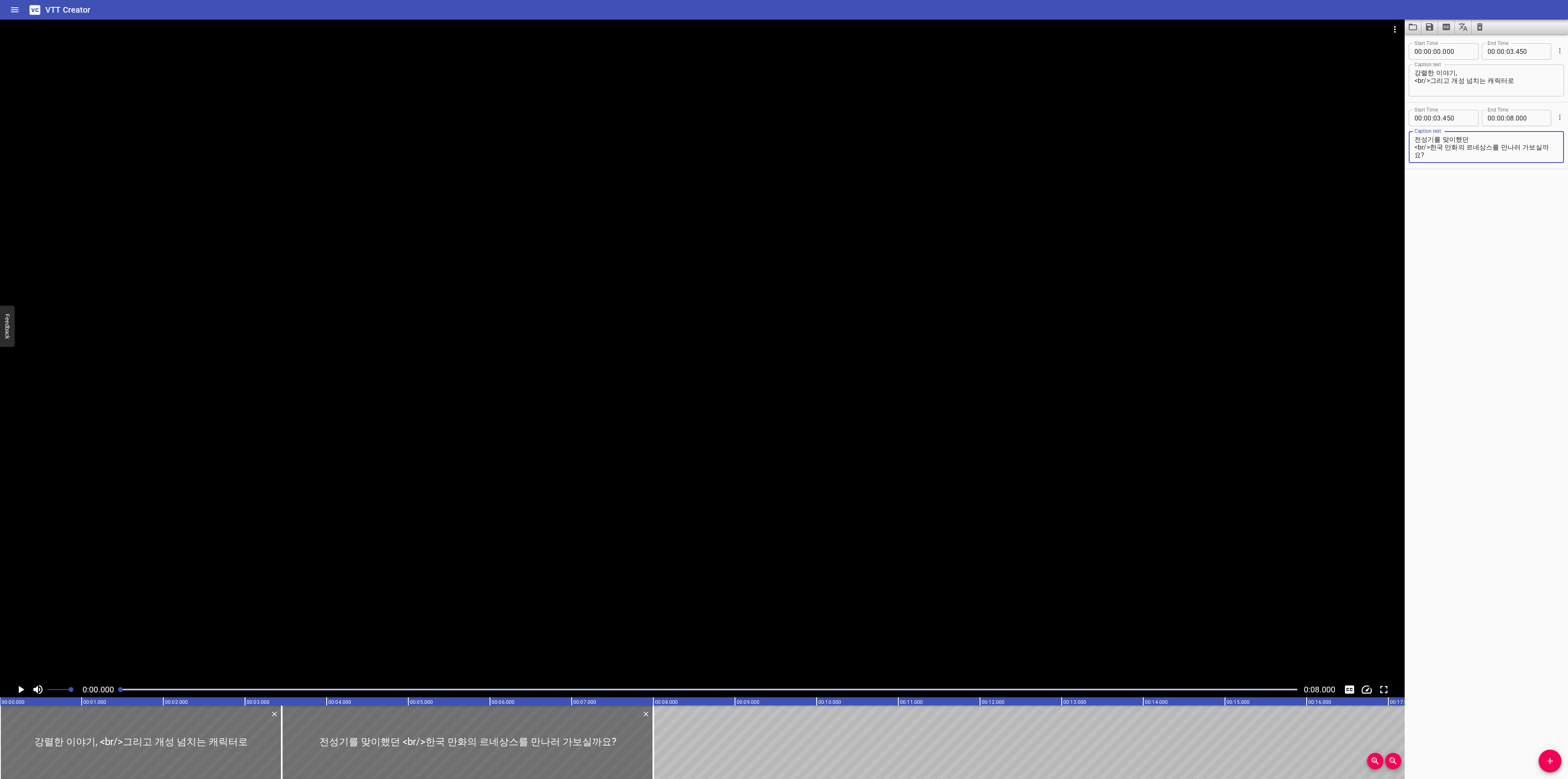
click at [16, 685] on icon "Play/Pause" at bounding box center [21, 689] width 12 height 12
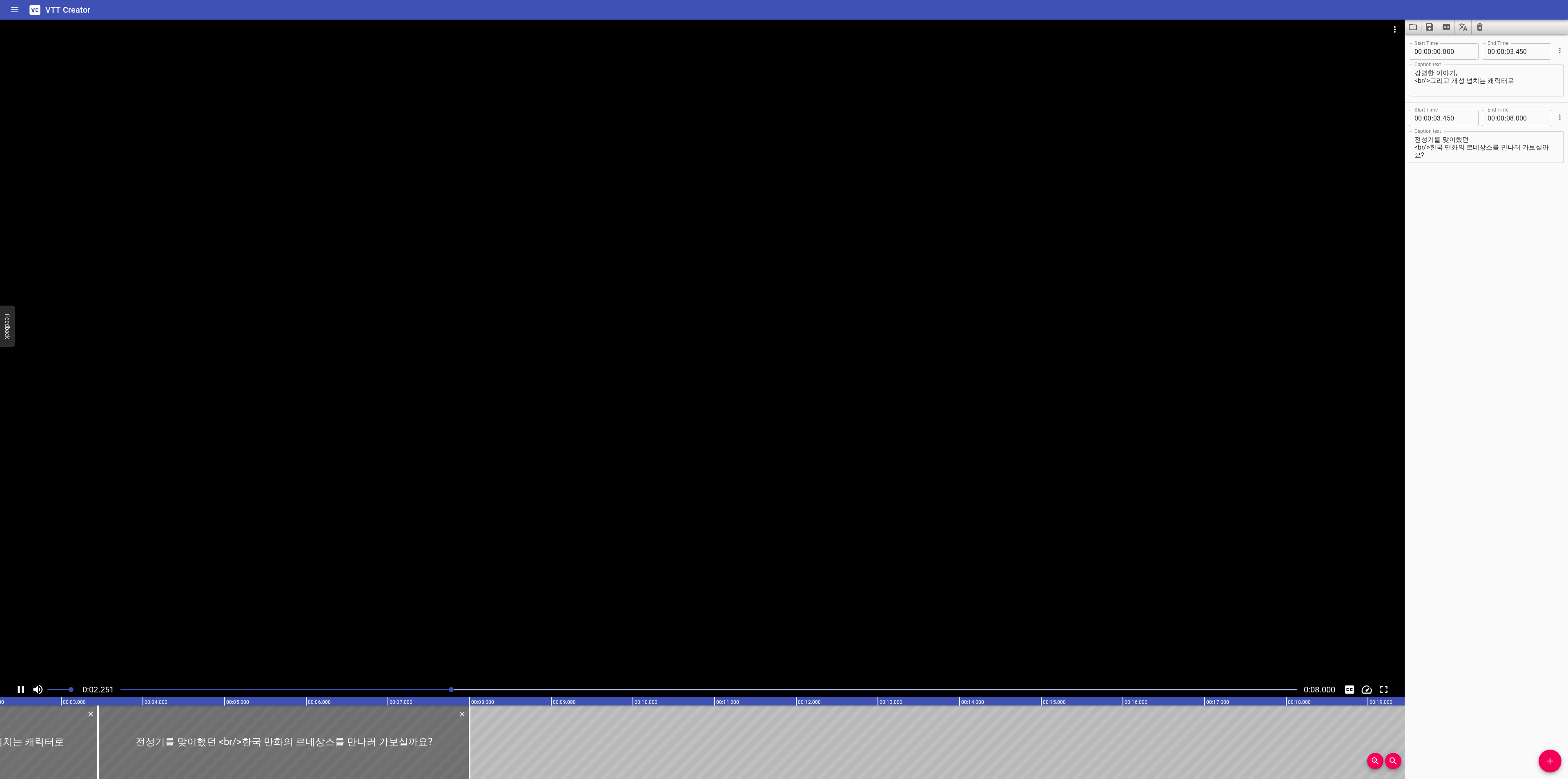
click at [1339, 686] on div "0:02.251 0:08.000" at bounding box center [702, 689] width 1405 height 15
click at [1342, 685] on div at bounding box center [1349, 689] width 15 height 15
click at [1345, 685] on icon "Toggle captions" at bounding box center [1349, 689] width 12 height 12
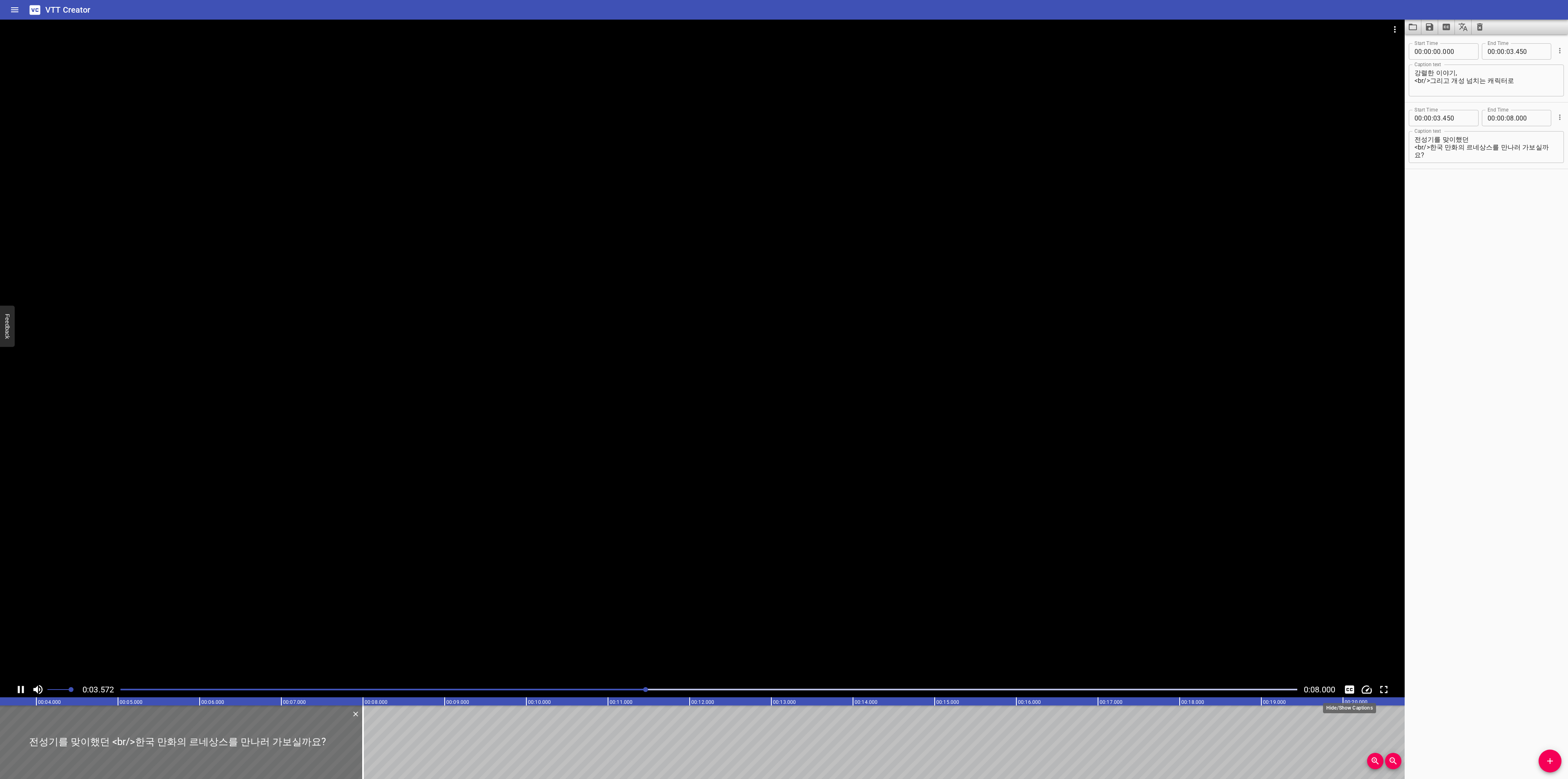
click at [1345, 685] on icon "Toggle captions" at bounding box center [1349, 689] width 12 height 12
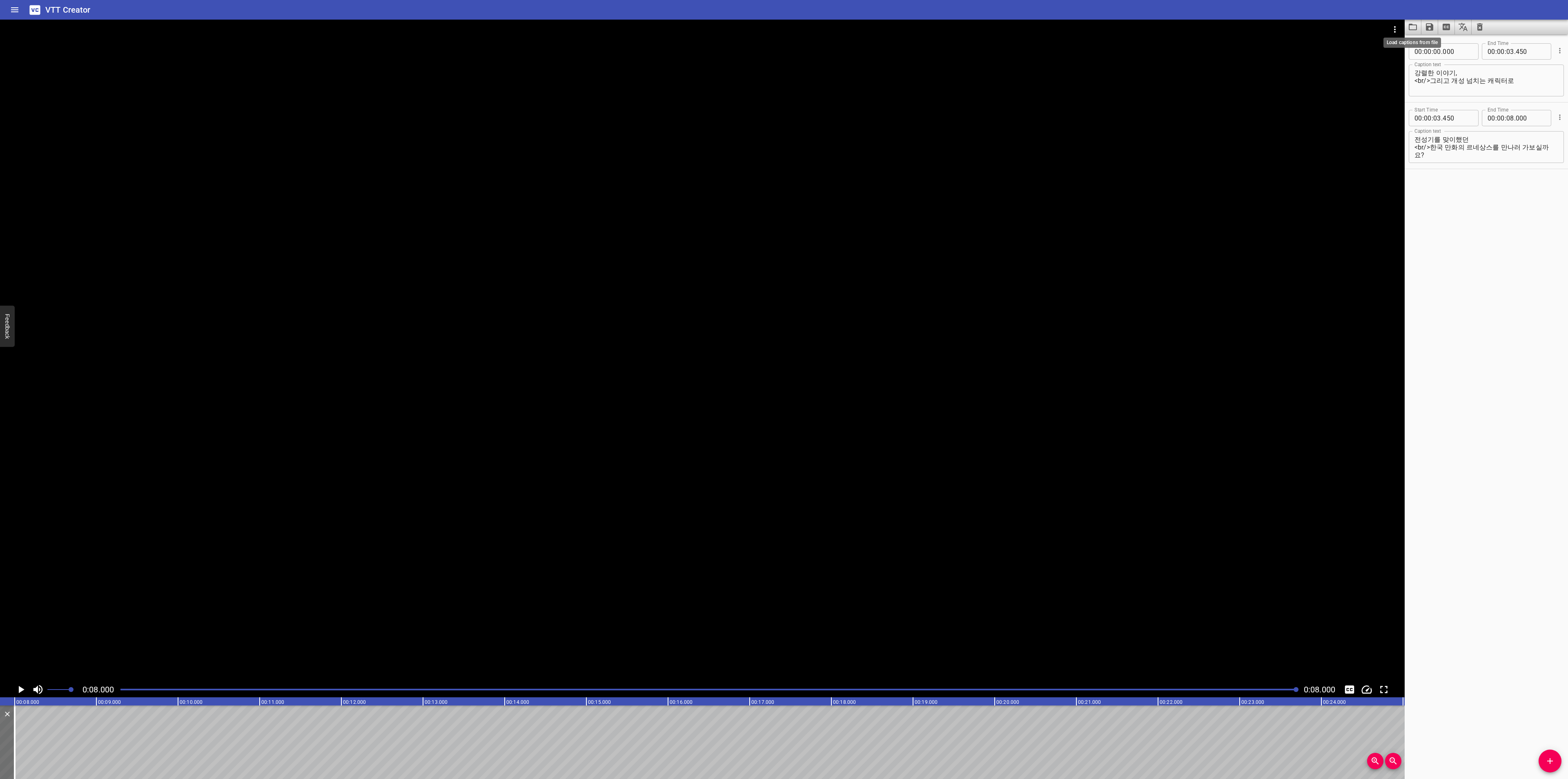
scroll to position [0, 653]
click at [1415, 27] on icon "Load captions from file" at bounding box center [1413, 27] width 10 height 10
click at [1397, 29] on icon "Video Options" at bounding box center [1395, 29] width 10 height 10
click at [1398, 29] on li "Select New Video File..." at bounding box center [1425, 30] width 81 height 15
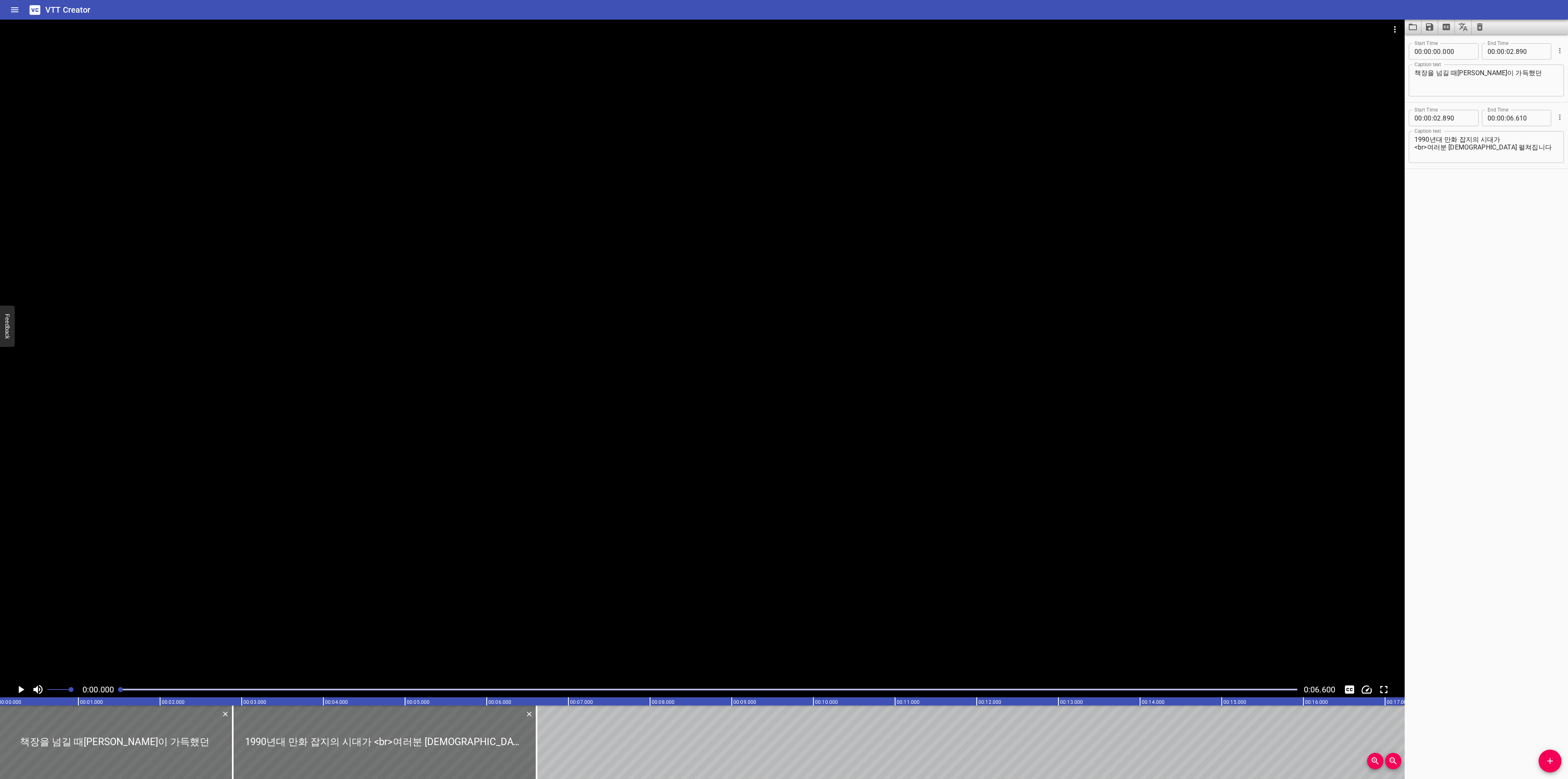
scroll to position [0, 0]
click at [26, 682] on div at bounding box center [702, 350] width 1405 height 662
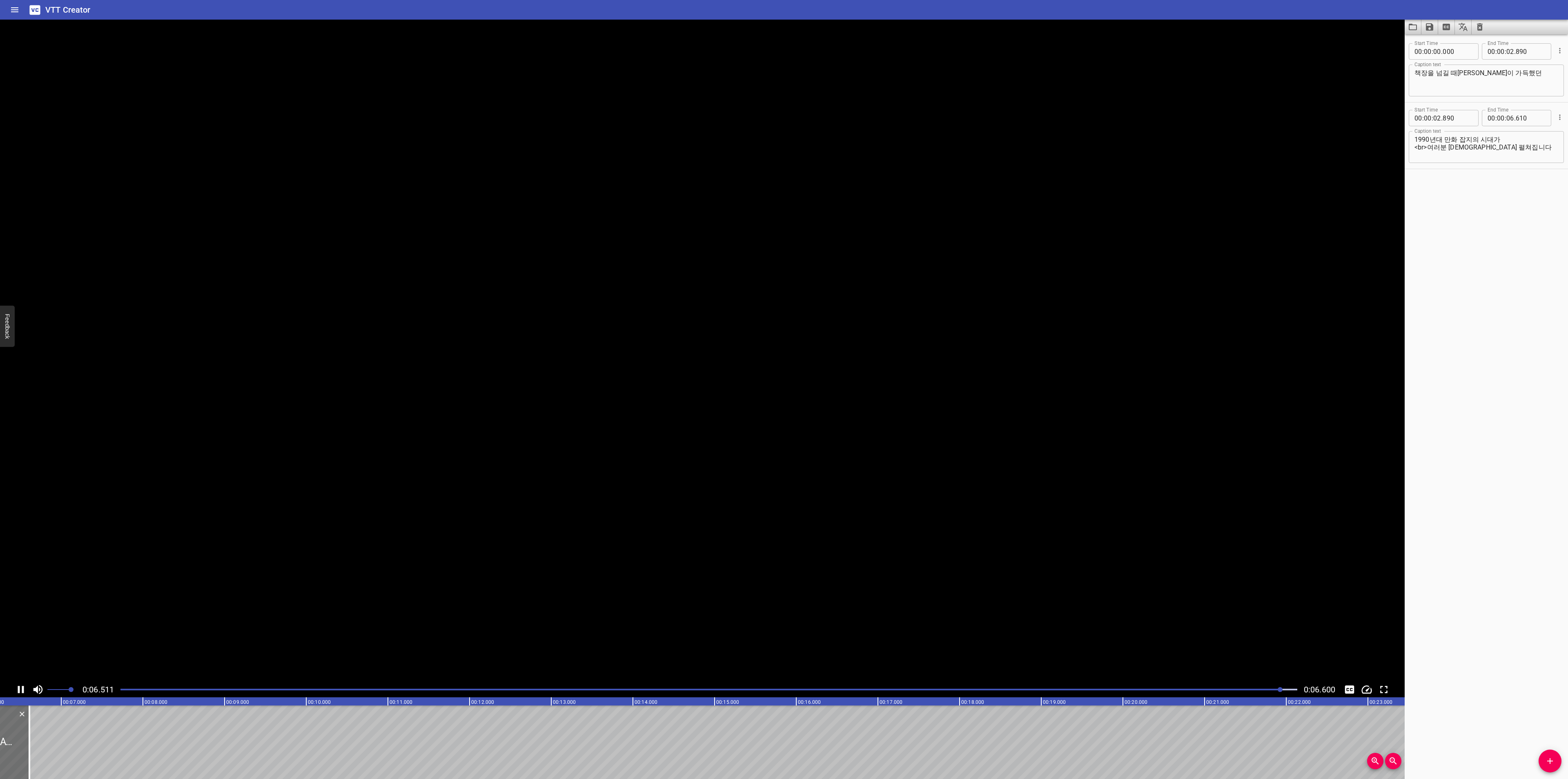
scroll to position [0, 539]
click at [1395, 29] on div at bounding box center [702, 350] width 1405 height 662
click at [1396, 25] on icon "Video Options" at bounding box center [1395, 29] width 10 height 10
click at [1389, 31] on li "Select New Video File..." at bounding box center [1425, 30] width 81 height 15
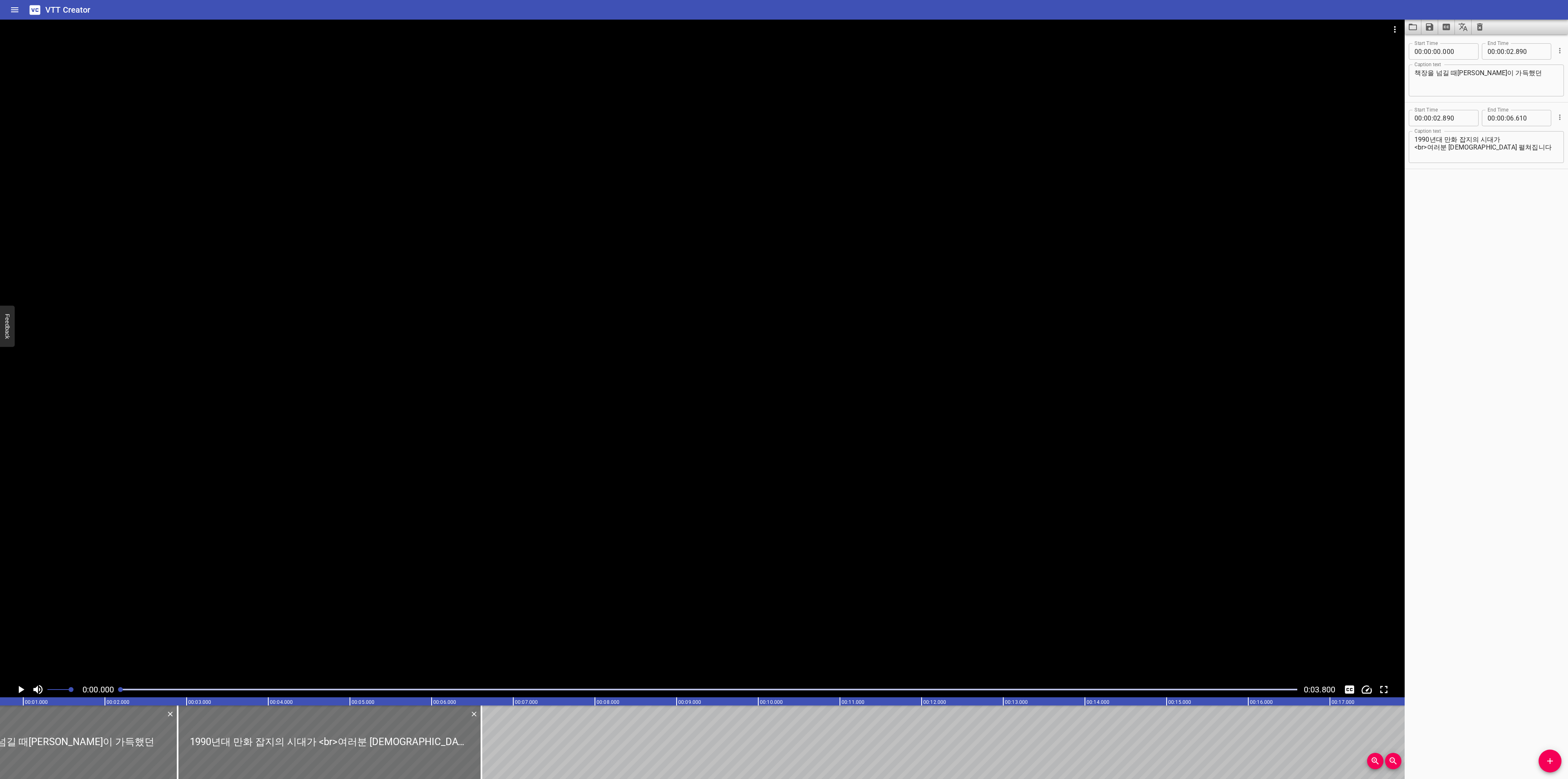
scroll to position [0, 0]
click at [1415, 29] on icon "Load captions from file" at bounding box center [1413, 27] width 10 height 10
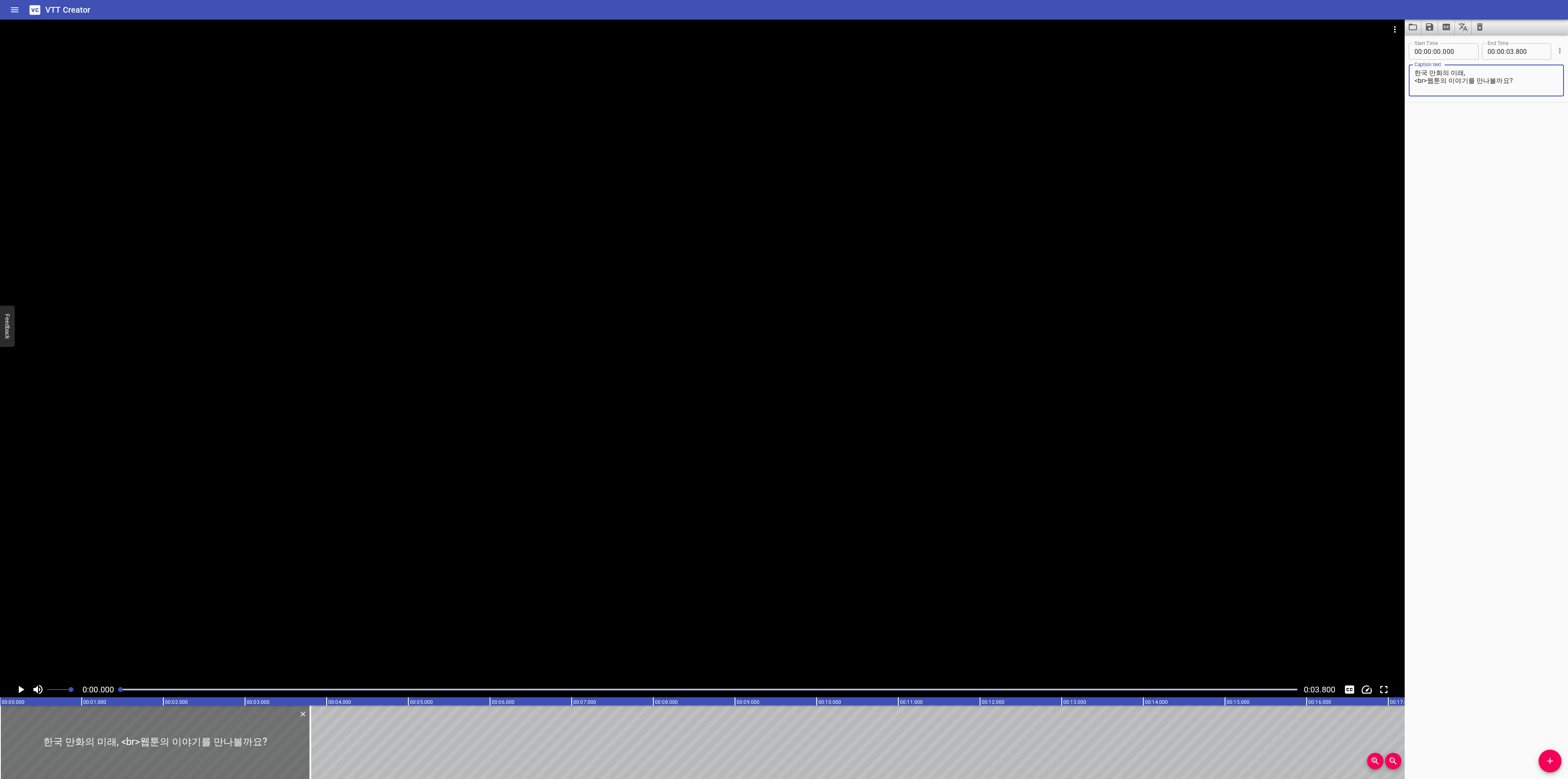
click at [17, 688] on icon "Play/Pause" at bounding box center [21, 689] width 12 height 12
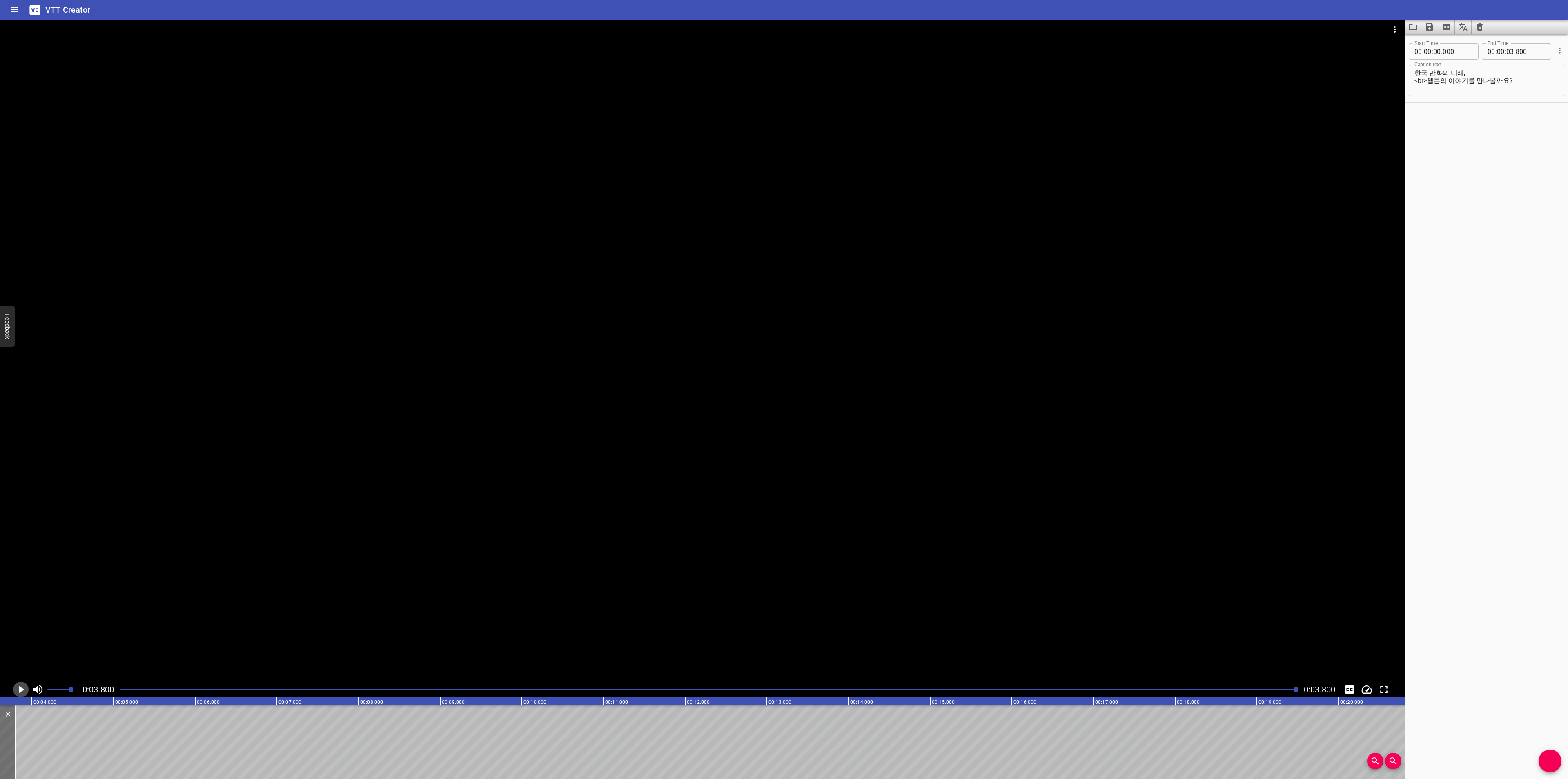
scroll to position [0, 310]
click at [667, 133] on div "0:03.800 0:03.800" at bounding box center [702, 358] width 1405 height 678
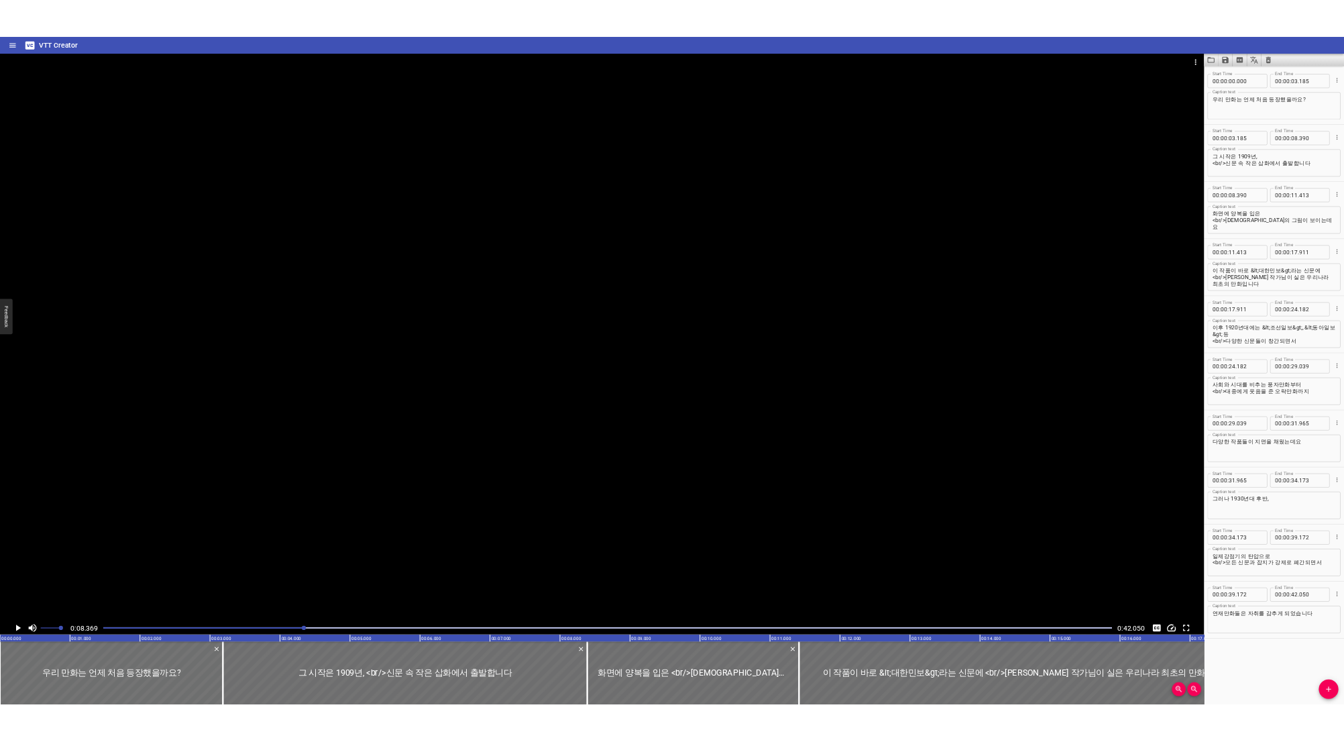
scroll to position [0, 1123]
